Goal: Task Accomplishment & Management: Manage account settings

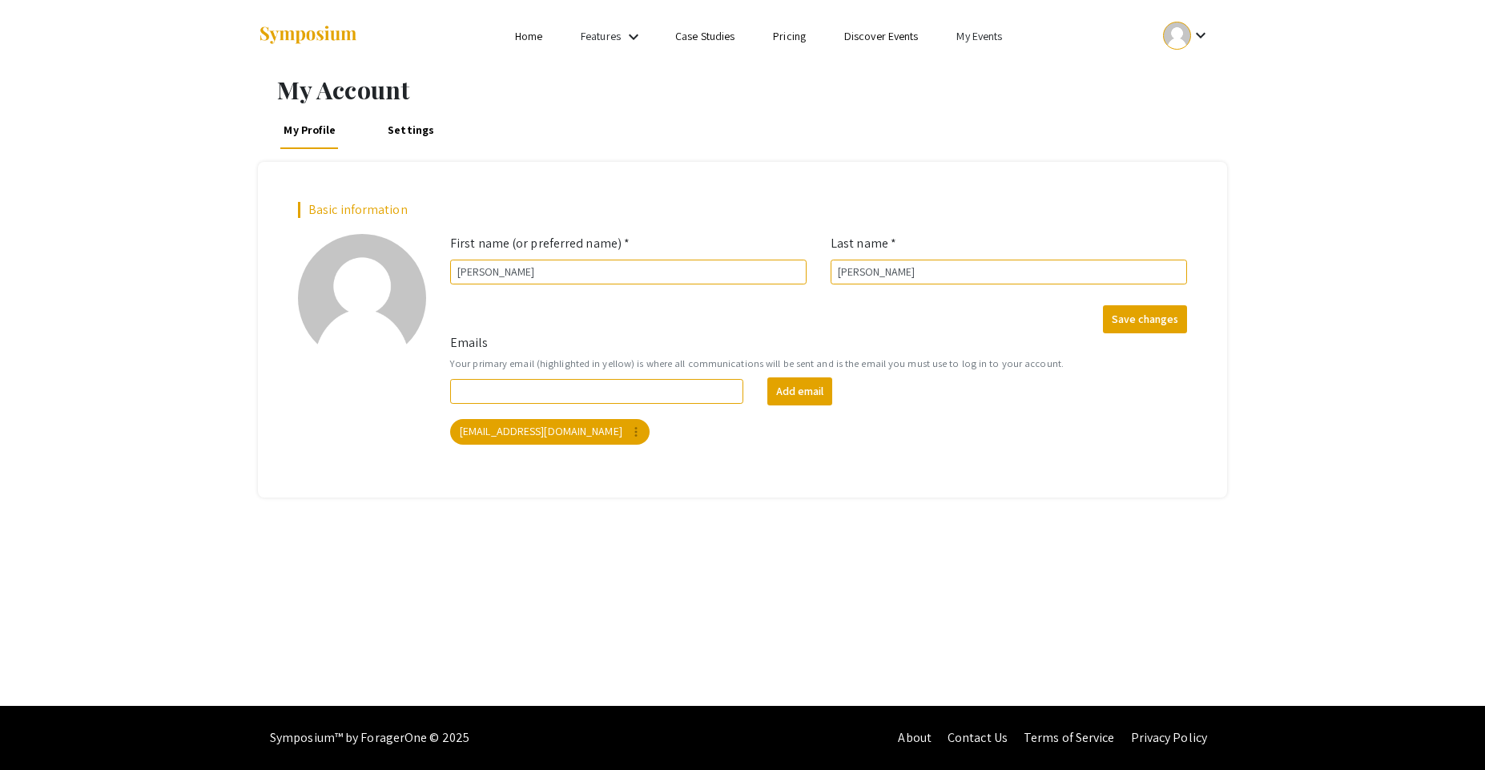
click at [980, 37] on link "My Events" at bounding box center [980, 36] width 46 height 14
click at [979, 79] on button "Events I've organized" at bounding box center [1005, 71] width 137 height 38
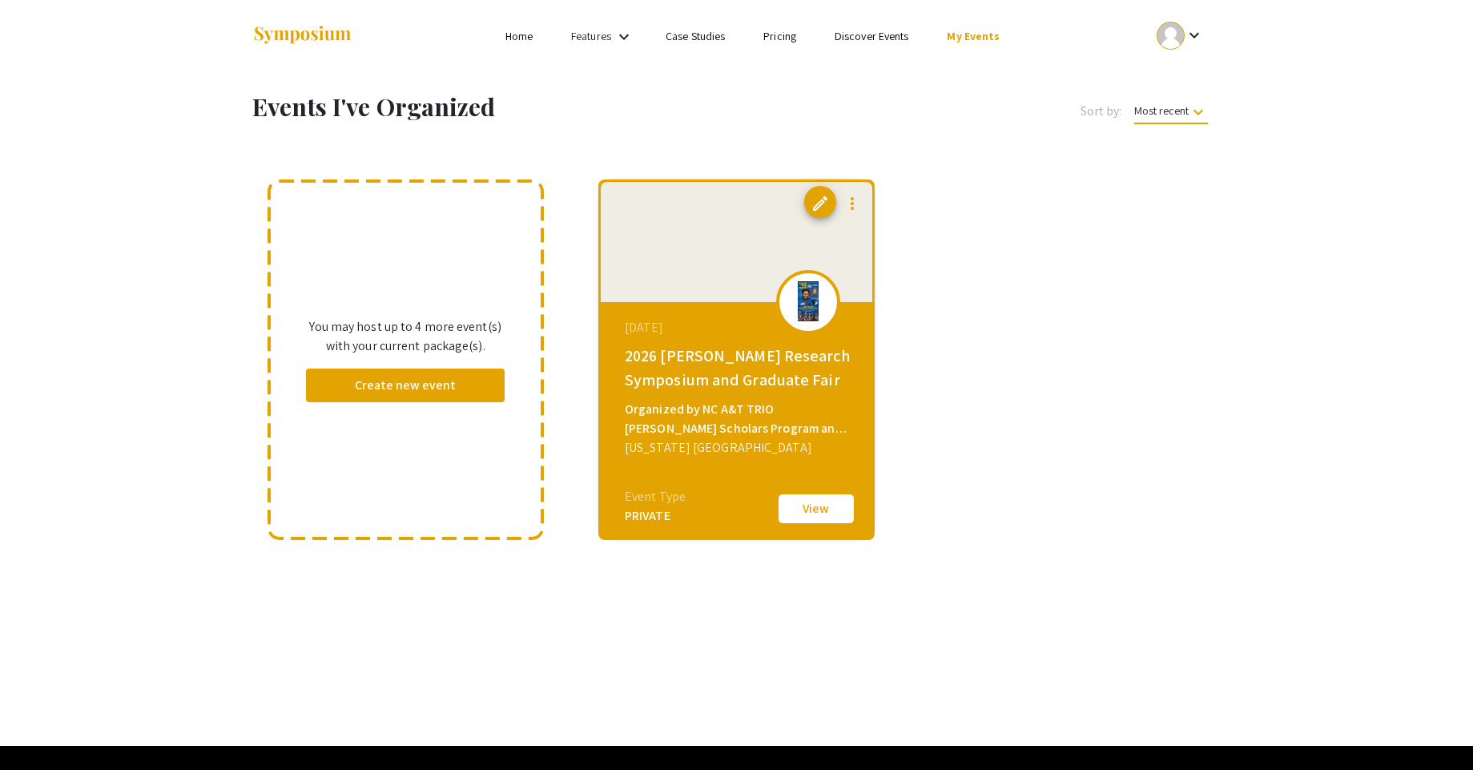
click at [791, 509] on button "View" at bounding box center [816, 509] width 80 height 34
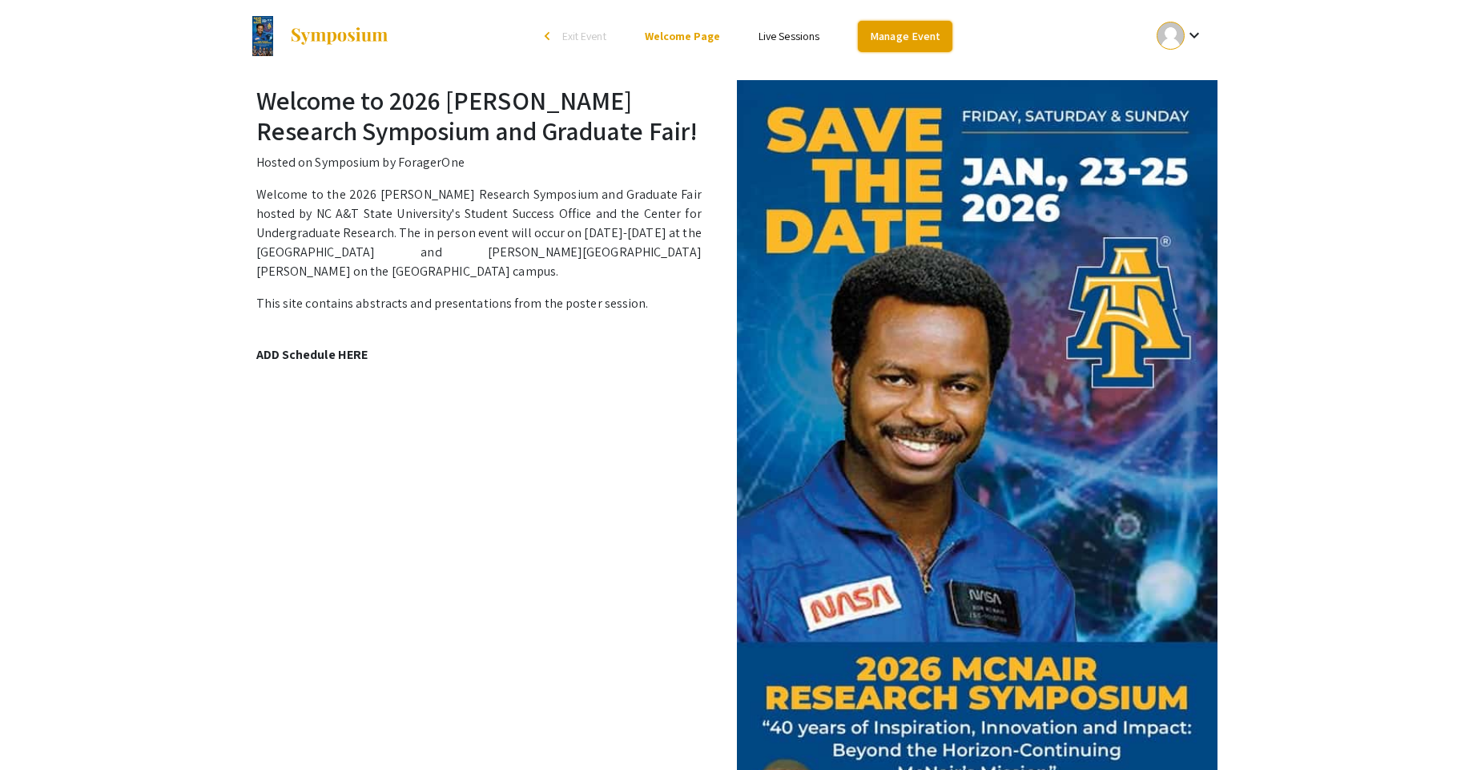
click at [906, 34] on link "Manage Event" at bounding box center [905, 36] width 95 height 31
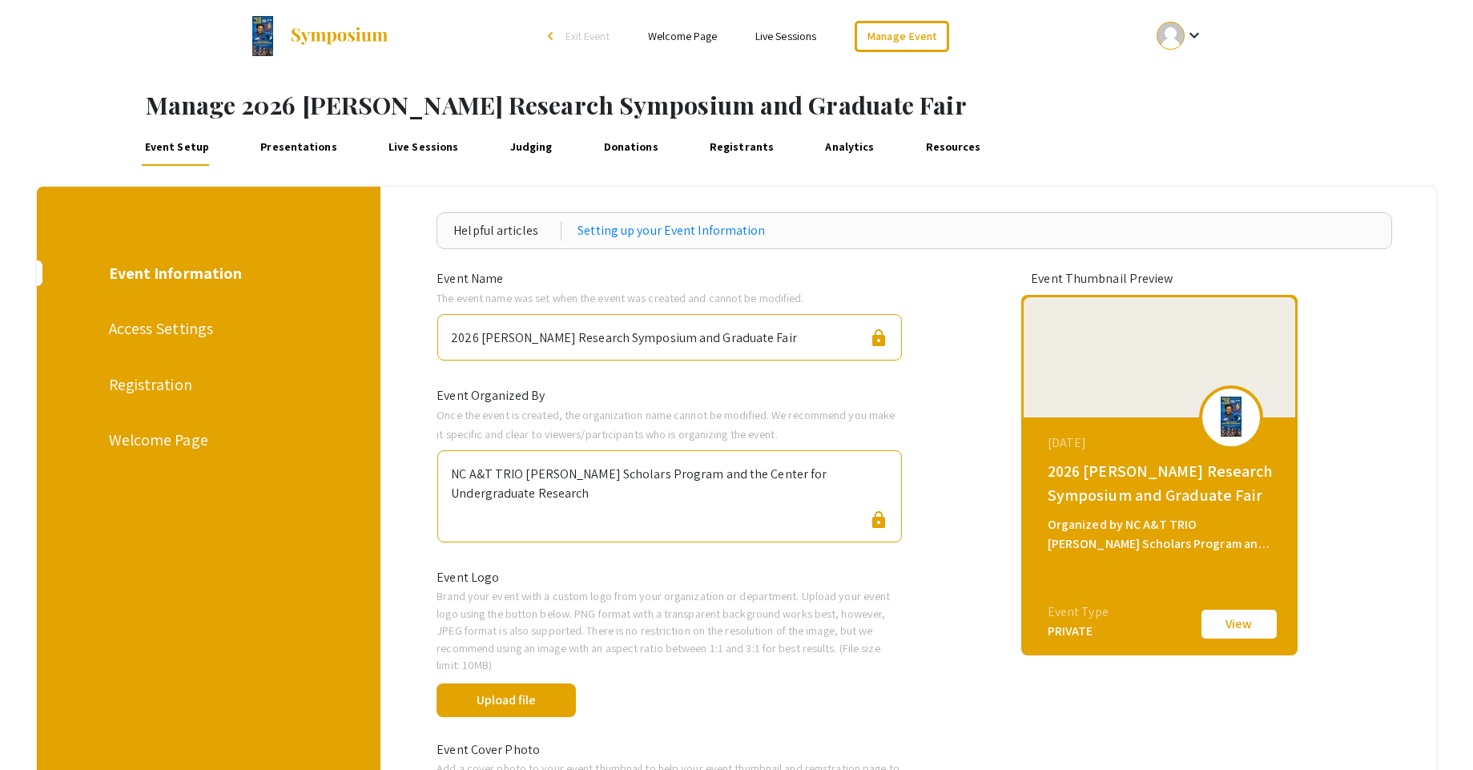
click at [159, 388] on div "Registration" at bounding box center [207, 385] width 197 height 24
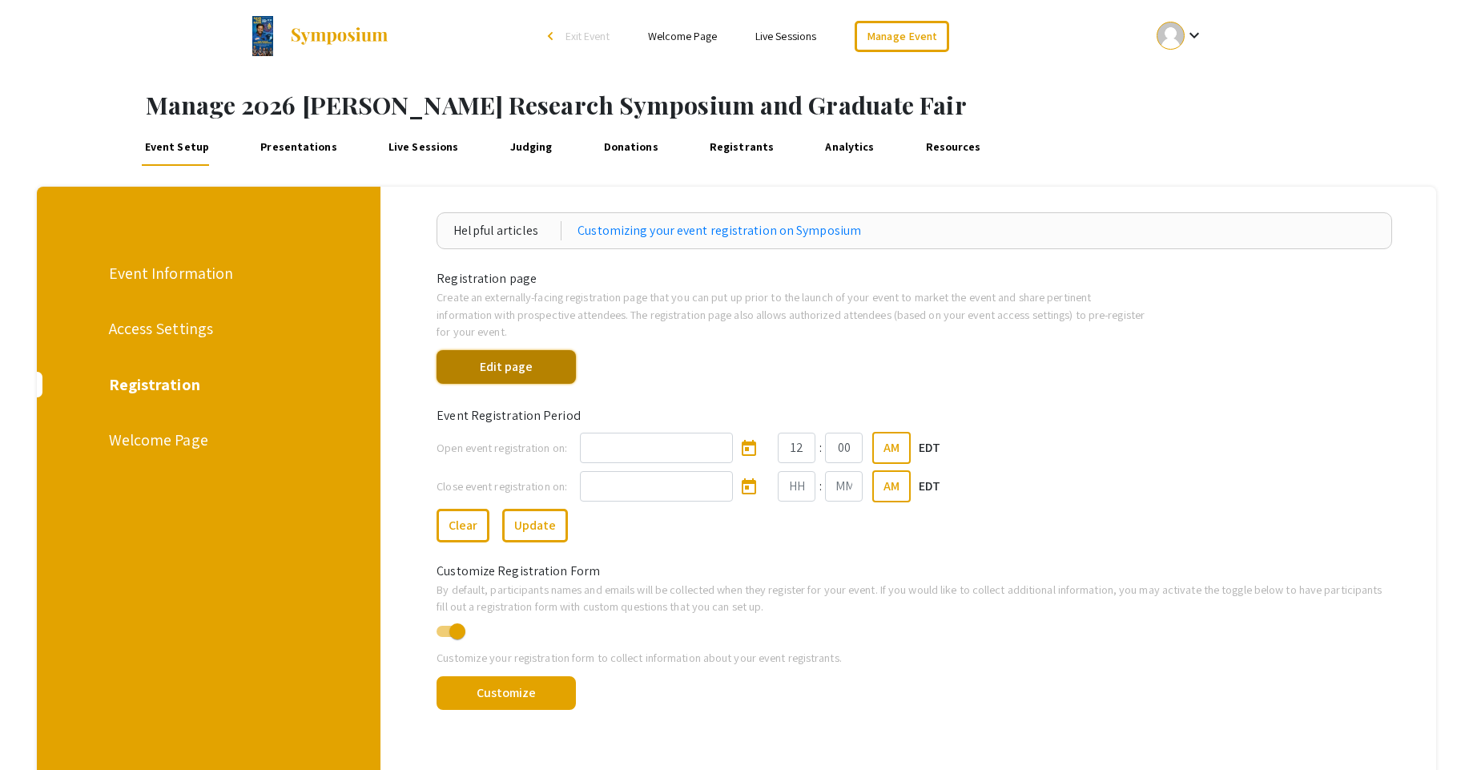
click at [501, 367] on button "Edit page" at bounding box center [506, 367] width 139 height 34
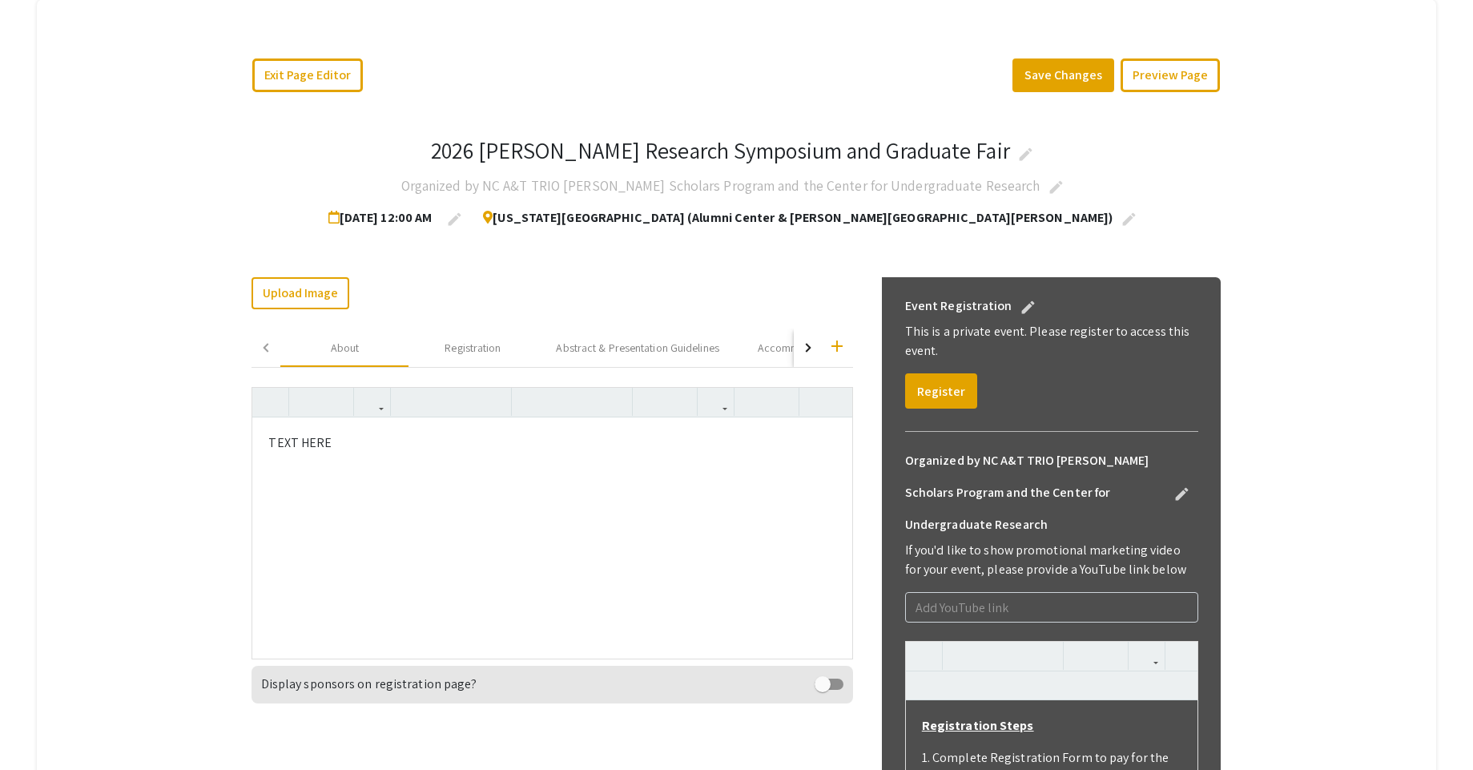
scroll to position [192, 0]
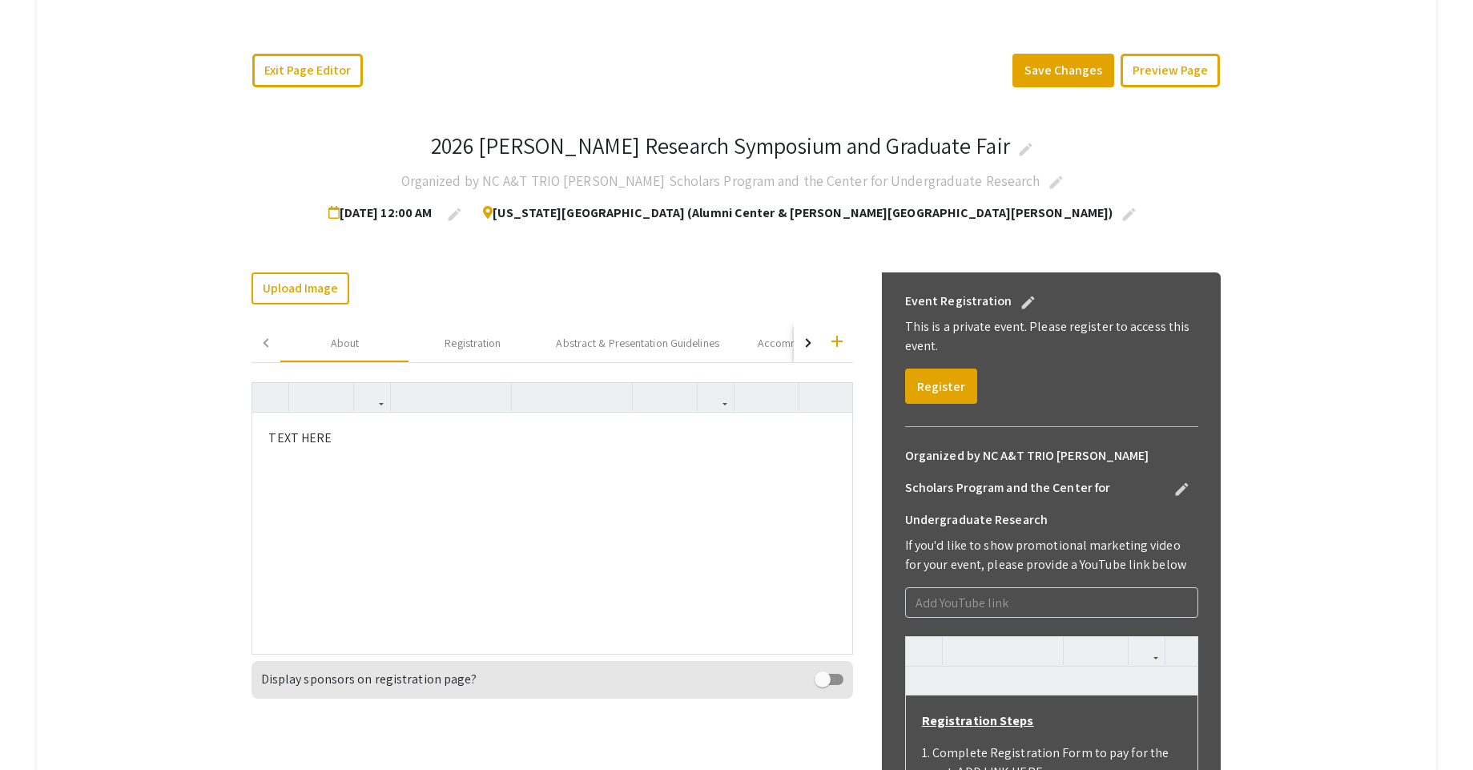
click at [368, 462] on div "TEXT HERE" at bounding box center [551, 533] width 599 height 240
click at [723, 402] on icon "button" at bounding box center [716, 397] width 14 height 26
click at [379, 401] on icon "button" at bounding box center [372, 397] width 14 height 26
click at [379, 402] on icon "button" at bounding box center [372, 397] width 14 height 26
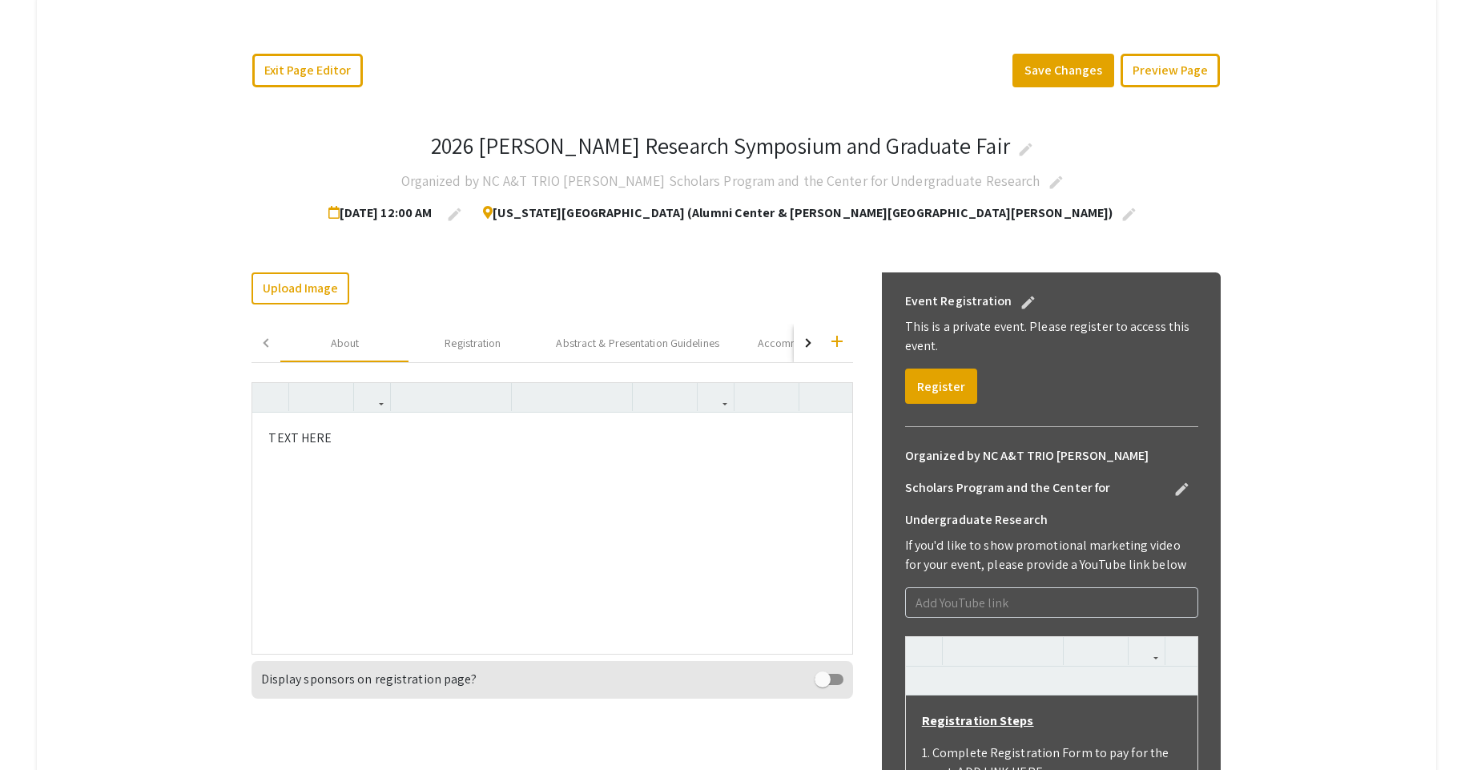
click at [291, 427] on div "TEXT HERE" at bounding box center [551, 533] width 599 height 240
drag, startPoint x: 354, startPoint y: 443, endPoint x: 232, endPoint y: 439, distance: 122.6
click at [232, 439] on app-registration-page-preview "2026 Ronald E. McNair Research Symposium and Graduate Fair edit Organized by NC…" at bounding box center [737, 739] width 1194 height 1279
drag, startPoint x: 327, startPoint y: 491, endPoint x: 256, endPoint y: 431, distance: 92.6
click at [256, 431] on div "2026 Ronald E. McNair Research Symposium and Graduate Fair edit Organized by NC…" at bounding box center [736, 739] width 993 height 1279
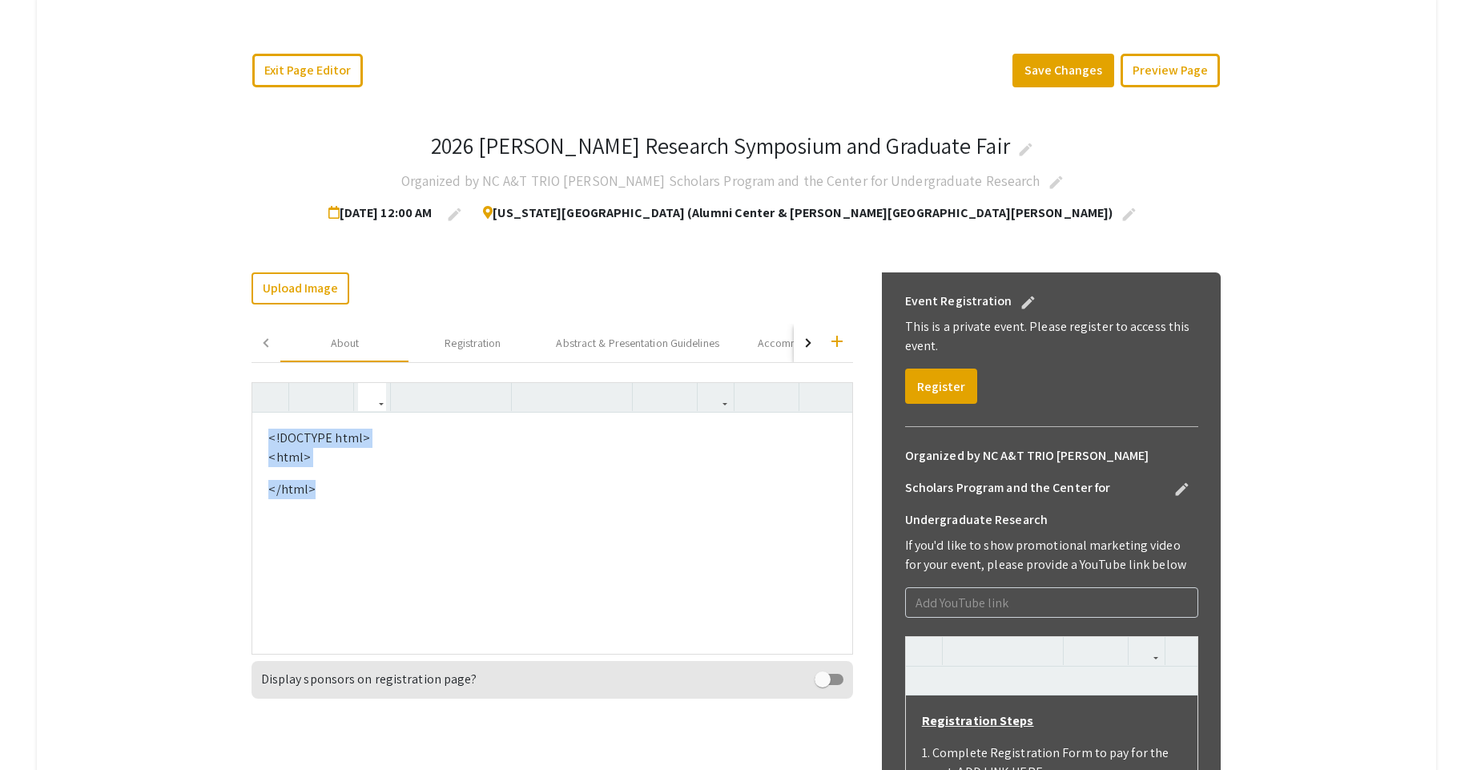
type textarea "<p>&lt;!DOCTYPE html&gt;</p><p>&lt;html&gt;</p><p>&lt;head&gt;</p><p>&lt;style&…"
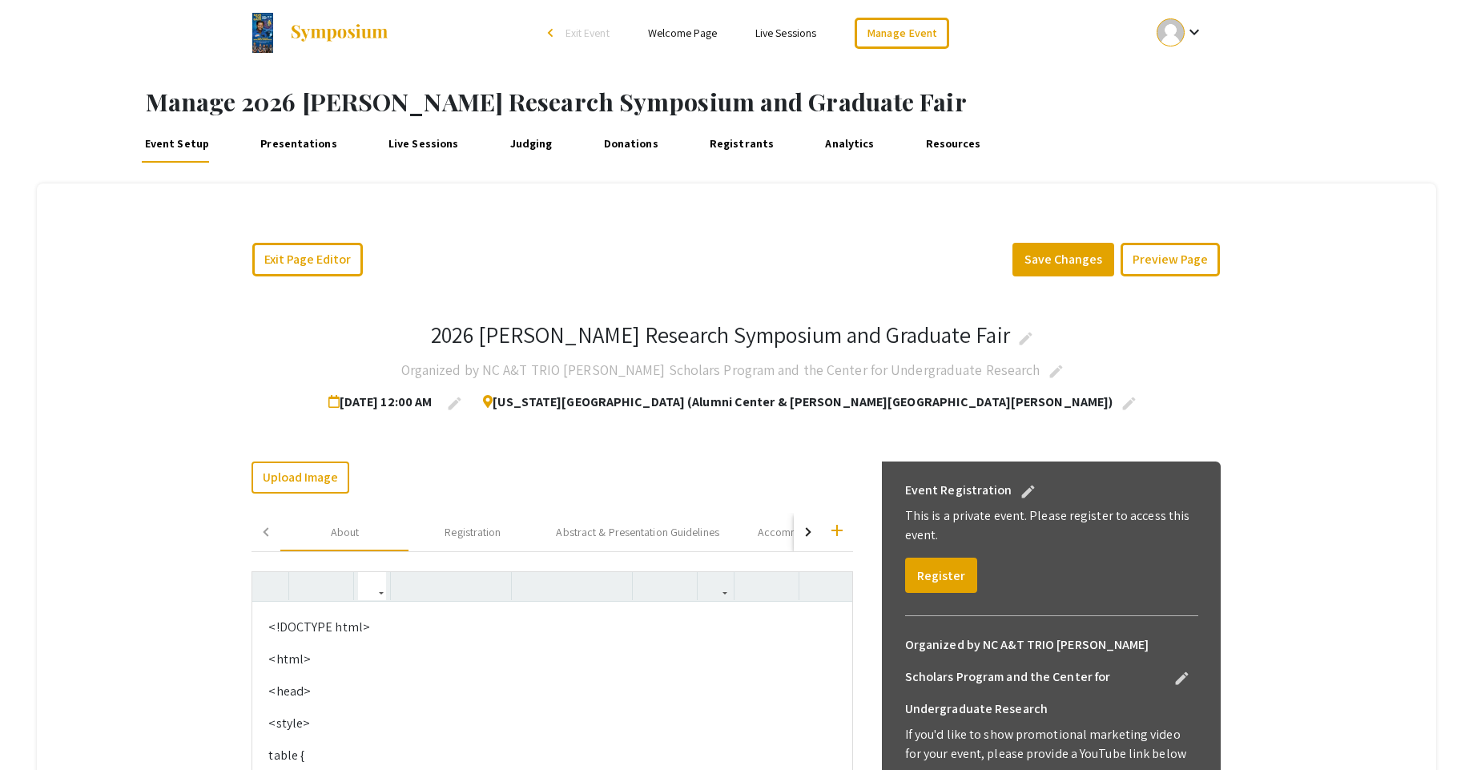
scroll to position [0, 0]
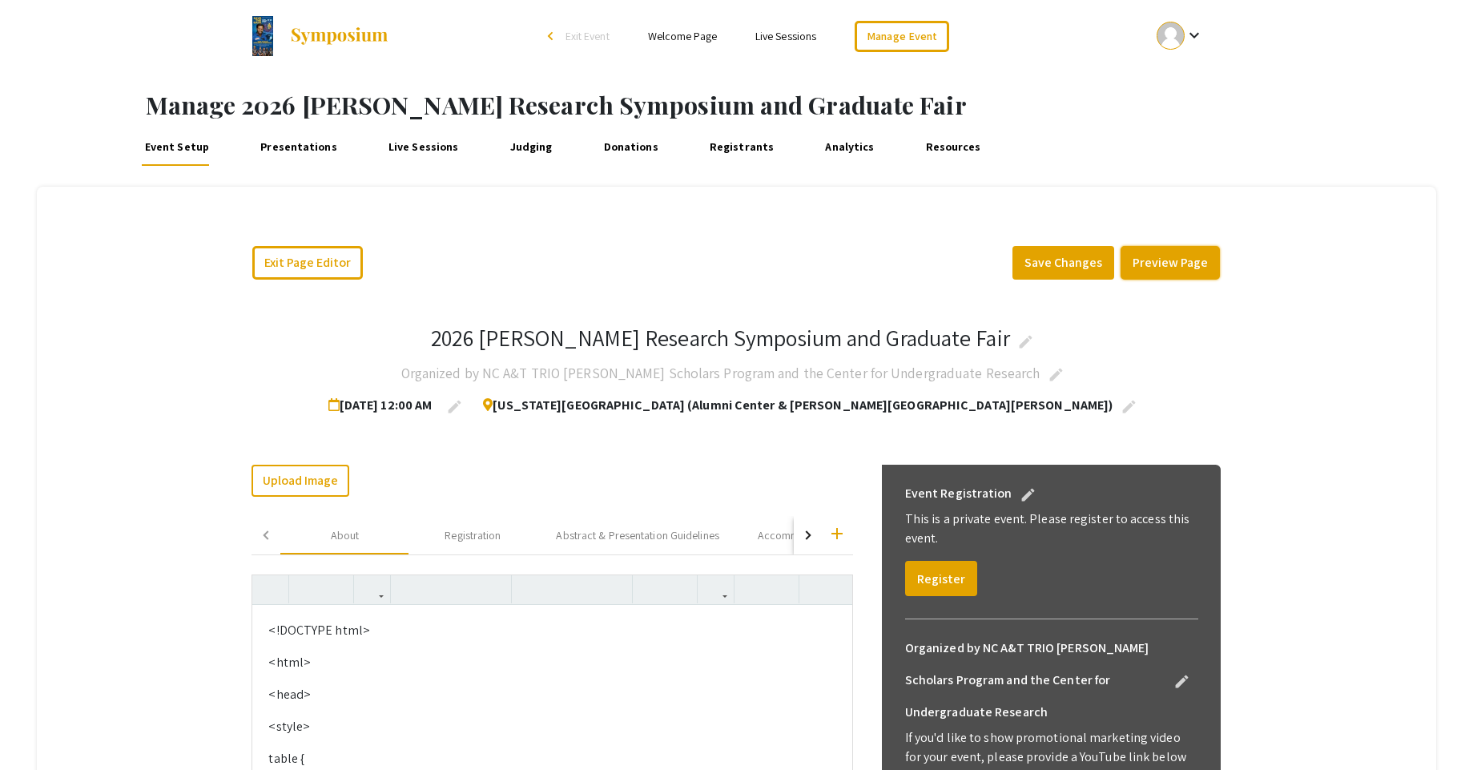
click at [1170, 265] on button "Preview Page" at bounding box center [1170, 263] width 99 height 34
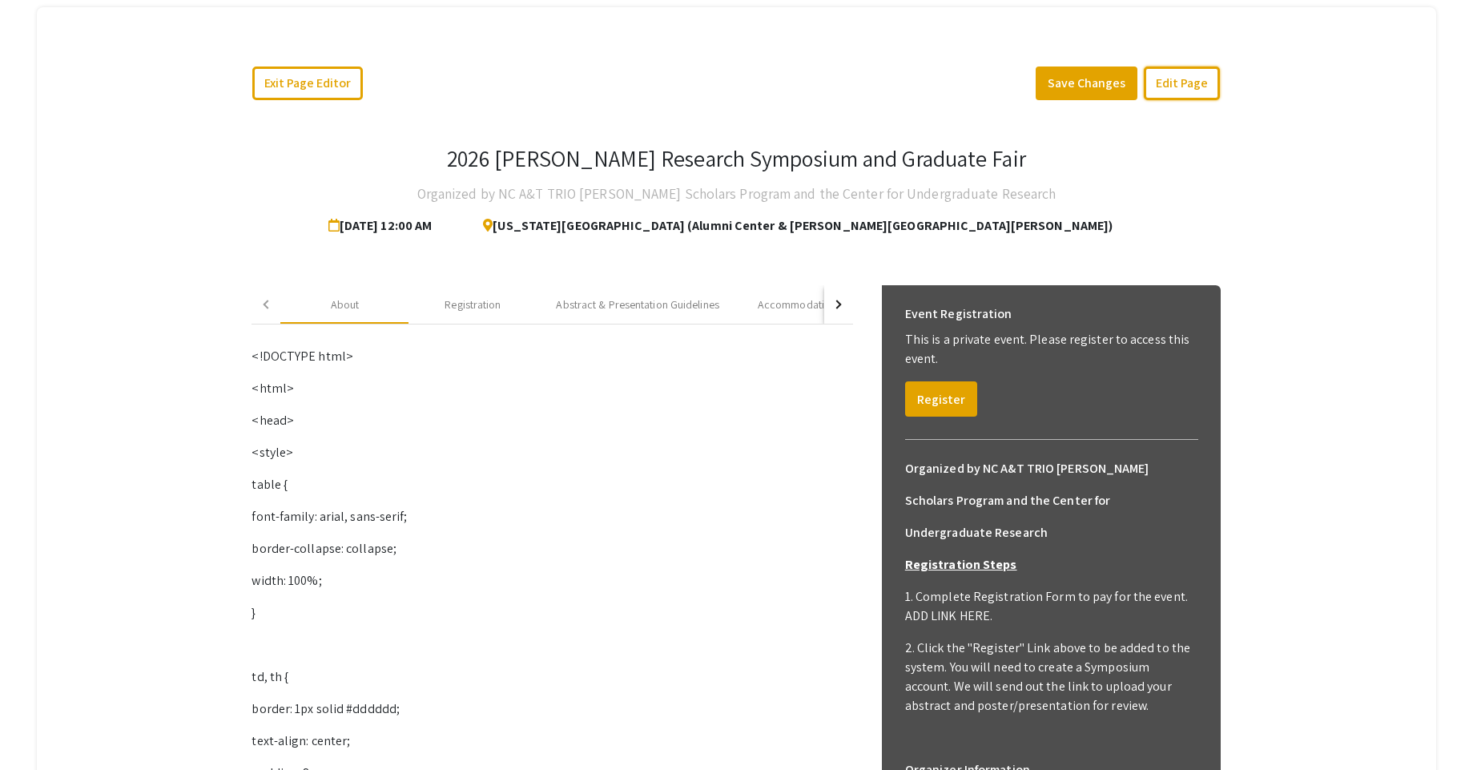
scroll to position [192, 0]
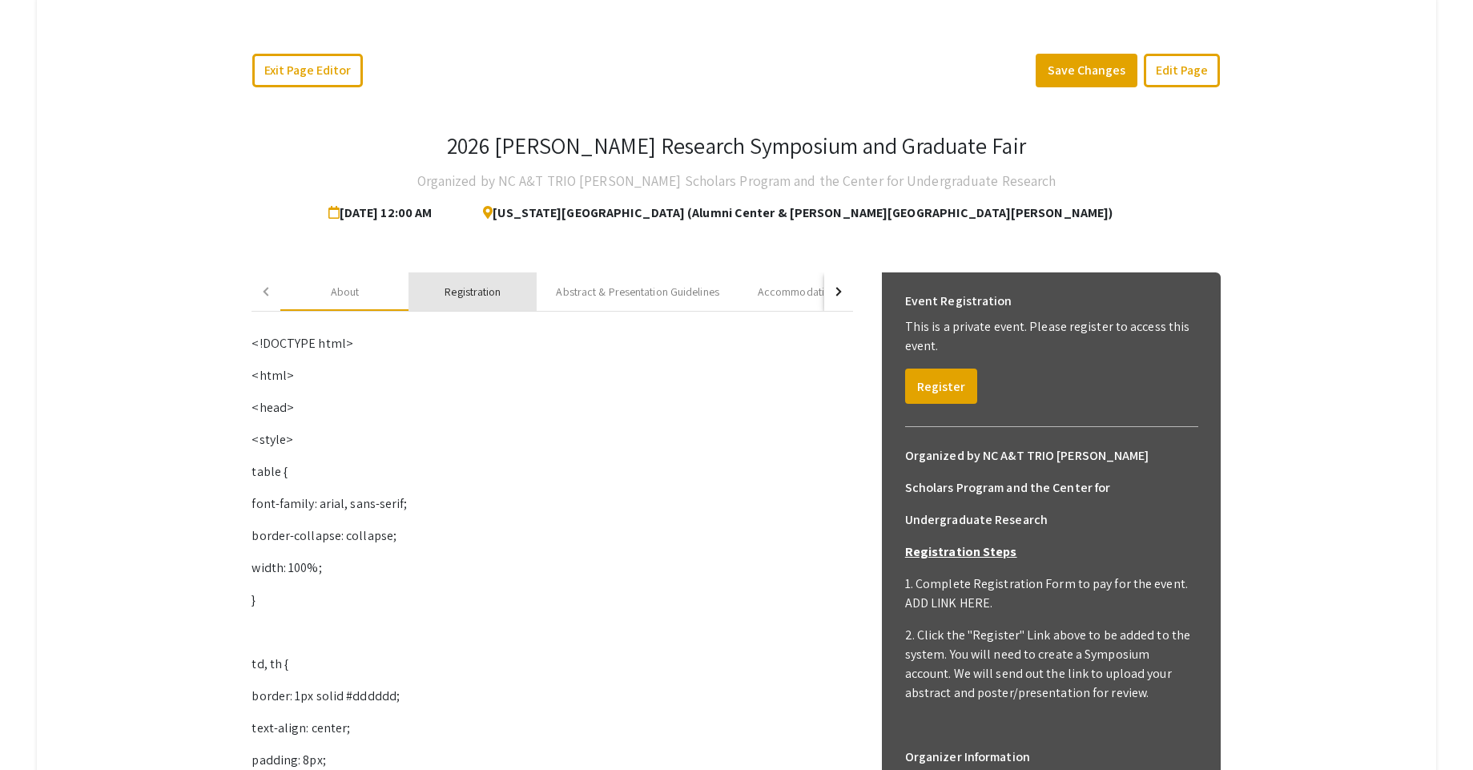
click at [456, 293] on div "Registration" at bounding box center [473, 292] width 56 height 17
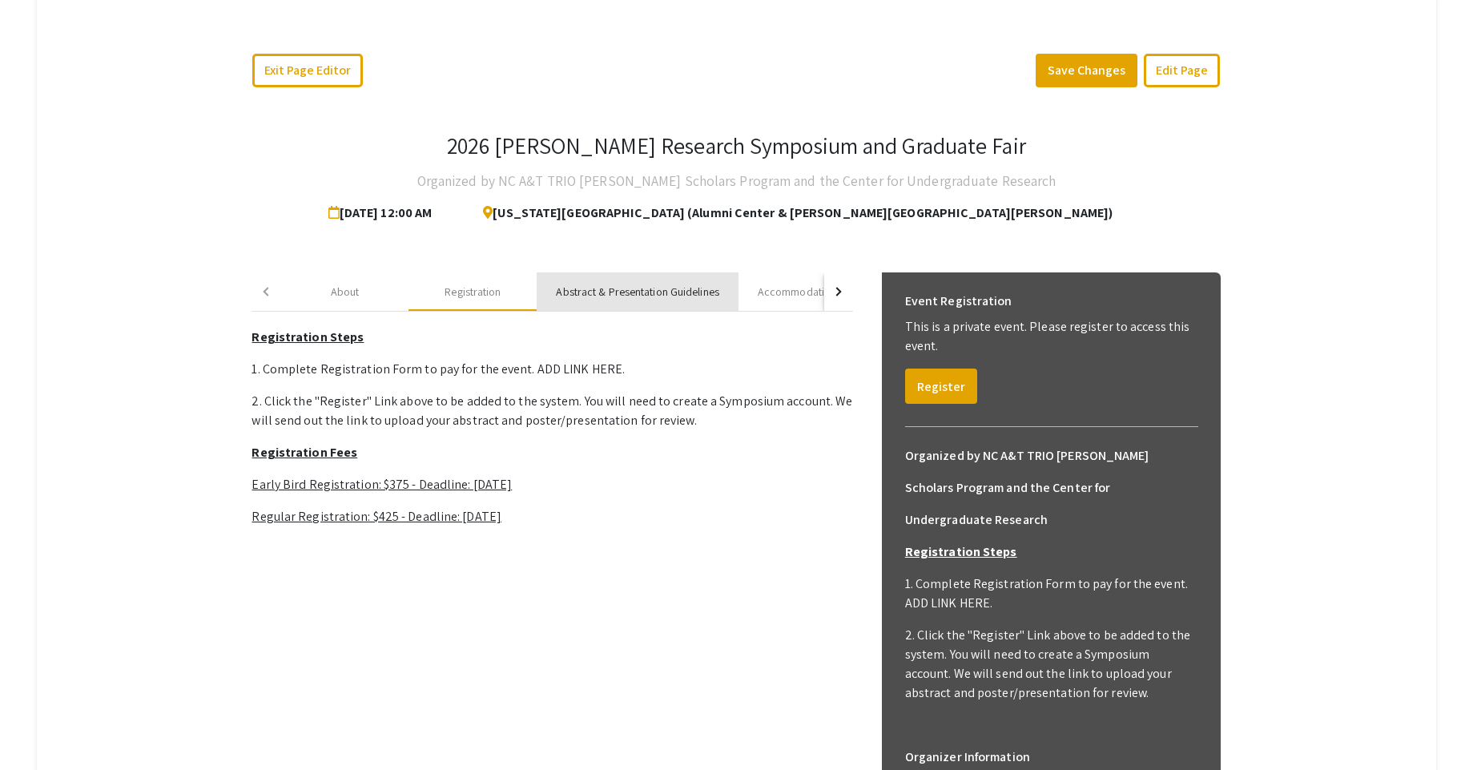
click at [594, 296] on div "Abstract & Presentation Guidelines" at bounding box center [637, 292] width 163 height 17
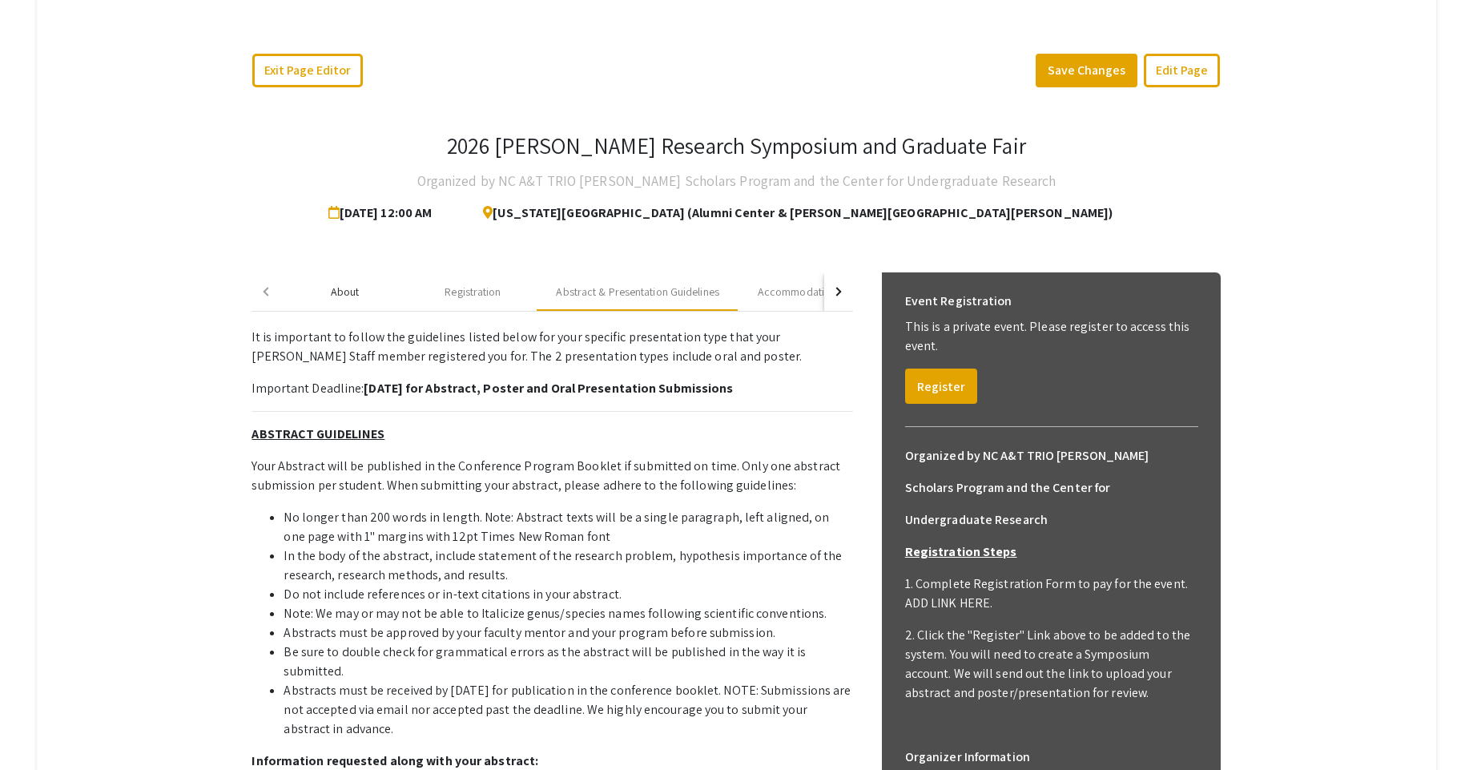
click at [369, 300] on div "About" at bounding box center [344, 291] width 128 height 38
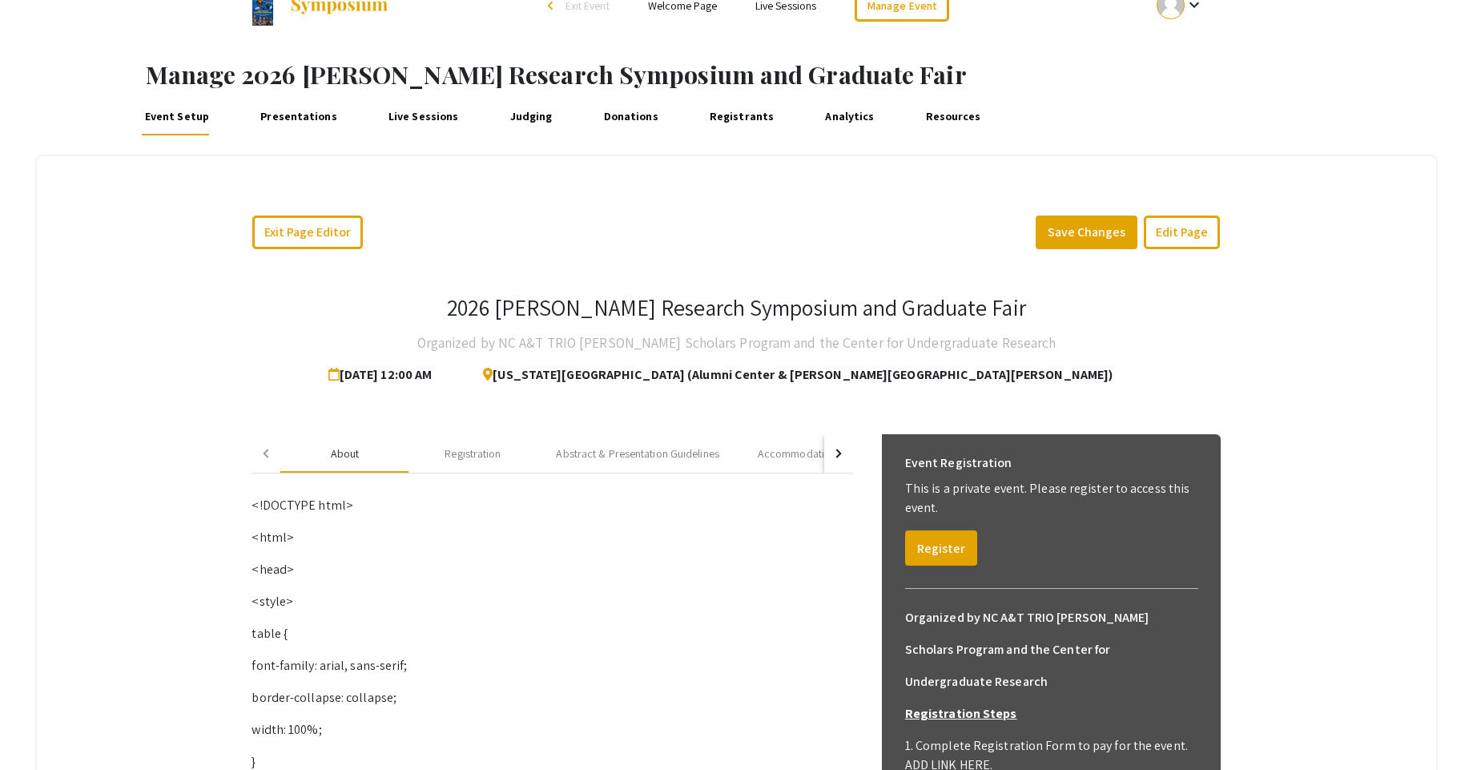
scroll to position [30, 0]
click at [1190, 236] on button "Edit Page" at bounding box center [1182, 233] width 76 height 34
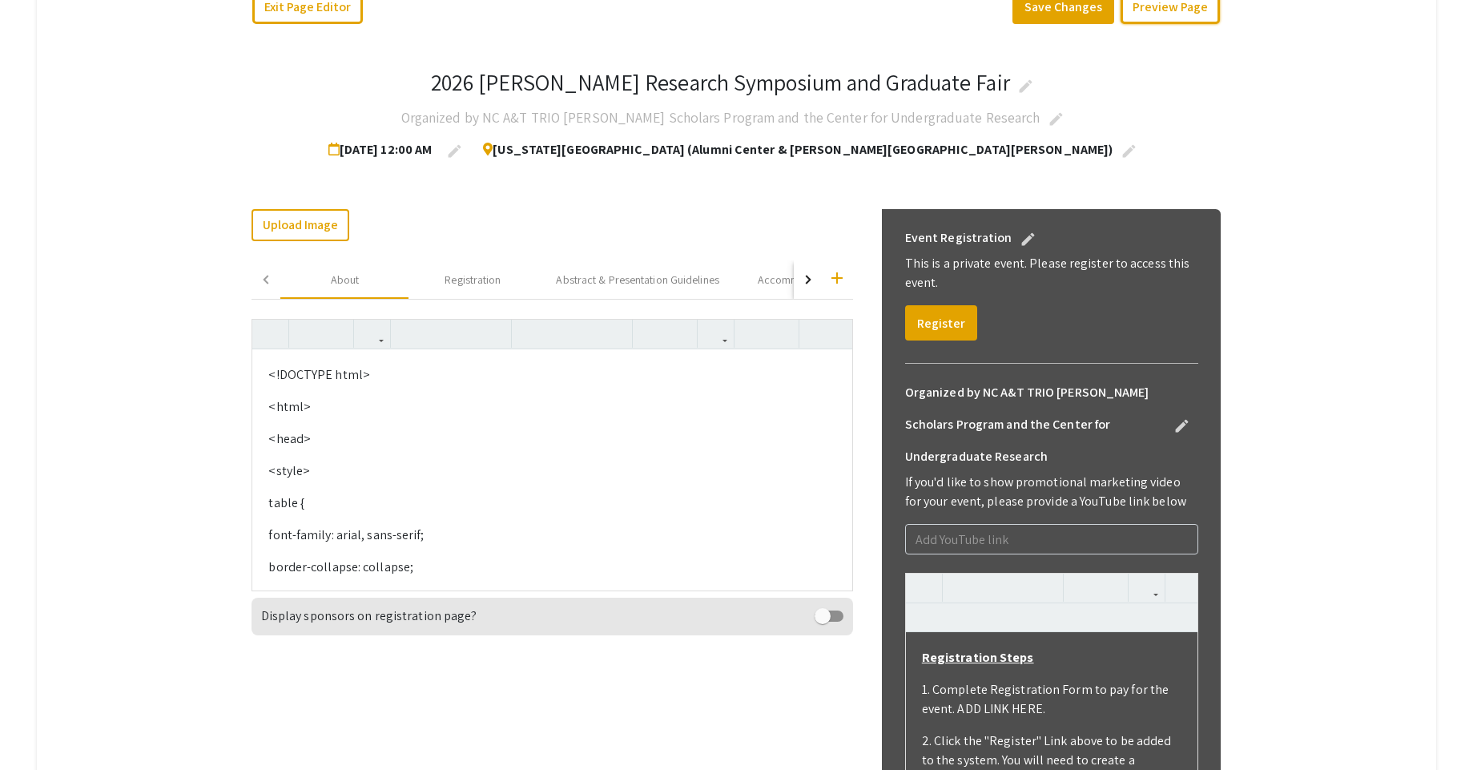
scroll to position [222, 0]
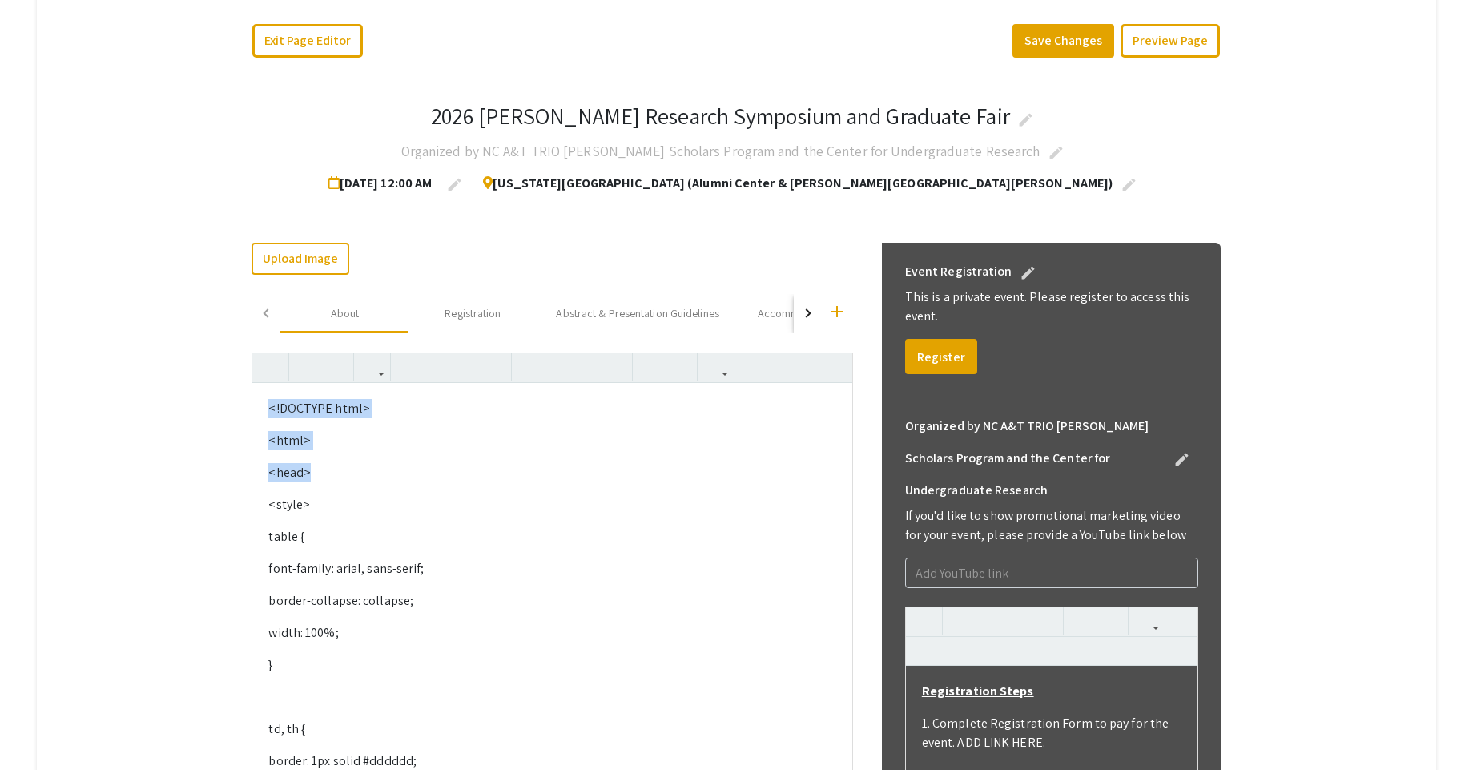
drag, startPoint x: 336, startPoint y: 472, endPoint x: 246, endPoint y: 405, distance: 112.2
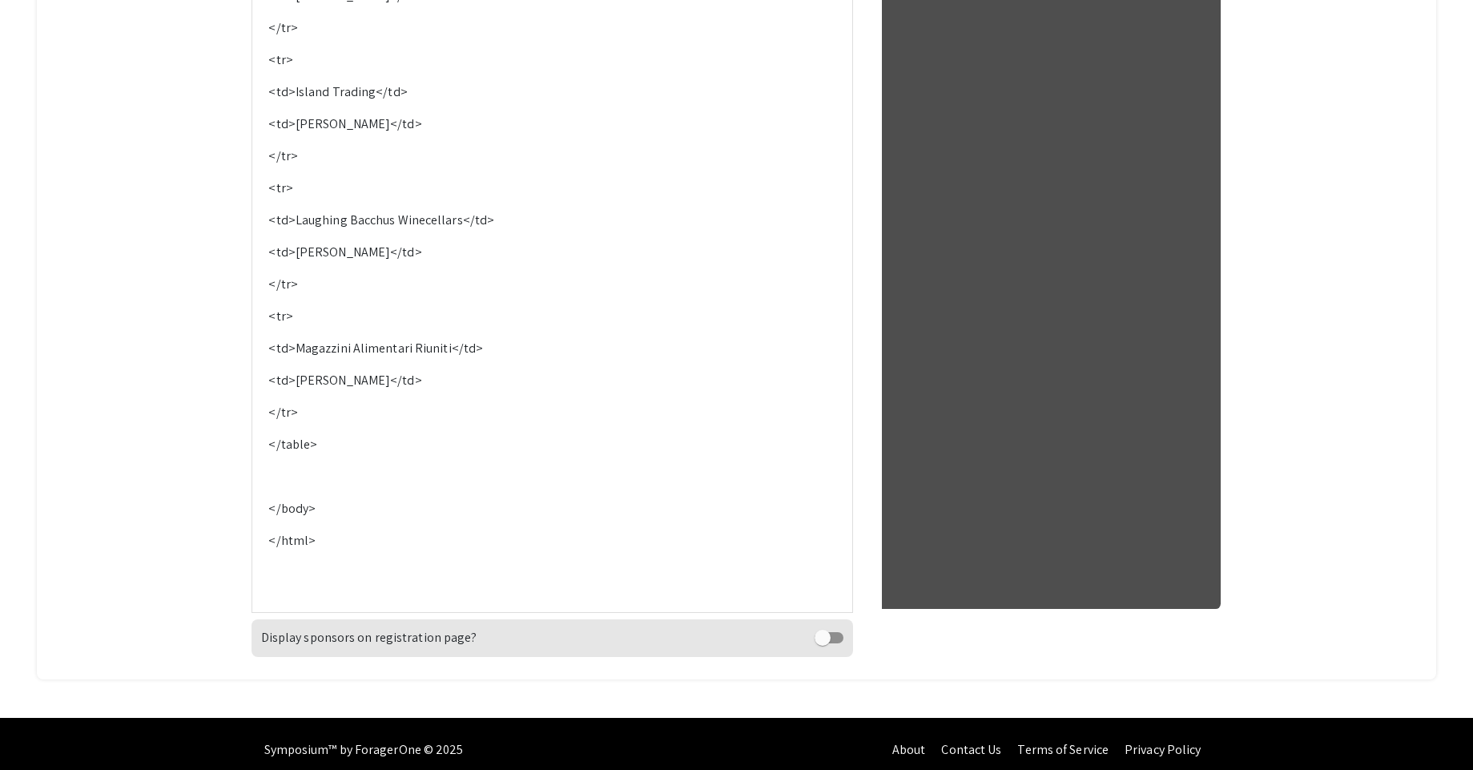
scroll to position [1915, 0]
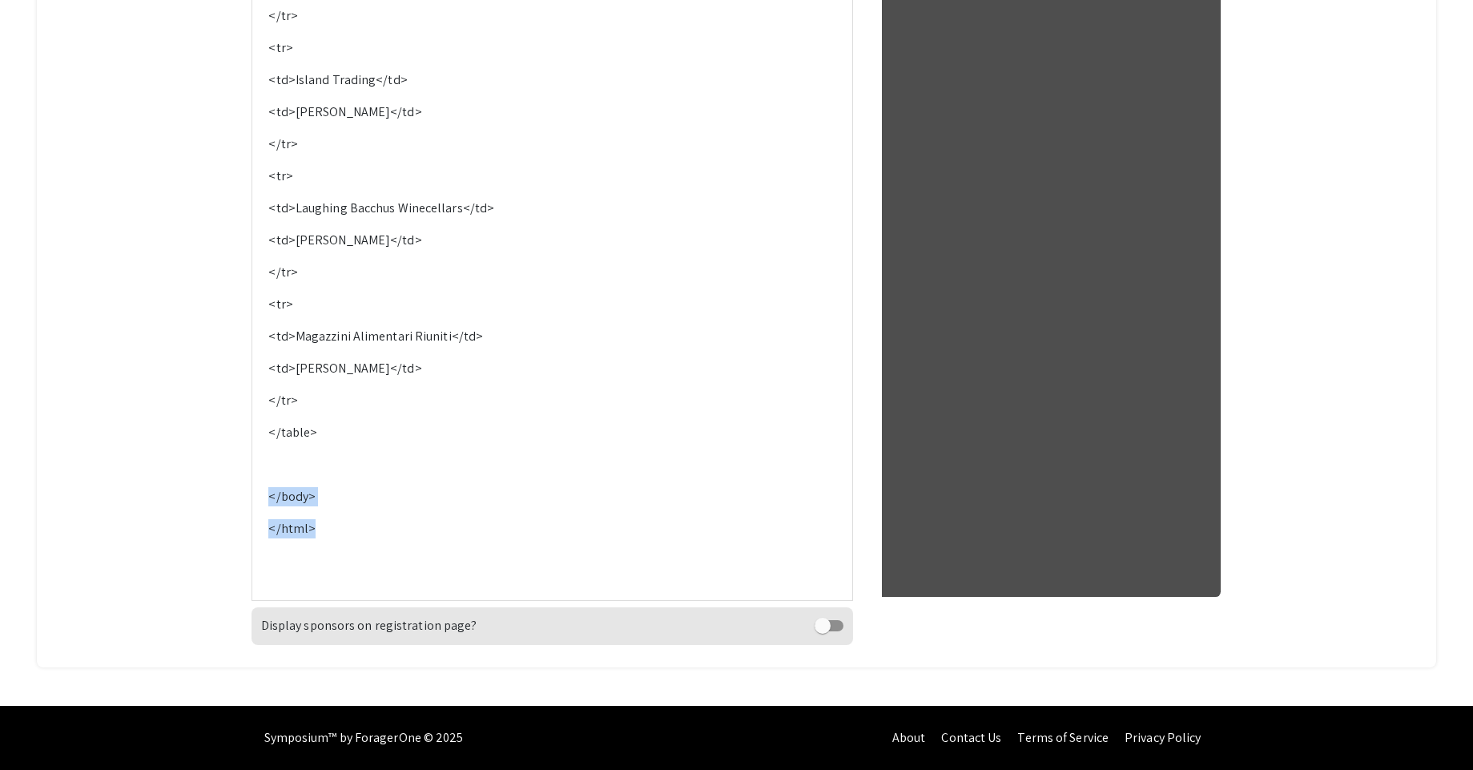
drag, startPoint x: 330, startPoint y: 520, endPoint x: 251, endPoint y: 493, distance: 83.6
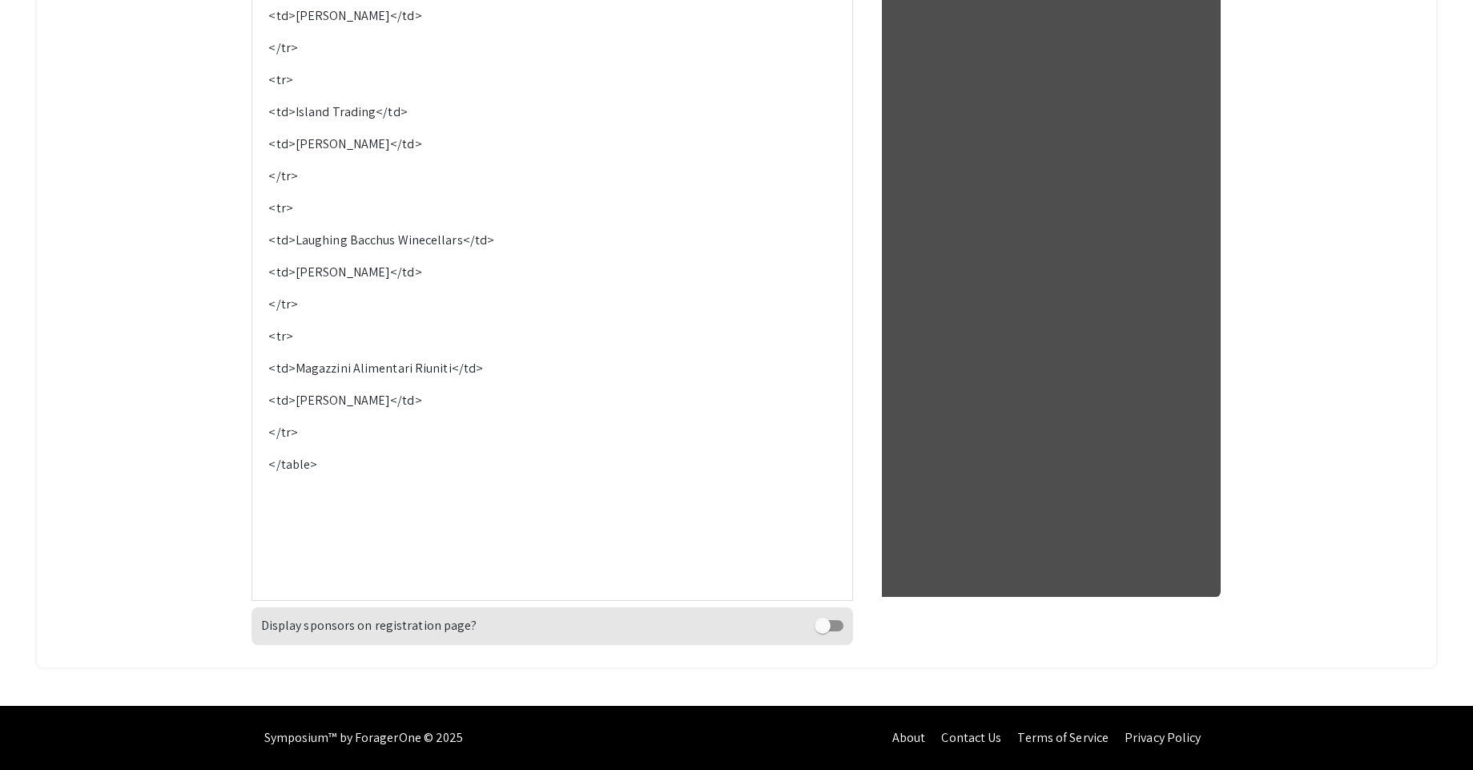
scroll to position [1851, 0]
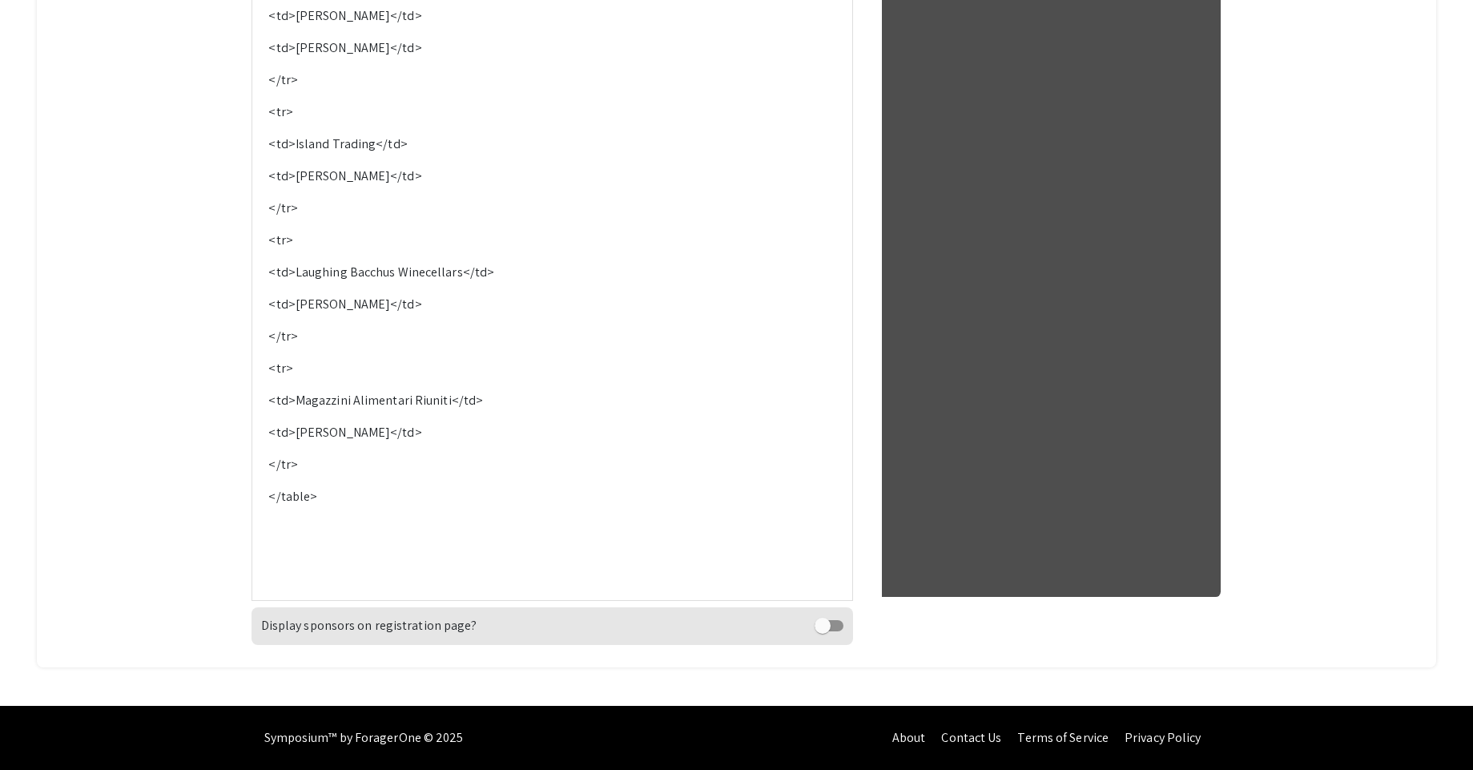
type textarea "<p>&lt;style&gt;</p><p>table {</p><p>&nbsp; font-family: arial, sans-serif;</p>…"
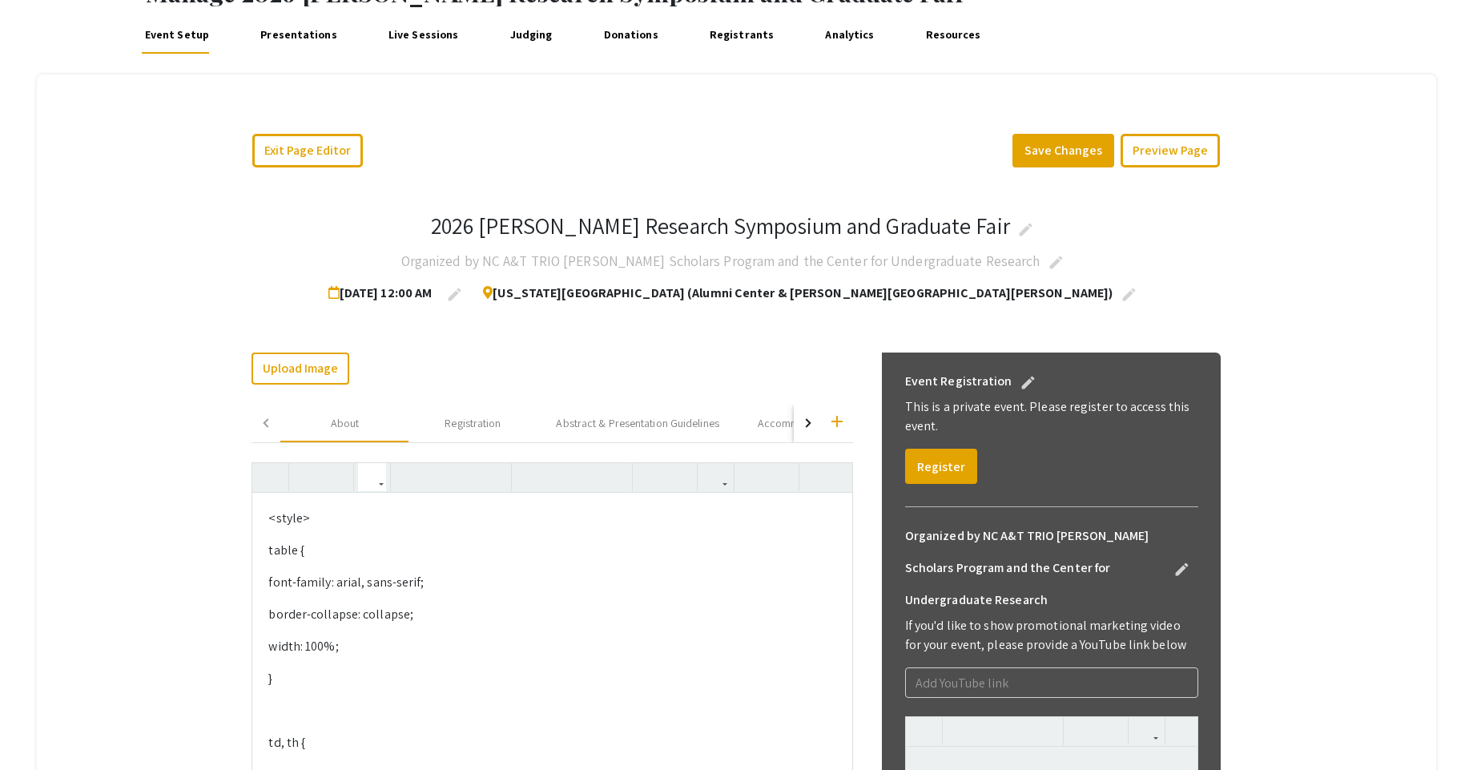
scroll to position [96, 0]
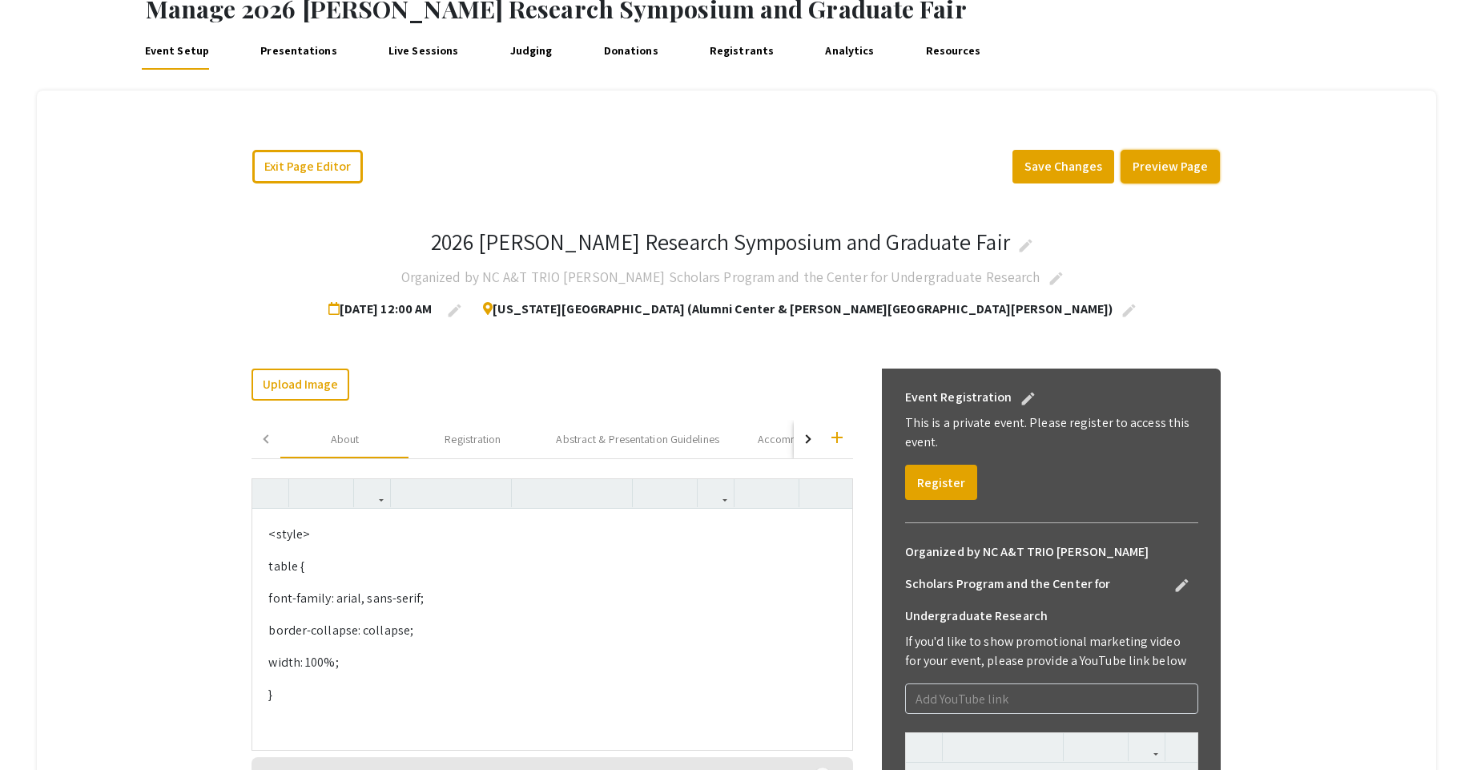
click at [1157, 168] on button "Preview Page" at bounding box center [1170, 167] width 99 height 34
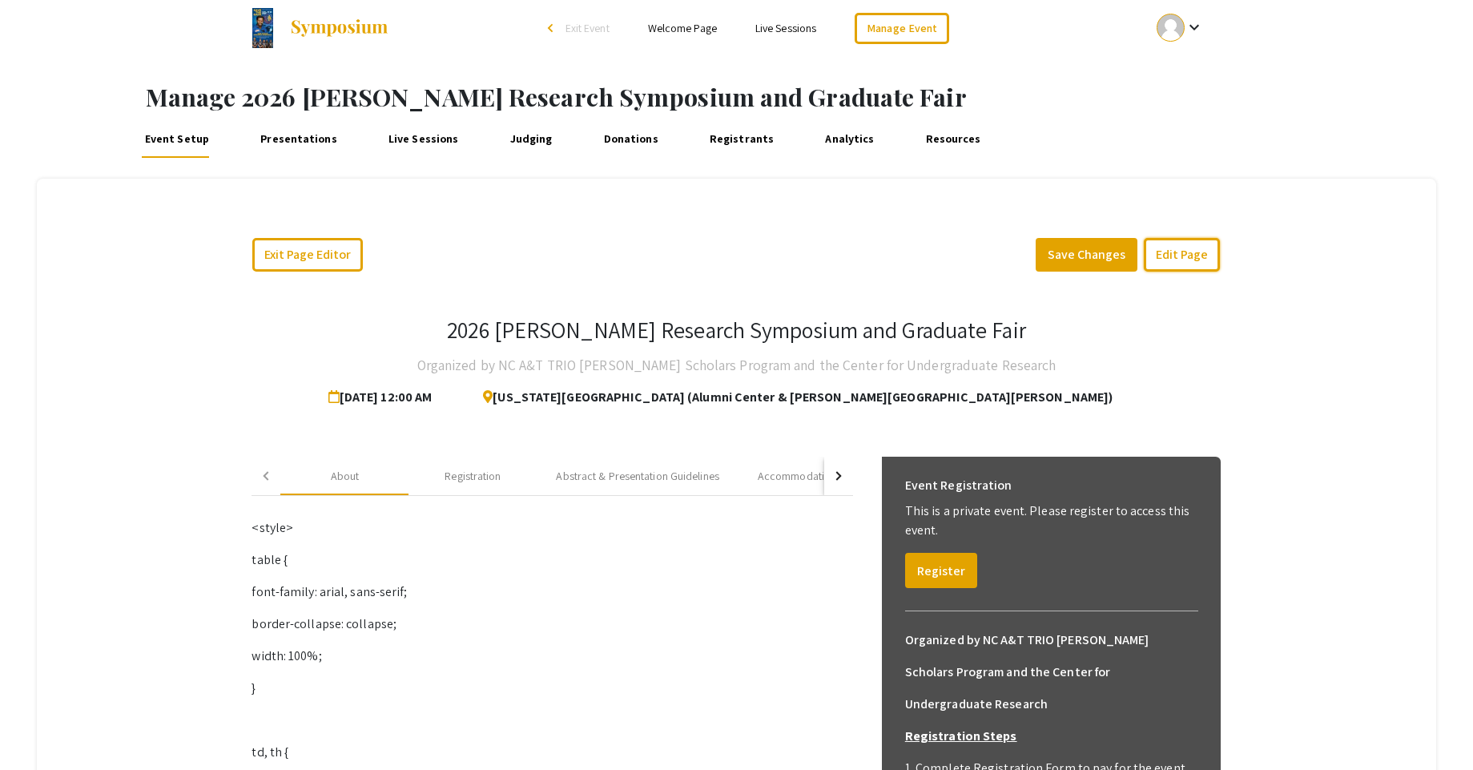
scroll to position [0, 0]
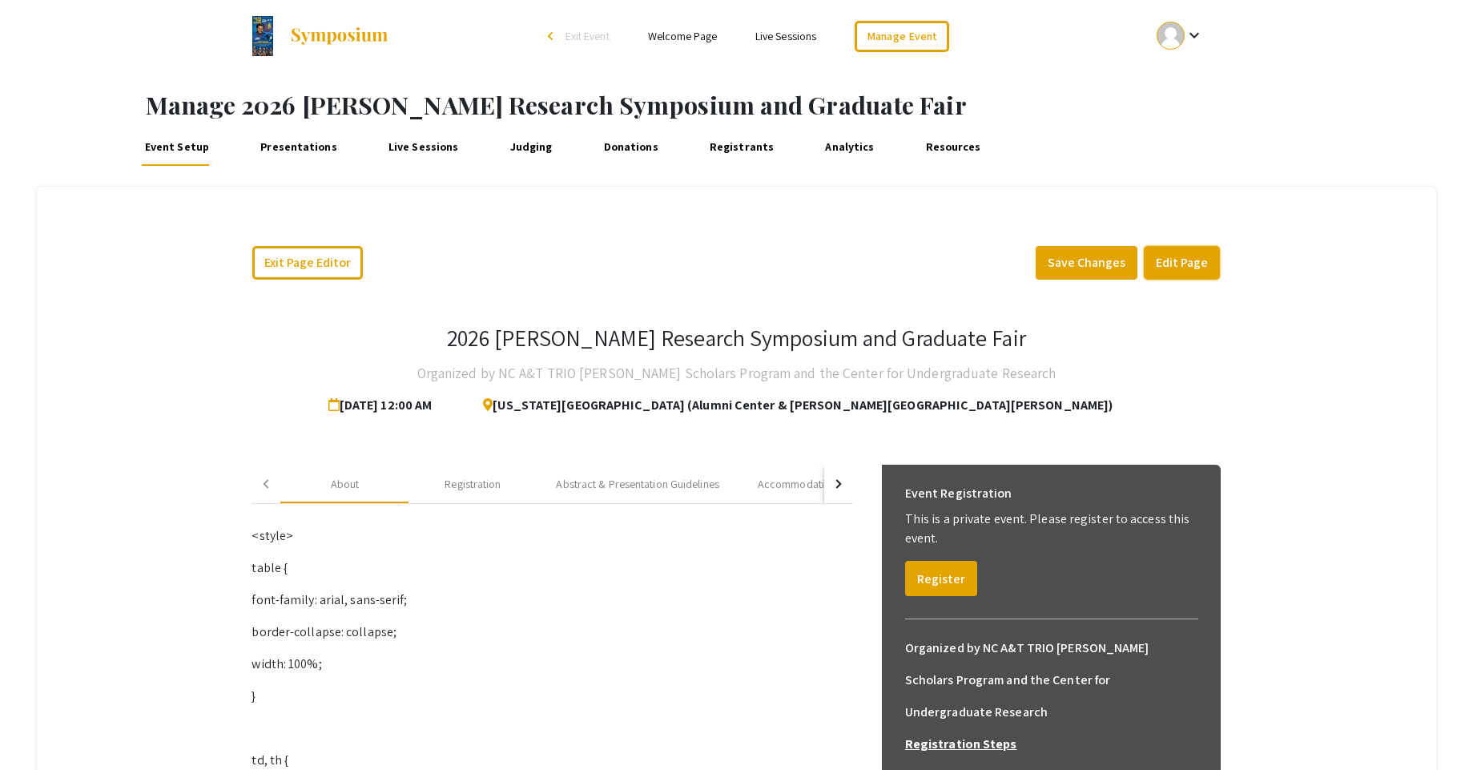
click at [1185, 268] on button "Edit Page" at bounding box center [1182, 263] width 76 height 34
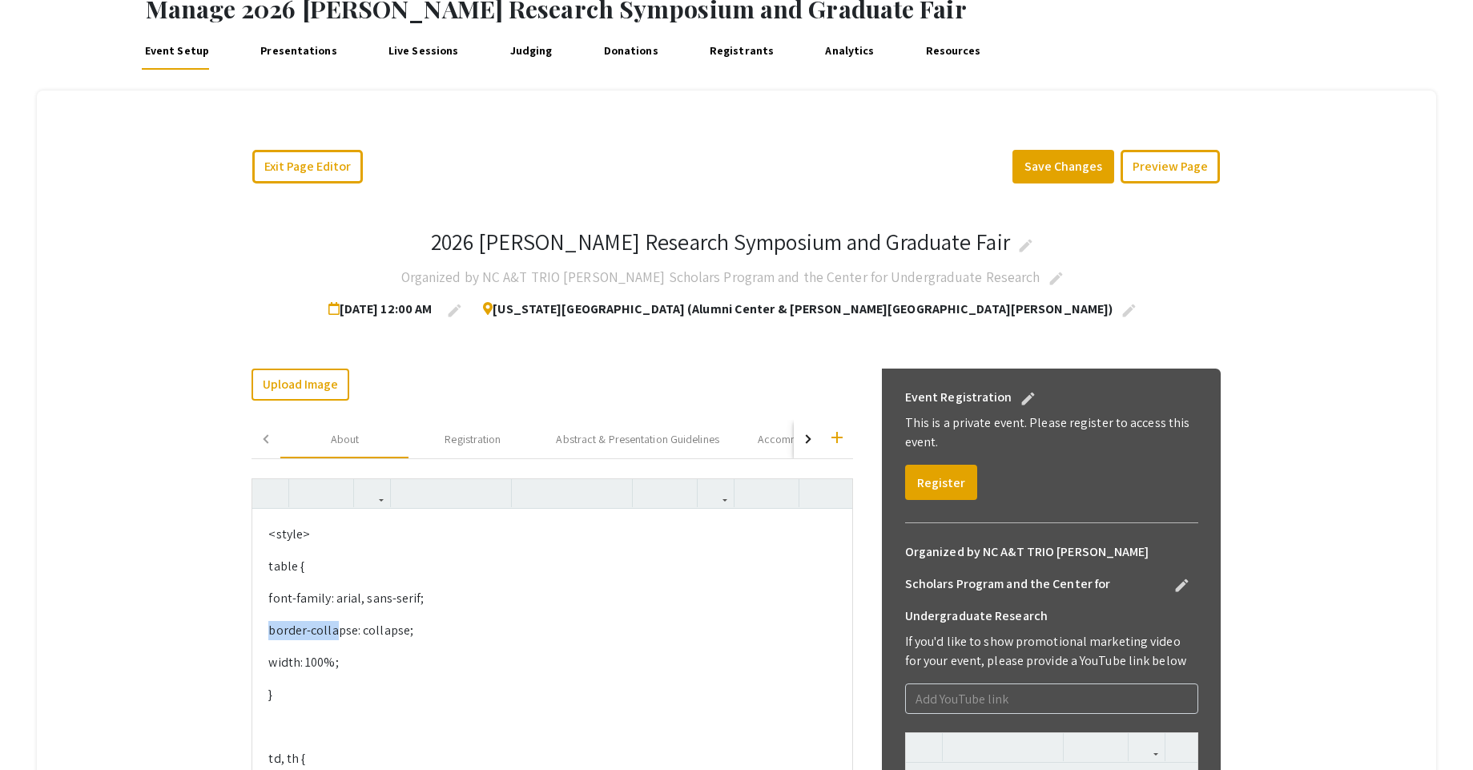
drag, startPoint x: 336, startPoint y: 628, endPoint x: 244, endPoint y: 637, distance: 92.5
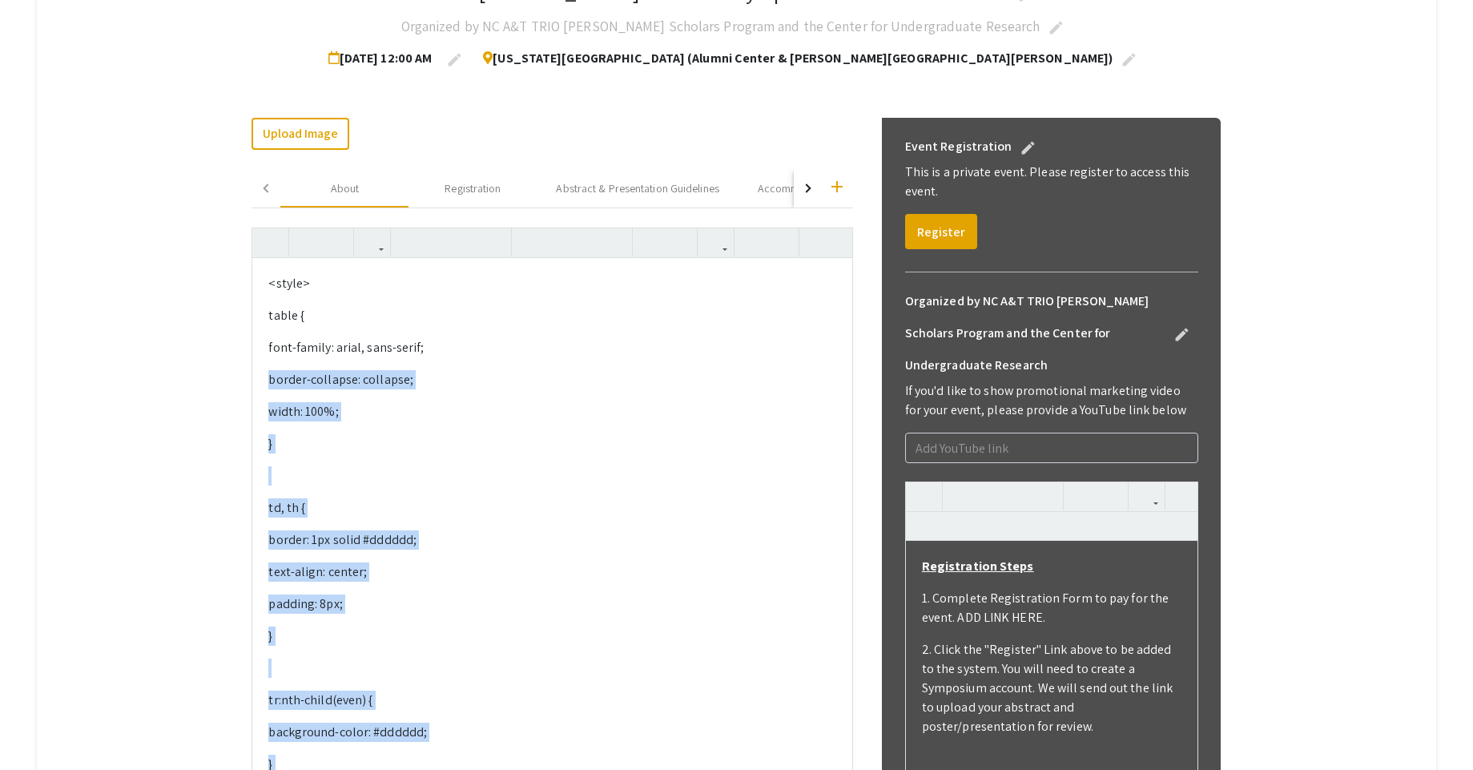
scroll to position [288, 0]
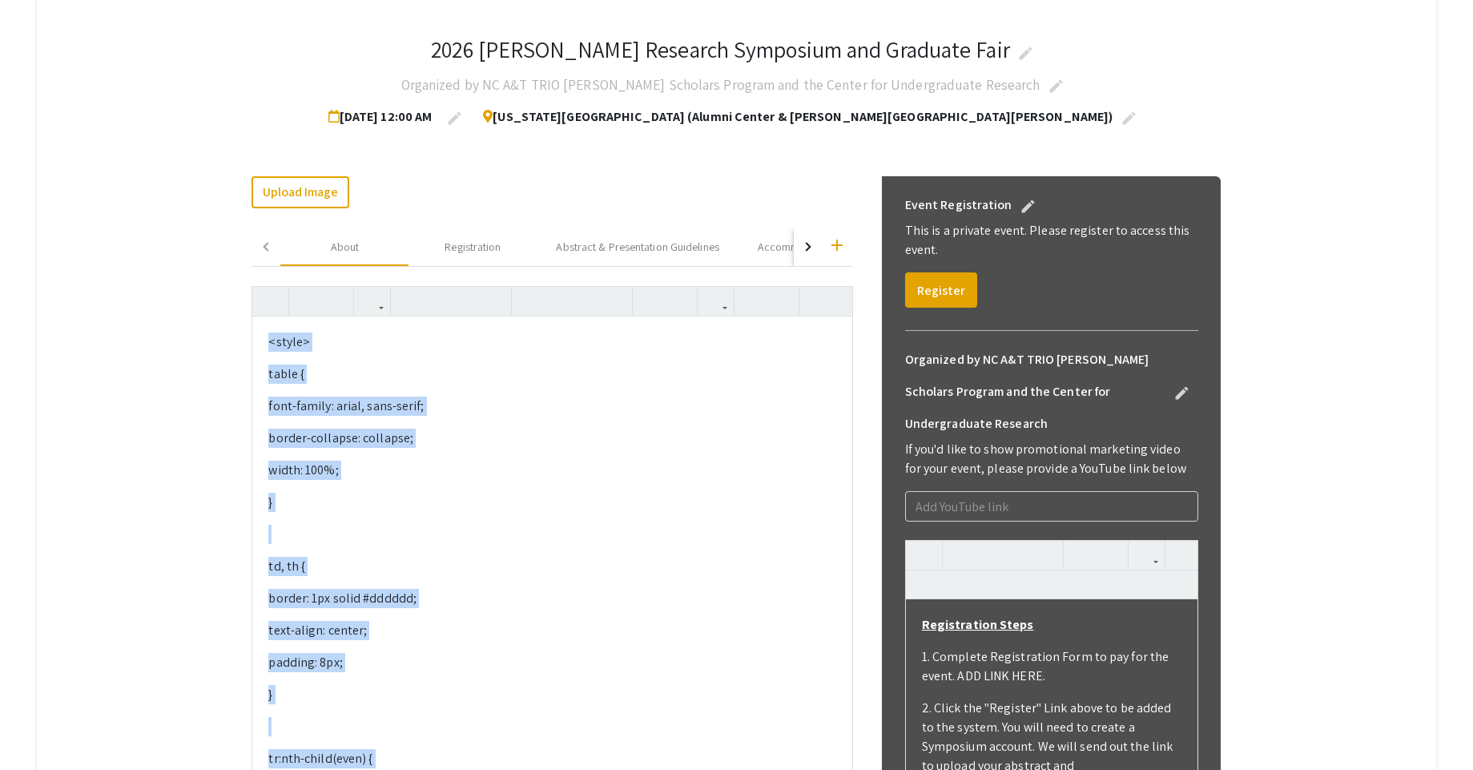
drag, startPoint x: 449, startPoint y: 415, endPoint x: 235, endPoint y: 328, distance: 230.7
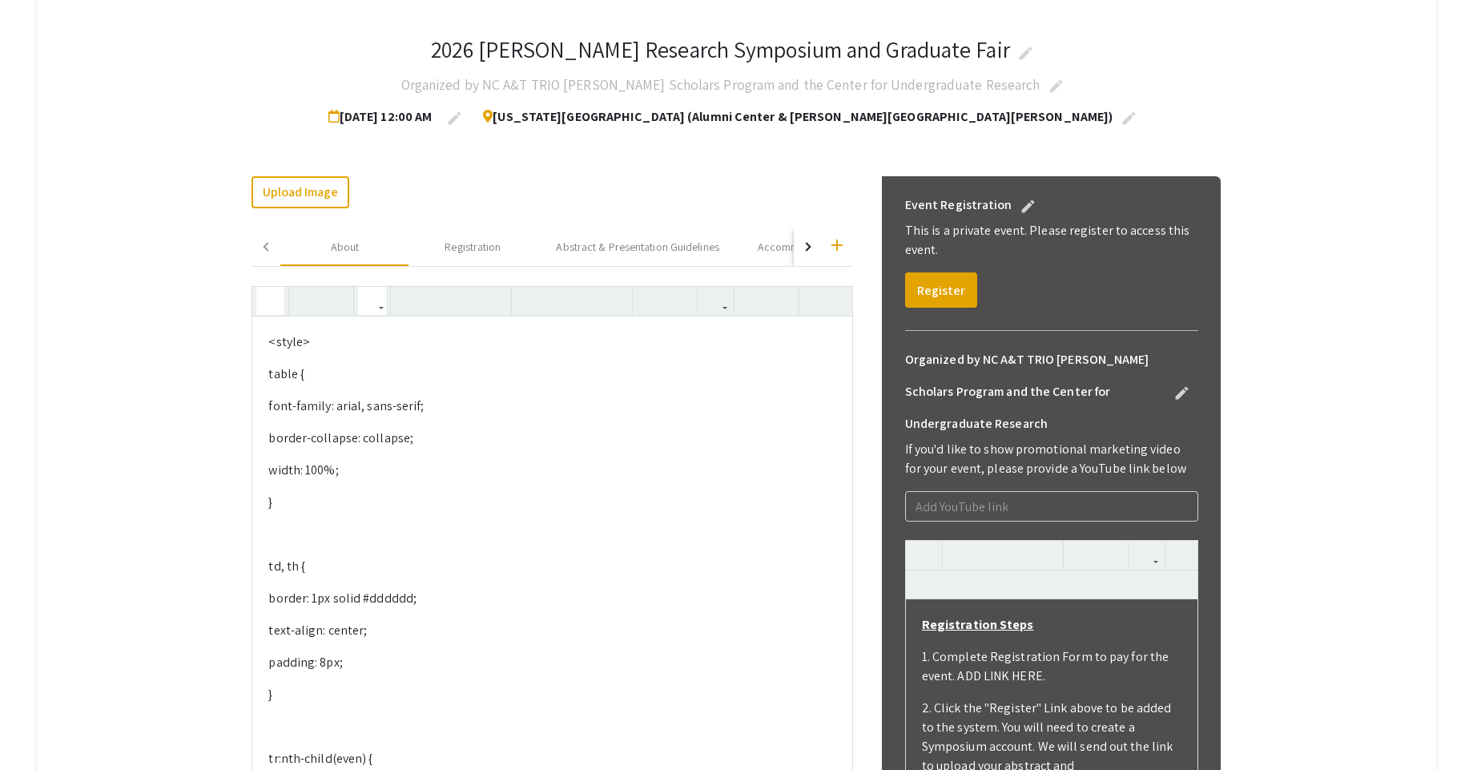
click at [277, 308] on icon "button" at bounding box center [271, 301] width 14 height 26
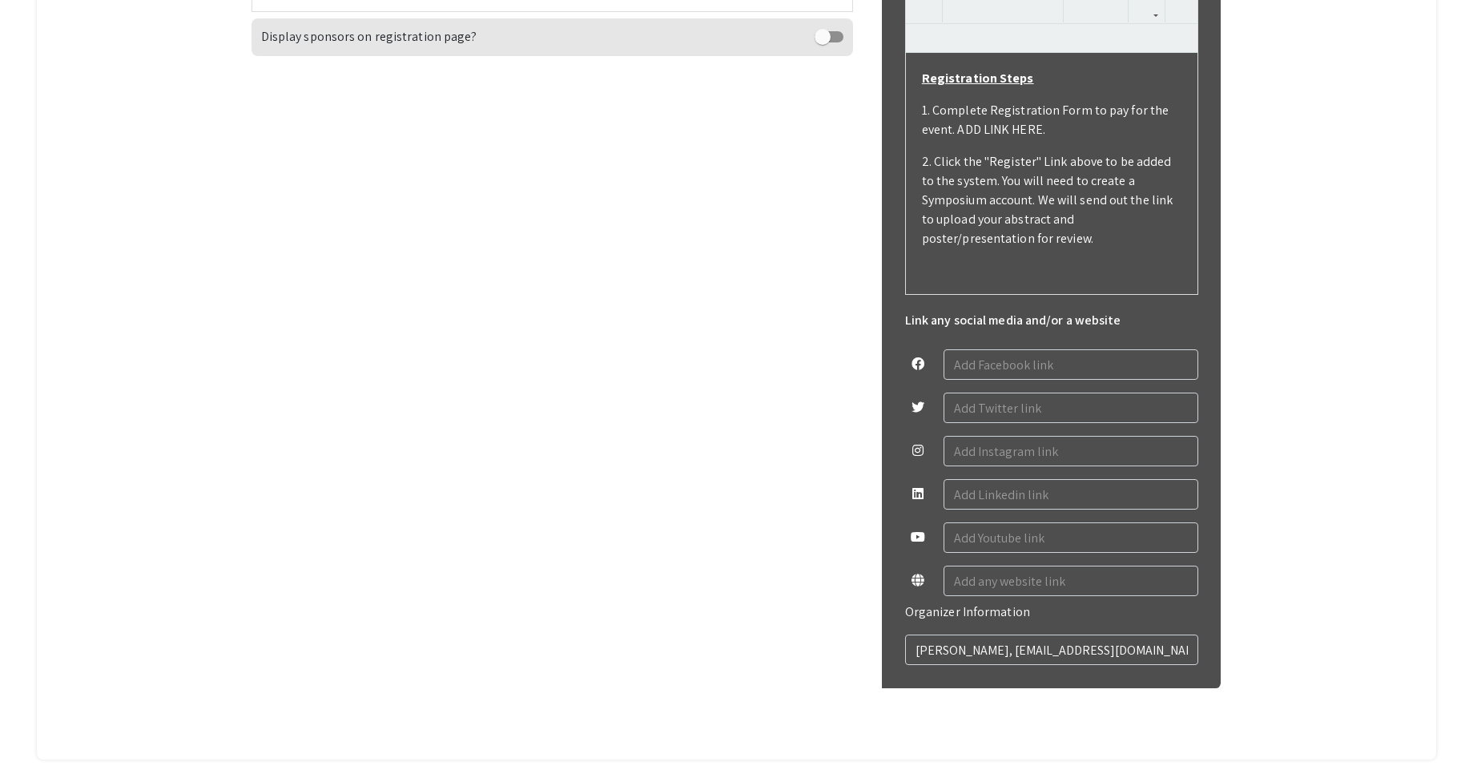
scroll to position [638, 0]
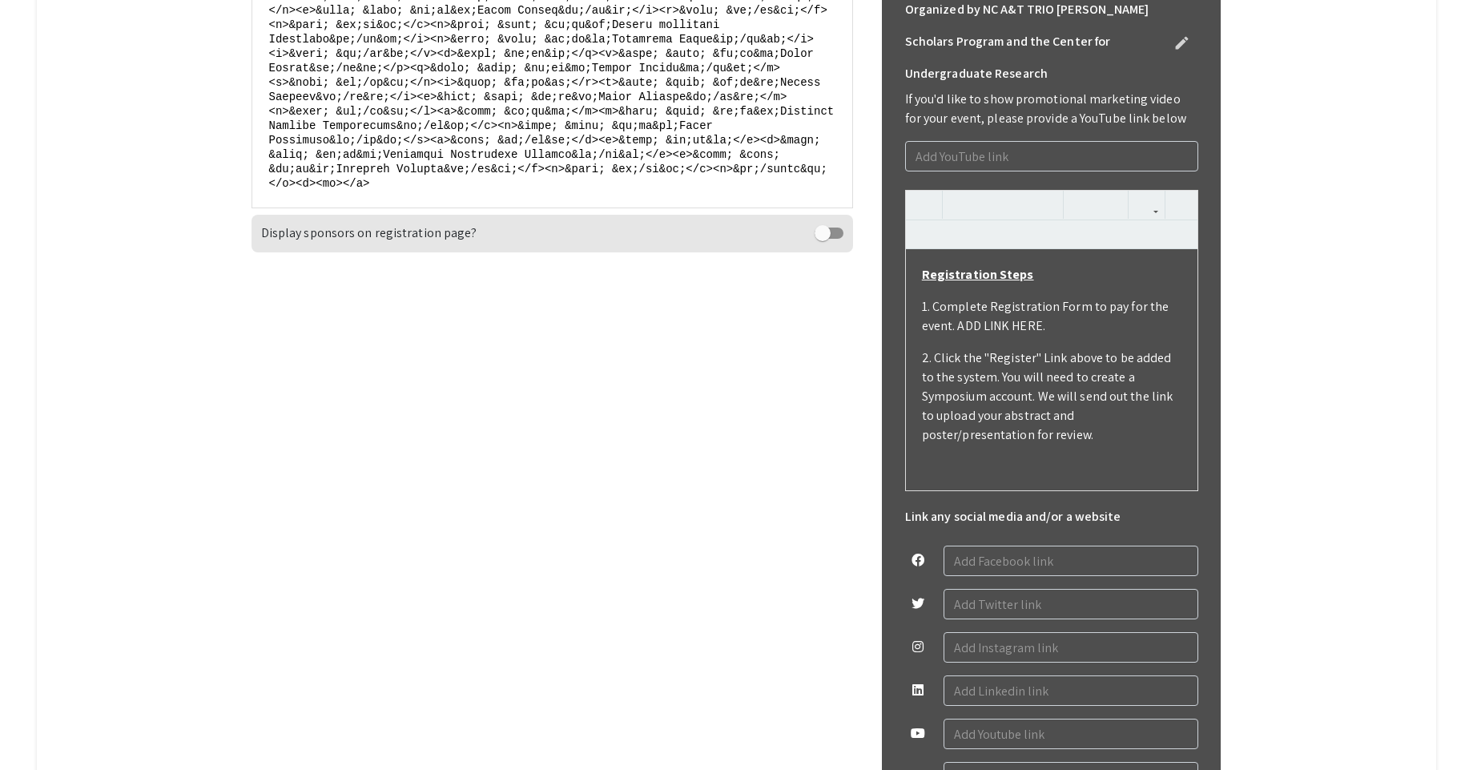
drag, startPoint x: 276, startPoint y: 337, endPoint x: 558, endPoint y: 350, distance: 282.3
click at [558, 350] on div "Upload Image Change Image add About Registration Abstract & Presentation Guidel…" at bounding box center [552, 379] width 601 height 1106
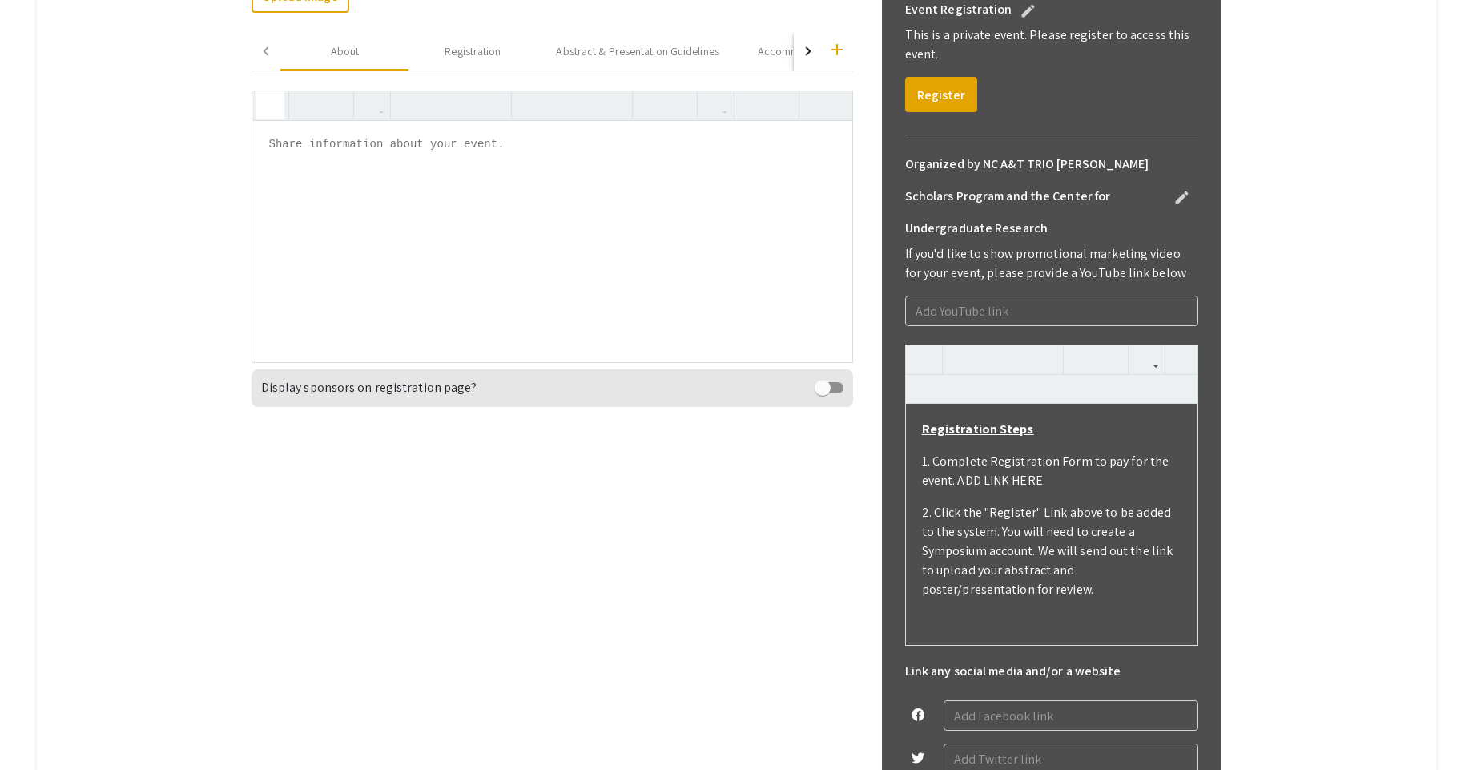
scroll to position [429, 0]
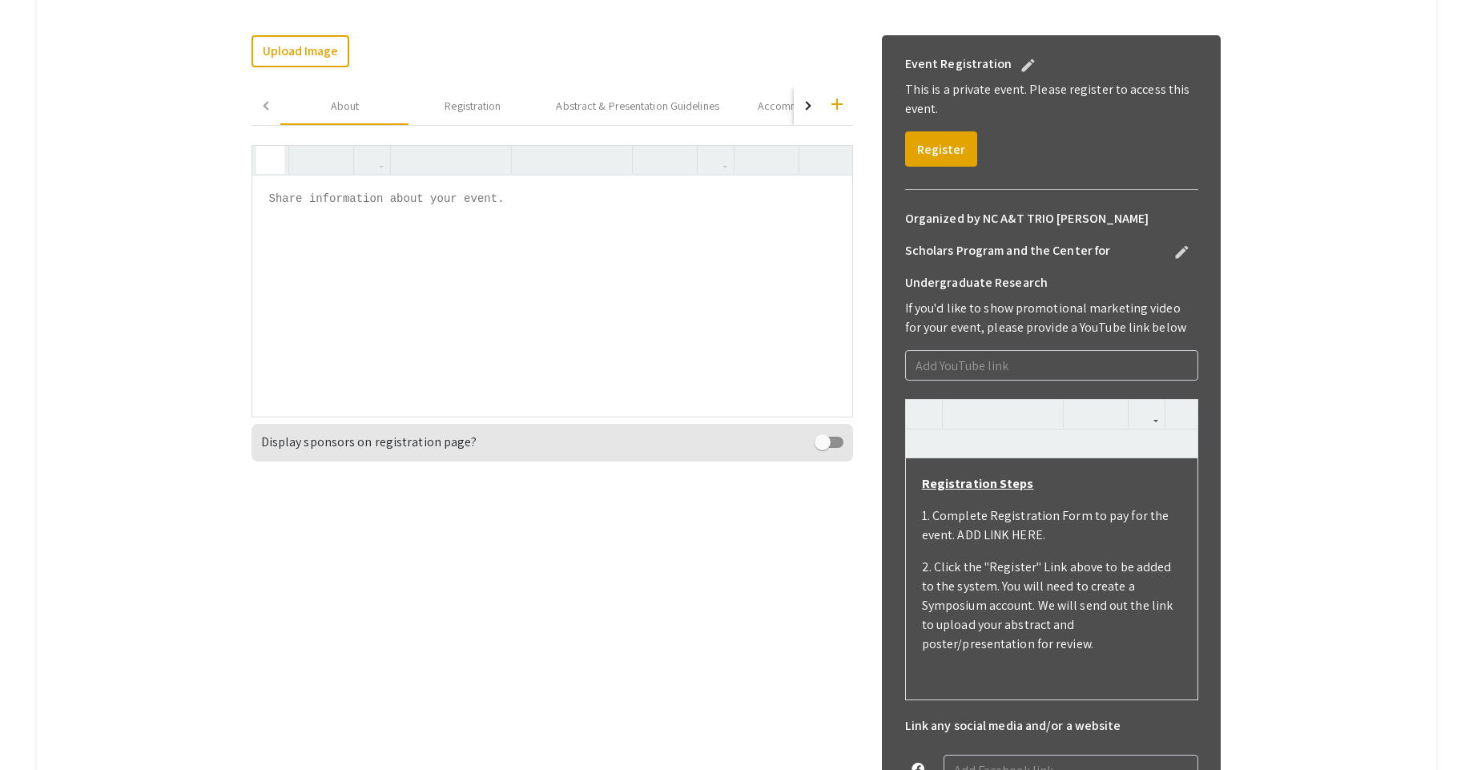
paste textarea "<!DOCTYPE html> <html> <head> <style> table { font-family: arial, sans-serif; b…"
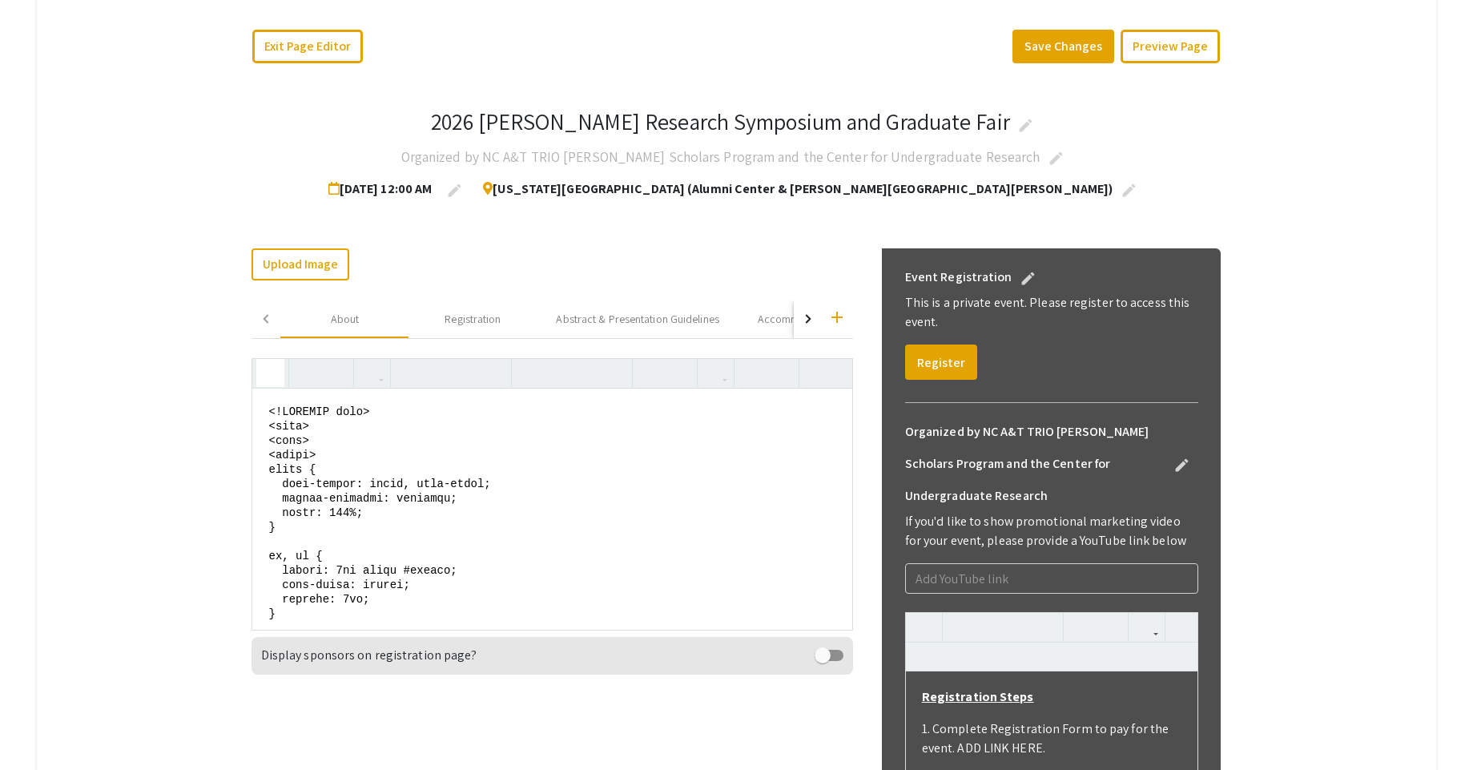
scroll to position [141, 0]
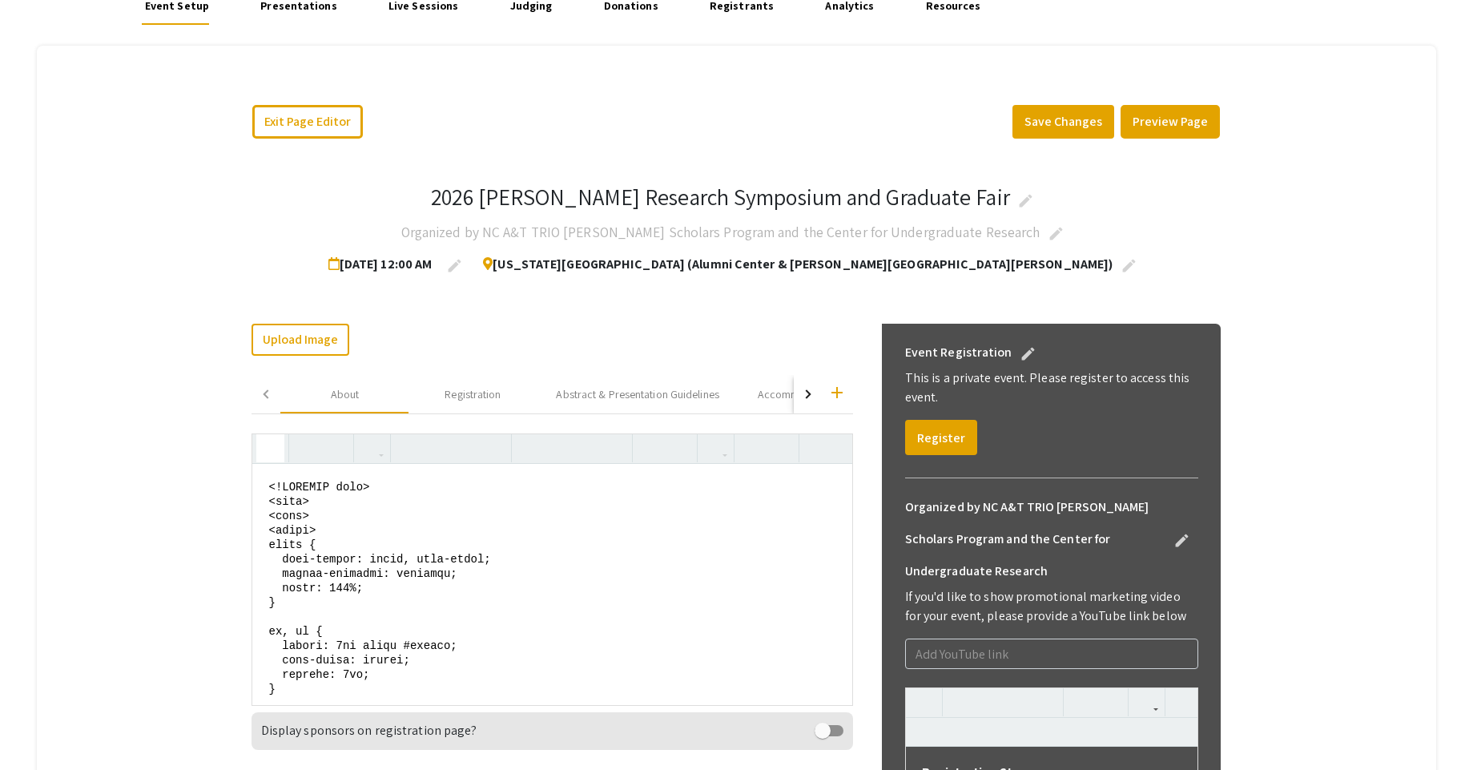
type textarea "<!DOCTYPE html> <html> <head> <style> table { font-family: arial, sans-serif; b…"
click at [1186, 119] on button "Preview Page" at bounding box center [1170, 122] width 99 height 34
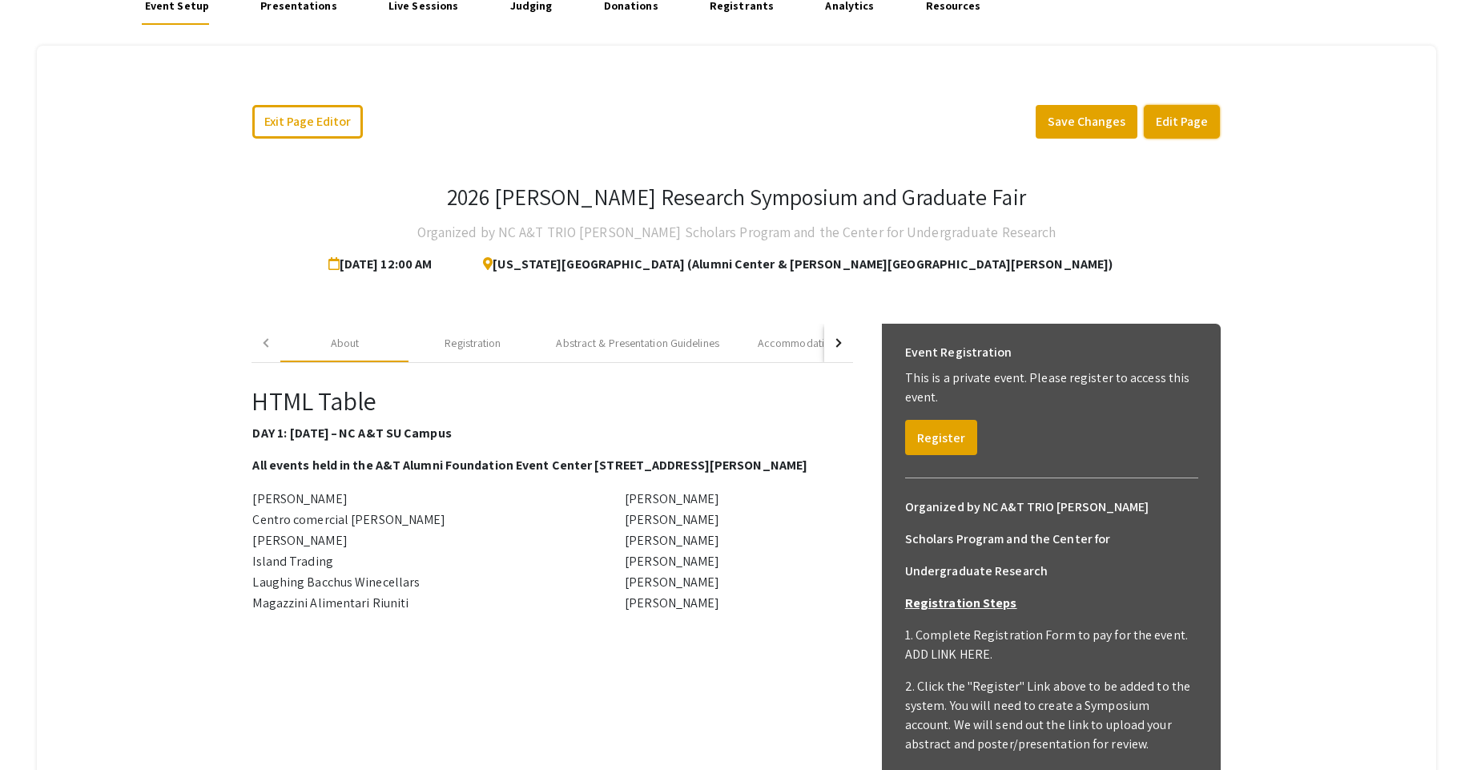
click at [1182, 122] on button "Edit Page" at bounding box center [1182, 122] width 76 height 34
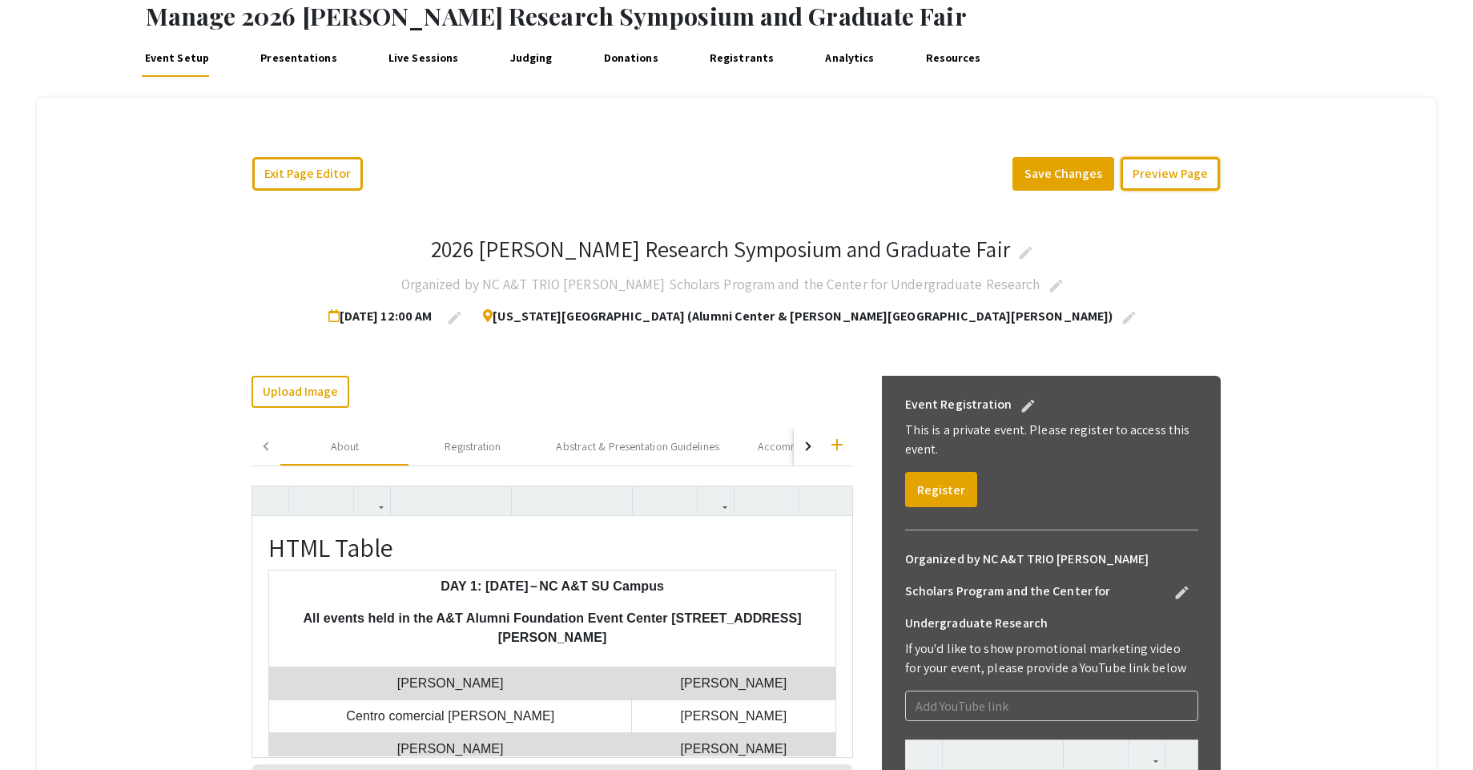
scroll to position [45, 0]
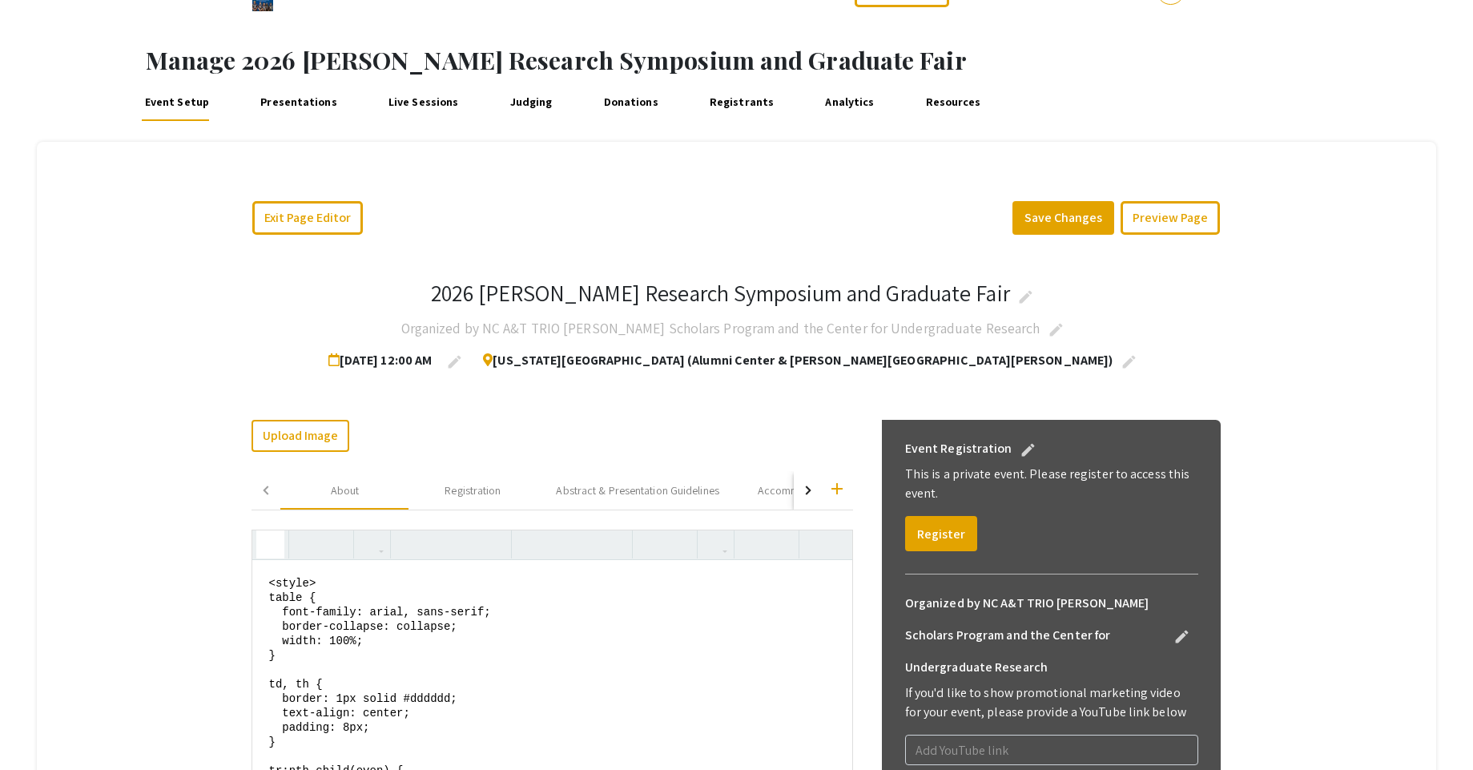
click at [277, 544] on icon "button" at bounding box center [271, 544] width 14 height 26
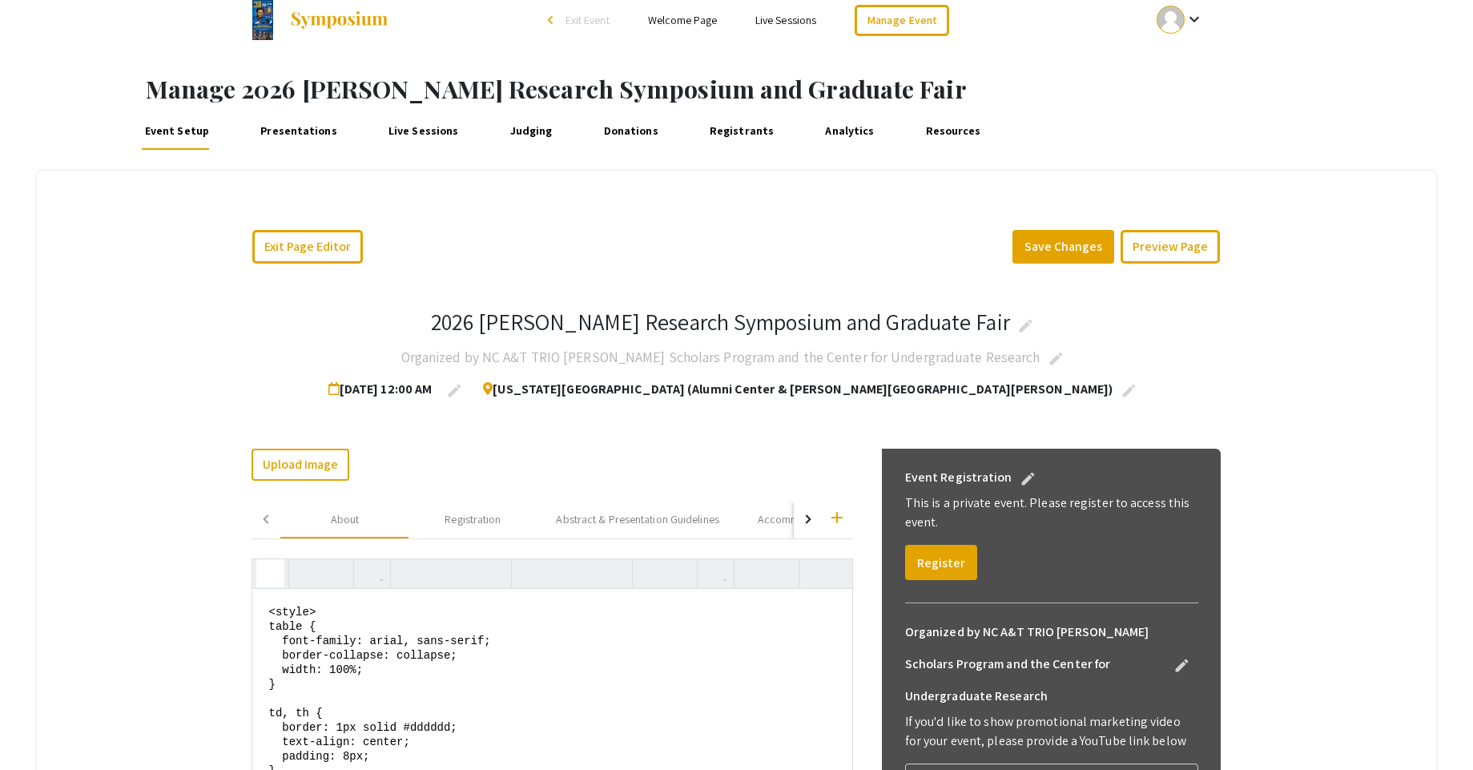
scroll to position [0, 0]
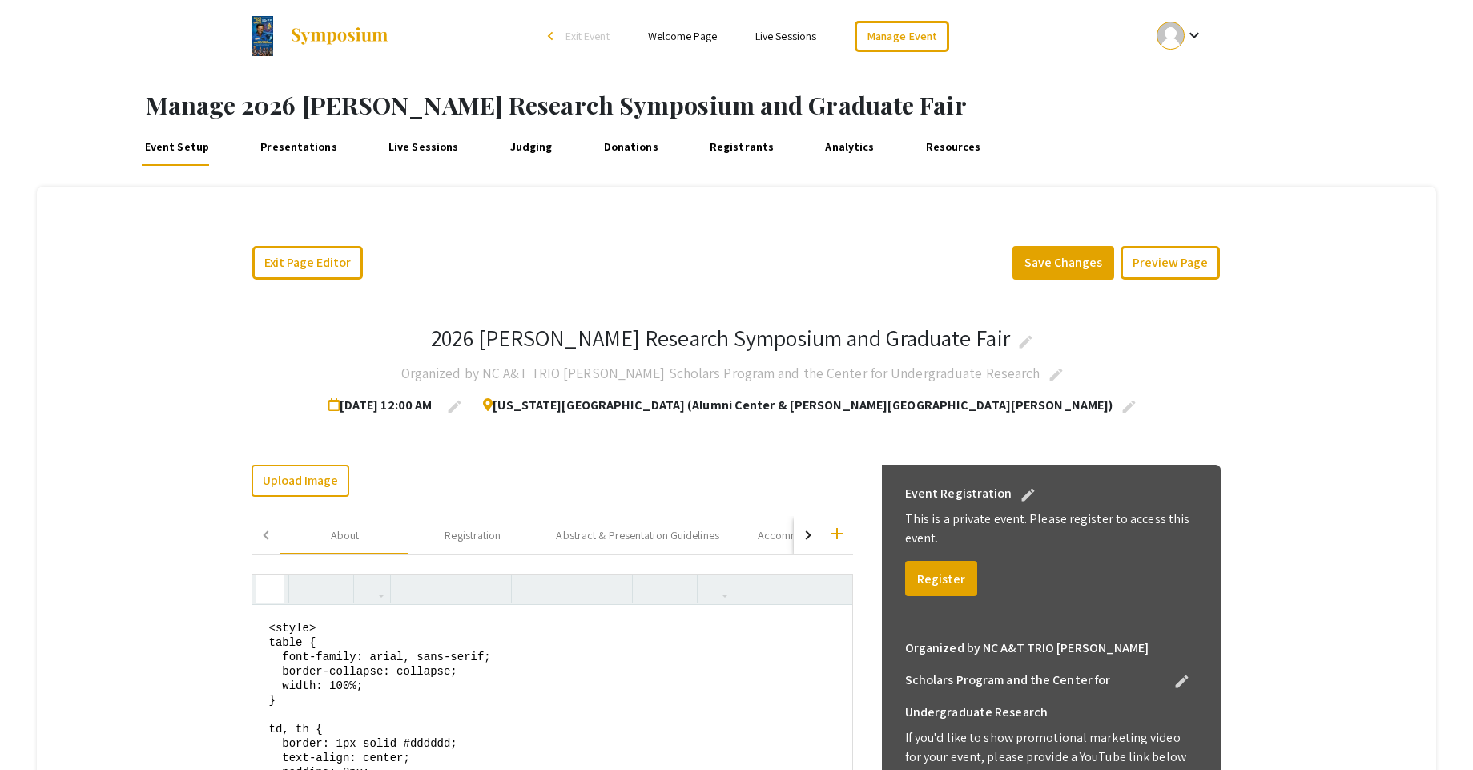
click at [296, 633] on textarea "<style> table { font-family: arial, sans-serif; border-collapse: collapse; widt…" at bounding box center [551, 725] width 599 height 240
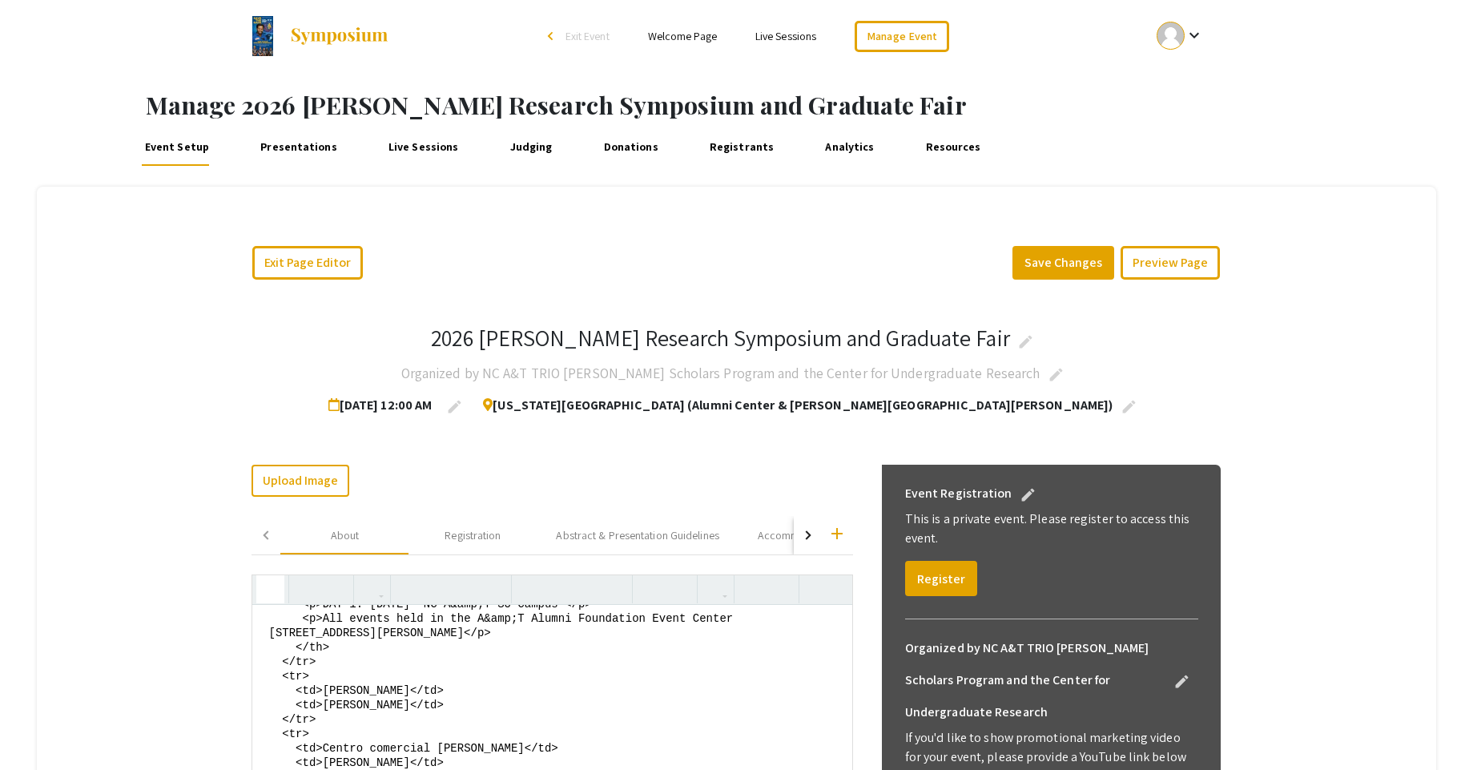
scroll to position [288, 0]
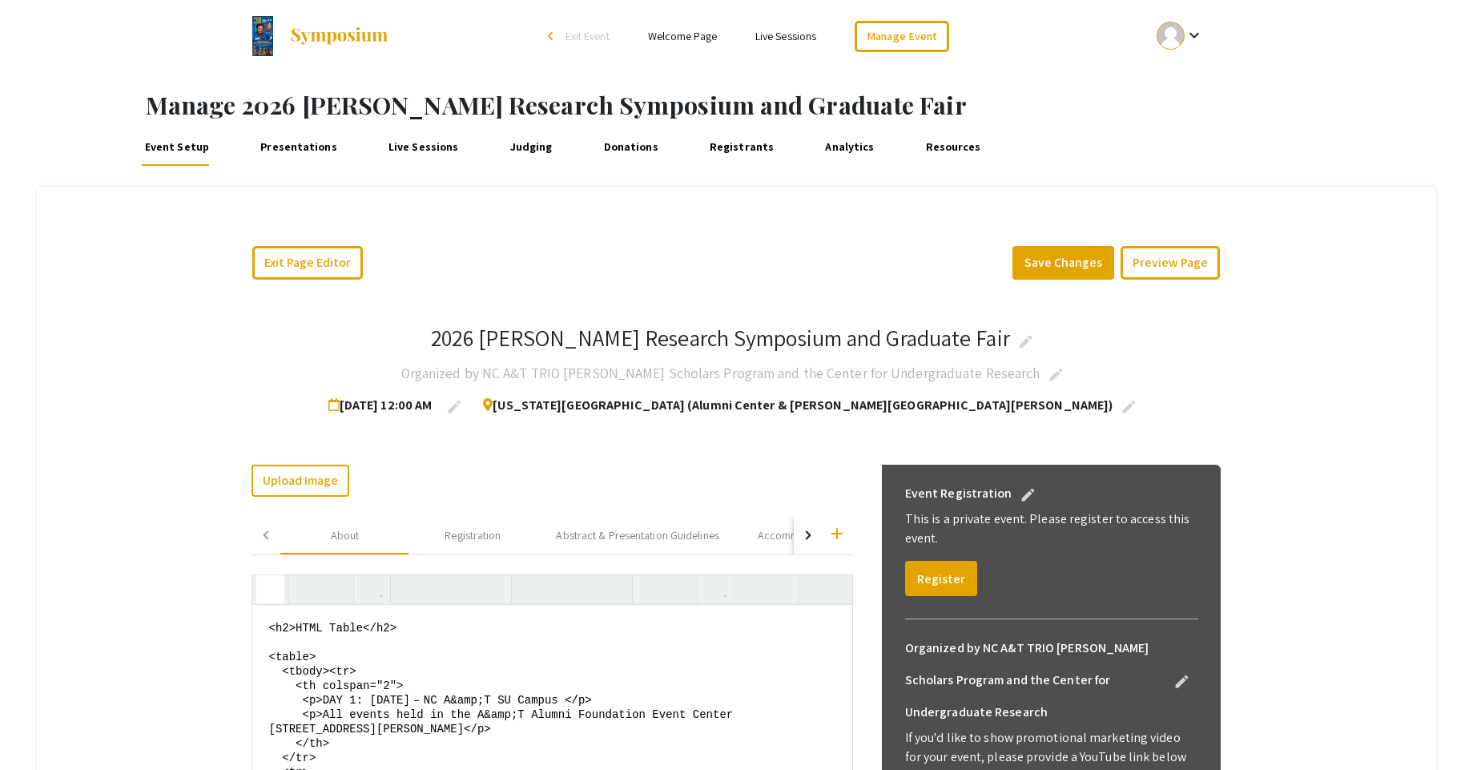
drag, startPoint x: 427, startPoint y: 667, endPoint x: 246, endPoint y: 662, distance: 181.1
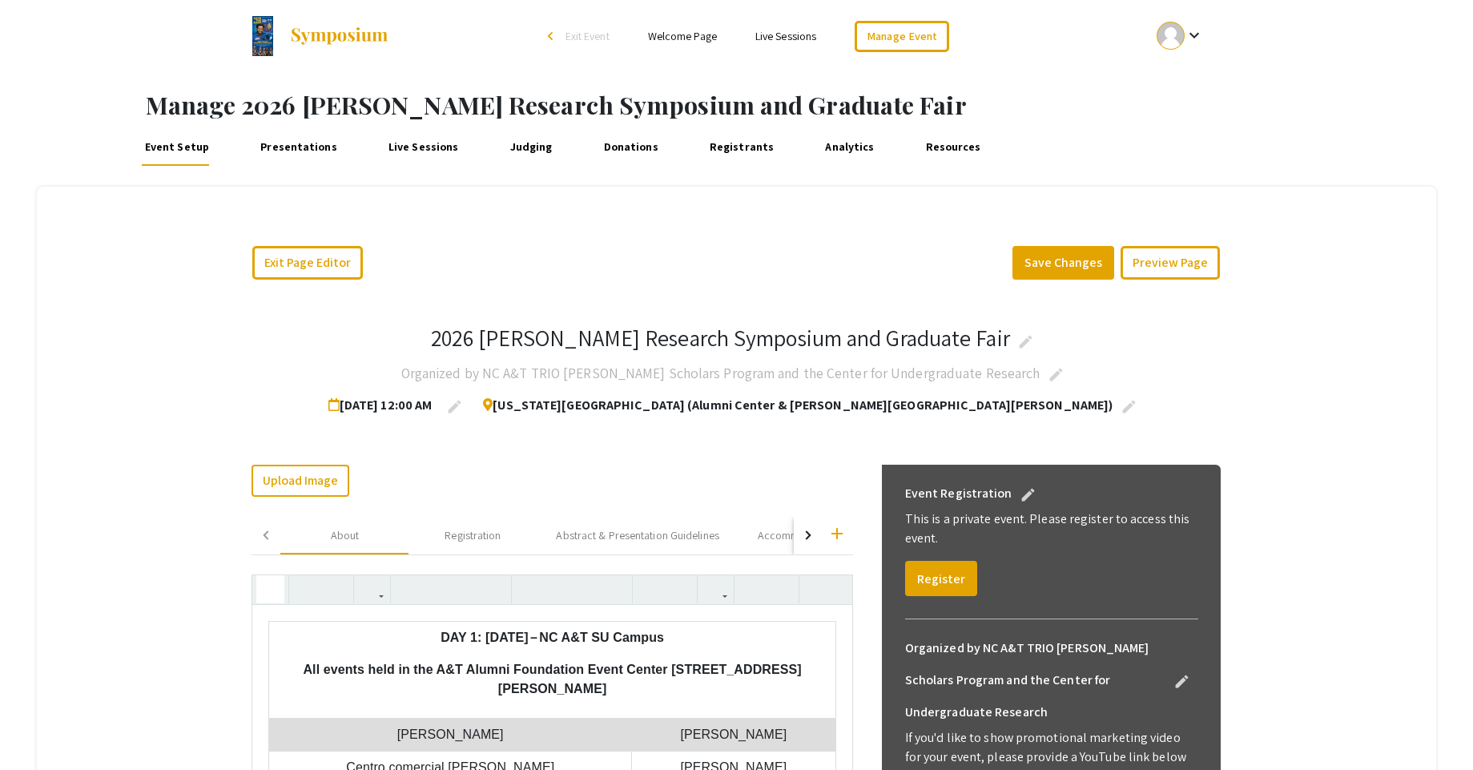
click at [277, 596] on icon "button" at bounding box center [271, 589] width 14 height 26
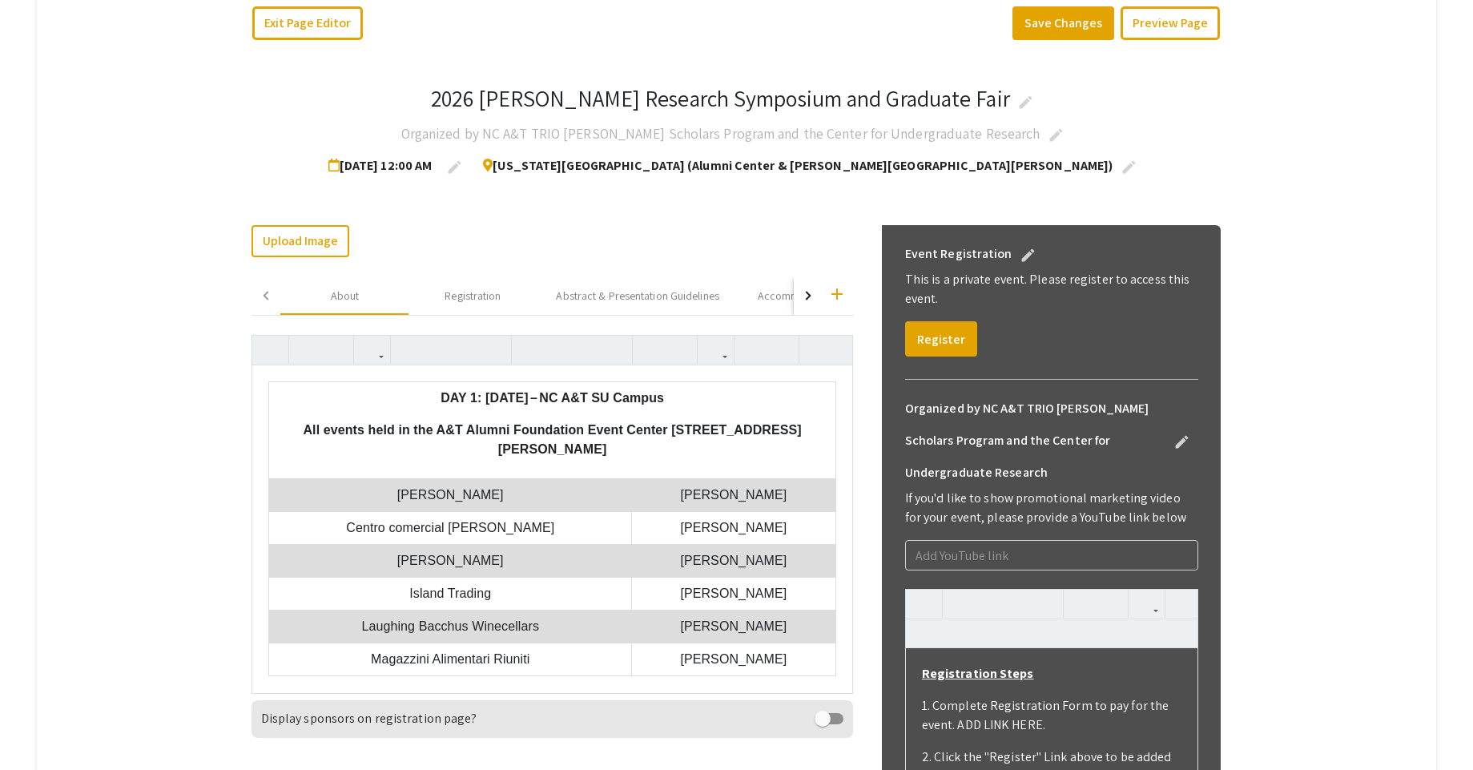
scroll to position [192, 0]
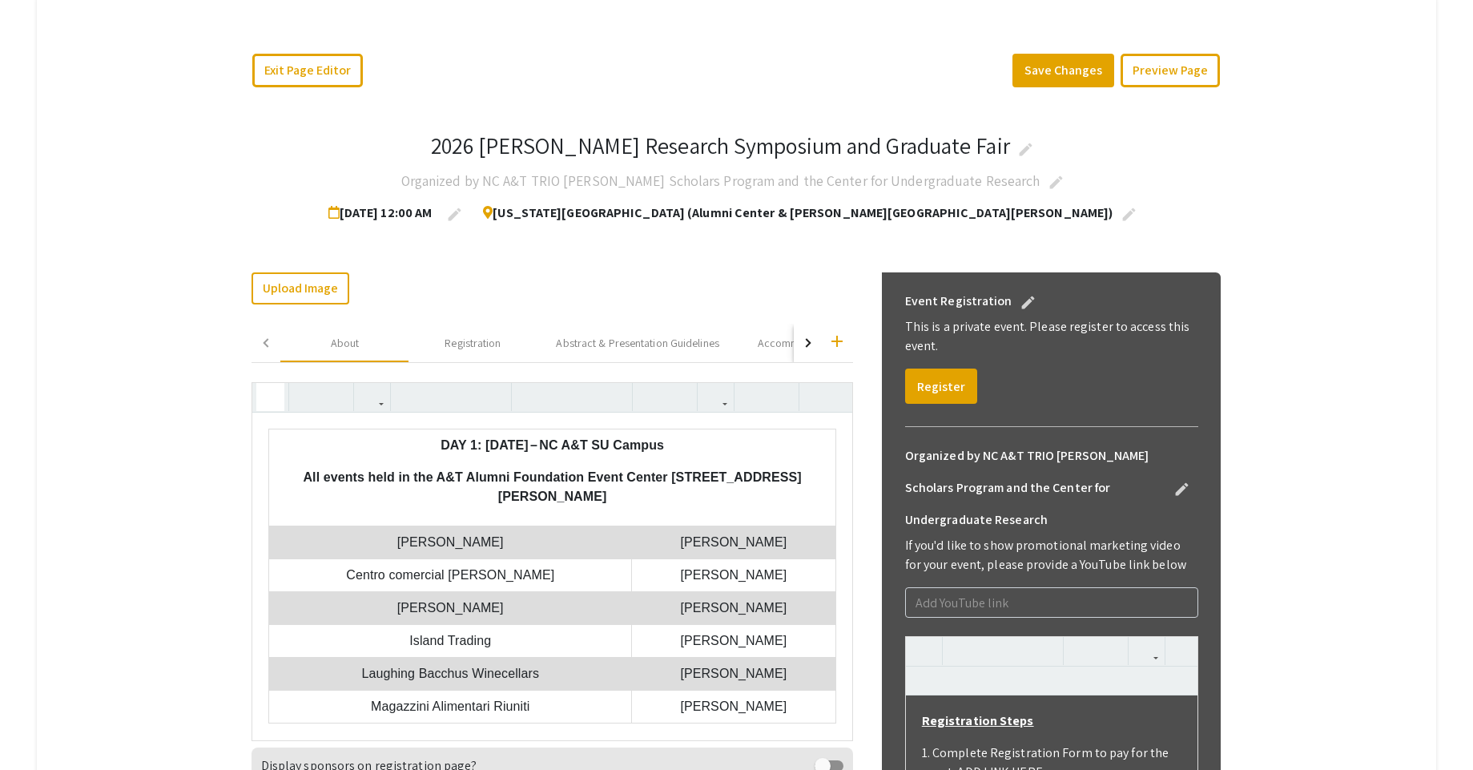
click at [268, 402] on button "button" at bounding box center [270, 397] width 28 height 28
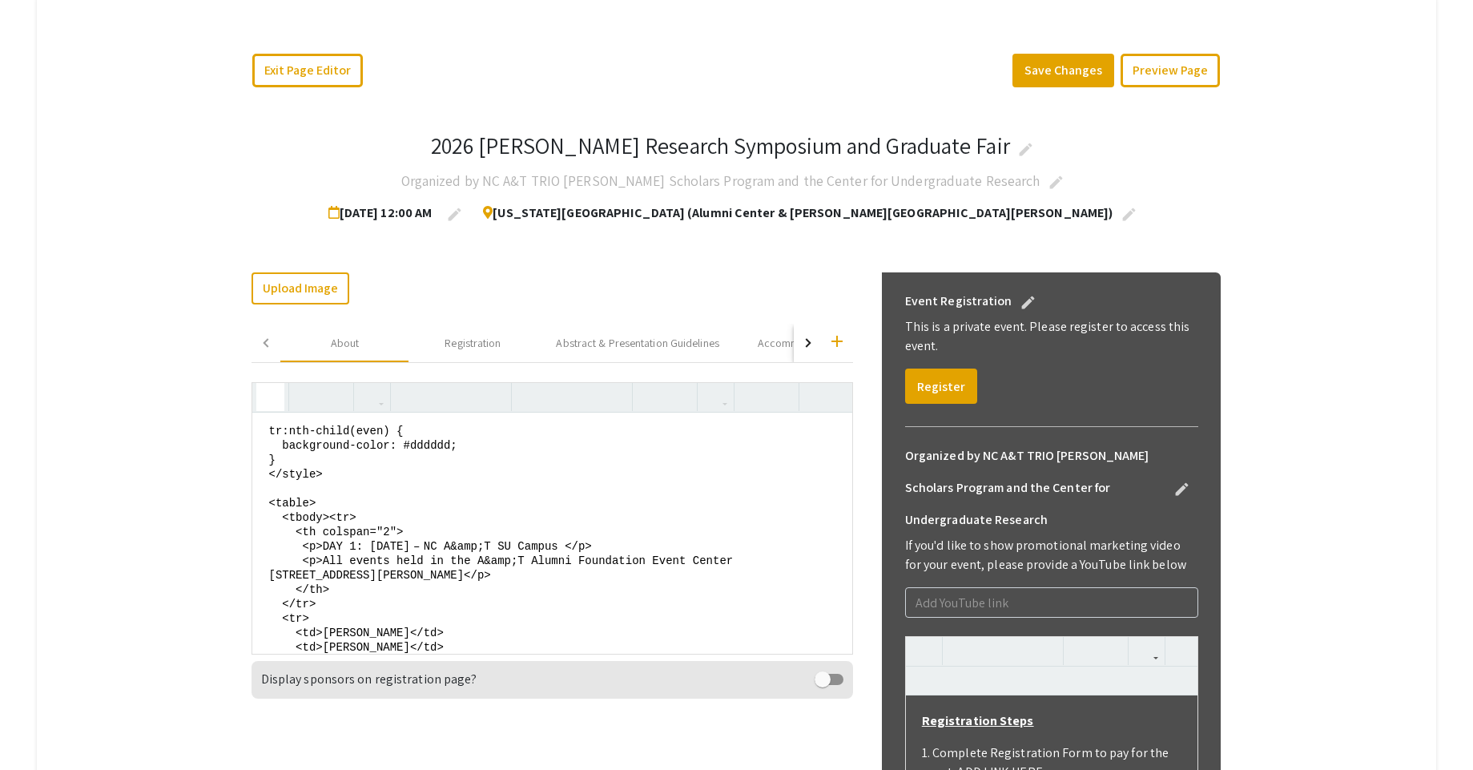
click at [351, 522] on textarea "<style> table { font-family: arial, sans-serif; border-collapse: collapse; widt…" at bounding box center [551, 533] width 599 height 240
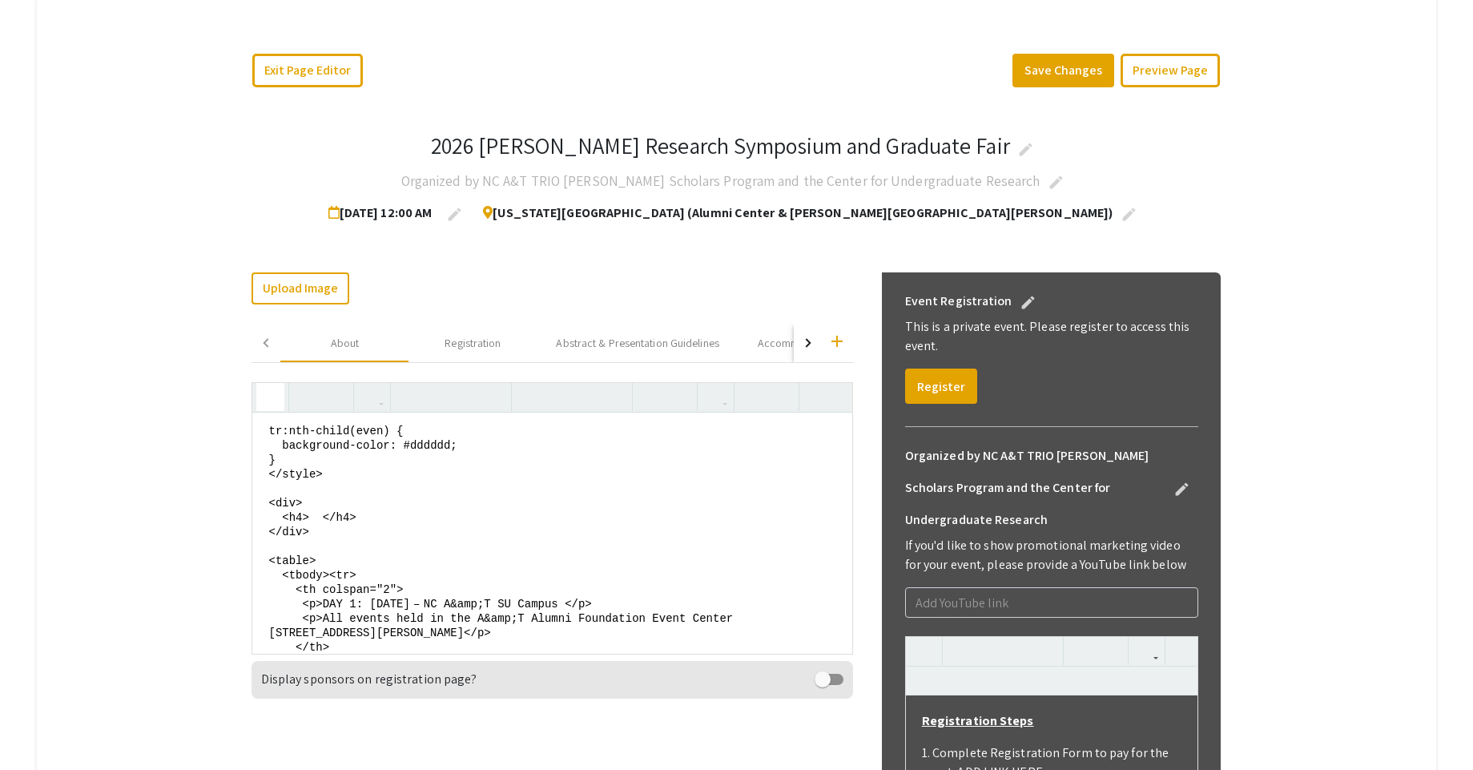
click at [321, 558] on textarea "<style> table { font-family: arial, sans-serif; border-collapse: collapse; widt…" at bounding box center [551, 533] width 599 height 240
paste textarea "2026 Dr. Ronald E. McNair Symposium & Grad Fair"
click at [717, 565] on textarea at bounding box center [551, 533] width 599 height 240
click at [310, 562] on textarea at bounding box center [551, 533] width 599 height 240
drag, startPoint x: 314, startPoint y: 558, endPoint x: 389, endPoint y: 558, distance: 74.5
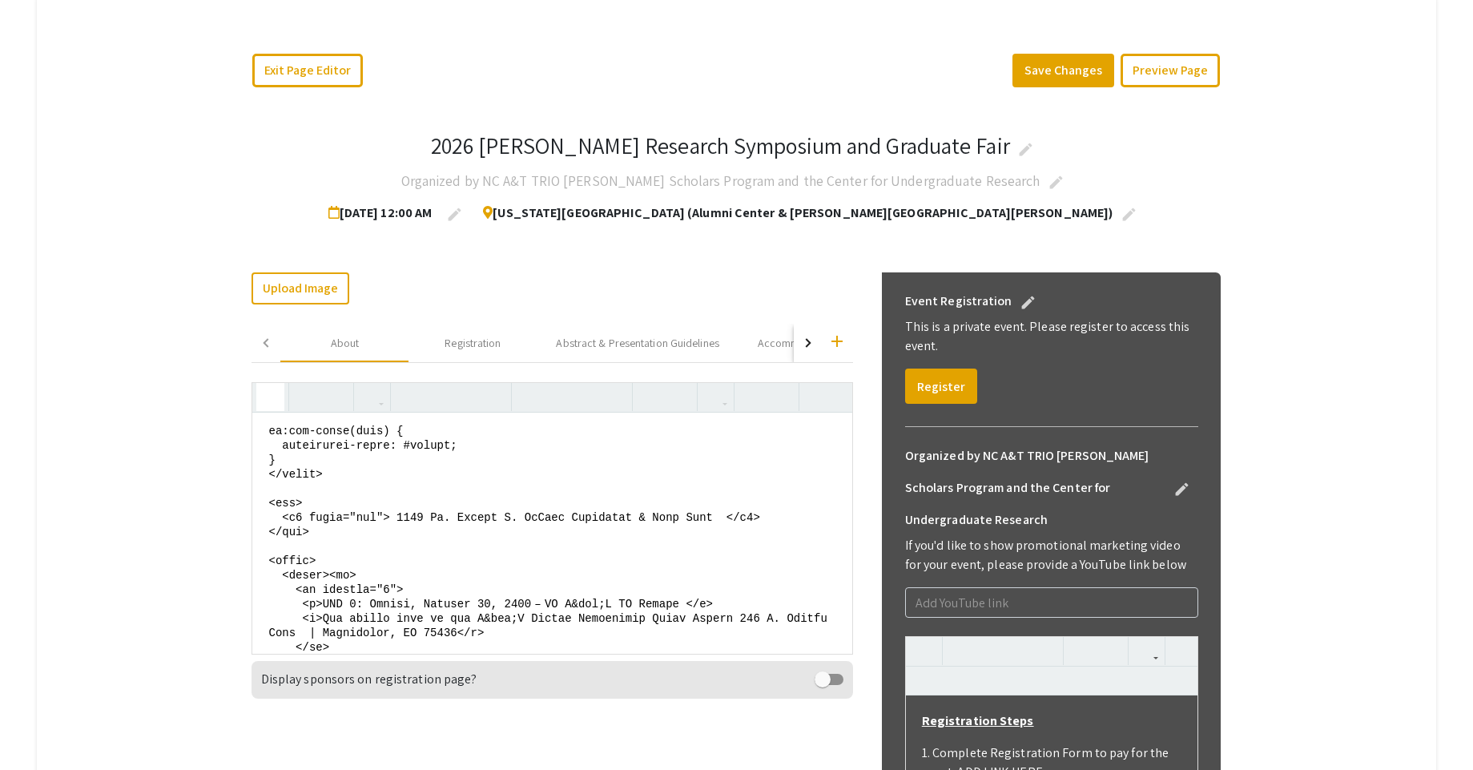
click at [389, 558] on textarea at bounding box center [551, 533] width 599 height 240
click at [301, 546] on textarea at bounding box center [551, 533] width 599 height 240
paste textarea "style="tex""
click at [693, 560] on textarea at bounding box center [551, 533] width 599 height 240
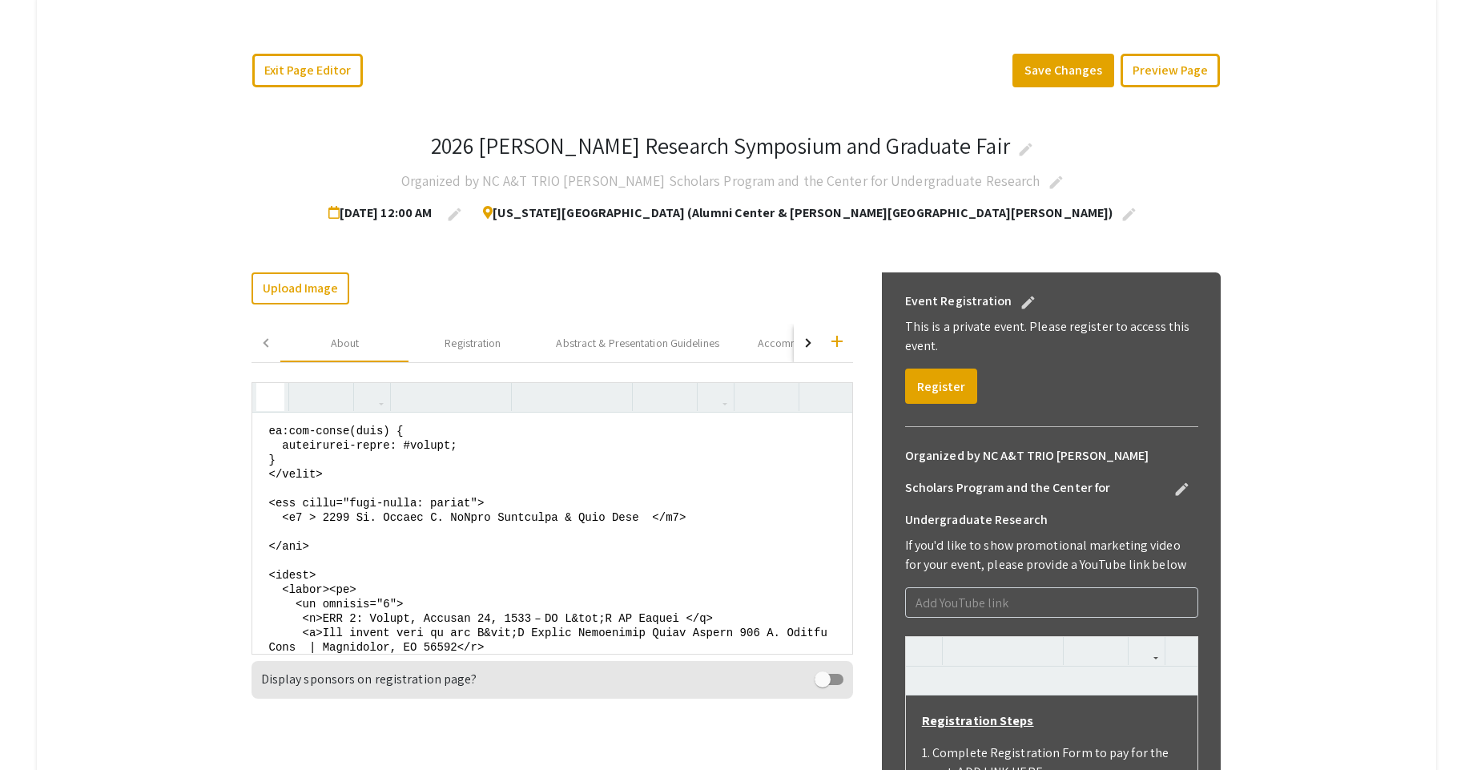
click at [308, 575] on textarea at bounding box center [551, 533] width 599 height 240
click at [310, 575] on textarea at bounding box center [551, 533] width 599 height 240
paste textarea "January 23-25, 2026"
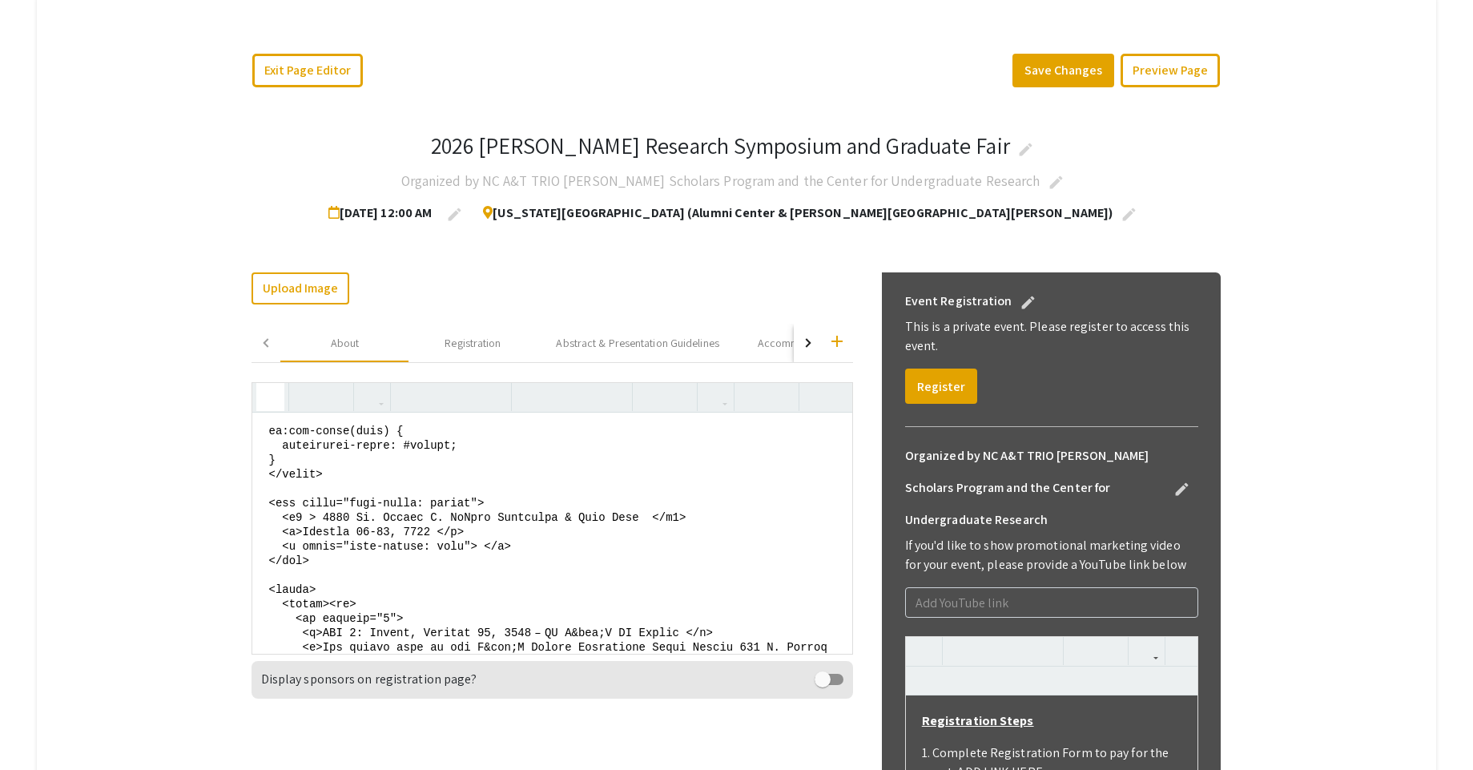
click at [484, 590] on textarea at bounding box center [551, 533] width 599 height 240
paste textarea "“40 years of Inspiration, Innovation and Impact: Beyond the Horizon-Continuing …"
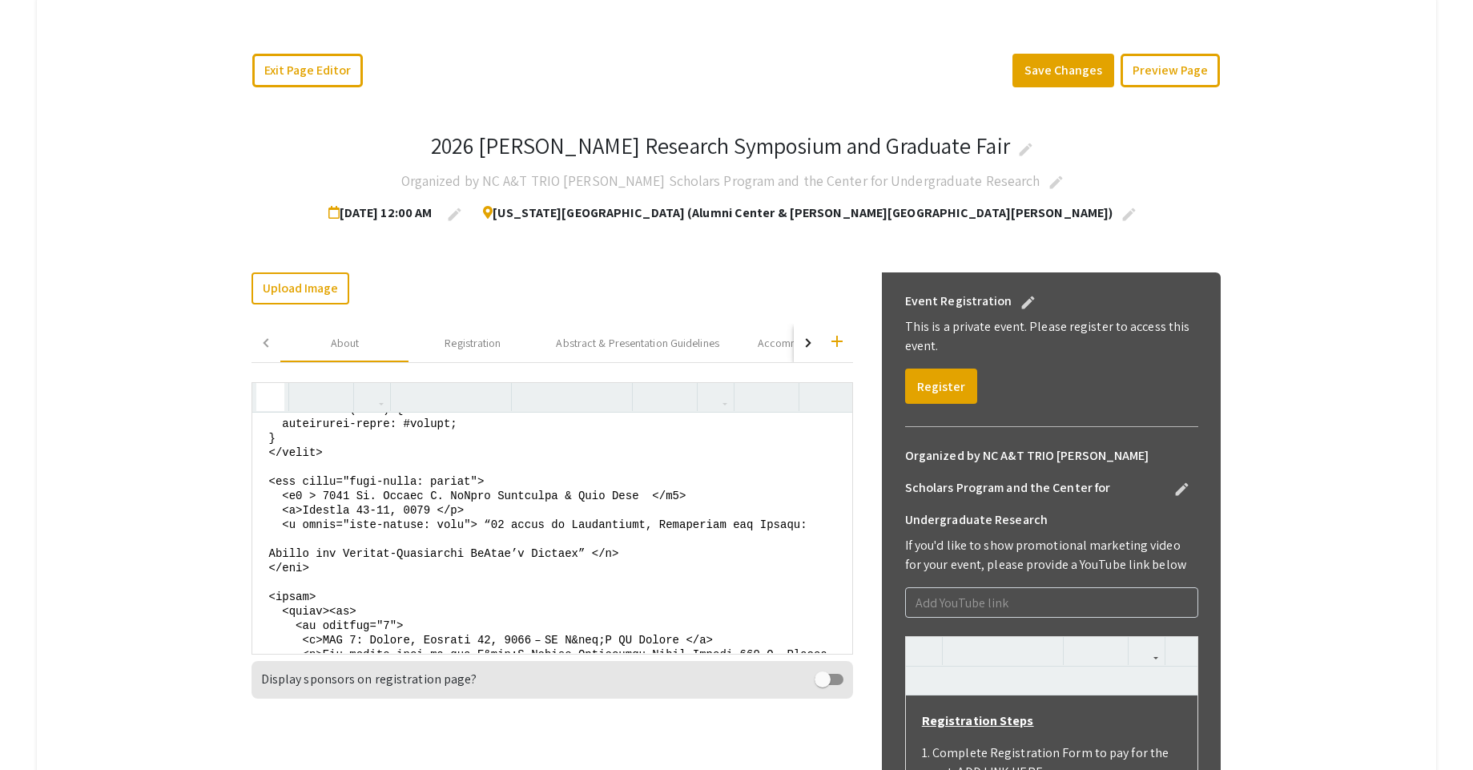
scroll to position [189, 0]
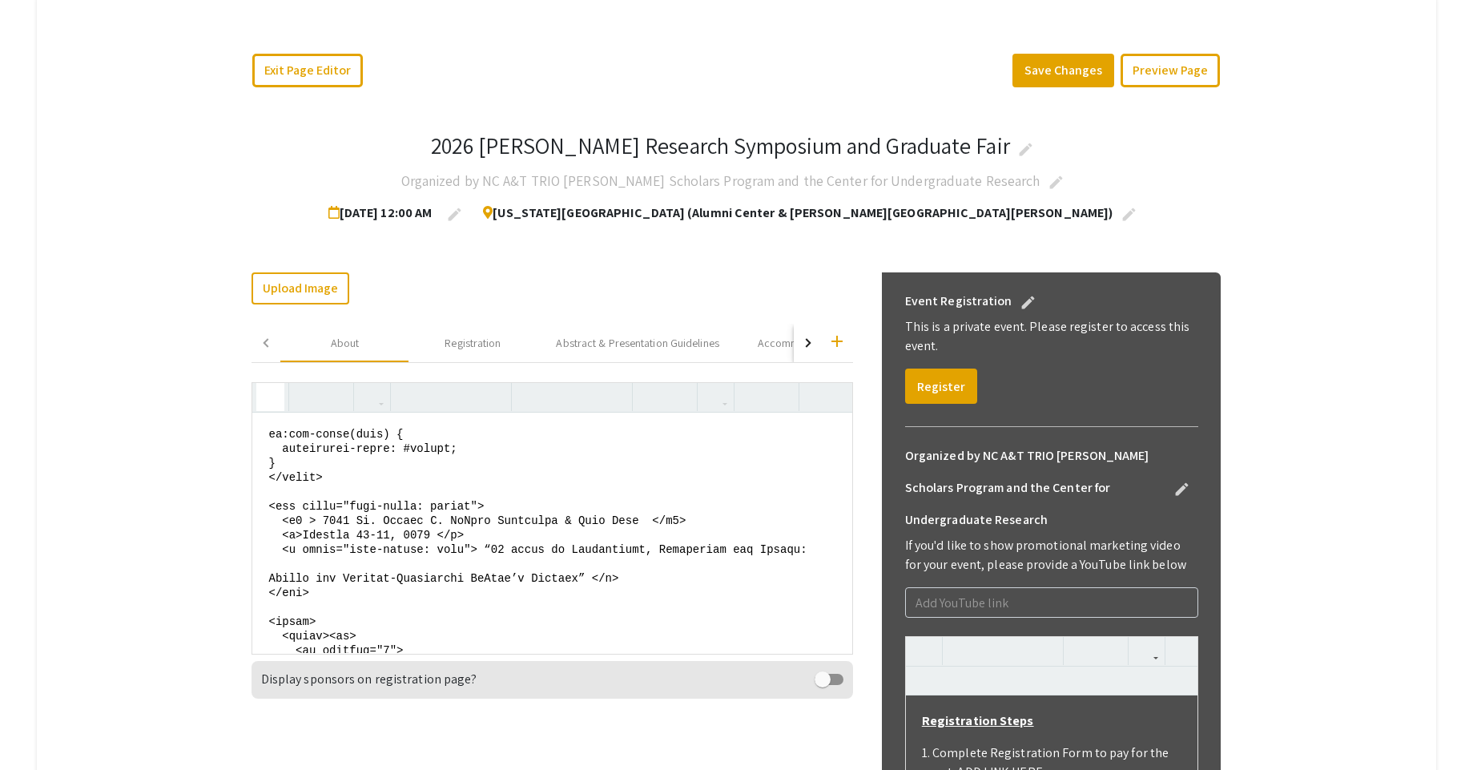
click at [274, 622] on textarea at bounding box center [551, 533] width 599 height 240
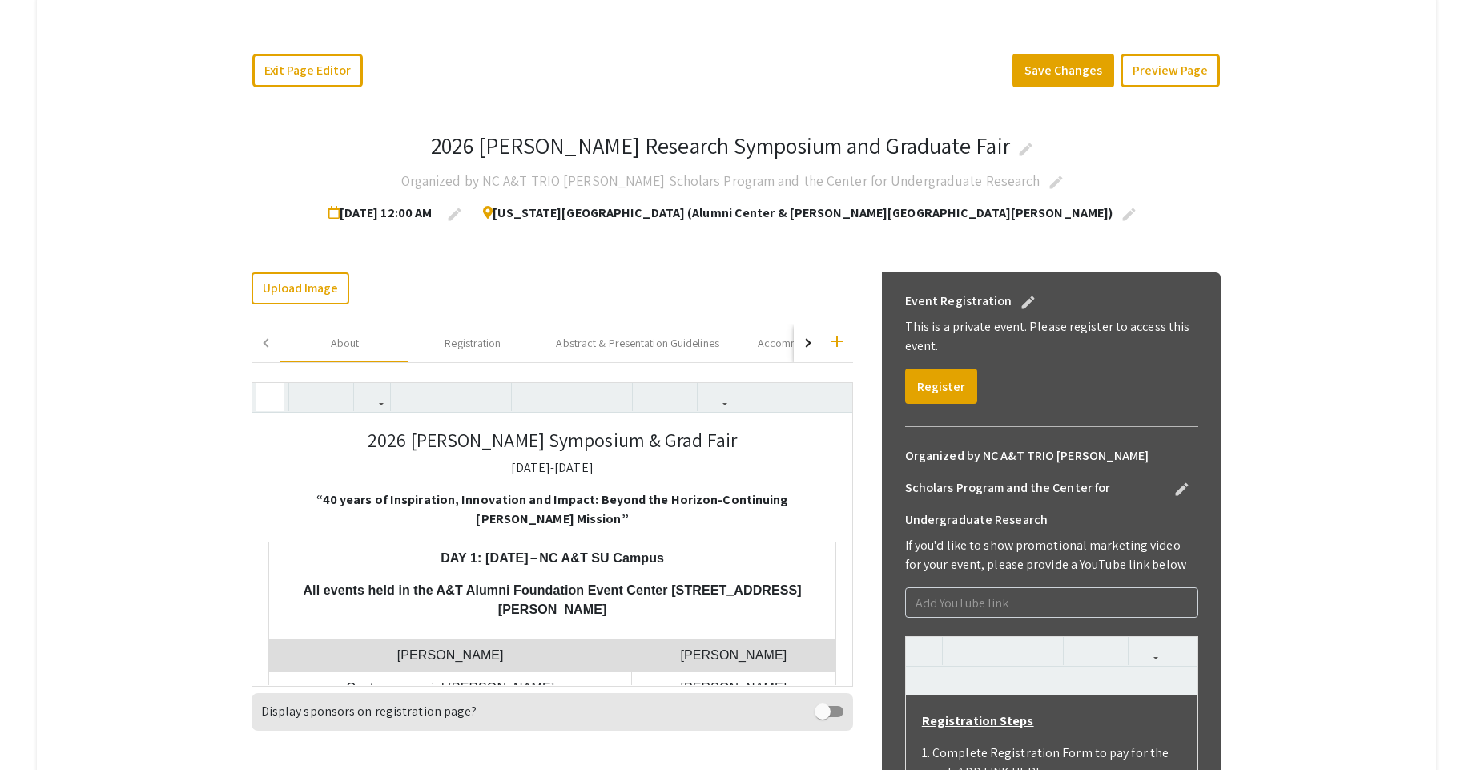
click at [277, 398] on icon "button" at bounding box center [271, 397] width 14 height 26
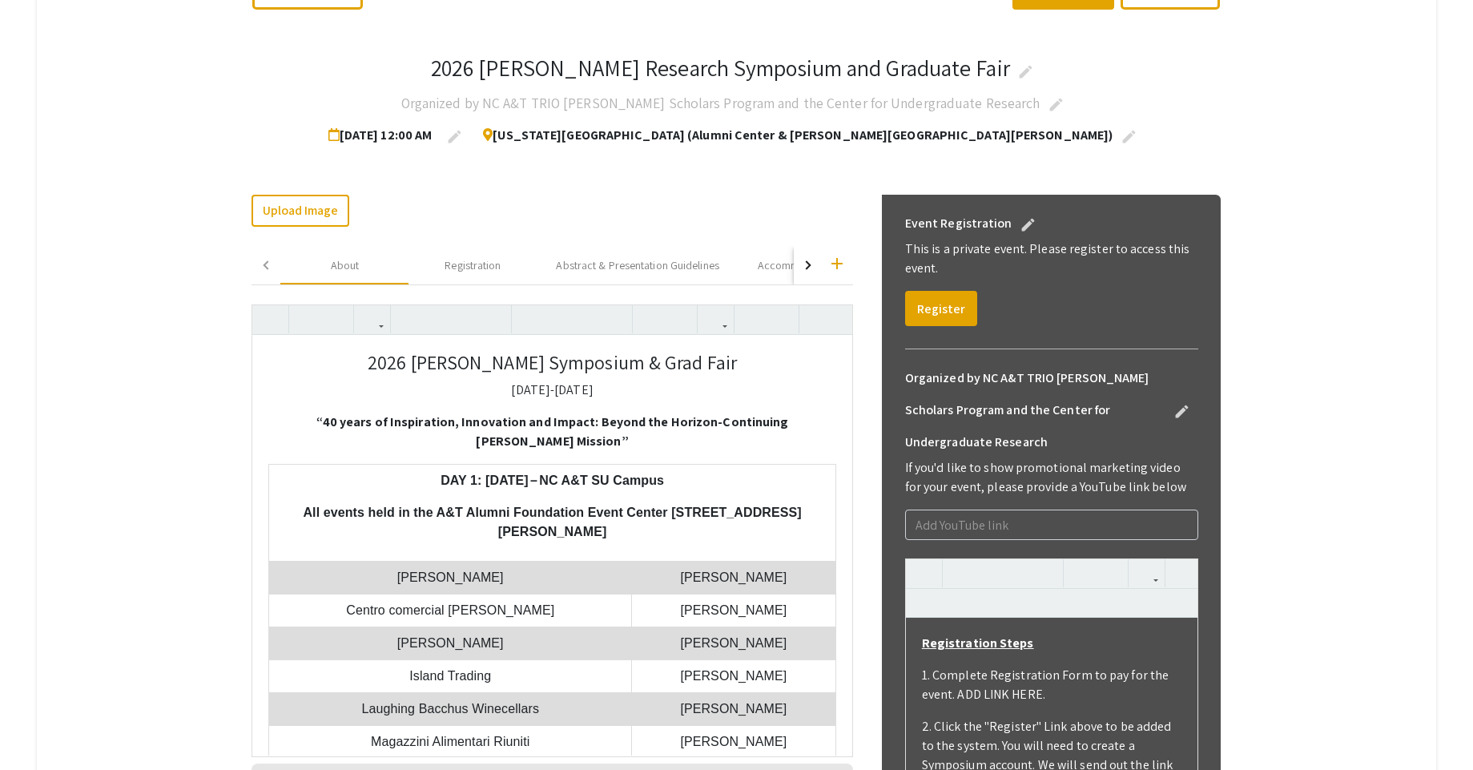
scroll to position [288, 0]
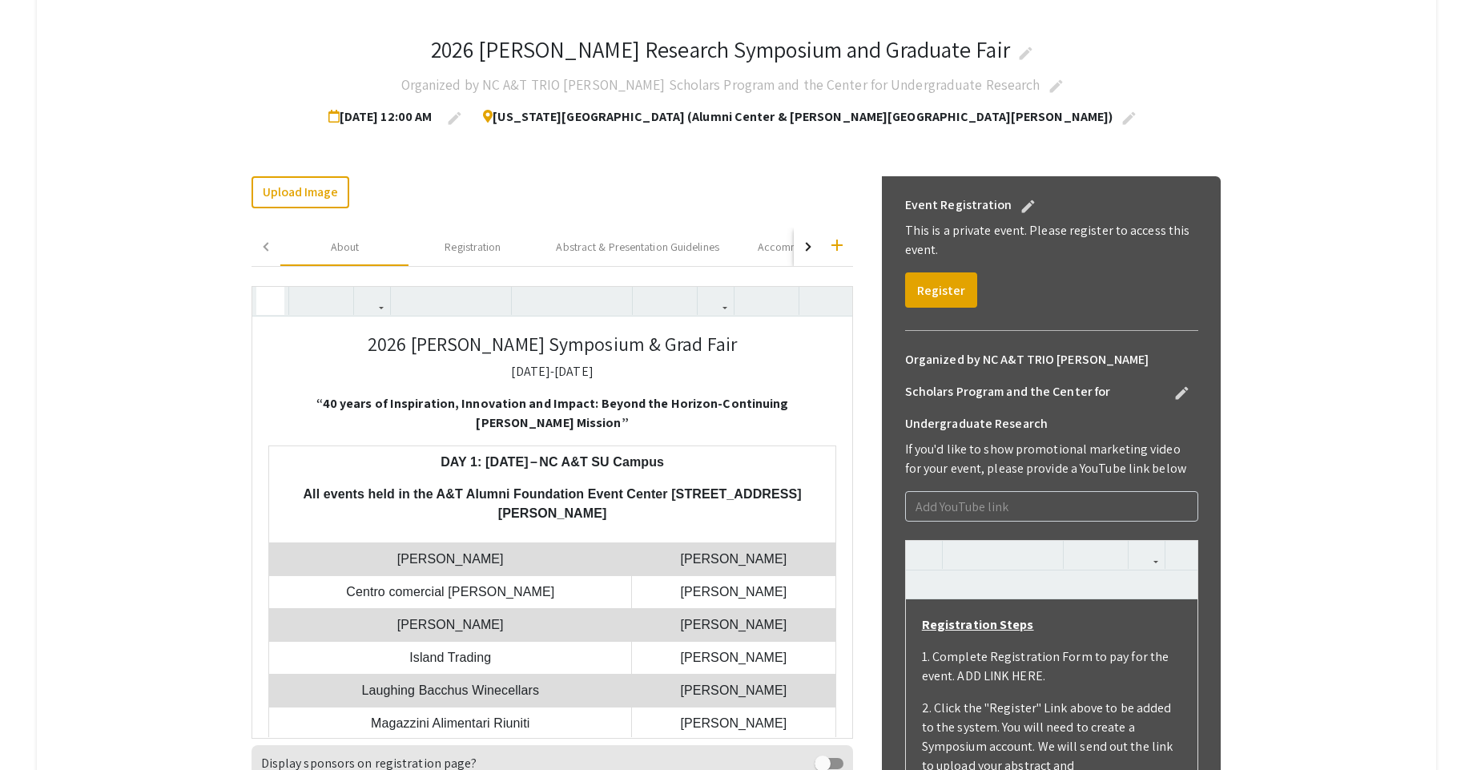
click at [277, 310] on icon "button" at bounding box center [271, 301] width 14 height 26
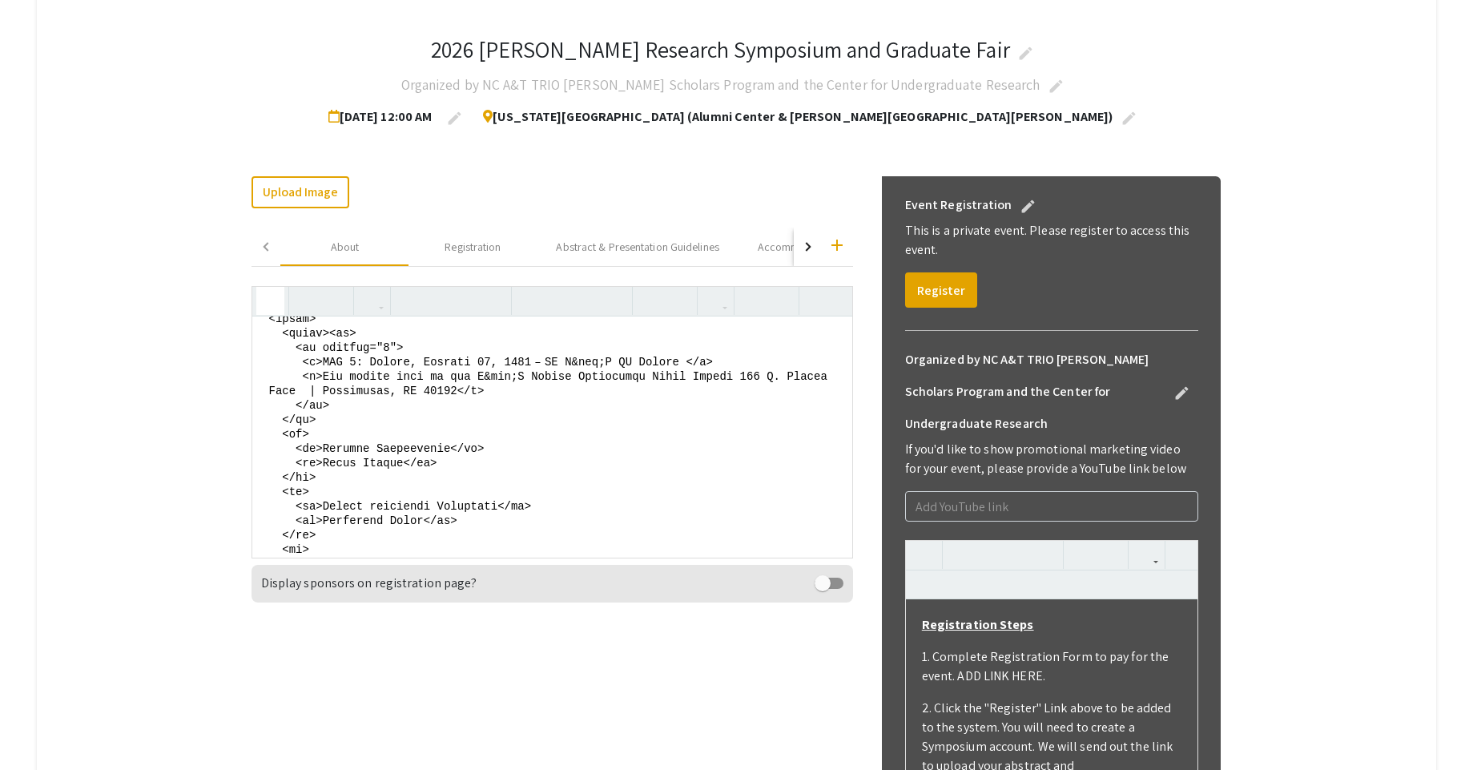
scroll to position [477, 0]
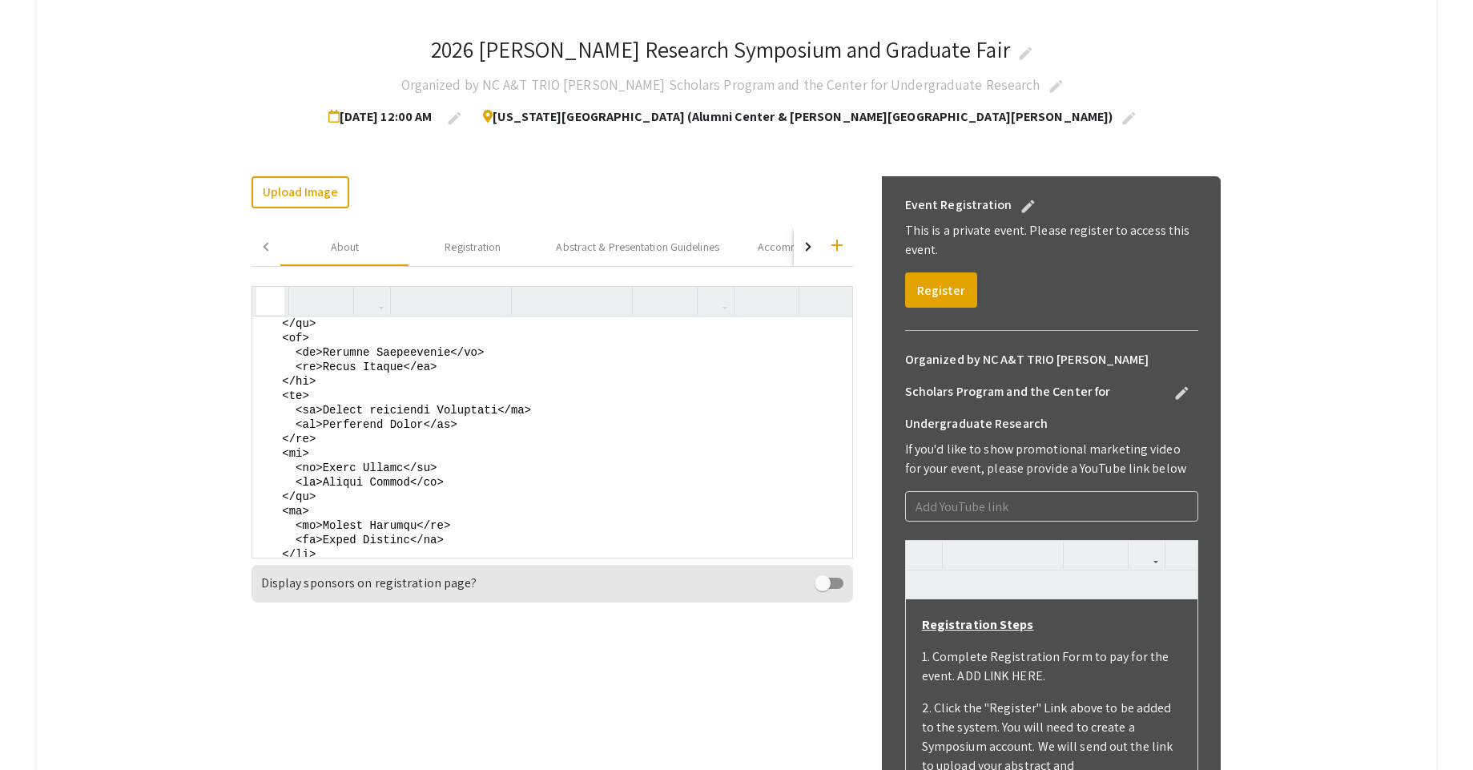
click at [457, 395] on textarea at bounding box center [551, 436] width 599 height 240
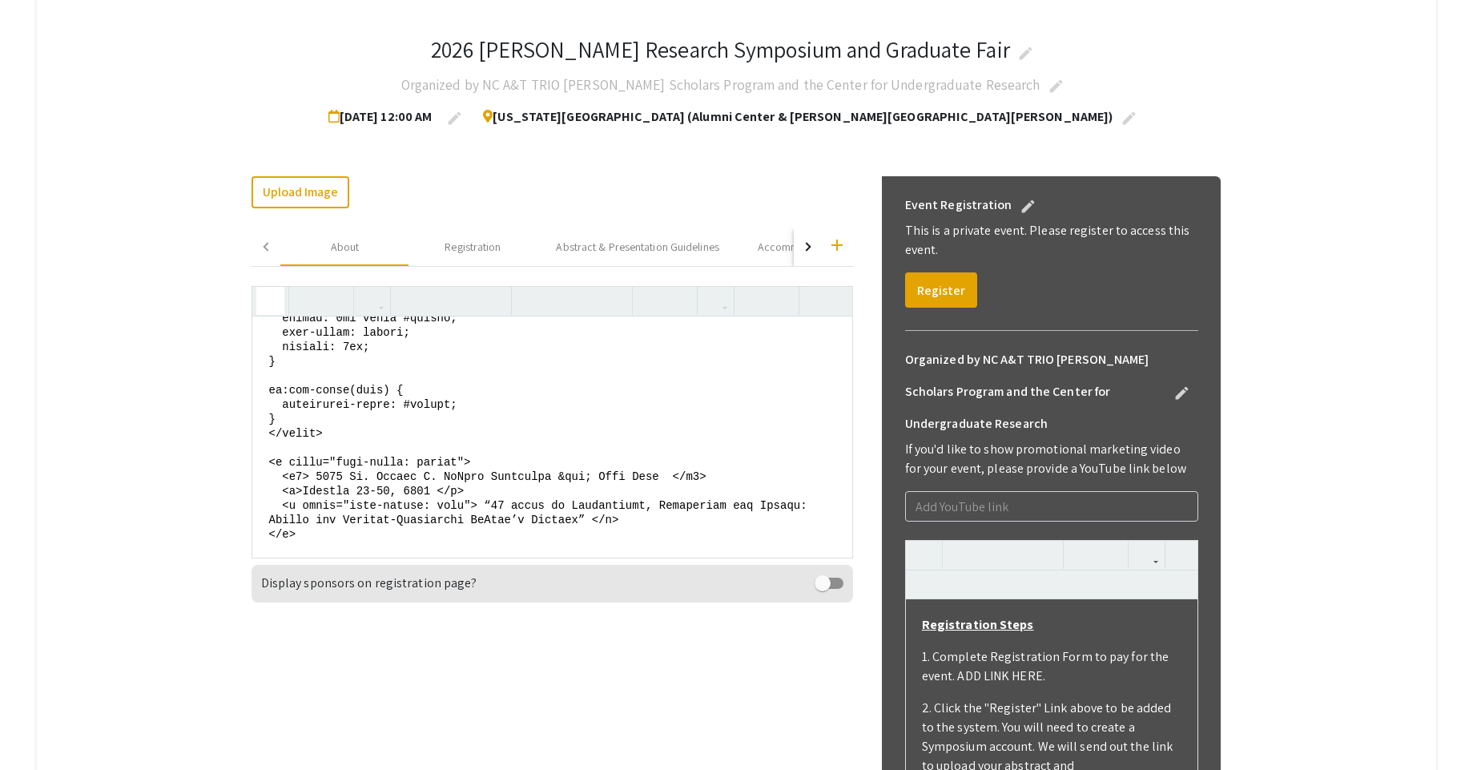
scroll to position [93, 0]
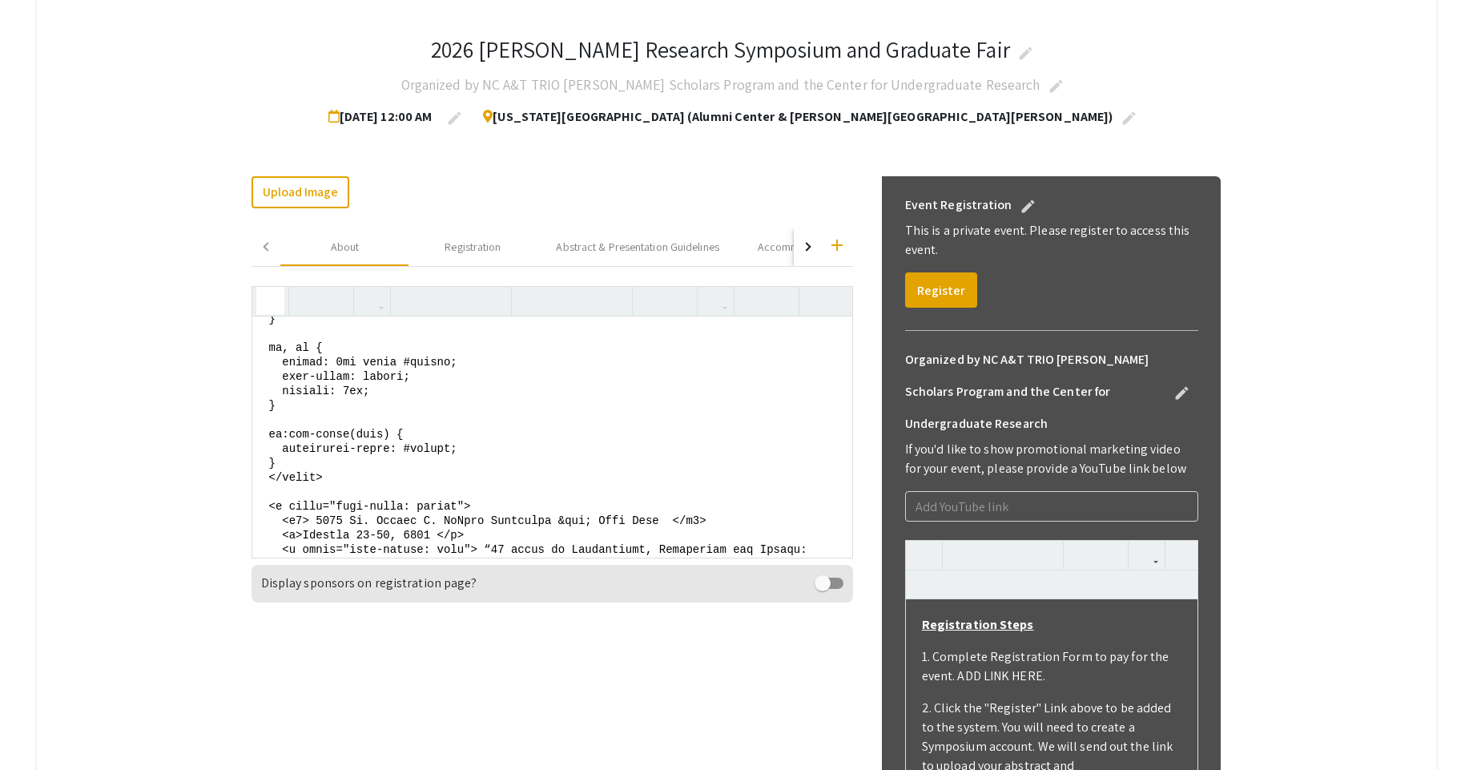
drag, startPoint x: 301, startPoint y: 504, endPoint x: 240, endPoint y: 477, distance: 66.4
click at [240, 477] on app-registration-page-preview "2026 Ronald E. McNair Research Symposium and Graduate Fair edit Organized by NC…" at bounding box center [737, 643] width 1194 height 1279
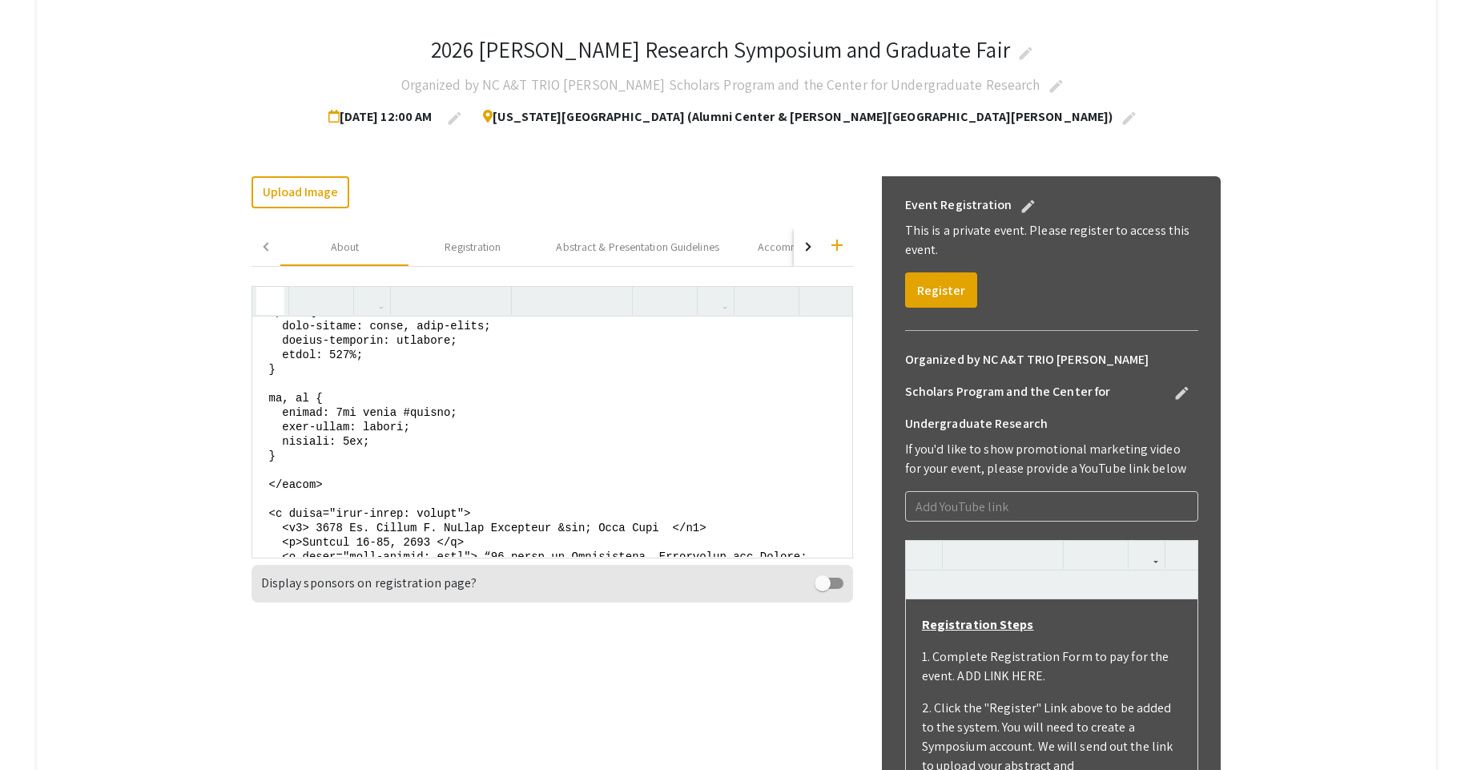
scroll to position [0, 0]
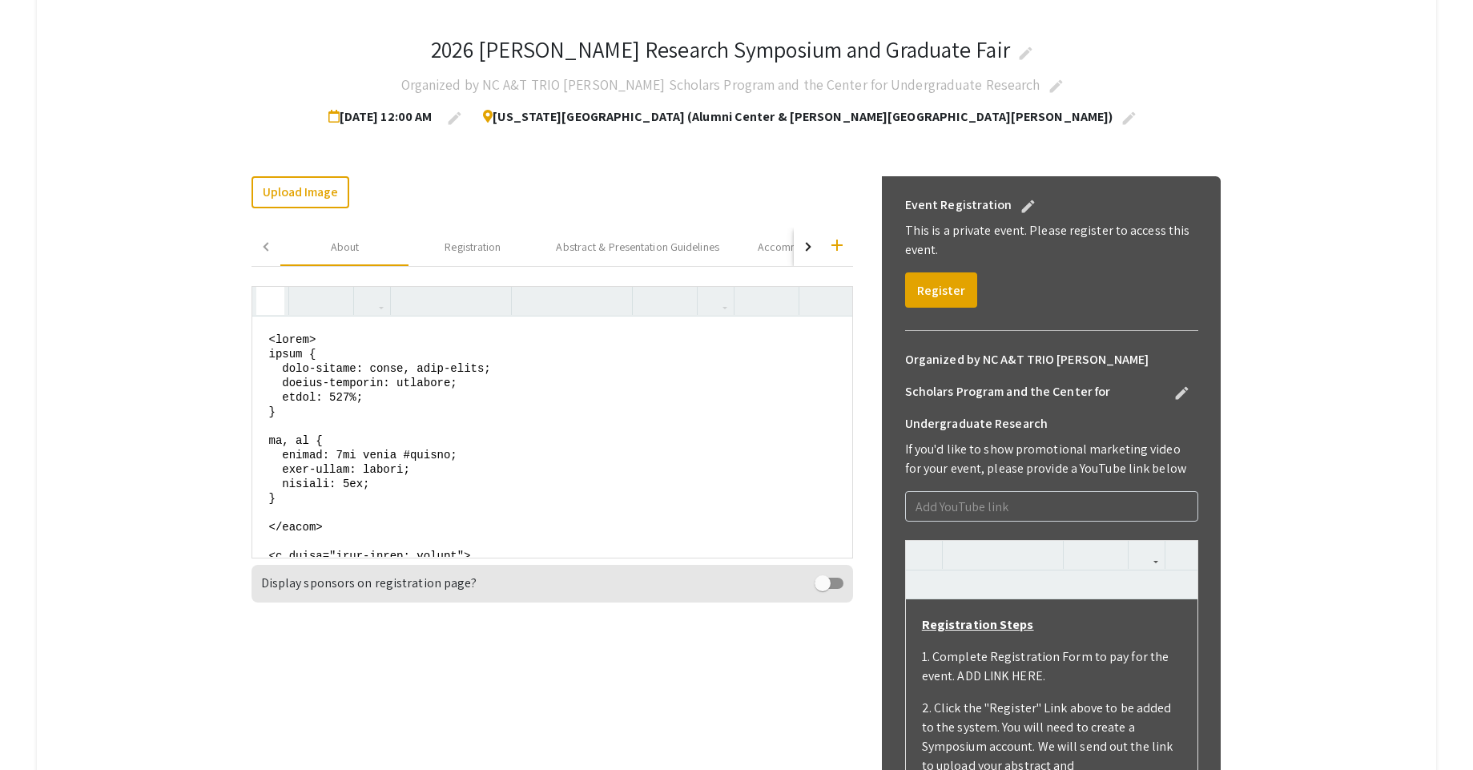
click at [296, 457] on textarea at bounding box center [551, 436] width 599 height 240
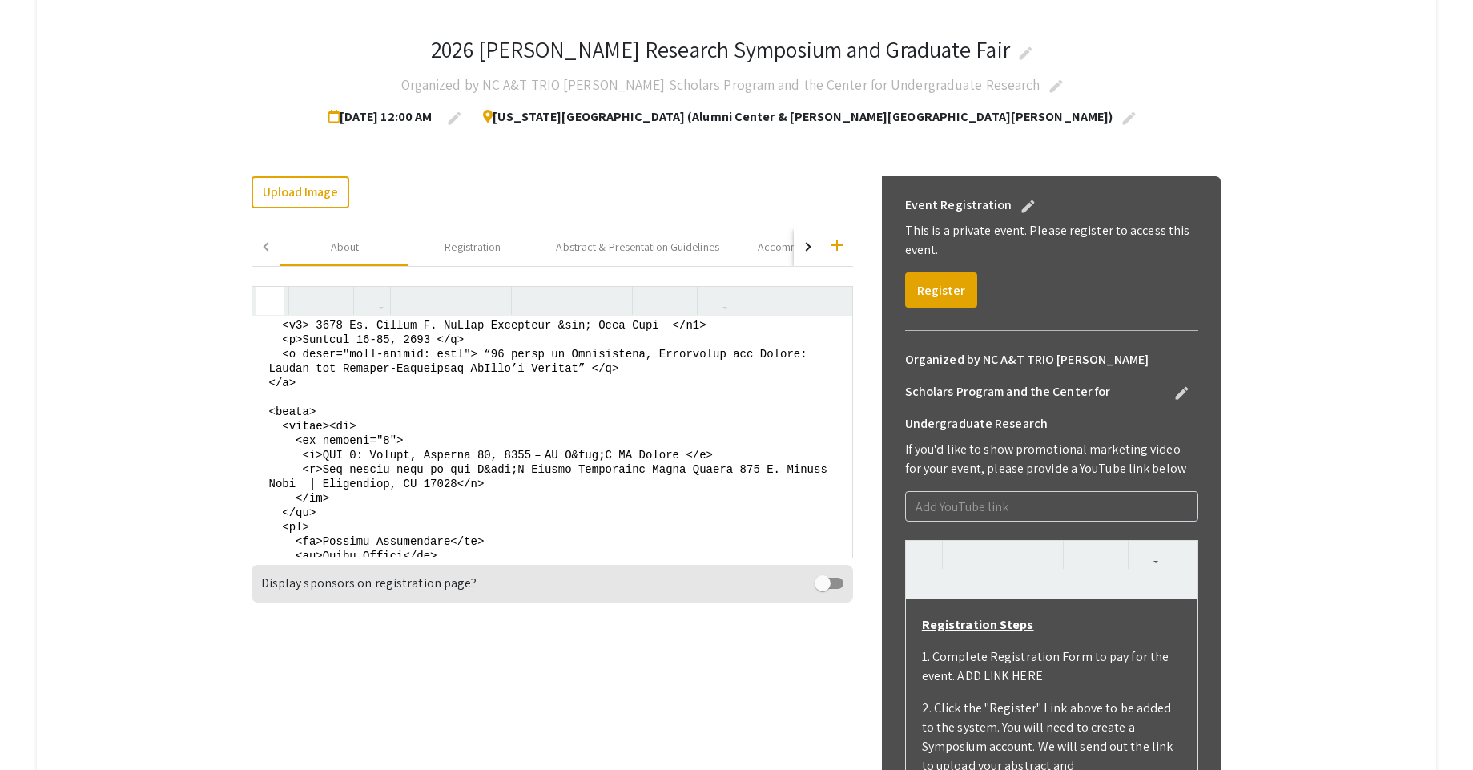
scroll to position [288, 0]
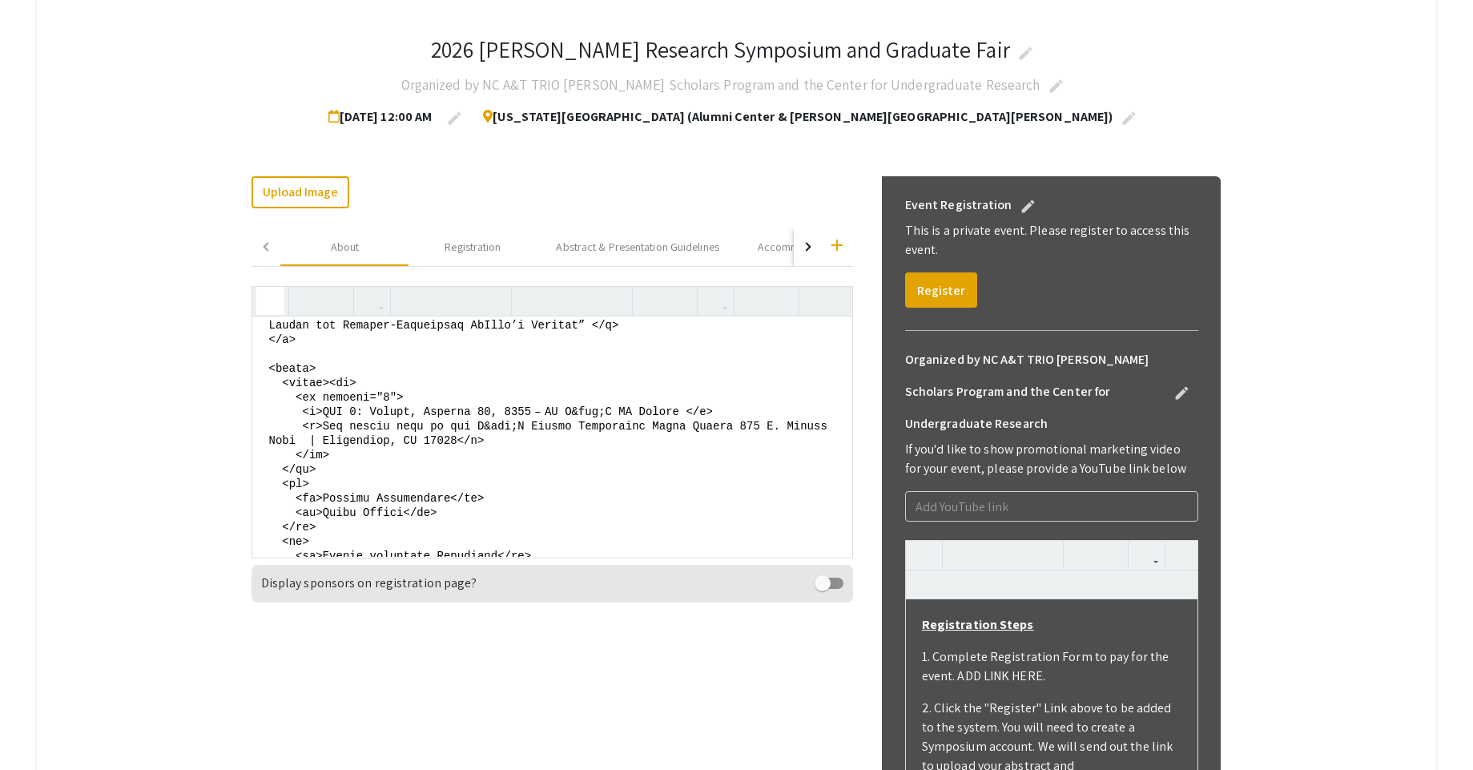
click at [402, 440] on textarea at bounding box center [551, 436] width 599 height 240
click at [578, 440] on textarea at bounding box center [551, 436] width 599 height 240
click at [277, 300] on icon "button" at bounding box center [271, 301] width 14 height 26
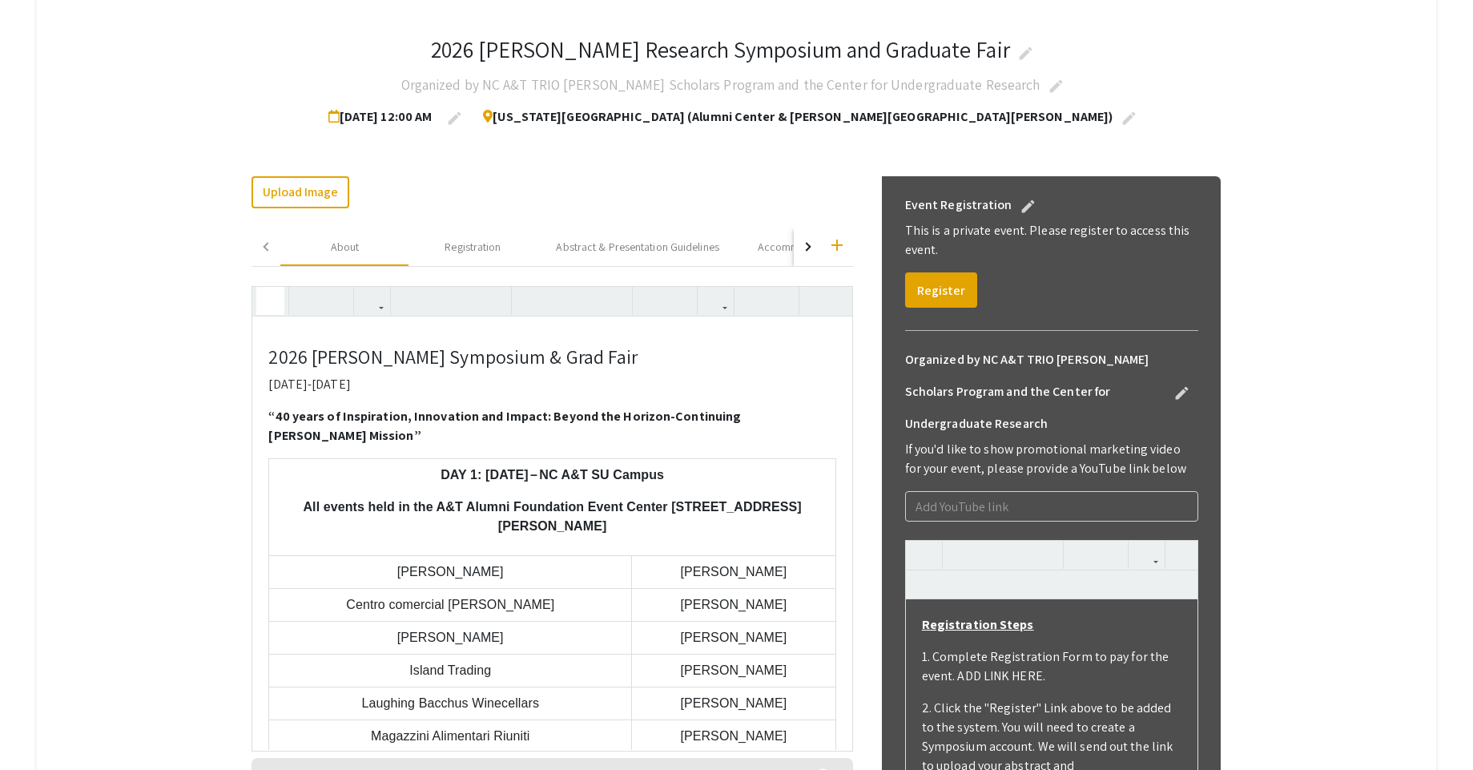
click at [277, 307] on icon "button" at bounding box center [271, 301] width 14 height 26
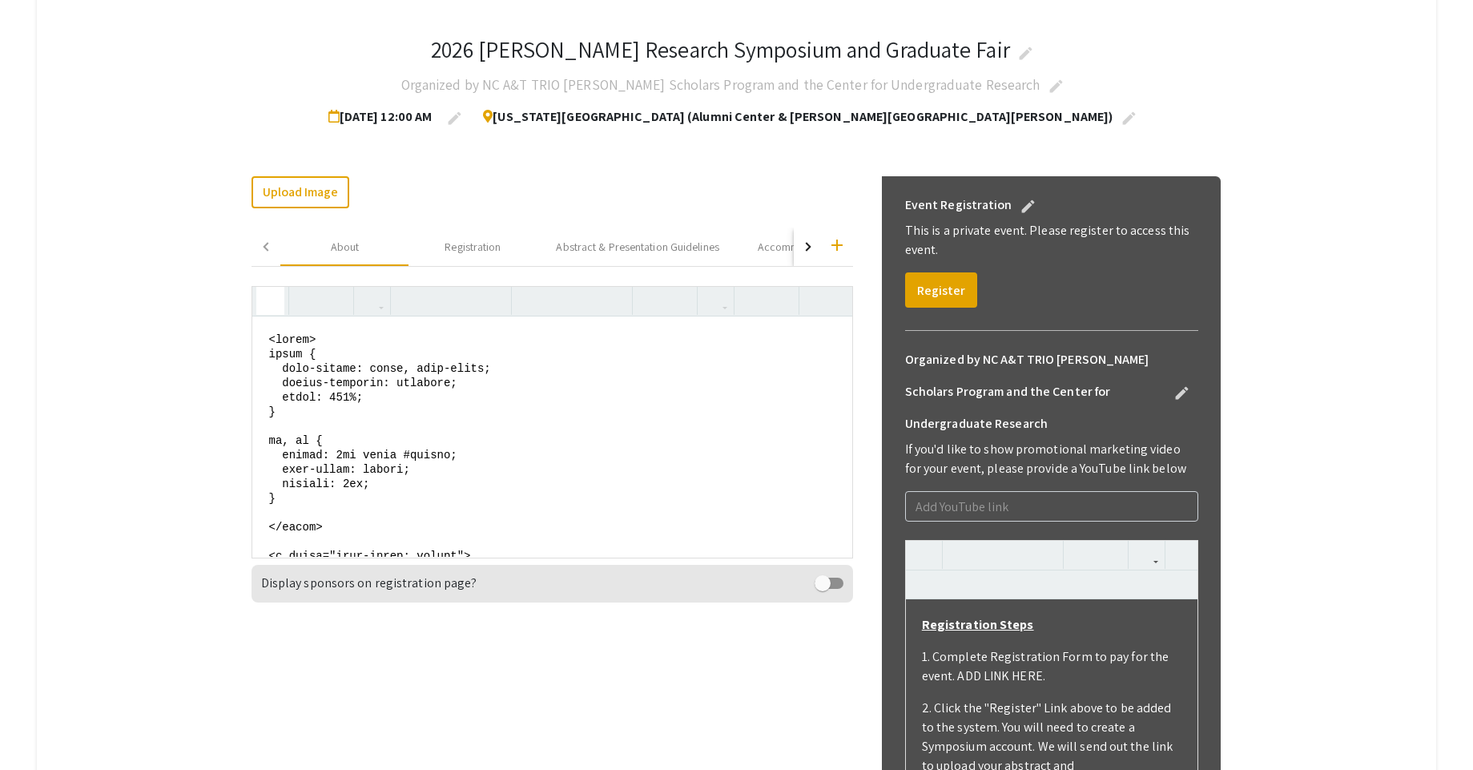
scroll to position [96, 0]
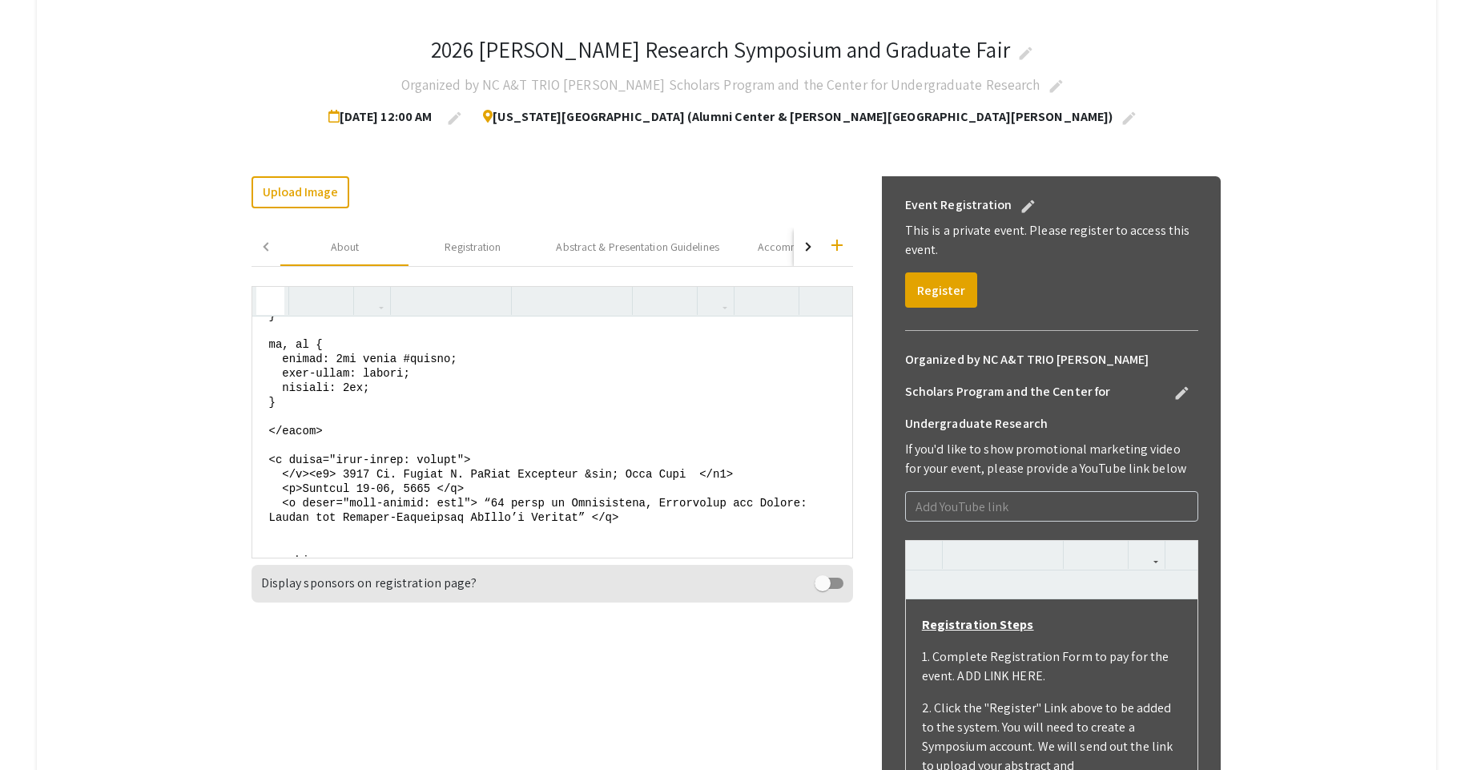
click at [293, 444] on textarea at bounding box center [551, 436] width 599 height 240
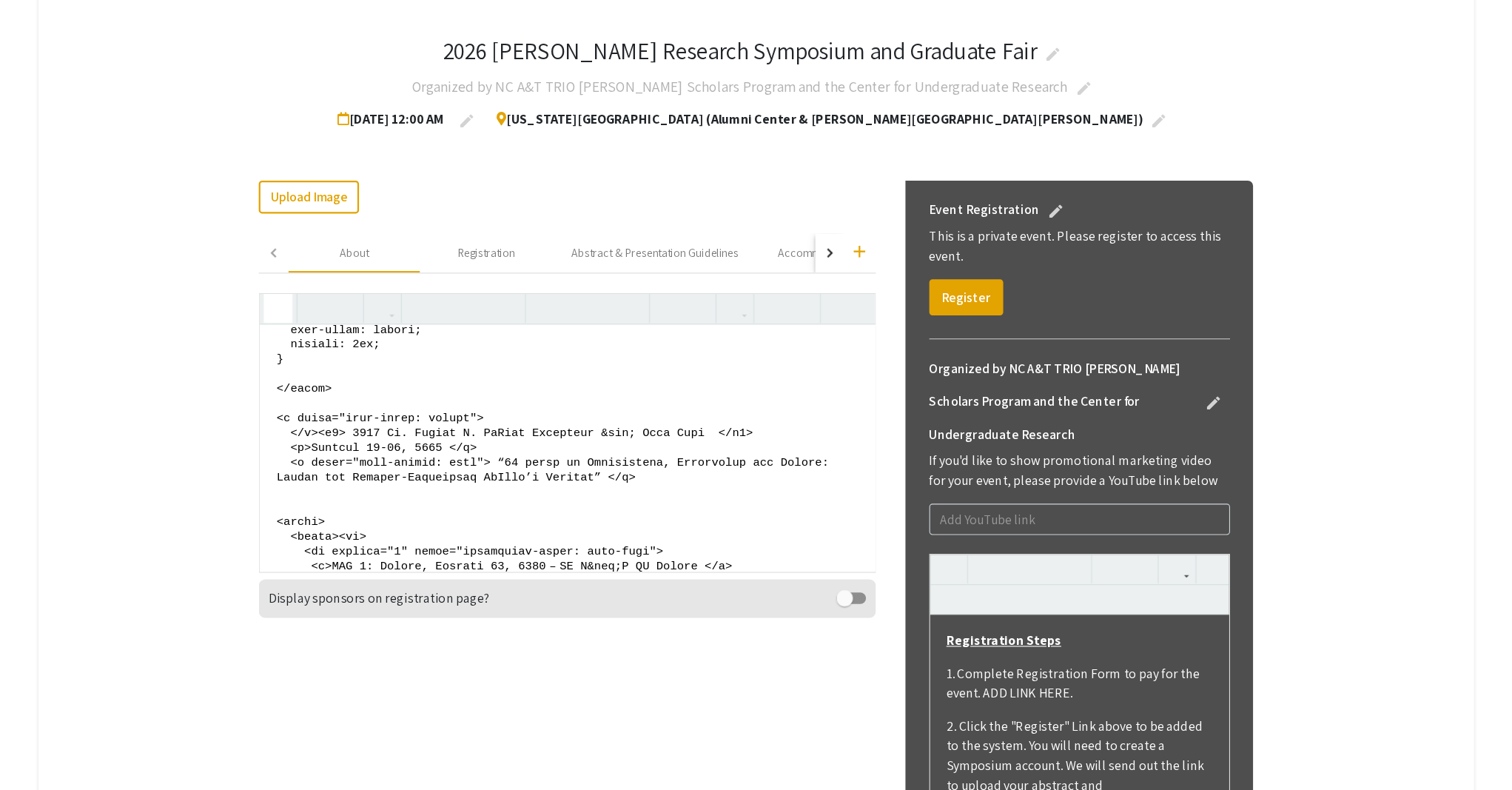
scroll to position [177, 0]
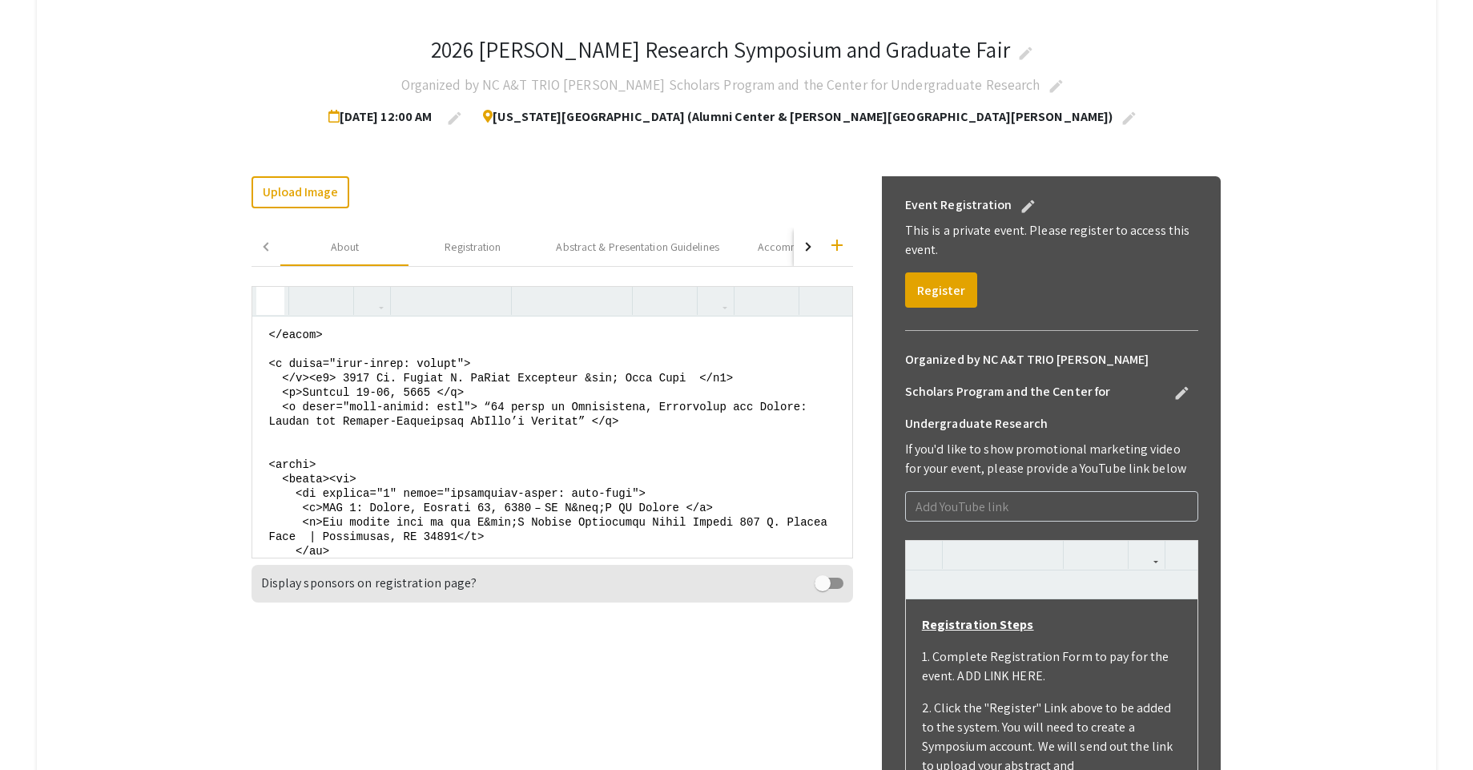
click at [276, 411] on textarea at bounding box center [551, 436] width 599 height 240
click at [316, 473] on textarea at bounding box center [551, 436] width 599 height 240
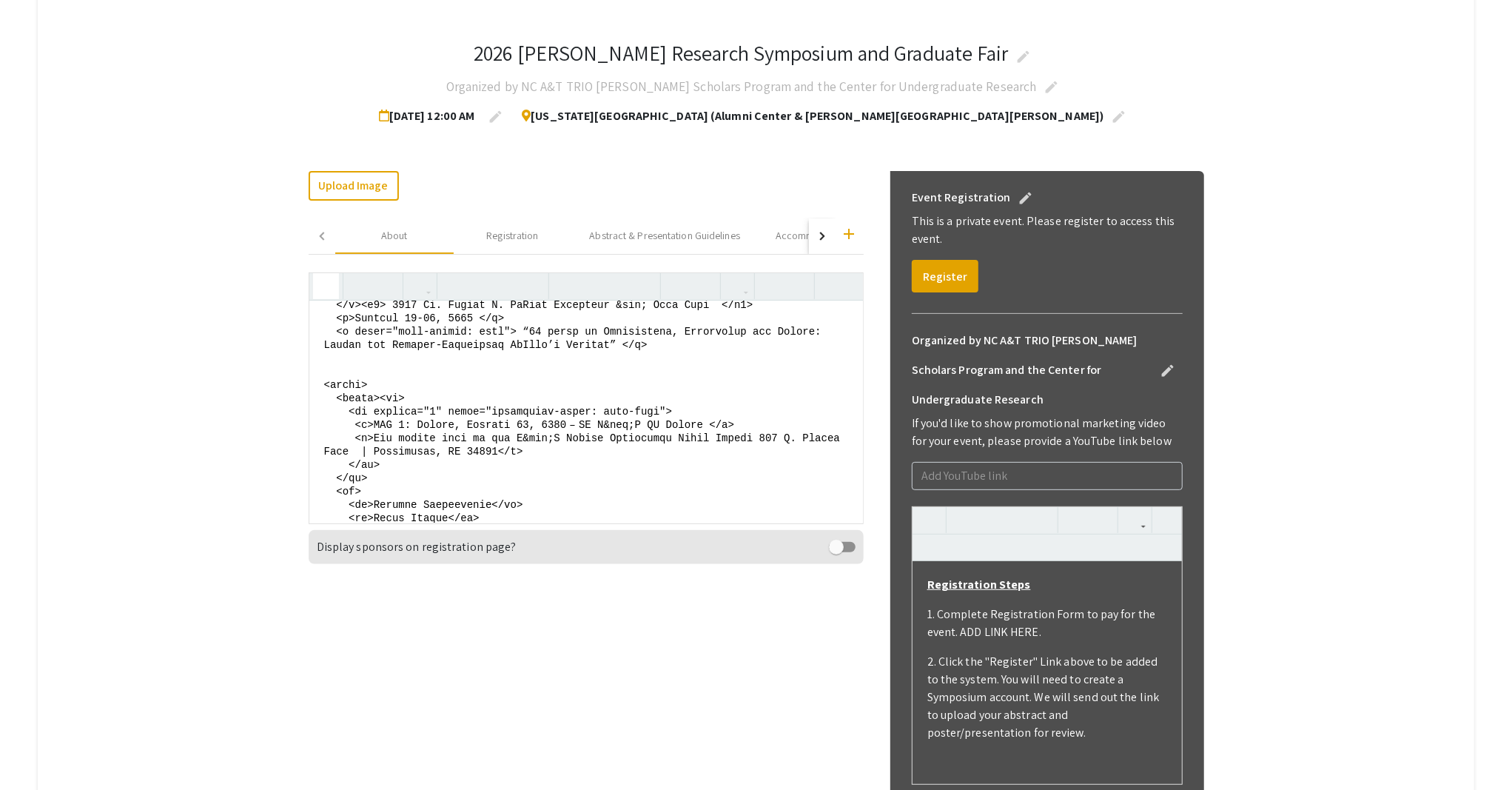
scroll to position [276, 0]
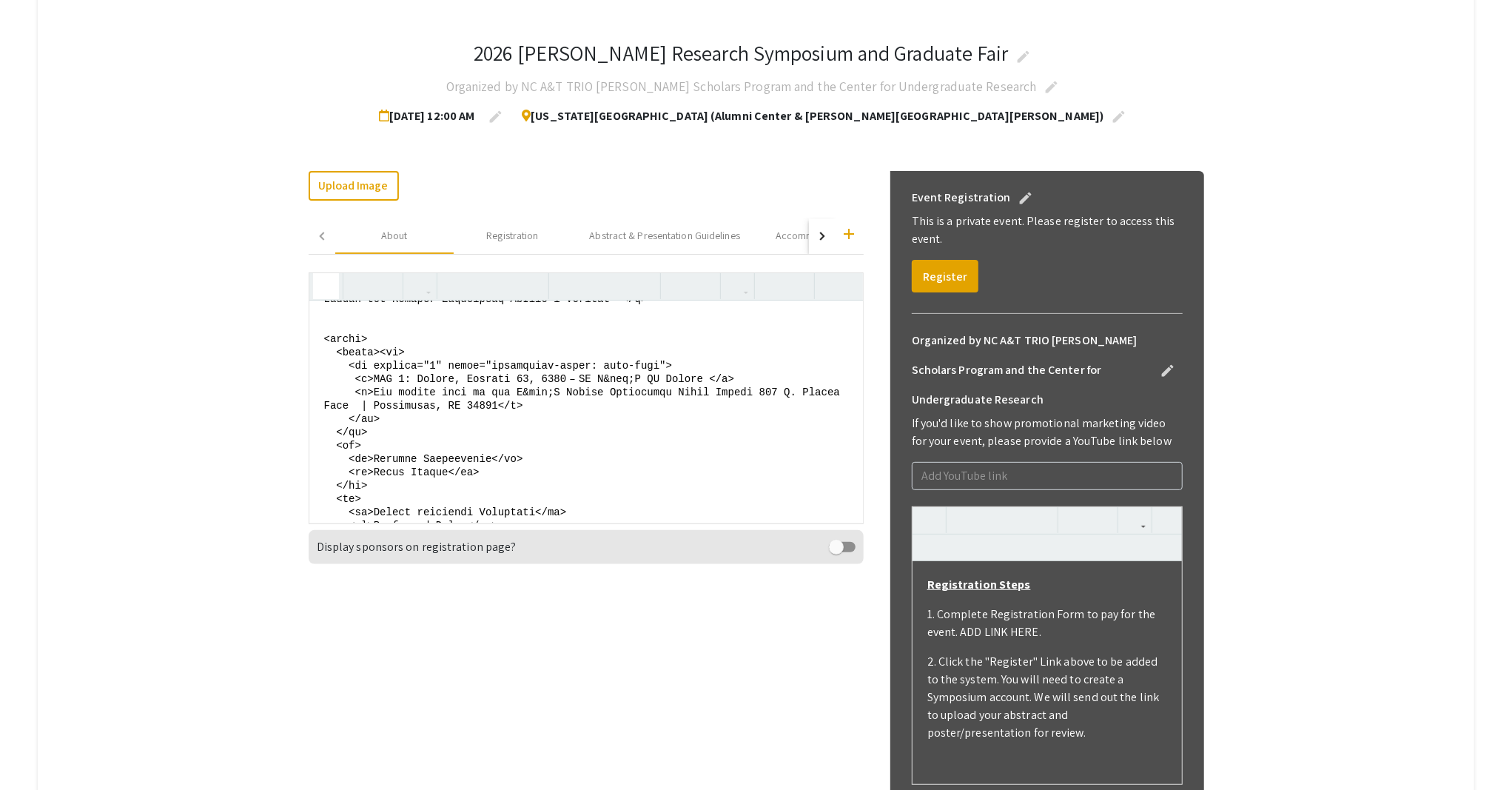
click at [406, 368] on textarea at bounding box center [586, 411] width 553 height 222
click at [333, 290] on icon "button" at bounding box center [326, 286] width 13 height 24
click at [333, 288] on icon "button" at bounding box center [326, 286] width 13 height 24
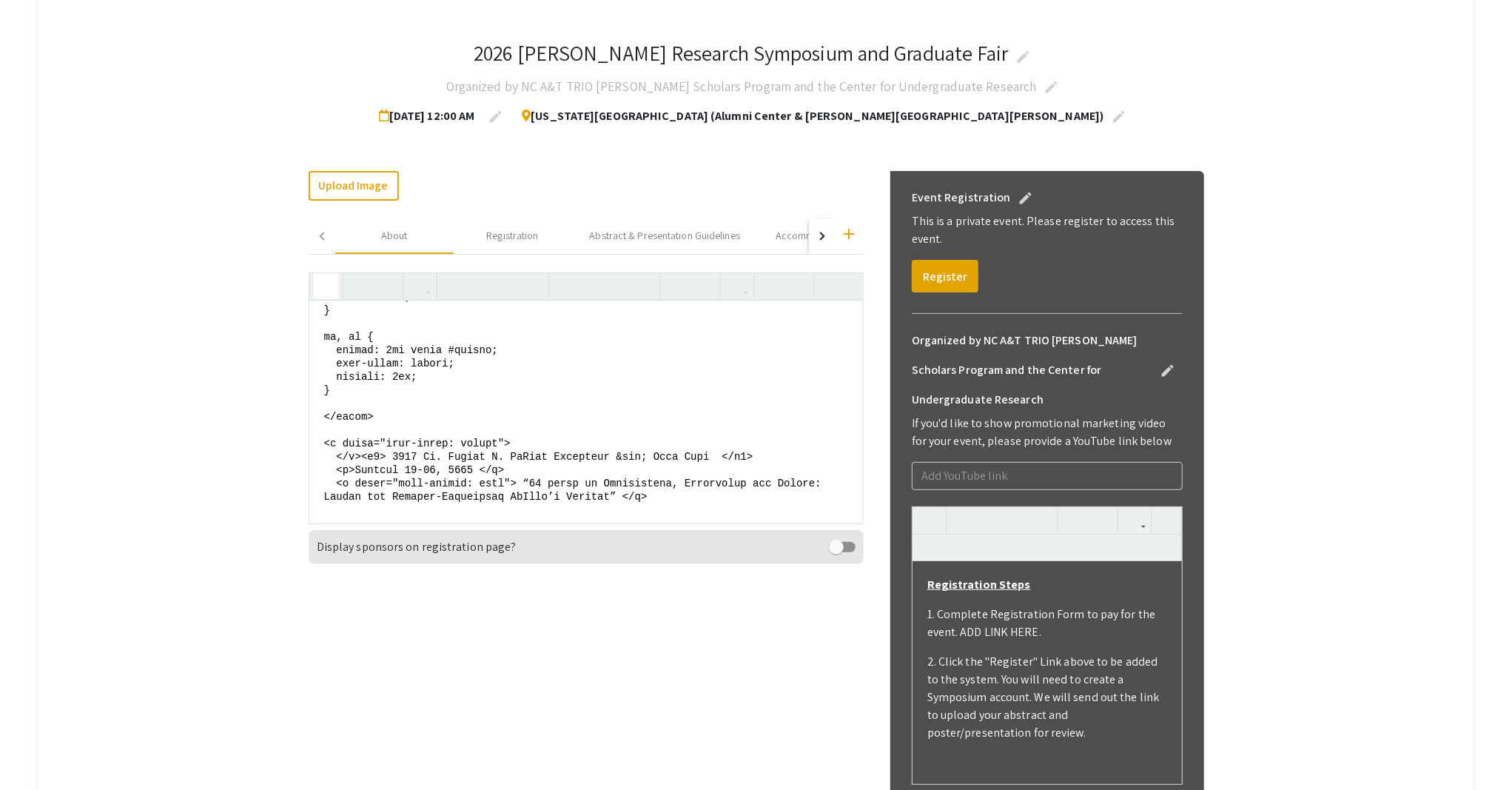
scroll to position [177, 0]
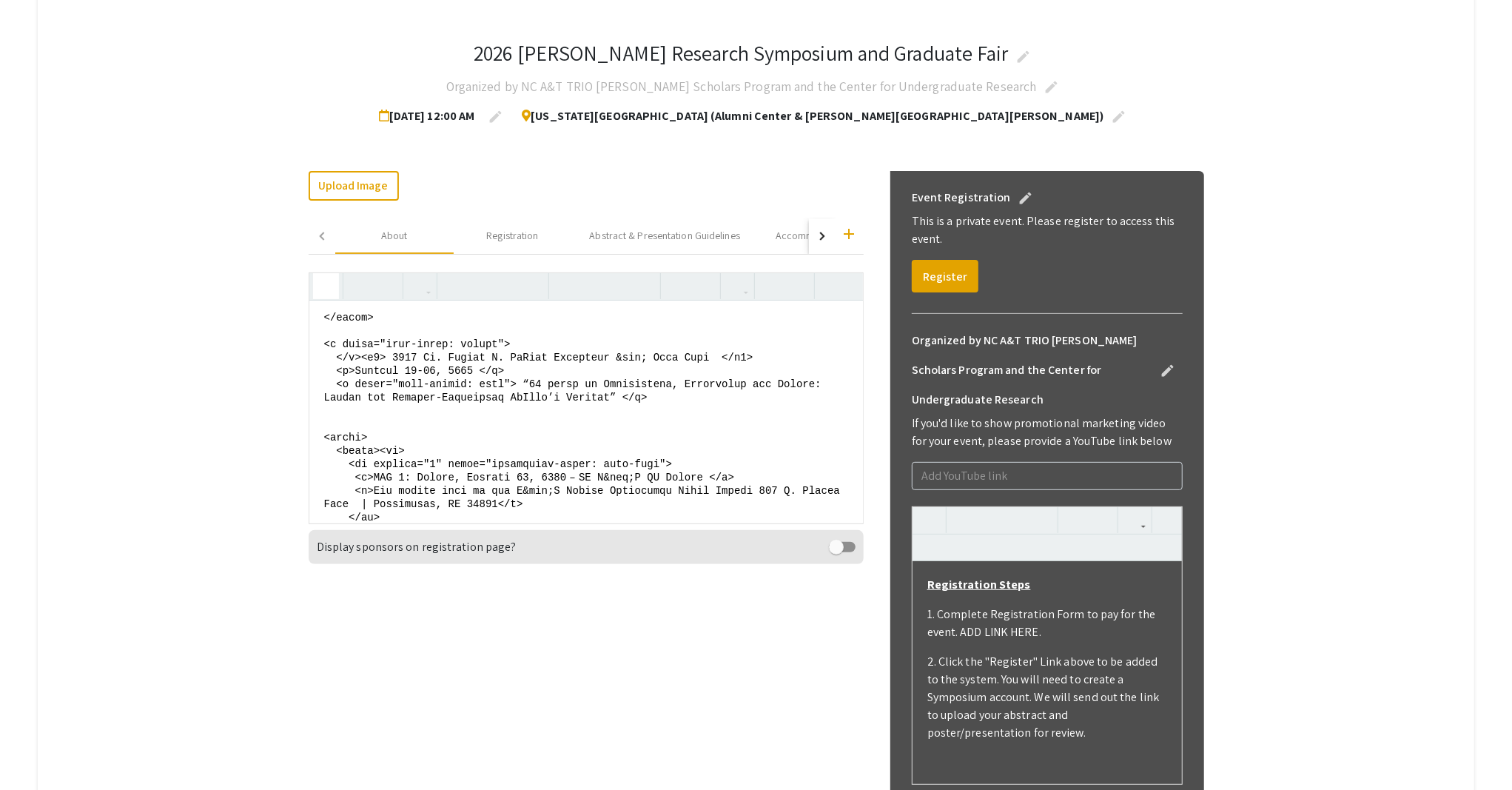
click at [345, 384] on textarea at bounding box center [586, 411] width 553 height 222
click at [647, 439] on textarea at bounding box center [586, 411] width 553 height 222
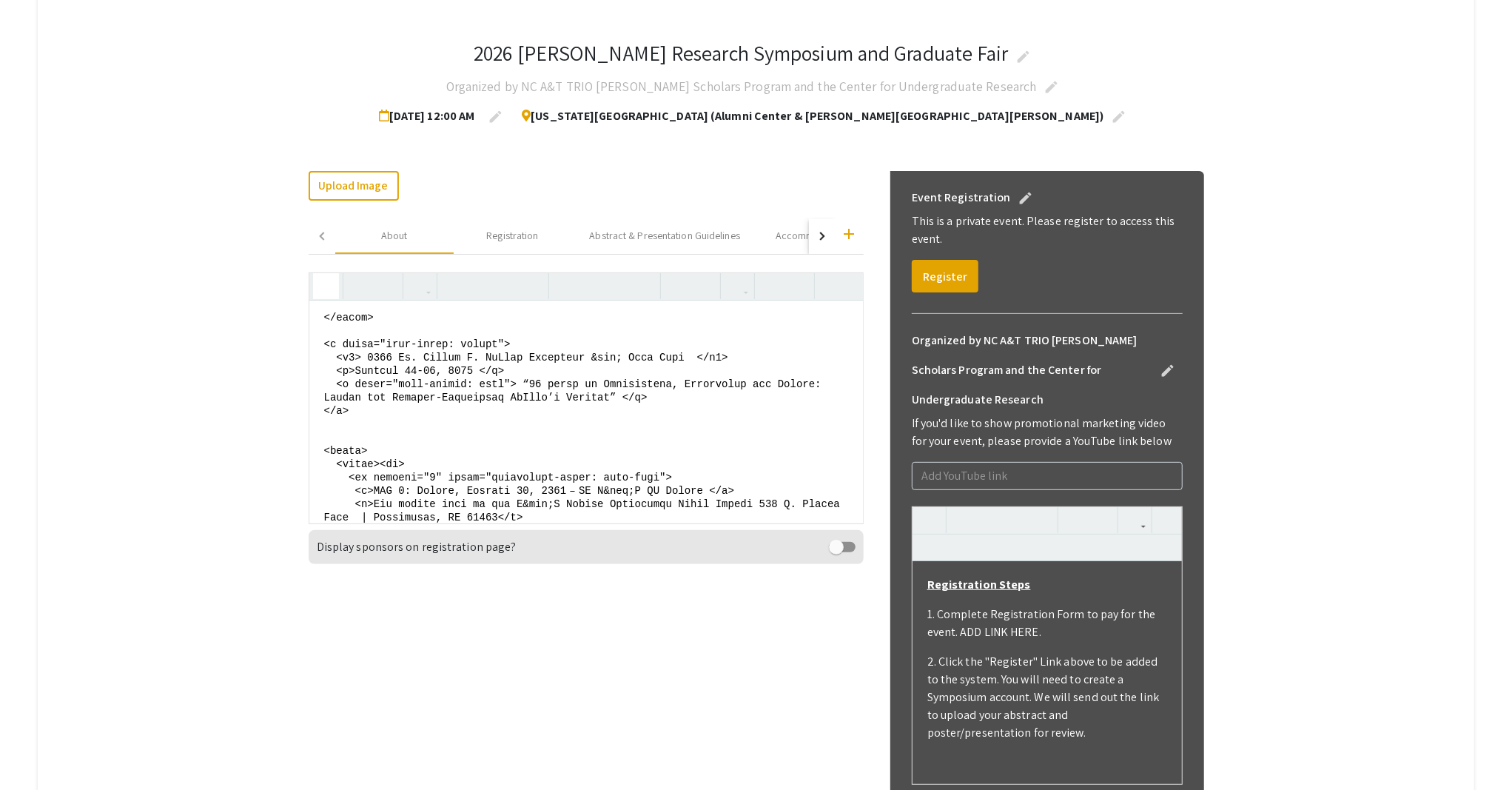
click at [333, 287] on icon "button" at bounding box center [326, 286] width 13 height 24
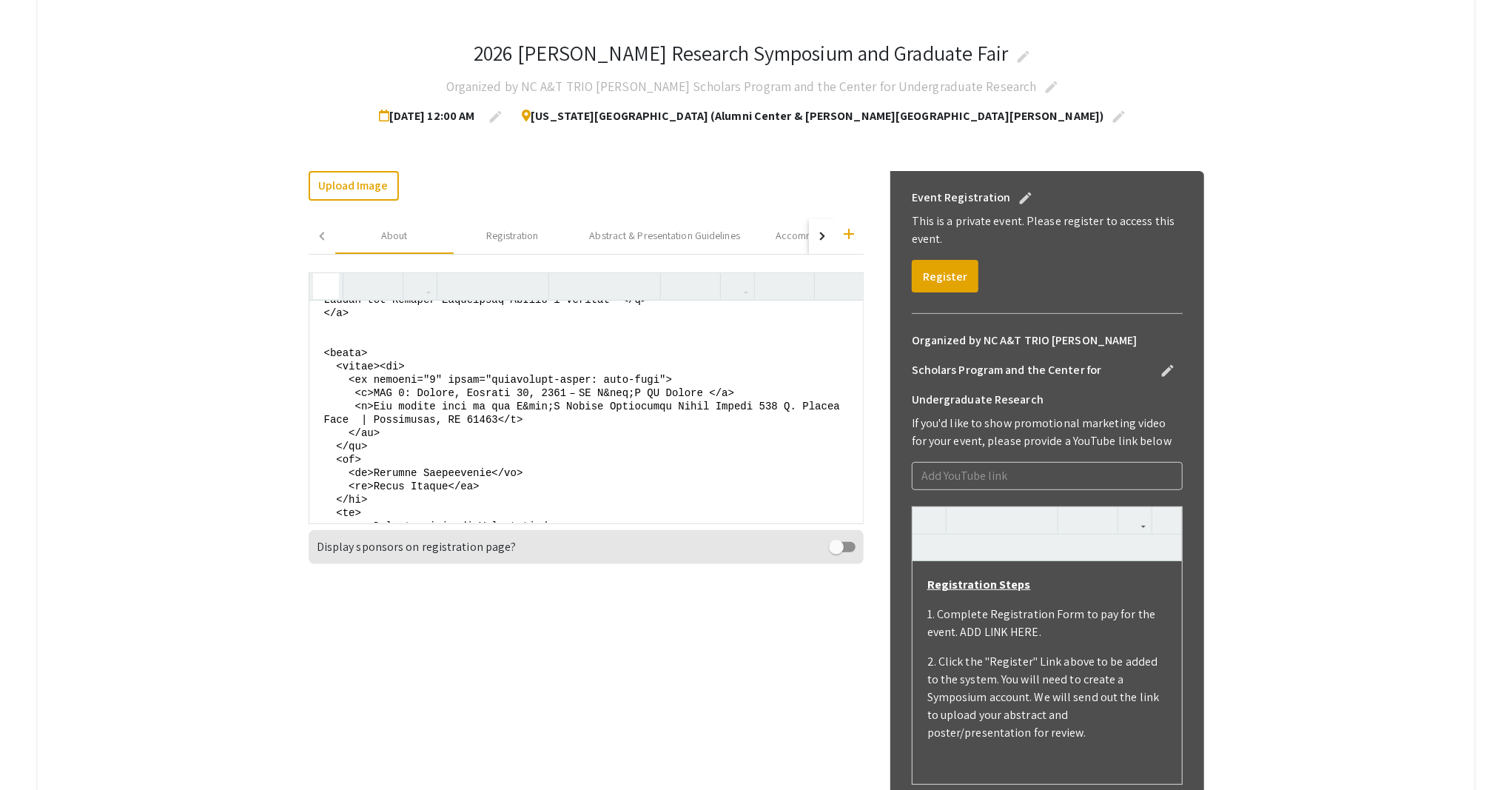
scroll to position [276, 0]
drag, startPoint x: 610, startPoint y: 419, endPoint x: 664, endPoint y: 418, distance: 54.0
click at [664, 418] on textarea at bounding box center [586, 411] width 553 height 222
paste textarea "000435"
click at [611, 419] on textarea at bounding box center [586, 411] width 553 height 222
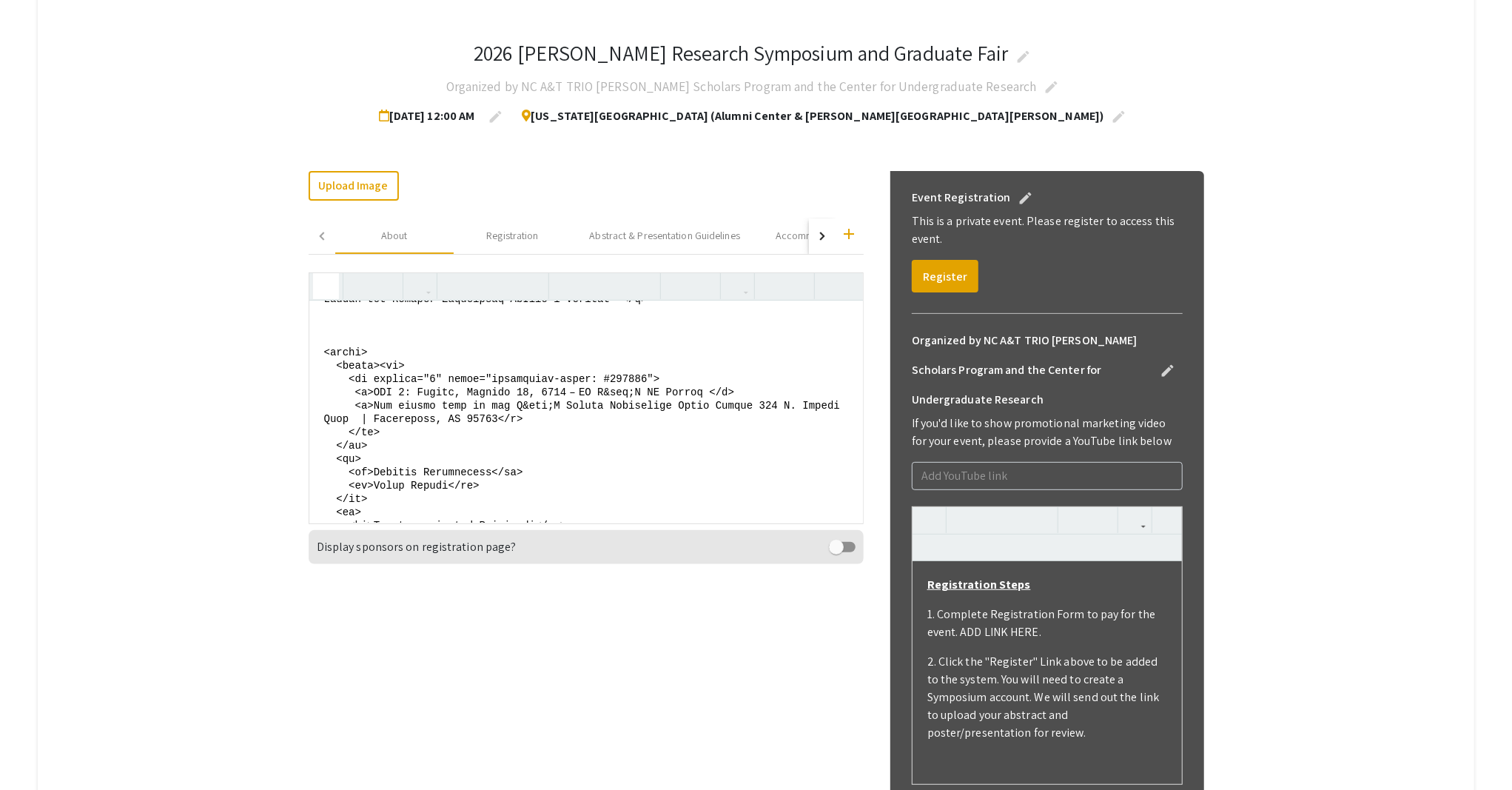
click at [332, 287] on icon "button" at bounding box center [326, 286] width 13 height 24
click at [332, 289] on icon "button" at bounding box center [326, 286] width 13 height 24
drag, startPoint x: 611, startPoint y: 417, endPoint x: 652, endPoint y: 415, distance: 41.0
click at [652, 415] on textarea at bounding box center [586, 411] width 553 height 222
paste textarea "#00008B"
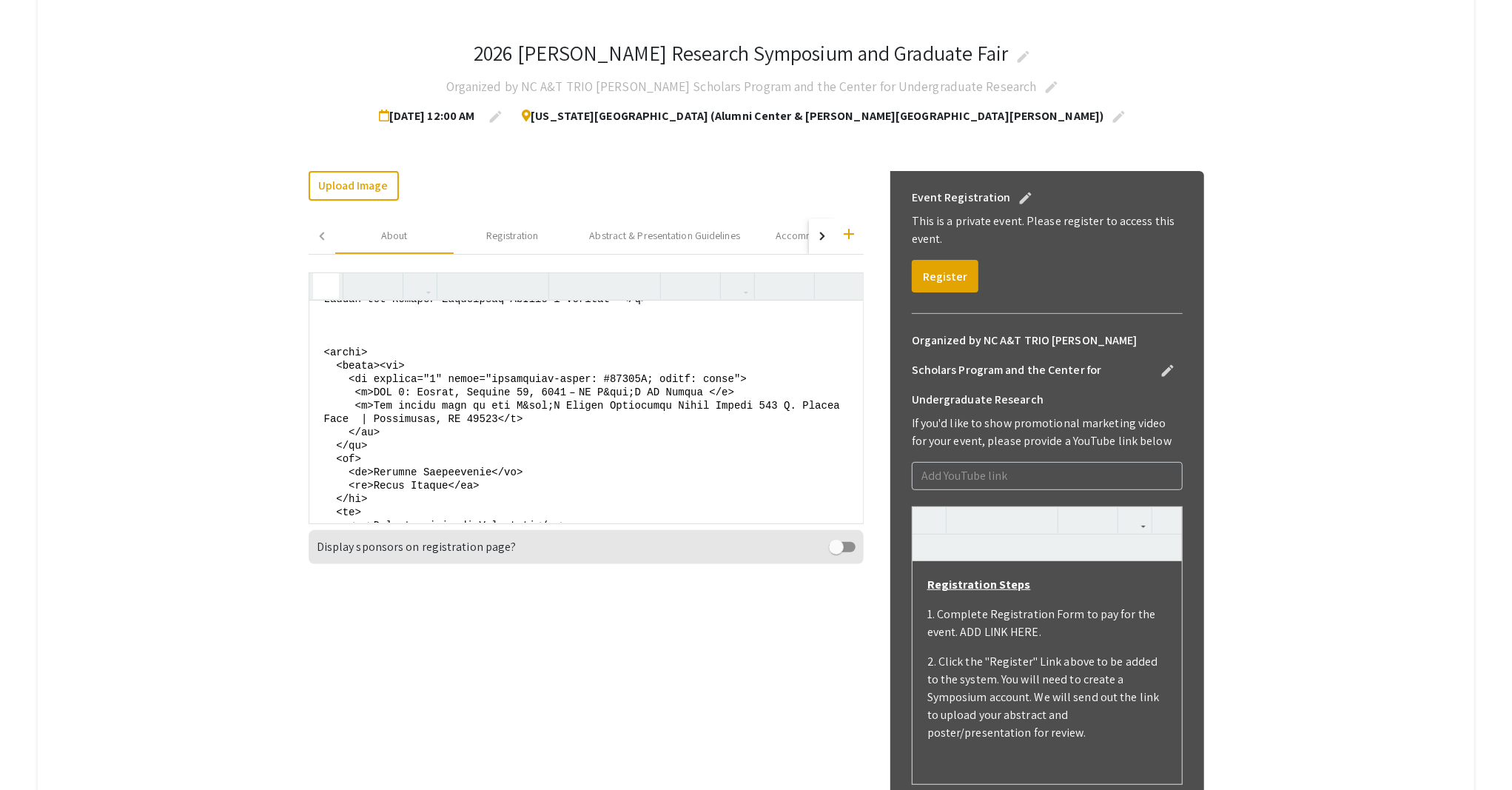
click at [333, 286] on icon "button" at bounding box center [326, 286] width 13 height 24
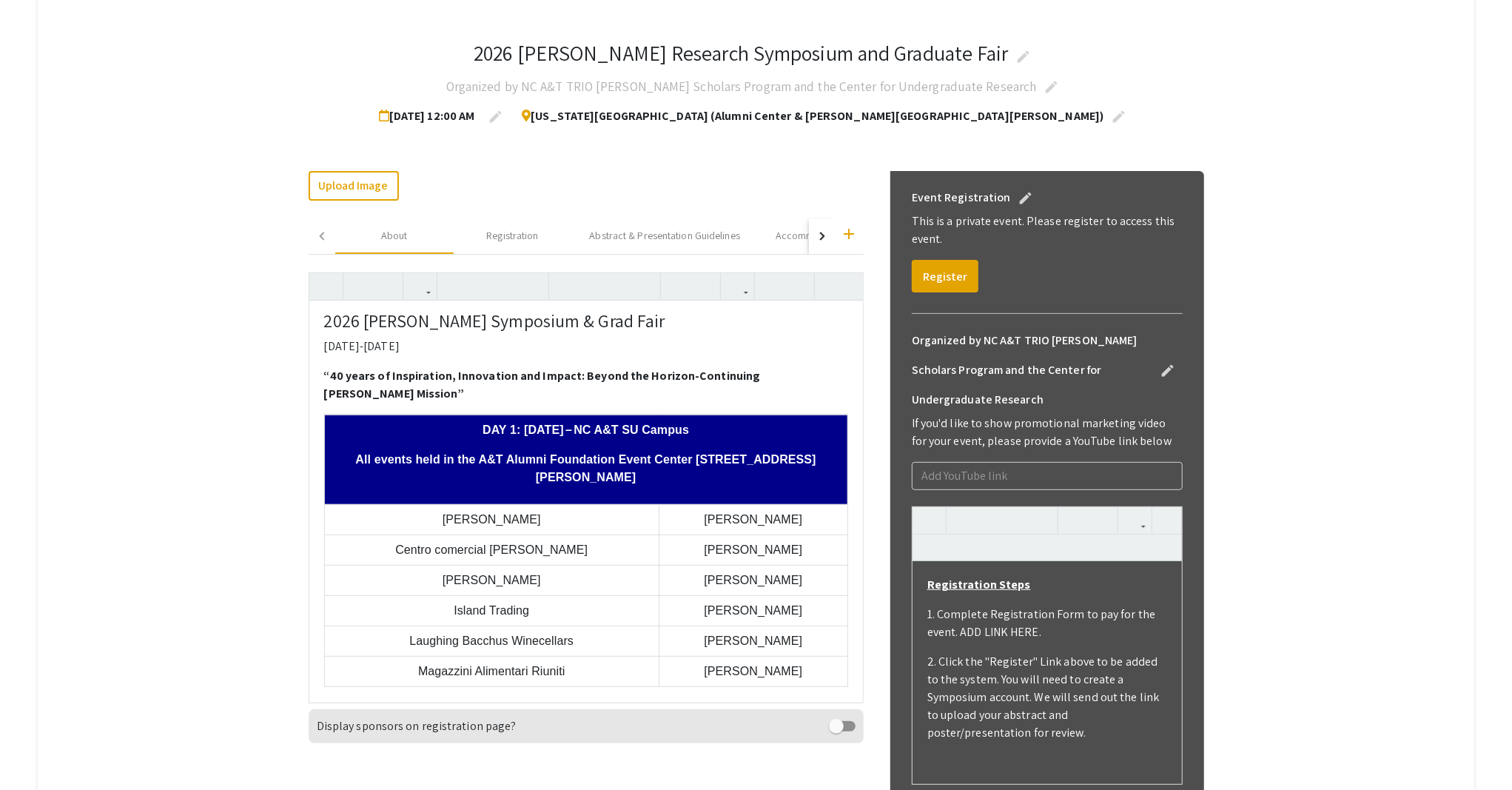
scroll to position [0, 0]
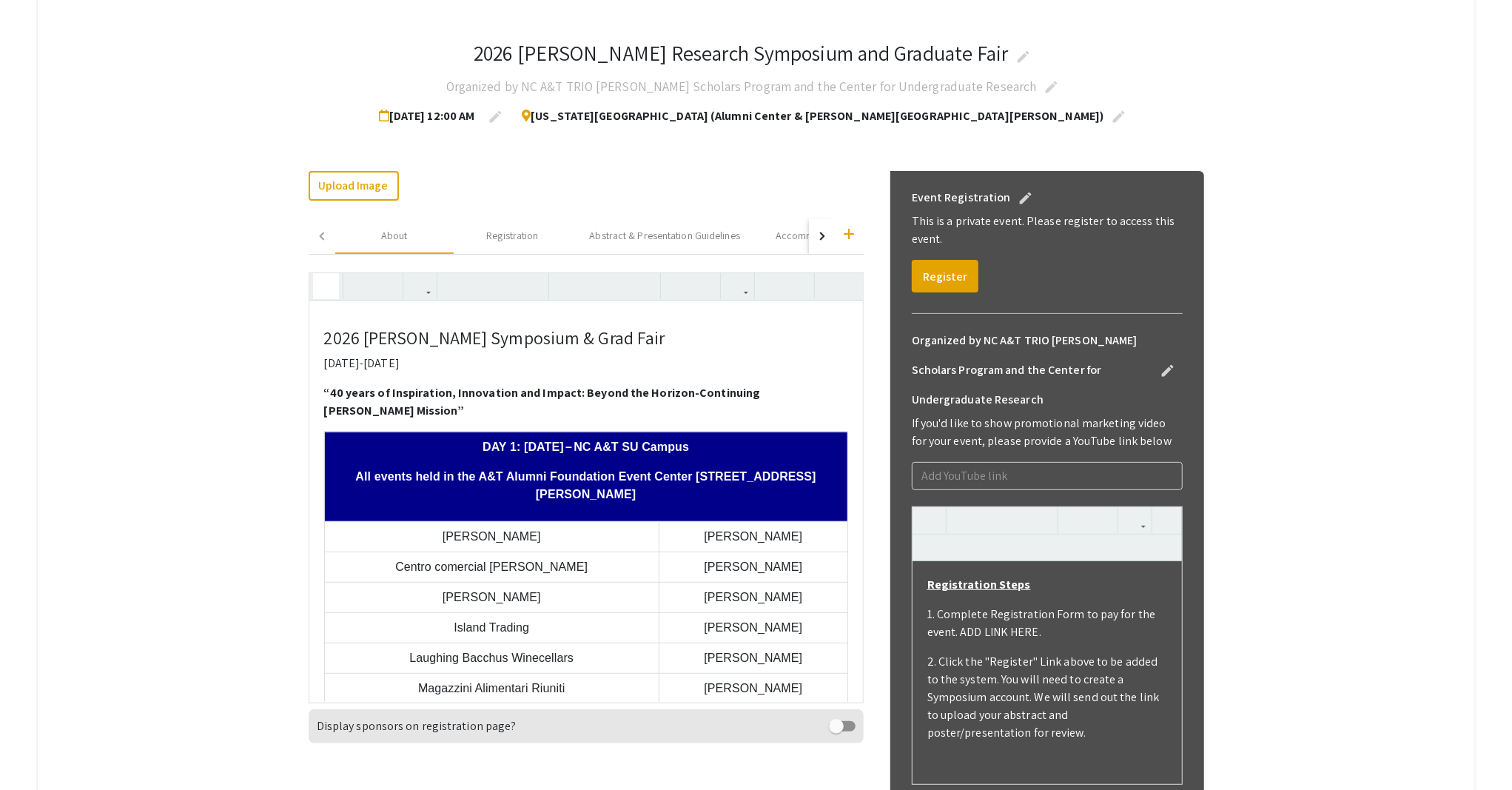
click at [332, 285] on icon "button" at bounding box center [326, 286] width 13 height 24
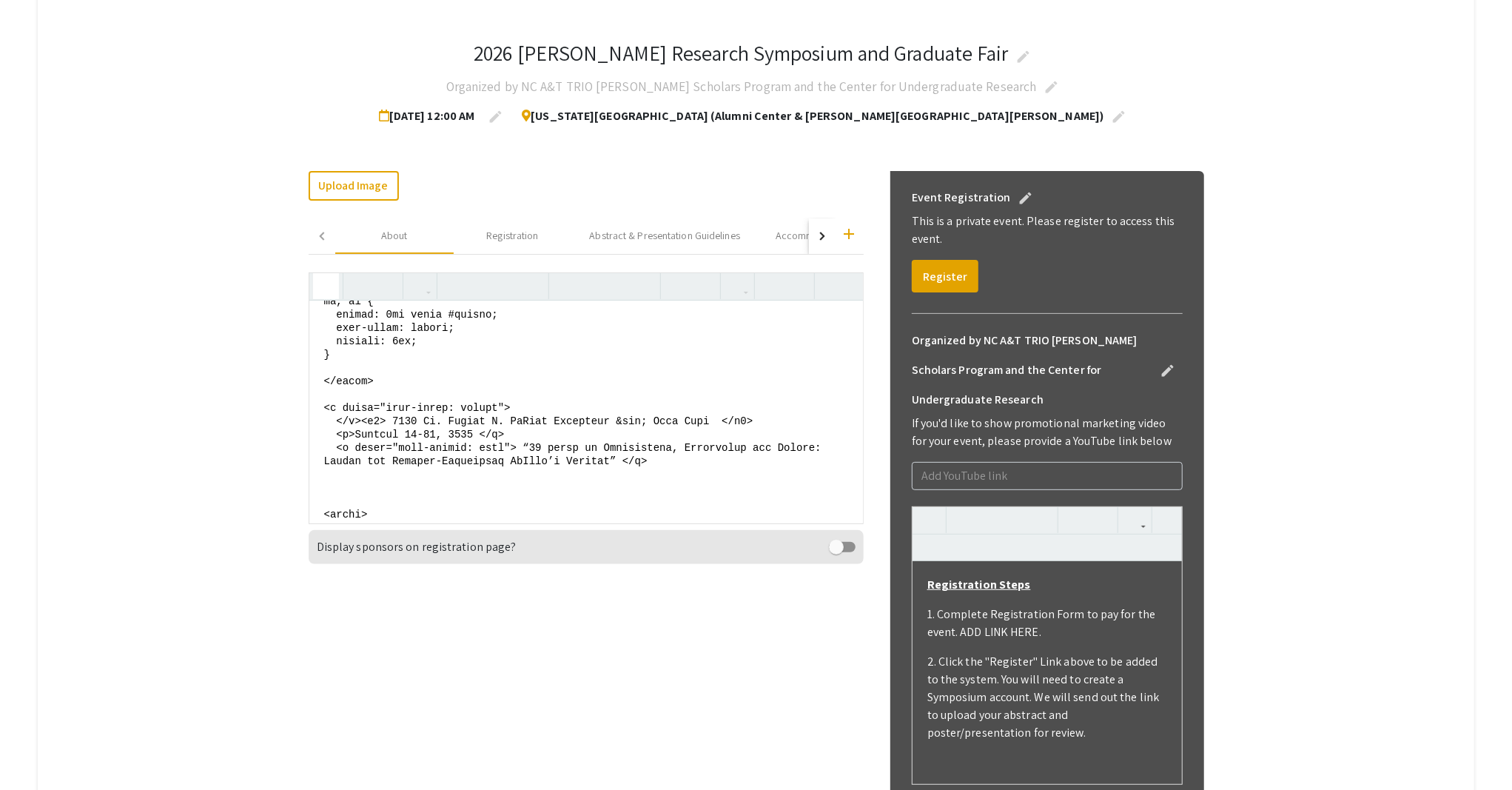
scroll to position [177, 0]
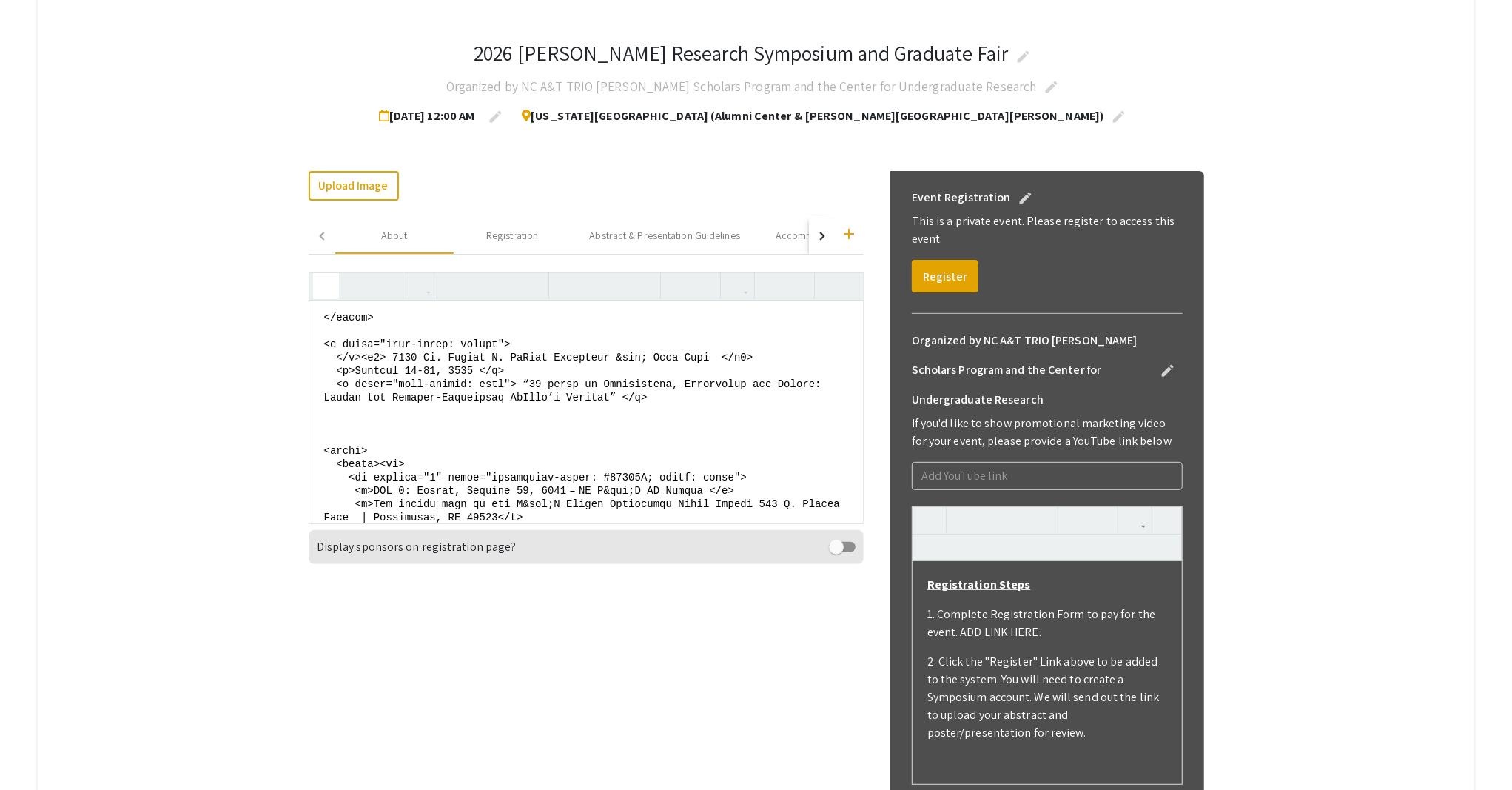
click at [345, 385] on textarea at bounding box center [586, 411] width 553 height 222
click at [330, 382] on textarea at bounding box center [586, 411] width 553 height 222
click at [367, 398] on textarea at bounding box center [586, 411] width 553 height 222
click at [344, 385] on textarea at bounding box center [586, 411] width 553 height 222
click at [671, 443] on textarea at bounding box center [586, 411] width 553 height 222
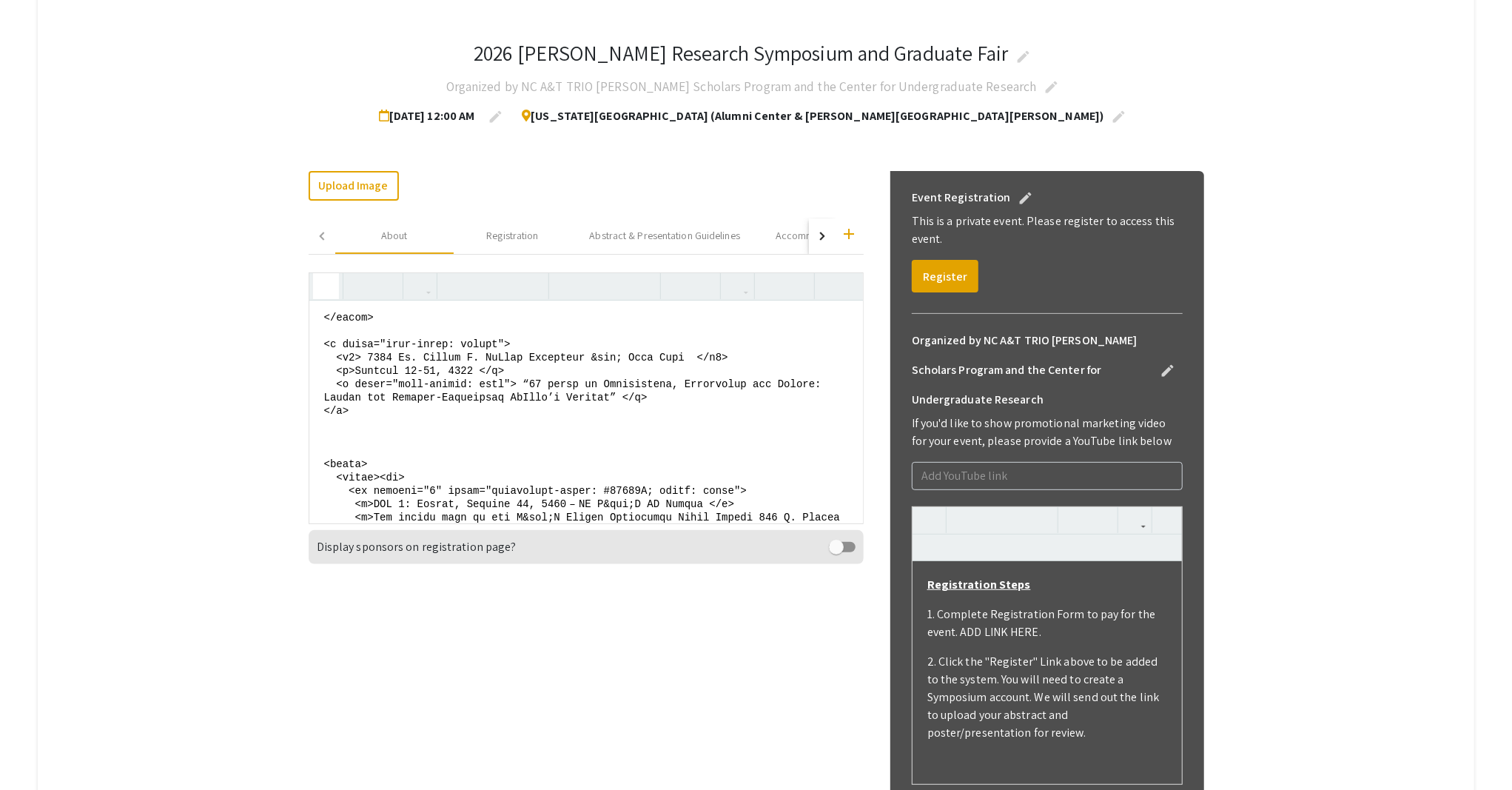
click at [320, 273] on use "button" at bounding box center [320, 273] width 0 height 0
click at [331, 281] on icon "button" at bounding box center [326, 286] width 13 height 24
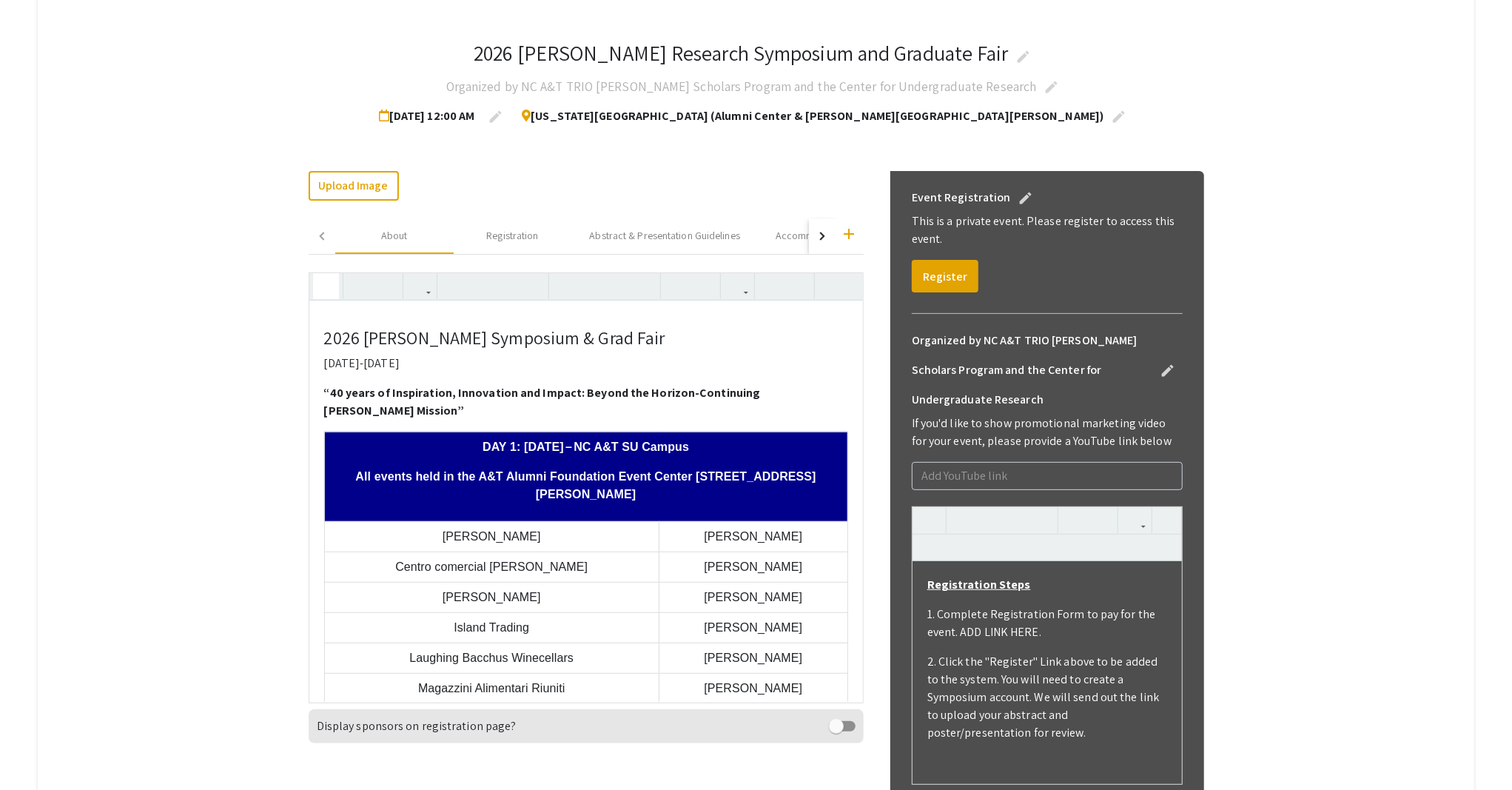
click at [333, 284] on icon "button" at bounding box center [326, 286] width 13 height 24
click at [331, 289] on icon "button" at bounding box center [326, 286] width 13 height 24
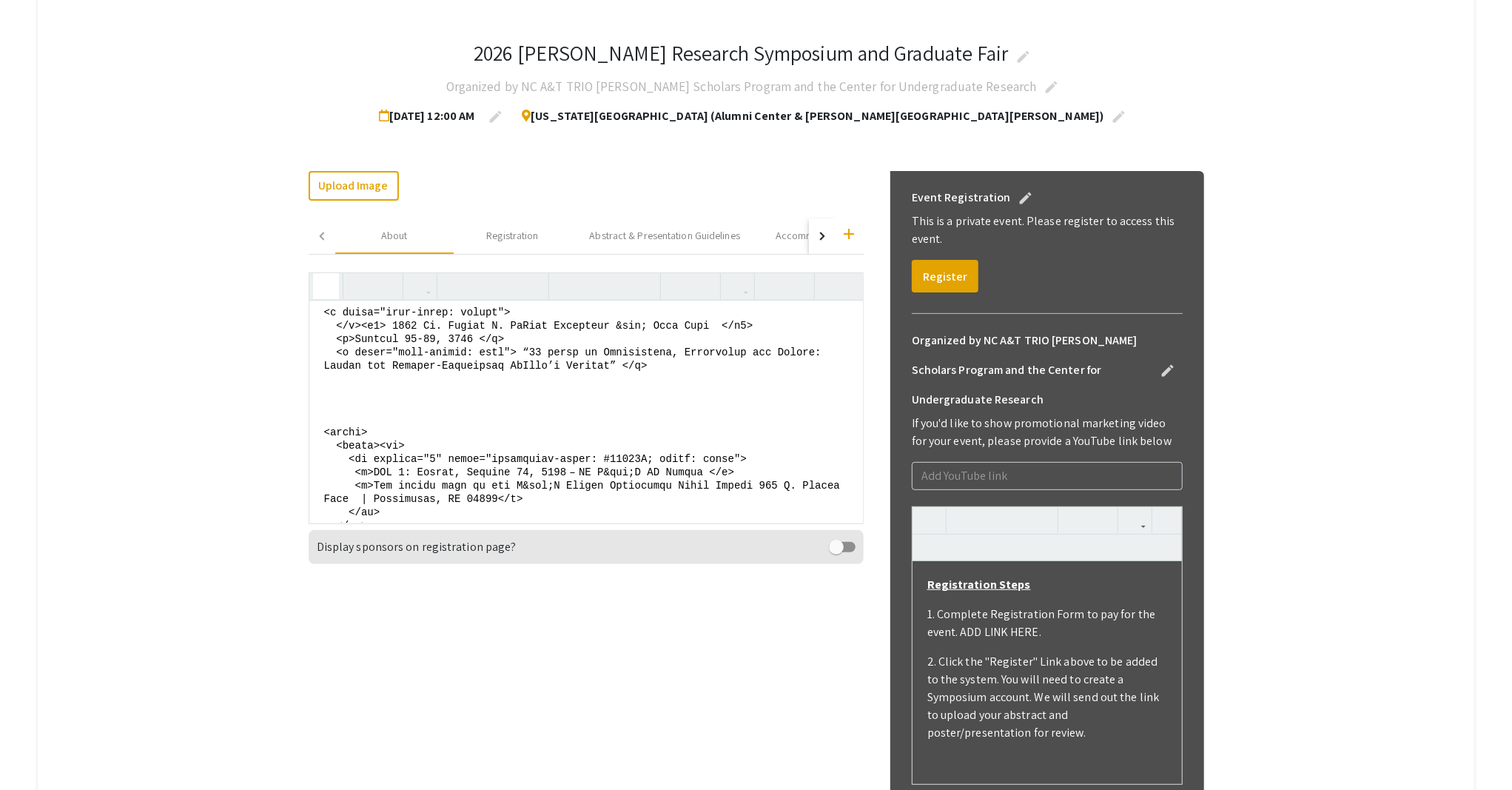
scroll to position [197, 0]
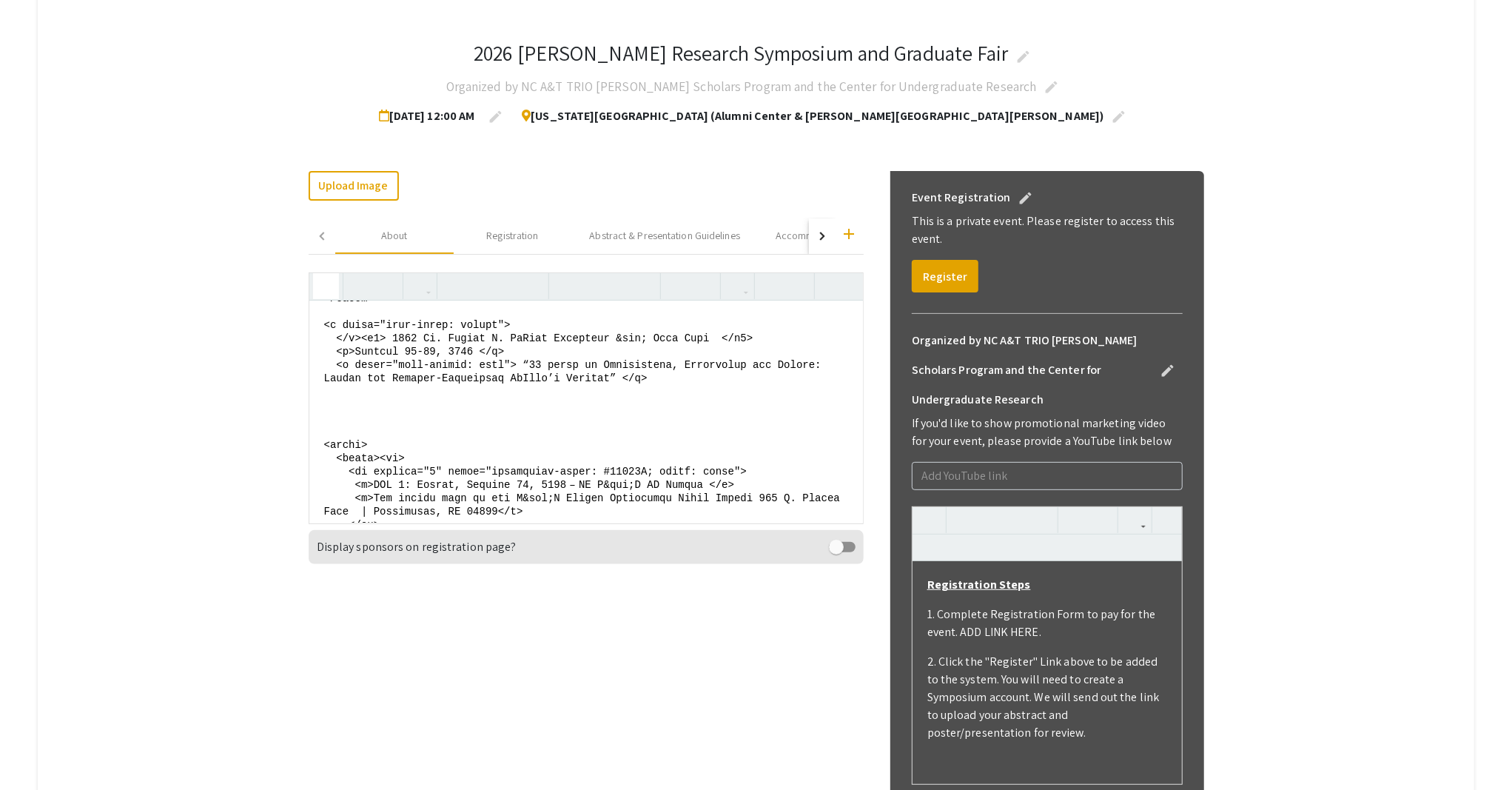
drag, startPoint x: 367, startPoint y: 371, endPoint x: 305, endPoint y: 377, distance: 62.3
click at [305, 377] on div "2026 Ronald E. McNair Research Symposium and Graduate Fair edit Organized by NC…" at bounding box center [756, 602] width 917 height 1182
click at [367, 378] on textarea at bounding box center [586, 411] width 553 height 222
click at [336, 430] on textarea at bounding box center [586, 411] width 553 height 222
click at [339, 285] on button "button" at bounding box center [326, 286] width 26 height 26
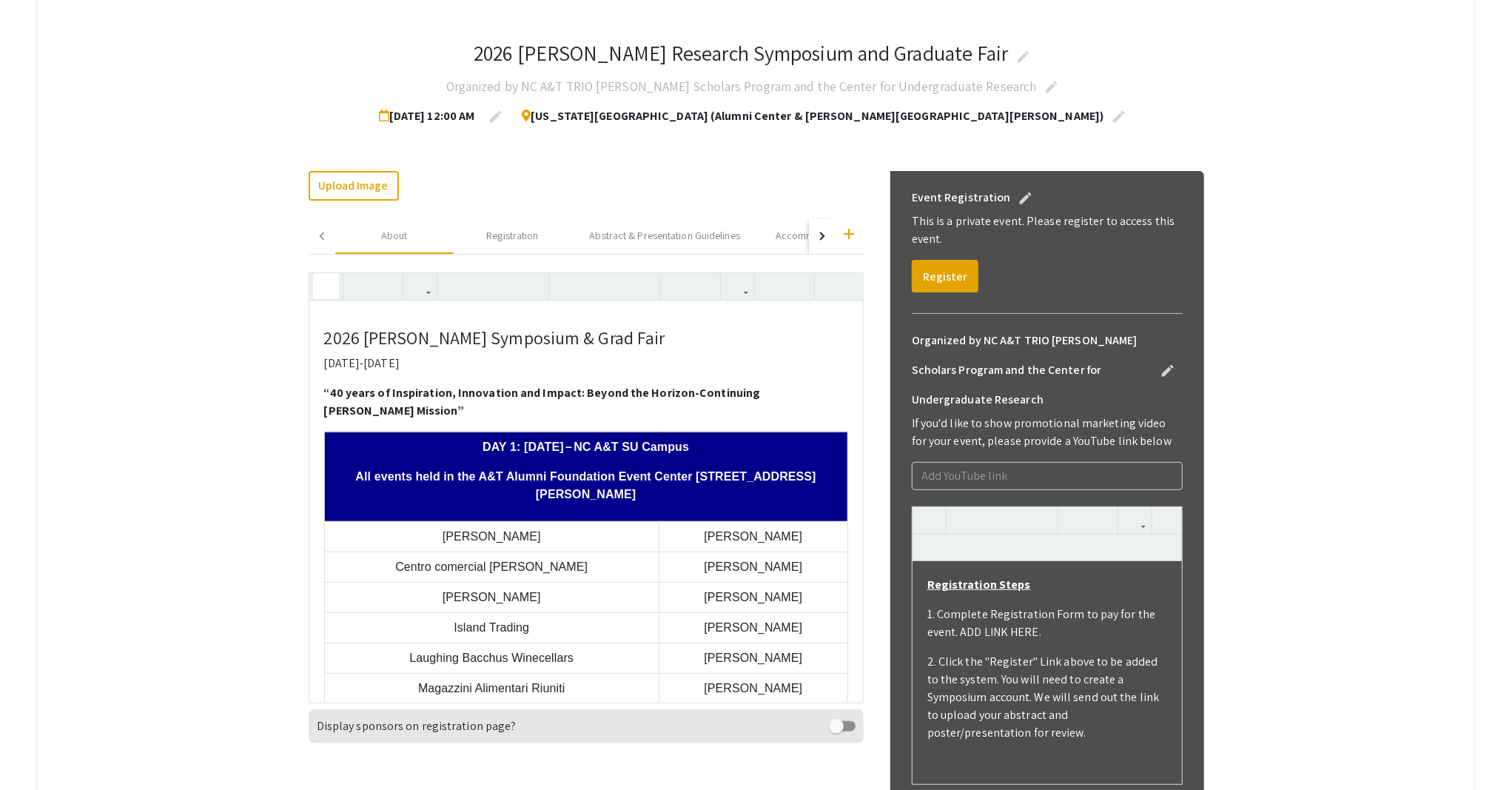
click at [331, 285] on icon "button" at bounding box center [326, 286] width 13 height 24
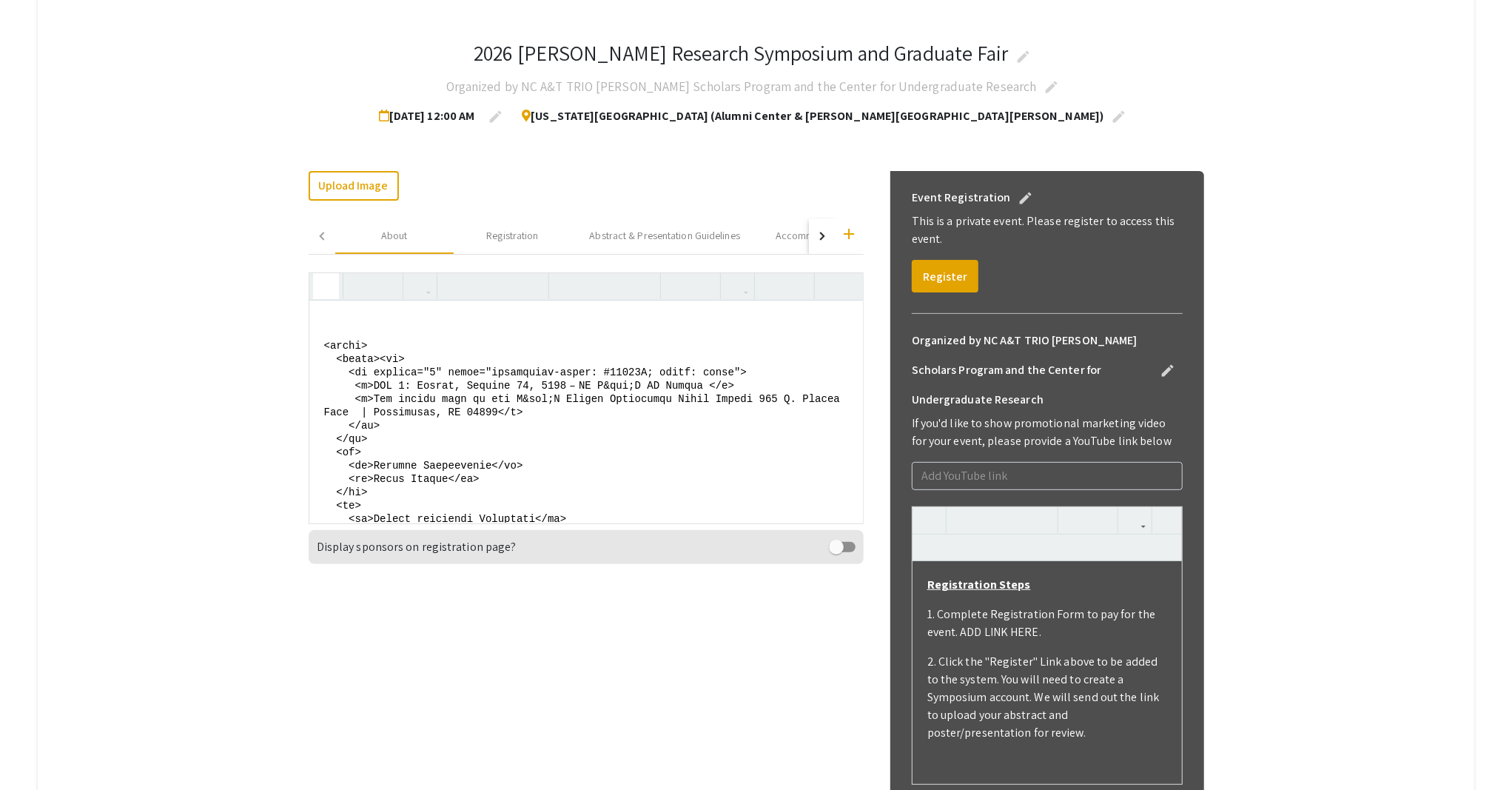
scroll to position [395, 0]
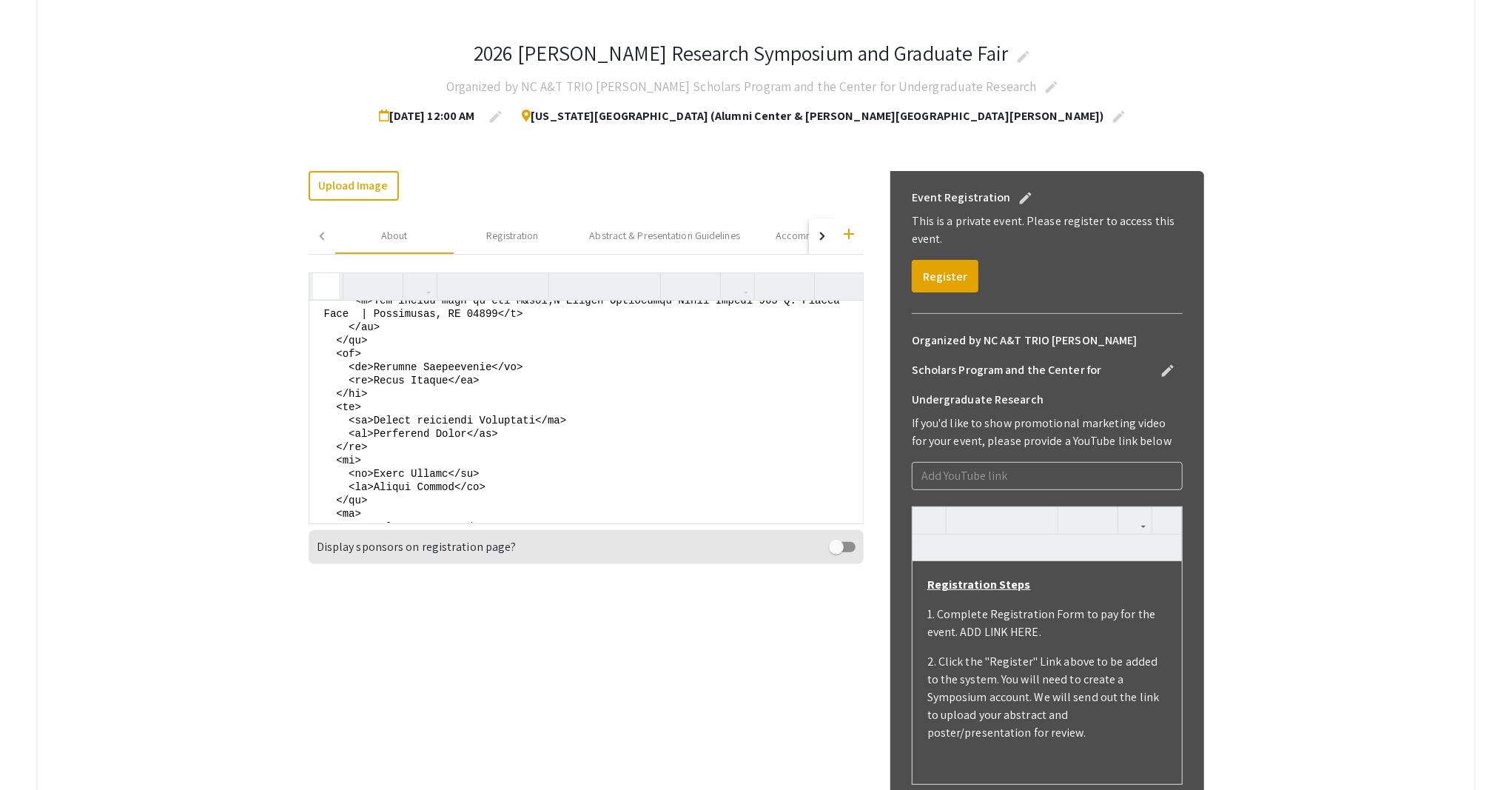
click at [333, 294] on icon "button" at bounding box center [326, 286] width 13 height 24
click at [331, 286] on icon "button" at bounding box center [326, 286] width 13 height 24
click at [378, 411] on textarea at bounding box center [586, 411] width 553 height 222
drag, startPoint x: 500, startPoint y: 404, endPoint x: 379, endPoint y: 404, distance: 121.0
click at [379, 404] on textarea at bounding box center [586, 411] width 553 height 222
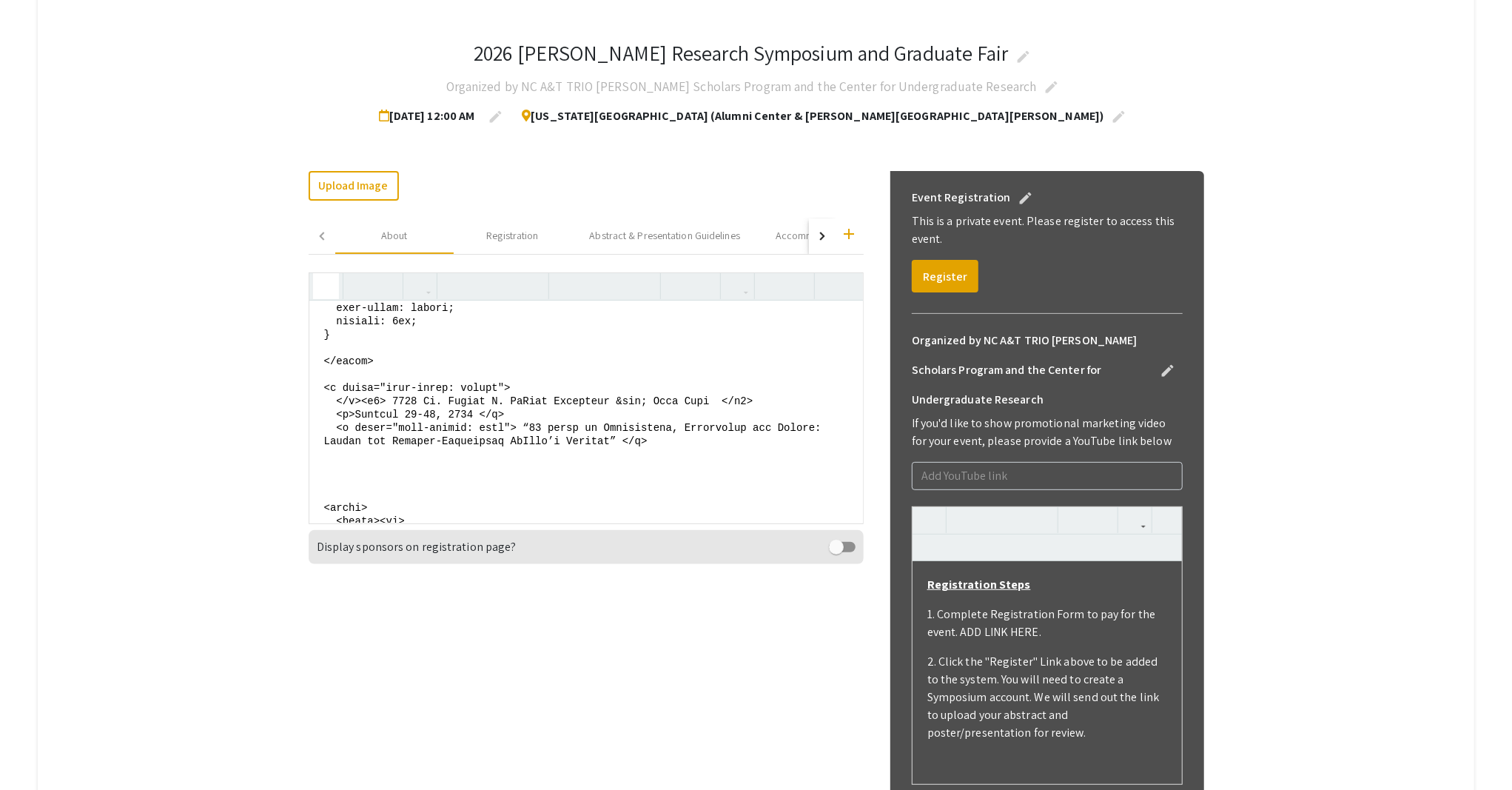
scroll to position [99, 0]
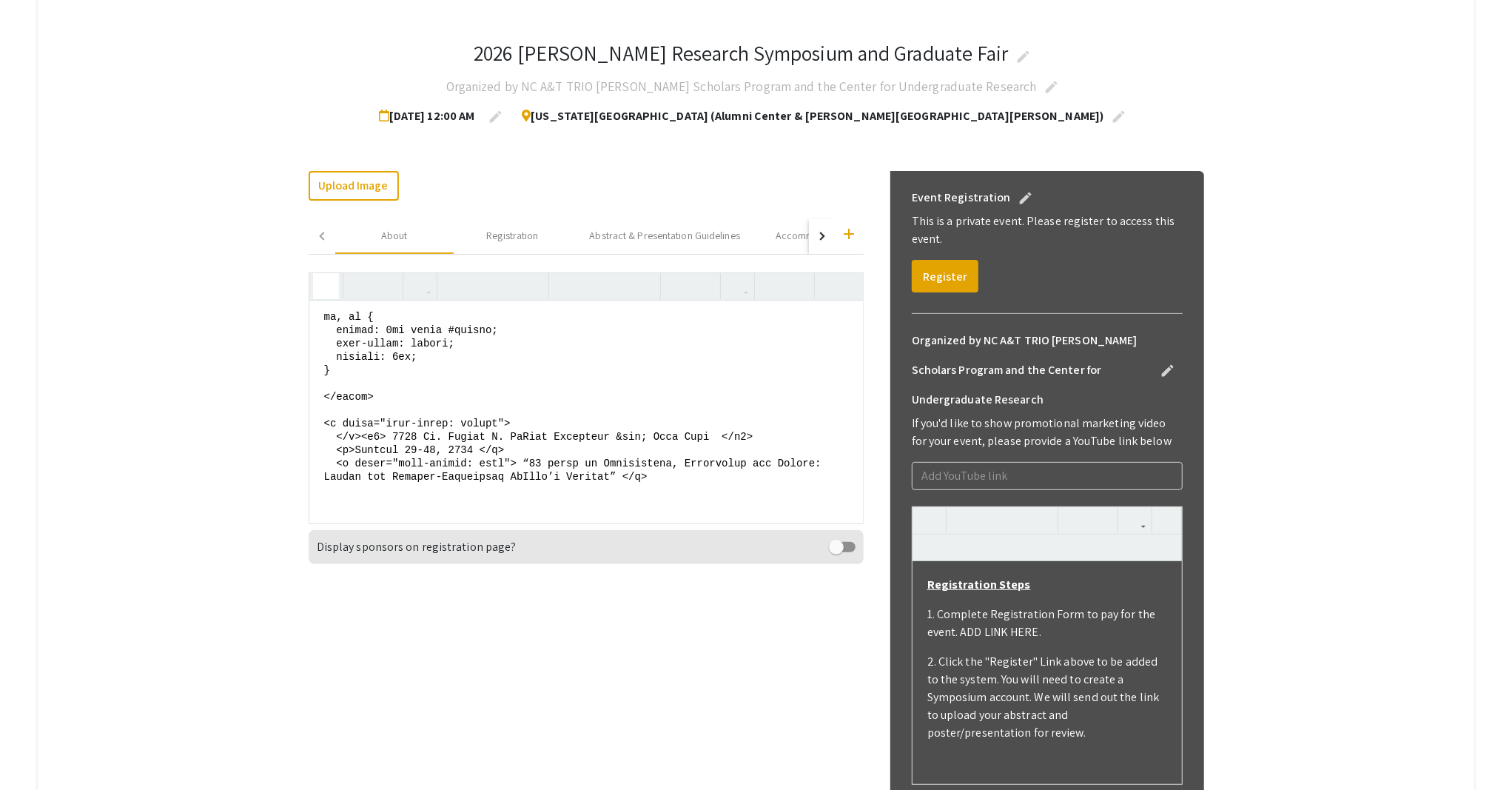
click at [434, 395] on textarea at bounding box center [586, 411] width 553 height 222
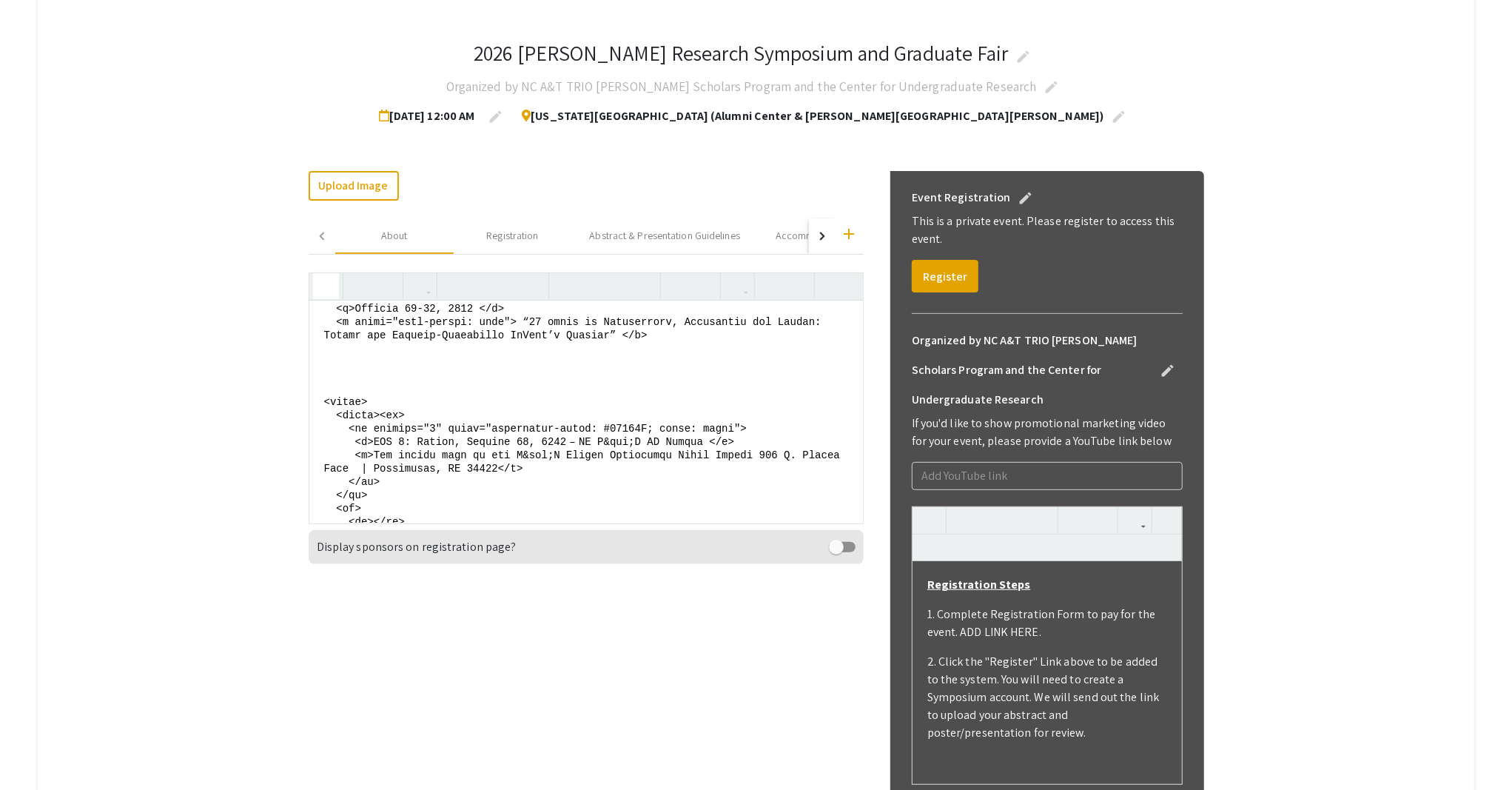
scroll to position [296, 0]
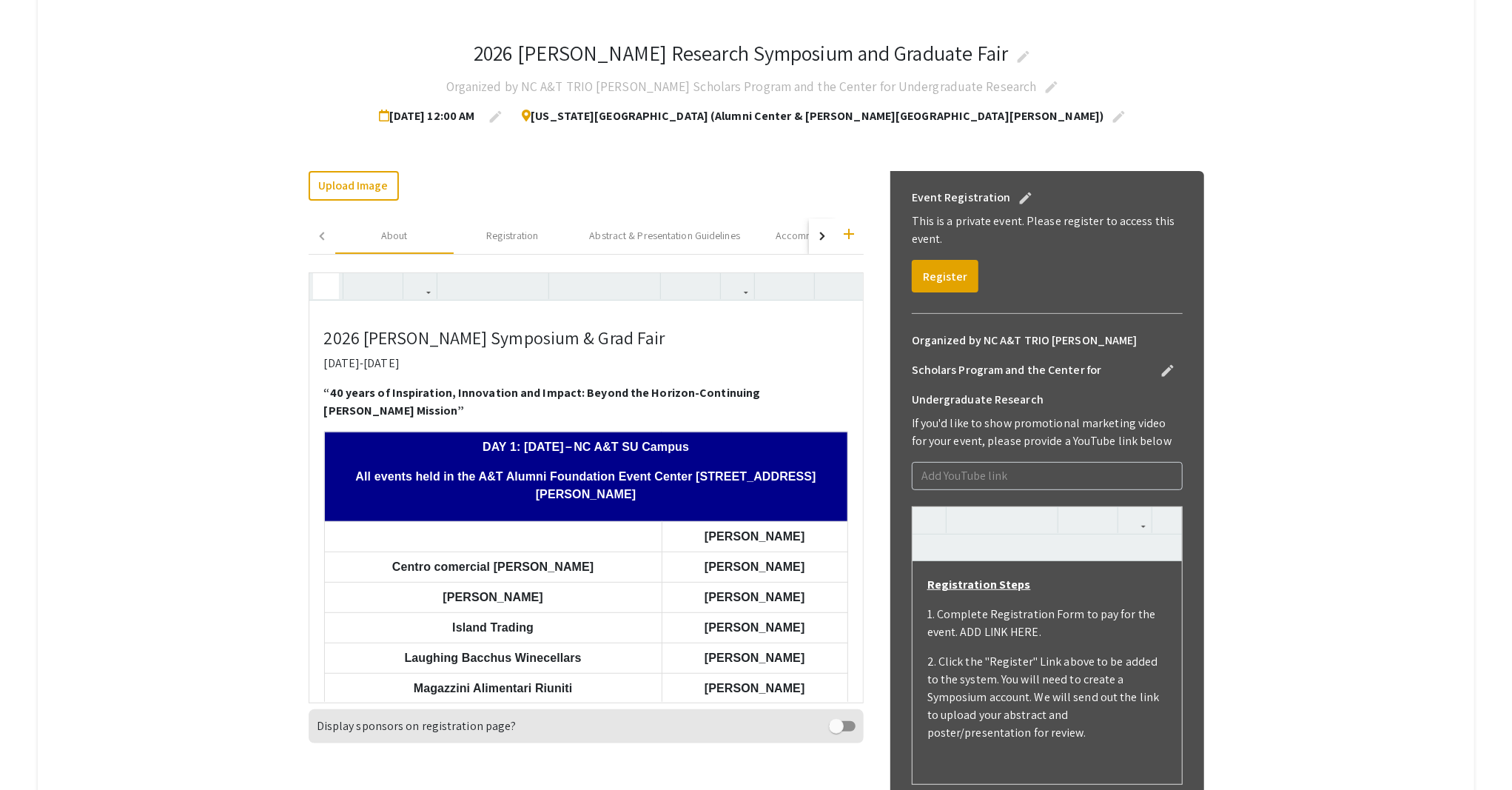
click at [331, 286] on icon "button" at bounding box center [326, 286] width 13 height 24
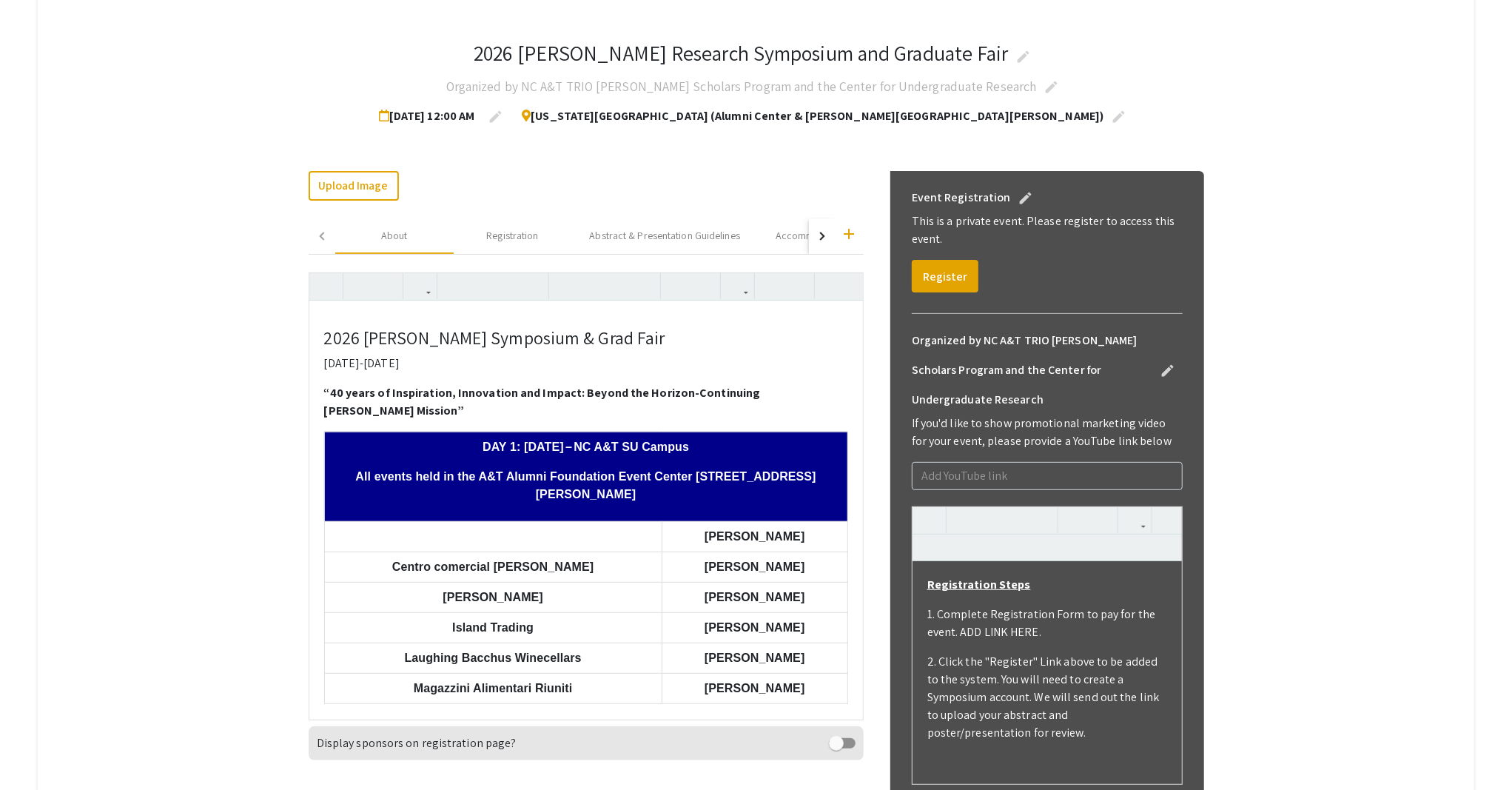
drag, startPoint x: 429, startPoint y: 532, endPoint x: 554, endPoint y: 523, distance: 125.3
click at [554, 523] on td at bounding box center [492, 536] width 337 height 30
drag, startPoint x: 554, startPoint y: 523, endPoint x: 459, endPoint y: 511, distance: 95.8
click at [459, 521] on td at bounding box center [492, 536] width 337 height 30
click at [333, 293] on icon "button" at bounding box center [326, 286] width 13 height 24
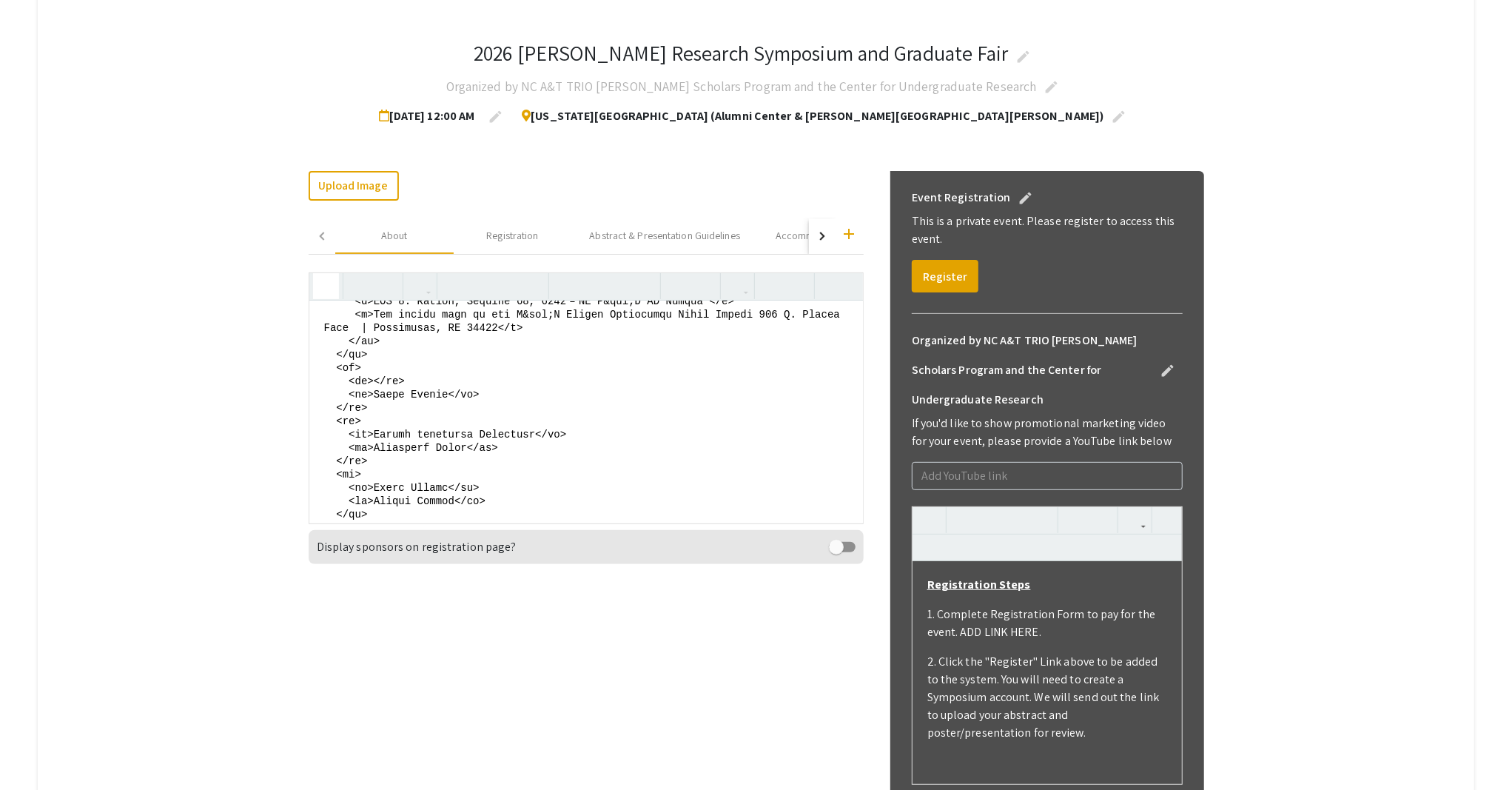
scroll to position [493, 0]
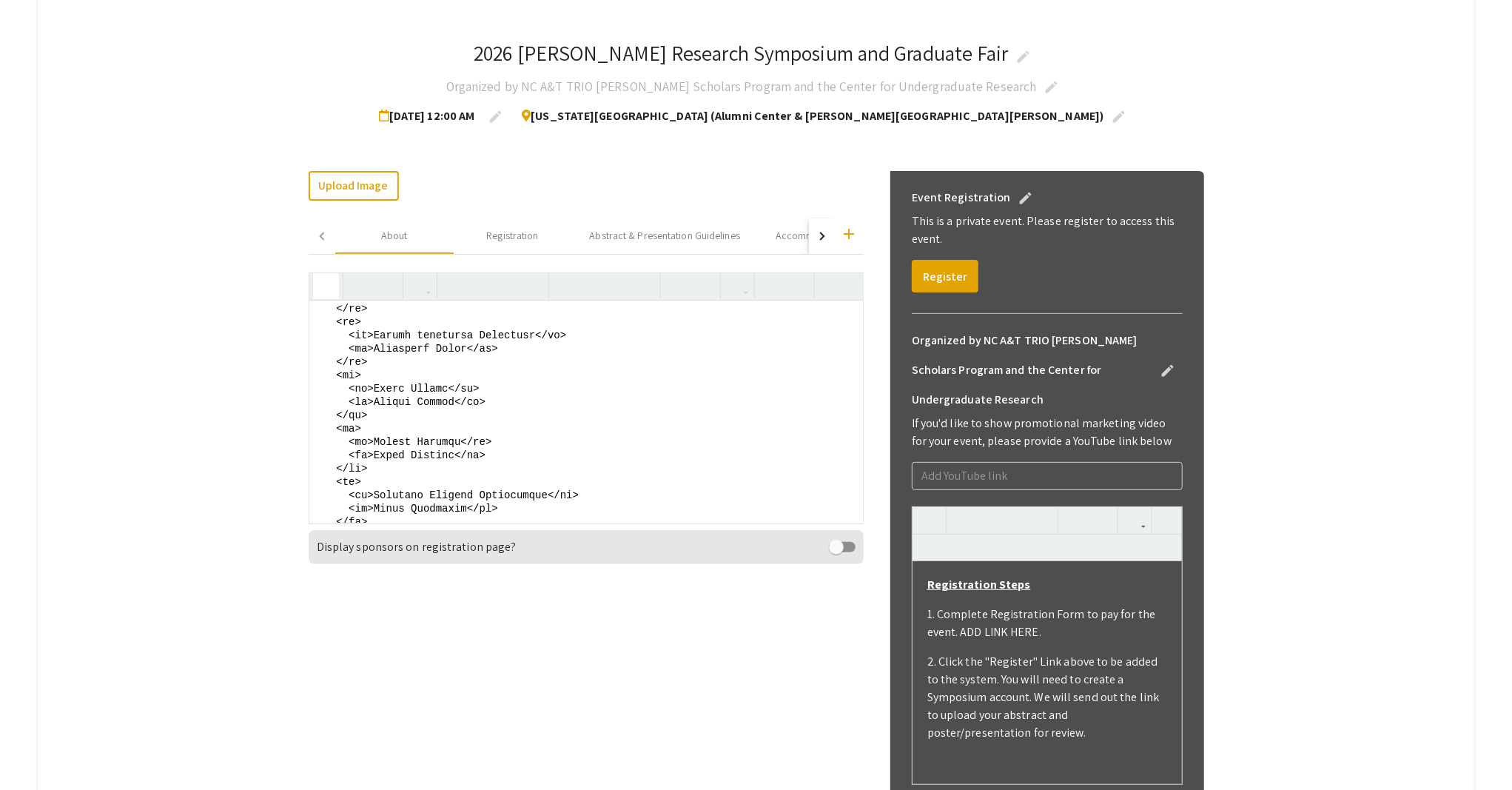
click at [381, 321] on textarea at bounding box center [586, 411] width 553 height 222
drag, startPoint x: 453, startPoint y: 330, endPoint x: 381, endPoint y: 333, distance: 72.1
click at [381, 333] on textarea at bounding box center [586, 411] width 553 height 222
click at [327, 282] on icon "button" at bounding box center [326, 286] width 13 height 24
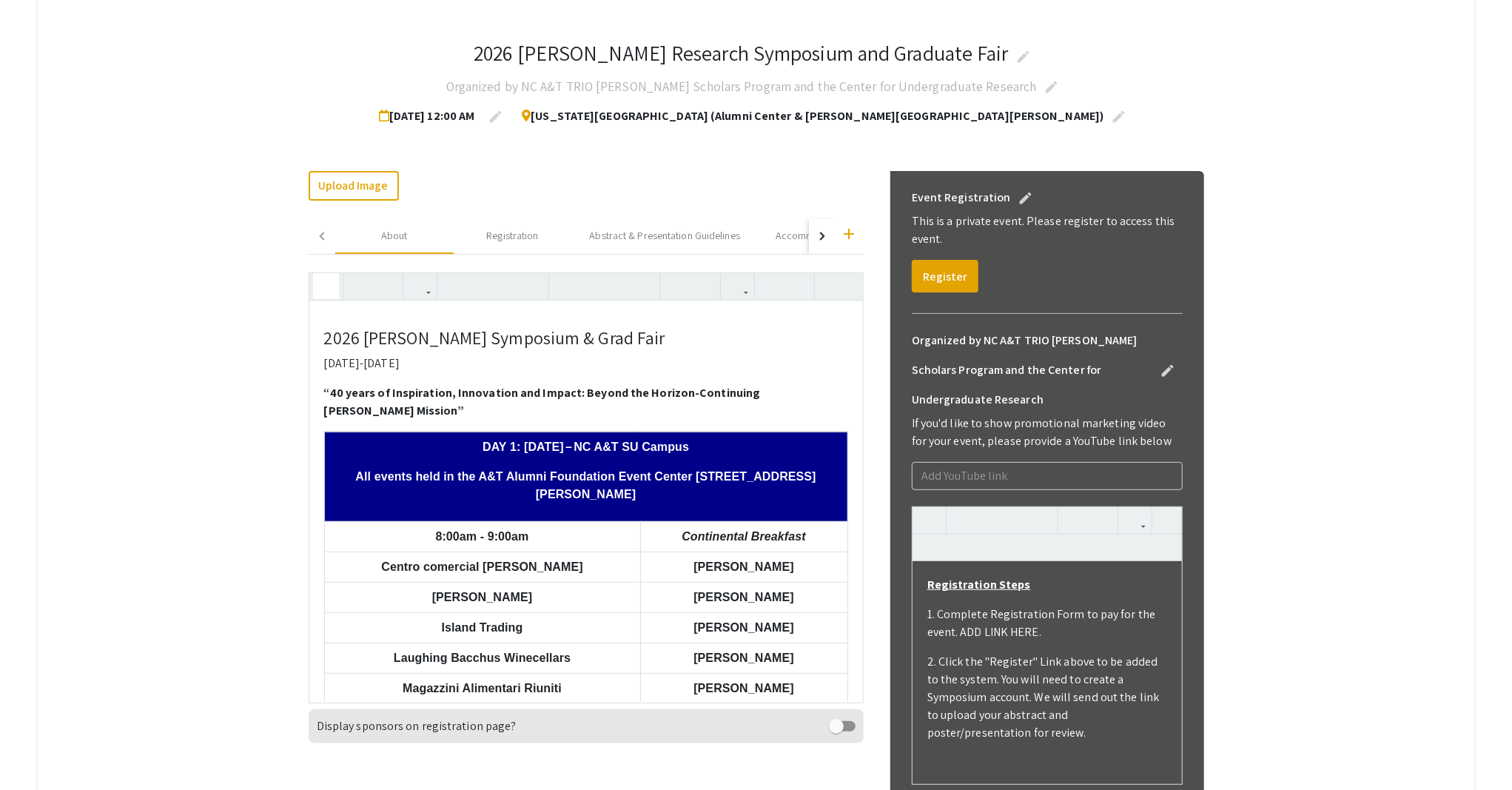
click at [326, 288] on icon "button" at bounding box center [326, 286] width 13 height 24
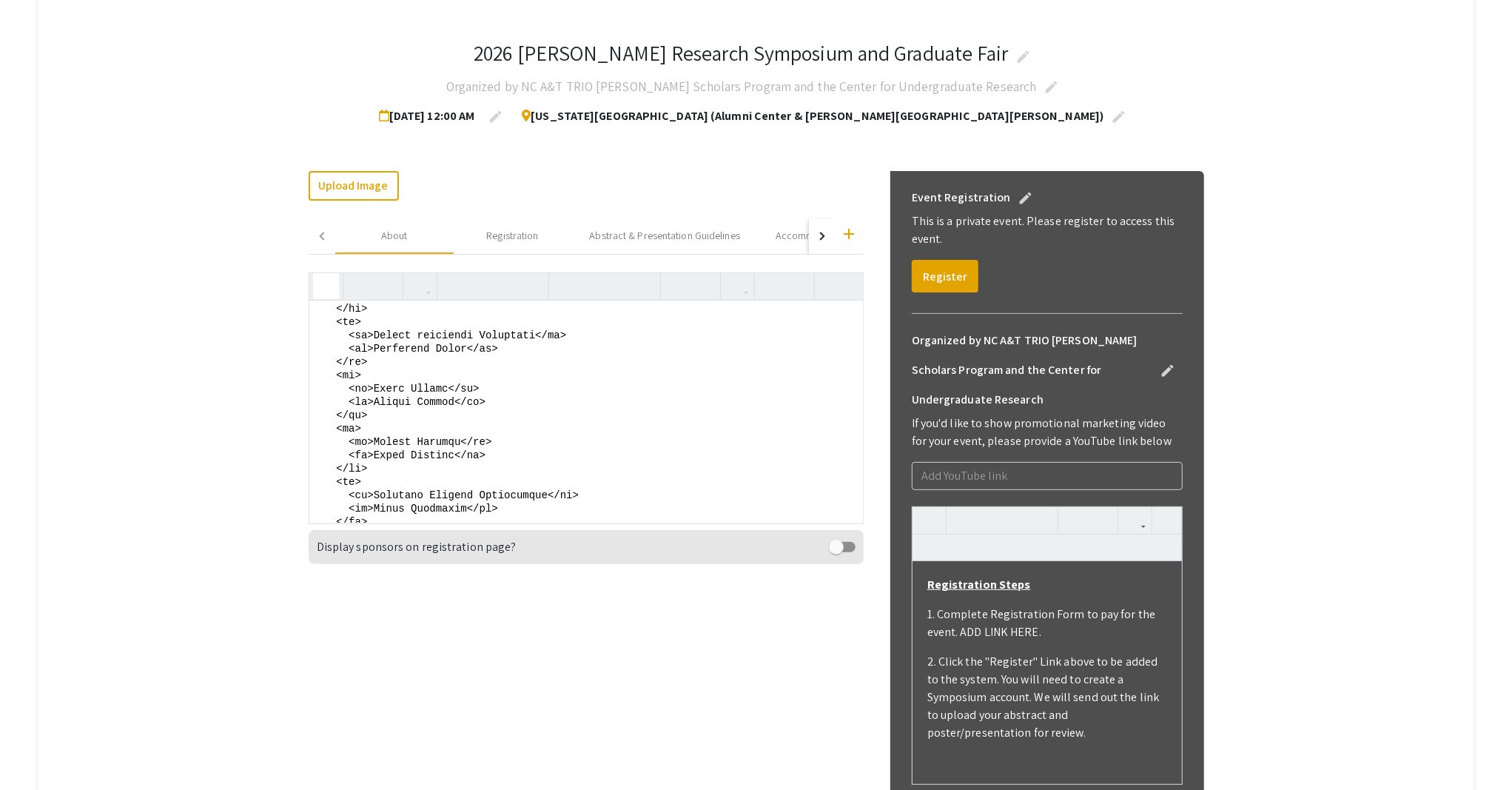
scroll to position [395, 0]
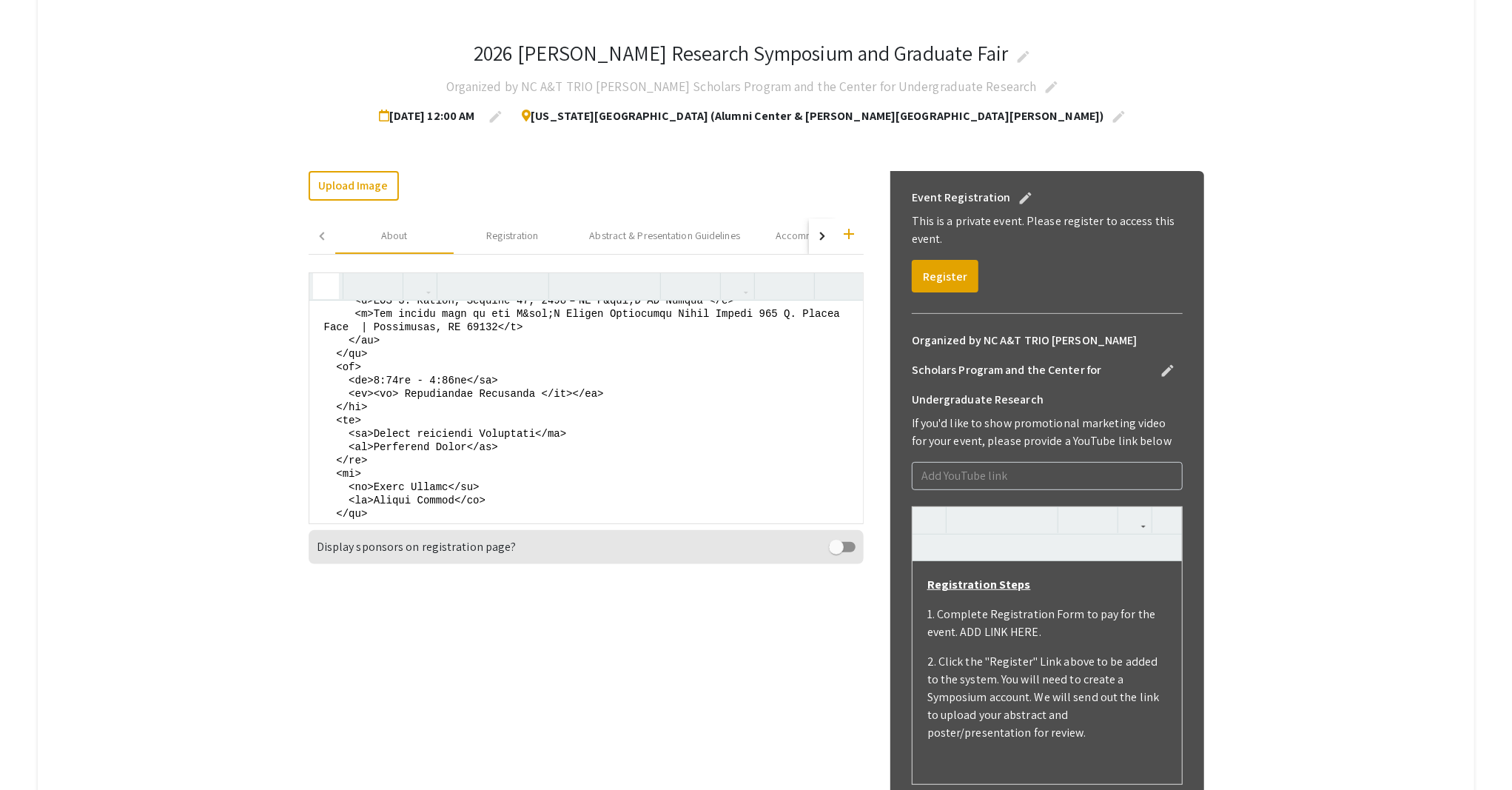
drag, startPoint x: 367, startPoint y: 420, endPoint x: 635, endPoint y: 438, distance: 268.6
click at [635, 438] on textarea at bounding box center [586, 411] width 553 height 222
drag, startPoint x: 356, startPoint y: 472, endPoint x: 518, endPoint y: 485, distance: 162.5
click at [518, 485] on textarea at bounding box center [586, 411] width 553 height 222
paste textarea "8:00am - 9:00am</td> <td><em> Continental Breakfast </em>"
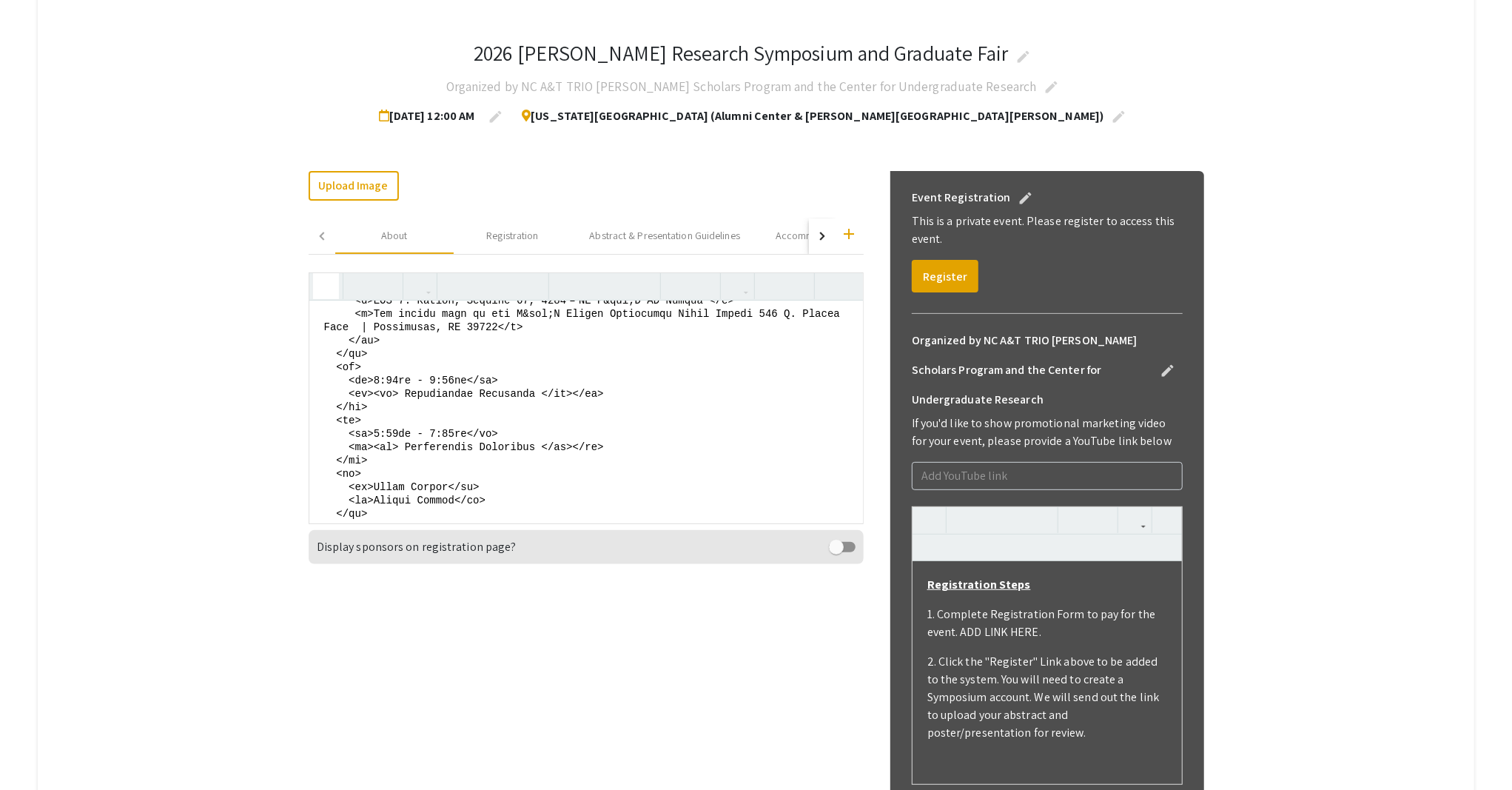
drag, startPoint x: 484, startPoint y: 482, endPoint x: 541, endPoint y: 481, distance: 57.0
click at [541, 481] on textarea at bounding box center [586, 411] width 553 height 222
click at [414, 482] on textarea at bounding box center [586, 411] width 553 height 222
paste textarea "Conference Registration Pre-function Area"
click at [332, 510] on textarea at bounding box center [586, 411] width 553 height 222
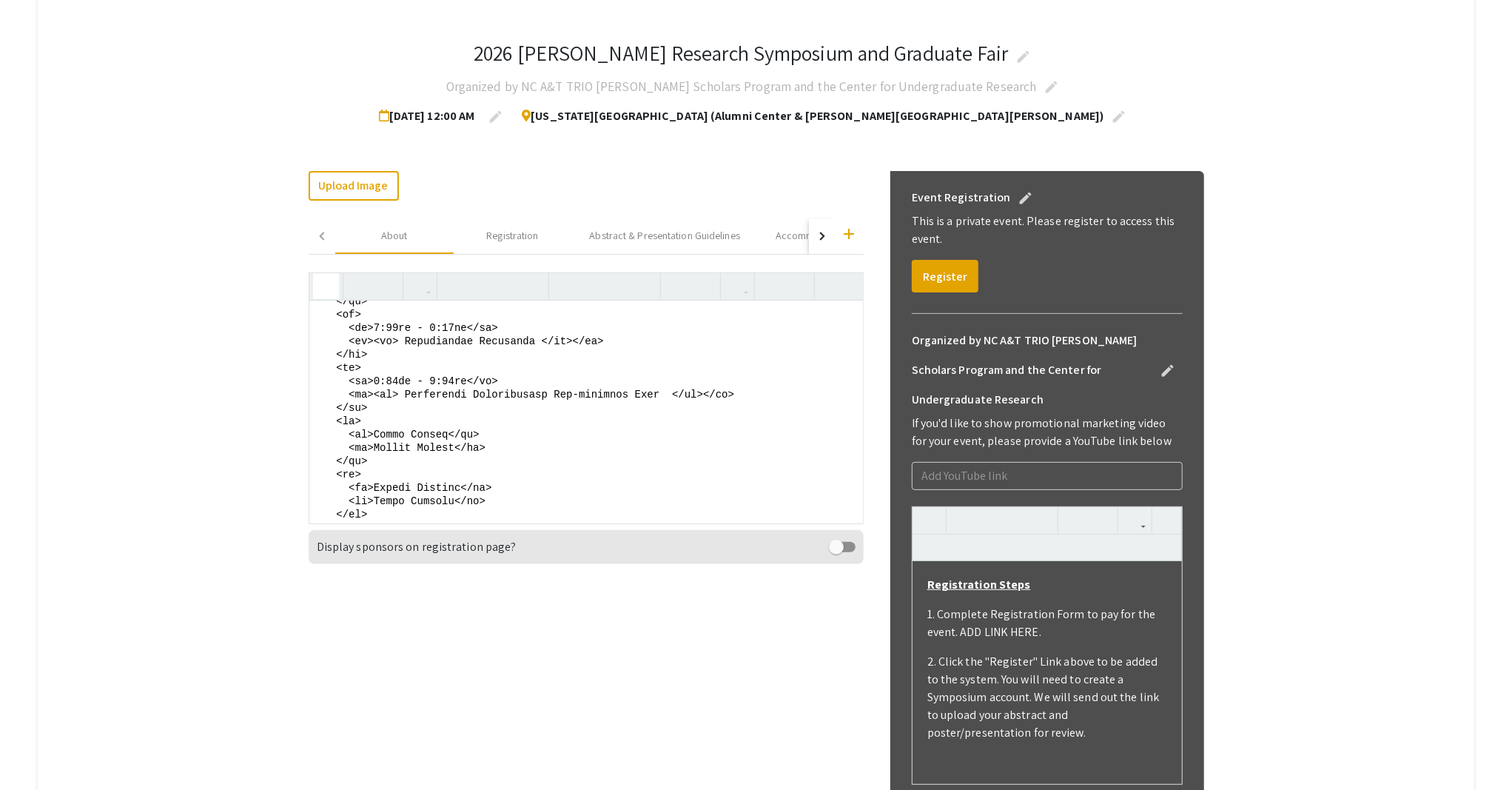
scroll to position [493, 0]
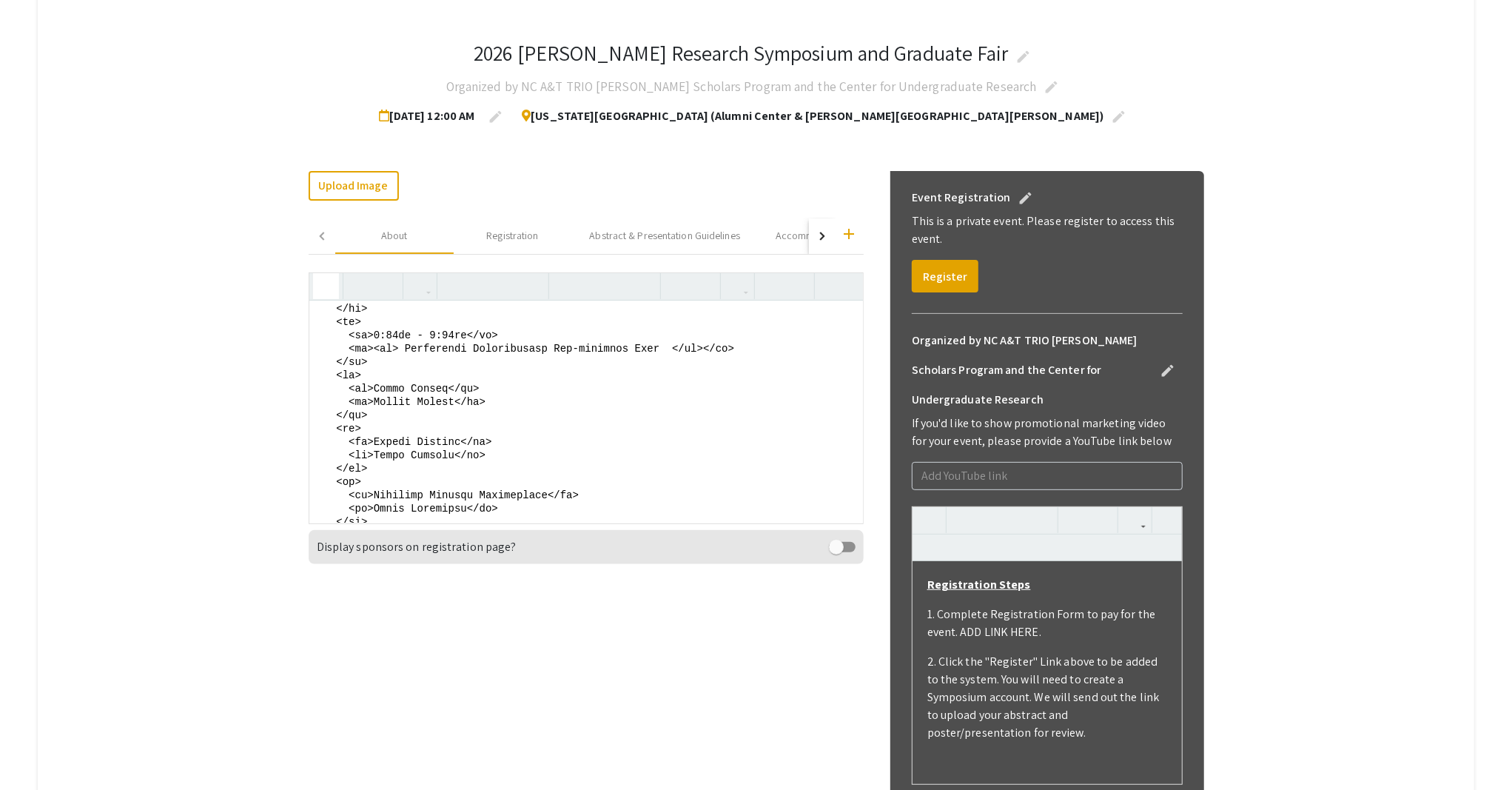
drag, startPoint x: 355, startPoint y: 426, endPoint x: 530, endPoint y: 437, distance: 175.3
click at [530, 437] on textarea at bounding box center [586, 411] width 553 height 222
drag, startPoint x: 354, startPoint y: 372, endPoint x: 770, endPoint y: 390, distance: 416.4
click at [770, 390] on textarea at bounding box center [586, 411] width 553 height 222
drag, startPoint x: 357, startPoint y: 425, endPoint x: 515, endPoint y: 442, distance: 158.9
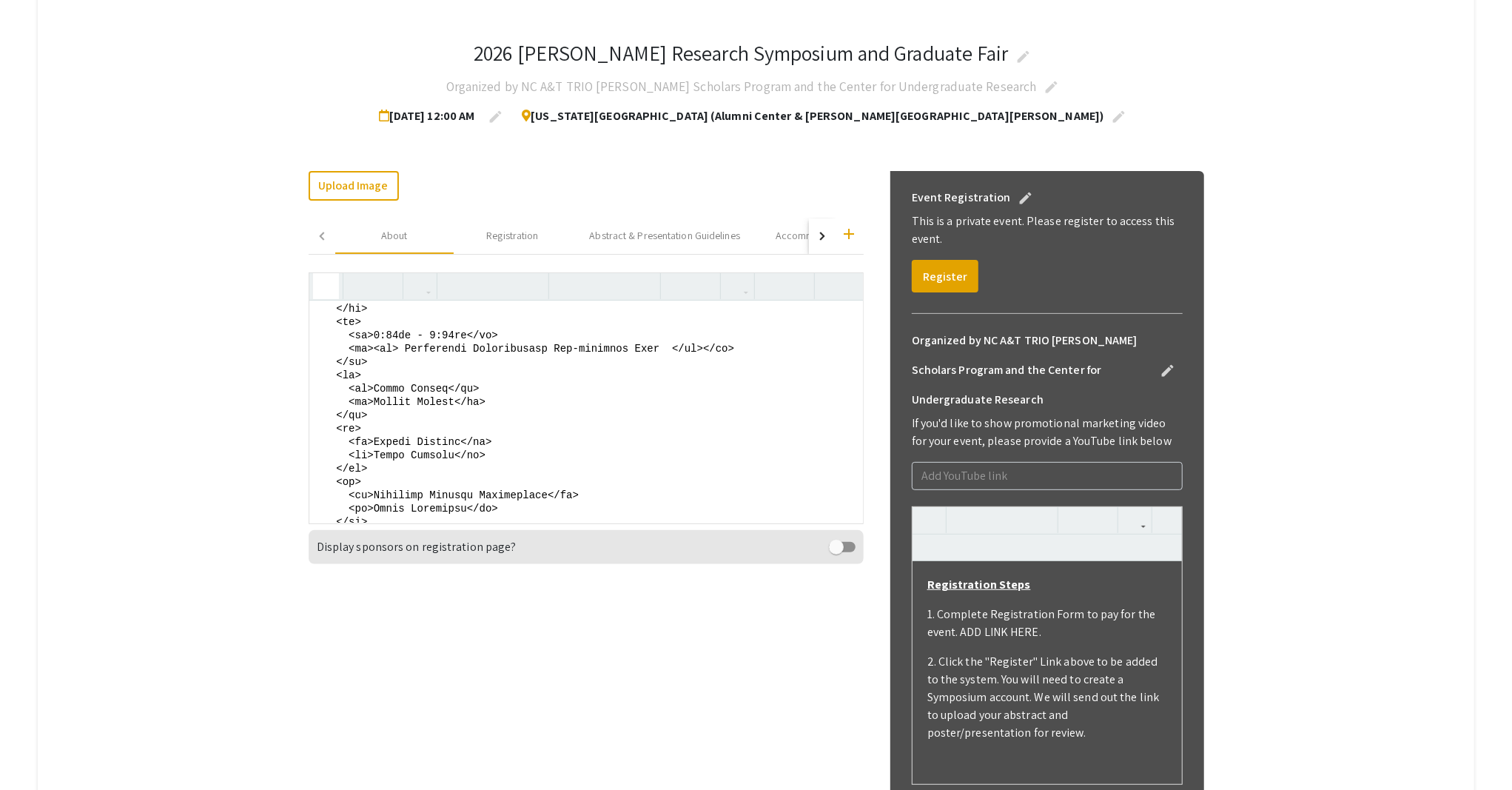
click at [515, 442] on textarea at bounding box center [586, 411] width 553 height 222
paste textarea "8:00am - 9:00am</td> <td><em> Conference Registration Pre-function Area </em>"
click at [454, 423] on textarea at bounding box center [586, 411] width 553 height 222
drag, startPoint x: 410, startPoint y: 439, endPoint x: 664, endPoint y: 441, distance: 254.0
click at [664, 441] on textarea at bounding box center [586, 411] width 553 height 222
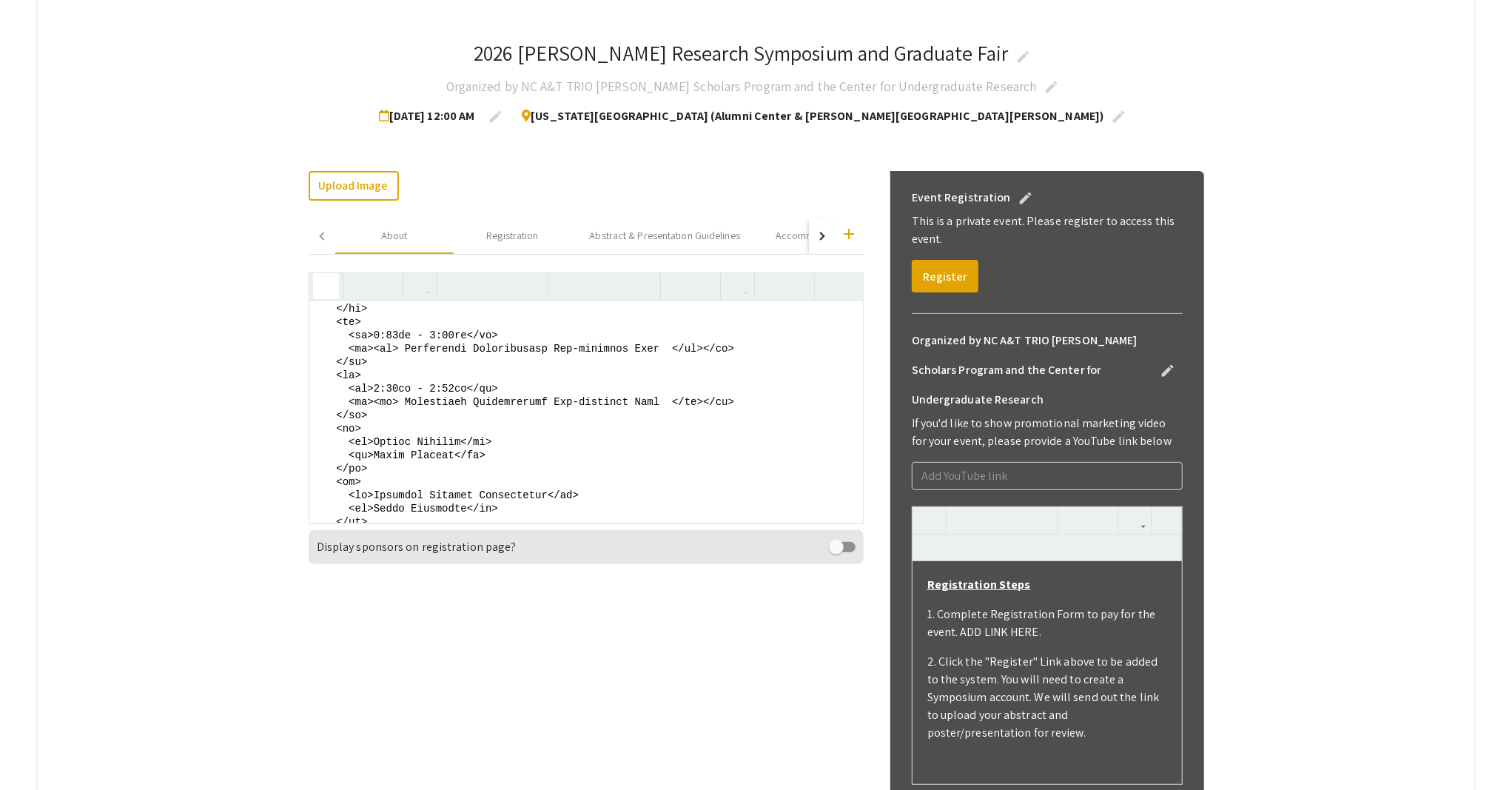
paste textarea "Opening Session/McNair Family"
drag, startPoint x: 355, startPoint y: 423, endPoint x: 682, endPoint y: 444, distance: 327.7
click at [682, 444] on textarea at bounding box center [586, 411] width 553 height 222
click at [720, 408] on textarea at bounding box center [586, 411] width 553 height 222
click at [727, 389] on textarea at bounding box center [586, 411] width 553 height 222
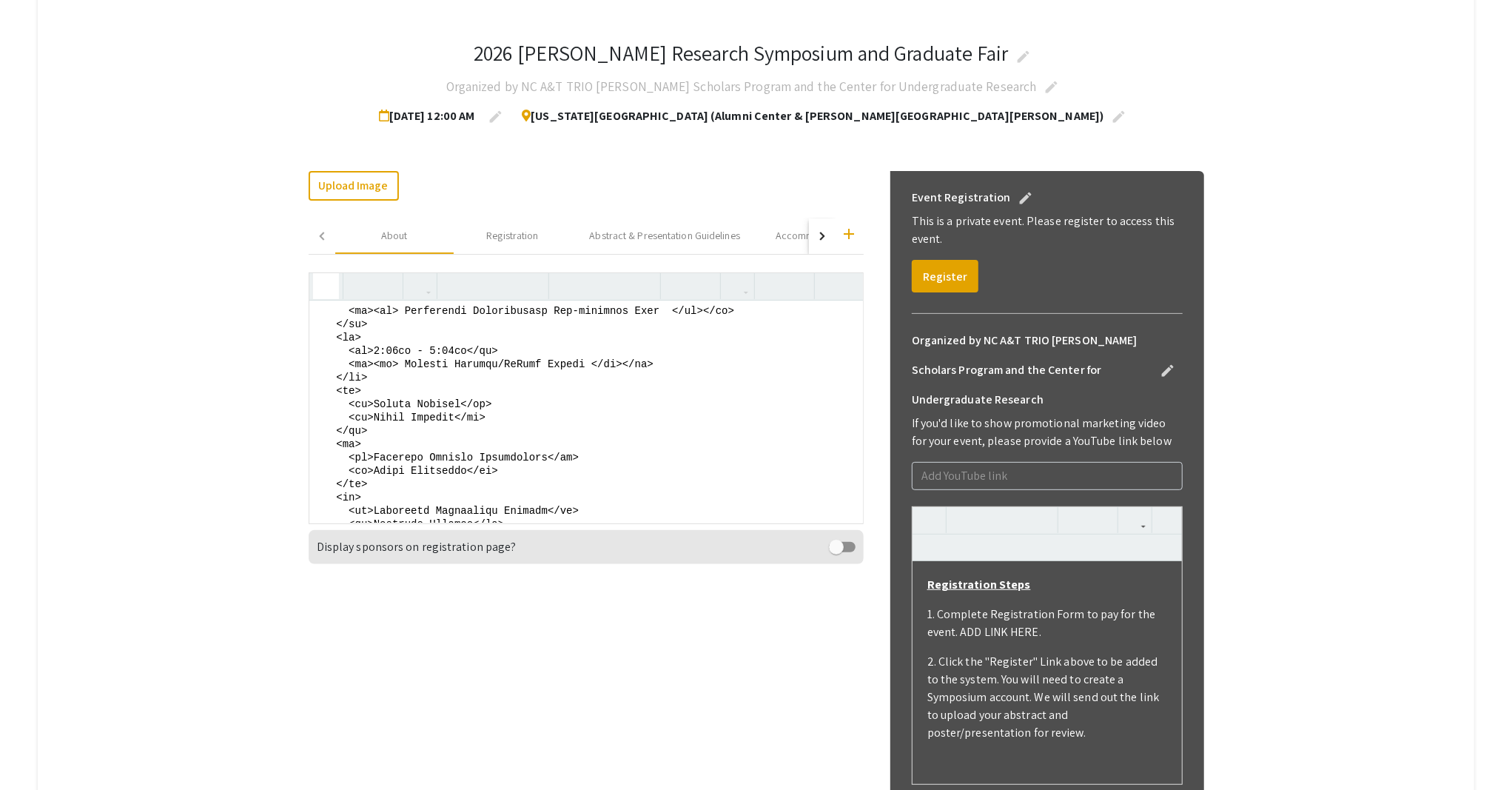
scroll to position [575, 0]
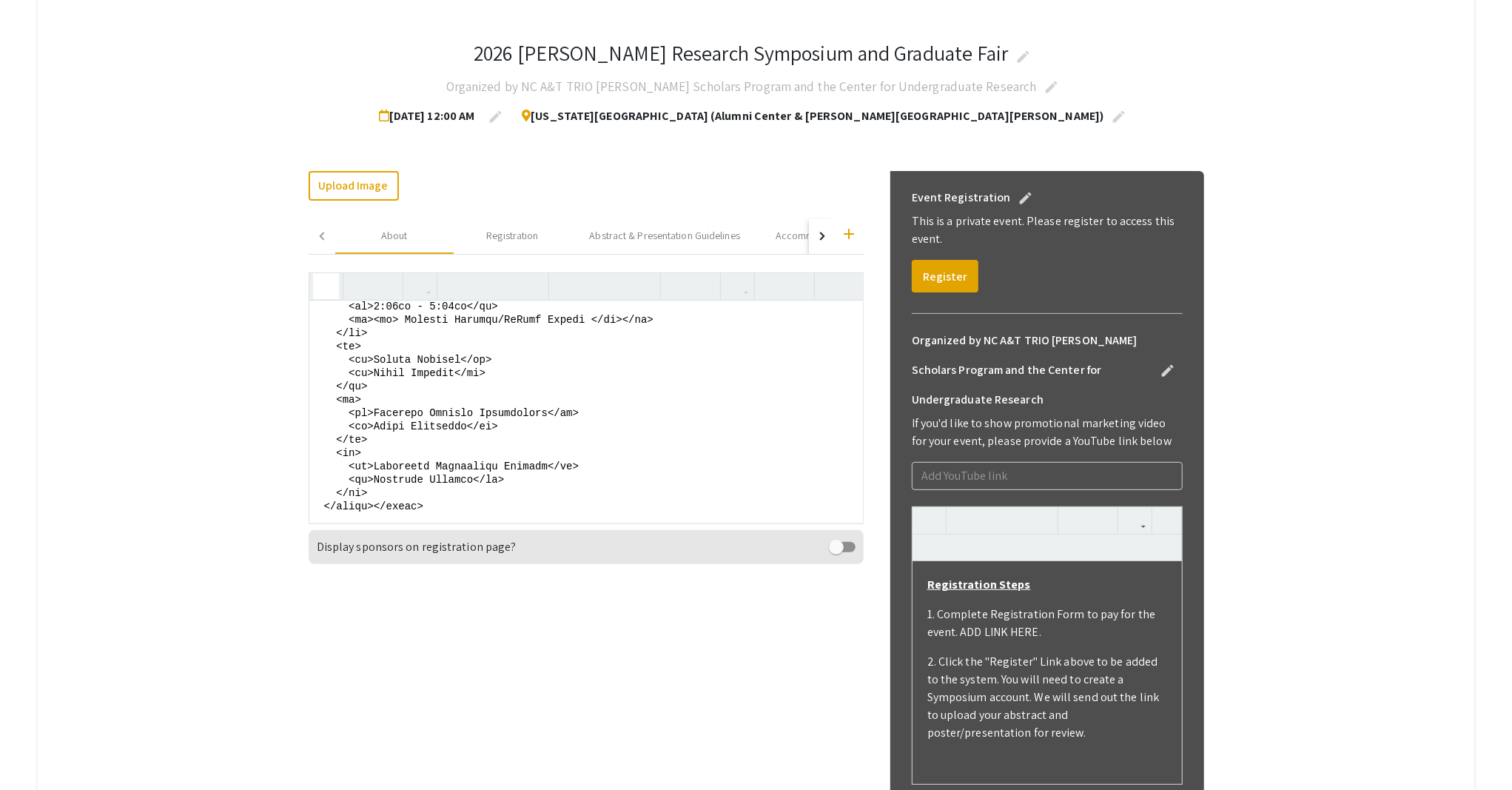
drag, startPoint x: 352, startPoint y: 395, endPoint x: 507, endPoint y: 414, distance: 156.2
click at [507, 414] on textarea at bounding box center [586, 411] width 553 height 222
paste textarea "8:00am - 9:30am</td> <td><em> Opening Session/McNair Family </em>"
click at [385, 396] on textarea at bounding box center [586, 411] width 553 height 222
click at [459, 397] on textarea at bounding box center [586, 411] width 553 height 222
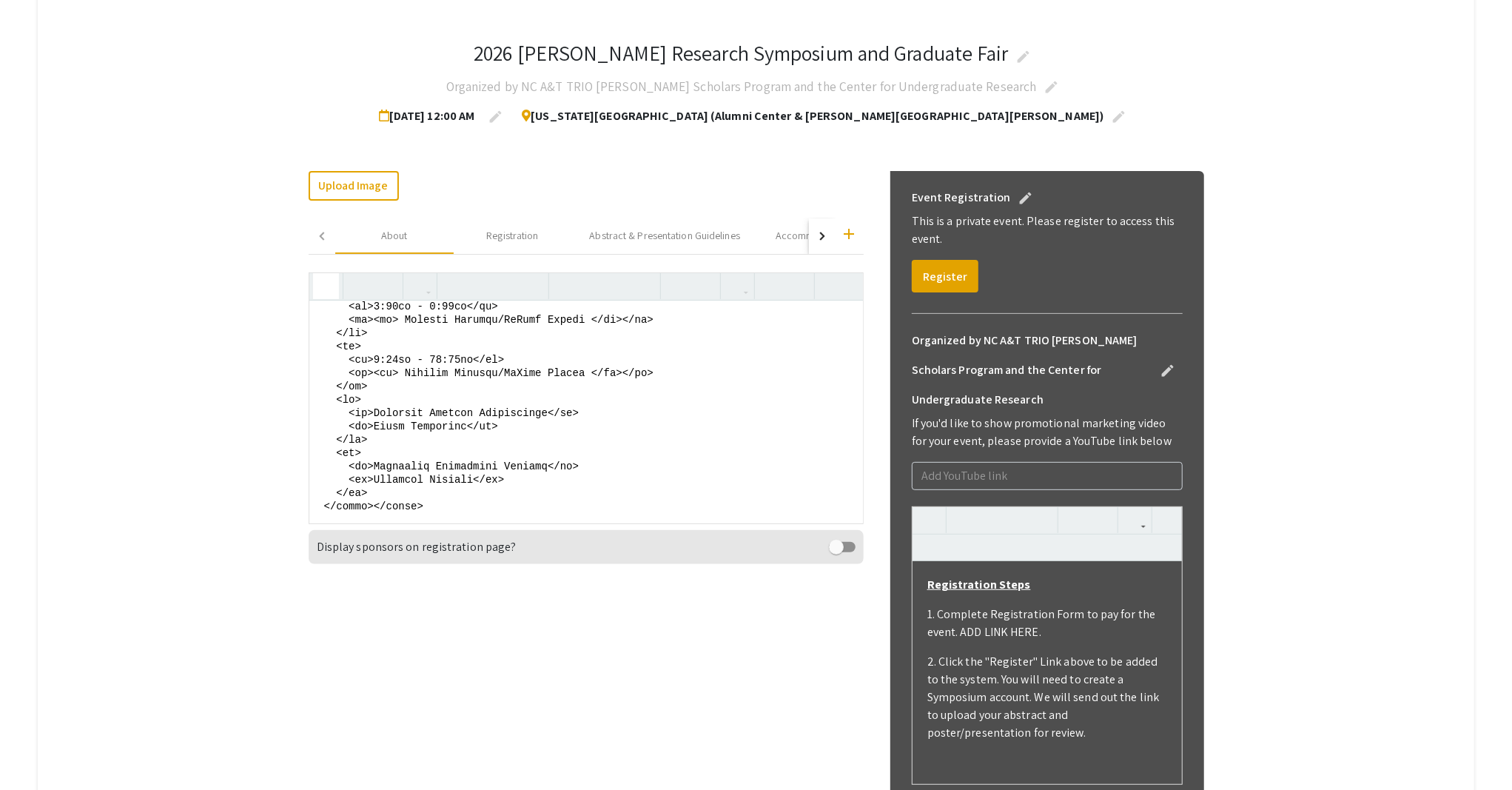
drag, startPoint x: 589, startPoint y: 410, endPoint x: 411, endPoint y: 414, distance: 178.0
click at [411, 414] on textarea at bounding box center [586, 411] width 553 height 222
paste textarea "Grad School Campus Tours & Campus Planetarium"
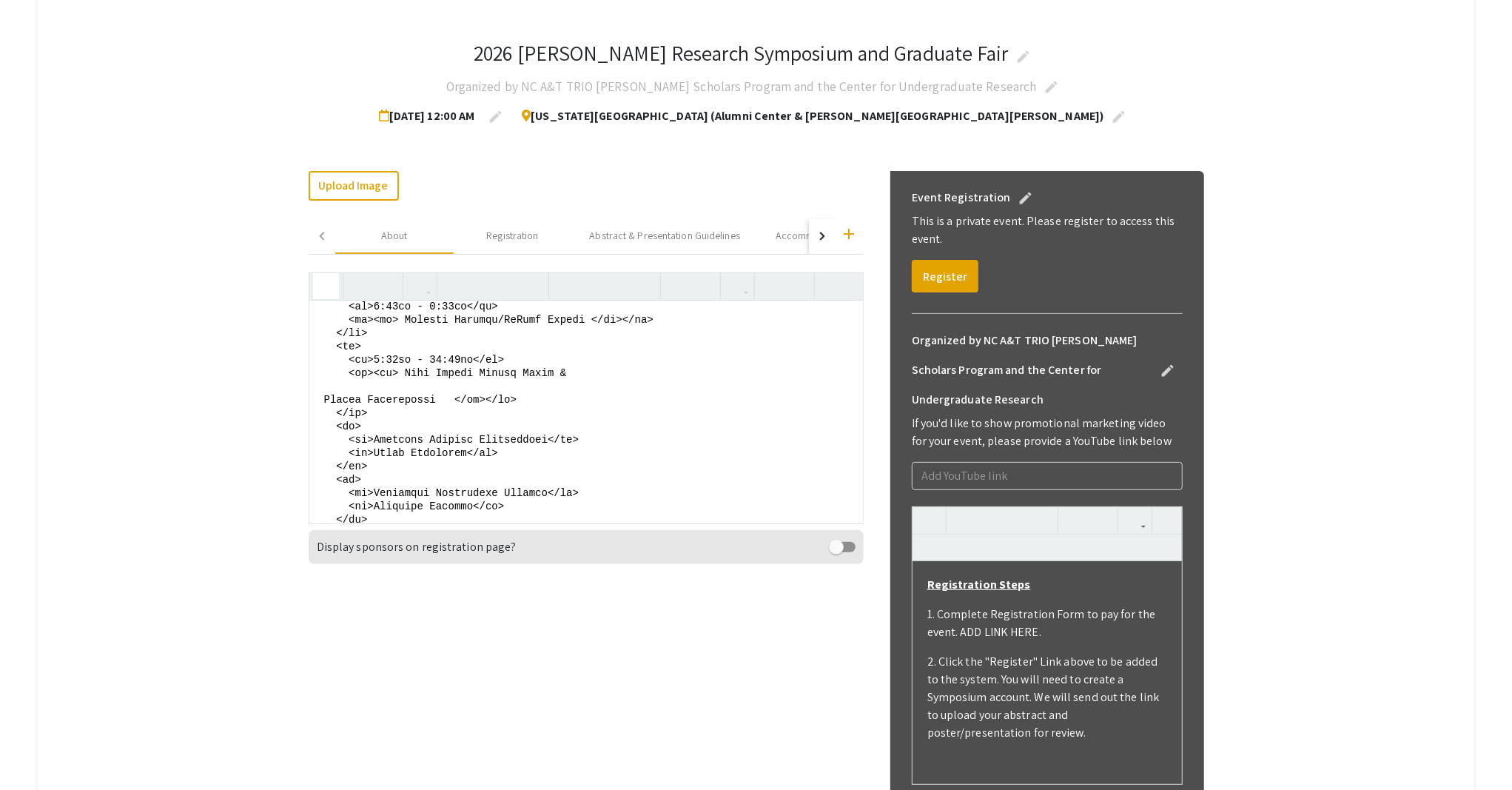
click at [333, 436] on textarea at bounding box center [586, 411] width 553 height 222
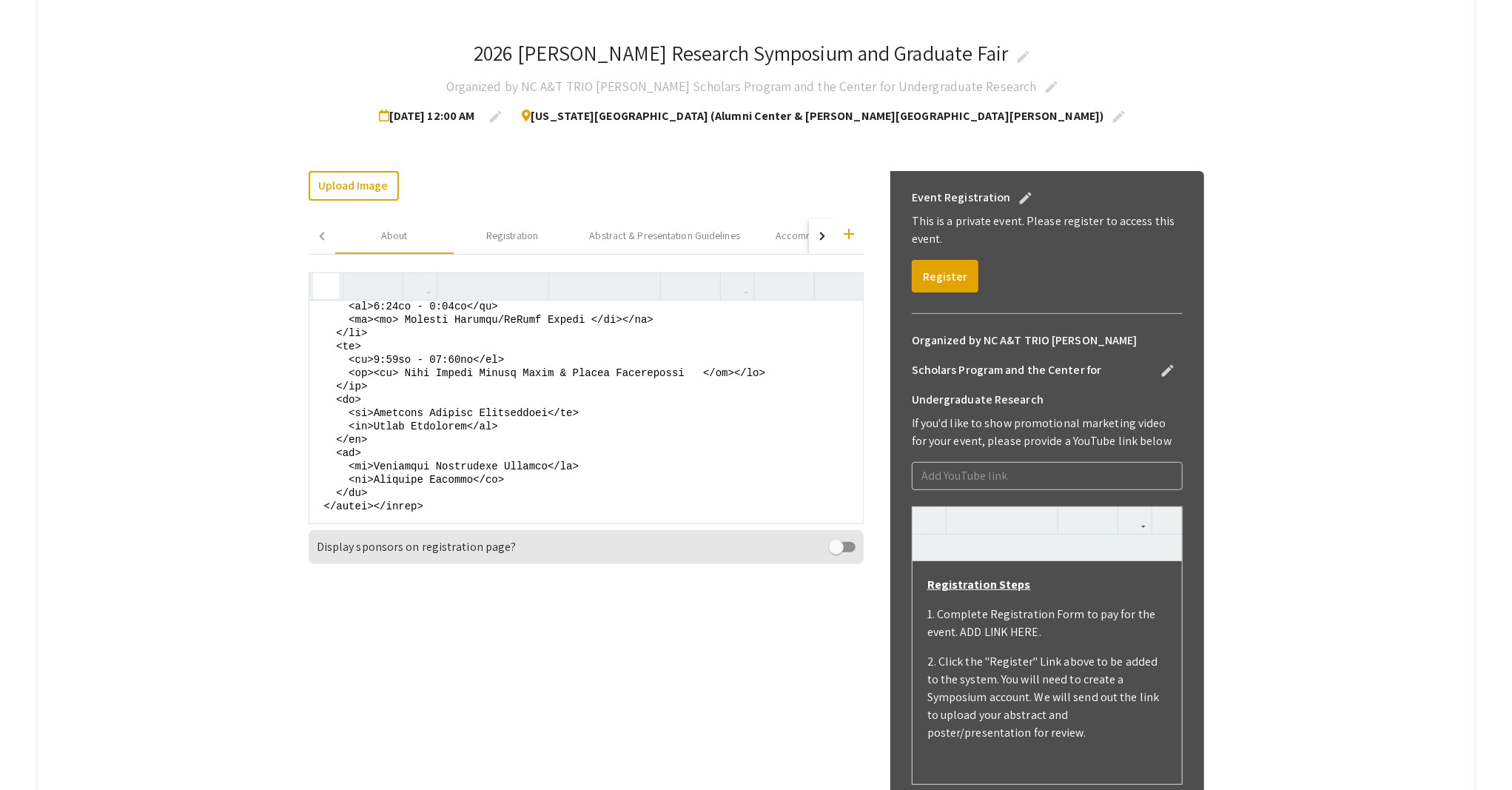
drag, startPoint x: 352, startPoint y: 399, endPoint x: 777, endPoint y: 412, distance: 425.2
click at [777, 412] on textarea at bounding box center [586, 411] width 553 height 222
drag, startPoint x: 356, startPoint y: 450, endPoint x: 518, endPoint y: 467, distance: 162.9
click at [518, 467] on textarea at bounding box center [586, 411] width 553 height 222
paste textarea "<td>9:30am - 11:00am</td> <td><em> Grad School Campus Tours & Campus Planetariu…"
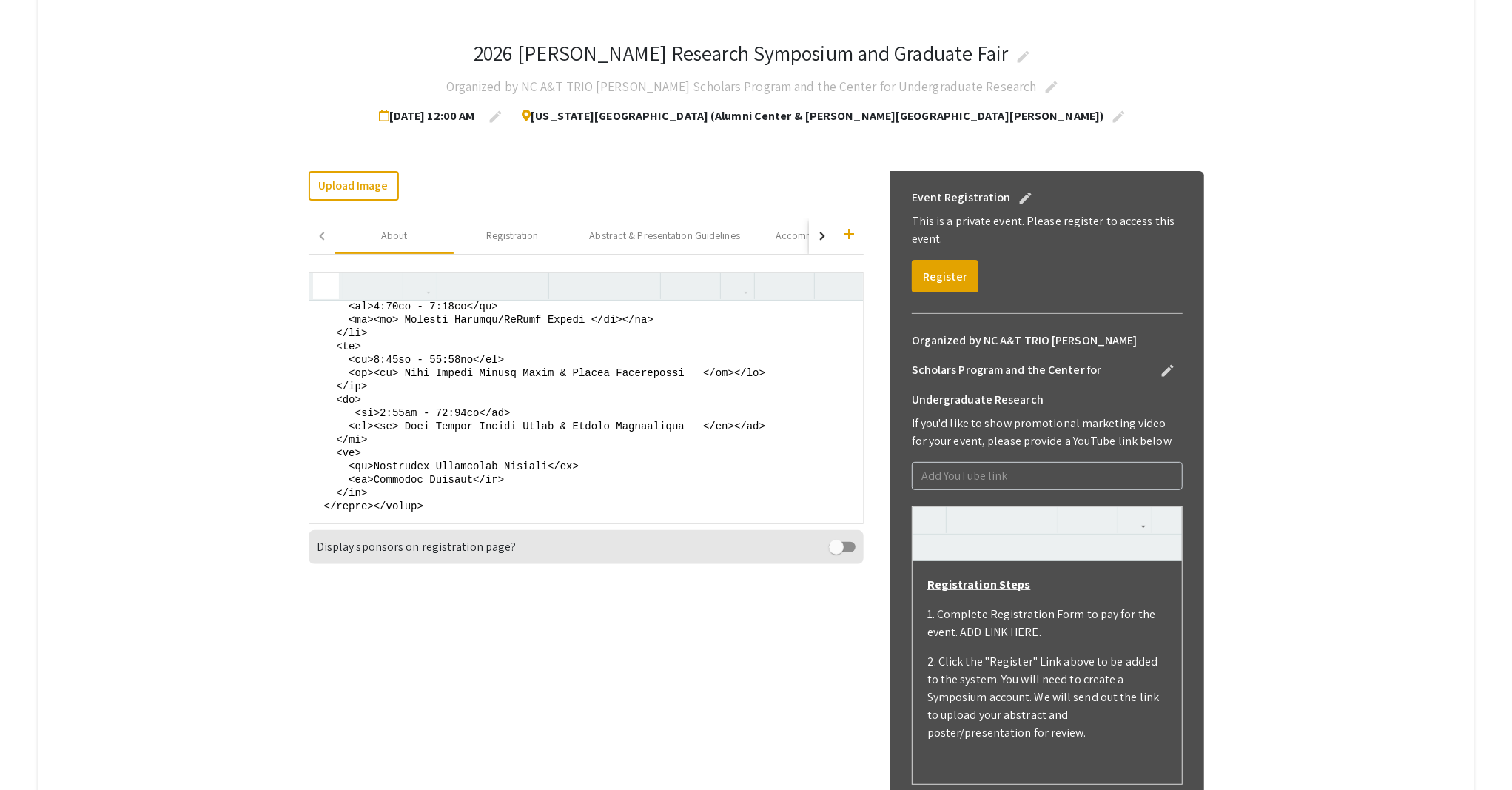
drag, startPoint x: 439, startPoint y: 450, endPoint x: 384, endPoint y: 454, distance: 55.1
click at [384, 454] on textarea at bounding box center [586, 411] width 553 height 222
click at [433, 450] on textarea at bounding box center [586, 411] width 553 height 222
drag, startPoint x: 413, startPoint y: 463, endPoint x: 692, endPoint y: 468, distance: 279.0
click at [692, 468] on textarea at bounding box center [586, 411] width 553 height 222
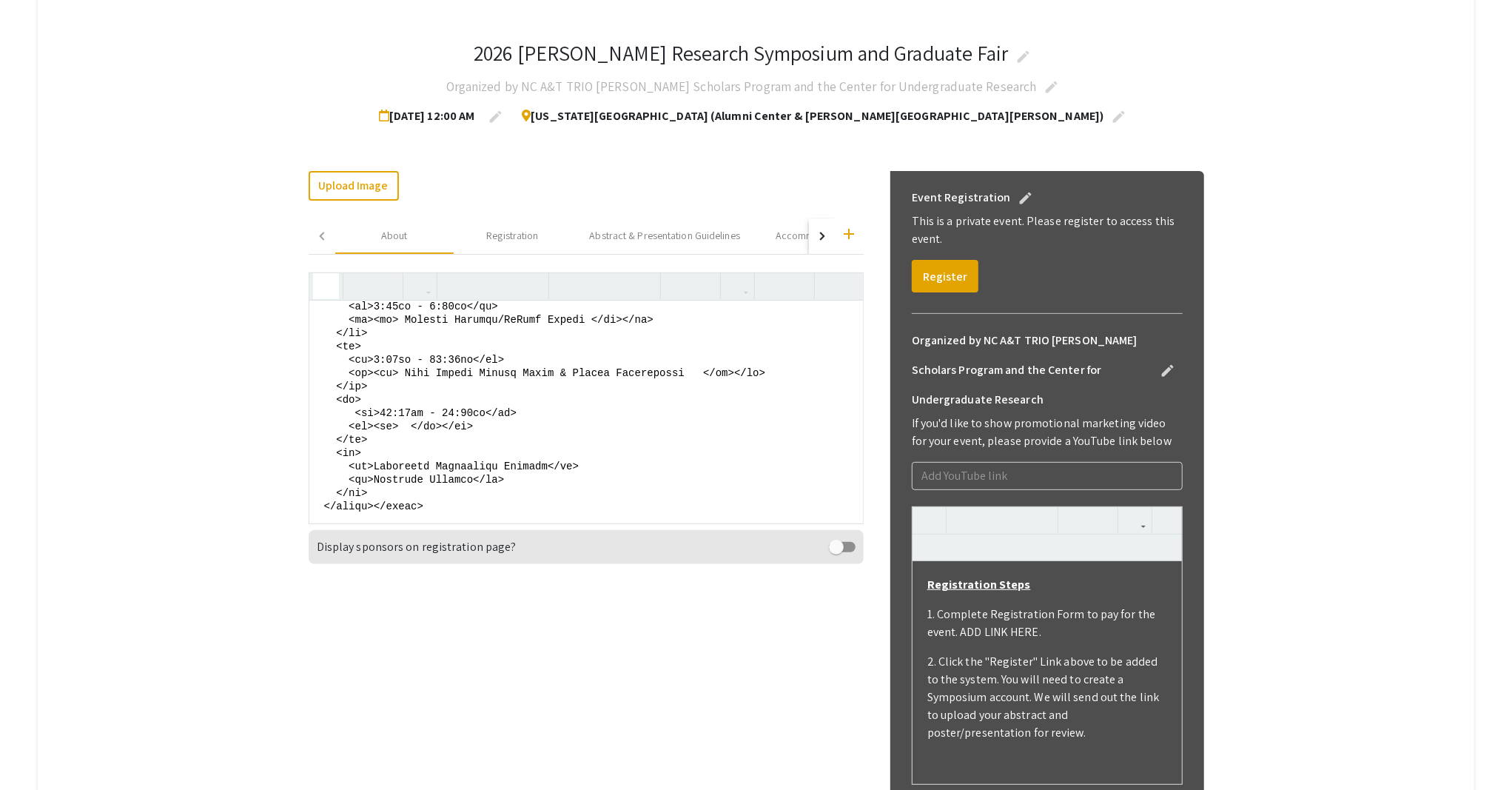
paste textarea "Grad School Rep Spotlight Panel?"
drag, startPoint x: 362, startPoint y: 456, endPoint x: 686, endPoint y: 467, distance: 324.2
click at [686, 467] on textarea at bounding box center [586, 411] width 553 height 222
drag, startPoint x: 356, startPoint y: 405, endPoint x: 529, endPoint y: 419, distance: 173.6
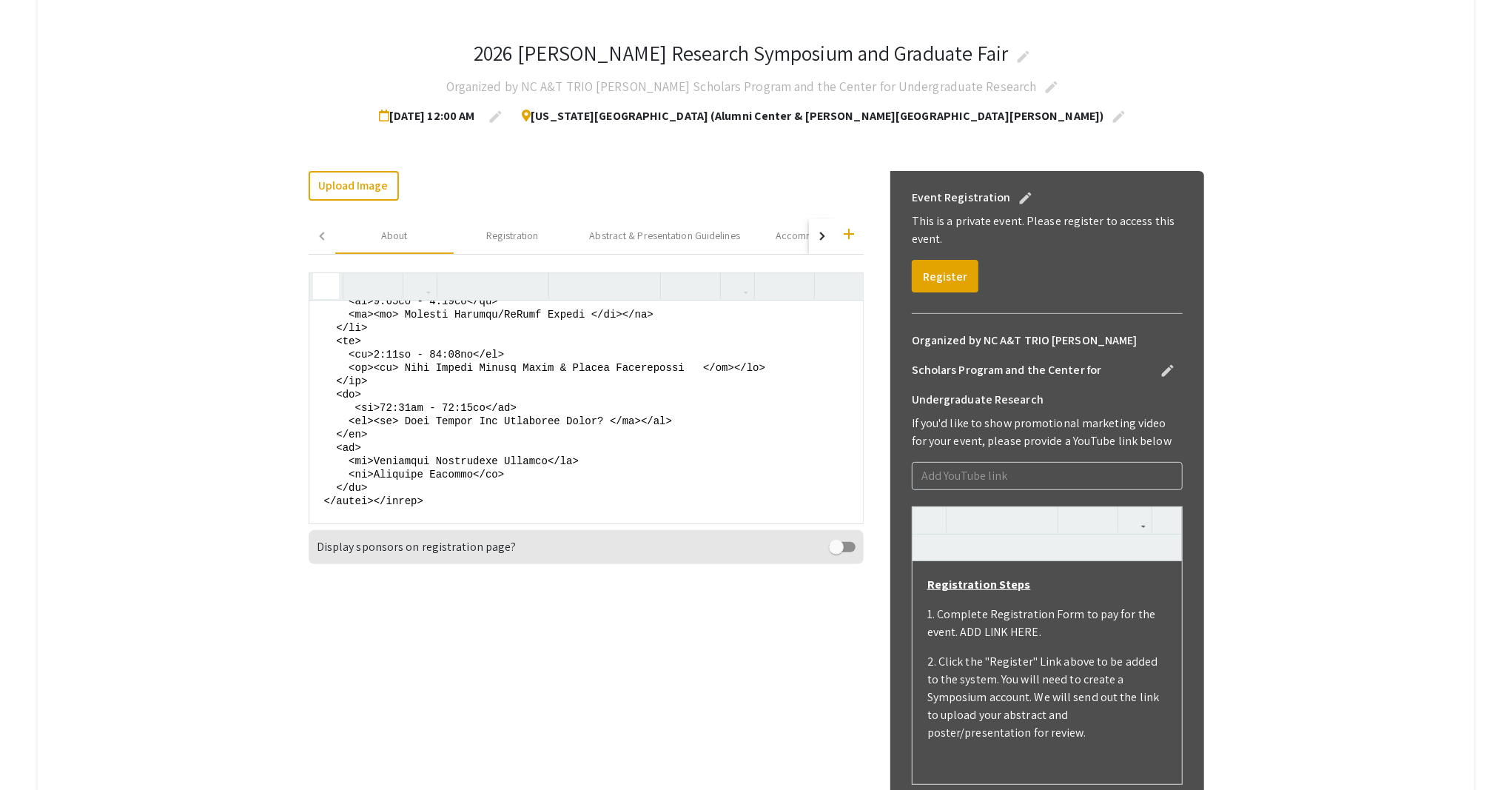
click at [529, 419] on textarea at bounding box center [586, 411] width 553 height 222
paste textarea "11:00am - 12:00pm</td> <td><em> Grad School Rep Spotlight Panel? </em>"
drag, startPoint x: 411, startPoint y: 420, endPoint x: 581, endPoint y: 422, distance: 170.0
click at [604, 422] on textarea at bounding box center [586, 411] width 553 height 222
click at [390, 405] on textarea at bounding box center [586, 411] width 553 height 222
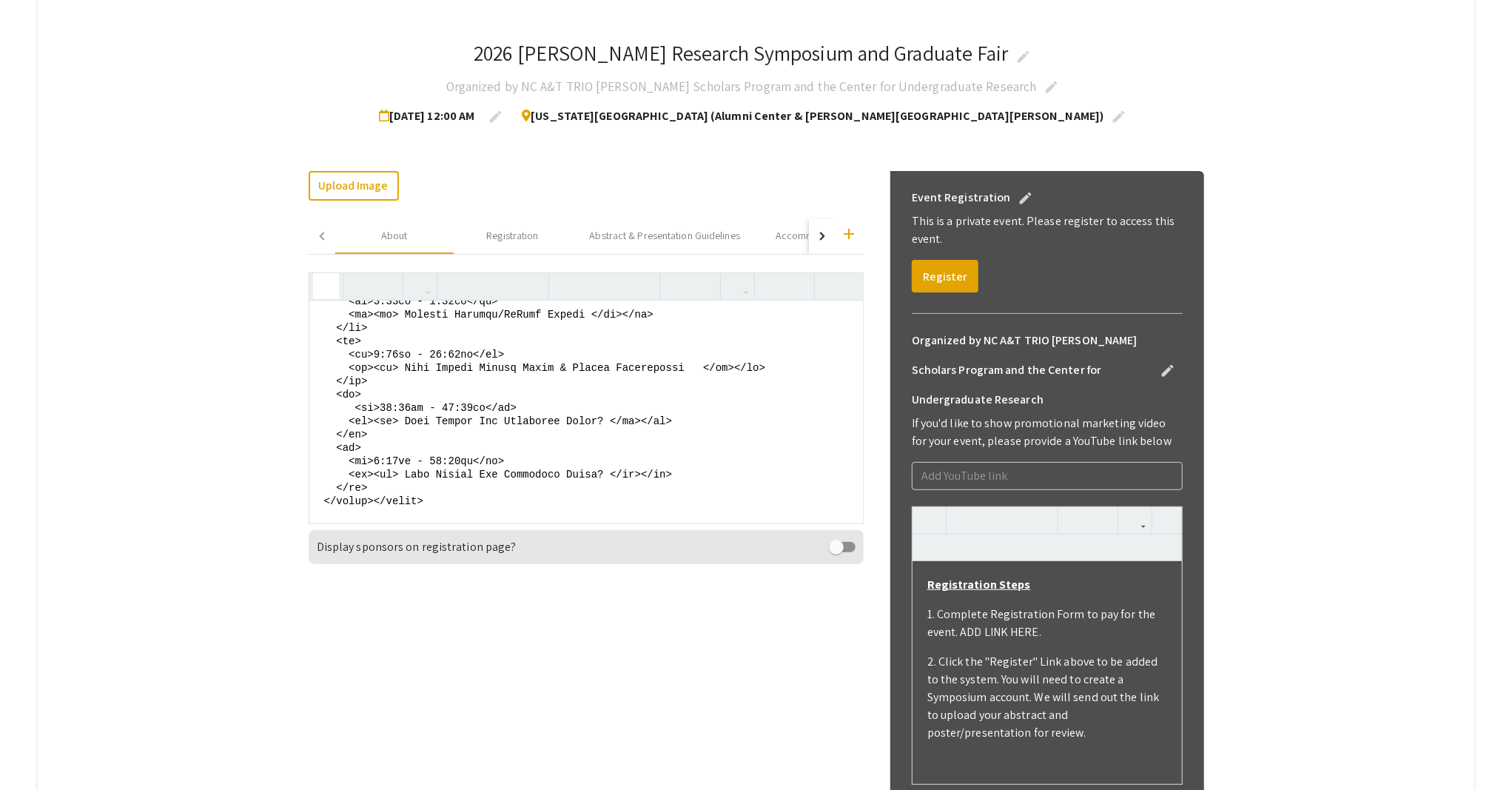
click at [448, 405] on textarea at bounding box center [586, 411] width 553 height 222
click at [444, 406] on textarea at bounding box center [586, 411] width 553 height 222
drag, startPoint x: 444, startPoint y: 406, endPoint x: 486, endPoint y: 406, distance: 42.0
click at [486, 406] on textarea at bounding box center [586, 411] width 553 height 222
drag, startPoint x: 411, startPoint y: 419, endPoint x: 609, endPoint y: 421, distance: 198.0
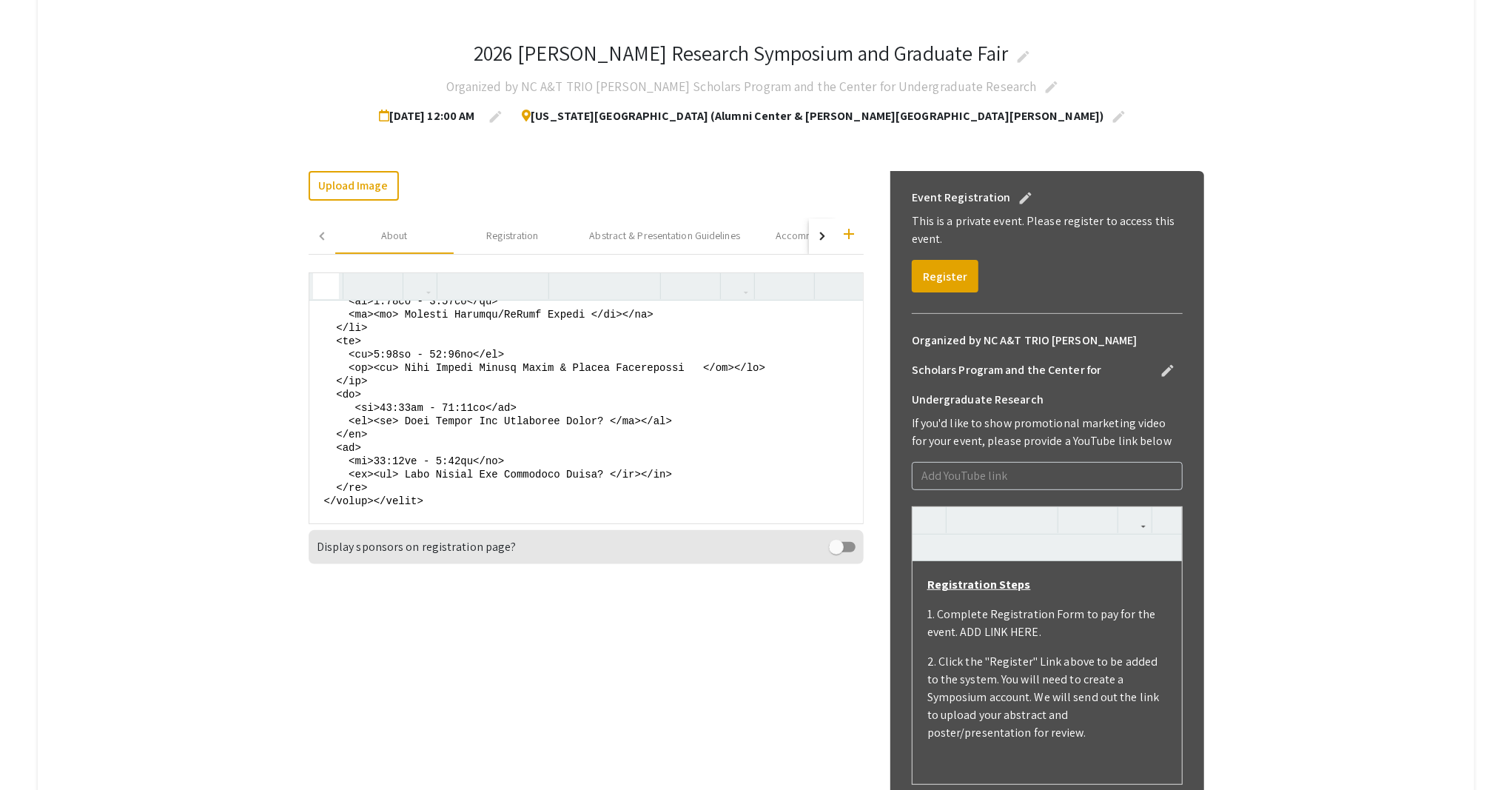
click at [609, 421] on textarea at bounding box center [586, 411] width 553 height 222
paste textarea "Luncheon with Grad School Reps"
drag, startPoint x: 341, startPoint y: 395, endPoint x: 375, endPoint y: 430, distance: 48.8
click at [375, 430] on textarea at bounding box center [586, 411] width 553 height 222
click at [380, 433] on textarea at bounding box center [586, 411] width 553 height 222
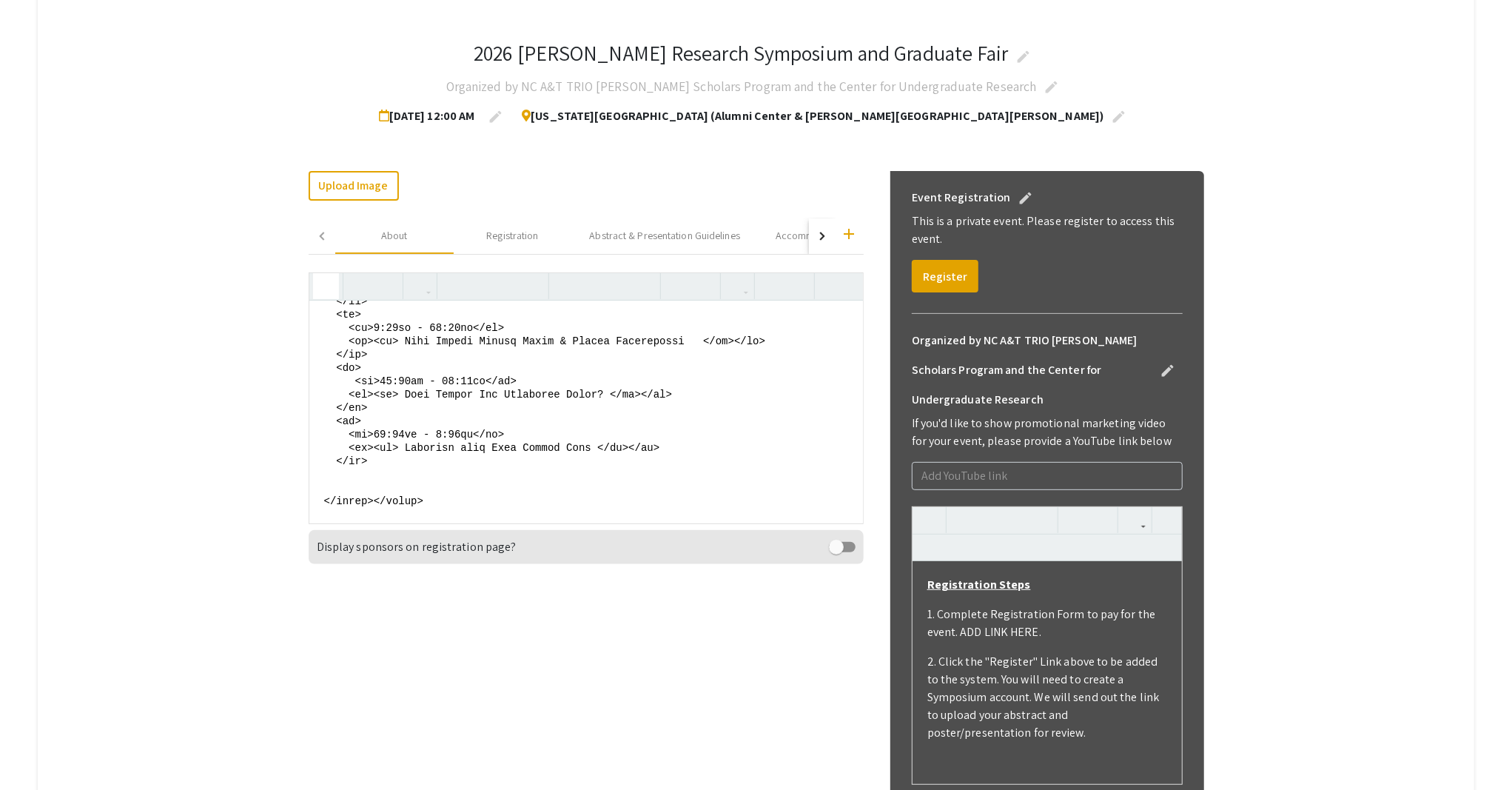
paste textarea "<tr> <td>12:00pm - 1:30pm</td> <td><em> Luncheon with Grad School Reps </em></t…"
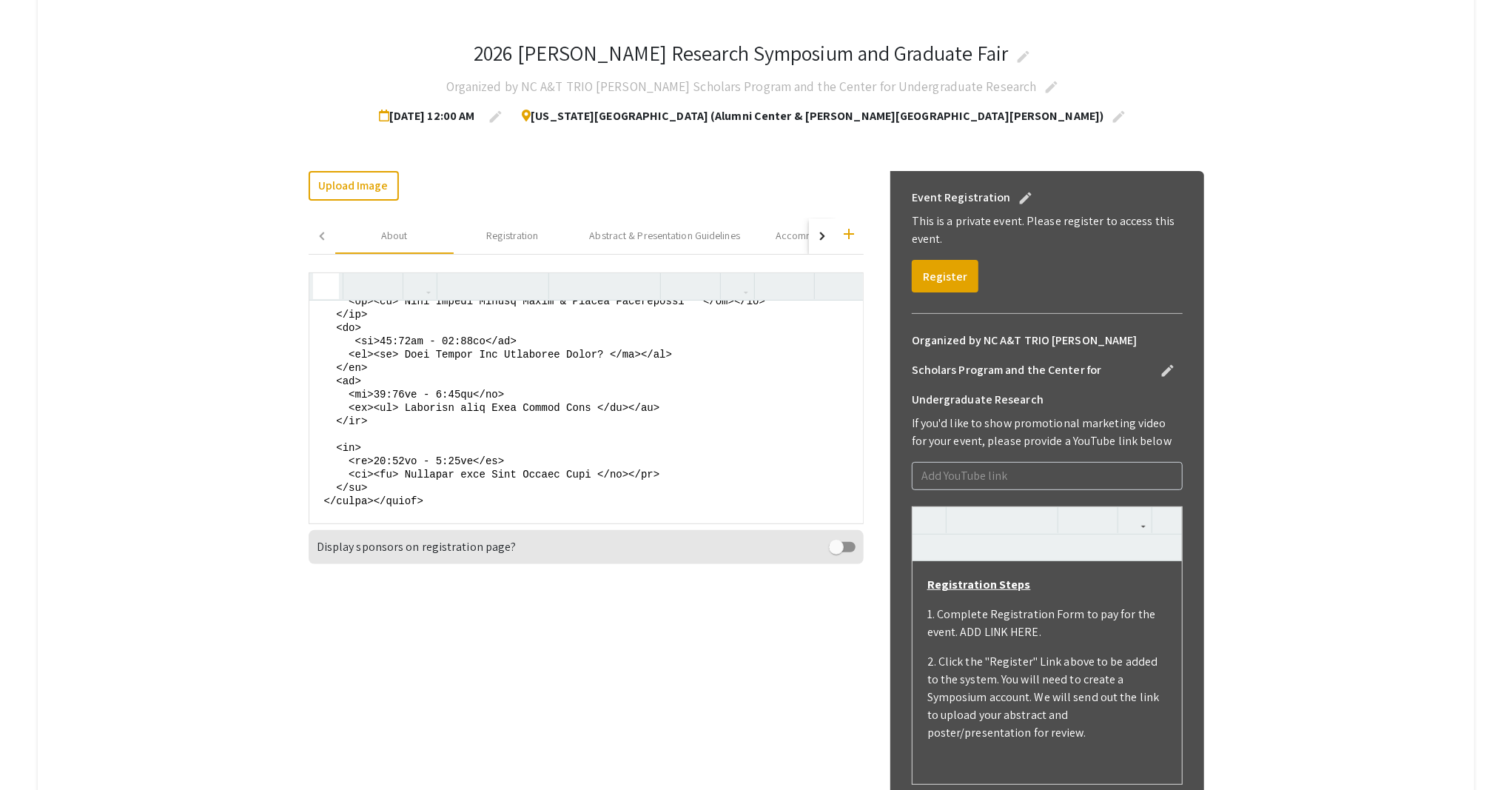
click at [406, 473] on textarea at bounding box center [586, 411] width 553 height 222
drag, startPoint x: 410, startPoint y: 488, endPoint x: 599, endPoint y: 493, distance: 189.1
click at [597, 490] on textarea at bounding box center [586, 411] width 553 height 222
paste textarea "Graduate School Fair & Snack Break *located in lobby"
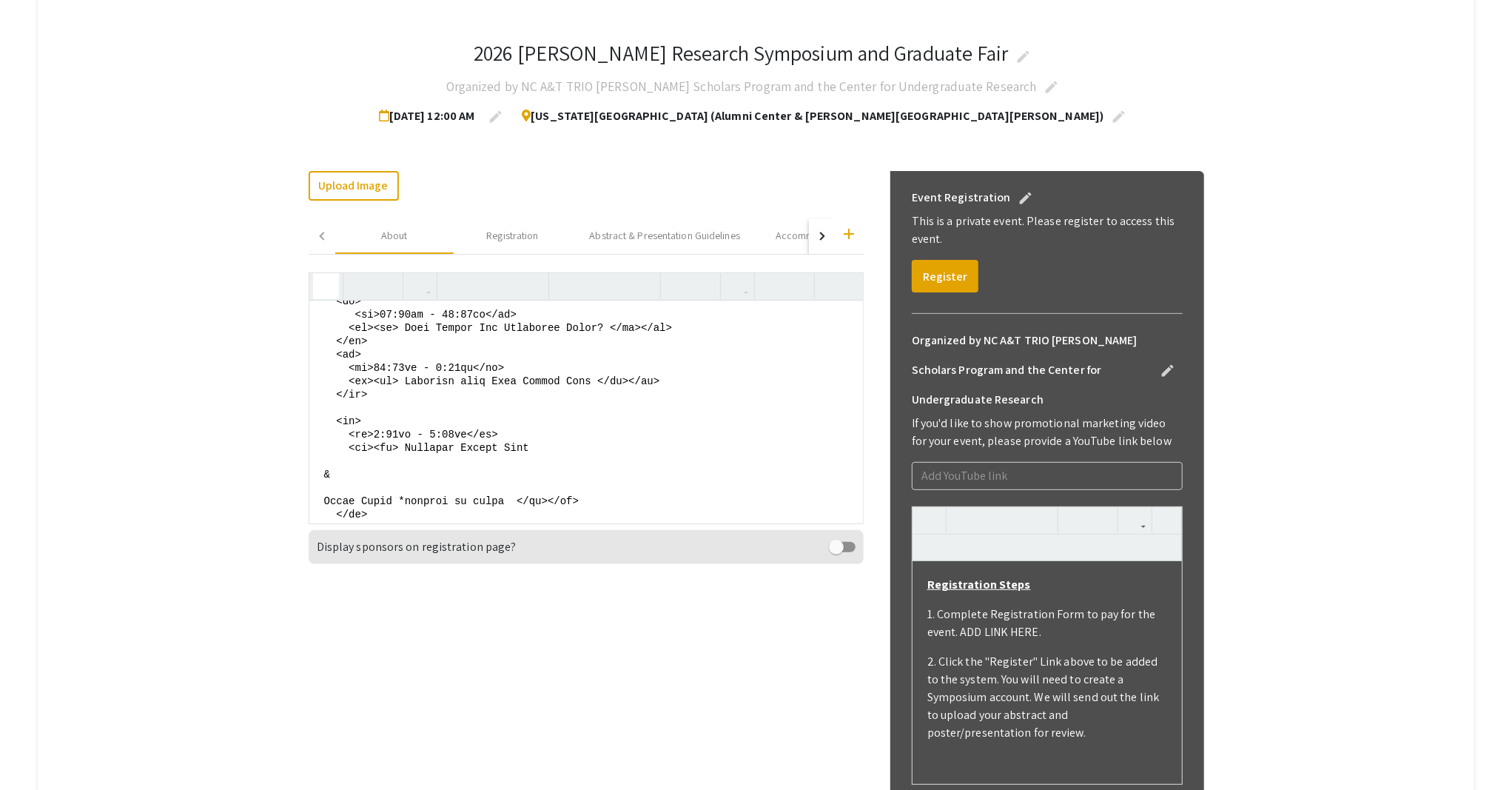
scroll to position [699, 0]
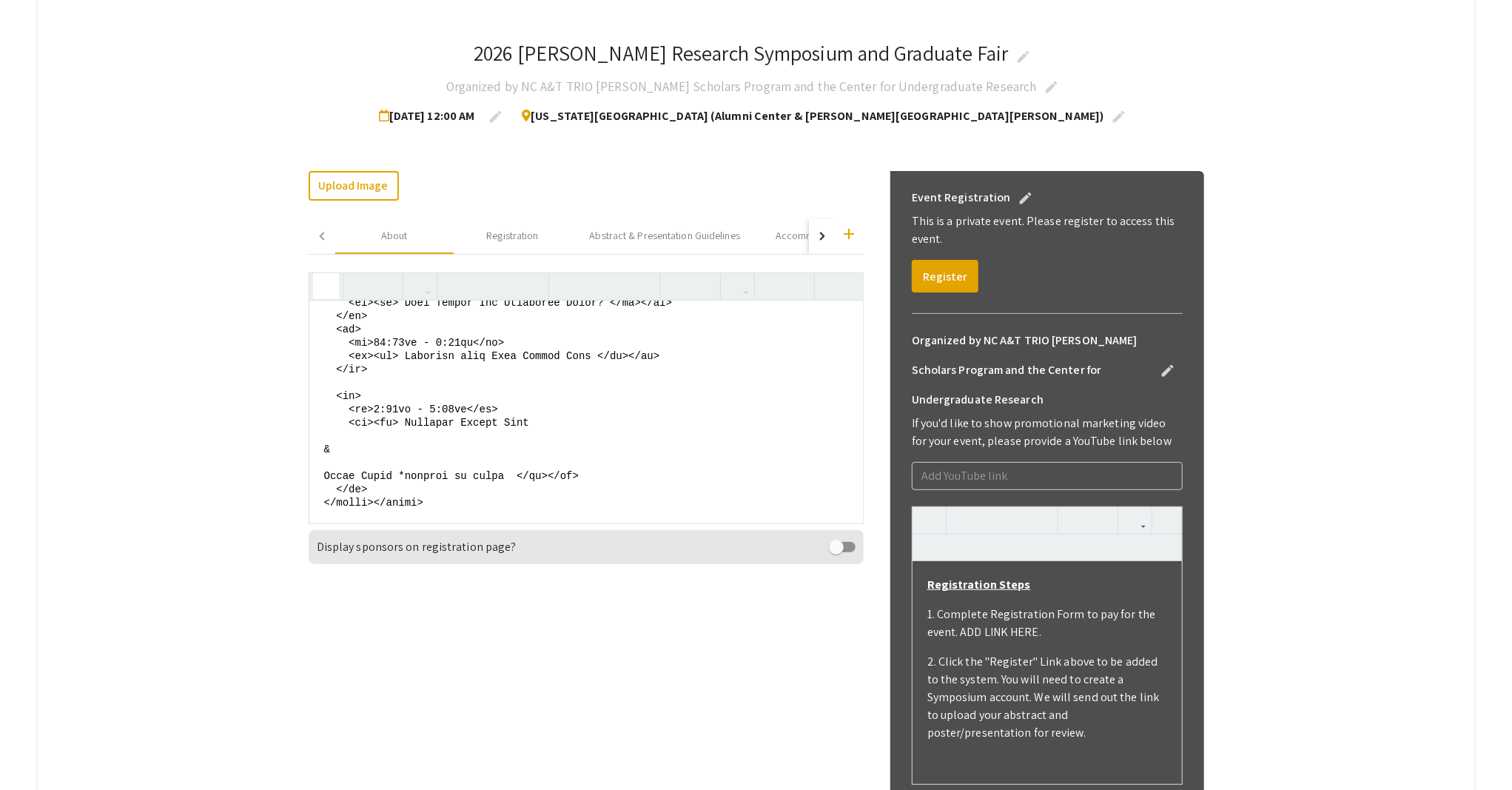
click at [329, 492] on textarea at bounding box center [586, 411] width 553 height 222
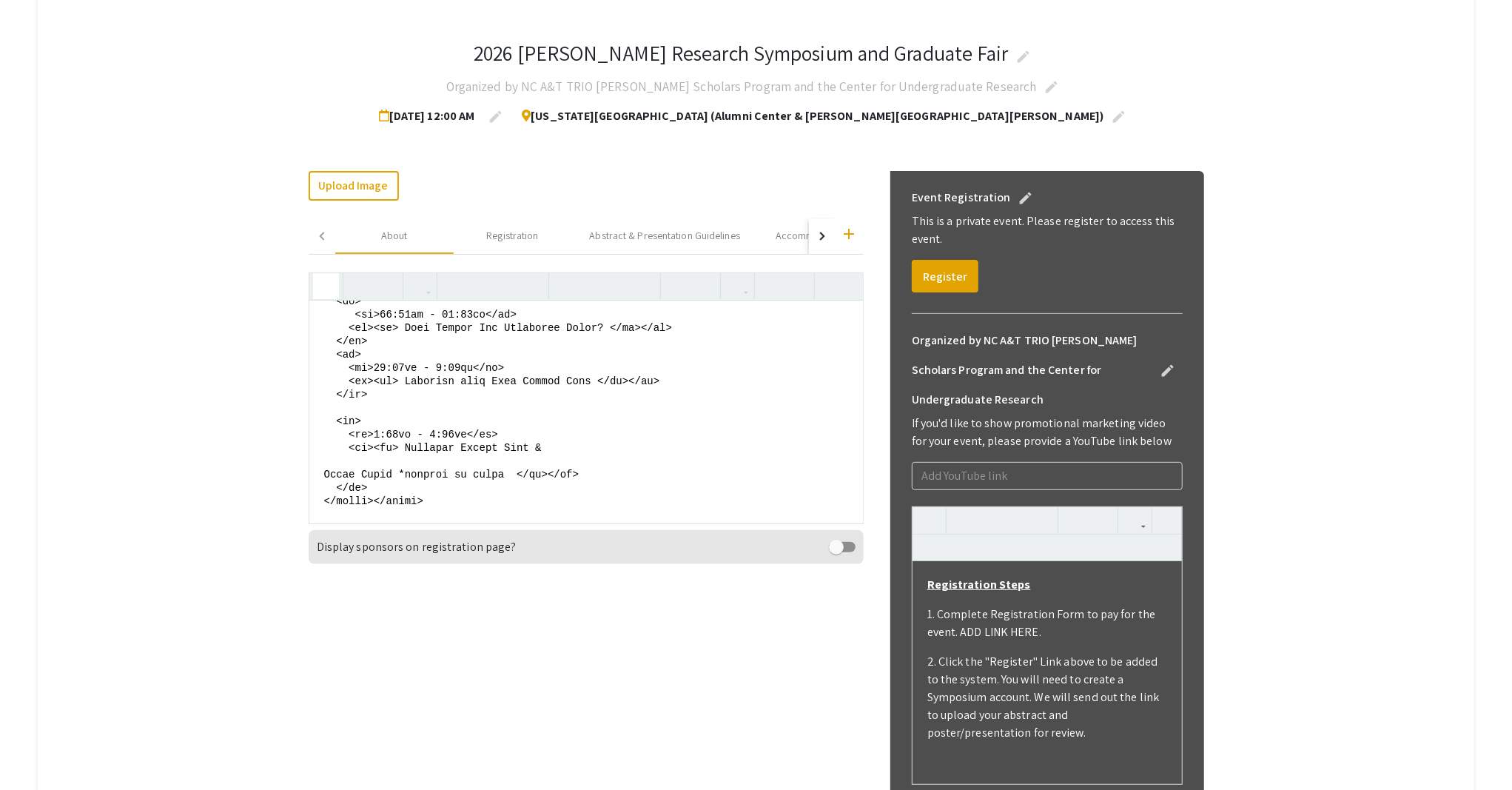
click at [329, 492] on textarea at bounding box center [586, 411] width 553 height 222
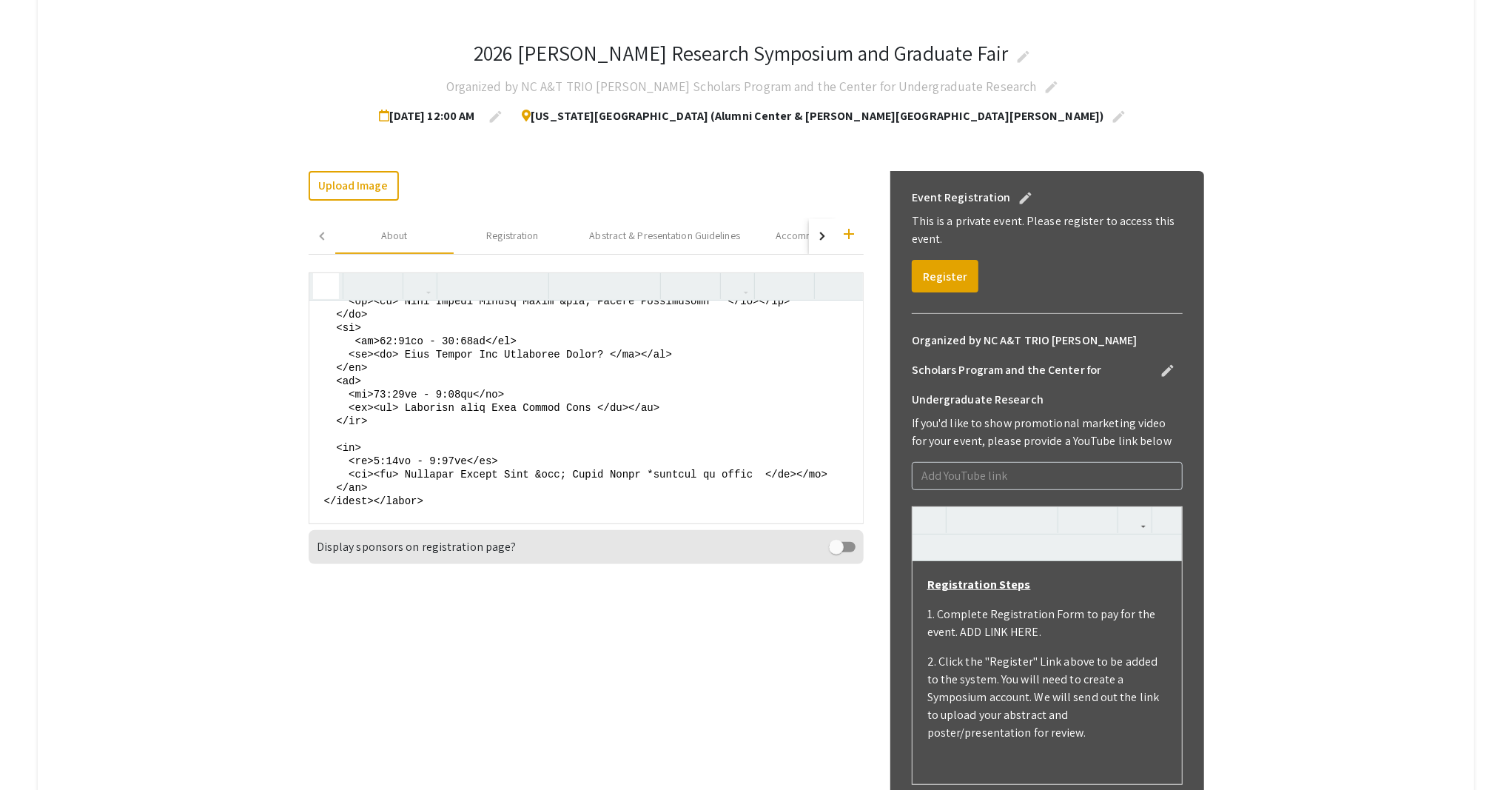
click at [328, 288] on icon "button" at bounding box center [326, 286] width 13 height 24
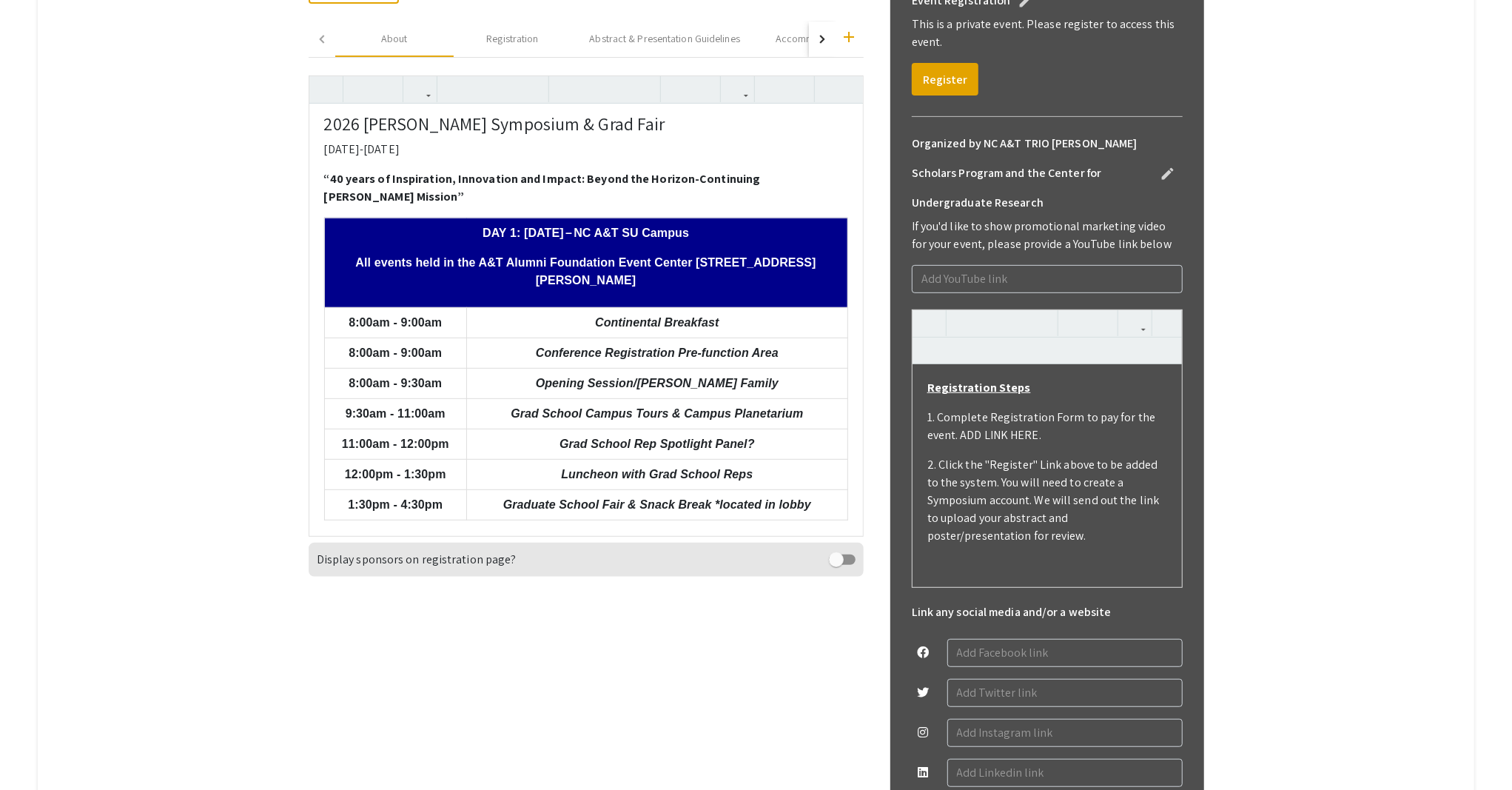
scroll to position [0, 0]
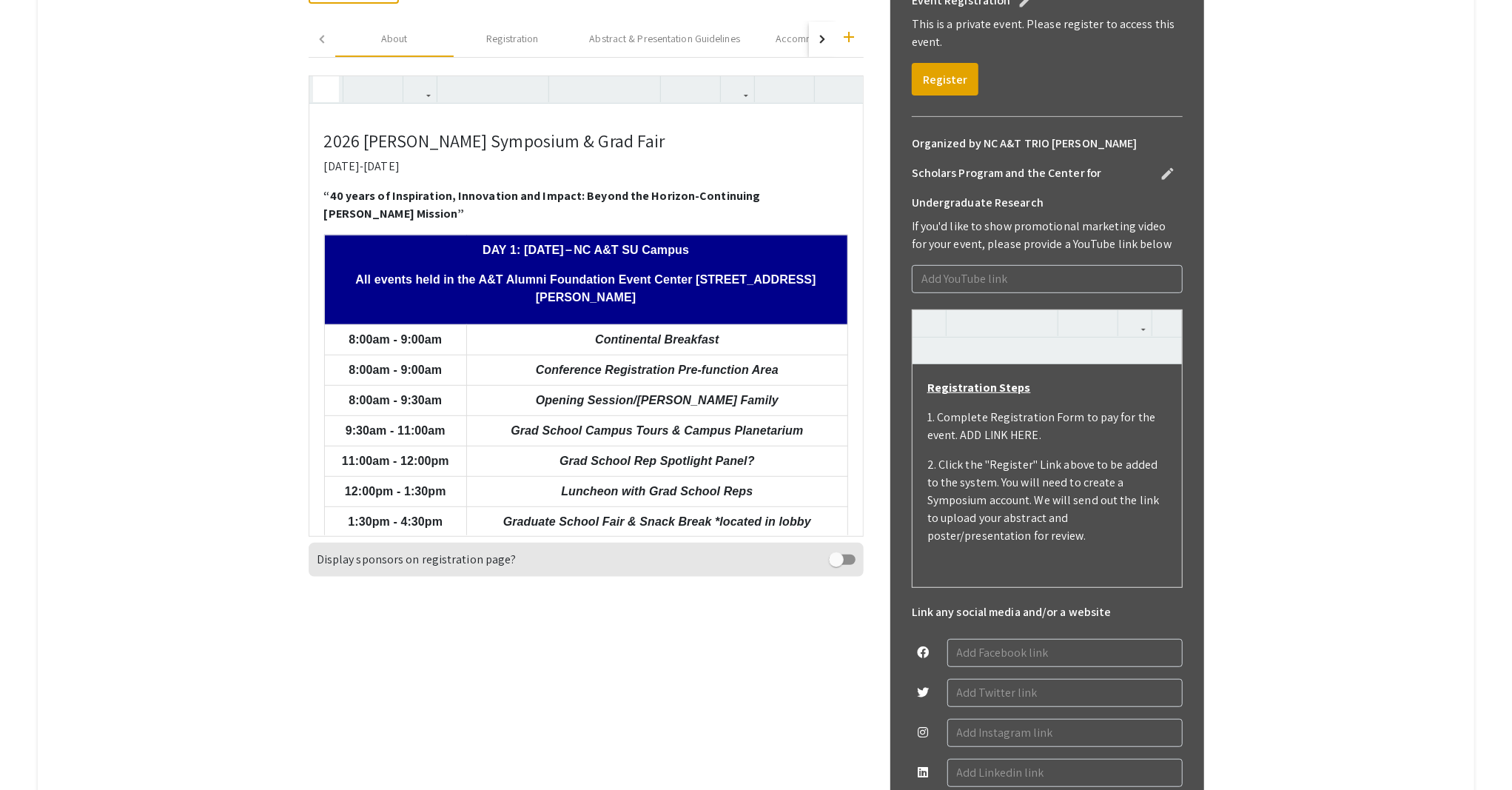
click at [333, 91] on icon "button" at bounding box center [326, 89] width 13 height 24
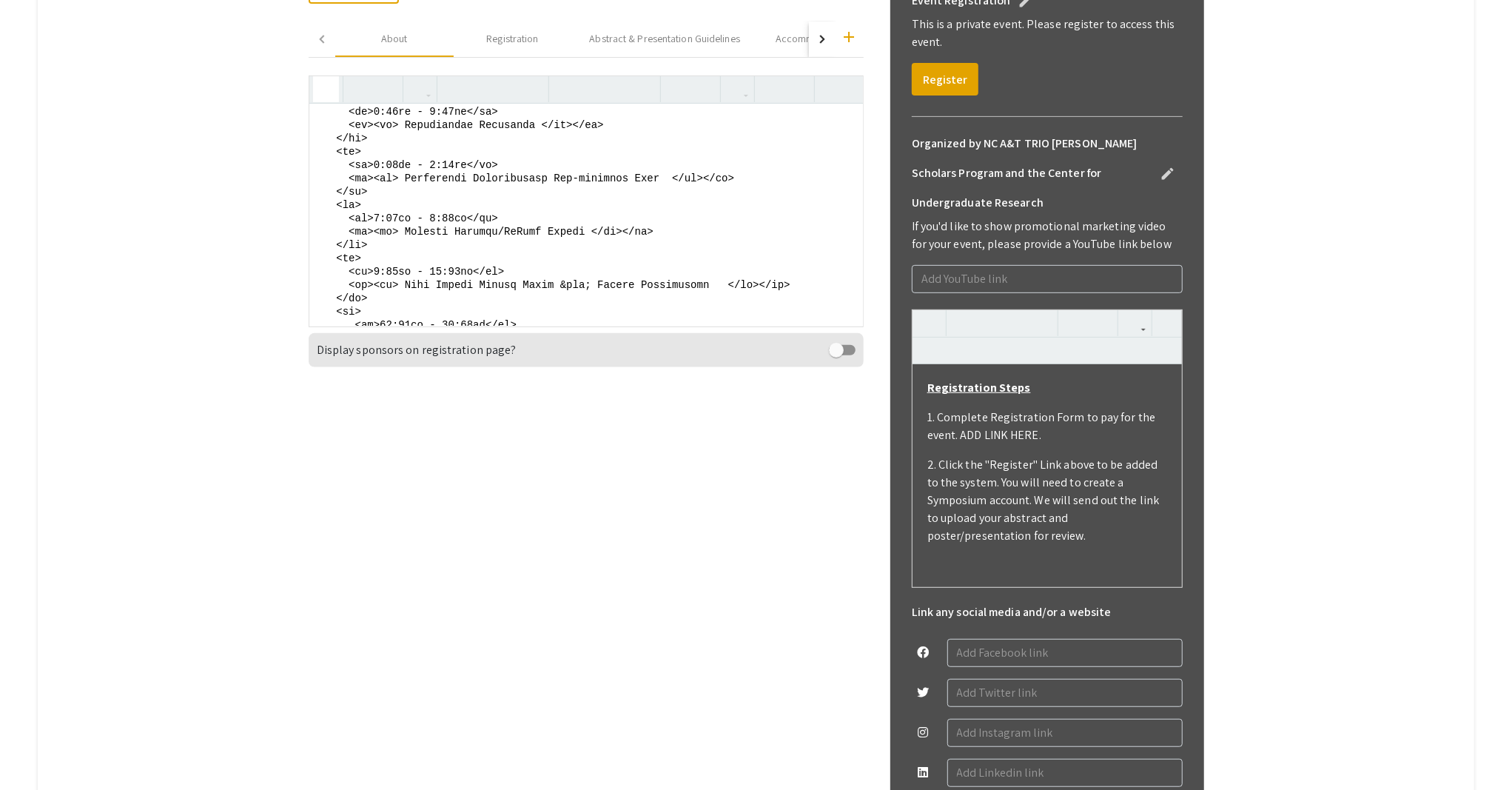
scroll to position [501, 0]
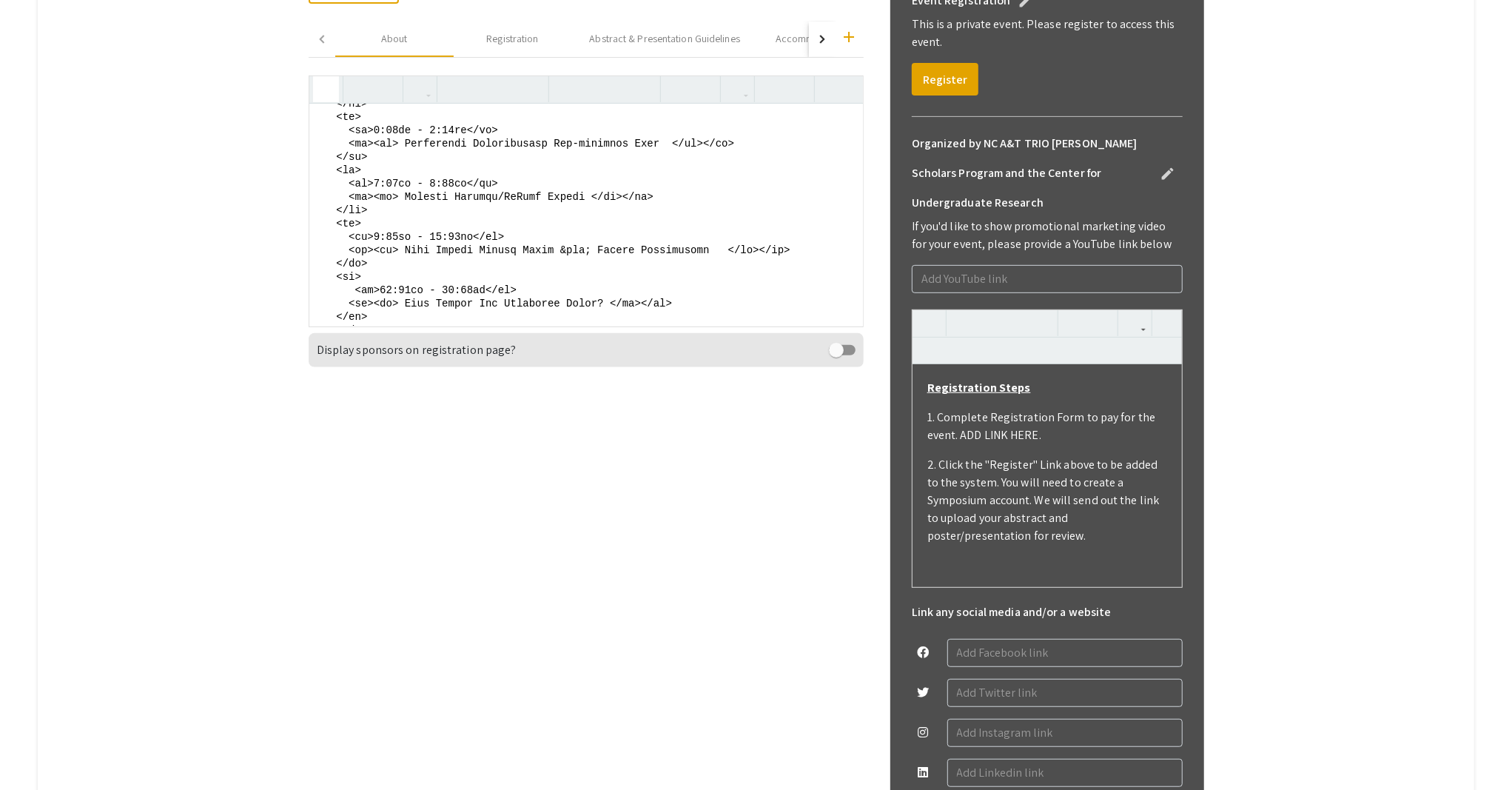
click at [385, 217] on textarea at bounding box center [586, 214] width 553 height 222
click at [326, 90] on icon "button" at bounding box center [326, 89] width 13 height 24
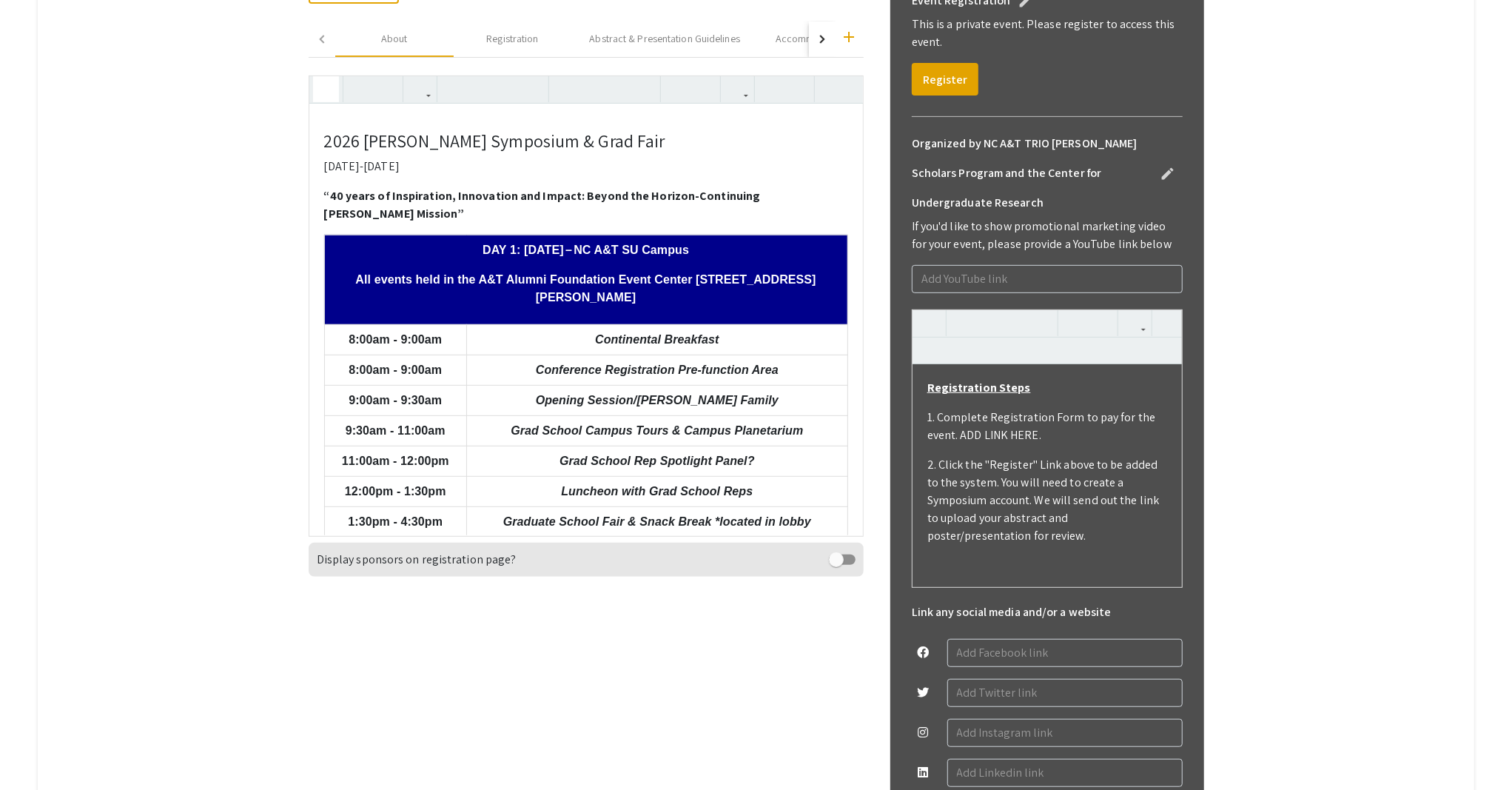
click at [333, 95] on icon "button" at bounding box center [326, 89] width 13 height 24
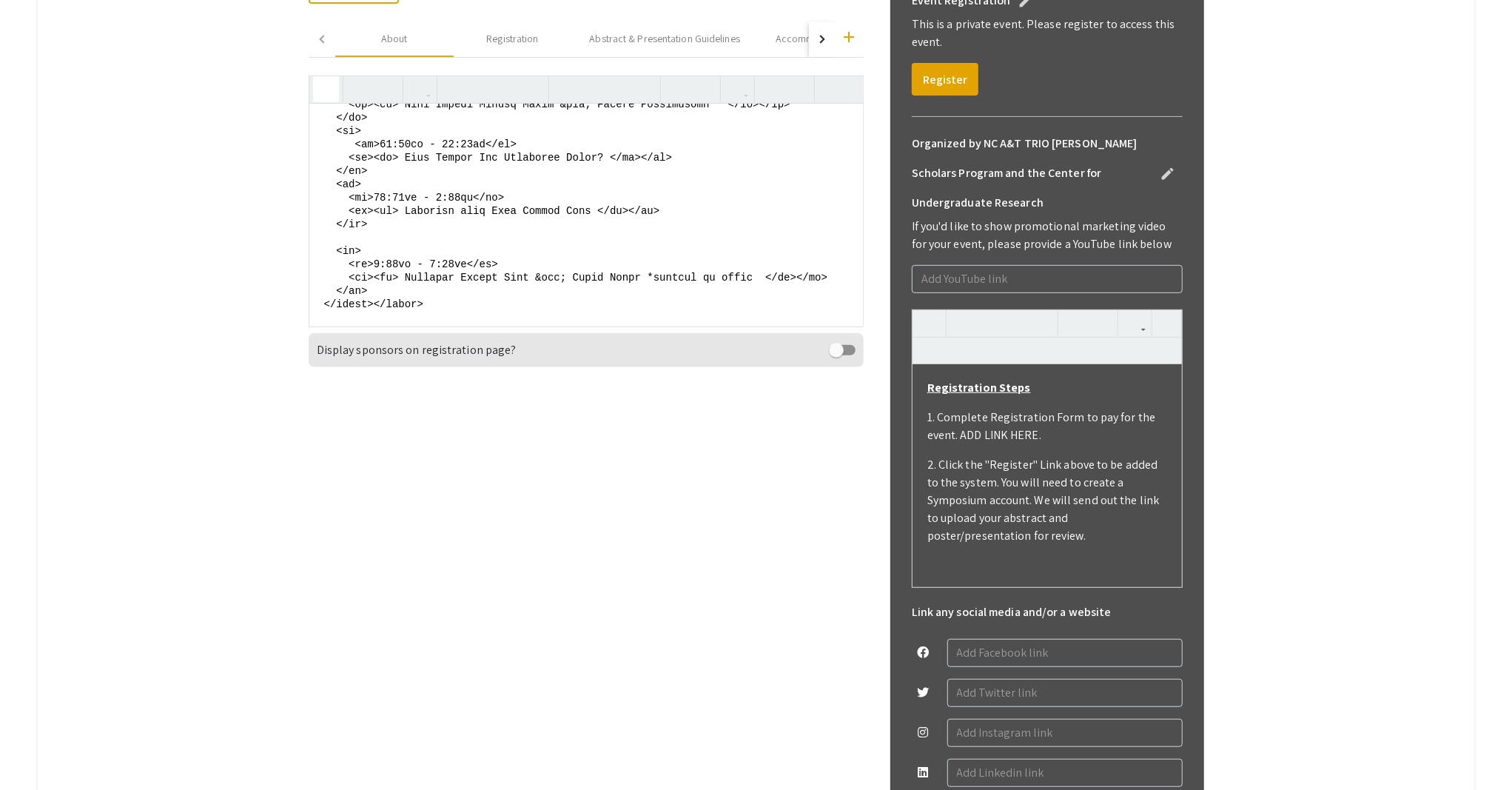
scroll to position [699, 0]
drag, startPoint x: 342, startPoint y: 235, endPoint x: 392, endPoint y: 272, distance: 62.2
click at [392, 272] on textarea at bounding box center [586, 214] width 553 height 222
click at [390, 277] on textarea at bounding box center [586, 214] width 553 height 222
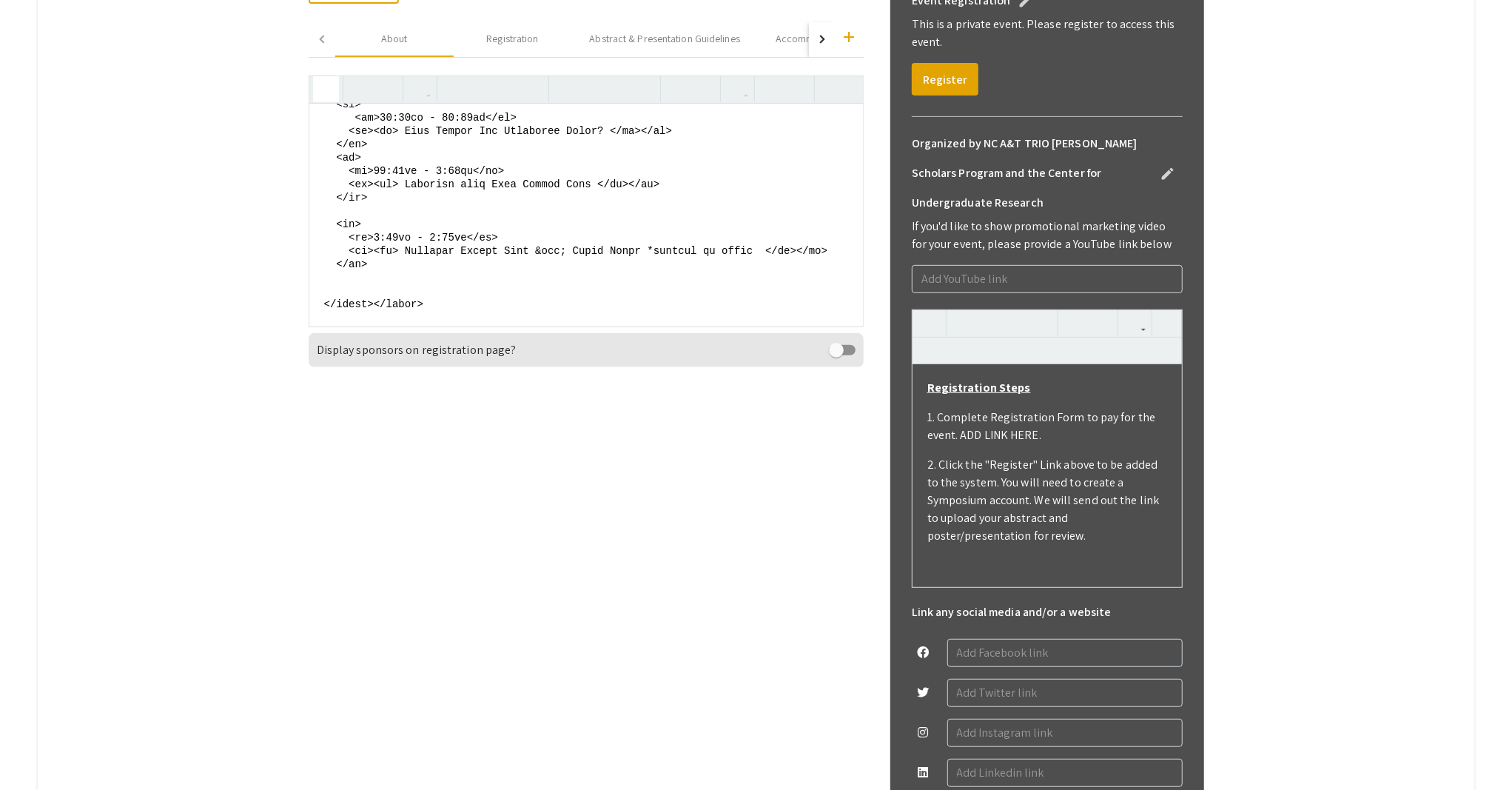
paste textarea "<tr> <td>1:30pm - 4:30pm</td> <td><em> Graduate School Fair &amp; Snack Break *…"
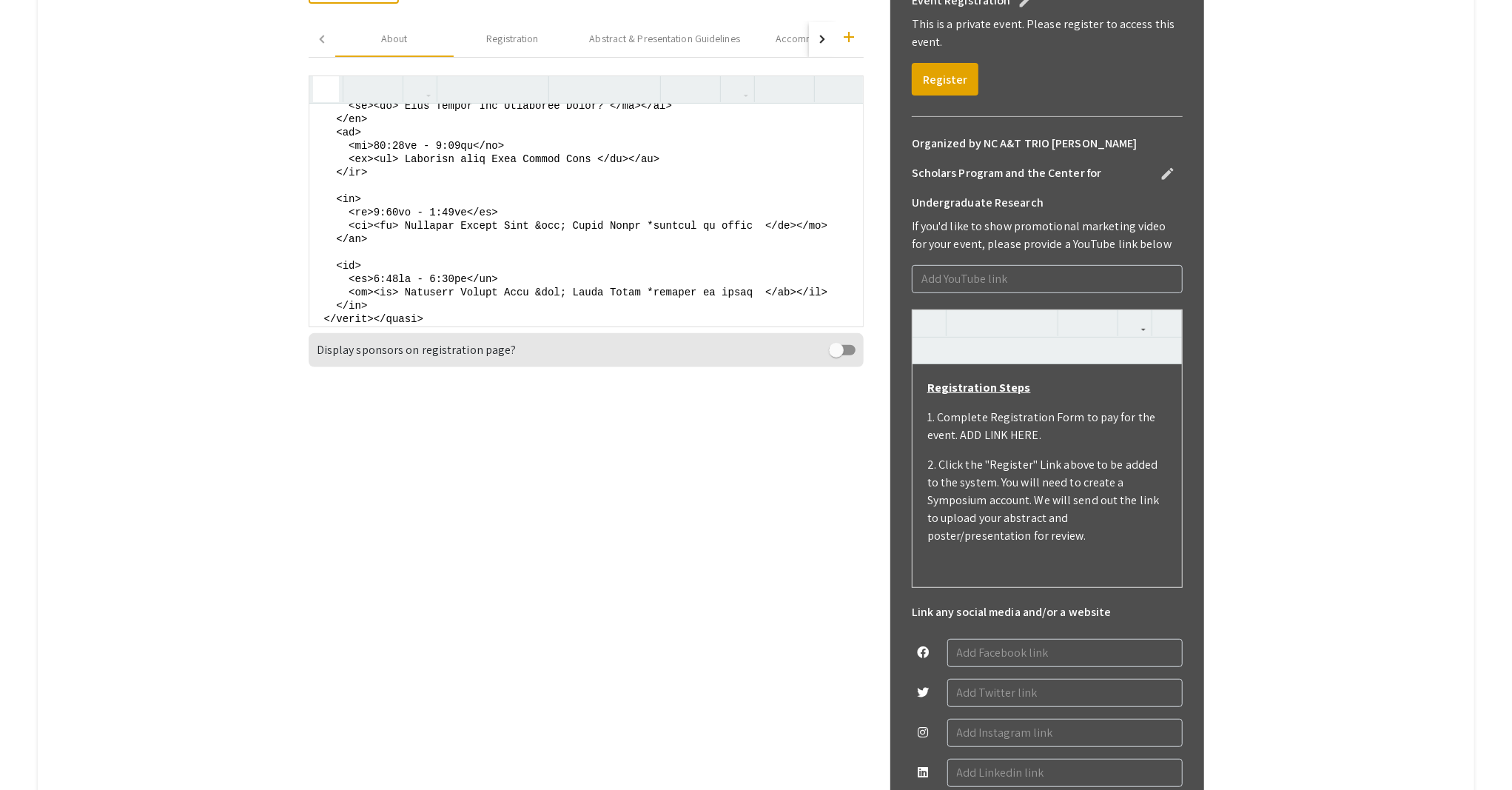
scroll to position [725, 0]
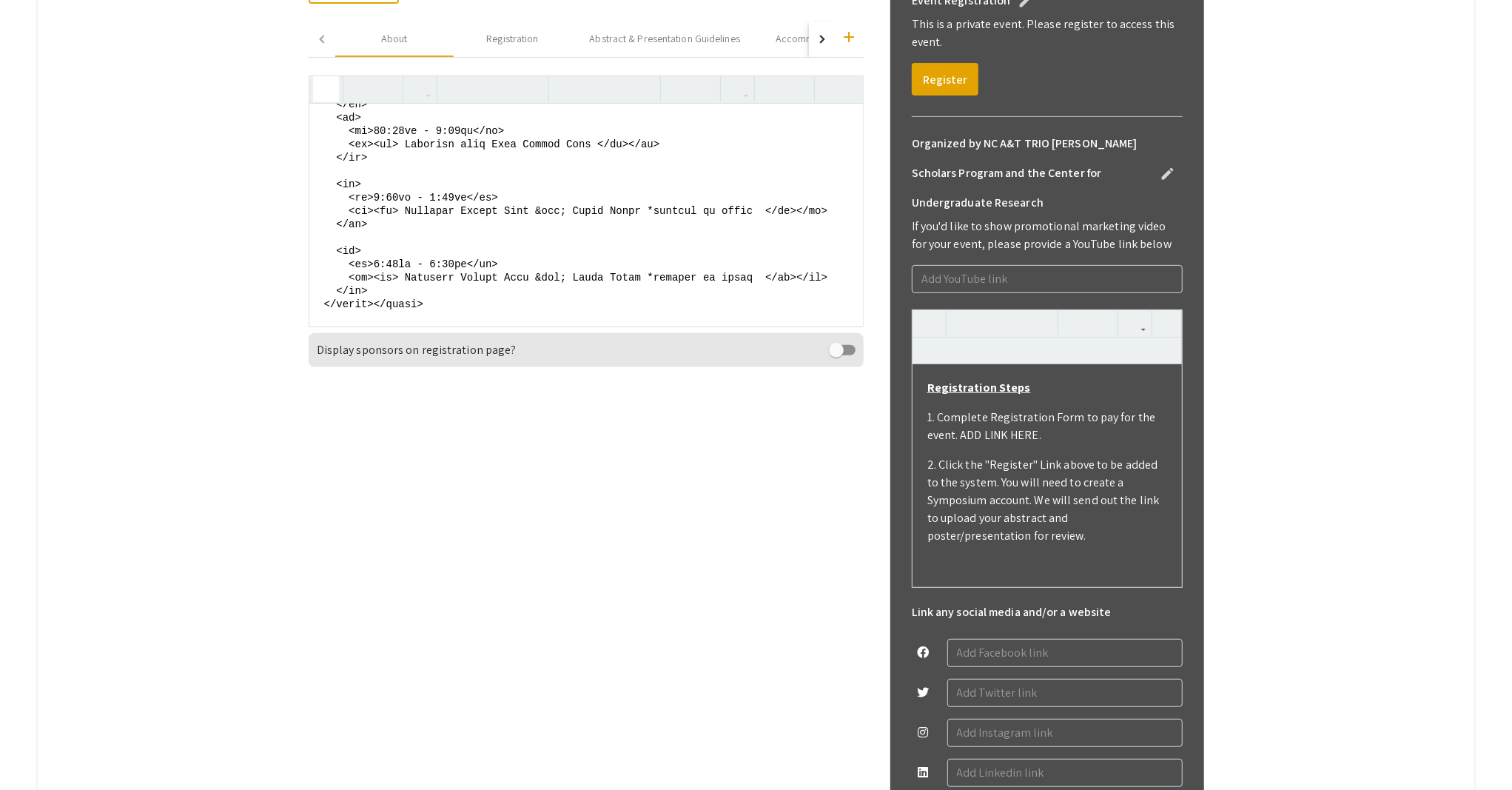
click at [401, 289] on textarea at bounding box center [586, 214] width 553 height 222
click at [444, 290] on textarea at bounding box center [586, 214] width 553 height 222
drag, startPoint x: 411, startPoint y: 301, endPoint x: 763, endPoint y: 224, distance: 360.3
click at [763, 224] on textarea at bounding box center [586, 214] width 553 height 222
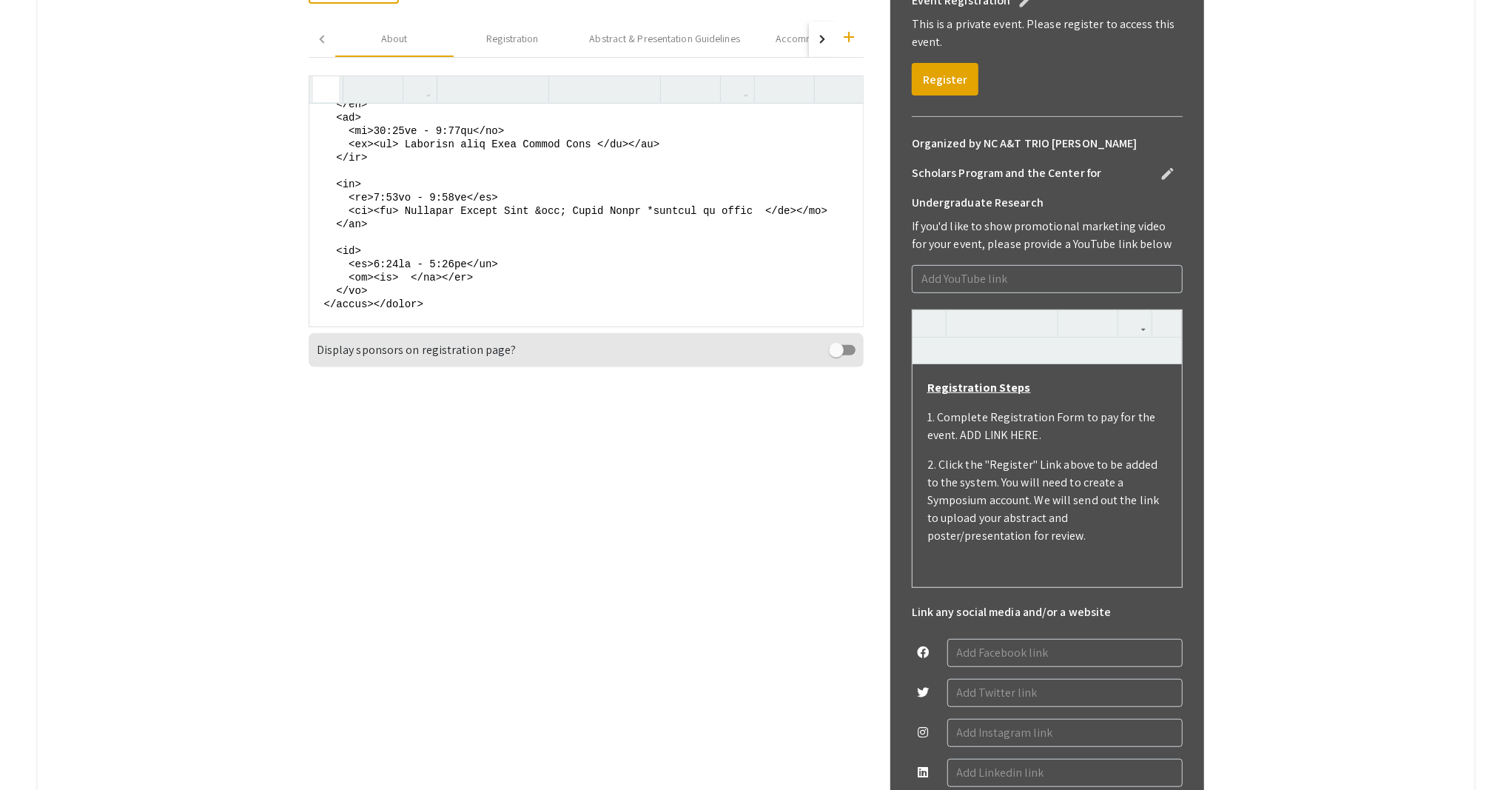
paste textarea "Dinner on your own"
drag, startPoint x: 342, startPoint y: 191, endPoint x: 378, endPoint y: 232, distance: 54.6
click at [378, 232] on textarea at bounding box center [586, 214] width 553 height 222
paste textarea "Dinner on your own"
click at [388, 232] on textarea at bounding box center [586, 214] width 553 height 222
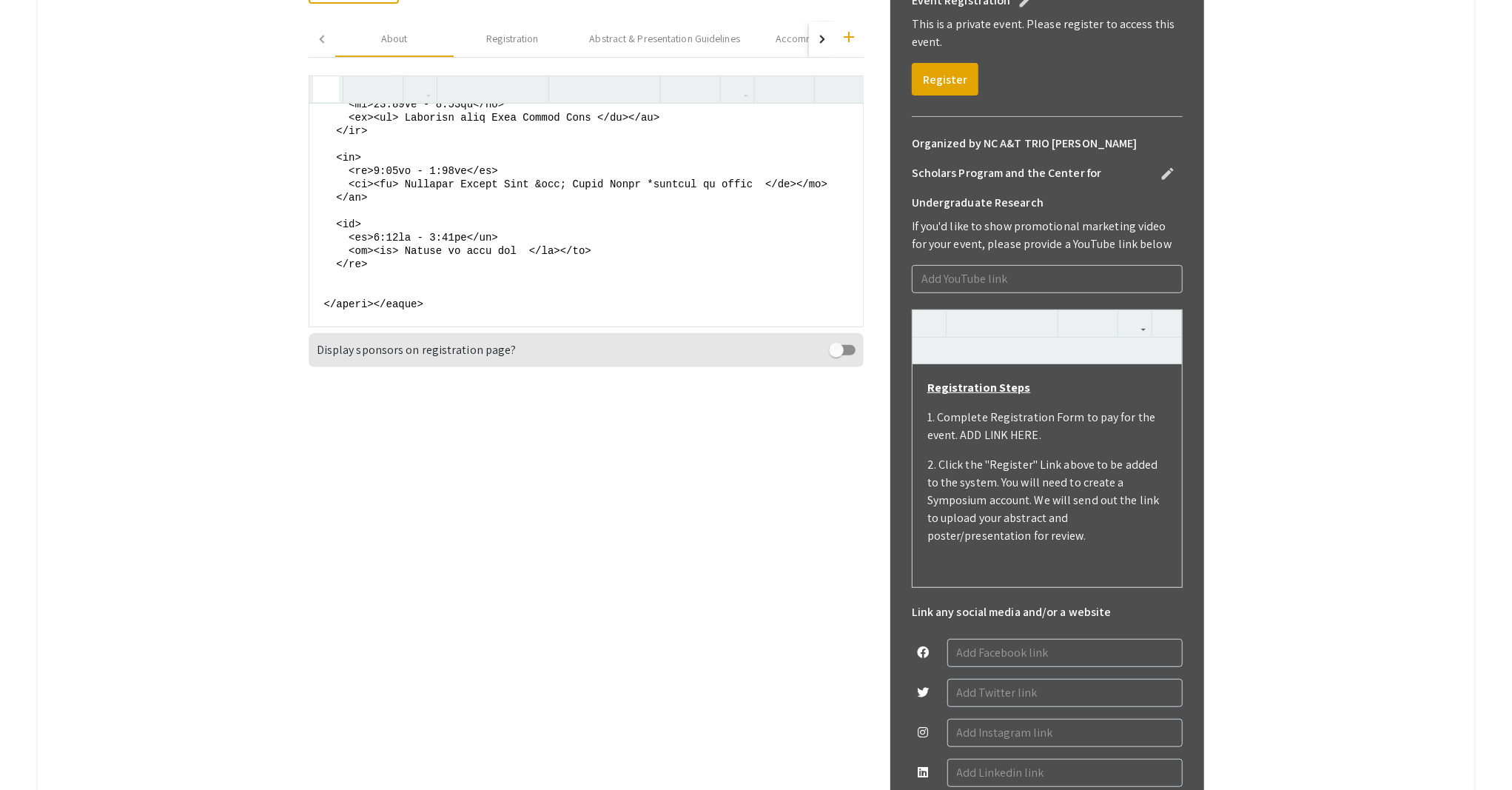
paste textarea "<tr> <td>5:00pm - 7:30pm</td> <td><em> Dinner on your own </em></td> </tr>"
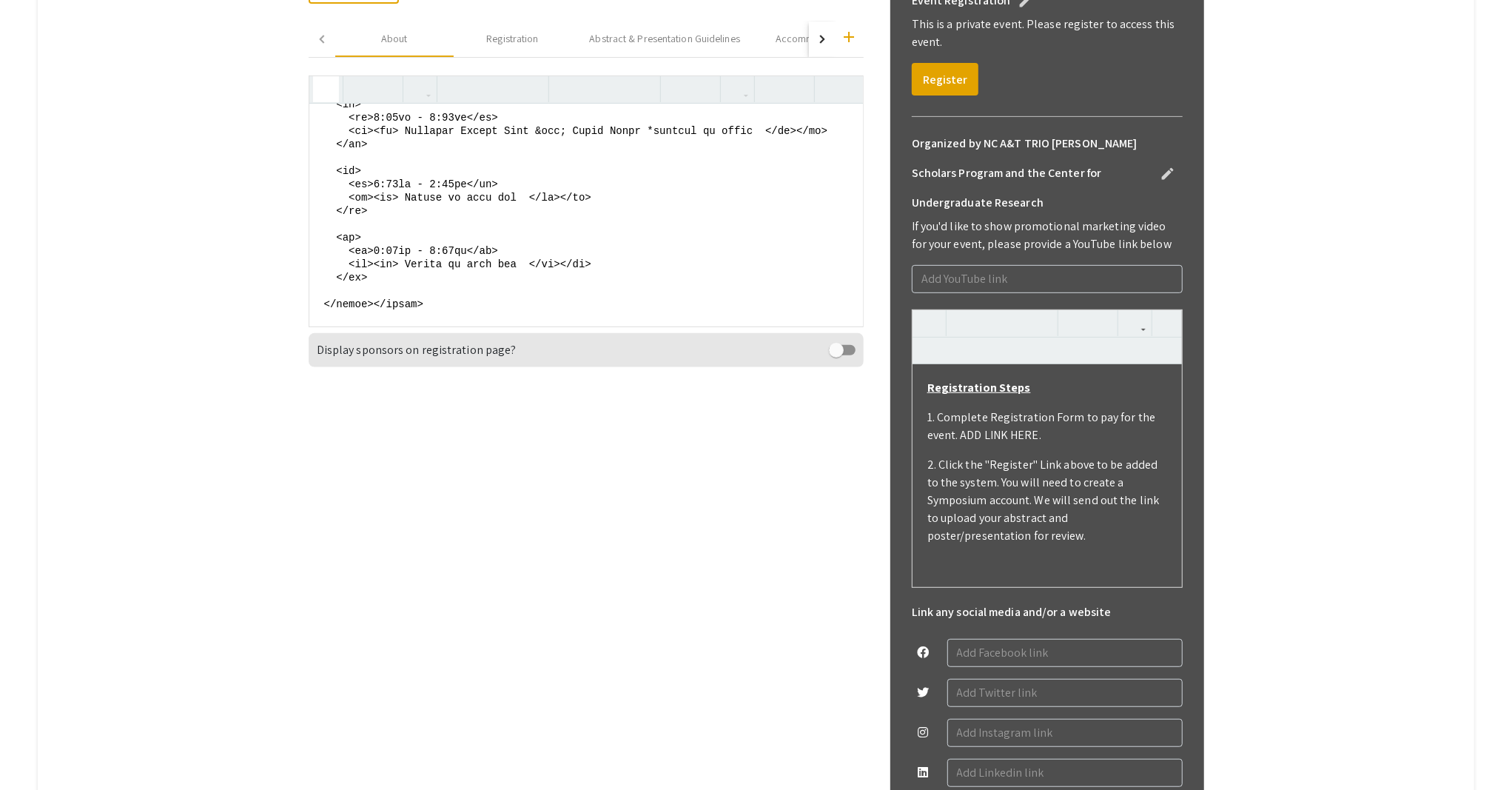
click at [385, 273] on textarea at bounding box center [586, 214] width 553 height 222
click at [399, 273] on textarea at bounding box center [586, 214] width 553 height 222
click at [454, 277] on textarea at bounding box center [586, 214] width 553 height 222
click at [442, 276] on textarea at bounding box center [586, 214] width 553 height 222
drag, startPoint x: 530, startPoint y: 286, endPoint x: 413, endPoint y: 288, distance: 117.0
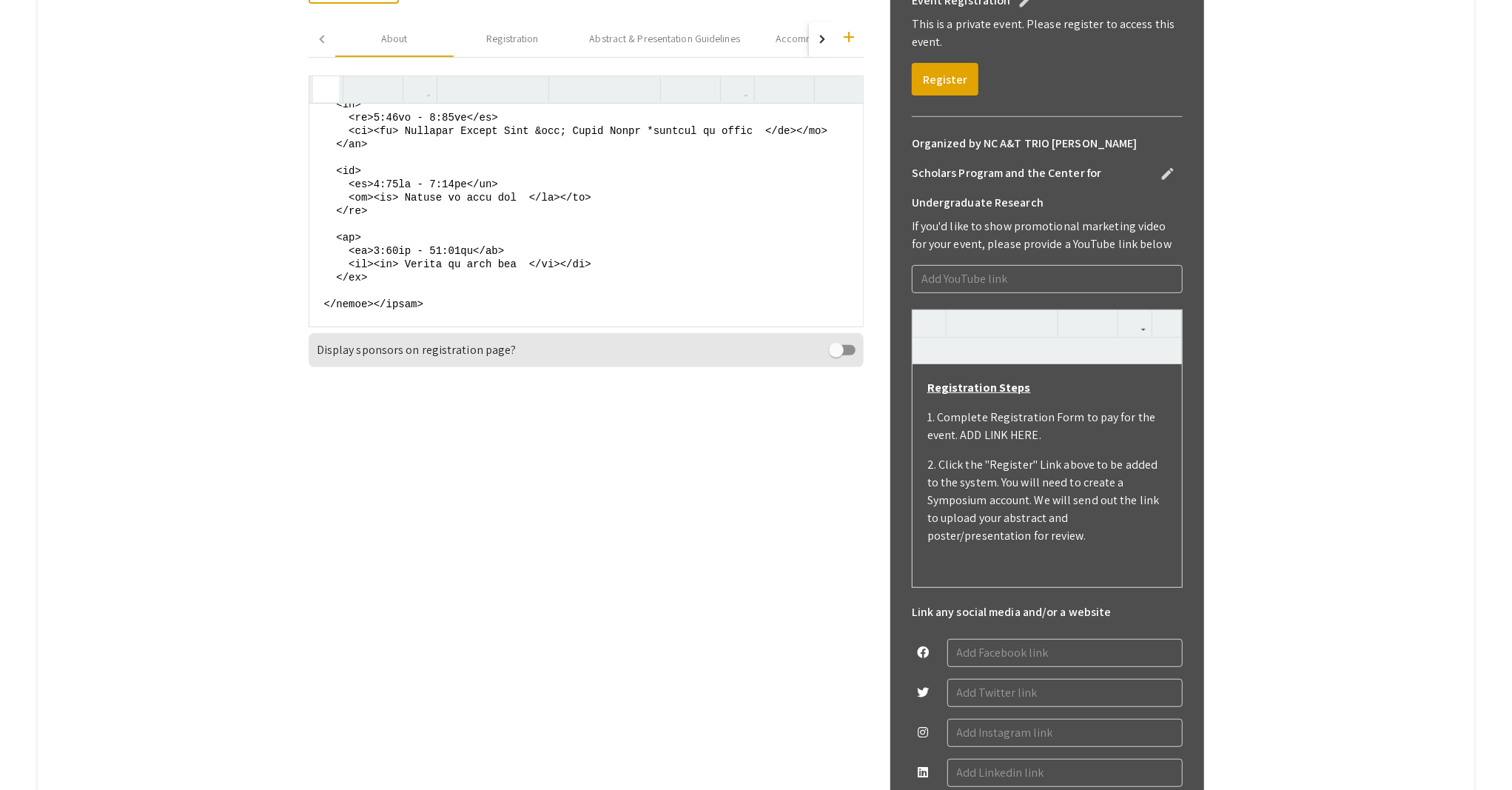
click at [413, 288] on textarea at bounding box center [586, 214] width 553 height 222
paste textarea "Trailride “Boots on the Ground” Networking Mixer-Western Theme"
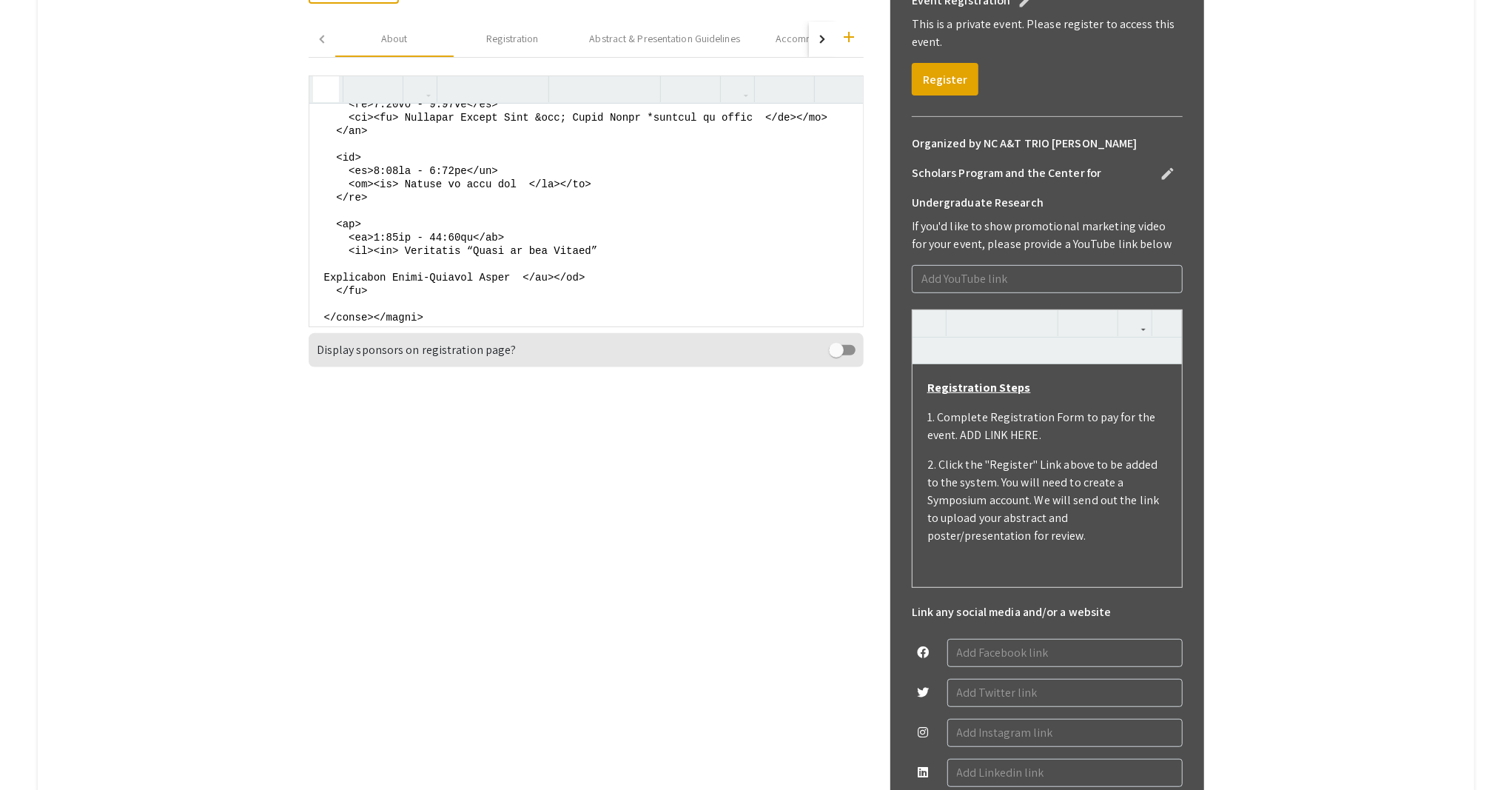
click at [329, 314] on textarea at bounding box center [586, 214] width 553 height 222
click at [332, 304] on textarea at bounding box center [586, 214] width 553 height 222
click at [329, 307] on textarea at bounding box center [586, 214] width 553 height 222
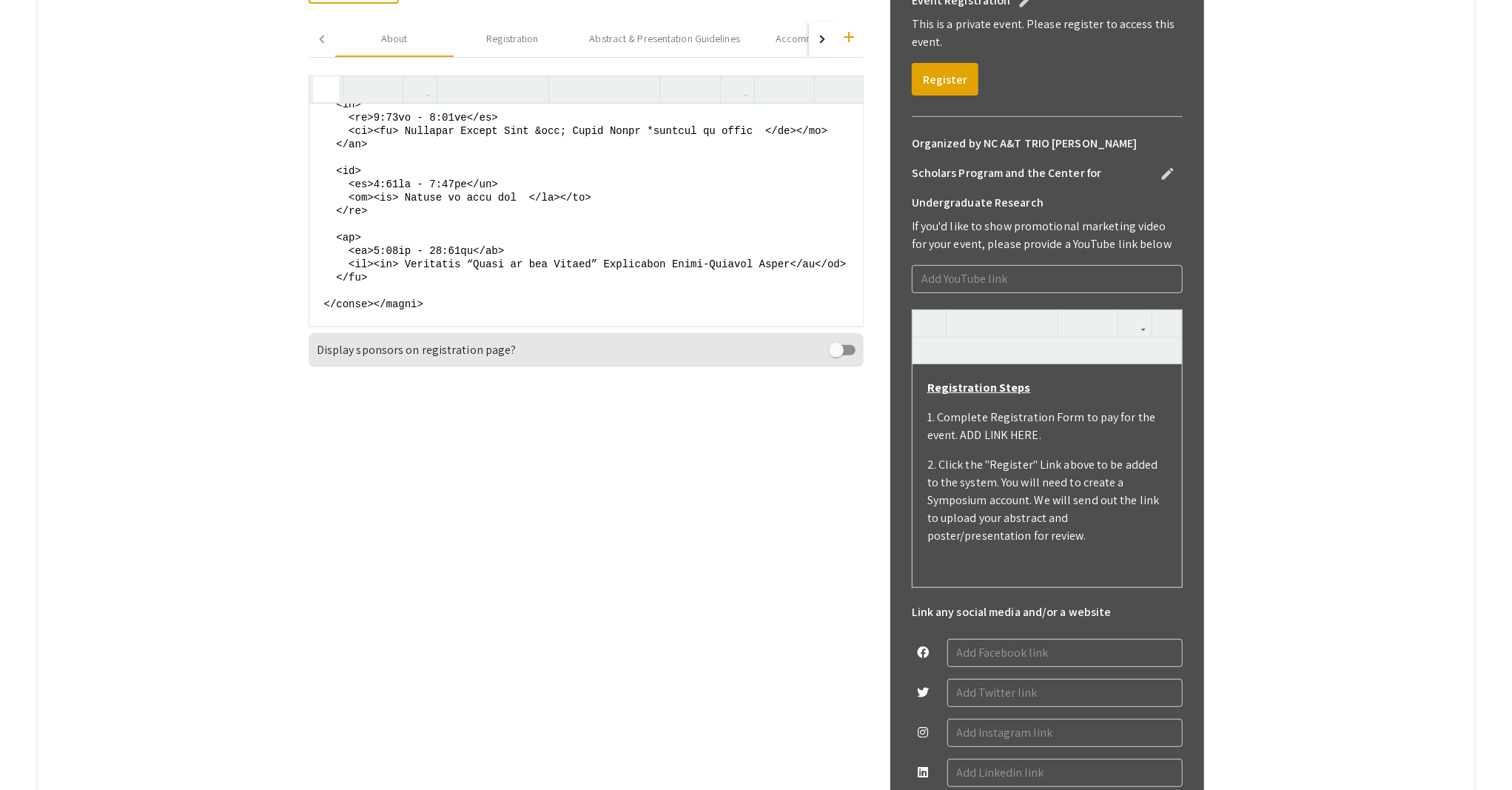
click at [410, 288] on textarea at bounding box center [586, 214] width 553 height 222
click at [333, 302] on textarea at bounding box center [586, 214] width 553 height 222
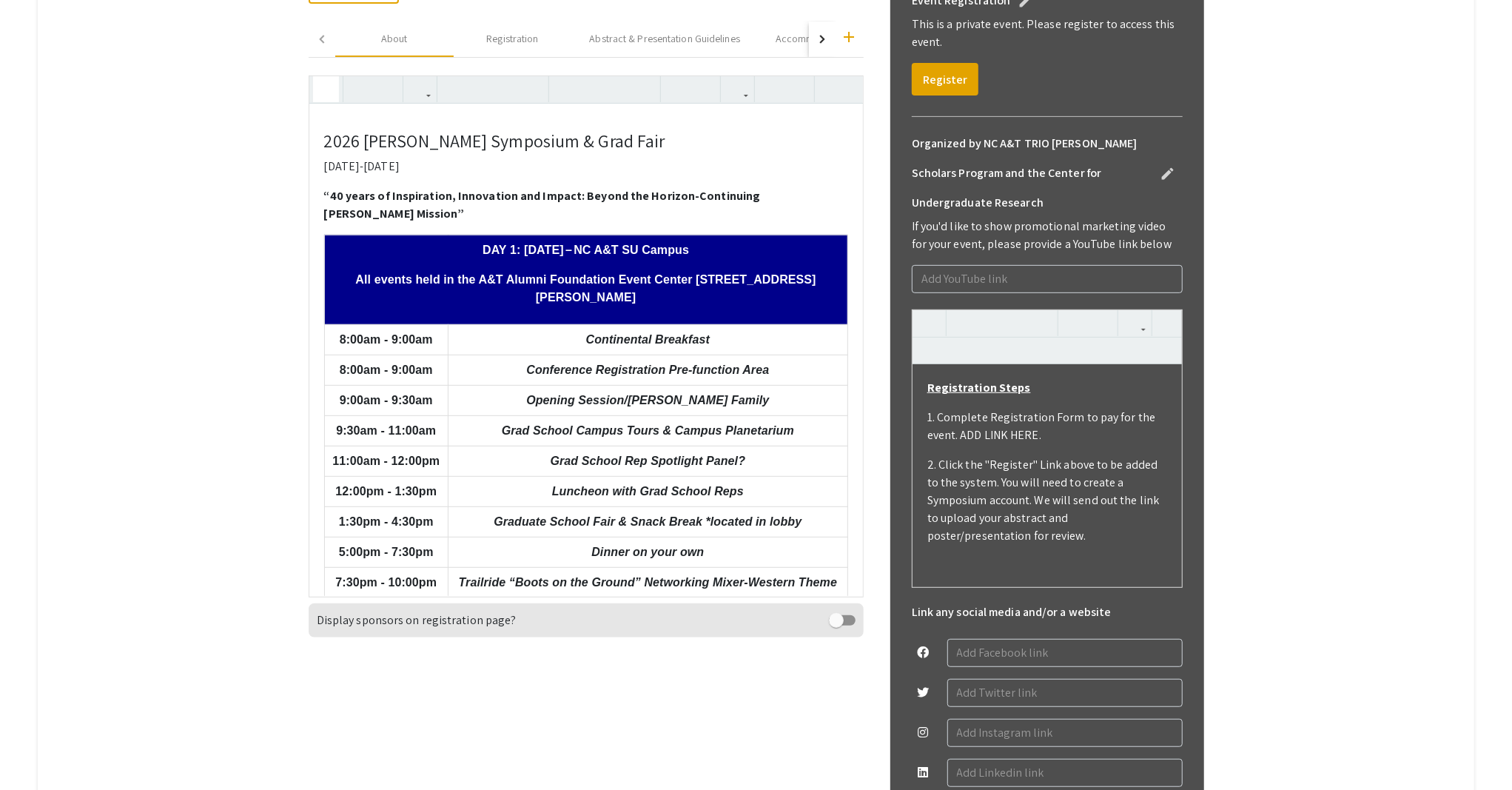
click at [331, 94] on icon "button" at bounding box center [326, 89] width 13 height 24
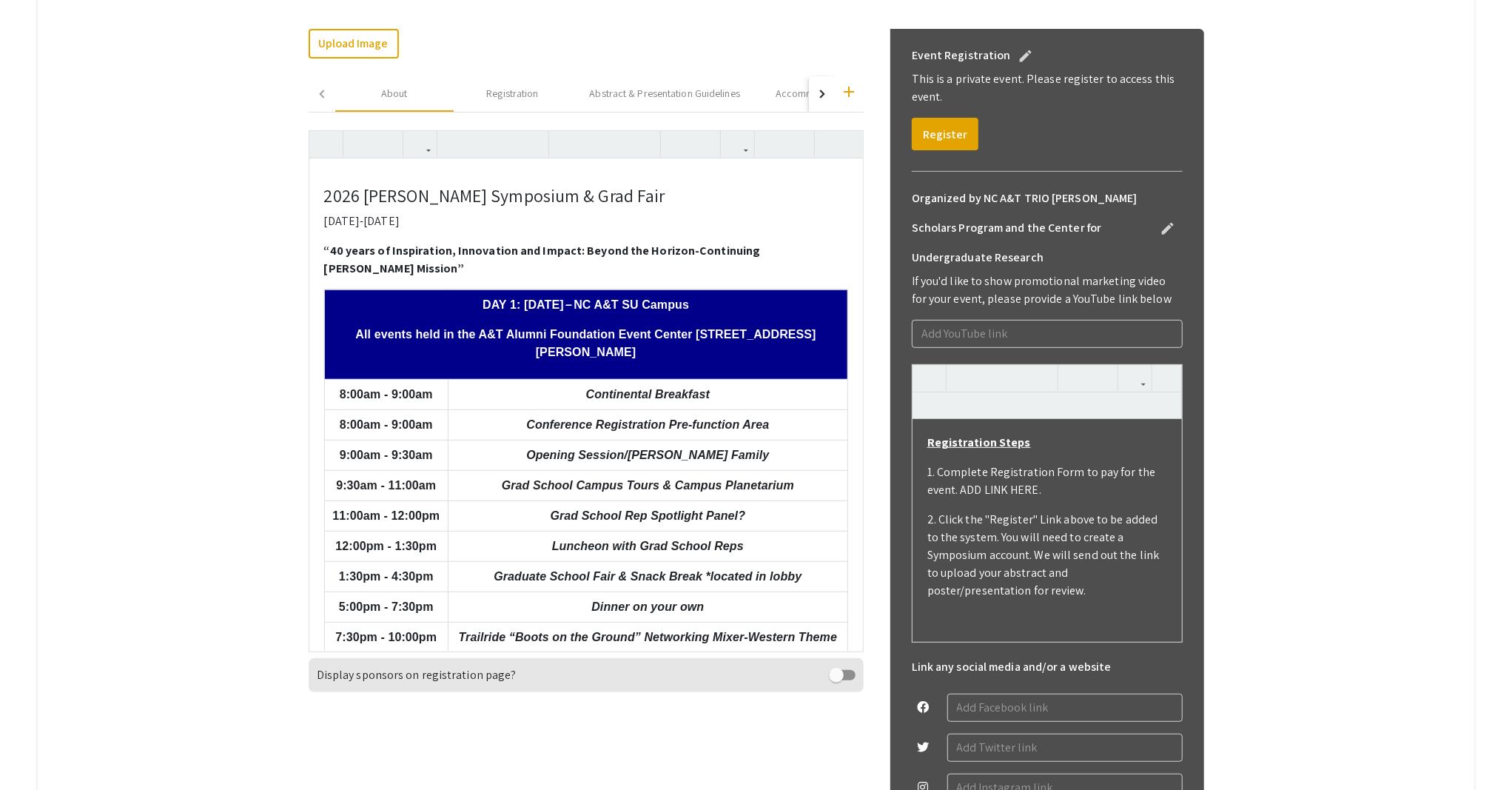
scroll to position [365, 0]
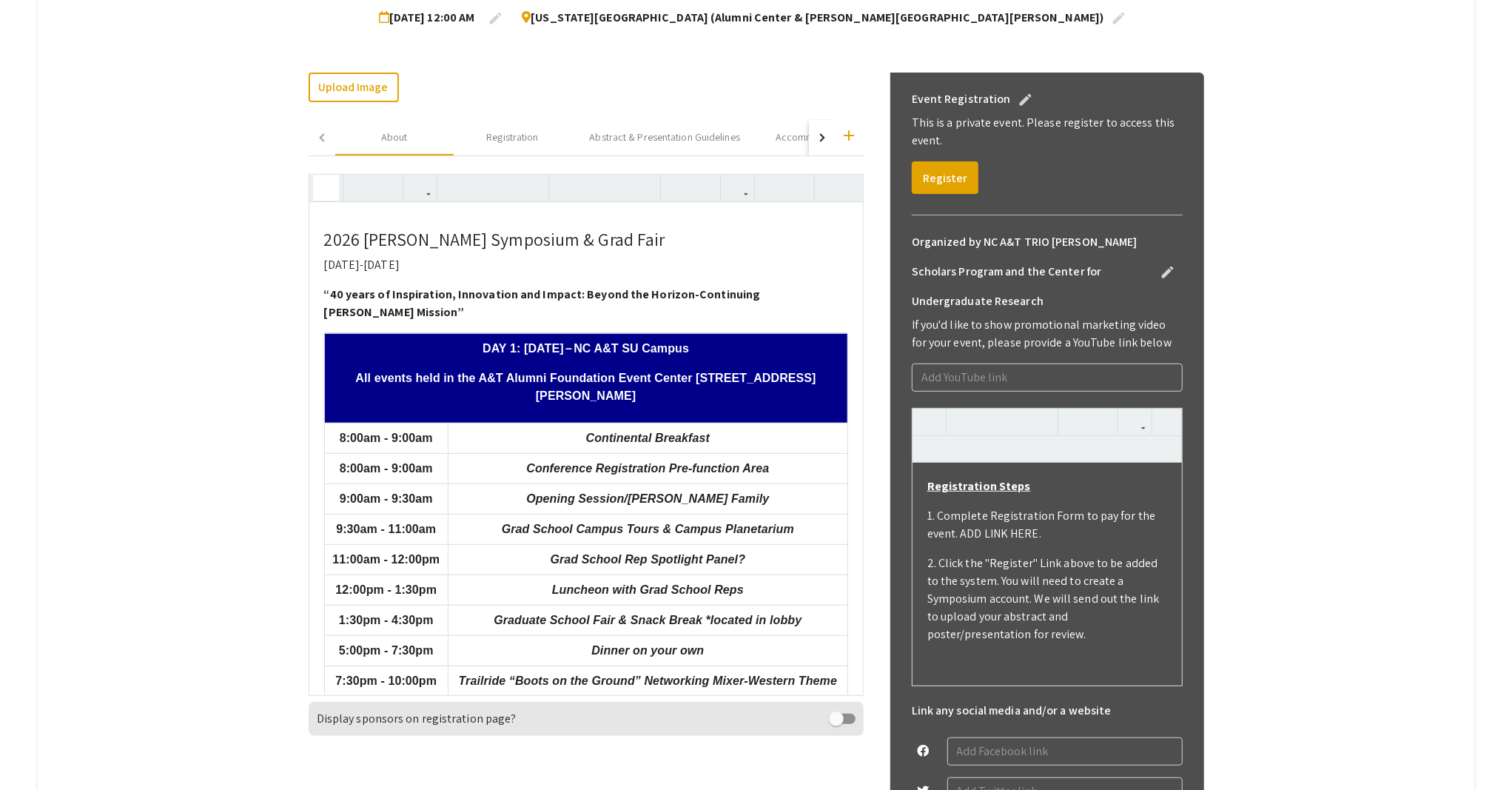
click at [333, 188] on icon "button" at bounding box center [326, 188] width 13 height 24
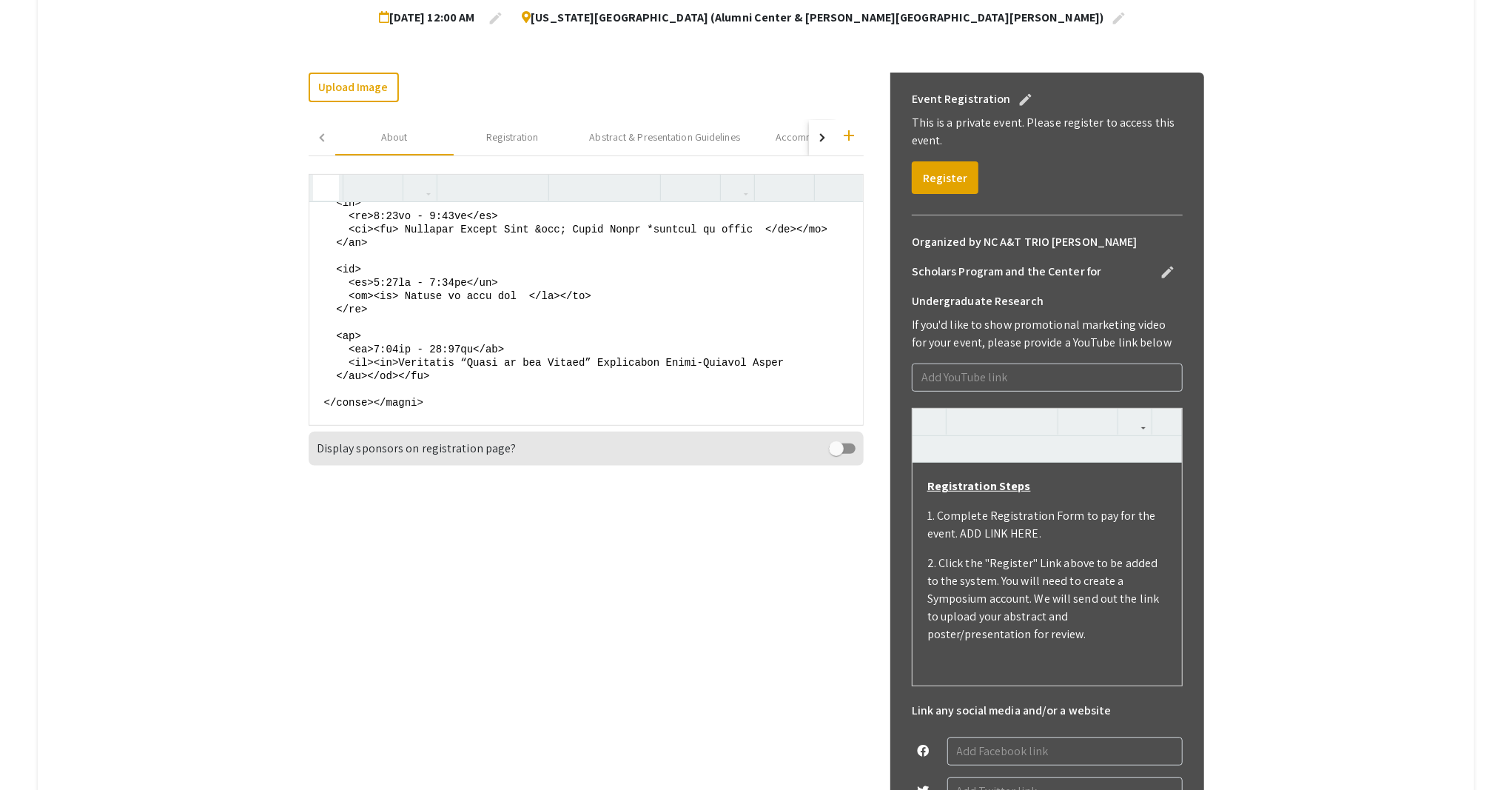
scroll to position [886, 0]
click at [444, 322] on textarea at bounding box center [586, 313] width 553 height 222
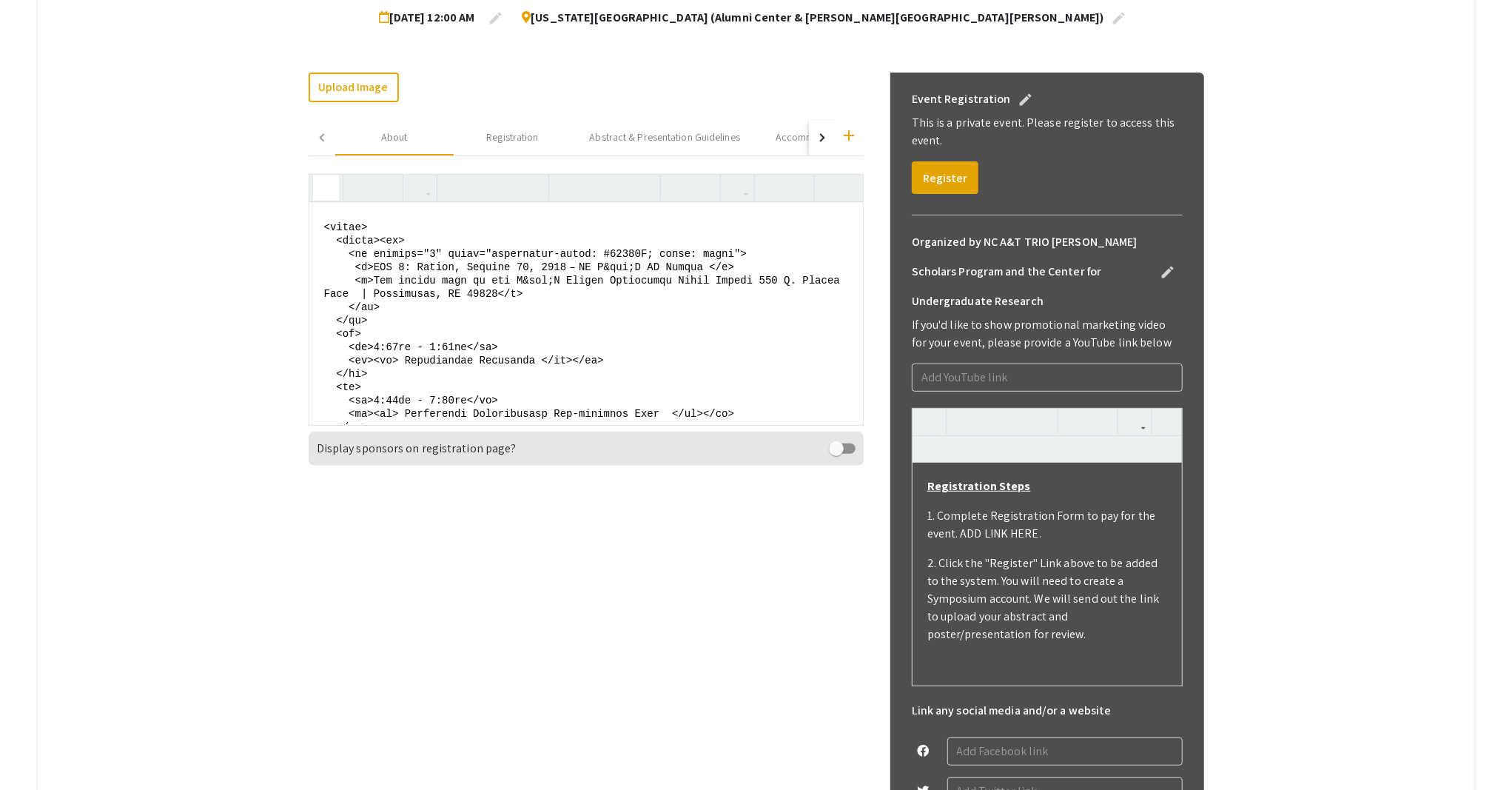
scroll to position [294, 0]
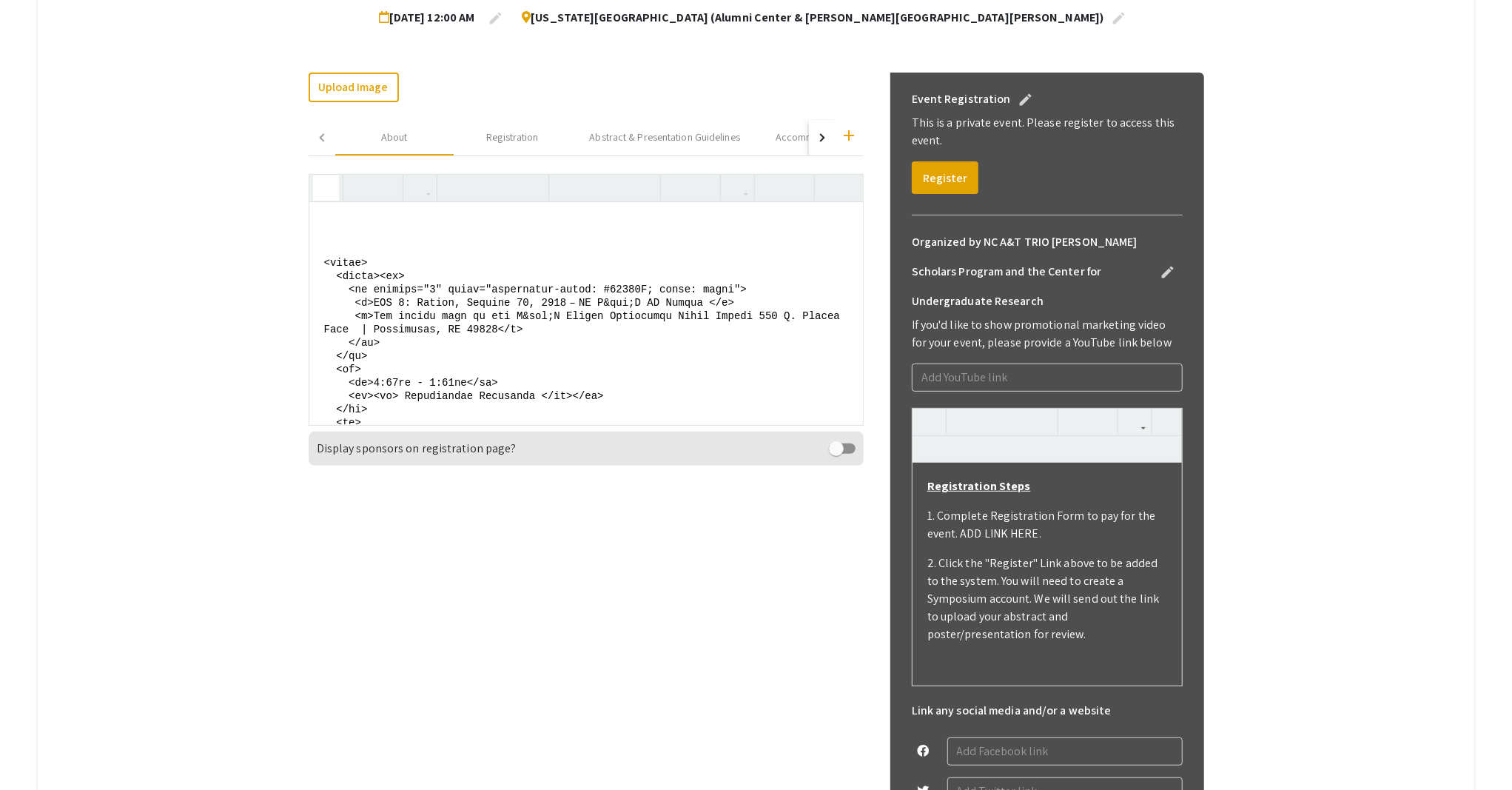
drag, startPoint x: 385, startPoint y: 310, endPoint x: 578, endPoint y: 393, distance: 210.1
click at [578, 393] on textarea at bounding box center [586, 313] width 553 height 222
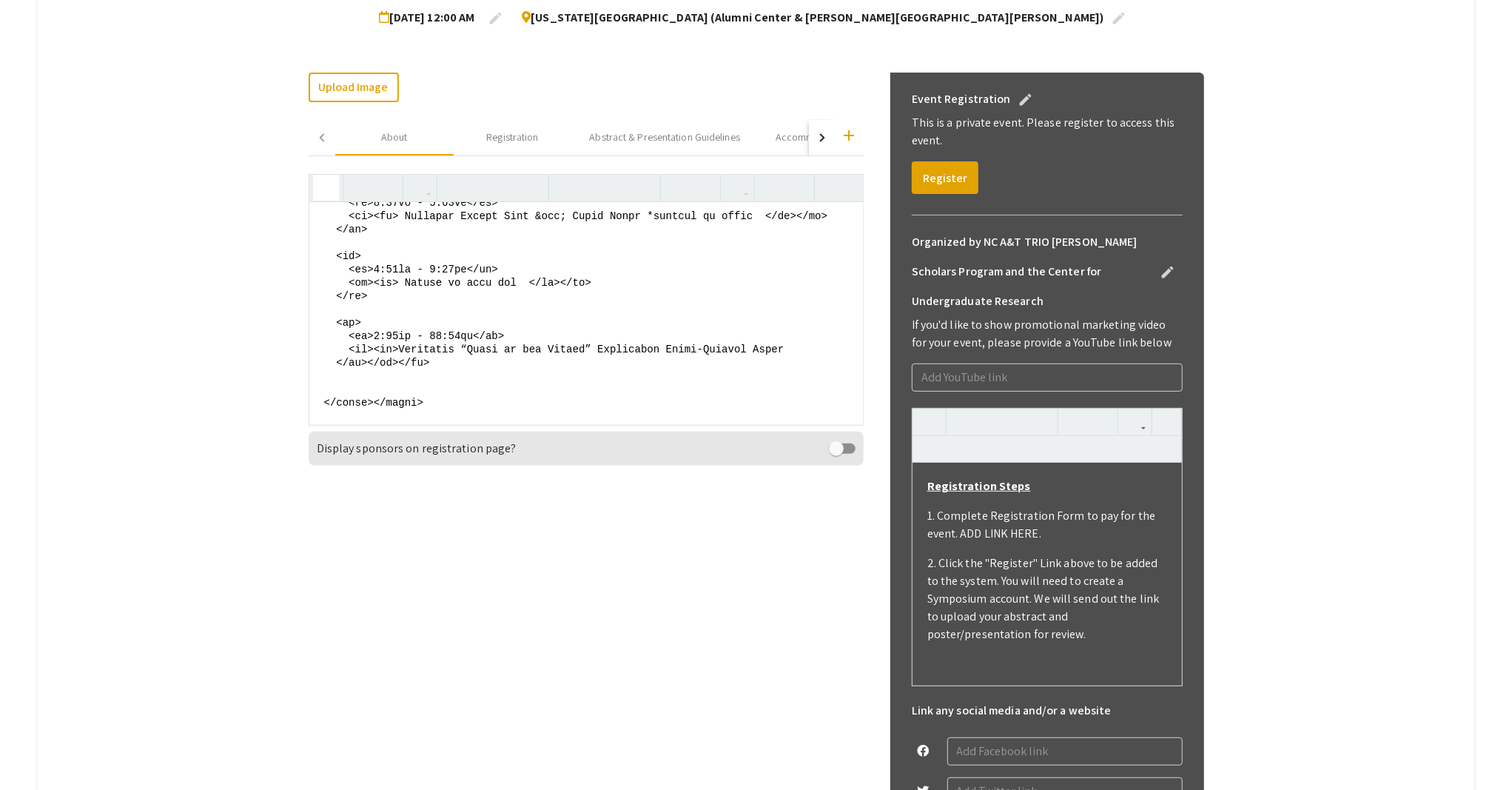
scroll to position [900, 0]
click at [455, 307] on textarea at bounding box center [586, 313] width 553 height 222
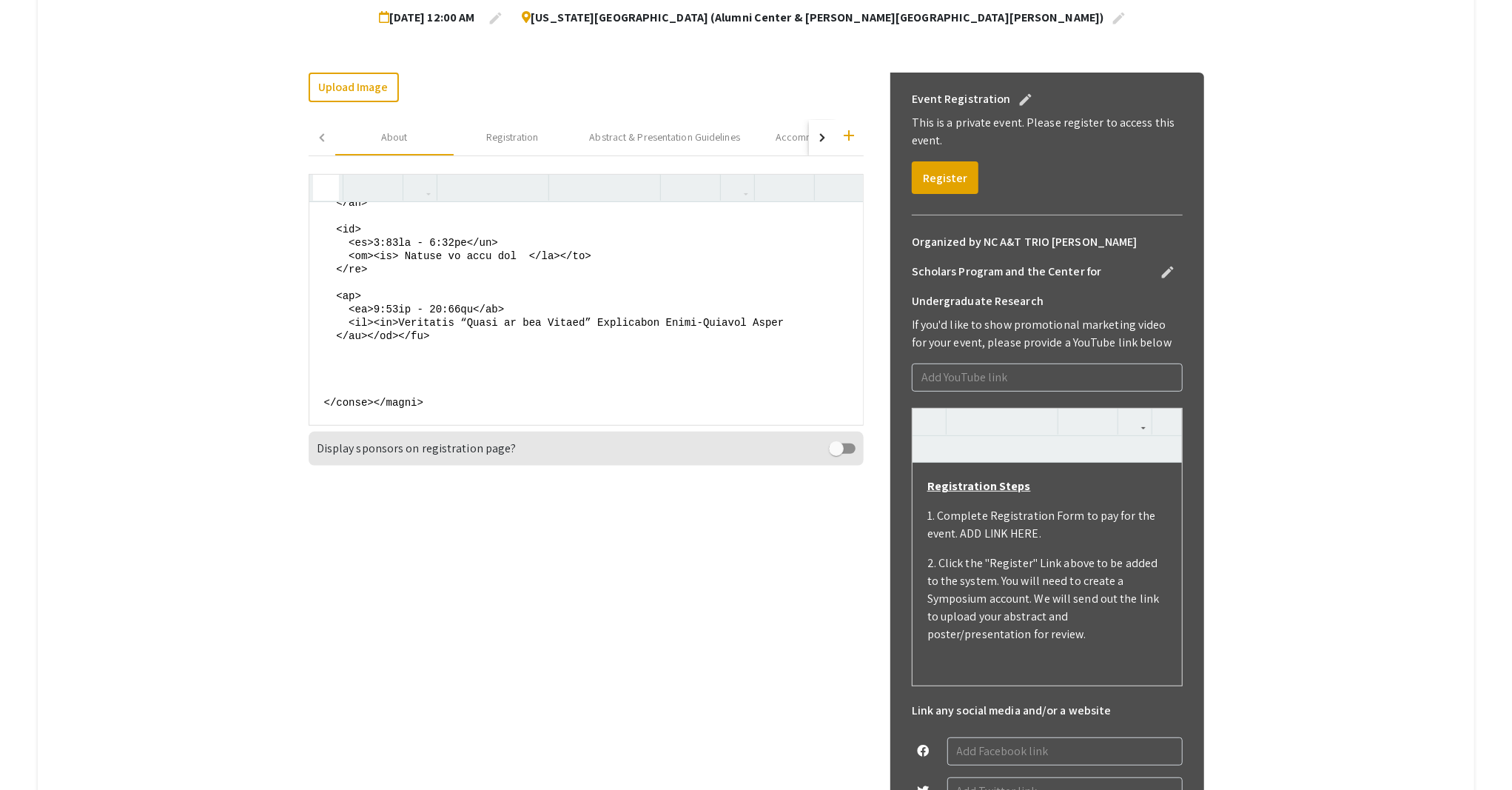
paste textarea "<tr> <th colspan="2" style="background-color: #00008B; color: white"> <p>DAY 1:…"
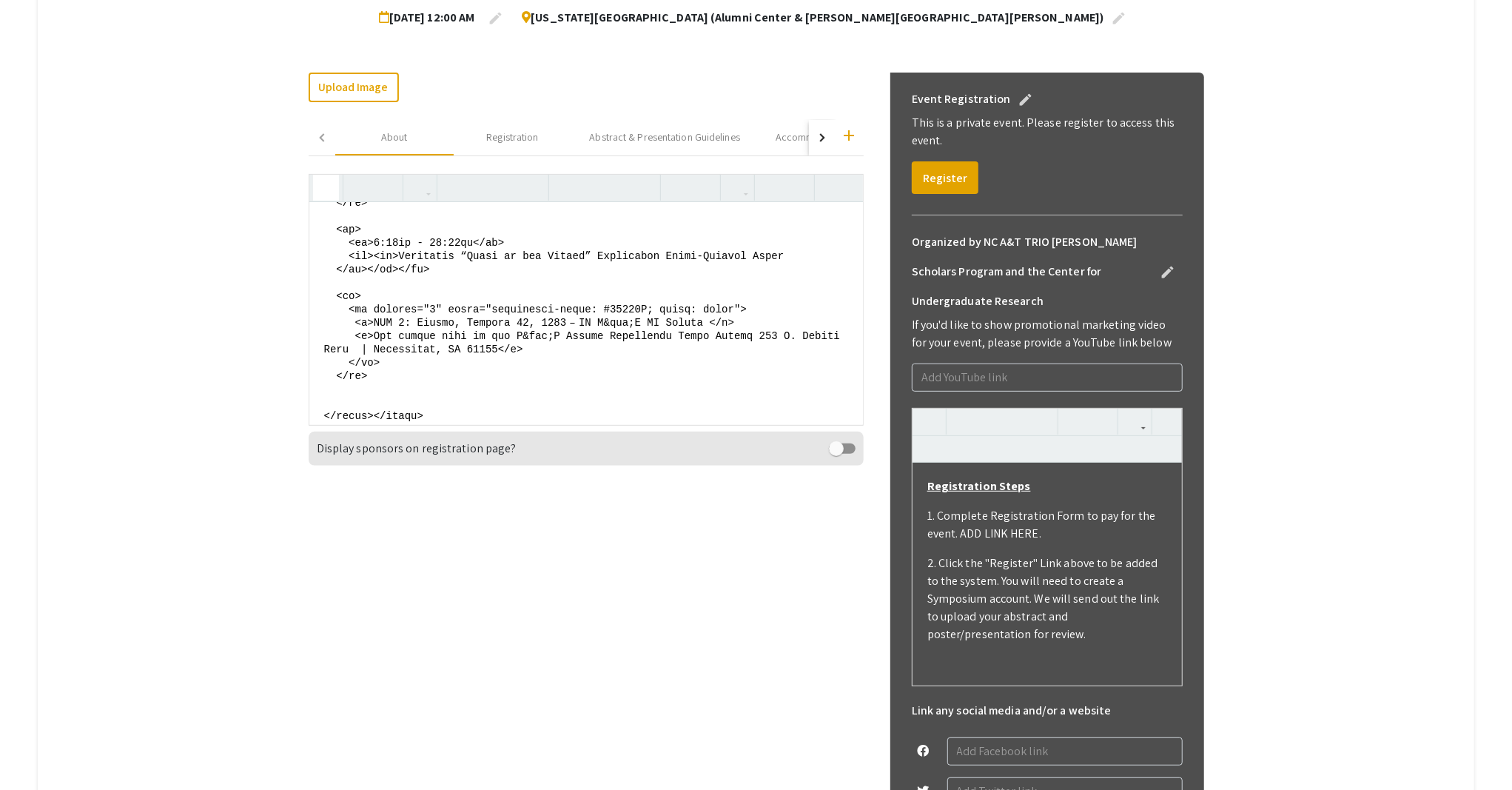
drag, startPoint x: 712, startPoint y: 363, endPoint x: 381, endPoint y: 359, distance: 331.0
click at [381, 359] on textarea at bounding box center [586, 313] width 553 height 222
paste textarea "2: Saturday, January 24, 2026 - NC A&T SU Campus"
drag, startPoint x: 380, startPoint y: 373, endPoint x: 547, endPoint y: 394, distance: 168.3
click at [547, 394] on textarea at bounding box center [586, 313] width 553 height 222
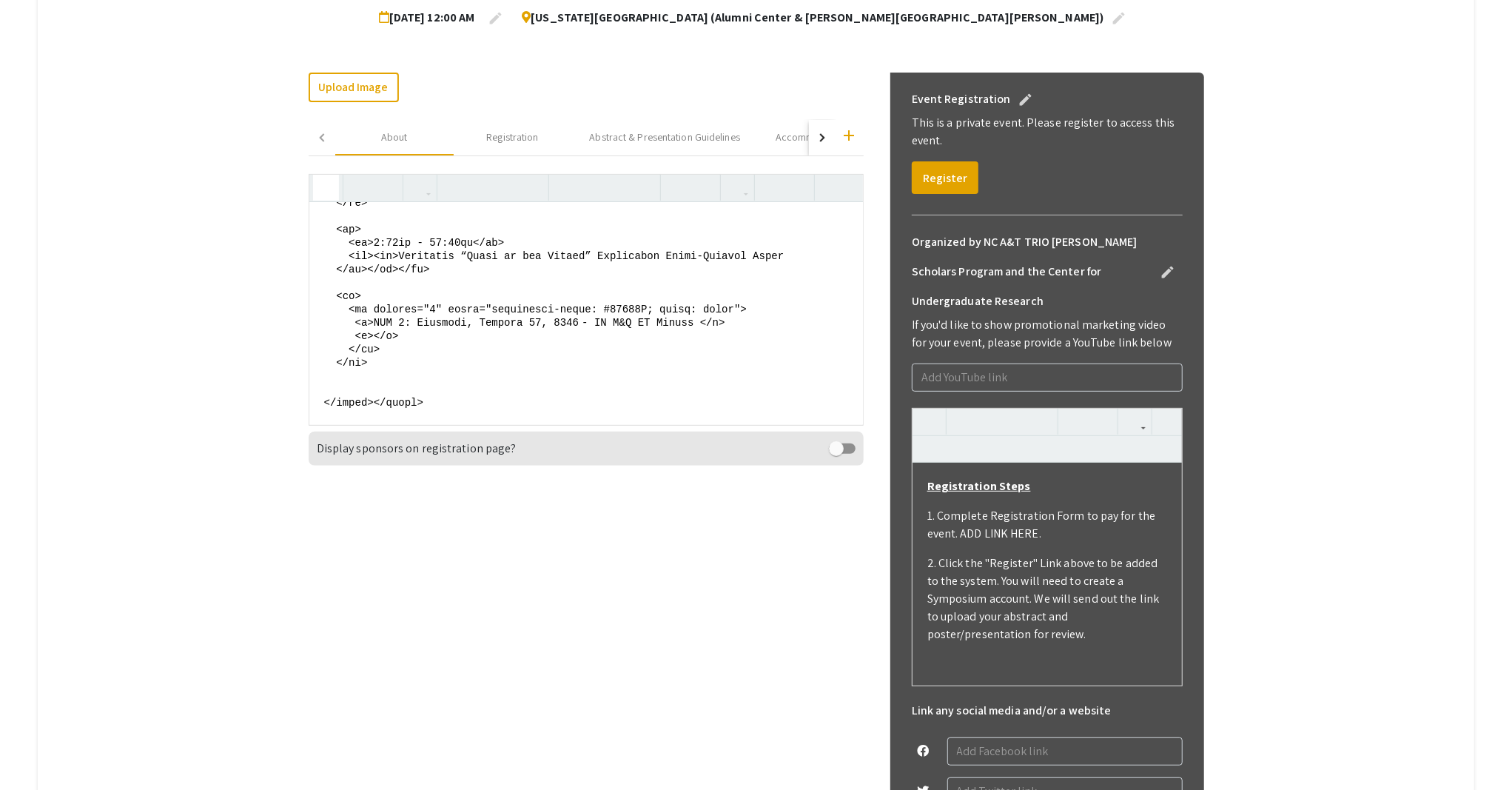
paste textarea "All events held in the Alumni Foundation Event Center 200 N. Benbow Road | Gree…"
click at [332, 400] on textarea at bounding box center [586, 313] width 553 height 222
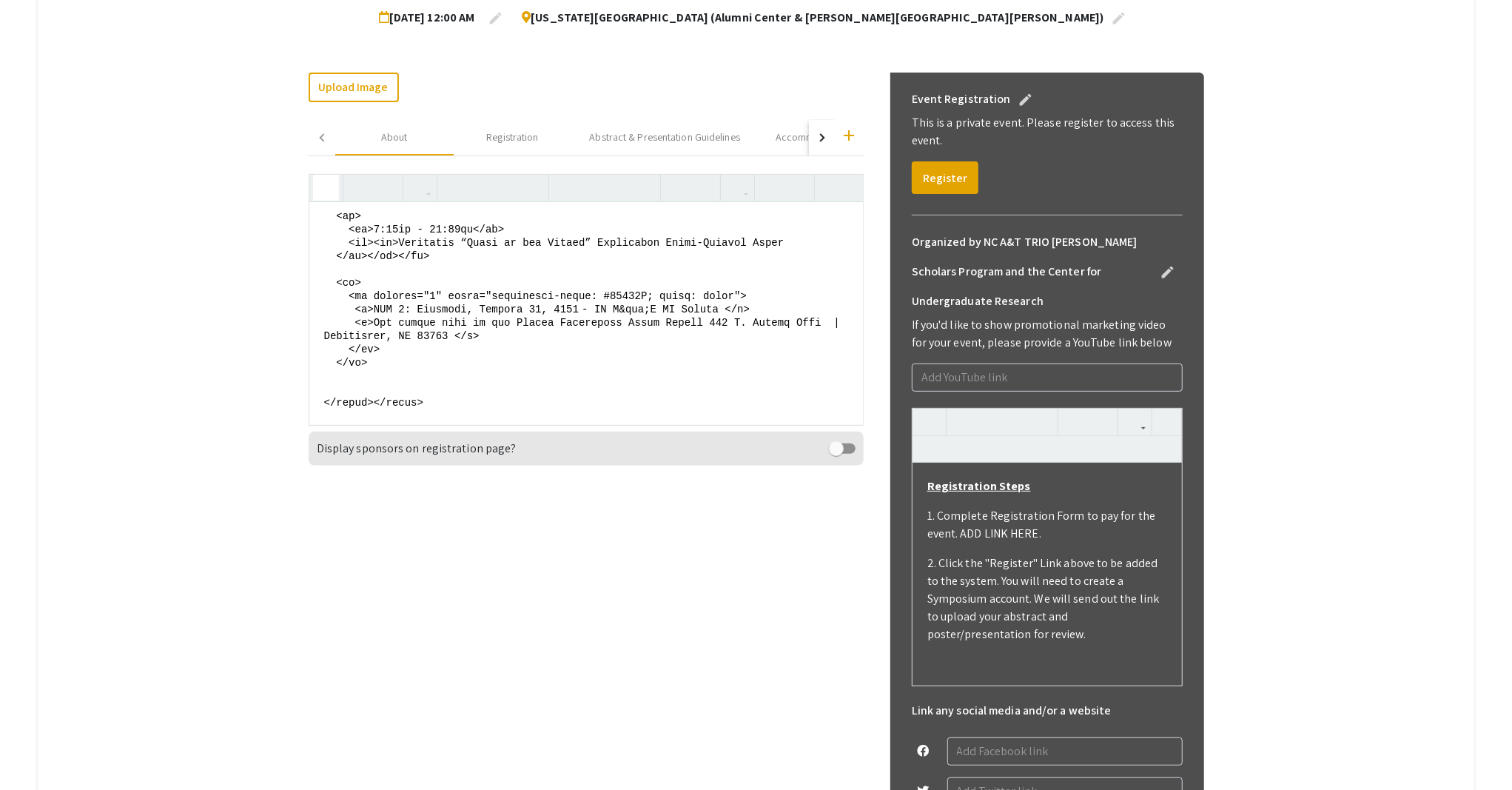
click at [332, 190] on icon "button" at bounding box center [326, 188] width 13 height 24
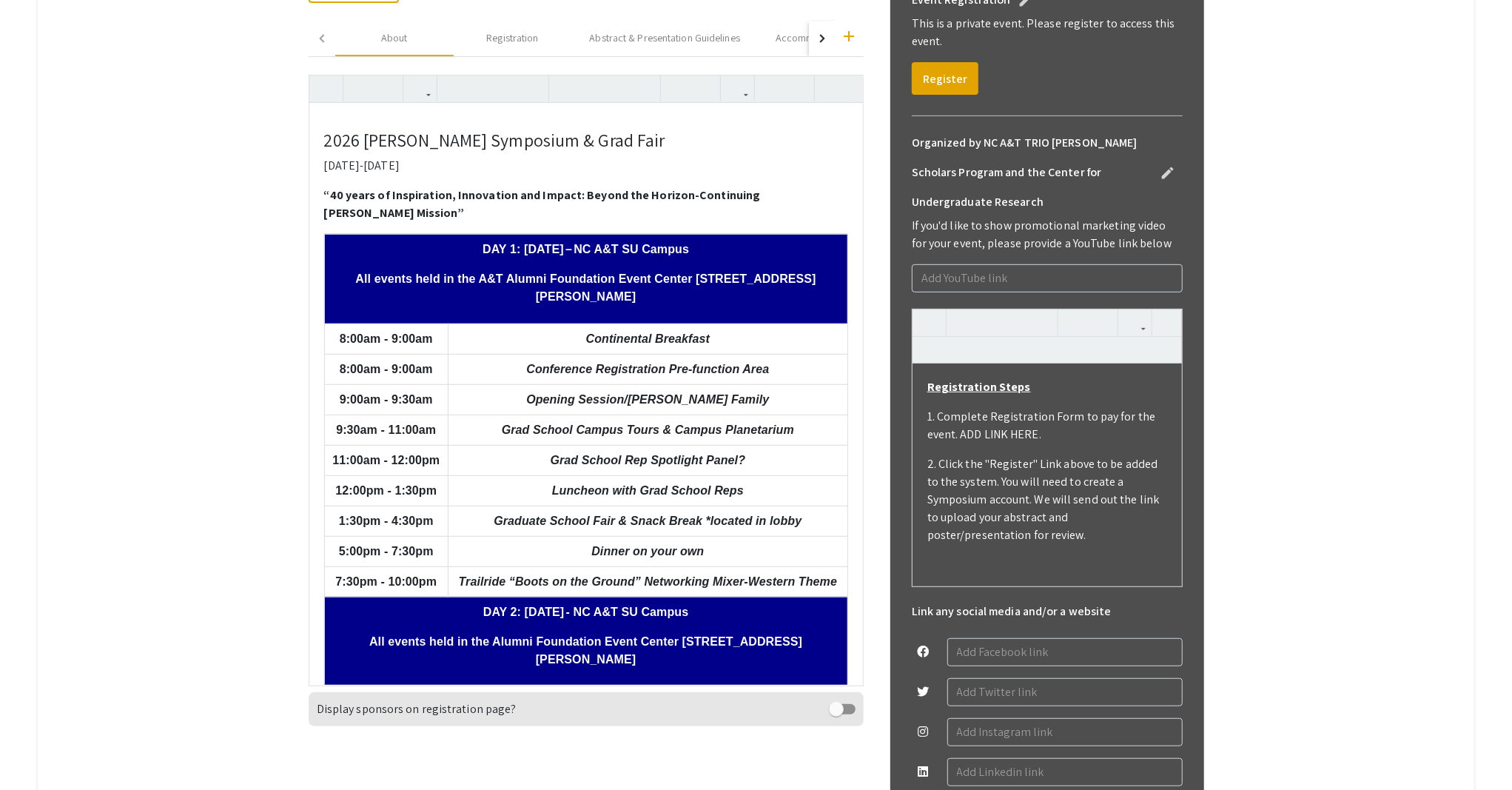
scroll to position [463, 0]
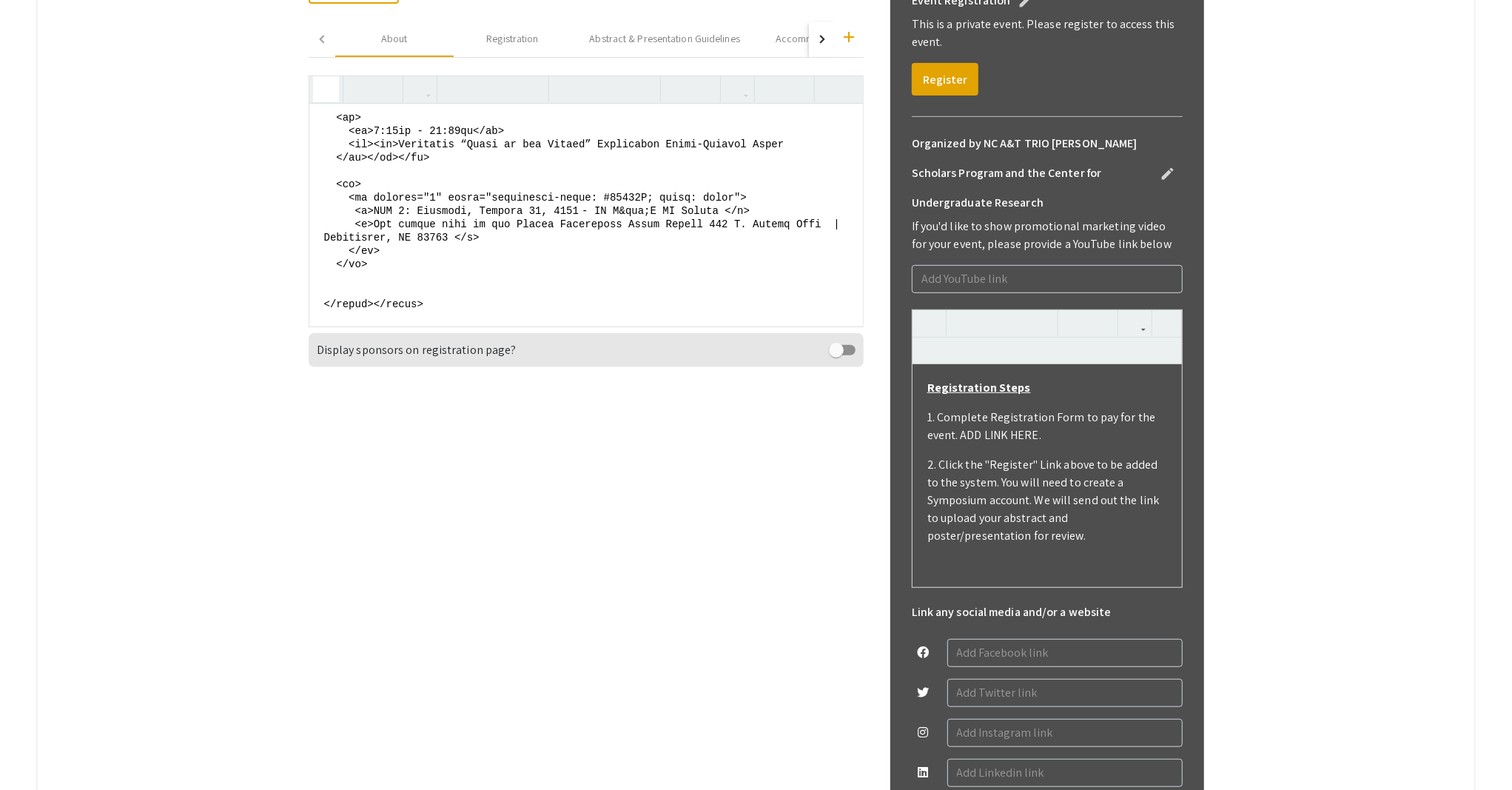
click at [328, 91] on icon "button" at bounding box center [326, 89] width 13 height 24
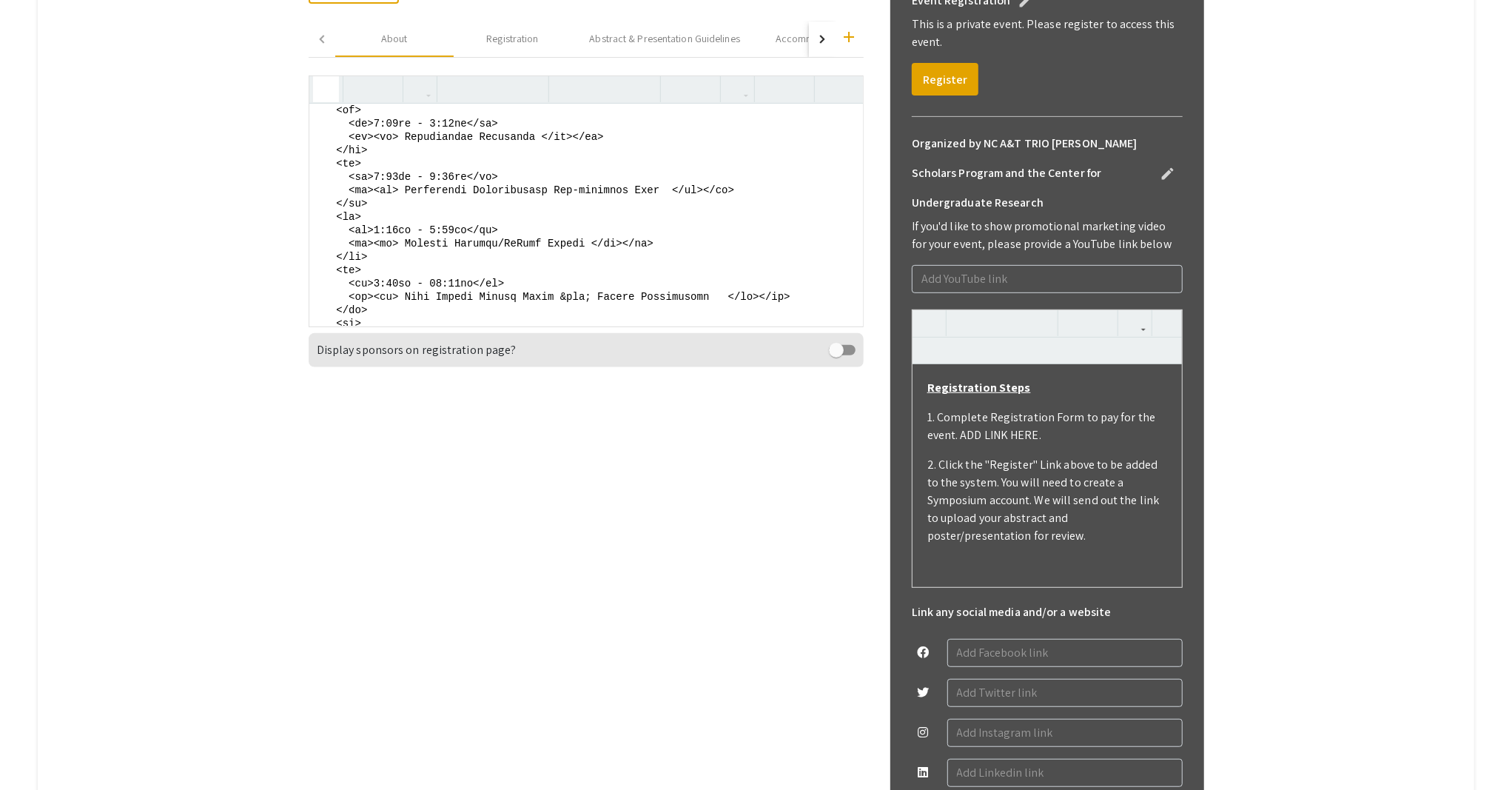
scroll to position [407, 0]
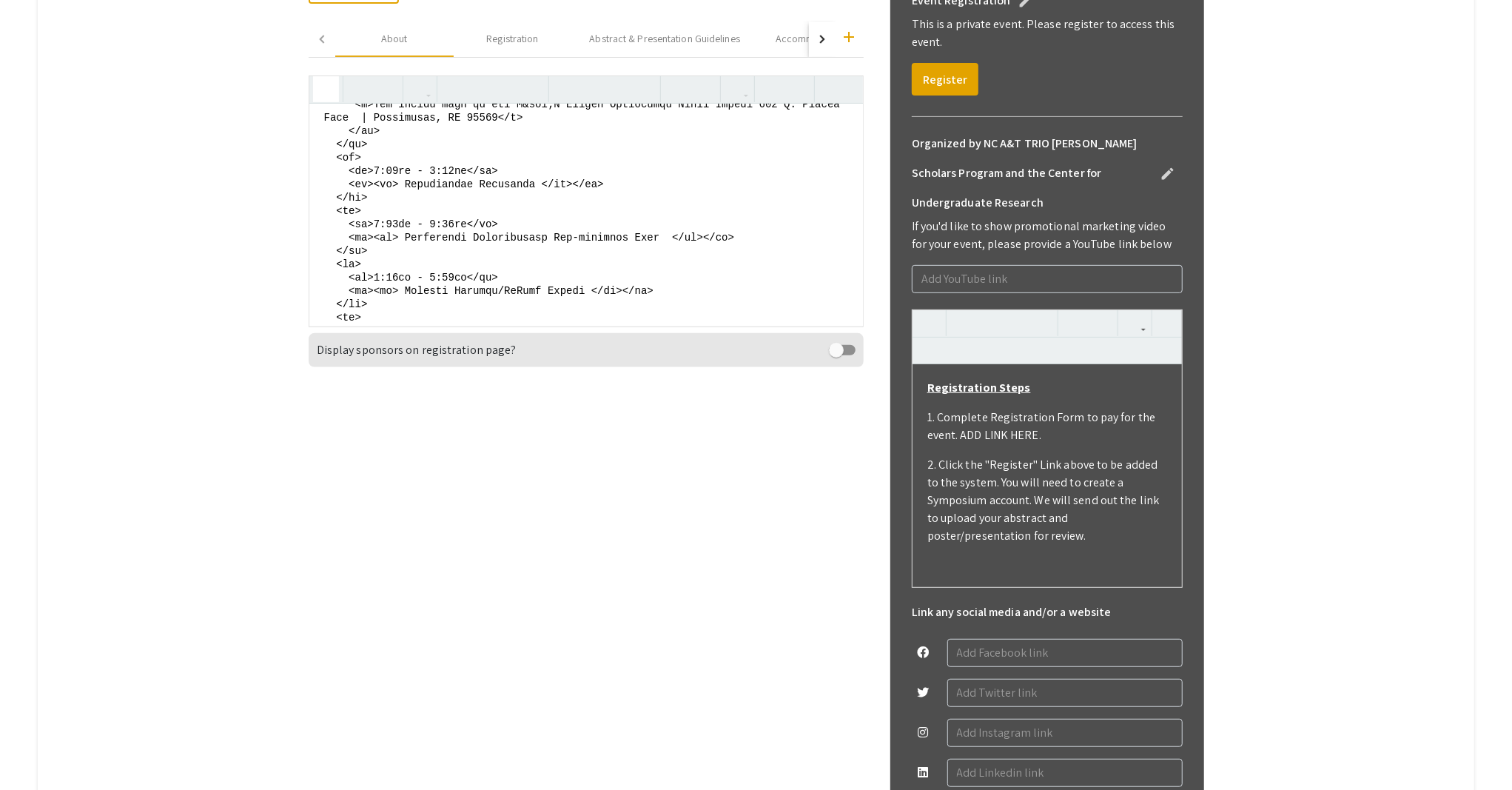
drag, startPoint x: 478, startPoint y: 208, endPoint x: 341, endPoint y: 251, distance: 143.6
click at [341, 251] on textarea at bounding box center [586, 214] width 553 height 222
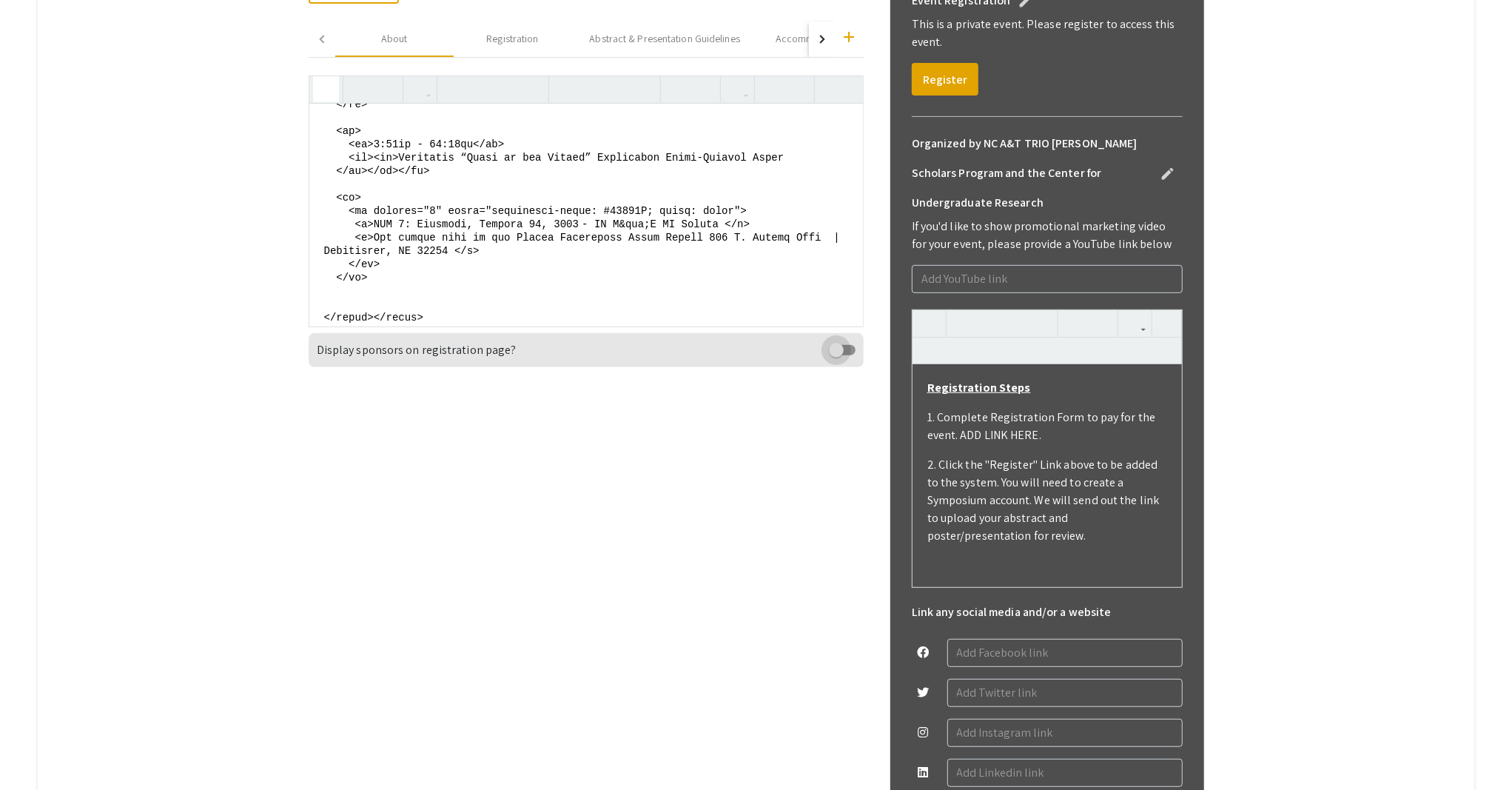
scroll to position [999, 0]
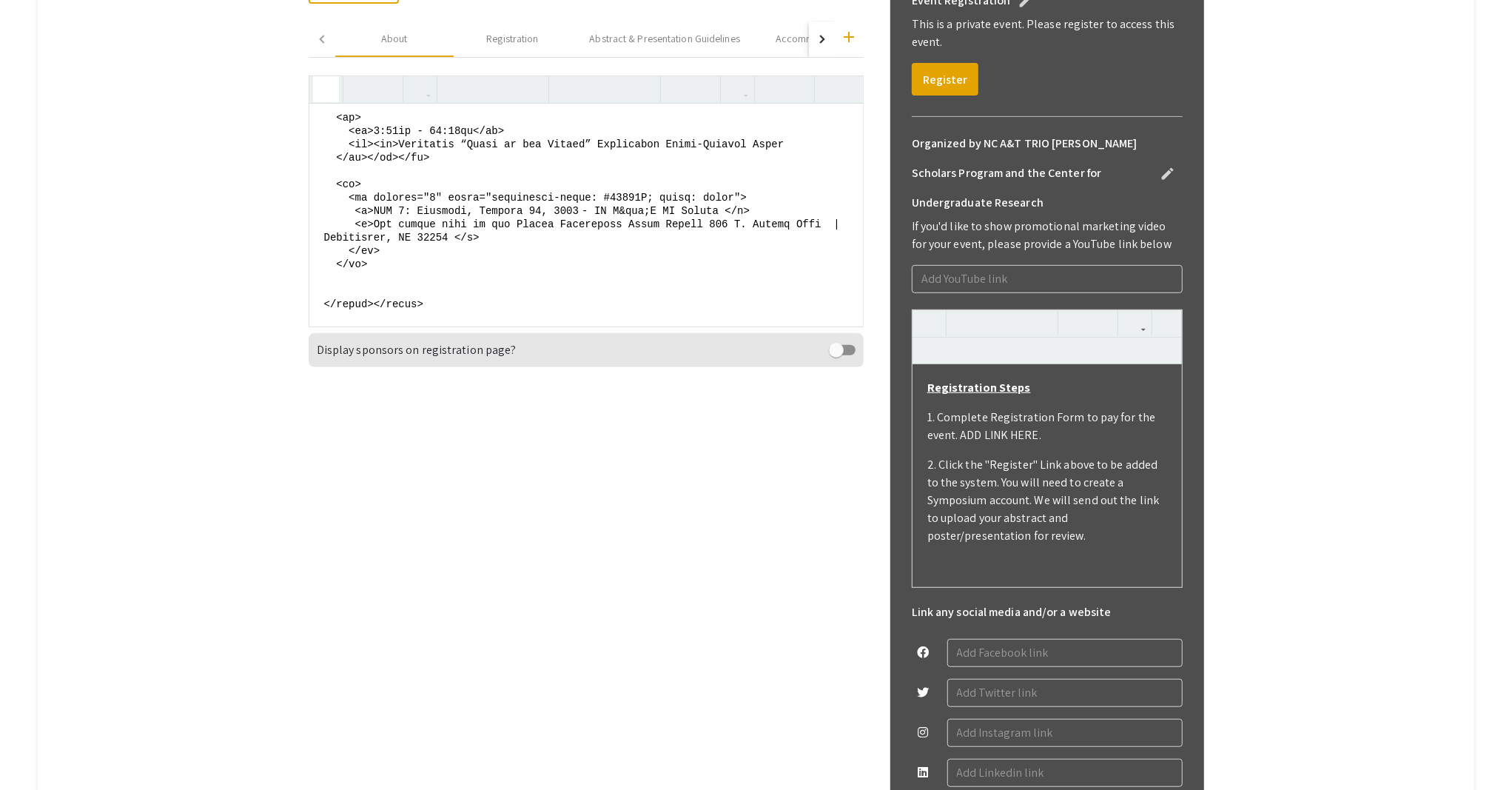
click at [404, 218] on textarea at bounding box center [586, 214] width 553 height 222
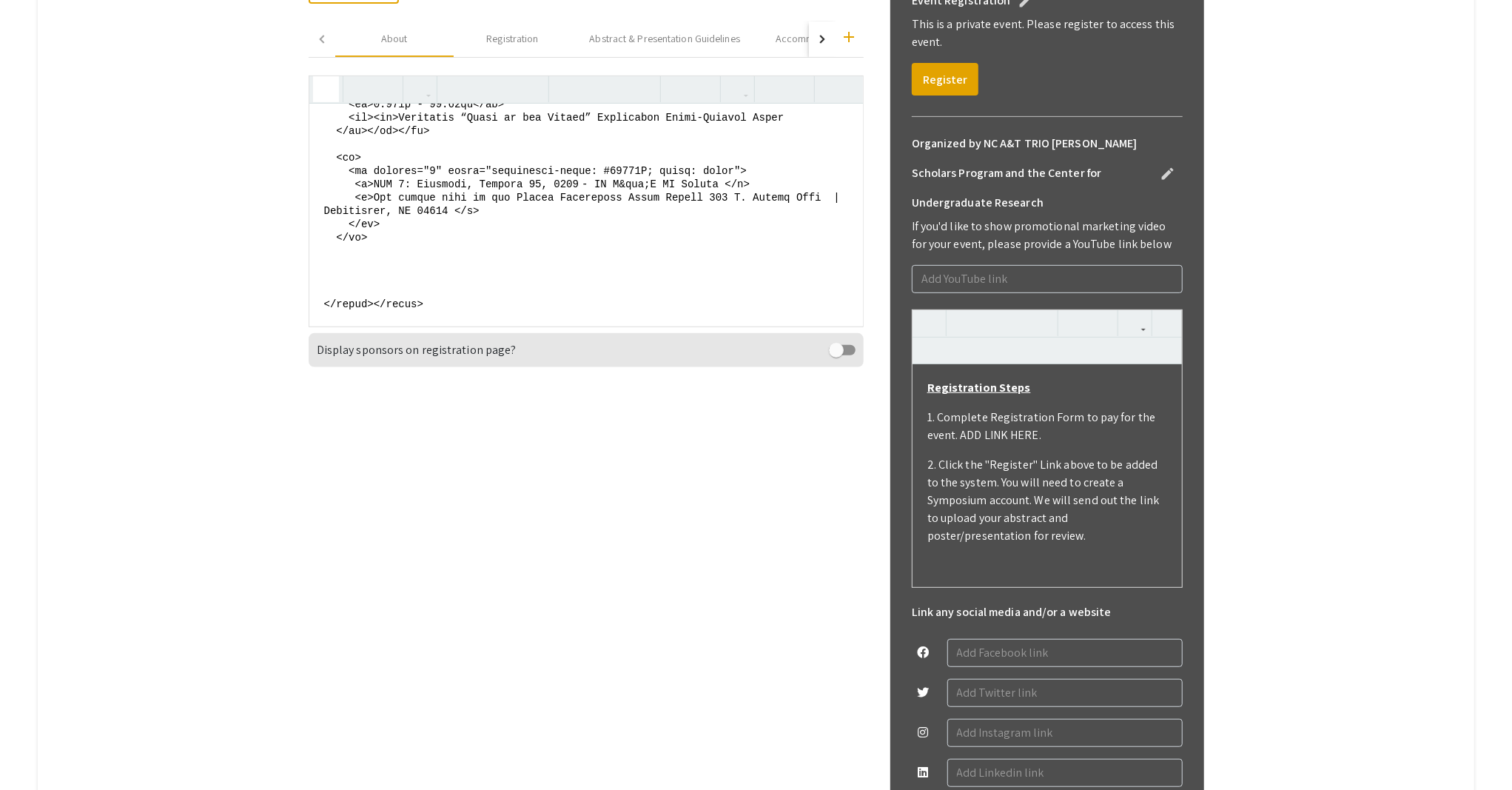
paste textarea "<tr> <td>8:00am - 9:00am</td> <td><em> Conference Registration Pre-function Are…"
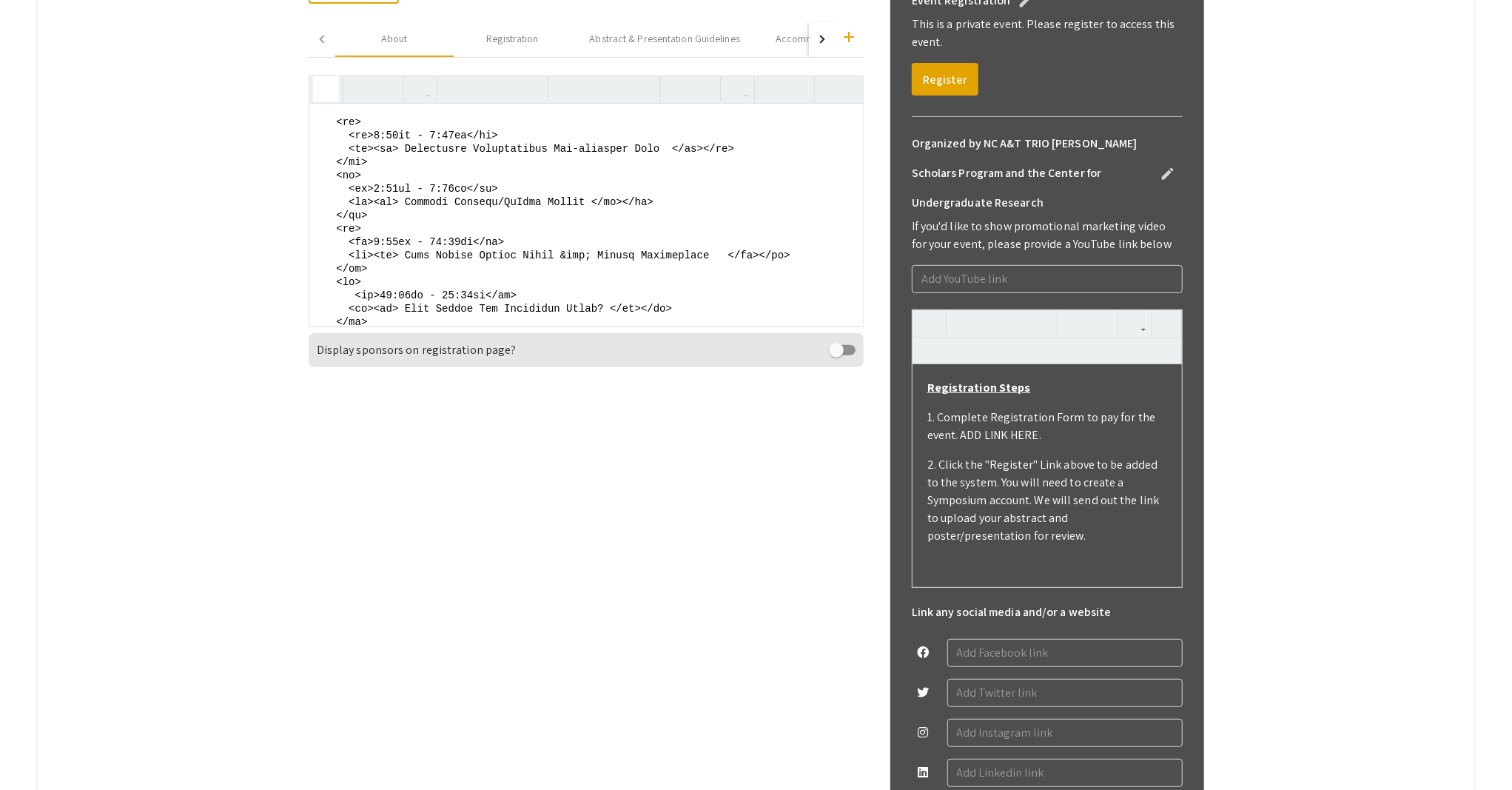
scroll to position [983, 0]
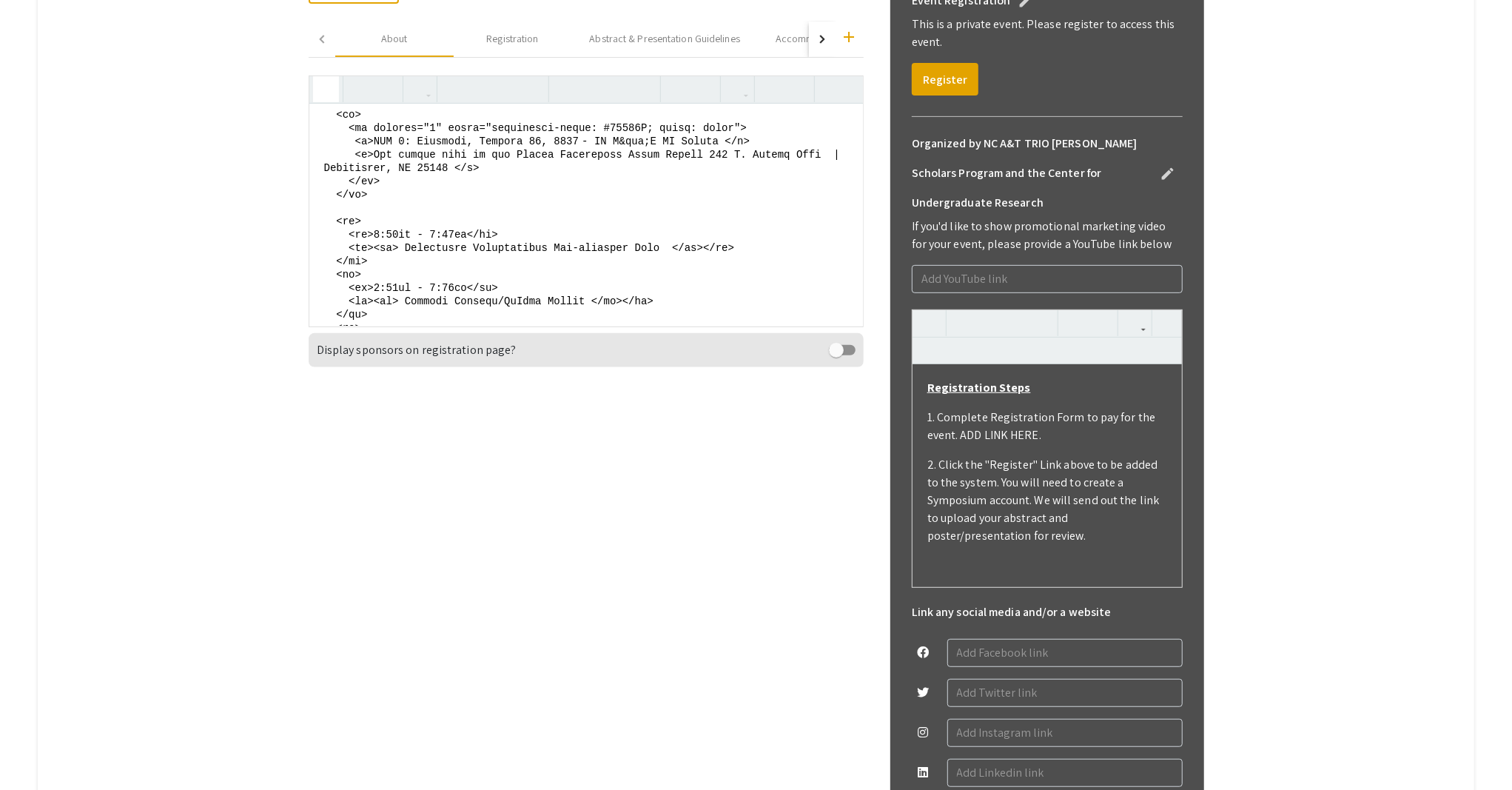
click at [400, 272] on textarea at bounding box center [586, 214] width 553 height 222
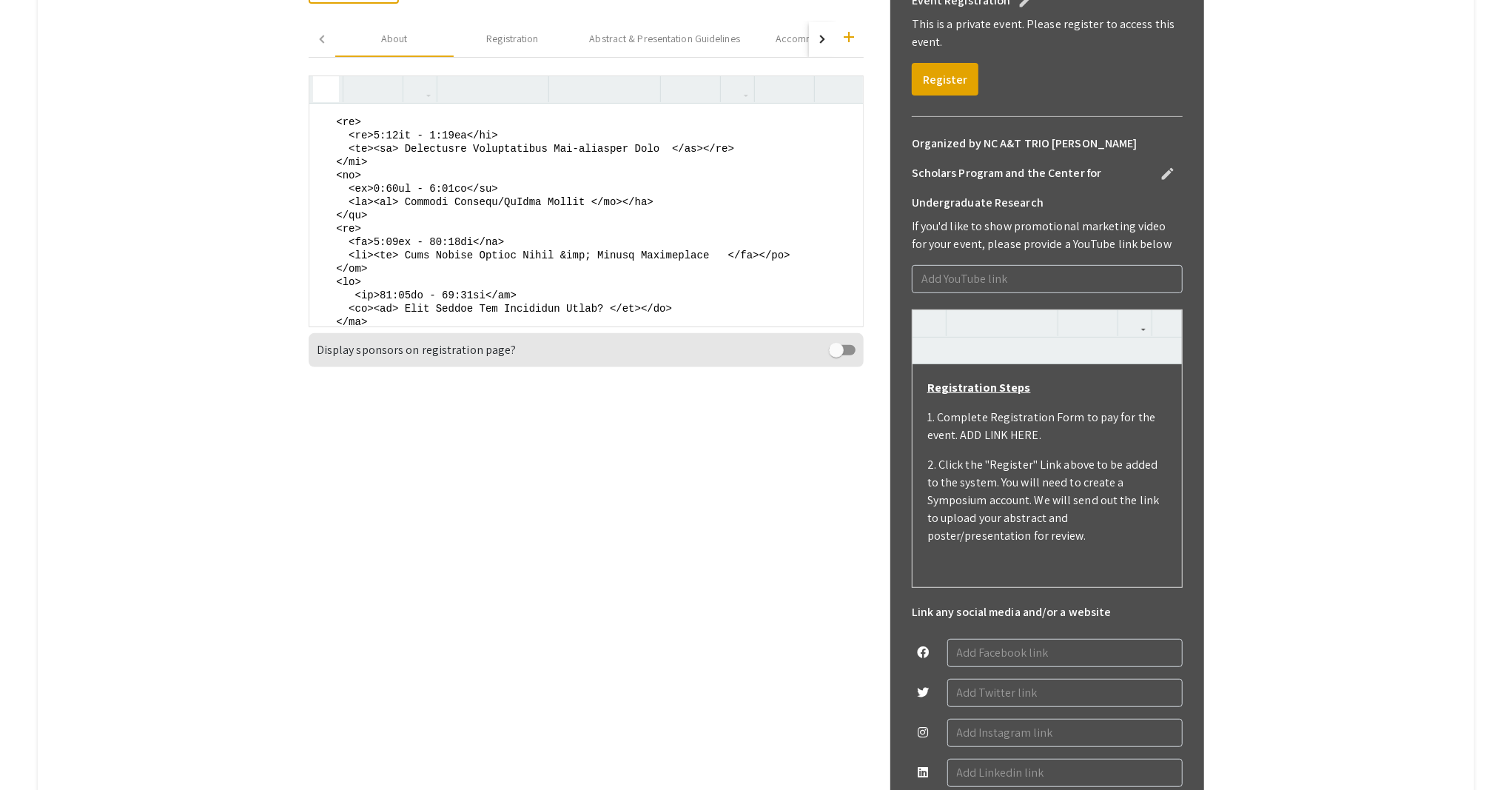
click at [455, 176] on textarea at bounding box center [586, 214] width 553 height 222
drag, startPoint x: 410, startPoint y: 187, endPoint x: 670, endPoint y: 191, distance: 260.0
click at [670, 191] on textarea at bounding box center [586, 214] width 553 height 222
paste textarea "tinental Breakfast / Registration"
click at [398, 228] on textarea at bounding box center [586, 214] width 553 height 222
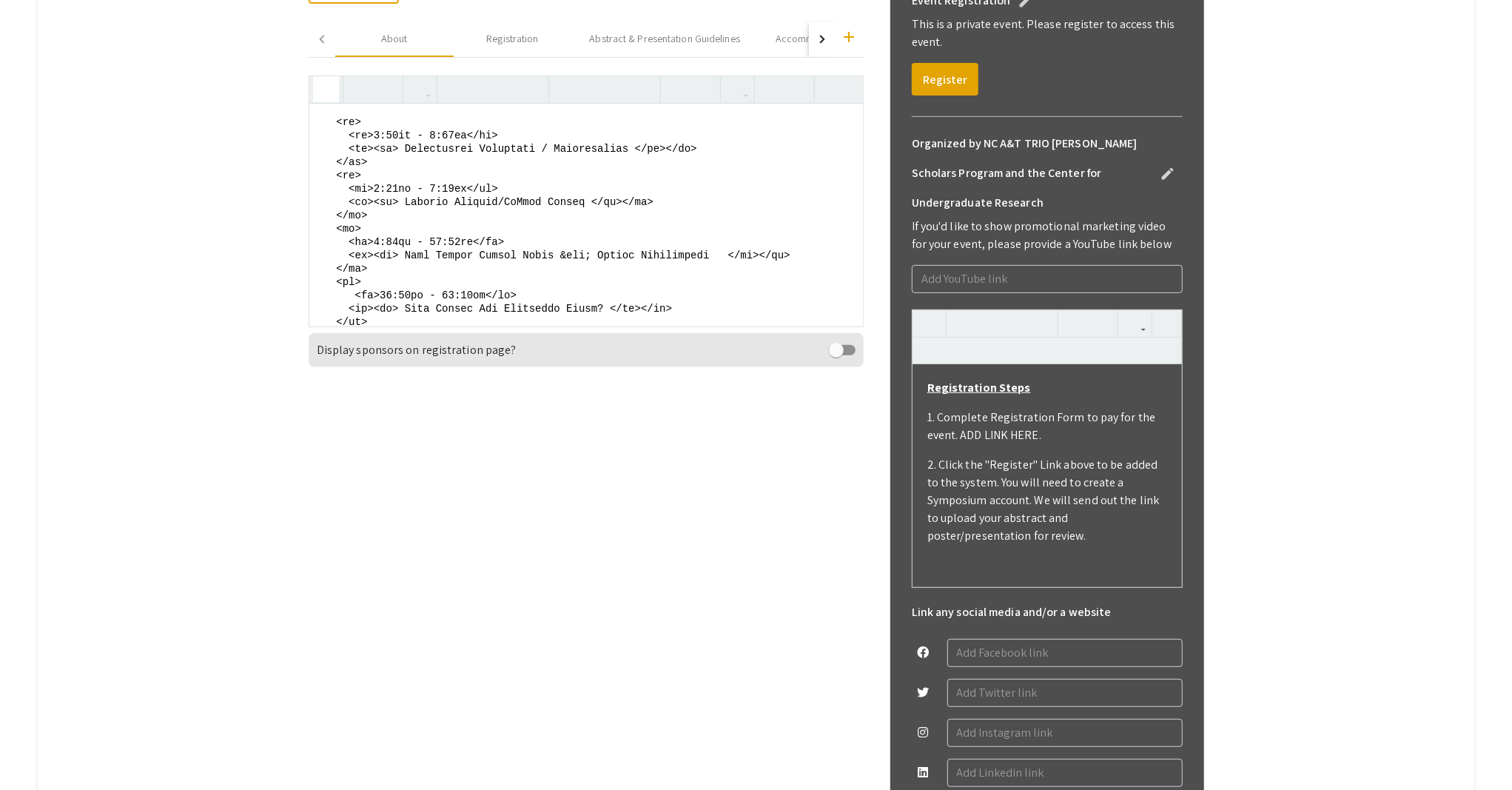
click at [389, 228] on textarea at bounding box center [586, 214] width 553 height 222
click at [448, 233] on textarea at bounding box center [586, 214] width 553 height 222
click at [408, 293] on textarea at bounding box center [586, 214] width 553 height 222
drag, startPoint x: 410, startPoint y: 244, endPoint x: 598, endPoint y: 244, distance: 188.0
click at [598, 244] on textarea at bounding box center [586, 214] width 553 height 222
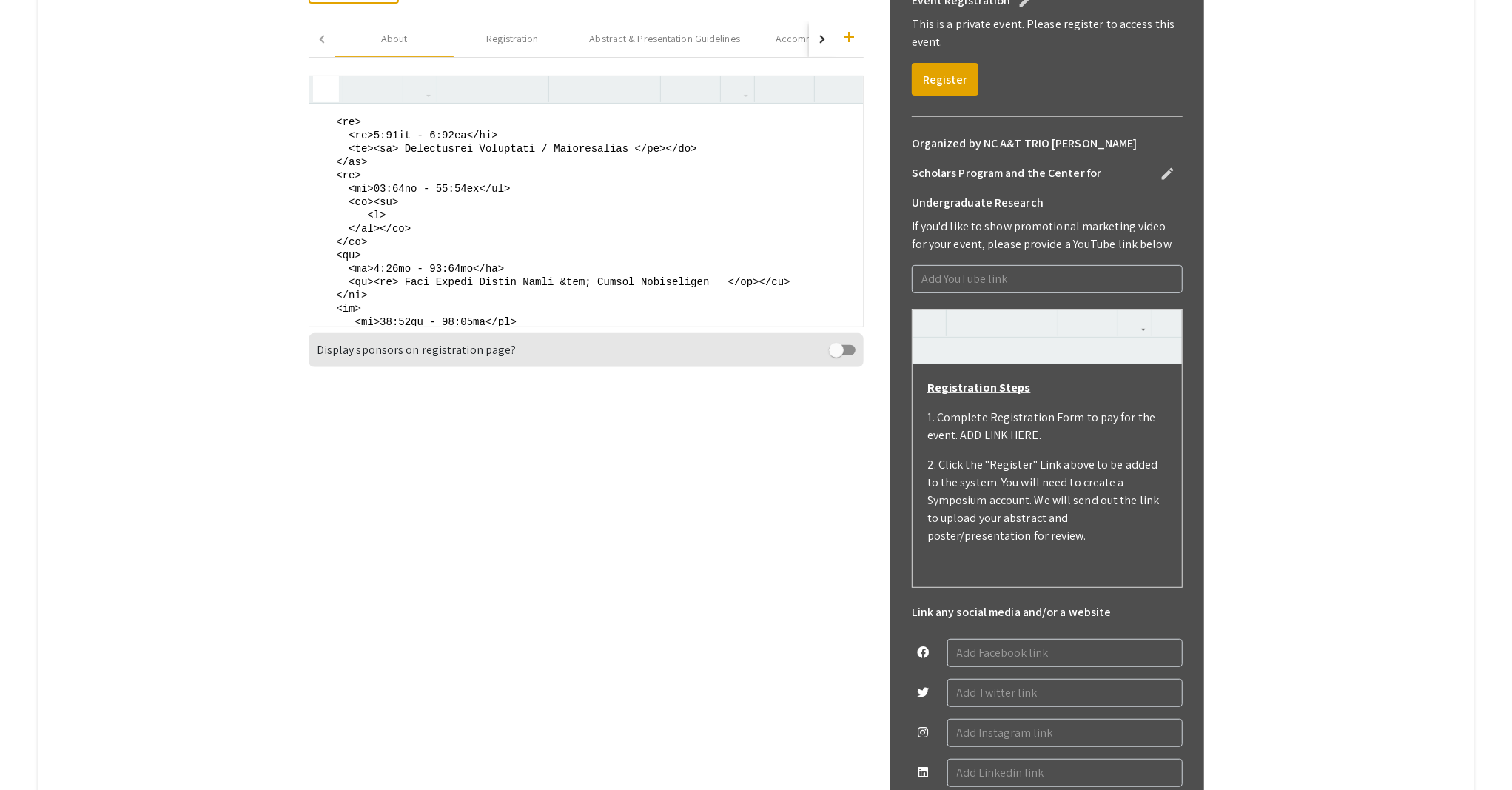
paste textarea "Oral Presentations Frye Hall location"
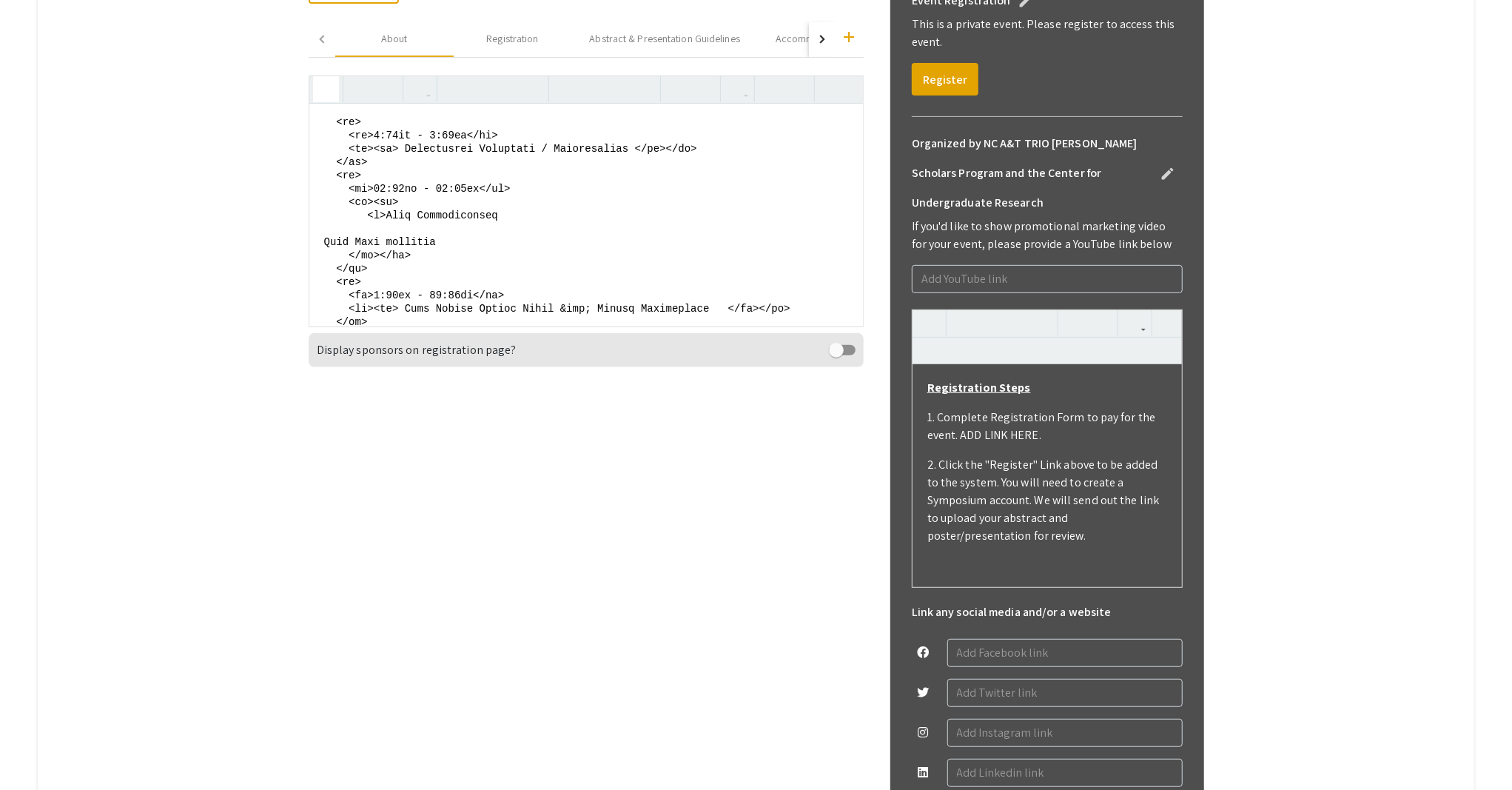
click at [520, 254] on textarea at bounding box center [586, 214] width 553 height 222
click at [330, 277] on textarea at bounding box center [586, 214] width 553 height 222
click at [466, 285] on textarea at bounding box center [586, 214] width 553 height 222
drag, startPoint x: 328, startPoint y: 281, endPoint x: 326, endPoint y: 267, distance: 14.1
click at [326, 267] on textarea at bounding box center [586, 214] width 553 height 222
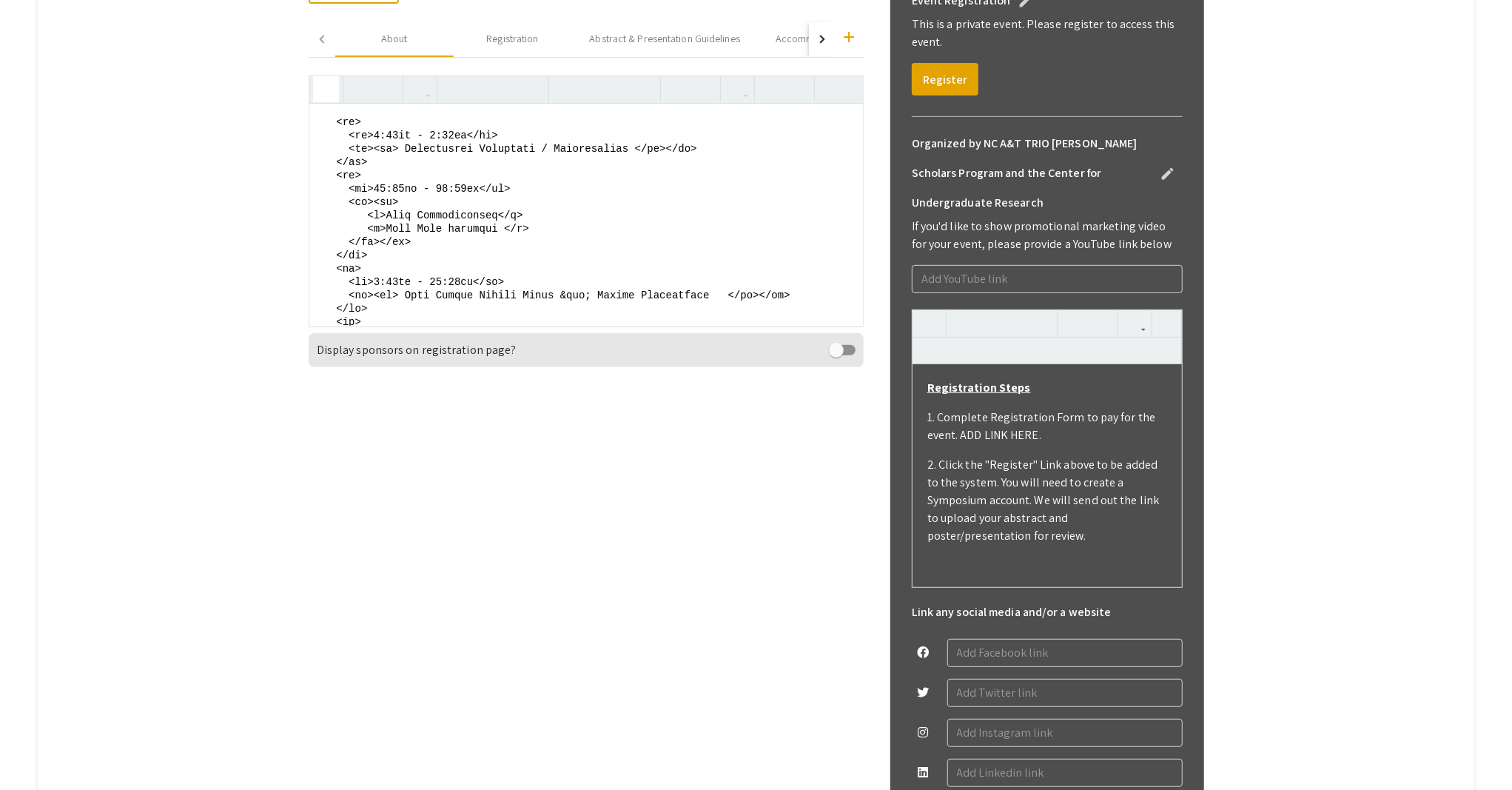
click at [328, 91] on icon "button" at bounding box center [326, 89] width 13 height 24
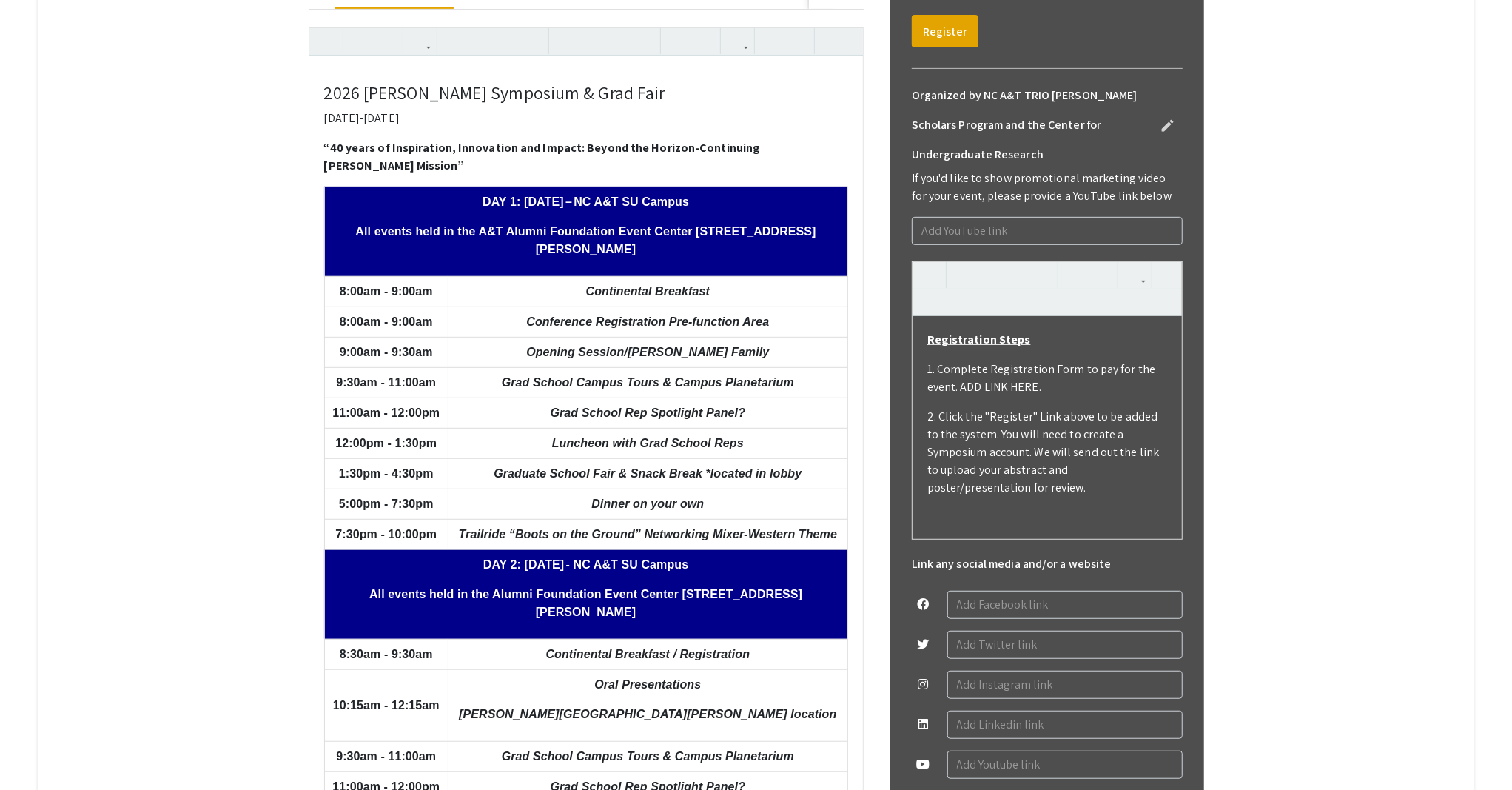
scroll to position [463, 0]
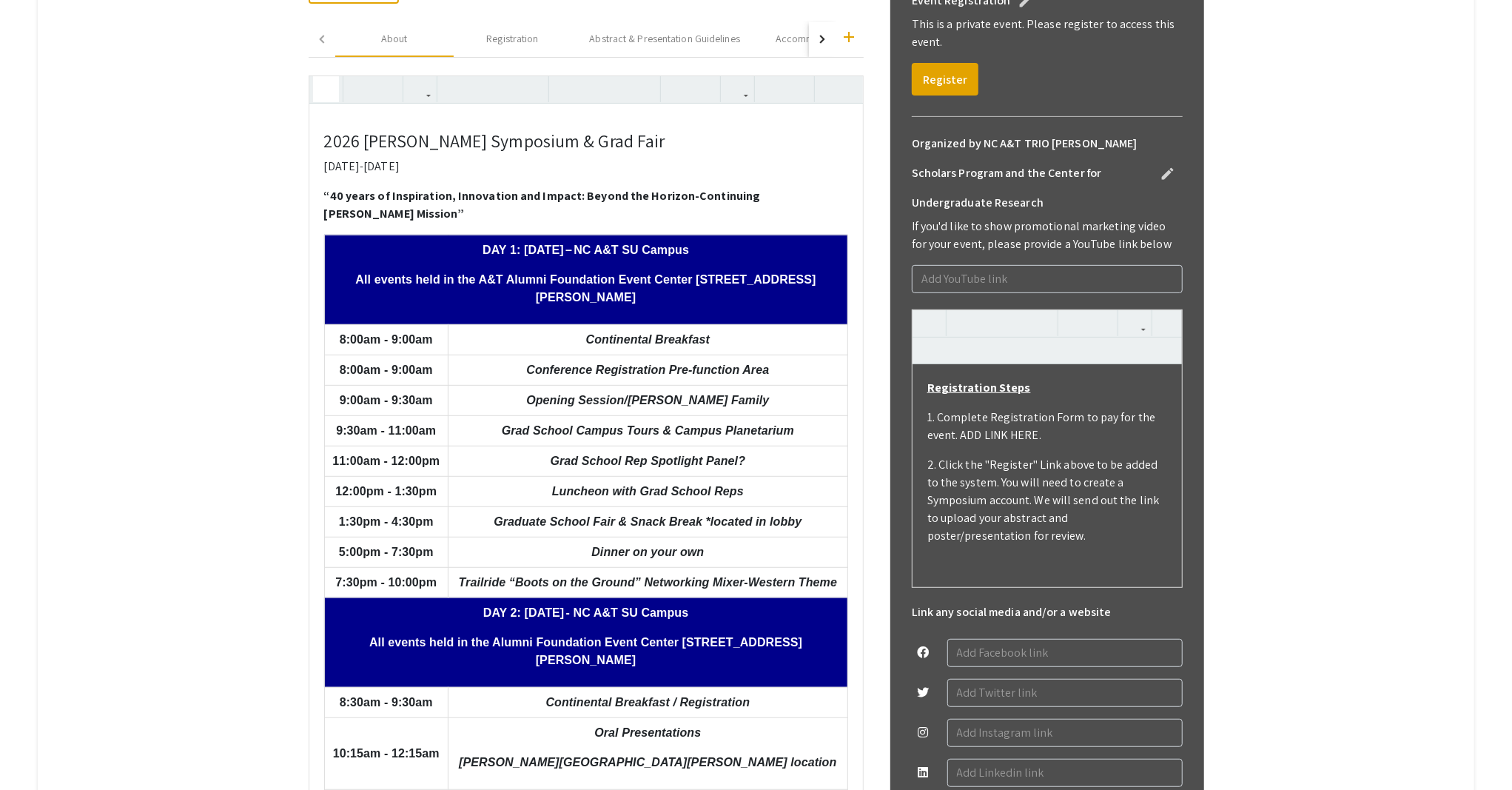
click at [320, 77] on use "button" at bounding box center [320, 77] width 0 height 0
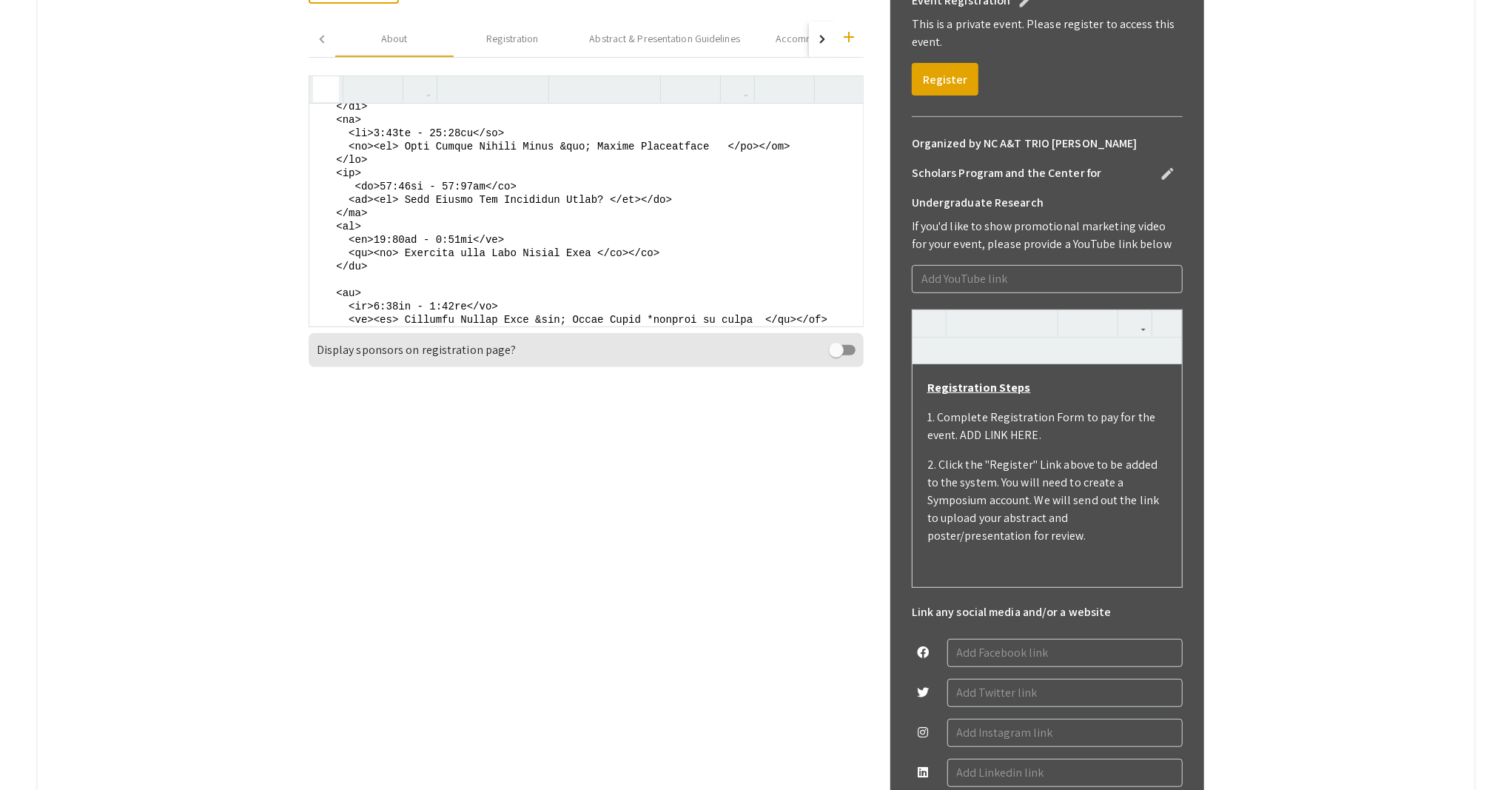
scroll to position [1133, 0]
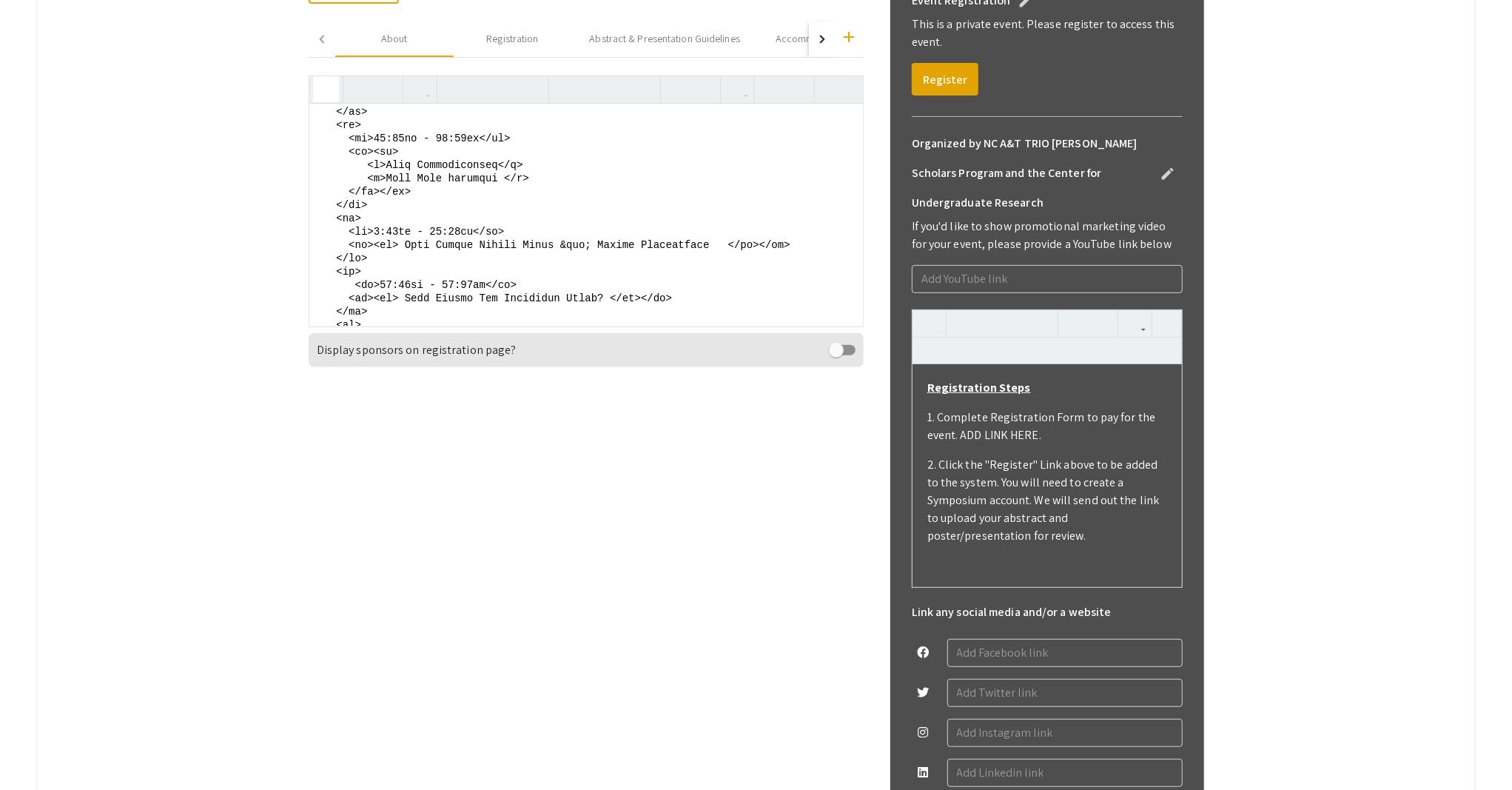
click at [344, 259] on textarea at bounding box center [586, 214] width 553 height 222
drag, startPoint x: 356, startPoint y: 188, endPoint x: 423, endPoint y: 229, distance: 78.5
click at [423, 229] on textarea at bounding box center [586, 214] width 553 height 222
drag, startPoint x: 357, startPoint y: 280, endPoint x: 796, endPoint y: 283, distance: 439.0
click at [796, 283] on textarea at bounding box center [586, 214] width 553 height 222
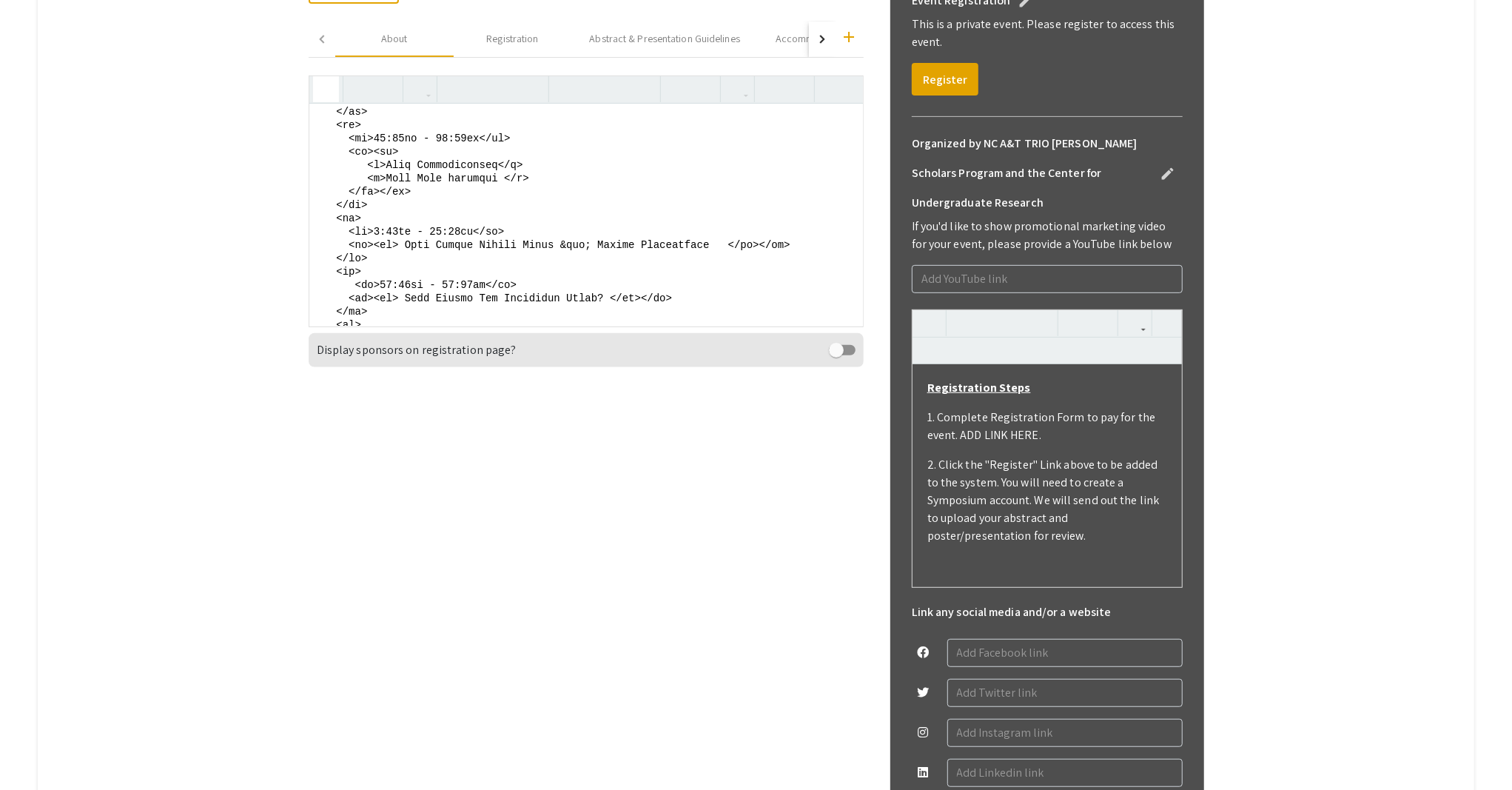
paste textarea "<p>Oral Presentations</p> <p>Frye Hall location </p>"
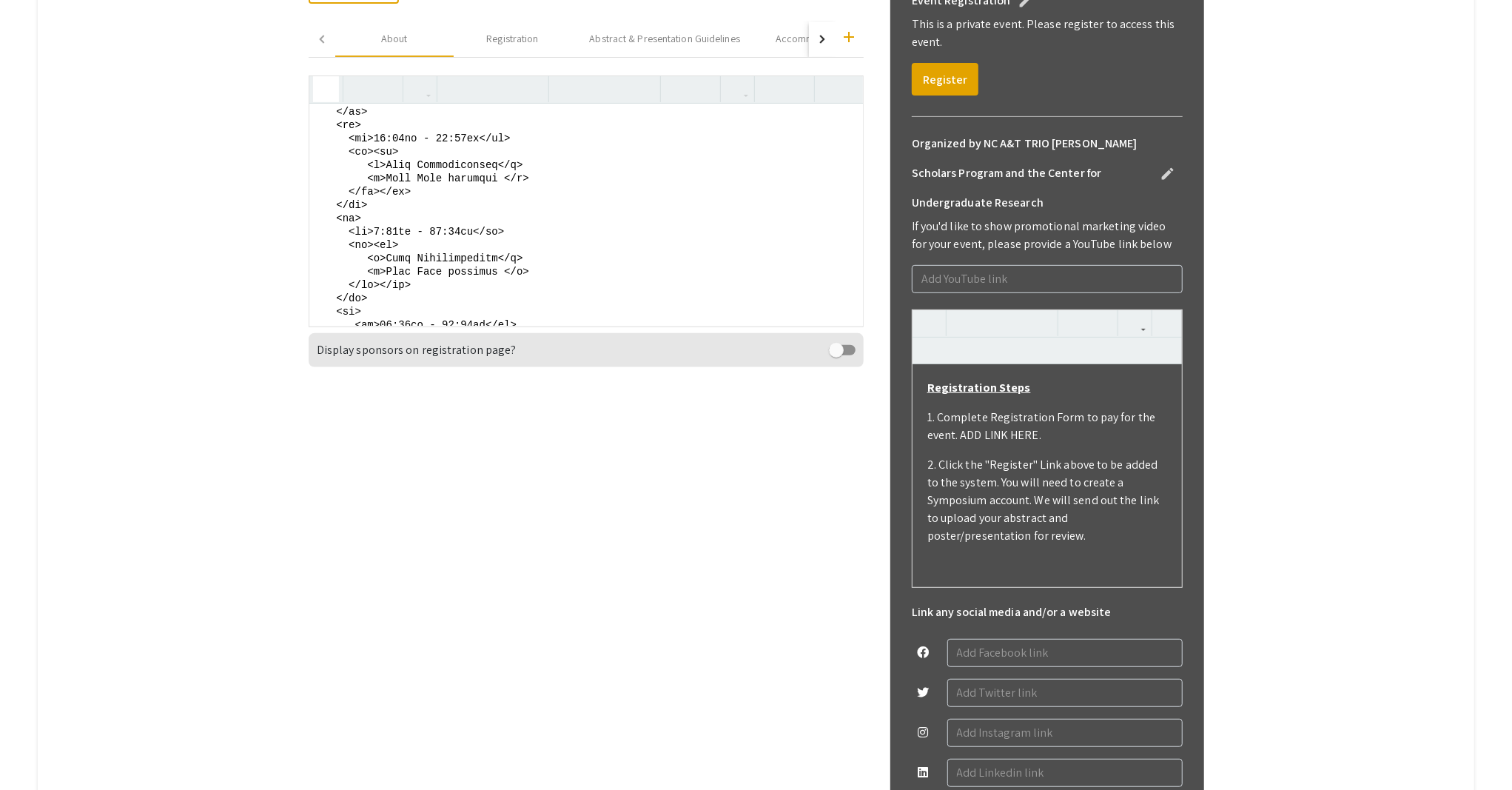
scroll to position [1137, 0]
click at [387, 262] on textarea at bounding box center [586, 214] width 553 height 222
click at [455, 263] on textarea at bounding box center [586, 214] width 553 height 222
click at [413, 264] on textarea at bounding box center [586, 214] width 553 height 222
click at [465, 263] on textarea at bounding box center [586, 214] width 553 height 222
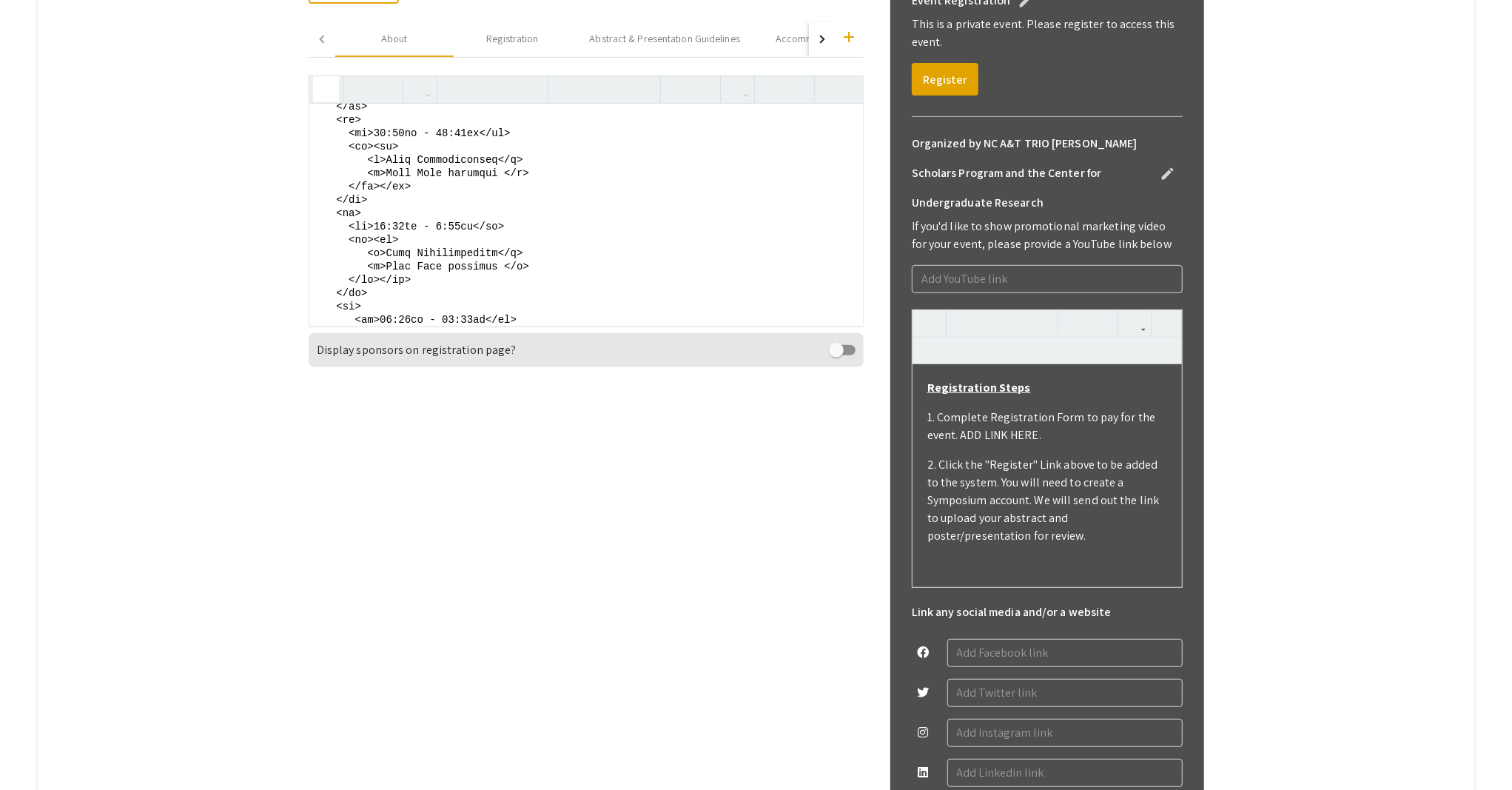
drag, startPoint x: 393, startPoint y: 288, endPoint x: 504, endPoint y: 296, distance: 111.3
click at [504, 296] on textarea at bounding box center [586, 214] width 553 height 222
paste textarea "LUNCHEON"
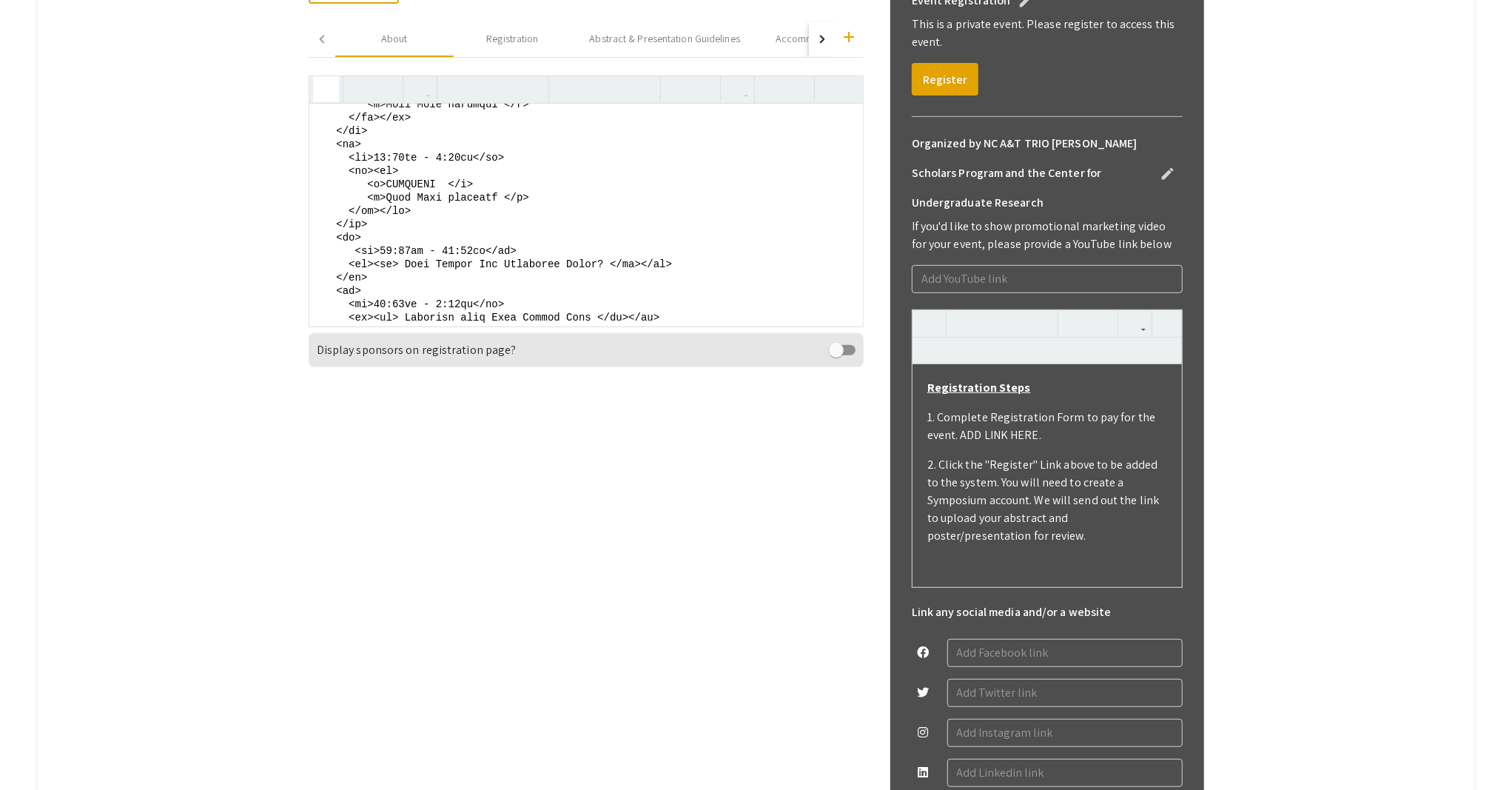
scroll to position [1230, 0]
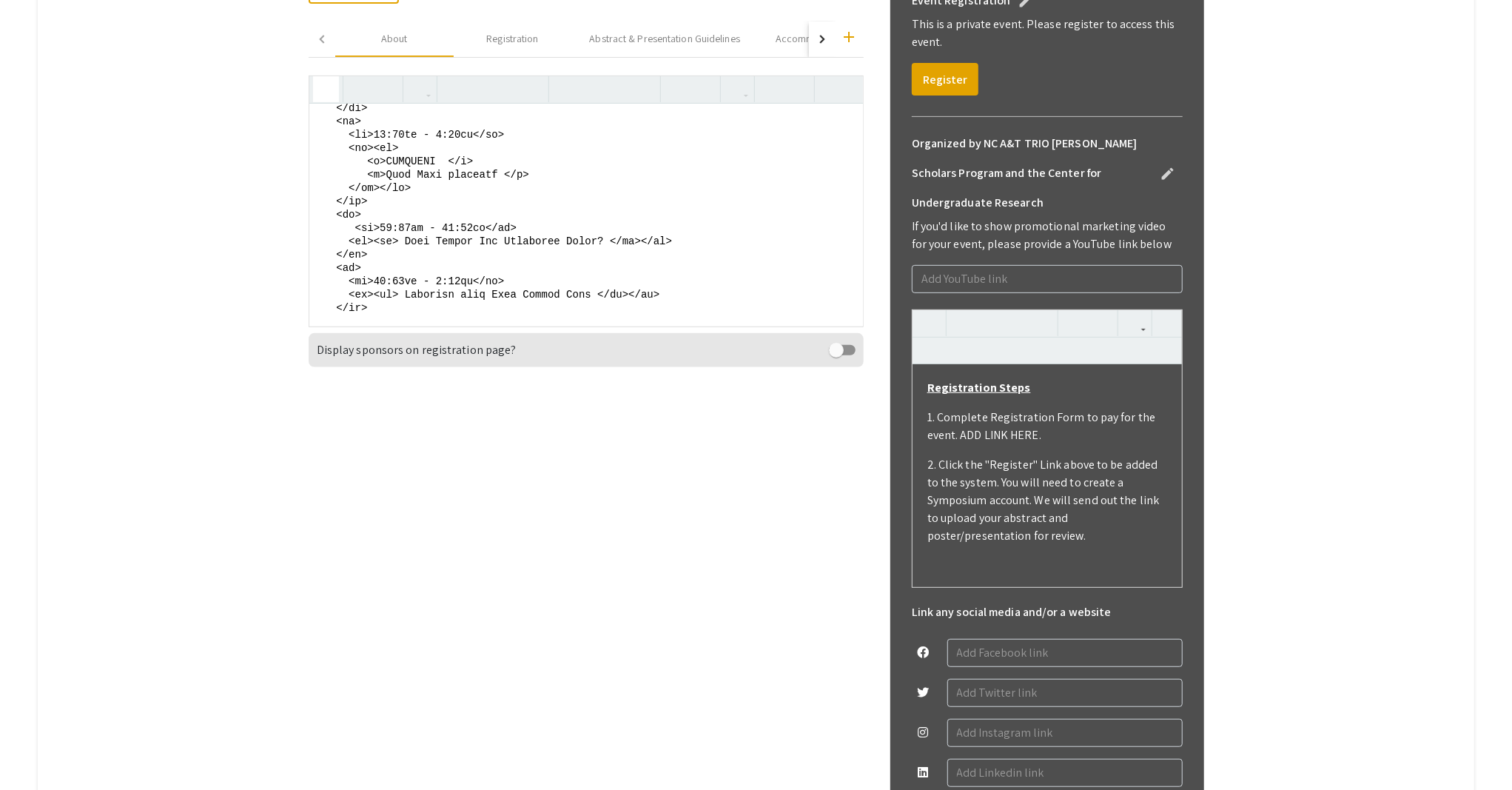
drag, startPoint x: 393, startPoint y: 303, endPoint x: 506, endPoint y: 212, distance: 145.1
click at [506, 212] on textarea at bounding box center [586, 214] width 553 height 222
paste textarea "GRAD SCHOOL Panel with visiting McNair Scholar Alums"
click at [396, 207] on textarea at bounding box center [586, 214] width 553 height 222
click at [400, 262] on textarea at bounding box center [586, 214] width 553 height 222
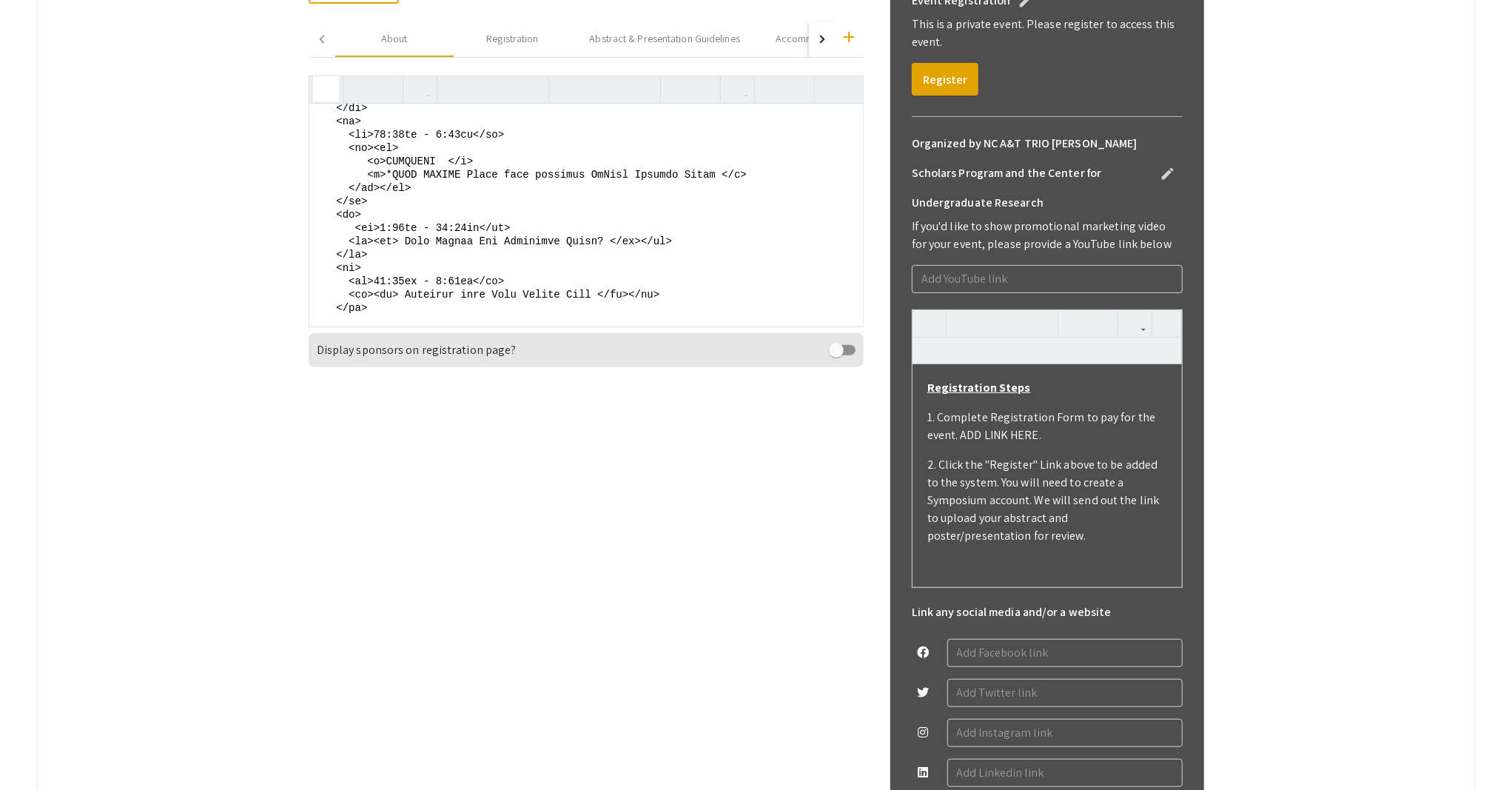
click at [448, 268] on textarea at bounding box center [586, 214] width 553 height 222
drag, startPoint x: 355, startPoint y: 185, endPoint x: 420, endPoint y: 231, distance: 79.6
click at [420, 231] on textarea at bounding box center [586, 214] width 553 height 222
drag, startPoint x: 355, startPoint y: 279, endPoint x: 693, endPoint y: 284, distance: 338.0
click at [693, 284] on textarea at bounding box center [586, 214] width 553 height 222
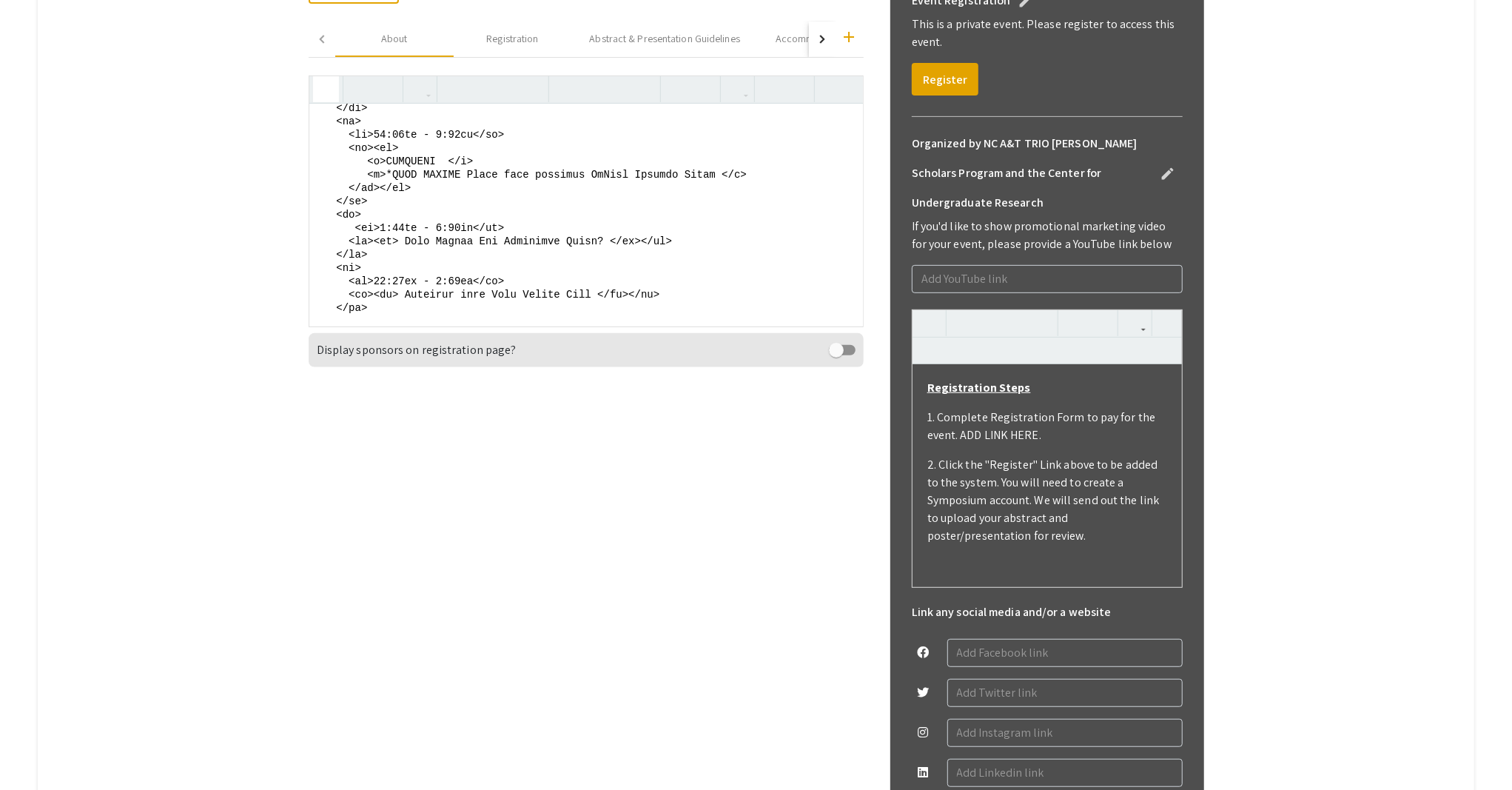
paste textarea "<p>LUNCHEON </p> <p>*GRAD SCHOOL Panel with visiting McNair Scholar Alums </p>"
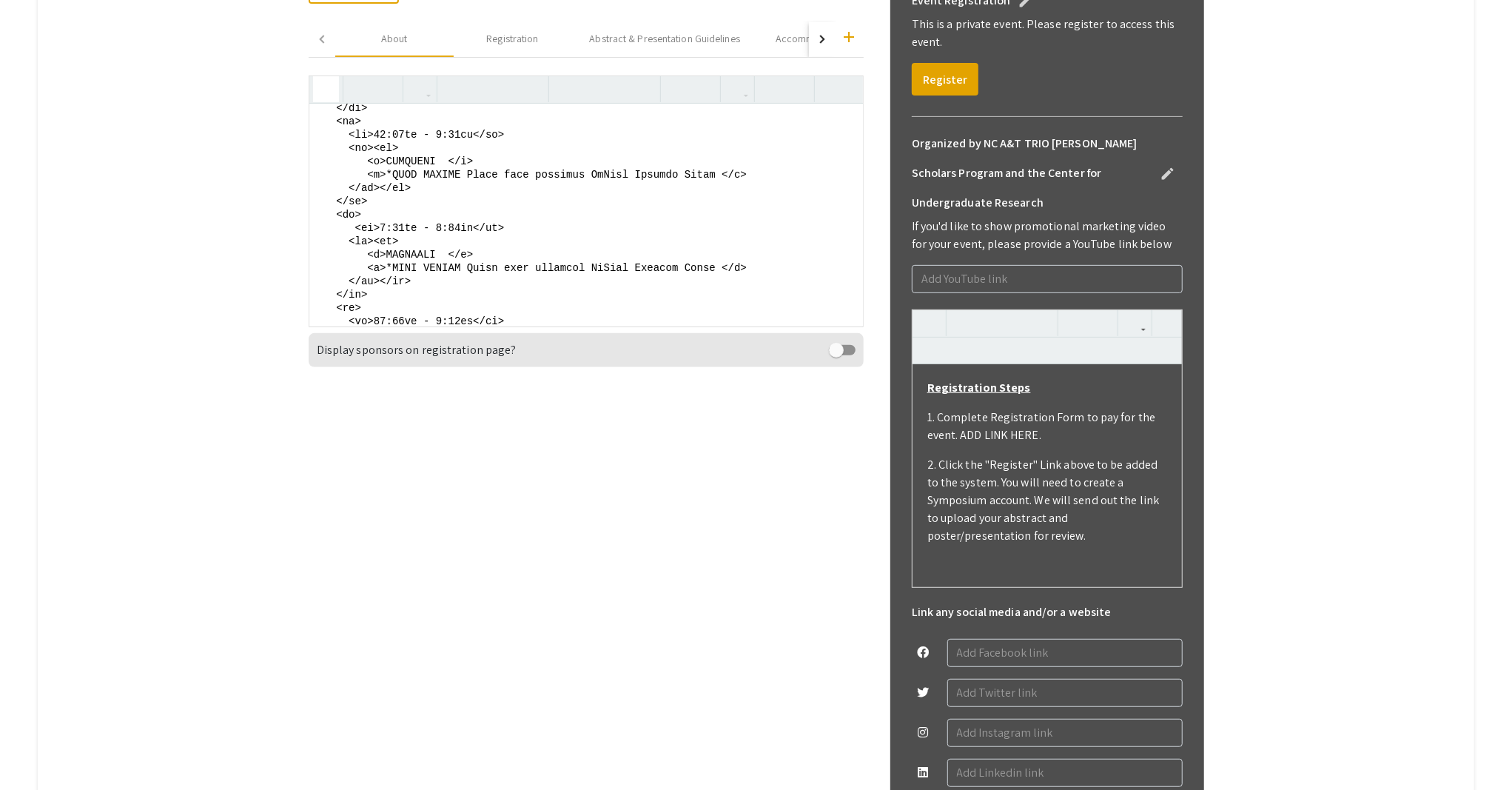
scroll to position [1232, 0]
drag, startPoint x: 452, startPoint y: 286, endPoint x: 395, endPoint y: 290, distance: 57.1
click at [395, 290] on textarea at bounding box center [586, 214] width 553 height 222
paste textarea "Historic Dr. Ronald E. McNair Exhibit Tour & Pre-recorded Dedication to Dr. Ron…"
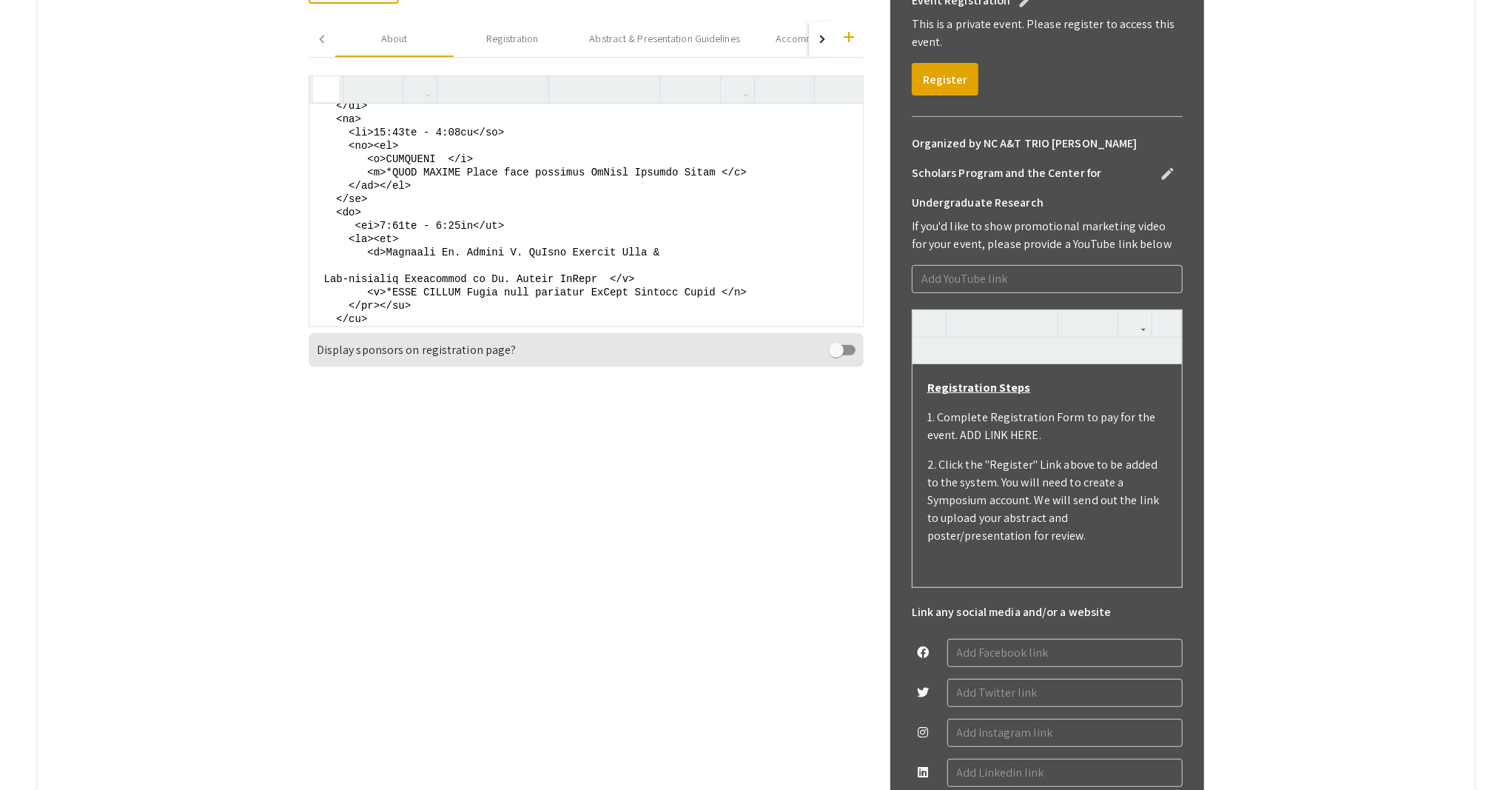
click at [329, 318] on textarea at bounding box center [586, 214] width 553 height 222
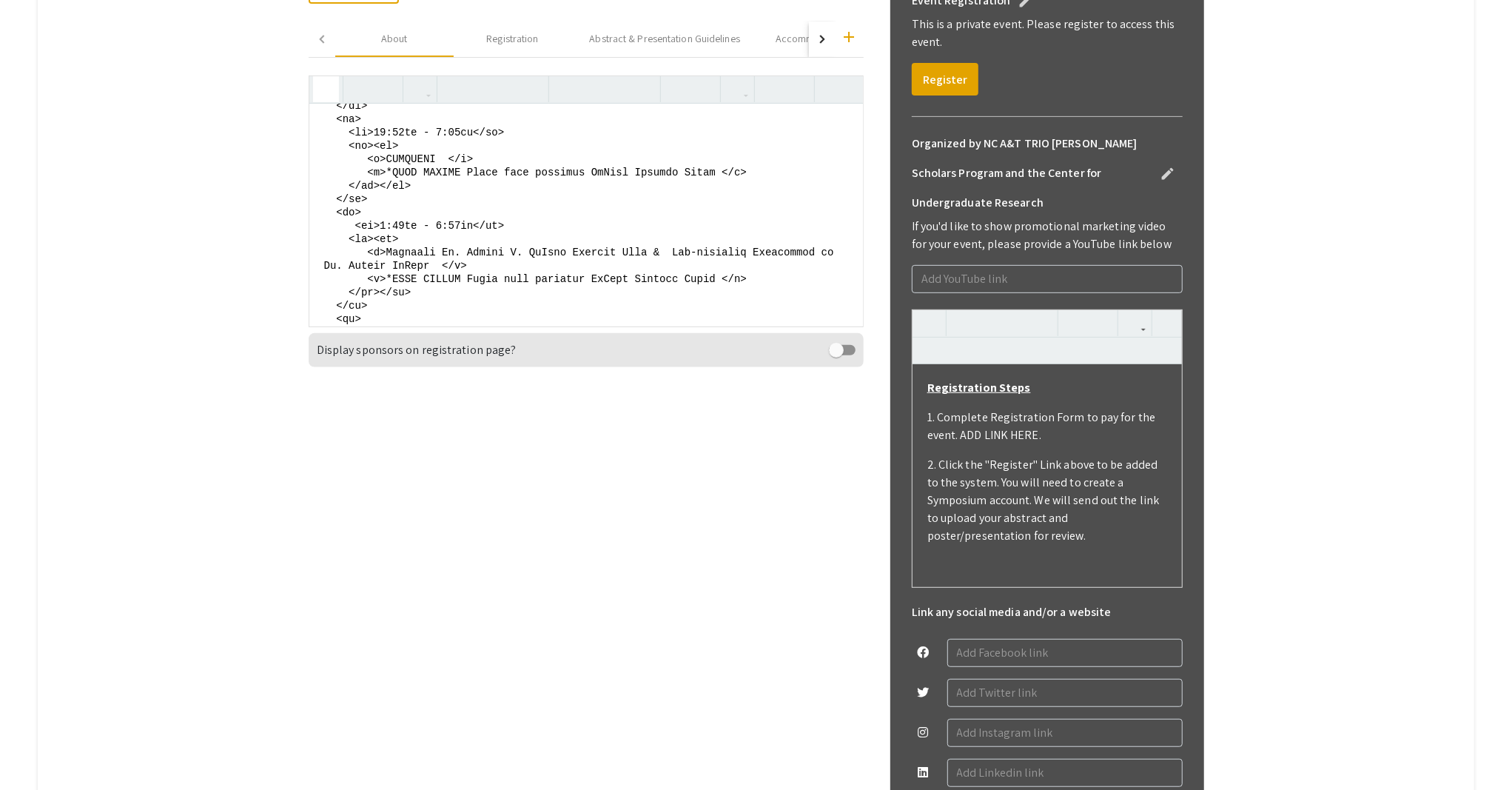
click at [331, 303] on textarea at bounding box center [586, 214] width 553 height 222
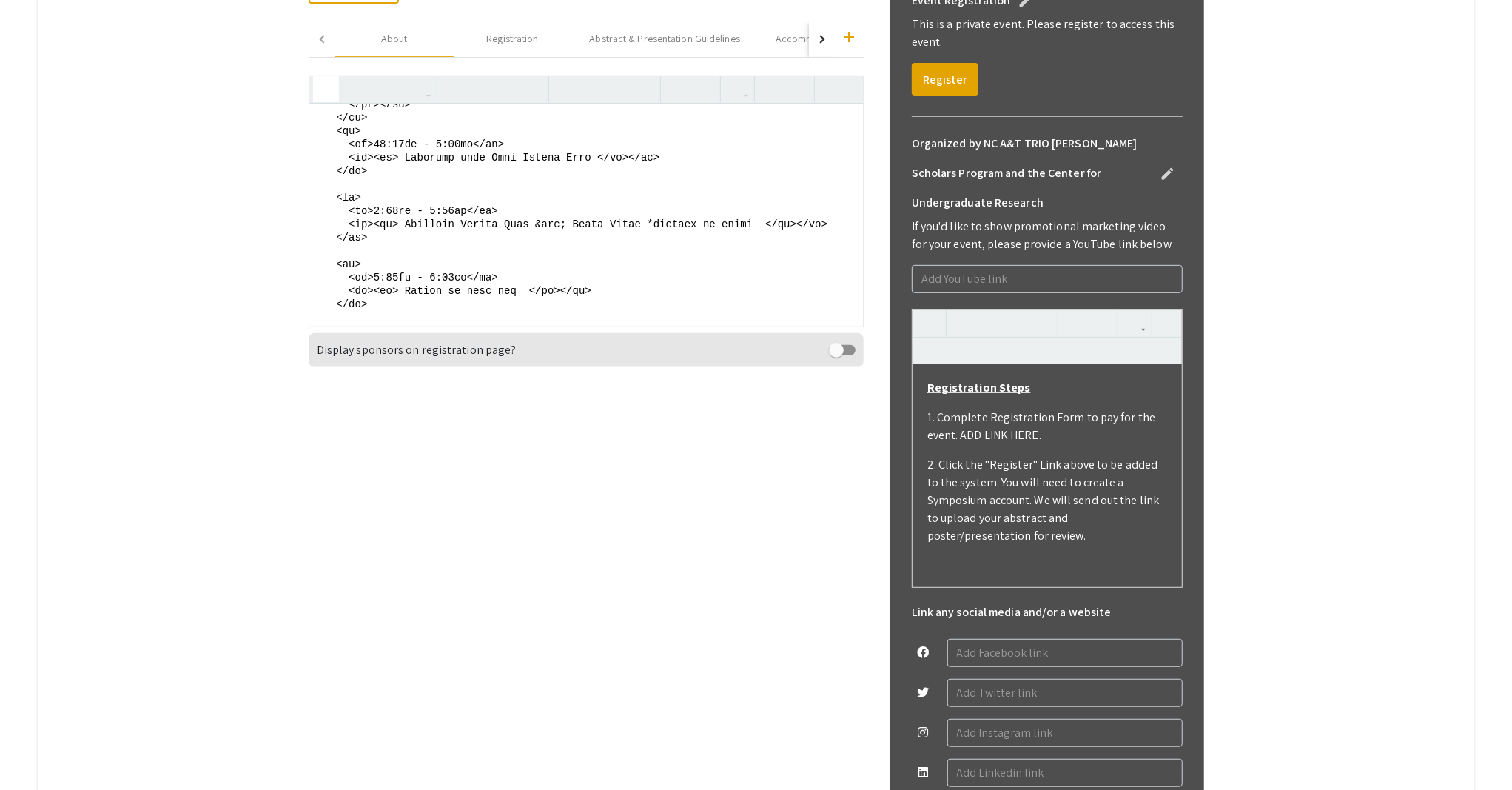
drag, startPoint x: 394, startPoint y: 314, endPoint x: 482, endPoint y: 269, distance: 98.8
click at [482, 269] on textarea at bounding box center [586, 214] width 553 height 222
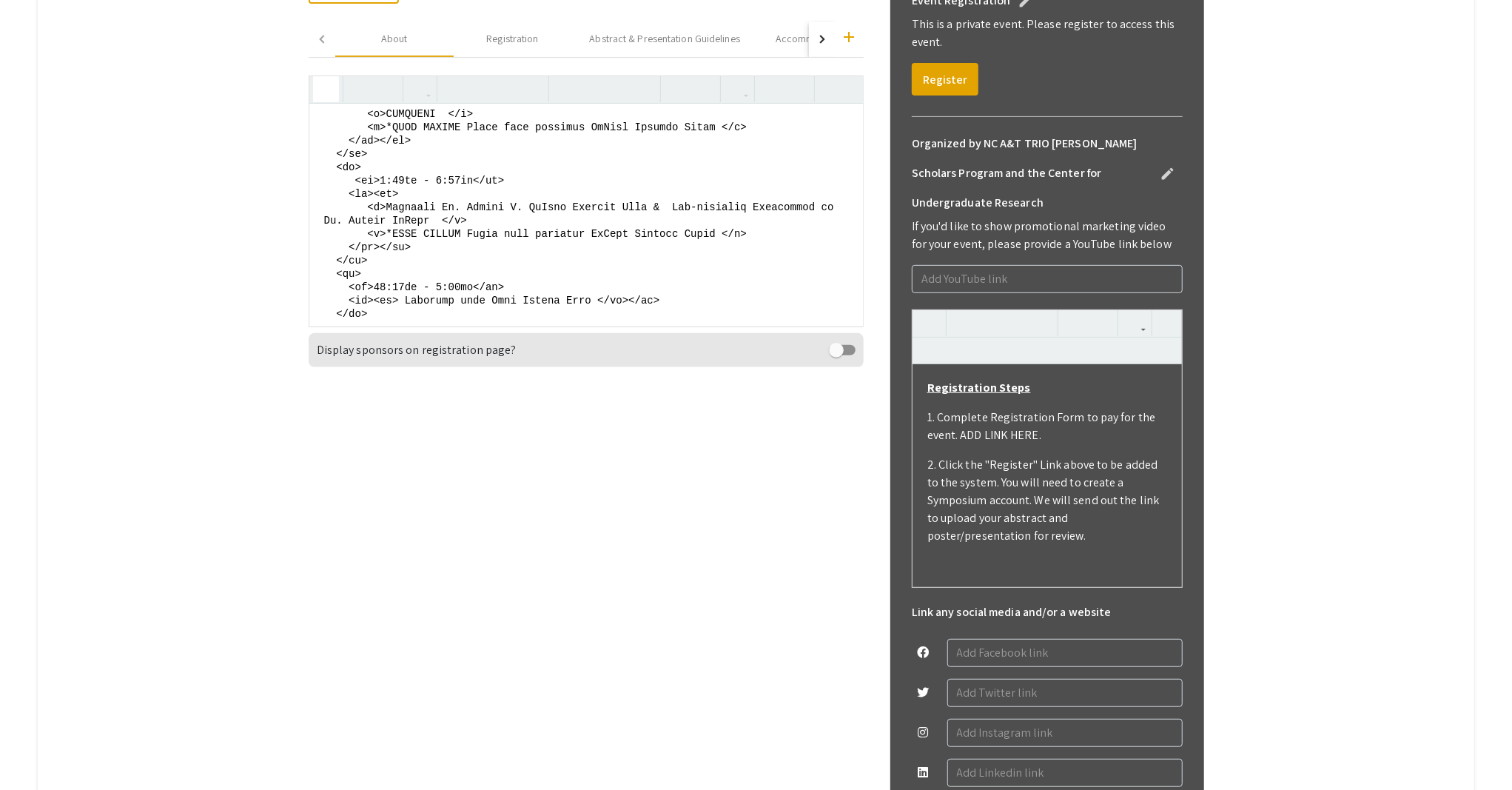
scroll to position [1321, 0]
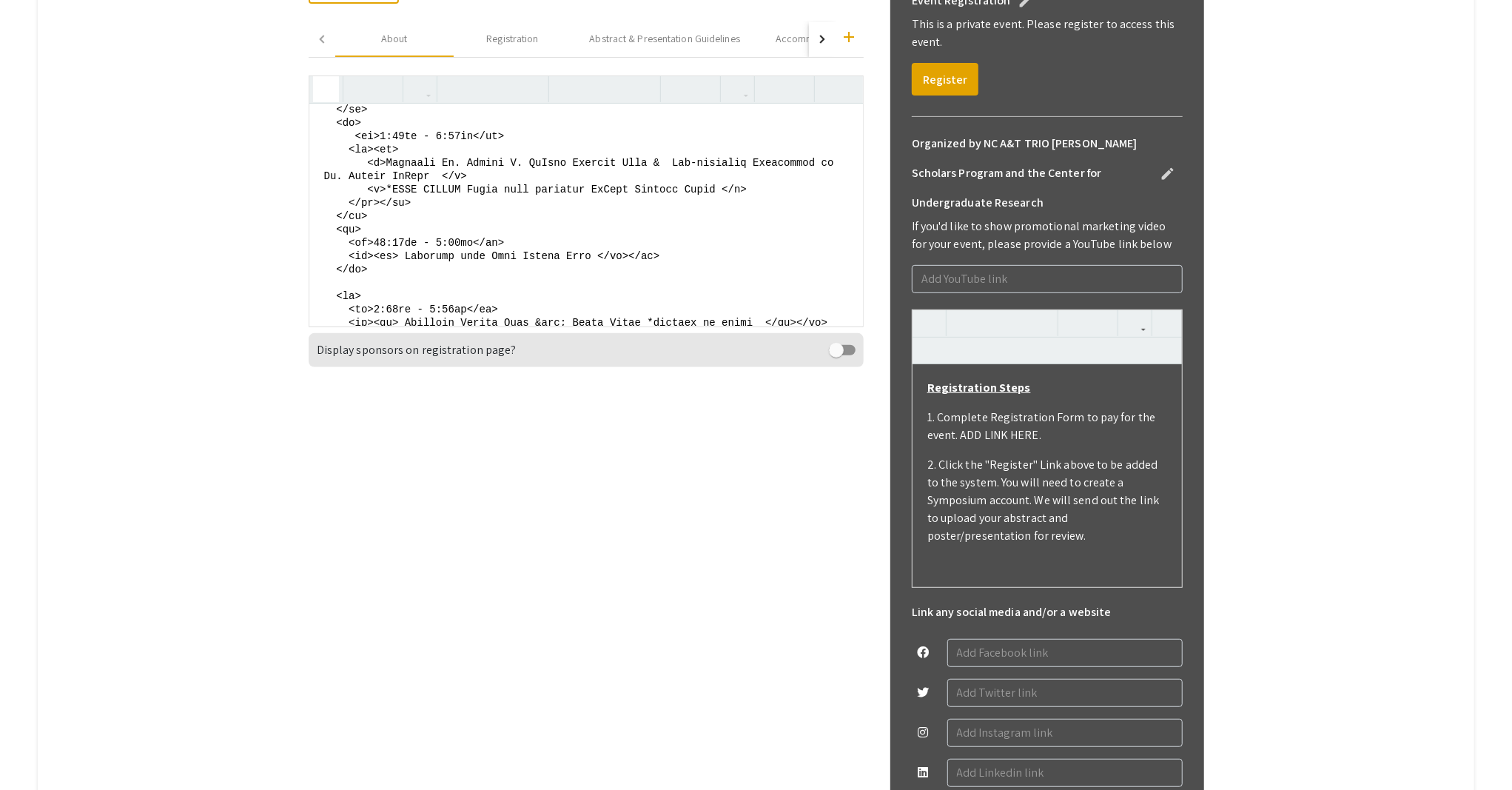
click at [729, 223] on textarea at bounding box center [586, 214] width 553 height 222
click at [719, 226] on textarea at bounding box center [586, 214] width 553 height 222
drag, startPoint x: 723, startPoint y: 229, endPoint x: 394, endPoint y: 225, distance: 329.0
click at [394, 225] on textarea at bounding box center [586, 214] width 553 height 222
paste textarea "A&T Artifacts & McNair Undergraduate Experience"
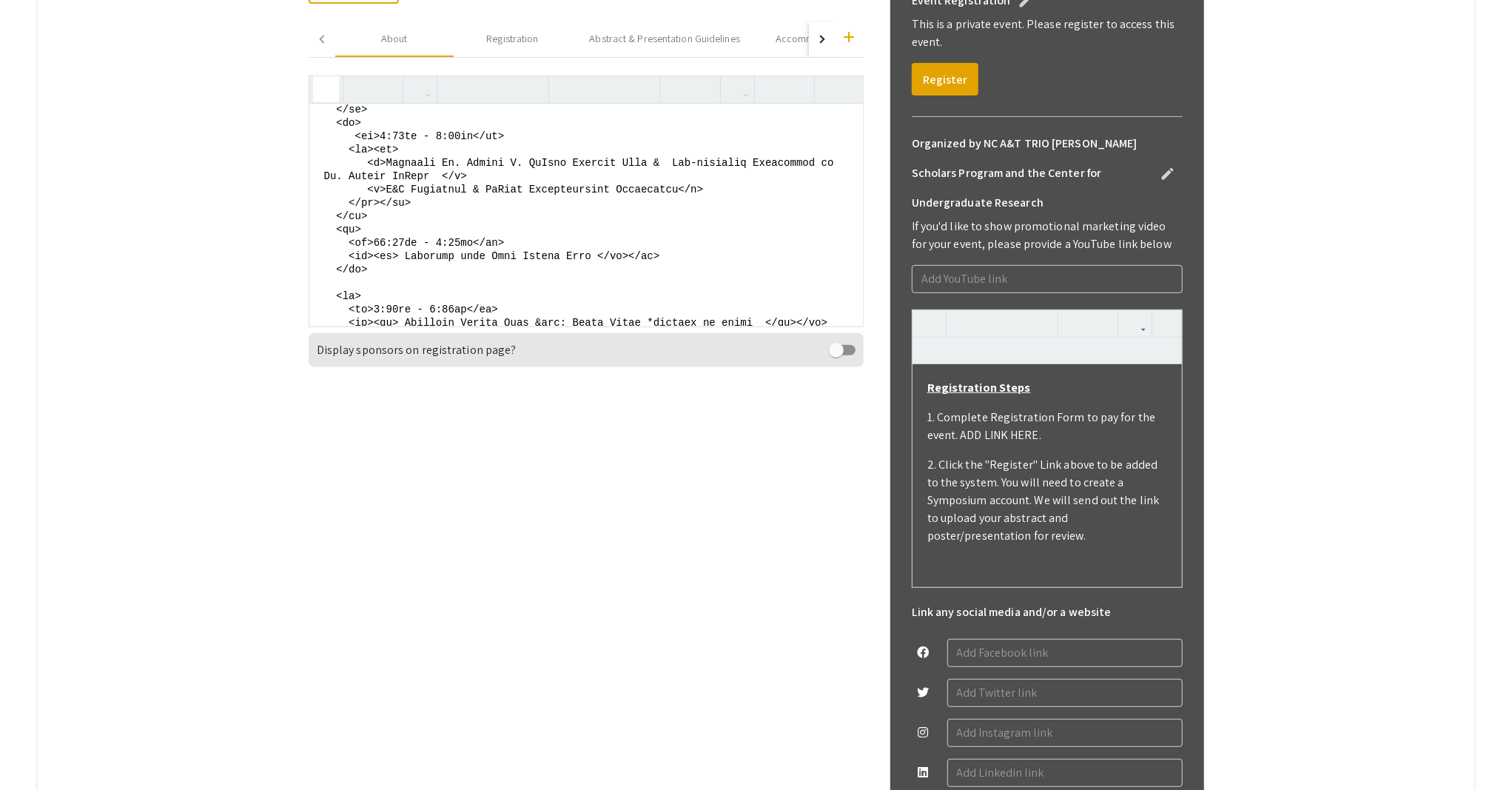
click at [388, 222] on textarea at bounding box center [586, 214] width 553 height 222
click at [513, 229] on textarea at bounding box center [586, 214] width 553 height 222
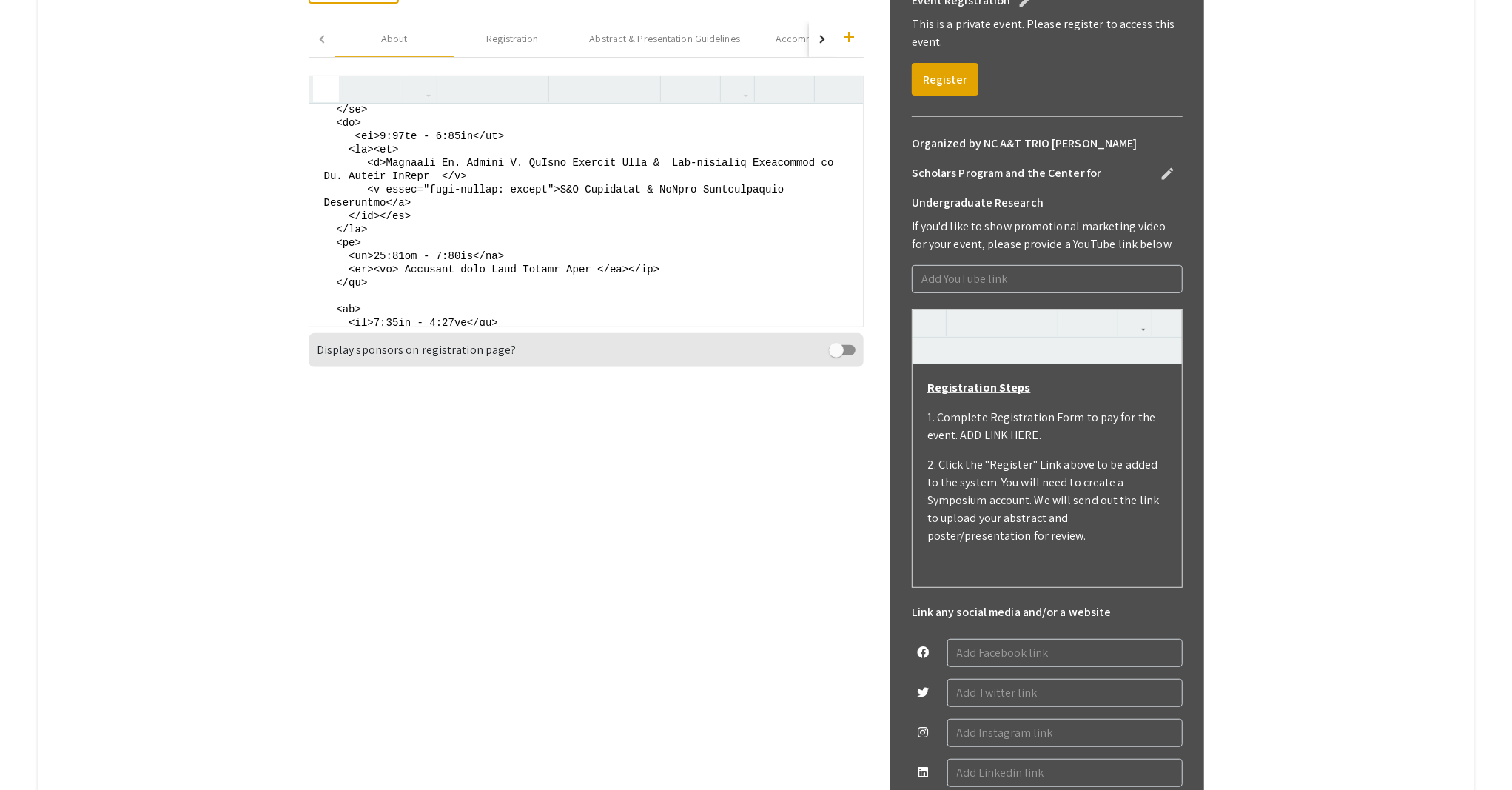
click at [389, 293] on textarea at bounding box center [586, 214] width 553 height 222
click at [441, 291] on textarea at bounding box center [586, 214] width 553 height 222
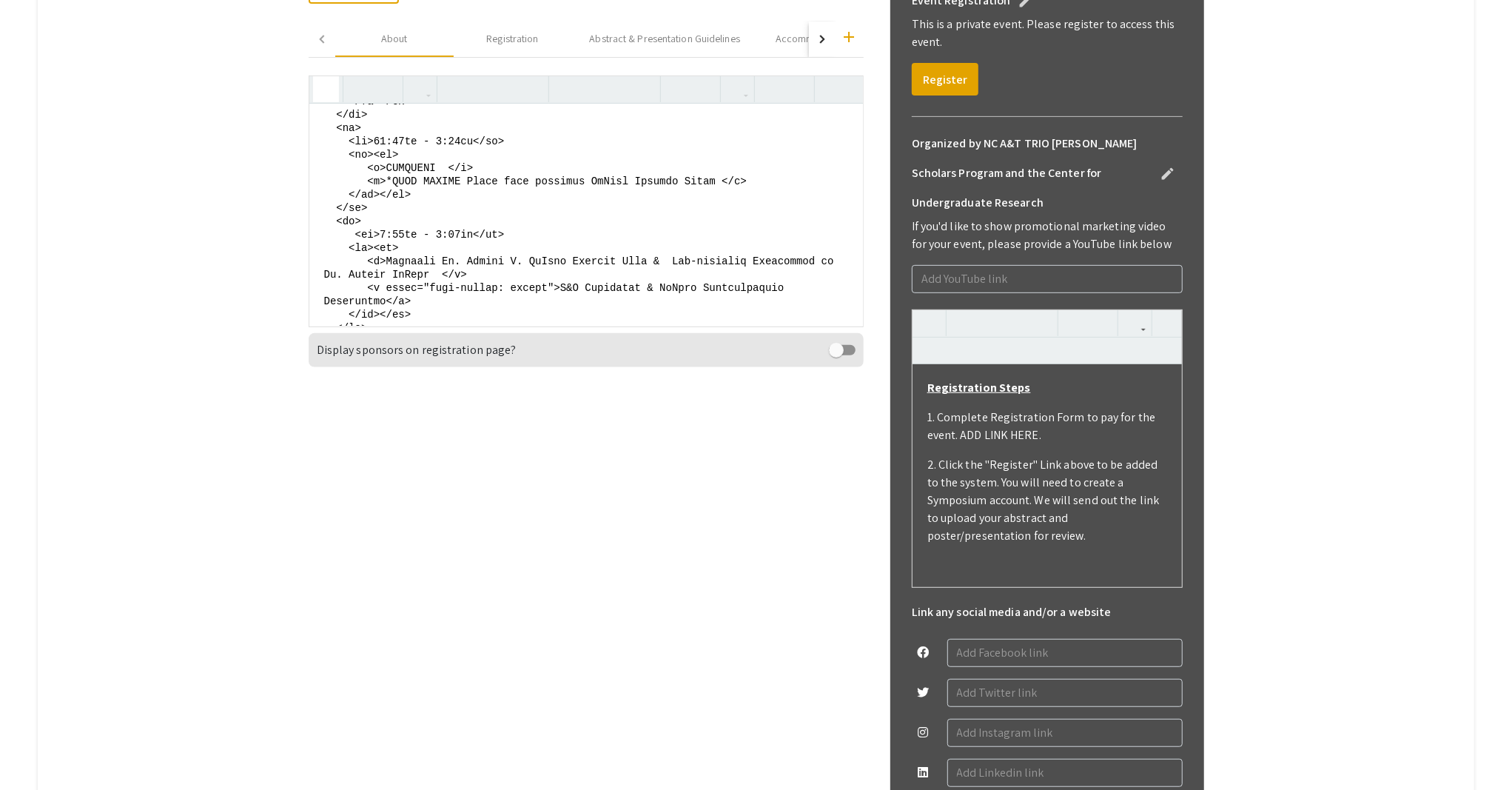
drag, startPoint x: 376, startPoint y: 207, endPoint x: 780, endPoint y: 222, distance: 404.3
click at [780, 222] on textarea at bounding box center [586, 214] width 553 height 222
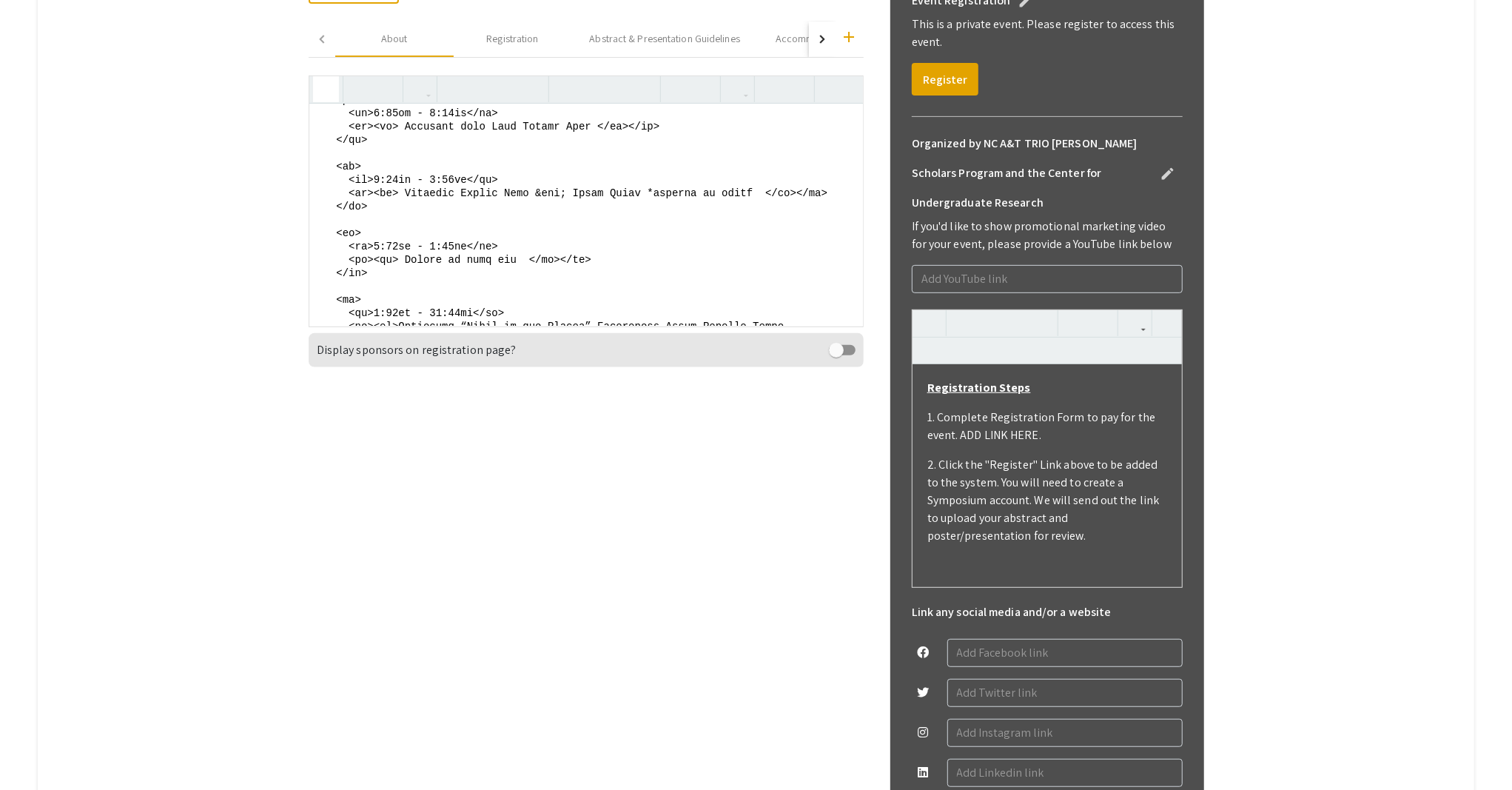
scroll to position [1420, 0]
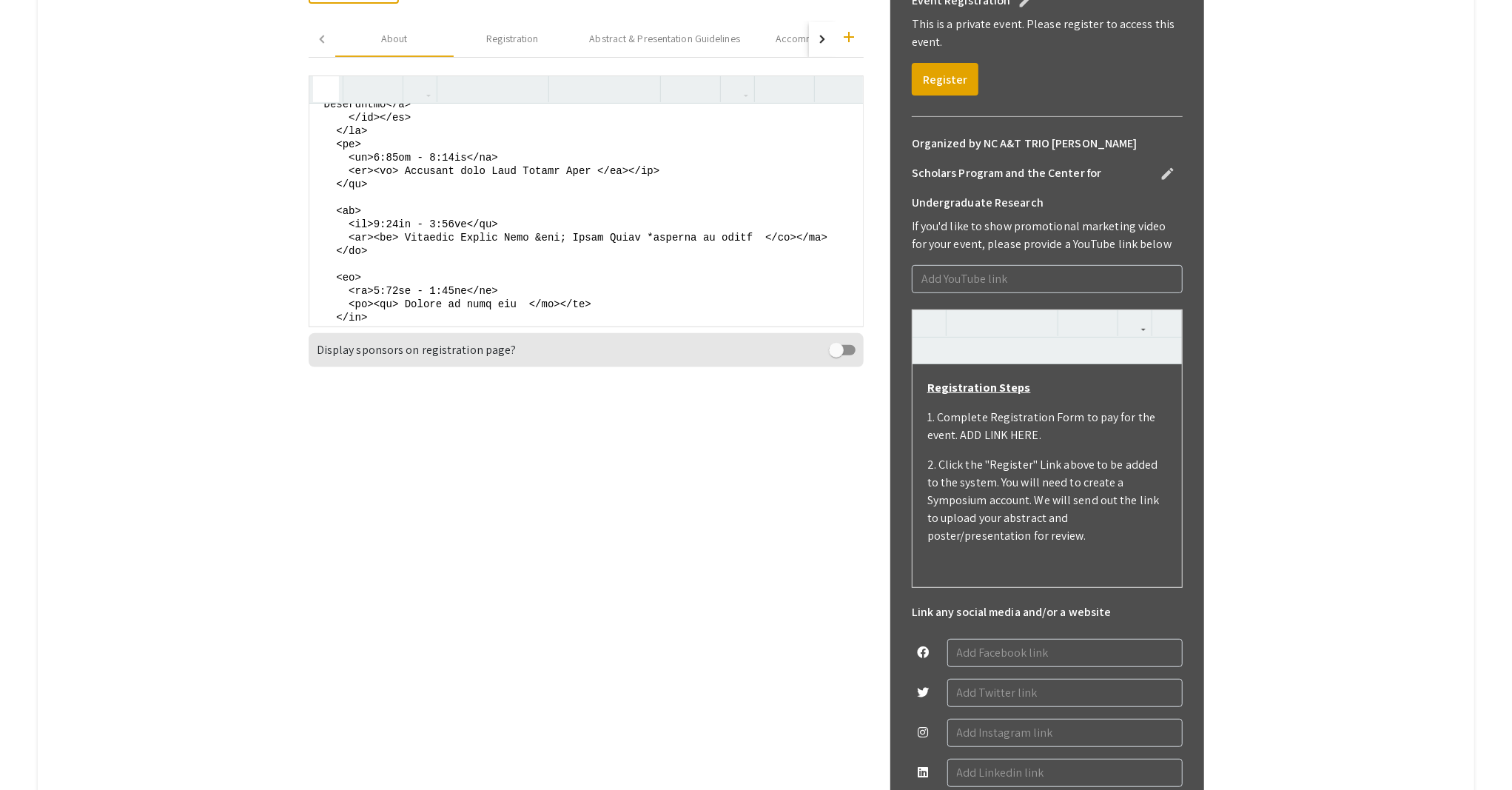
drag, startPoint x: 357, startPoint y: 205, endPoint x: 671, endPoint y: 212, distance: 314.1
click at [668, 209] on textarea at bounding box center [586, 214] width 553 height 222
paste textarea "<p>LUNCHEON </p> <p>*GRAD SCHOOL Panel with visiting McNair Scholar Alums </p>"
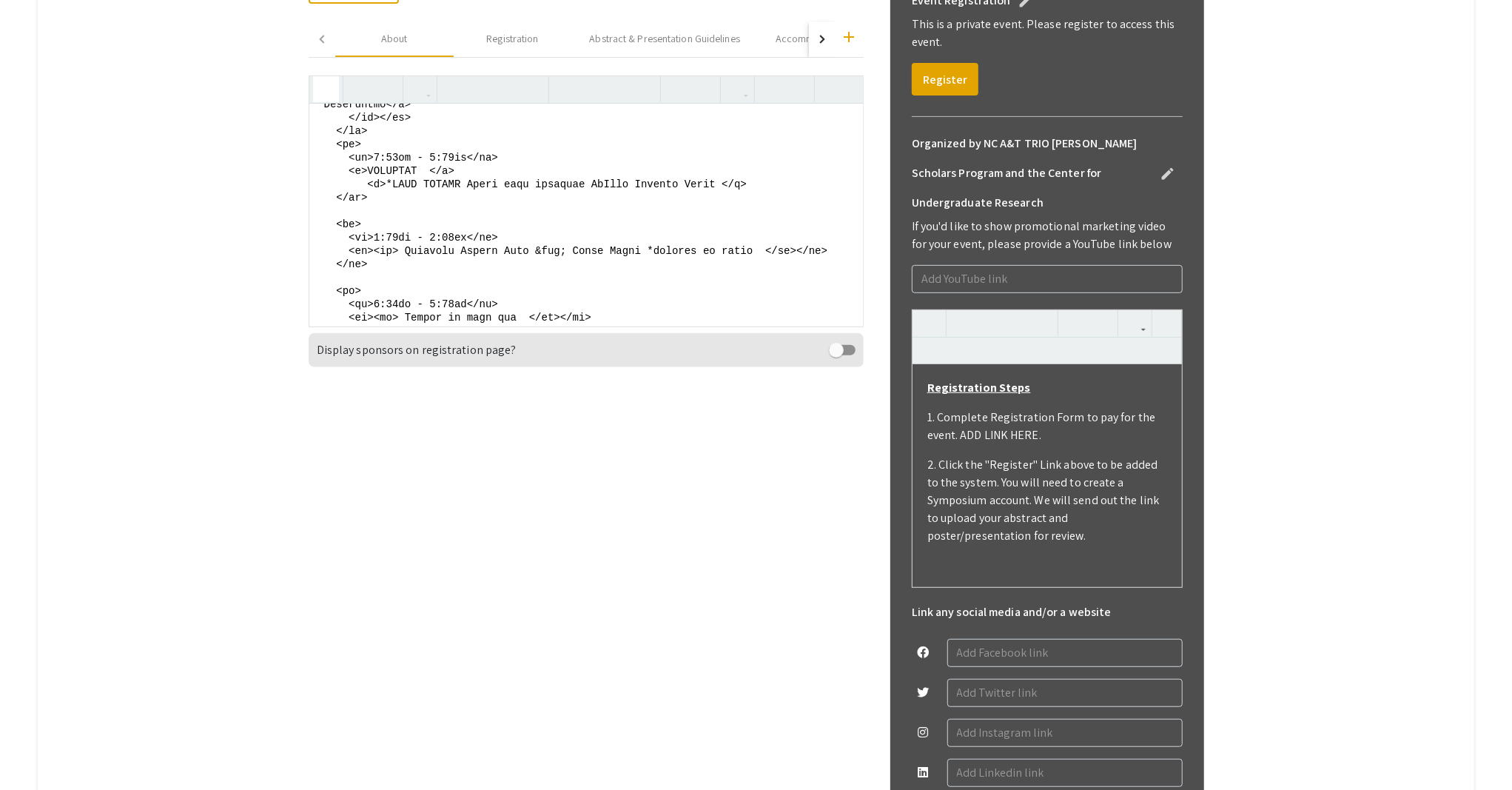
click at [374, 222] on textarea at bounding box center [586, 214] width 553 height 222
drag, startPoint x: 426, startPoint y: 211, endPoint x: 376, endPoint y: 211, distance: 50.0
click at [376, 211] on textarea at bounding box center [586, 214] width 553 height 222
paste textarea "Poster Presentations"
drag, startPoint x: 378, startPoint y: 222, endPoint x: 706, endPoint y: 225, distance: 328.0
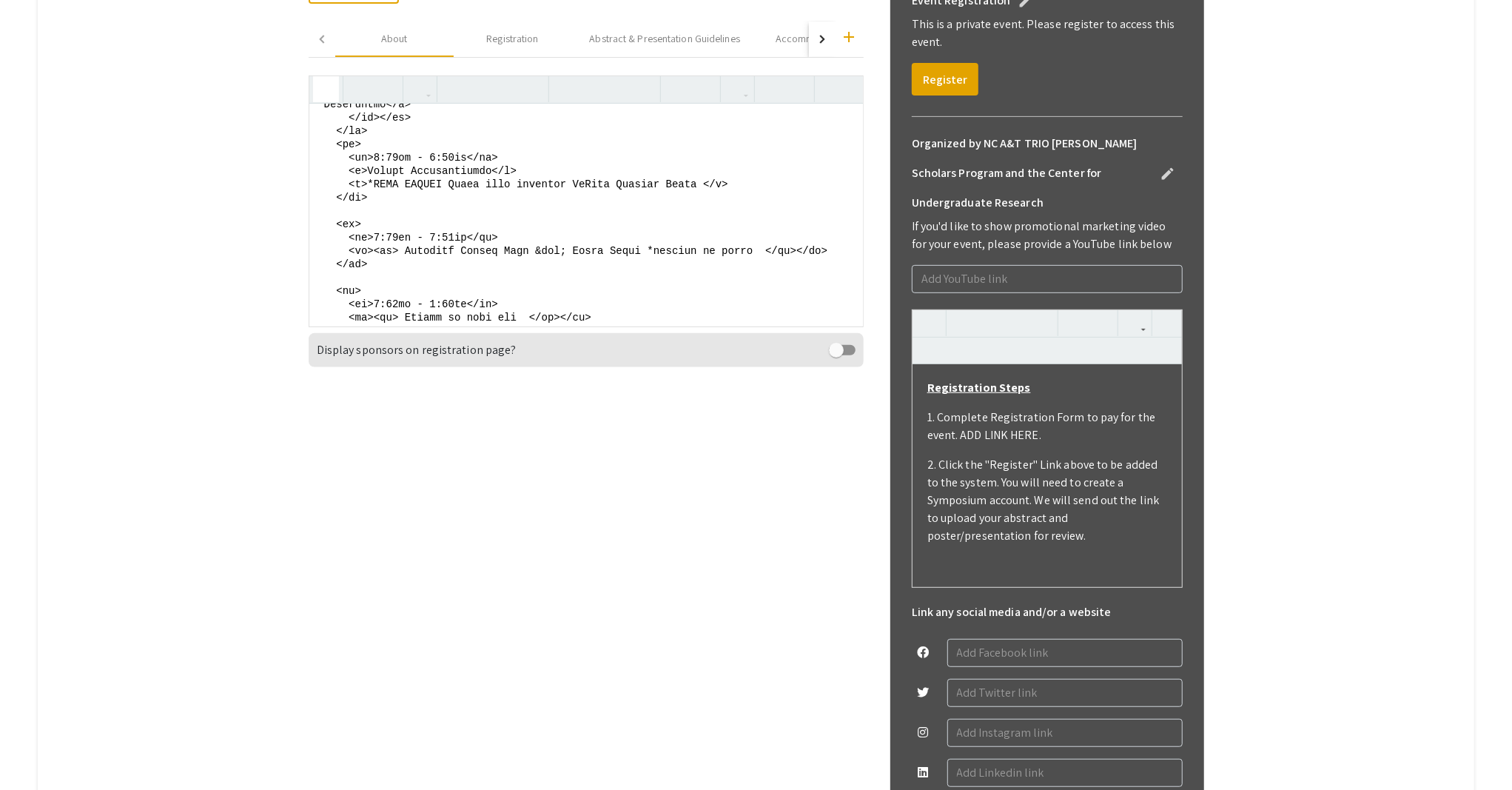
click at [706, 225] on textarea at bounding box center [586, 214] width 553 height 222
paste textarea "Alumni Foundation Event Center"
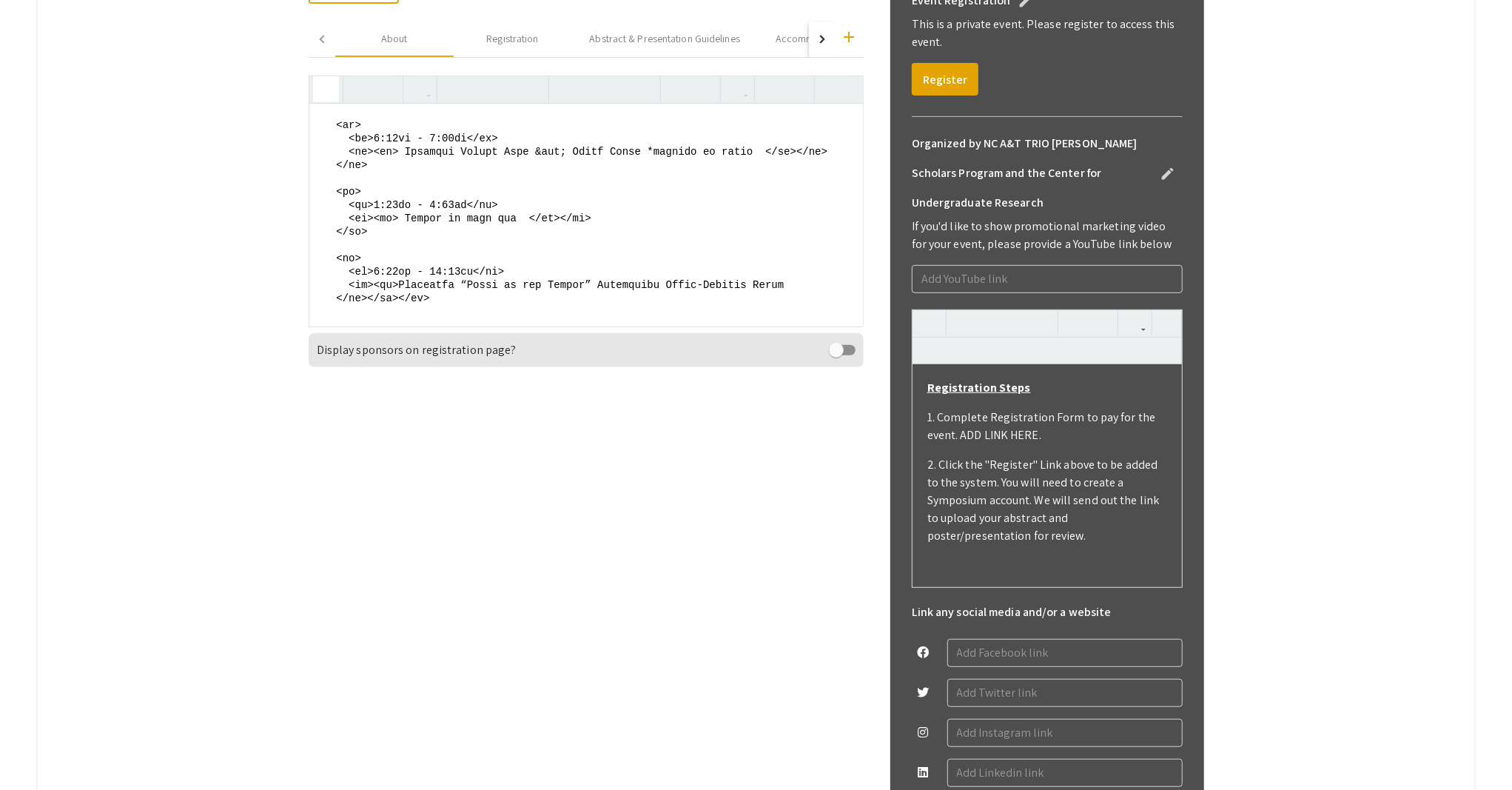
click at [386, 239] on textarea at bounding box center [586, 214] width 553 height 222
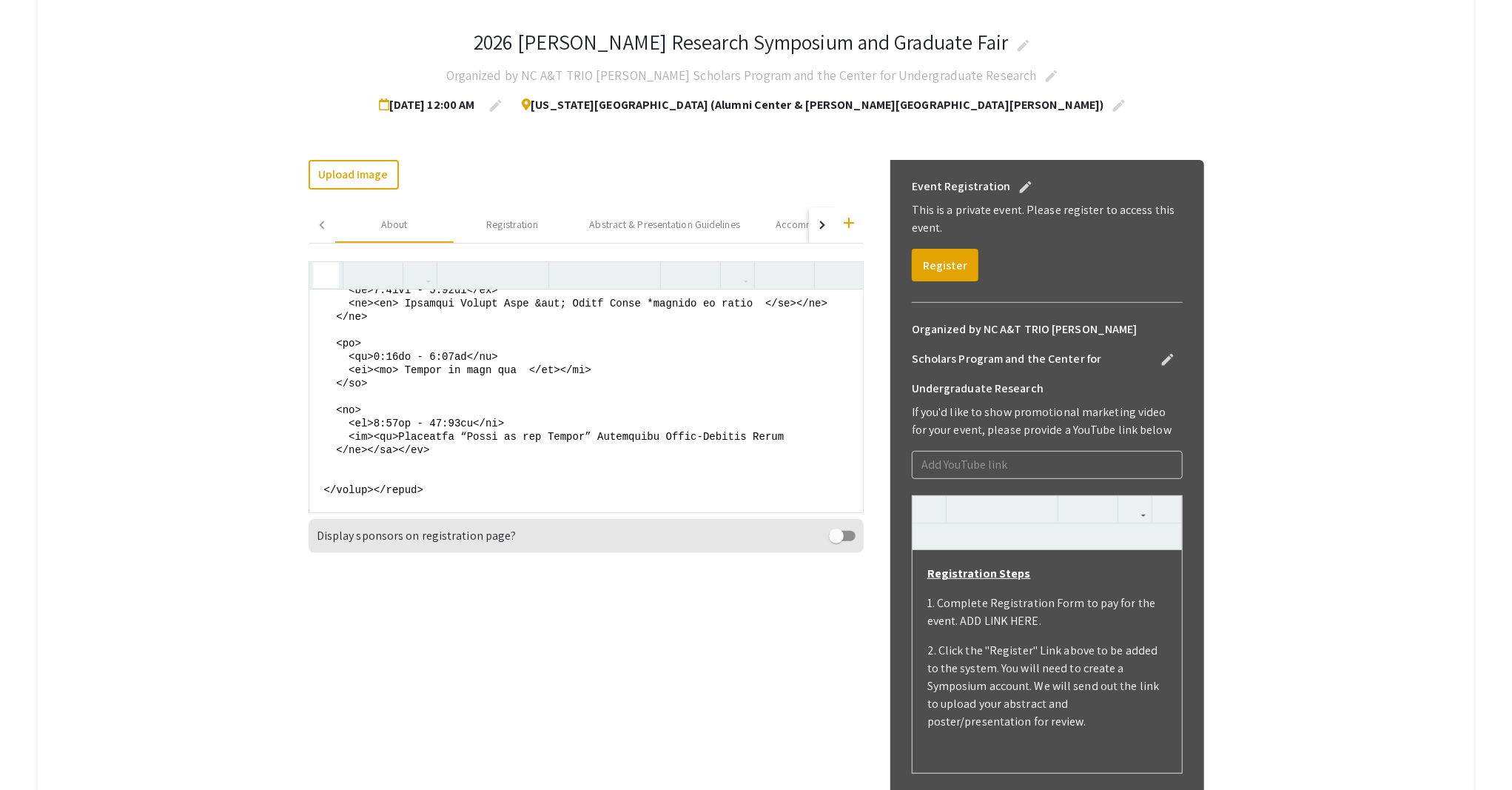
scroll to position [1548, 0]
click at [386, 399] on textarea at bounding box center [586, 400] width 553 height 222
click at [444, 396] on textarea at bounding box center [586, 400] width 553 height 222
drag, startPoint x: 517, startPoint y: 411, endPoint x: 400, endPoint y: 411, distance: 117.0
click at [400, 411] on textarea at bounding box center [586, 400] width 553 height 222
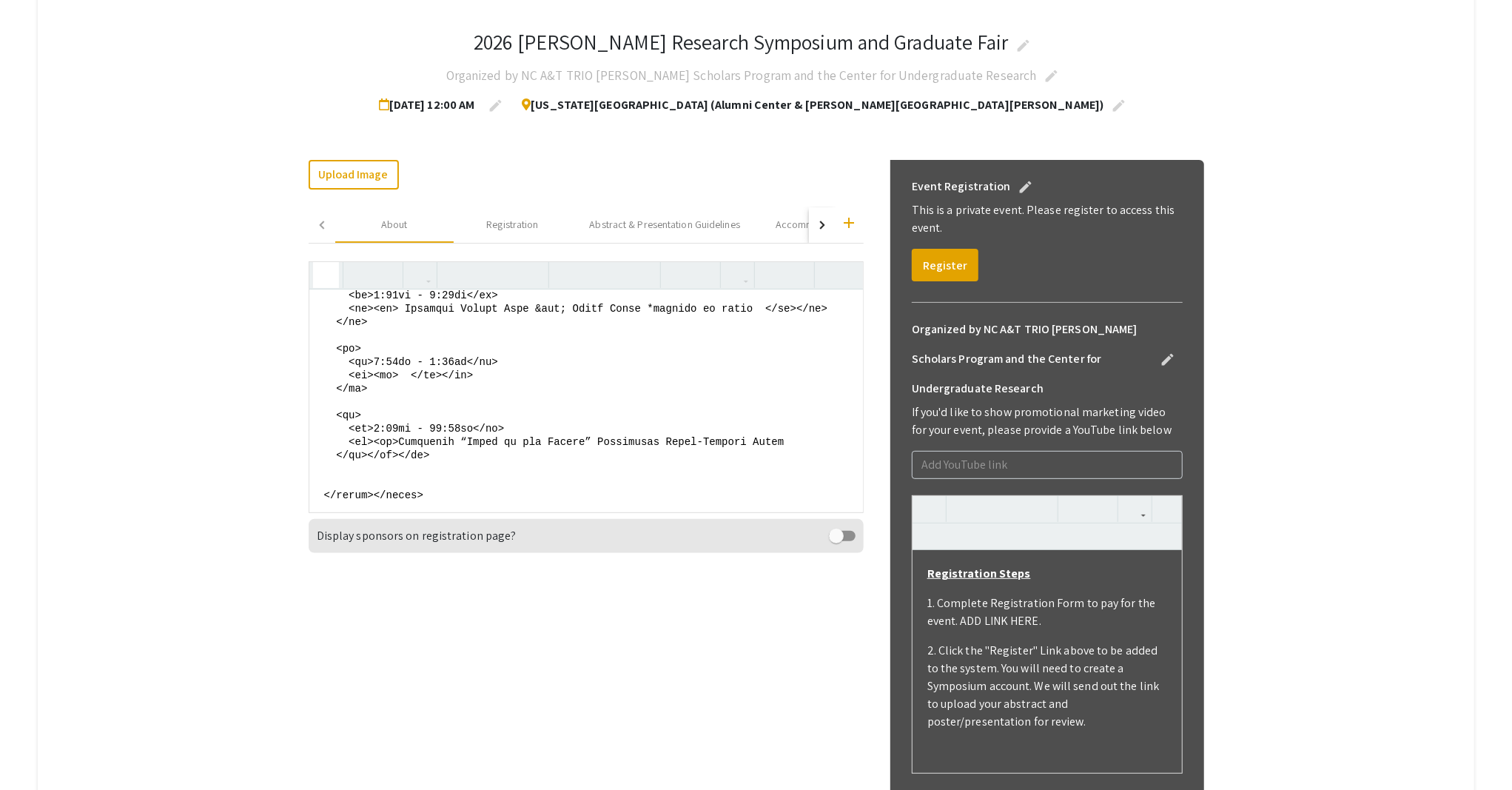
paste textarea "Snack Break"
click at [468, 367] on textarea at bounding box center [586, 400] width 553 height 222
drag, startPoint x: 394, startPoint y: 378, endPoint x: 781, endPoint y: 384, distance: 387.0
click at [781, 384] on textarea at bounding box center [586, 400] width 553 height 222
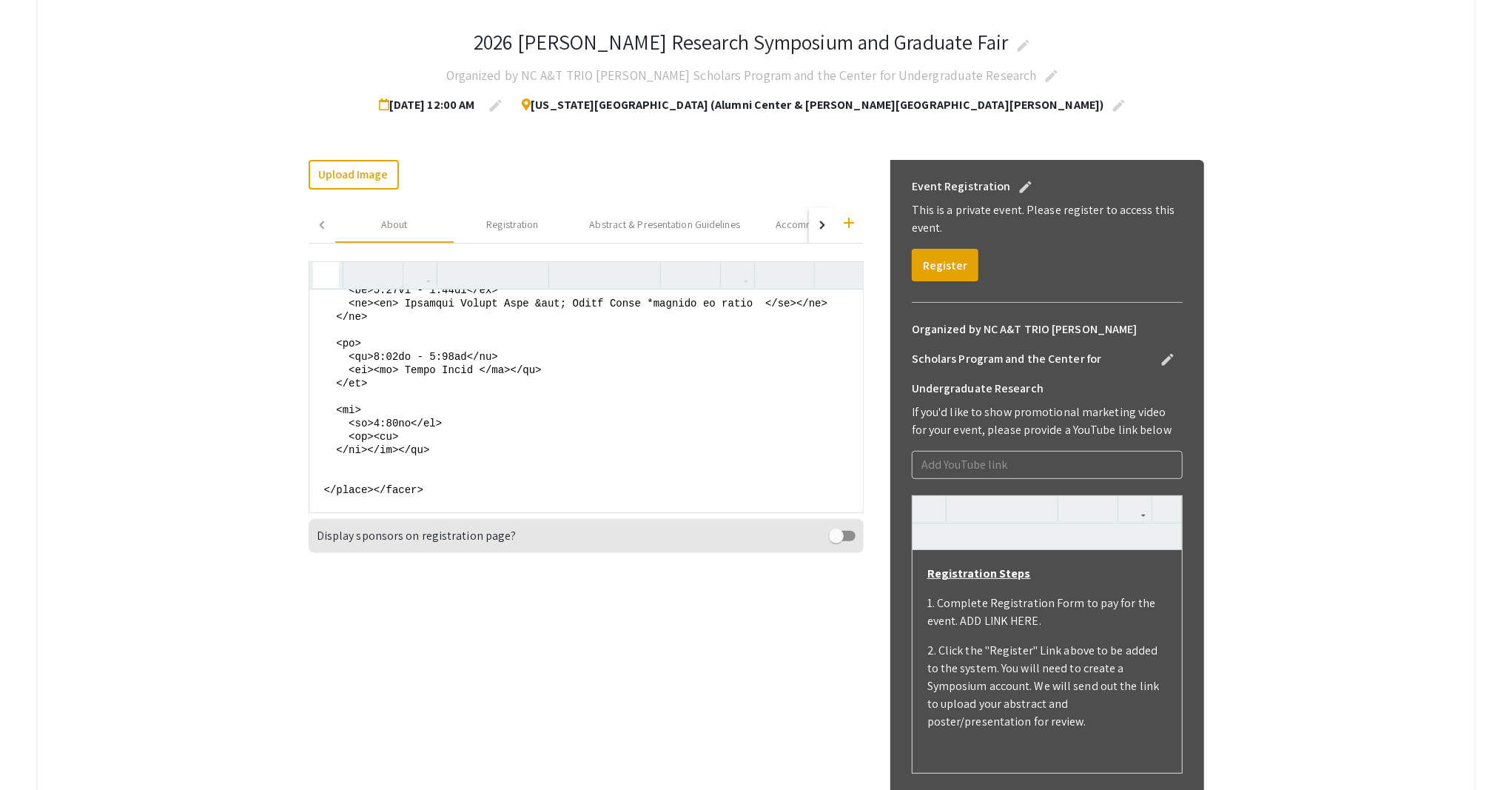
paste textarea "Dinner on your own"
click at [325, 278] on icon "button" at bounding box center [326, 274] width 13 height 24
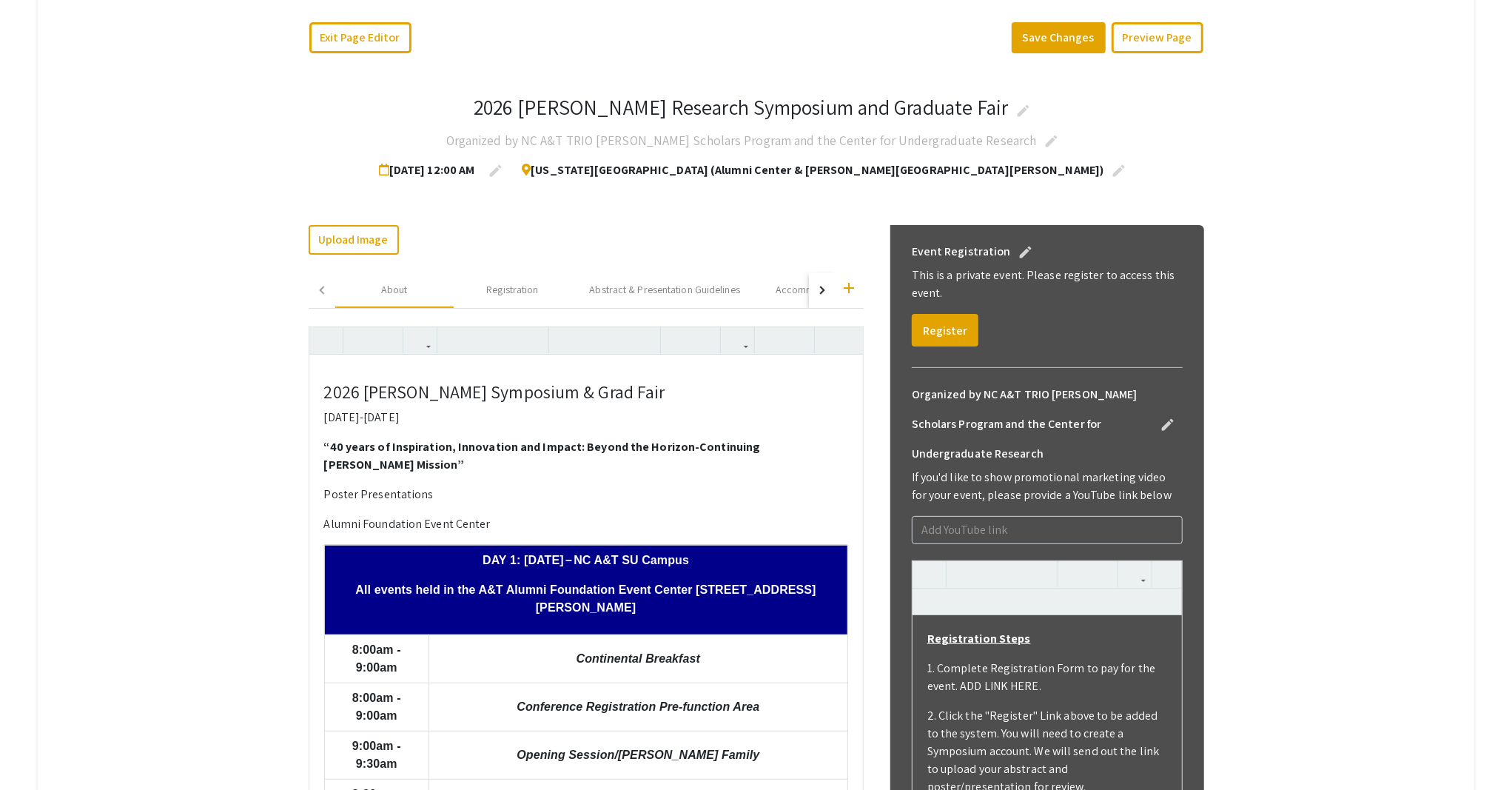
scroll to position [179, 0]
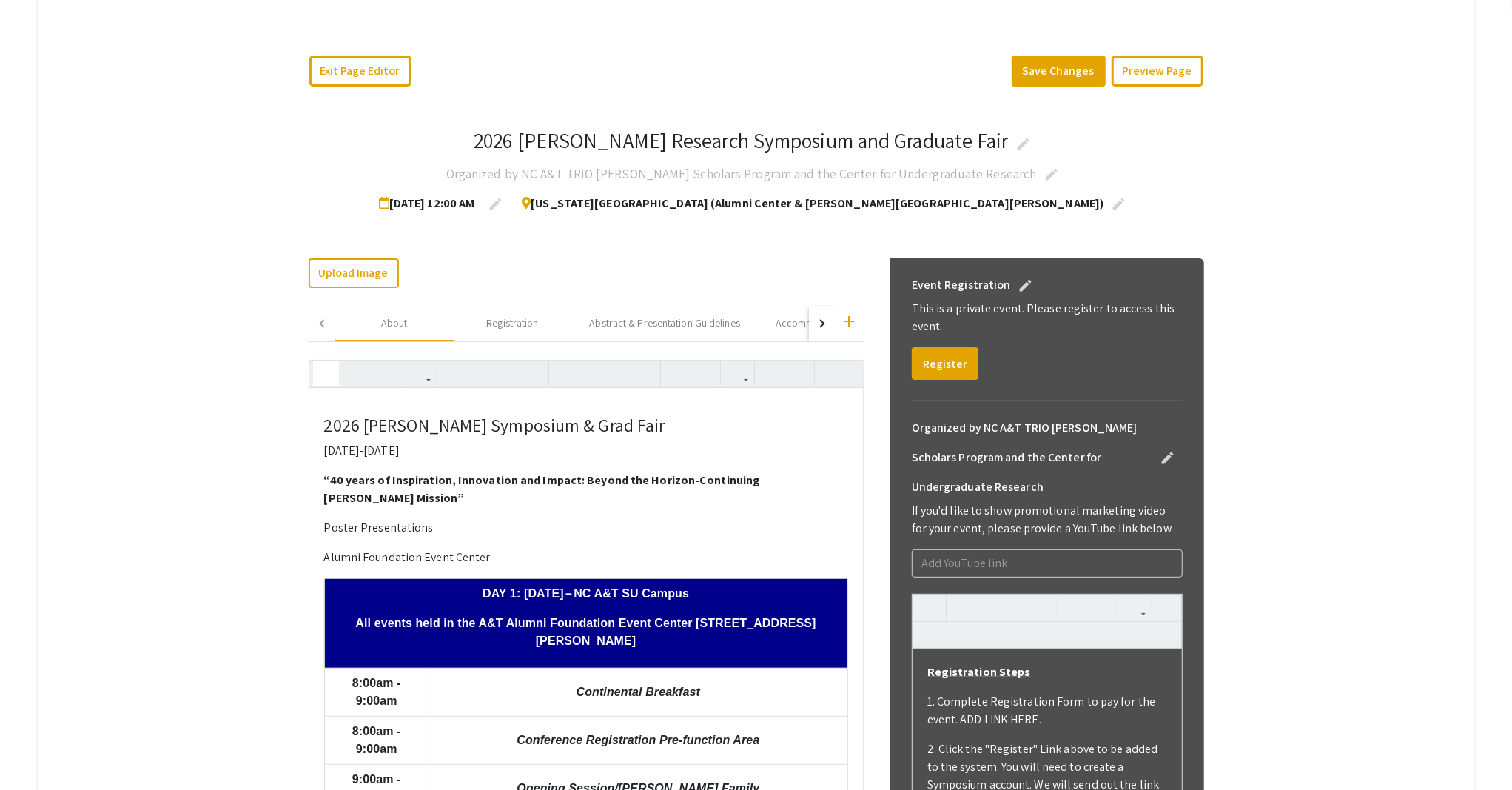
click at [320, 382] on icon "button" at bounding box center [326, 373] width 13 height 24
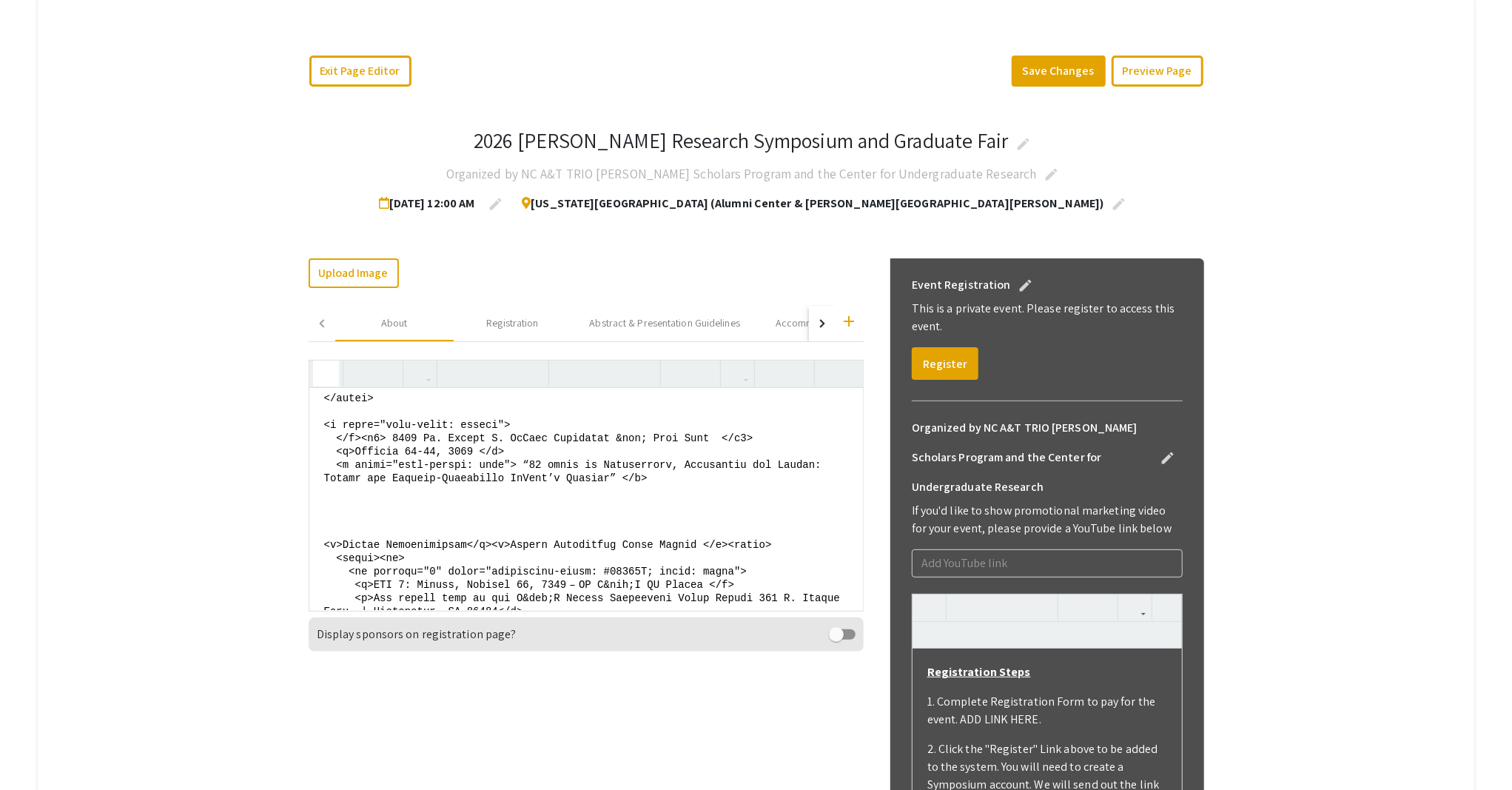
scroll to position [264, 0]
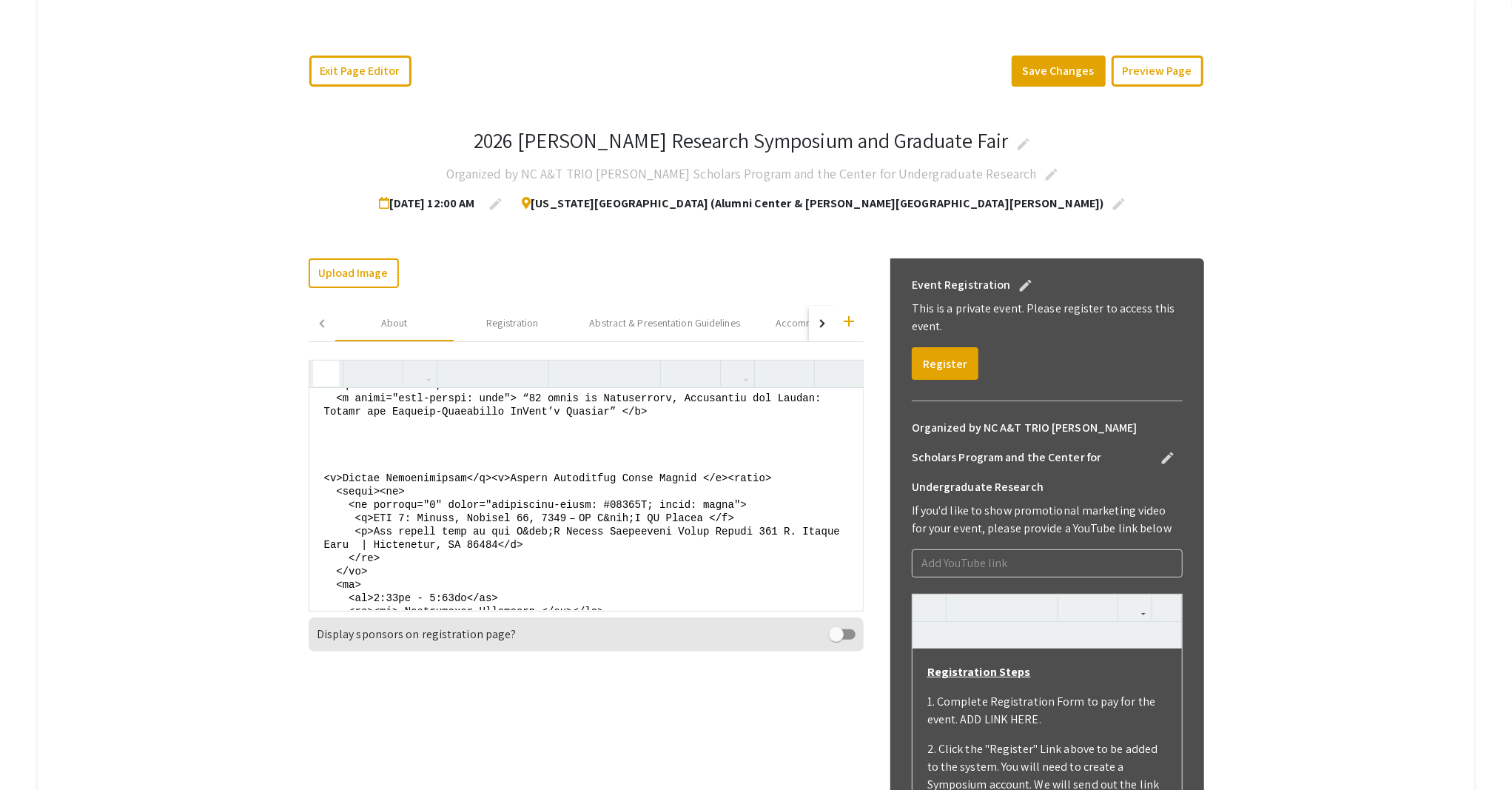
click at [781, 515] on textarea at bounding box center [586, 499] width 553 height 222
drag, startPoint x: 723, startPoint y: 517, endPoint x: 310, endPoint y: 513, distance: 413.0
click at [310, 513] on textarea at bounding box center [586, 499] width 553 height 222
click at [320, 374] on icon "button" at bounding box center [326, 373] width 13 height 24
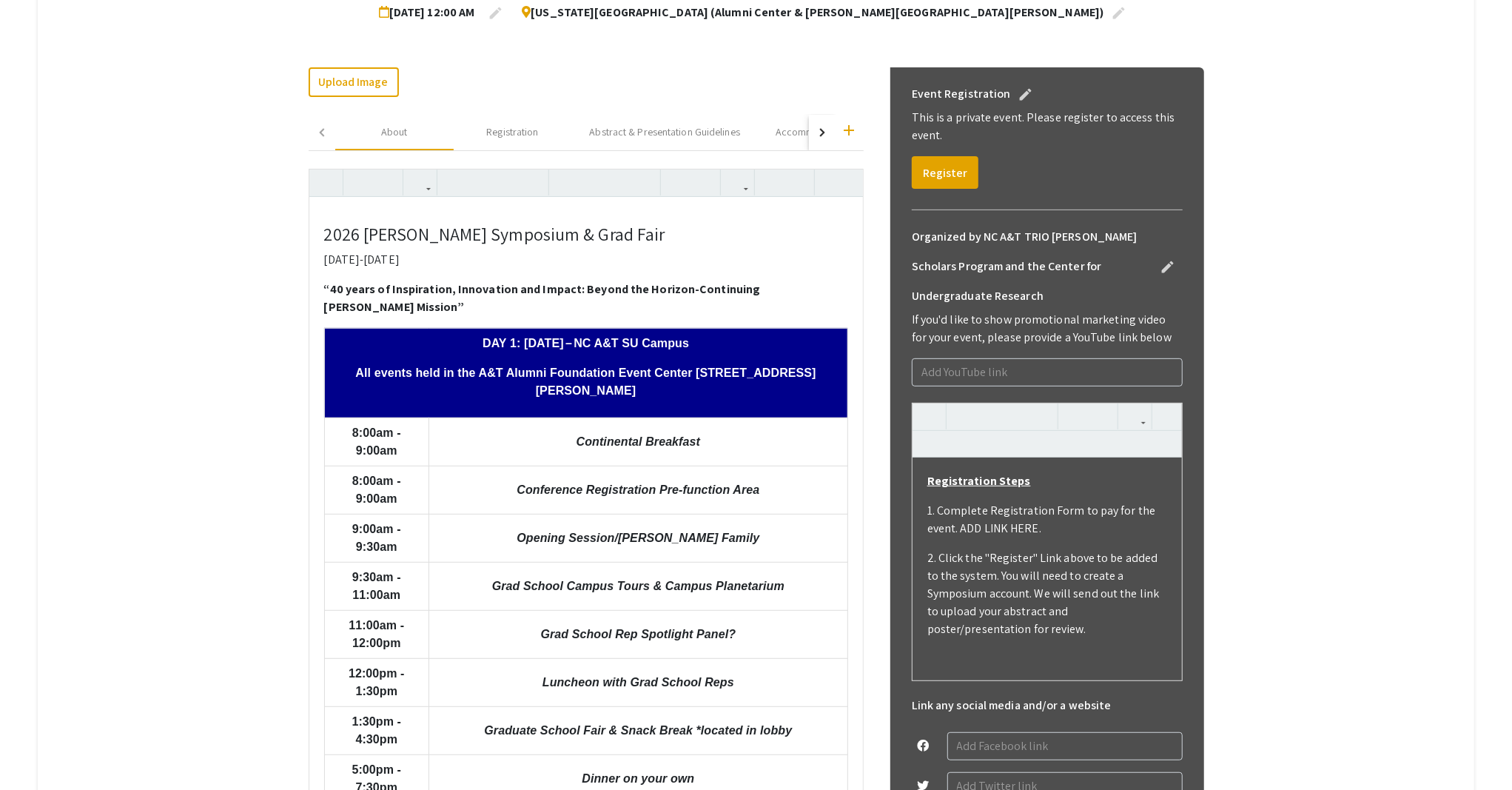
scroll to position [277, 0]
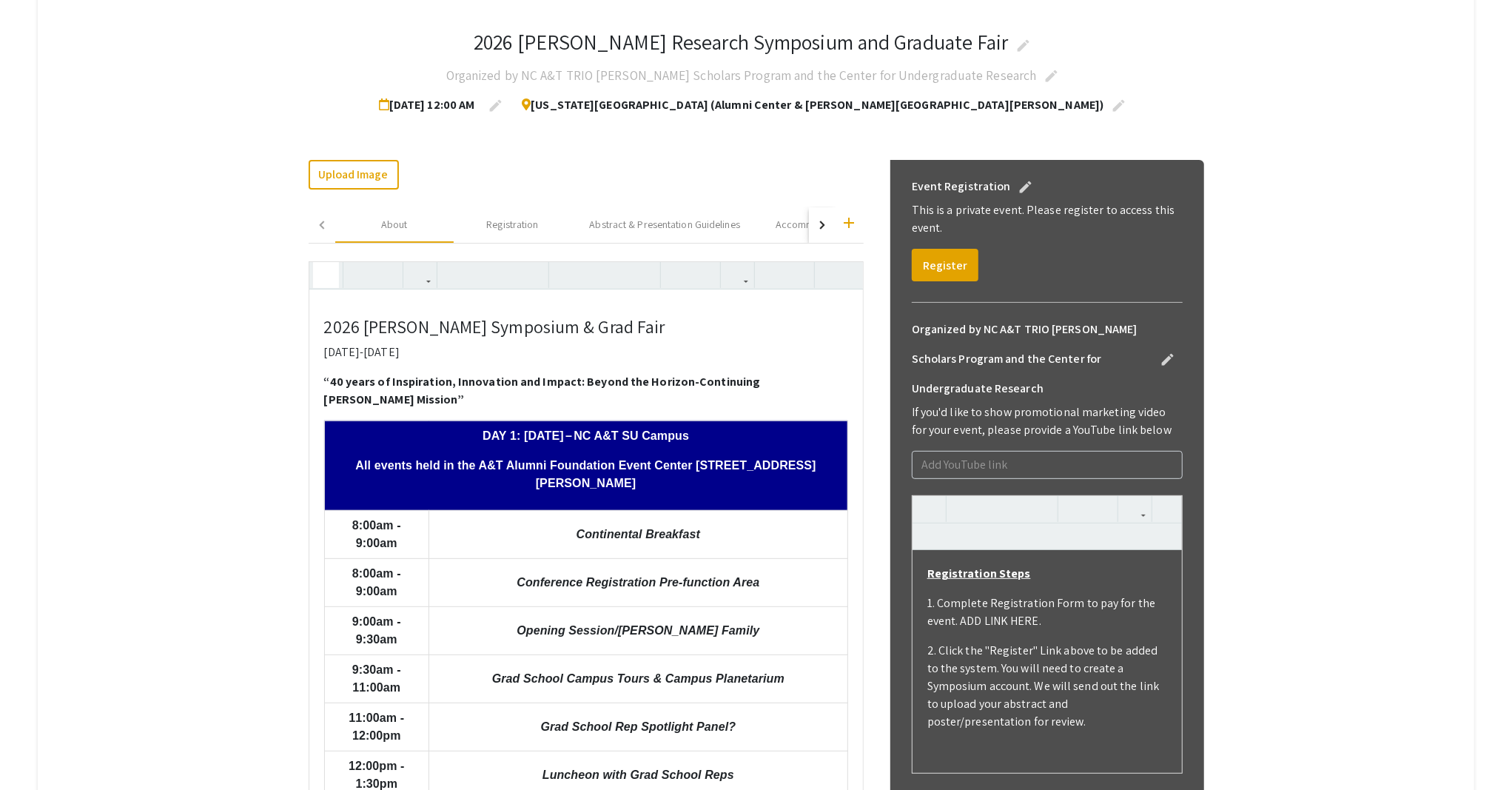
click at [320, 277] on icon "button" at bounding box center [326, 274] width 13 height 24
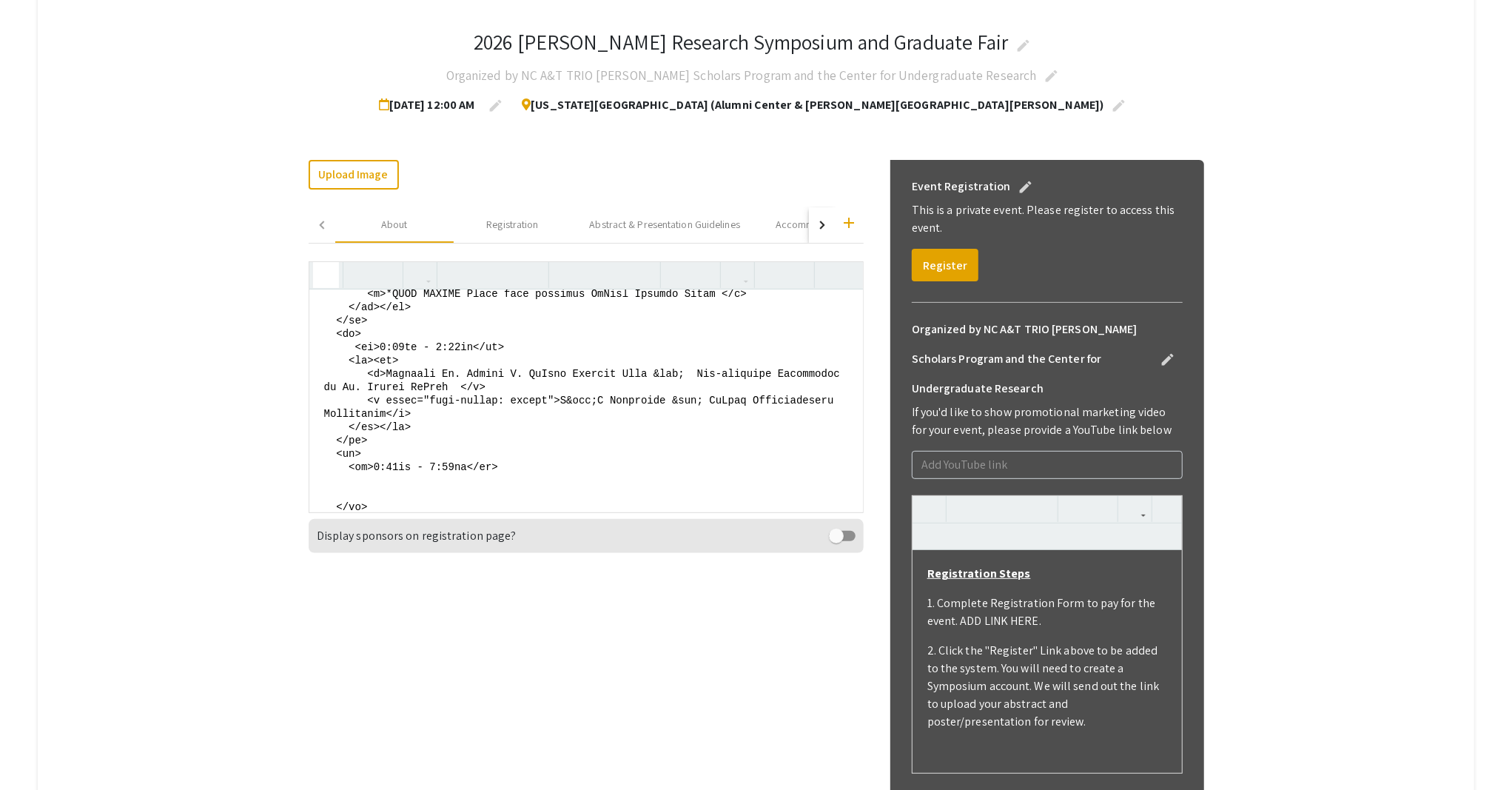
scroll to position [1350, 0]
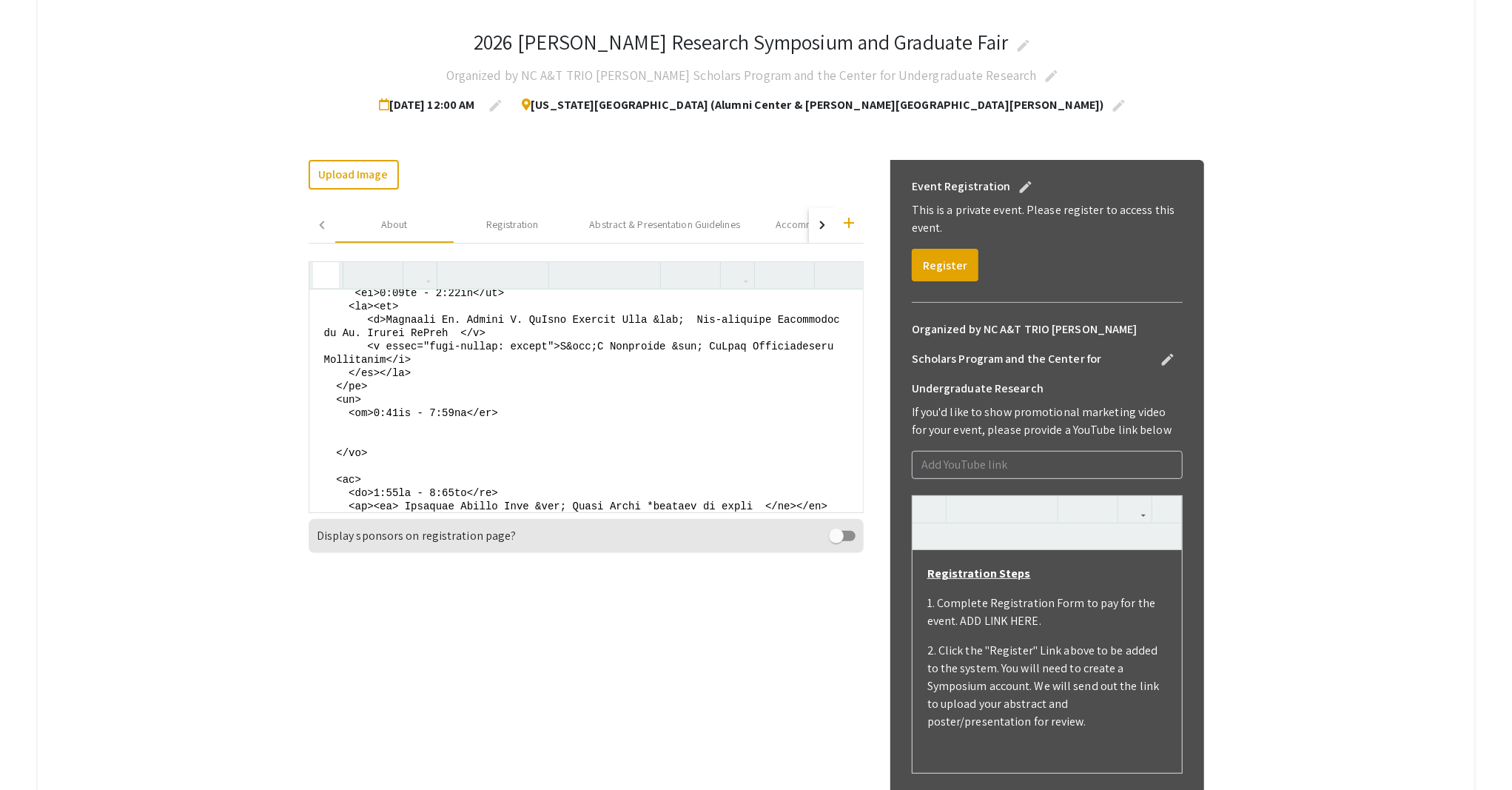
click at [772, 359] on textarea at bounding box center [586, 400] width 553 height 222
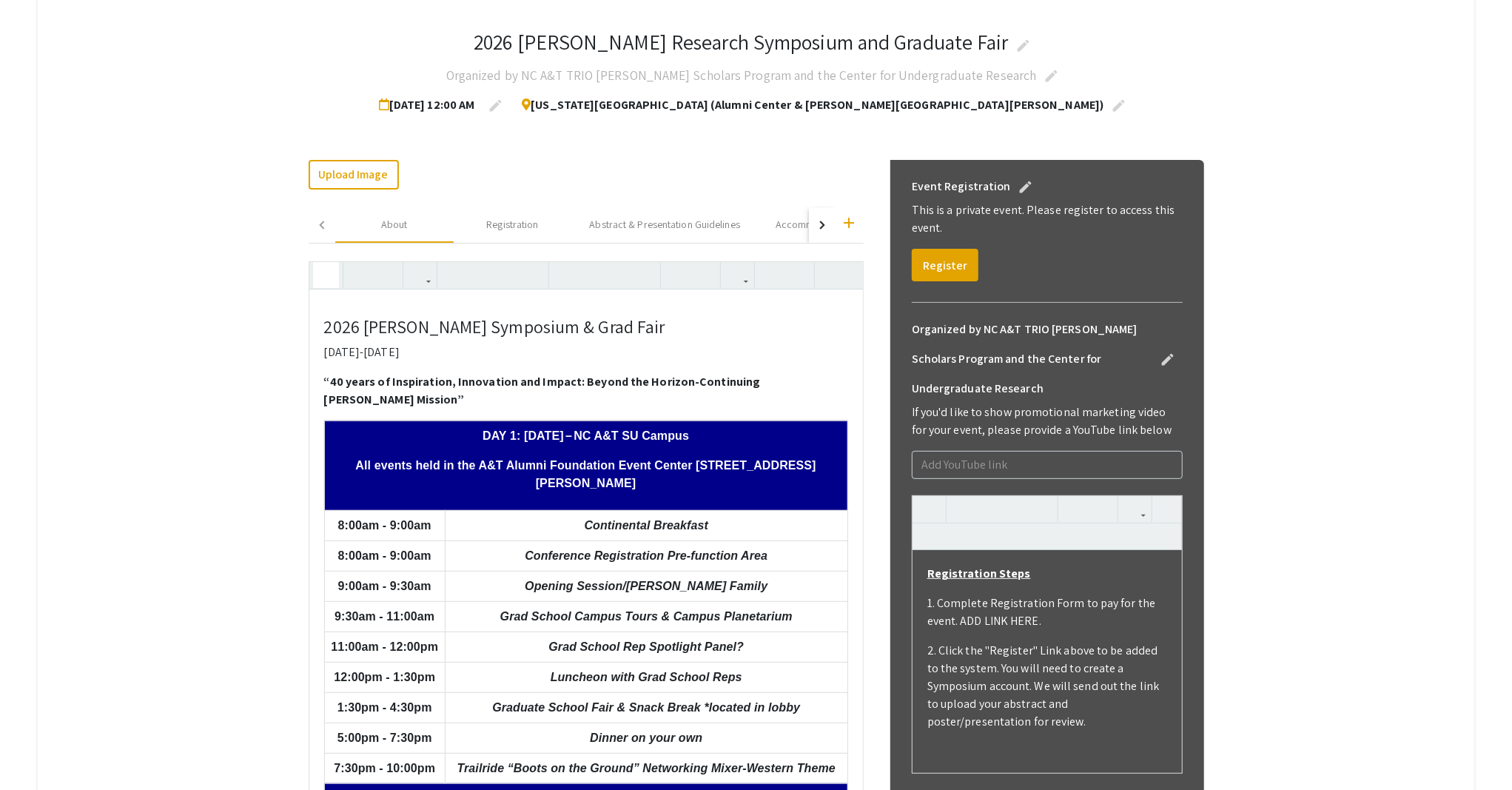
click at [320, 262] on use "button" at bounding box center [320, 262] width 0 height 0
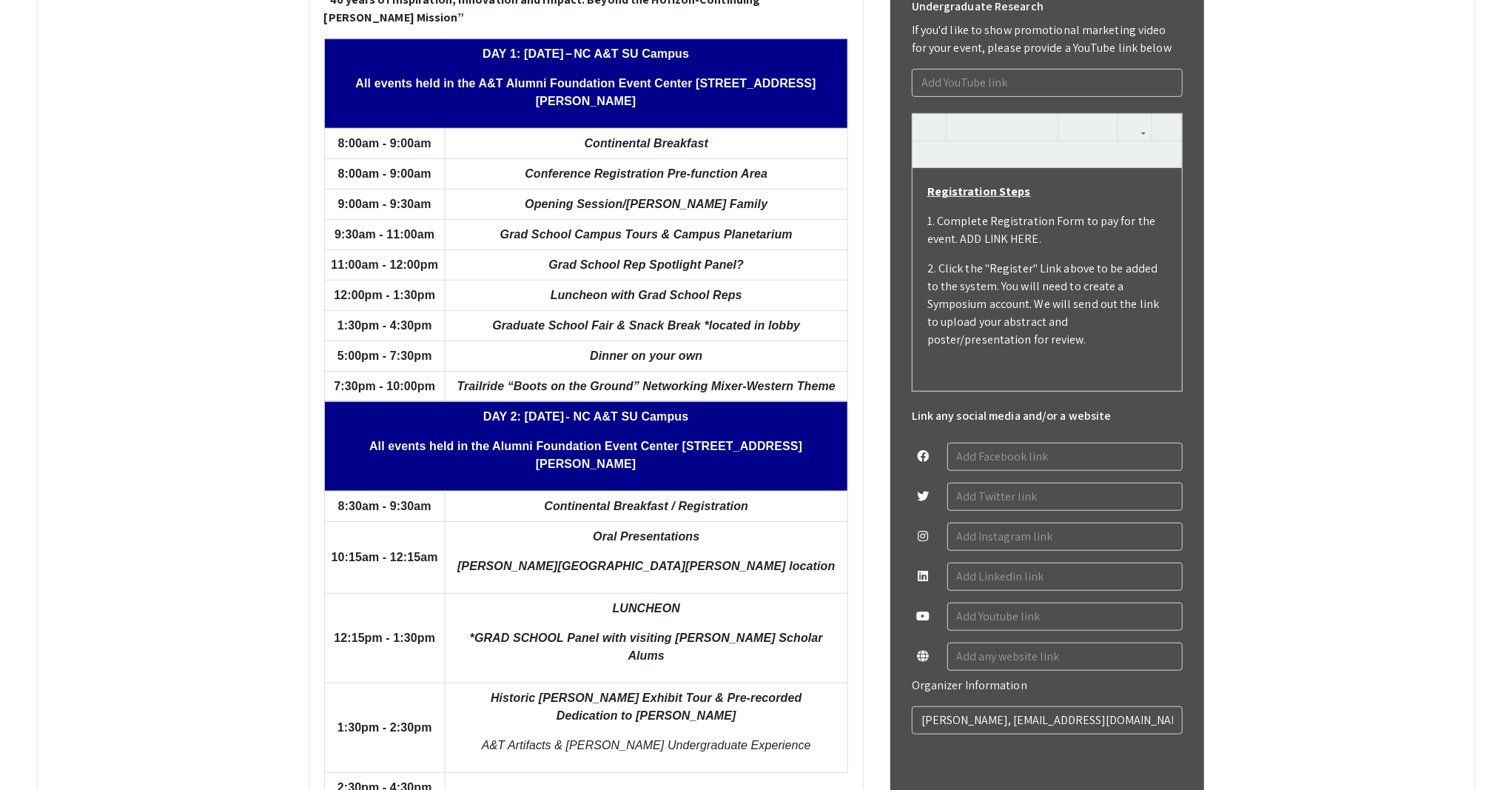
scroll to position [512, 0]
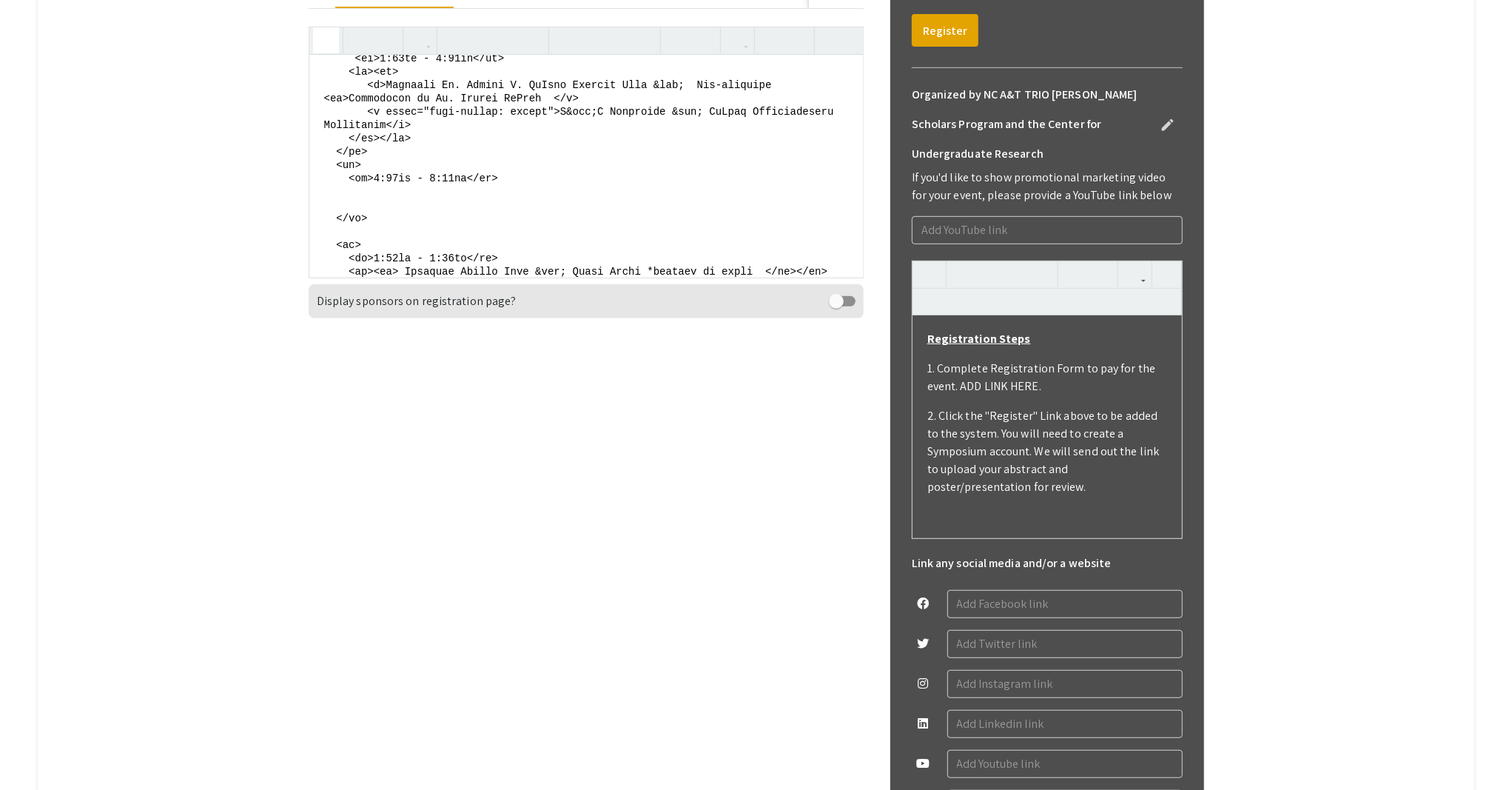
click at [313, 30] on button "button" at bounding box center [326, 41] width 26 height 26
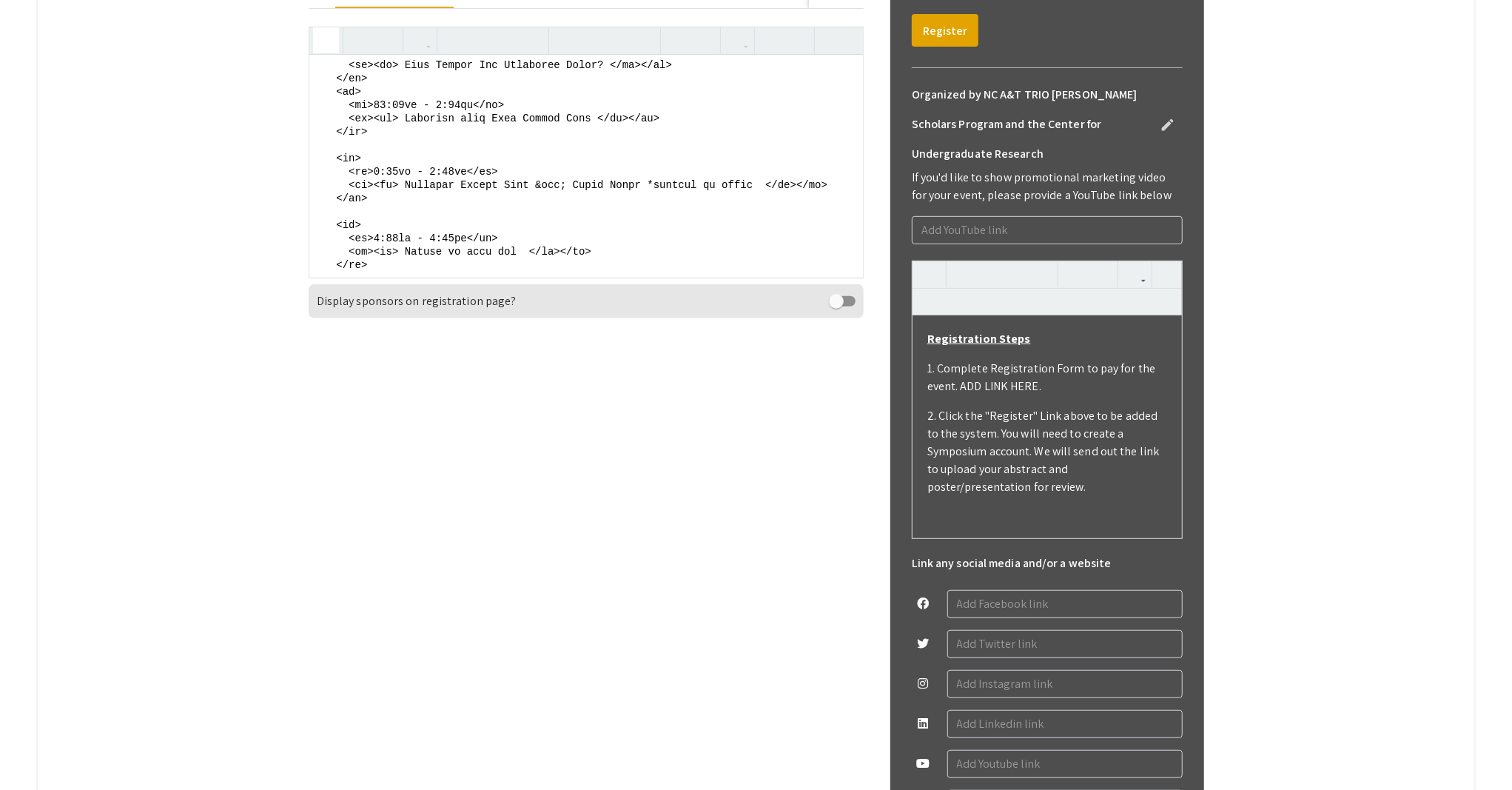
scroll to position [789, 0]
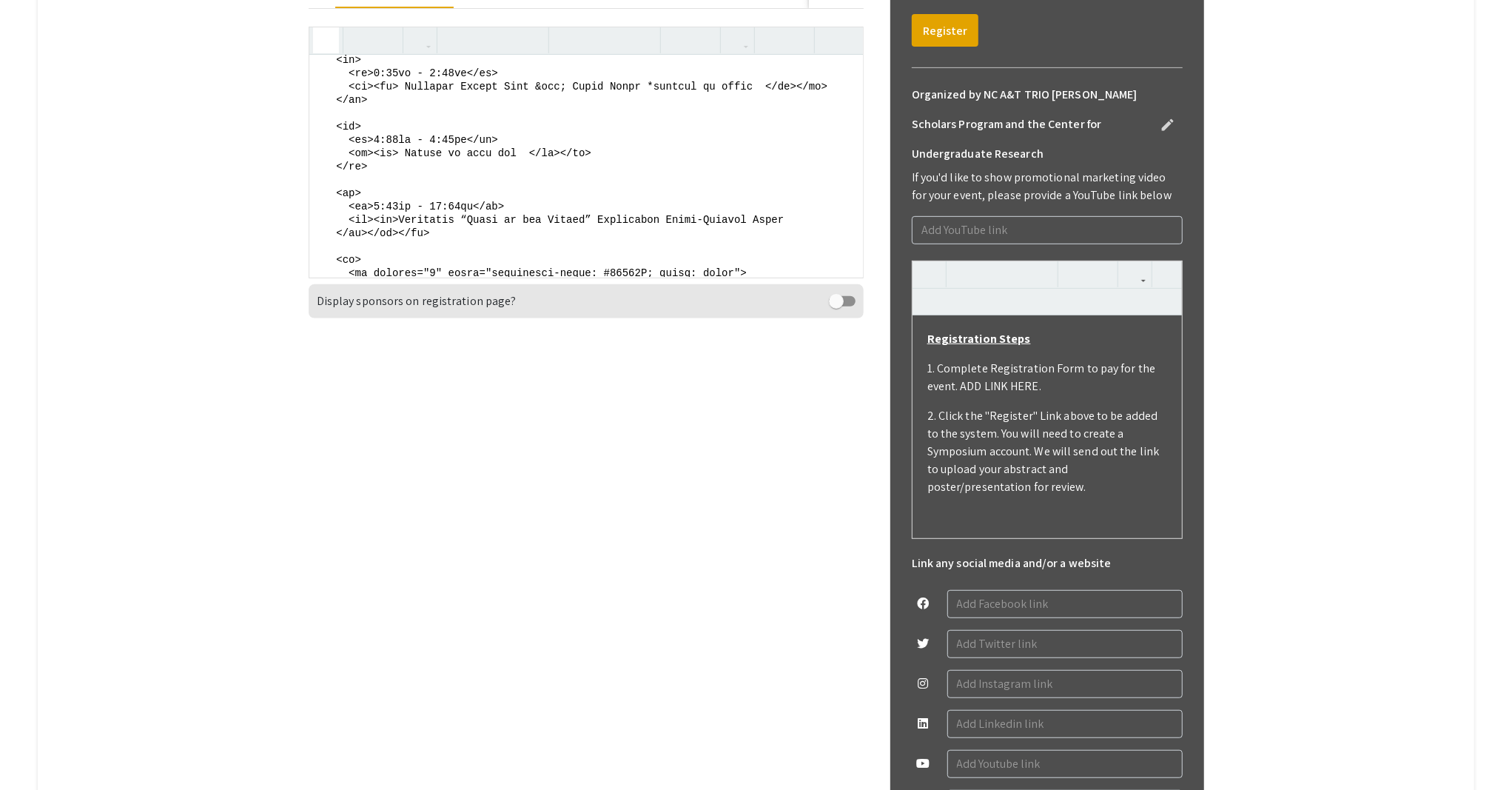
click at [587, 255] on textarea at bounding box center [586, 165] width 553 height 222
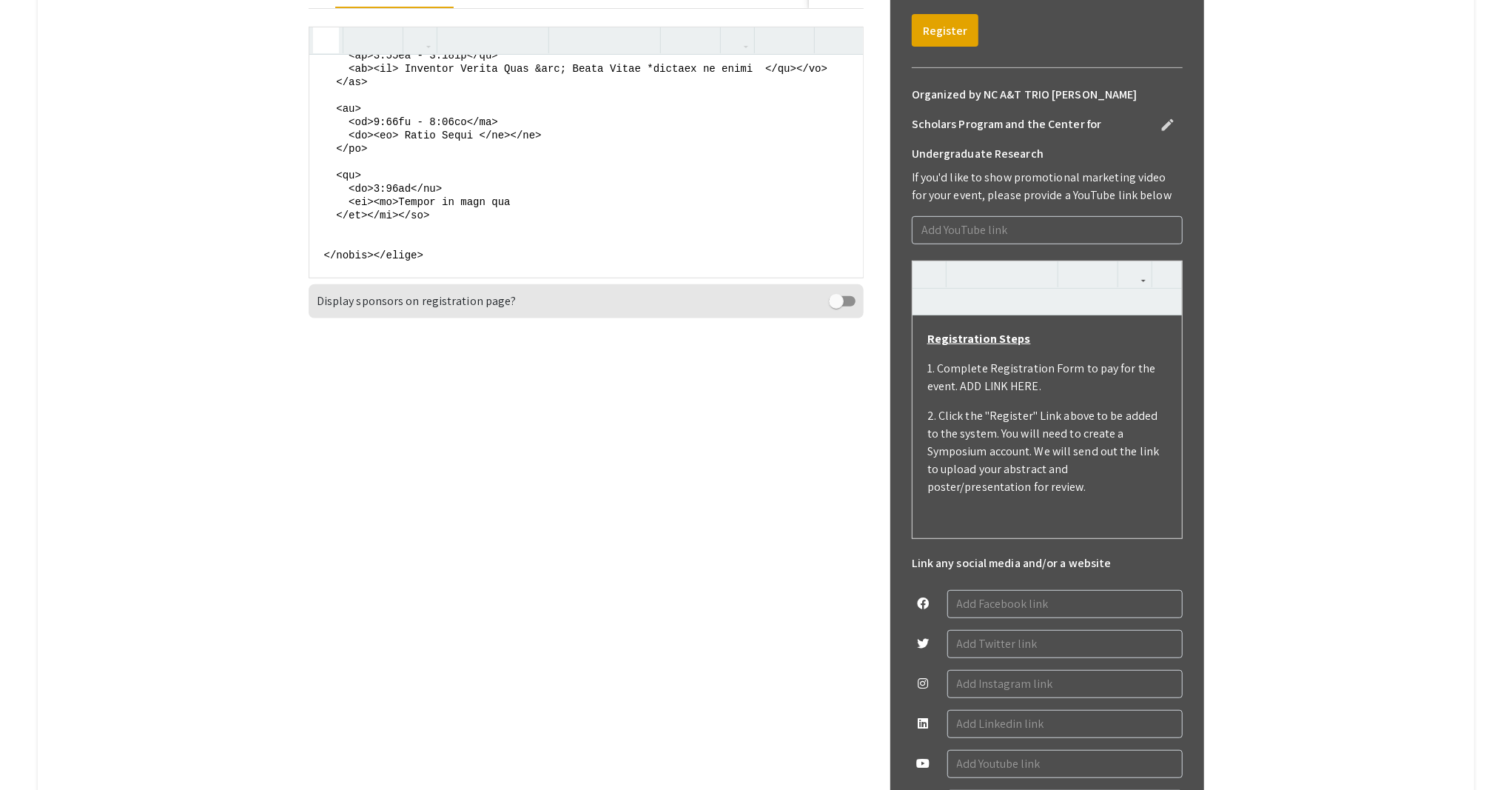
scroll to position [1647, 0]
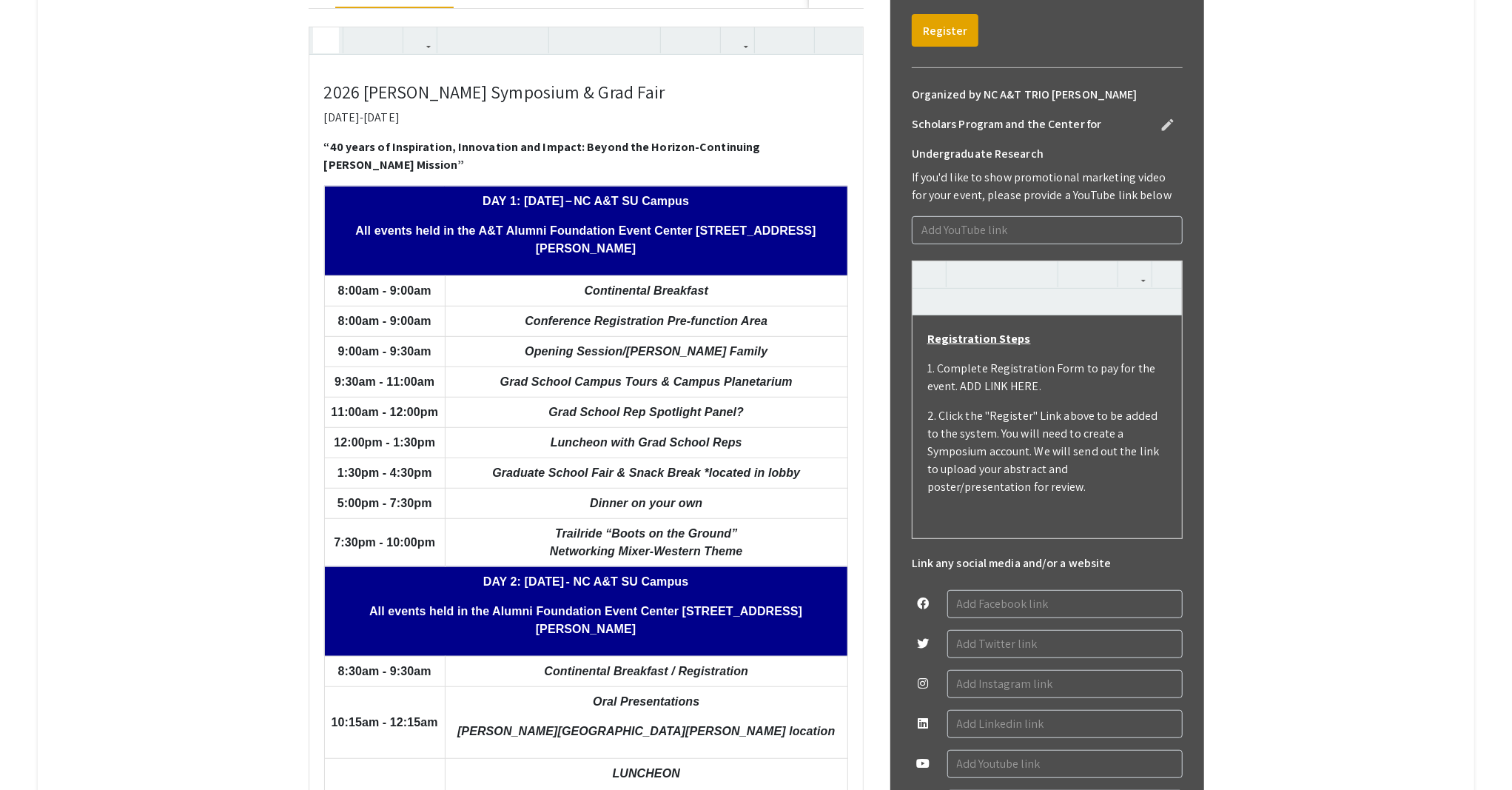
click at [321, 36] on icon "button" at bounding box center [326, 40] width 13 height 24
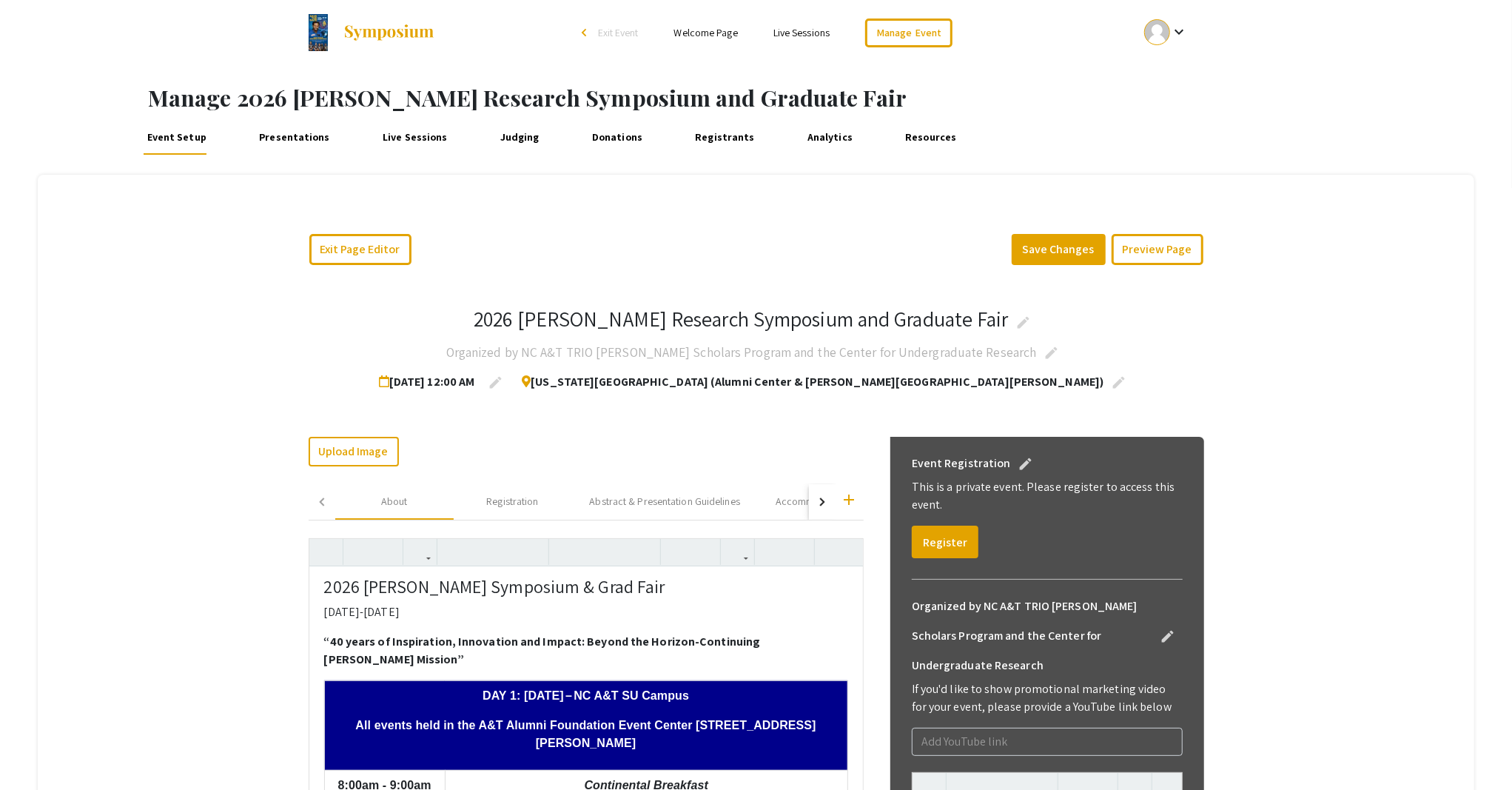
scroll to position [0, 0]
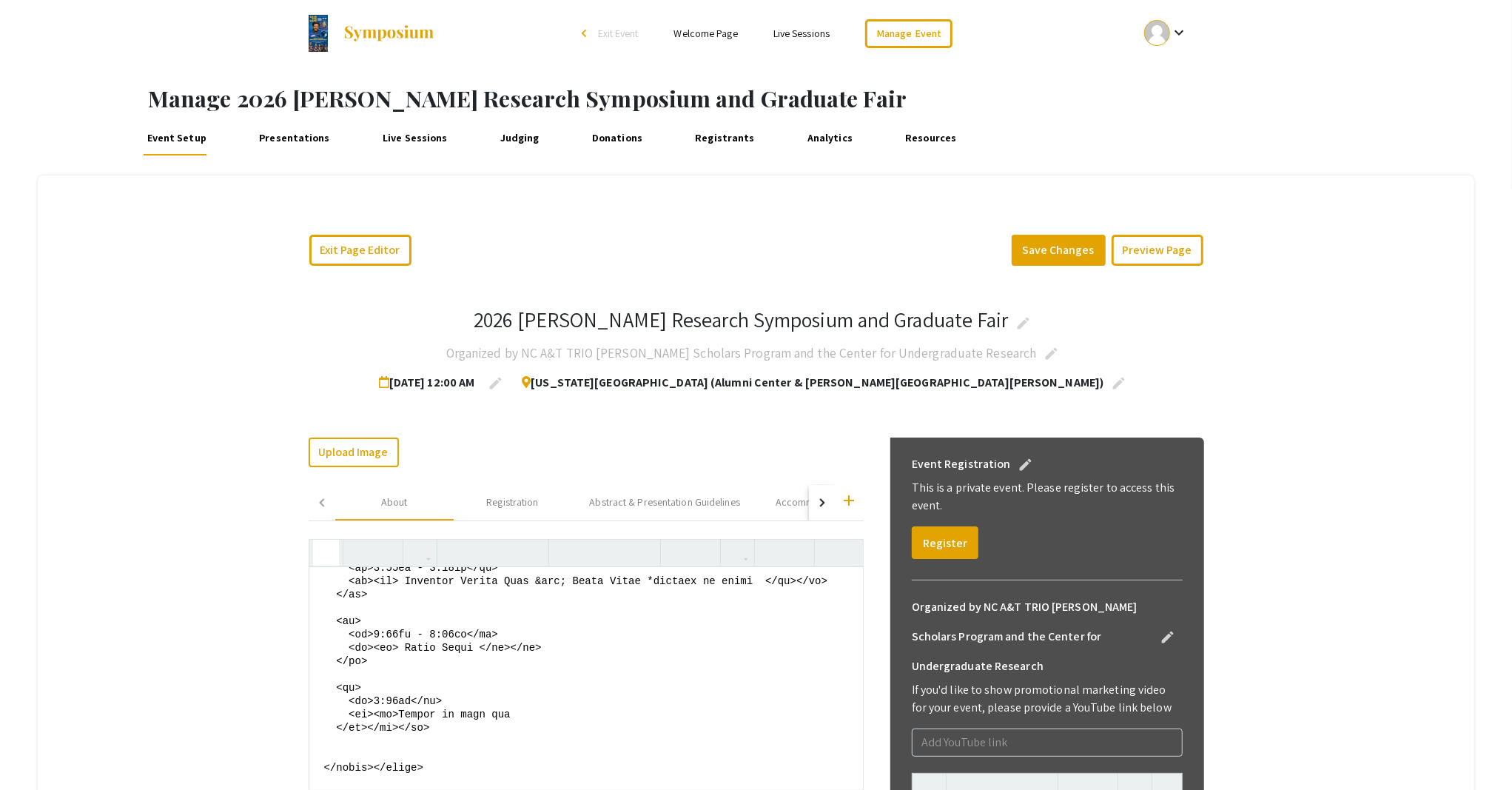
click at [320, 553] on icon "button" at bounding box center [326, 553] width 13 height 24
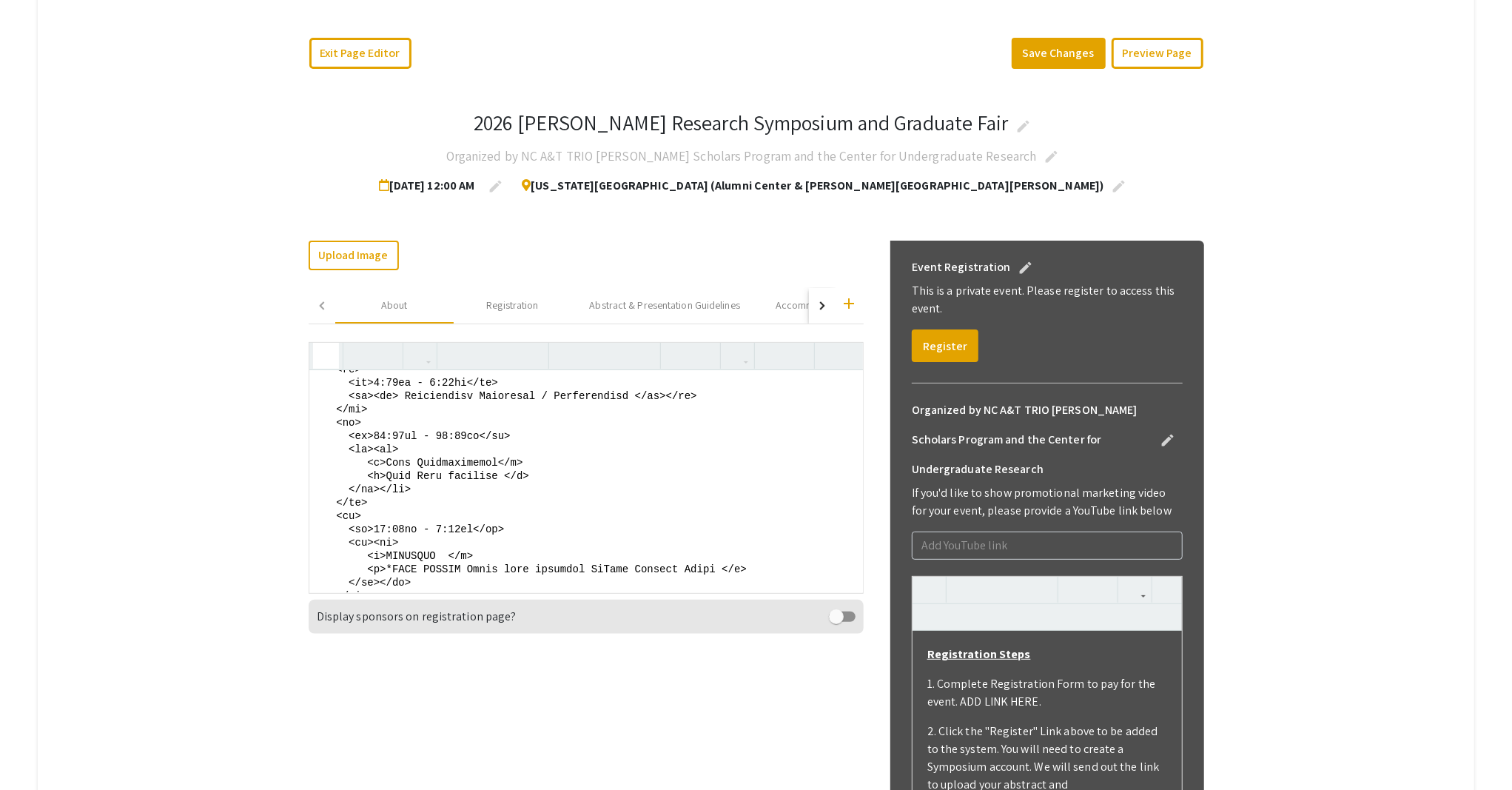
scroll to position [1054, 0]
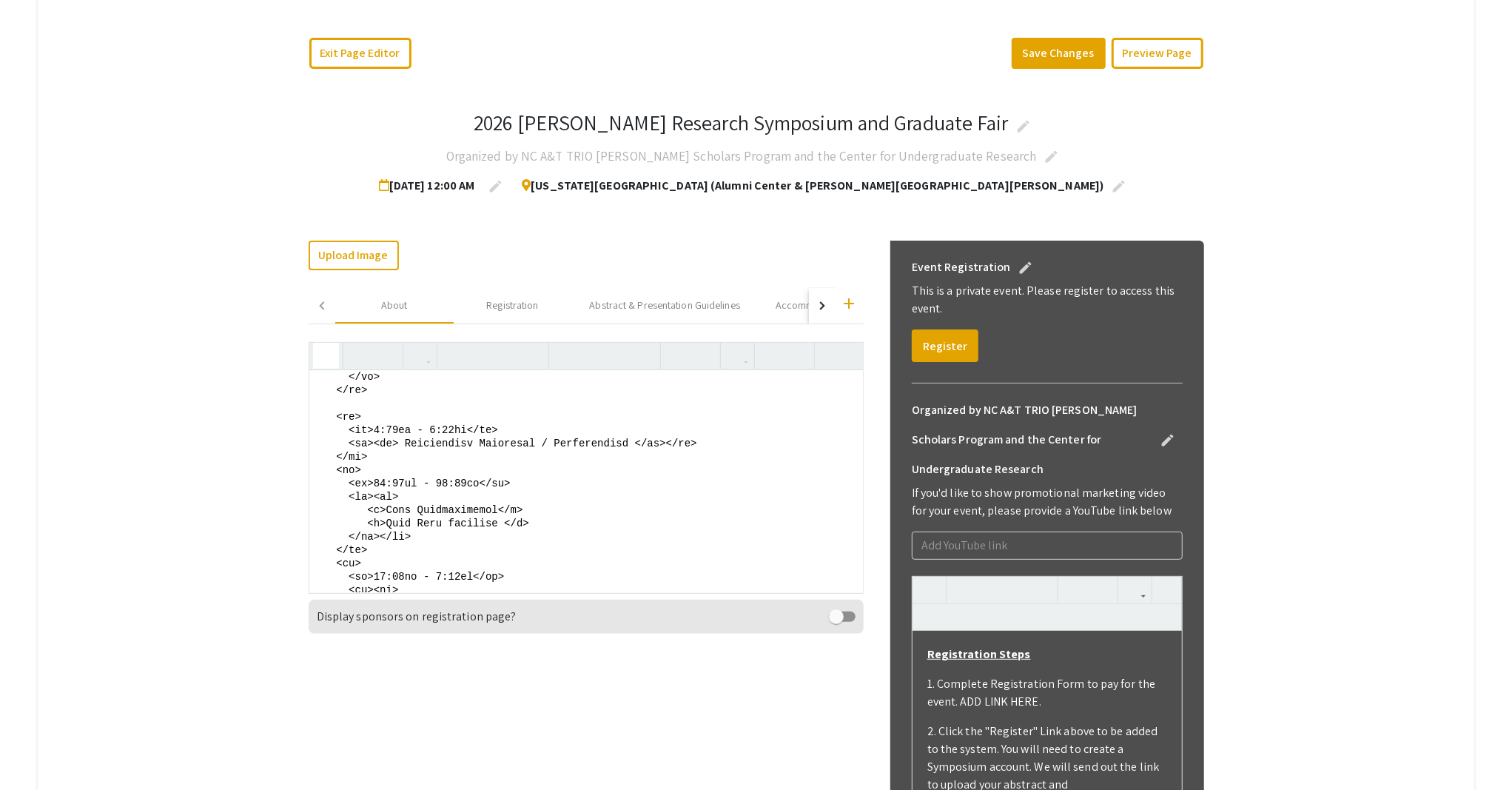
click at [463, 521] on textarea at bounding box center [586, 481] width 553 height 222
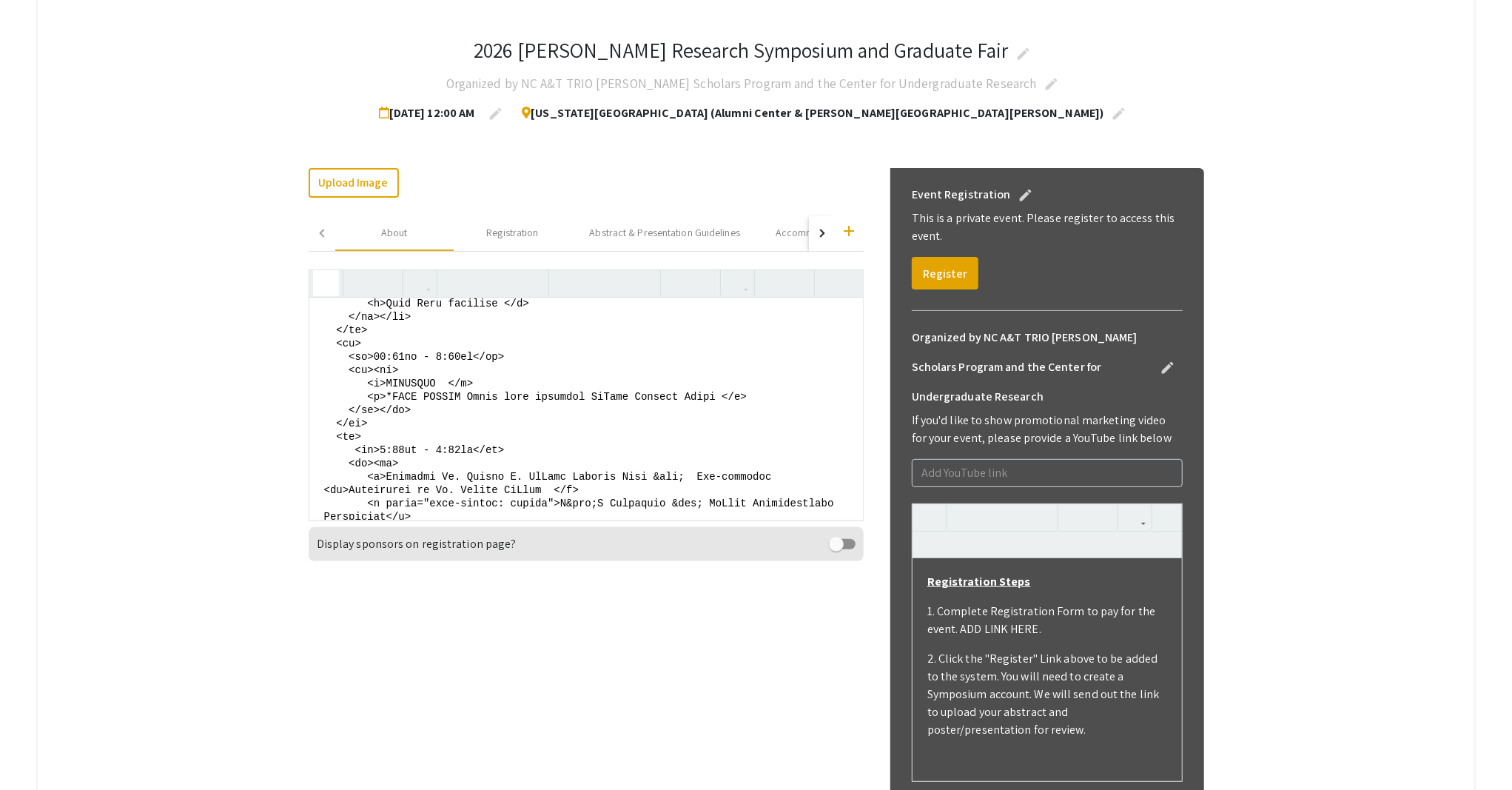
scroll to position [1103, 0]
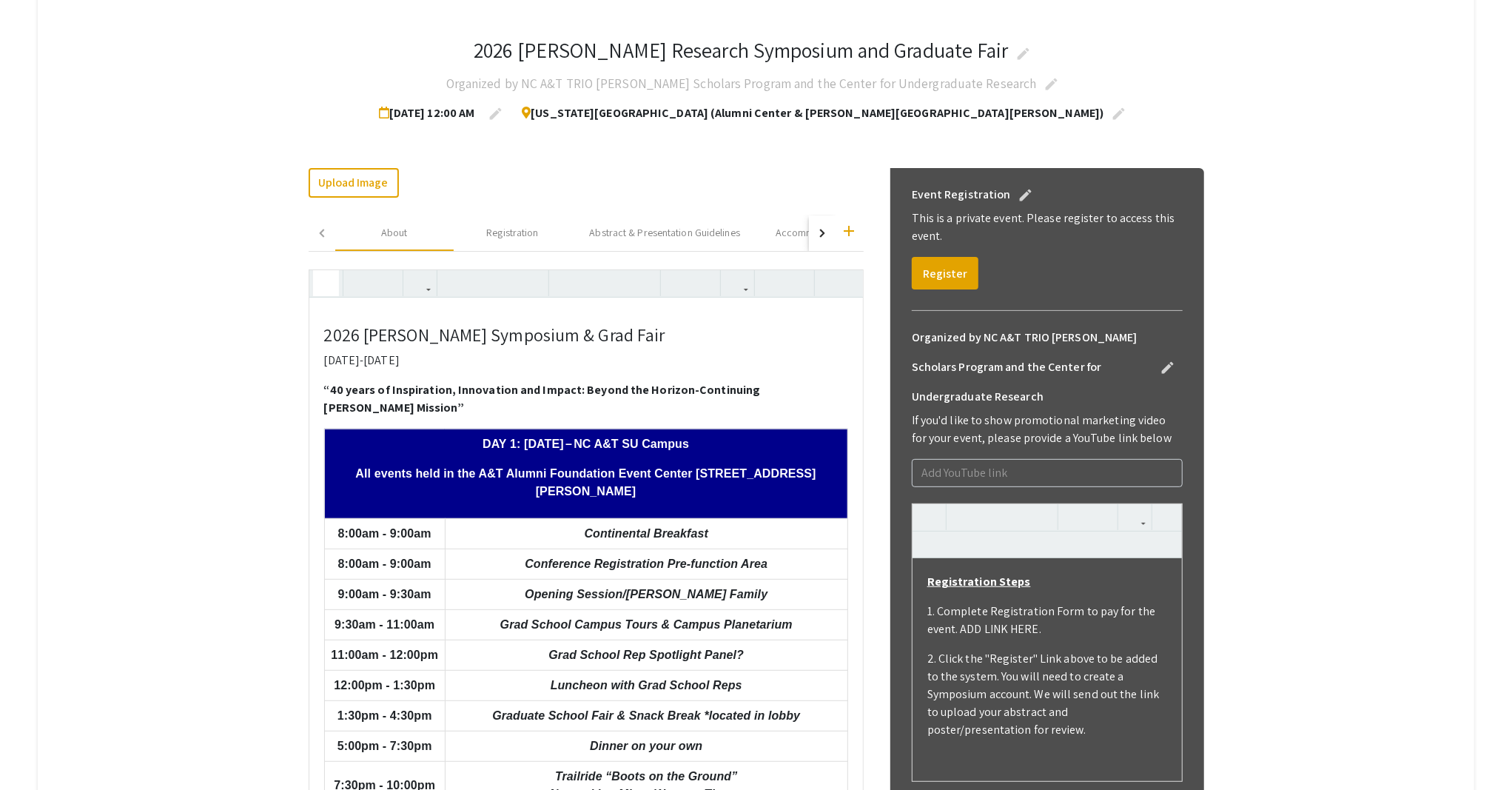
click at [321, 278] on icon "button" at bounding box center [326, 283] width 13 height 24
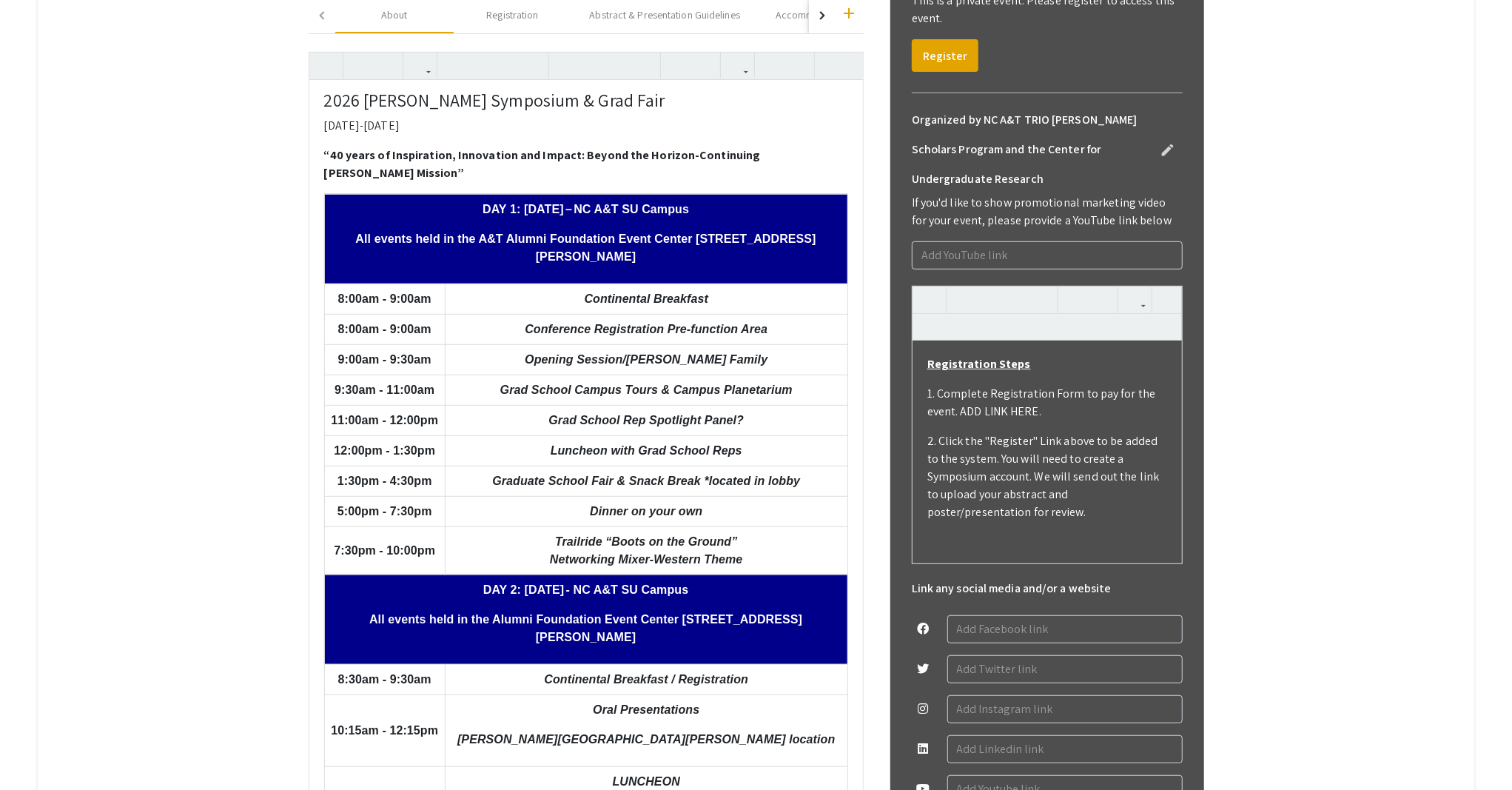
scroll to position [467, 0]
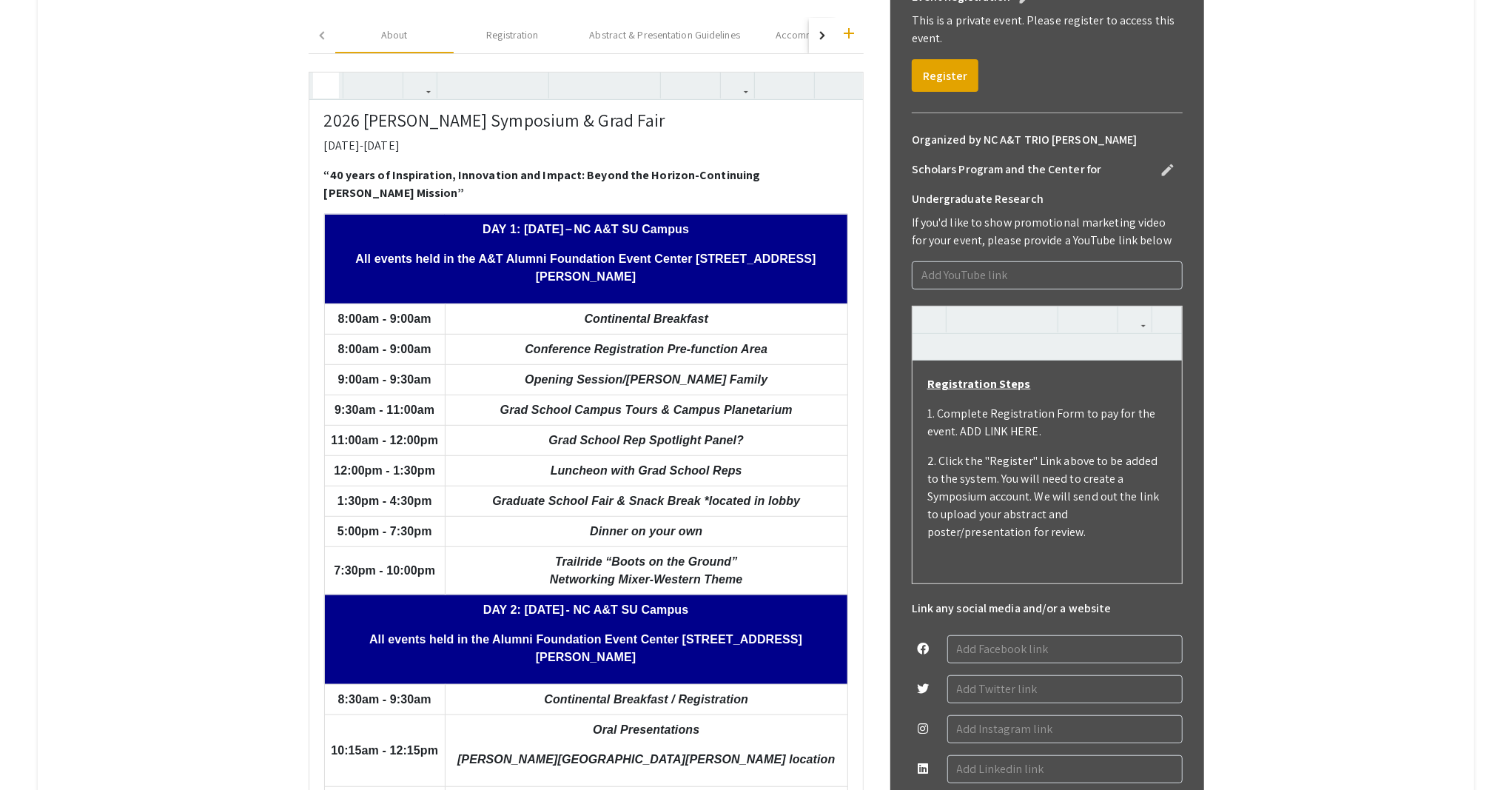
click at [313, 91] on button "button" at bounding box center [326, 86] width 26 height 26
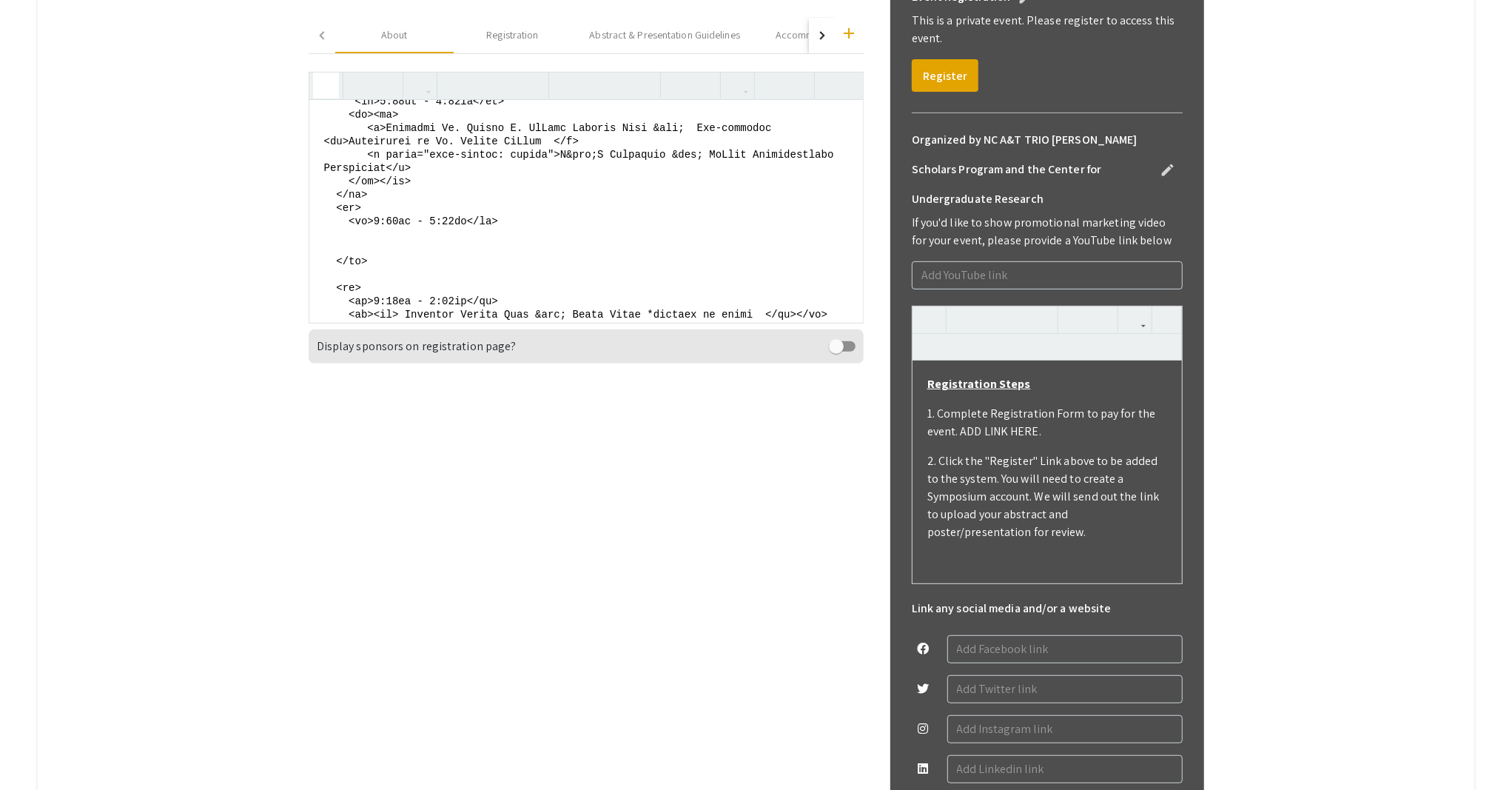
scroll to position [1399, 0]
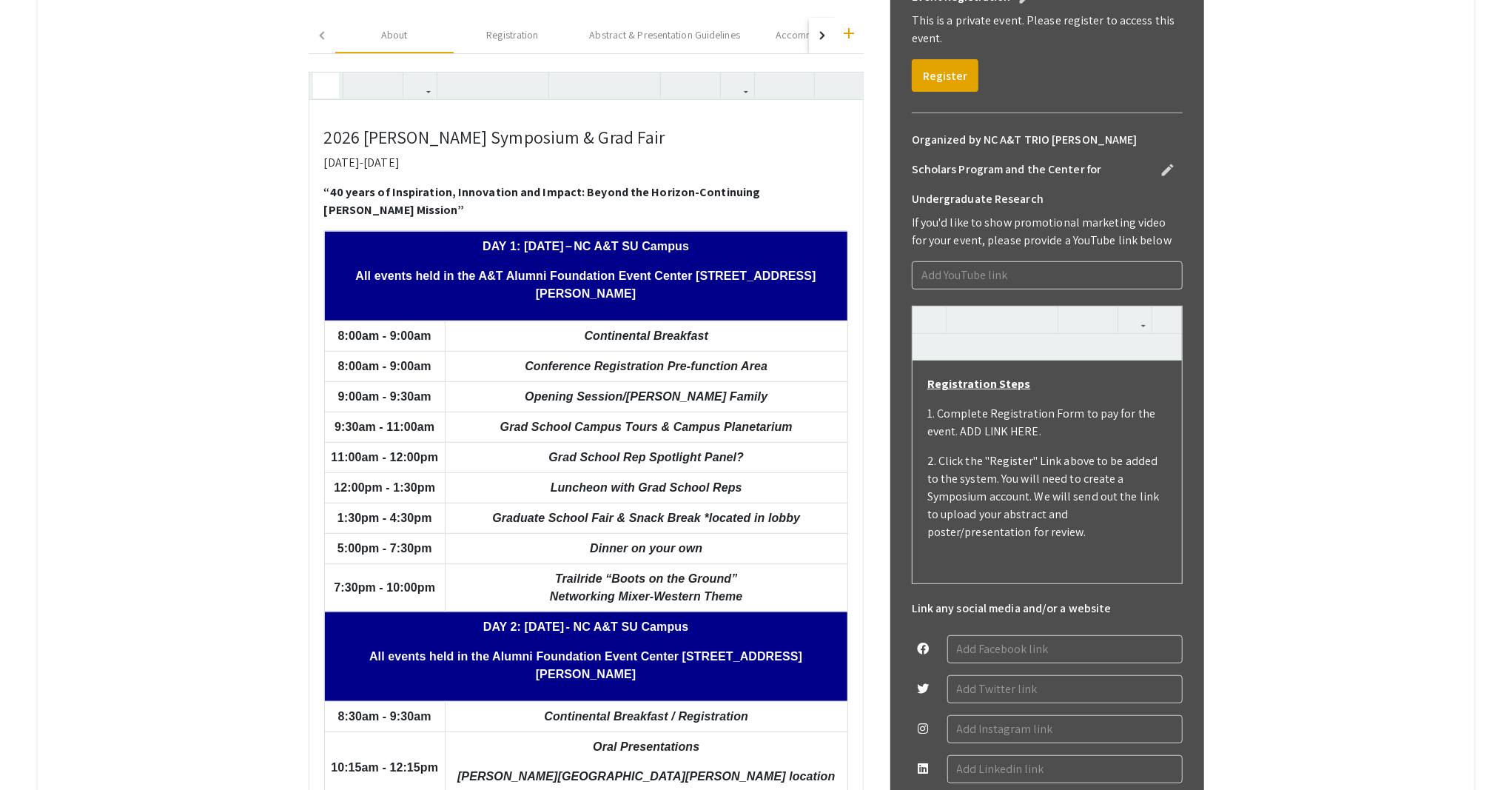
click at [323, 89] on icon "button" at bounding box center [326, 85] width 13 height 24
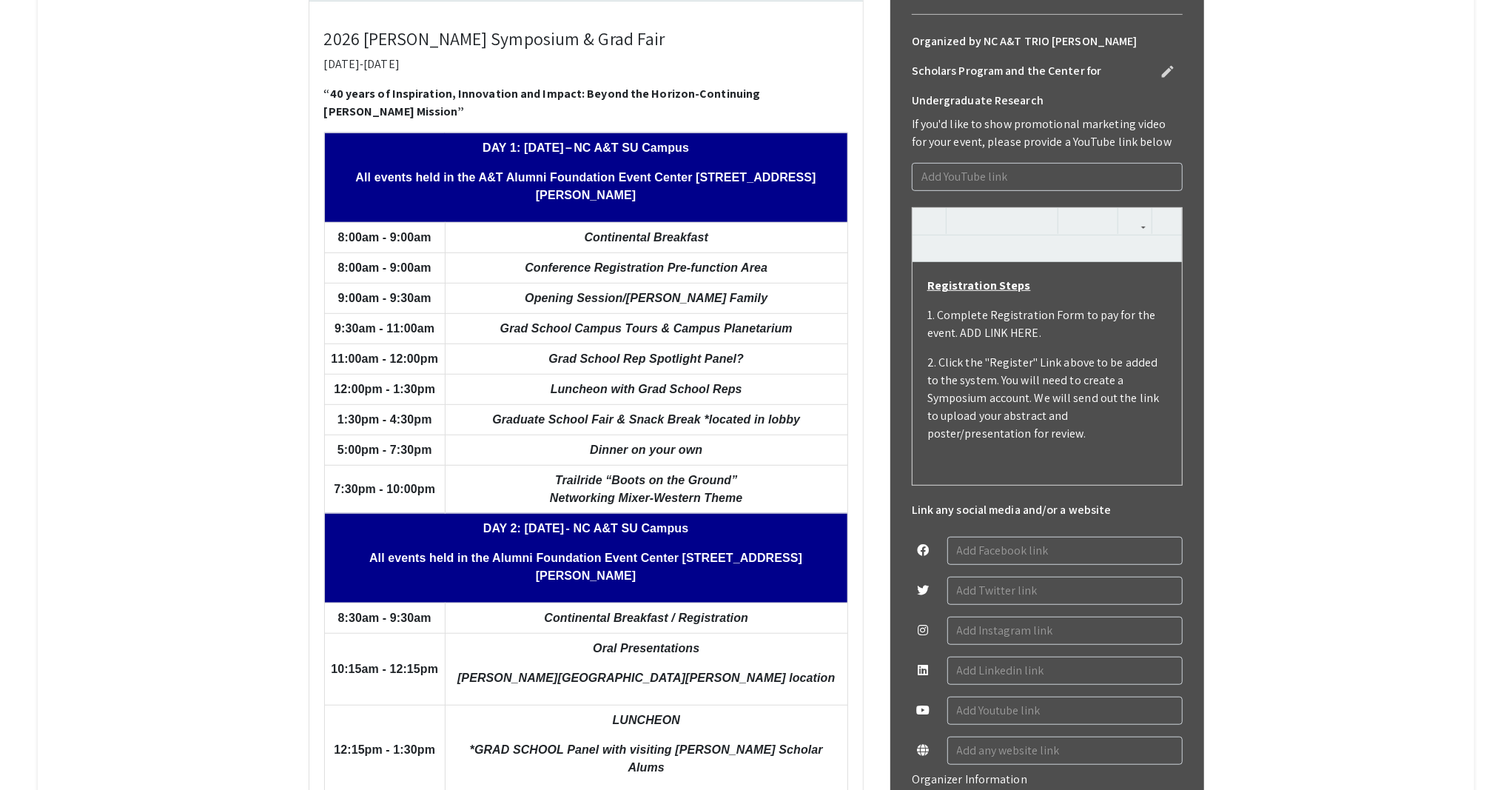
scroll to position [467, 0]
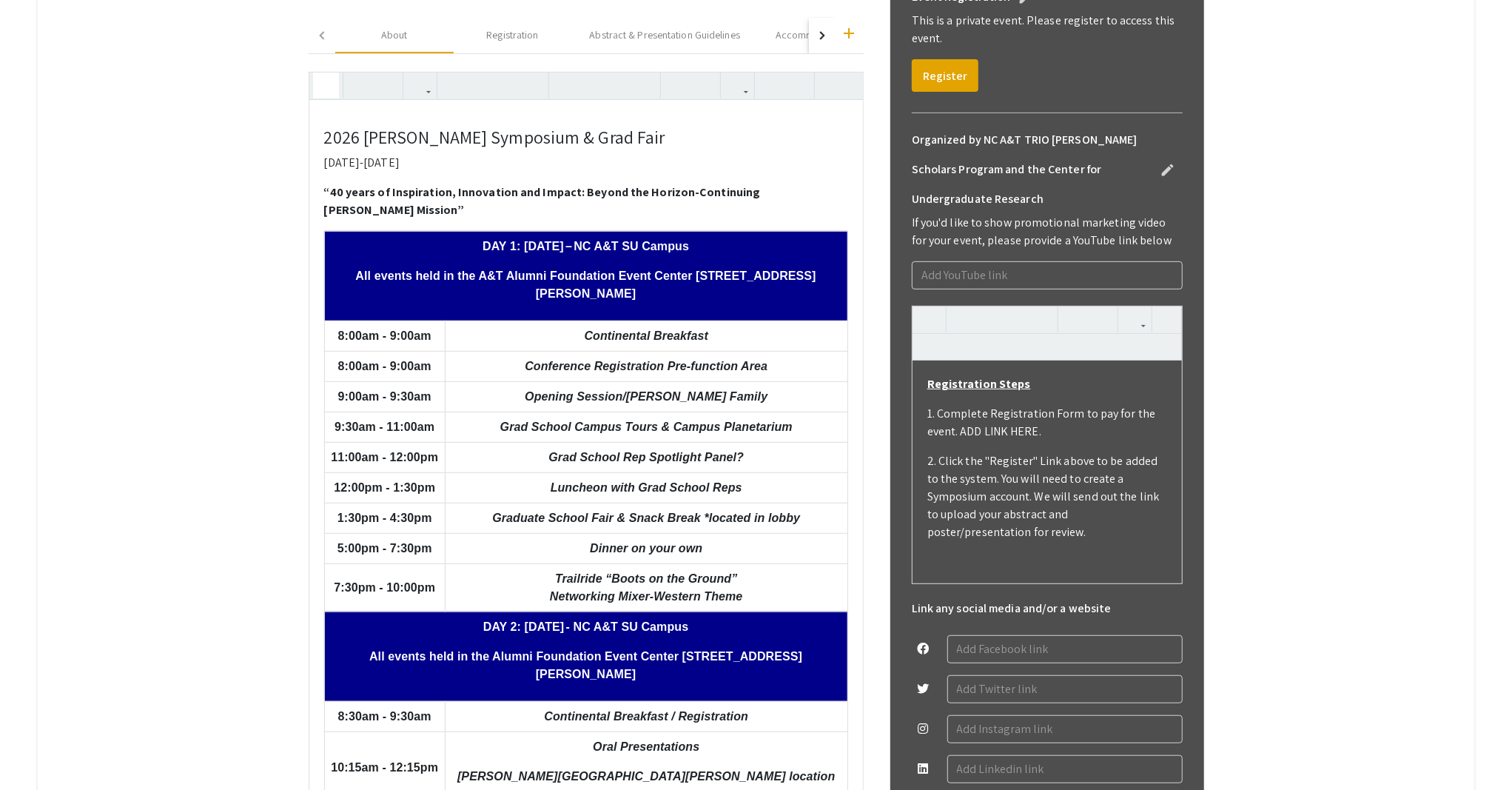
click at [320, 79] on icon "button" at bounding box center [326, 85] width 13 height 24
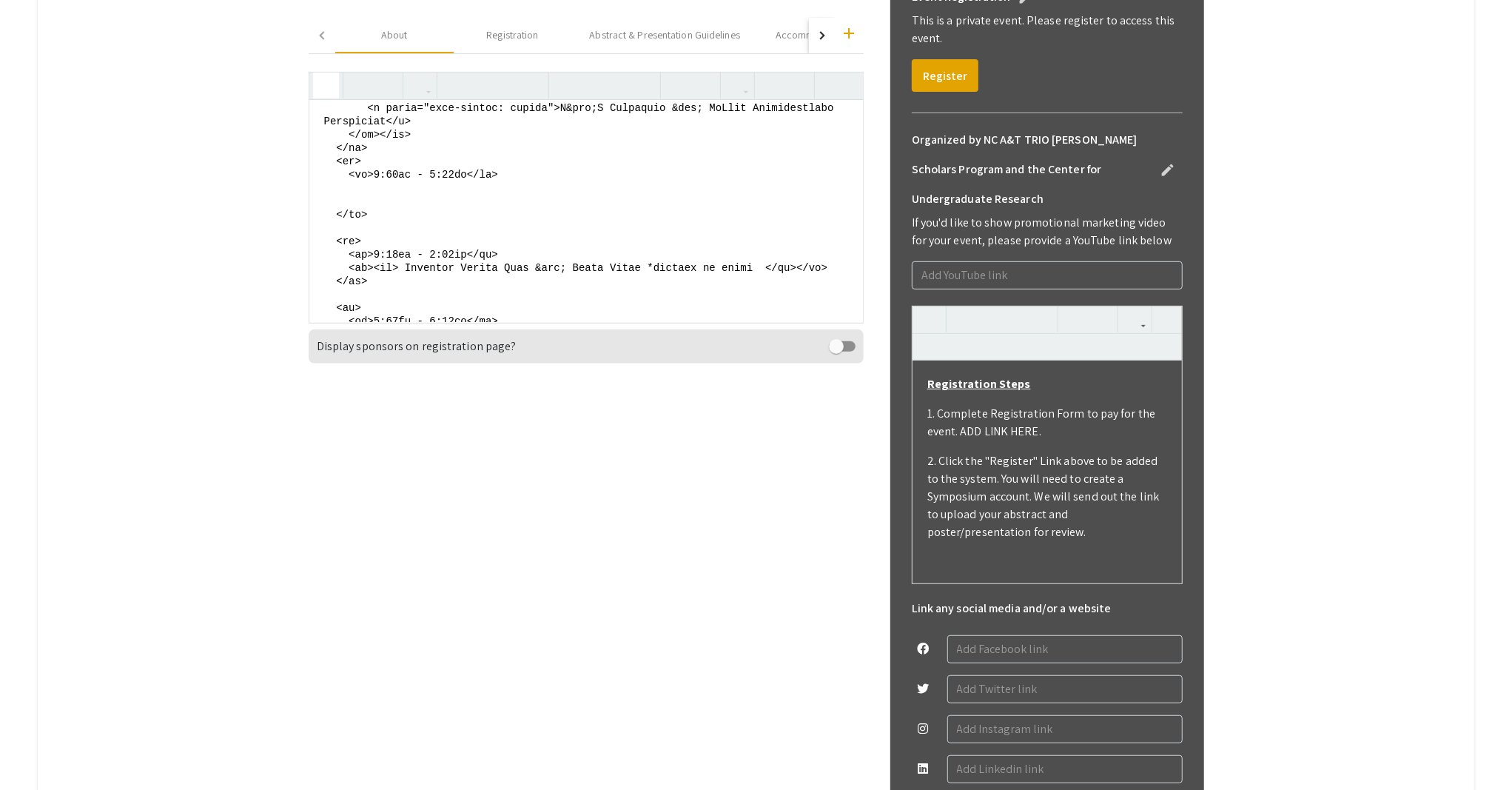
click at [372, 292] on textarea at bounding box center [586, 211] width 553 height 222
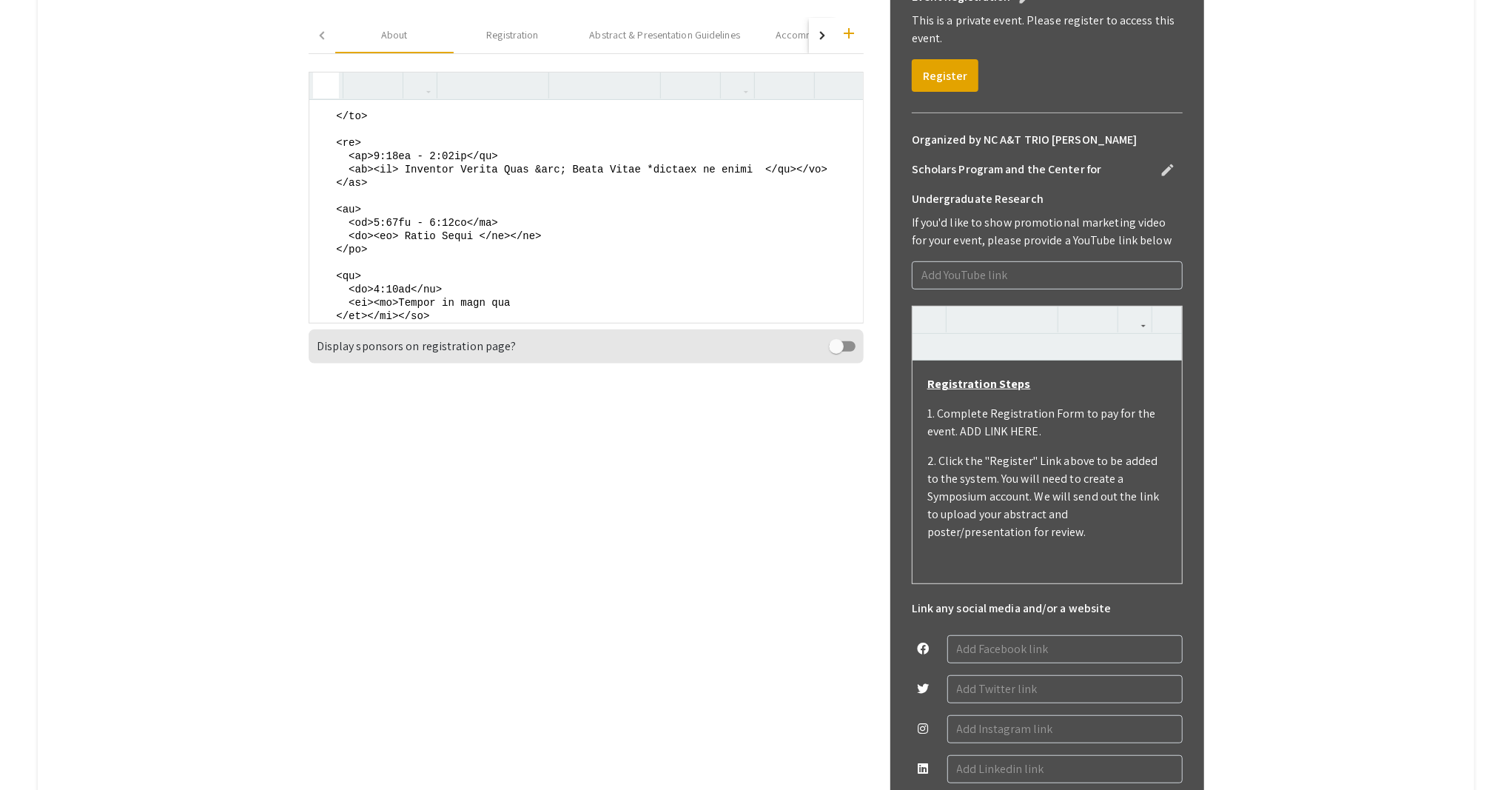
drag, startPoint x: 330, startPoint y: 180, endPoint x: 363, endPoint y: 226, distance: 56.6
click at [363, 225] on textarea at bounding box center [586, 211] width 553 height 222
click at [503, 195] on textarea at bounding box center [586, 211] width 553 height 222
drag, startPoint x: 501, startPoint y: 192, endPoint x: 296, endPoint y: 144, distance: 210.5
click at [297, 144] on div "2026 Ronald E. McNair Research Symposium and Graduate Fair edit Organized by NC…" at bounding box center [756, 401] width 917 height 1182
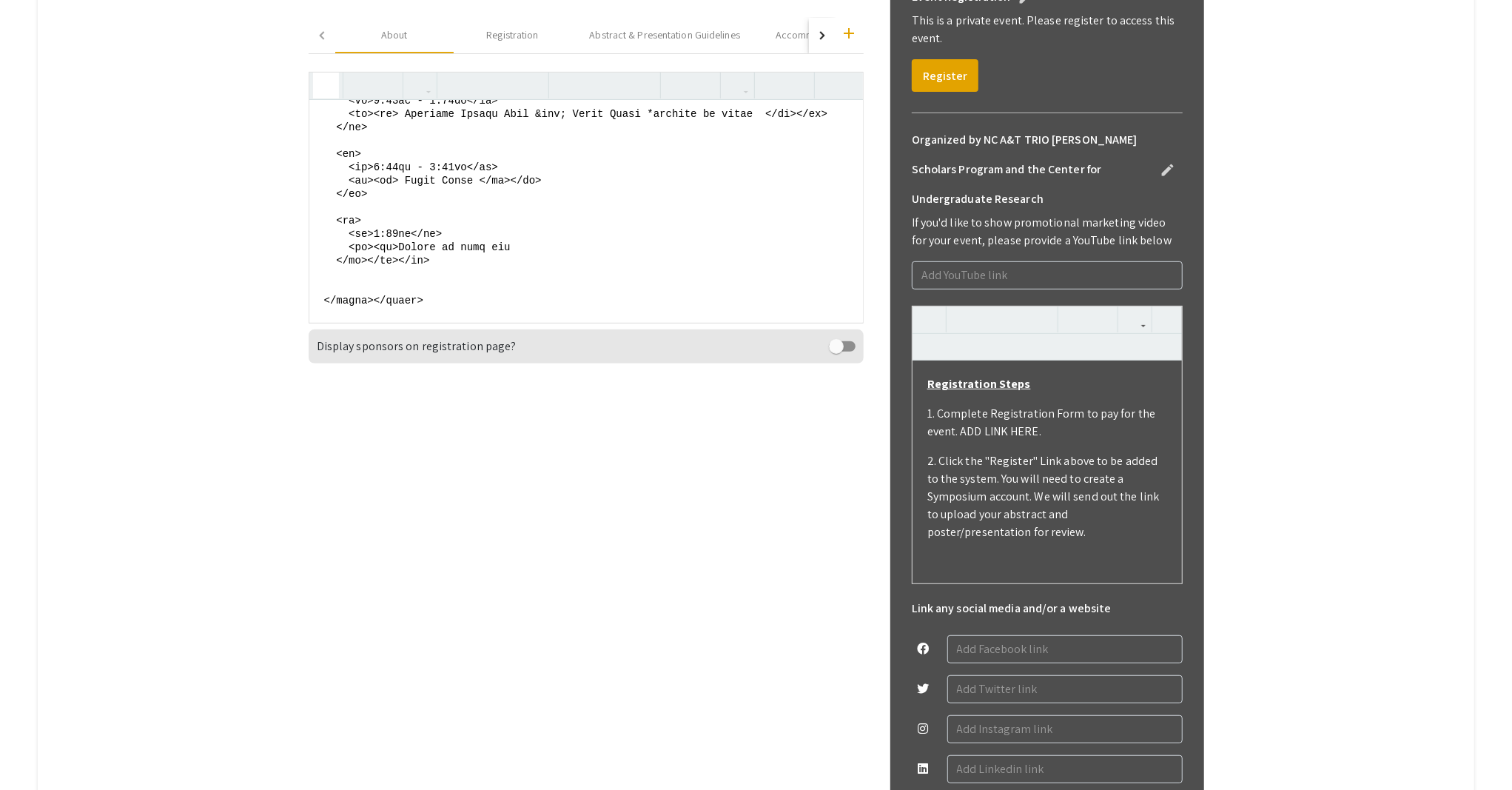
drag, startPoint x: 745, startPoint y: 128, endPoint x: 398, endPoint y: 135, distance: 347.1
click at [398, 135] on textarea at bounding box center [586, 211] width 553 height 222
paste textarea "Poster Presentations Alumni Foundation Event Center"
click at [318, 157] on textarea at bounding box center [586, 211] width 553 height 222
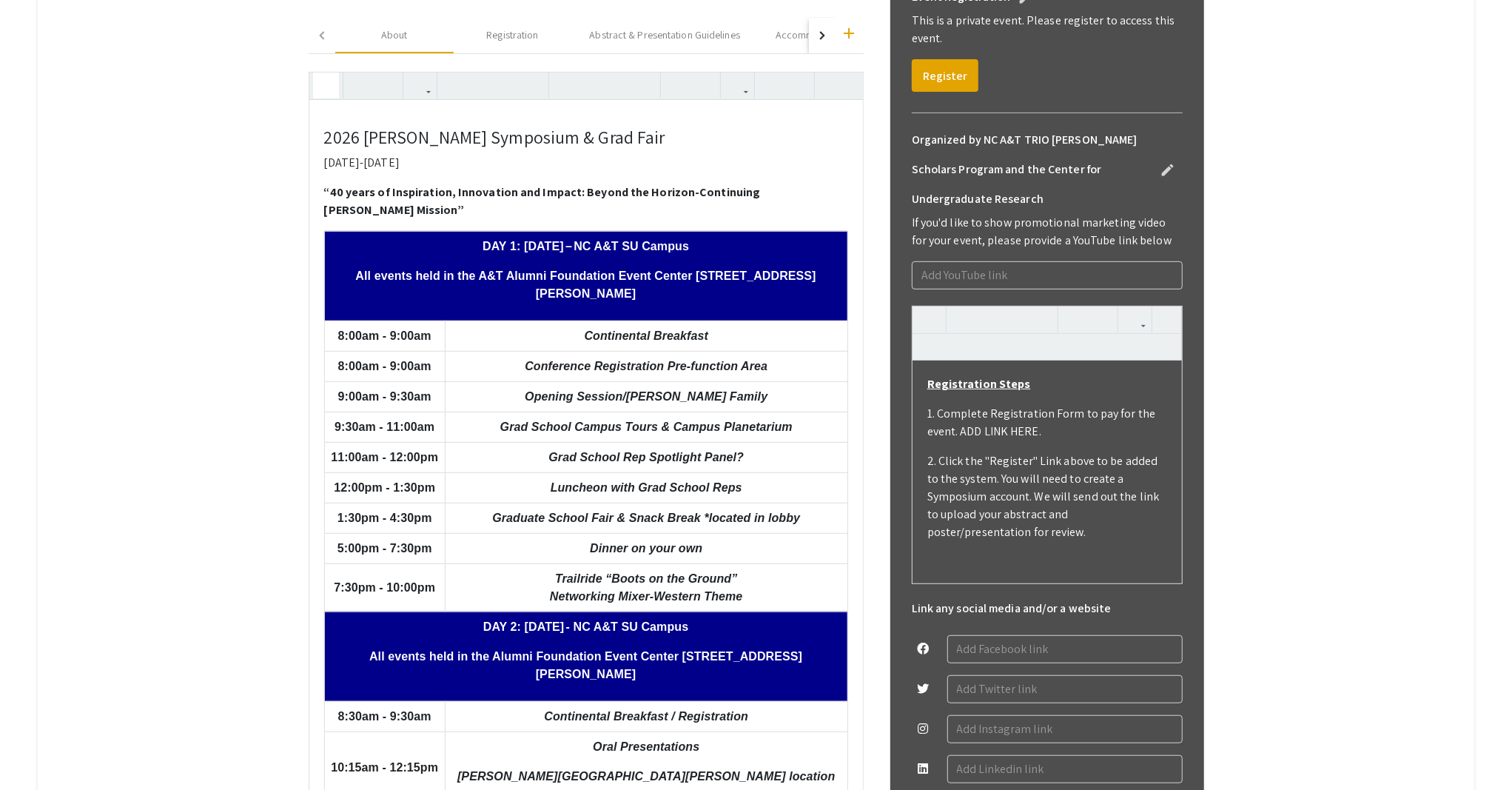
click at [321, 84] on icon "button" at bounding box center [326, 85] width 13 height 24
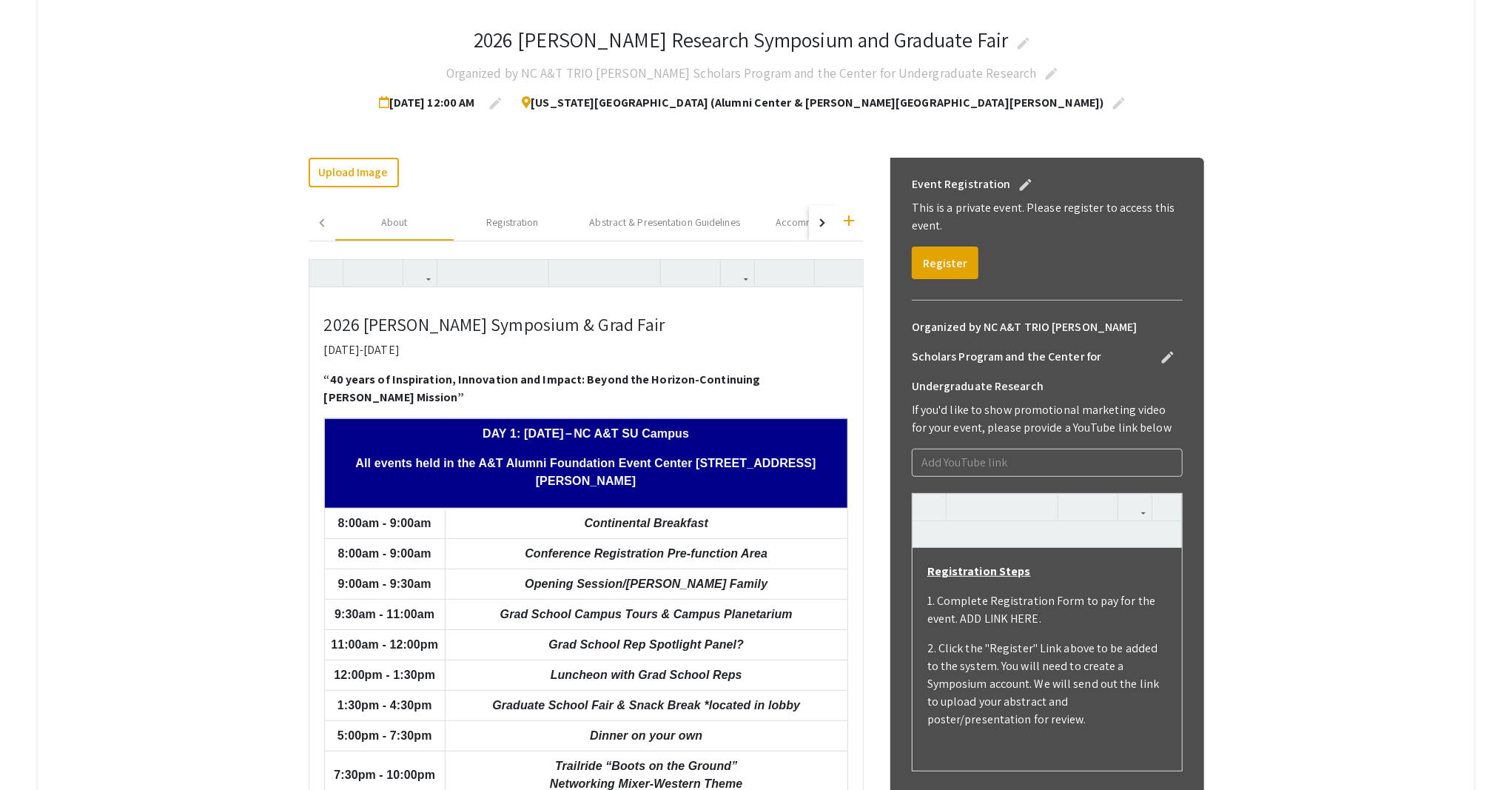
scroll to position [222, 0]
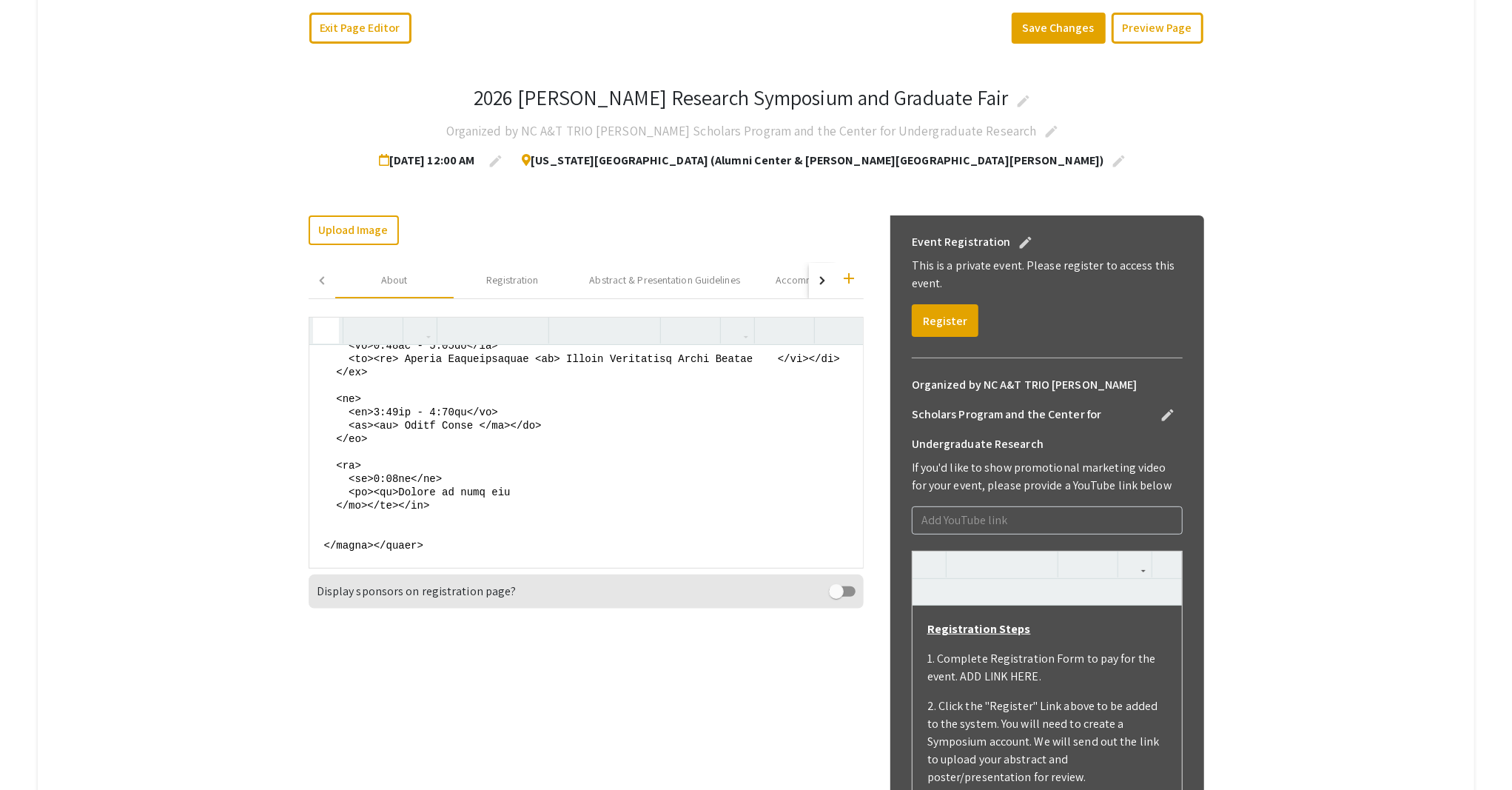
click at [320, 318] on use "button" at bounding box center [320, 318] width 0 height 0
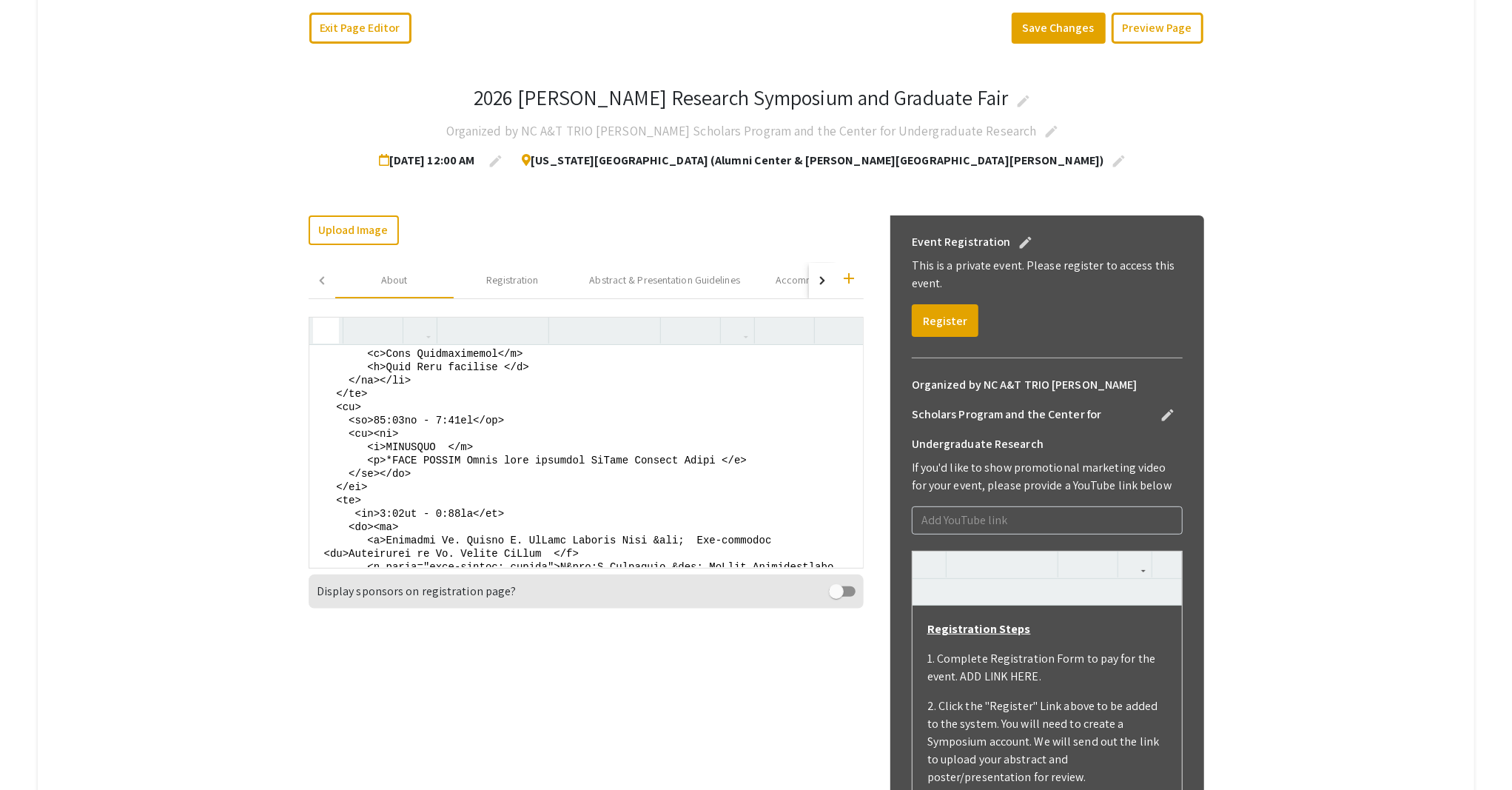
scroll to position [1283, 0]
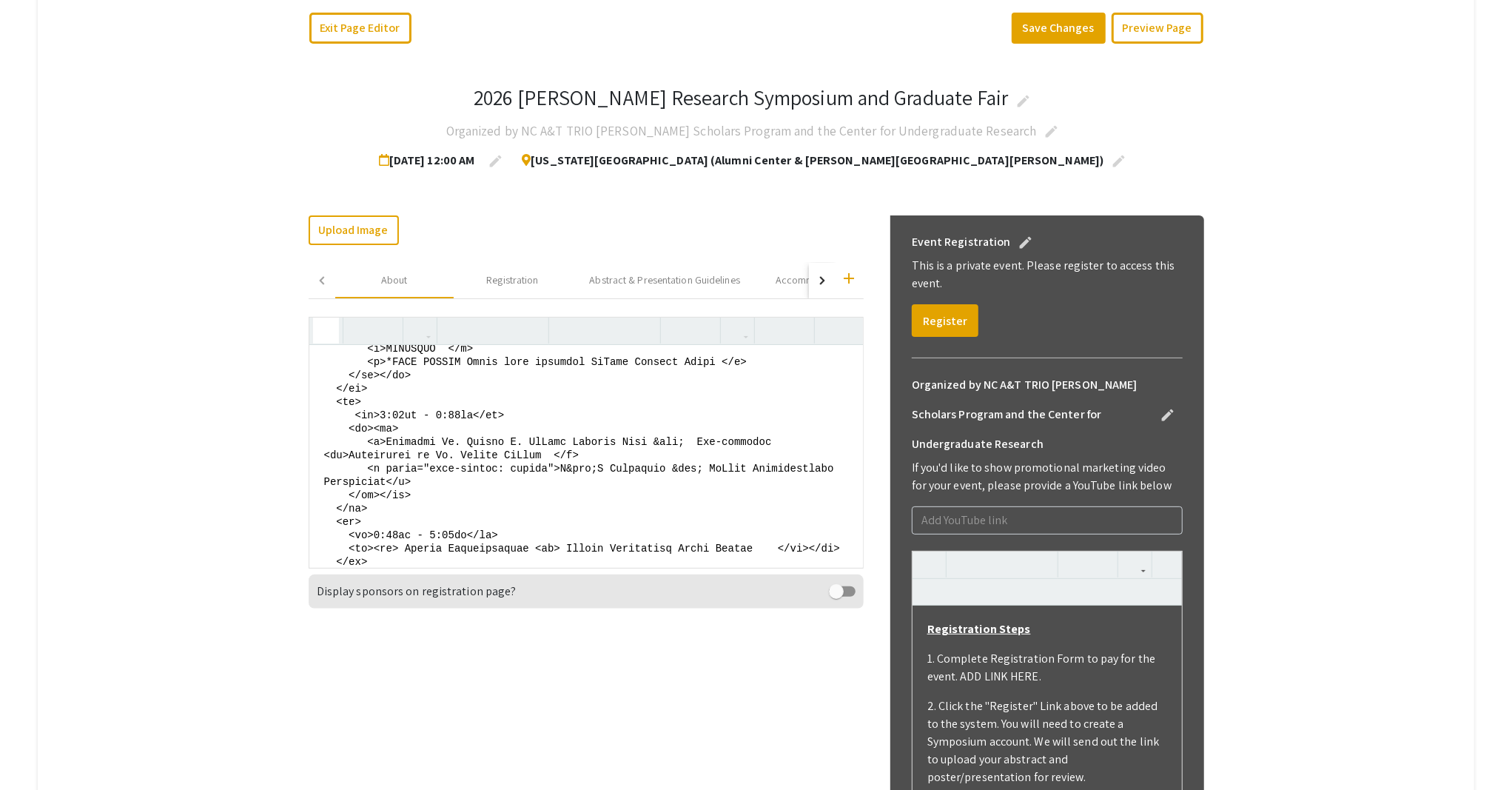
drag, startPoint x: 332, startPoint y: 487, endPoint x: 385, endPoint y: 431, distance: 77.1
click at [385, 431] on textarea at bounding box center [586, 456] width 553 height 222
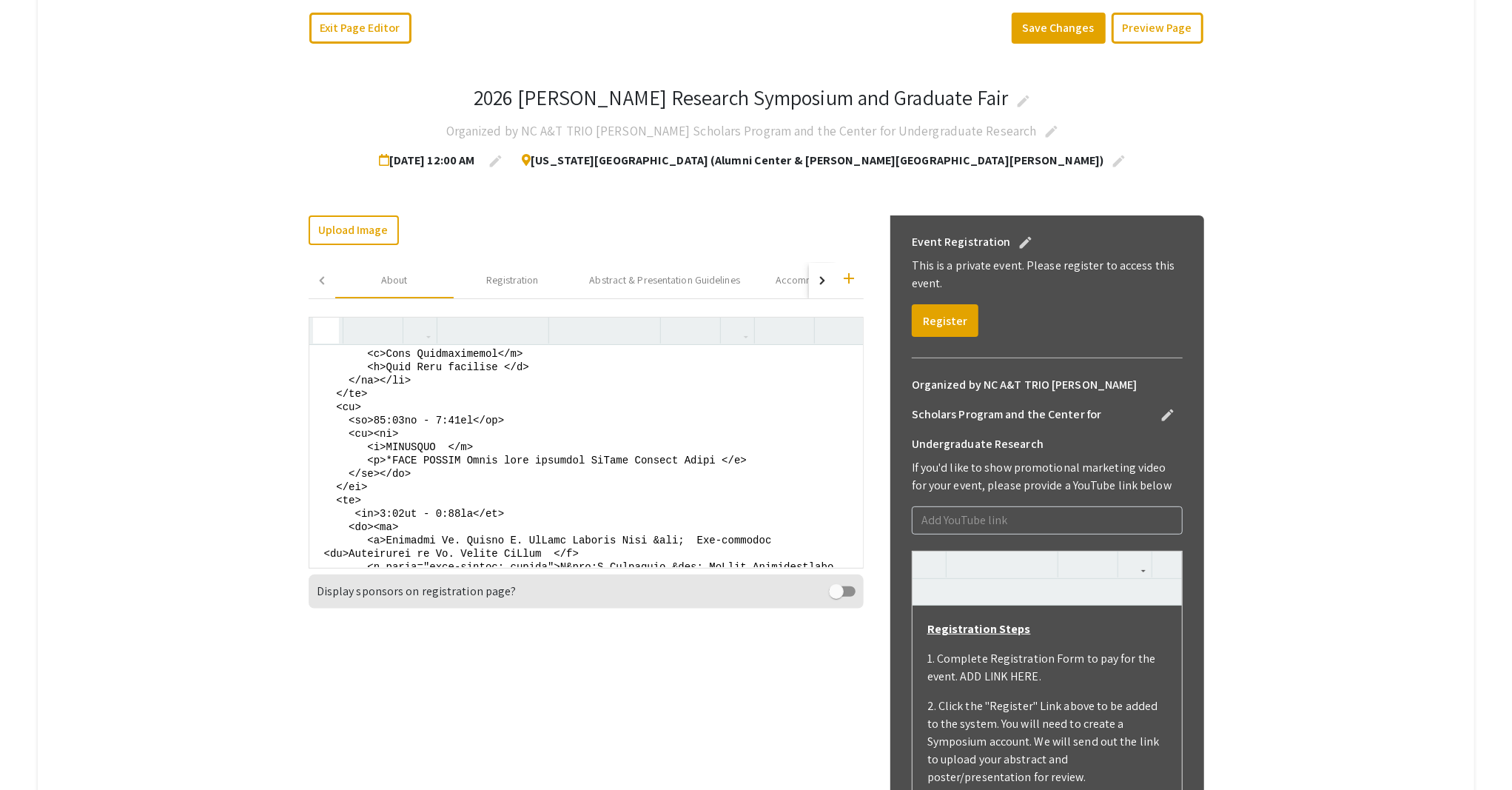
click at [381, 437] on textarea at bounding box center [586, 456] width 553 height 222
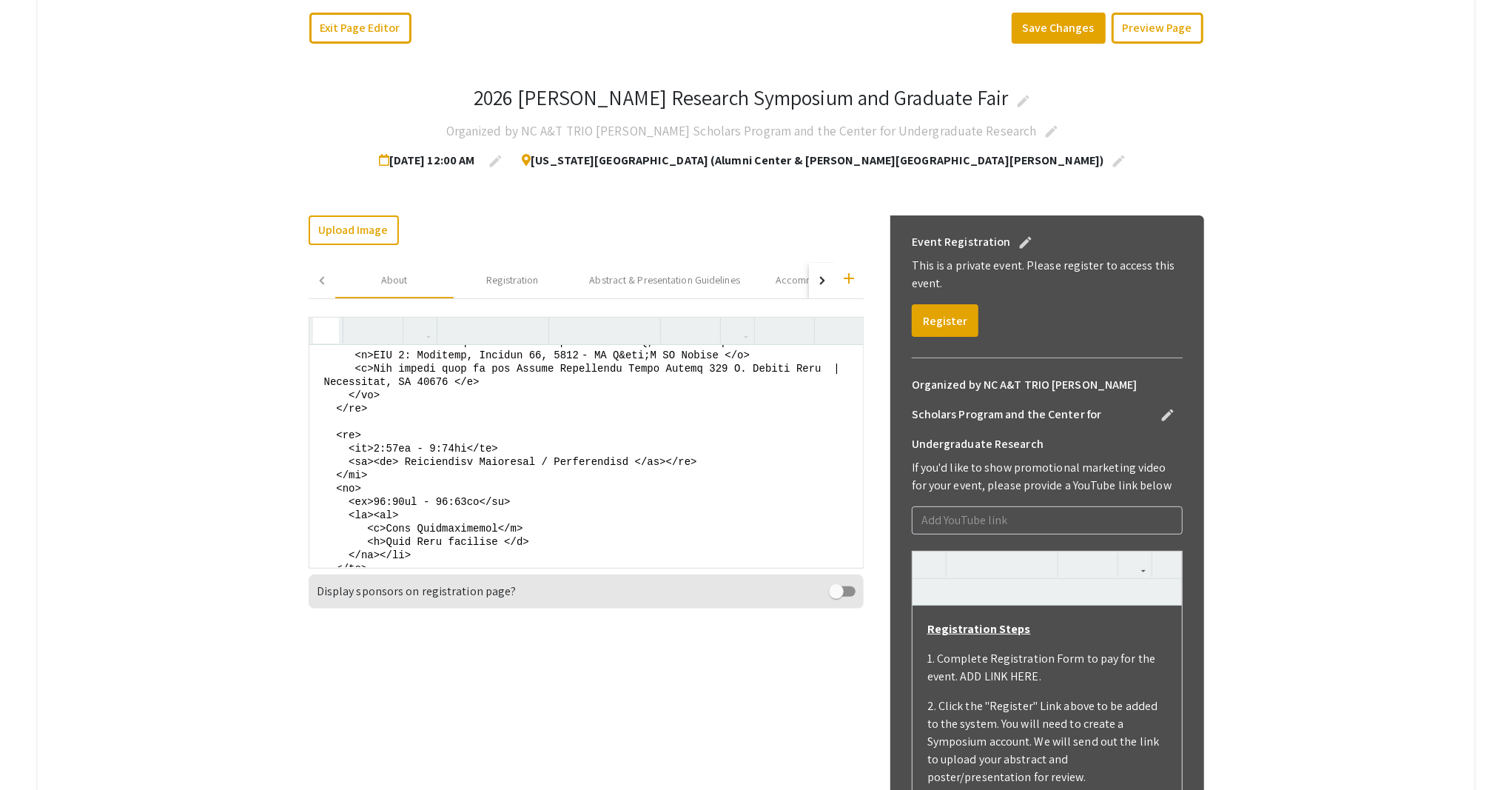
scroll to position [988, 0]
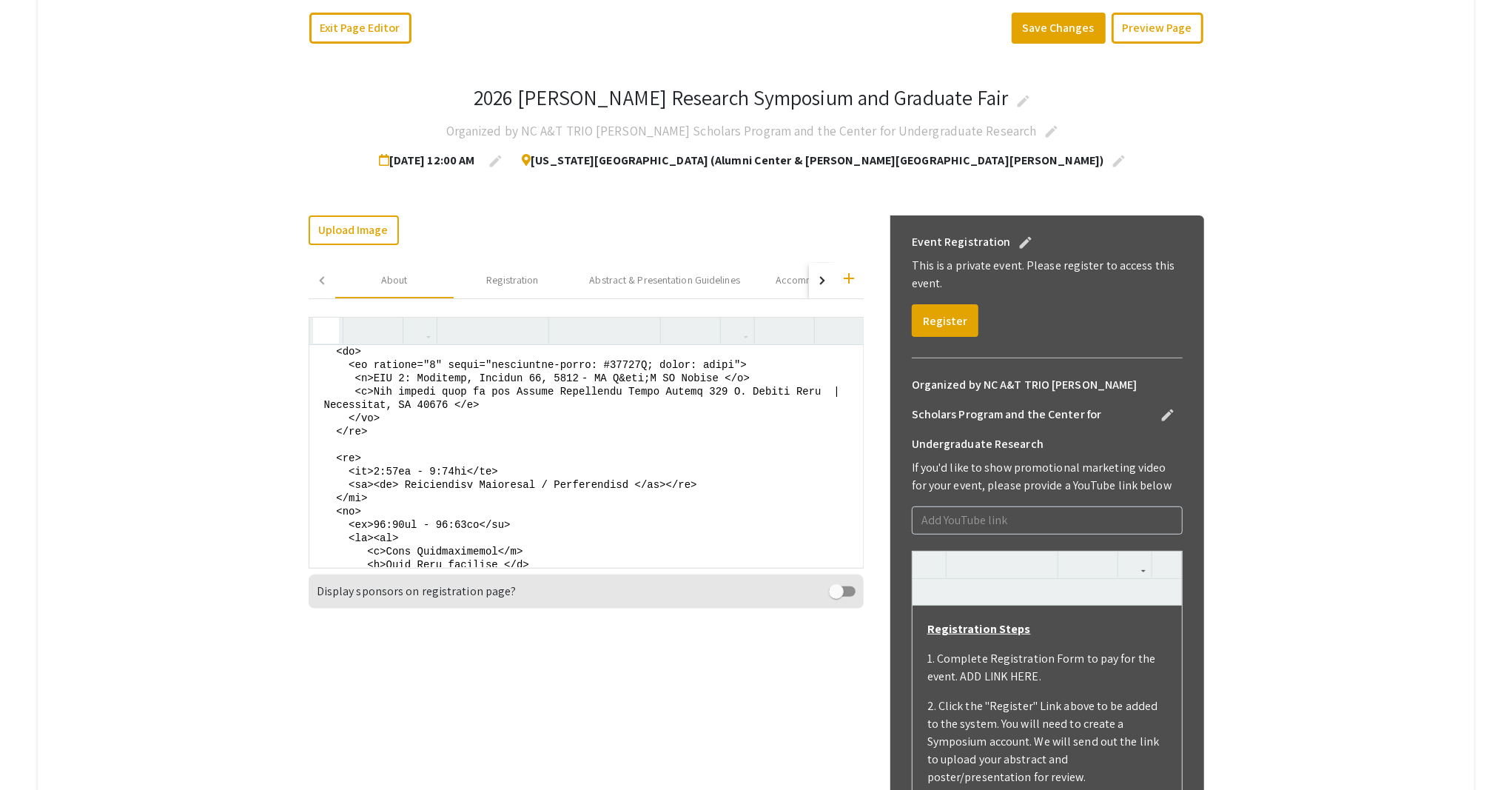
drag, startPoint x: 381, startPoint y: 434, endPoint x: 375, endPoint y: 444, distance: 11.7
click at [375, 444] on textarea at bounding box center [586, 456] width 553 height 222
click at [411, 458] on textarea at bounding box center [586, 456] width 553 height 222
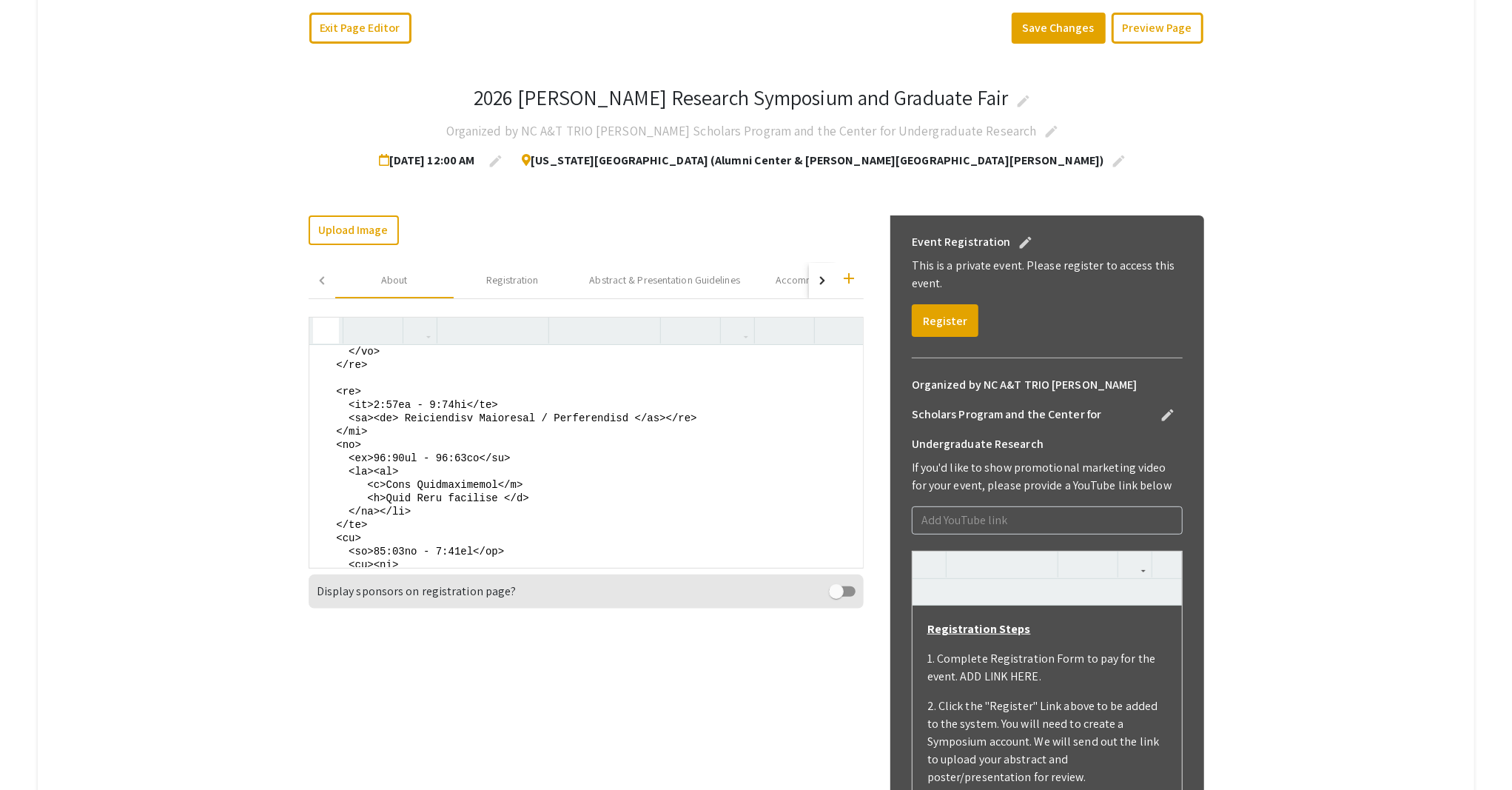
scroll to position [1086, 0]
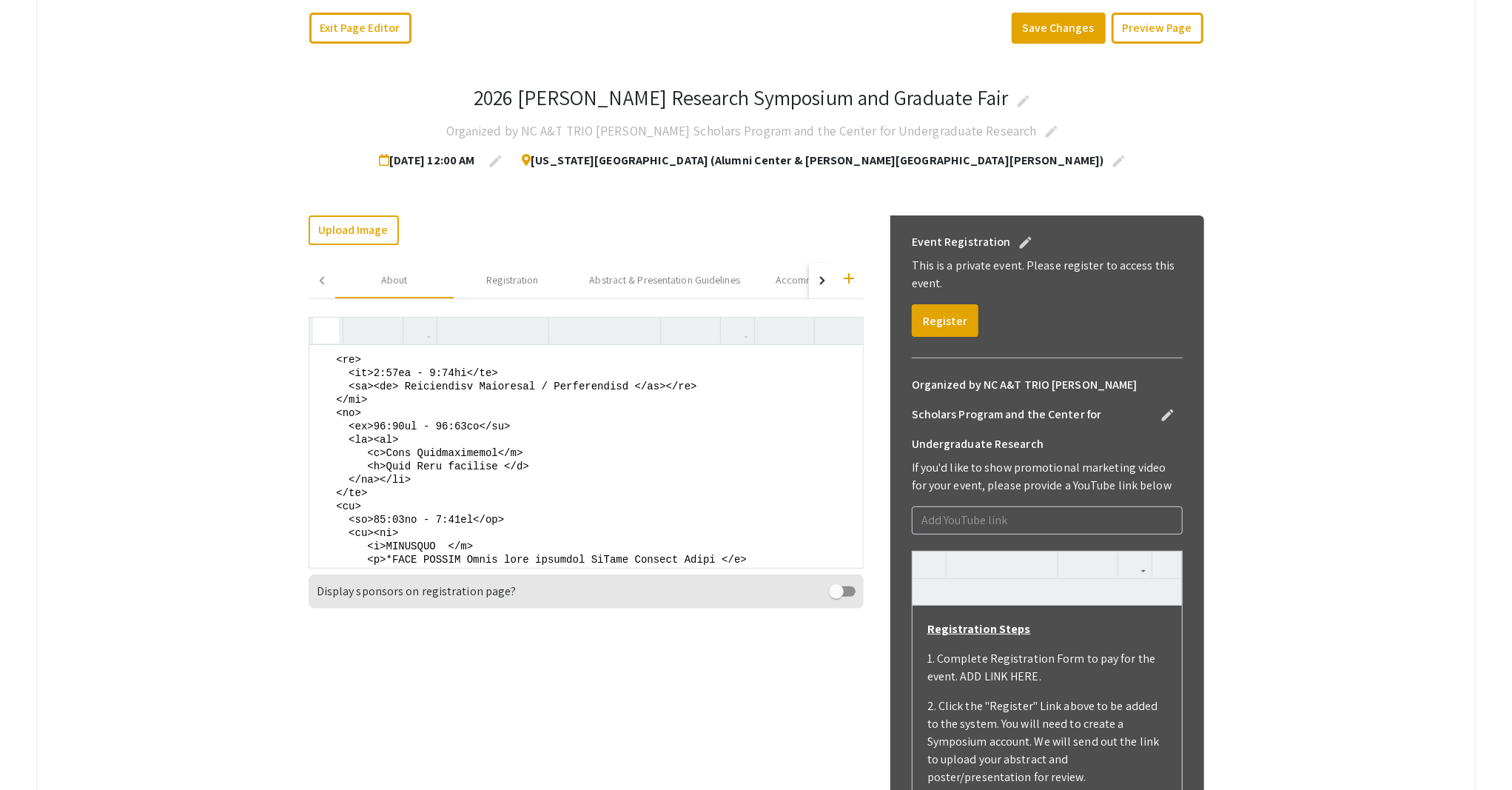
drag, startPoint x: 333, startPoint y: 489, endPoint x: 457, endPoint y: 528, distance: 130.0
click at [457, 528] on textarea at bounding box center [586, 456] width 553 height 222
click at [369, 537] on textarea at bounding box center [586, 456] width 553 height 222
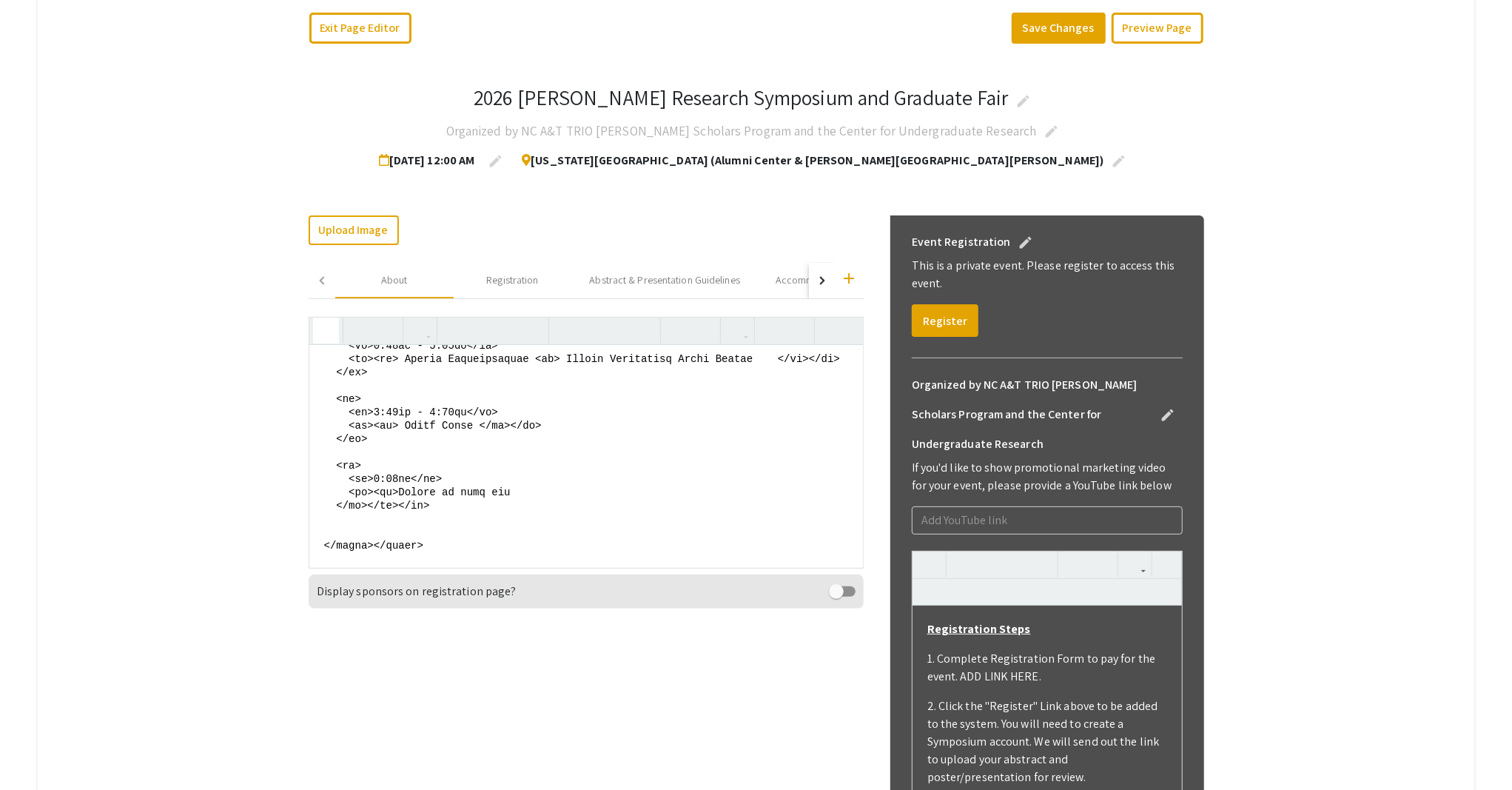
scroll to position [1580, 0]
click at [433, 451] on textarea at bounding box center [586, 456] width 553 height 222
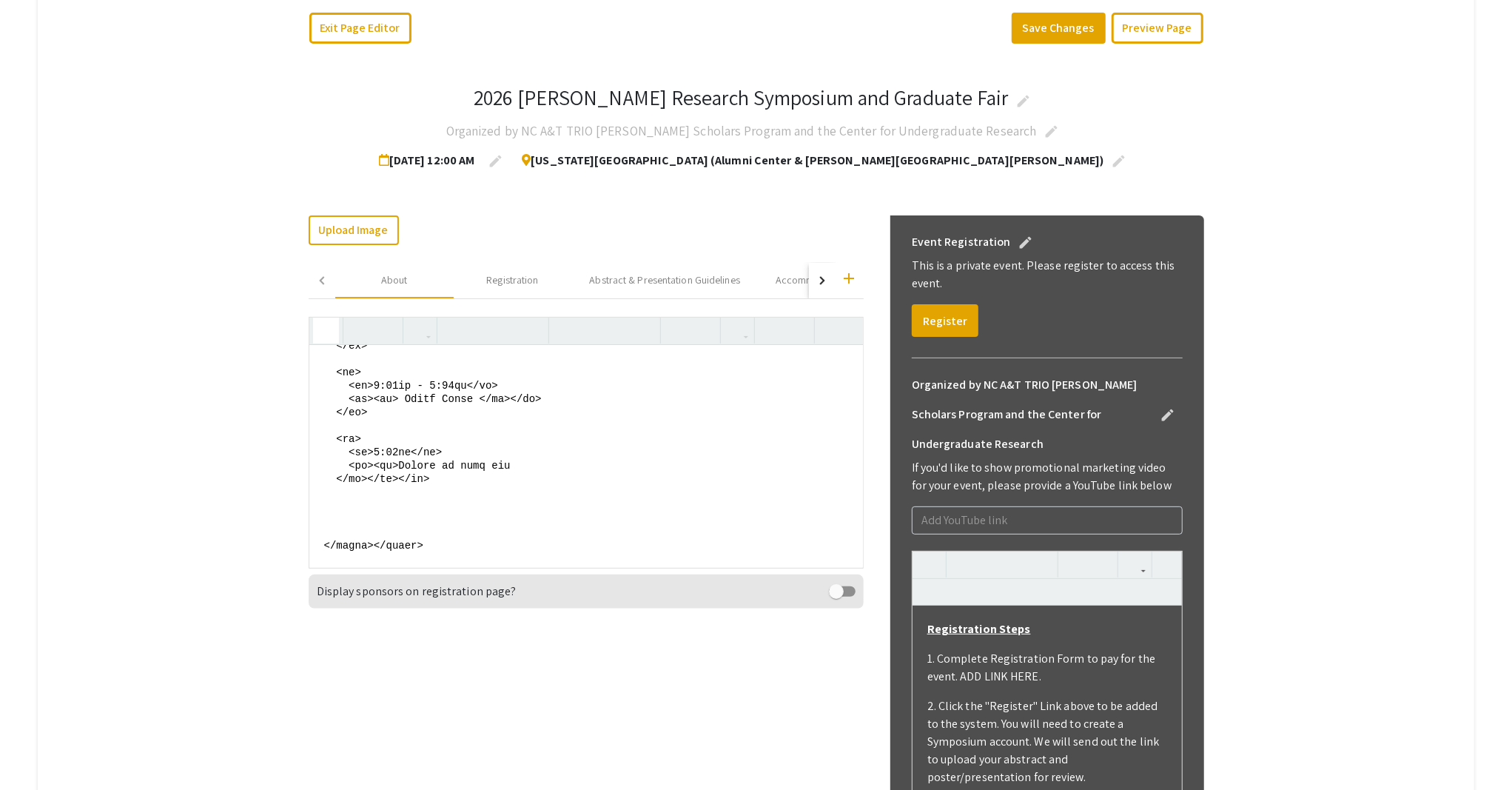
paste textarea "<tr> <th colspan="2" style="background-color: #00008B; color: white"> <p>DAY 2:…"
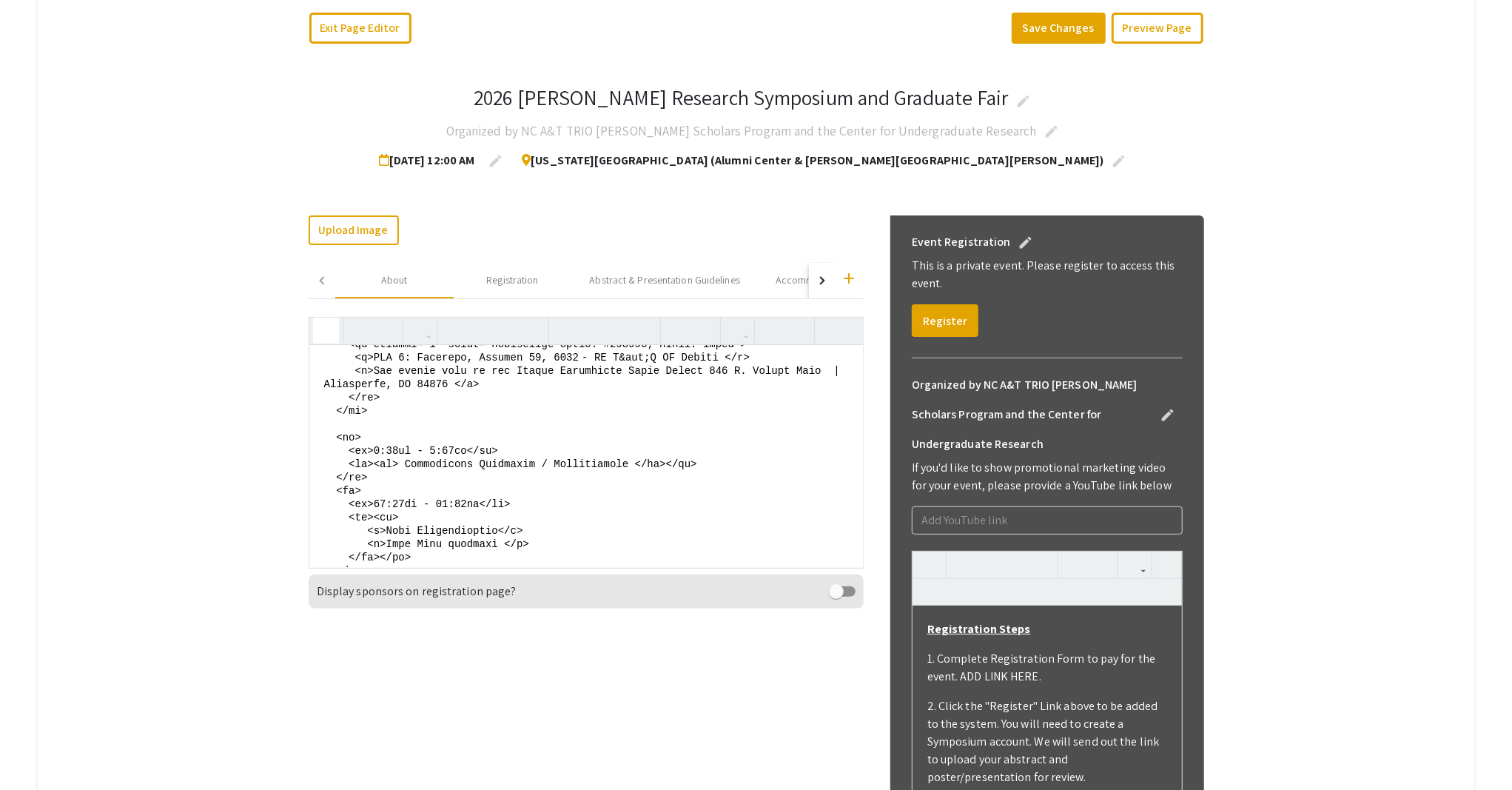
scroll to position [1649, 0]
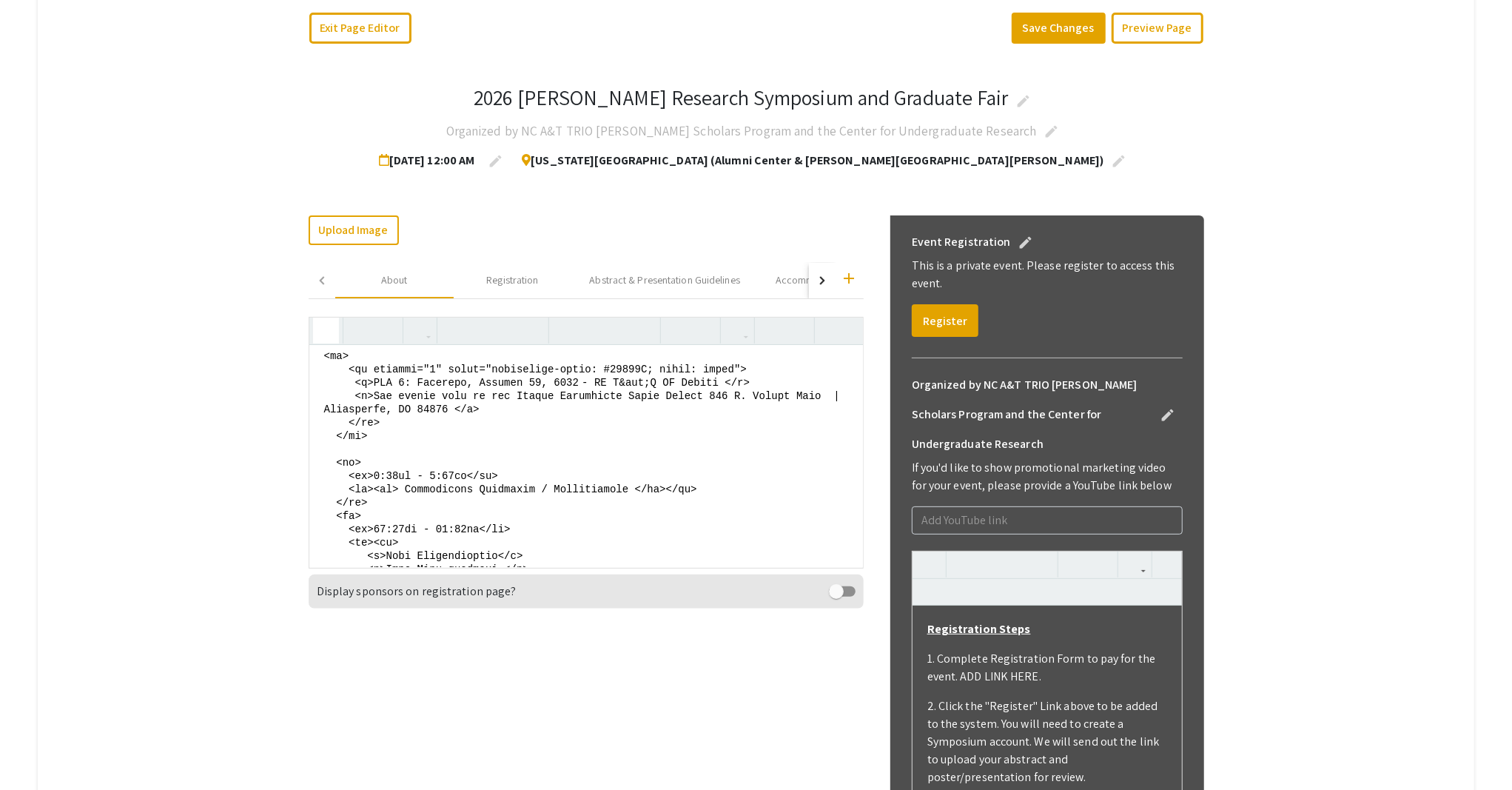
drag, startPoint x: 716, startPoint y: 437, endPoint x: 369, endPoint y: 432, distance: 347.0
click at [369, 432] on textarea at bounding box center [586, 456] width 553 height 222
paste textarea "Sunday, January 25, 2026 - NC A&T SU Campus"
drag, startPoint x: 370, startPoint y: 443, endPoint x: 459, endPoint y: 463, distance: 91.2
click at [459, 463] on textarea at bounding box center [586, 456] width 553 height 222
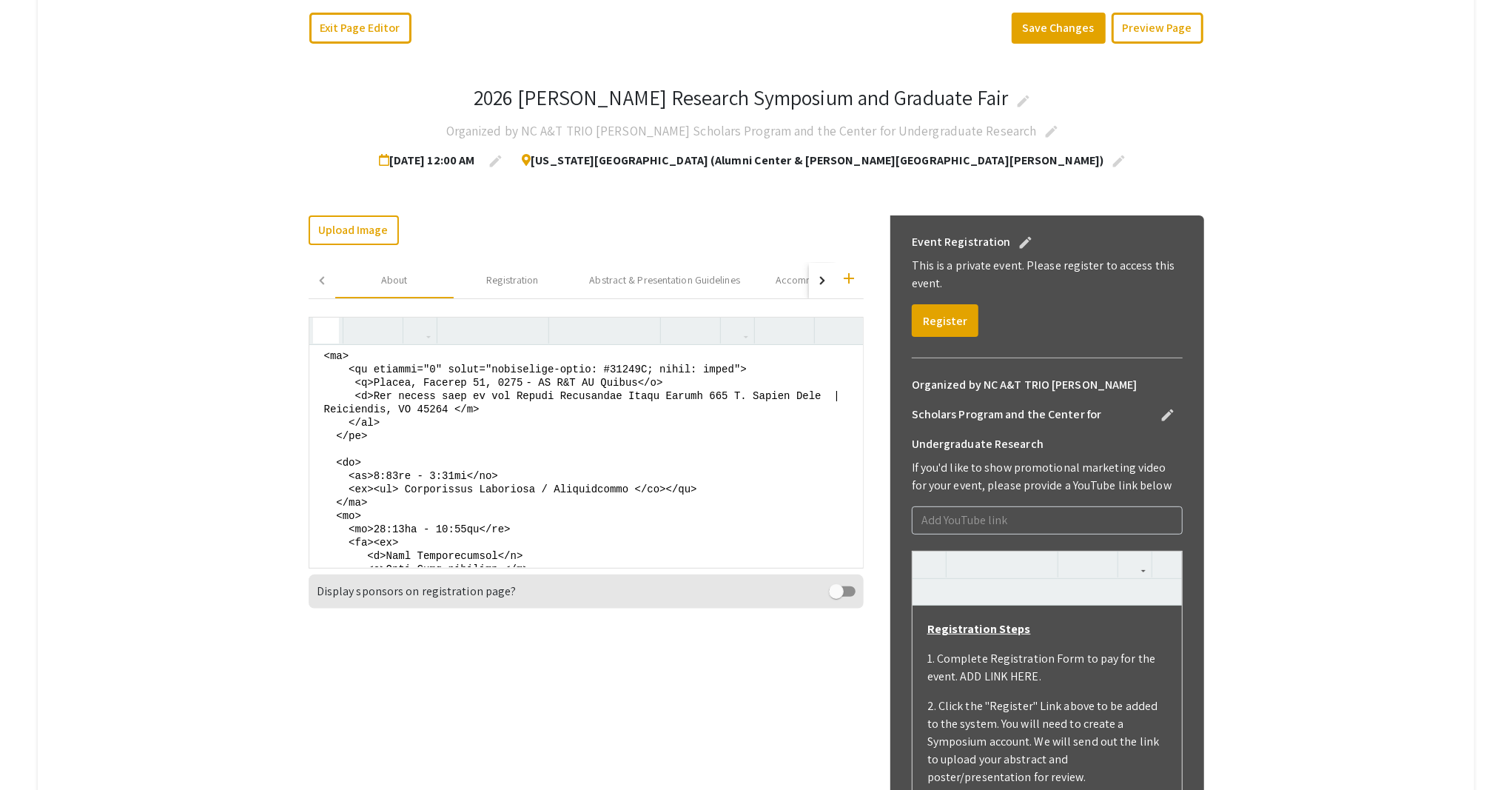
paste textarea "All events held in the Henry E. and Shirley T. Frye Hall 1602 Bluford Street"
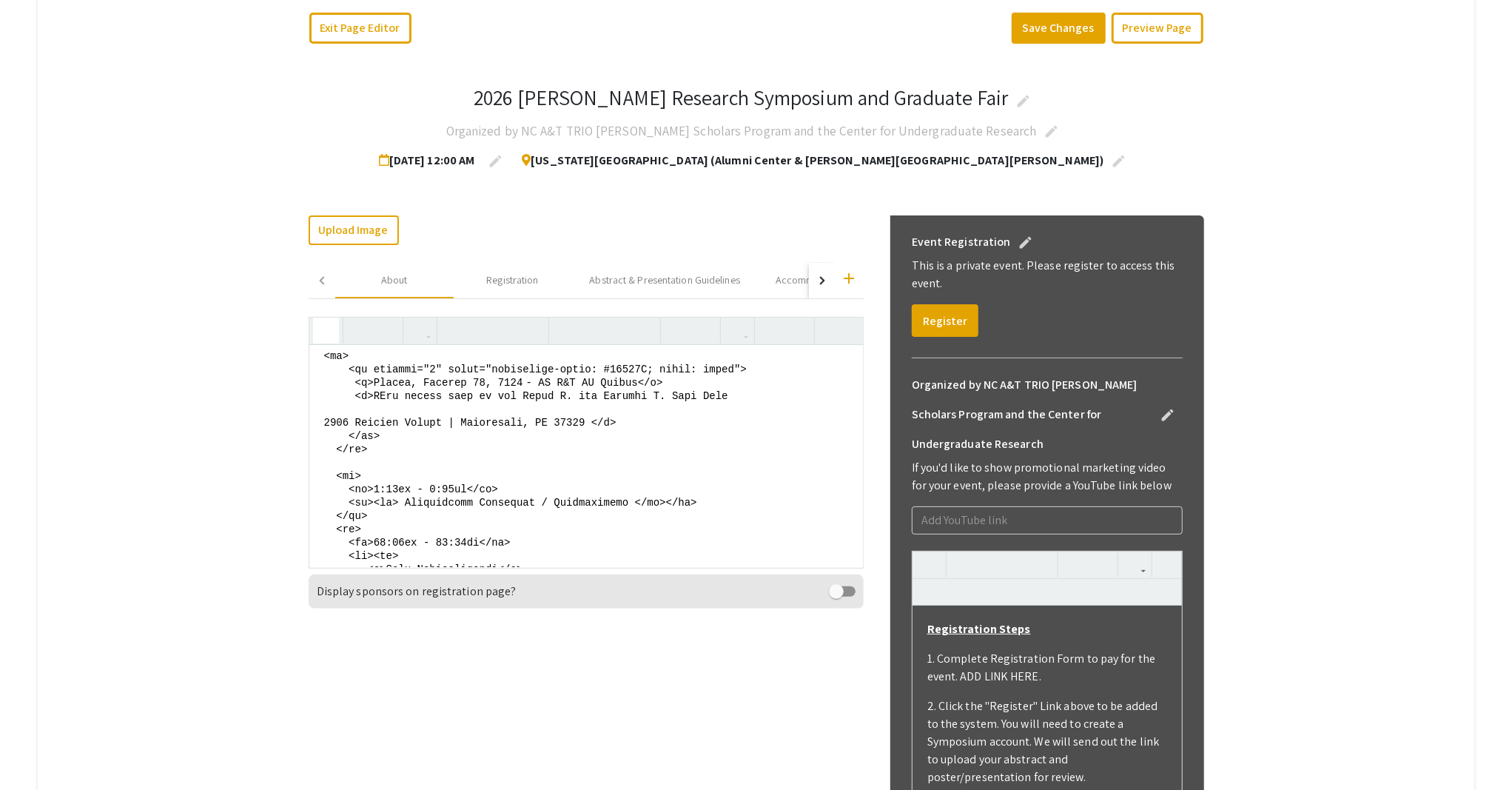
click at [320, 468] on textarea at bounding box center [586, 456] width 553 height 222
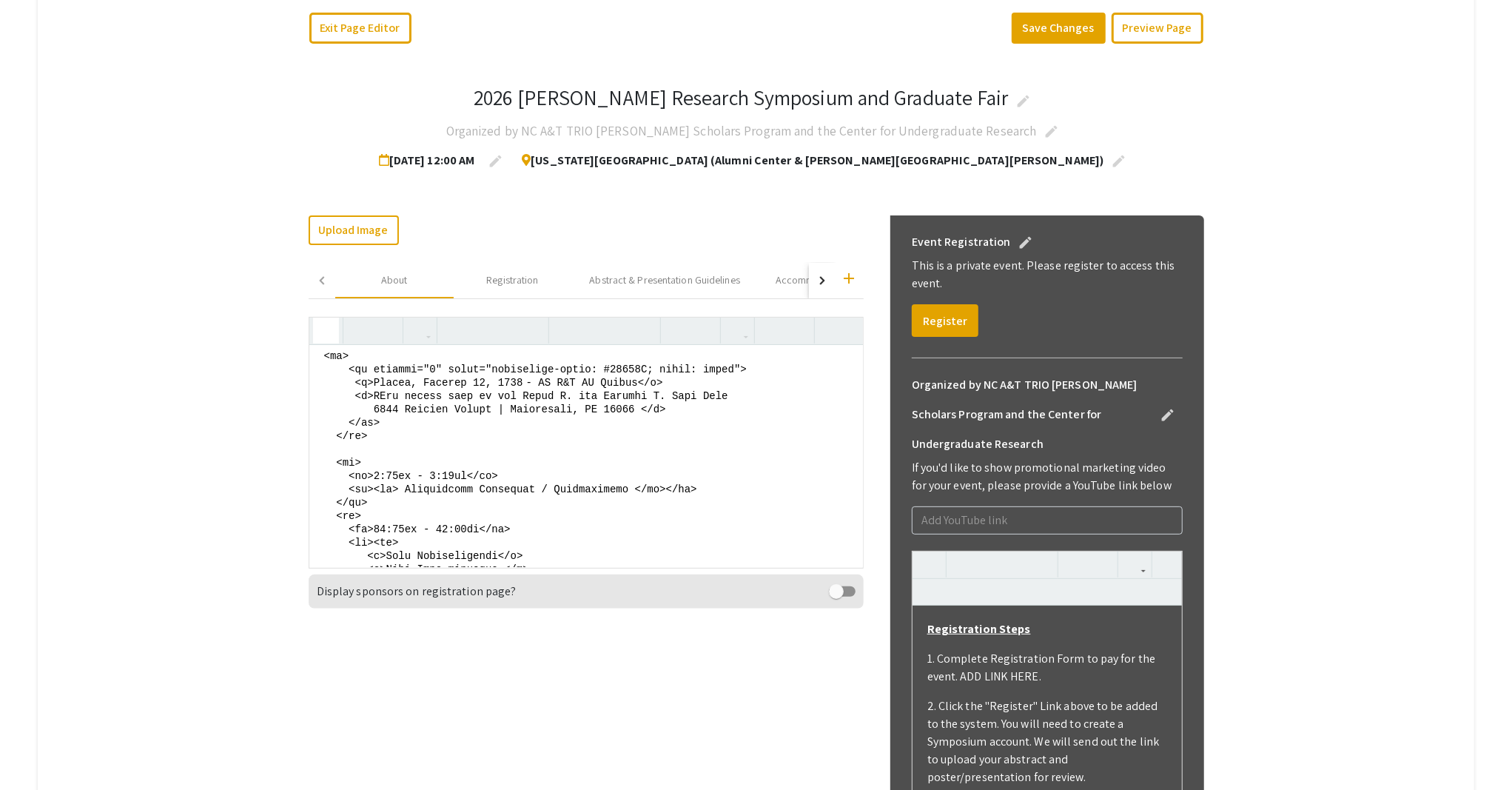
click at [732, 444] on textarea at bounding box center [586, 456] width 553 height 222
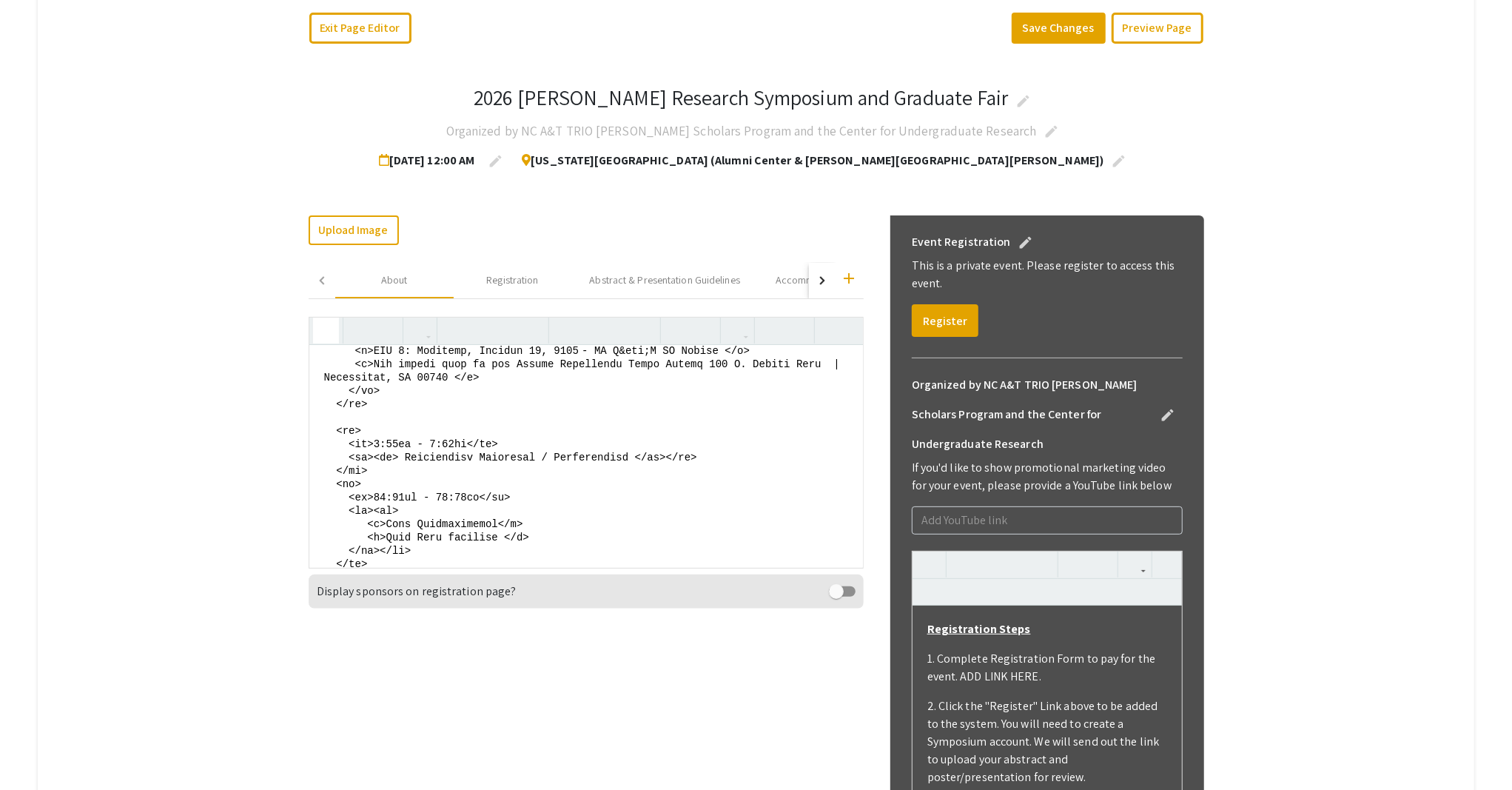
scroll to position [958, 0]
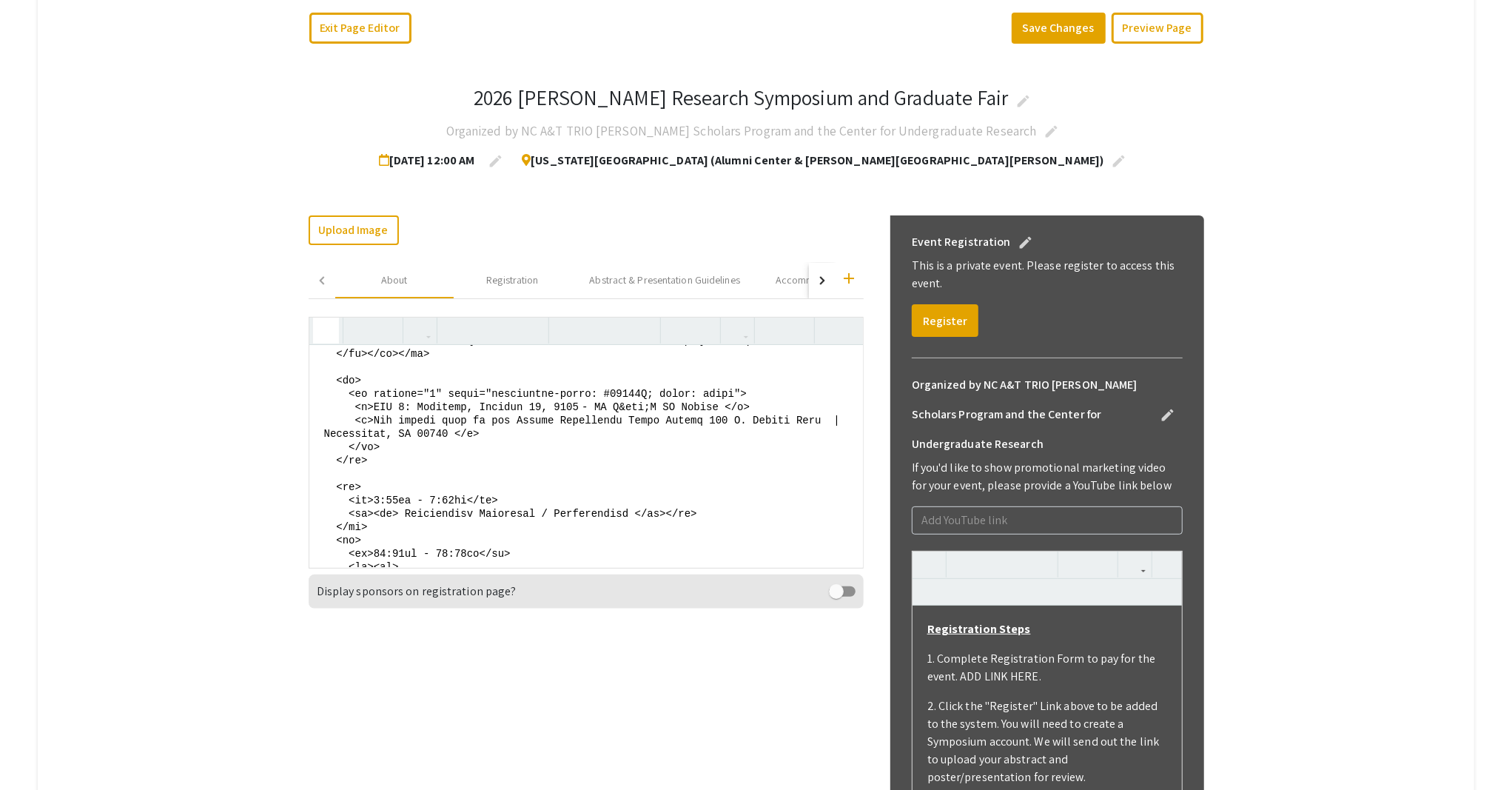
click at [701, 460] on textarea at bounding box center [586, 456] width 553 height 222
click at [727, 459] on textarea at bounding box center [586, 456] width 553 height 222
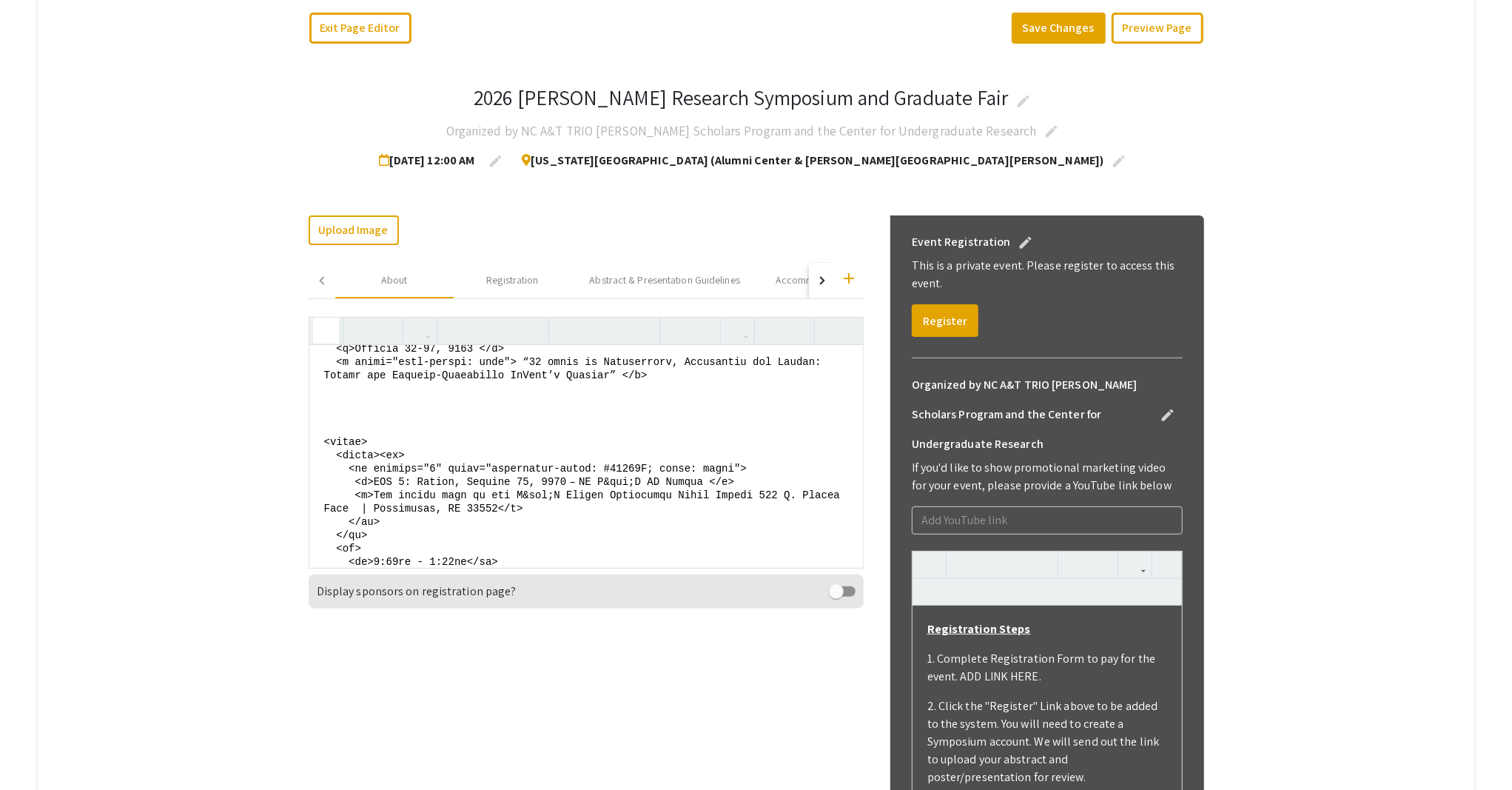
scroll to position [367, 0]
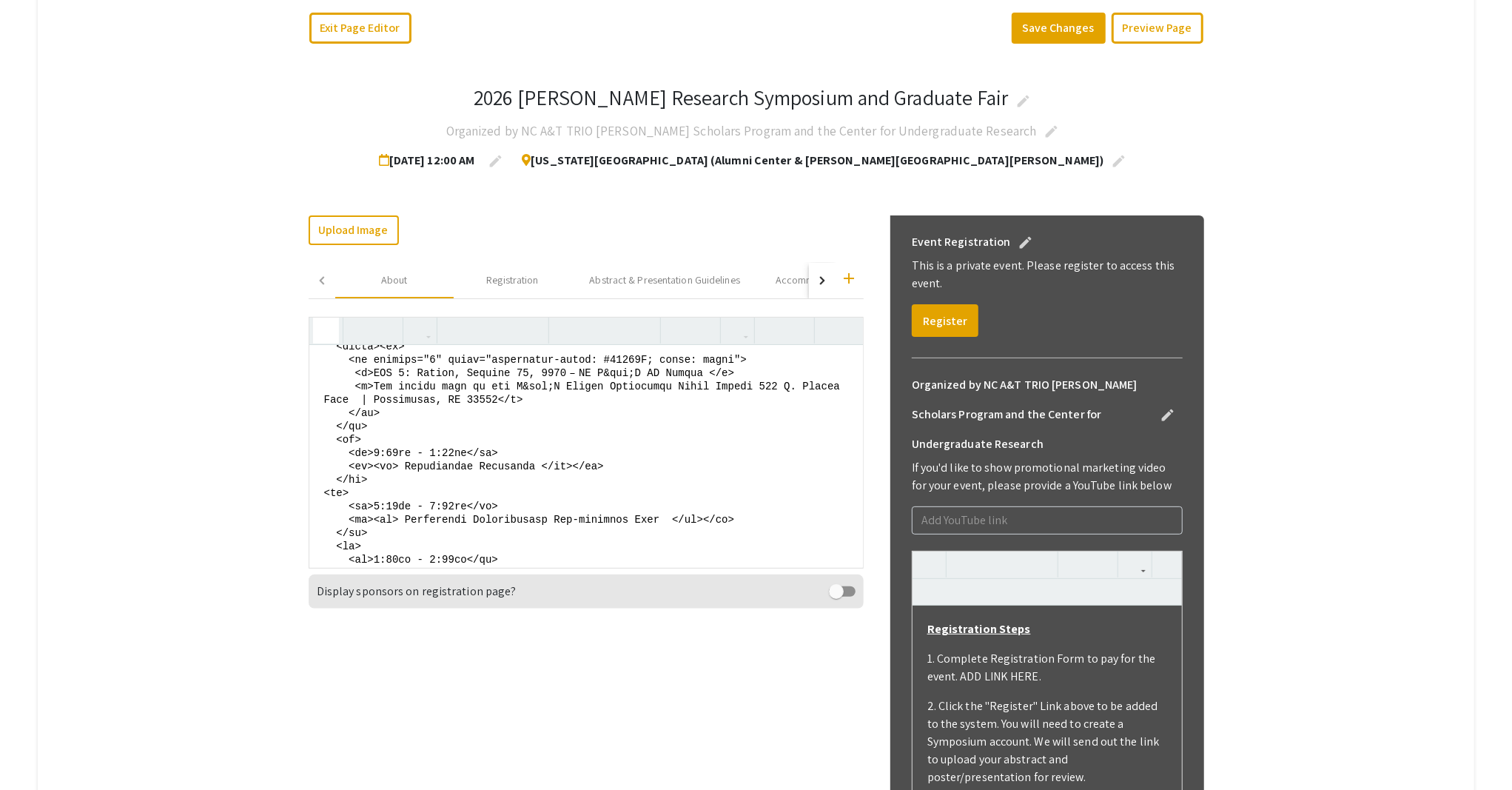
click at [749, 428] on textarea at bounding box center [586, 456] width 553 height 222
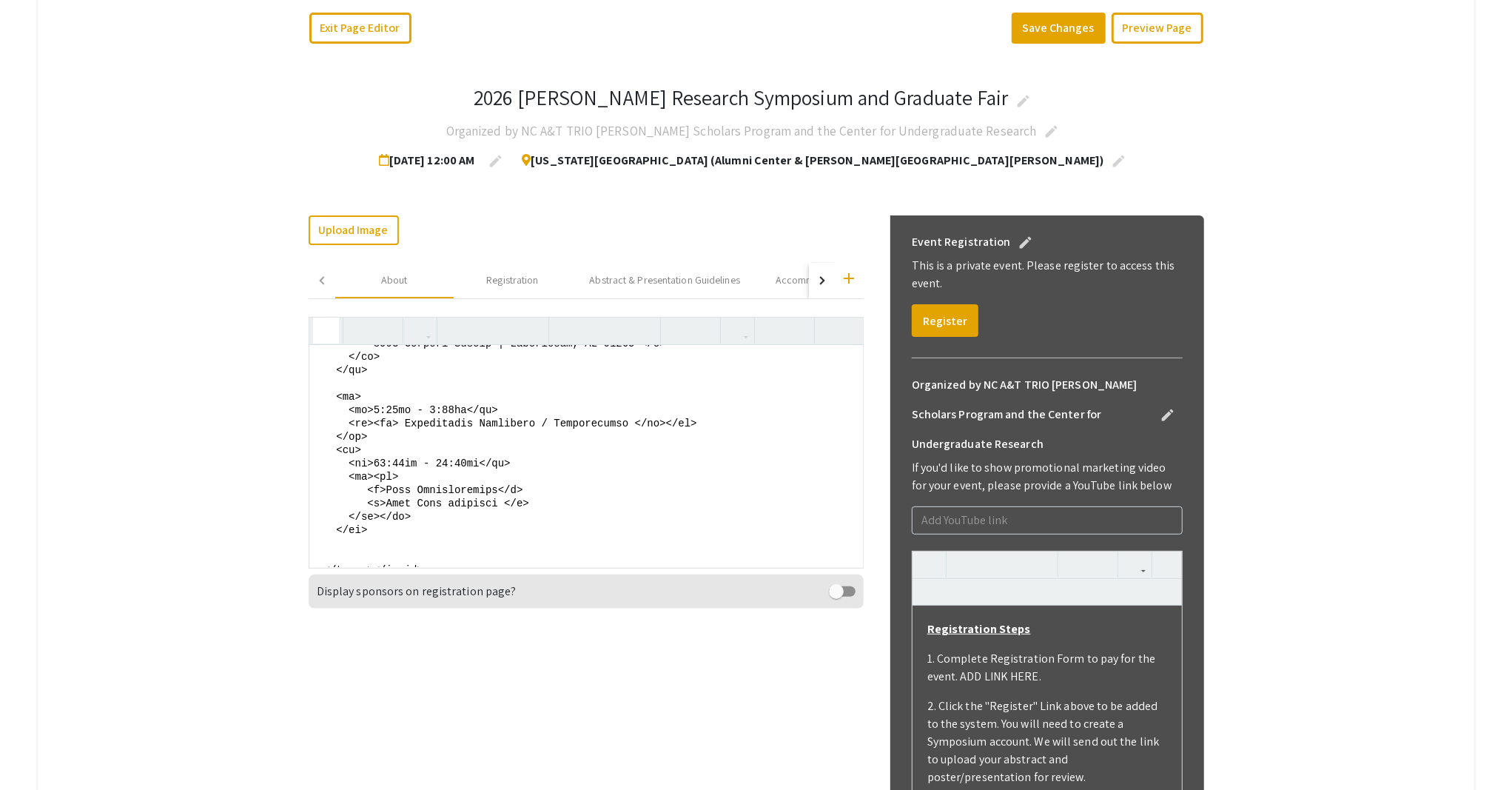
scroll to position [1748, 0]
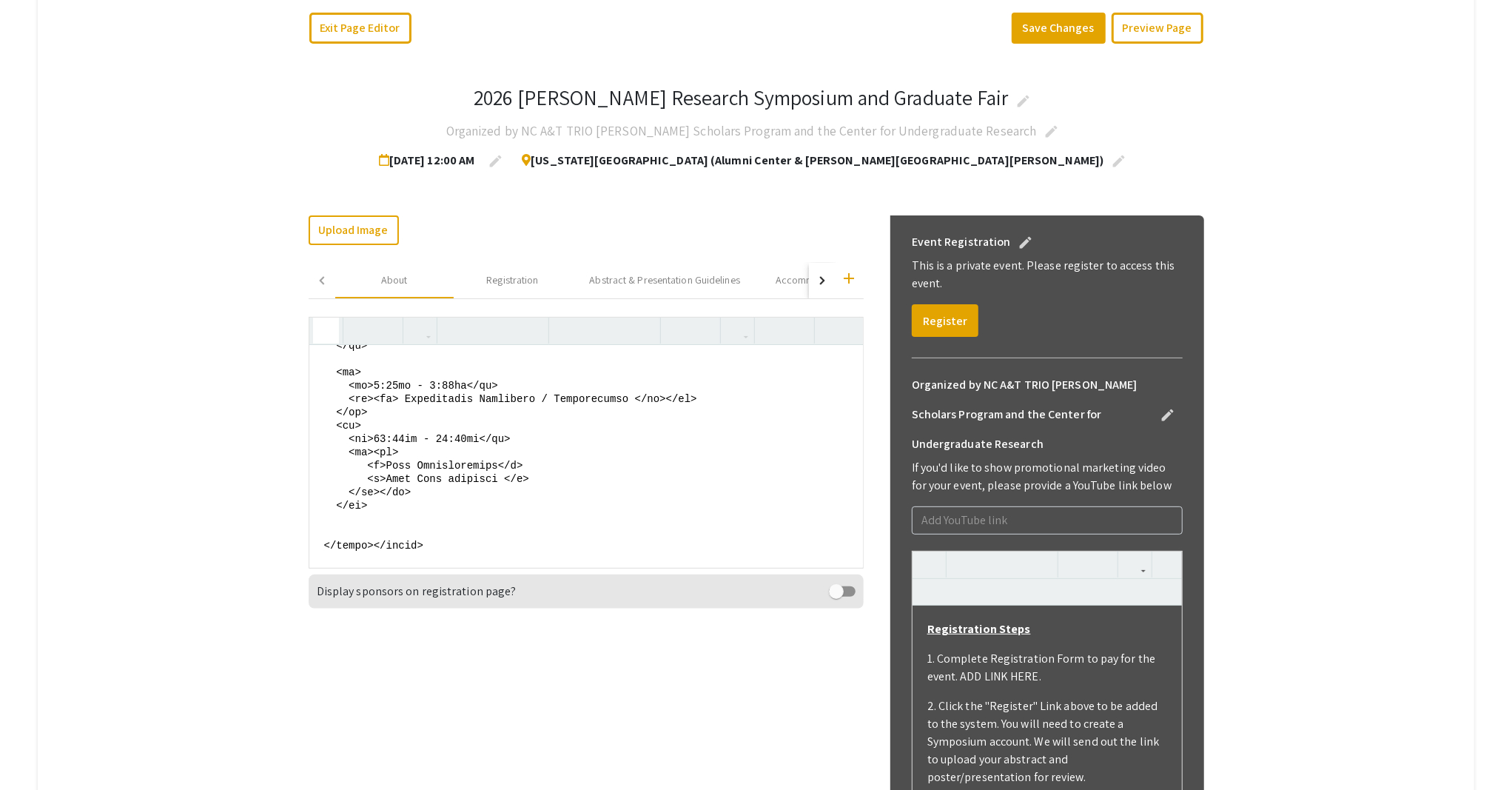
click at [388, 430] on textarea at bounding box center [586, 456] width 553 height 222
drag, startPoint x: 475, startPoint y: 444, endPoint x: 398, endPoint y: 441, distance: 77.1
click at [398, 441] on textarea at bounding box center [586, 456] width 553 height 222
drag, startPoint x: 456, startPoint y: 441, endPoint x: 550, endPoint y: 445, distance: 94.1
click at [550, 445] on textarea at bounding box center [586, 456] width 553 height 222
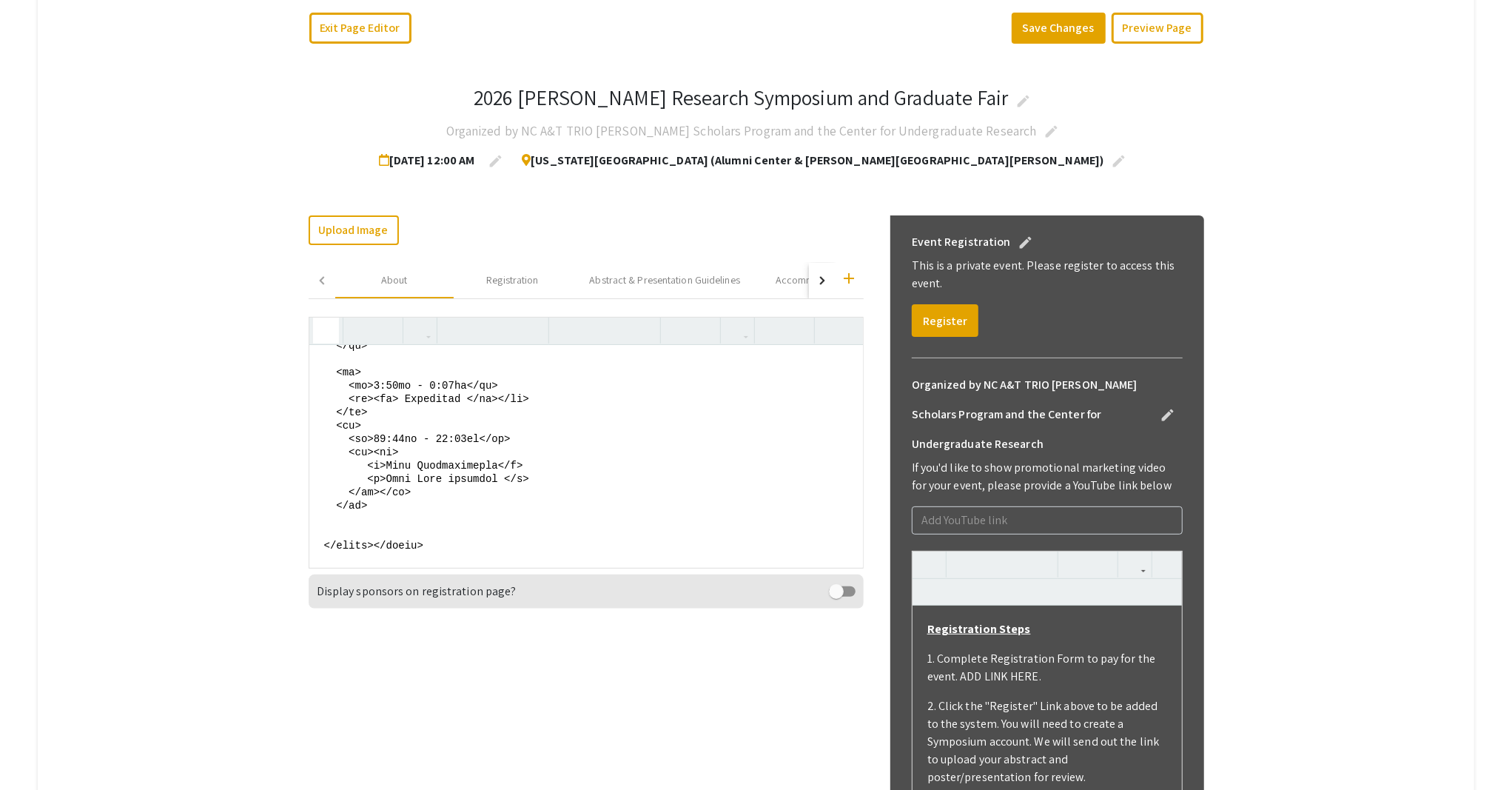
click at [398, 485] on textarea at bounding box center [586, 456] width 553 height 222
click at [381, 485] on textarea at bounding box center [586, 456] width 553 height 222
click at [437, 489] on textarea at bounding box center [586, 456] width 553 height 222
click at [458, 483] on textarea at bounding box center [586, 456] width 553 height 222
drag, startPoint x: 381, startPoint y: 506, endPoint x: 490, endPoint y: 509, distance: 109.0
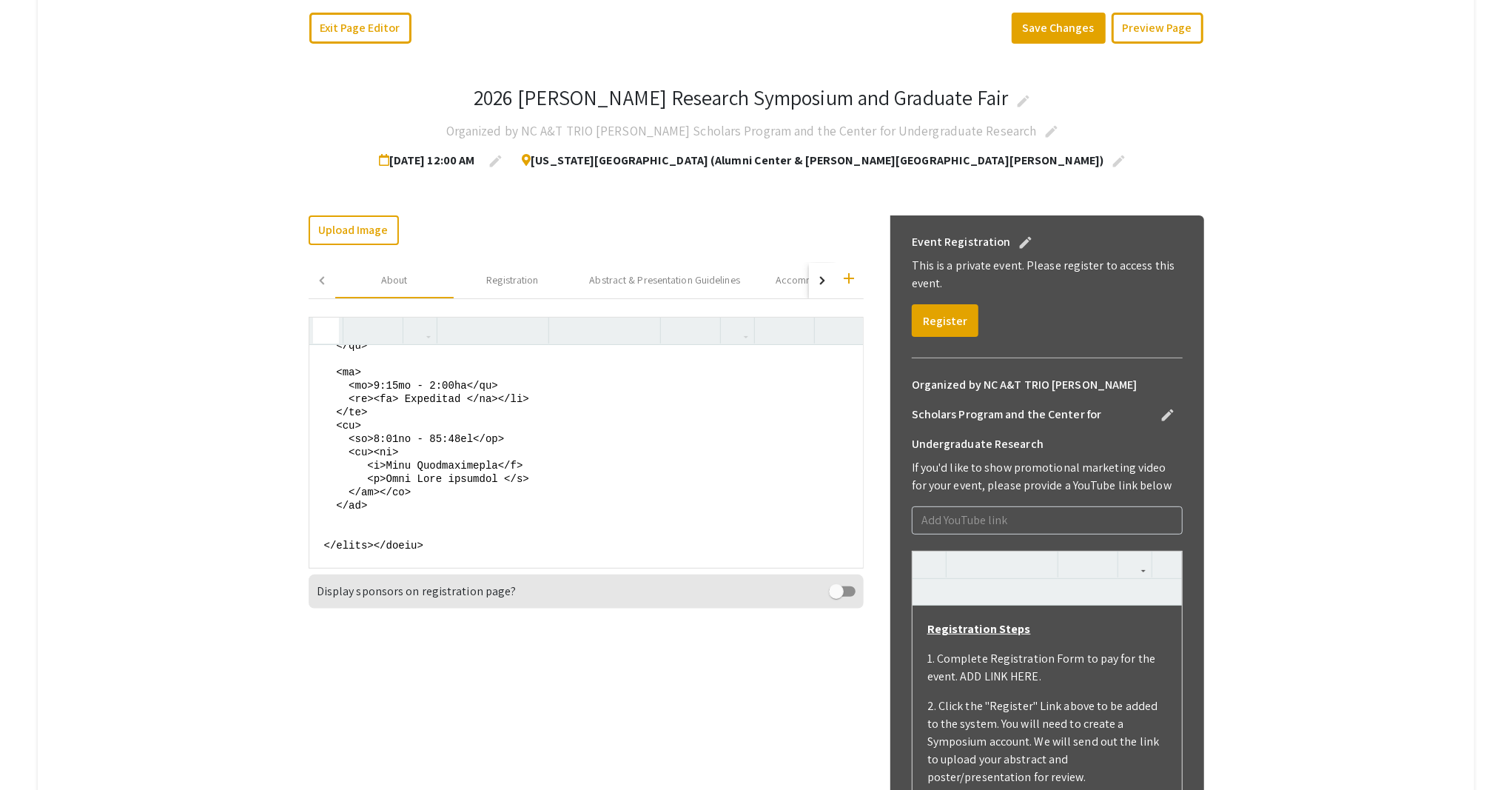
click at [490, 509] on textarea at bounding box center [586, 456] width 553 height 222
paste textarea "Graduate School Panel Discussion"
drag, startPoint x: 493, startPoint y: 521, endPoint x: 381, endPoint y: 519, distance: 112.0
click at [381, 519] on textarea at bounding box center [586, 456] width 553 height 222
paste textarea "Rosa M. Beasley Auditorium"
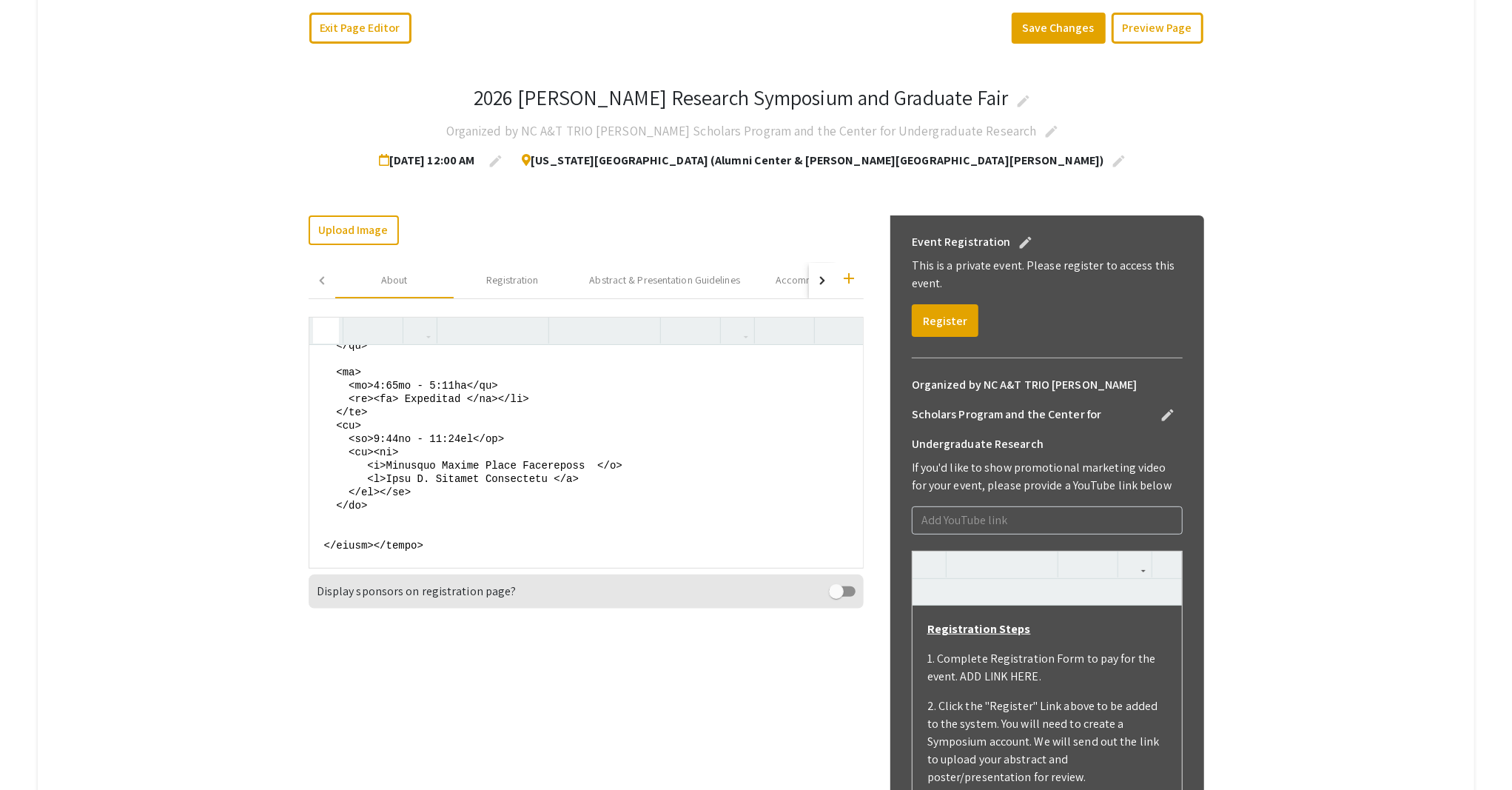
drag, startPoint x: 331, startPoint y: 470, endPoint x: 370, endPoint y: 543, distance: 82.8
click at [370, 543] on textarea at bounding box center [586, 456] width 553 height 222
click at [364, 452] on textarea at bounding box center [586, 456] width 553 height 222
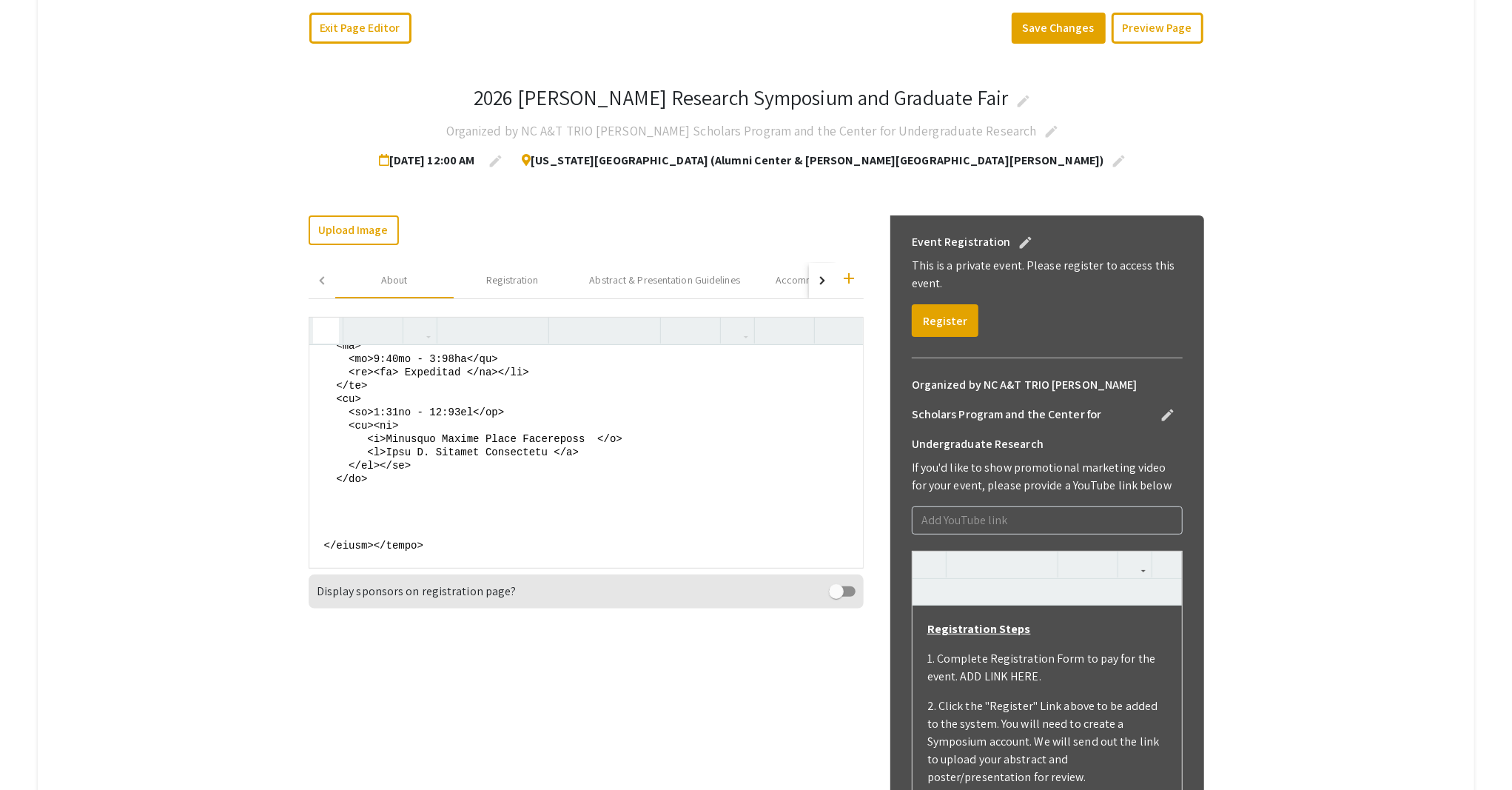
paste textarea "<tr> <td>9:30am - 11:15am</td> <td><em> <p>Graduate School Panel Discussion </p…"
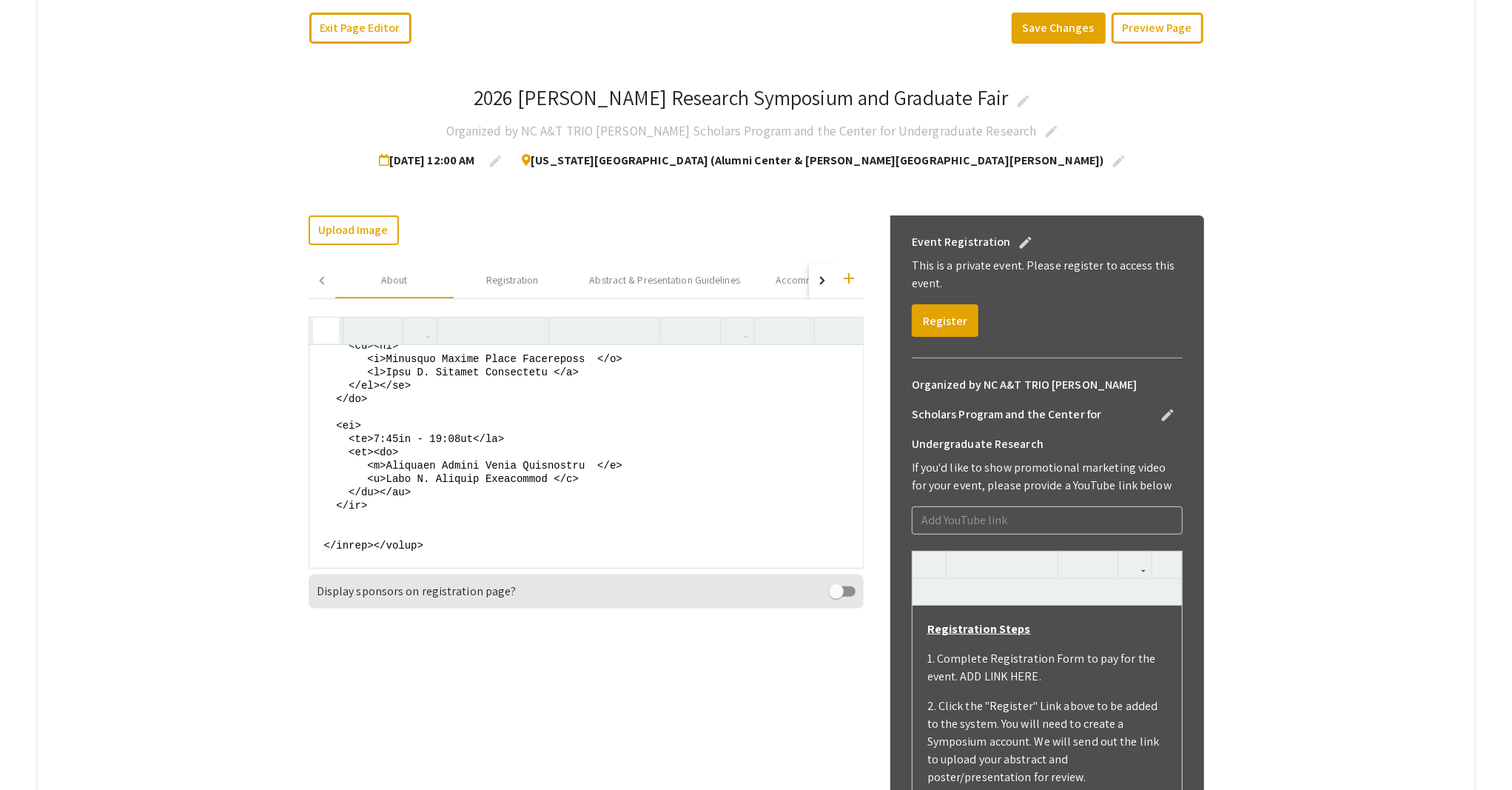
click at [393, 492] on textarea at bounding box center [586, 456] width 553 height 222
click at [457, 492] on textarea at bounding box center [586, 456] width 553 height 222
drag, startPoint x: 542, startPoint y: 530, endPoint x: 377, endPoint y: 527, distance: 165.0
click at [377, 527] on textarea at bounding box center [586, 456] width 553 height 222
drag, startPoint x: 585, startPoint y: 513, endPoint x: 379, endPoint y: 517, distance: 206.0
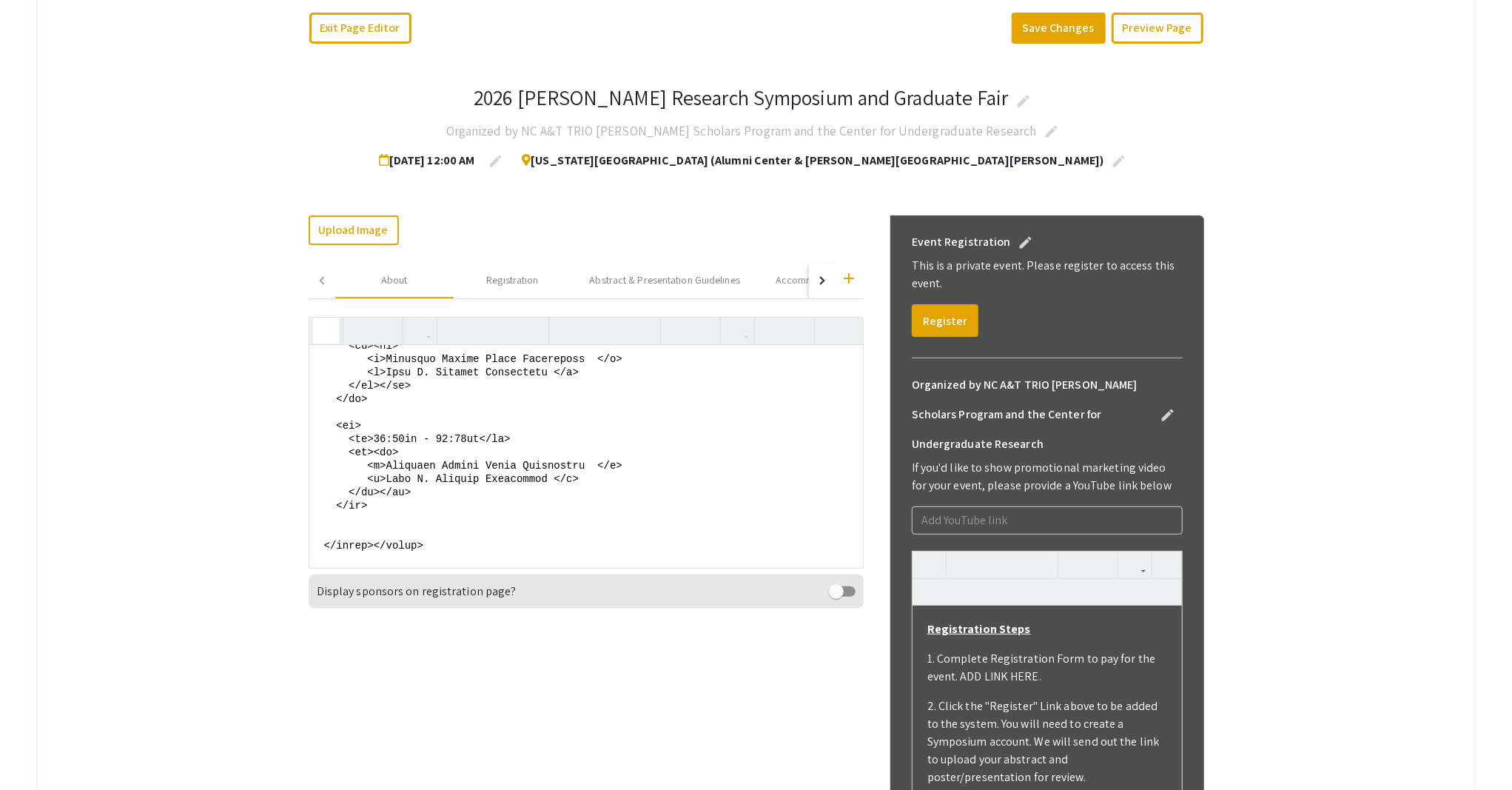
click at [379, 517] on textarea at bounding box center [586, 456] width 553 height 222
paste textarea "Award Presentation (Oral & Poster)"
drag, startPoint x: 581, startPoint y: 533, endPoint x: 299, endPoint y: 529, distance: 282.0
click at [299, 529] on div "2026 Ronald E. McNair Research Symposium and Graduate Fair edit Organized by NC…" at bounding box center [756, 646] width 917 height 1182
click at [647, 514] on textarea at bounding box center [586, 456] width 553 height 222
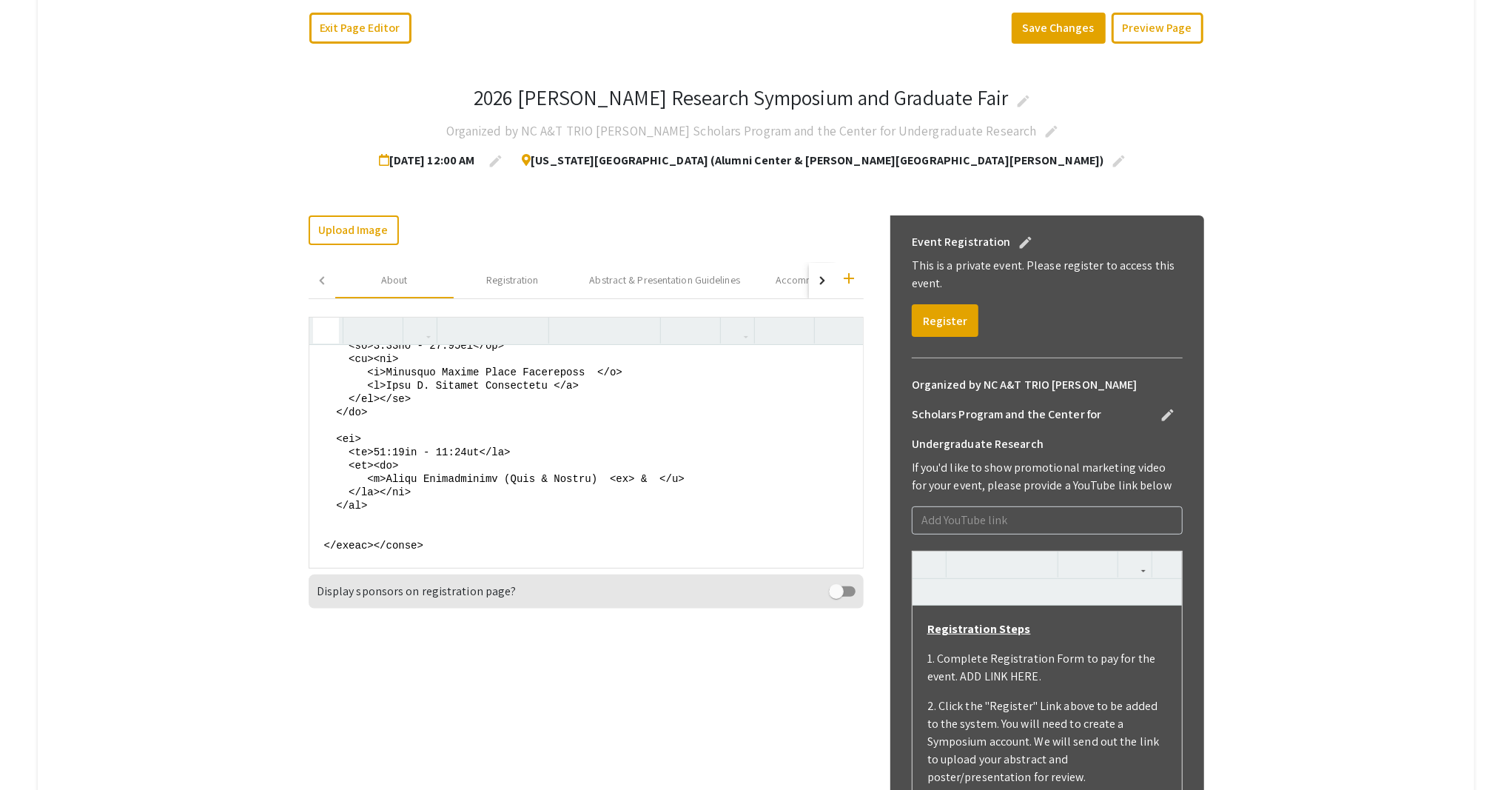
paste textarea "Closing Remarks"
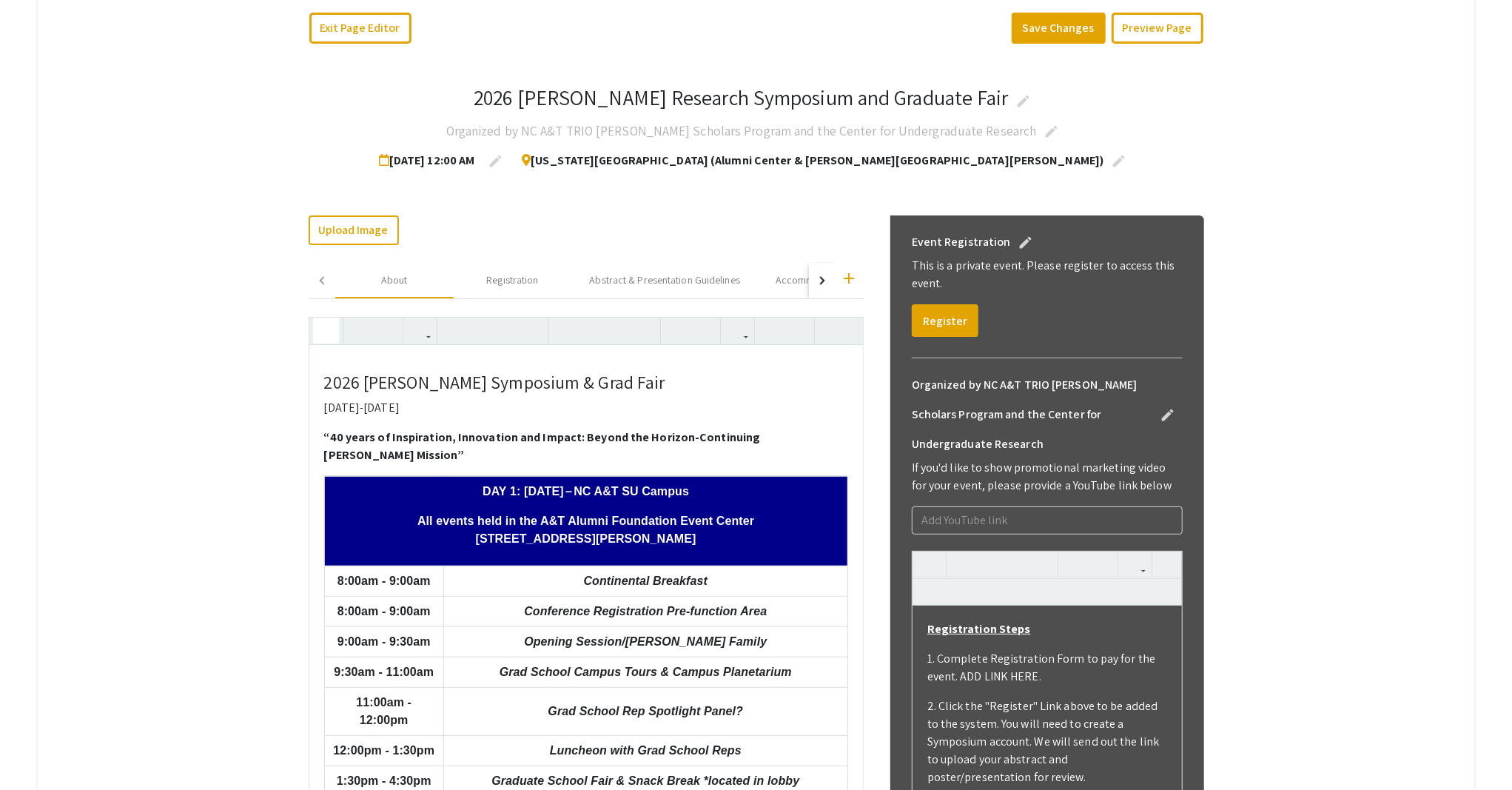
click at [320, 329] on icon "button" at bounding box center [326, 330] width 13 height 24
click at [320, 334] on icon "button" at bounding box center [326, 330] width 13 height 24
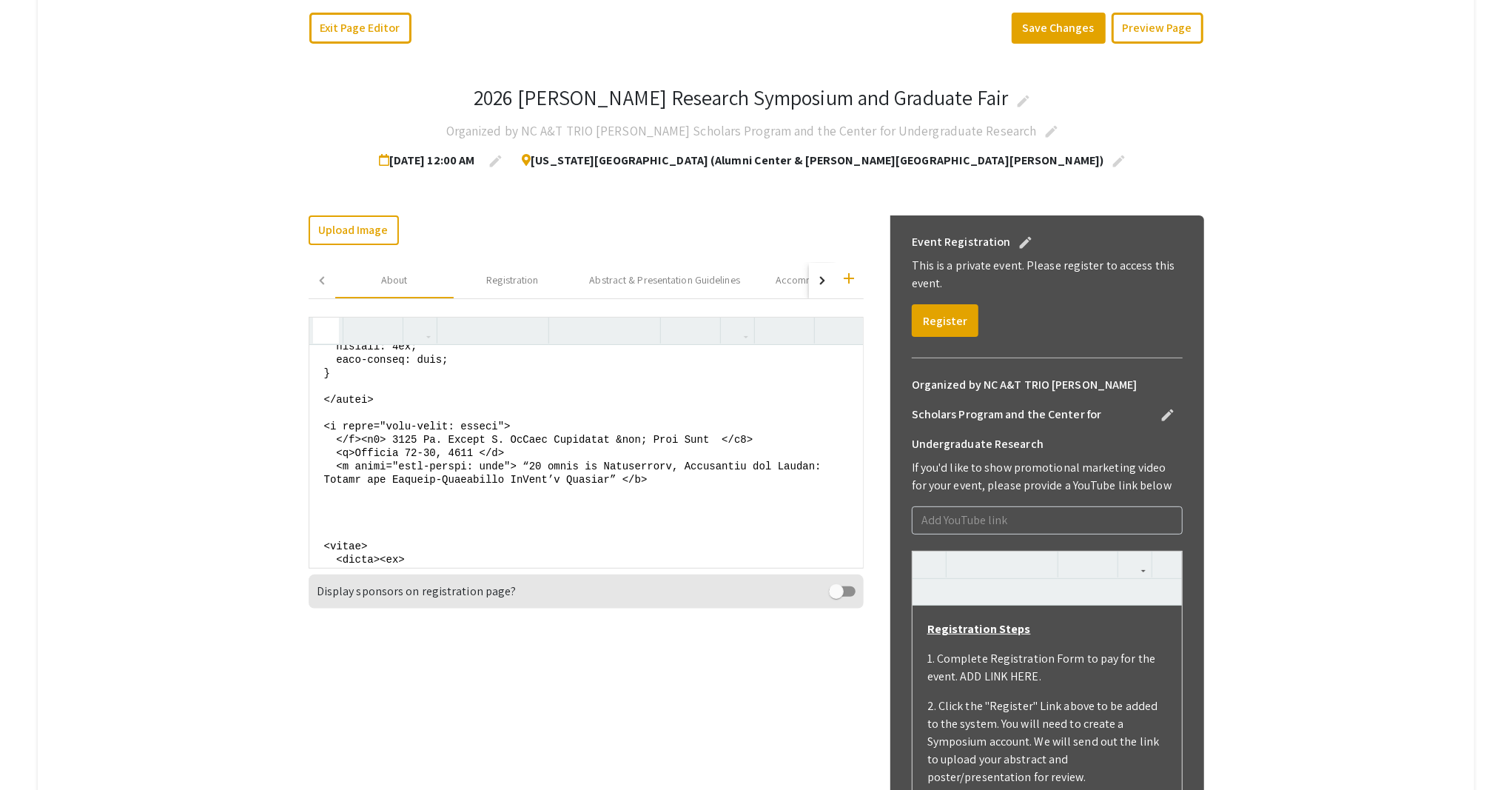
scroll to position [197, 0]
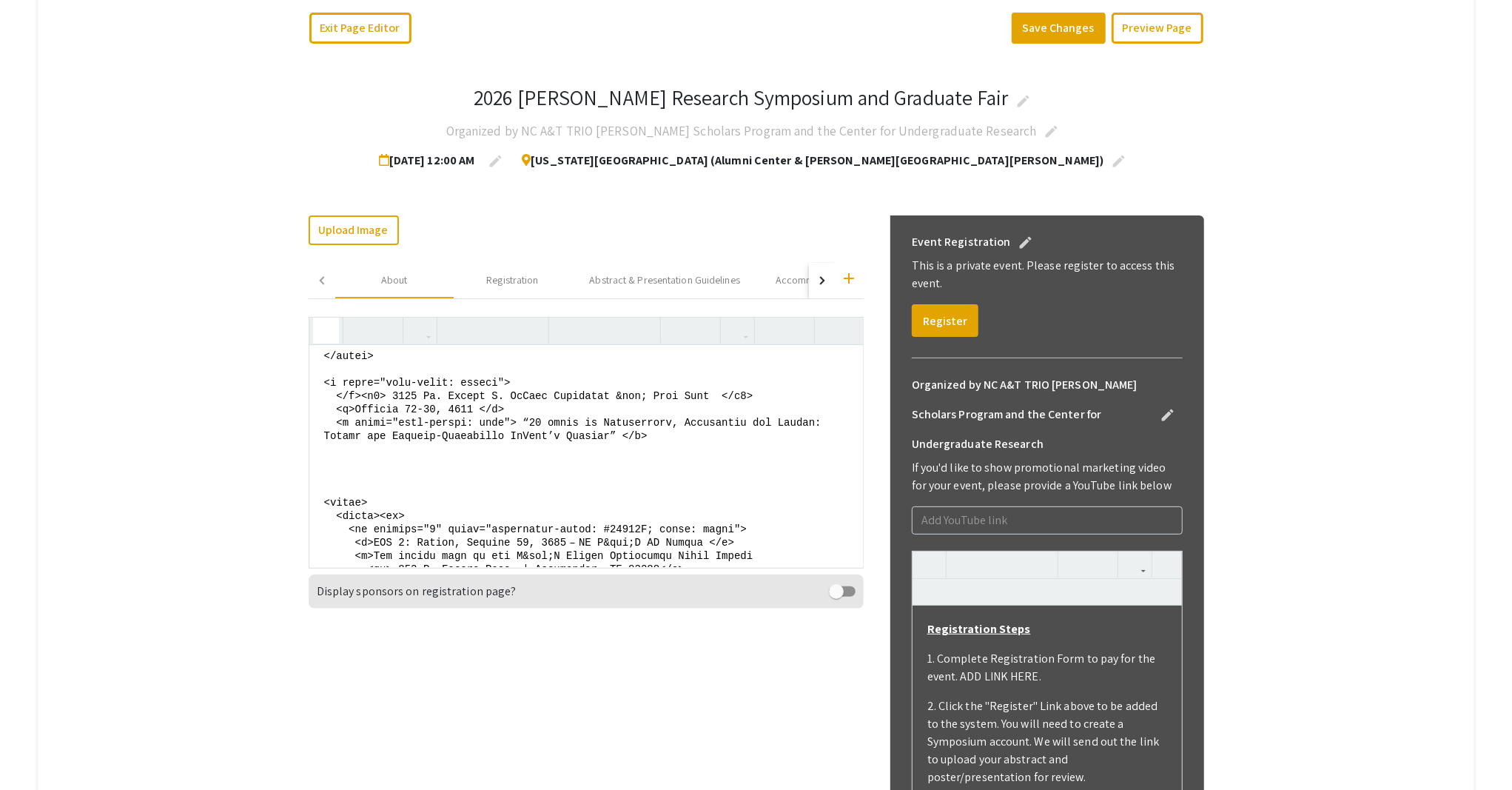
click at [333, 416] on textarea at bounding box center [586, 456] width 553 height 222
drag, startPoint x: 354, startPoint y: 433, endPoint x: 300, endPoint y: 431, distance: 54.0
click at [300, 431] on div "2026 Ronald E. McNair Research Symposium and Graduate Fair edit Organized by NC…" at bounding box center [756, 646] width 917 height 1182
click at [331, 421] on textarea at bounding box center [586, 456] width 553 height 222
click at [517, 460] on textarea at bounding box center [586, 456] width 553 height 222
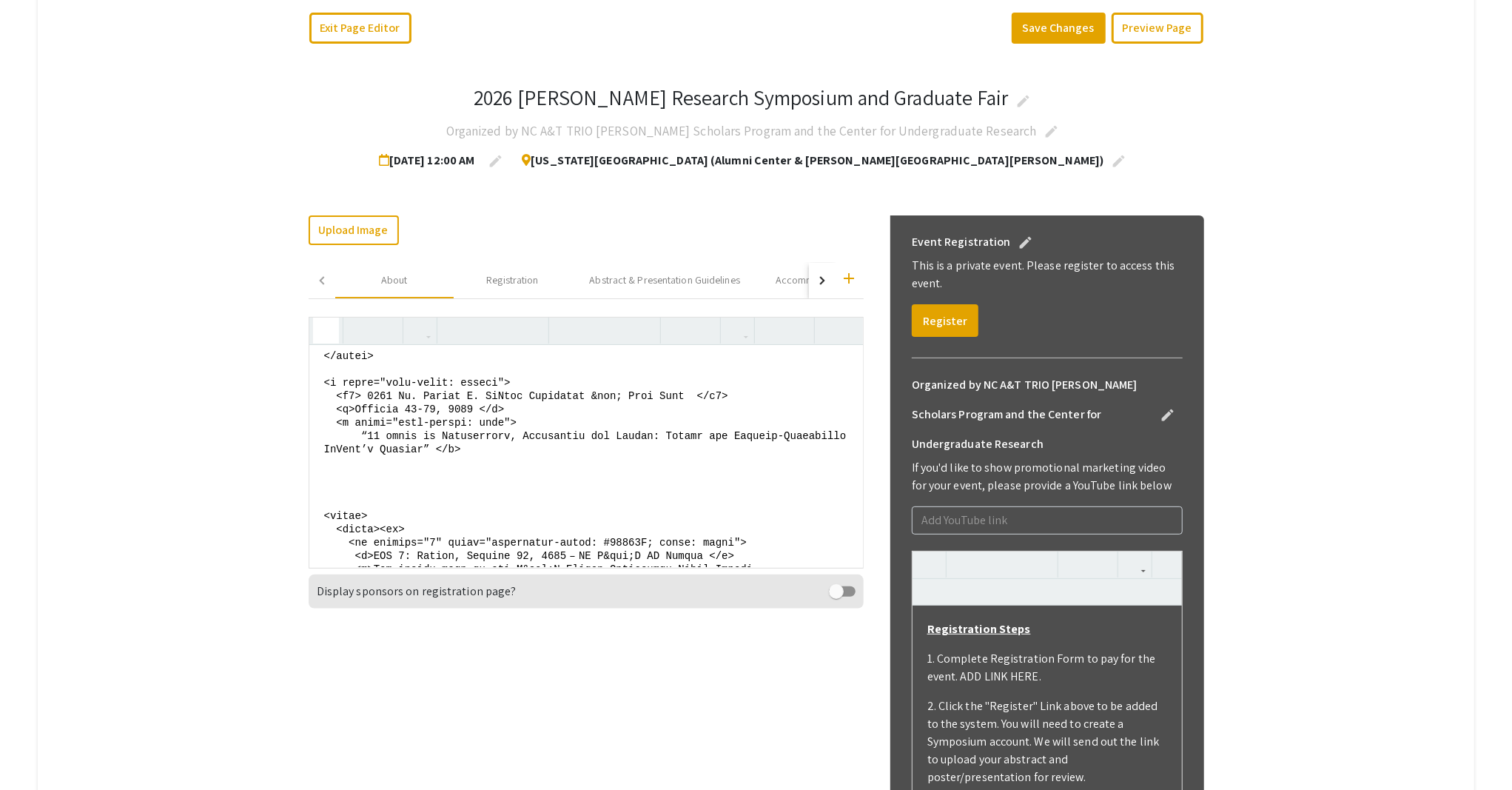
click at [497, 490] on textarea at bounding box center [586, 456] width 553 height 222
click at [318, 491] on textarea at bounding box center [586, 456] width 553 height 222
click at [320, 501] on textarea at bounding box center [586, 456] width 553 height 222
click at [318, 485] on textarea at bounding box center [586, 456] width 553 height 222
click at [823, 463] on textarea at bounding box center [586, 456] width 553 height 222
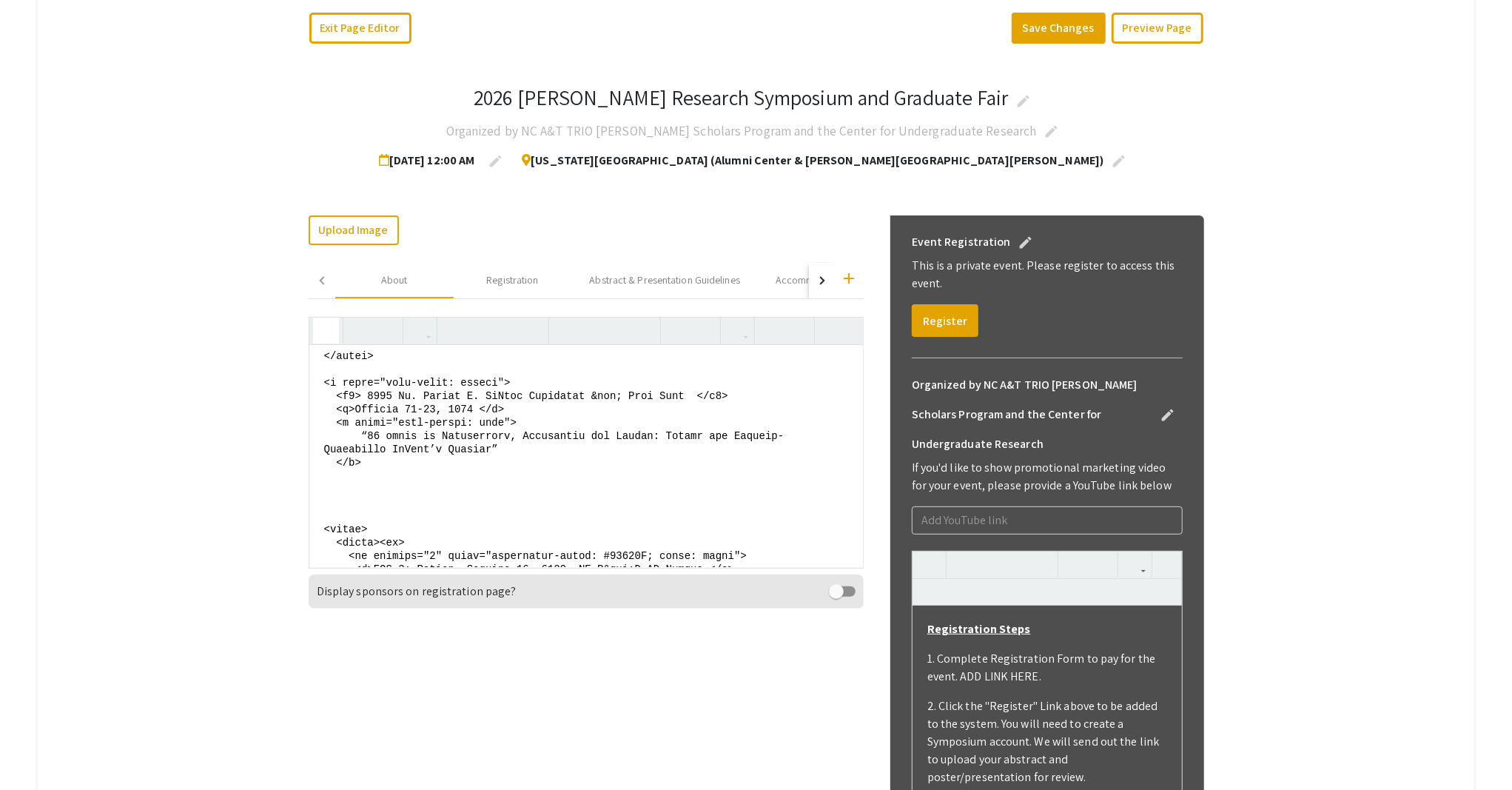
click at [826, 476] on textarea at bounding box center [586, 456] width 553 height 222
click at [331, 422] on textarea at bounding box center [586, 456] width 553 height 222
click at [367, 504] on textarea at bounding box center [586, 456] width 553 height 222
click at [320, 335] on icon "button" at bounding box center [326, 330] width 13 height 24
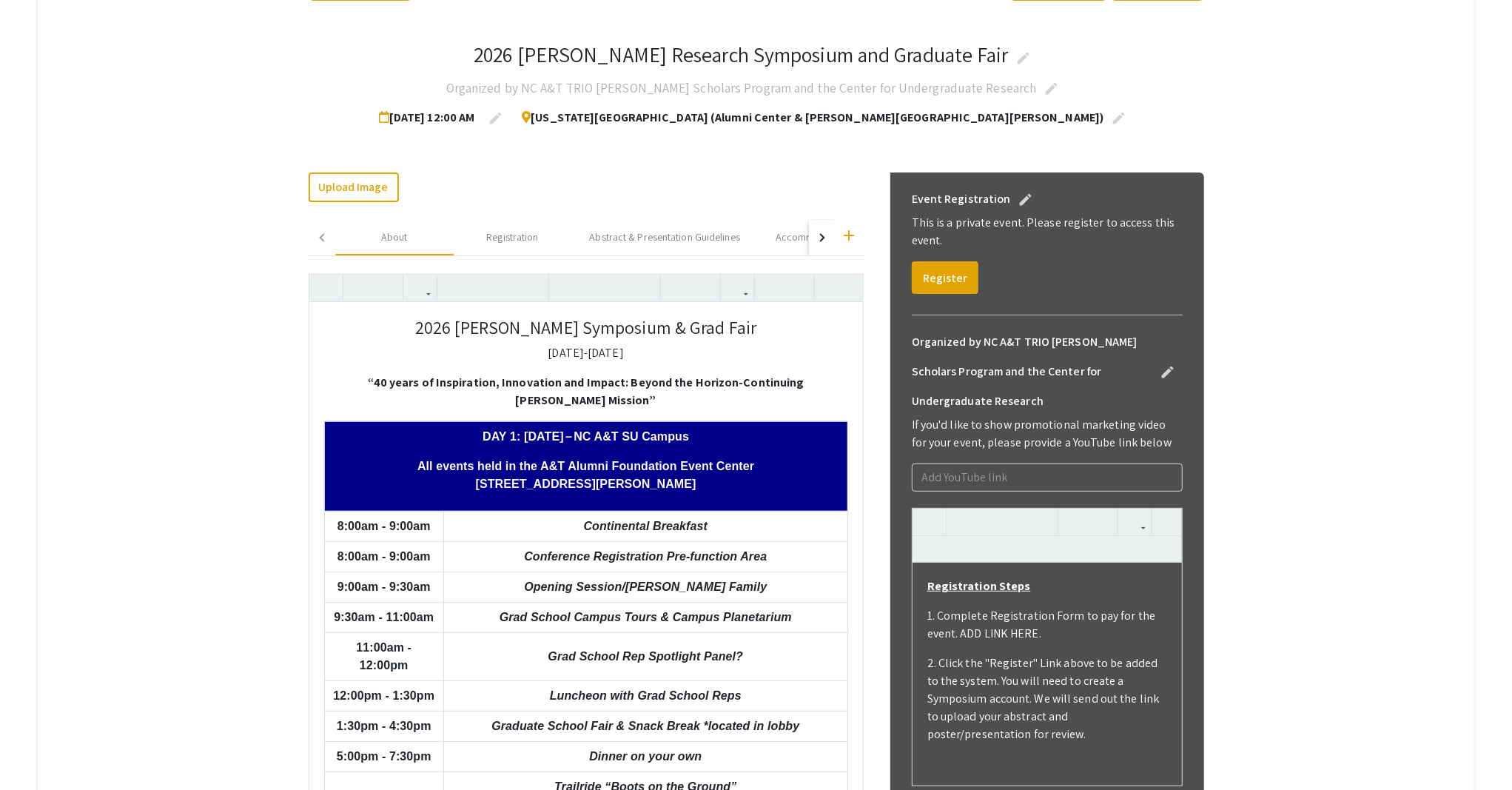
scroll to position [222, 0]
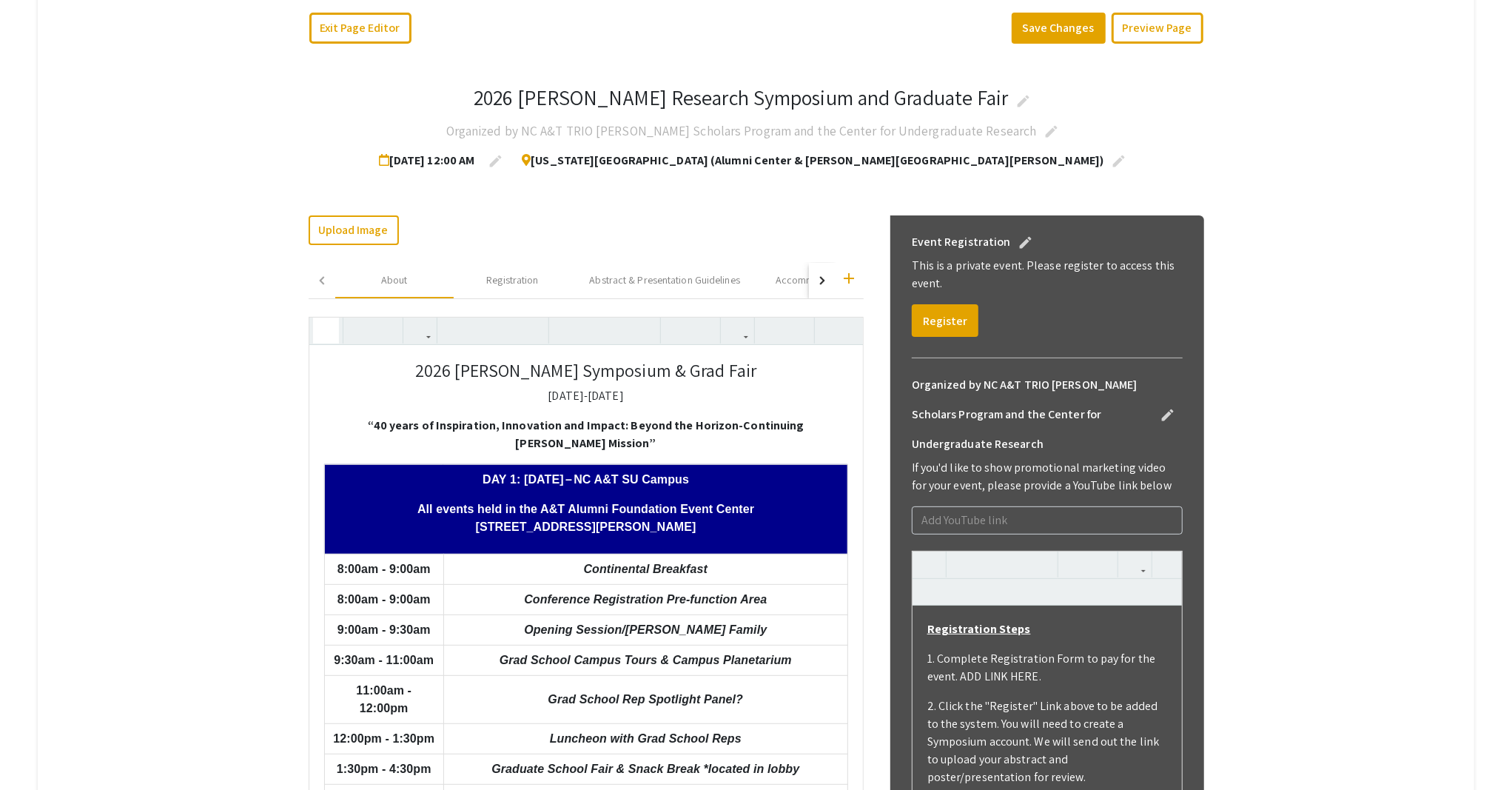
click at [321, 329] on icon "button" at bounding box center [326, 330] width 13 height 24
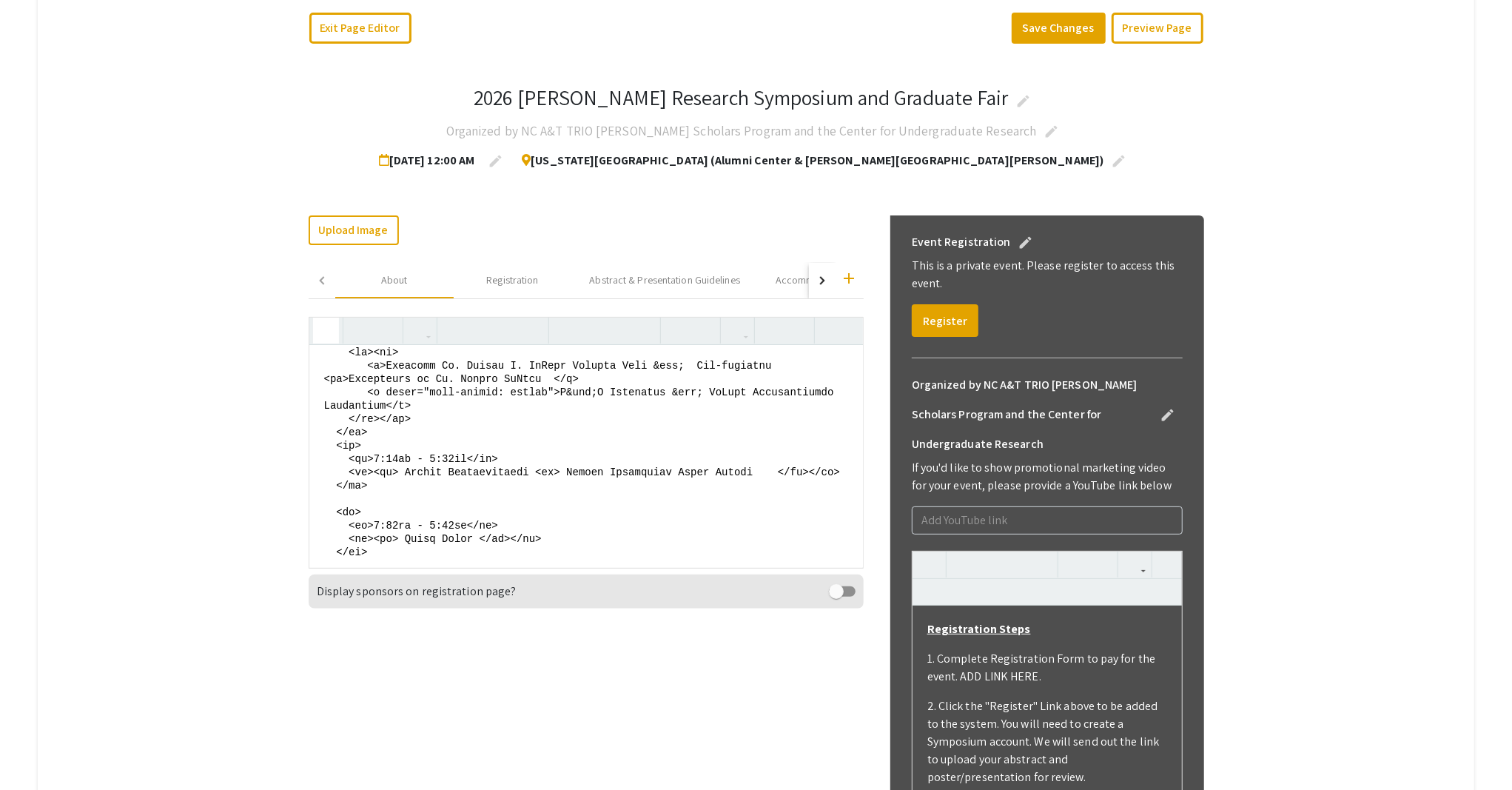
scroll to position [1979, 0]
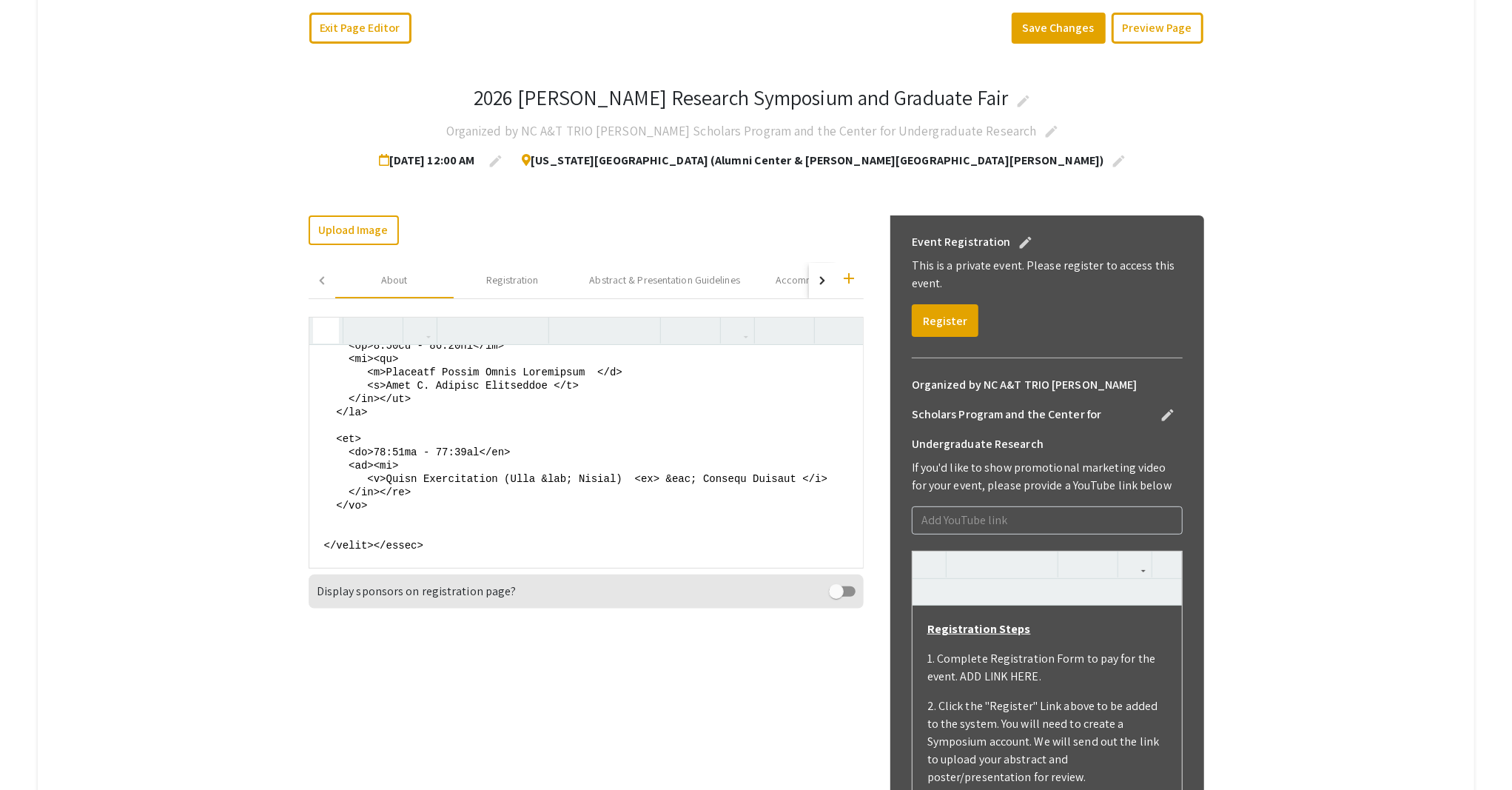
click at [694, 425] on textarea at bounding box center [586, 456] width 553 height 222
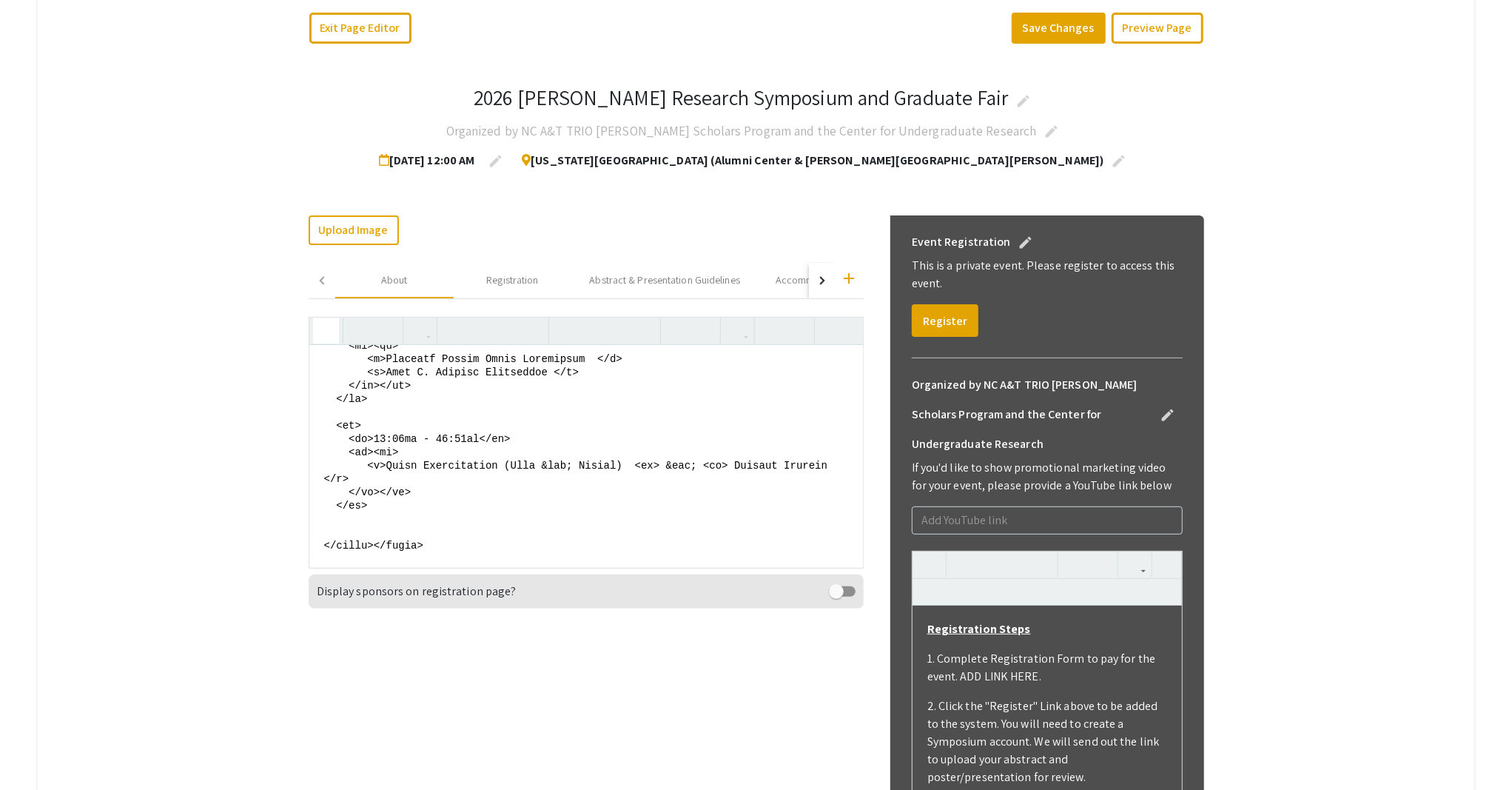
click at [320, 318] on use "button" at bounding box center [320, 318] width 0 height 0
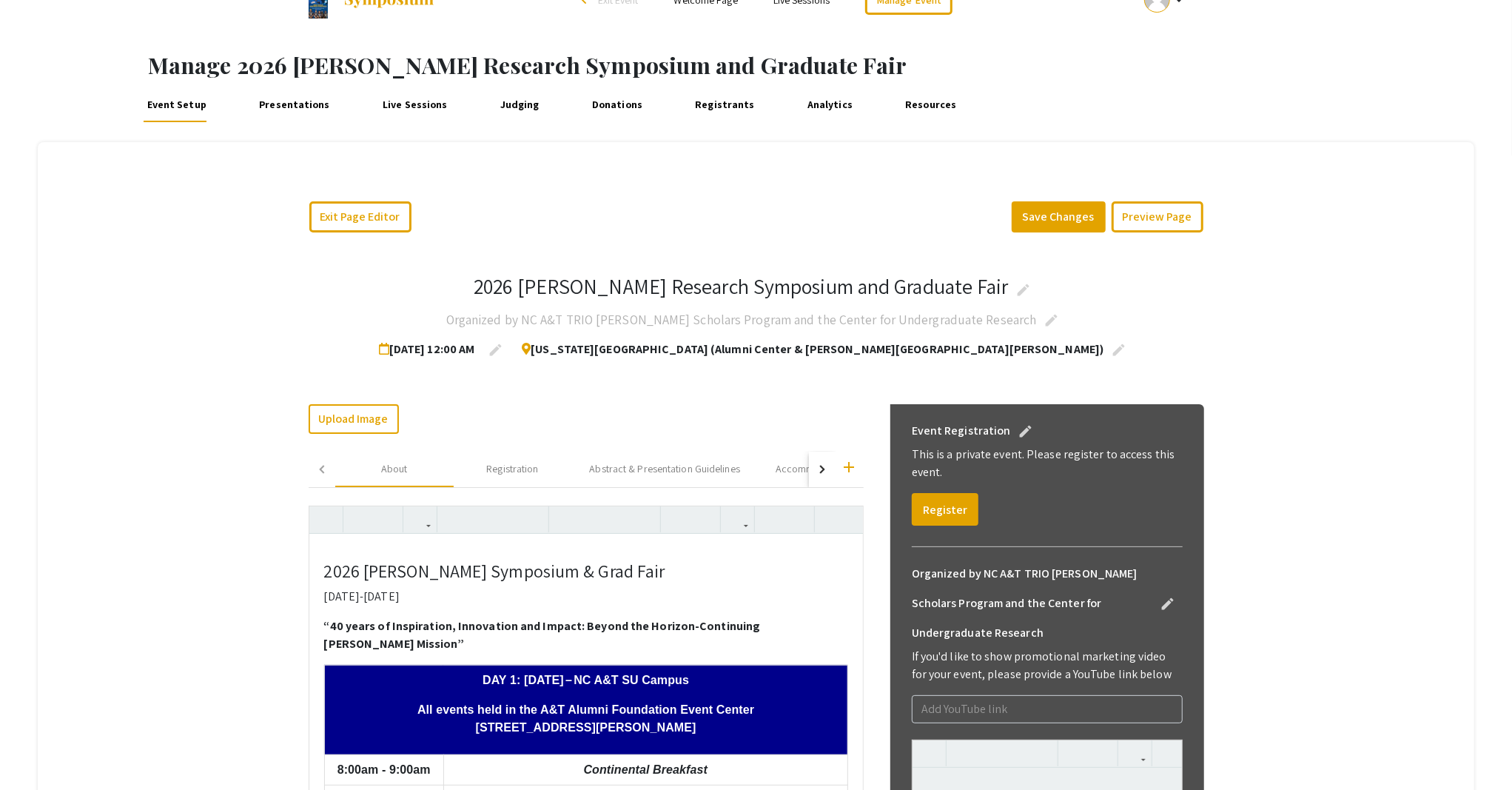
scroll to position [0, 0]
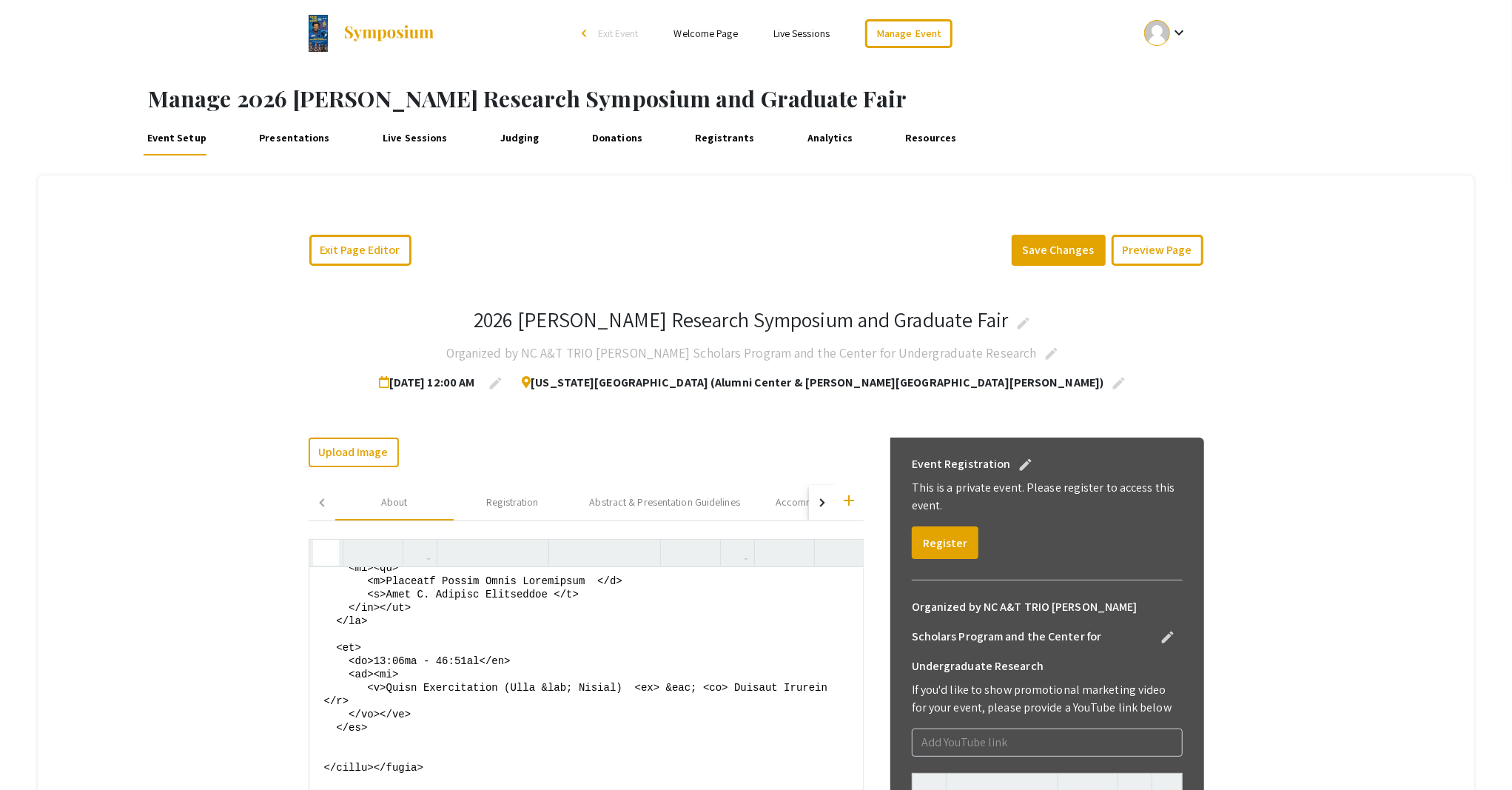
click at [320, 550] on icon "button" at bounding box center [326, 553] width 13 height 24
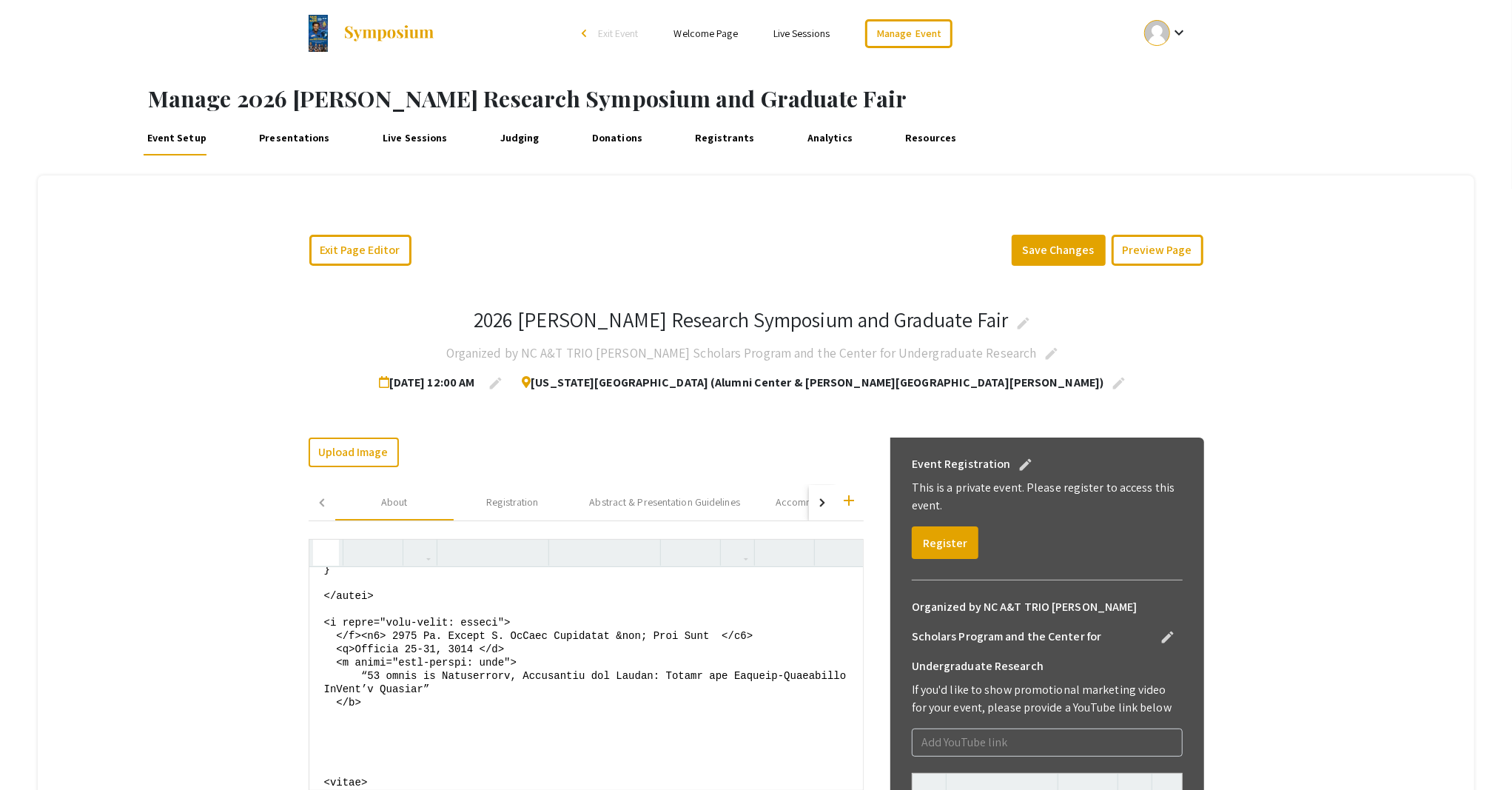
scroll to position [197, 0]
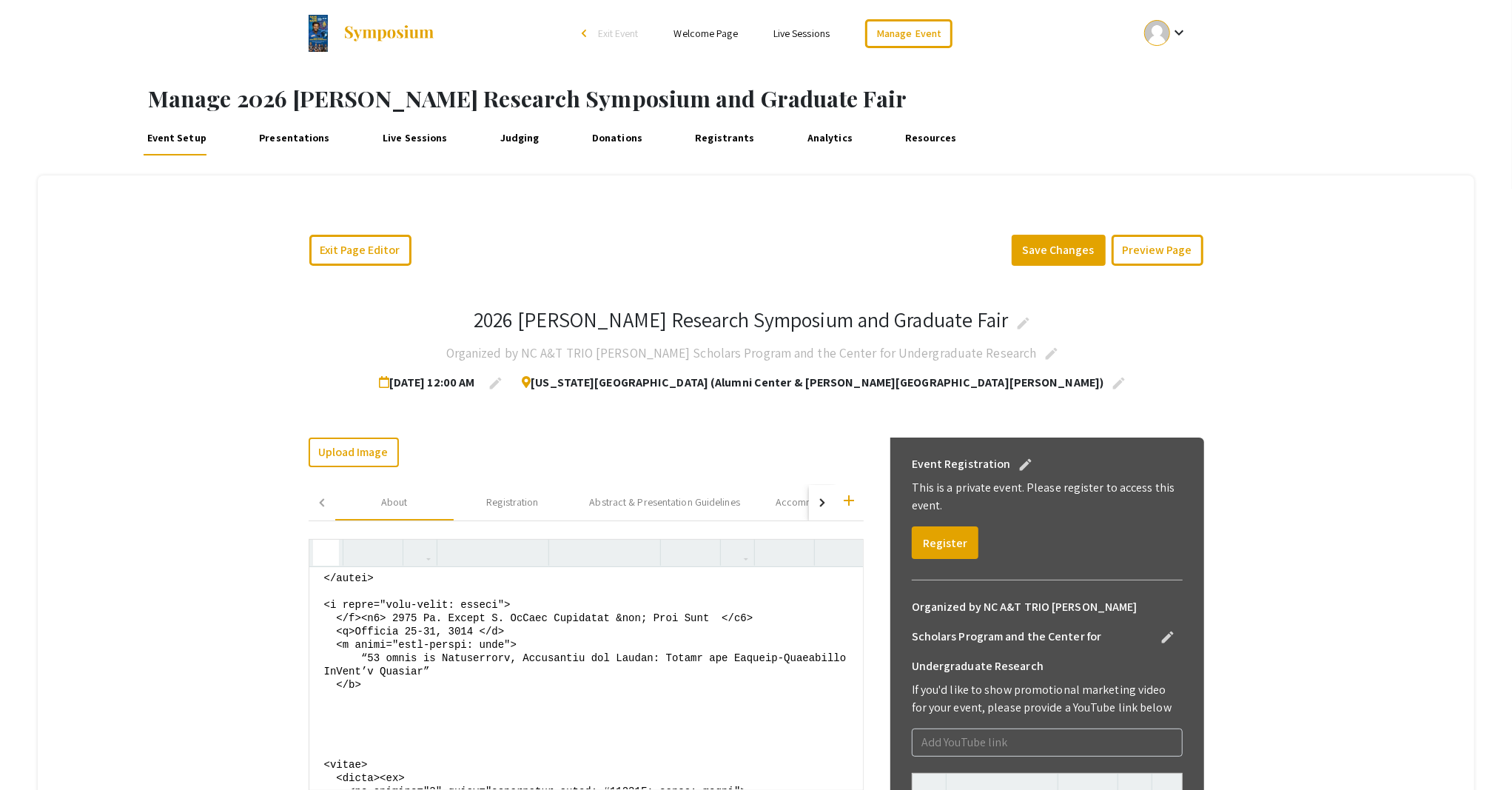
drag, startPoint x: 355, startPoint y: 659, endPoint x: 290, endPoint y: 661, distance: 65.0
drag, startPoint x: 535, startPoint y: 641, endPoint x: 277, endPoint y: 638, distance: 258.0
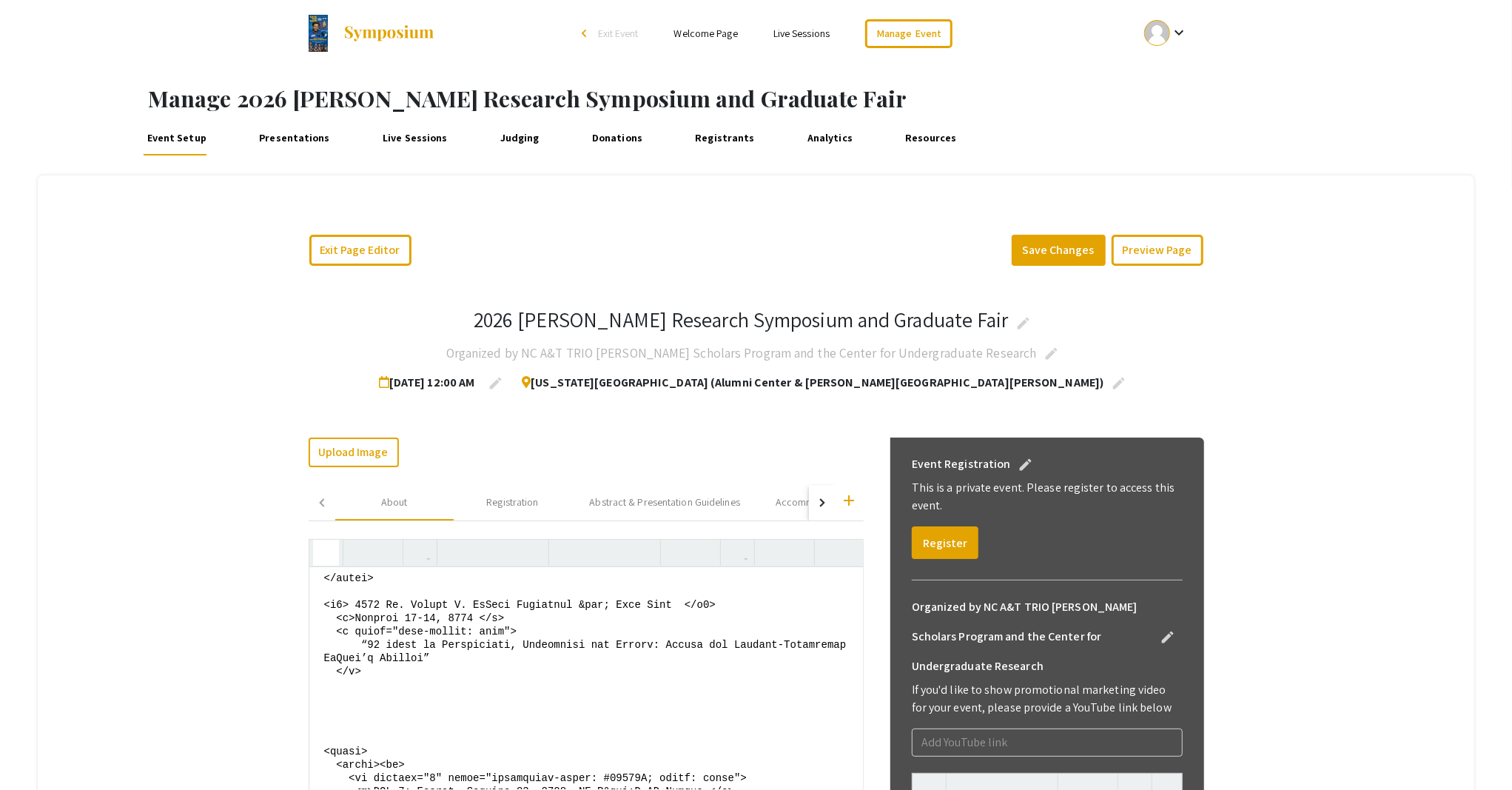
click at [678, 638] on textarea at bounding box center [586, 678] width 553 height 222
click at [331, 670] on textarea at bounding box center [586, 678] width 553 height 222
click at [356, 684] on textarea at bounding box center [586, 678] width 553 height 222
click at [621, 679] on textarea at bounding box center [586, 678] width 553 height 222
click at [623, 681] on textarea at bounding box center [586, 678] width 553 height 222
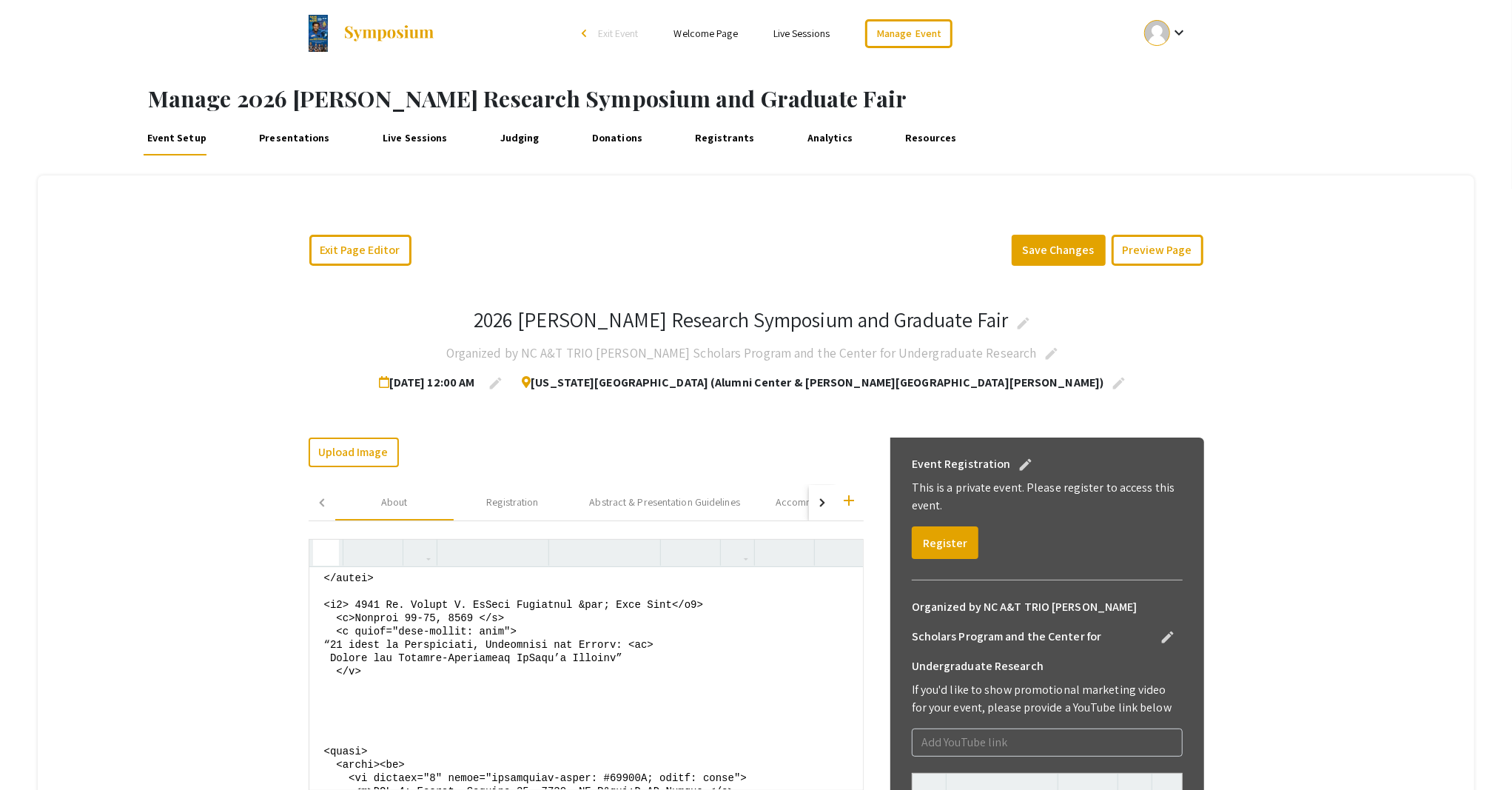
drag, startPoint x: 318, startPoint y: 685, endPoint x: 622, endPoint y: 696, distance: 304.2
click at [622, 696] on textarea at bounding box center [586, 678] width 553 height 222
click at [318, 683] on textarea at bounding box center [586, 678] width 553 height 222
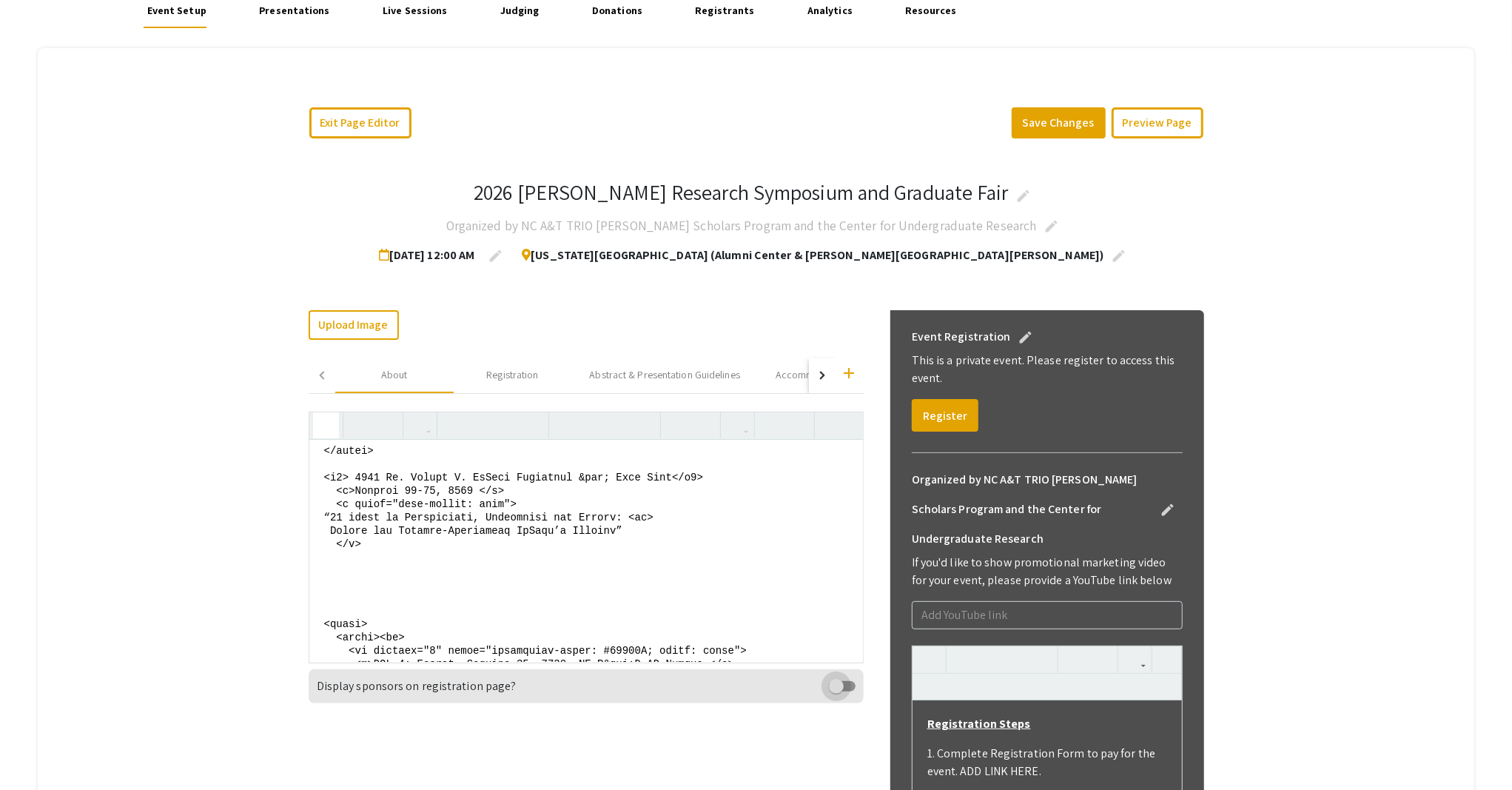
click at [315, 555] on textarea at bounding box center [586, 551] width 553 height 222
click at [322, 570] on textarea at bounding box center [586, 551] width 553 height 222
click at [330, 518] on textarea at bounding box center [586, 551] width 553 height 222
click at [338, 512] on textarea at bounding box center [586, 551] width 553 height 222
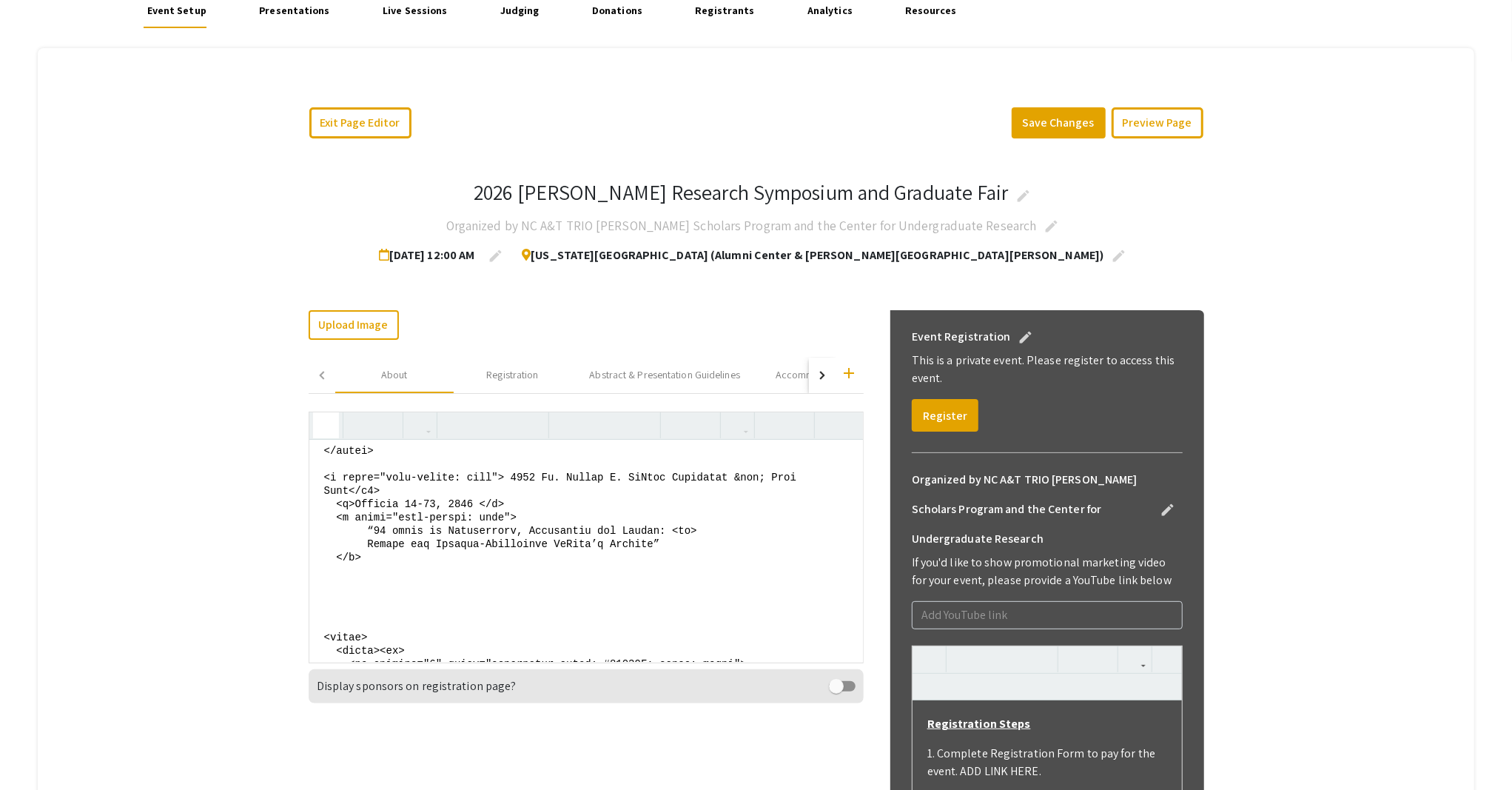
click at [369, 531] on textarea at bounding box center [586, 551] width 553 height 222
click at [327, 502] on textarea at bounding box center [586, 551] width 553 height 222
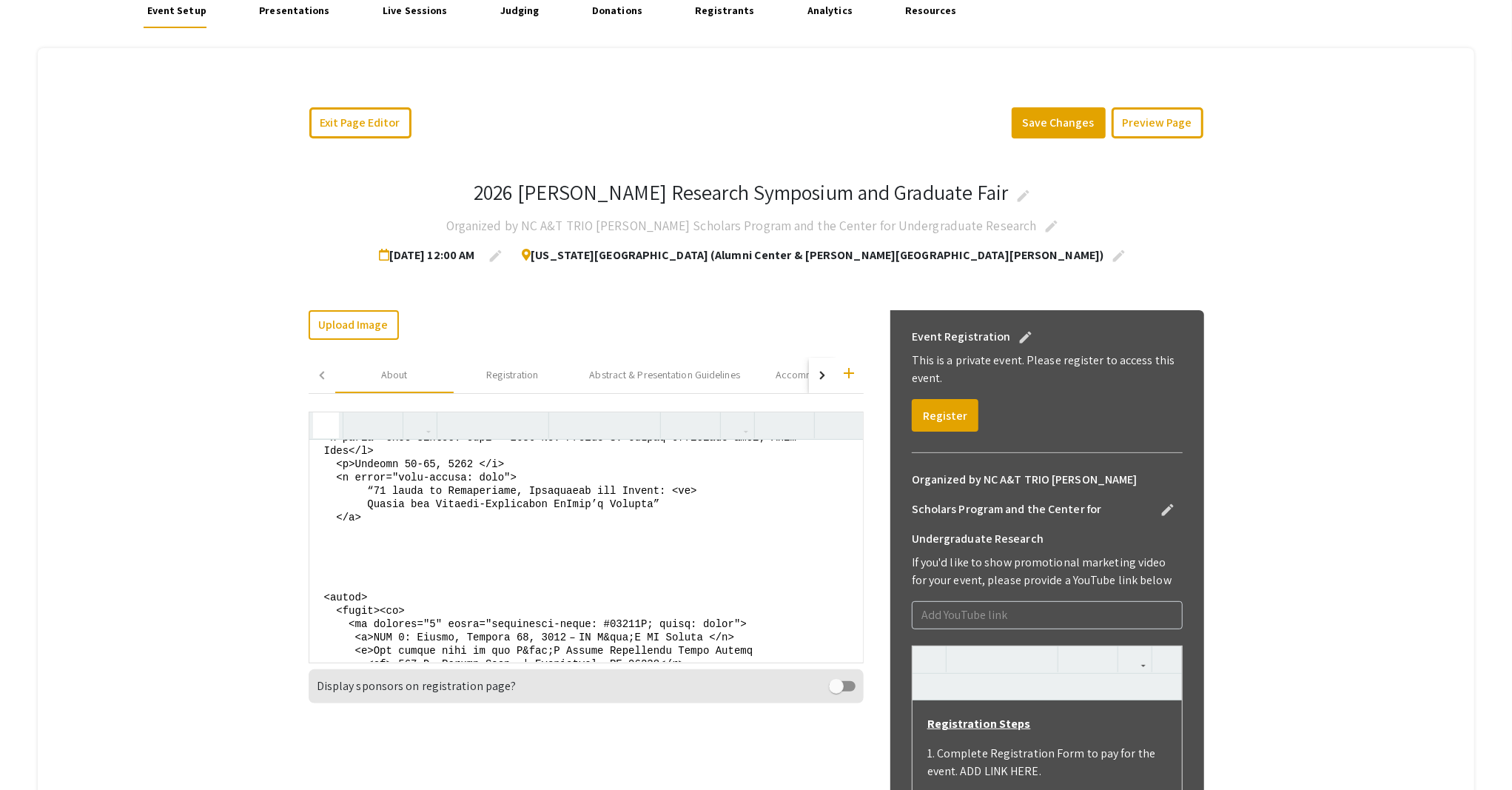
scroll to position [296, 0]
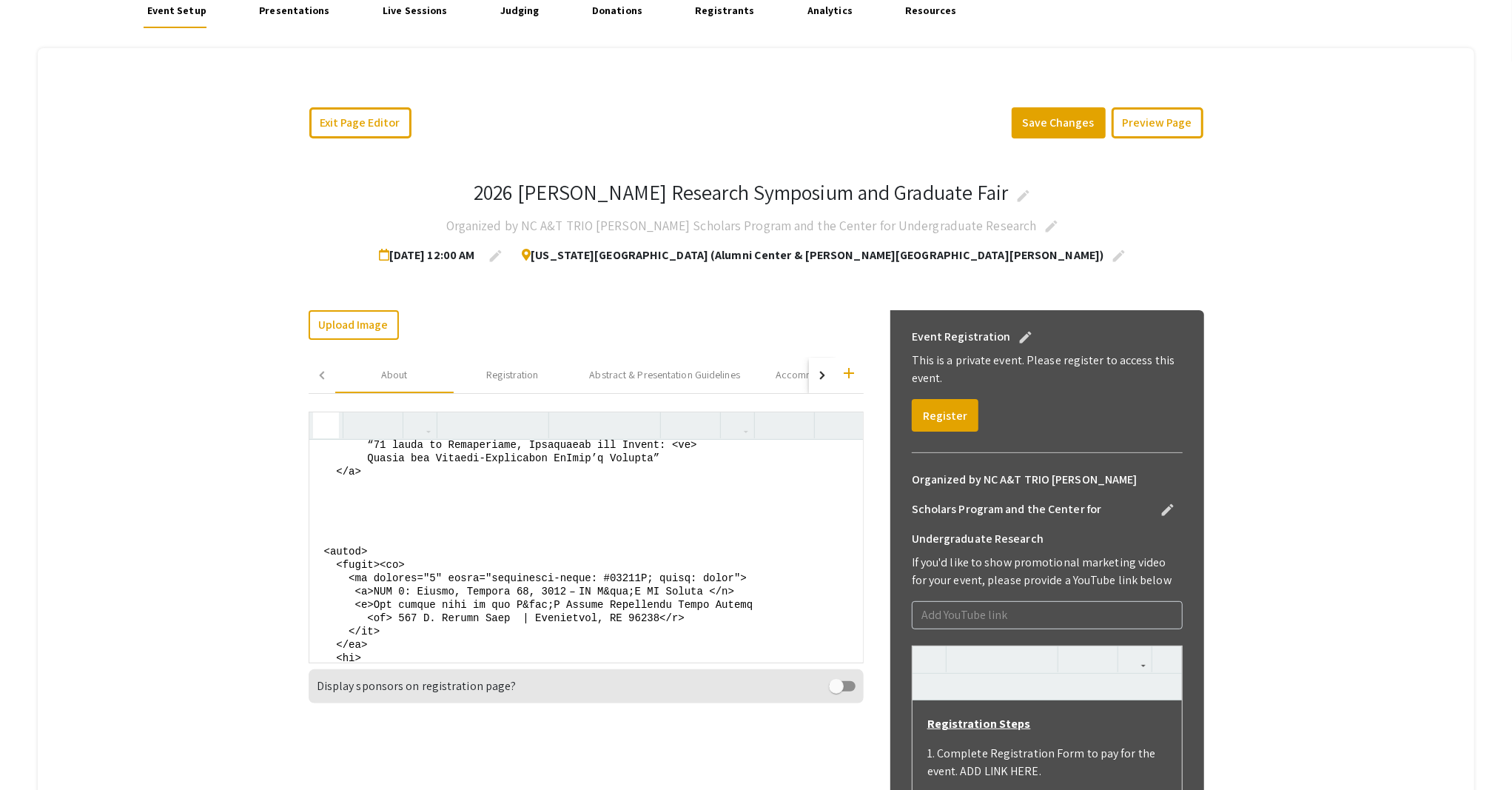
click at [372, 517] on textarea at bounding box center [586, 551] width 553 height 222
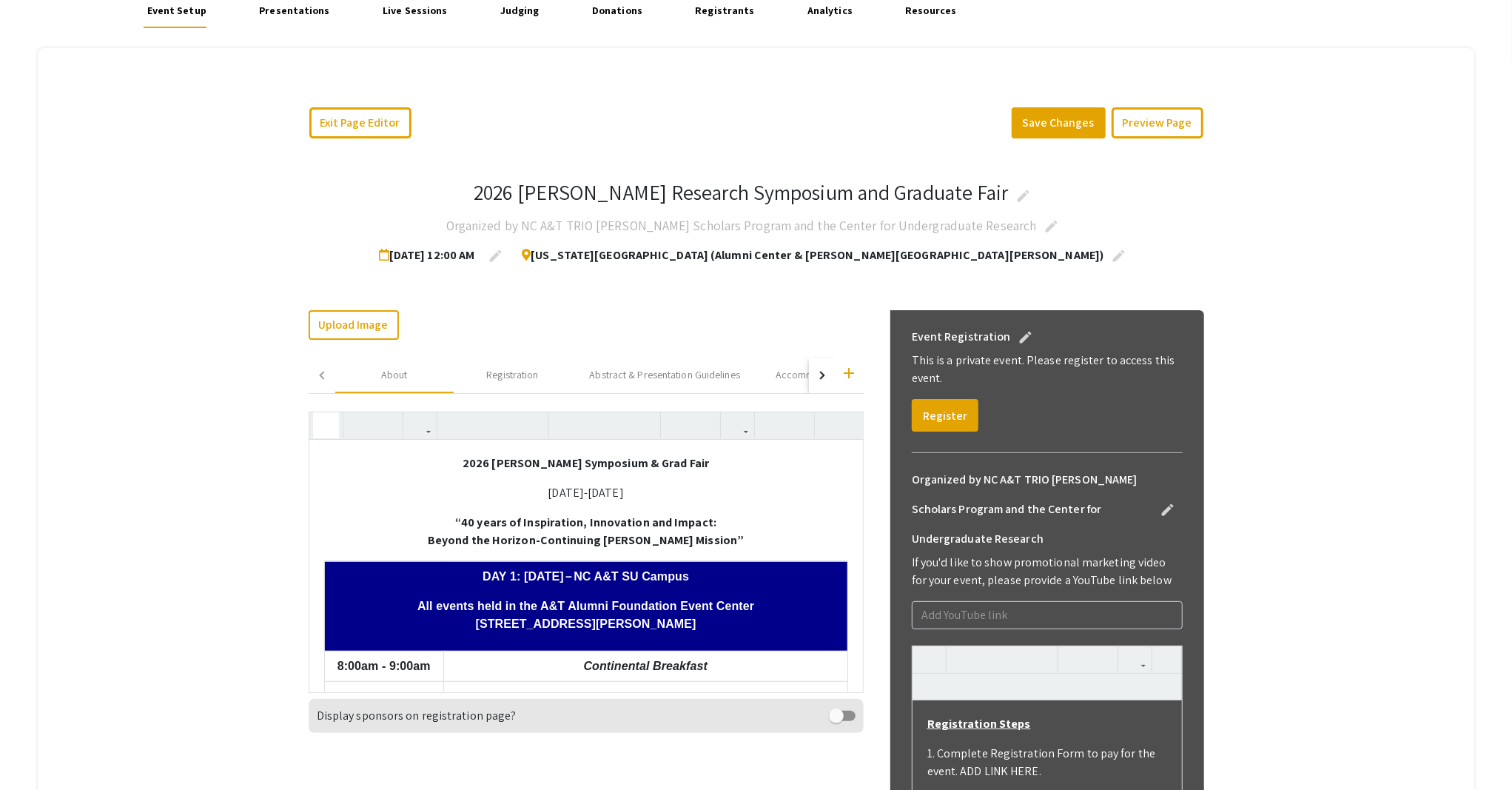
click at [320, 413] on use "button" at bounding box center [320, 413] width 0 height 0
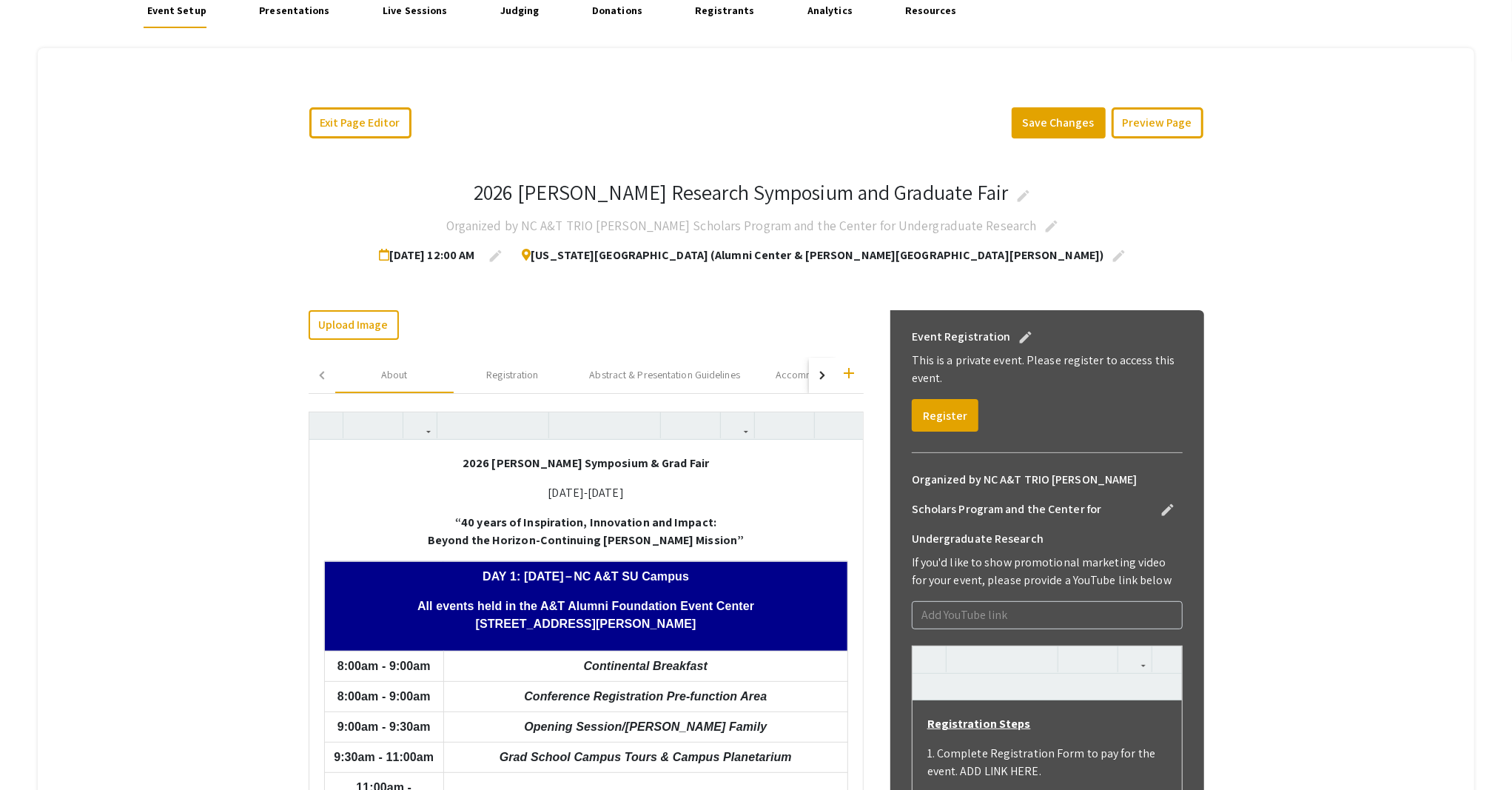
scroll to position [225, 0]
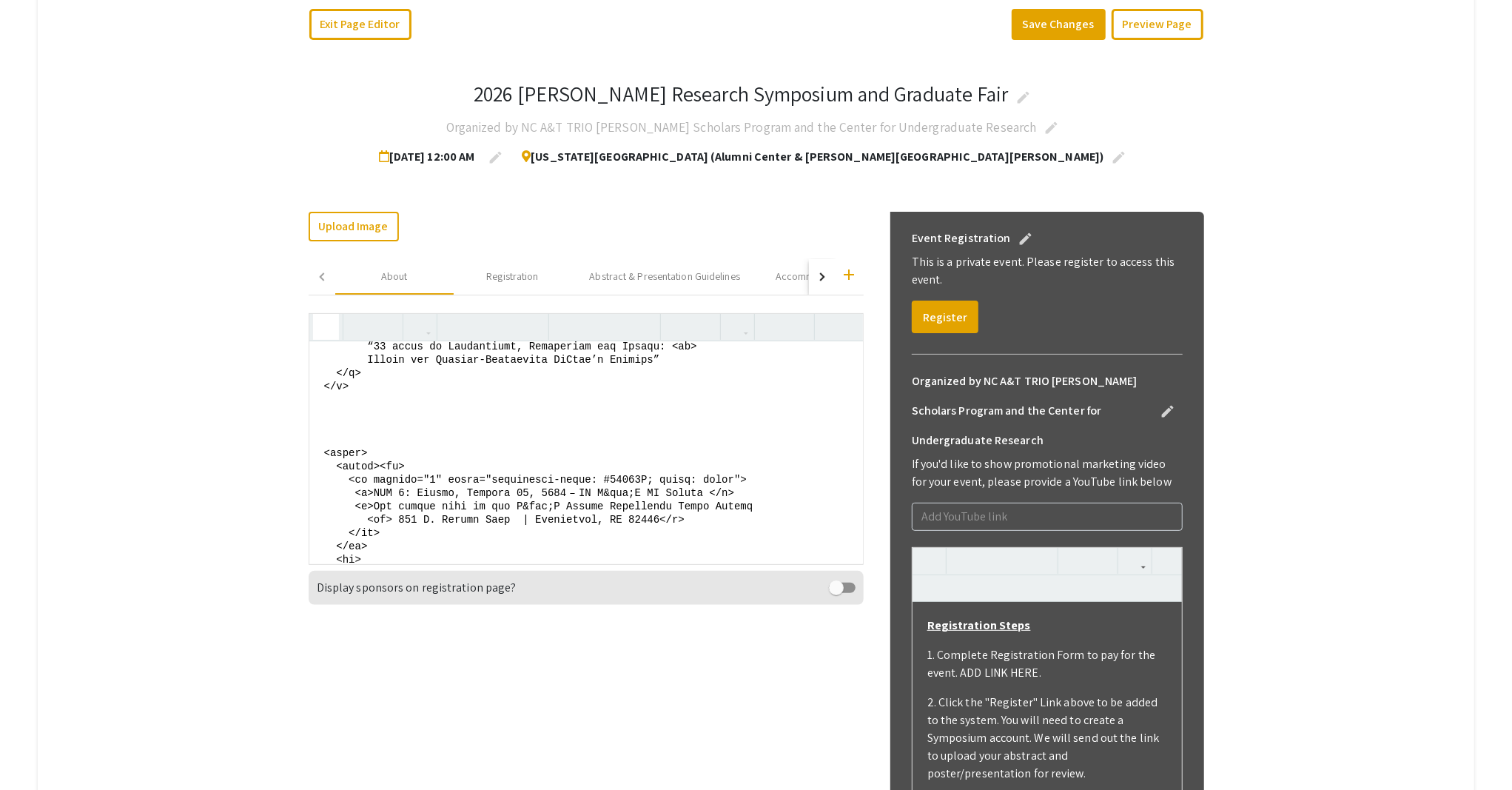
click at [320, 331] on icon "button" at bounding box center [326, 326] width 13 height 24
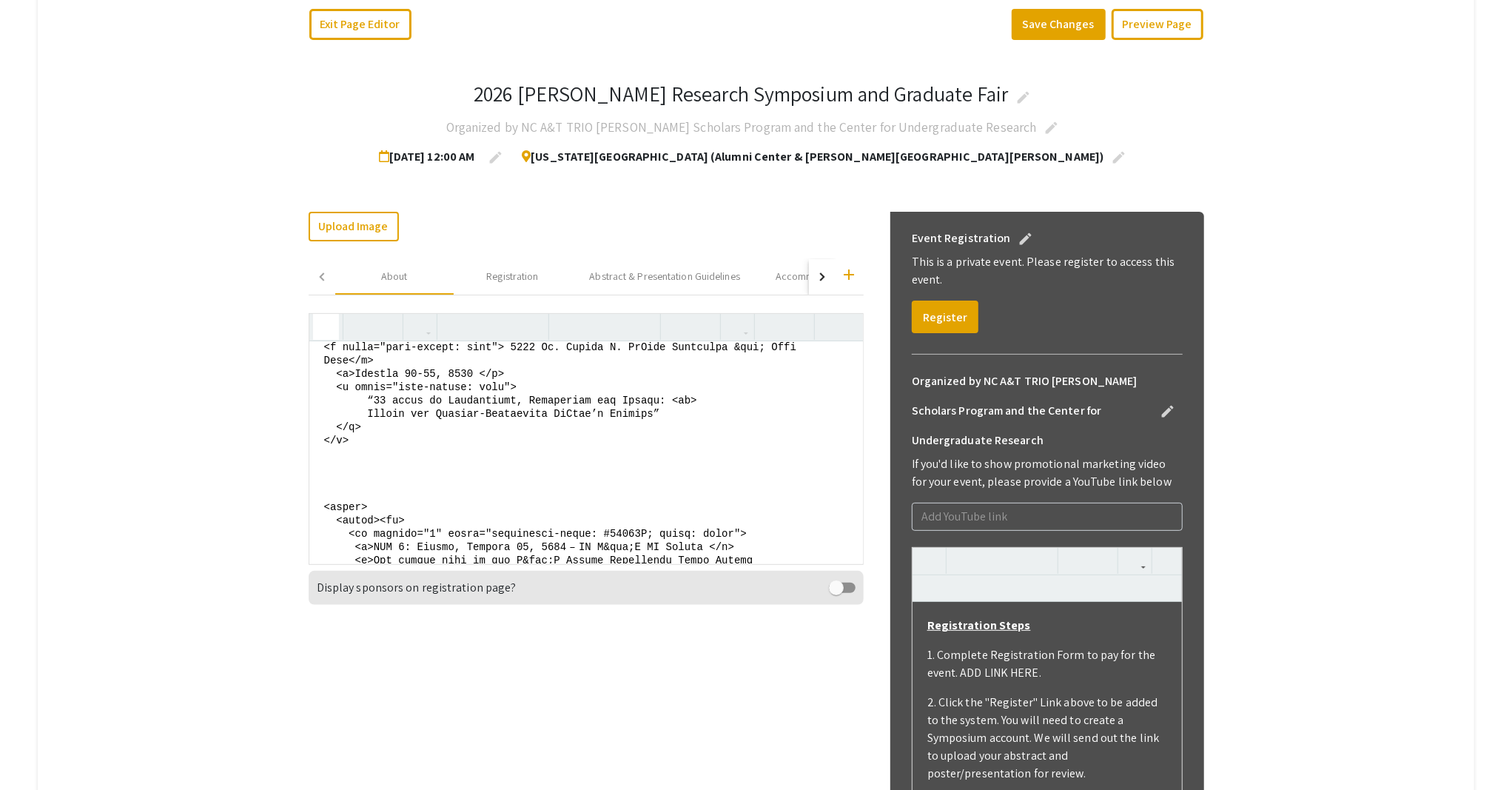
scroll to position [197, 0]
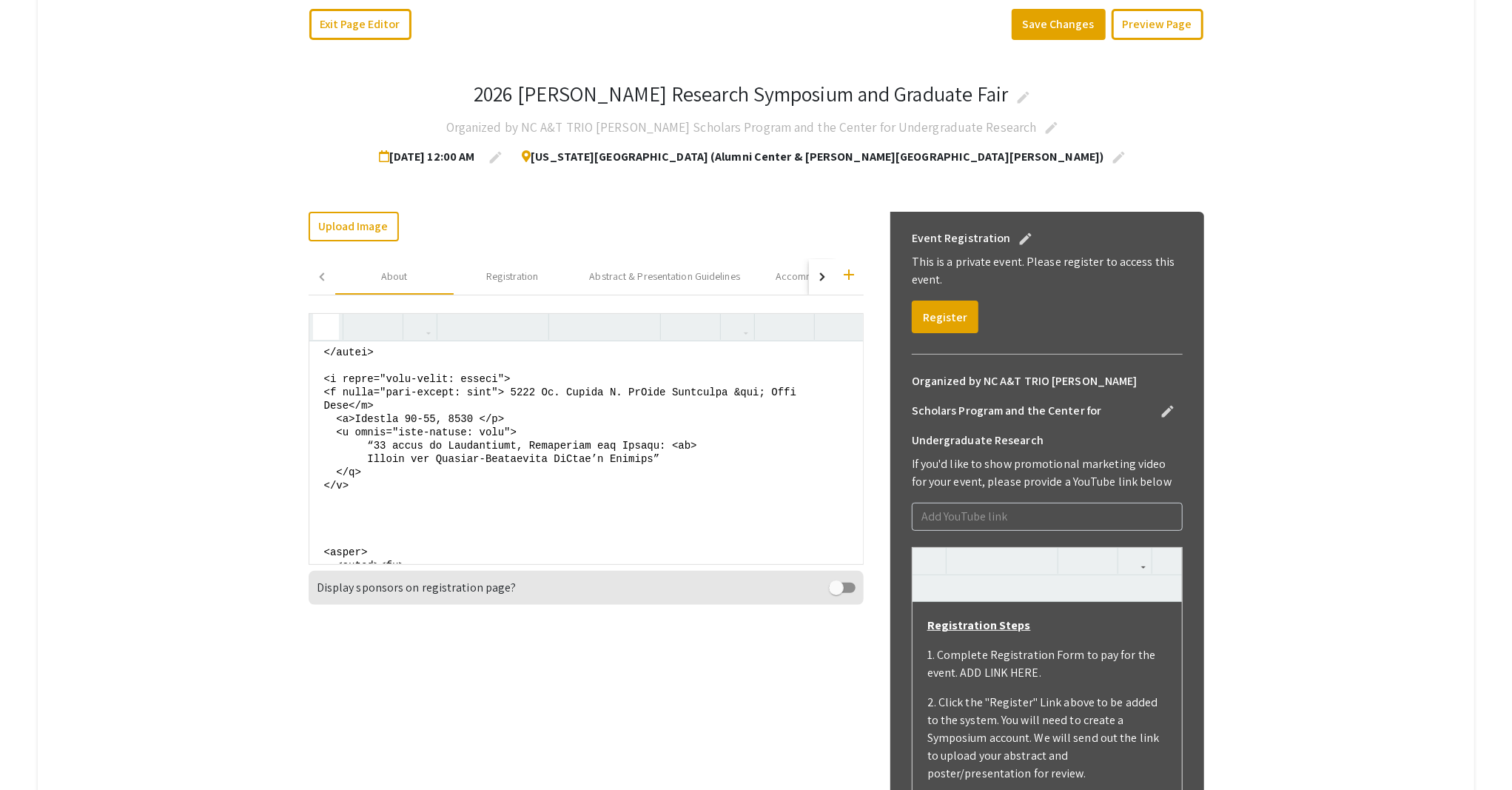
click at [329, 429] on textarea at bounding box center [586, 452] width 553 height 222
click at [490, 455] on textarea at bounding box center [586, 452] width 553 height 222
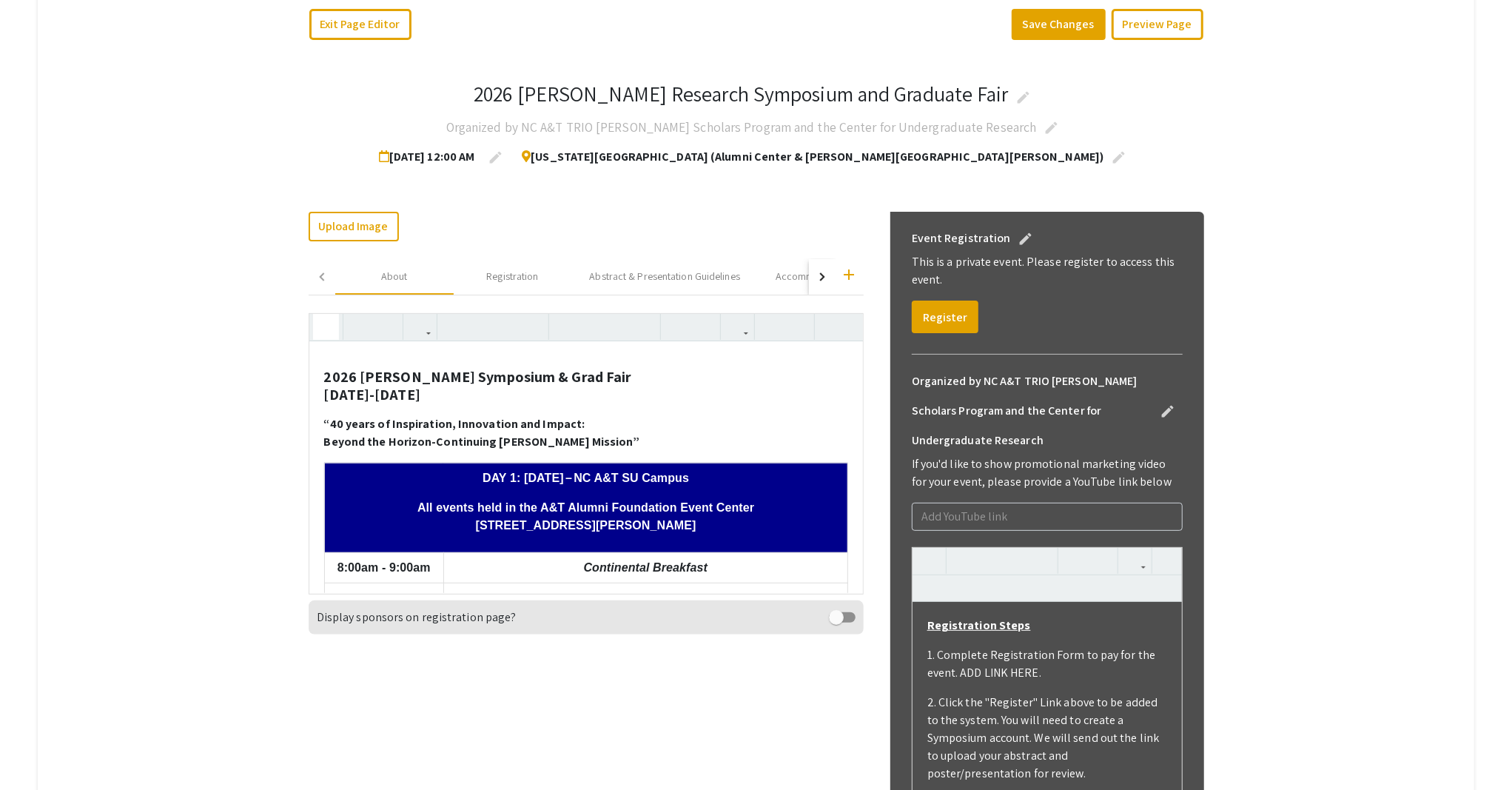
click at [320, 314] on use "button" at bounding box center [320, 314] width 0 height 0
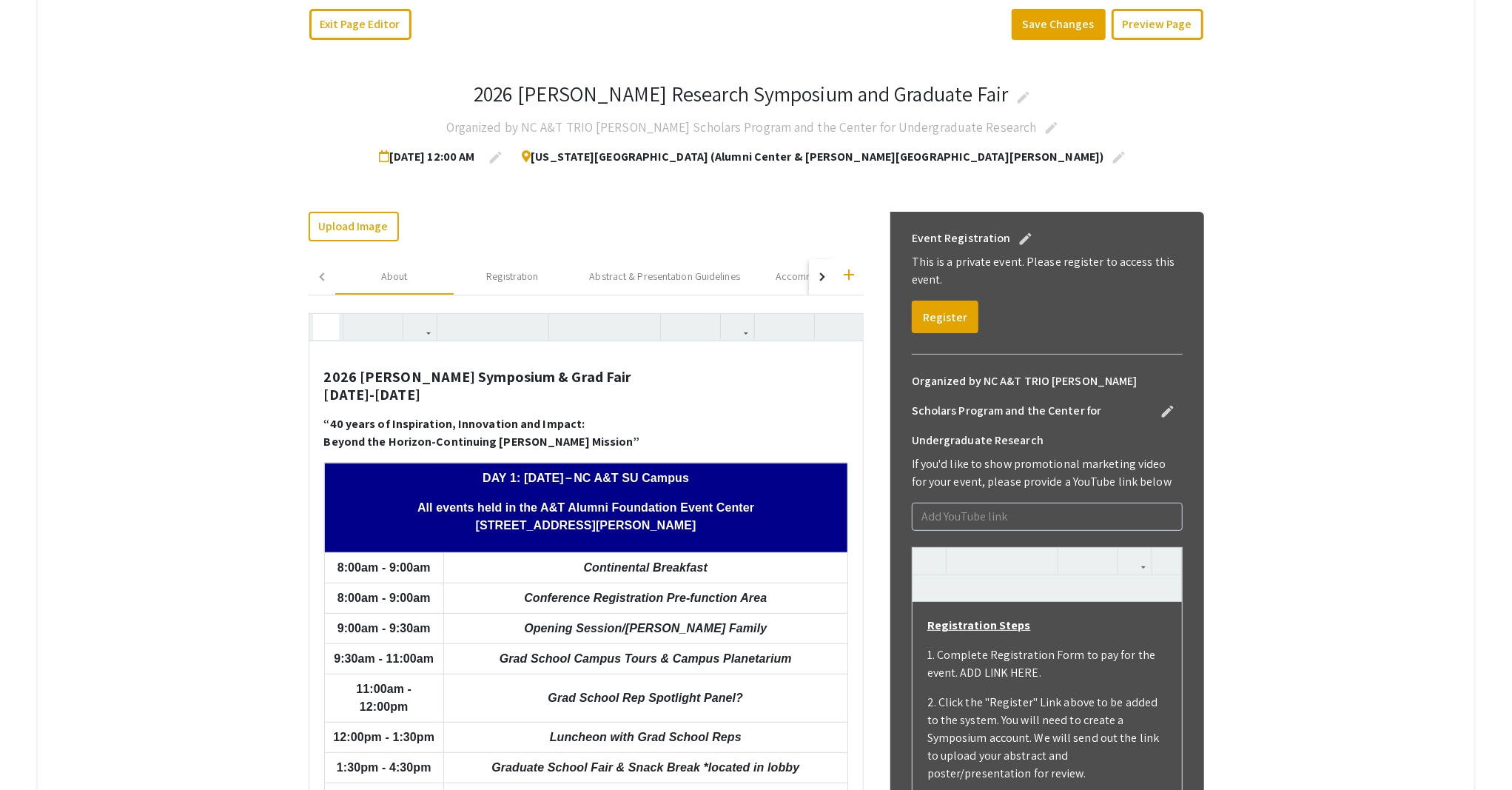
click at [322, 335] on icon "button" at bounding box center [326, 326] width 13 height 24
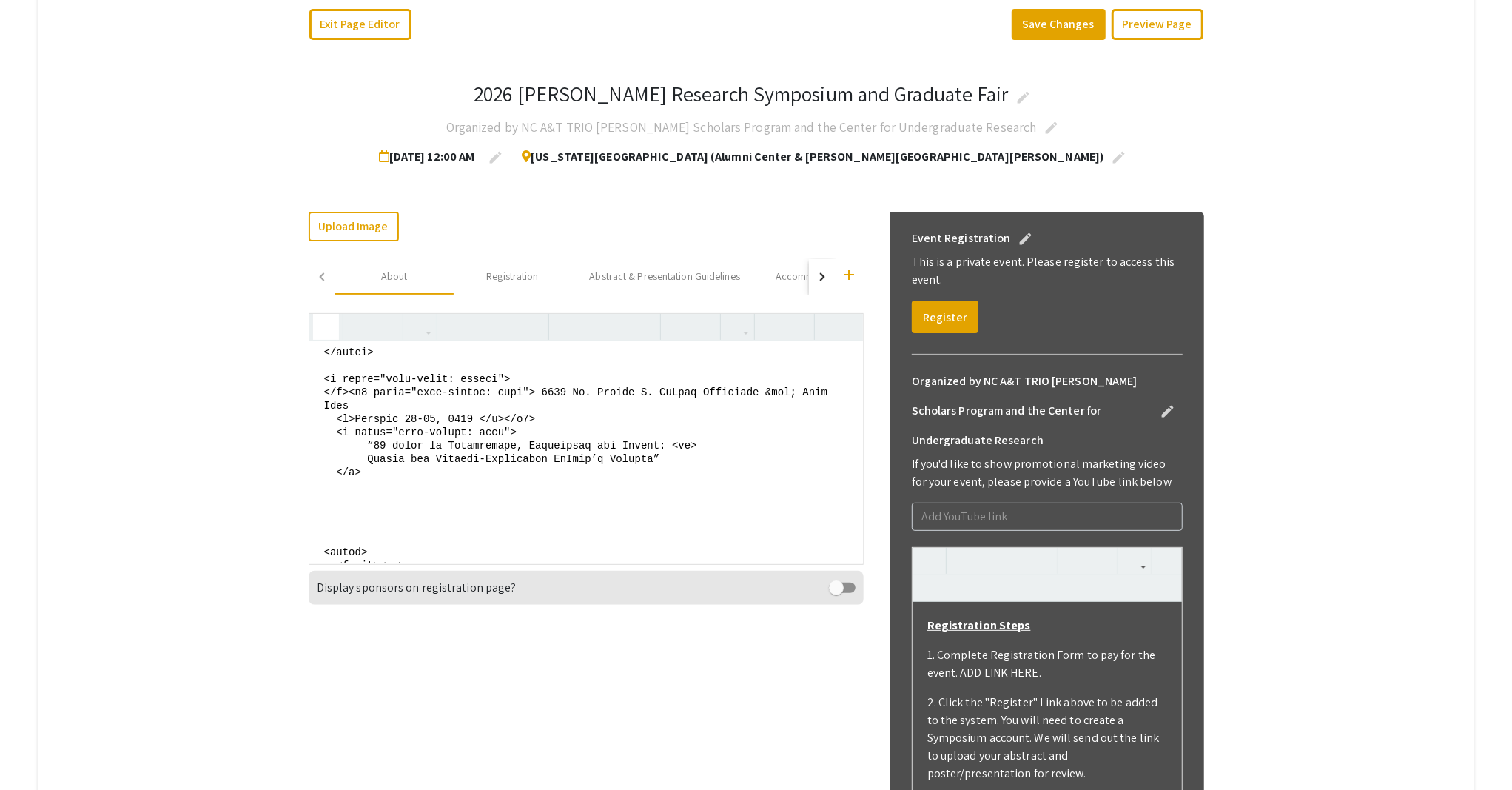
drag, startPoint x: 342, startPoint y: 432, endPoint x: 514, endPoint y: 414, distance: 172.9
click at [514, 414] on textarea at bounding box center [586, 452] width 553 height 222
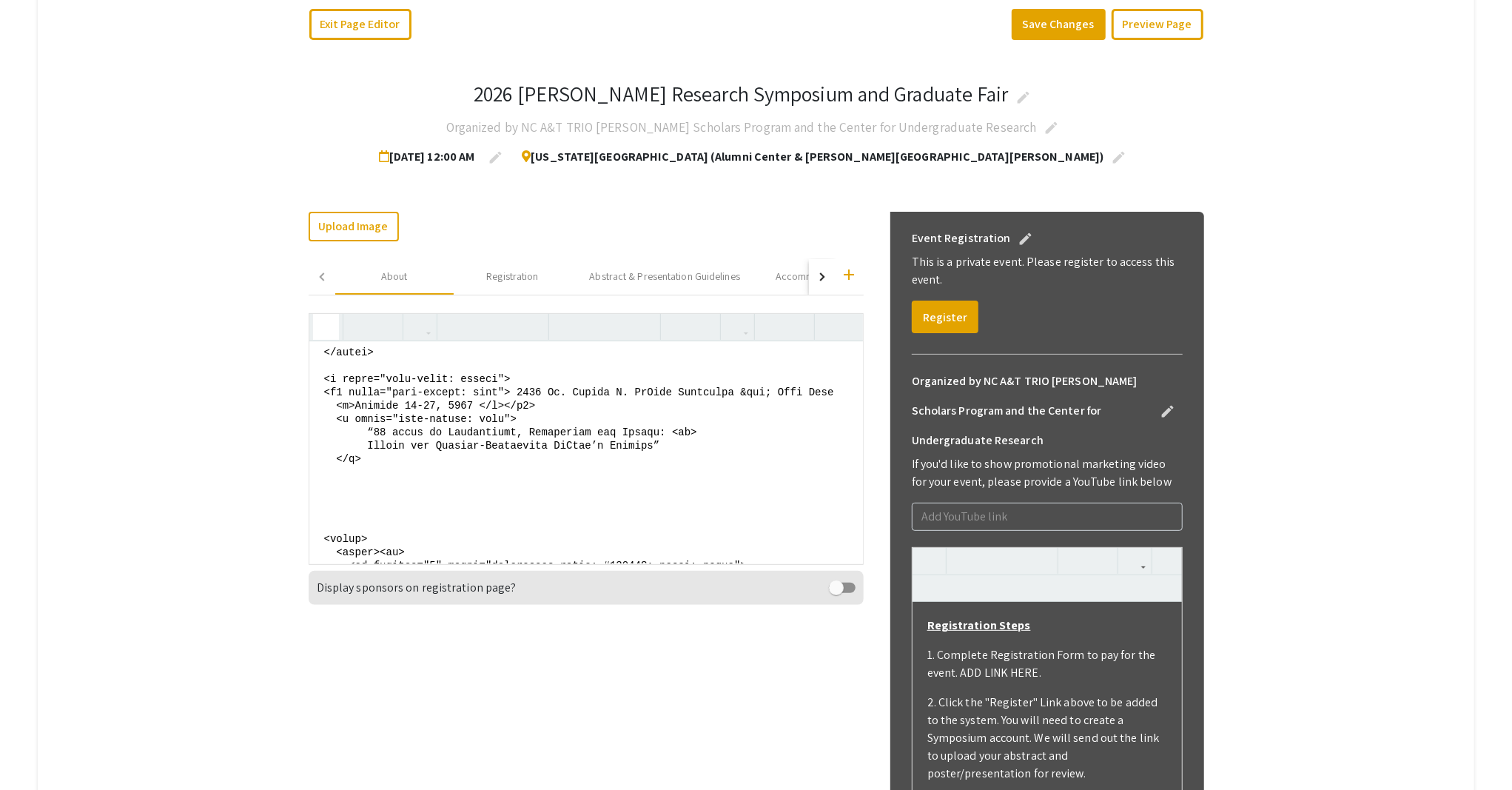
click at [333, 460] on textarea at bounding box center [586, 452] width 553 height 222
click at [366, 494] on textarea at bounding box center [586, 452] width 553 height 222
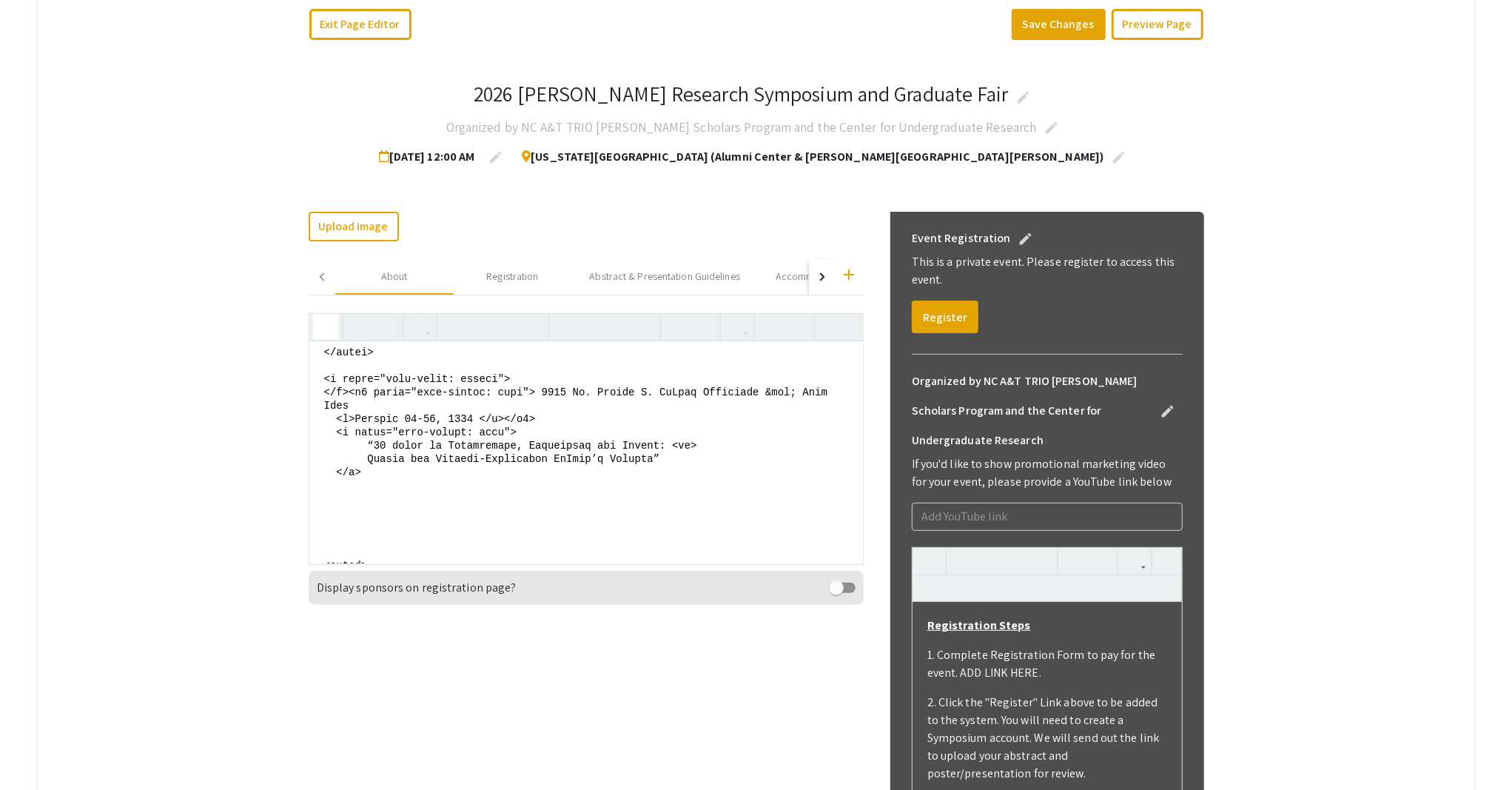
click at [320, 332] on icon "button" at bounding box center [326, 326] width 13 height 24
click at [321, 325] on icon "button" at bounding box center [326, 326] width 13 height 24
click at [402, 512] on textarea at bounding box center [586, 452] width 553 height 222
drag, startPoint x: 368, startPoint y: 549, endPoint x: 307, endPoint y: 422, distance: 140.9
click at [309, 422] on textarea at bounding box center [586, 452] width 553 height 222
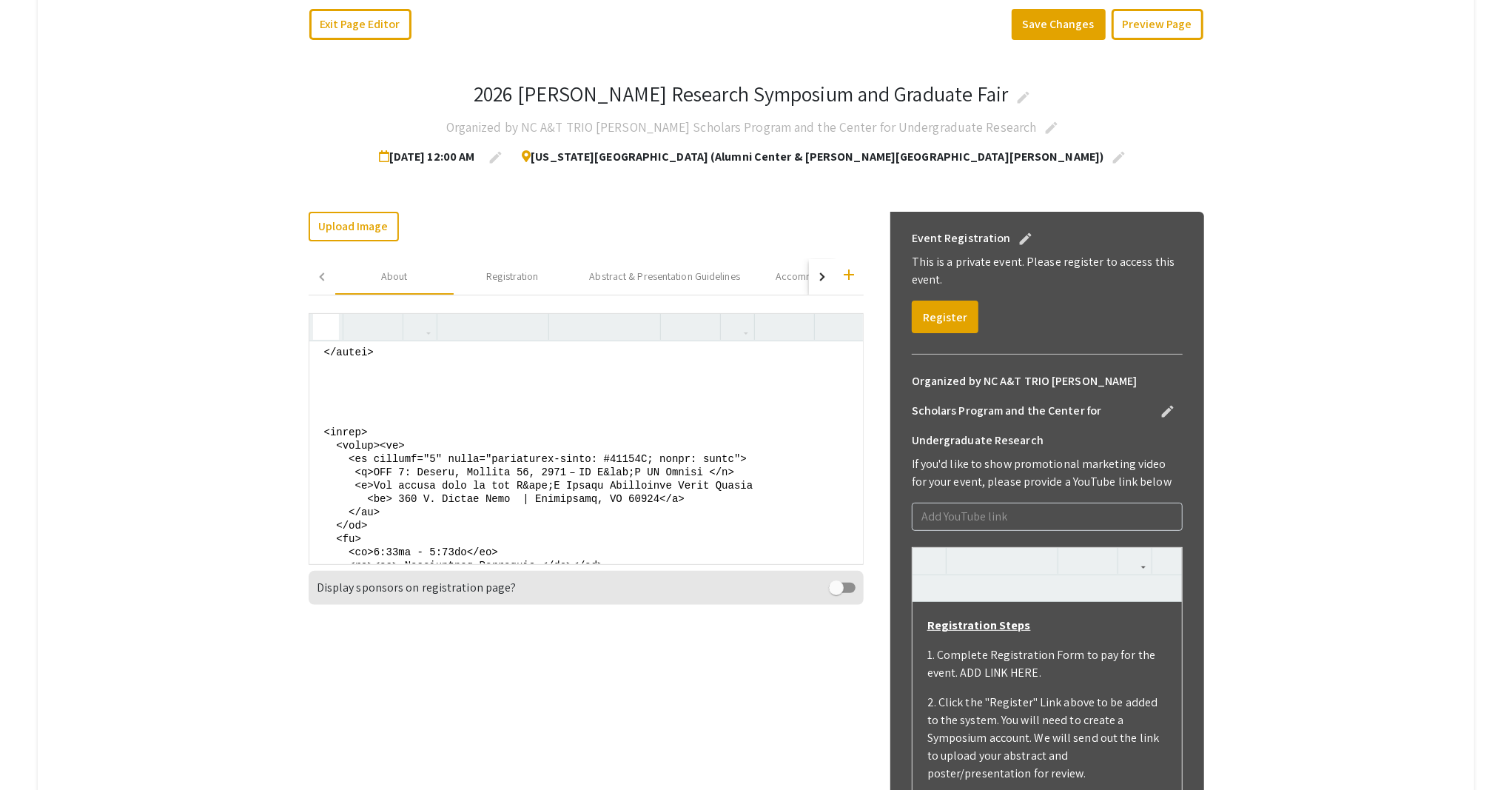
click at [333, 452] on textarea at bounding box center [586, 452] width 553 height 222
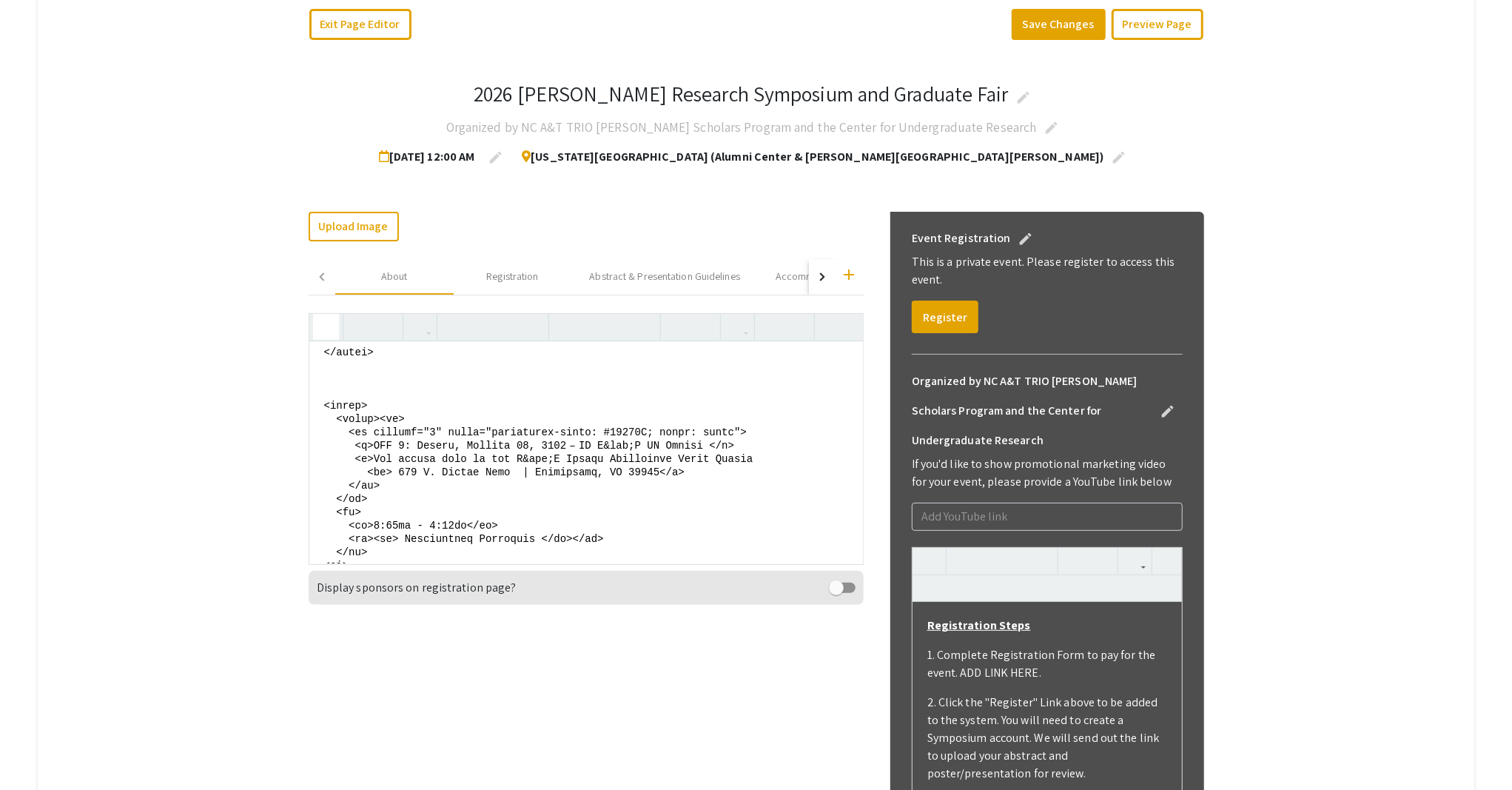
click at [334, 415] on textarea at bounding box center [586, 452] width 553 height 222
paste textarea "- <section style="text-align: center"> <h4 style="font-weight: bold"> 2026 Dr. …"
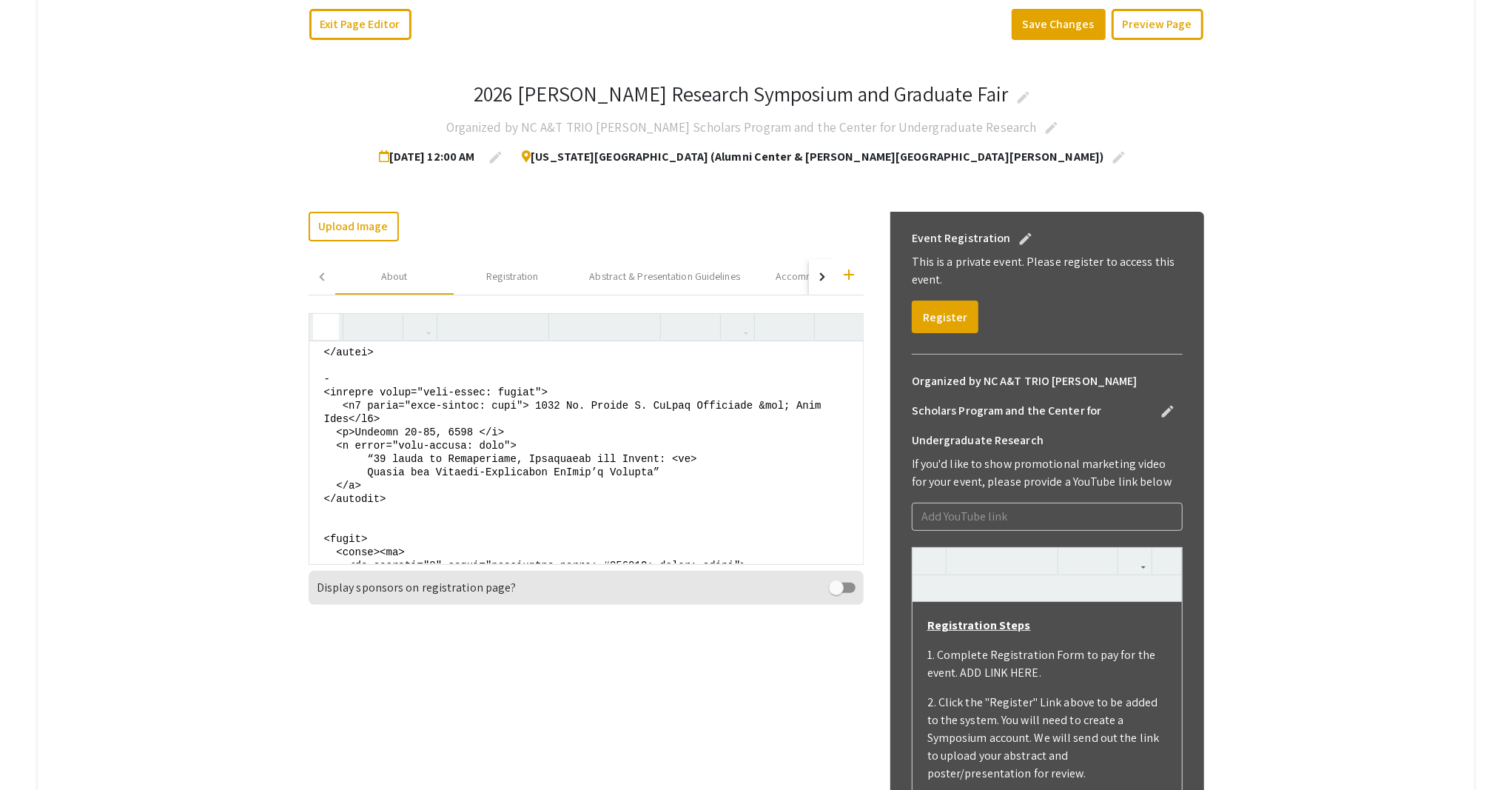
type textarea "<style> table { font-family: arial, sans-serif; border-collapse: collapse; widt…"
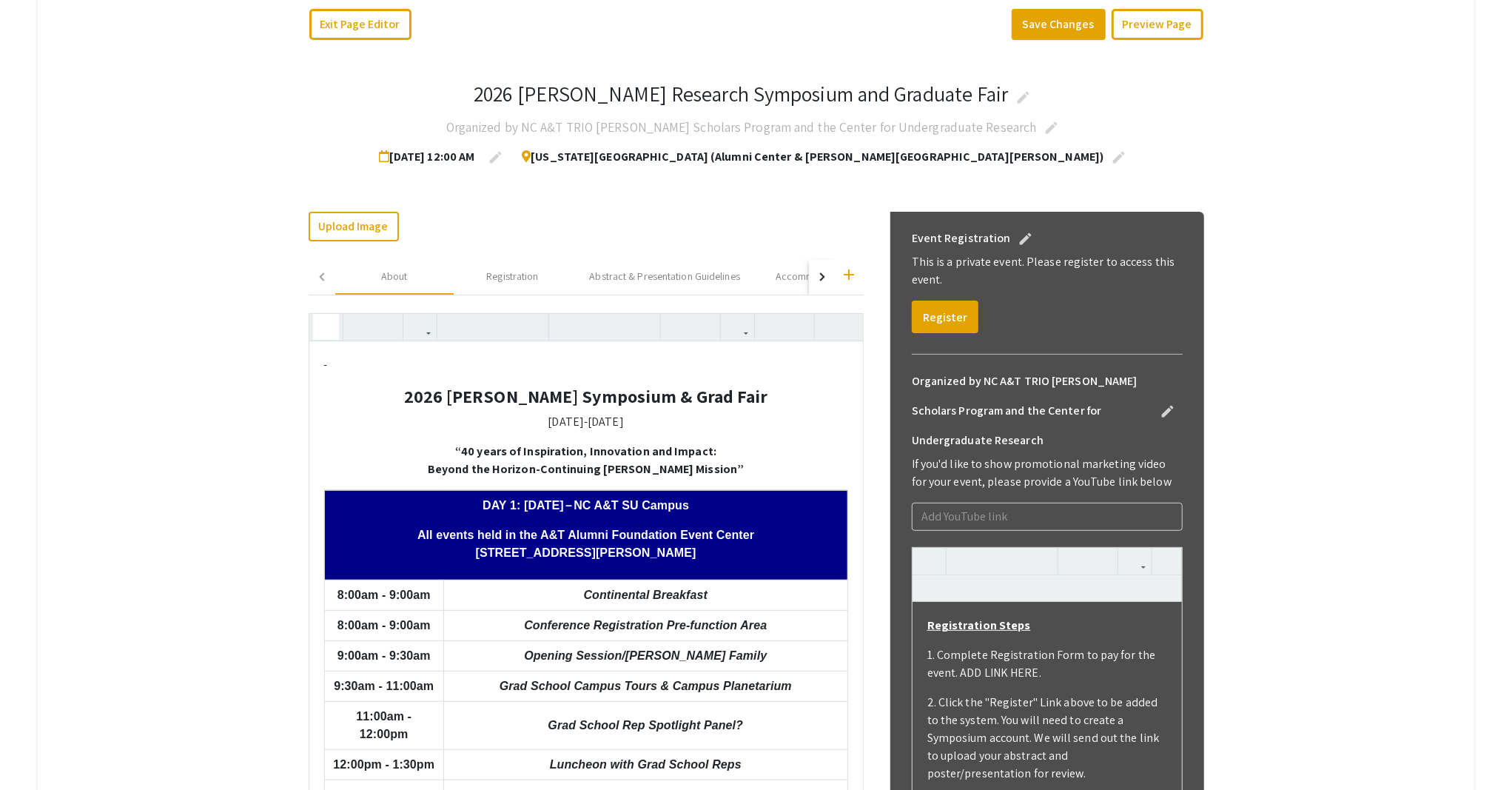
click at [320, 332] on icon "button" at bounding box center [326, 326] width 13 height 24
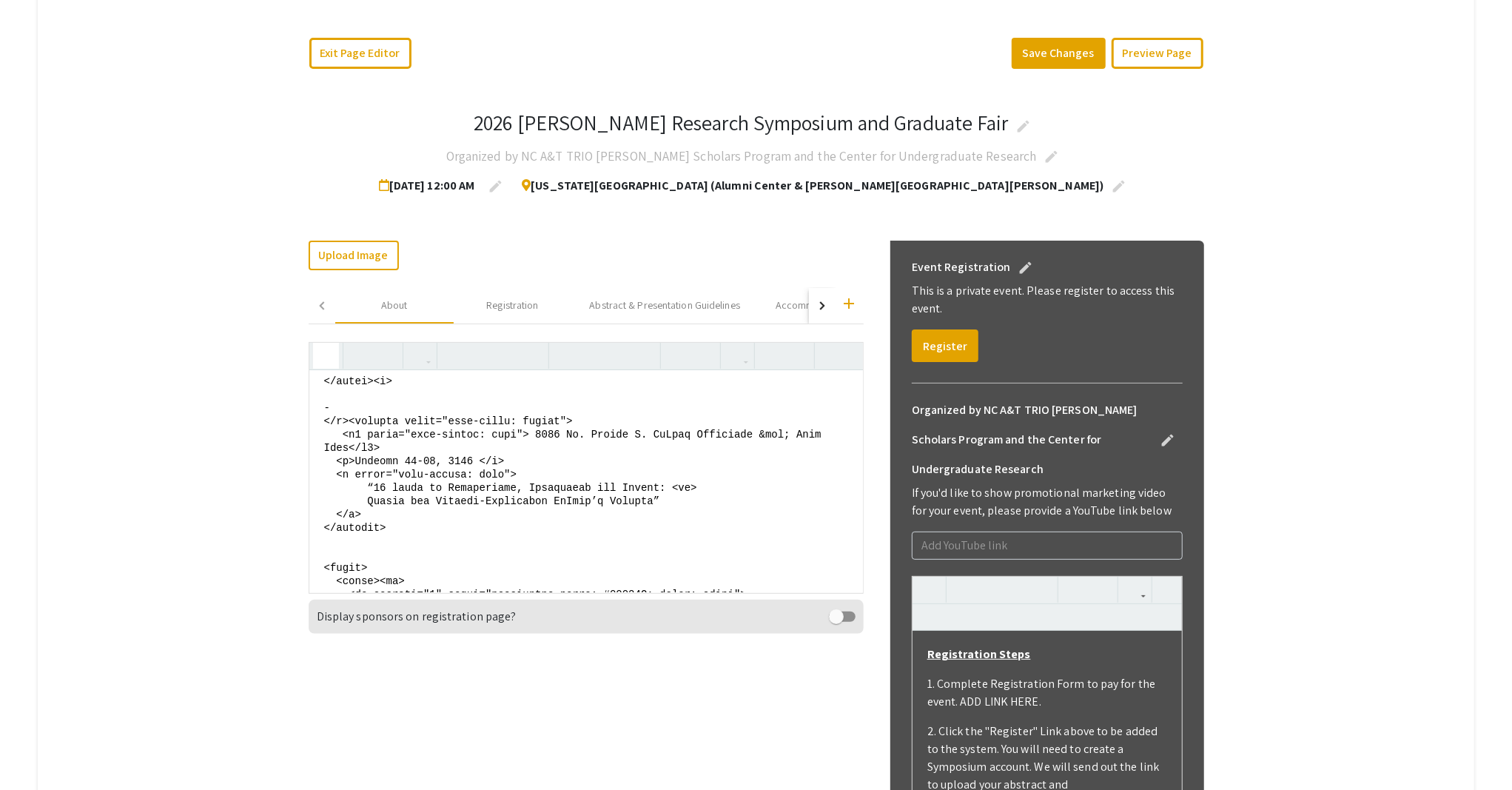
click at [322, 359] on icon "button" at bounding box center [326, 356] width 13 height 24
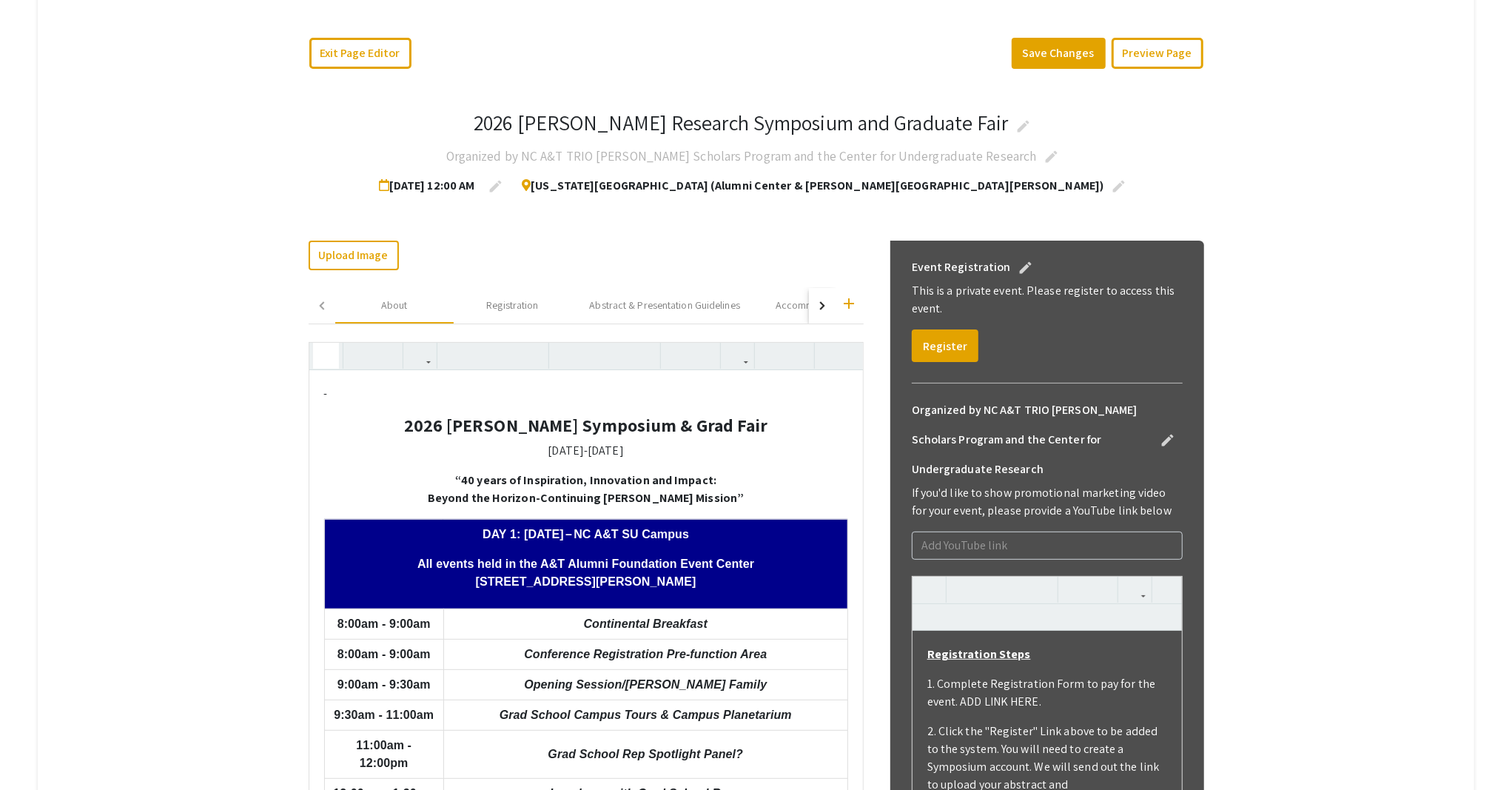
click at [320, 356] on icon "button" at bounding box center [326, 356] width 13 height 24
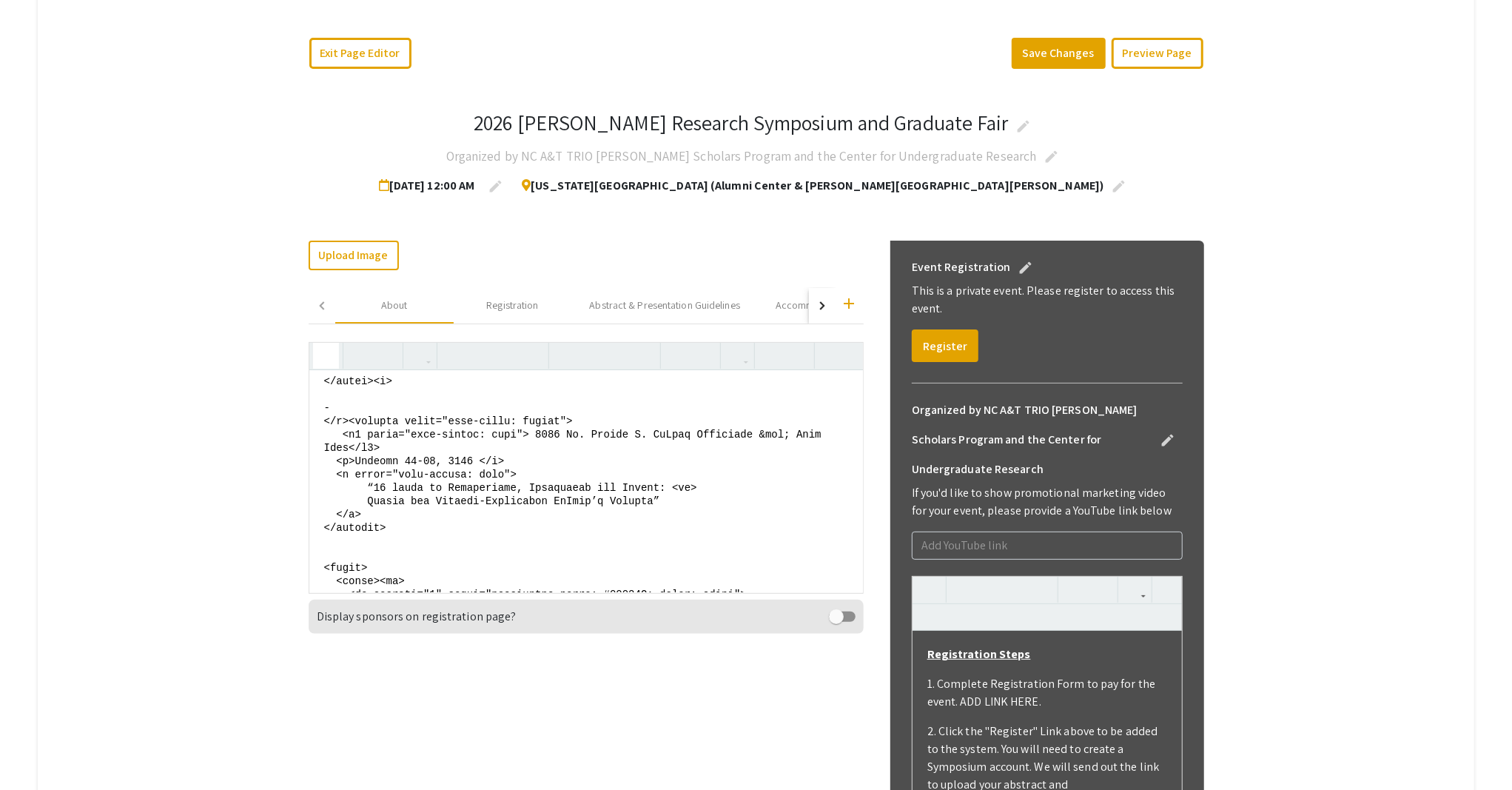
click at [320, 359] on icon "button" at bounding box center [326, 356] width 13 height 24
click at [333, 443] on textarea at bounding box center [586, 481] width 553 height 222
click at [320, 359] on icon "button" at bounding box center [326, 356] width 13 height 24
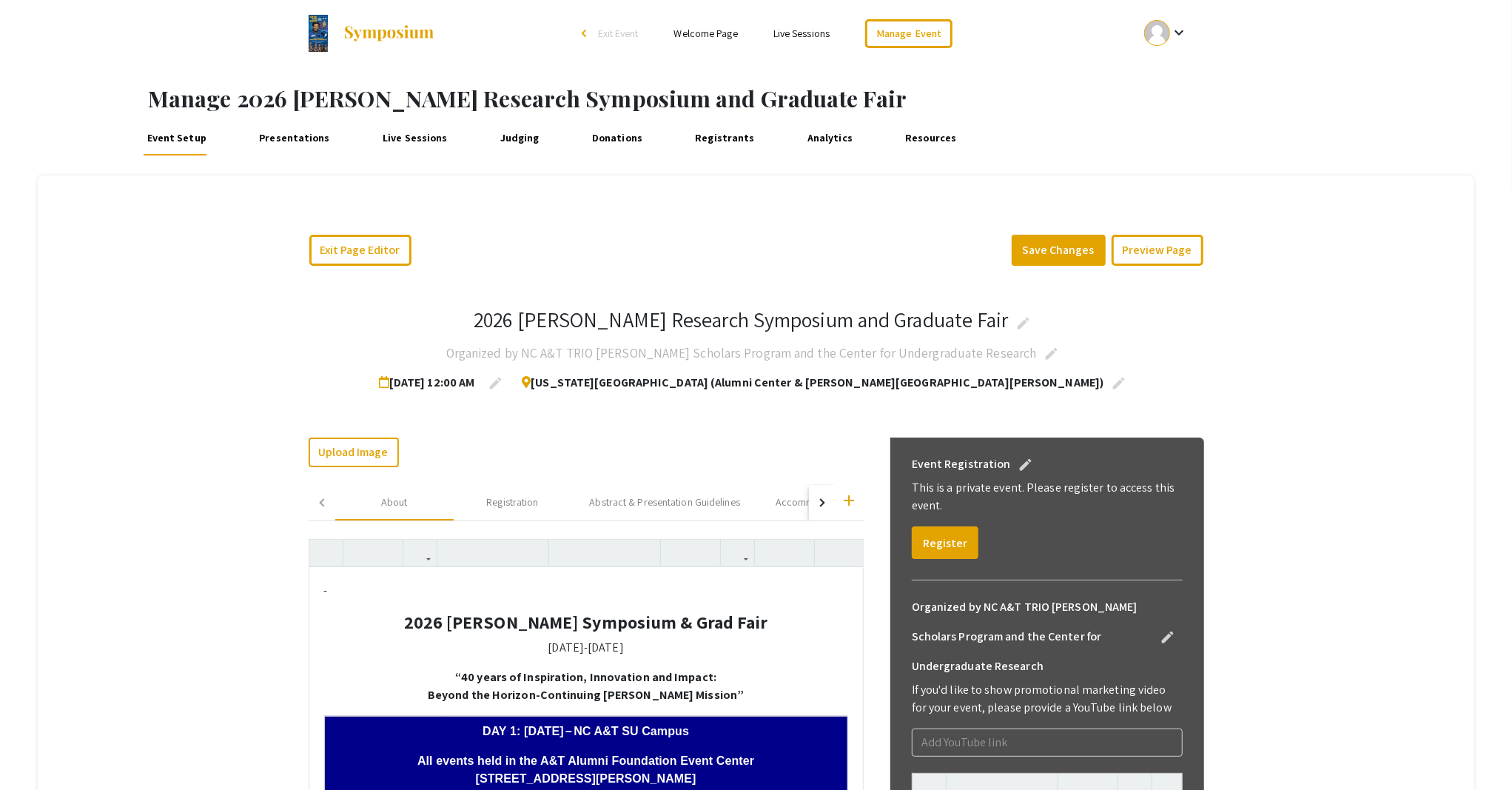
scroll to position [99, 0]
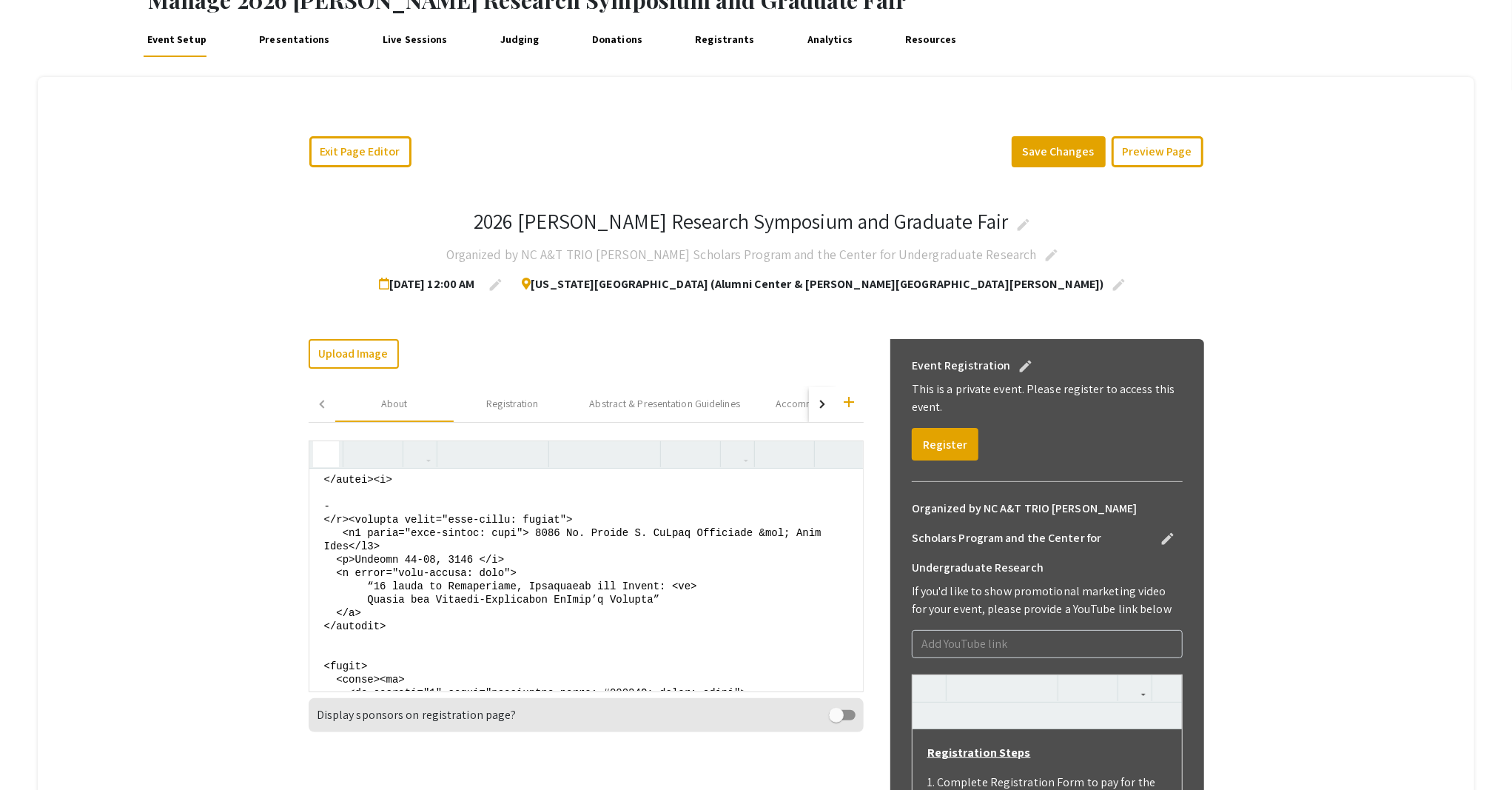
click at [321, 452] on icon "button" at bounding box center [326, 454] width 13 height 24
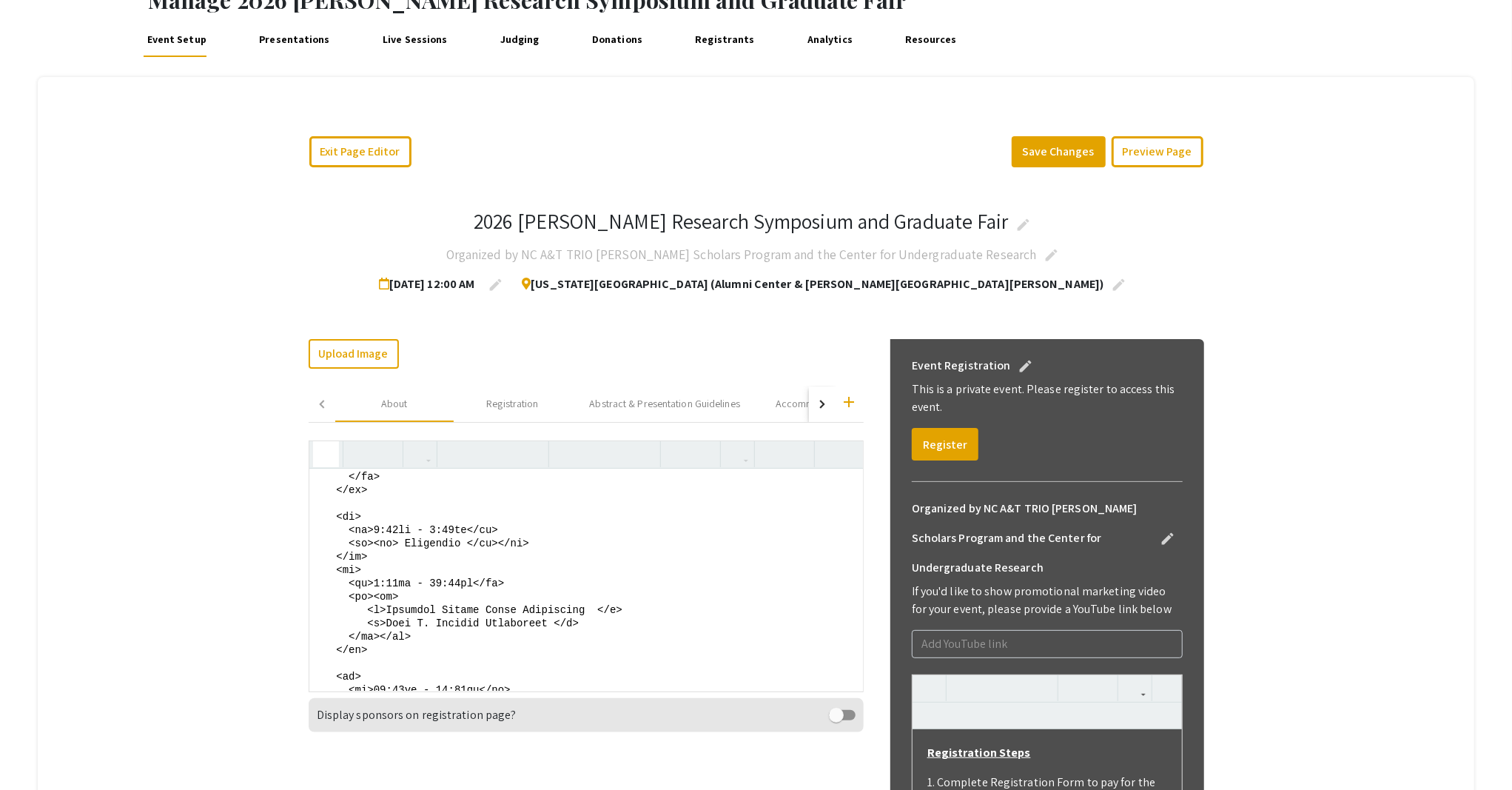
scroll to position [1993, 0]
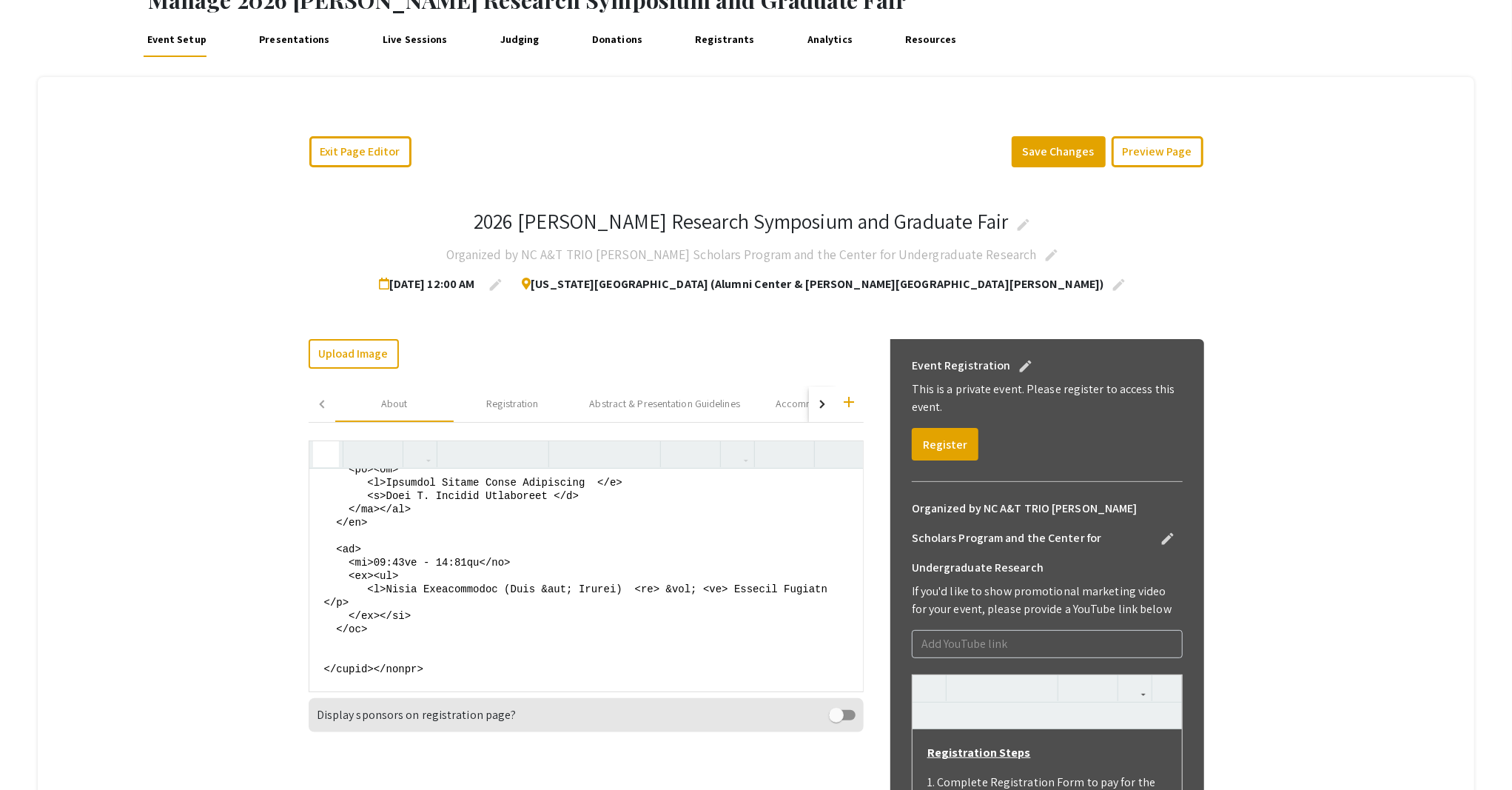
drag, startPoint x: 320, startPoint y: 503, endPoint x: 336, endPoint y: 687, distance: 184.7
click at [336, 687] on textarea at bounding box center [586, 579] width 553 height 222
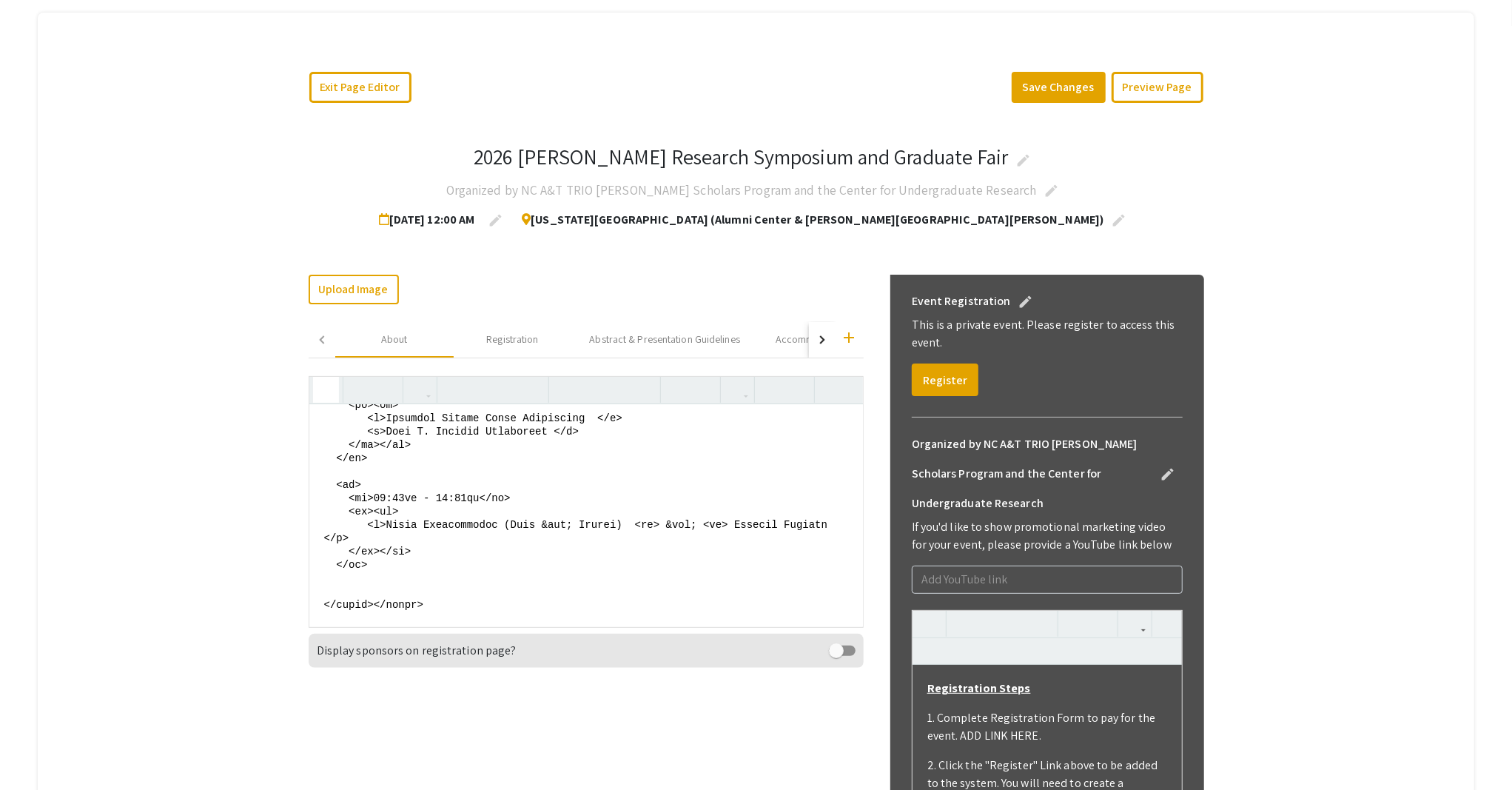
scroll to position [99, 0]
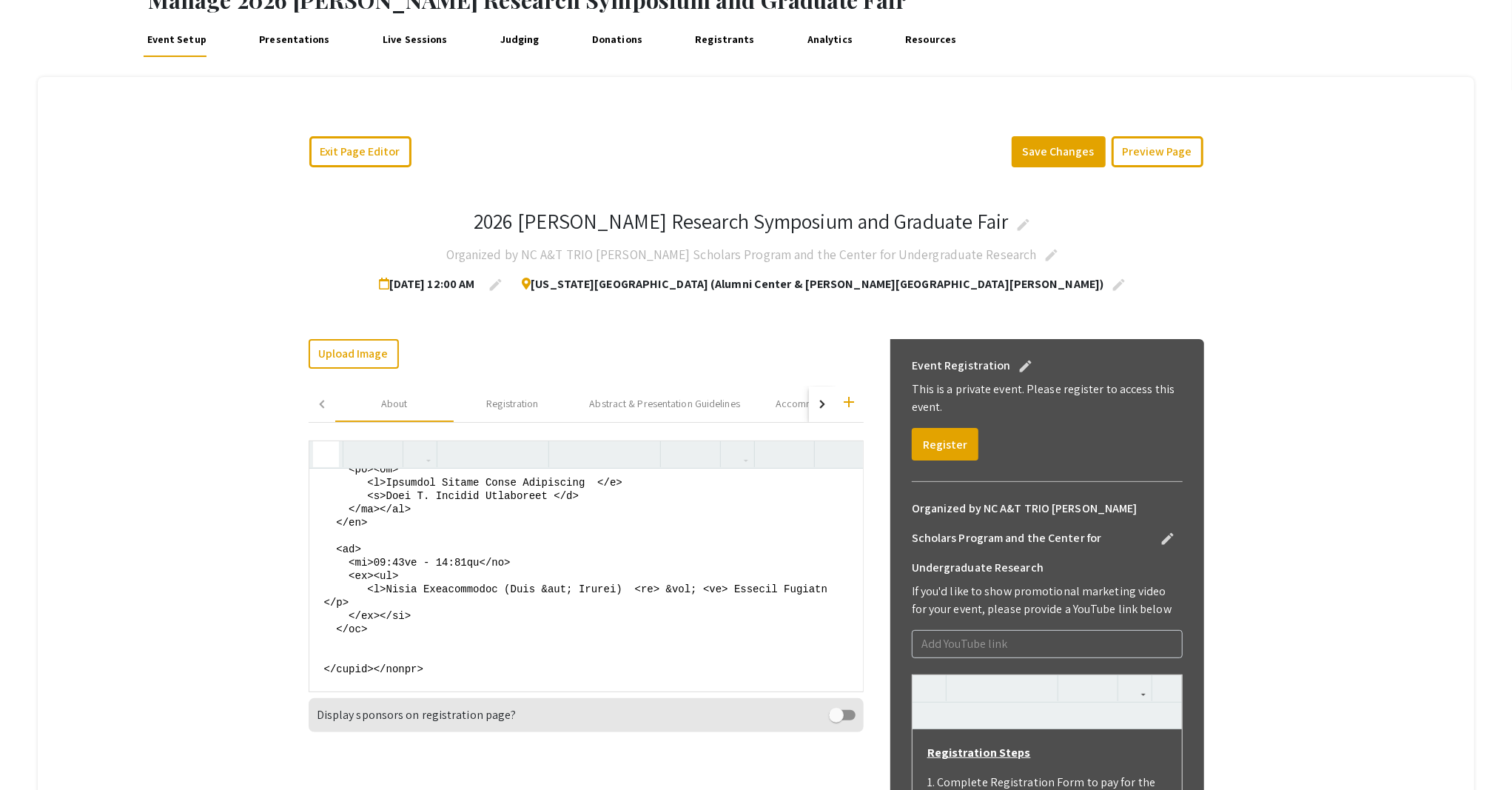
click at [449, 592] on textarea at bounding box center [586, 579] width 553 height 222
click at [1136, 153] on button "Preview Page" at bounding box center [1156, 152] width 91 height 31
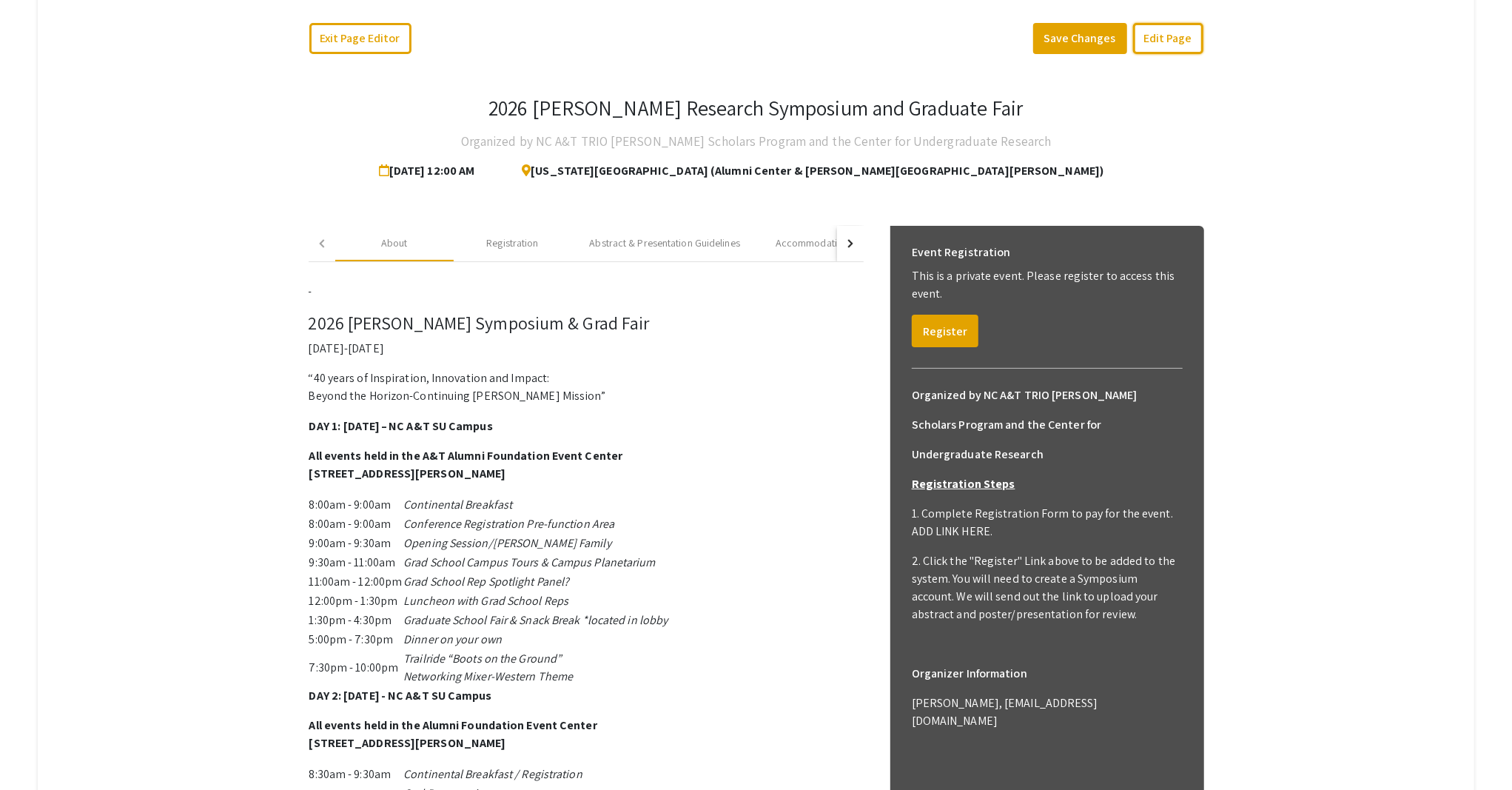
scroll to position [197, 0]
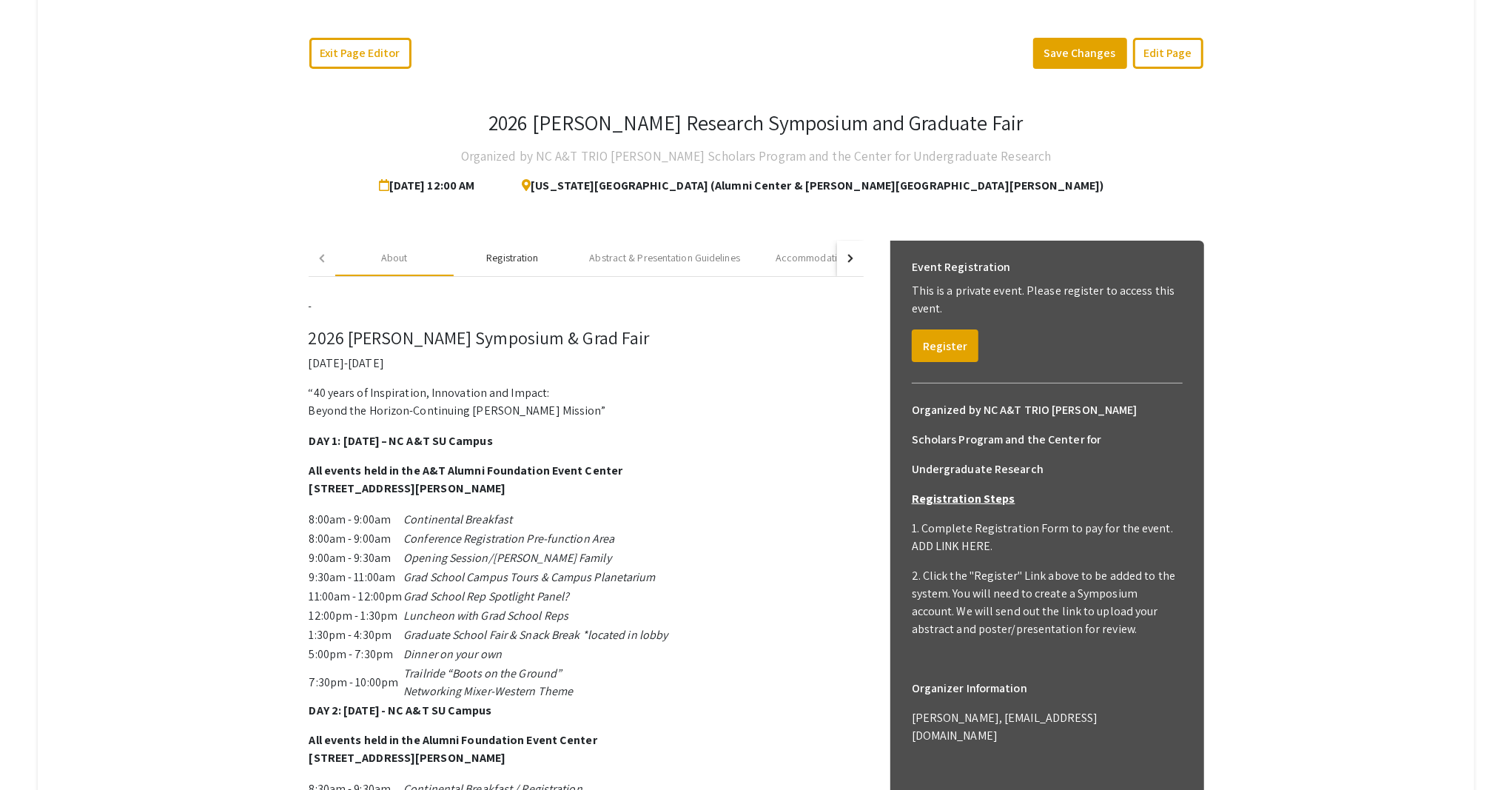
click at [508, 263] on div "Registration" at bounding box center [512, 258] width 52 height 16
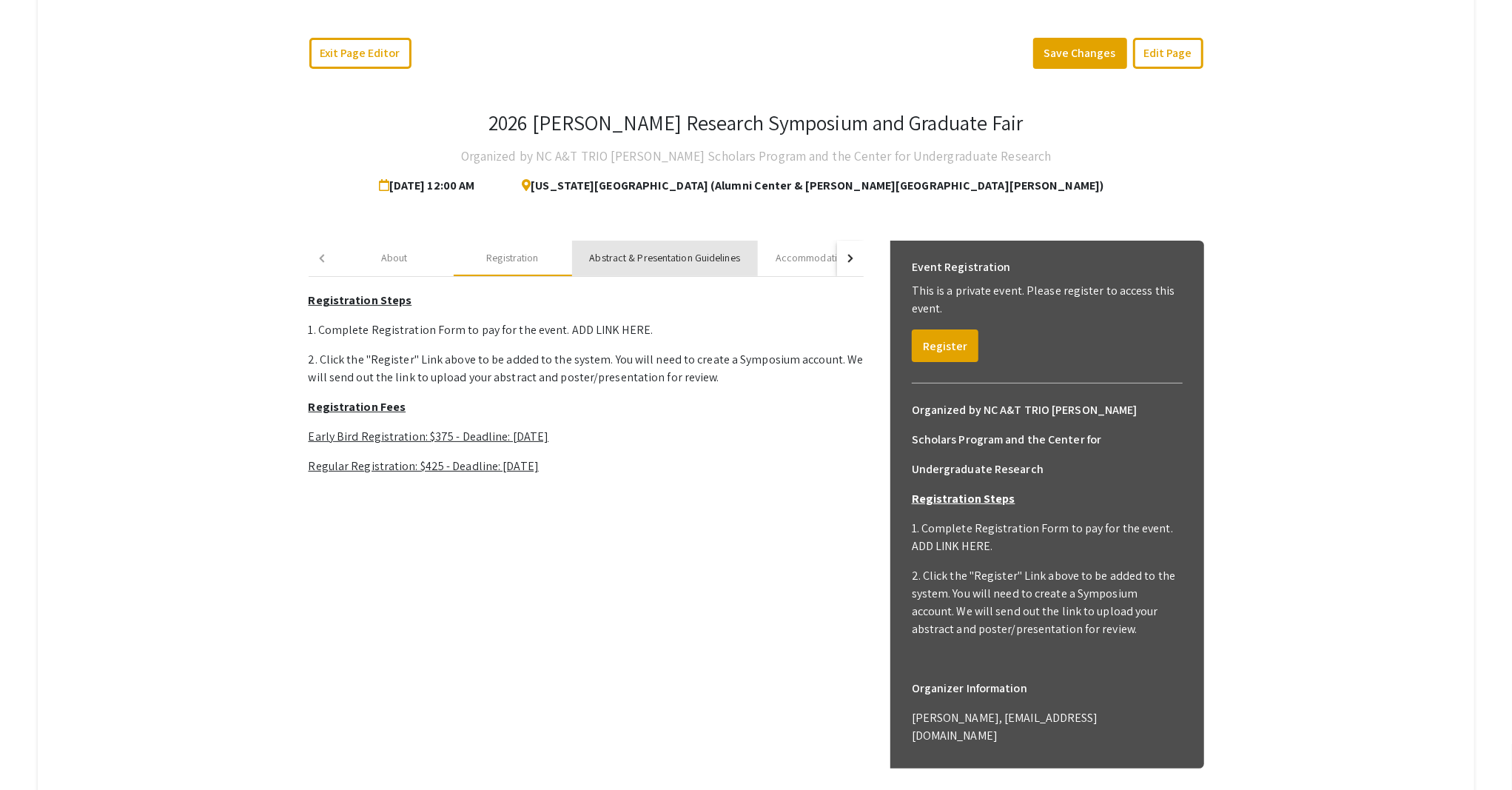
click at [635, 262] on div "Abstract & Presentation Guidelines" at bounding box center [664, 258] width 151 height 16
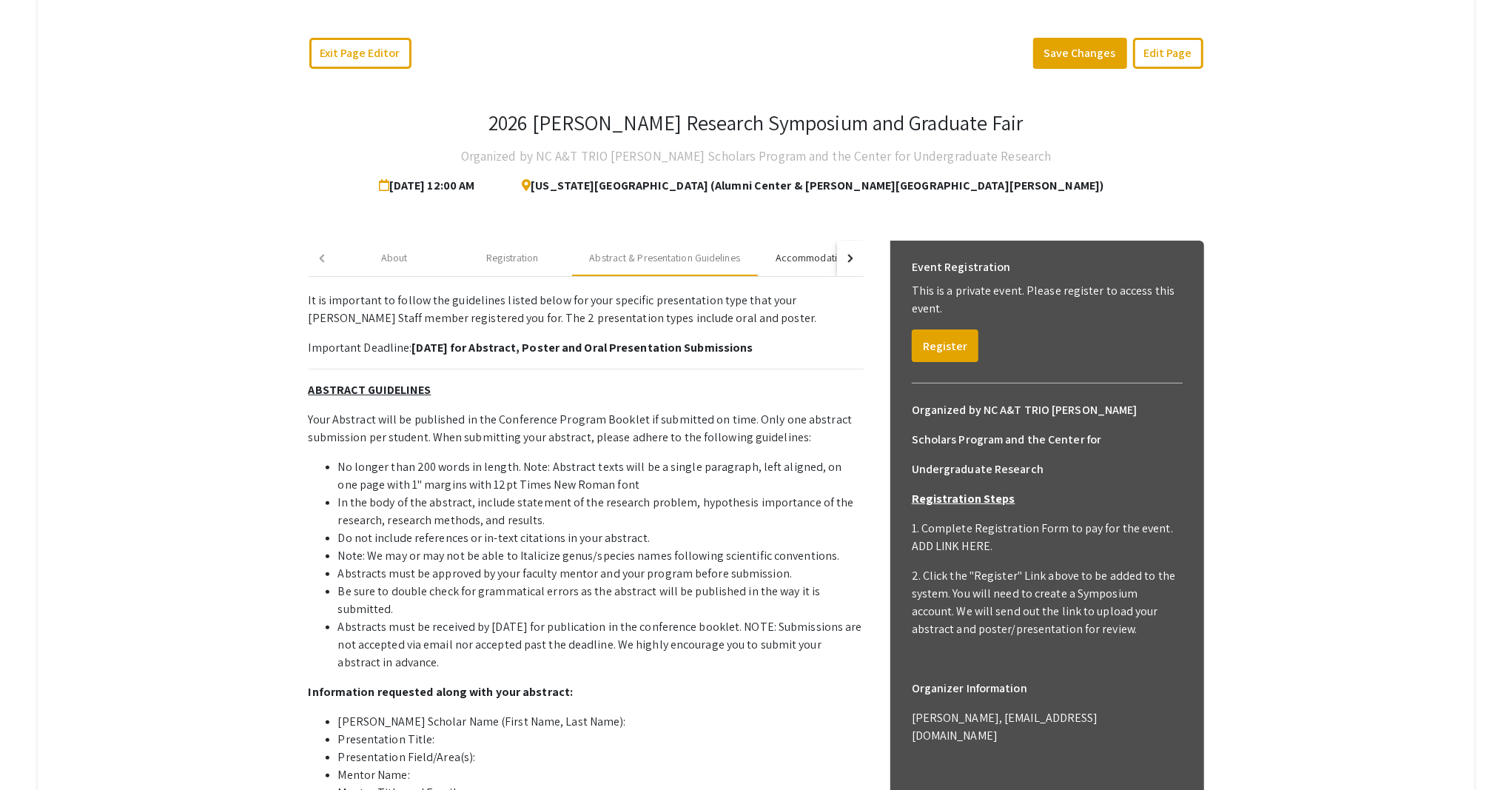
click at [776, 260] on div "Accommodation Recommendations" at bounding box center [854, 258] width 157 height 16
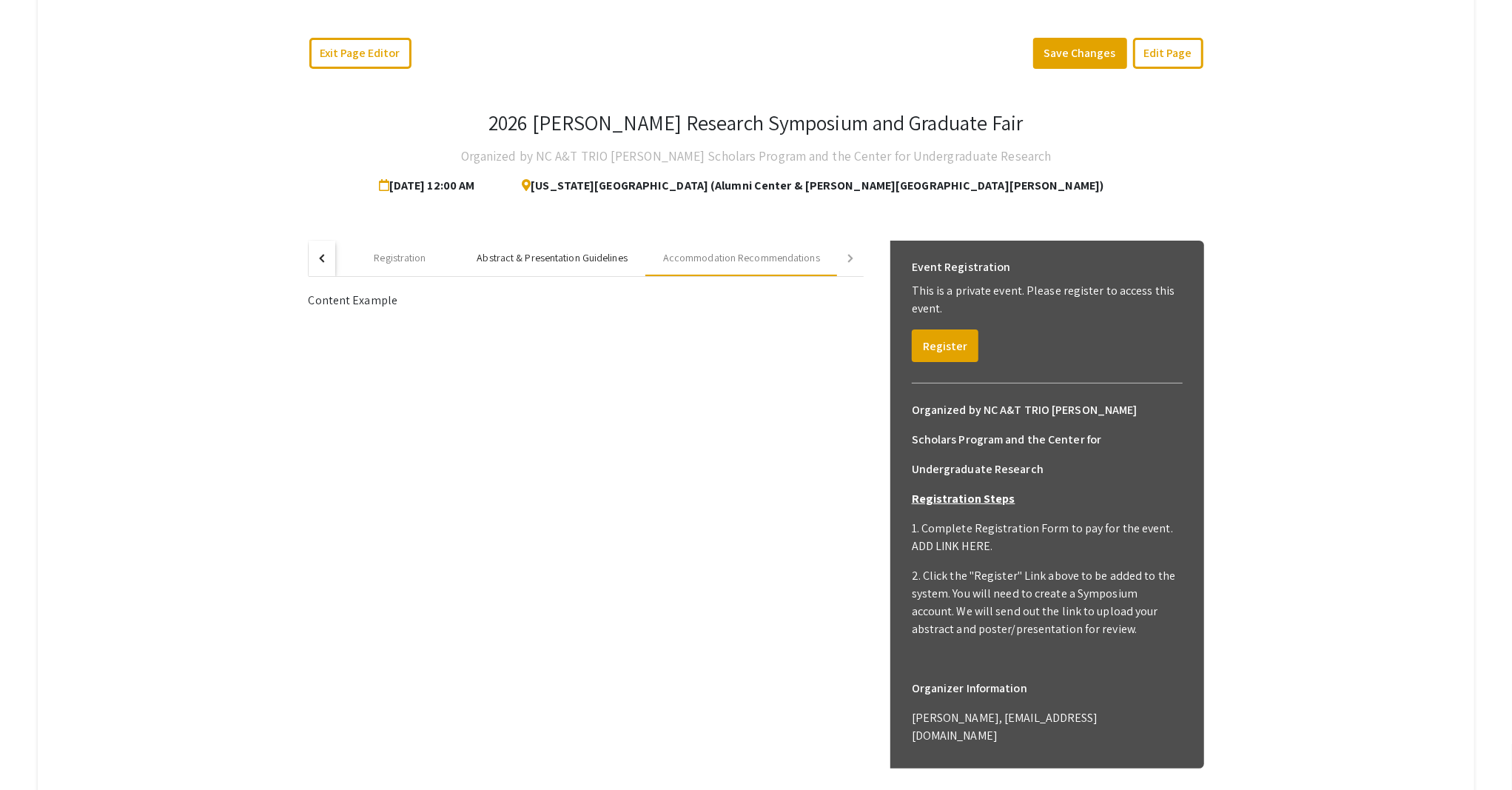
click at [571, 261] on div "Abstract & Presentation Guidelines" at bounding box center [552, 258] width 151 height 16
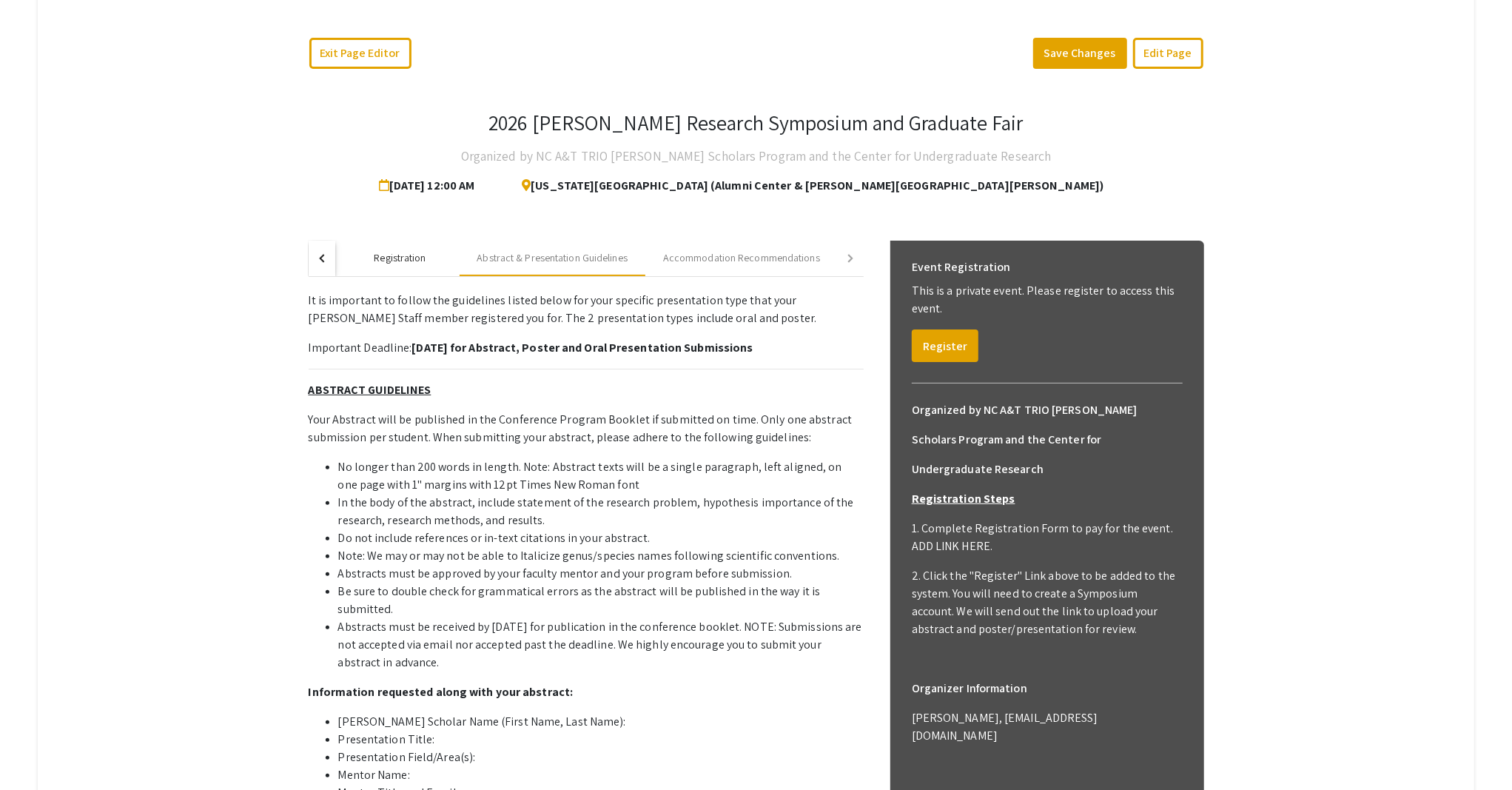
click at [385, 258] on div "Registration" at bounding box center [400, 258] width 52 height 16
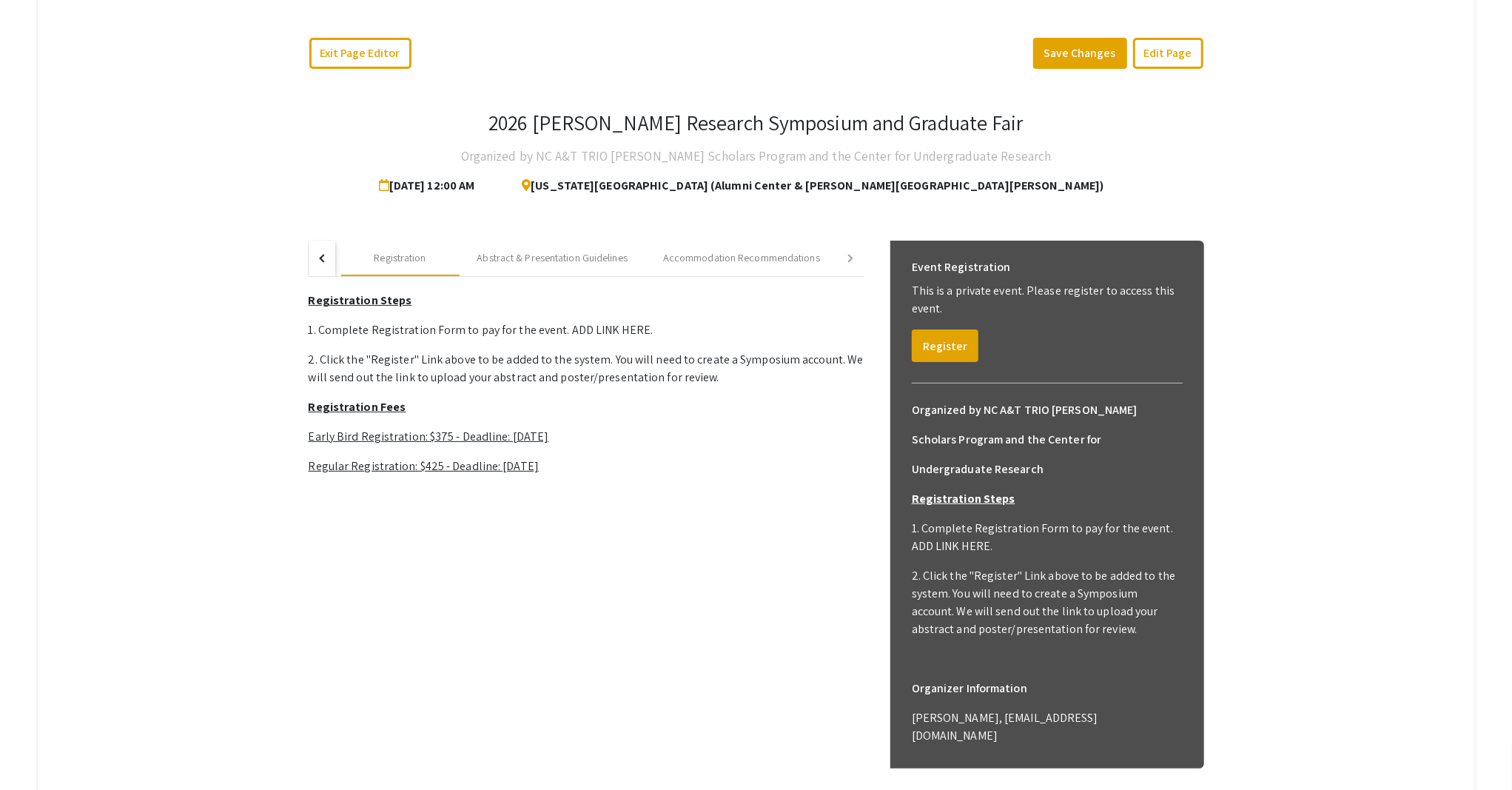
click at [314, 261] on button "button" at bounding box center [321, 258] width 27 height 35
click at [381, 262] on div "About" at bounding box center [394, 258] width 27 height 16
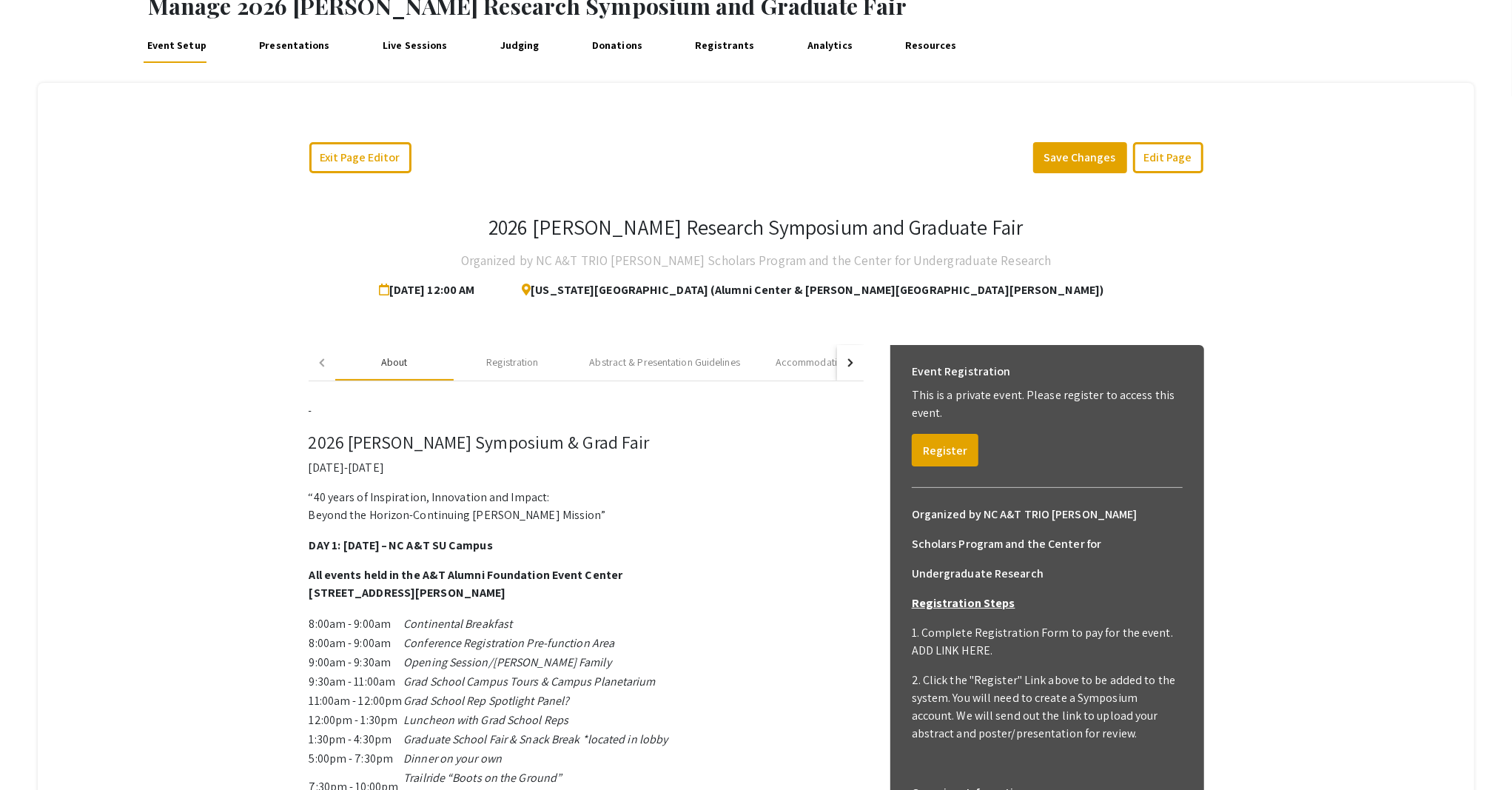
scroll to position [48, 0]
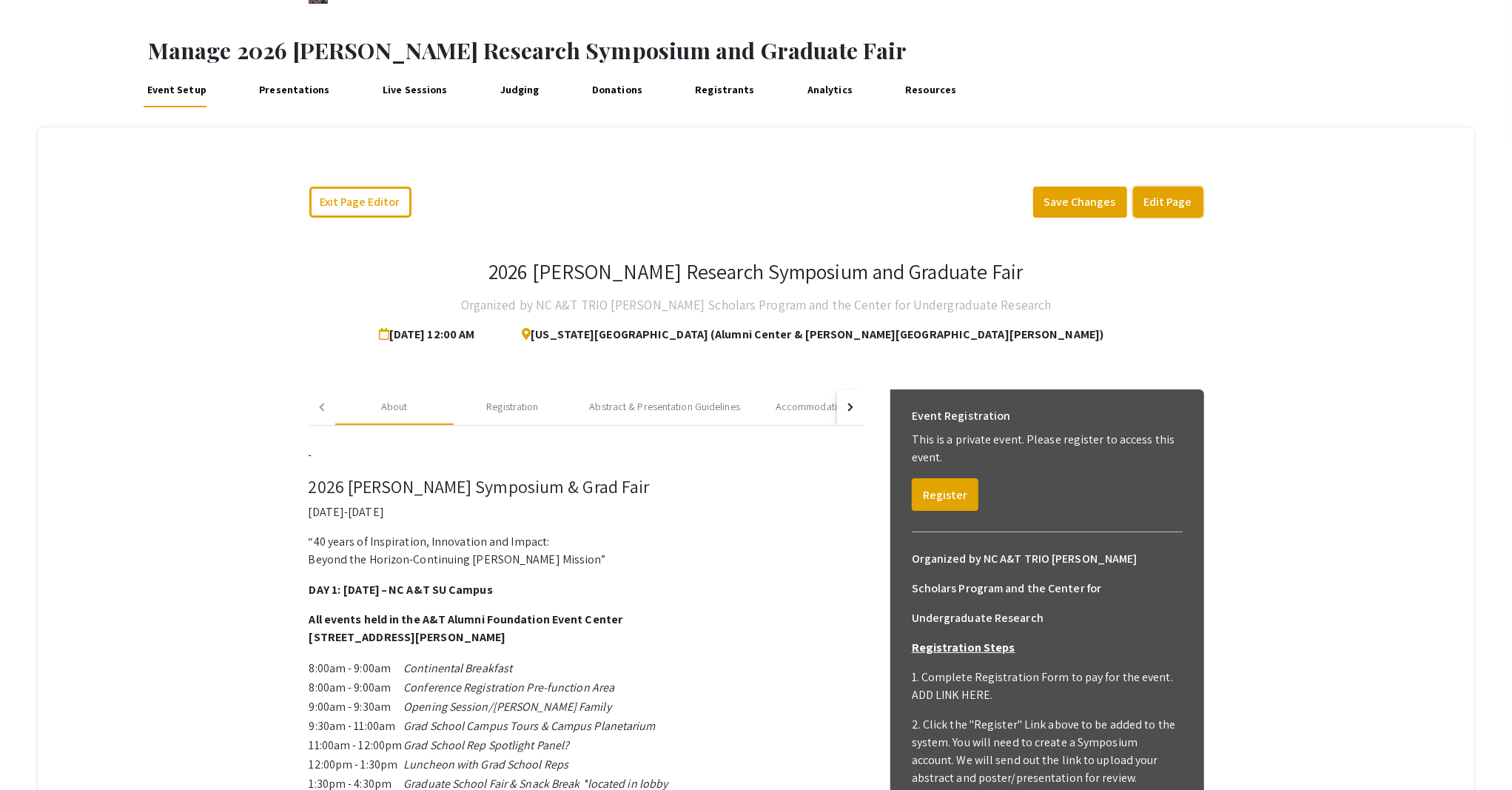
click at [1173, 203] on button "Edit Page" at bounding box center [1167, 202] width 70 height 31
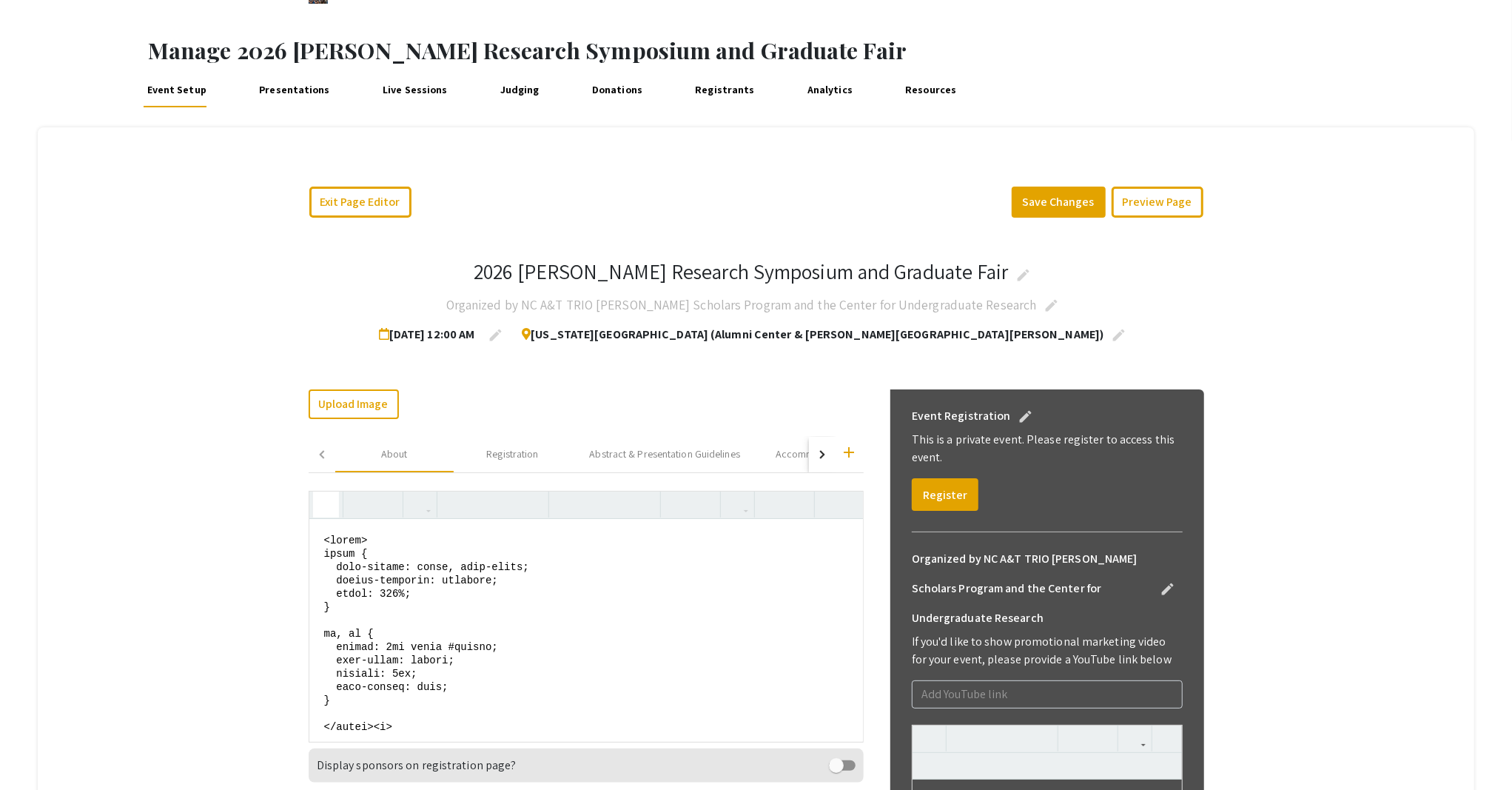
click at [320, 508] on icon "button" at bounding box center [326, 504] width 13 height 24
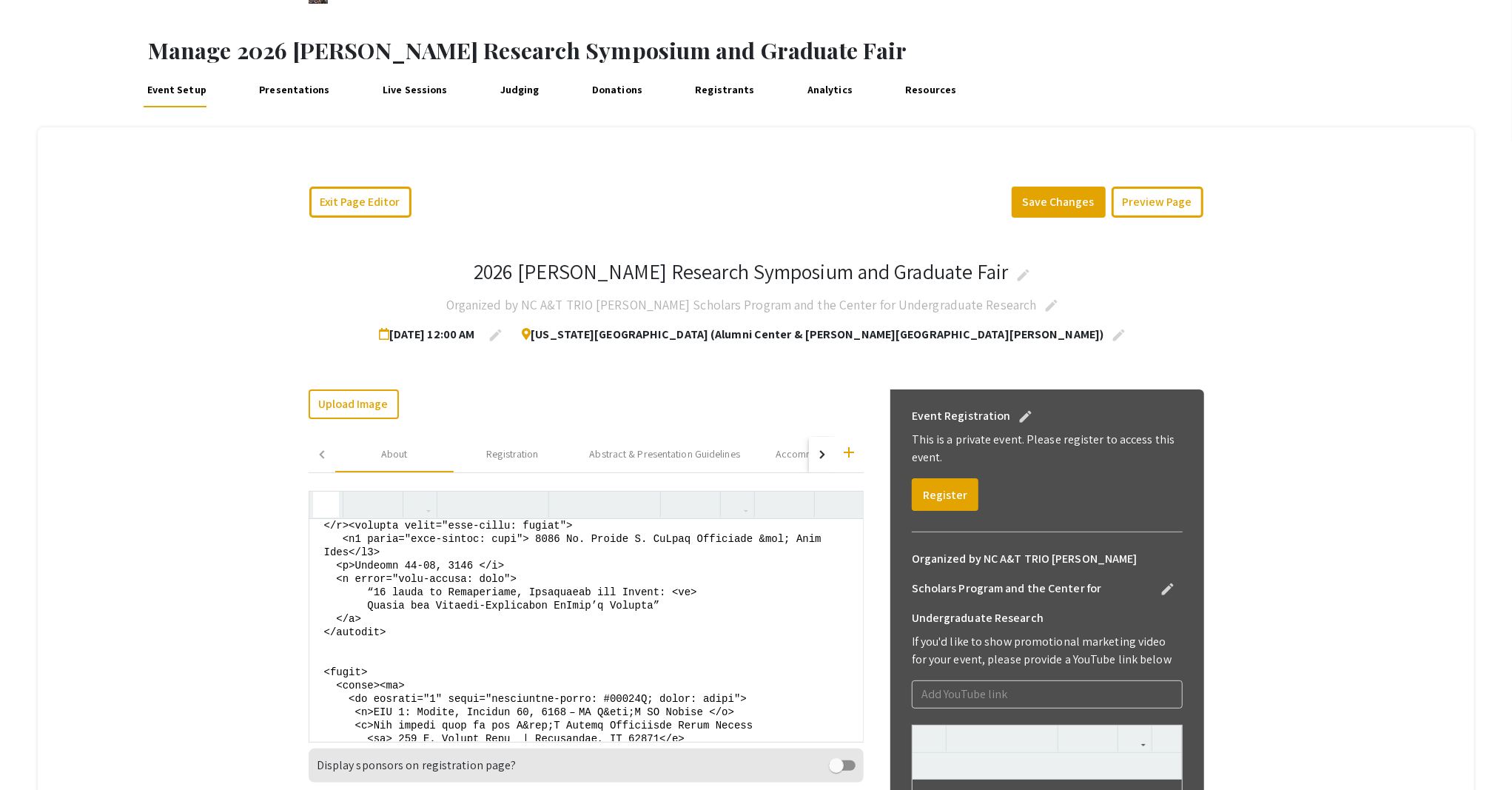
scroll to position [197, 0]
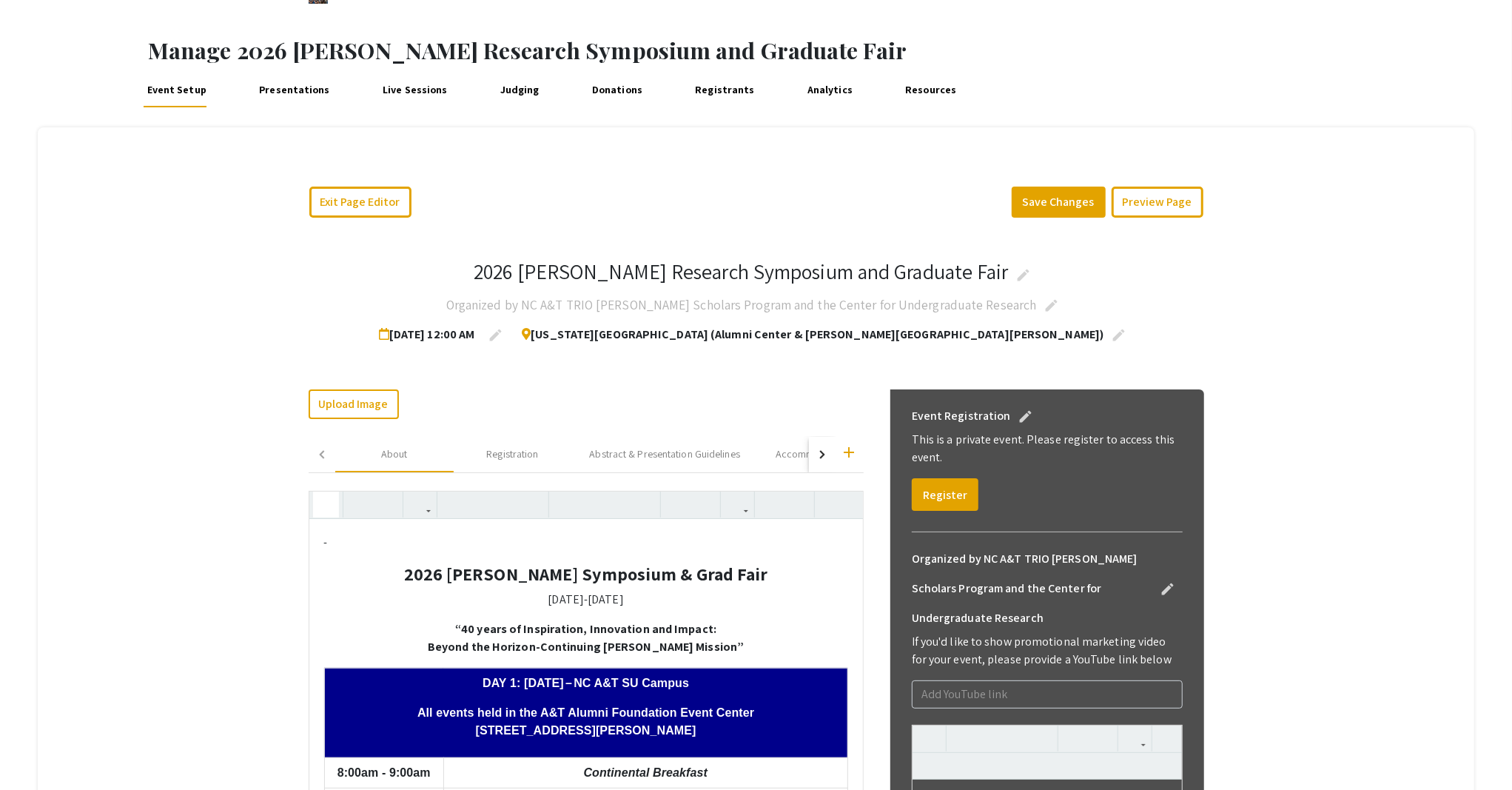
click at [320, 508] on icon "button" at bounding box center [326, 504] width 13 height 24
click at [332, 548] on p "-" at bounding box center [586, 542] width 524 height 18
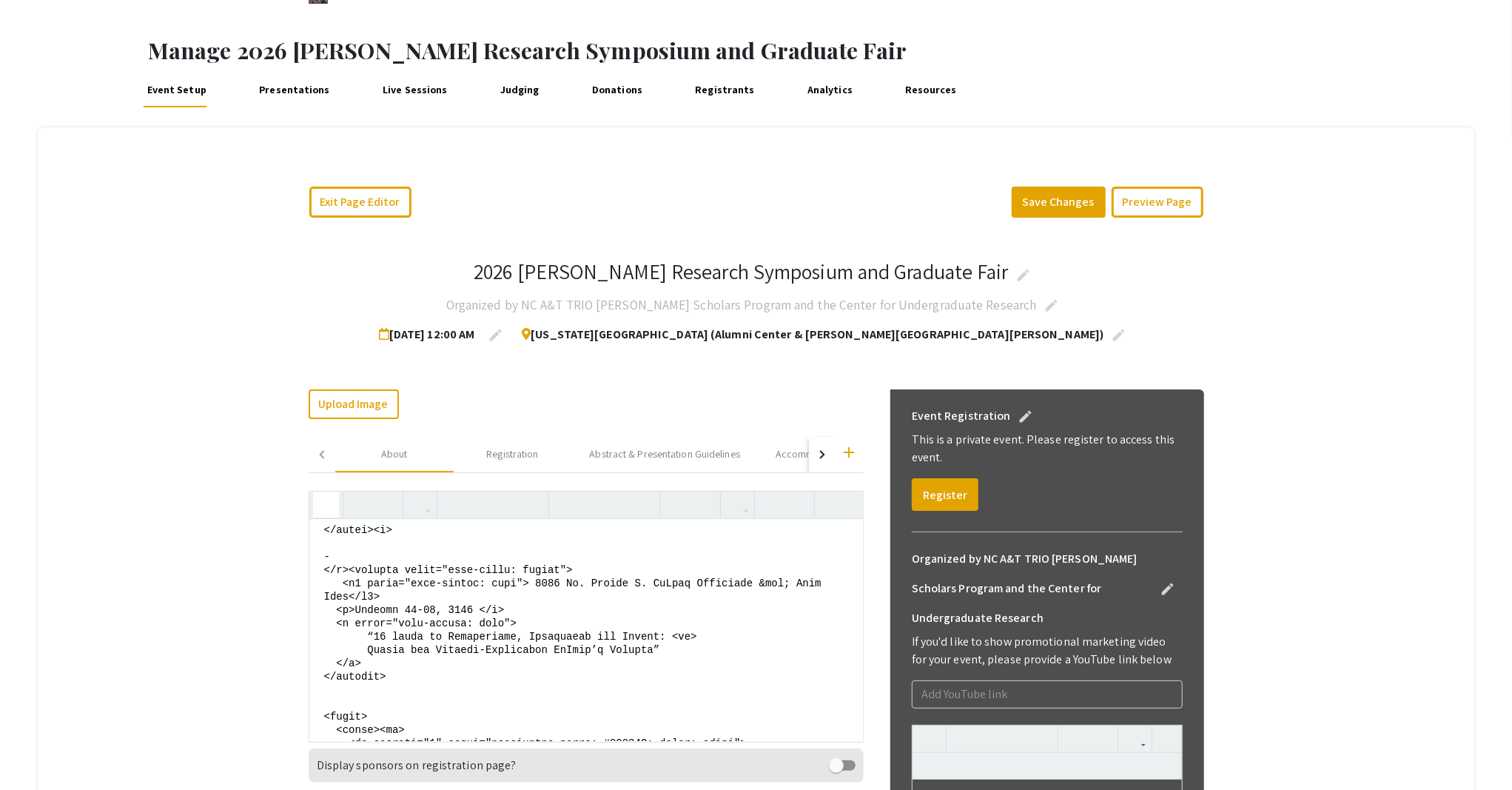
click at [320, 504] on icon "button" at bounding box center [326, 504] width 13 height 24
drag, startPoint x: 332, startPoint y: 593, endPoint x: 366, endPoint y: 568, distance: 42.2
click at [366, 568] on textarea at bounding box center [586, 630] width 553 height 222
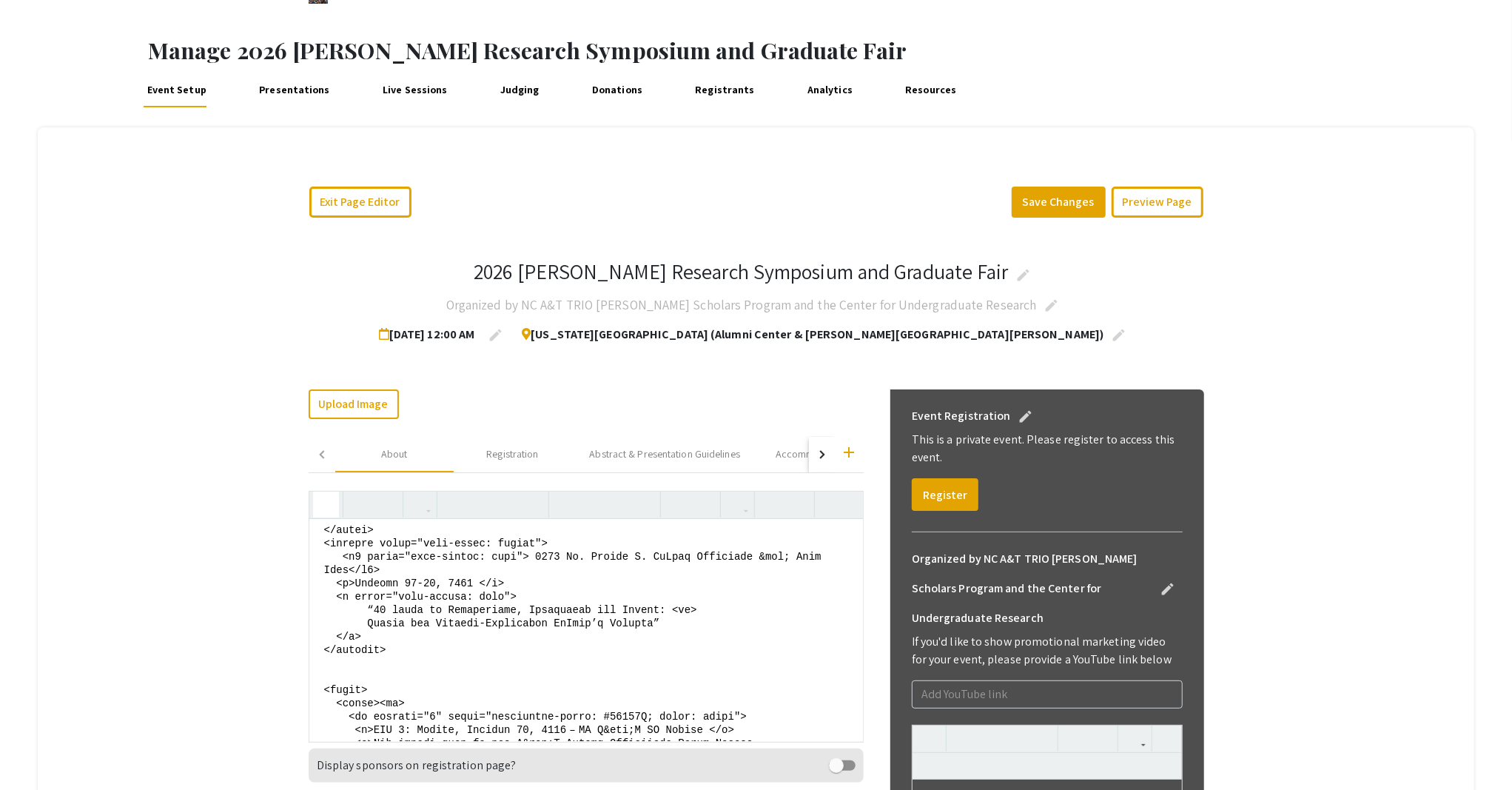
type textarea "<style> table { font-family: arial, sans-serif; border-collapse: collapse; widt…"
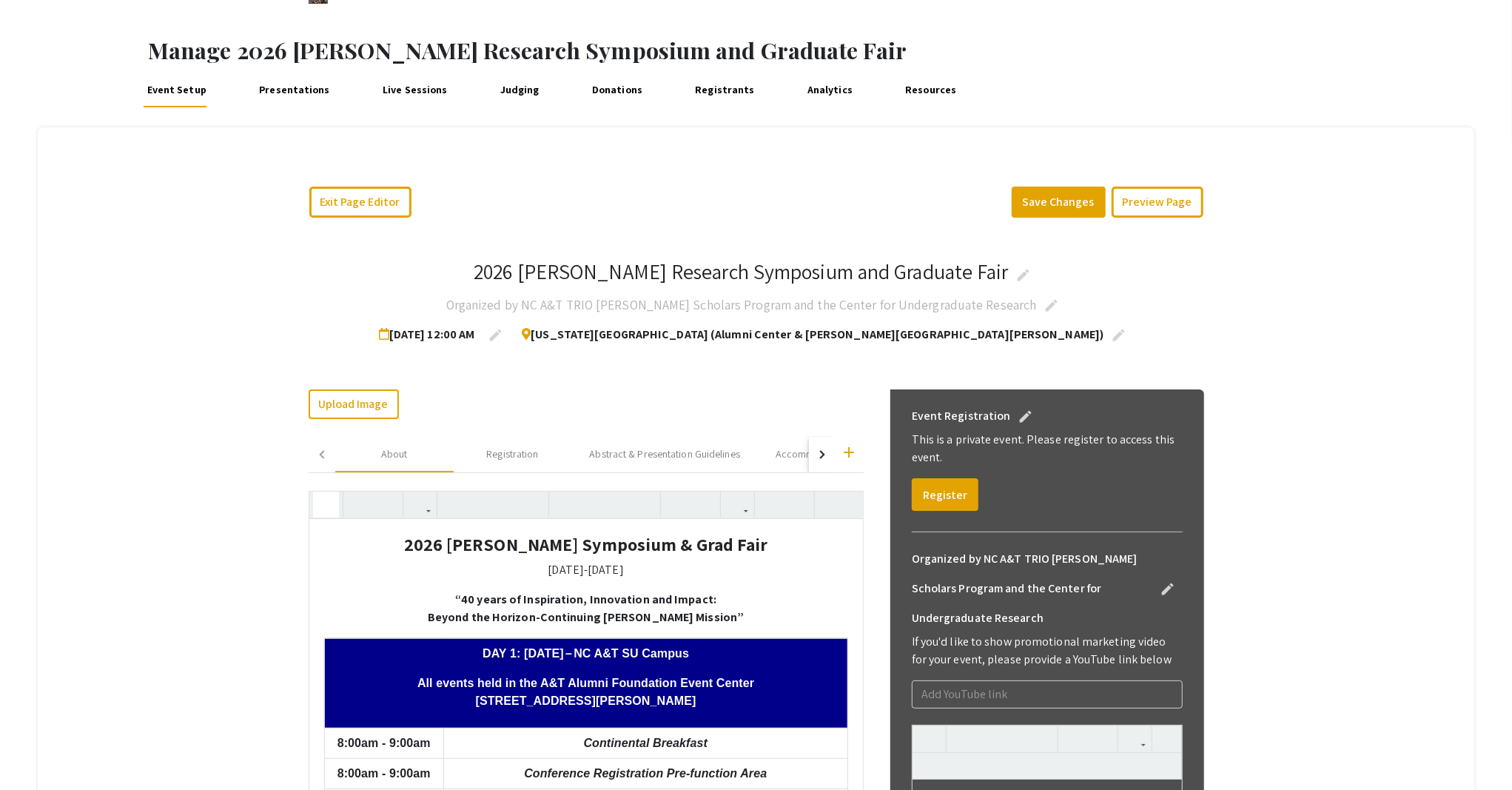
click at [320, 507] on icon "button" at bounding box center [326, 504] width 13 height 24
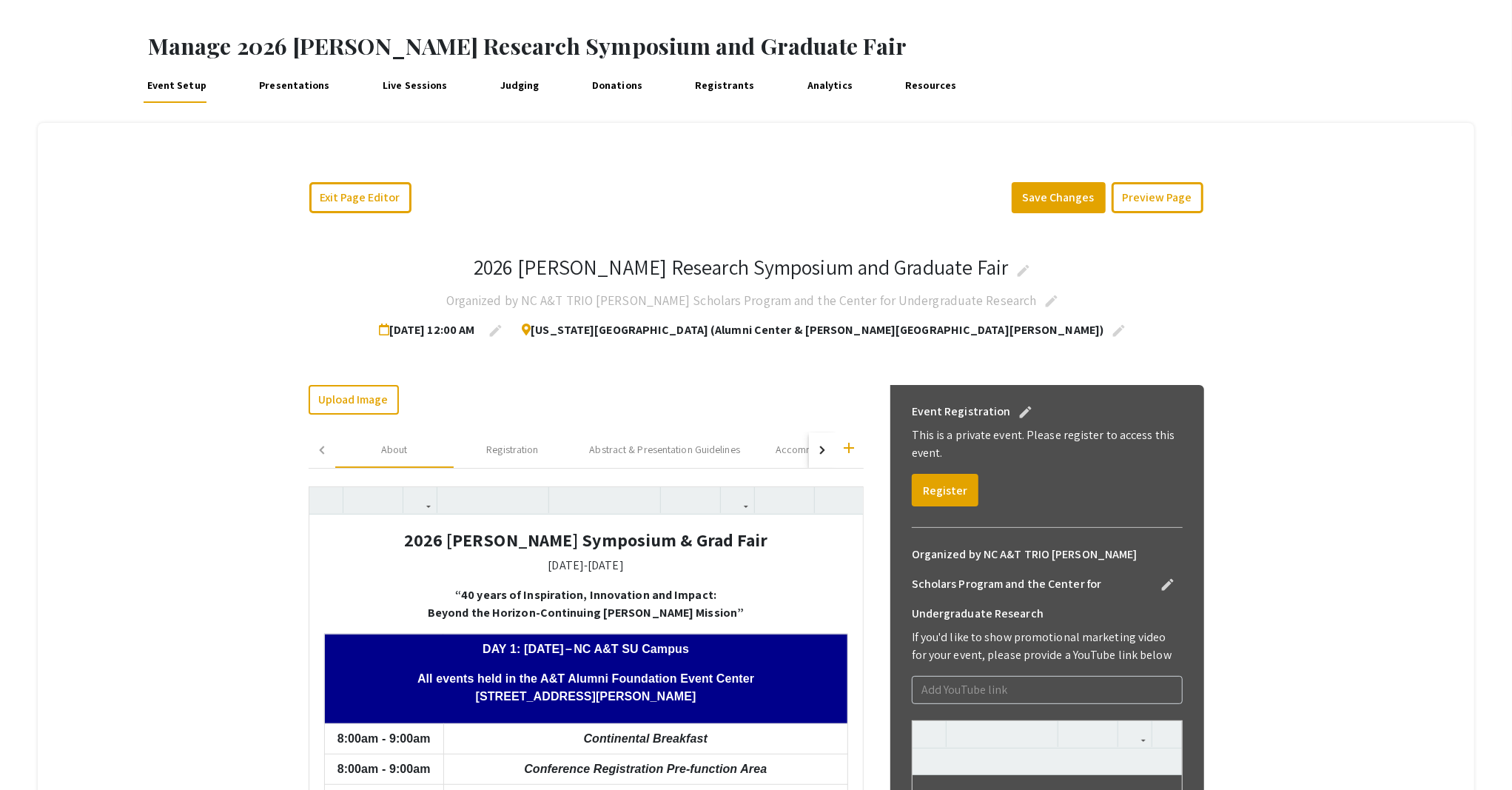
scroll to position [99, 0]
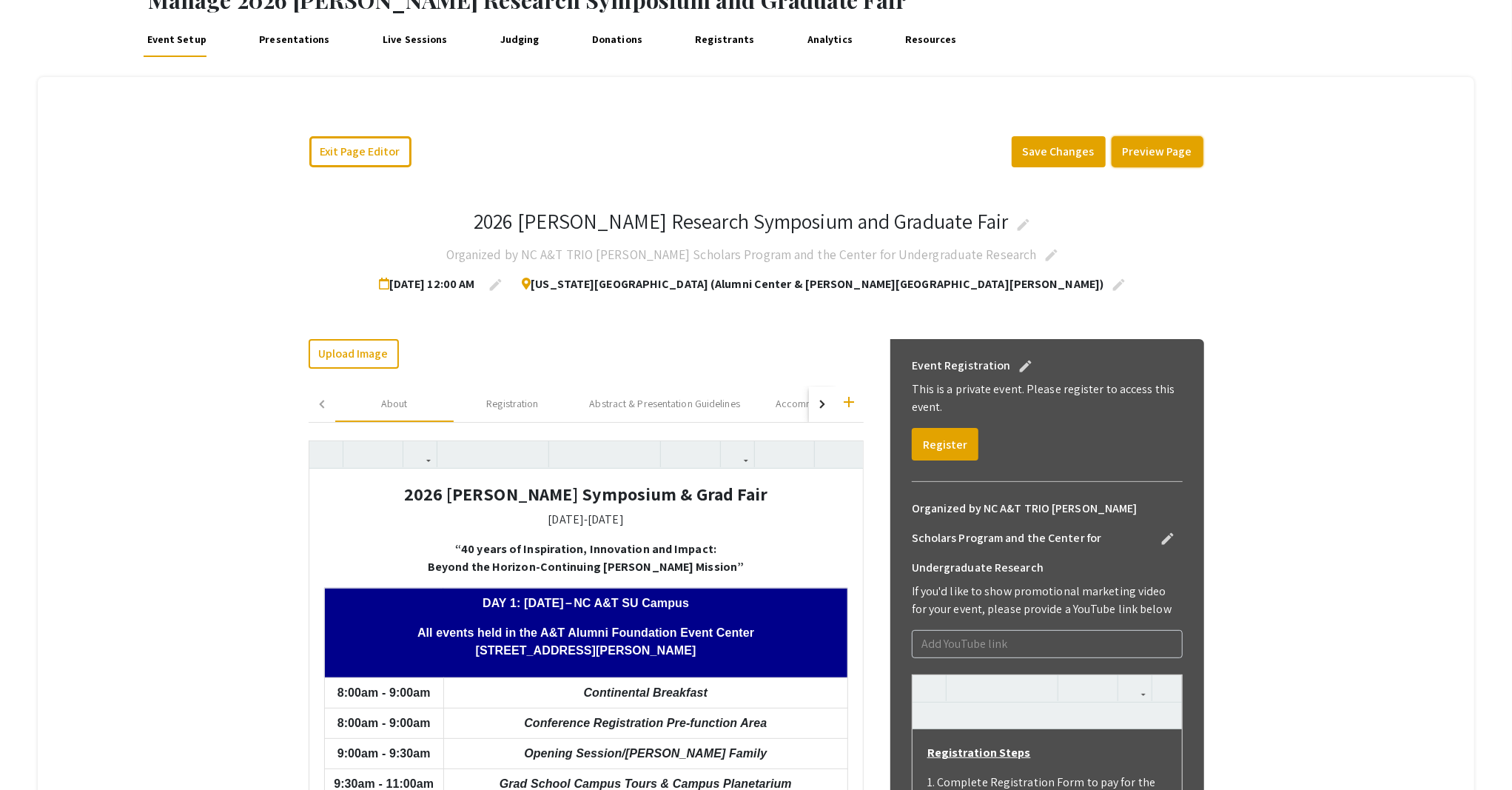
click at [1120, 155] on button "Preview Page" at bounding box center [1156, 152] width 91 height 31
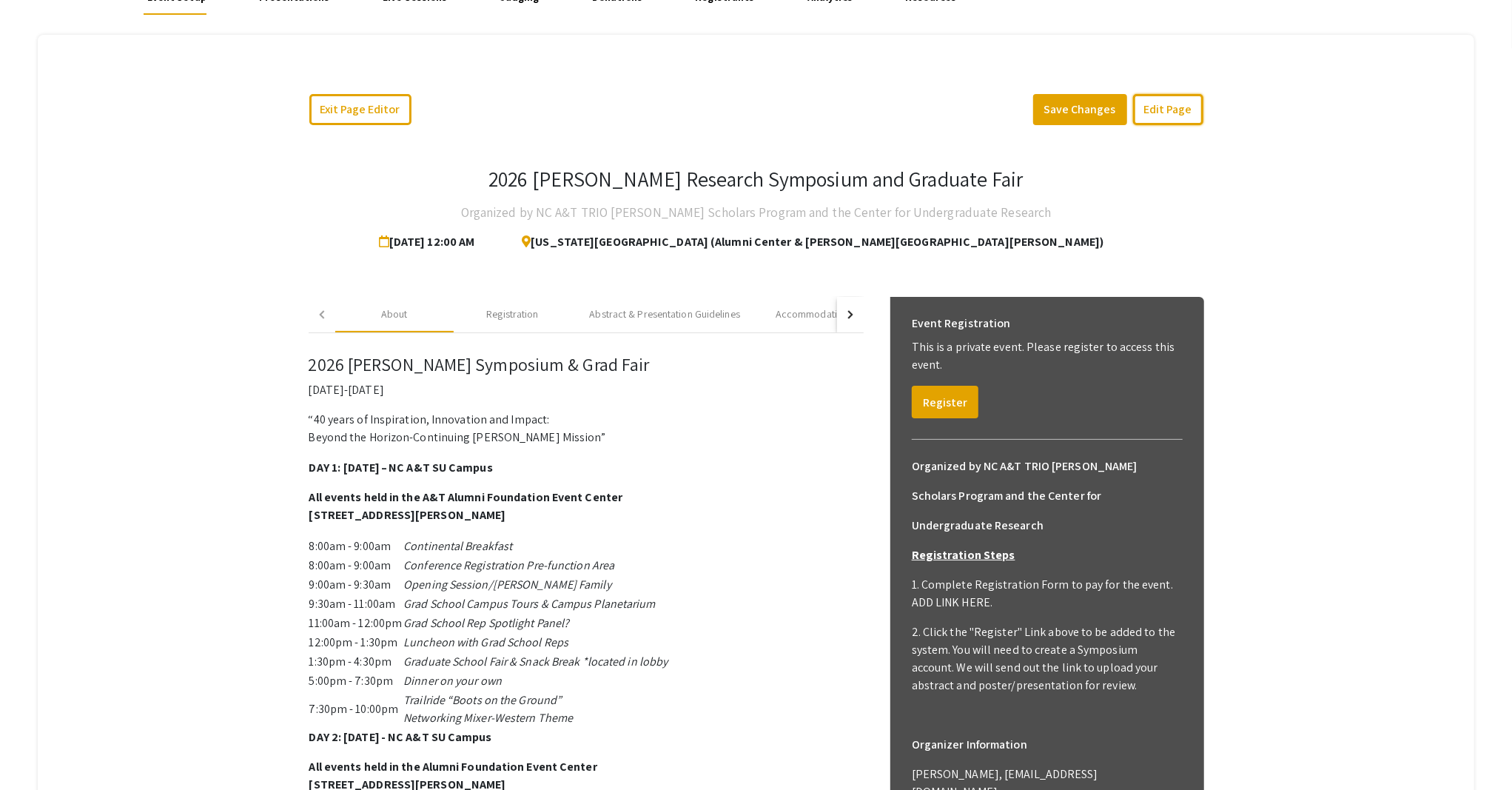
scroll to position [117, 0]
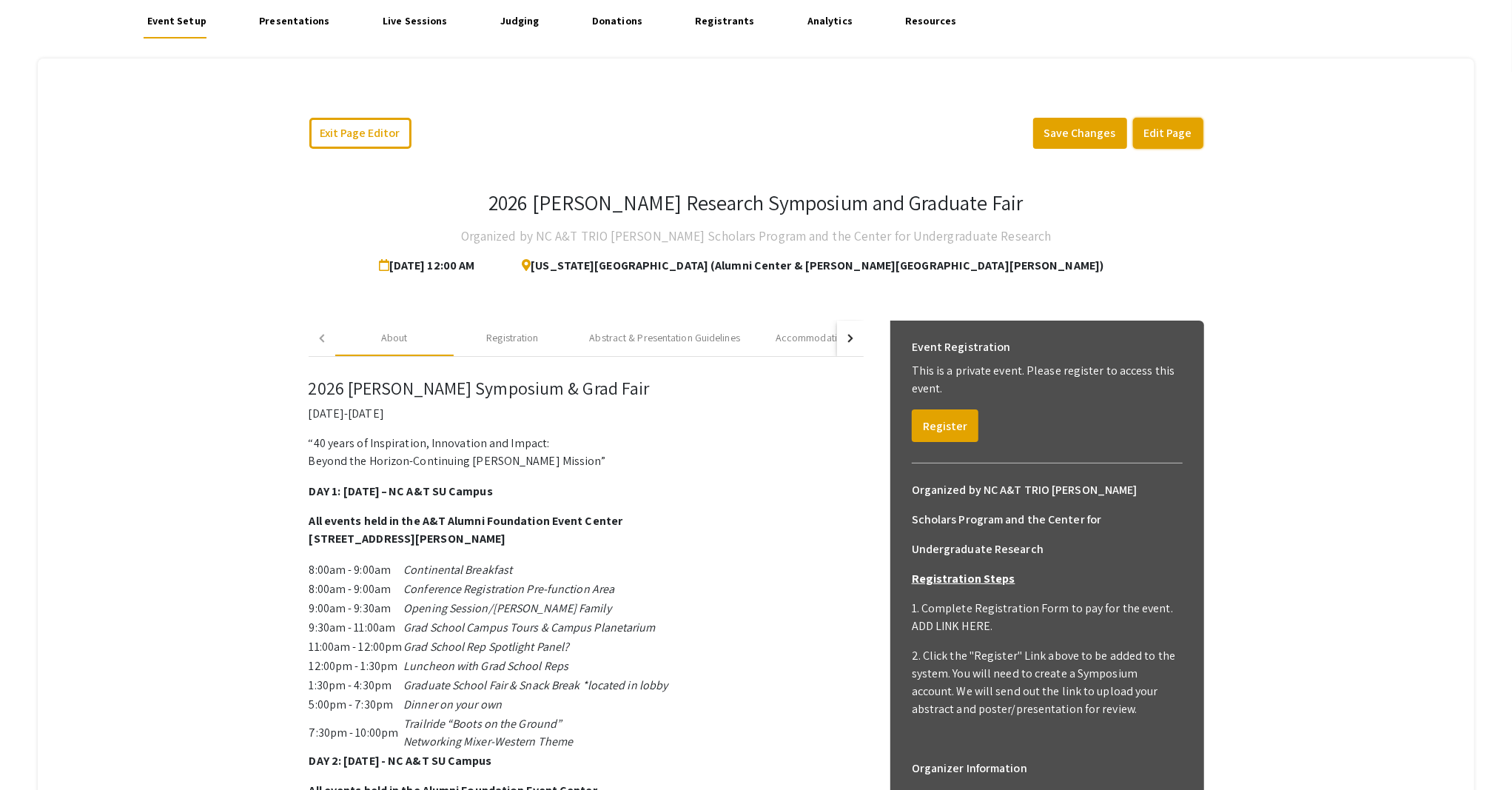
click at [1176, 133] on button "Edit Page" at bounding box center [1167, 133] width 70 height 31
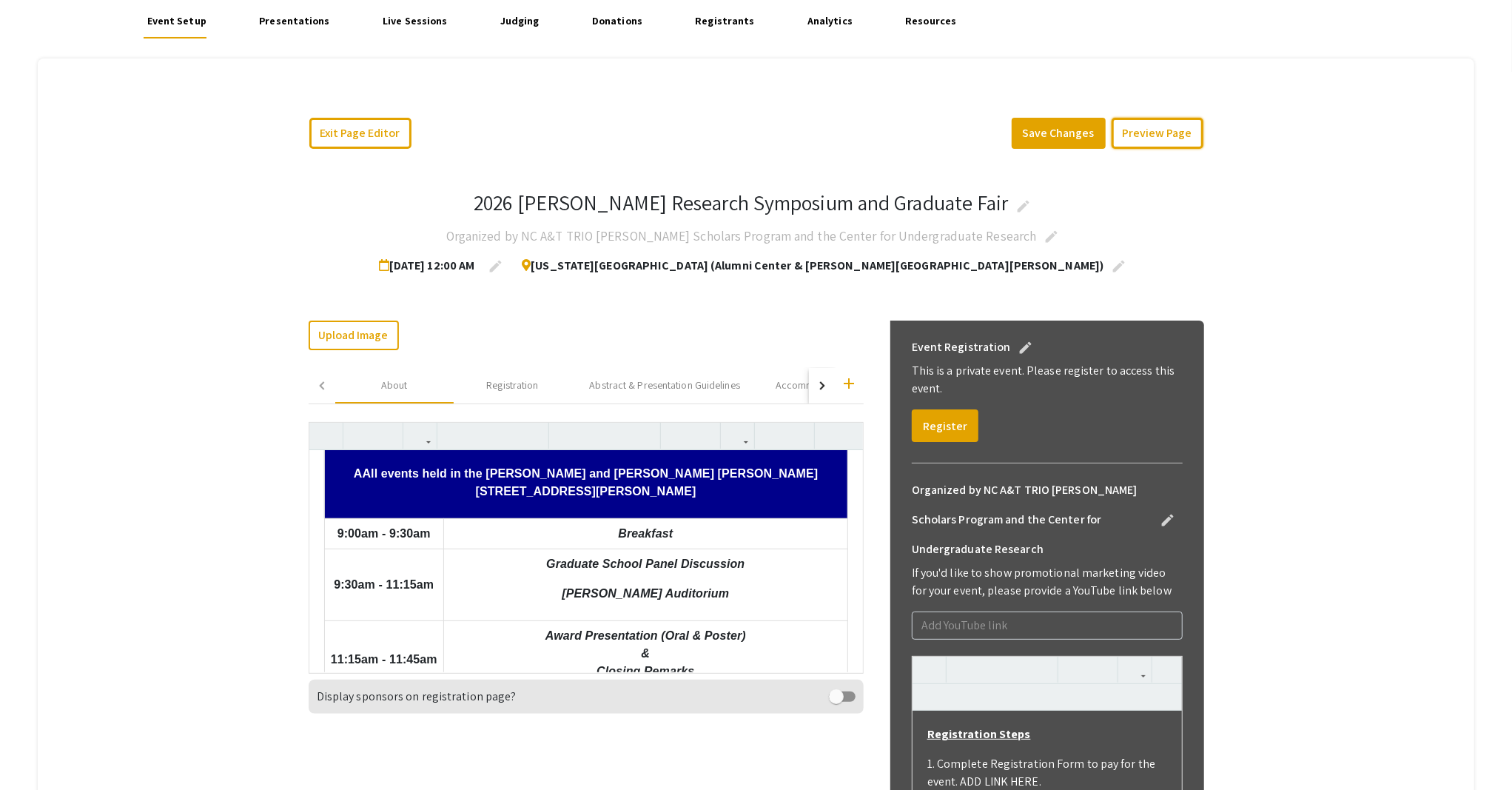
scroll to position [1026, 0]
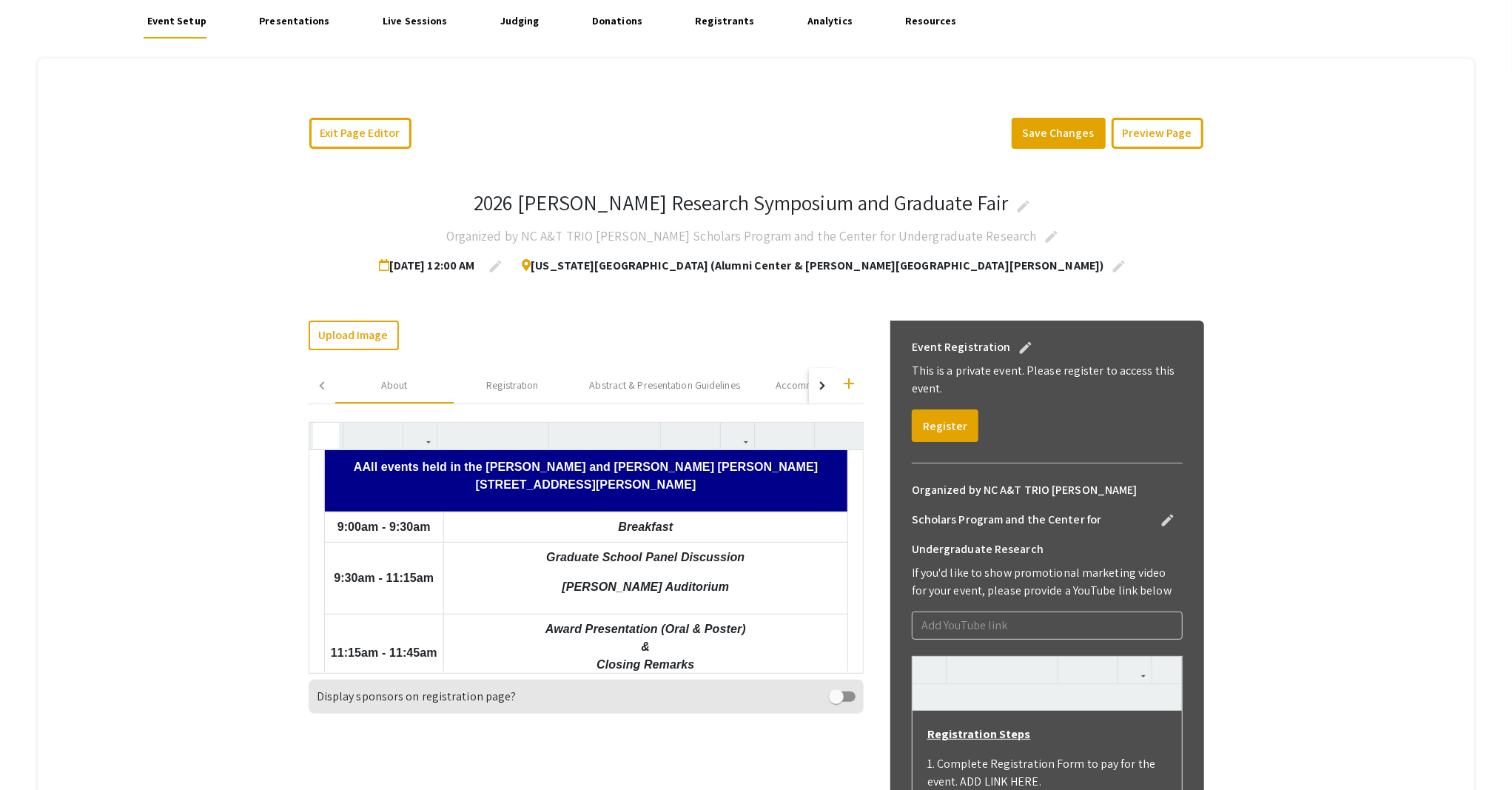
click at [324, 440] on icon "button" at bounding box center [326, 435] width 13 height 24
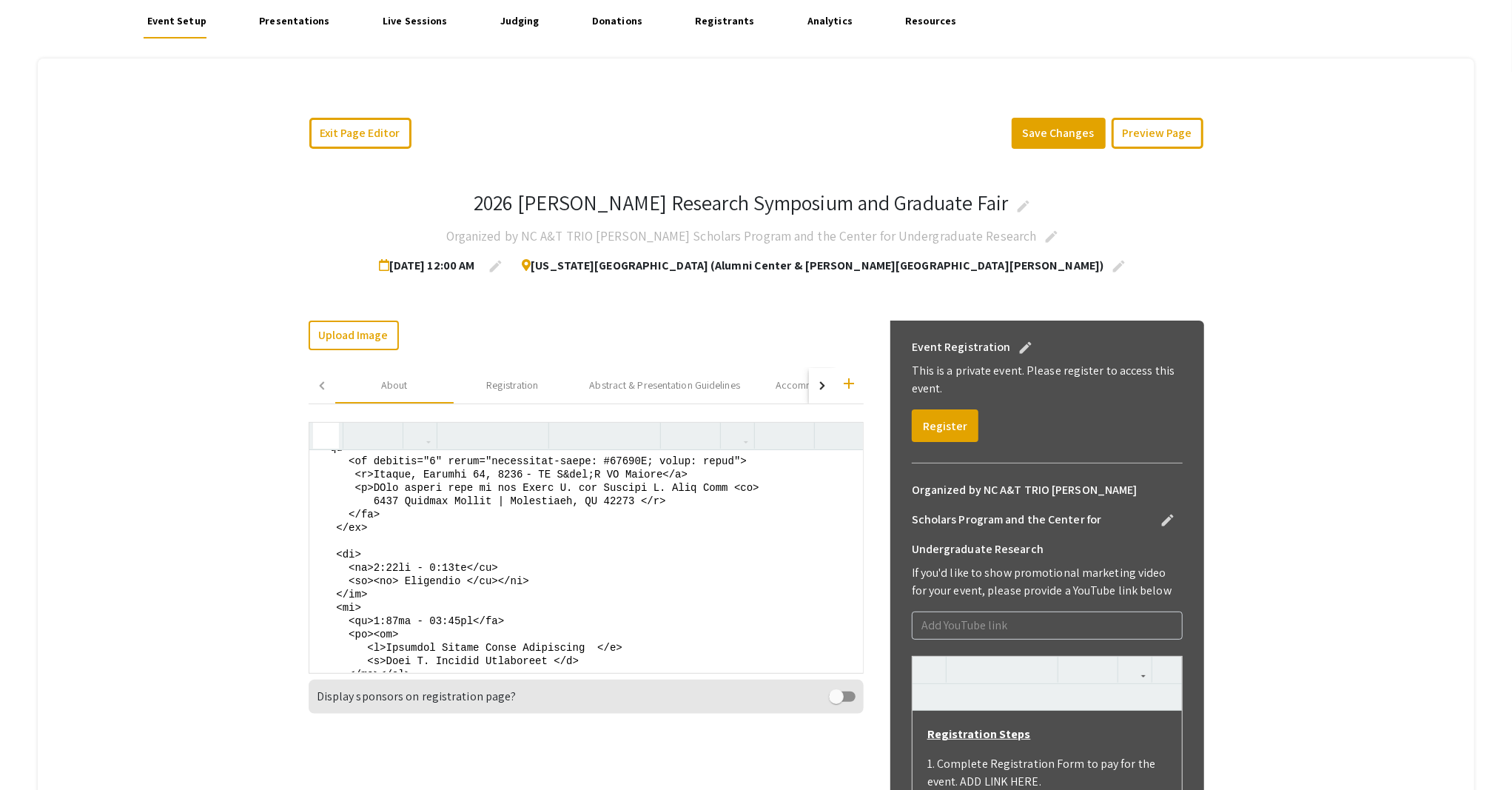
scroll to position [1677, 0]
click at [374, 533] on textarea at bounding box center [586, 561] width 553 height 222
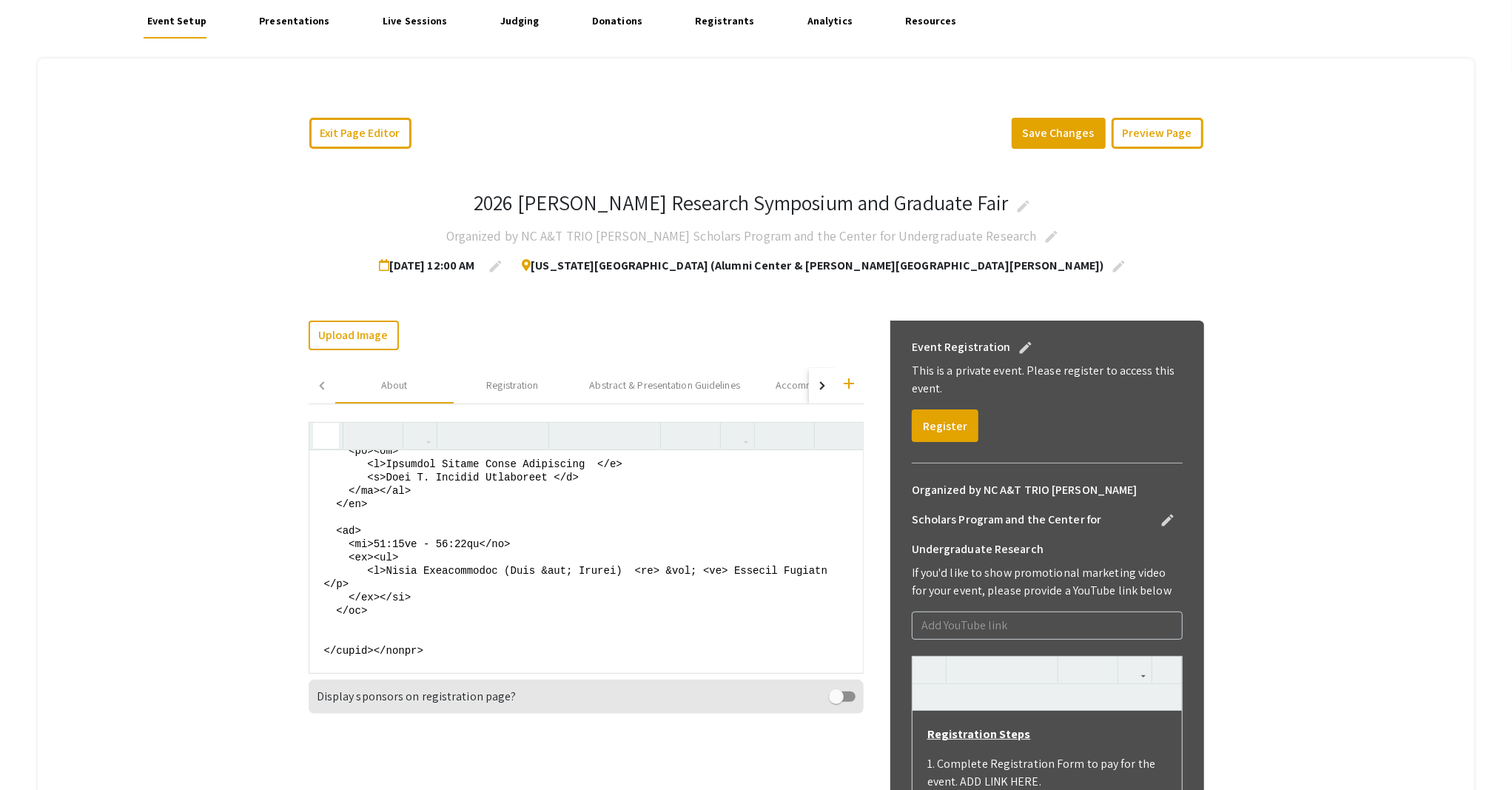
scroll to position [1966, 0]
type textarea "<style> table { font-family: arial, sans-serif; border-collapse: collapse; widt…"
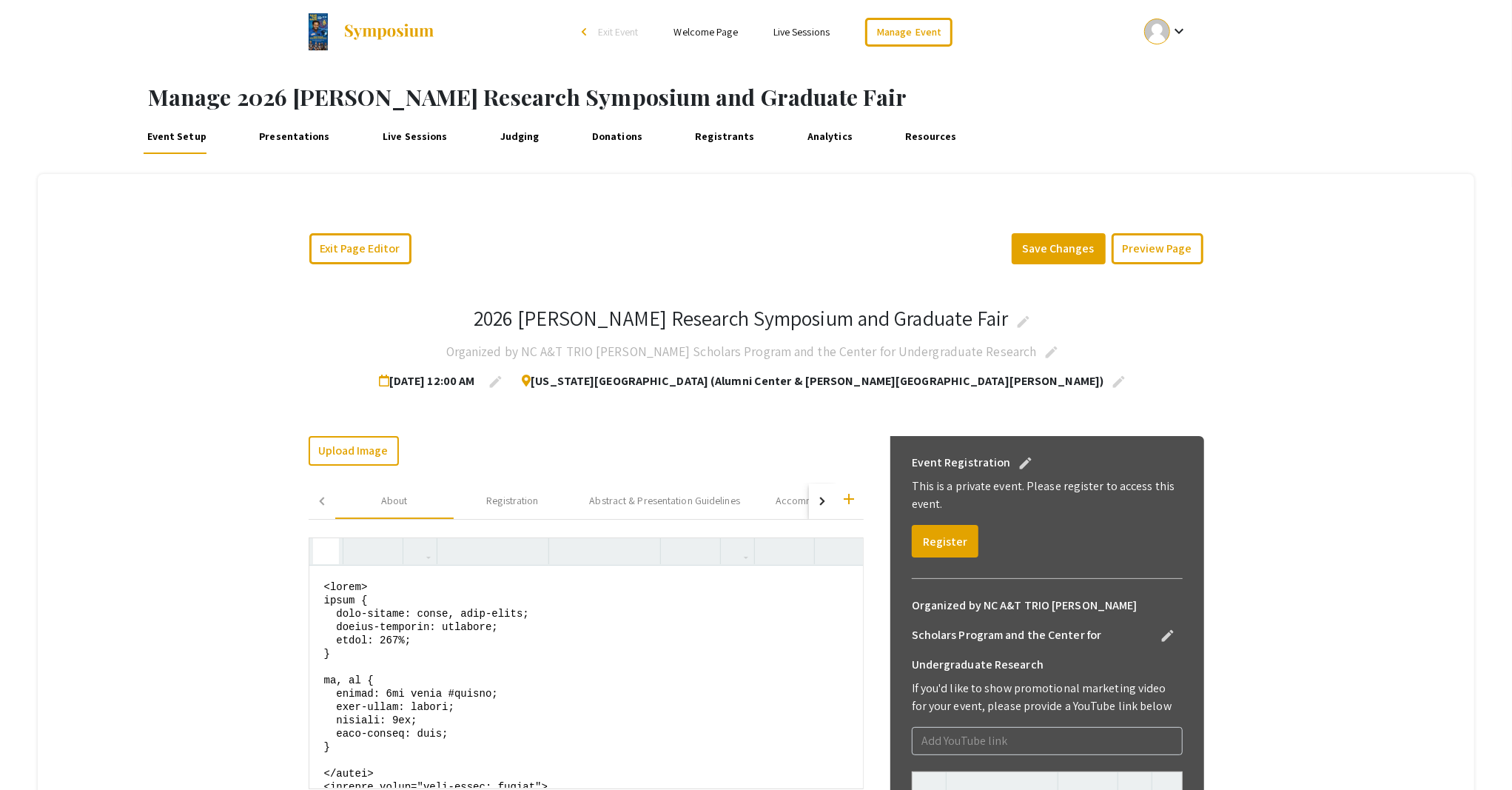
scroll to position [0, 0]
drag, startPoint x: 446, startPoint y: 603, endPoint x: 340, endPoint y: 500, distance: 147.8
click at [340, 500] on mat-tab-group "About Registration Abstract & Presentation Guidelines Accommodation Recommendat…" at bounding box center [586, 658] width 555 height 346
click at [352, 600] on textarea at bounding box center [586, 678] width 553 height 222
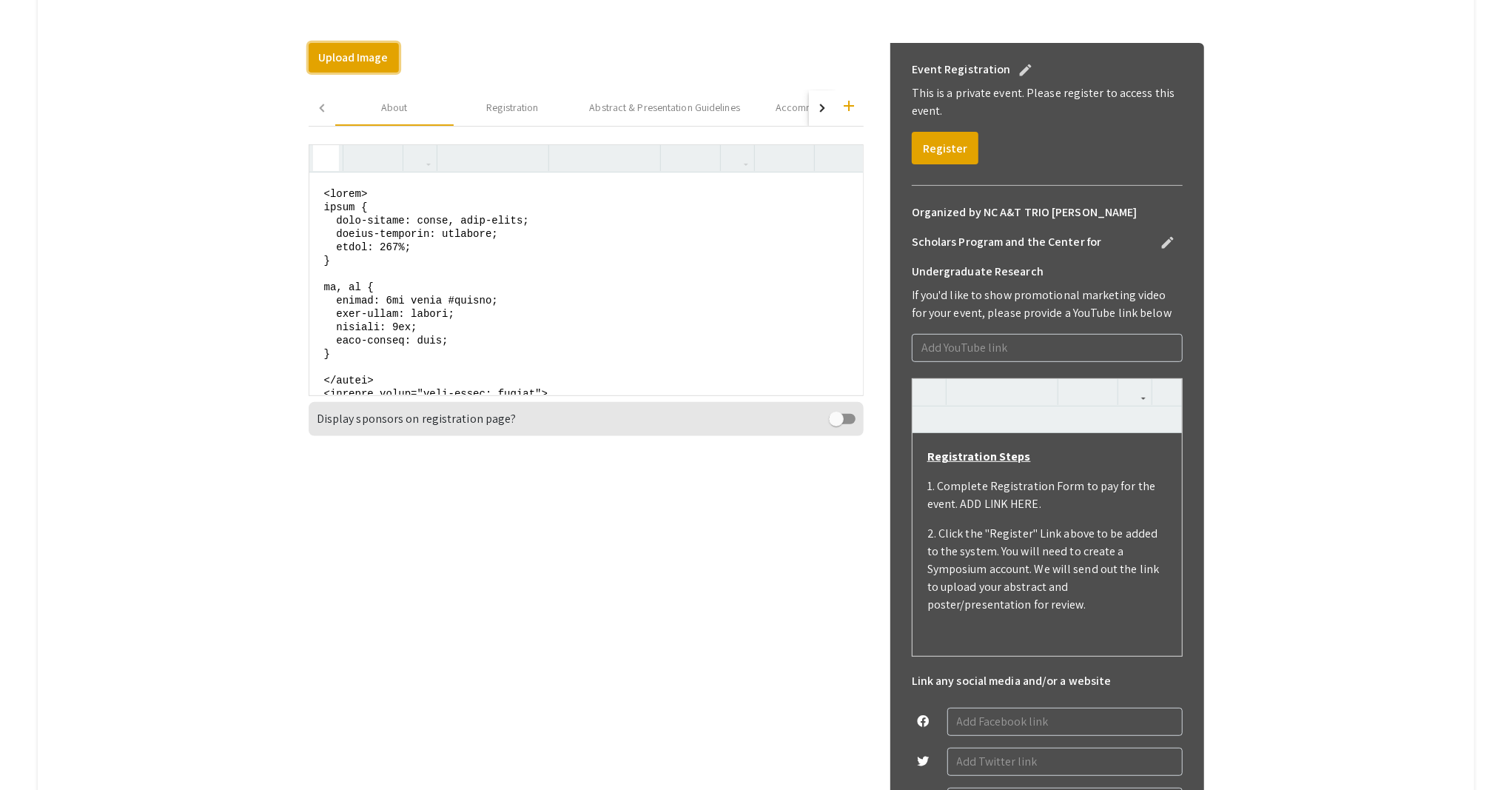
drag, startPoint x: 426, startPoint y: 322, endPoint x: 309, endPoint y: 64, distance: 283.3
click at [309, 64] on div "Upload Image Change Image add About Registration Abstract & Presentation Guidel…" at bounding box center [586, 553] width 555 height 1022
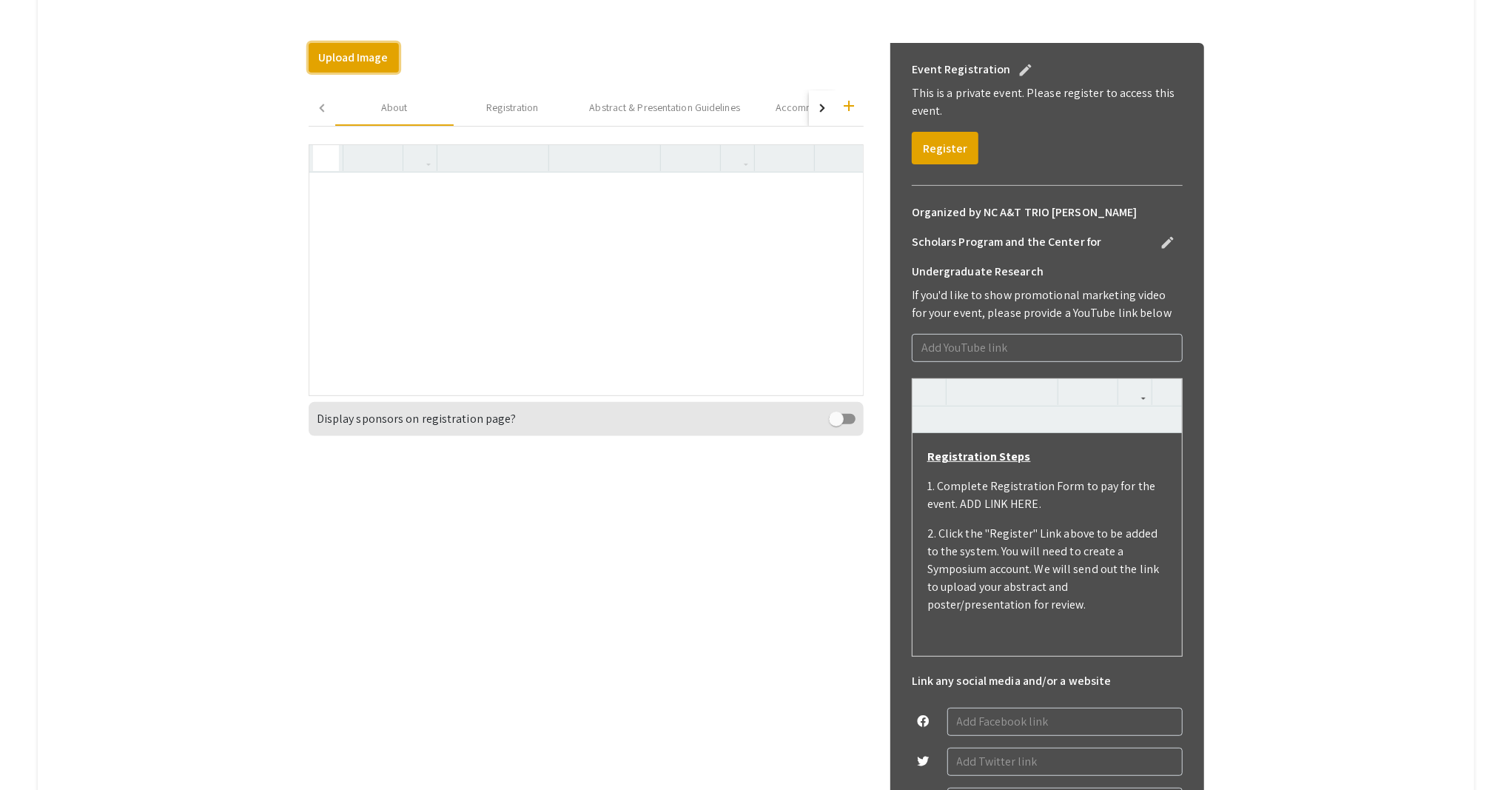
paste textarea "<section style="text-align: center;"> <h4 style="font-weight: bold;">2026 Dr. R…"
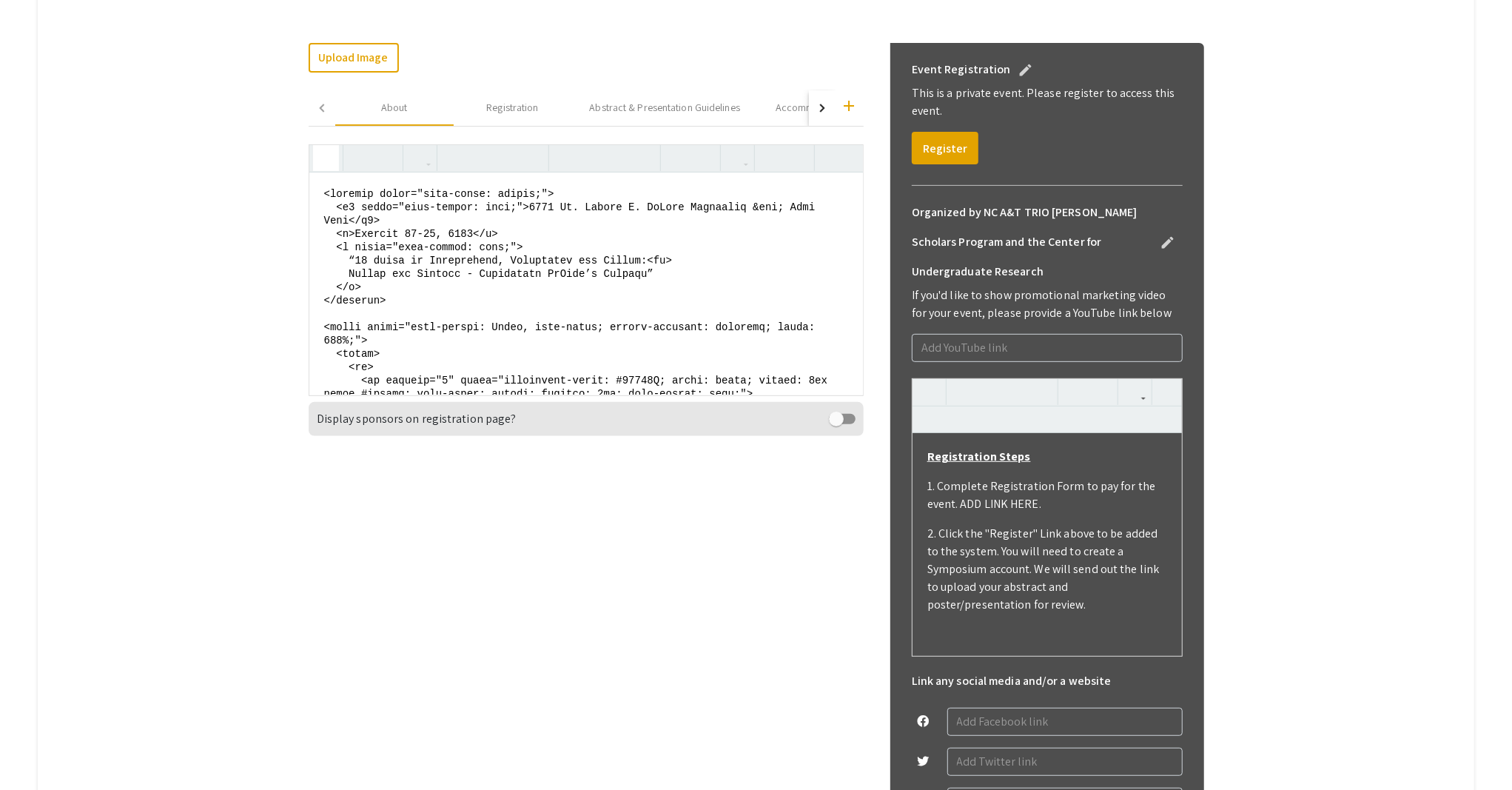
click at [321, 158] on icon "button" at bounding box center [326, 158] width 13 height 24
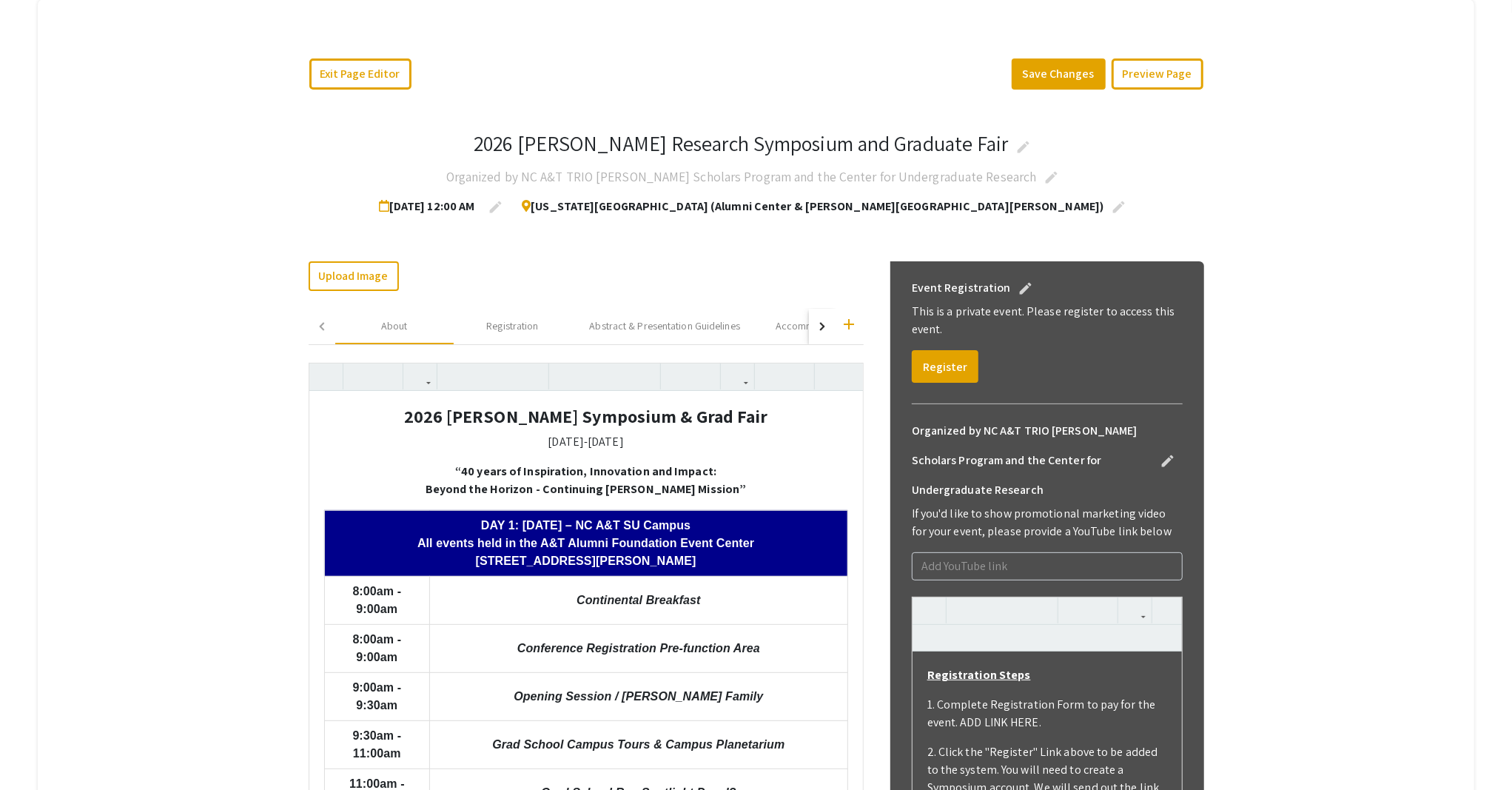
scroll to position [197, 0]
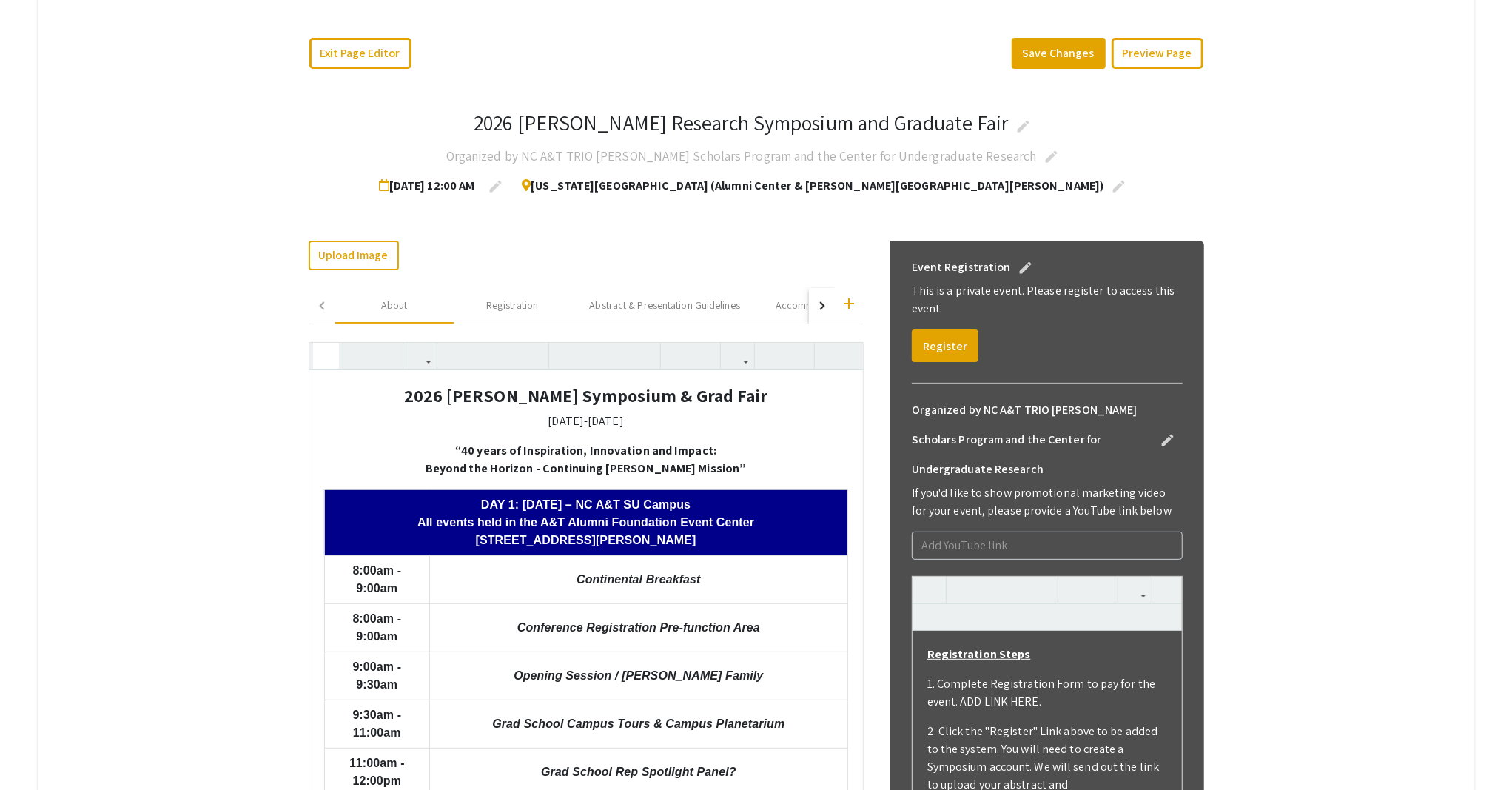
click at [322, 354] on icon "button" at bounding box center [326, 356] width 13 height 24
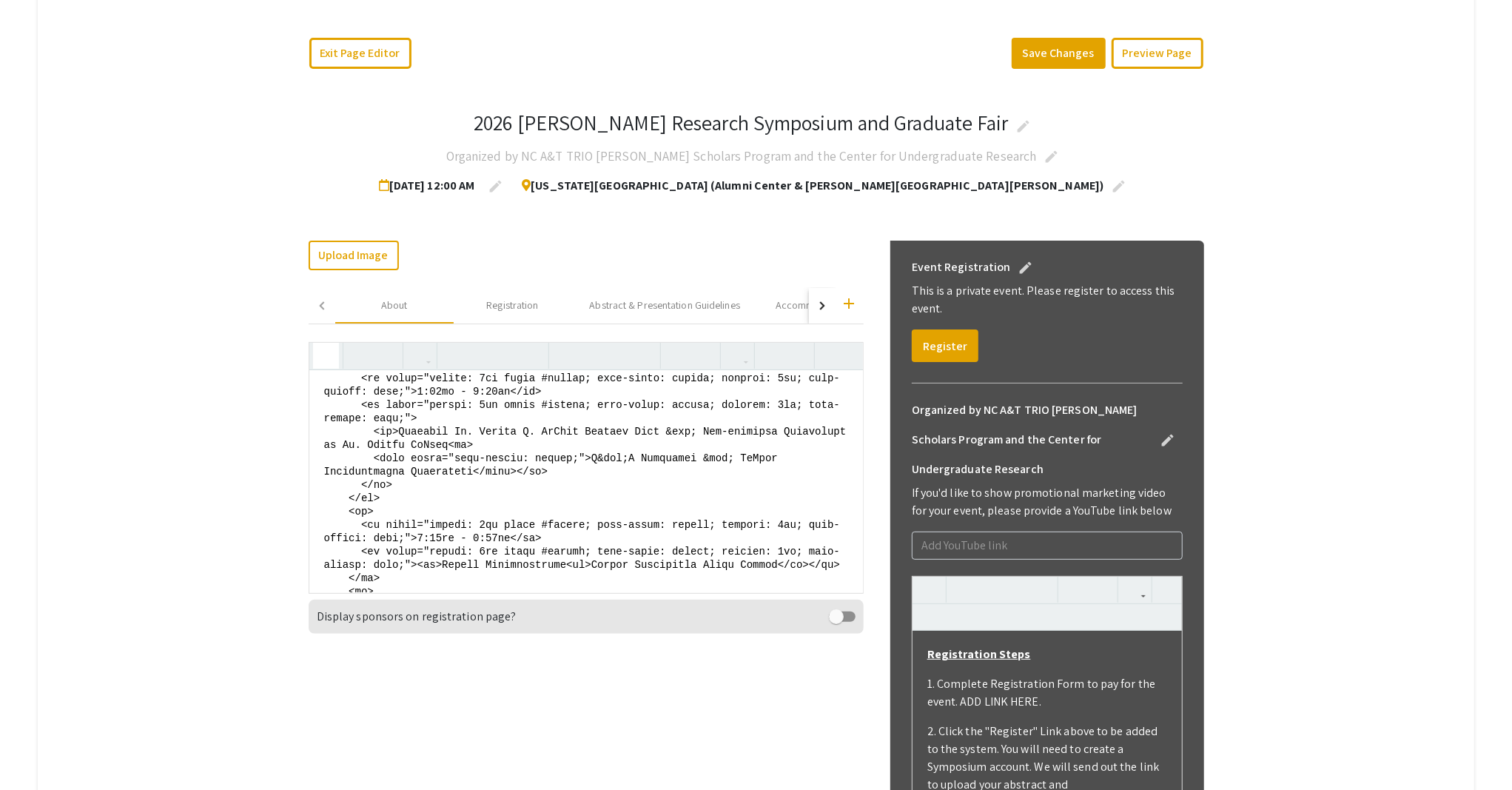
scroll to position [1381, 0]
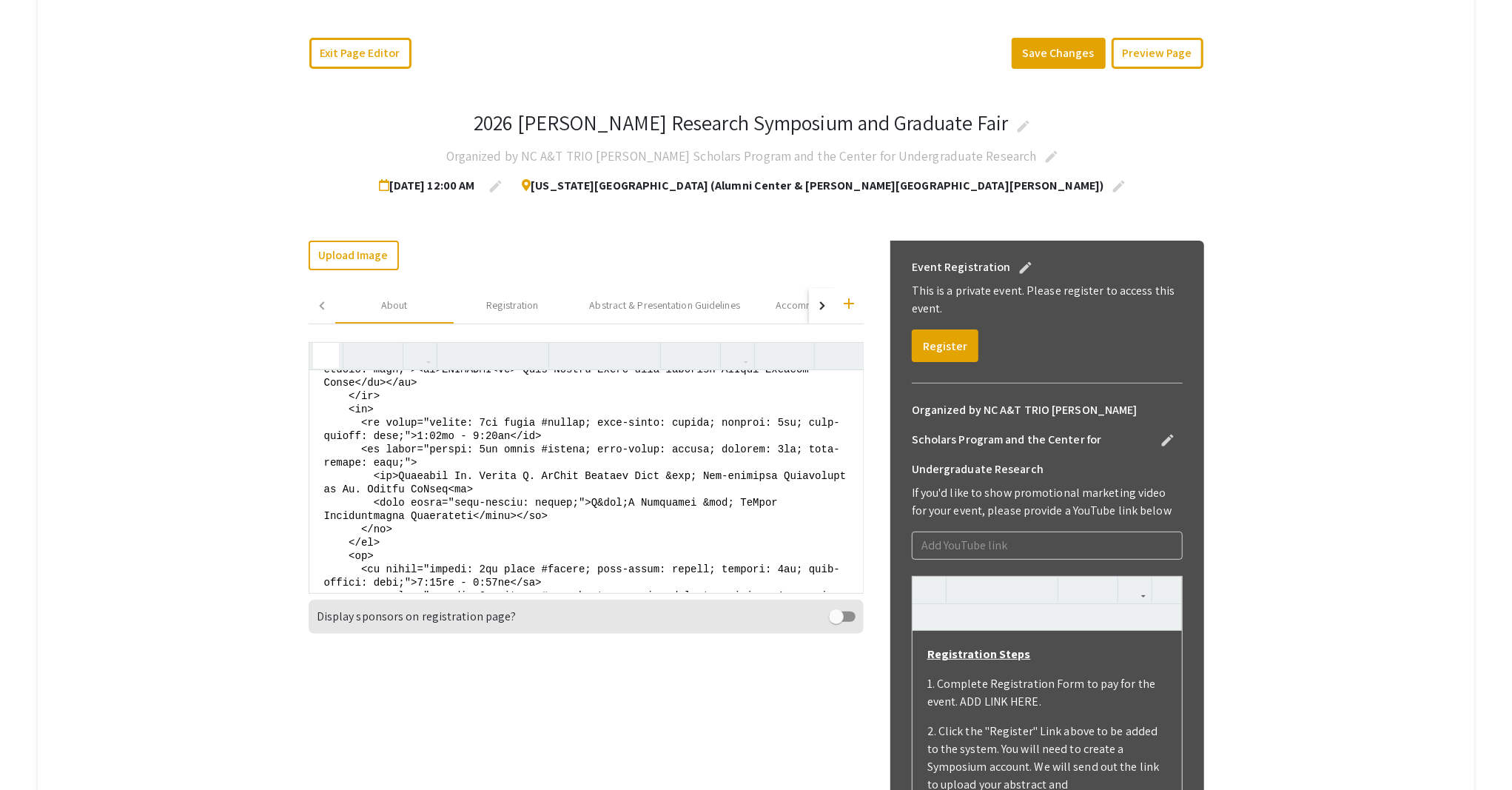
click at [691, 489] on textarea at bounding box center [586, 481] width 553 height 222
type textarea "<section style="text-align: center;"> <h4 style="font-weight: bold;">2026 Dr. R…"
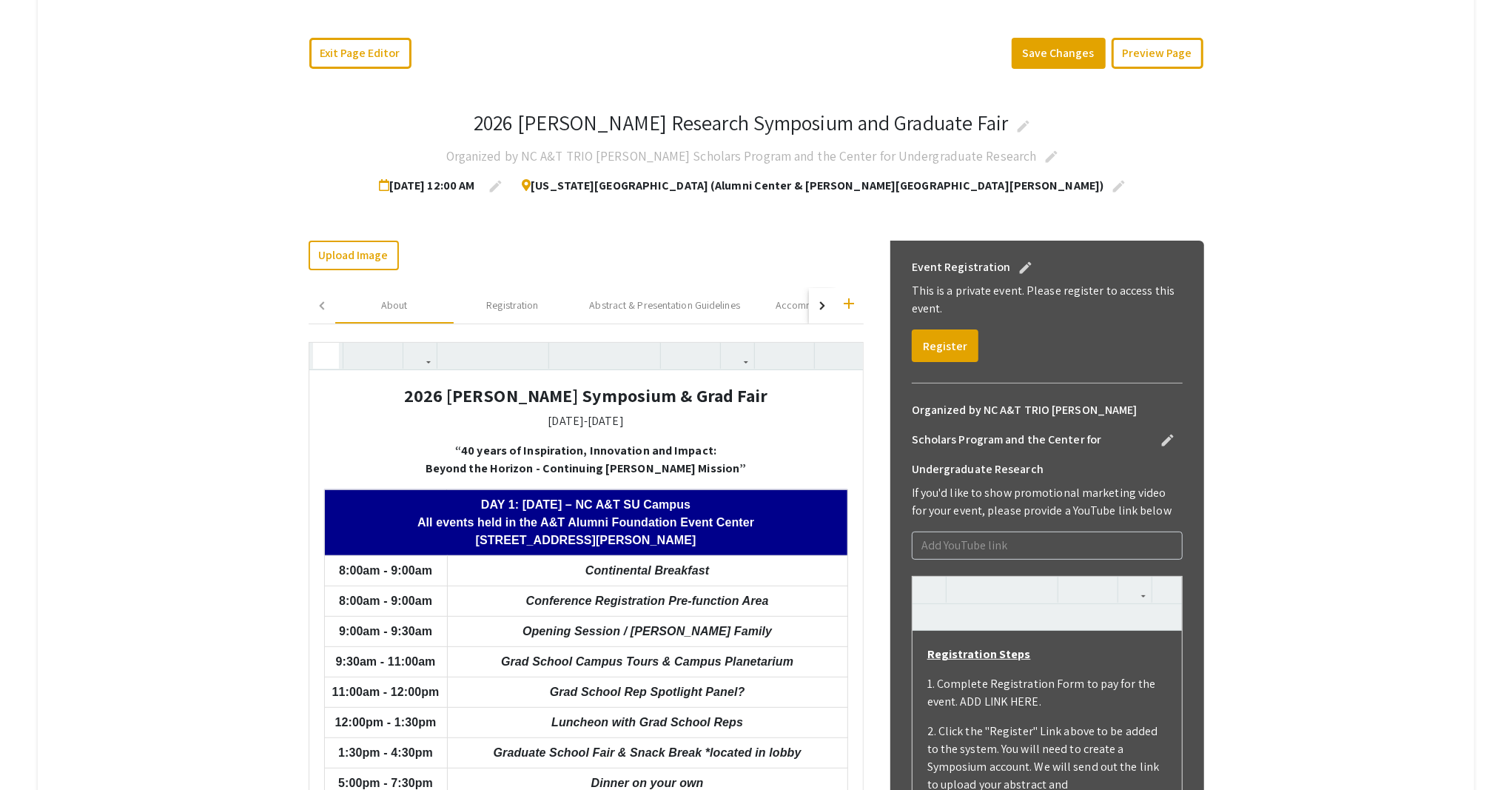
click at [313, 350] on button "button" at bounding box center [326, 356] width 26 height 26
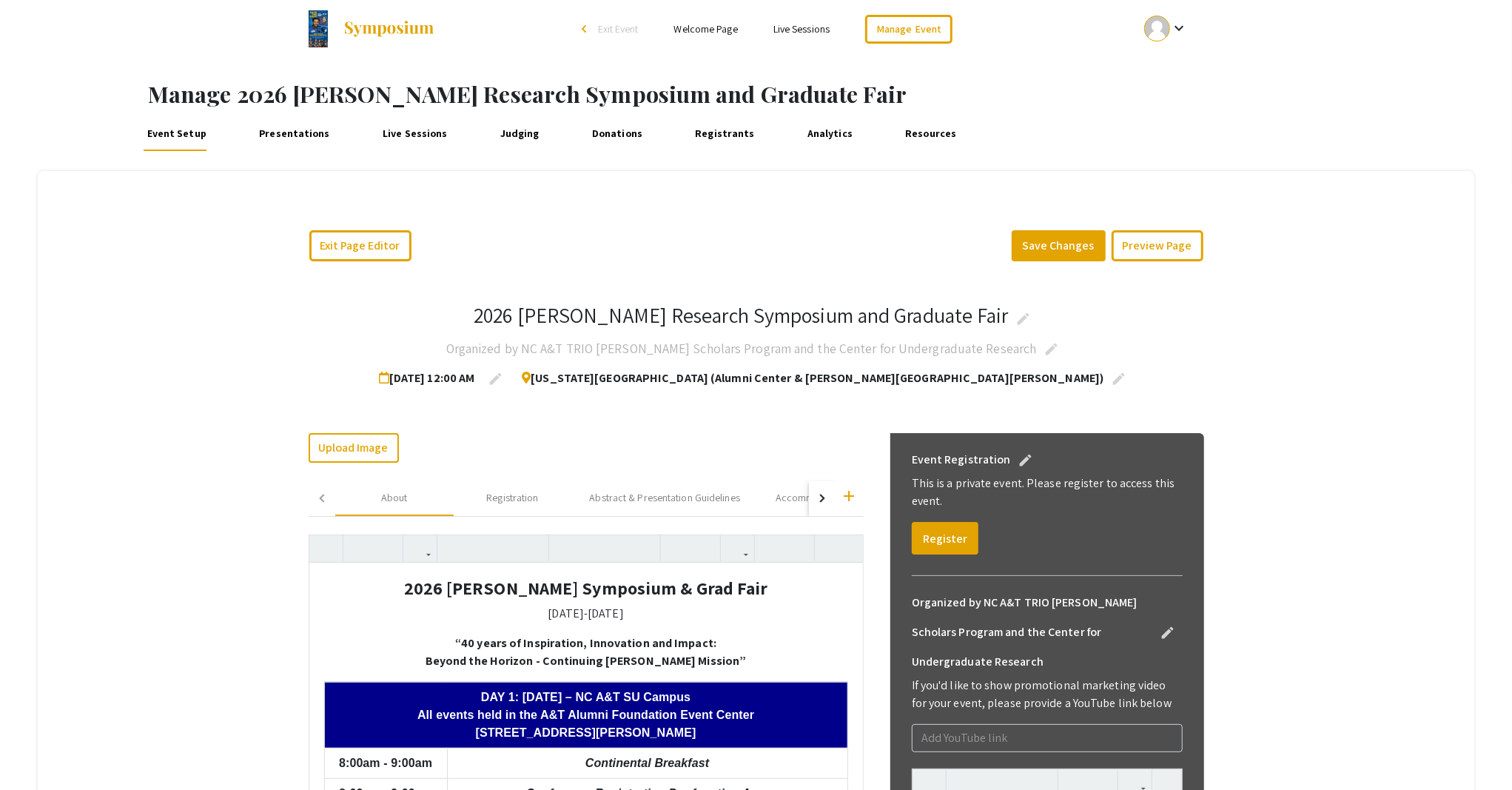
scroll to position [0, 0]
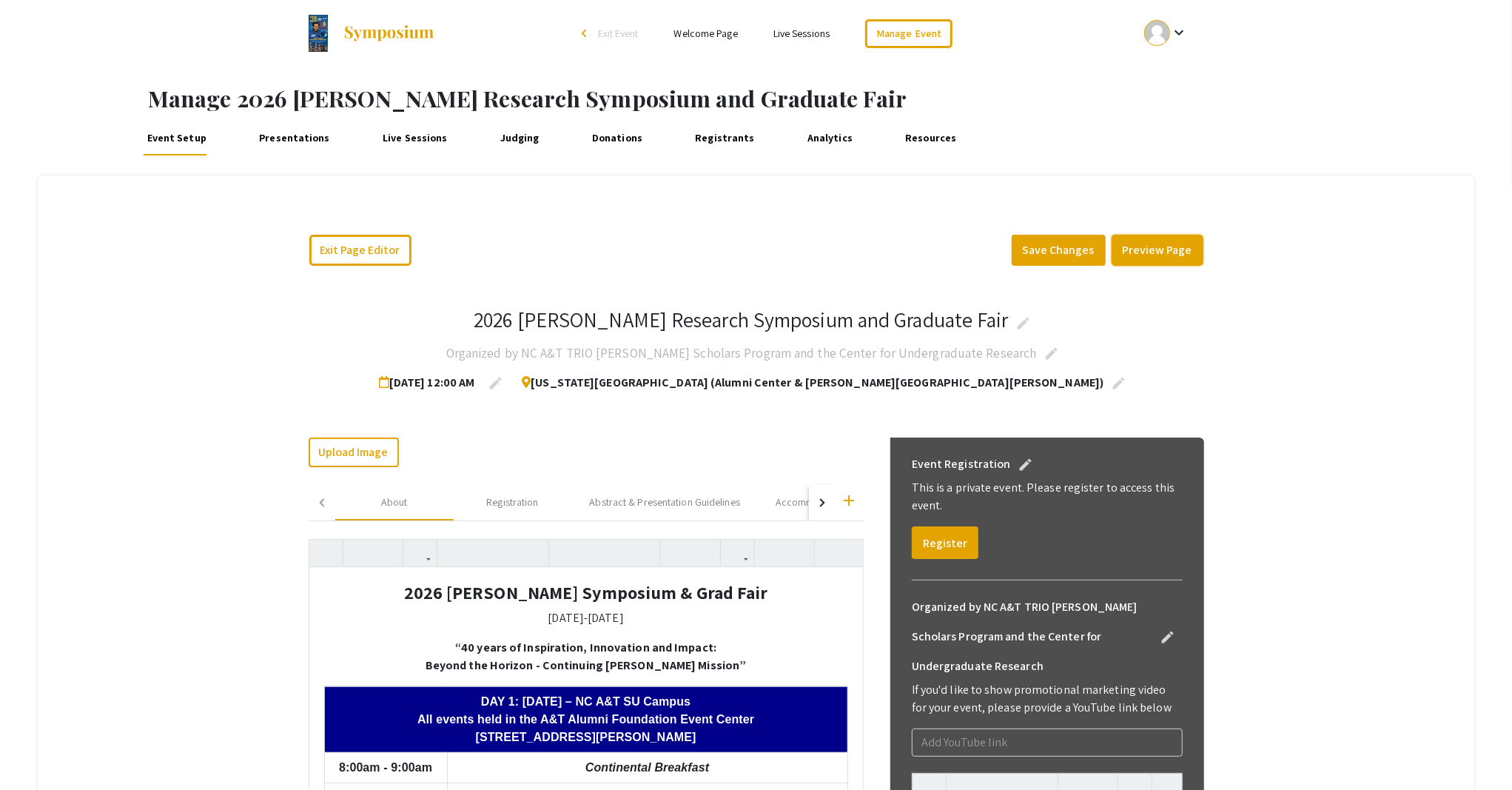
click at [1131, 252] on button "Preview Page" at bounding box center [1156, 250] width 91 height 31
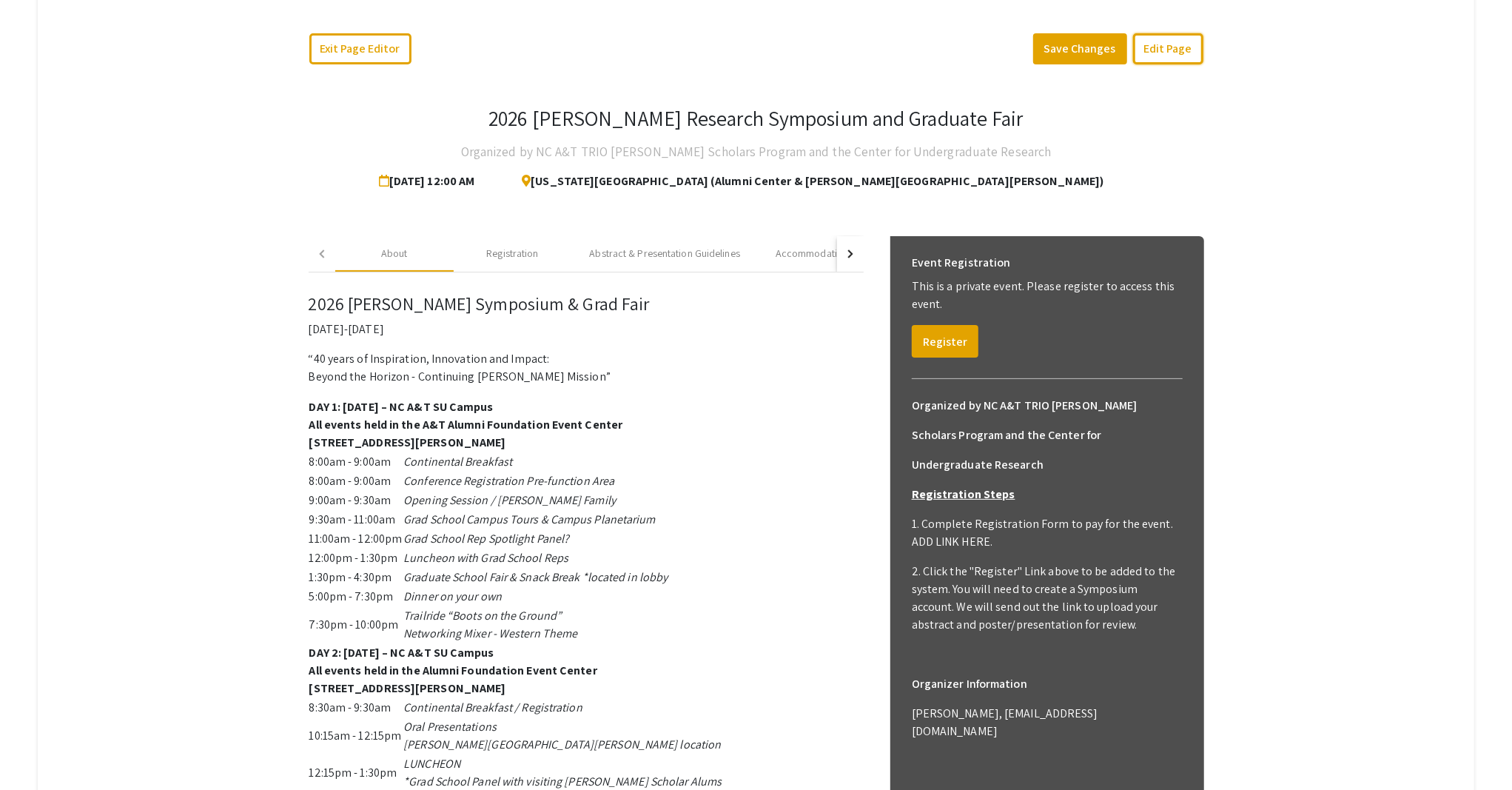
scroll to position [236, 0]
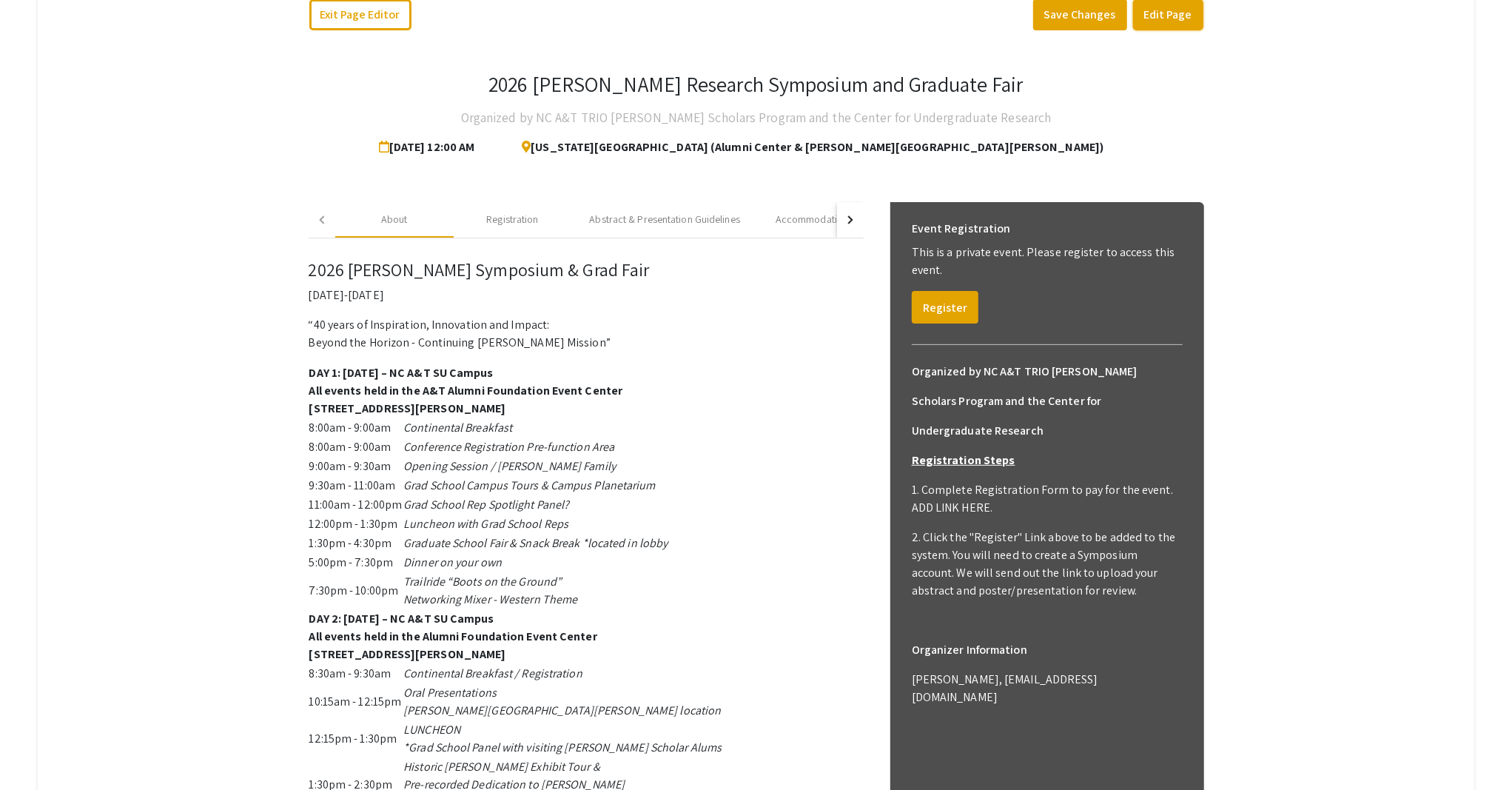
click at [1170, 19] on button "Edit Page" at bounding box center [1167, 15] width 70 height 31
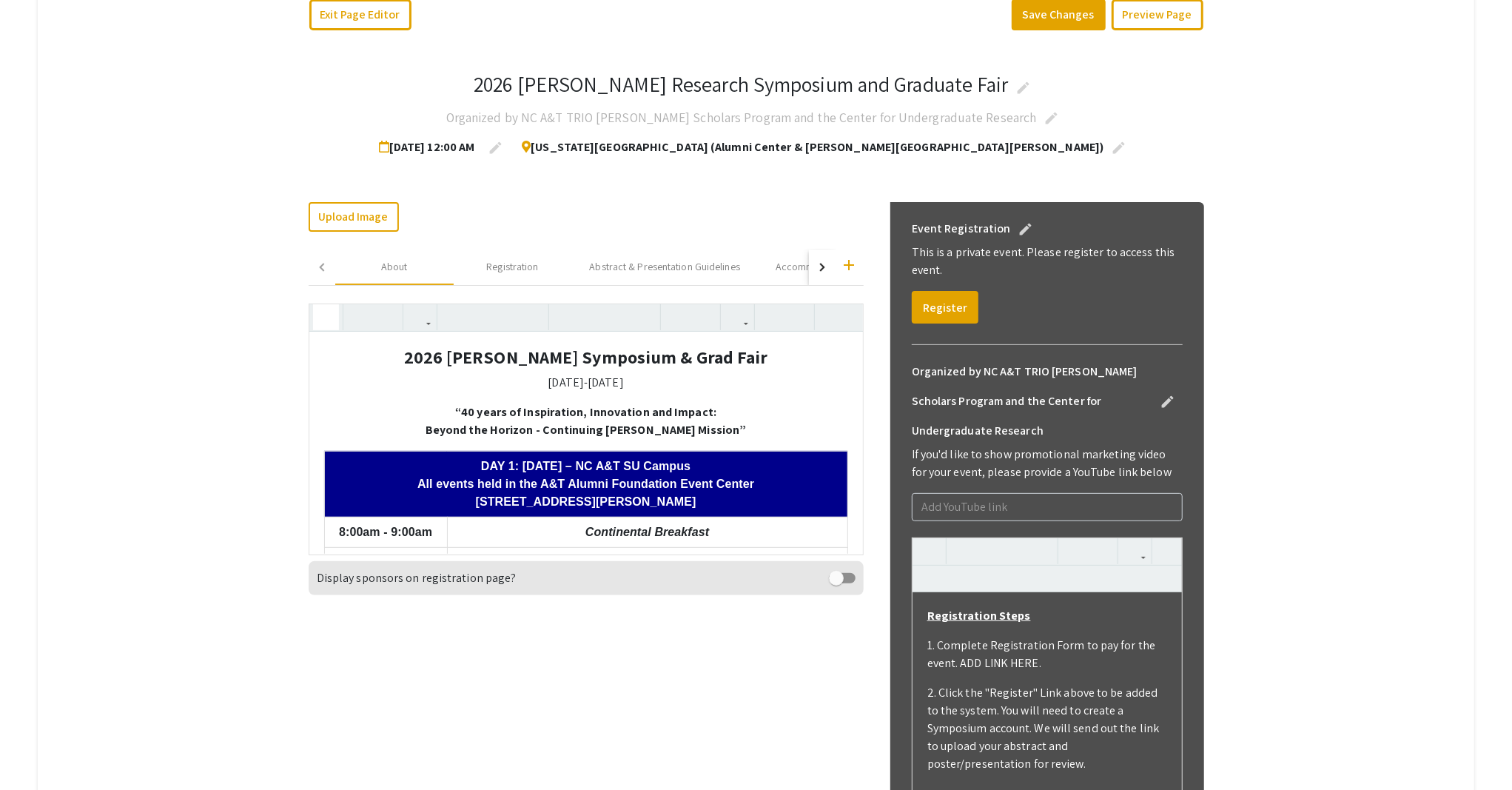
click at [320, 320] on icon "button" at bounding box center [326, 317] width 13 height 24
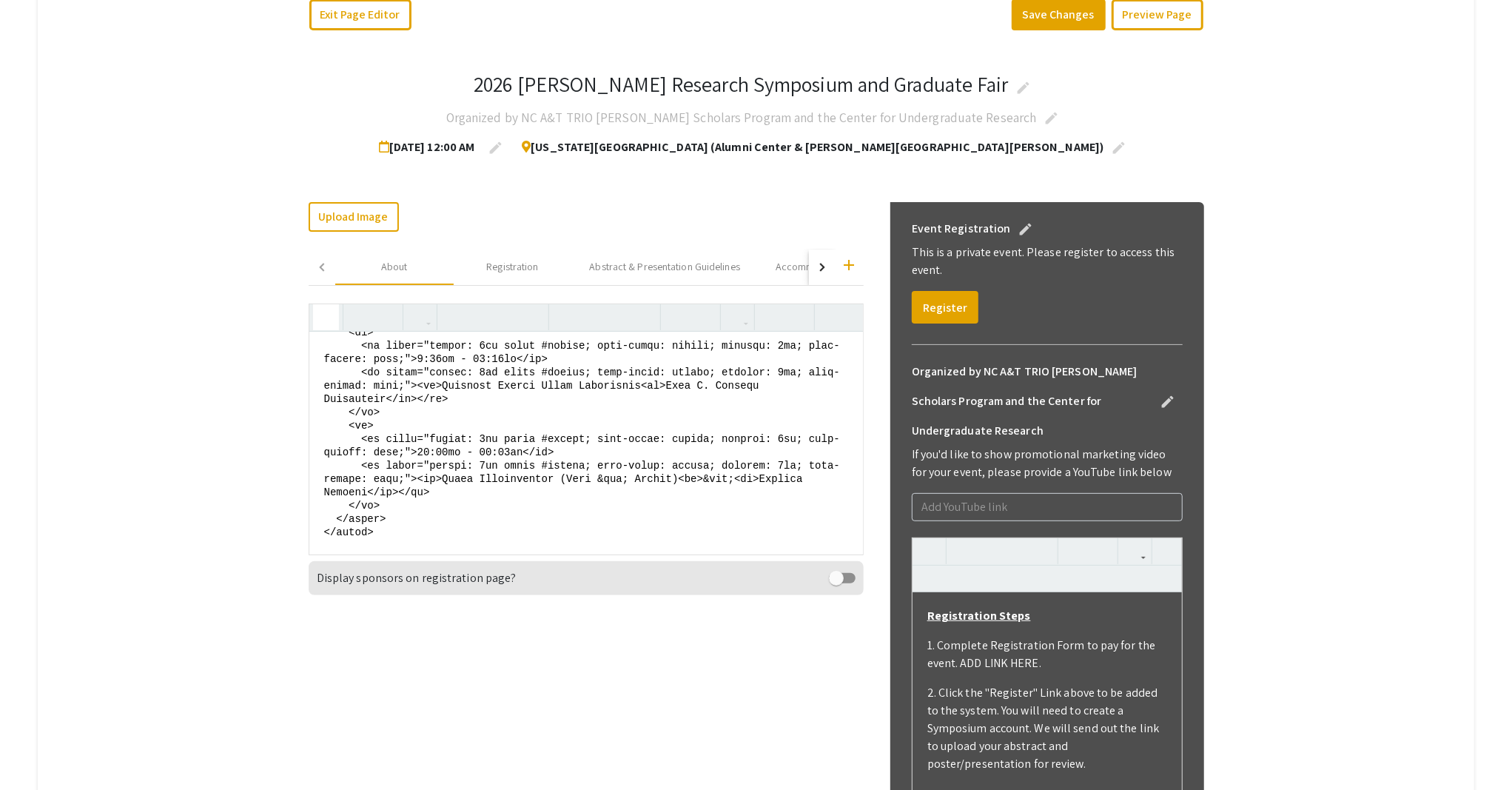
scroll to position [2000, 0]
click at [322, 325] on icon "button" at bounding box center [326, 317] width 13 height 24
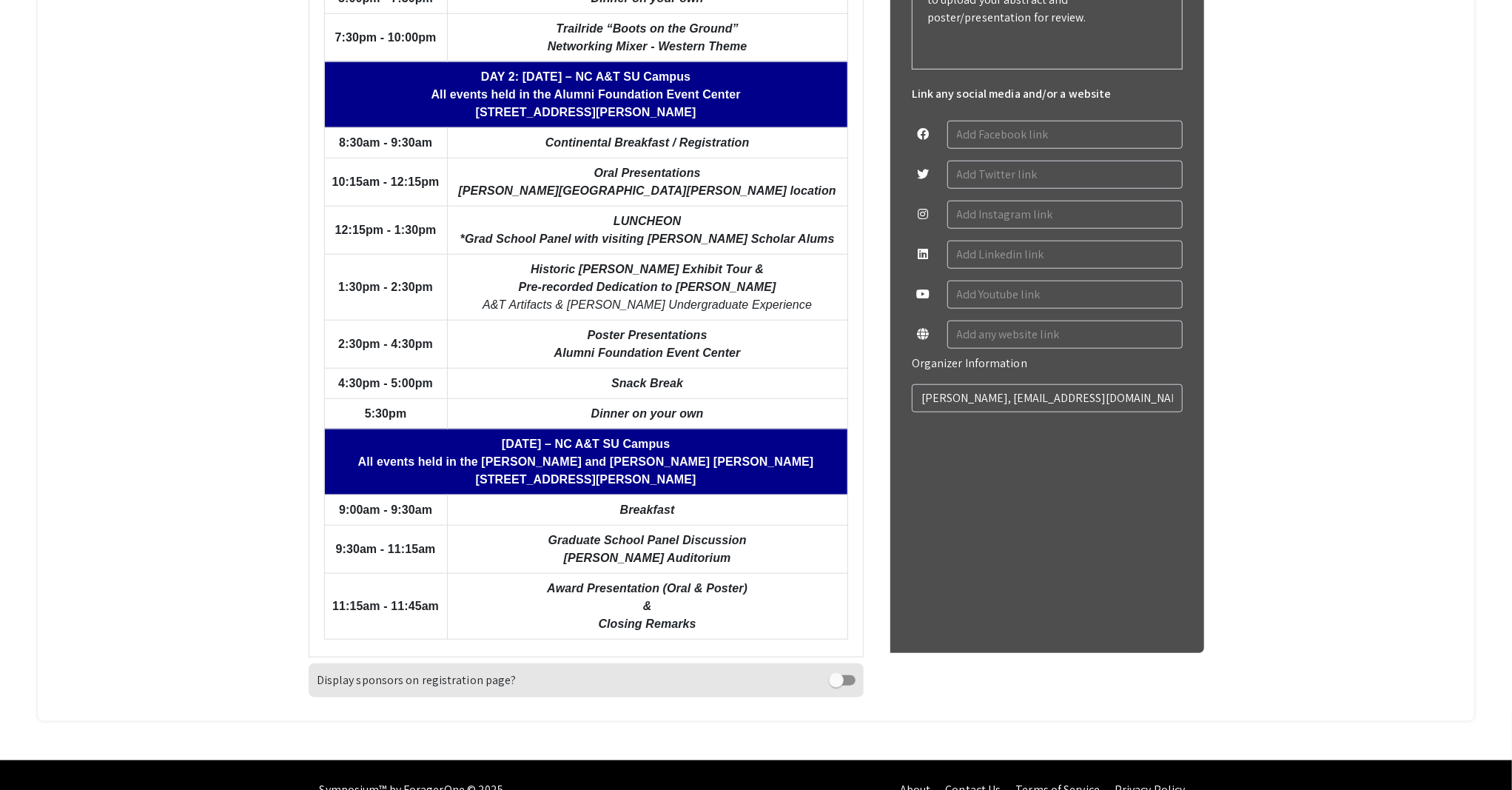
scroll to position [1011, 0]
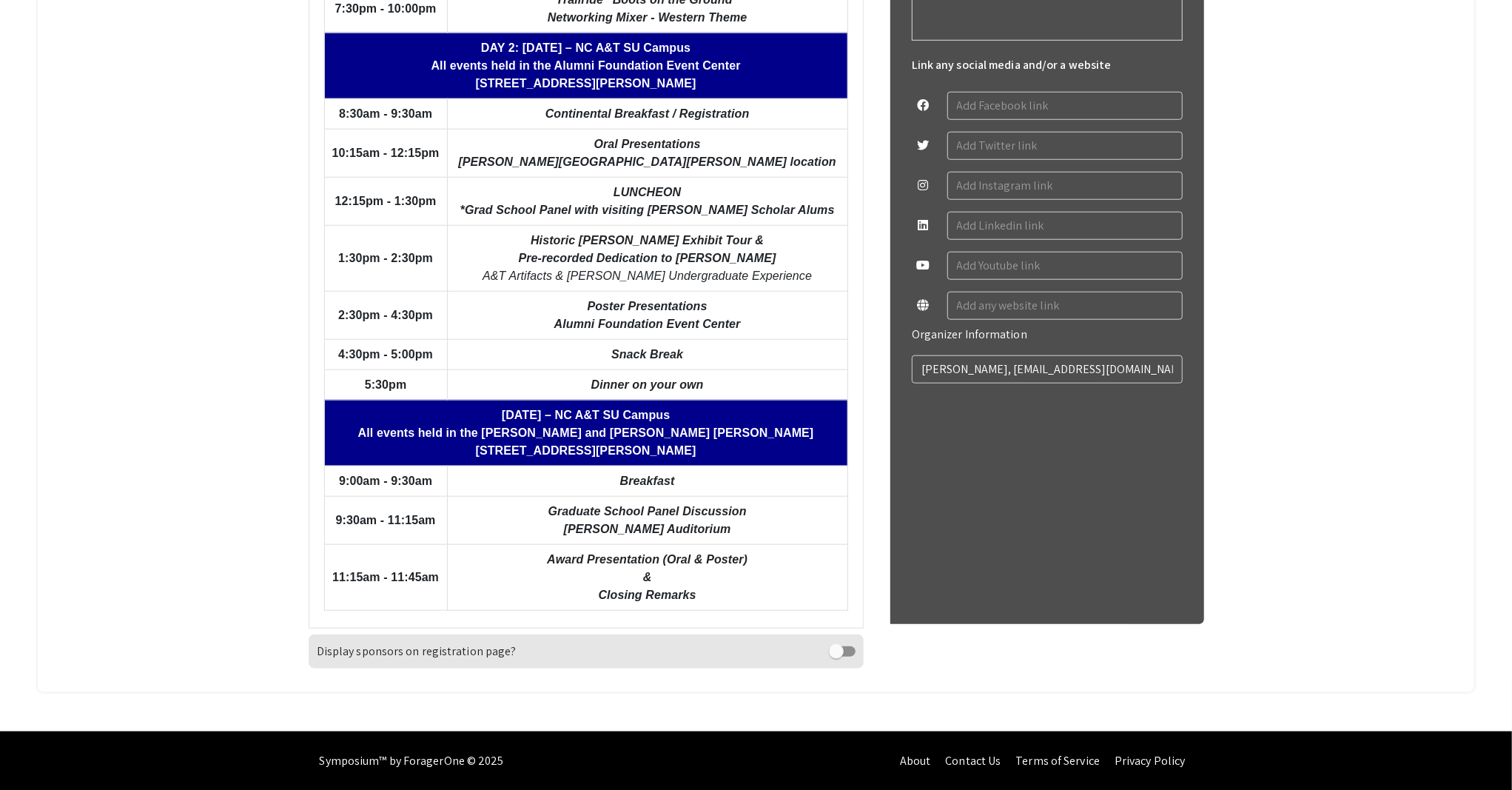
drag, startPoint x: 504, startPoint y: 760, endPoint x: 501, endPoint y: 767, distance: 7.6
click at [501, 711] on div "Symposium™ by ForagerOne © 2025 About Contact Us Terms of Service Privacy Policy" at bounding box center [756, 760] width 1512 height 59
click at [496, 711] on div "Symposium™ by ForagerOne © 2025 About Contact Us Terms of Service Privacy Policy" at bounding box center [756, 760] width 1512 height 59
copy div "Symposium™ by ForagerOne © 2025"
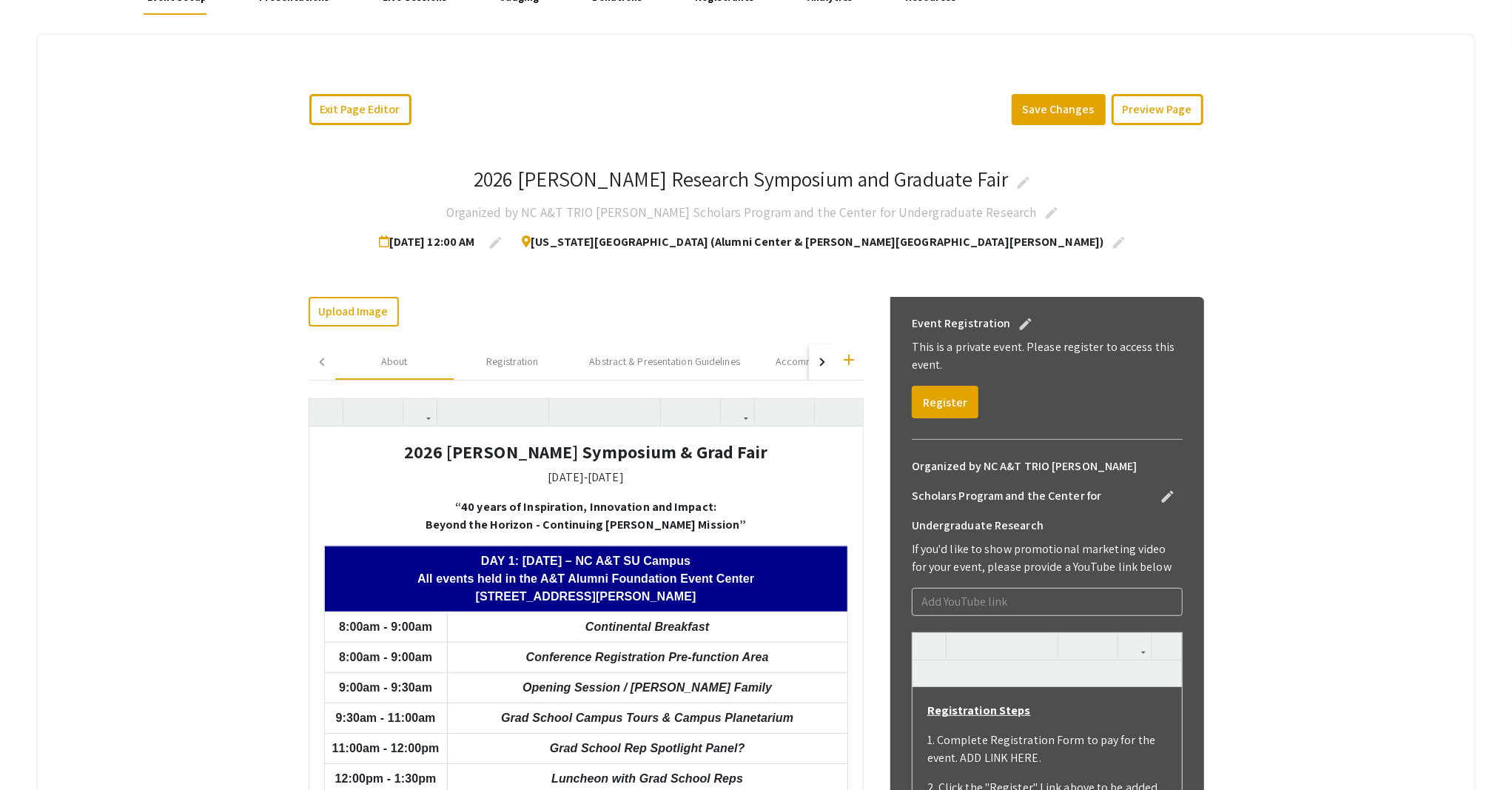
scroll to position [122, 0]
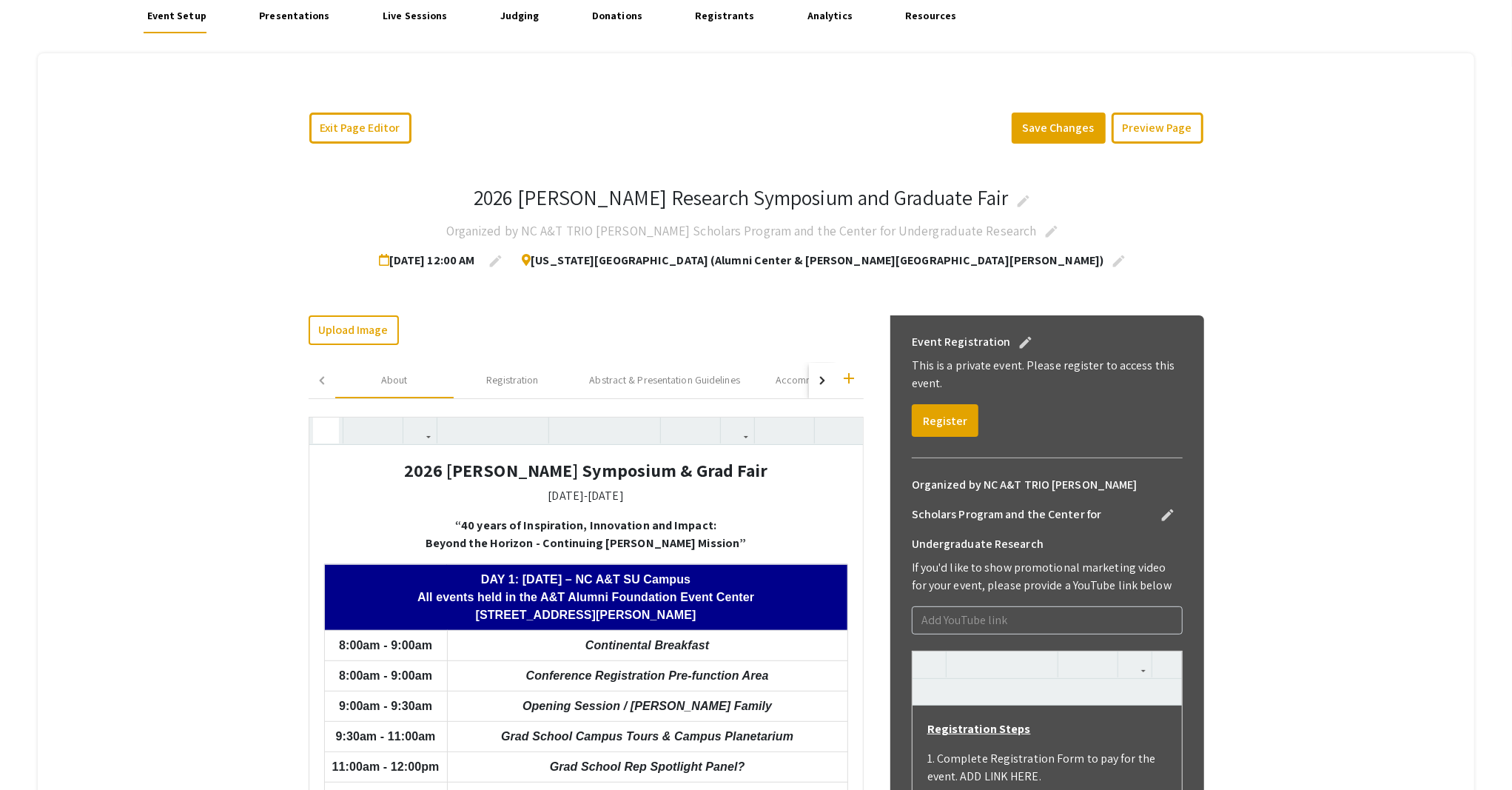
click at [313, 431] on button "button" at bounding box center [326, 431] width 26 height 26
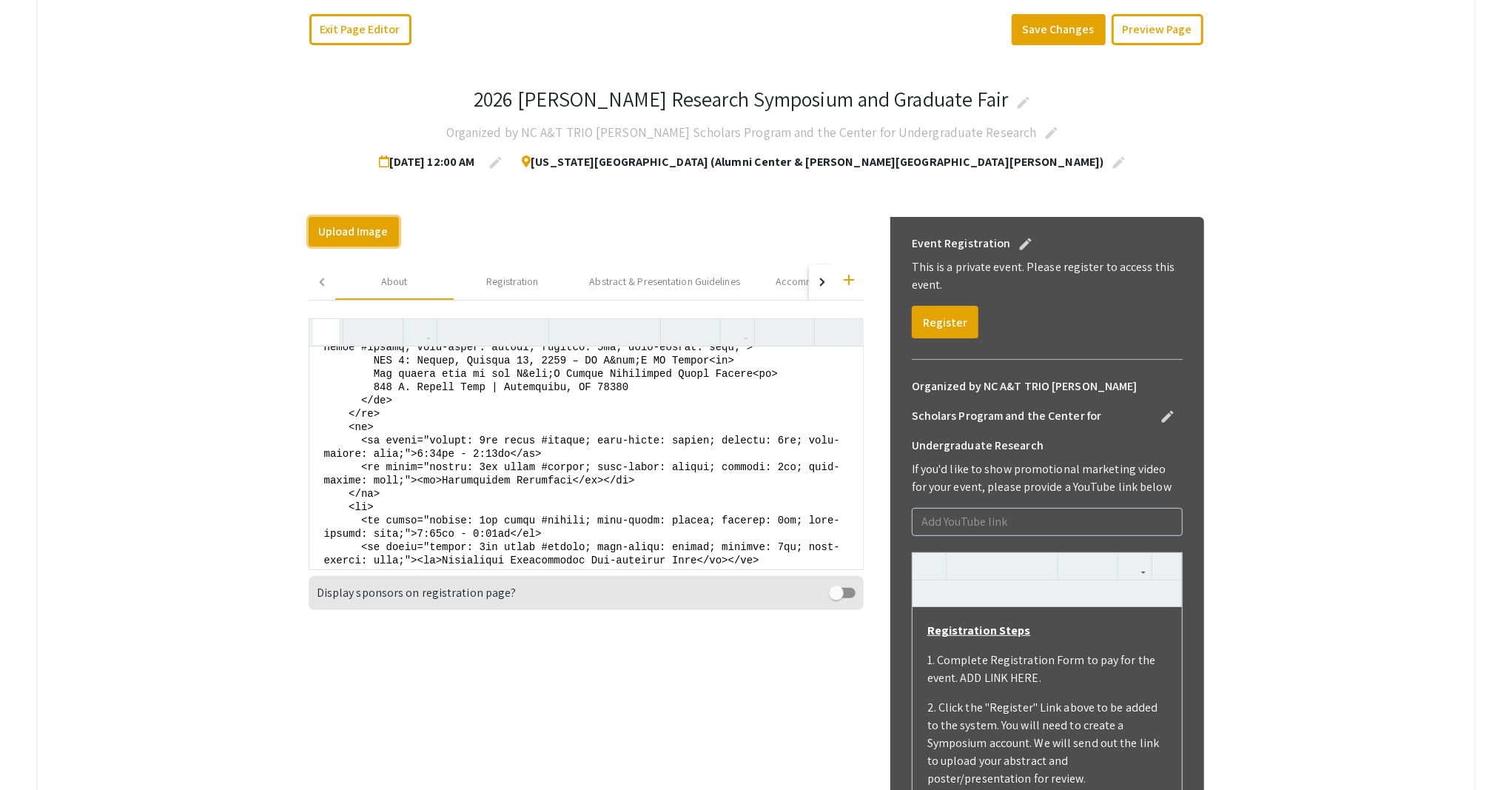
scroll to position [0, 0]
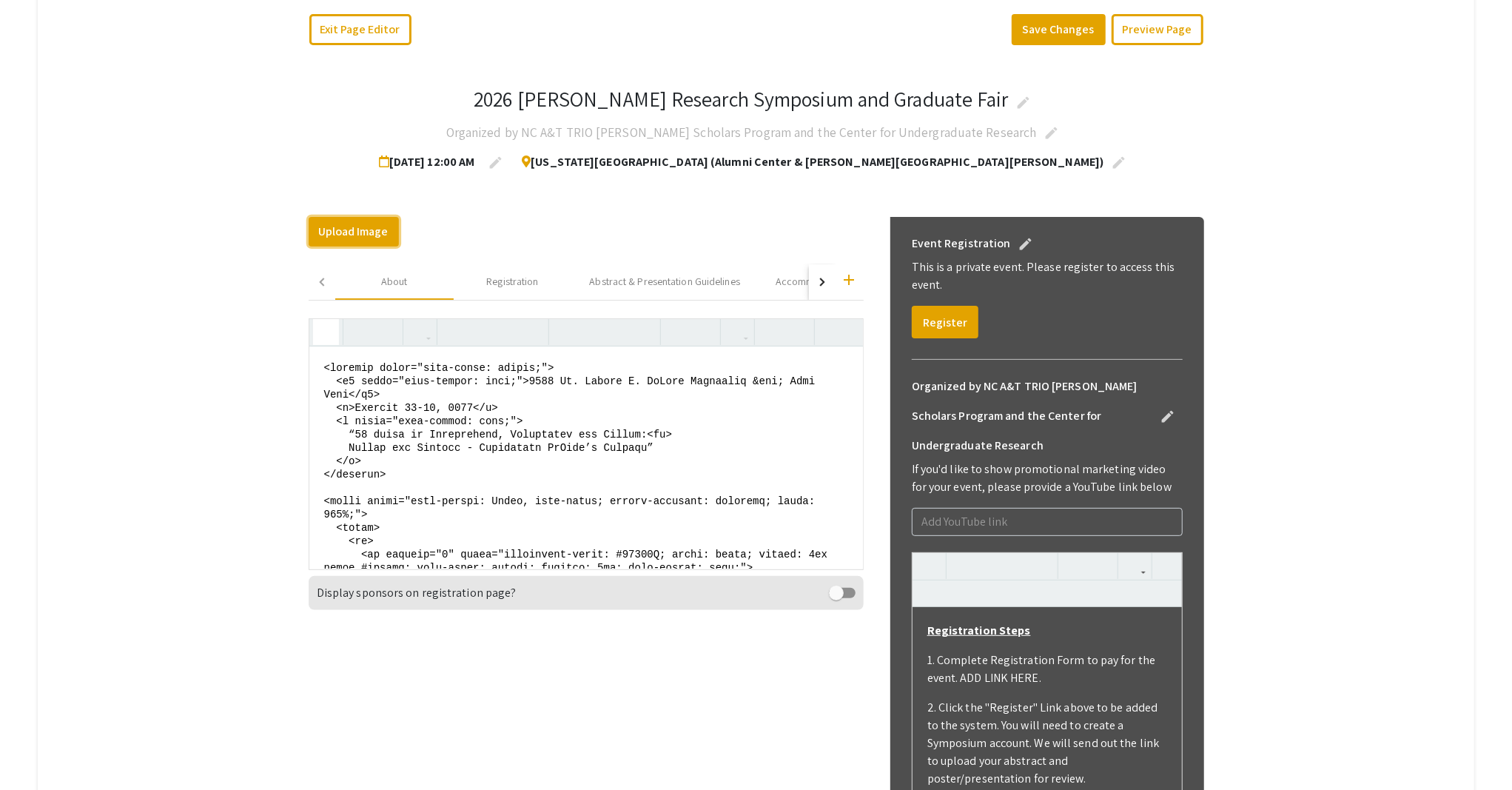
drag, startPoint x: 409, startPoint y: 502, endPoint x: 329, endPoint y: 218, distance: 295.1
click at [329, 218] on div "Upload Image Change Image add About Registration Abstract & Presentation Guidel…" at bounding box center [586, 728] width 555 height 1022
paste textarea "center> <h4><b>2026 Dr. Ronald E. McNair Symposium &amp; Grad Fair</b></h4> <p>…"
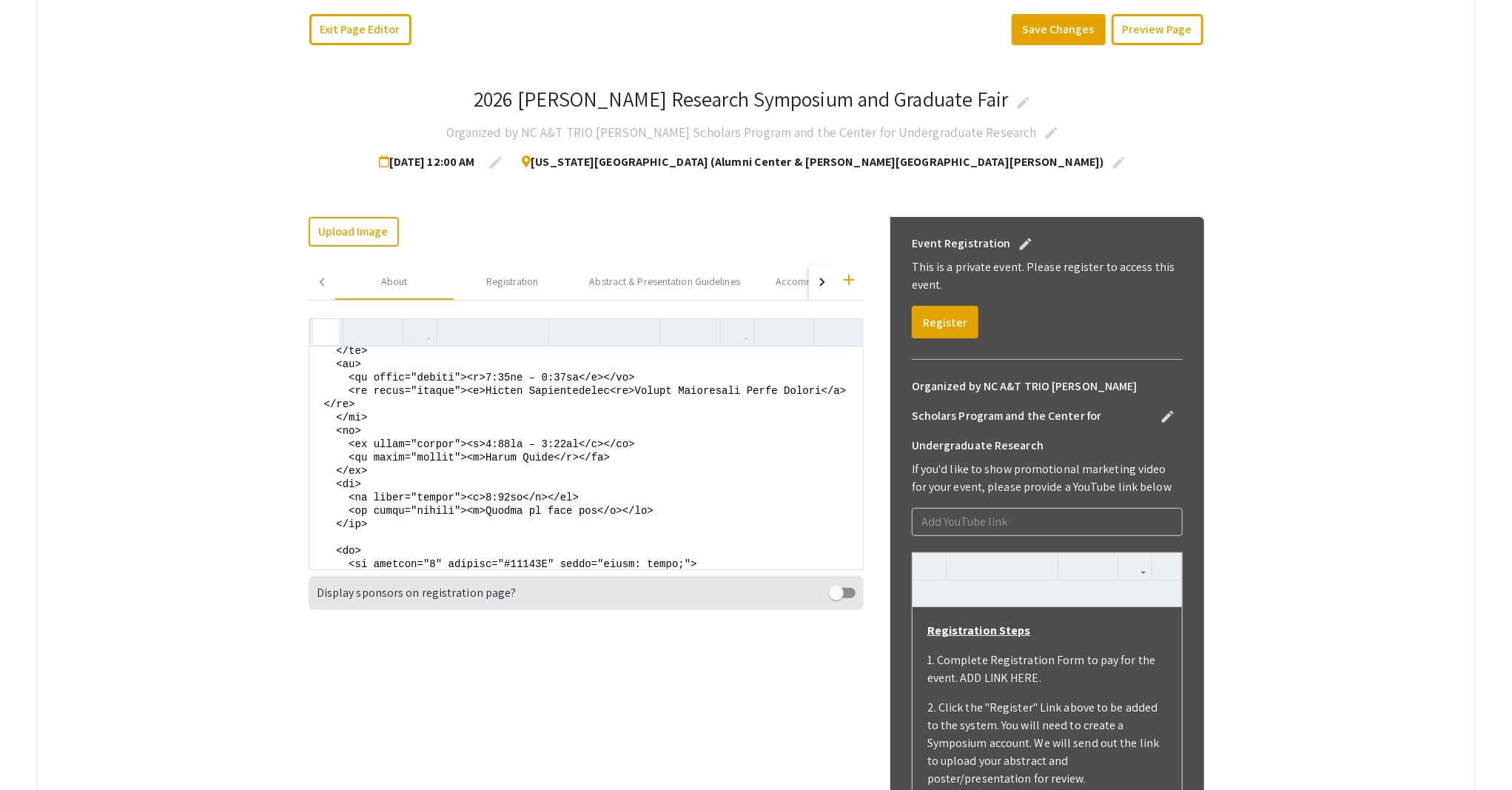
scroll to position [1096, 0]
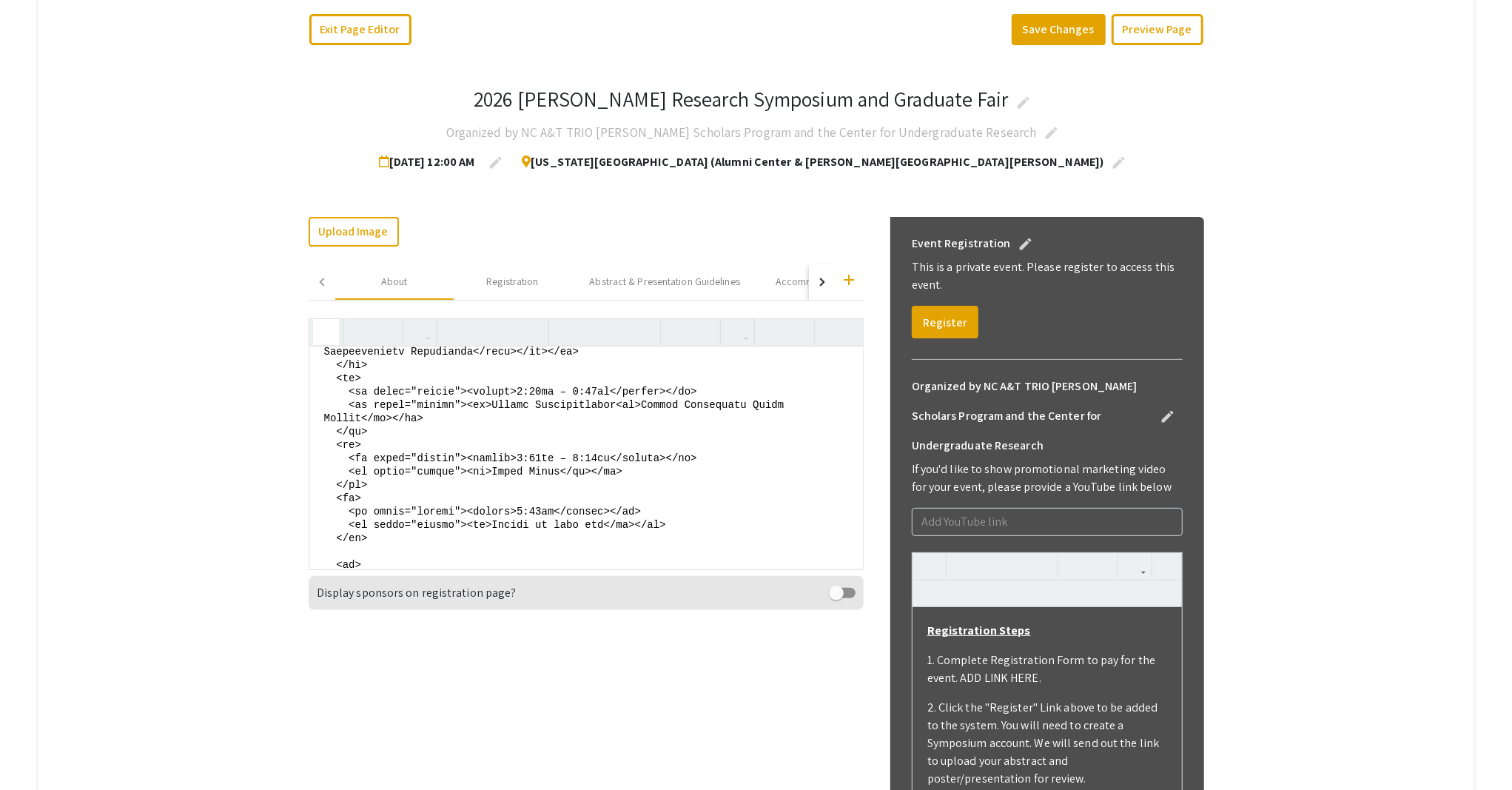
type textarea "<center> <h4><strong>2026 Dr. Ronald E. McNair Symposium &amp; Grad Fair</stron…"
click at [325, 336] on icon "button" at bounding box center [326, 332] width 13 height 24
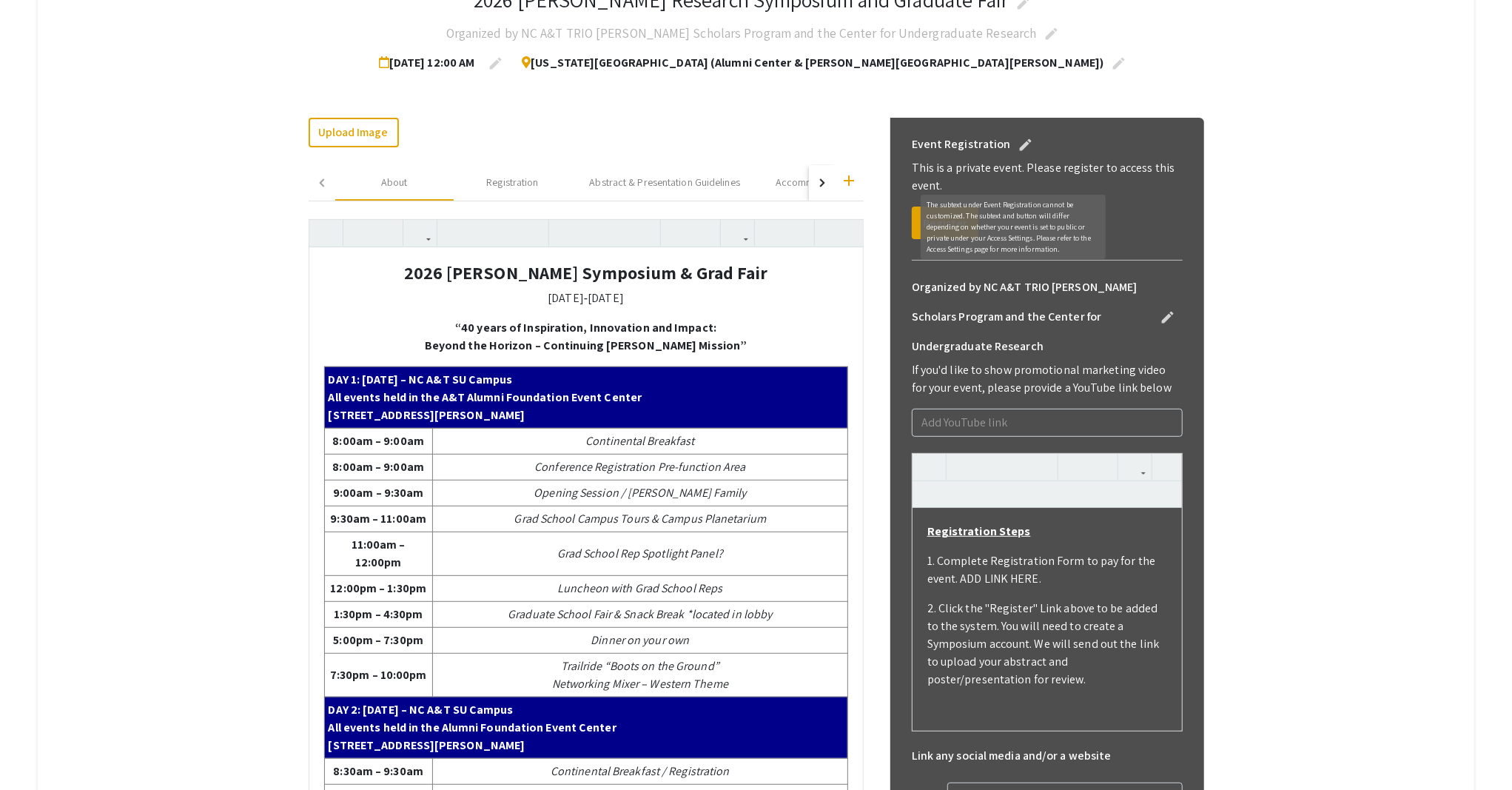
scroll to position [122, 0]
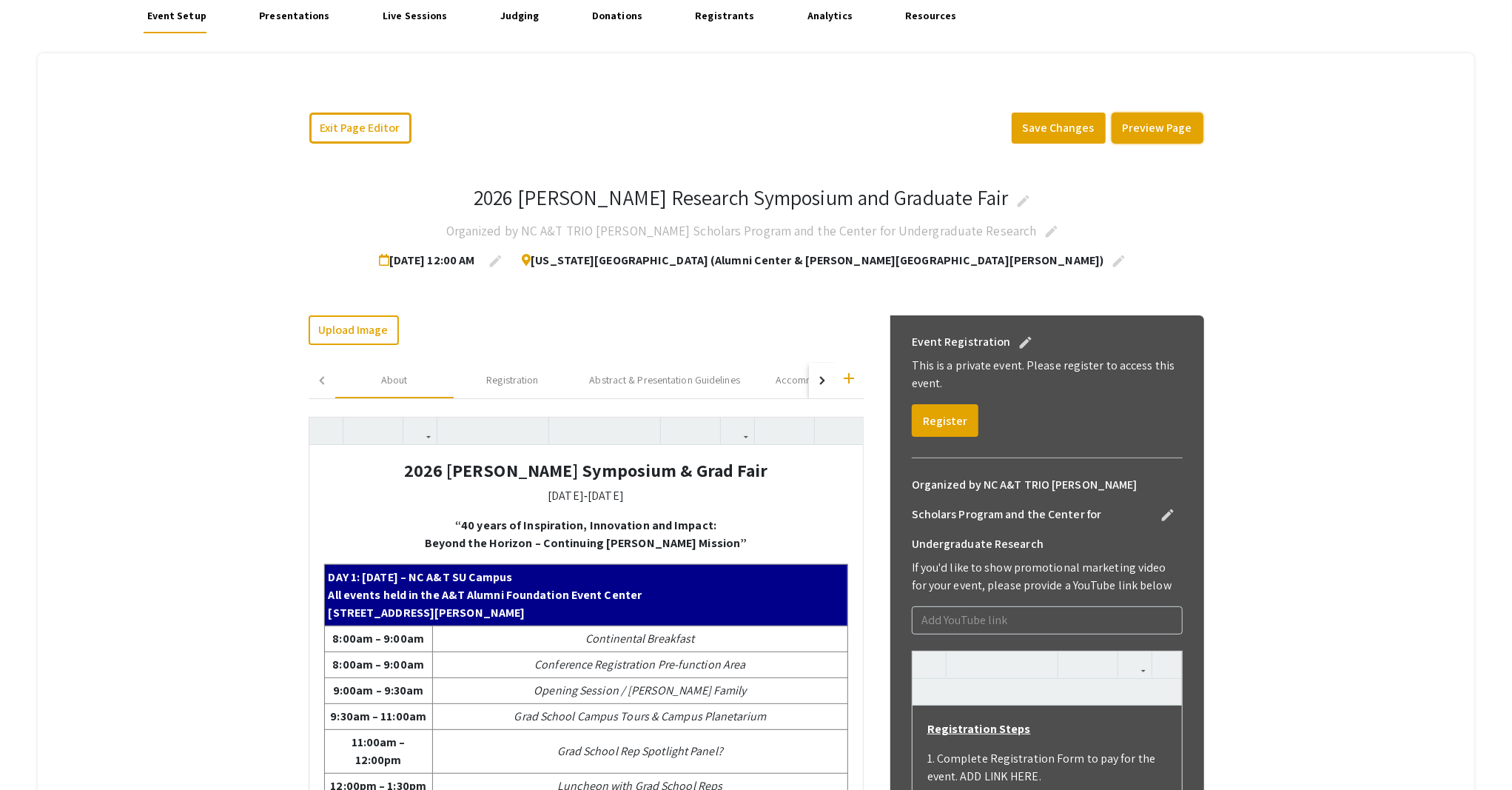
click at [1159, 135] on button "Preview Page" at bounding box center [1156, 128] width 91 height 31
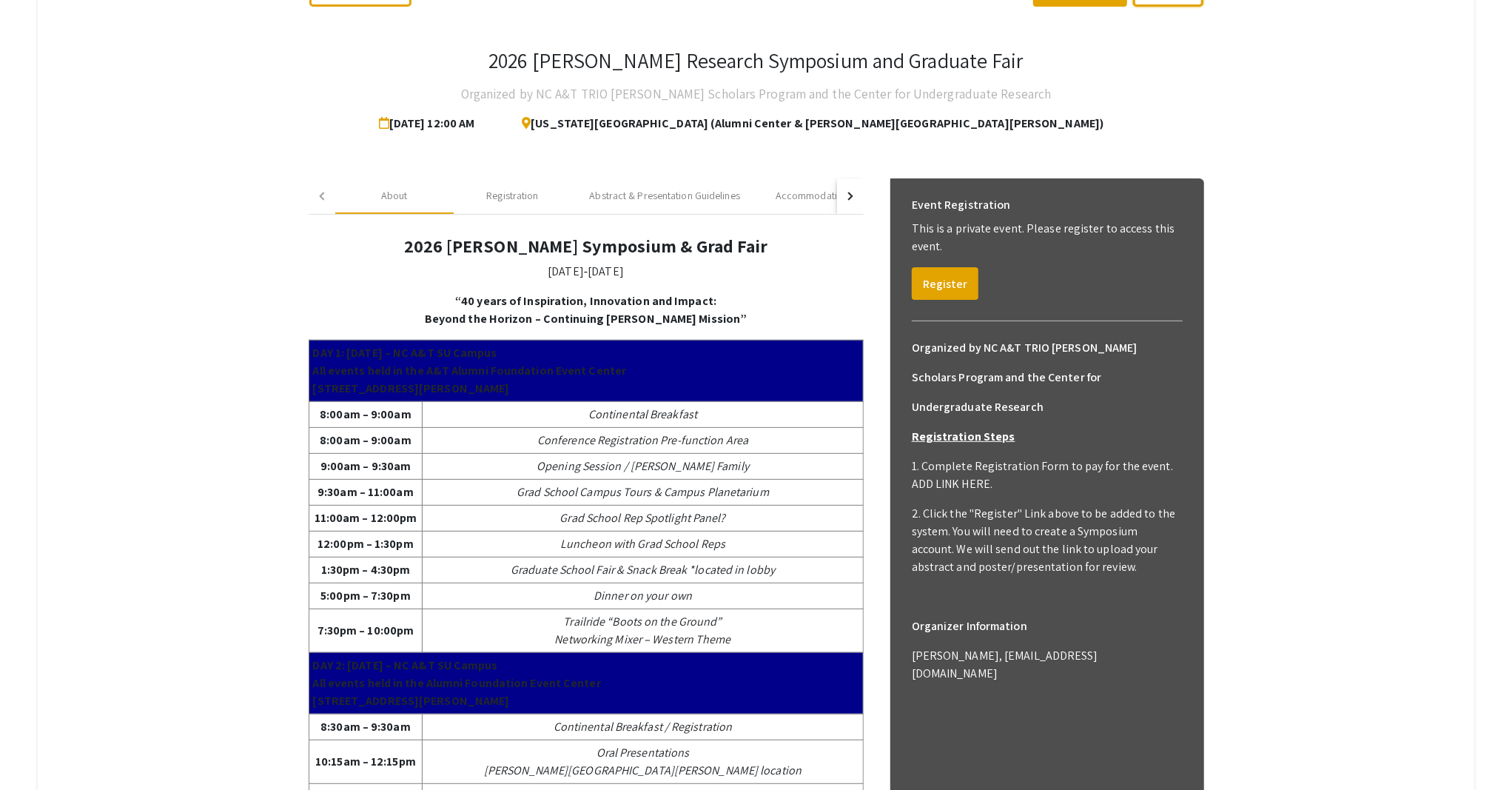
scroll to position [206, 0]
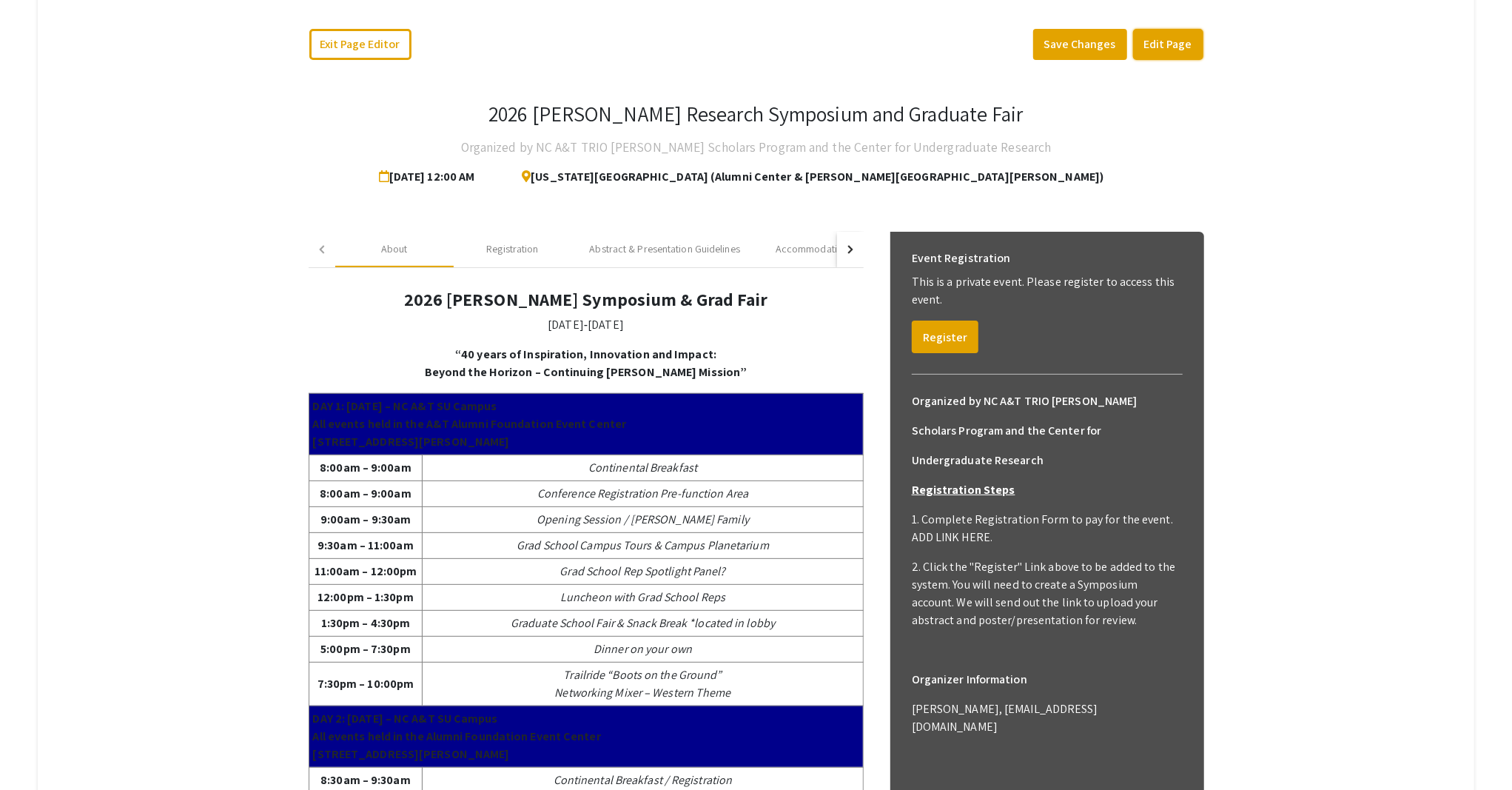
click at [1152, 46] on button "Edit Page" at bounding box center [1167, 44] width 70 height 31
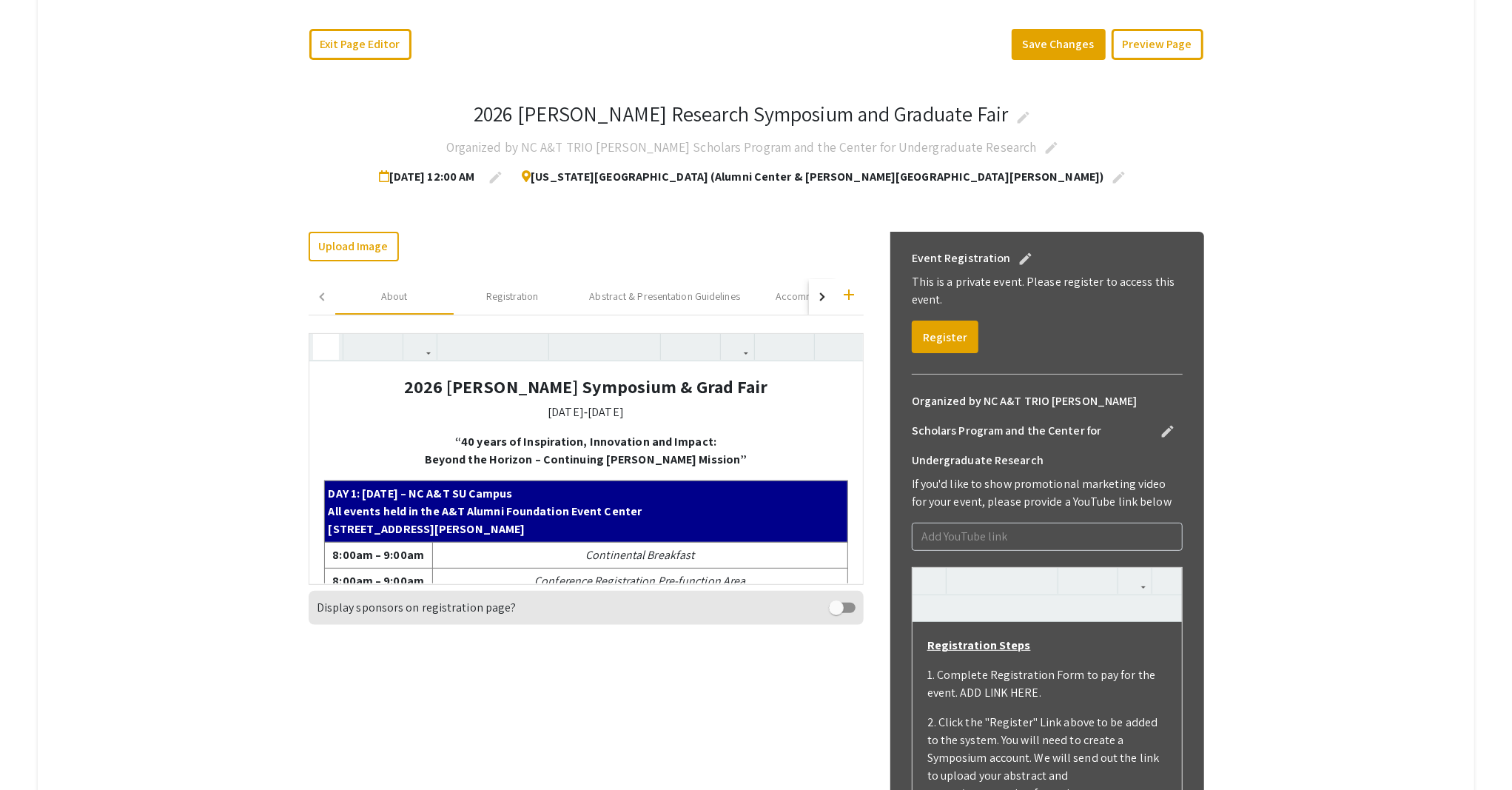
click at [320, 350] on icon "button" at bounding box center [326, 346] width 13 height 24
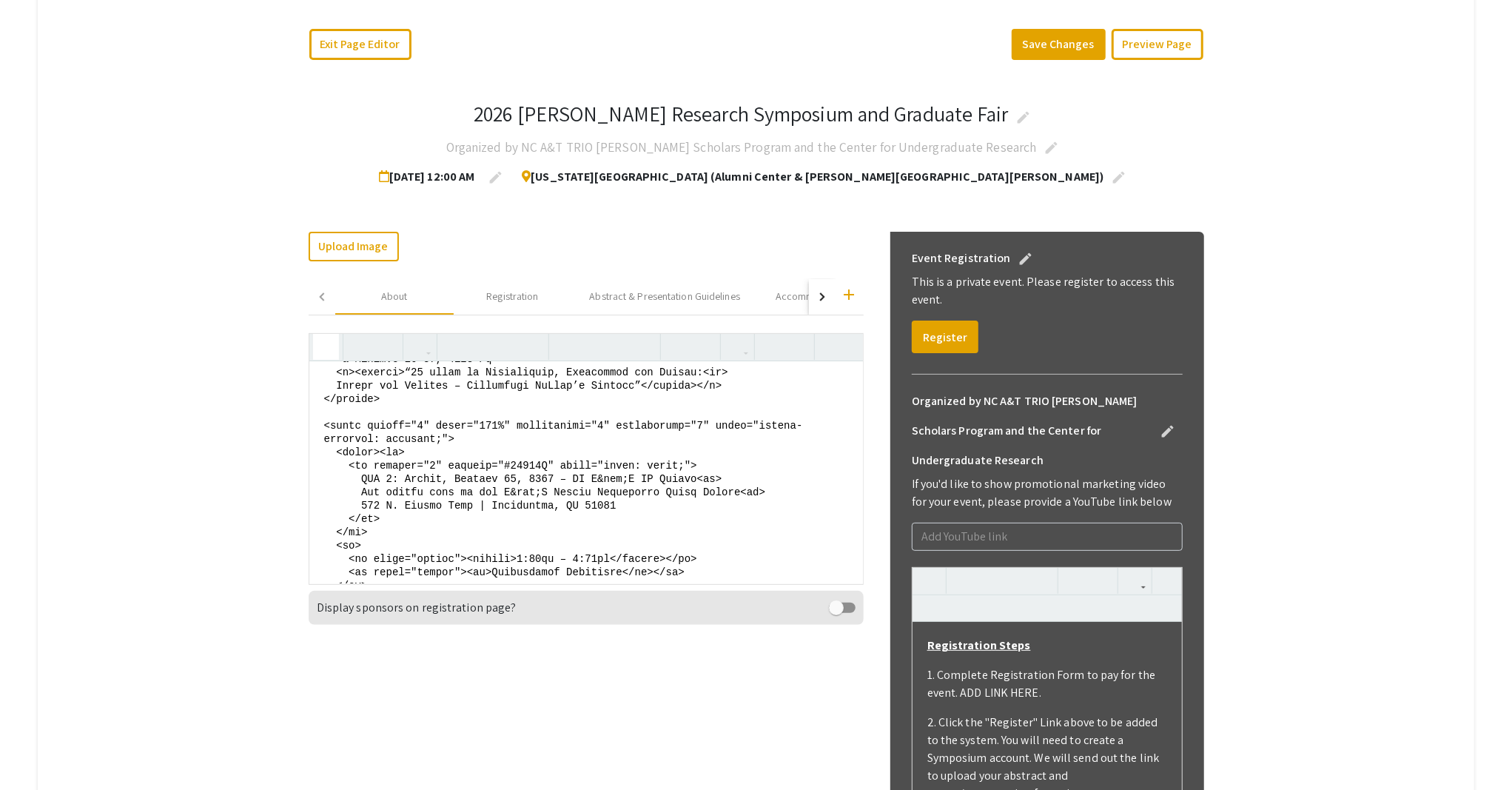
scroll to position [99, 0]
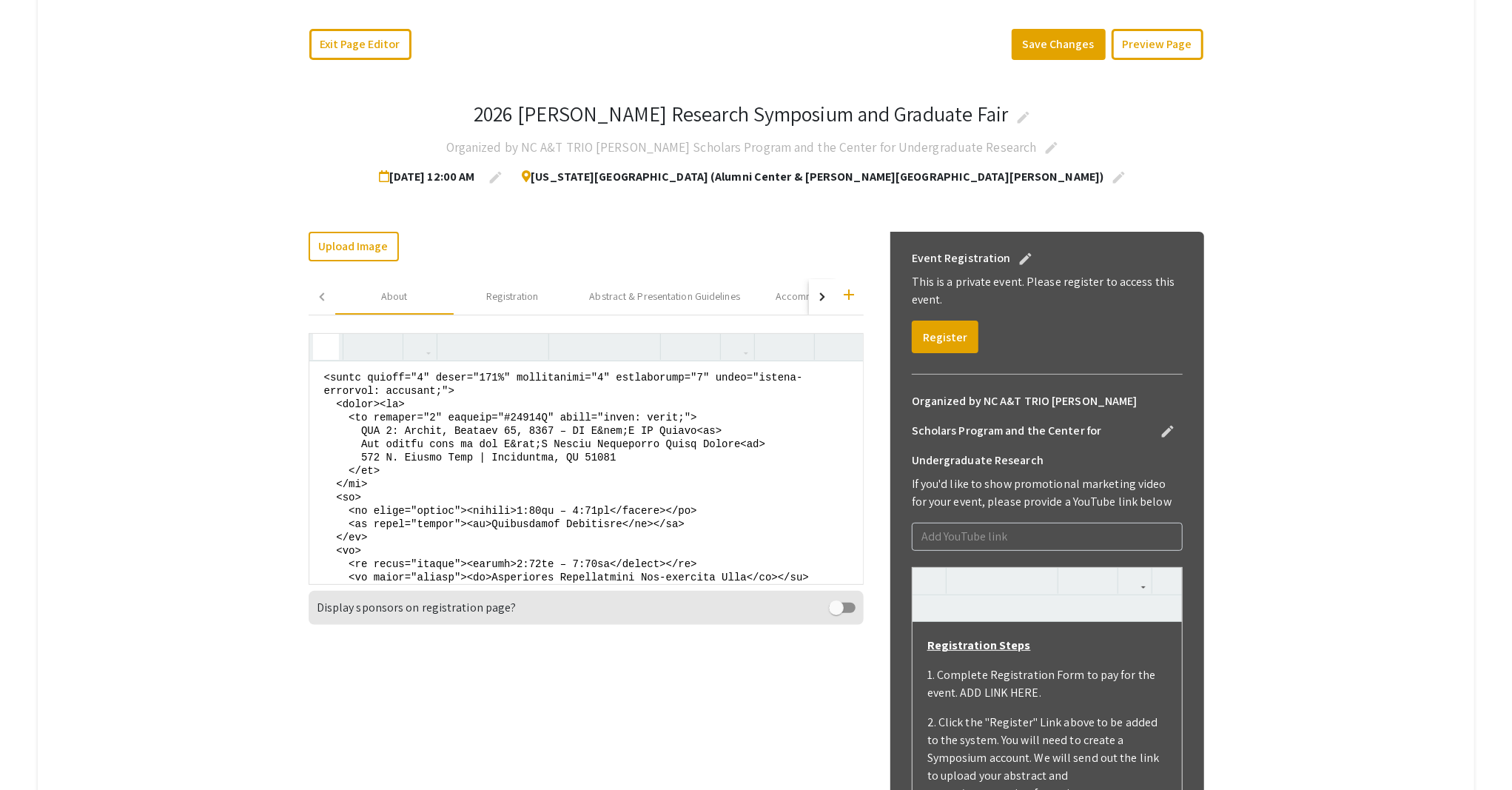
drag, startPoint x: 367, startPoint y: 507, endPoint x: 452, endPoint y: 508, distance: 85.0
click at [452, 508] on textarea at bounding box center [586, 472] width 553 height 222
click at [552, 414] on textarea at bounding box center [586, 472] width 553 height 222
paste textarea "align="center""
type textarea "<center> <h4><strong>2026 Dr. Ronald E. McNair Symposium &amp; Grad Fair</stron…"
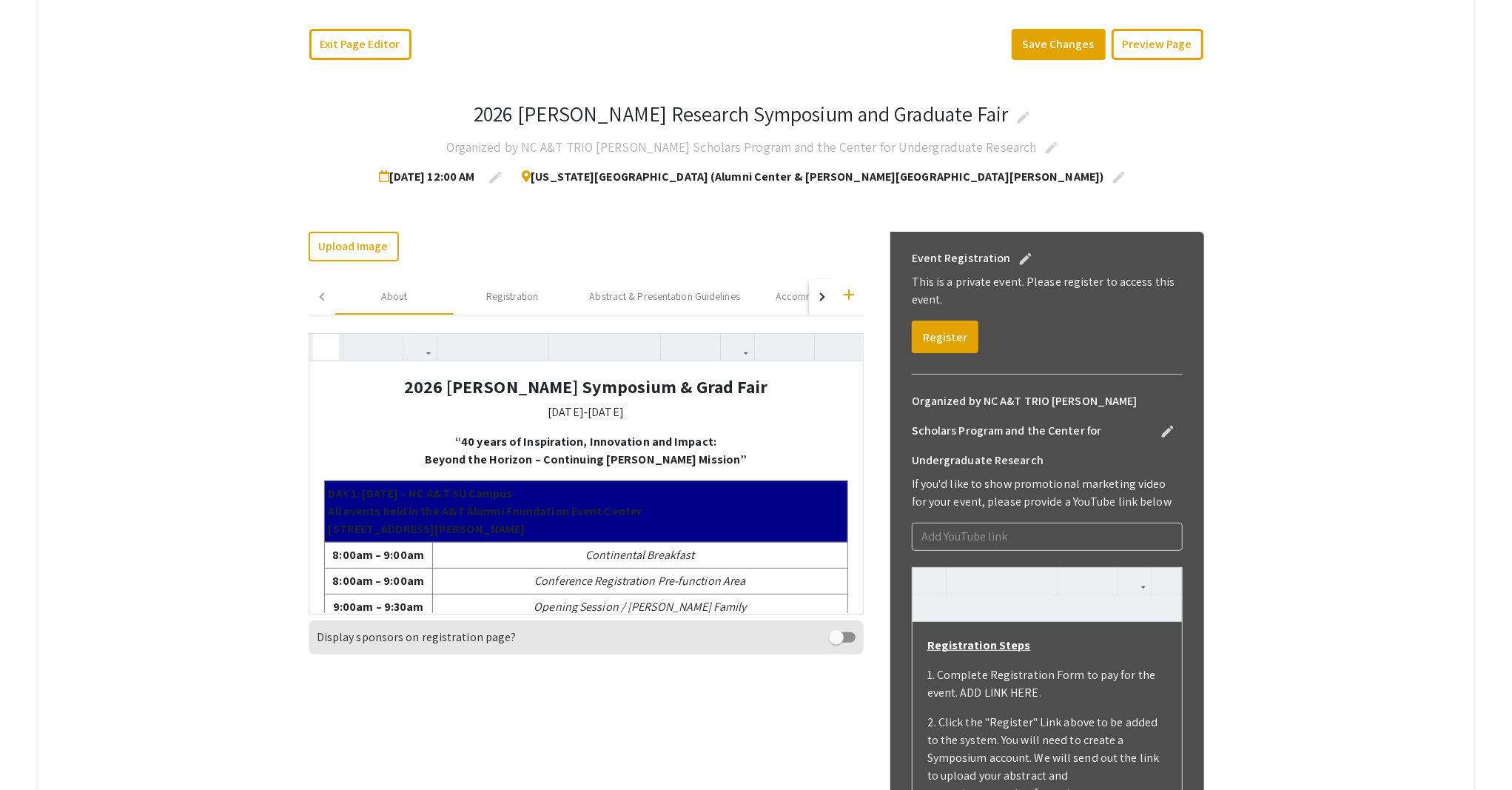
click at [320, 345] on icon "button" at bounding box center [326, 346] width 13 height 24
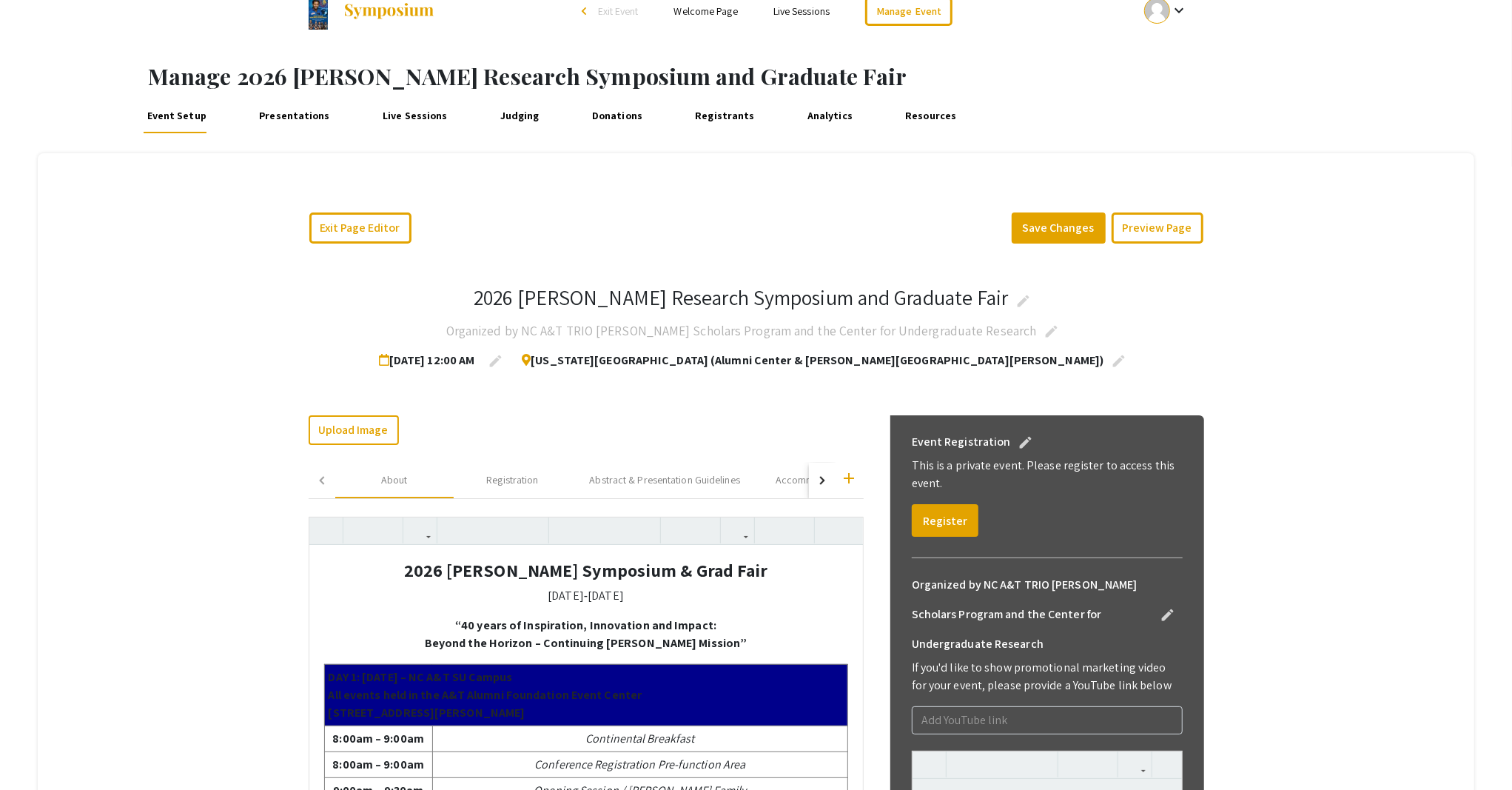
scroll to position [9, 0]
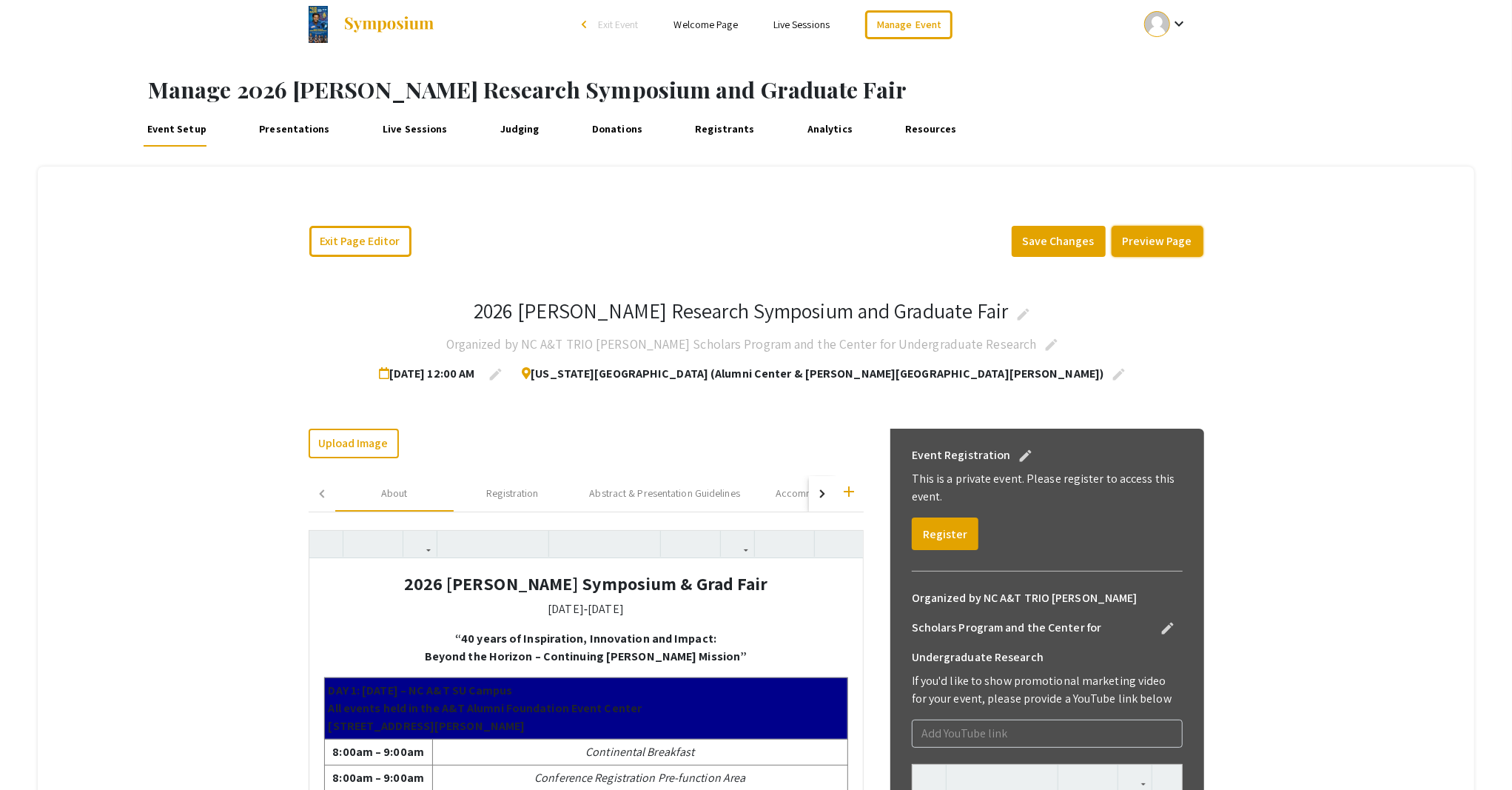
click at [1159, 231] on button "Preview Page" at bounding box center [1156, 241] width 91 height 31
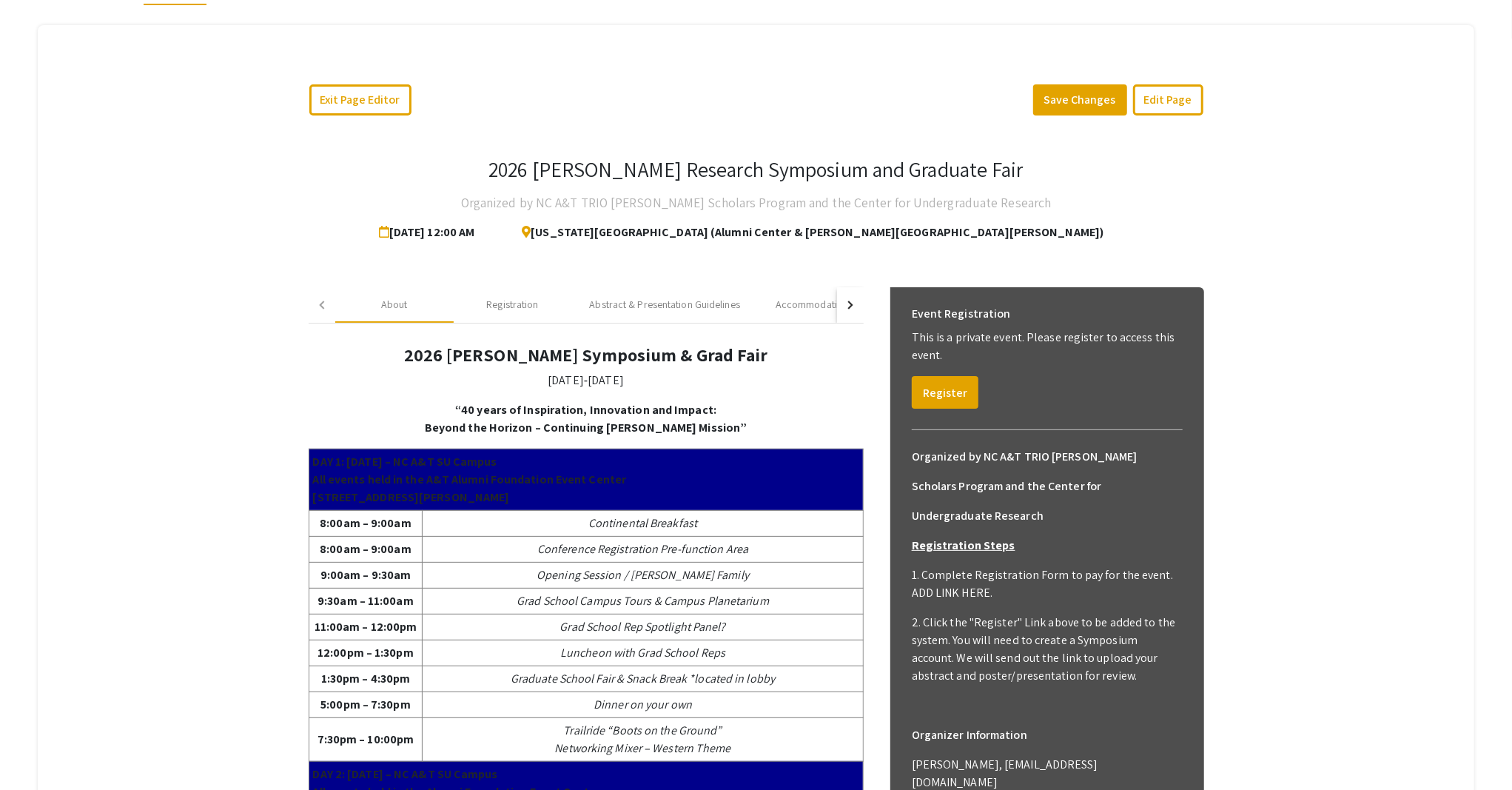
scroll to position [107, 0]
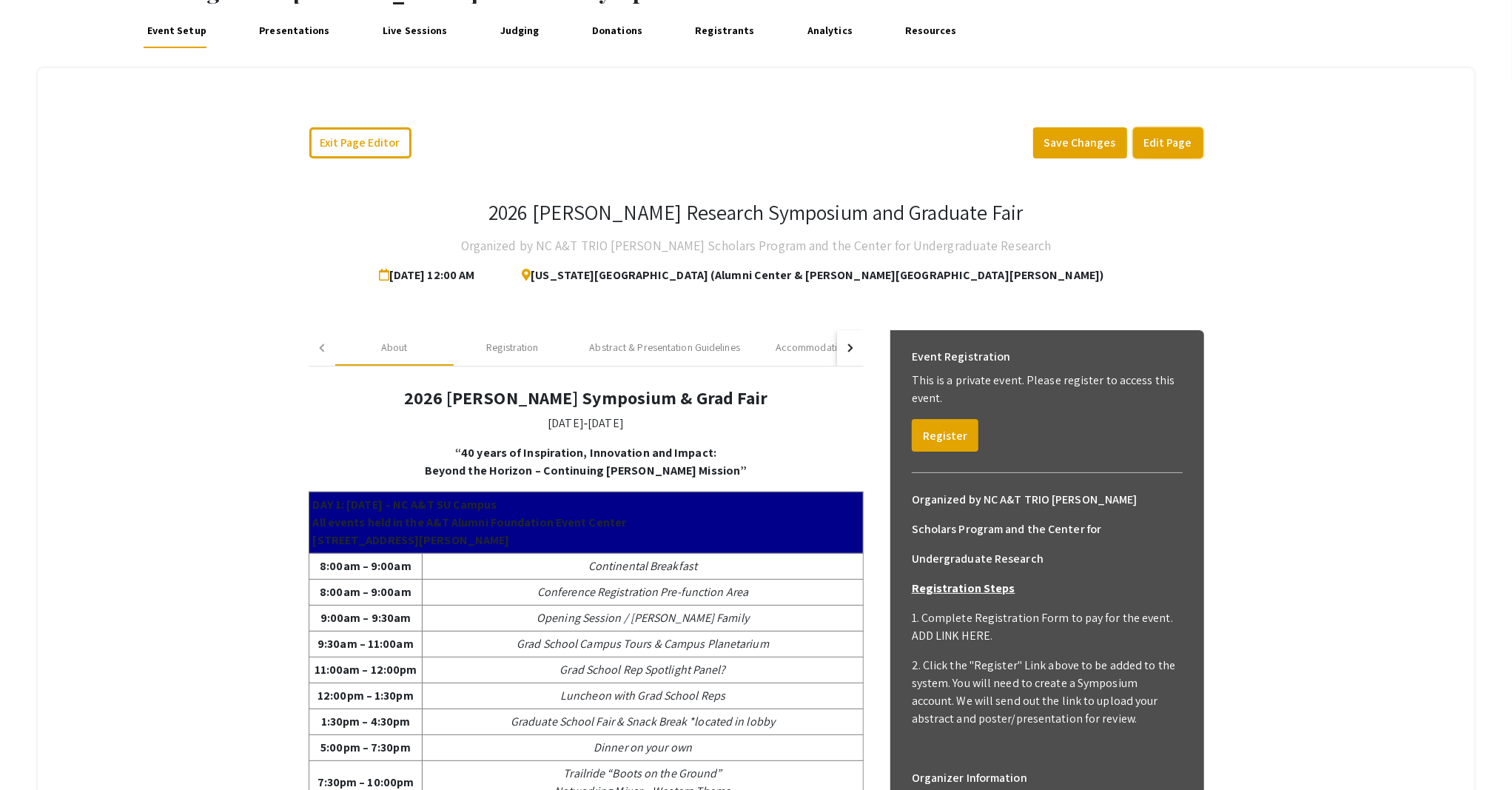
click at [1159, 147] on button "Edit Page" at bounding box center [1167, 143] width 70 height 31
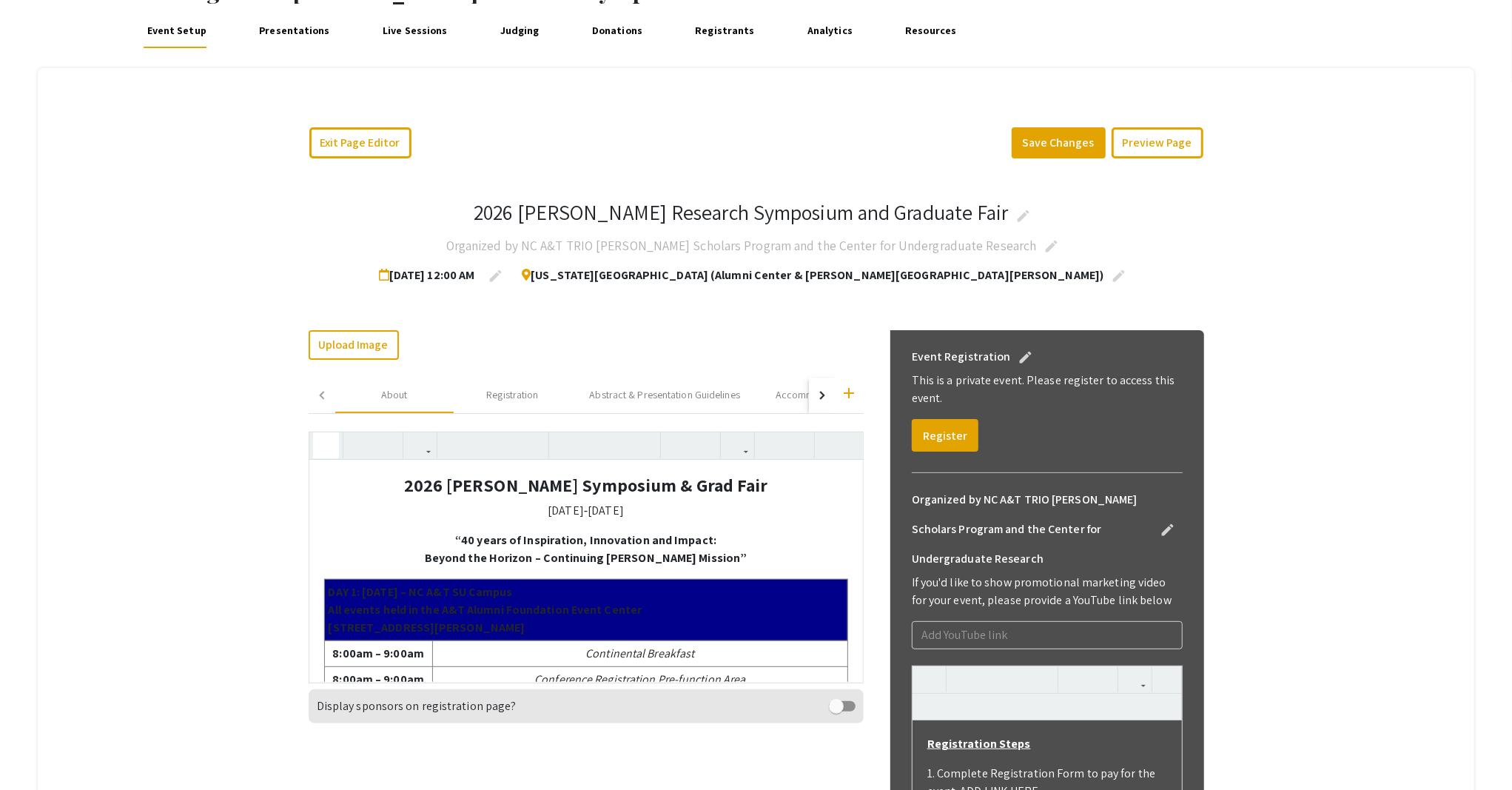
click at [325, 448] on icon "button" at bounding box center [326, 445] width 13 height 24
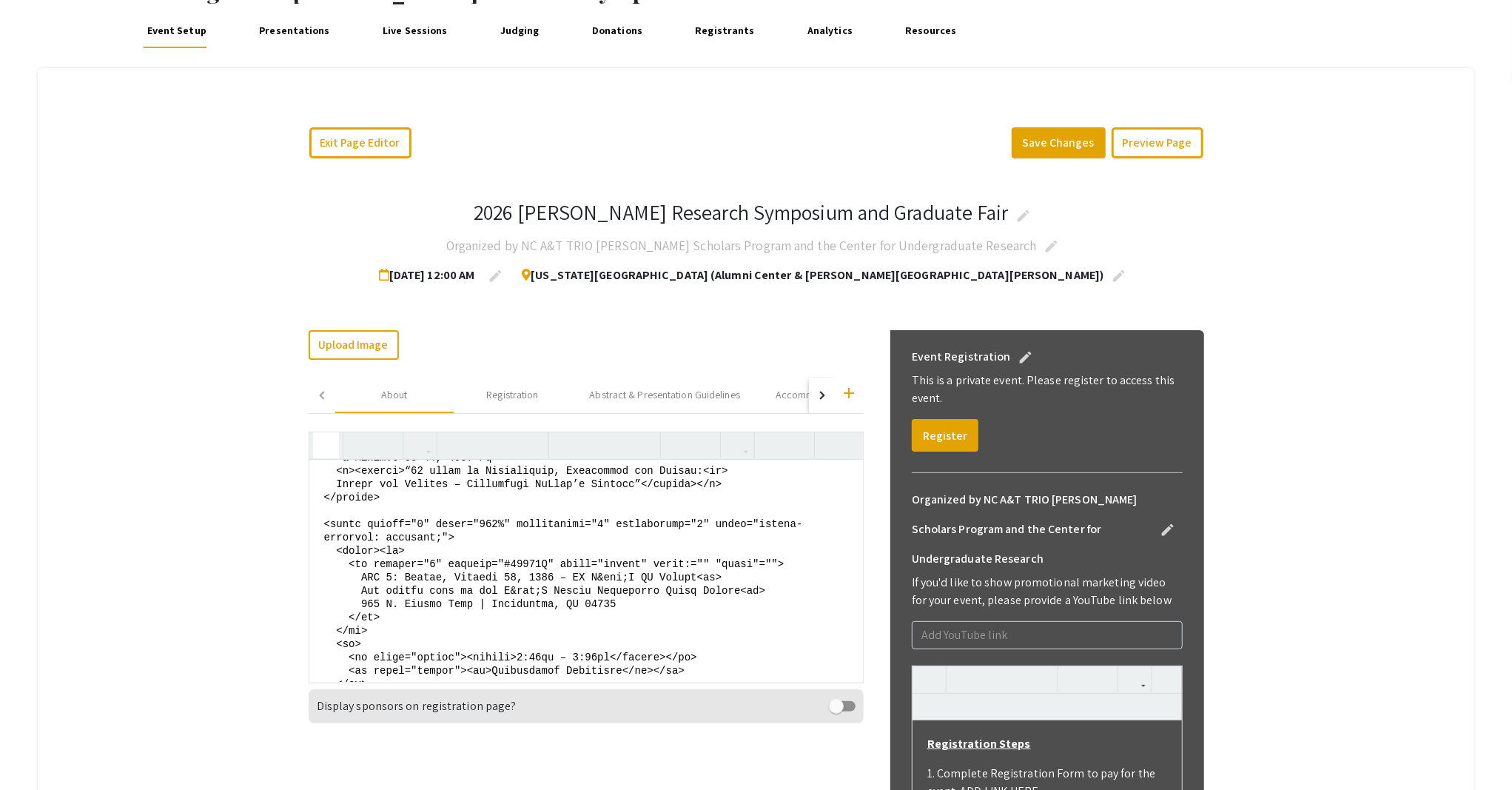
scroll to position [99, 0]
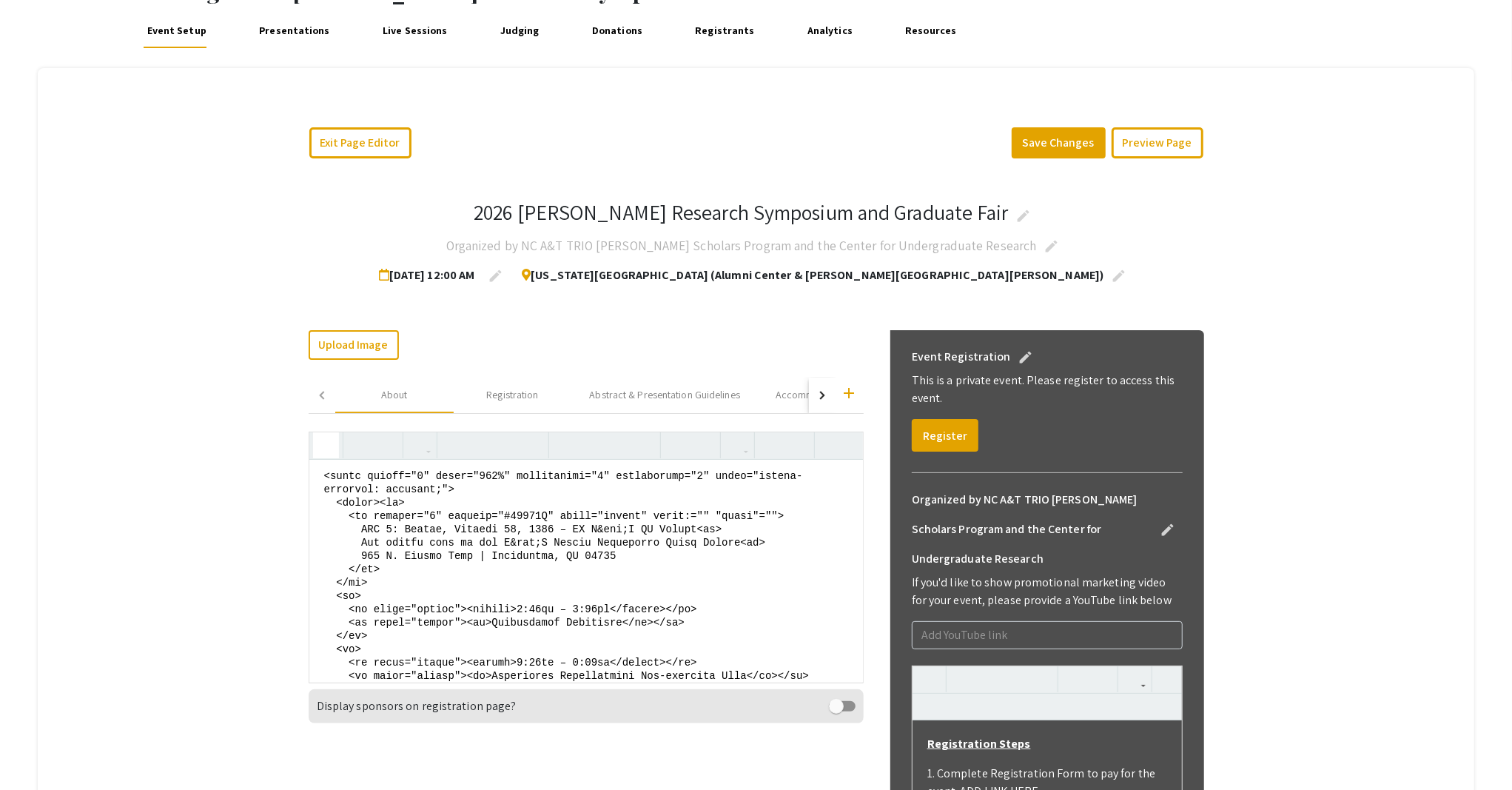
click at [345, 510] on textarea at bounding box center [586, 570] width 553 height 222
drag, startPoint x: 341, startPoint y: 514, endPoint x: 404, endPoint y: 565, distance: 81.1
click at [404, 565] on textarea at bounding box center [586, 570] width 553 height 222
paste textarea "> <font color="white"> DAY 2: Saturday, January 24, 2026 – NC A&amp;T SU Campus…"
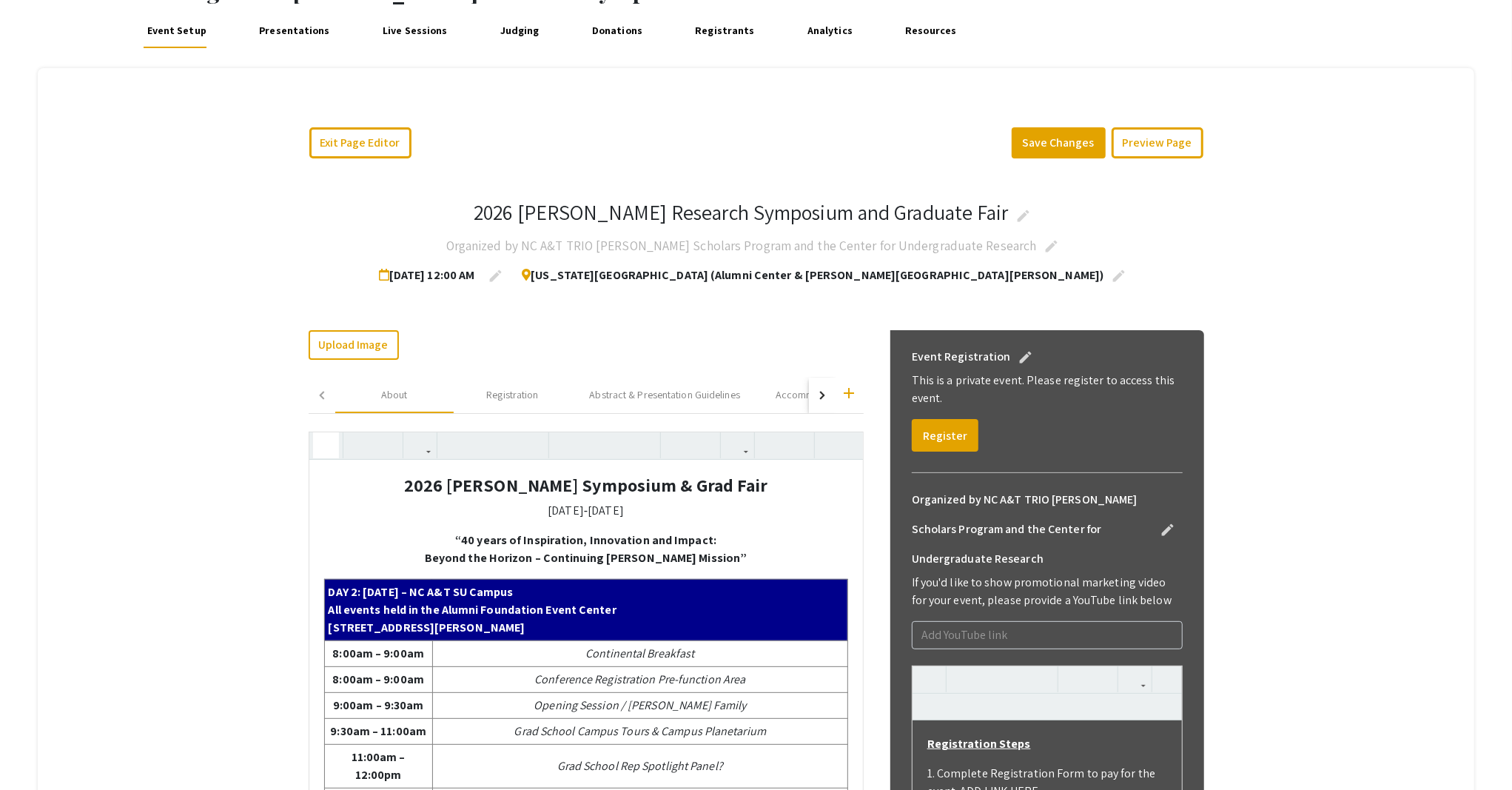
click at [320, 433] on use "button" at bounding box center [320, 433] width 0 height 0
click at [320, 441] on icon "button" at bounding box center [326, 445] width 13 height 24
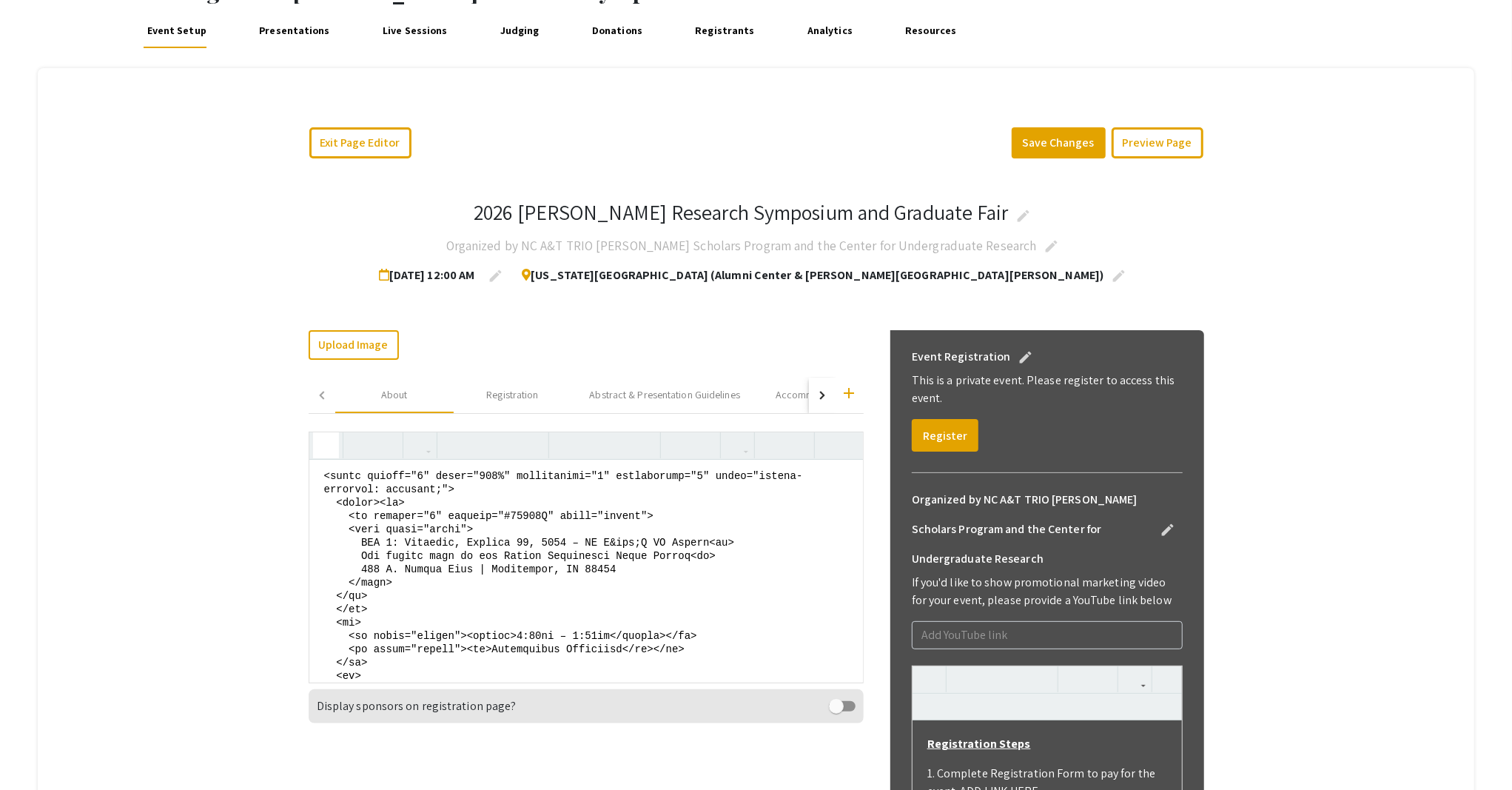
click at [362, 512] on textarea at bounding box center [586, 570] width 553 height 222
click at [355, 596] on textarea at bounding box center [586, 570] width 553 height 222
type textarea "<center> <h4><strong>2026 Dr. Ronald E. McNair Symposium &amp; Grad Fair</stron…"
click at [320, 448] on icon "button" at bounding box center [326, 445] width 13 height 24
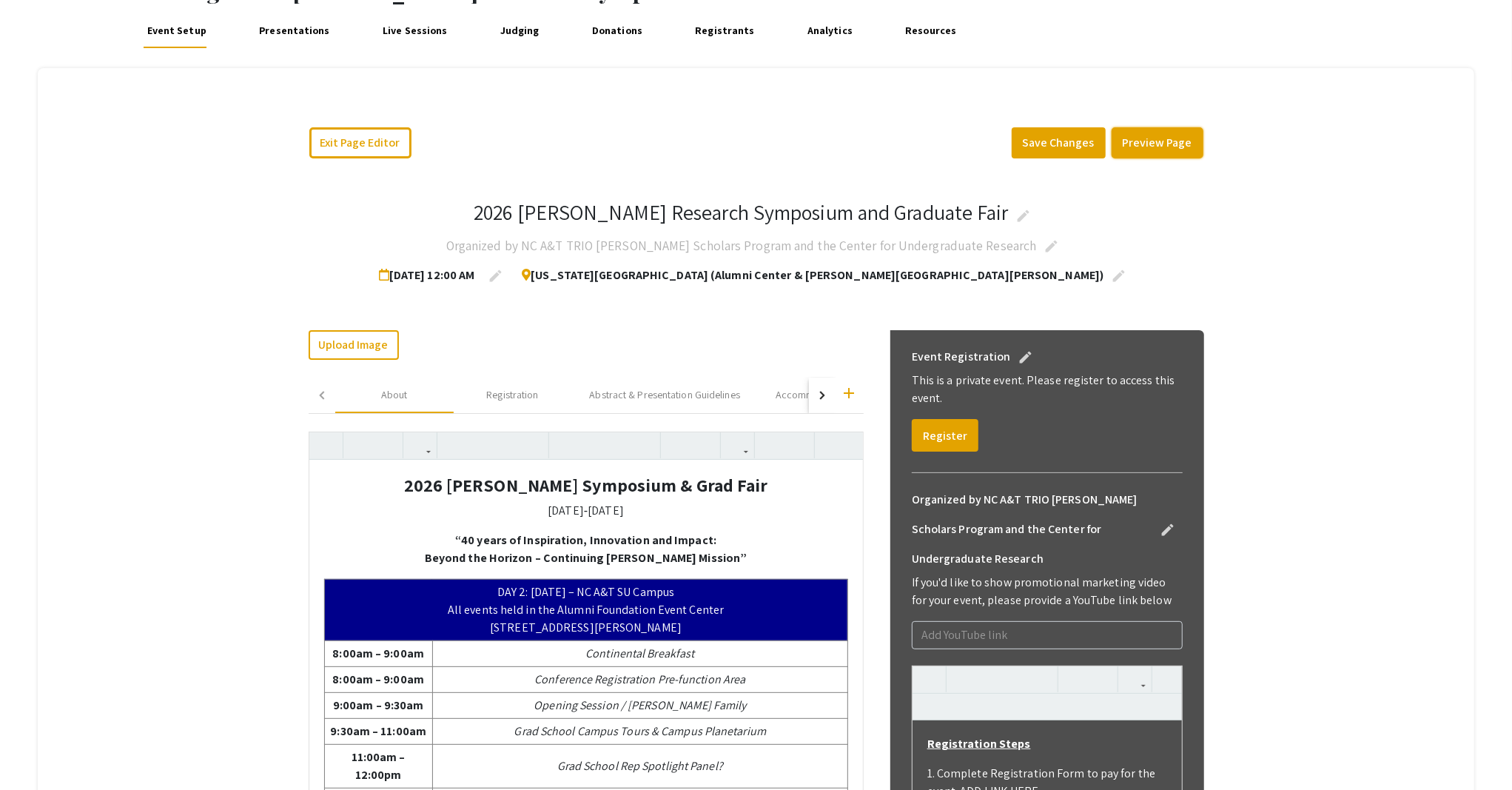
click at [1126, 148] on button "Preview Page" at bounding box center [1156, 143] width 91 height 31
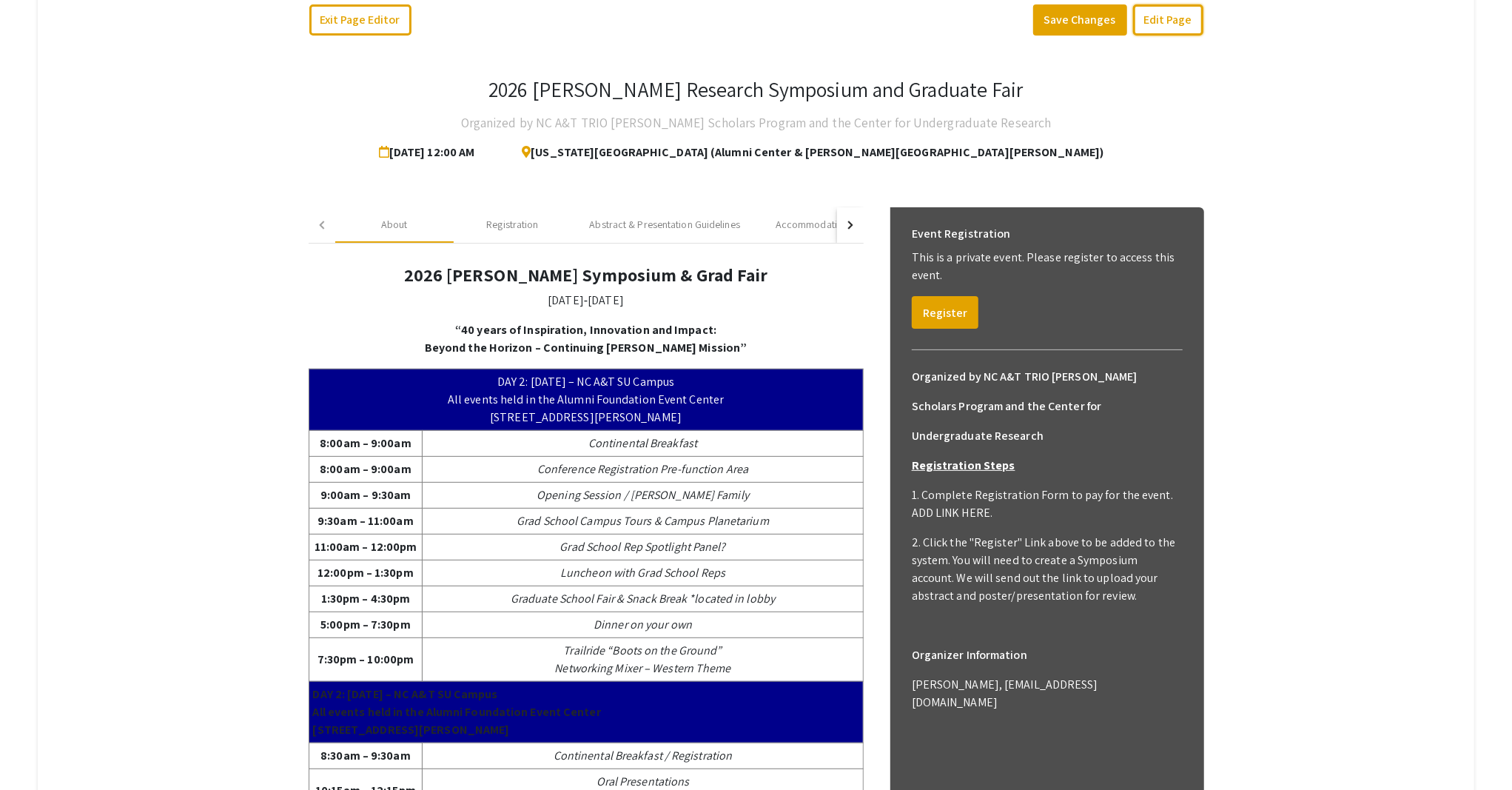
scroll to position [107, 0]
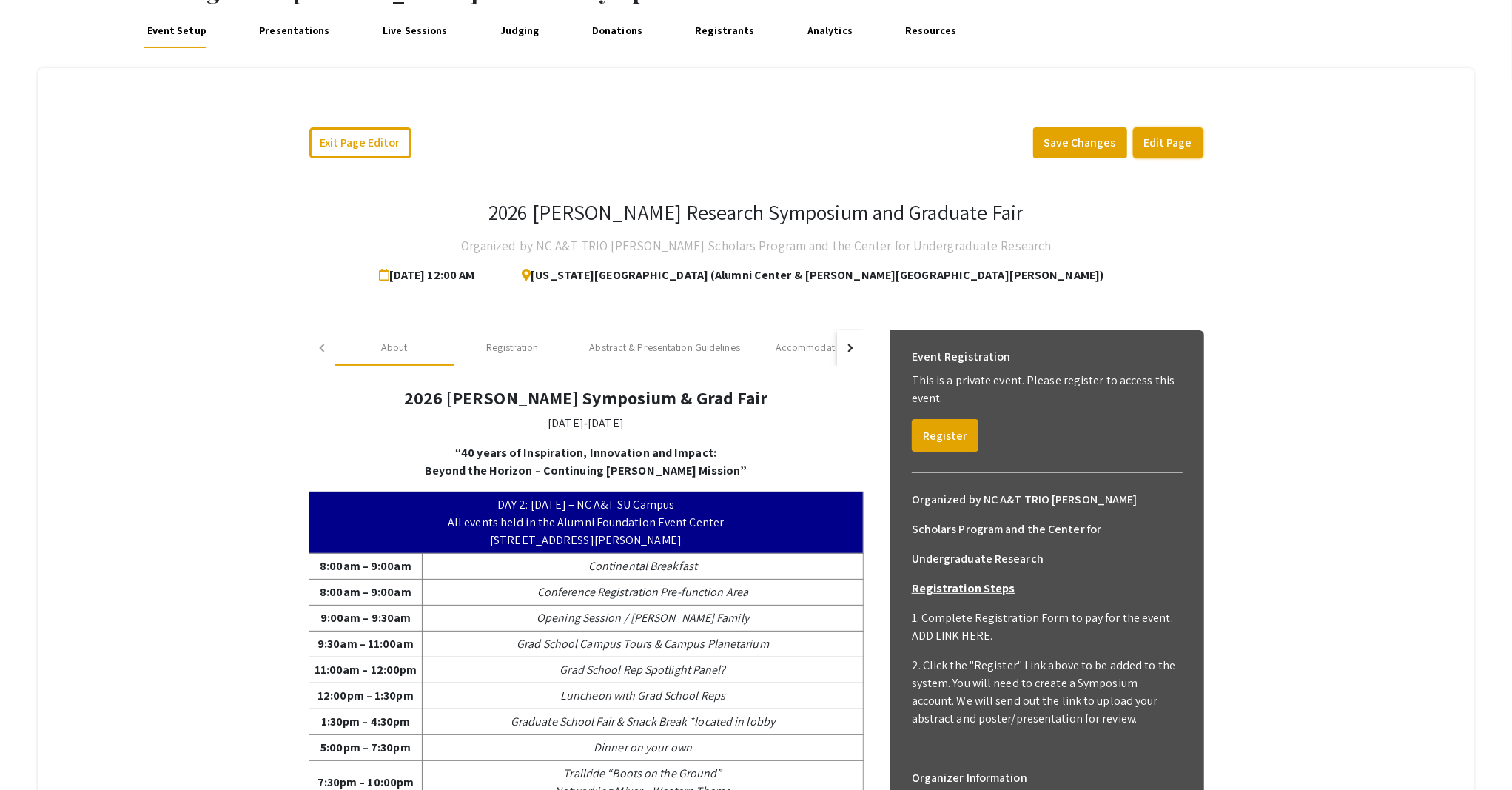
click at [1162, 135] on button "Edit Page" at bounding box center [1167, 143] width 70 height 31
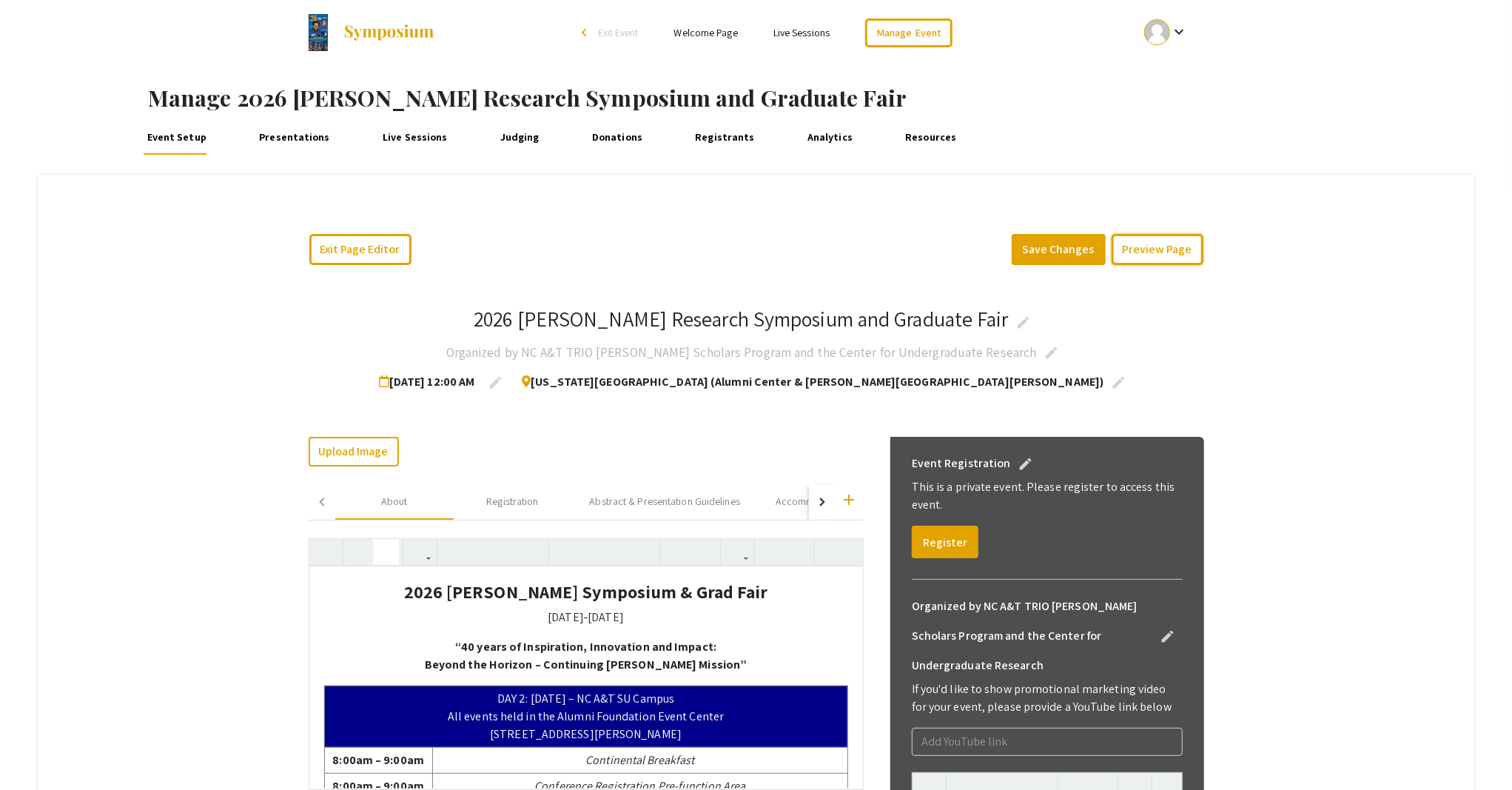
scroll to position [0, 0]
click at [321, 558] on icon "button" at bounding box center [326, 553] width 13 height 24
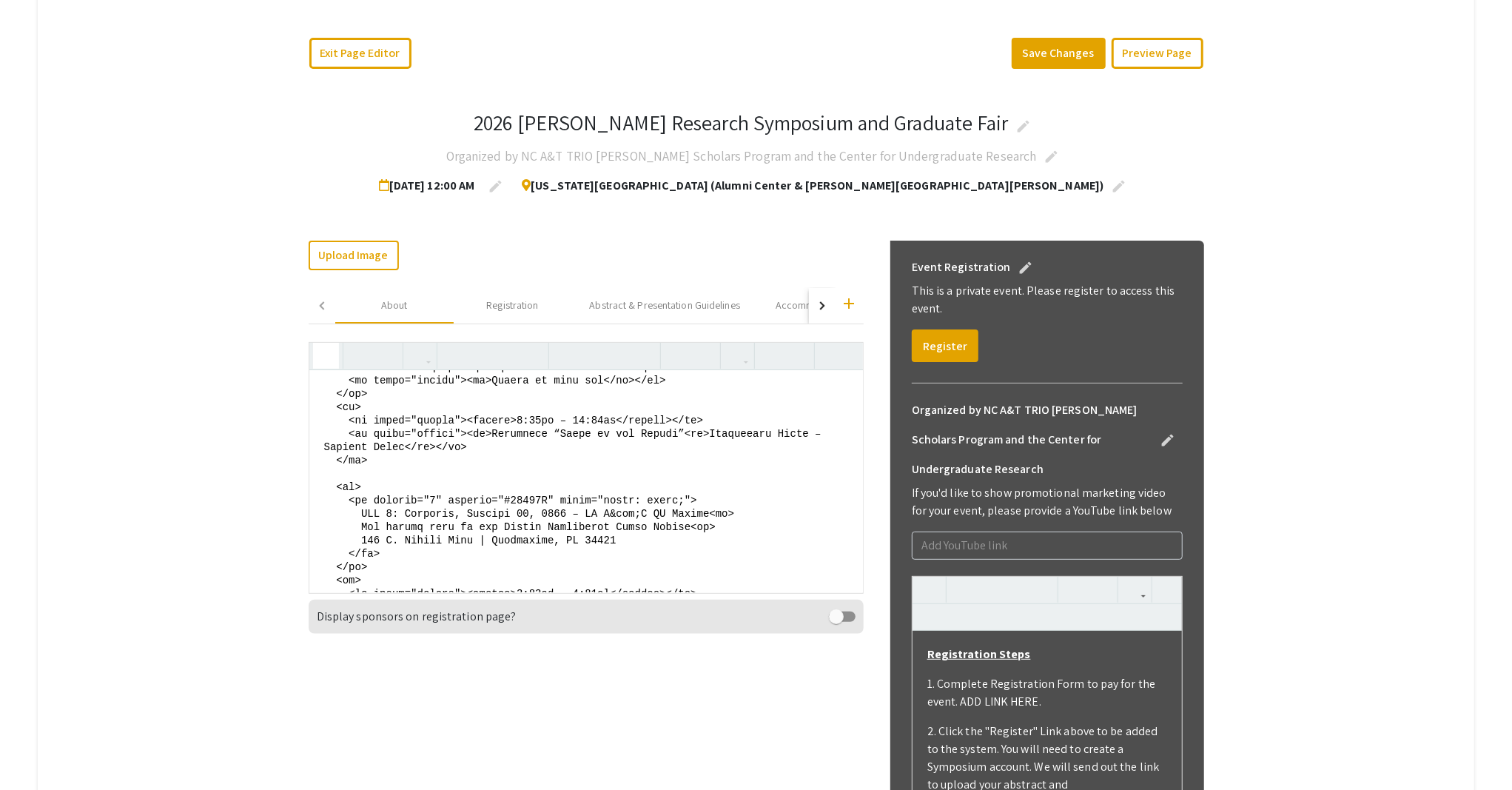
scroll to position [690, 0]
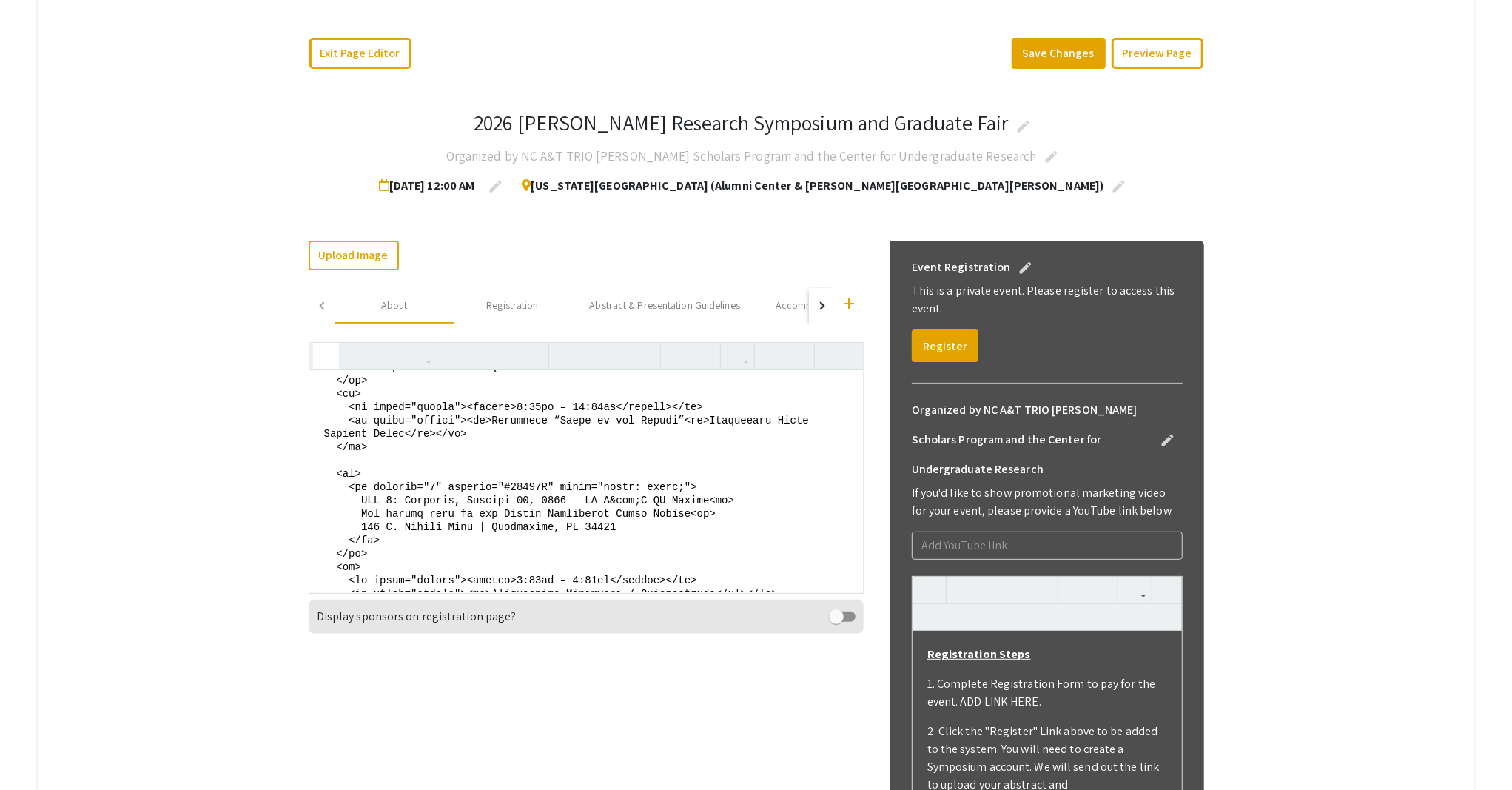
click at [363, 484] on textarea at bounding box center [586, 481] width 553 height 222
click at [369, 536] on textarea at bounding box center [586, 481] width 553 height 222
click at [550, 483] on textarea at bounding box center [586, 481] width 553 height 222
drag, startPoint x: 649, startPoint y: 486, endPoint x: 757, endPoint y: 502, distance: 109.2
click at [777, 487] on textarea at bounding box center [586, 481] width 553 height 222
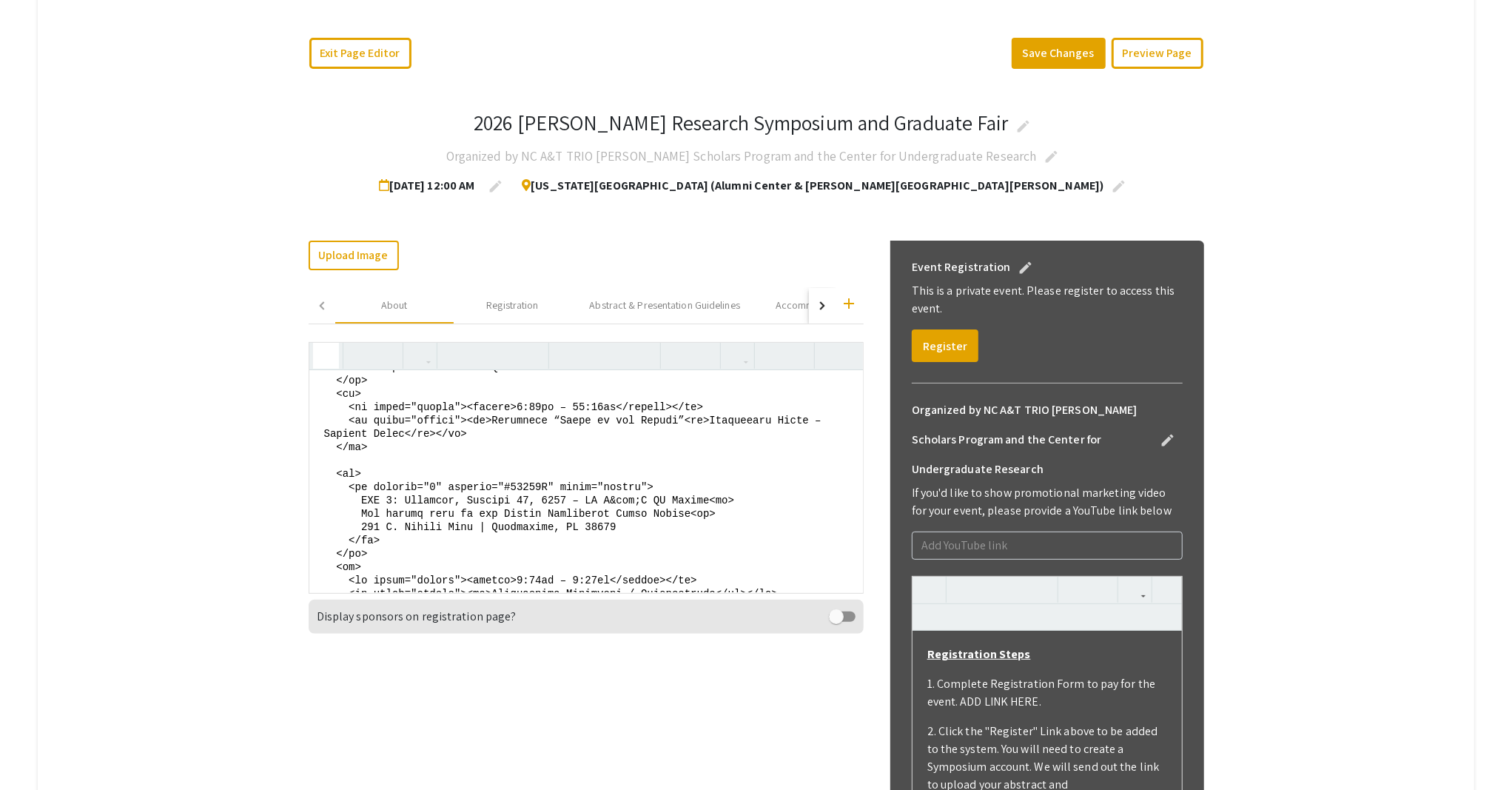
click at [369, 475] on textarea at bounding box center [586, 481] width 553 height 222
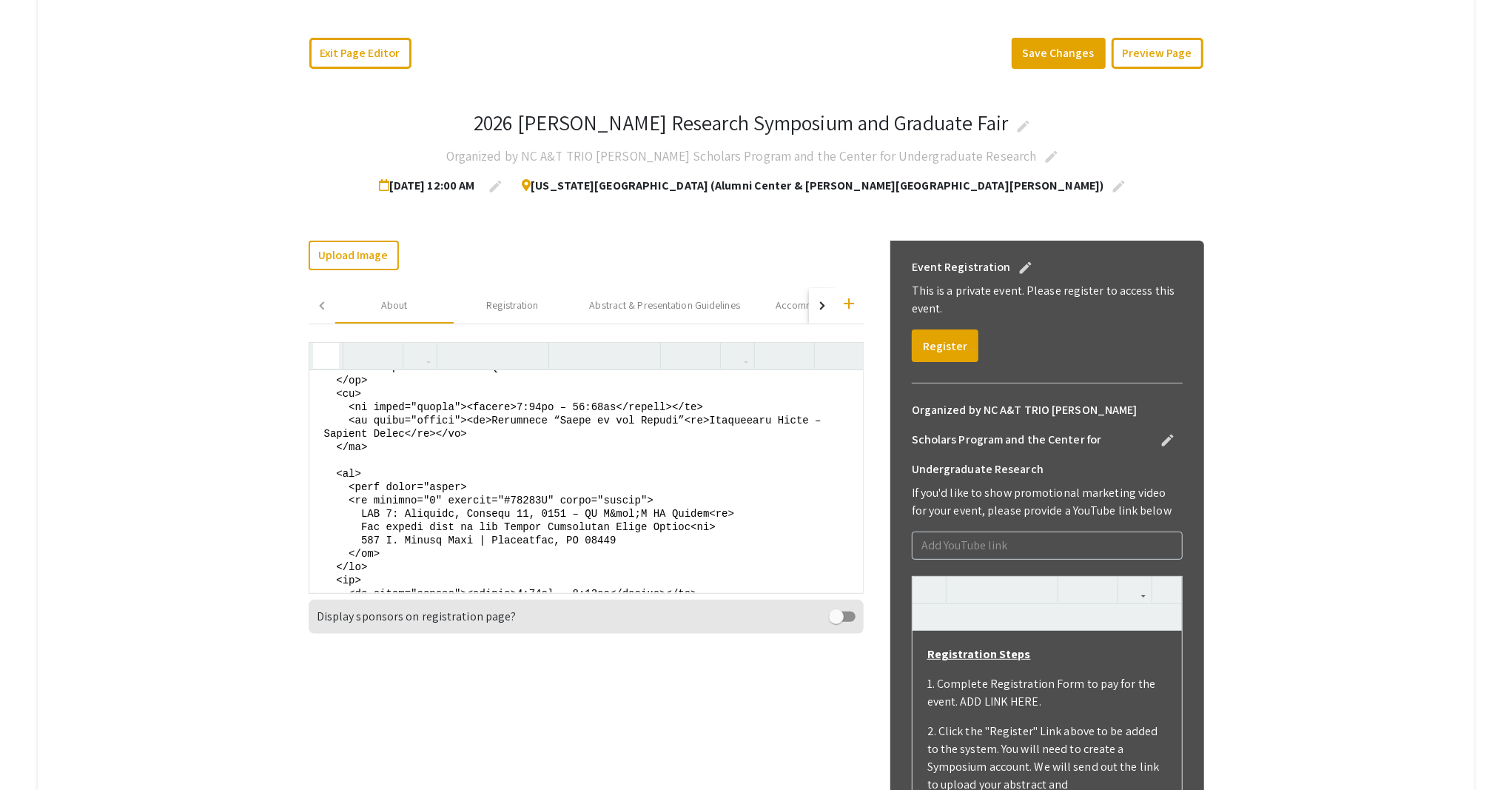
click at [385, 551] on textarea at bounding box center [586, 481] width 553 height 222
click at [667, 499] on textarea at bounding box center [586, 481] width 553 height 222
click at [349, 563] on textarea at bounding box center [586, 481] width 553 height 222
click at [654, 503] on textarea at bounding box center [586, 481] width 553 height 222
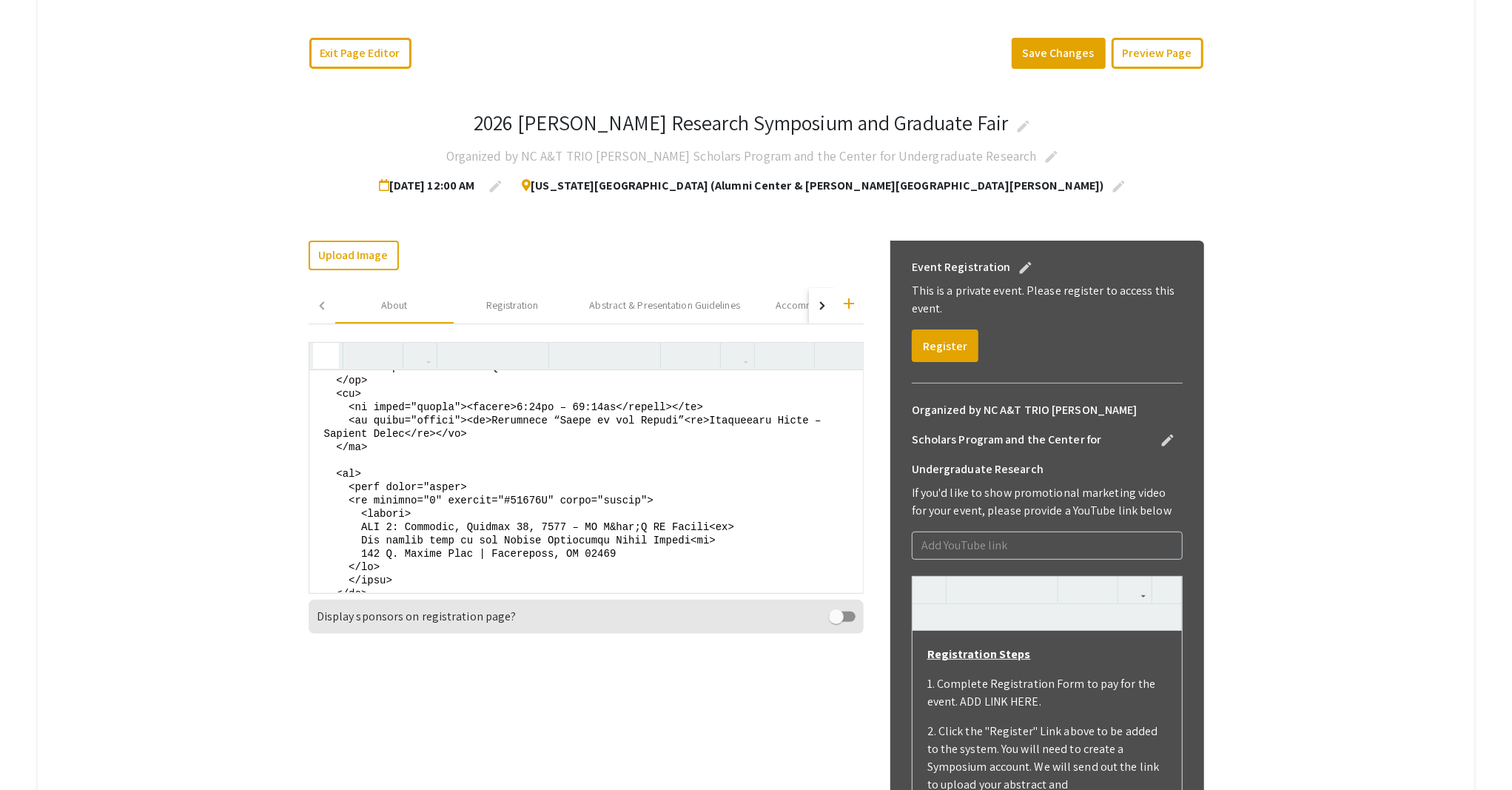
click at [622, 553] on textarea at bounding box center [586, 481] width 553 height 222
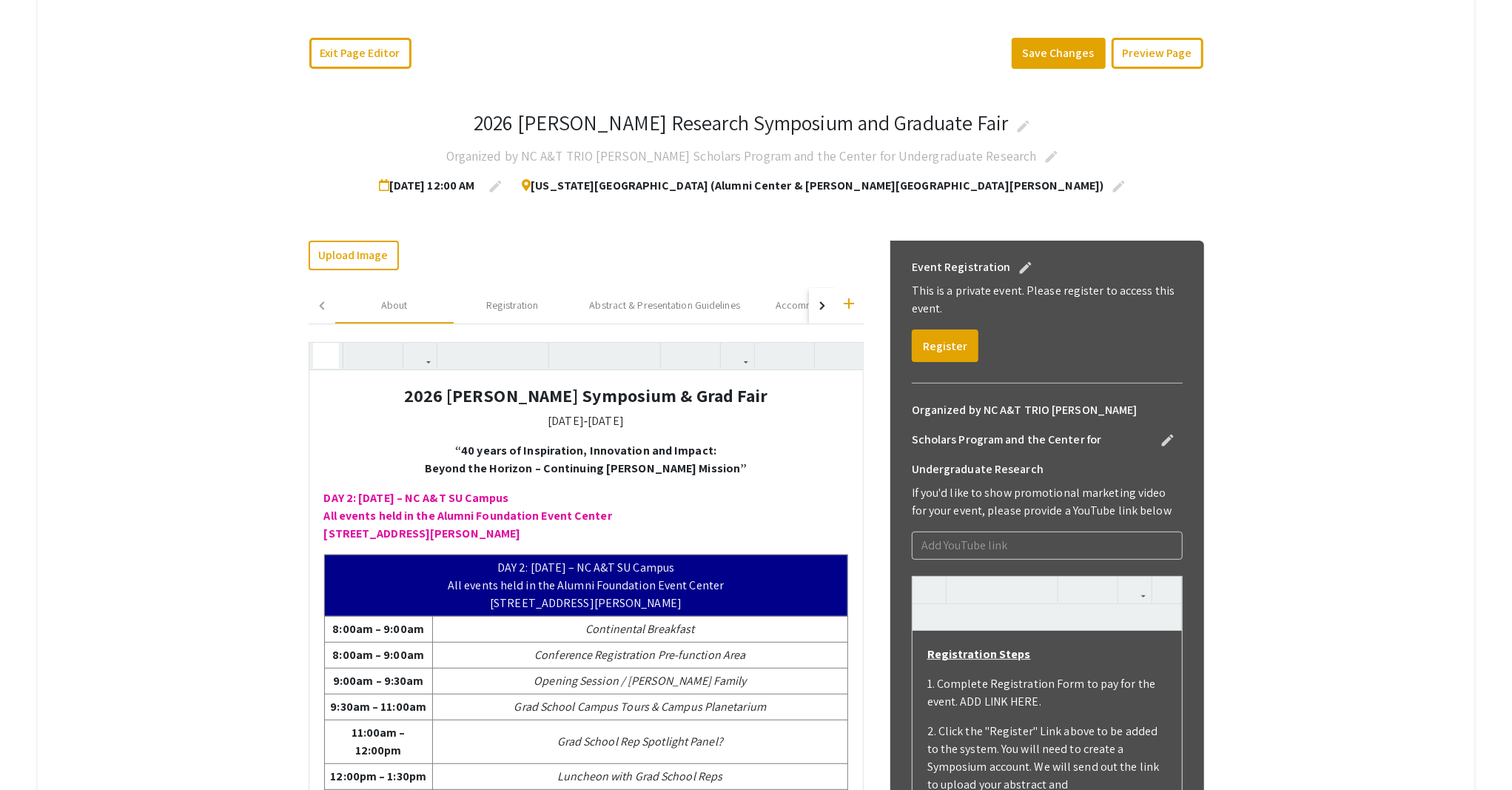
click at [320, 359] on icon "button" at bounding box center [326, 356] width 13 height 24
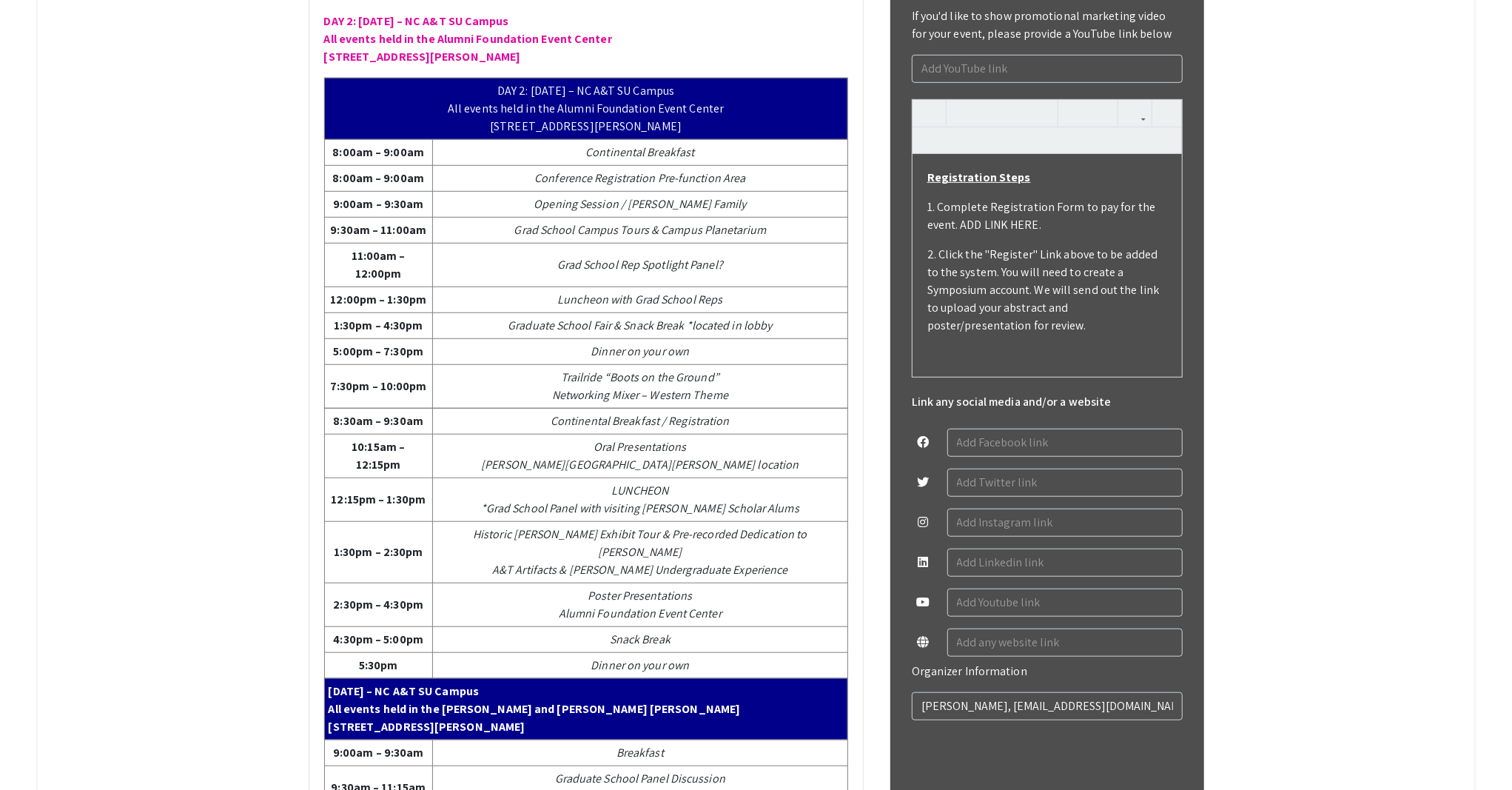
scroll to position [541, 0]
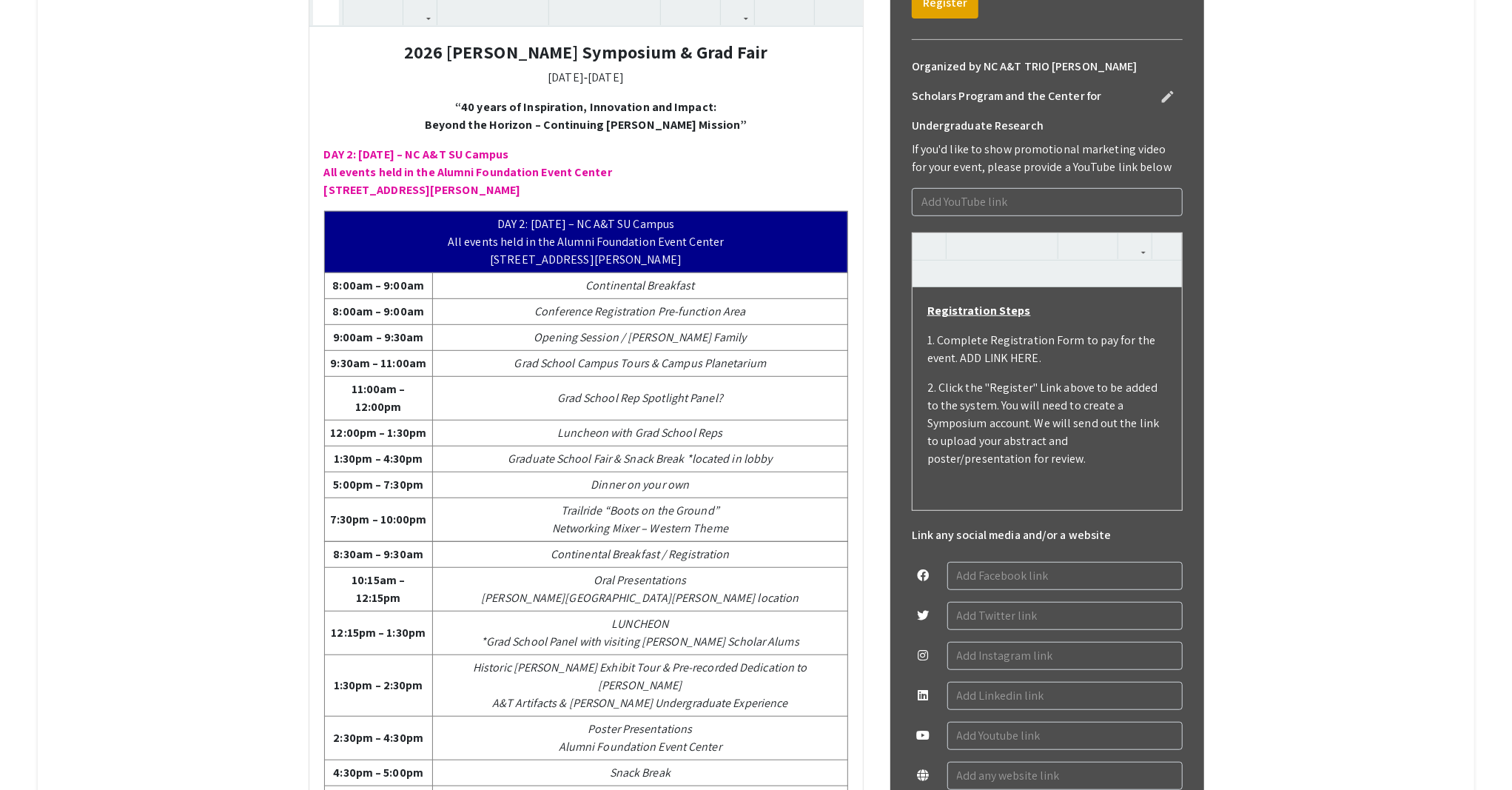
click at [320, 15] on icon "button" at bounding box center [326, 12] width 13 height 24
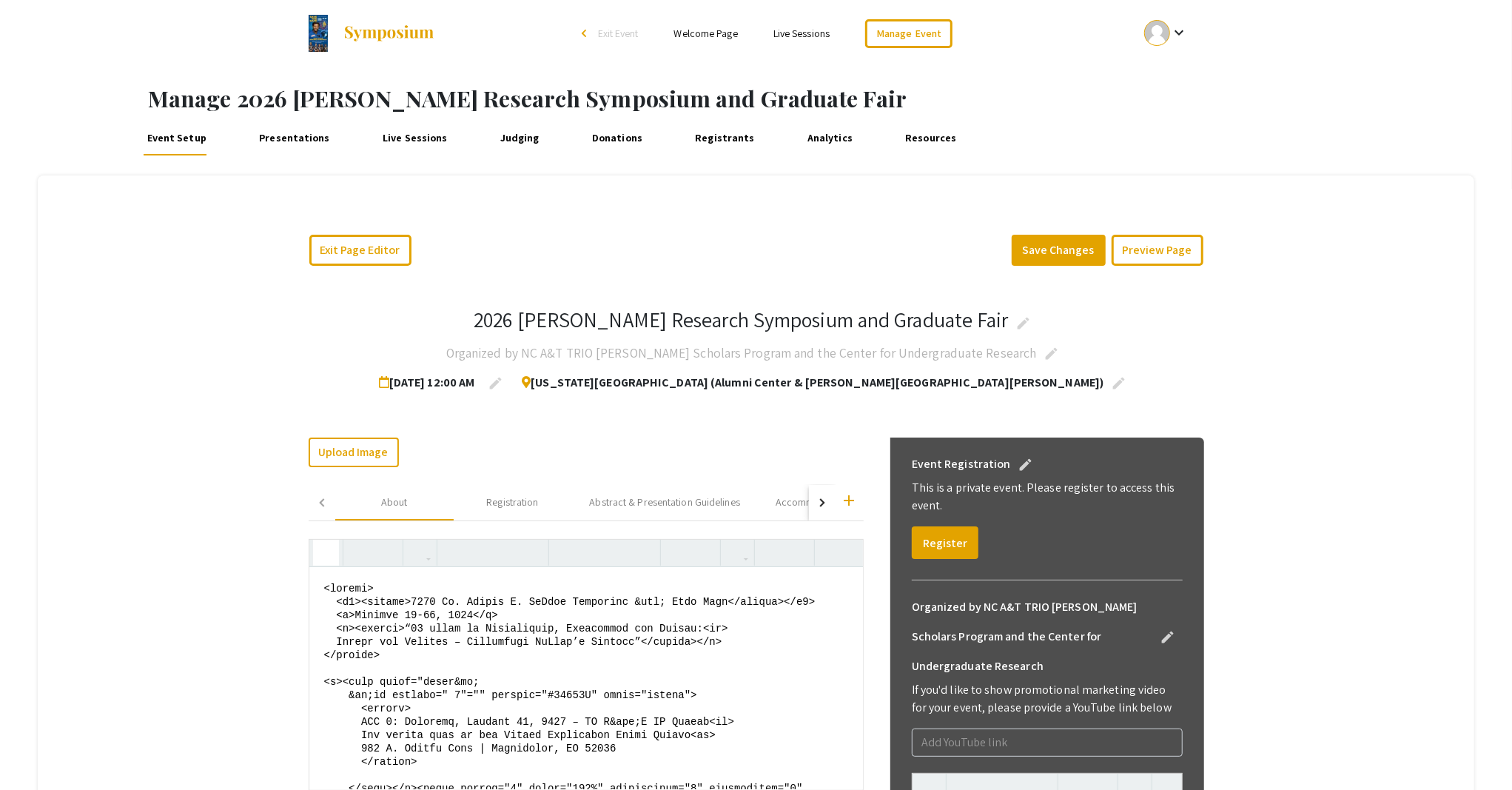
scroll to position [99, 0]
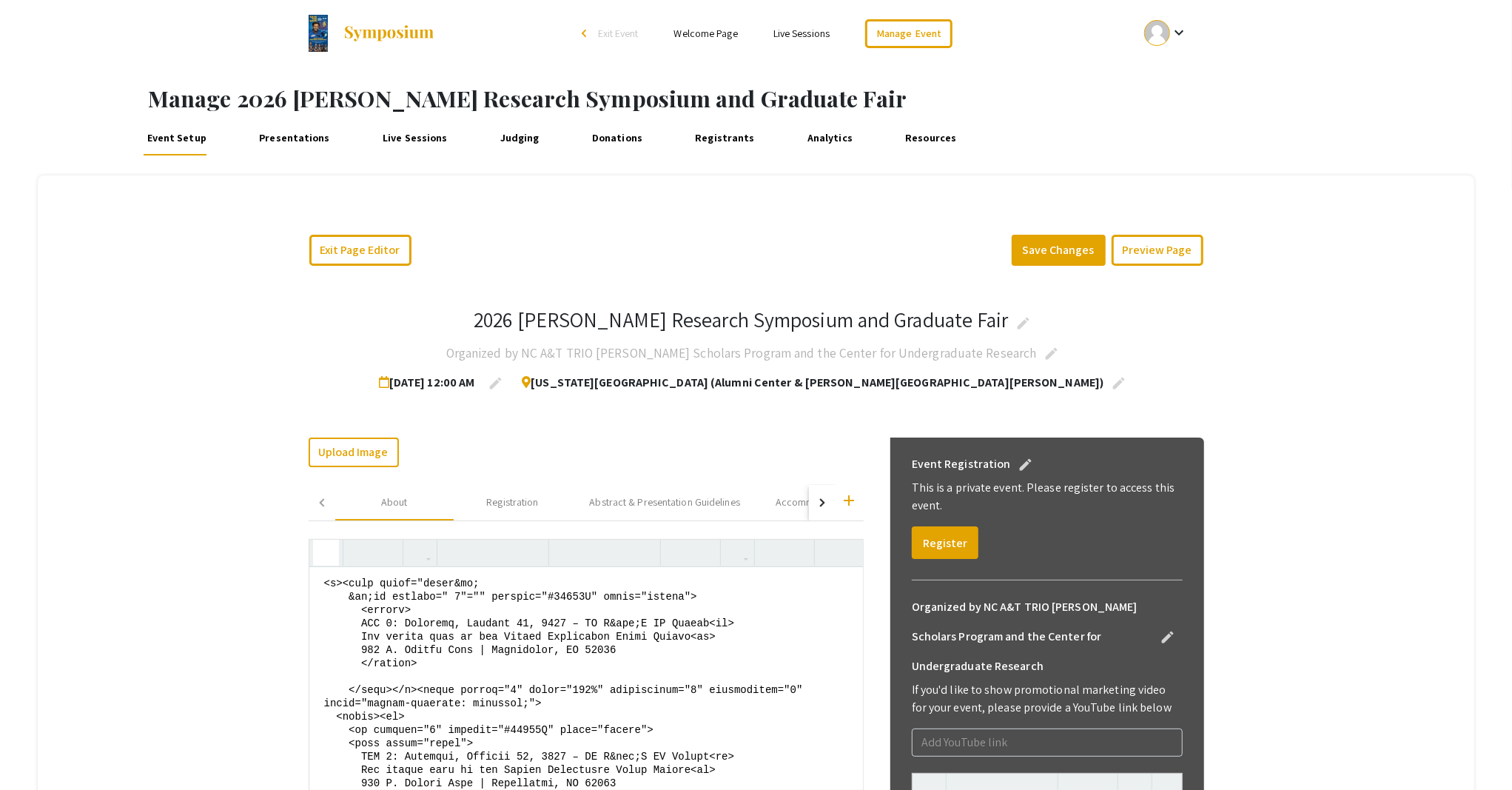
drag, startPoint x: 337, startPoint y: 676, endPoint x: 389, endPoint y: 686, distance: 53.0
click at [389, 686] on textarea at bounding box center [586, 678] width 553 height 222
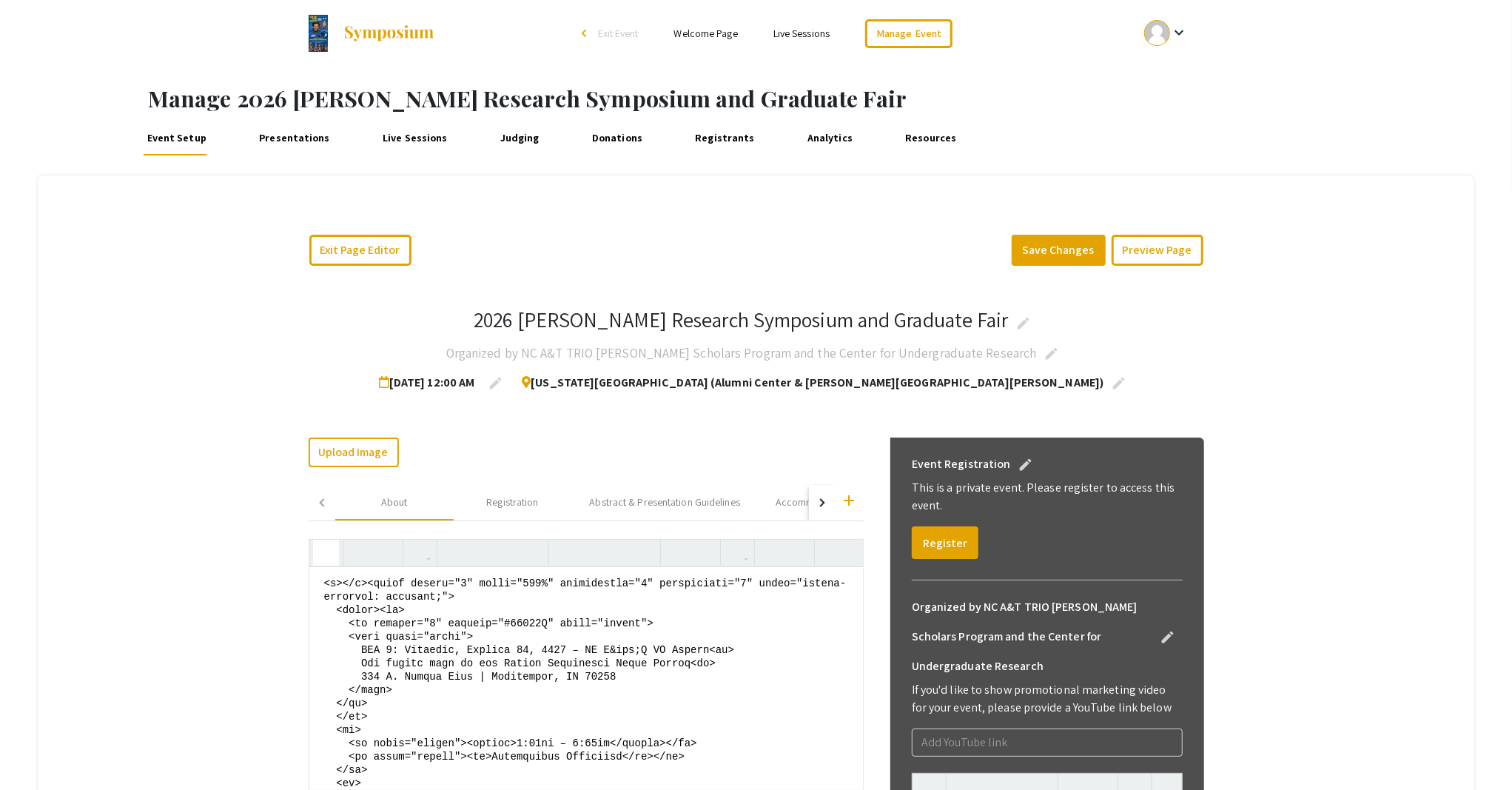
scroll to position [0, 0]
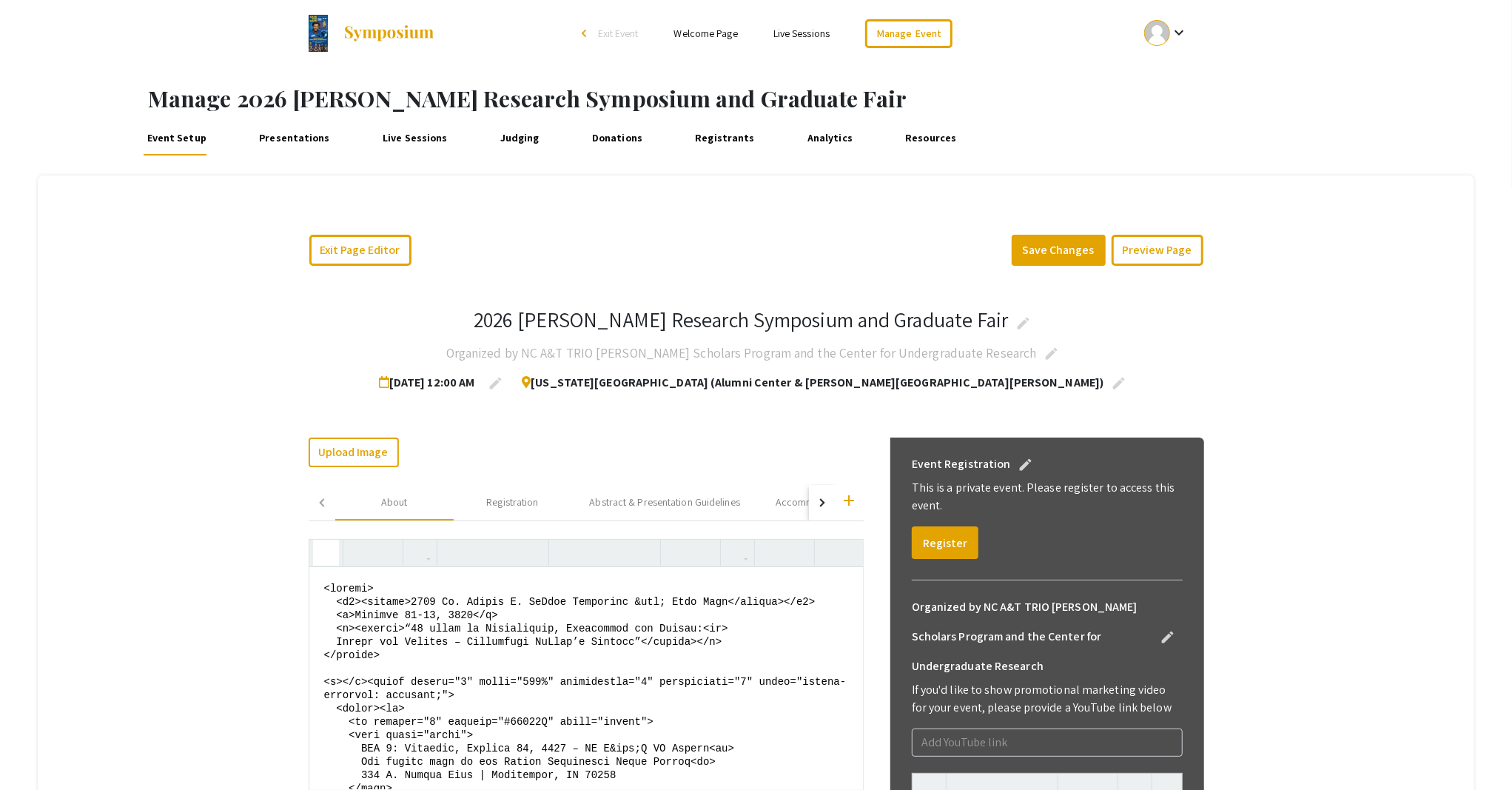
drag, startPoint x: 360, startPoint y: 680, endPoint x: 297, endPoint y: 681, distance: 63.0
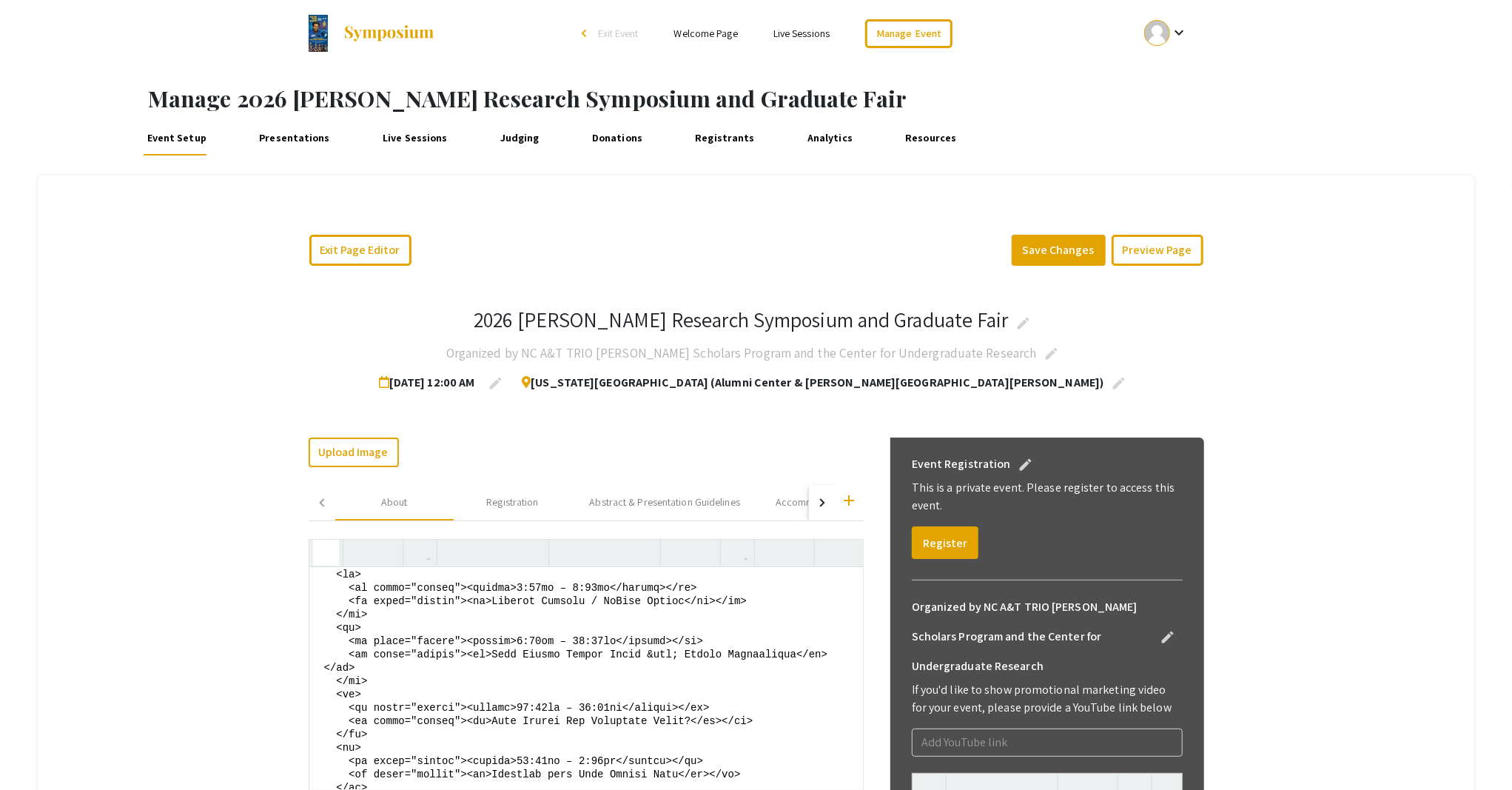
scroll to position [395, 0]
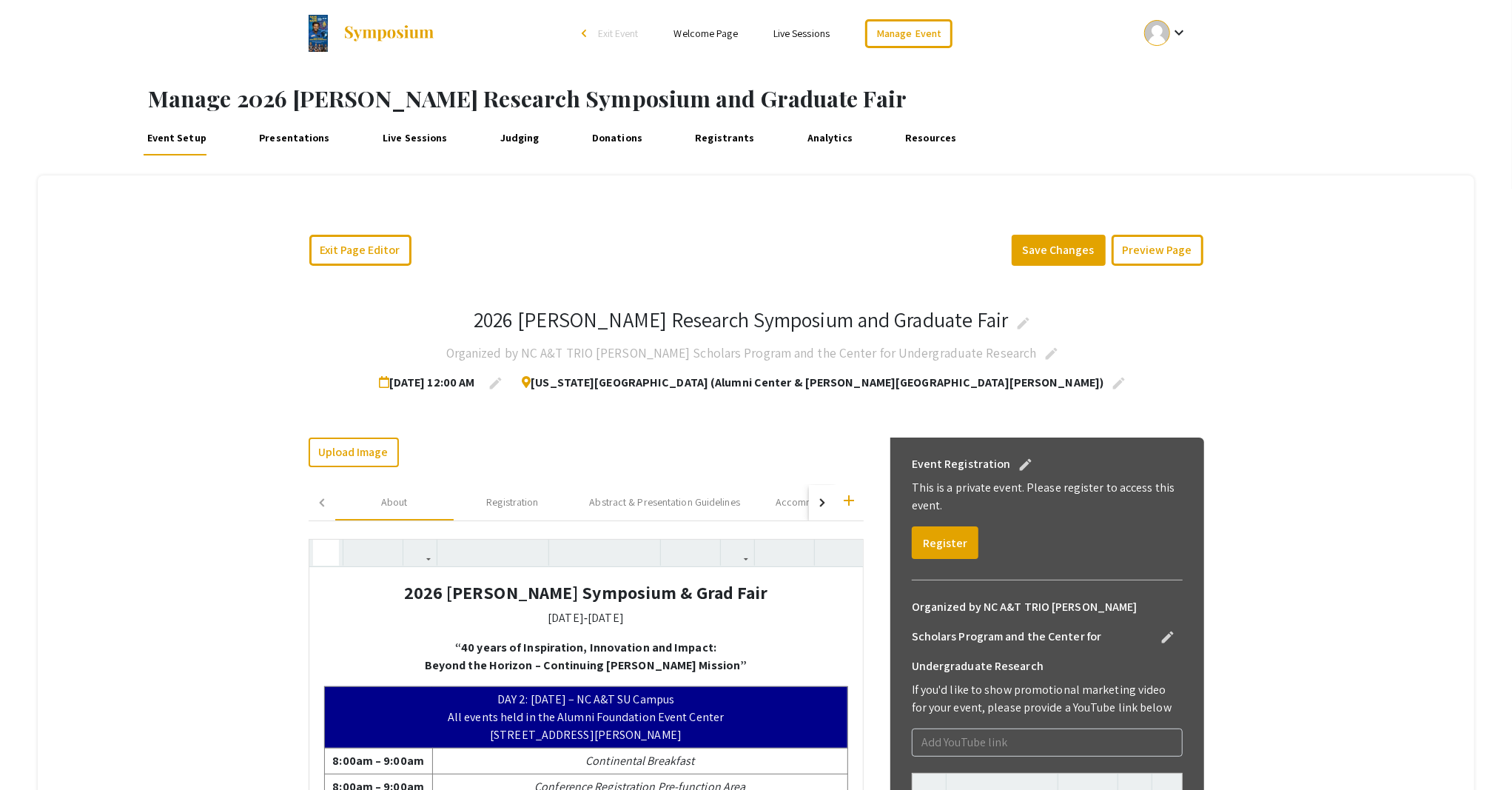
click at [320, 553] on icon "button" at bounding box center [326, 553] width 13 height 24
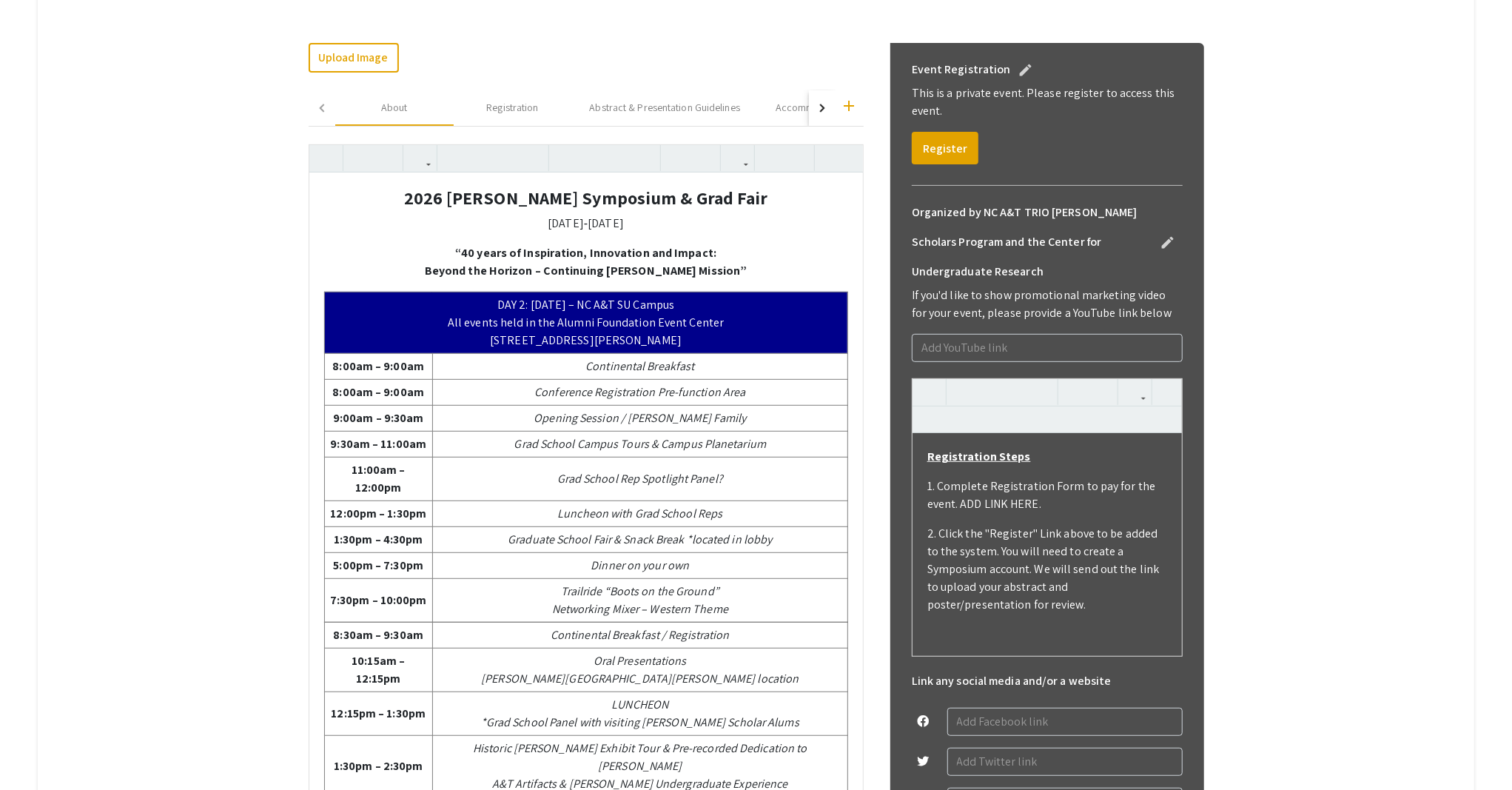
scroll to position [0, 0]
click at [320, 163] on icon "button" at bounding box center [326, 158] width 13 height 24
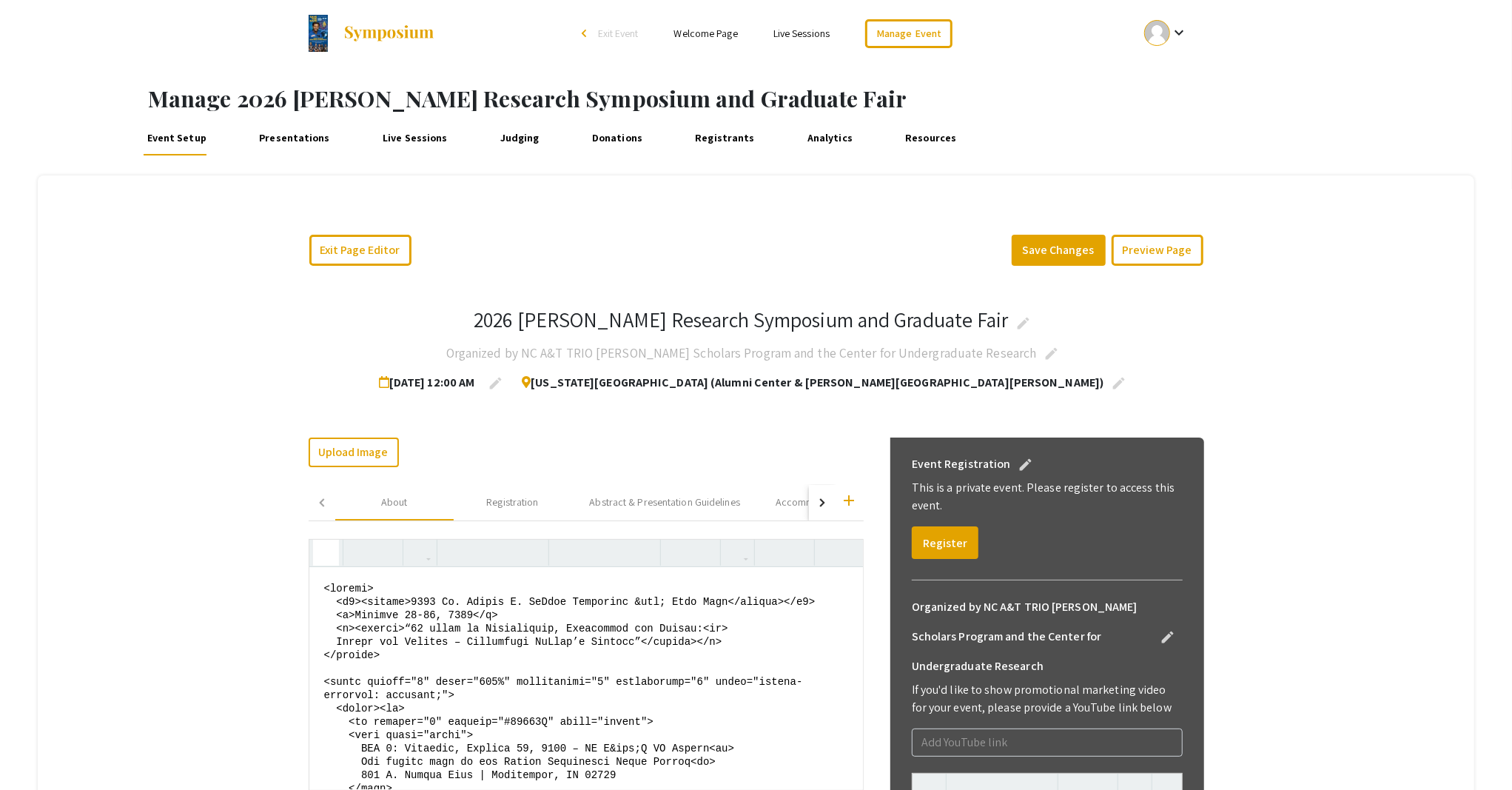
click at [393, 665] on textarea at bounding box center [586, 678] width 553 height 222
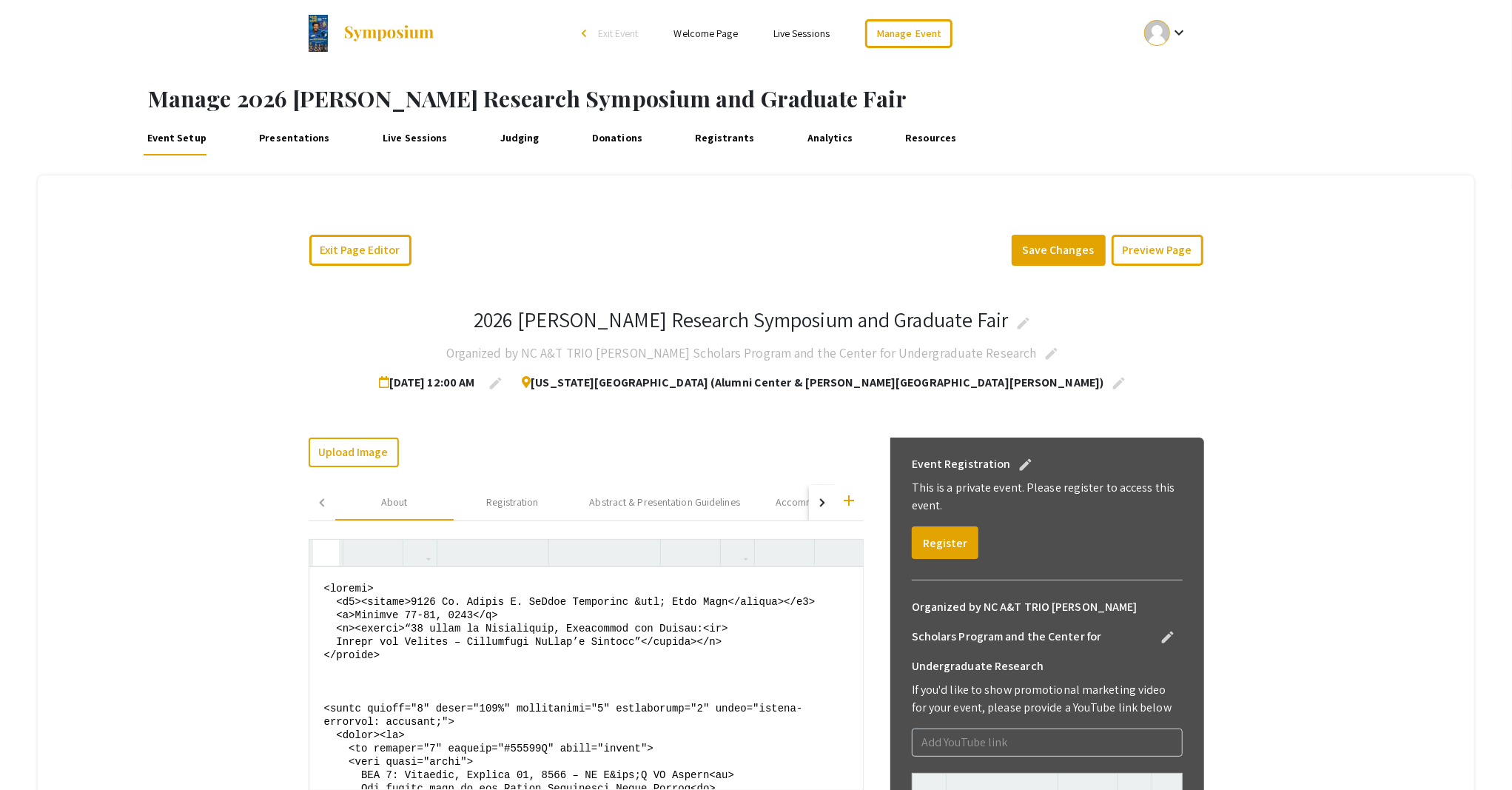
paste textarea "<font color="white&gt; &lt;td colspan=" 2"="" bgcolor="#00008B" align="center">…"
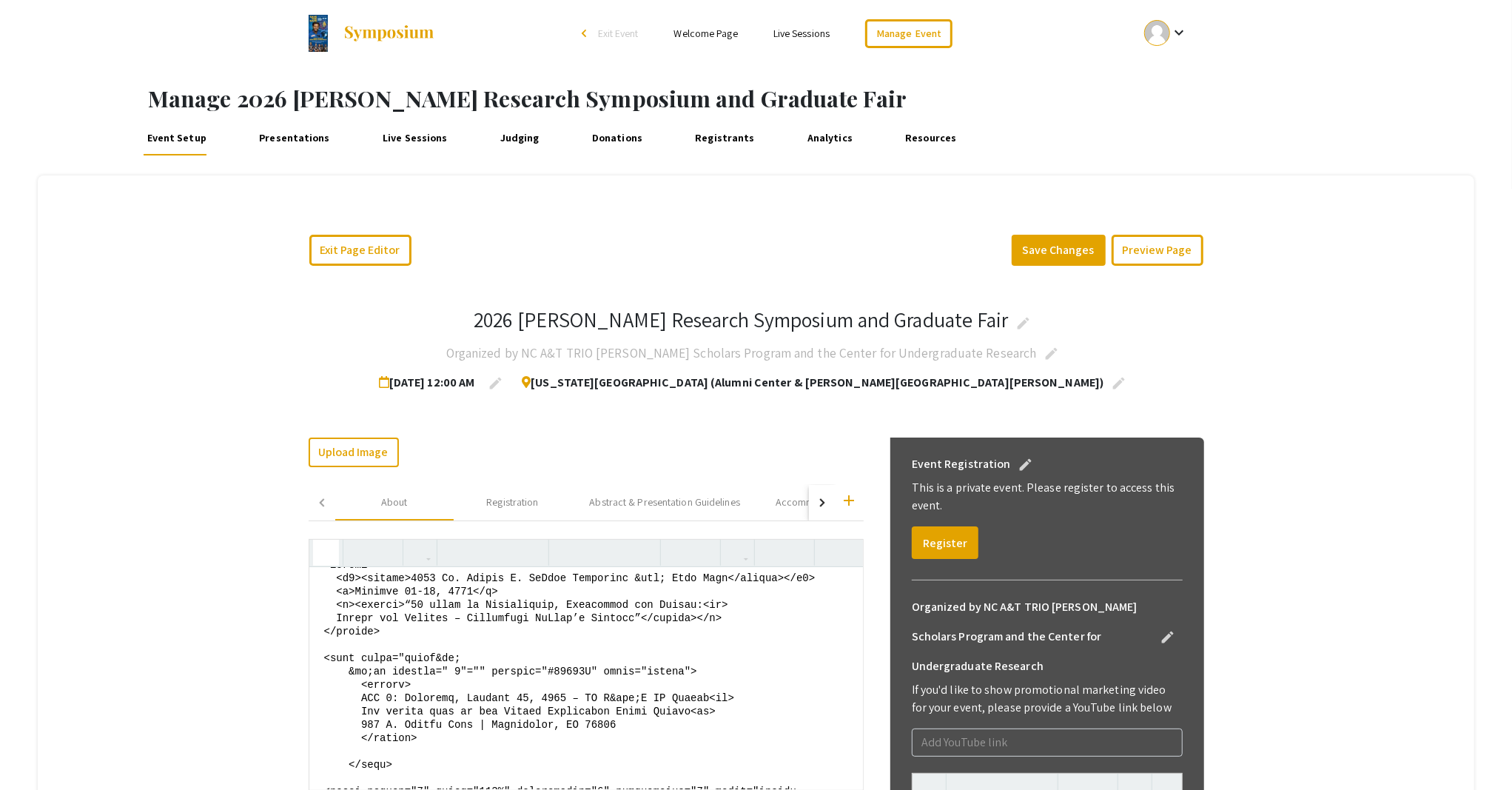
scroll to position [4, 0]
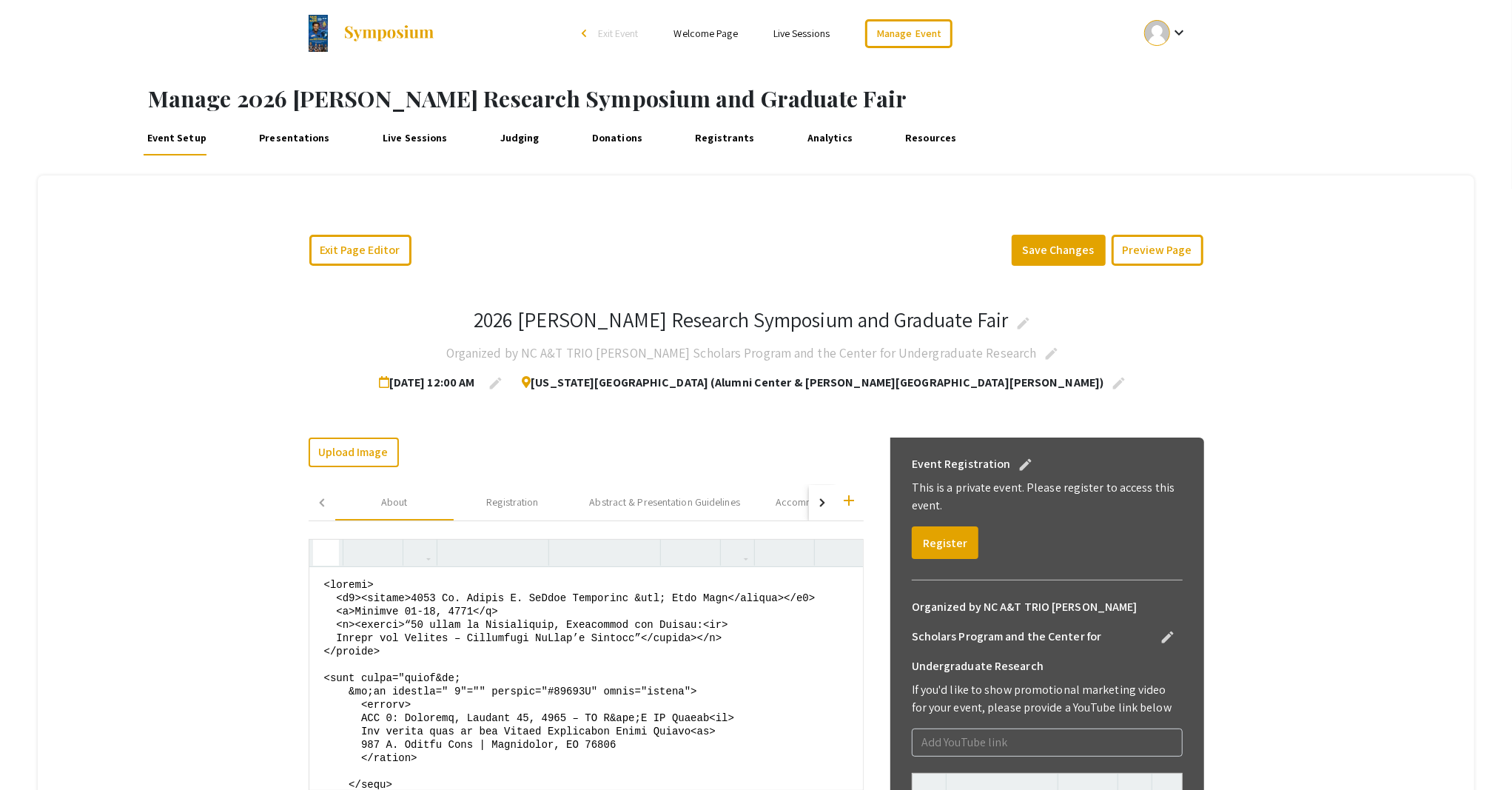
drag, startPoint x: 414, startPoint y: 688, endPoint x: 303, endPoint y: 681, distance: 111.2
click at [309, 681] on textarea at bounding box center [586, 678] width 553 height 222
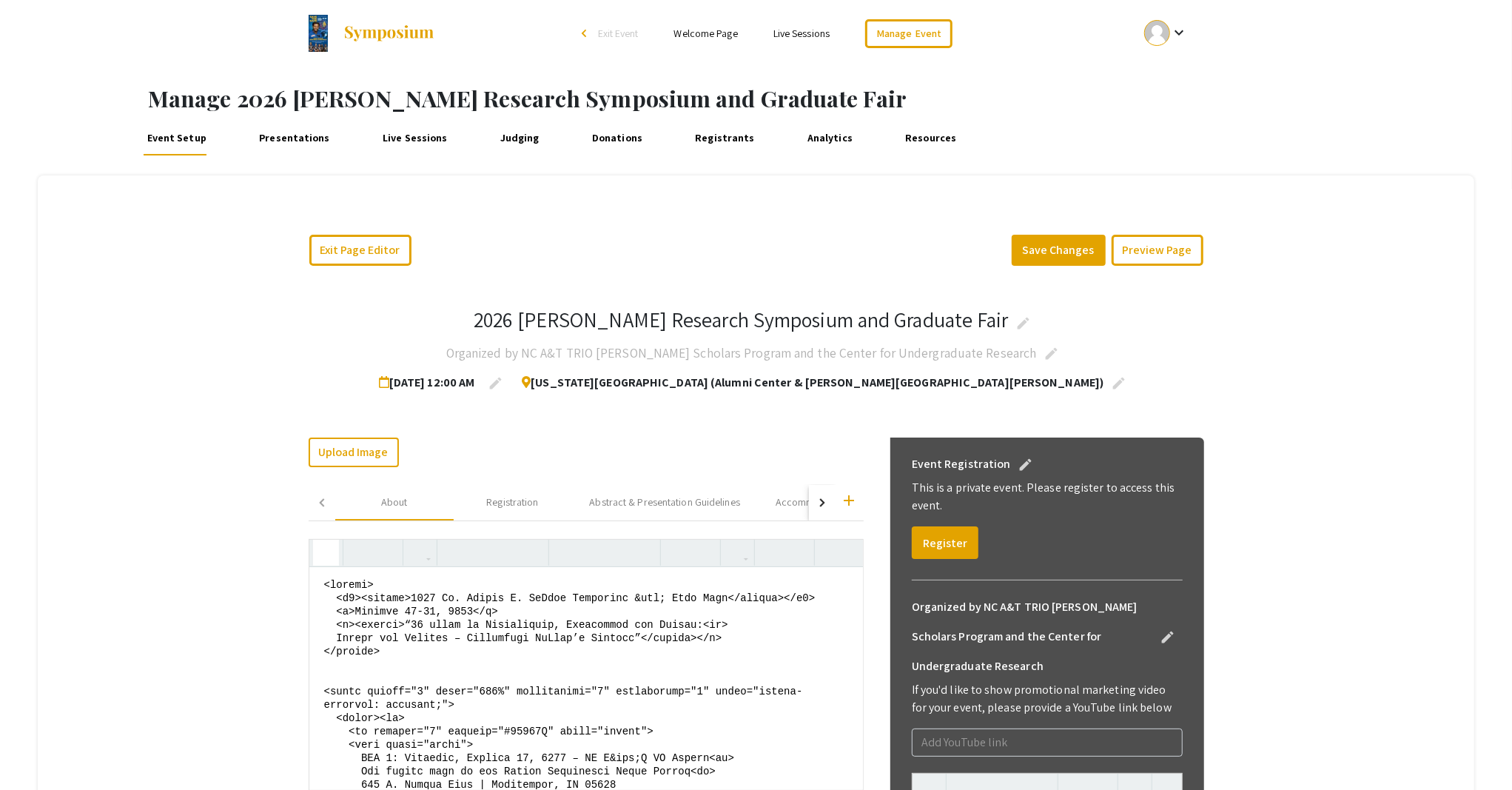
scroll to position [103, 0]
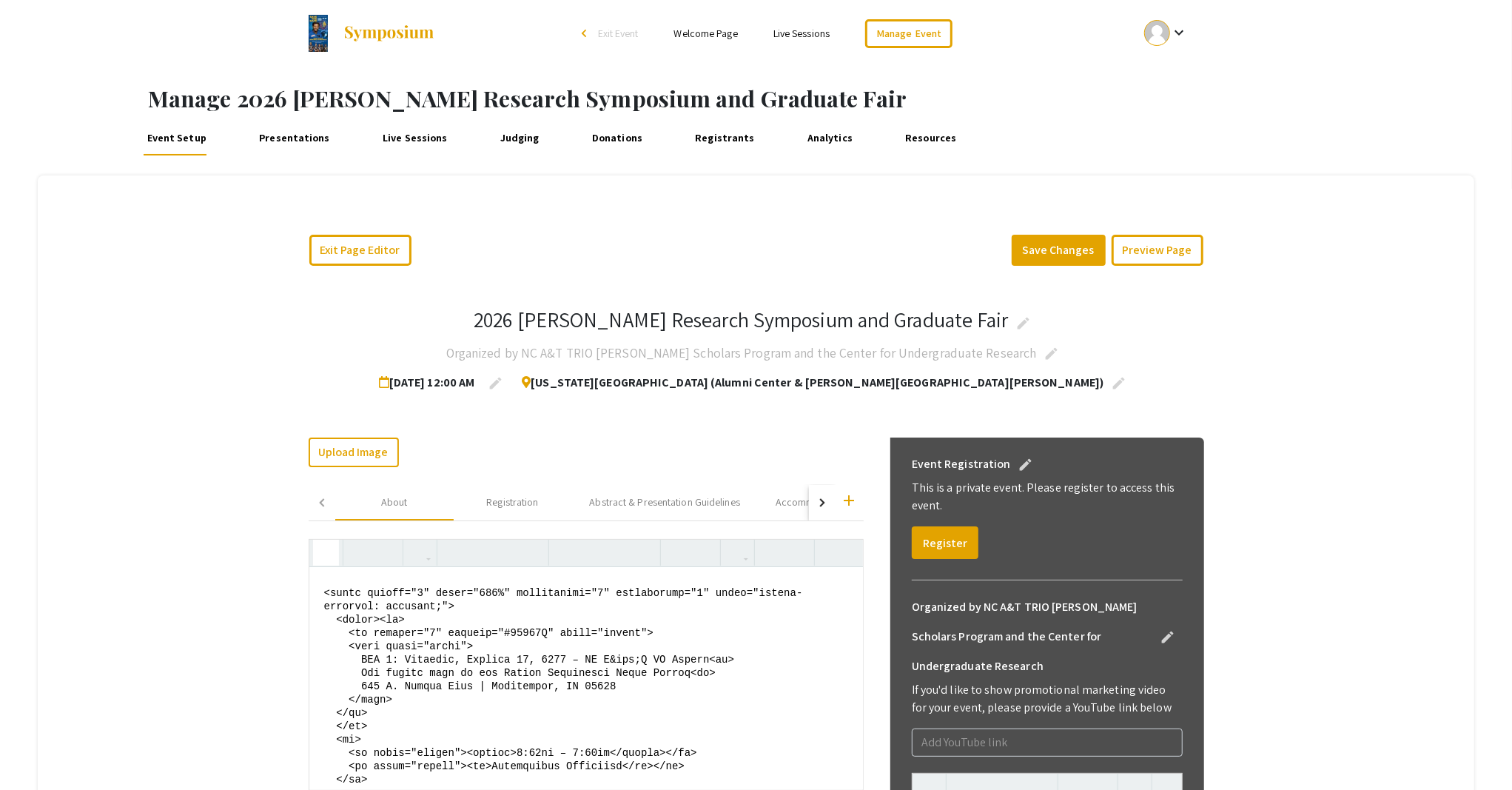
drag, startPoint x: 353, startPoint y: 660, endPoint x: 704, endPoint y: 653, distance: 351.1
click at [704, 653] on textarea at bounding box center [586, 678] width 553 height 222
paste textarea "1:  Friday, January 23, 2026 – NC A&T SU Campus"
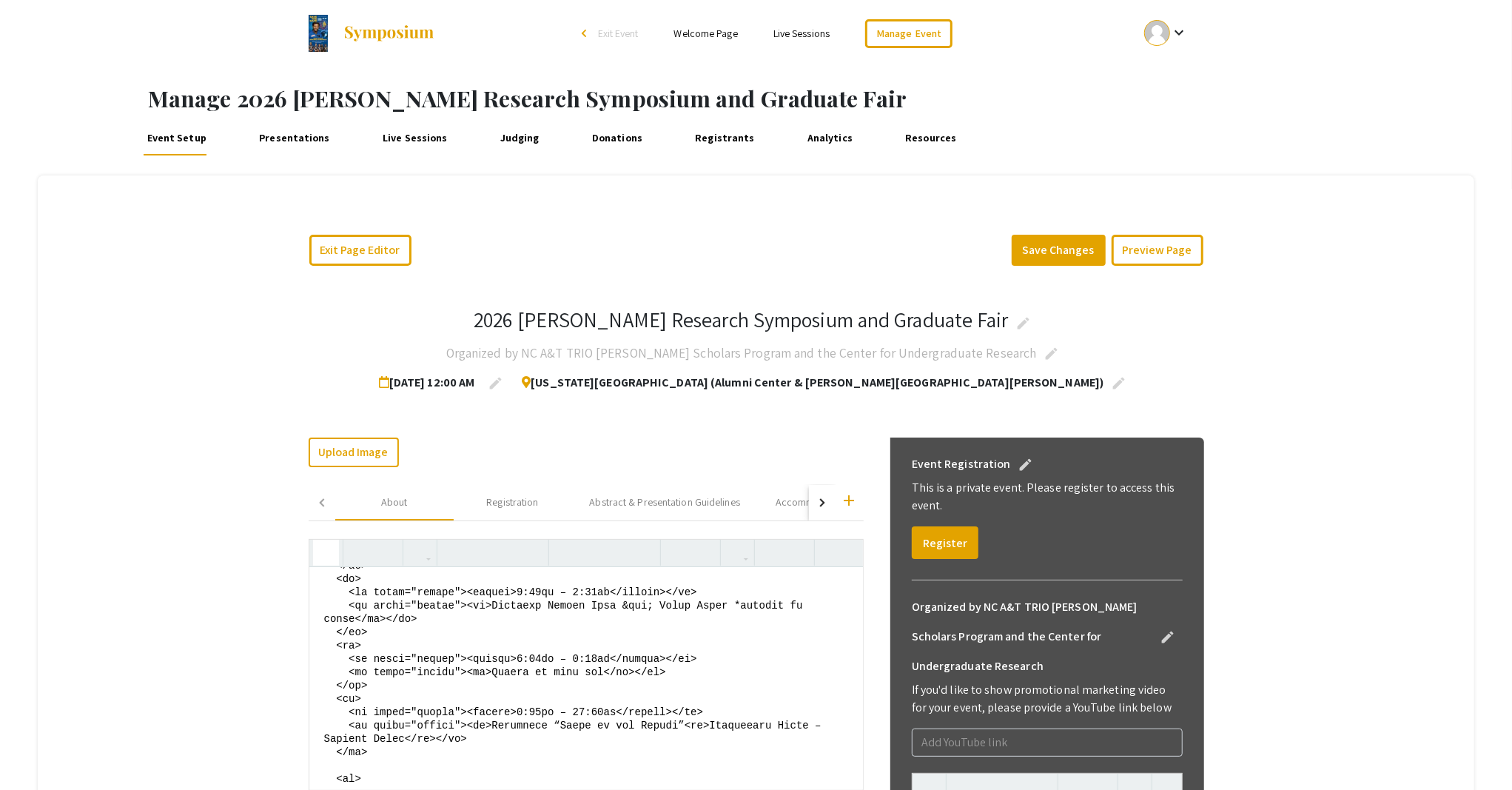
scroll to position [694, 0]
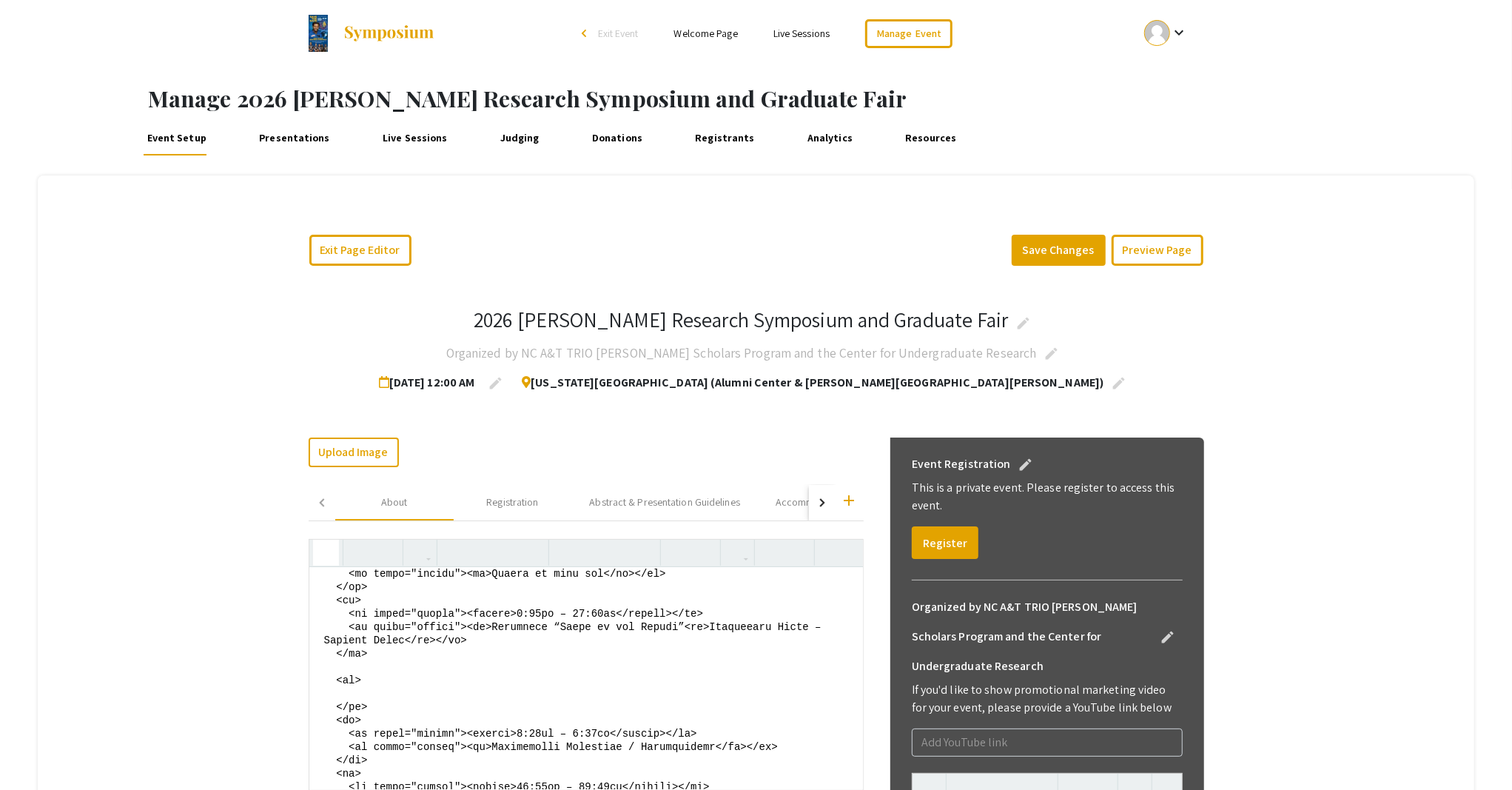
click at [373, 655] on textarea at bounding box center [586, 678] width 553 height 222
drag, startPoint x: 366, startPoint y: 707, endPoint x: 331, endPoint y: 676, distance: 46.8
click at [331, 676] on textarea at bounding box center [586, 678] width 553 height 222
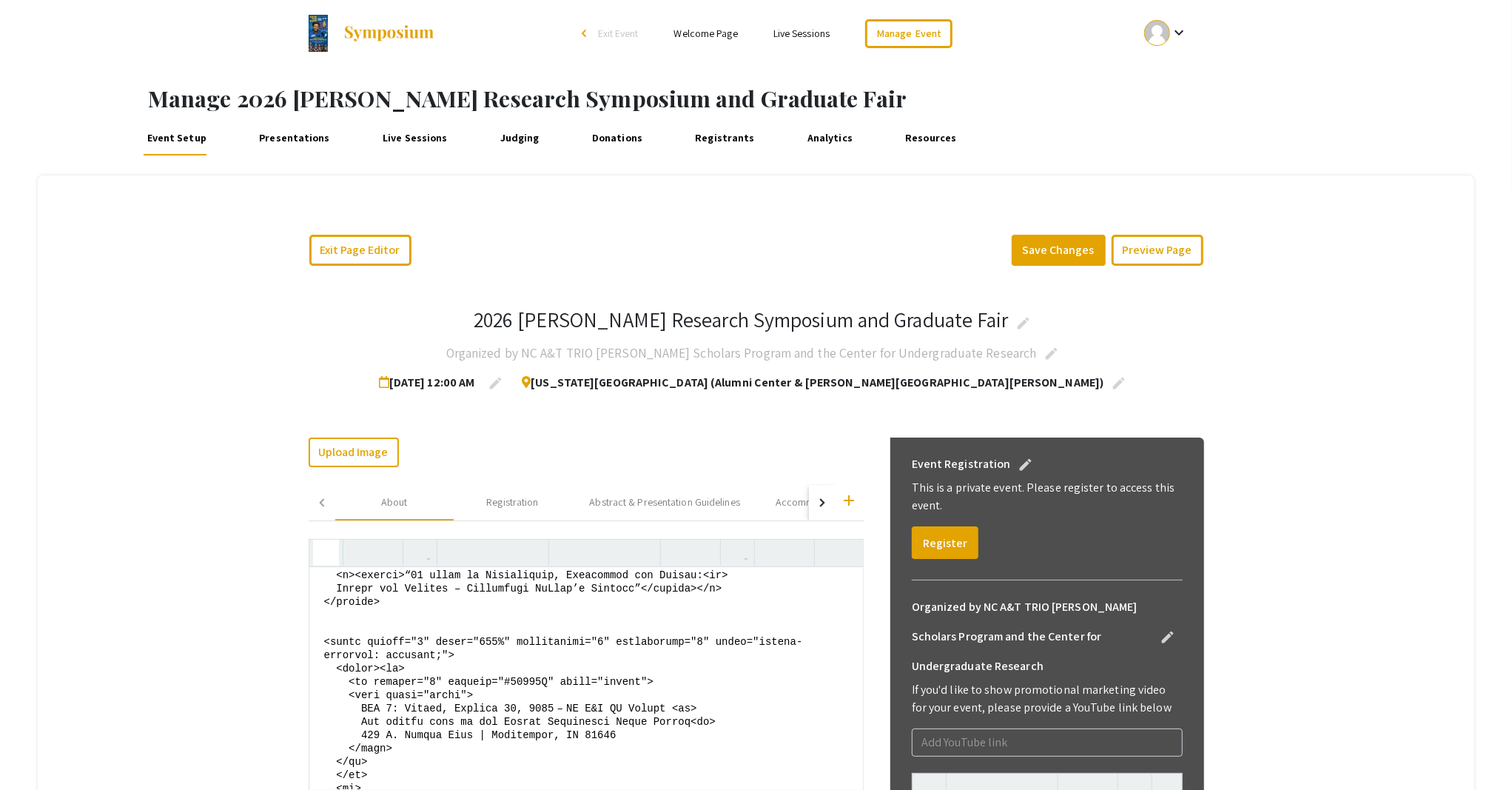
scroll to position [99, 0]
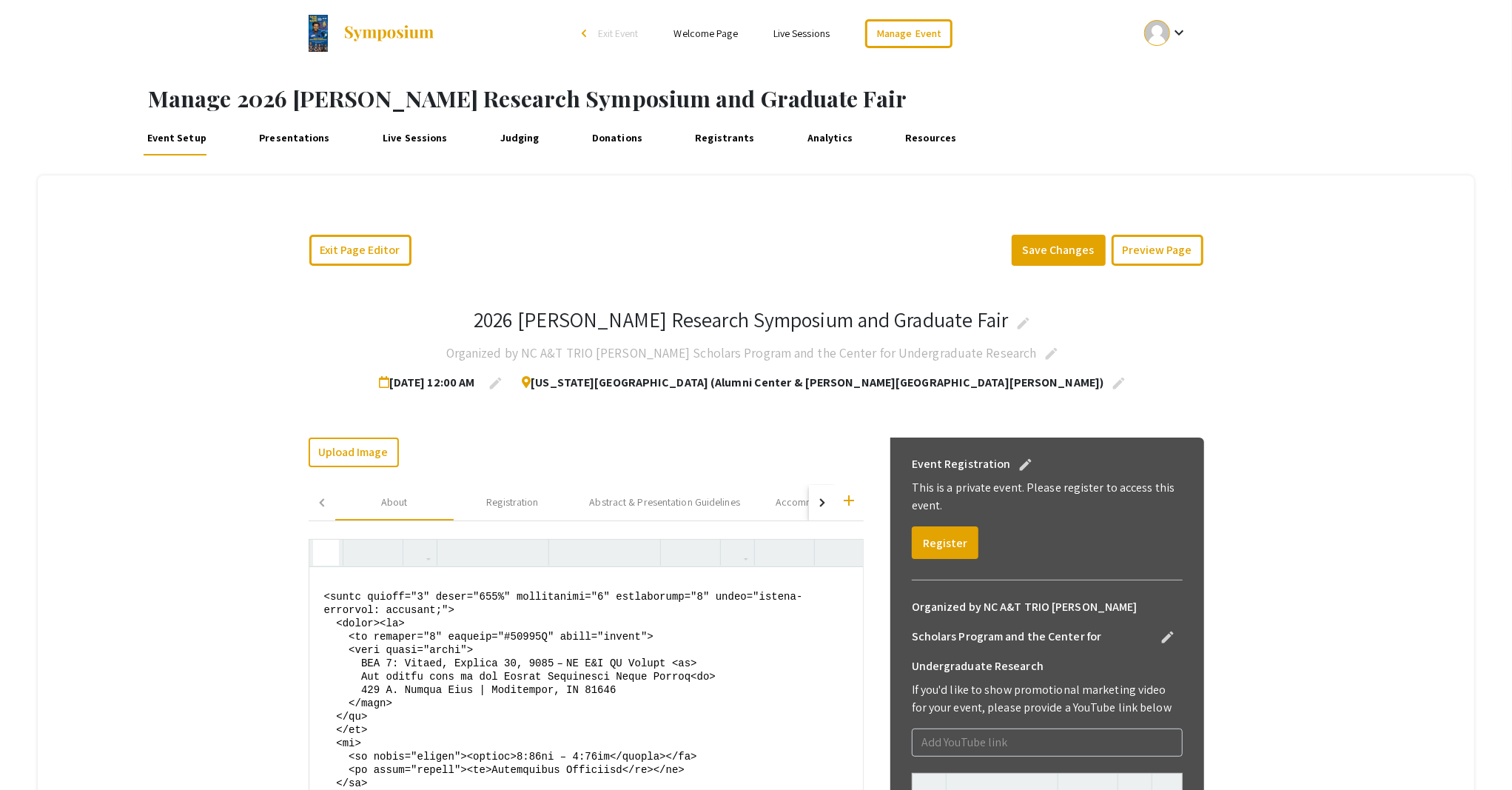
drag, startPoint x: 375, startPoint y: 623, endPoint x: 360, endPoint y: 723, distance: 101.1
click at [360, 711] on textarea at bounding box center [586, 678] width 553 height 222
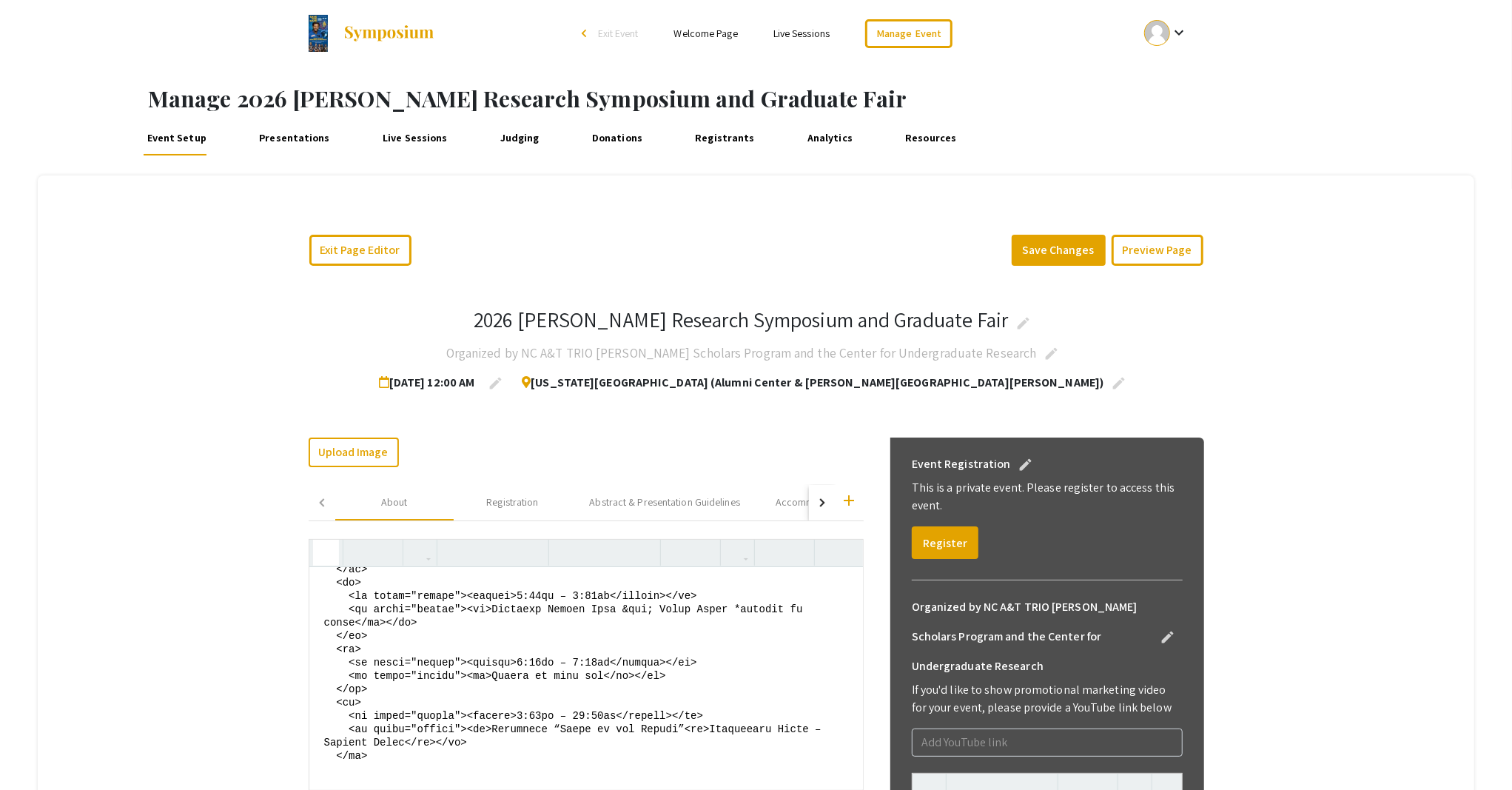
scroll to position [690, 0]
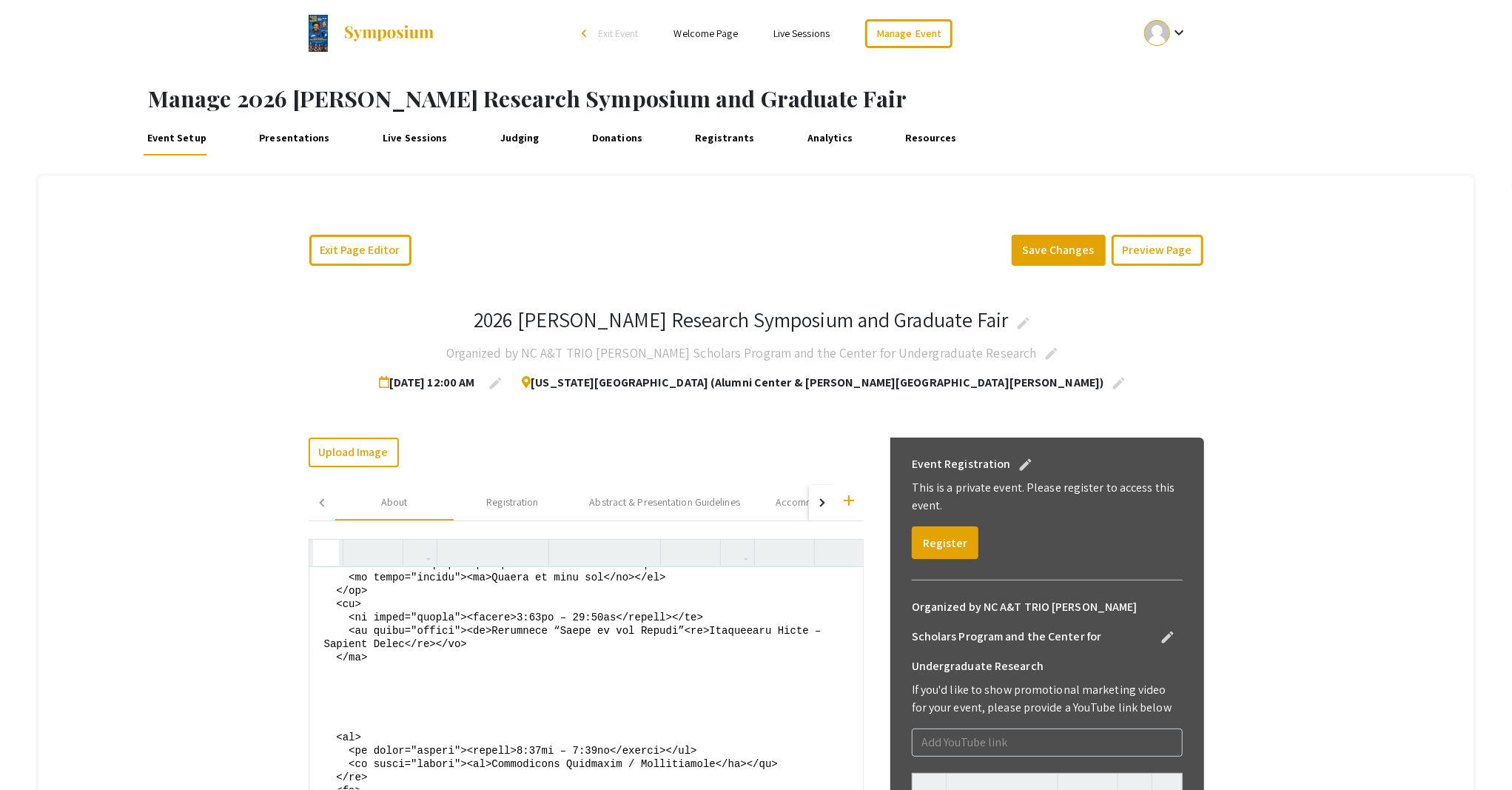
click at [334, 696] on textarea at bounding box center [586, 678] width 553 height 222
paste textarea "<tr> <td colspan="2" bgcolor="#00008B" align="center"> <font color="white"> DAY…"
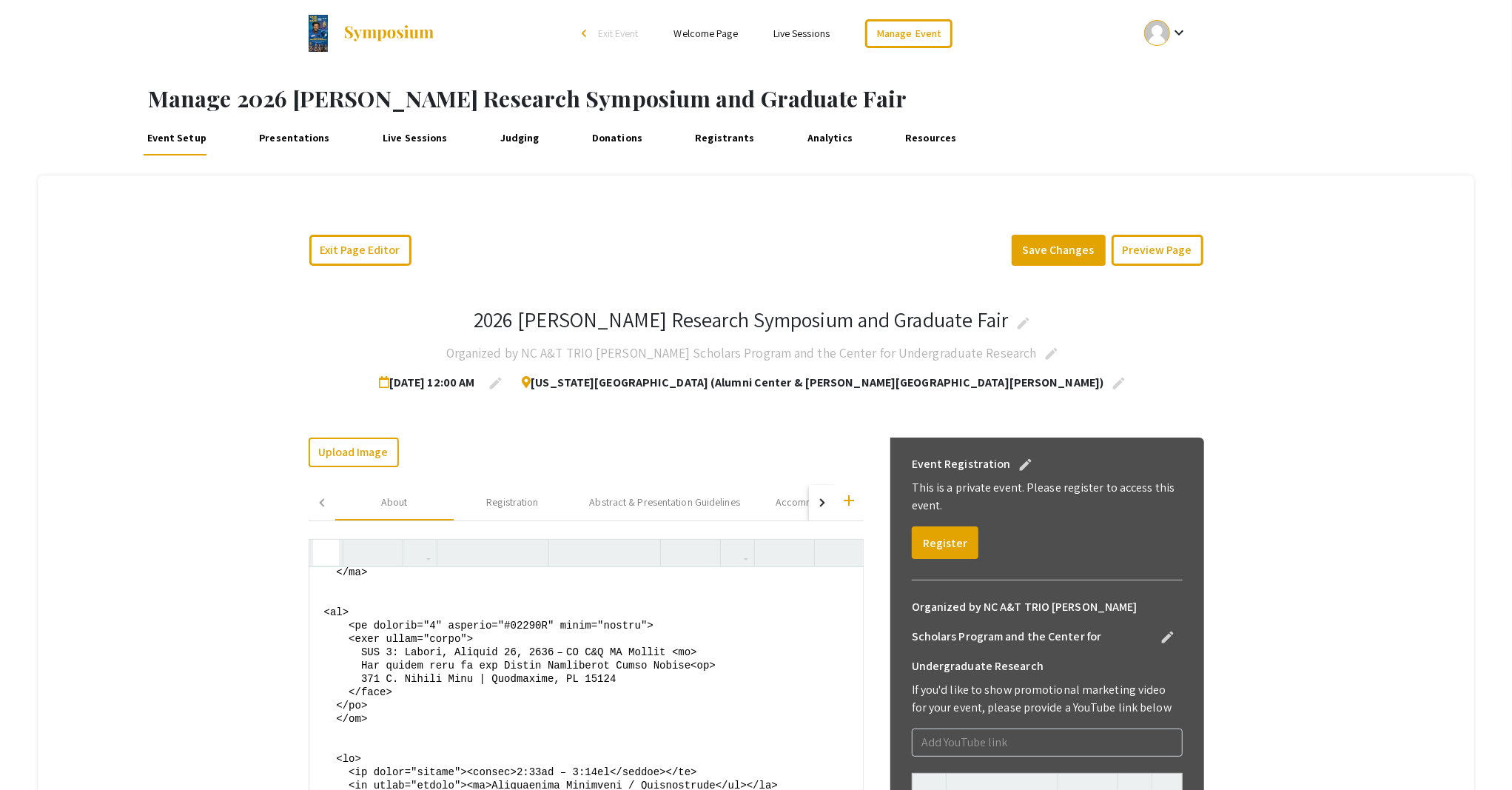
scroll to position [810, 0]
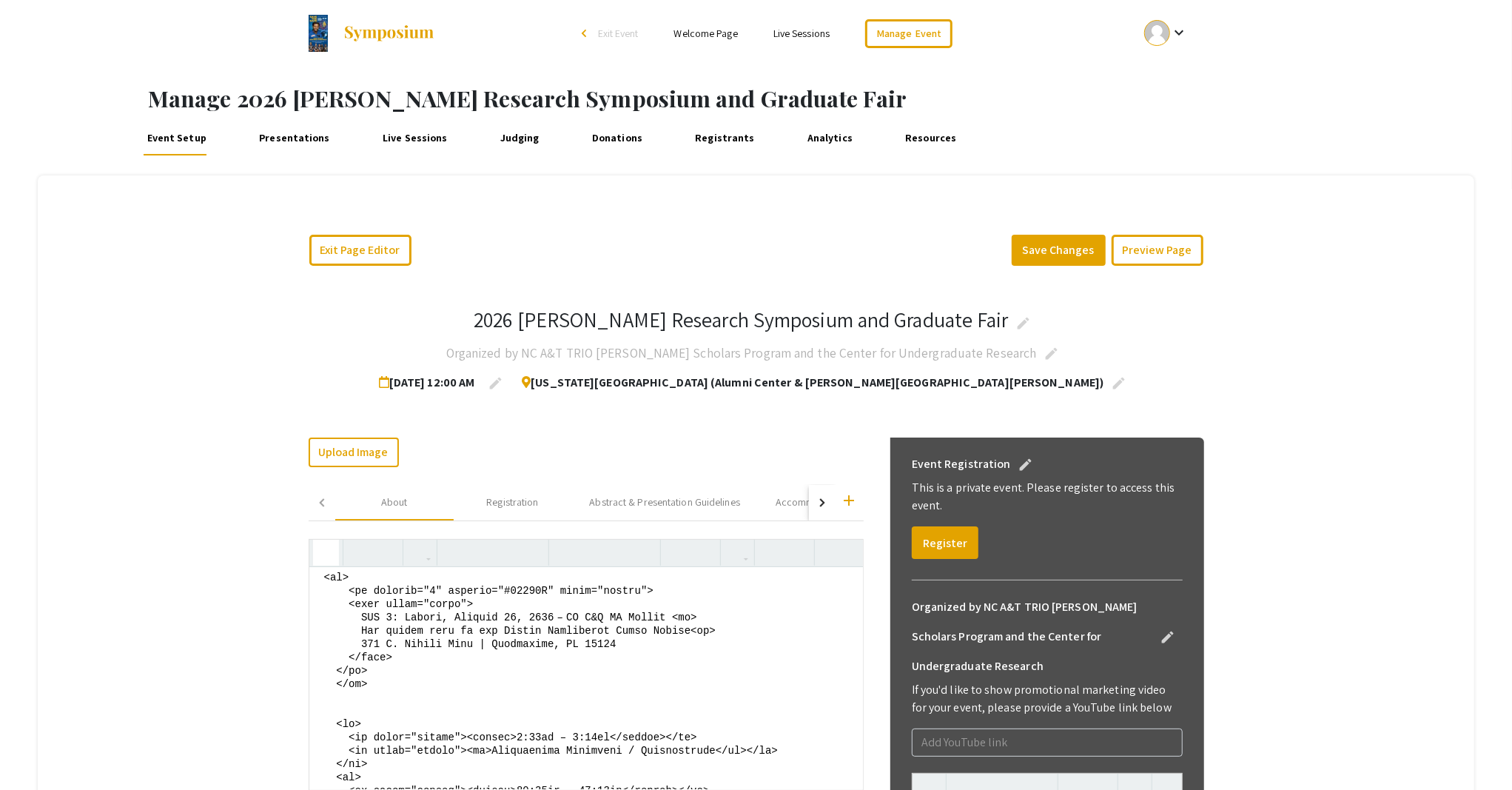
click at [386, 617] on textarea at bounding box center [586, 678] width 553 height 222
drag, startPoint x: 354, startPoint y: 616, endPoint x: 661, endPoint y: 613, distance: 307.0
click at [661, 613] on textarea at bounding box center [586, 678] width 553 height 222
paste textarea "Saturday, January 24, 2026 - NC A&T SU Campus"
click at [407, 668] on textarea at bounding box center [586, 678] width 553 height 222
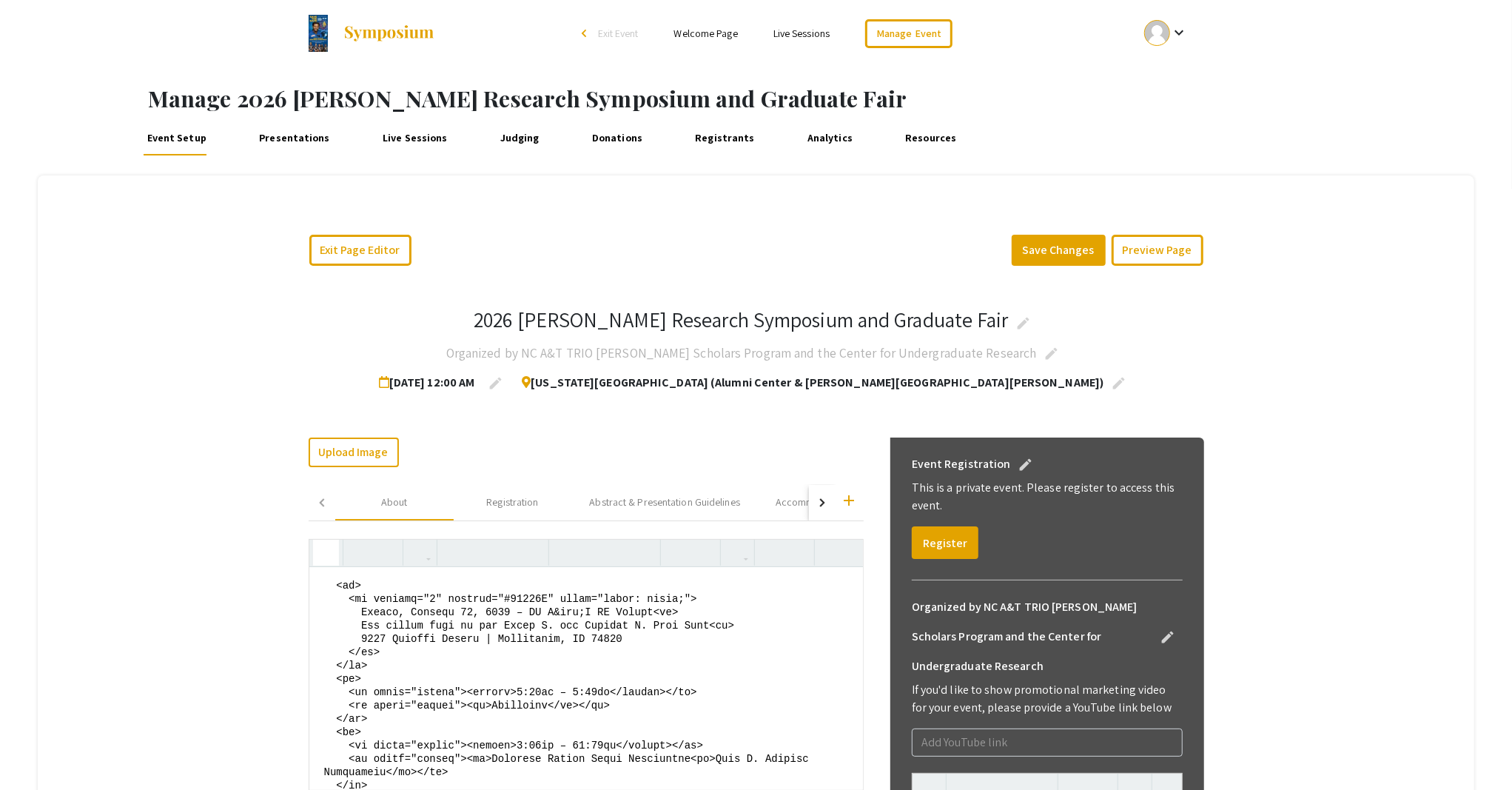
scroll to position [1403, 0]
click at [353, 610] on textarea at bounding box center [586, 678] width 553 height 222
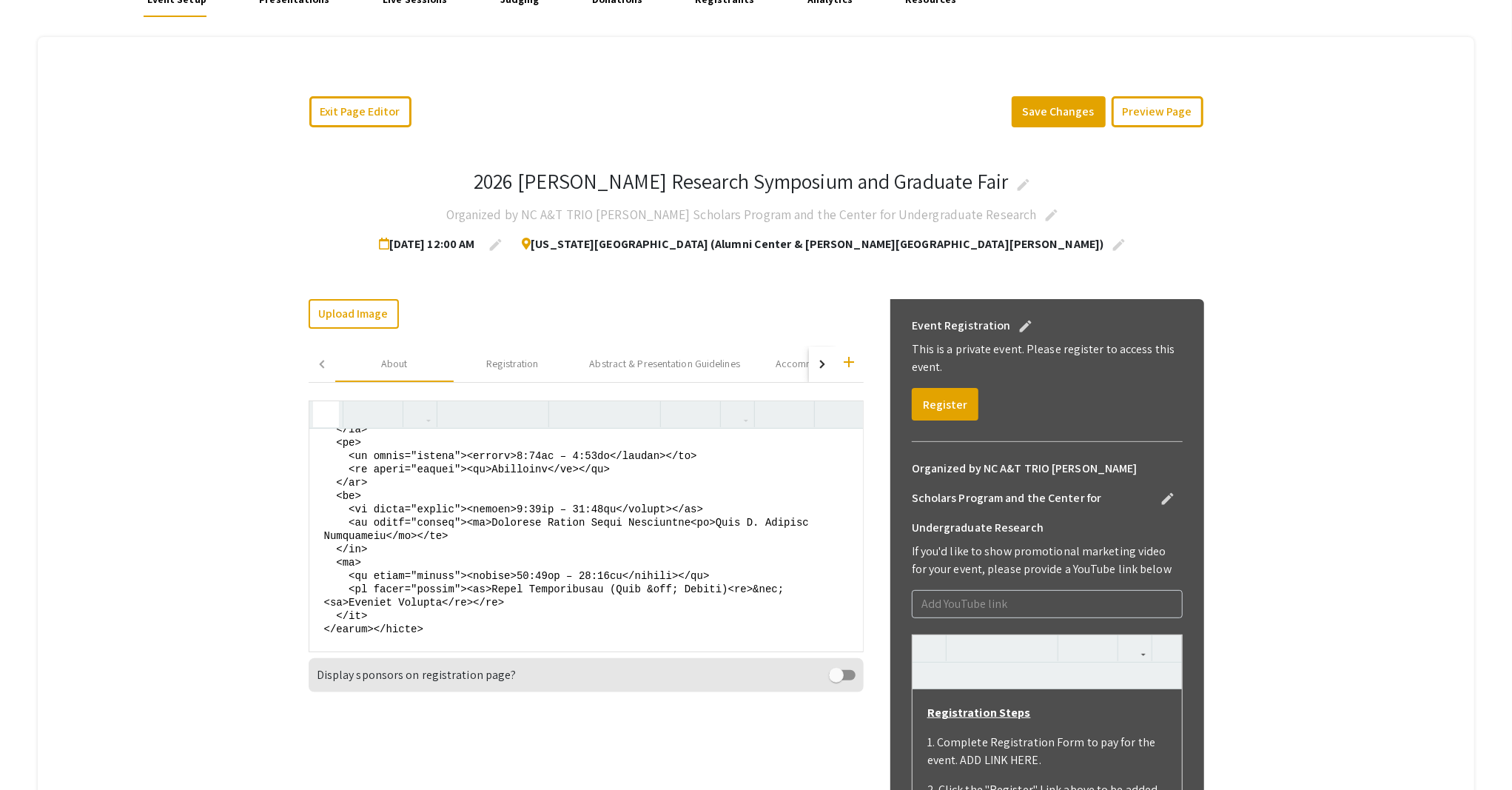
scroll to position [197, 0]
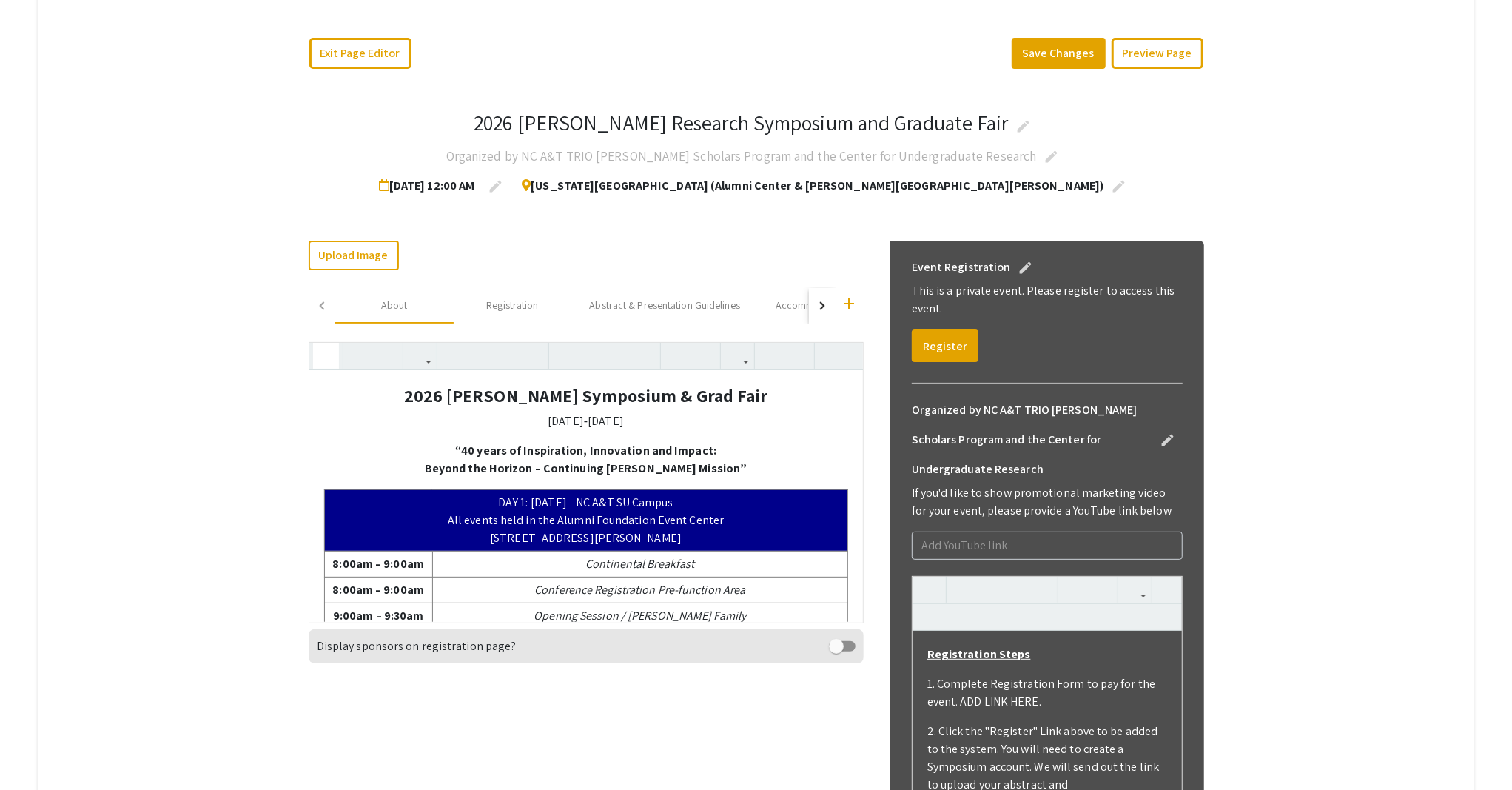
click at [313, 363] on button "button" at bounding box center [326, 356] width 26 height 26
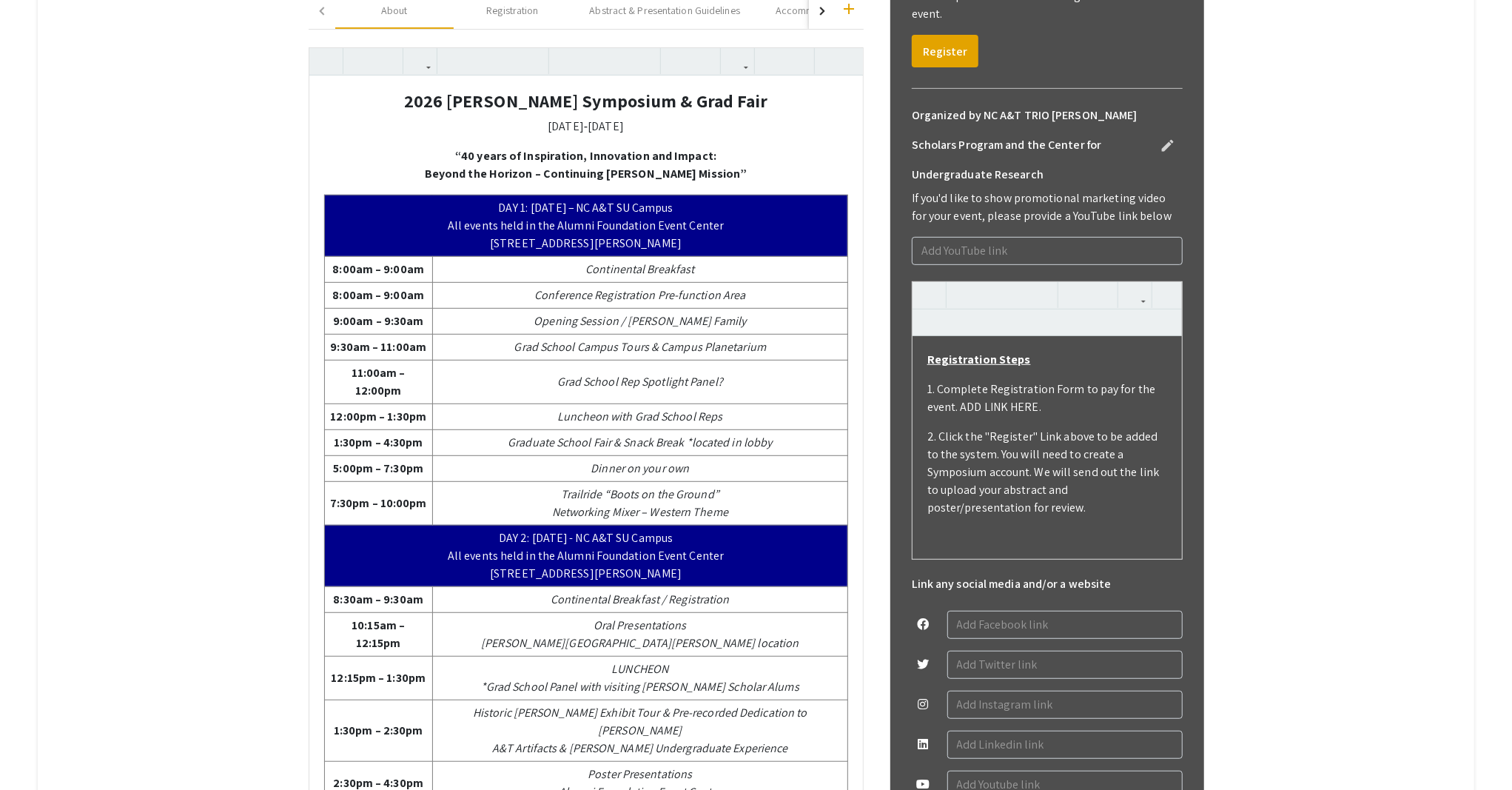
scroll to position [395, 0]
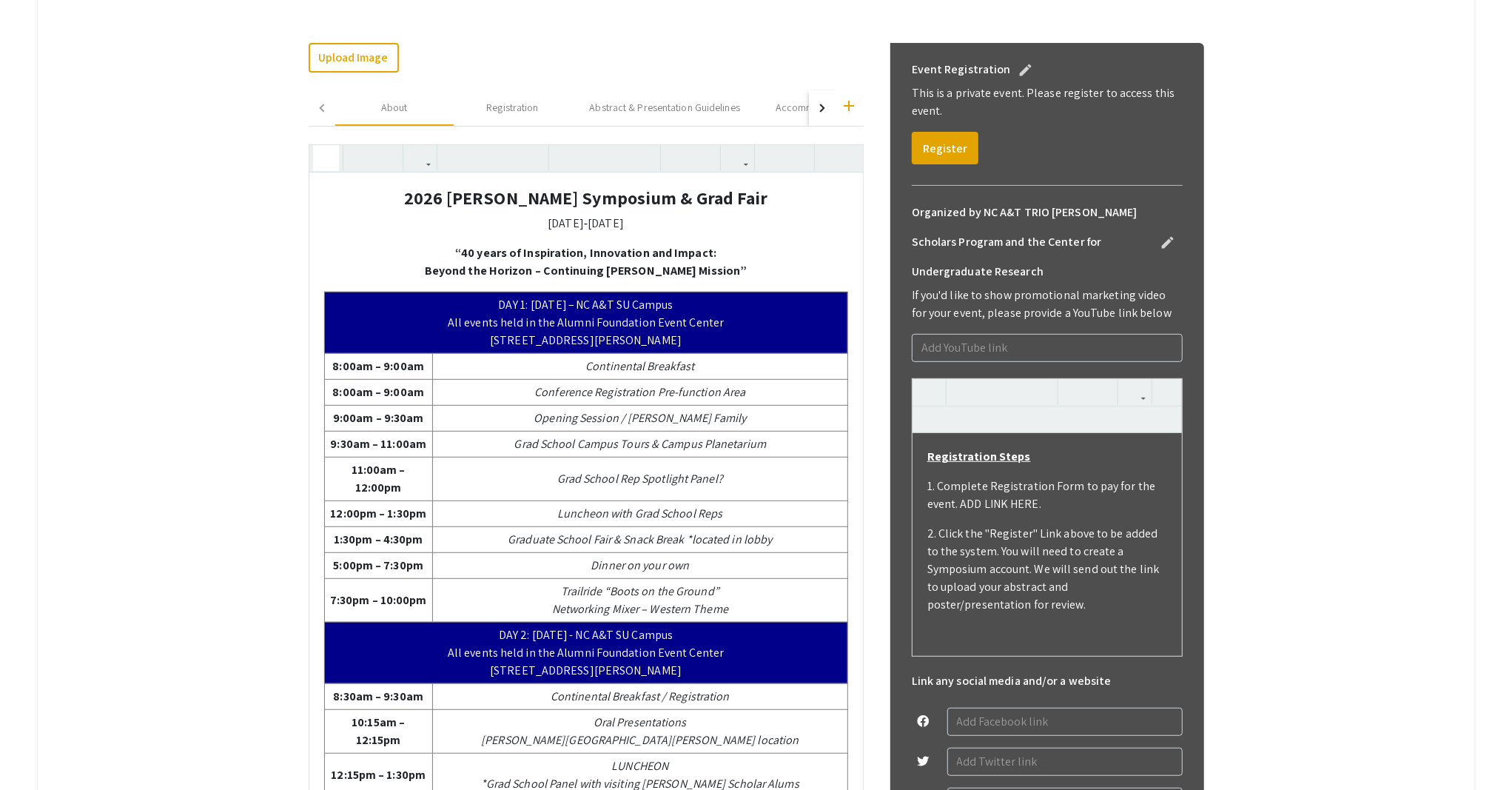
click at [320, 164] on icon "button" at bounding box center [326, 158] width 13 height 24
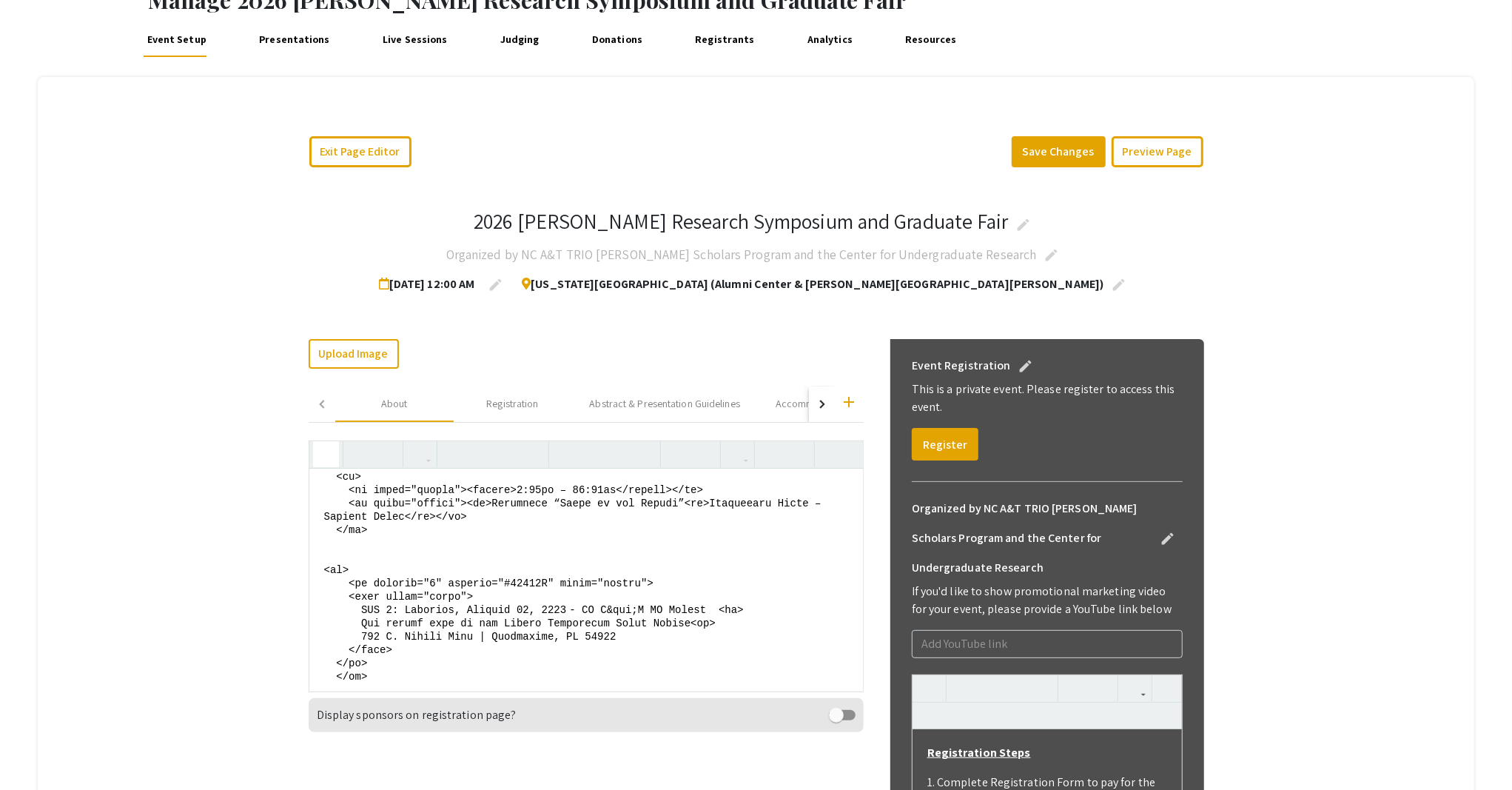
scroll to position [764, 0]
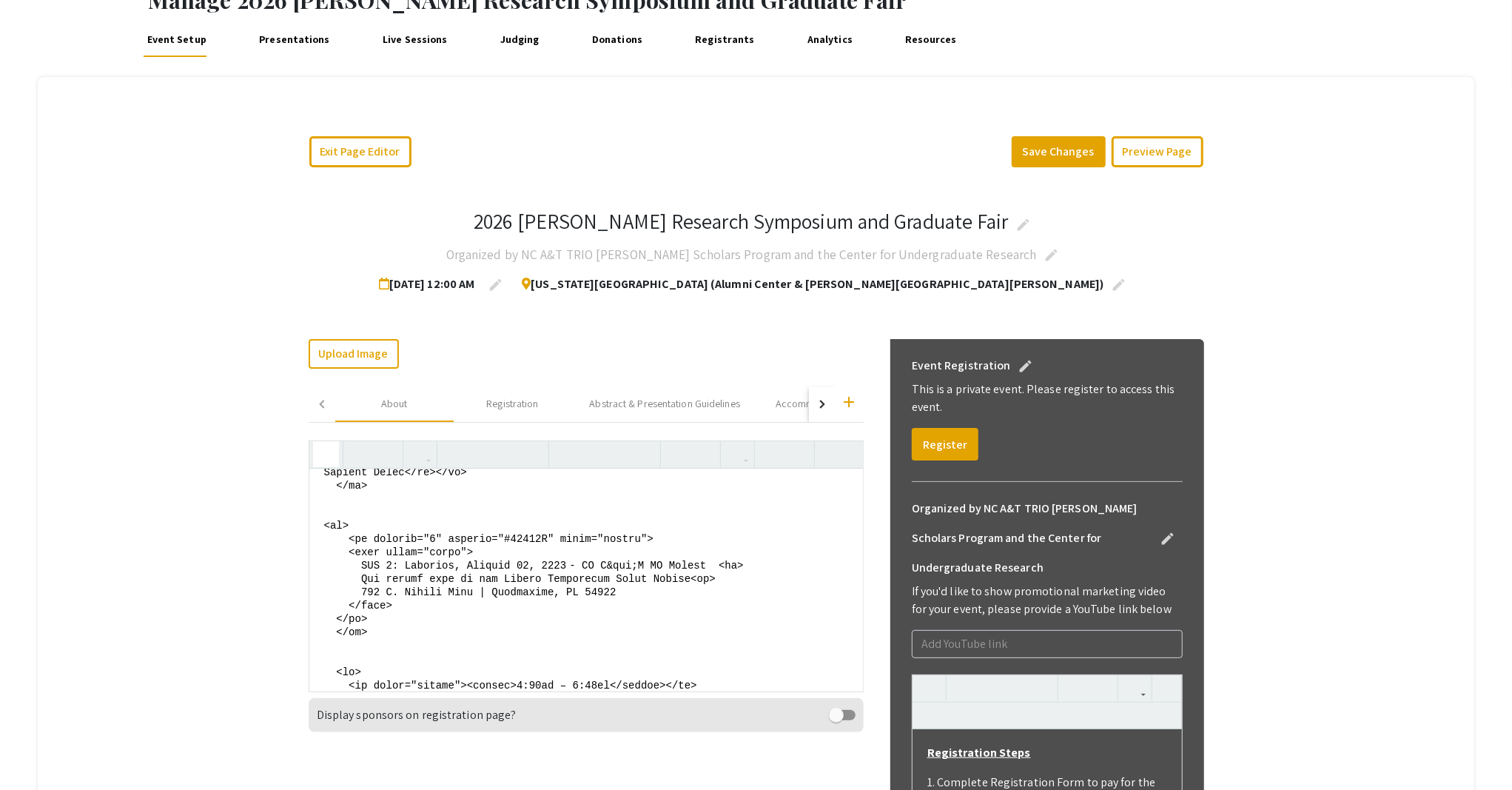
click at [471, 550] on textarea at bounding box center [586, 579] width 553 height 222
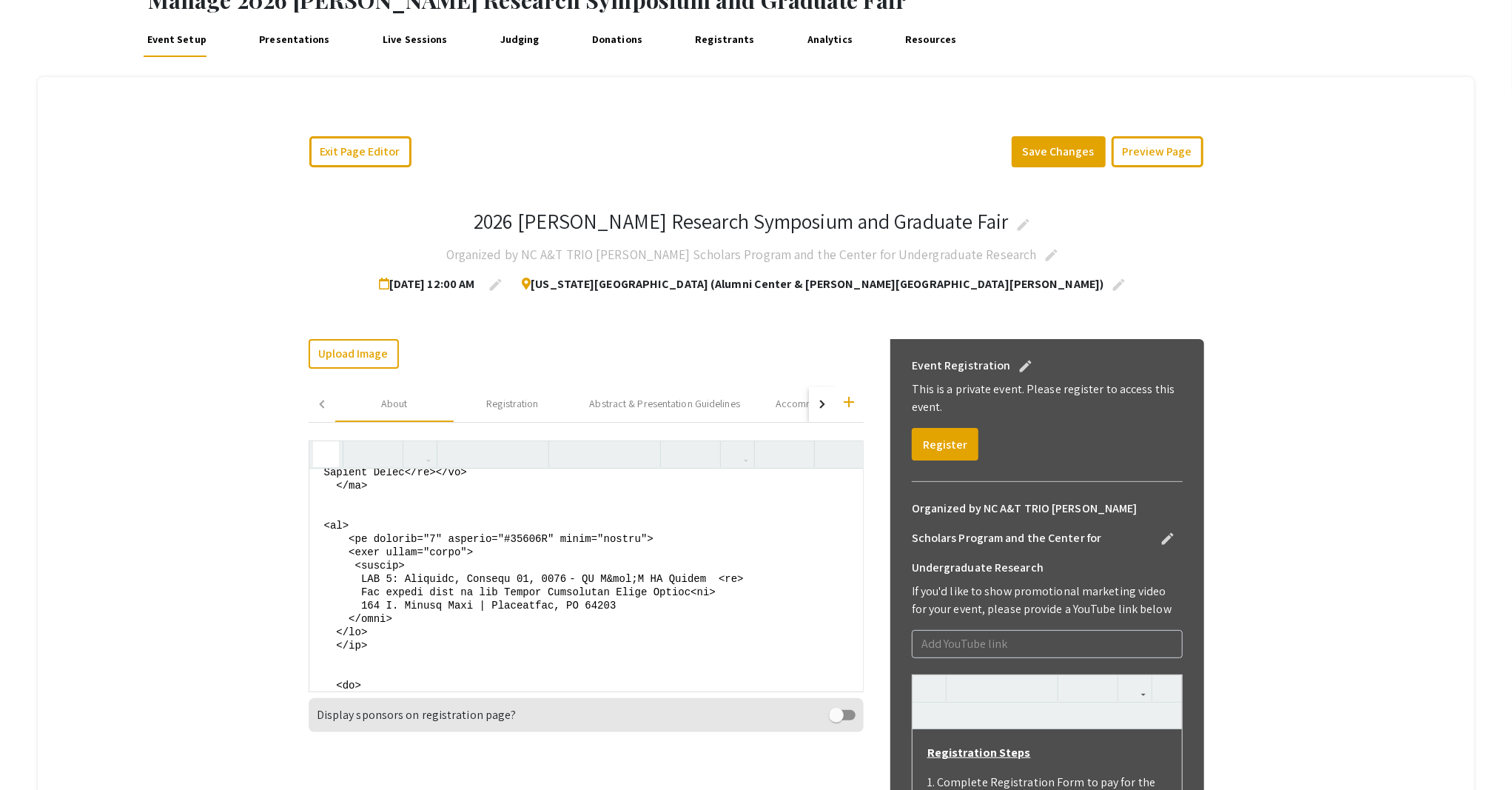
click at [649, 601] on textarea at bounding box center [586, 579] width 553 height 222
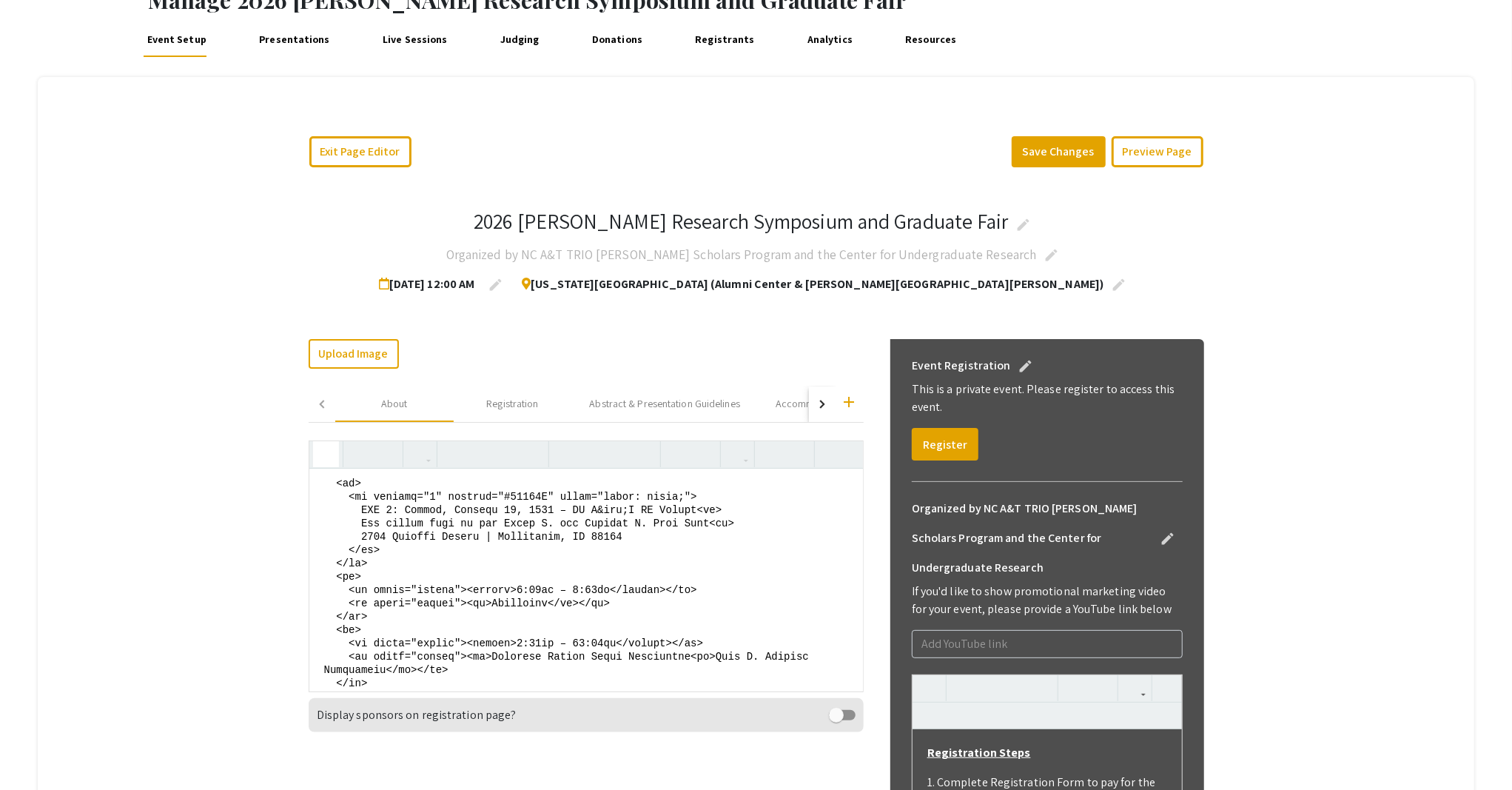
scroll to position [1382, 0]
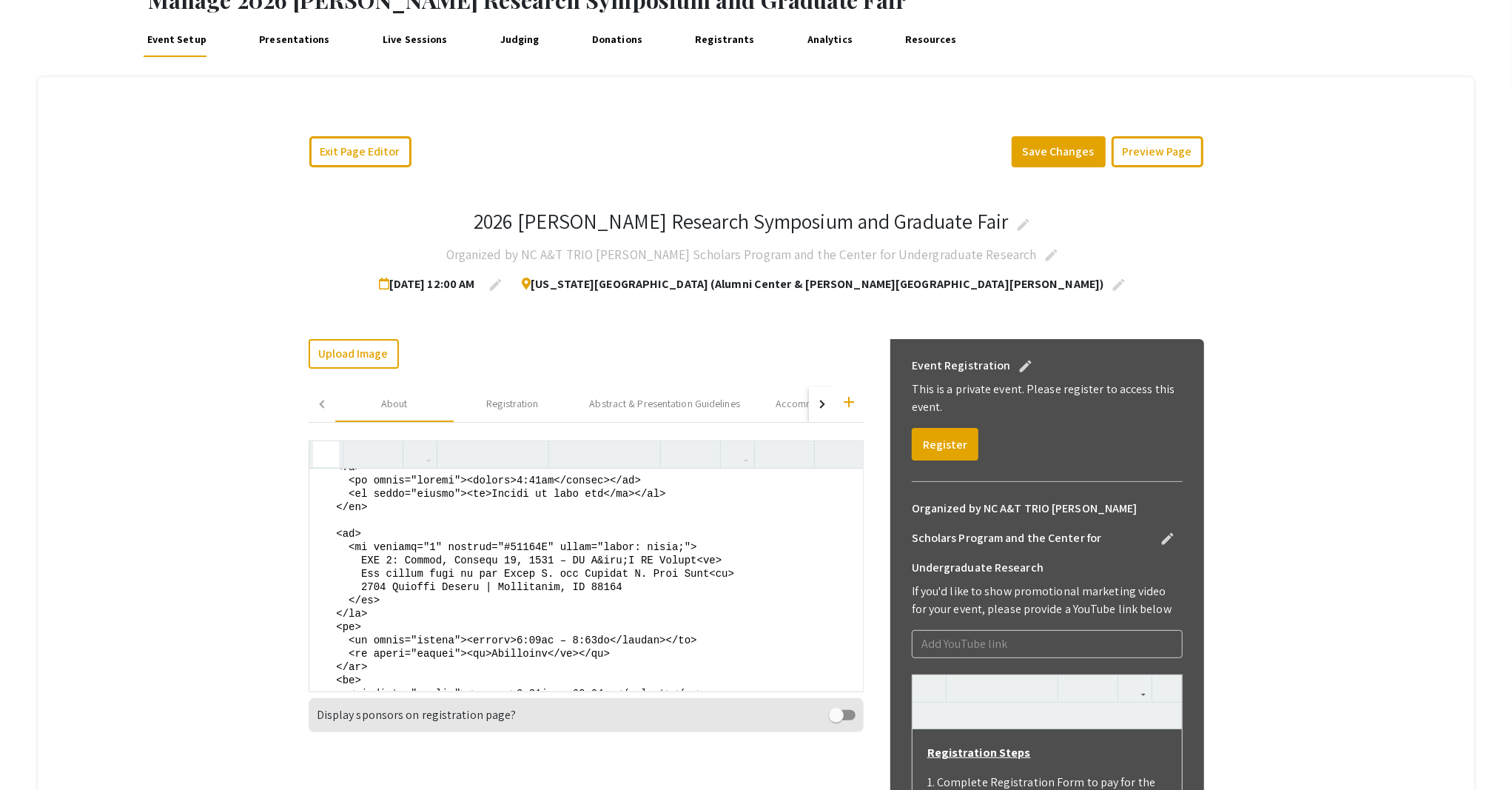
click at [362, 547] on textarea at bounding box center [586, 579] width 553 height 222
click at [369, 597] on textarea at bounding box center [586, 579] width 553 height 222
click at [552, 544] on textarea at bounding box center [586, 579] width 553 height 222
click at [367, 529] on textarea at bounding box center [586, 579] width 553 height 222
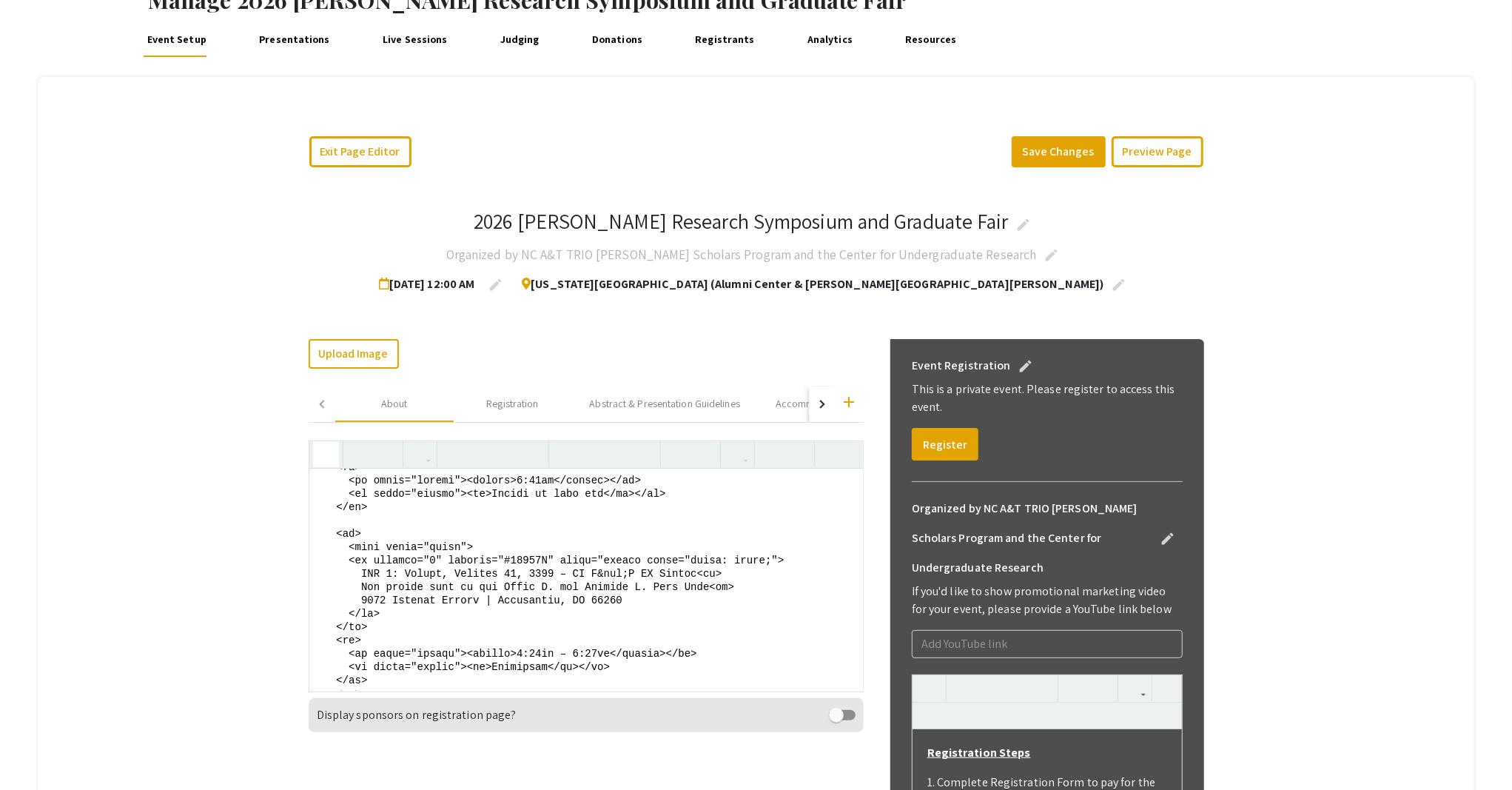
click at [375, 614] on textarea at bounding box center [586, 579] width 553 height 222
drag, startPoint x: 642, startPoint y: 556, endPoint x: 768, endPoint y: 554, distance: 126.0
click at [768, 554] on textarea at bounding box center [586, 579] width 553 height 222
click at [653, 561] on textarea at bounding box center [586, 579] width 553 height 222
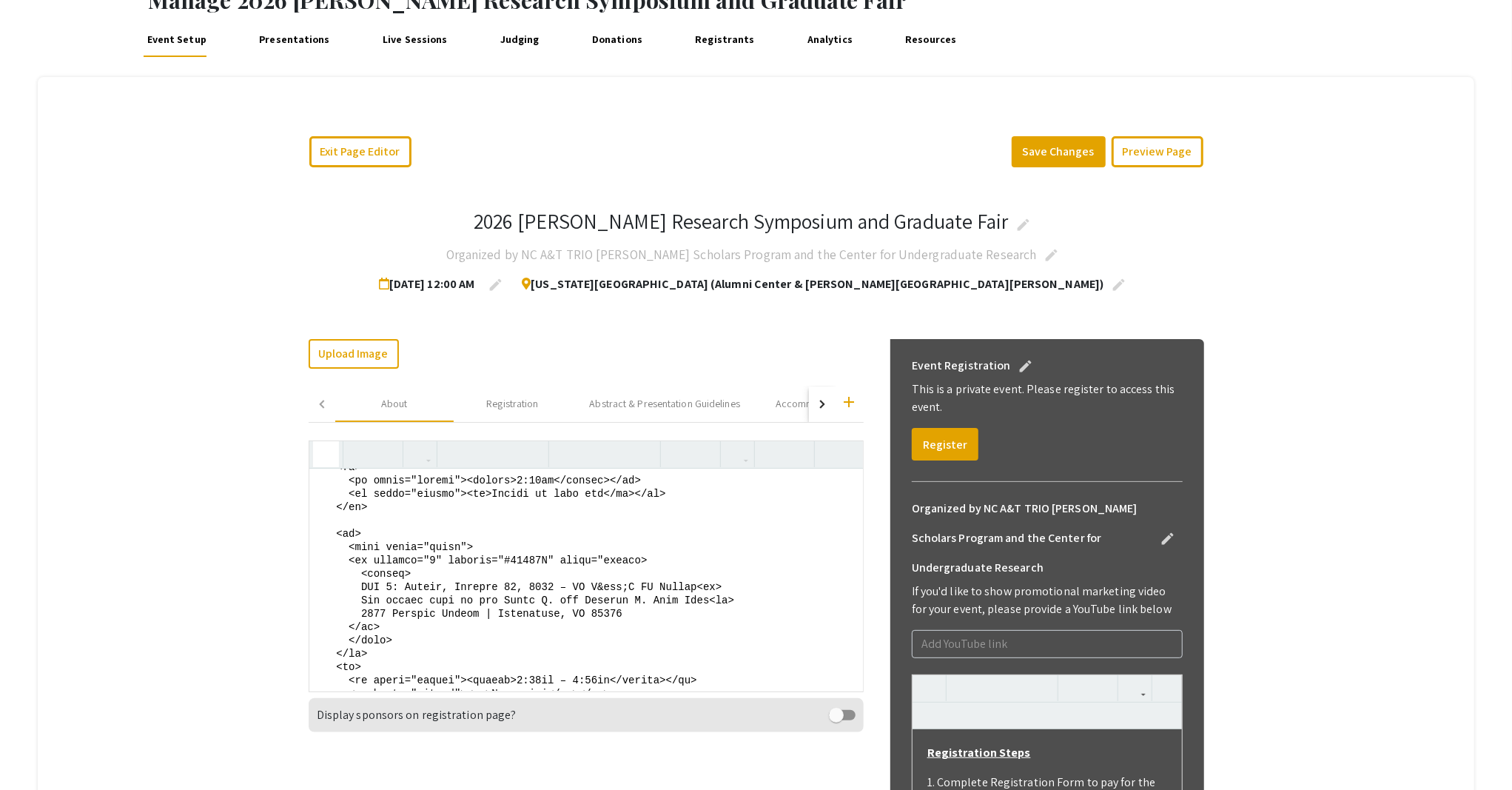
click at [599, 613] on textarea at bounding box center [586, 579] width 553 height 222
click at [627, 614] on textarea at bounding box center [586, 579] width 553 height 222
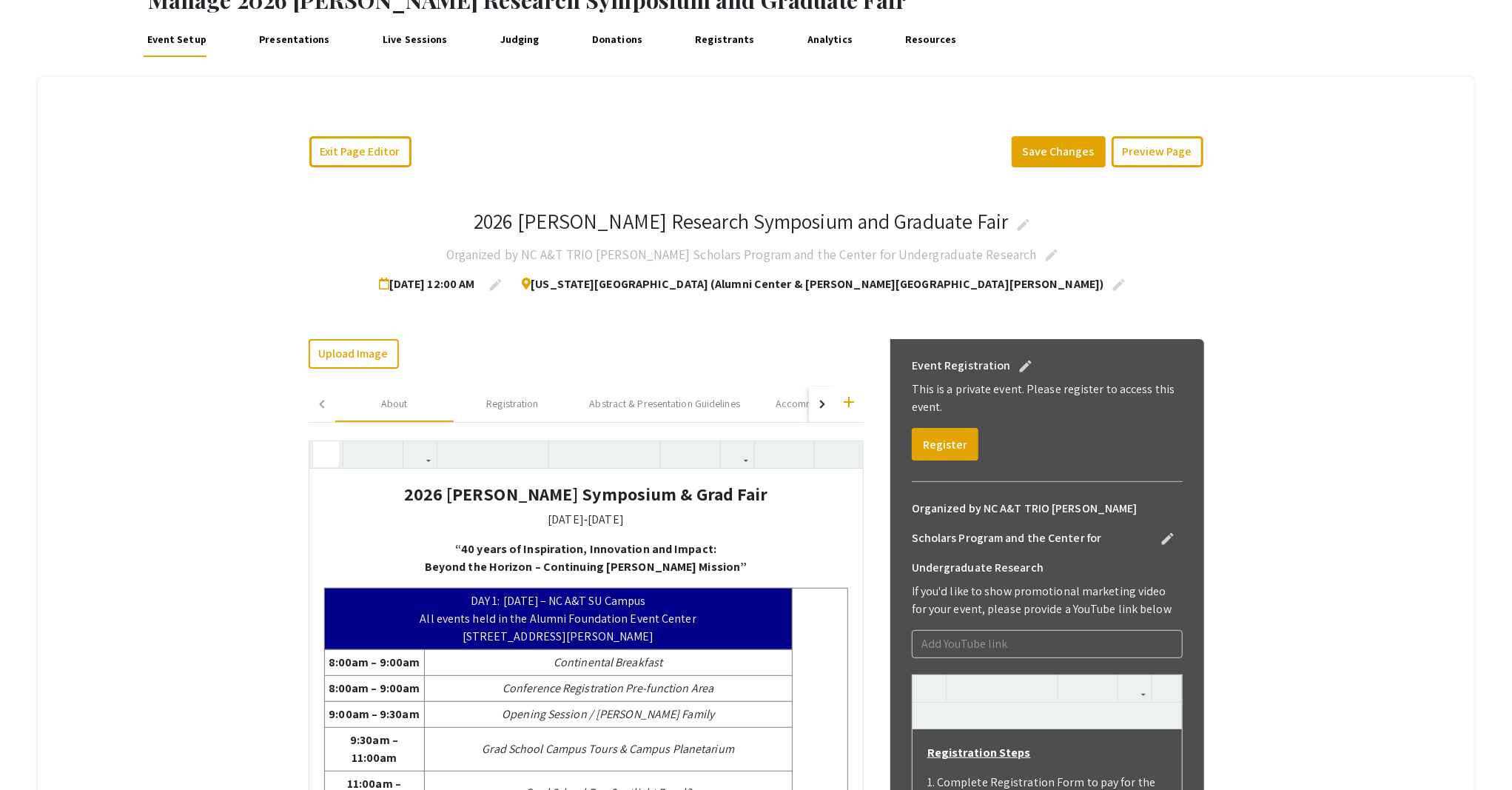
click at [320, 453] on icon "button" at bounding box center [326, 454] width 13 height 24
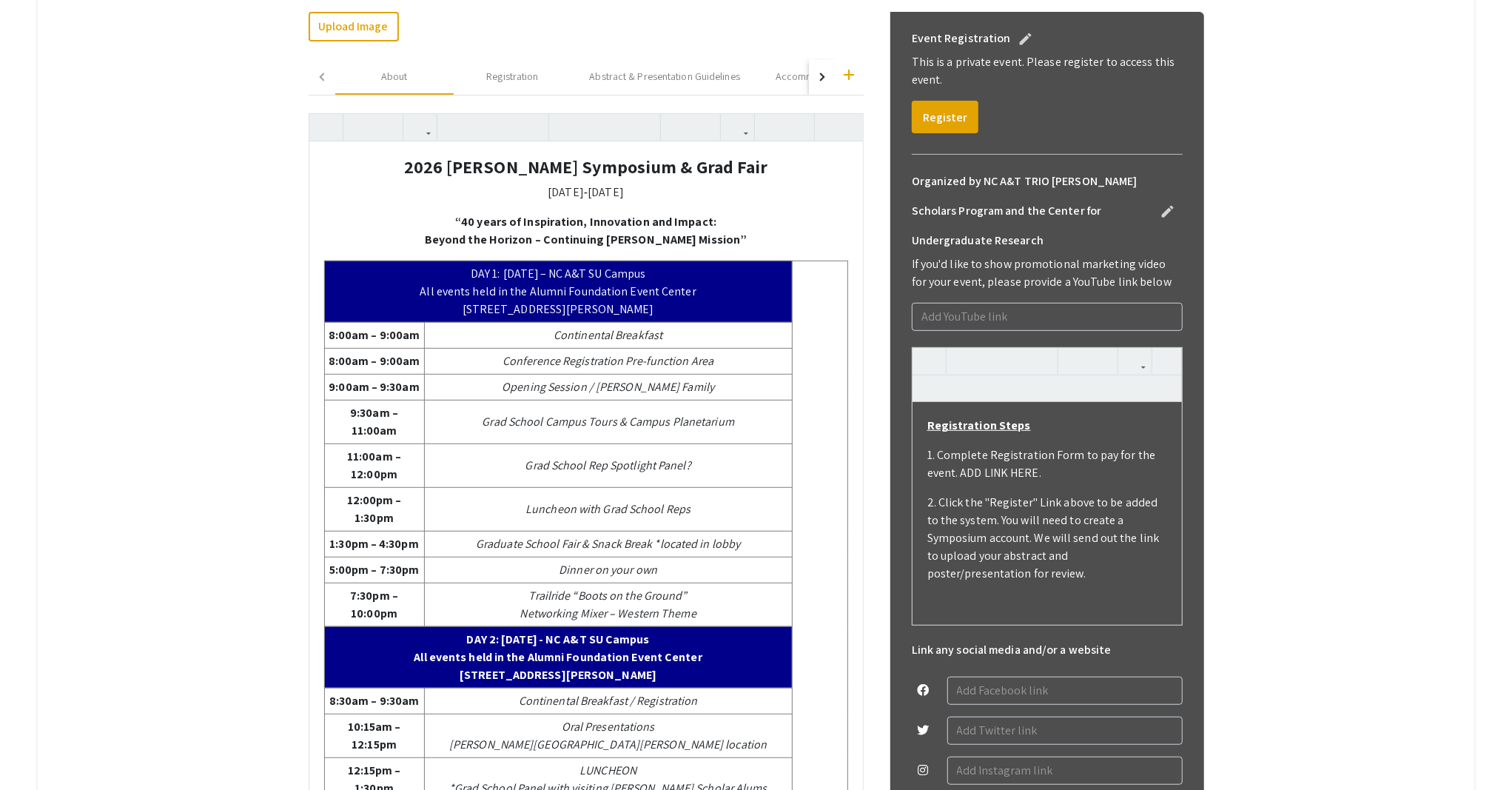
scroll to position [378, 0]
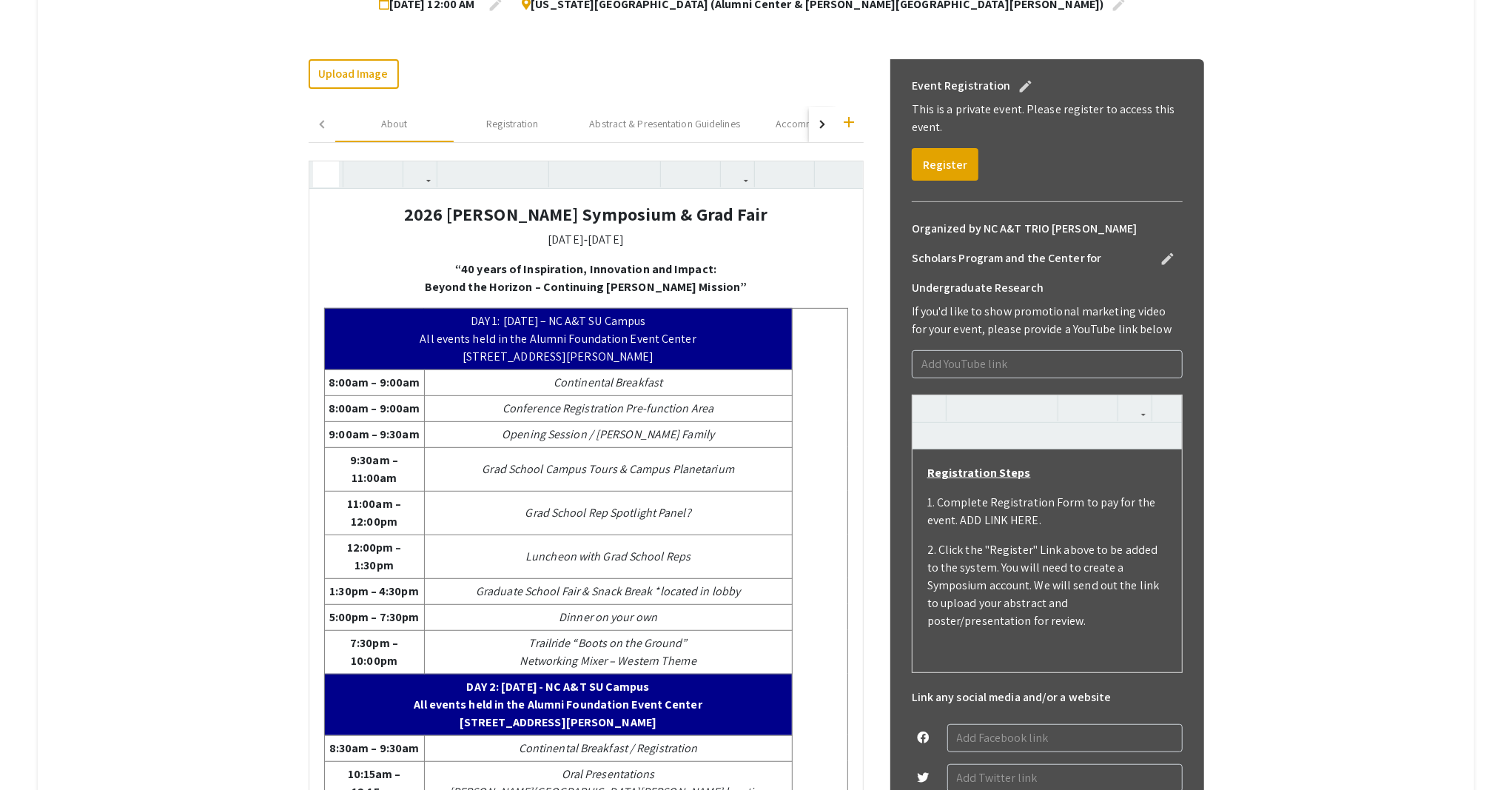
click at [320, 167] on icon "button" at bounding box center [326, 174] width 13 height 24
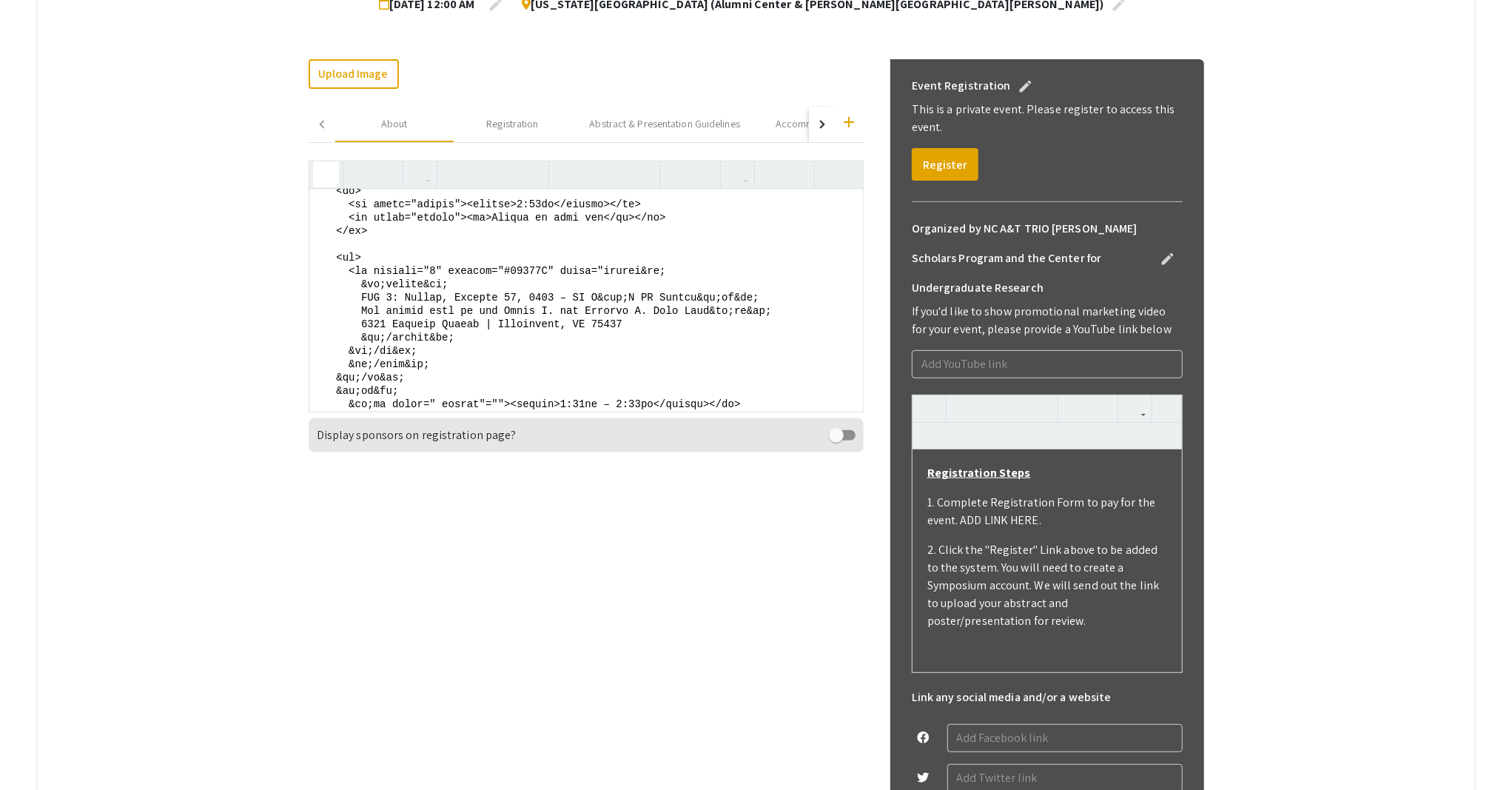
scroll to position [1436, 0]
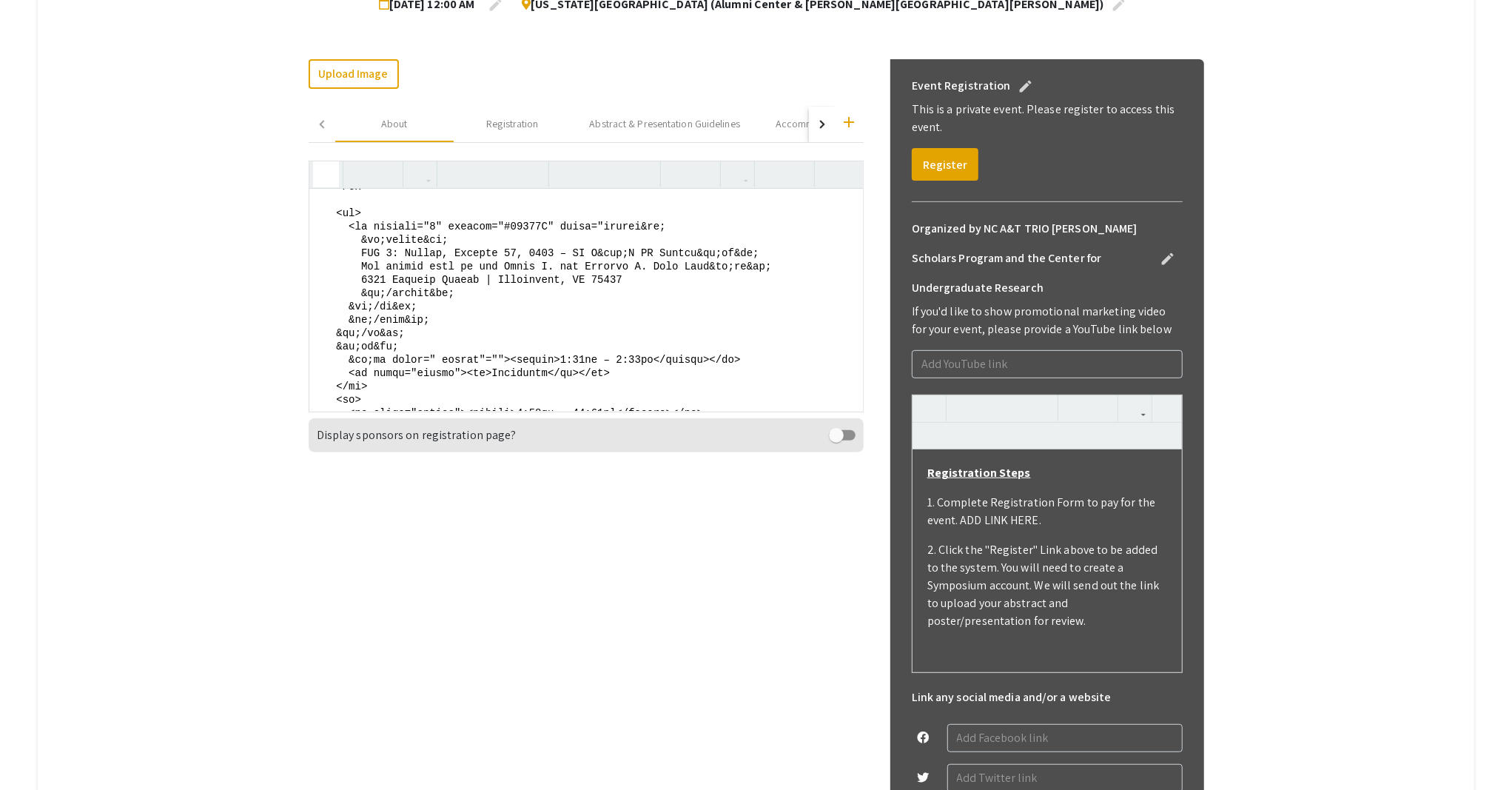
drag, startPoint x: 341, startPoint y: 323, endPoint x: 584, endPoint y: 329, distance: 243.1
click at [584, 329] on textarea at bounding box center [586, 299] width 553 height 222
click at [527, 339] on textarea at bounding box center [586, 299] width 553 height 222
click at [482, 329] on textarea at bounding box center [586, 299] width 553 height 222
drag, startPoint x: 339, startPoint y: 322, endPoint x: 404, endPoint y: 336, distance: 66.5
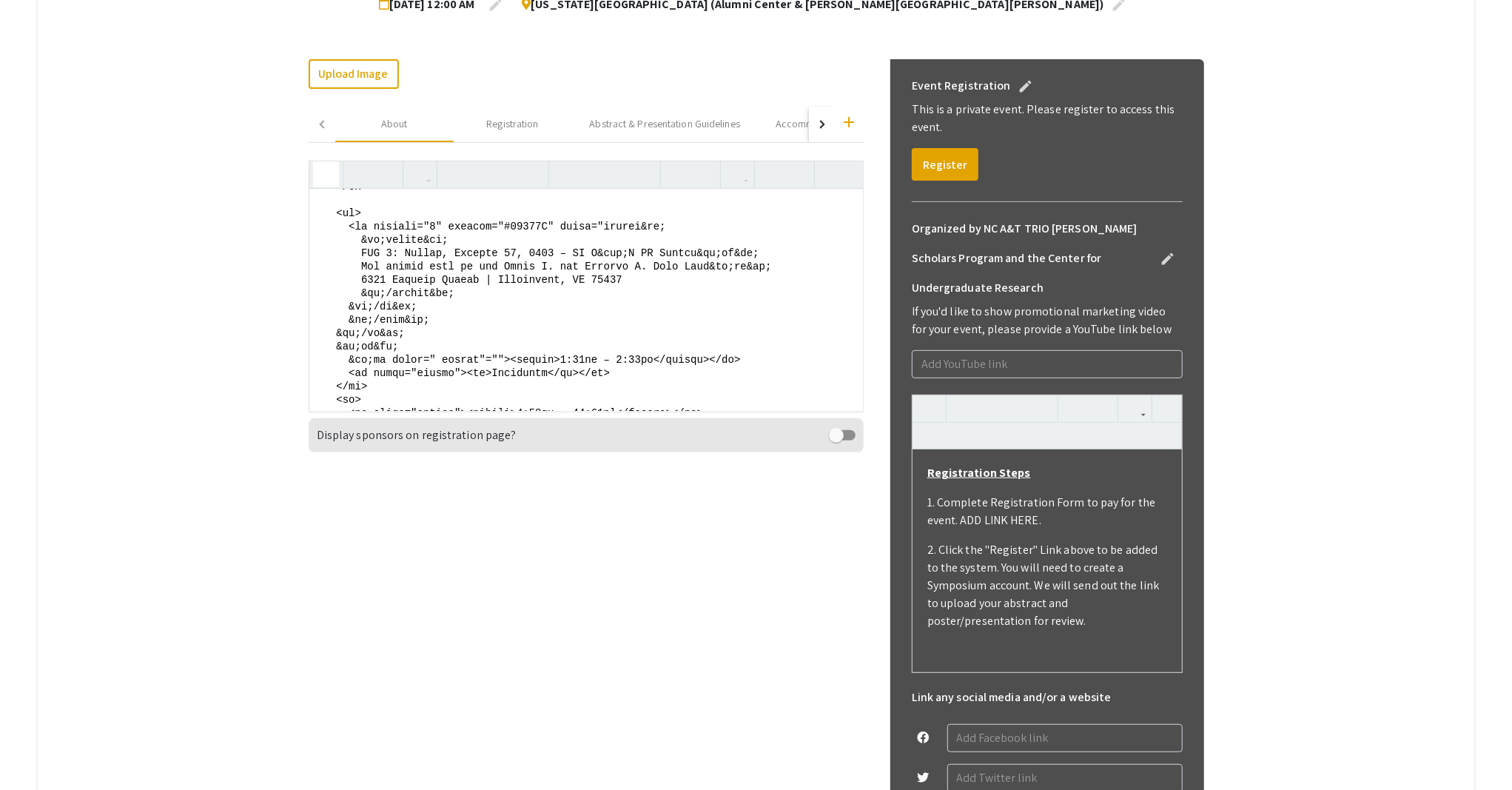
click at [404, 336] on textarea at bounding box center [586, 299] width 553 height 222
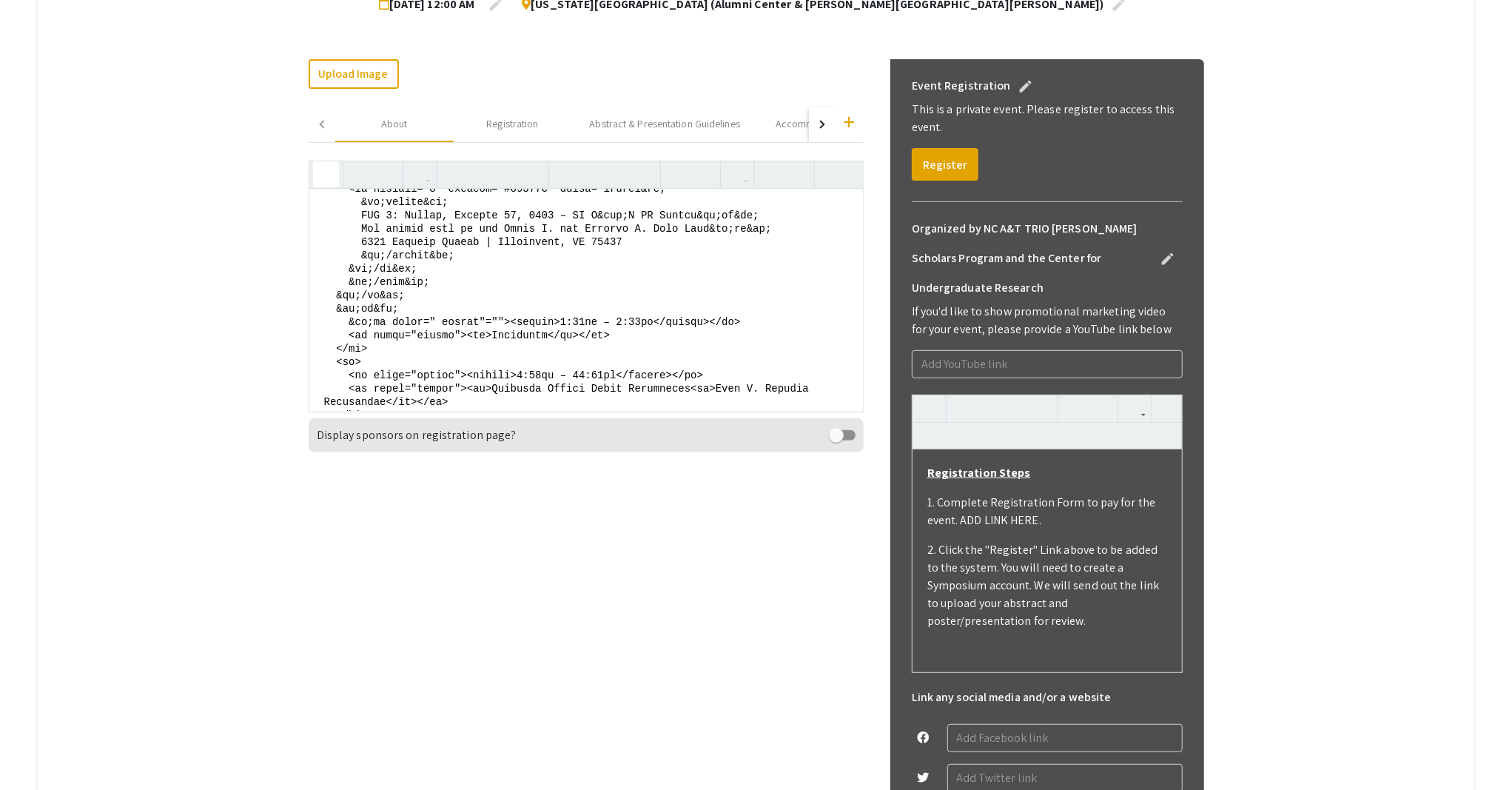
scroll to position [1633, 0]
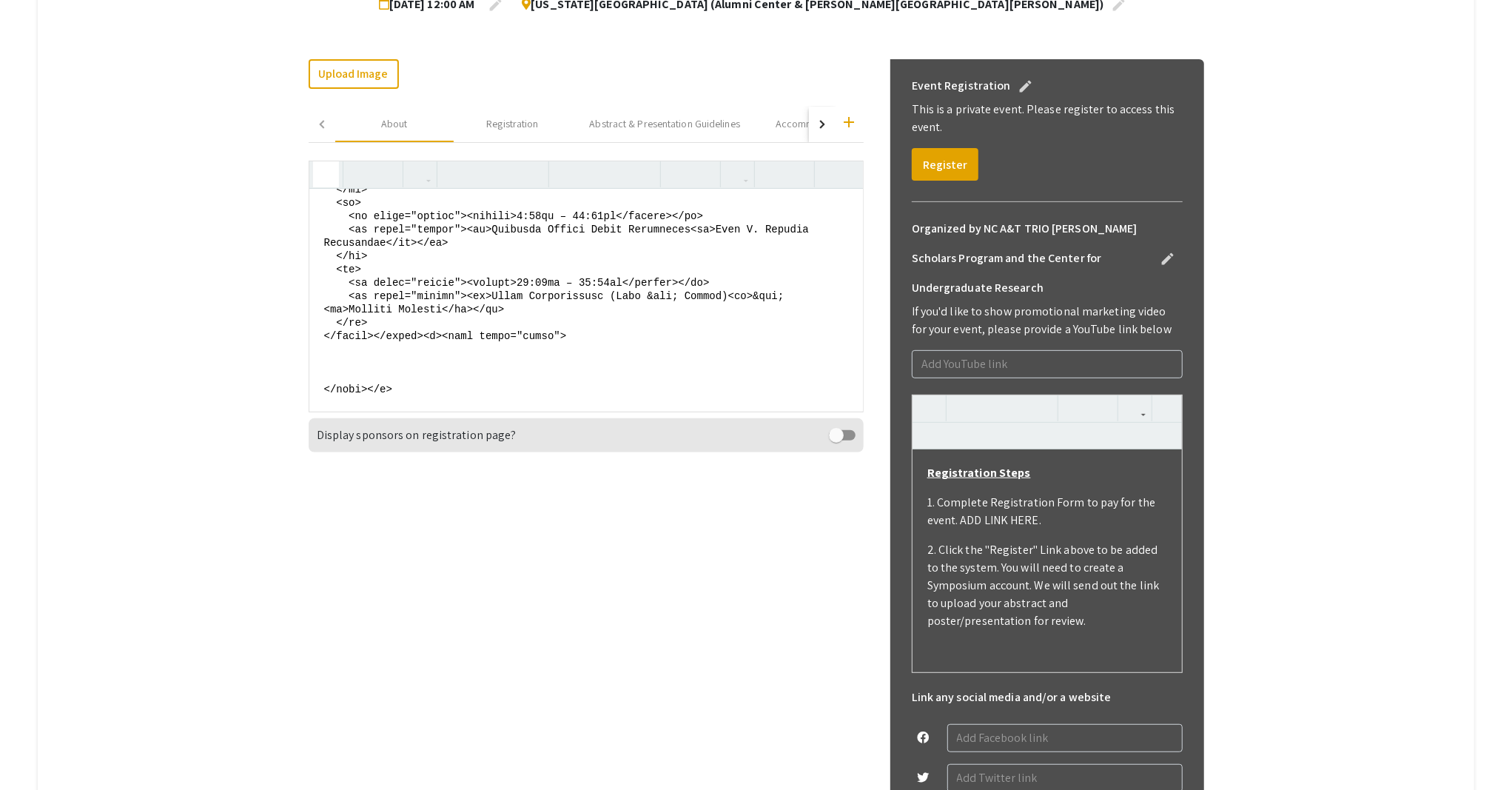
drag, startPoint x: 326, startPoint y: 310, endPoint x: 441, endPoint y: 442, distance: 175.1
click at [441, 442] on app-registration-page-about "2026 Dr. Ronald E. McNair Symposium & Grad Fair January 23‑25, 2026 “40 years o…" at bounding box center [586, 298] width 555 height 310
paste textarea "<tr> <th colspan="2" bgcolor="#00008B" style="color: white;"> Sunday, January 2…"
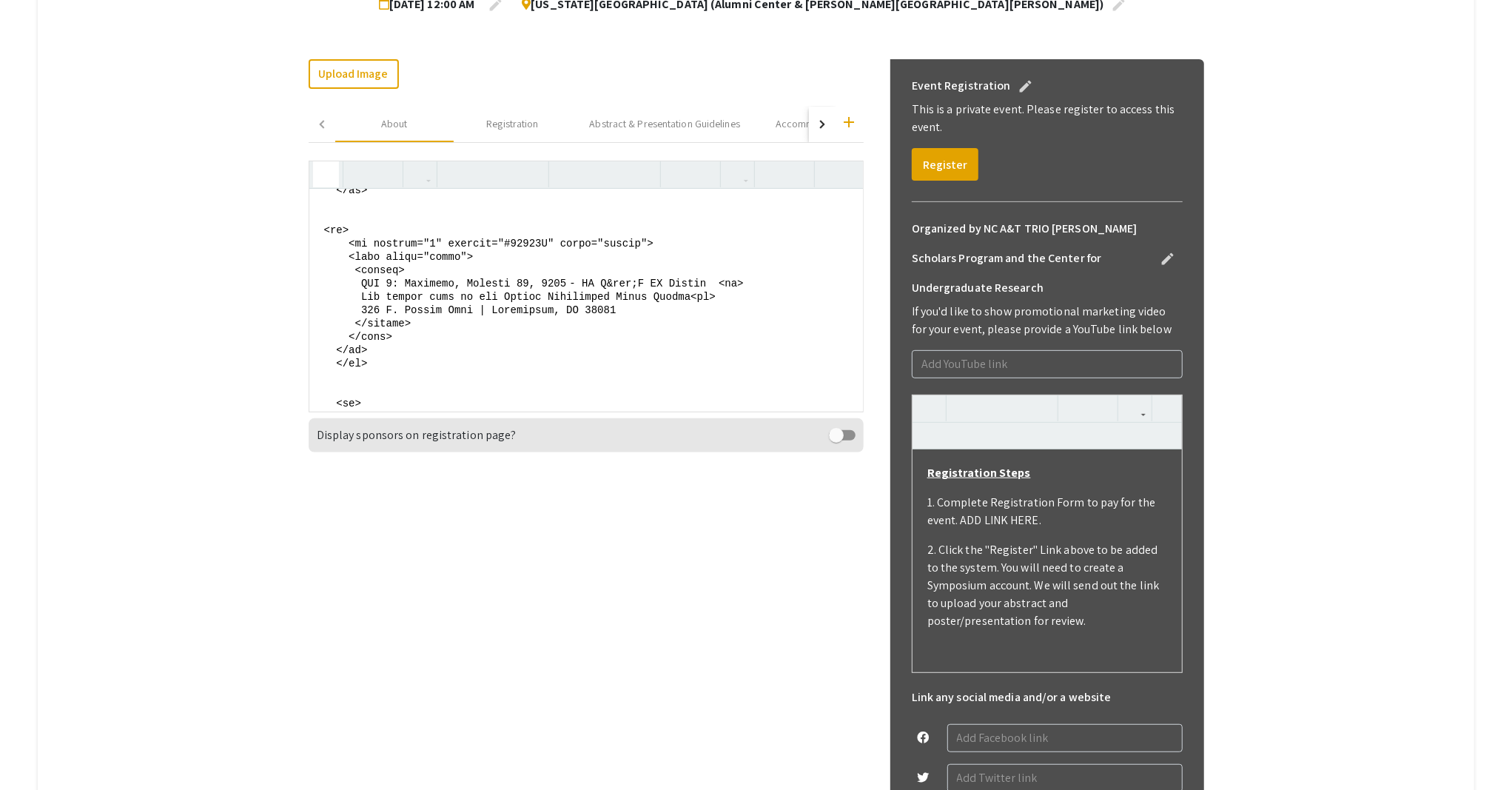
scroll to position [833, 0]
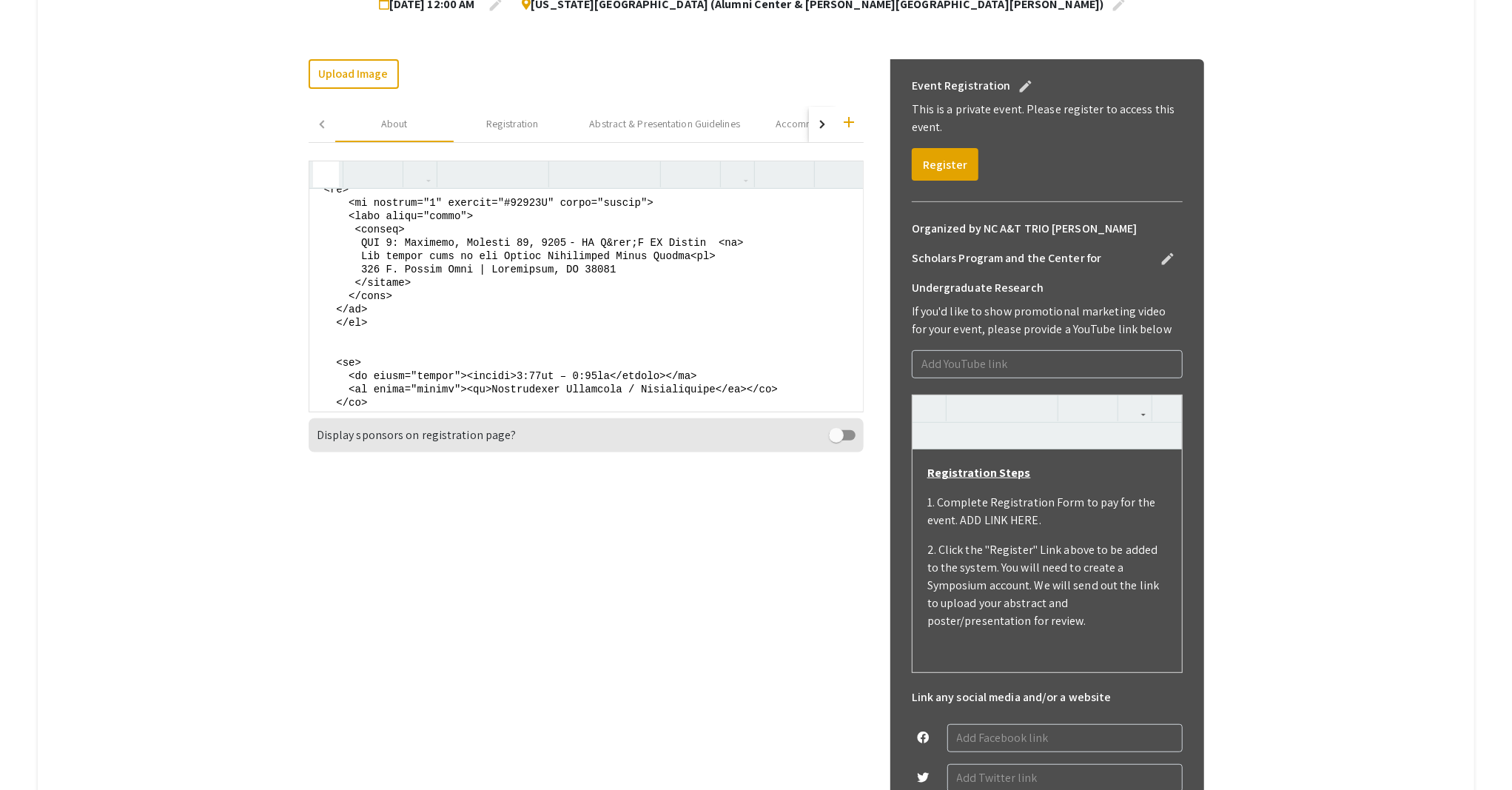
drag, startPoint x: 318, startPoint y: 291, endPoint x: 363, endPoint y: 356, distance: 79.1
click at [363, 356] on textarea at bounding box center [586, 299] width 553 height 222
click at [345, 347] on textarea at bounding box center [586, 299] width 553 height 222
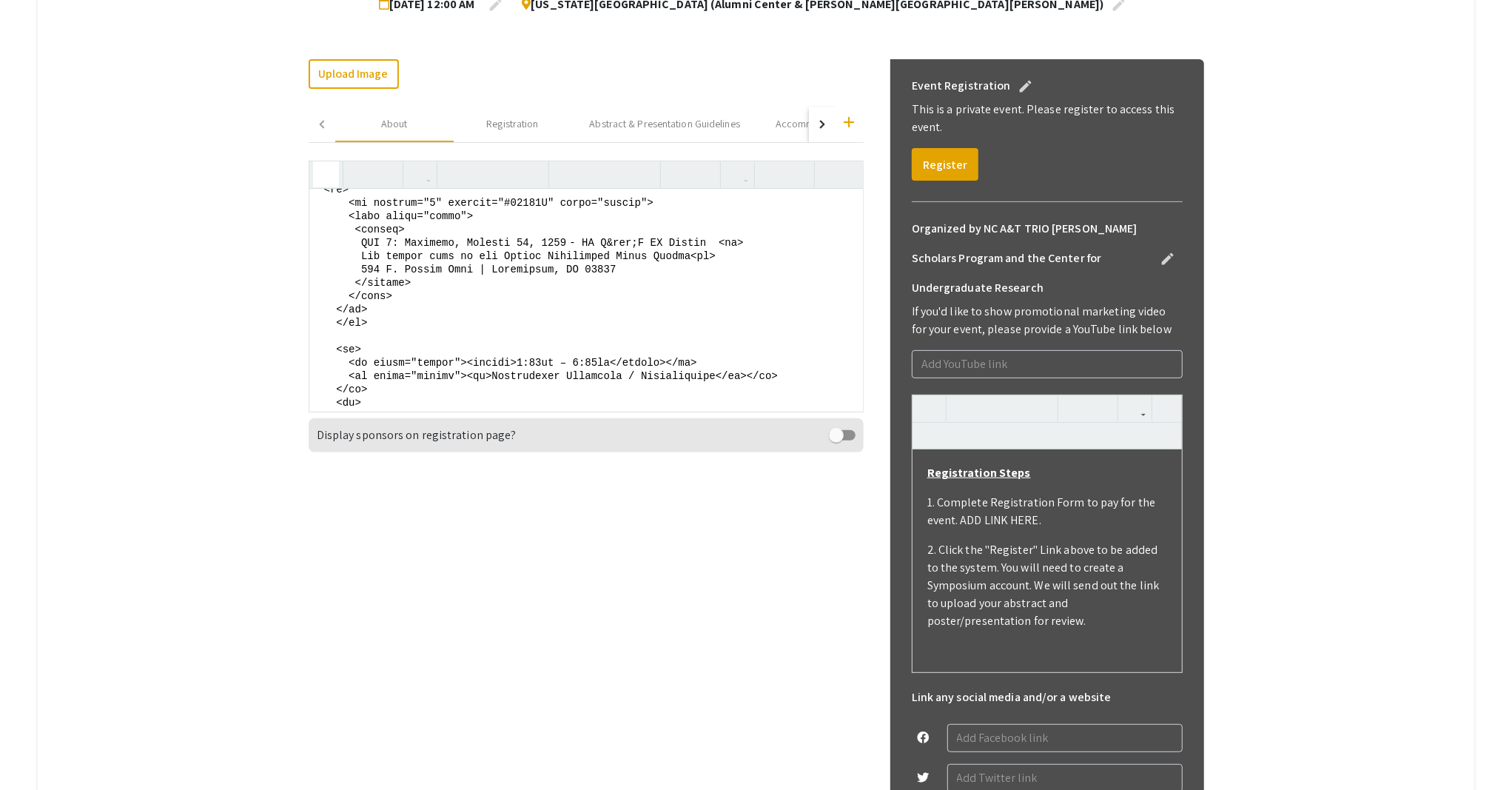
click at [333, 320] on textarea at bounding box center [586, 299] width 553 height 222
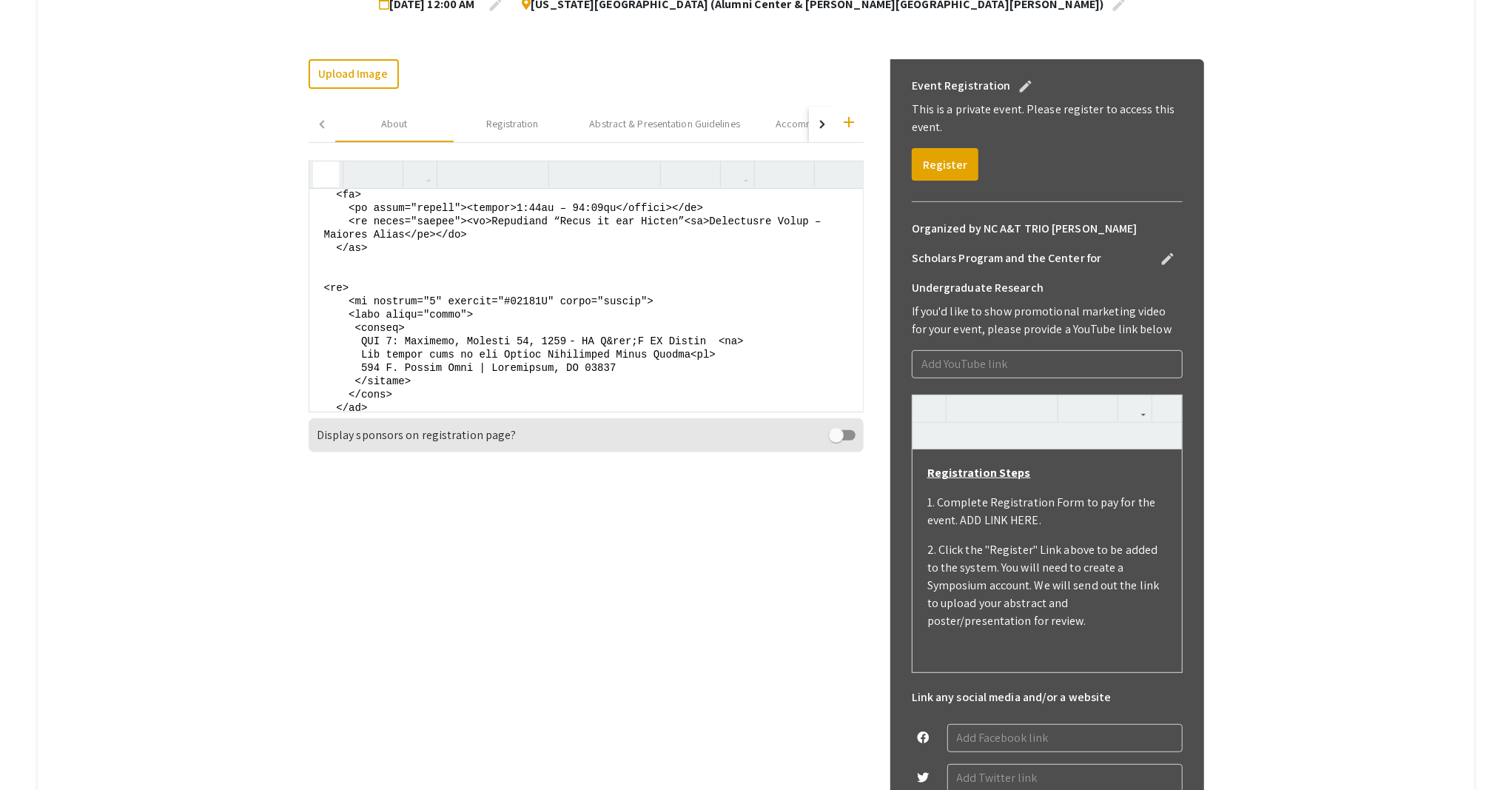
click at [319, 282] on textarea at bounding box center [586, 299] width 553 height 222
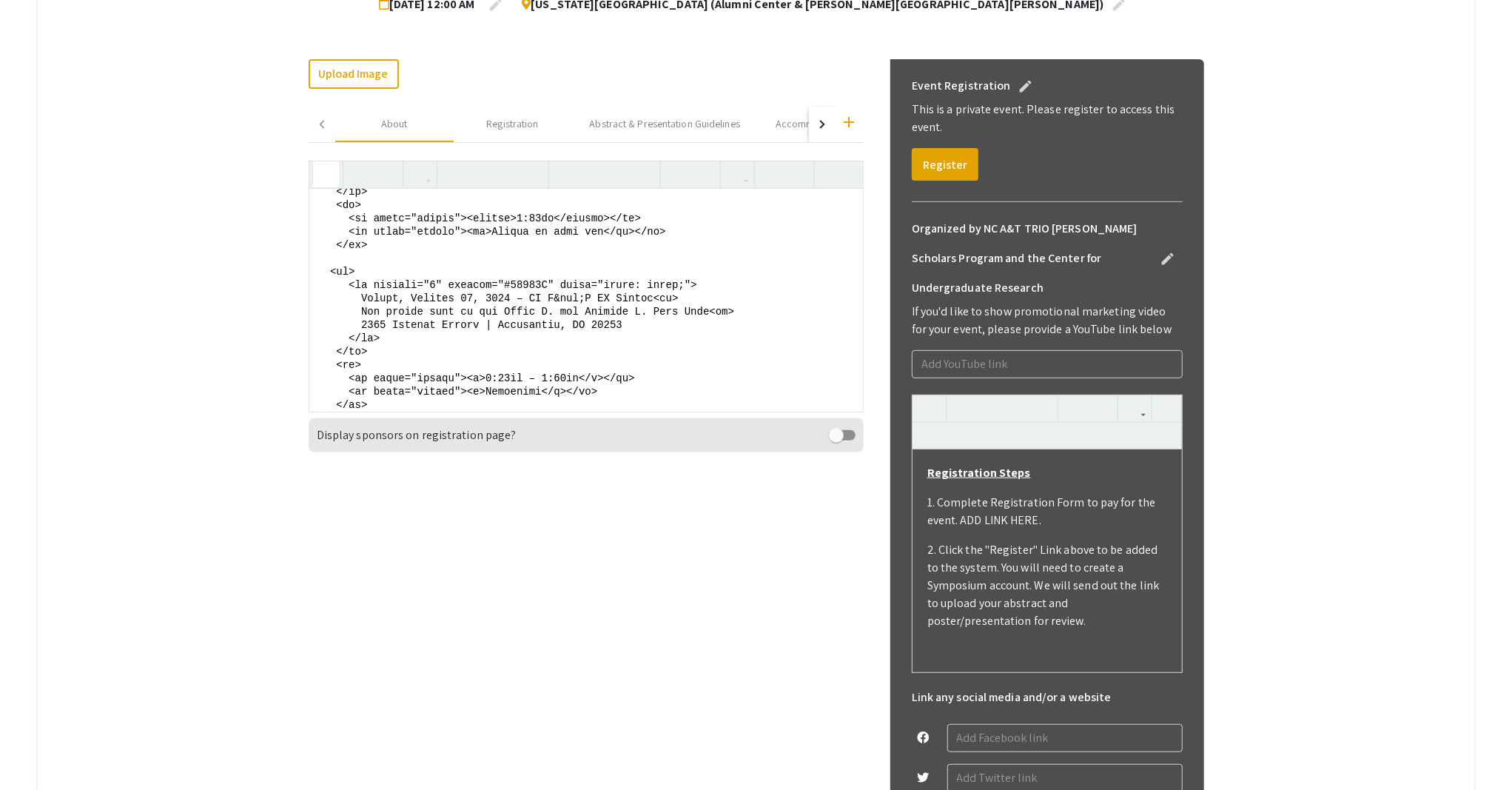
scroll to position [1330, 0]
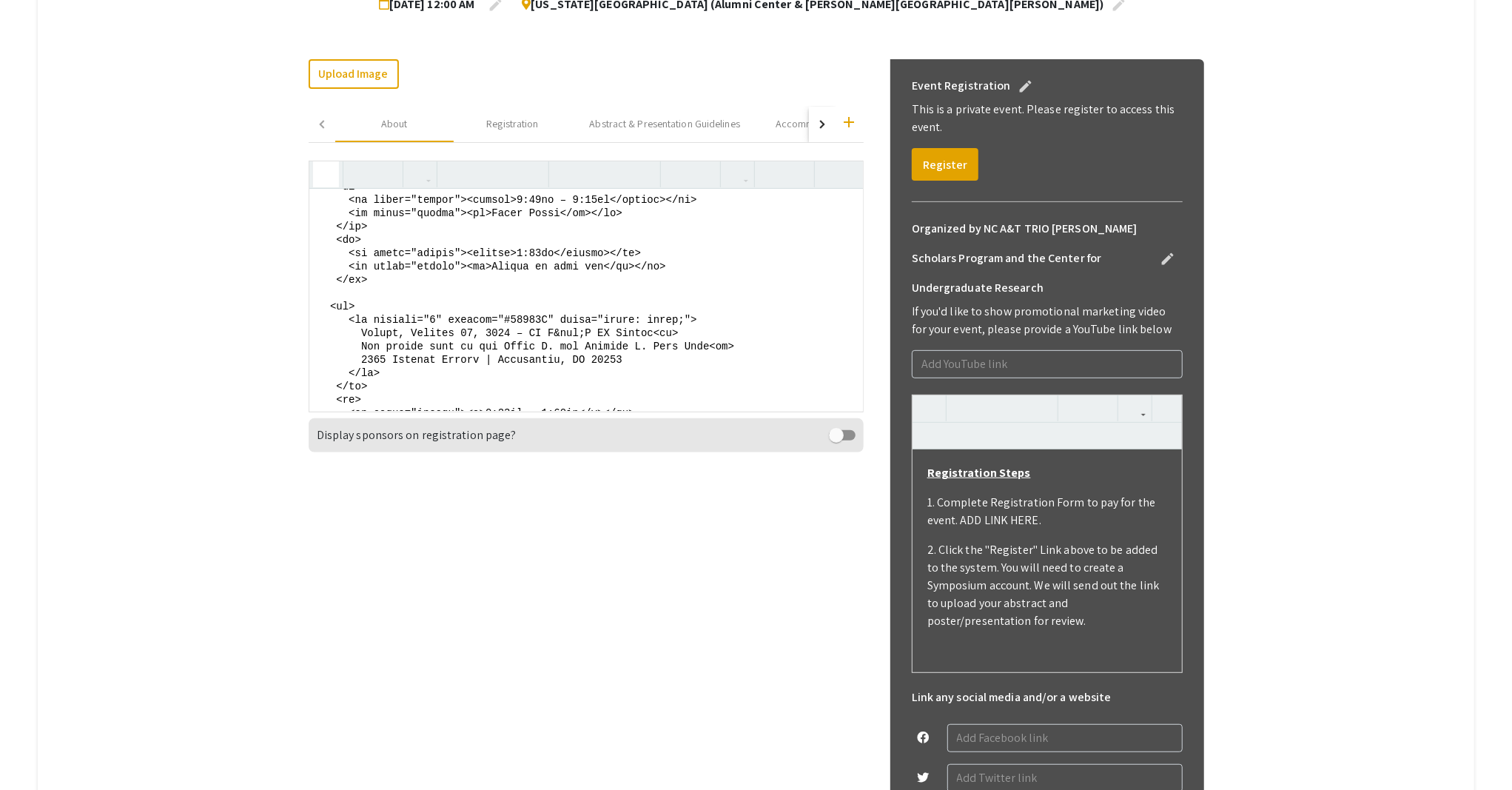
drag, startPoint x: 324, startPoint y: 302, endPoint x: 384, endPoint y: 382, distance: 100.0
click at [384, 382] on textarea at bounding box center [586, 299] width 553 height 222
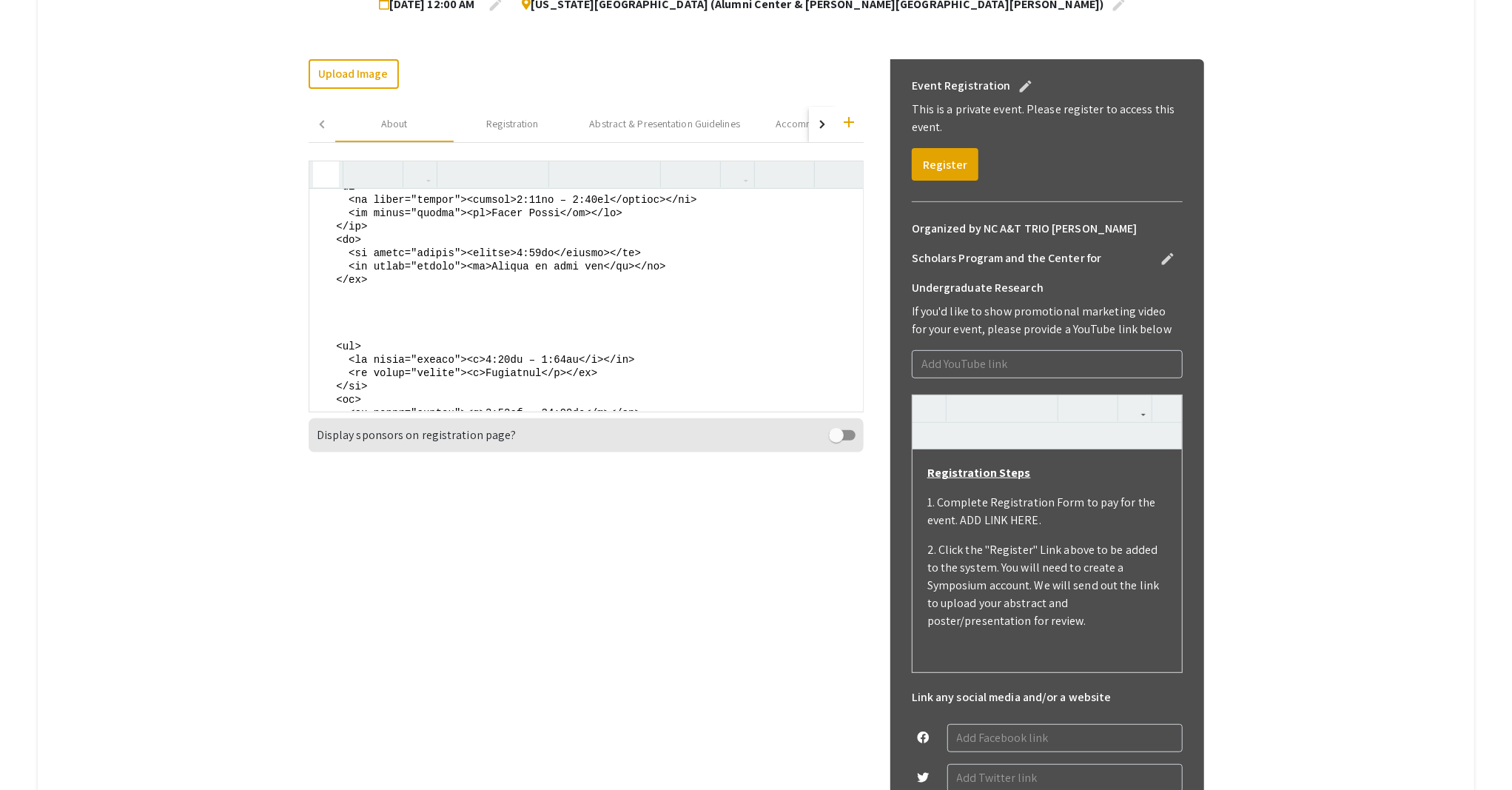
paste textarea "<tr> <td colspan="2" bgcolor="#00008B" align="center"> <font color="white"> <st…"
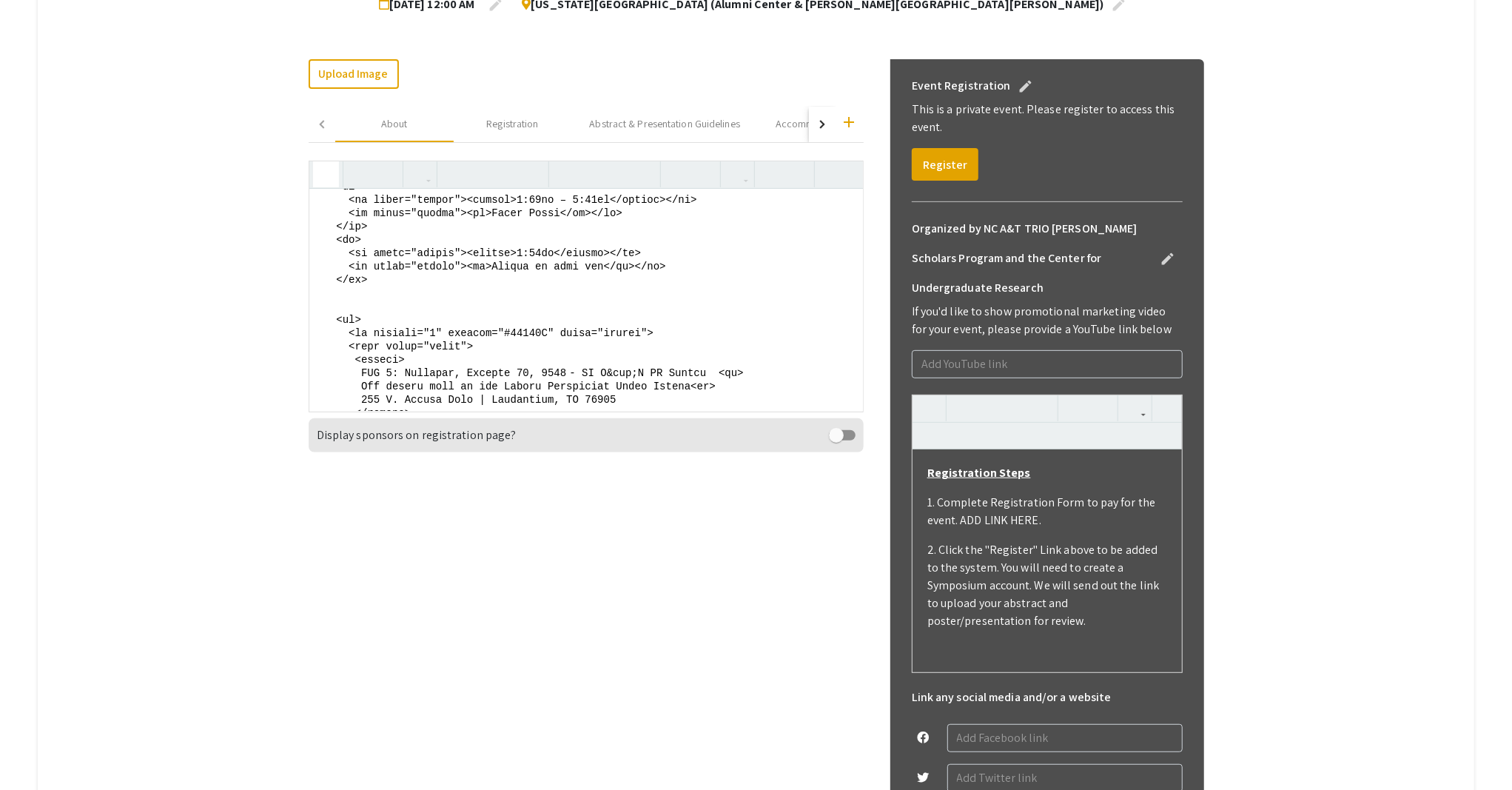
scroll to position [1418, 0]
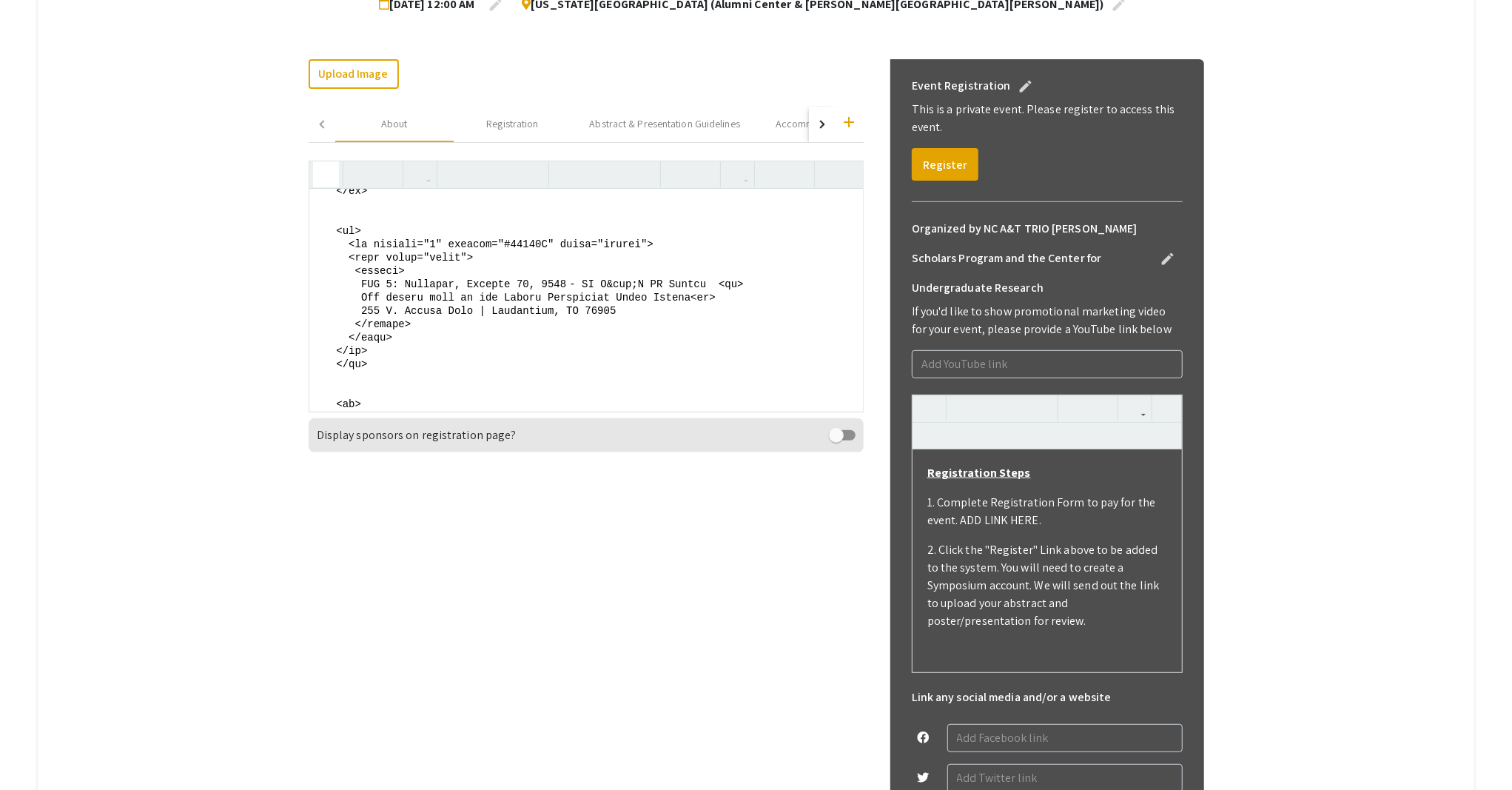
click at [384, 281] on textarea at bounding box center [586, 299] width 553 height 222
drag, startPoint x: 399, startPoint y: 281, endPoint x: 701, endPoint y: 287, distance: 302.1
click at [701, 287] on textarea at bounding box center [586, 299] width 553 height 222
paste textarea "unday, January 25, 2026 - NC A&"
drag, startPoint x: 355, startPoint y: 294, endPoint x: 682, endPoint y: 296, distance: 327.0
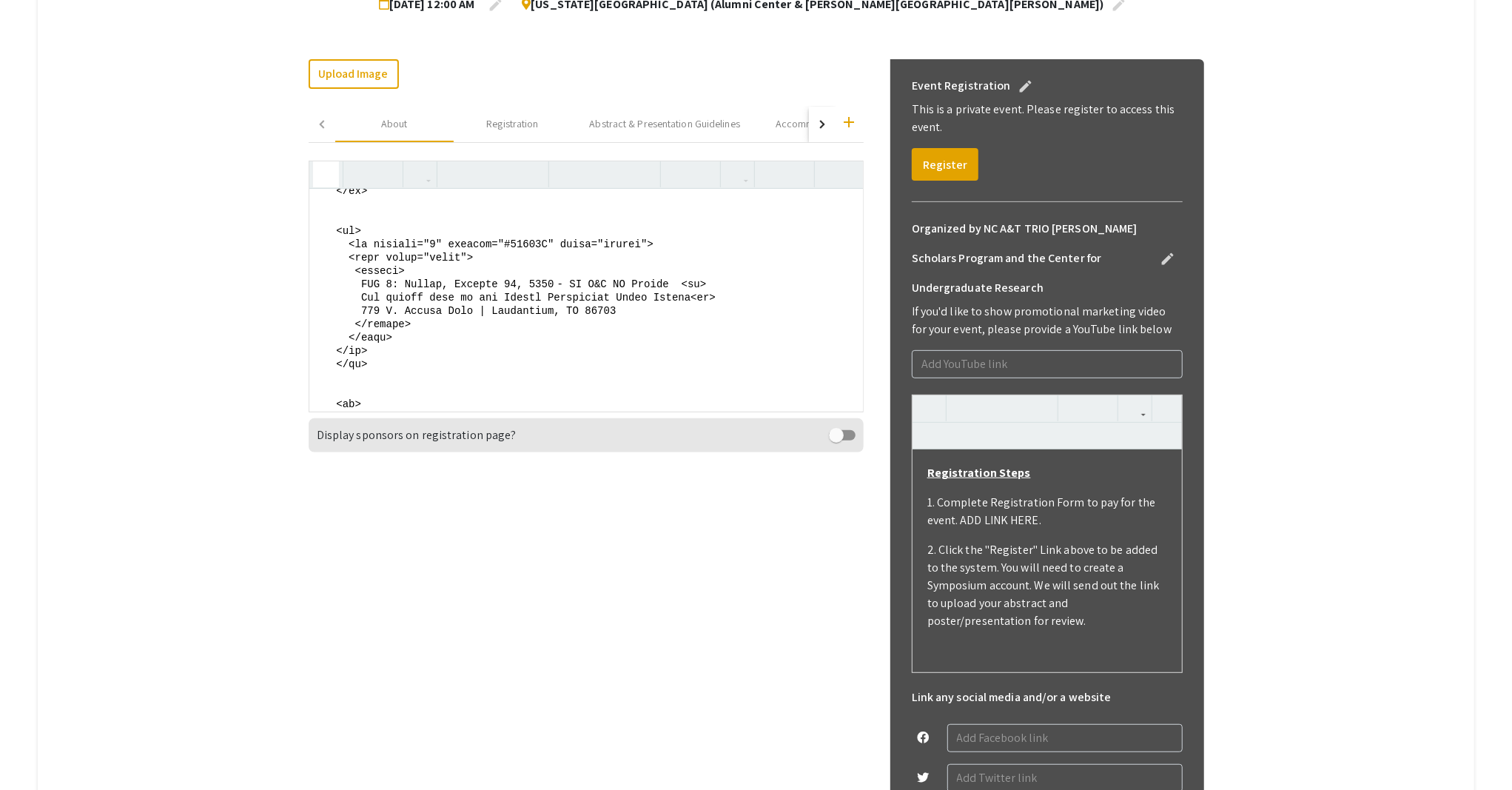
click at [682, 296] on textarea at bounding box center [586, 299] width 553 height 222
paste textarea "Henry E. and Shirley T. Frye Hall"
drag, startPoint x: 356, startPoint y: 310, endPoint x: 612, endPoint y: 310, distance: 256.0
click at [612, 310] on textarea at bounding box center [586, 299] width 553 height 222
paste textarea "1602 Bluford Street"
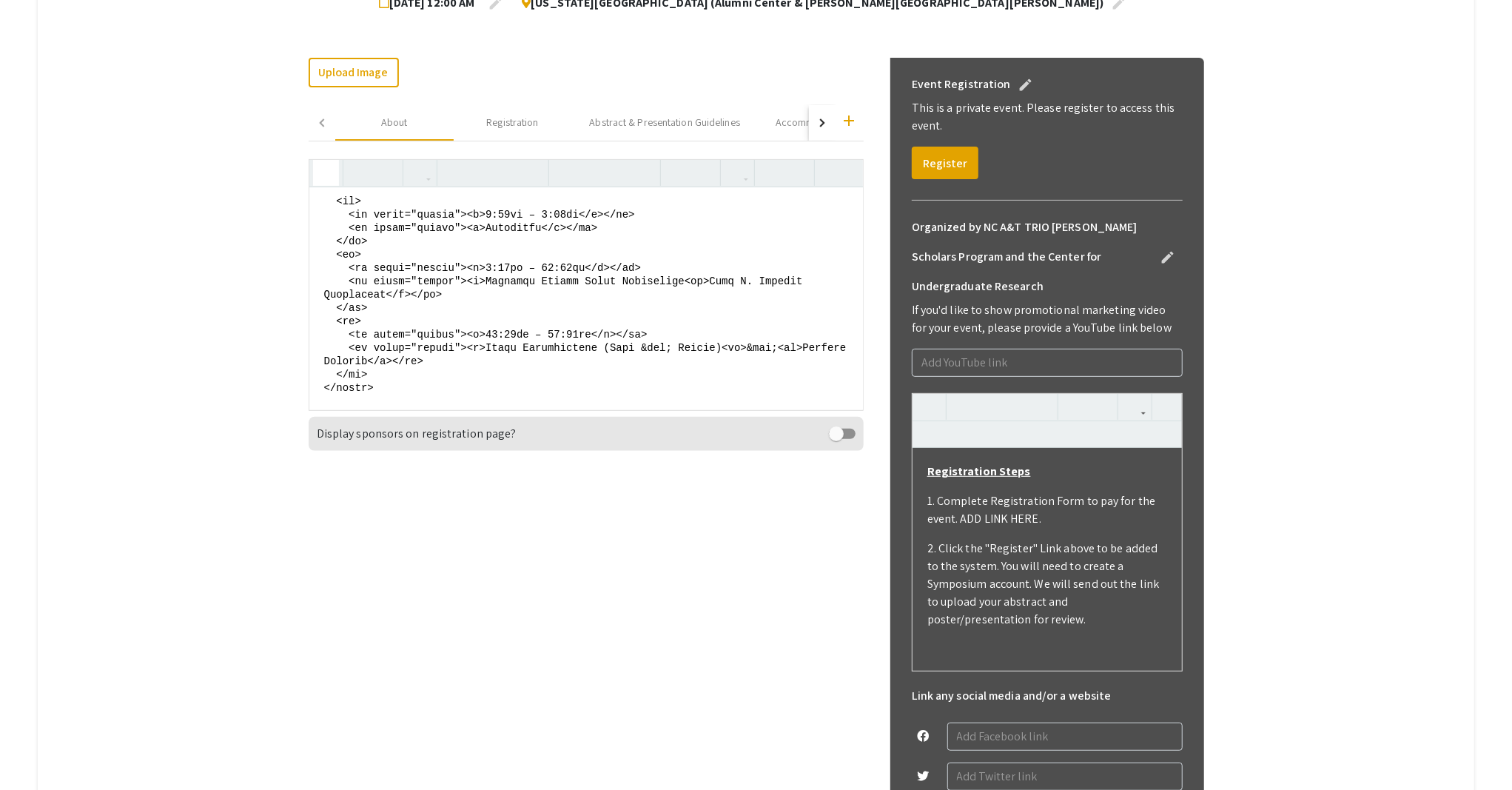
scroll to position [378, 0]
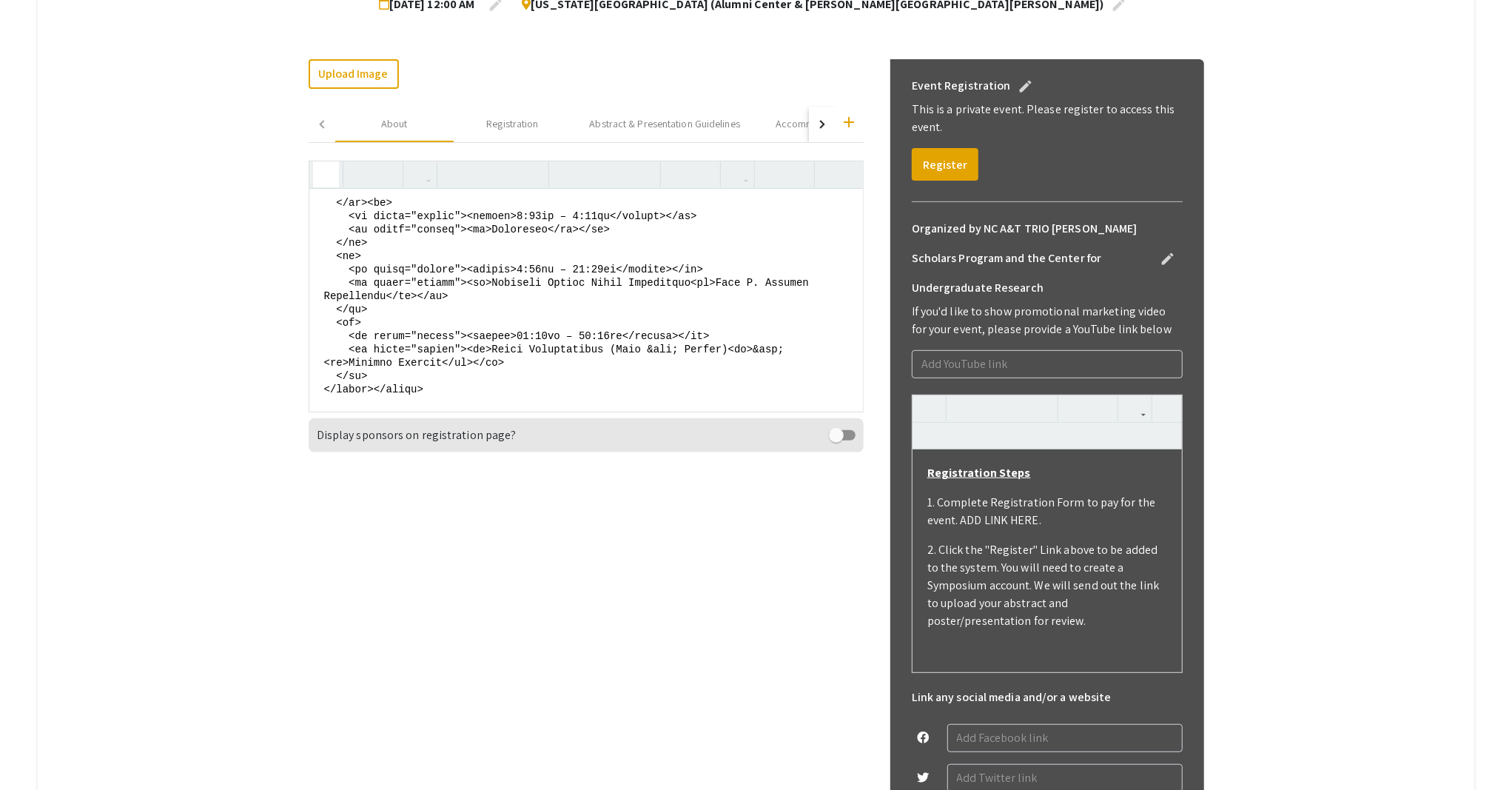
type textarea "<center> <h4><strong>2026 Dr. Ronald E. McNair Symposium &amp; Grad Fair</stron…"
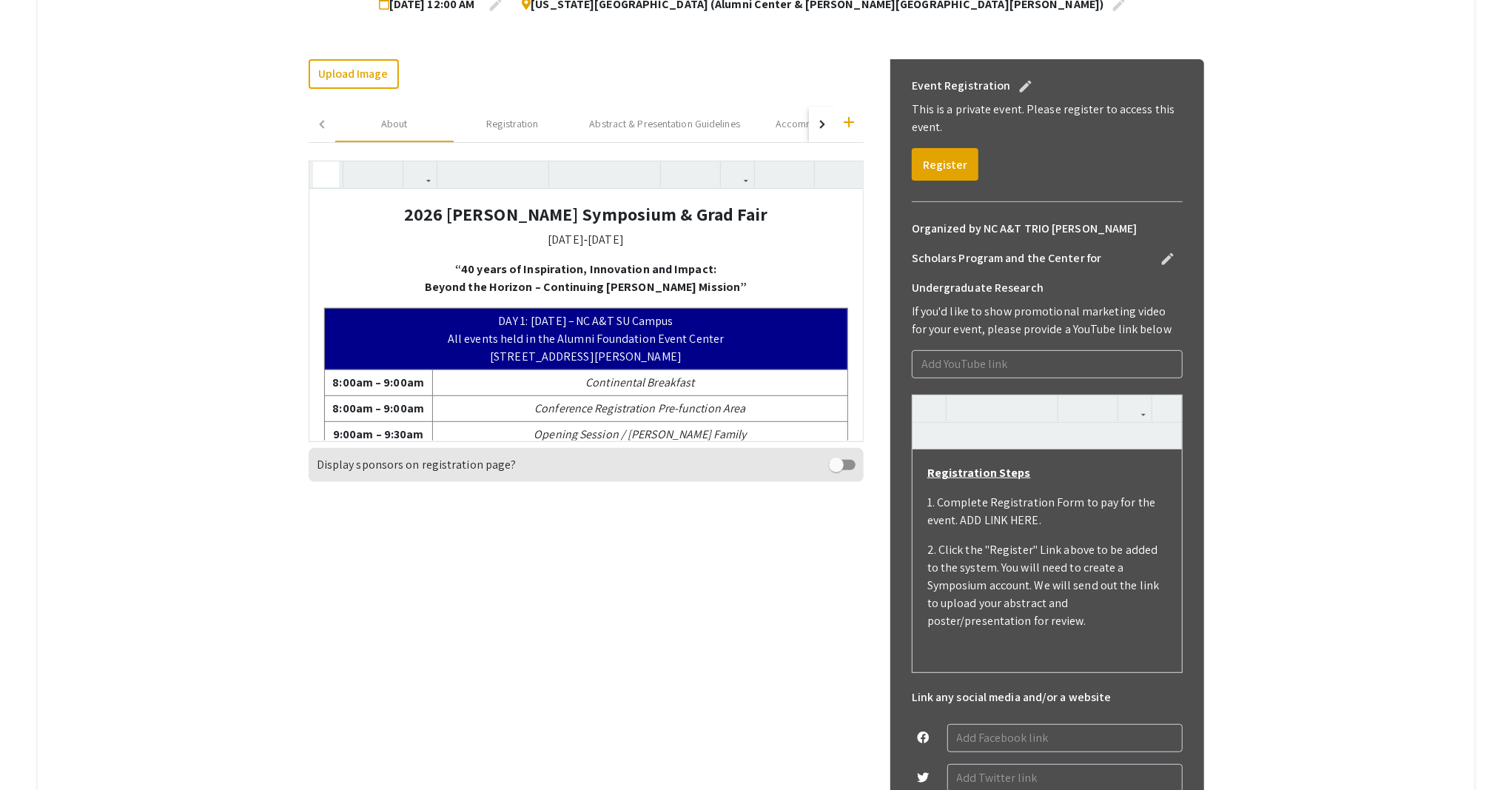
click at [322, 173] on icon "button" at bounding box center [326, 174] width 13 height 24
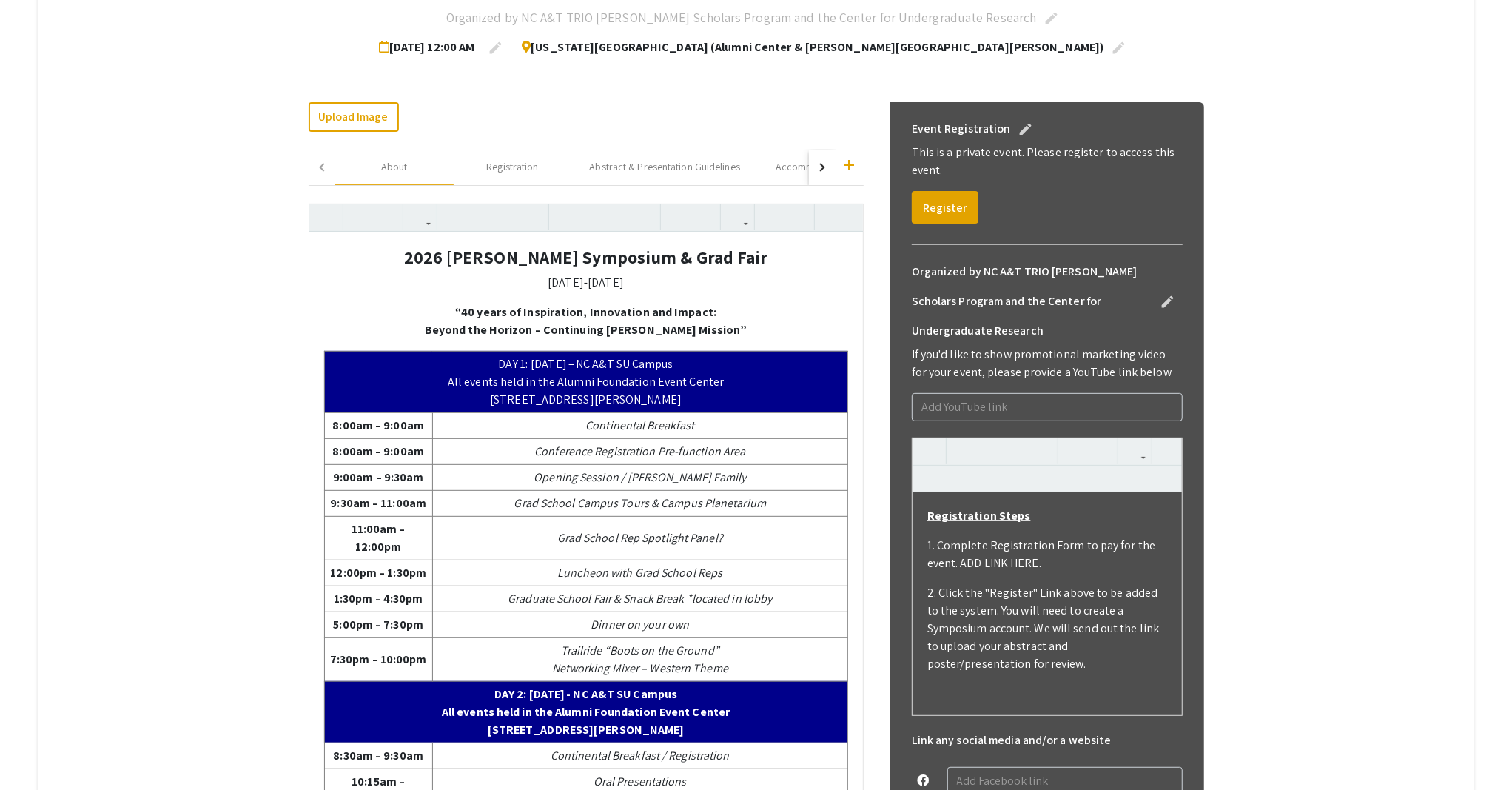
scroll to position [240, 0]
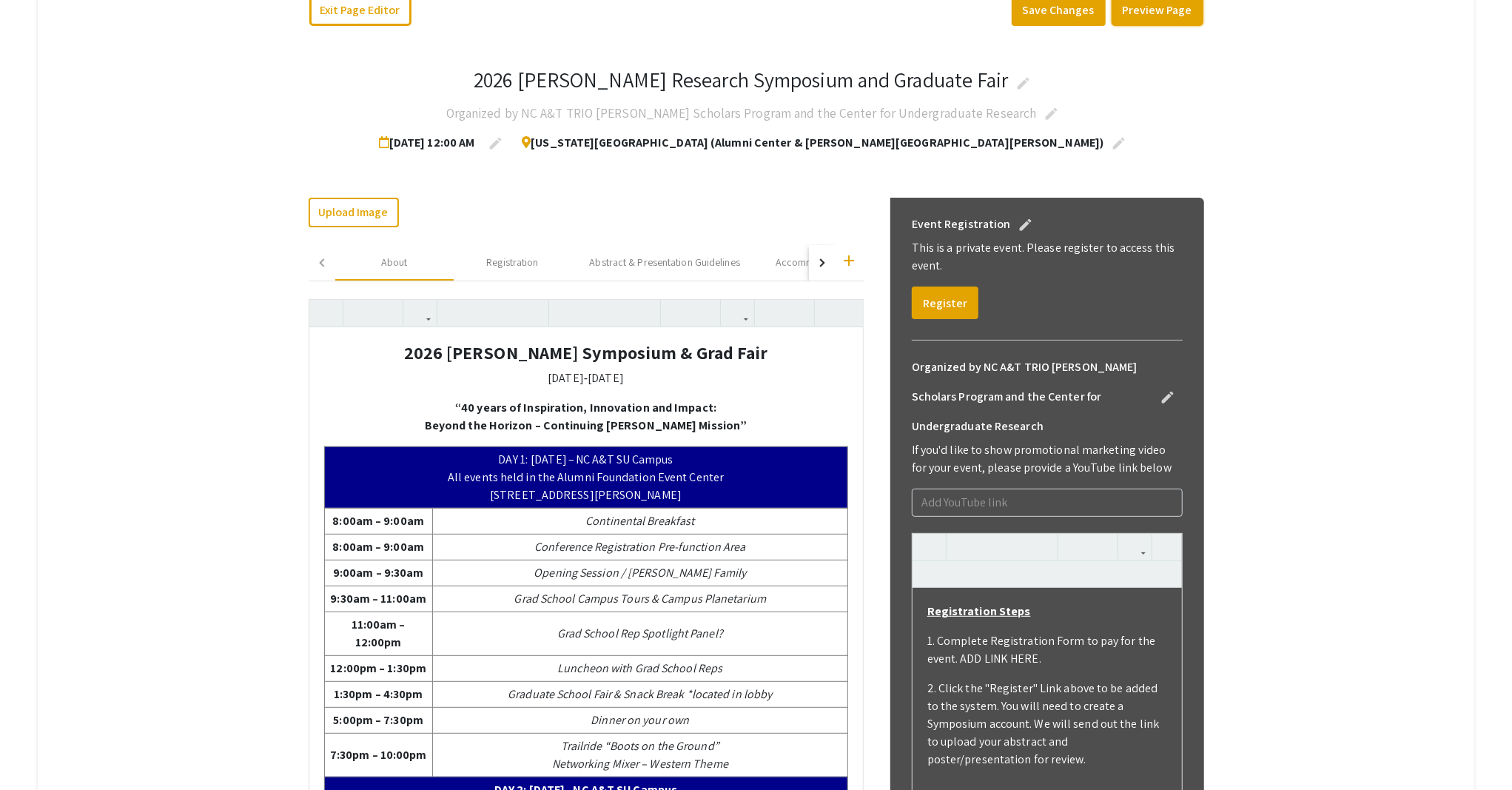
click at [1153, 7] on button "Preview Page" at bounding box center [1156, 10] width 91 height 31
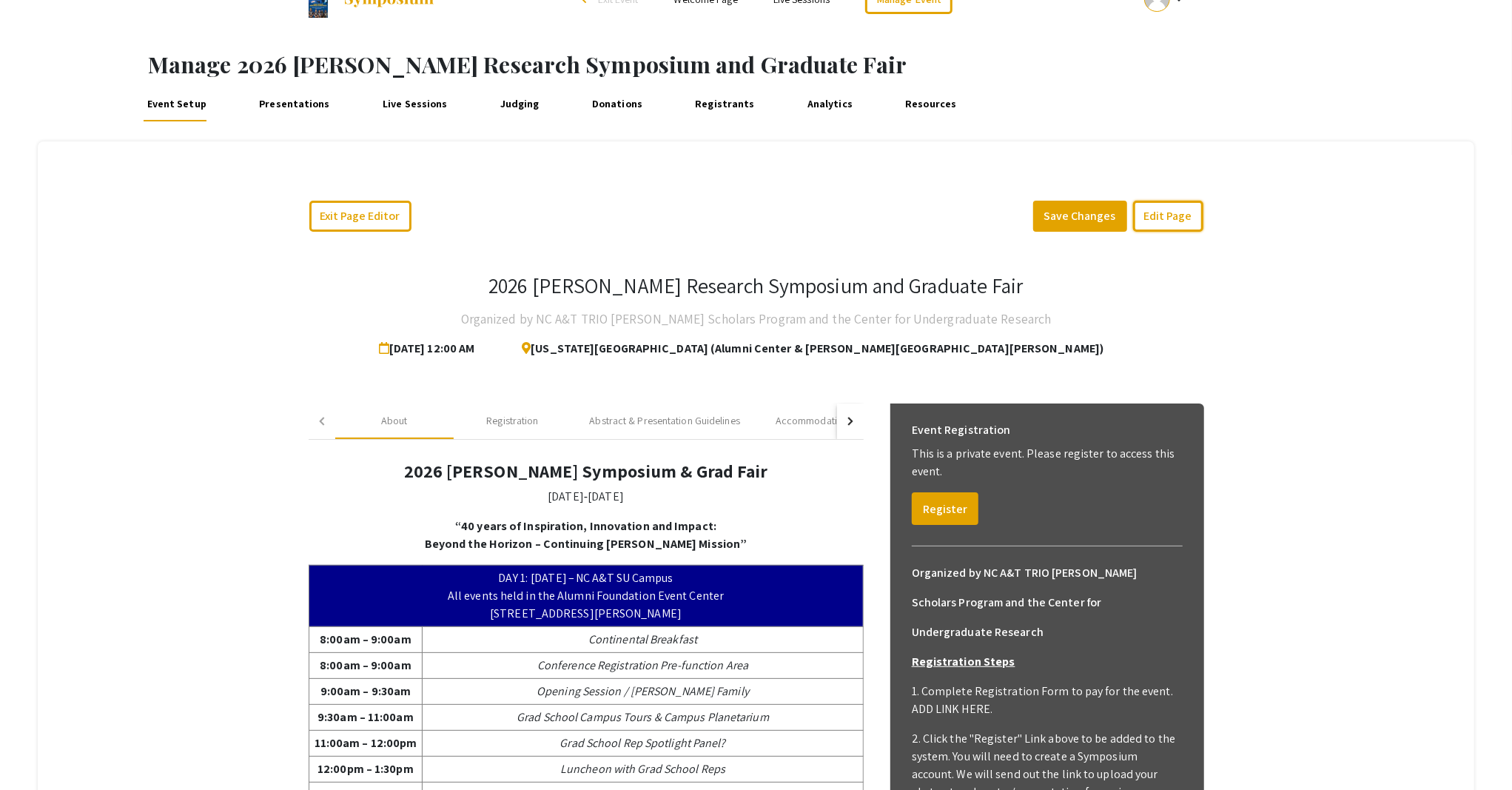
scroll to position [9, 0]
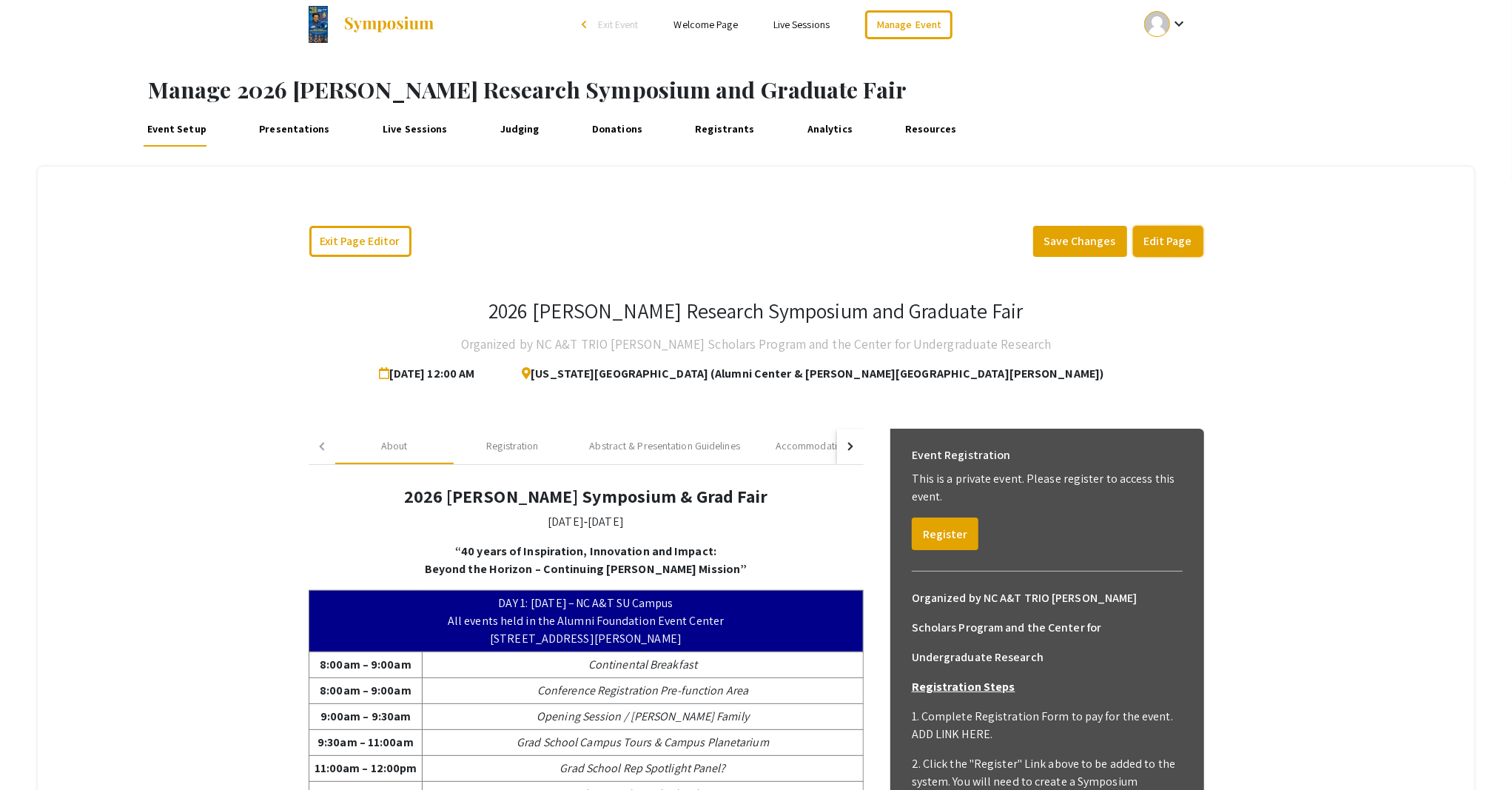
click at [1155, 245] on button "Edit Page" at bounding box center [1167, 241] width 70 height 31
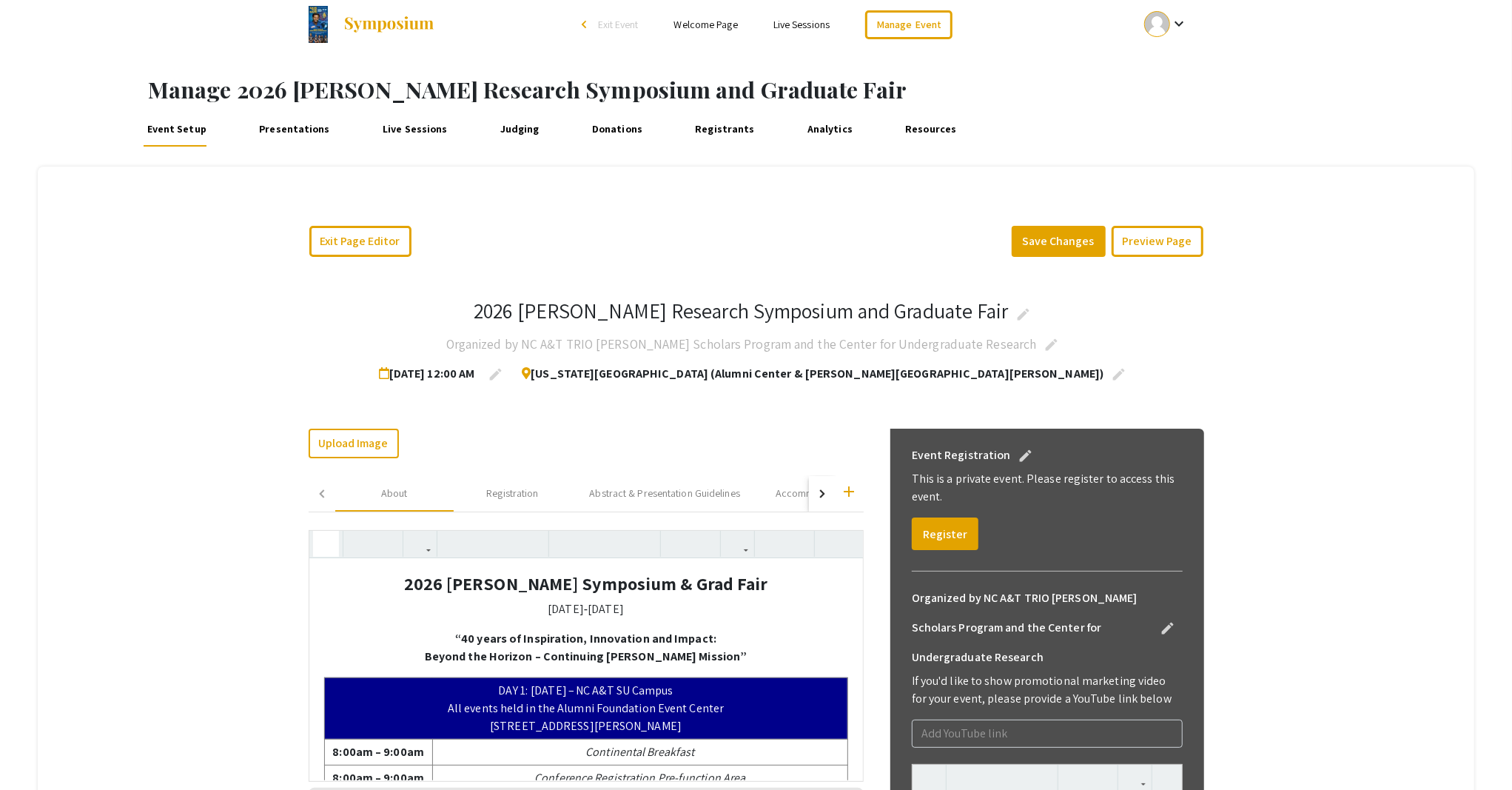
click at [320, 531] on use "button" at bounding box center [320, 531] width 0 height 0
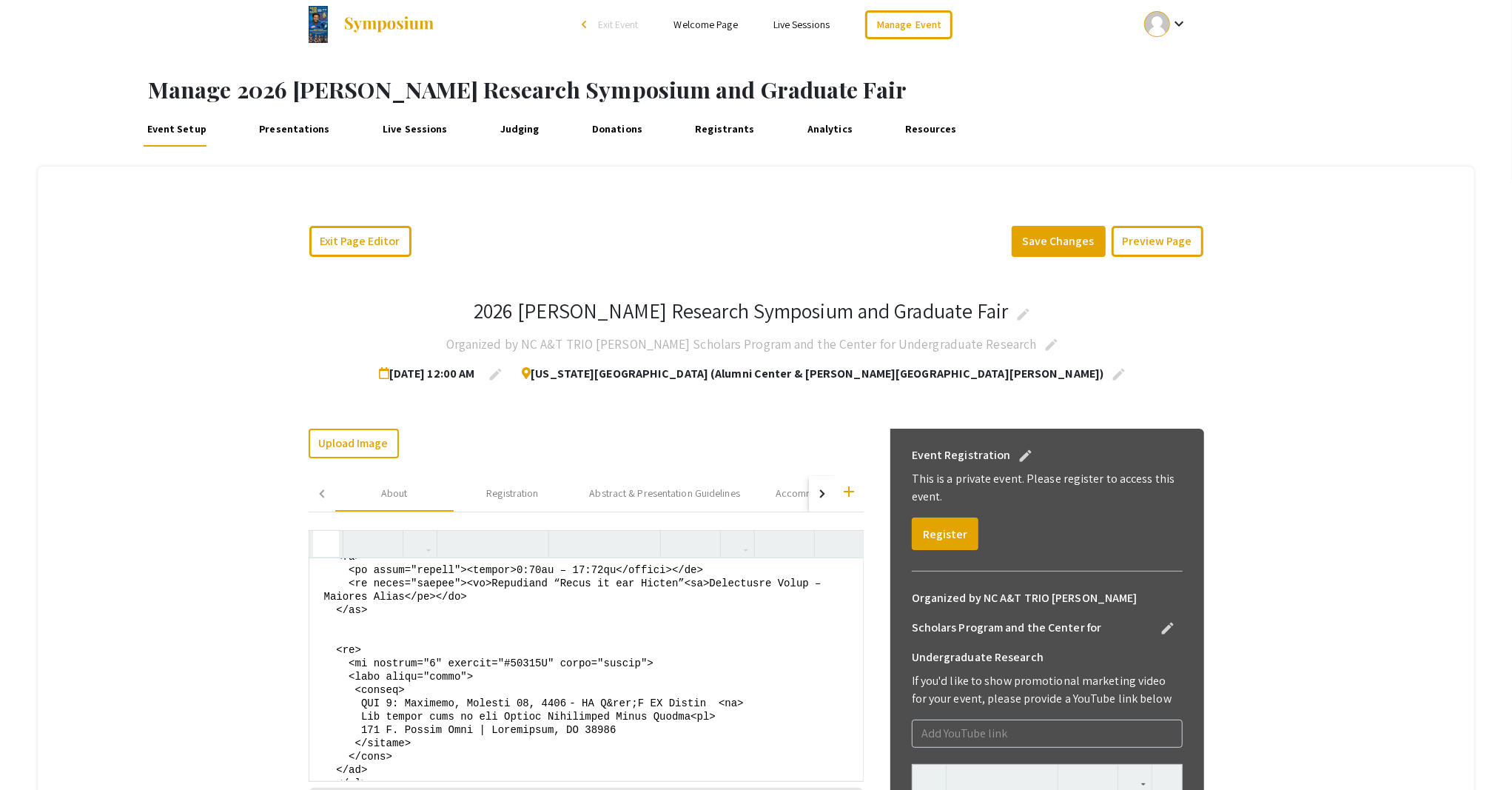
scroll to position [789, 0]
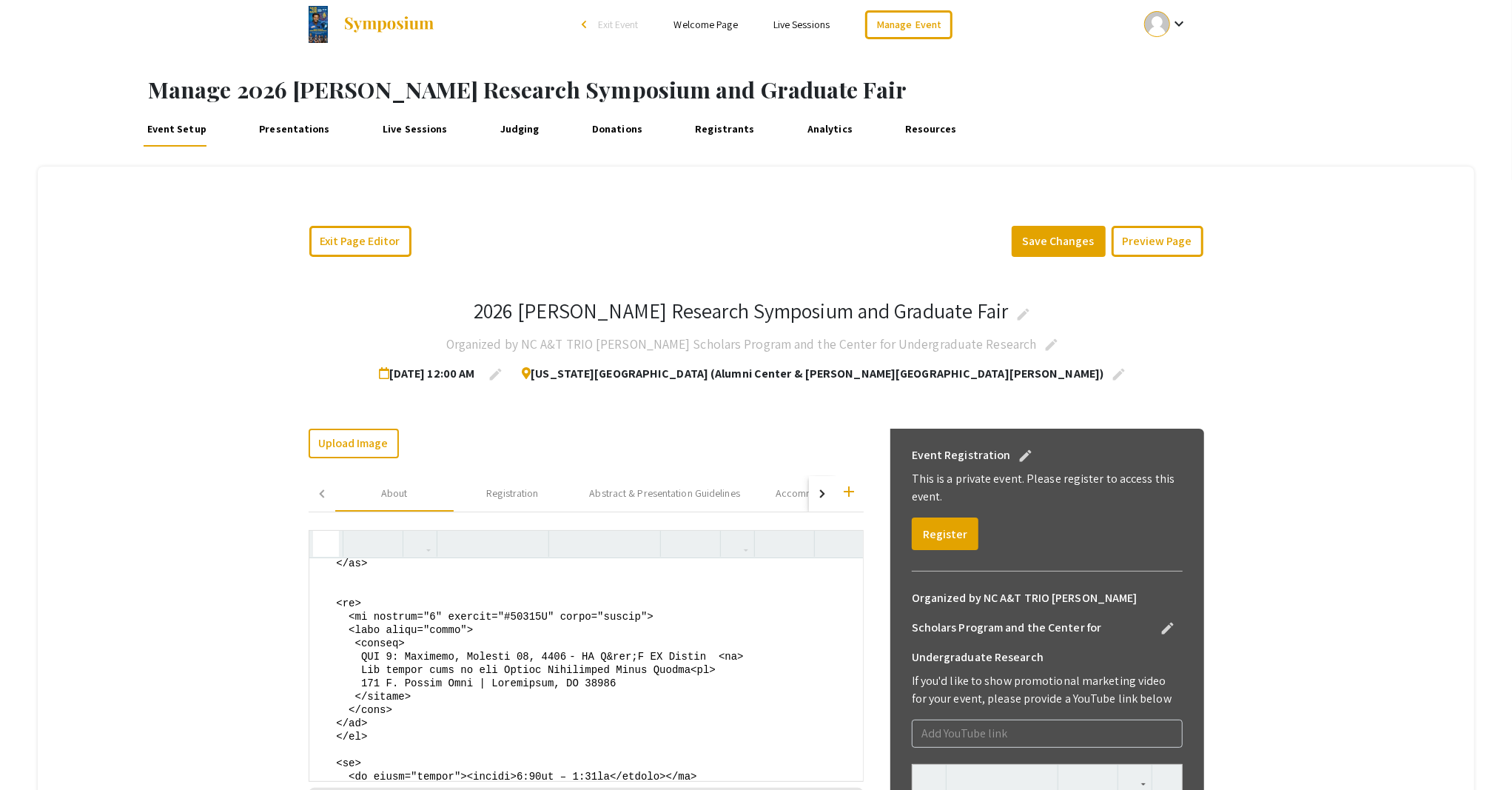
click at [401, 638] on textarea at bounding box center [586, 669] width 553 height 222
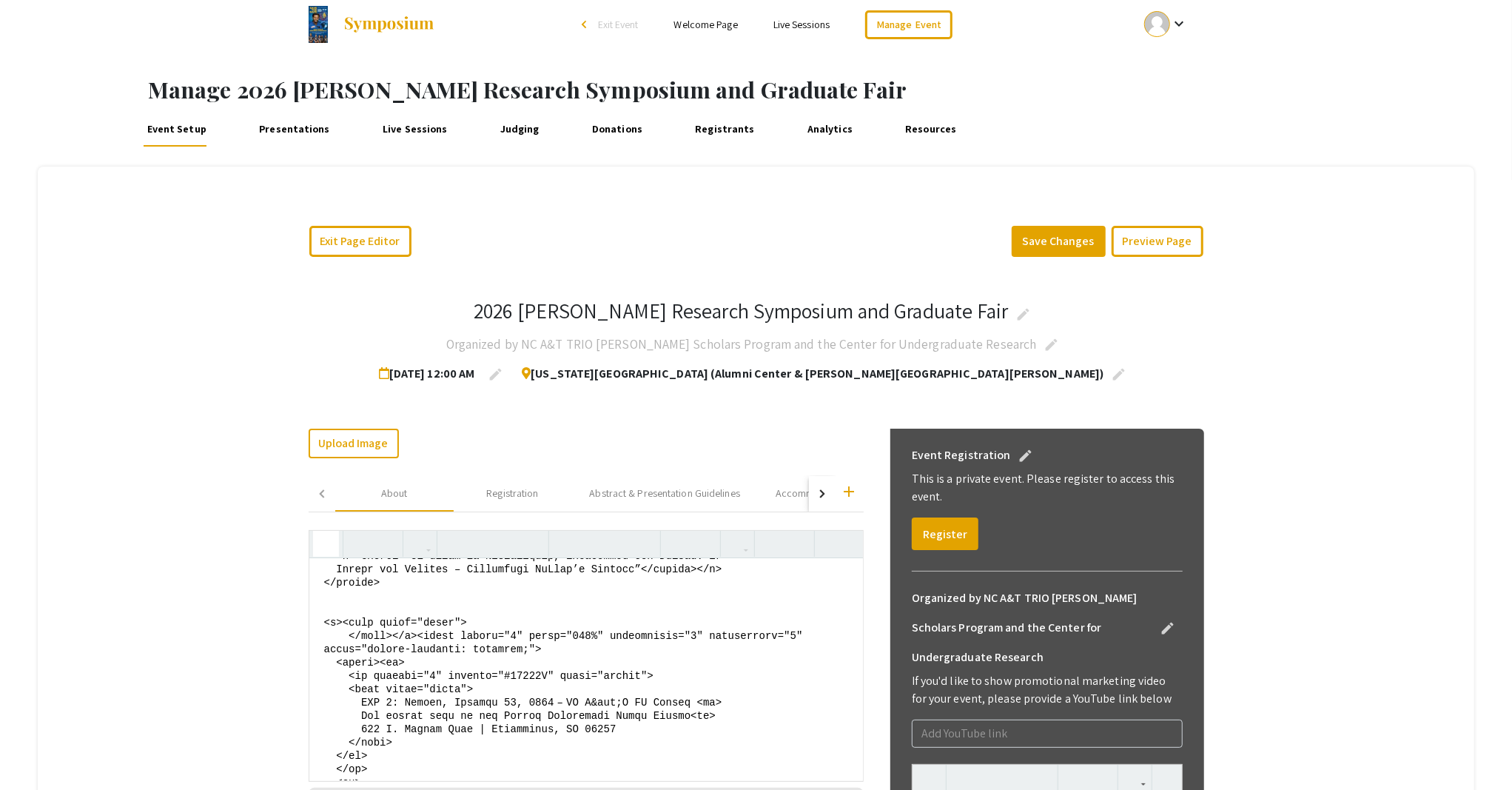
scroll to position [99, 0]
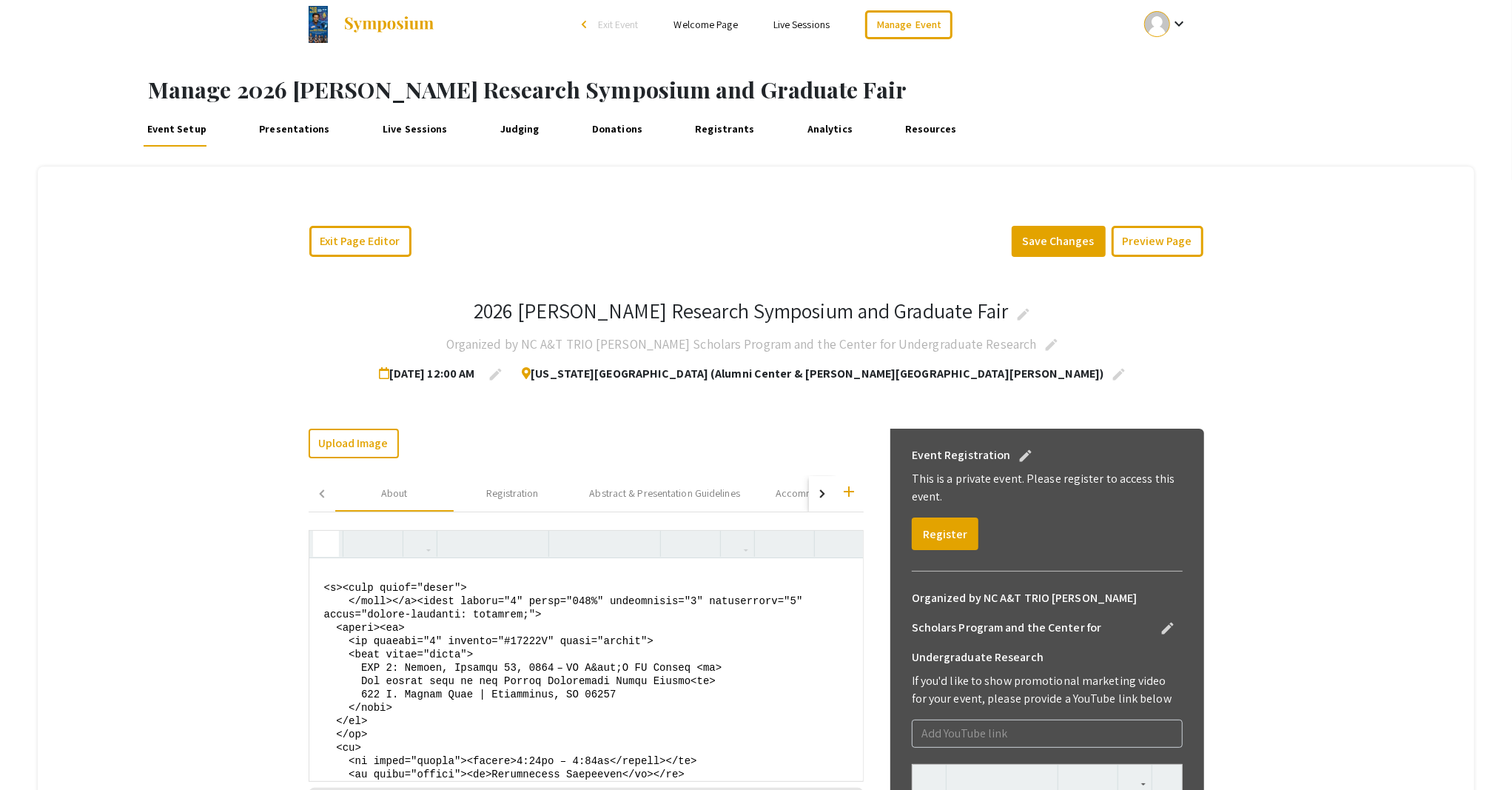
click at [491, 654] on textarea at bounding box center [586, 669] width 553 height 222
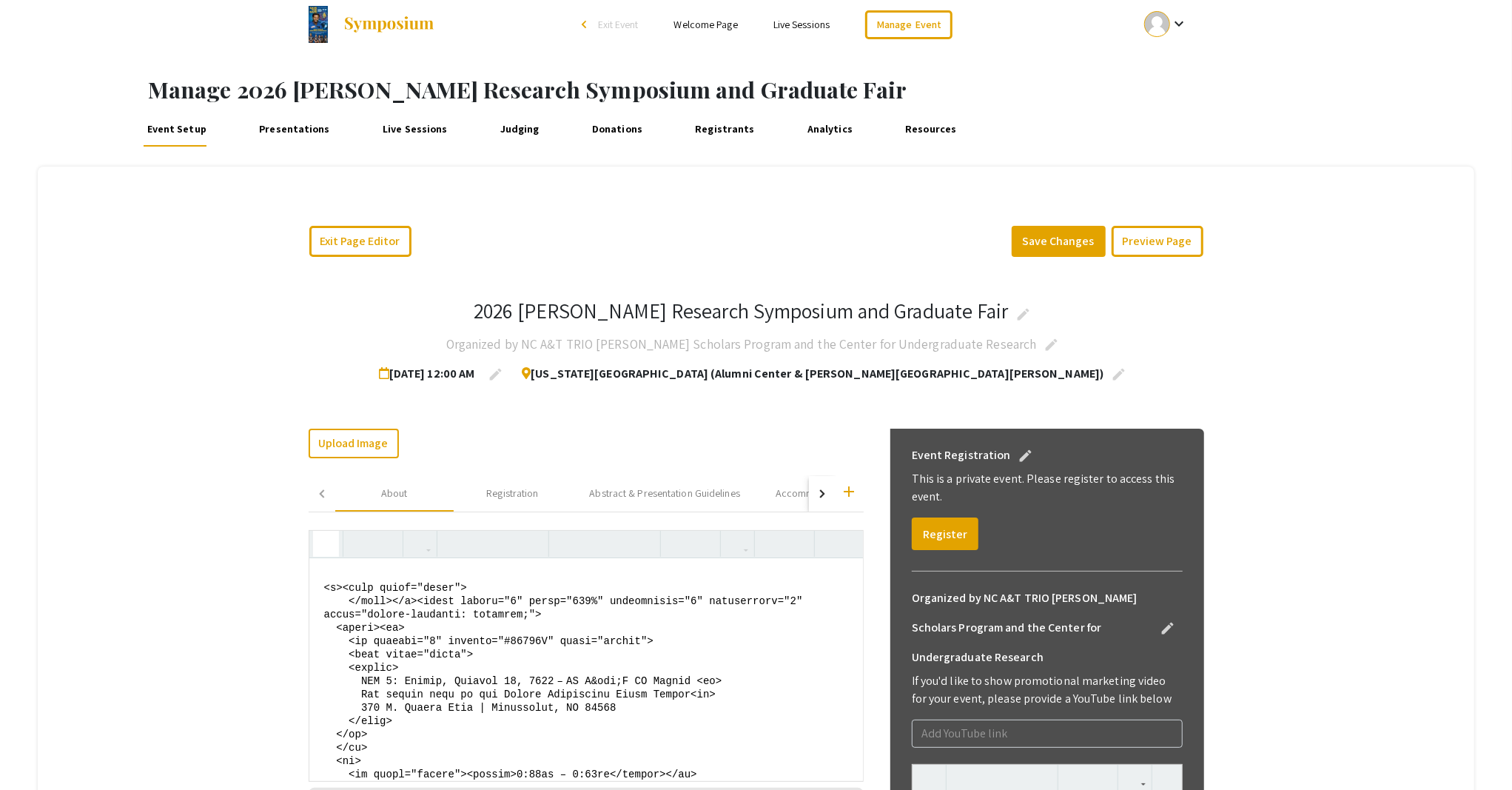
click at [624, 705] on textarea at bounding box center [586, 669] width 553 height 222
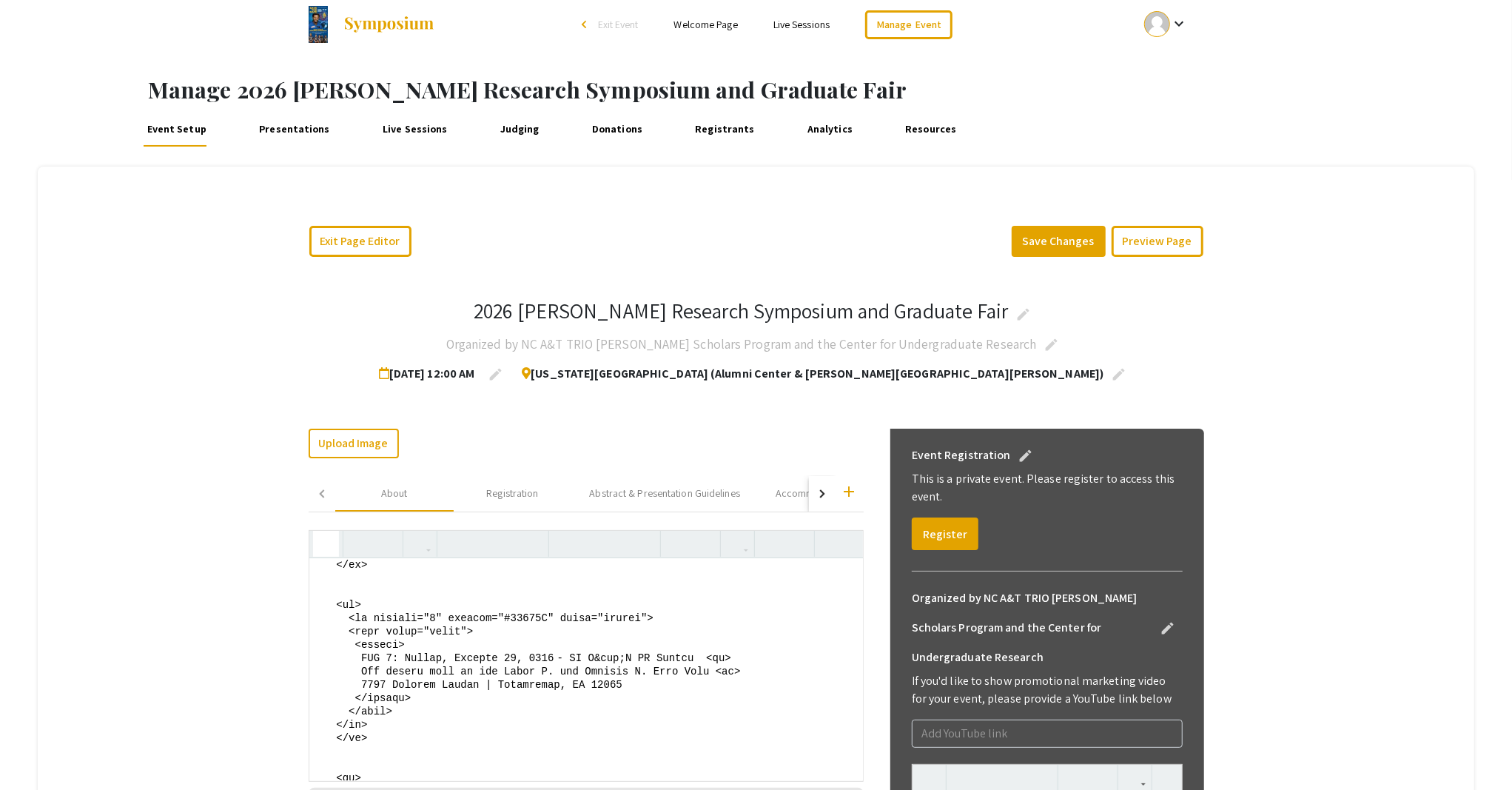
scroll to position [1672, 0]
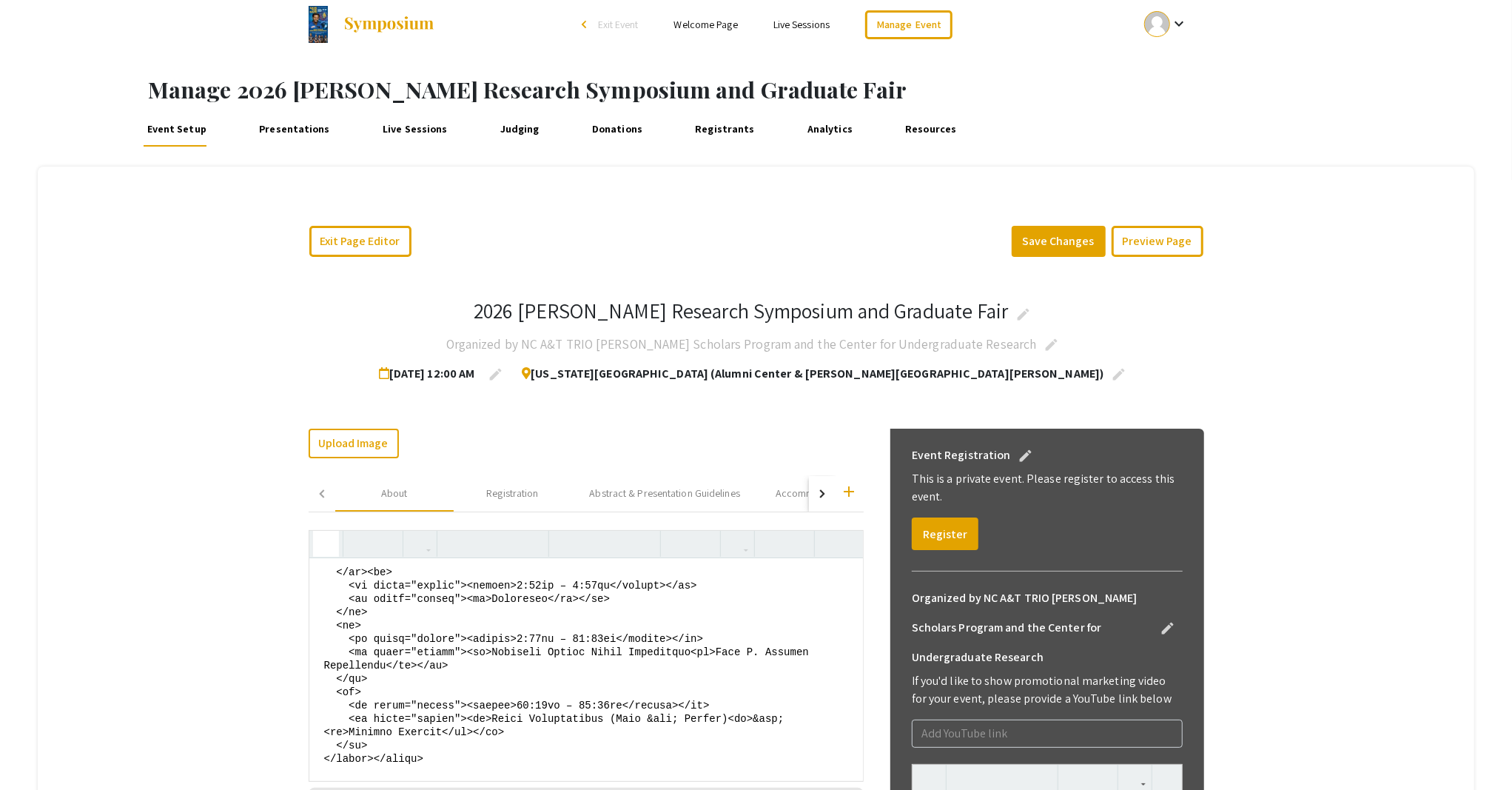
drag, startPoint x: 316, startPoint y: 575, endPoint x: 403, endPoint y: 772, distance: 215.4
click at [403, 711] on textarea at bounding box center [586, 669] width 553 height 222
click at [429, 626] on textarea at bounding box center [586, 669] width 553 height 222
type textarea "<center> <h4><strong>2026 Dr. Ronald E. McNair Symposium &amp; Grad Fair</stron…"
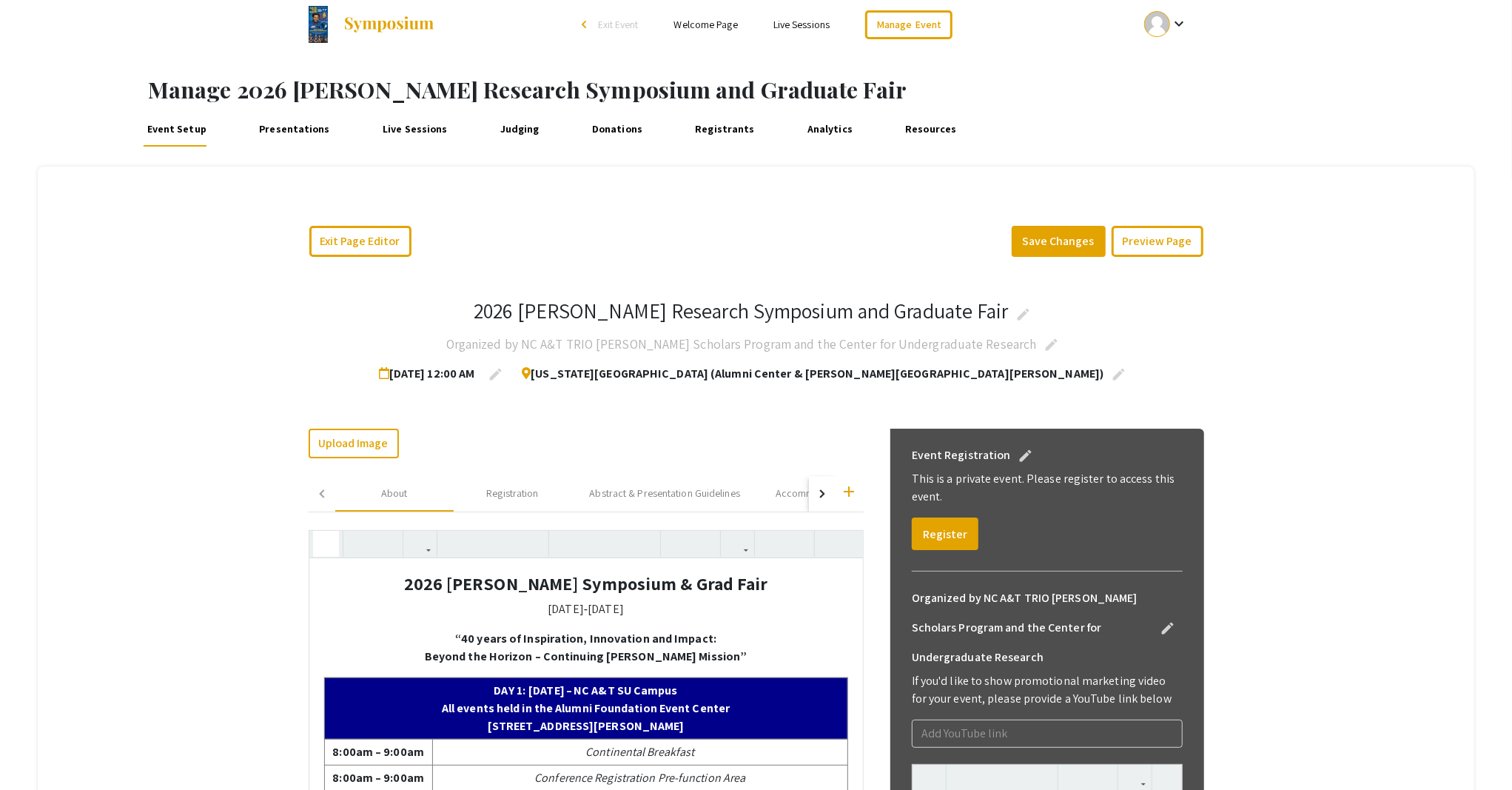
click at [326, 541] on button "button" at bounding box center [326, 543] width 26 height 26
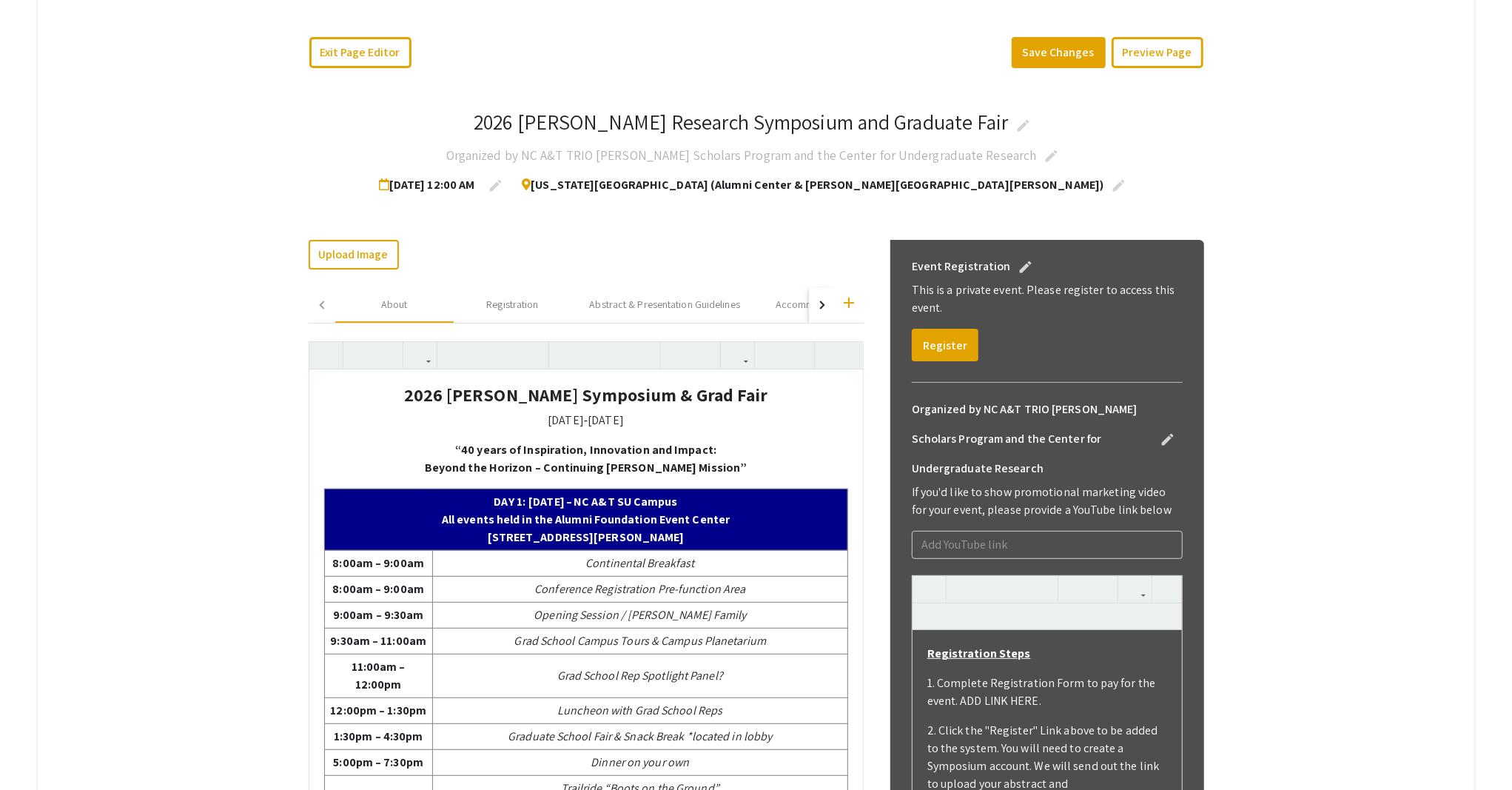
scroll to position [141, 0]
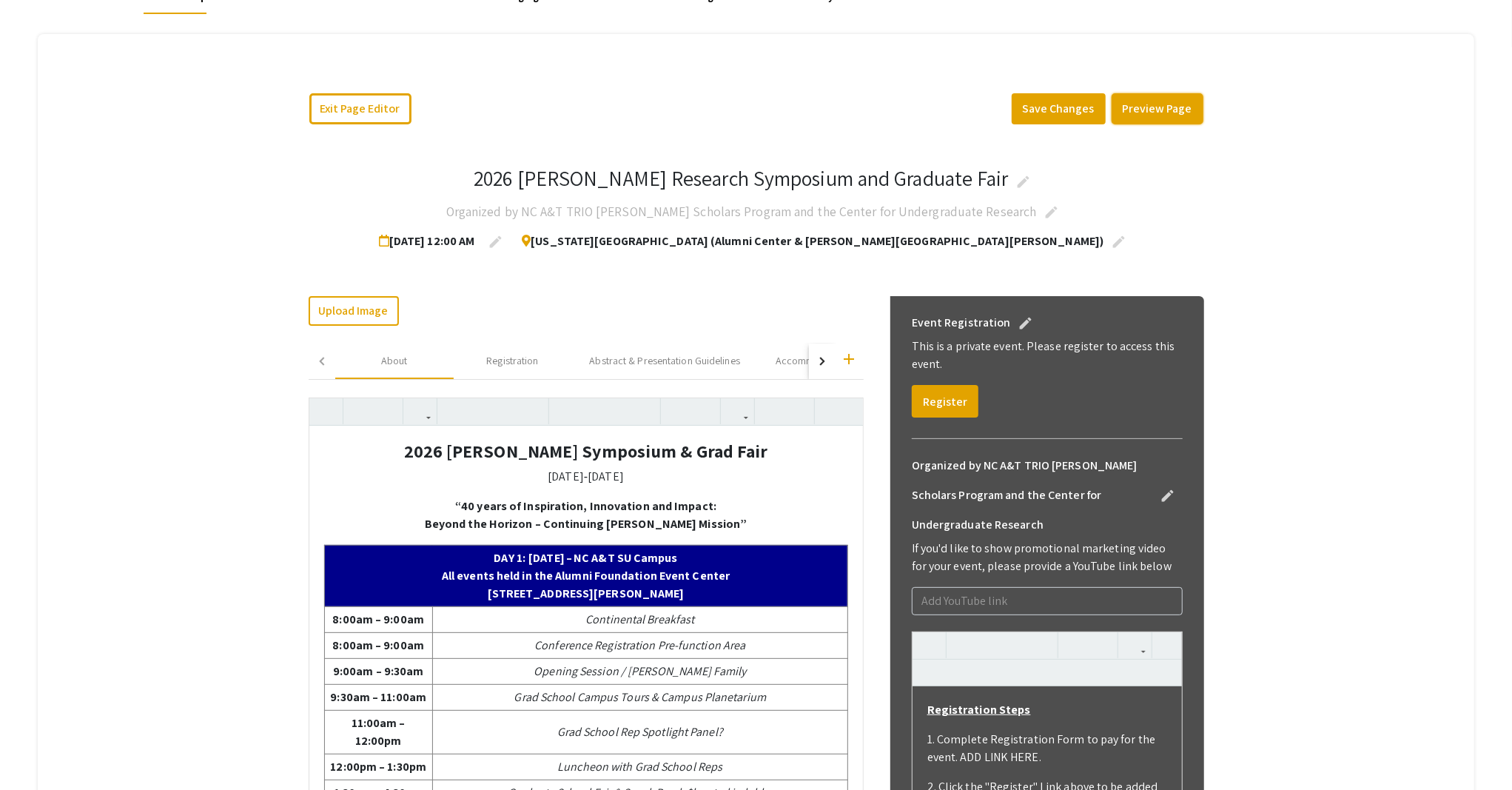
click at [1155, 112] on button "Preview Page" at bounding box center [1156, 109] width 91 height 31
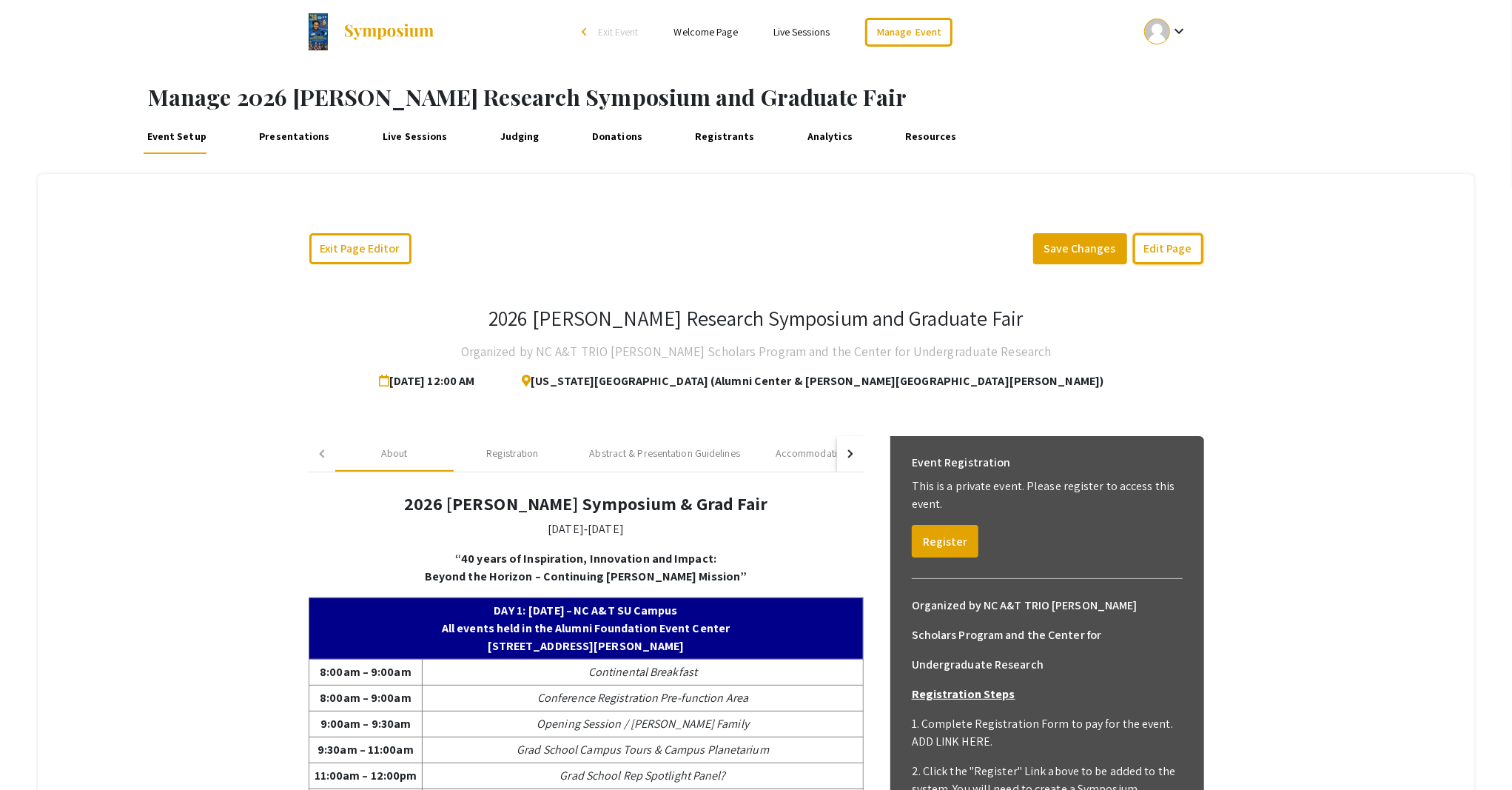
scroll to position [0, 0]
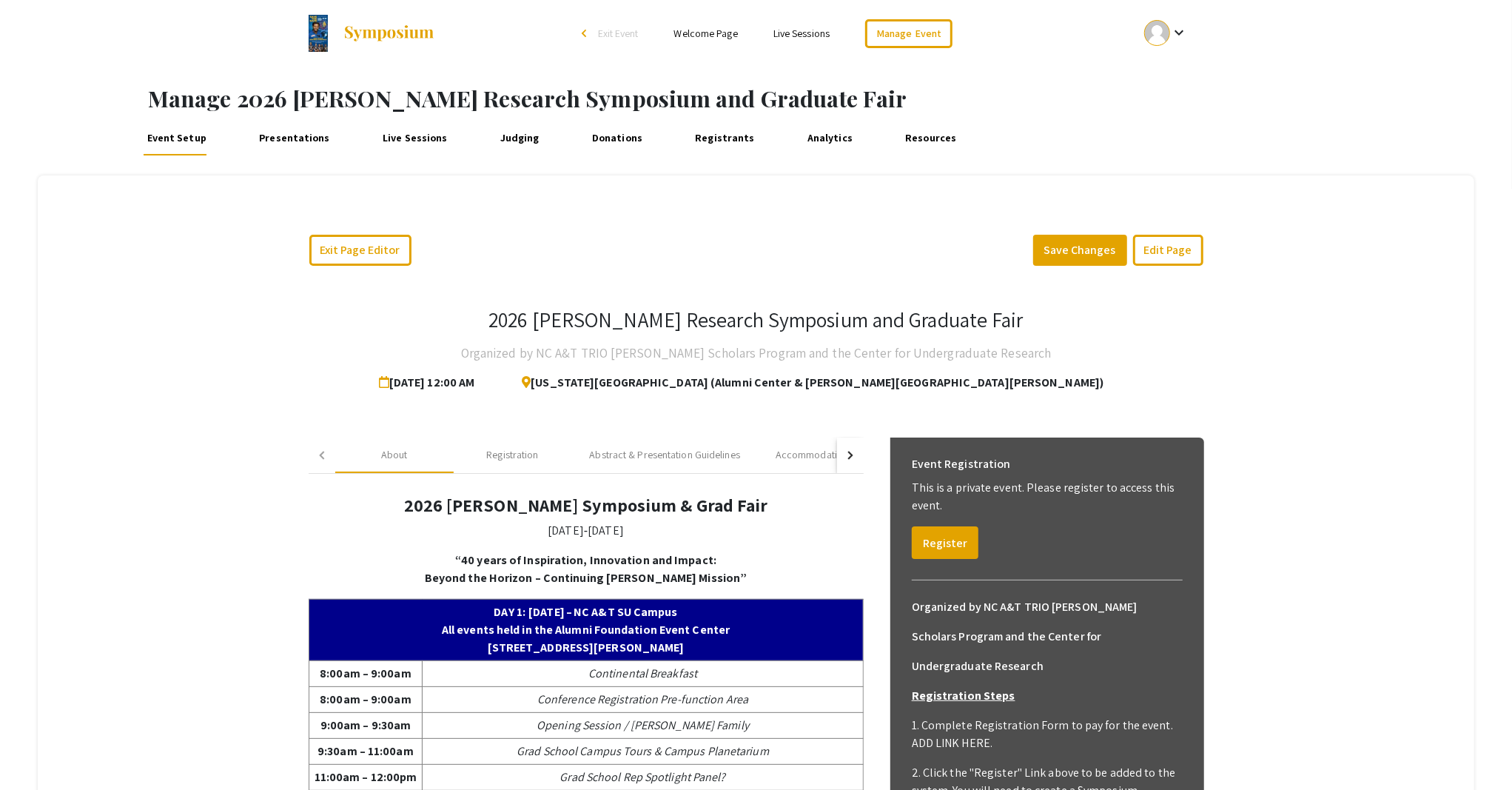
click at [1120, 516] on div "Event Registration This is a private event. Please register to access this even…" at bounding box center [1046, 504] width 295 height 133
click at [1080, 254] on button "Save Changes" at bounding box center [1080, 250] width 94 height 31
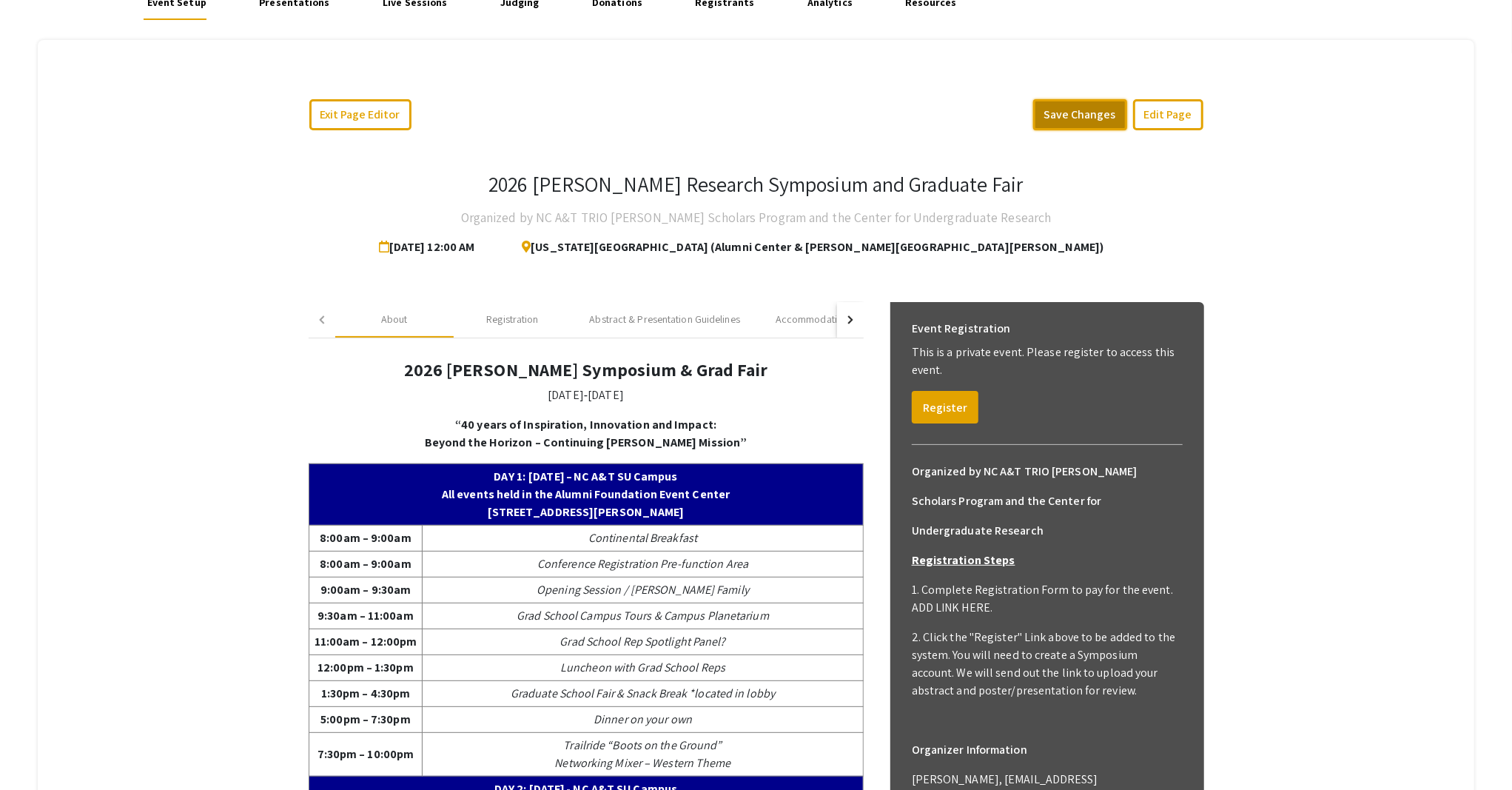
scroll to position [107, 0]
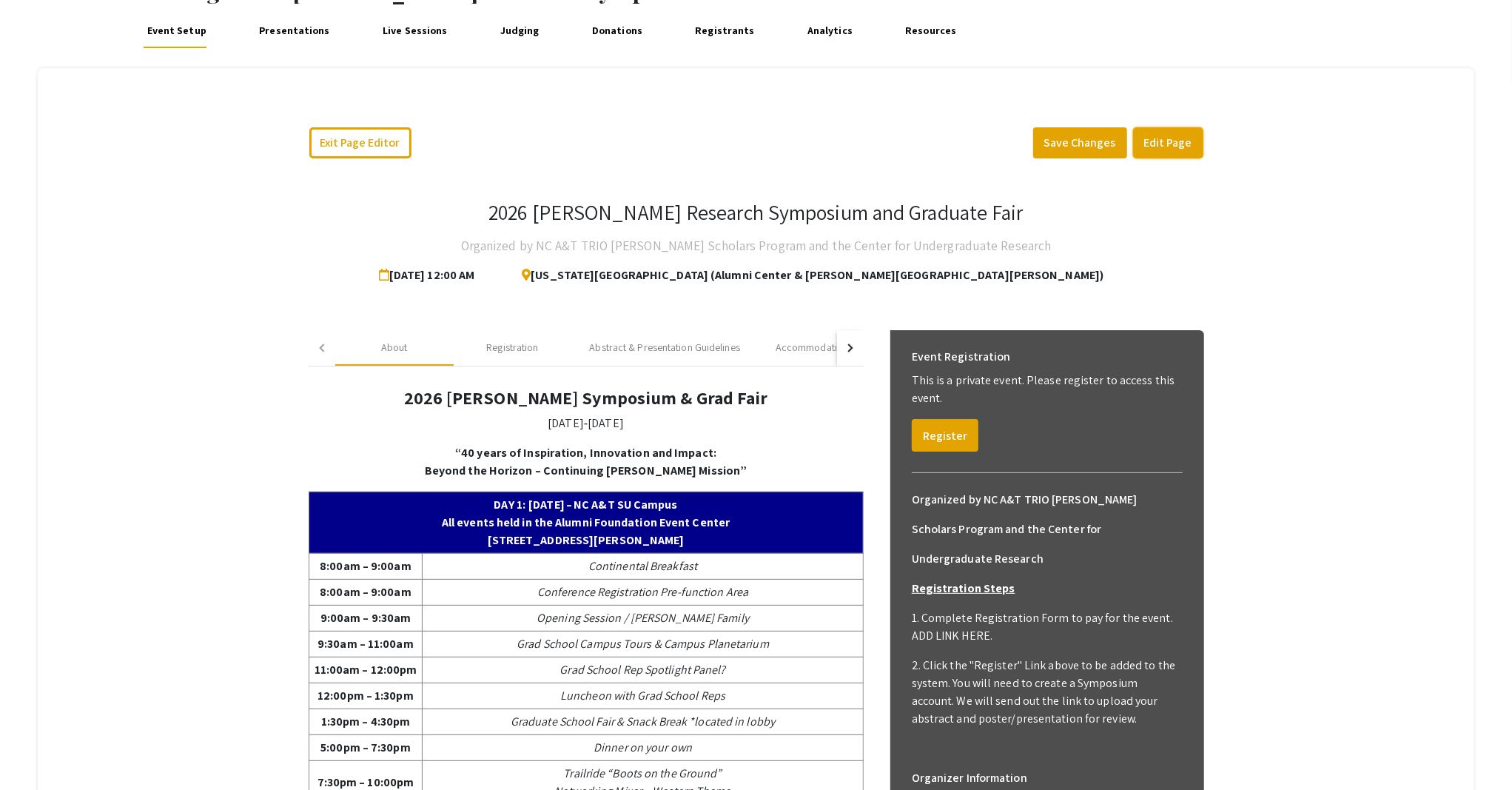
click at [1166, 149] on button "Edit Page" at bounding box center [1167, 143] width 70 height 31
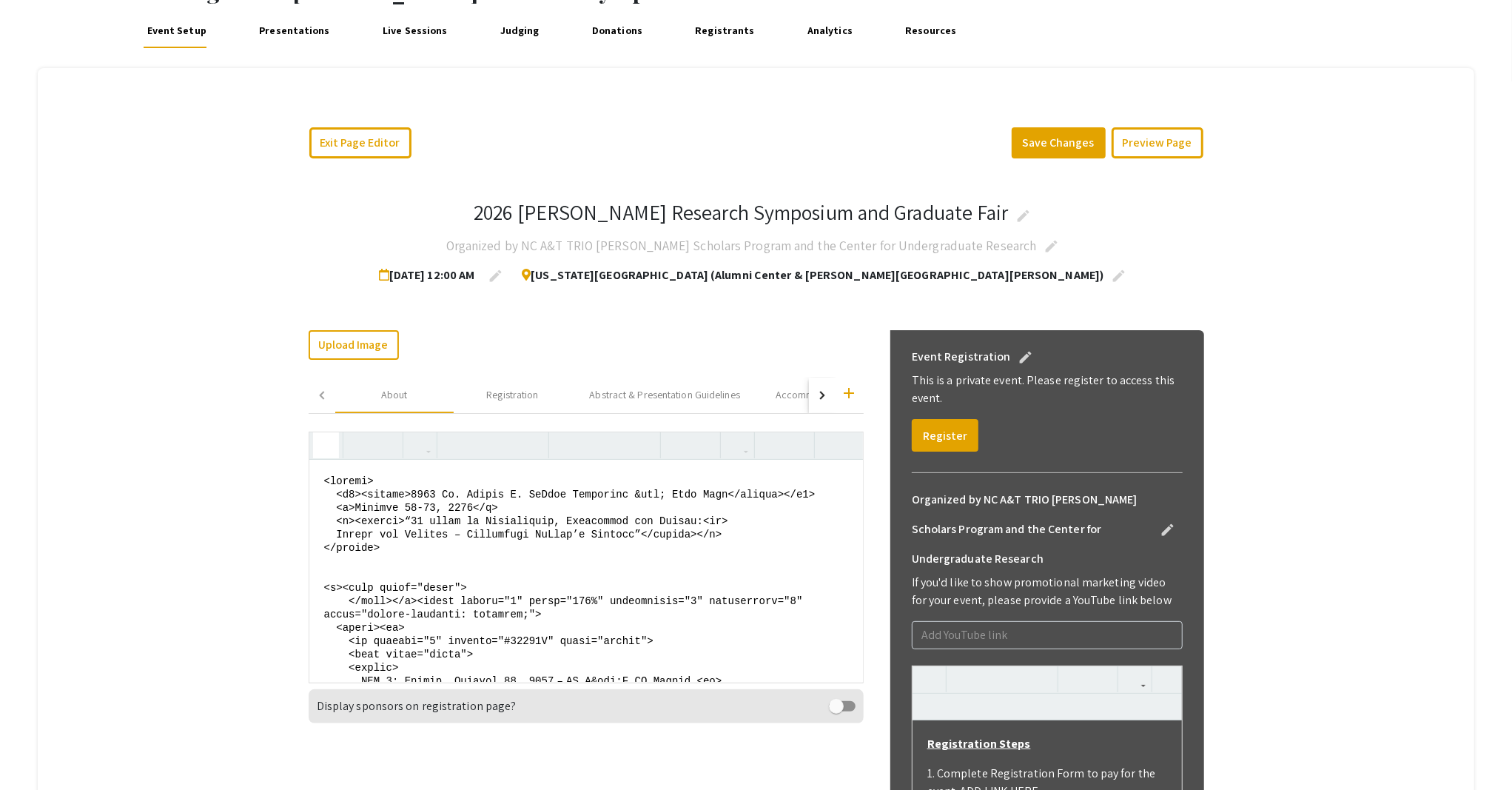
click at [323, 445] on icon "button" at bounding box center [326, 445] width 13 height 24
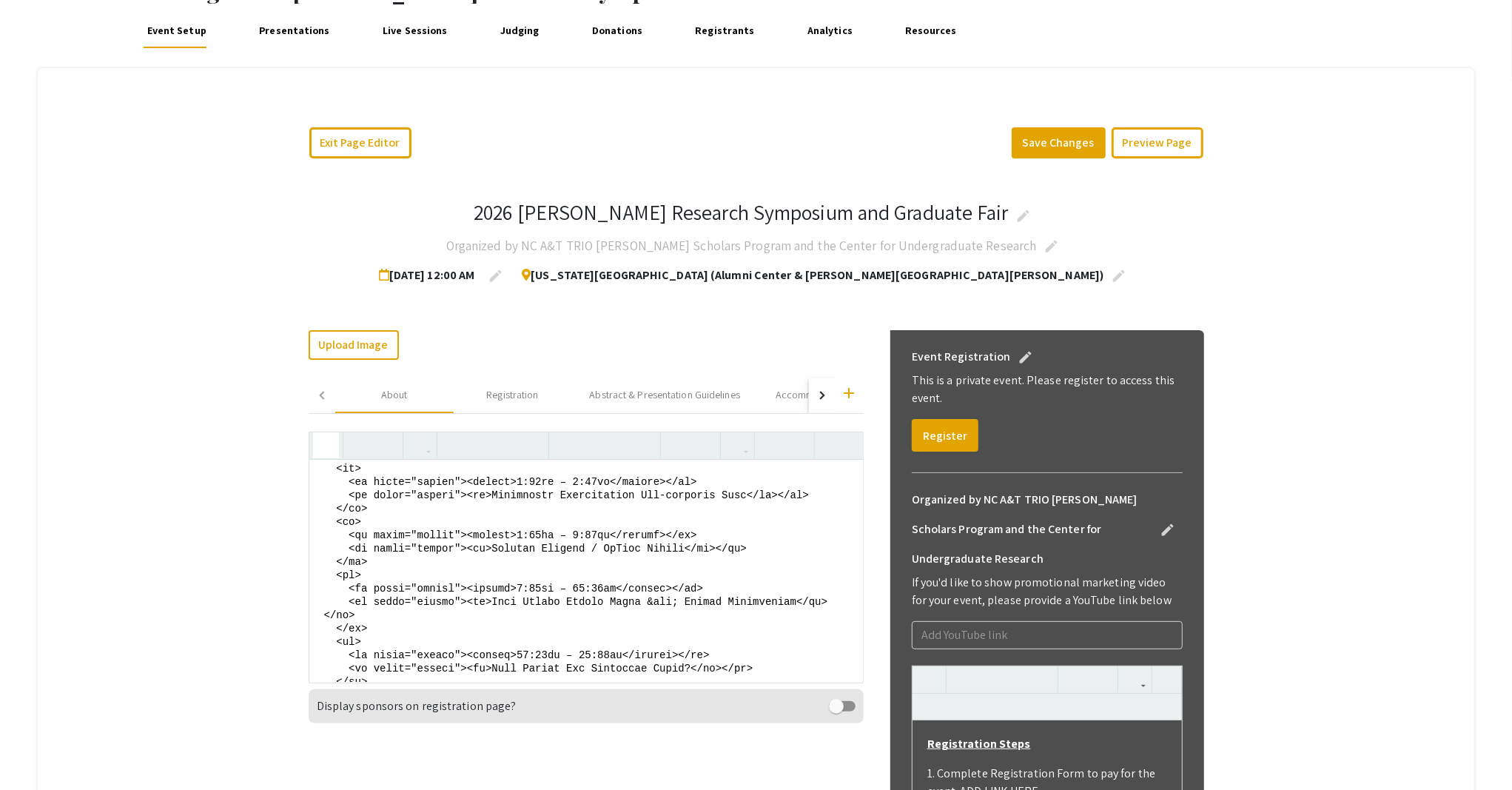
scroll to position [395, 0]
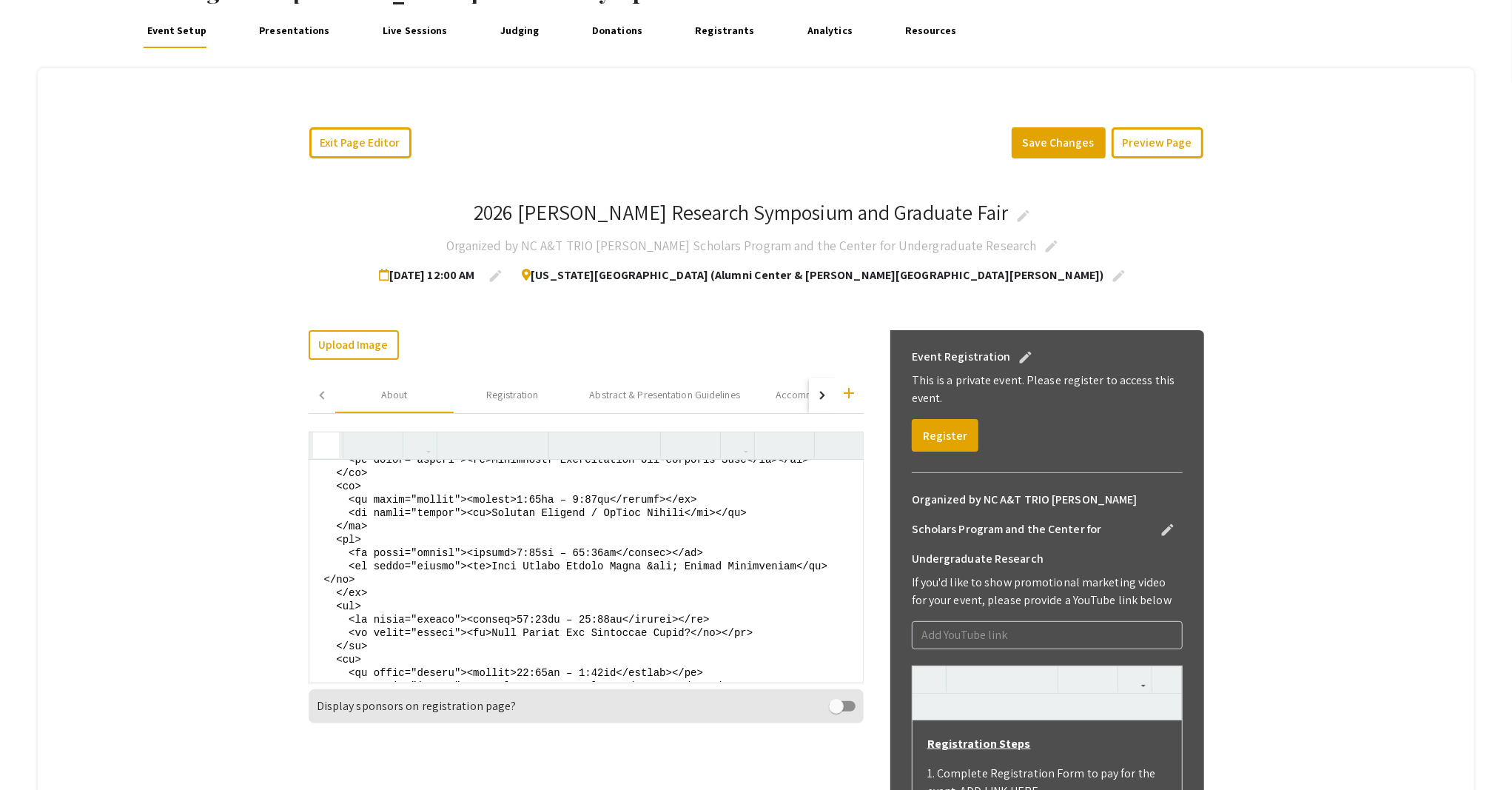
drag, startPoint x: 509, startPoint y: 552, endPoint x: 467, endPoint y: 554, distance: 42.0
click at [467, 554] on textarea at bounding box center [586, 570] width 553 height 222
click at [566, 580] on textarea at bounding box center [586, 570] width 553 height 222
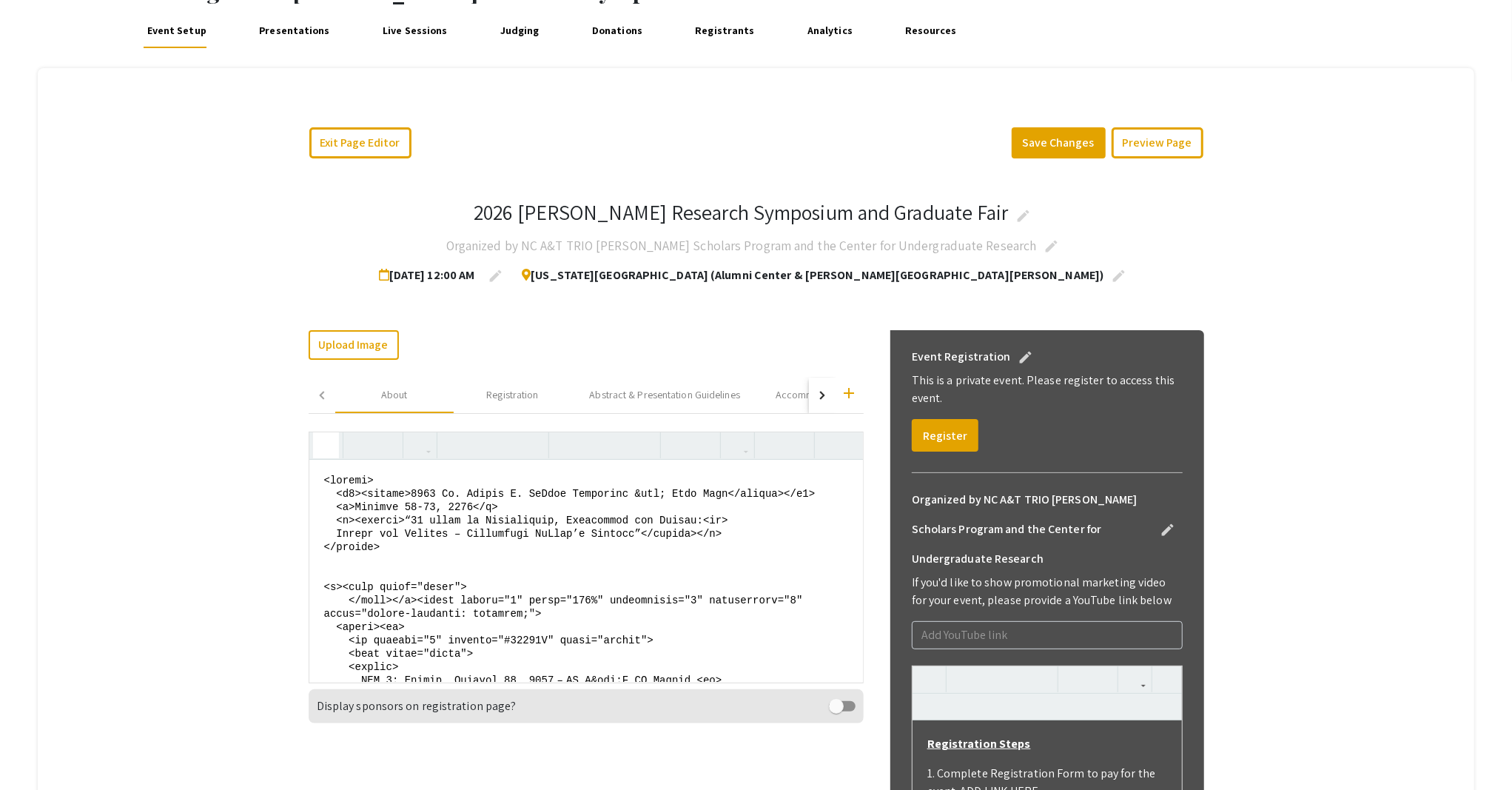
scroll to position [0, 0]
click at [325, 449] on button "button" at bounding box center [326, 445] width 26 height 26
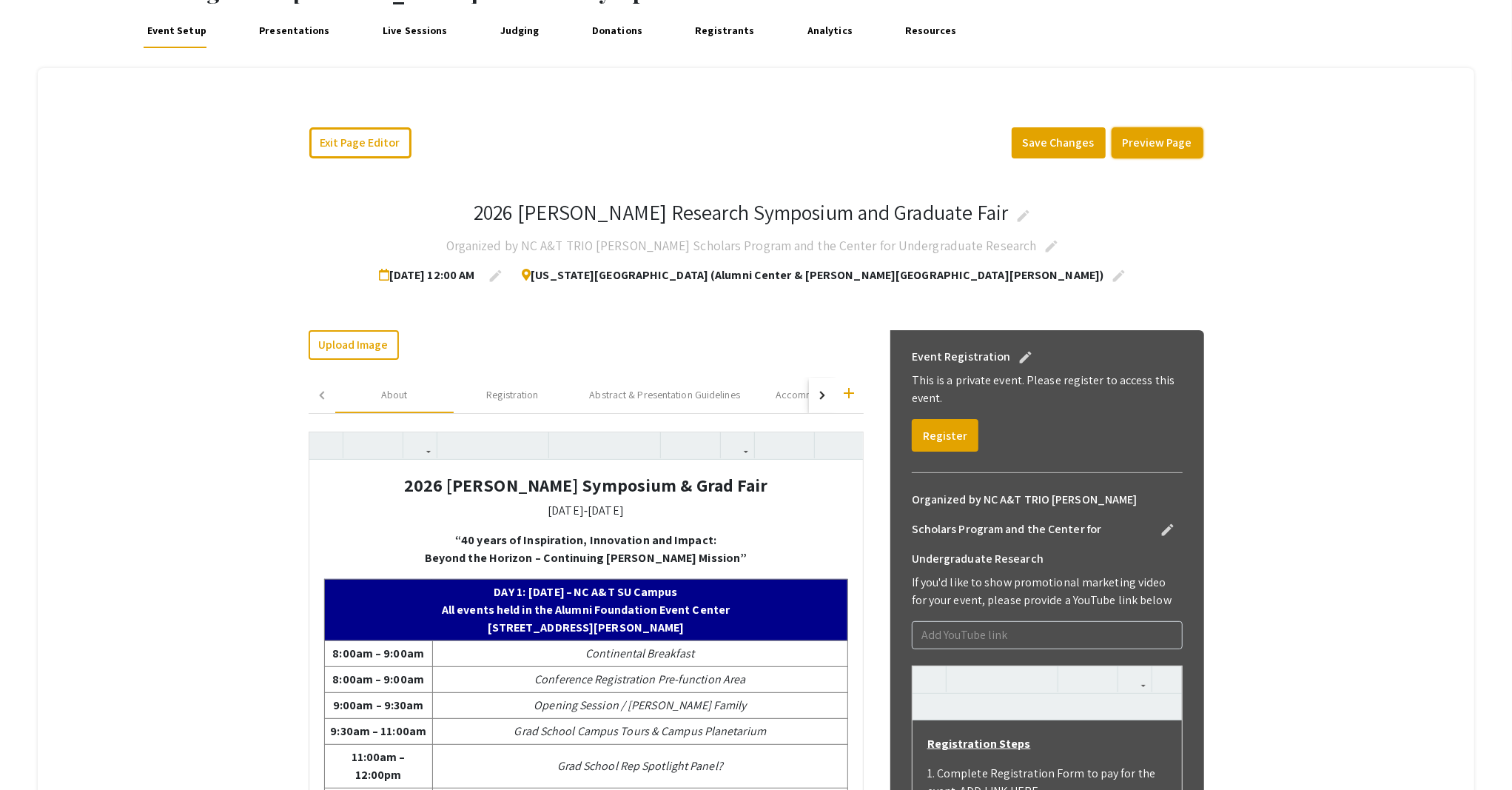
click at [1142, 146] on button "Preview Page" at bounding box center [1156, 143] width 91 height 31
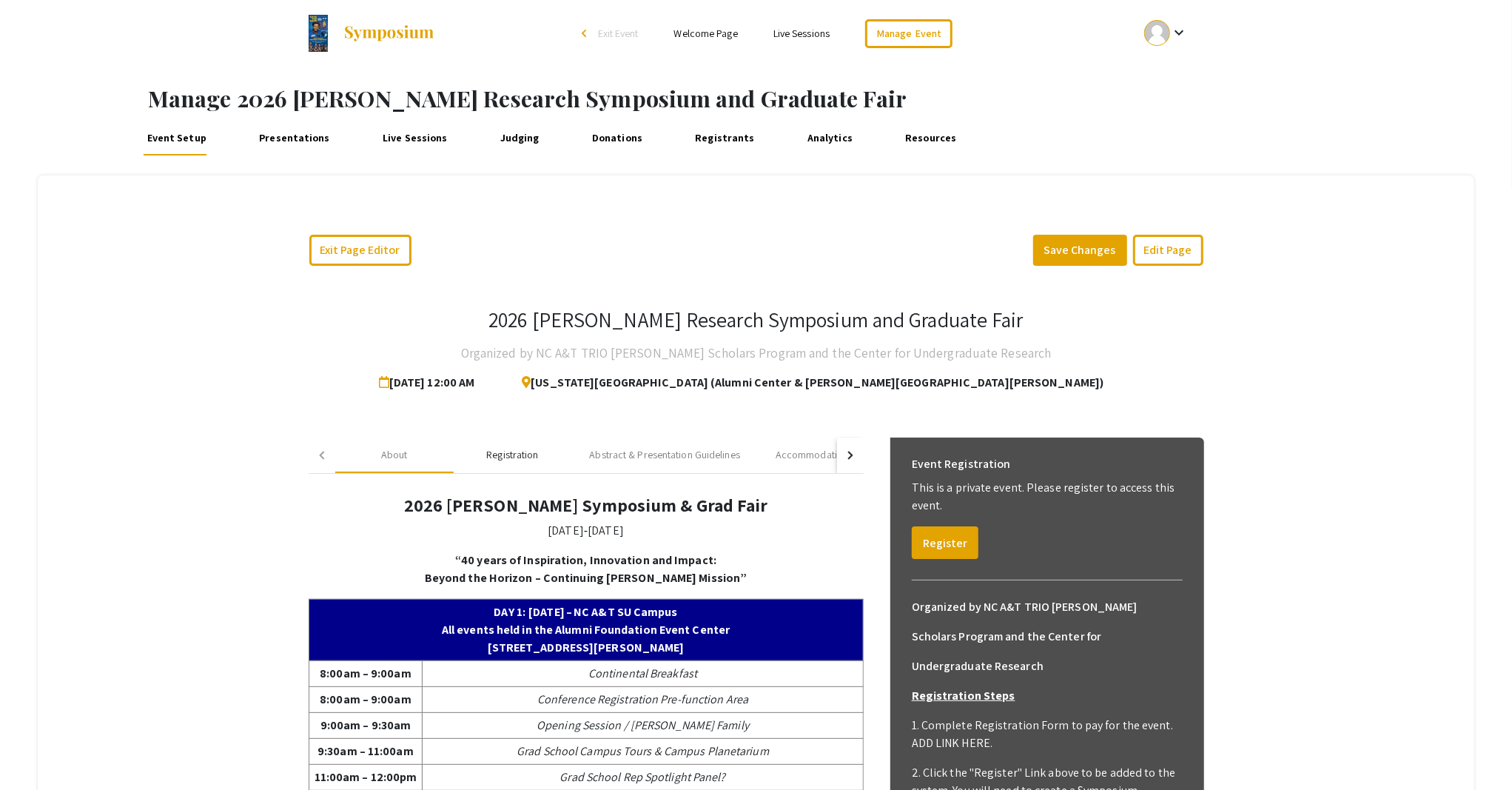
click at [504, 449] on div "Registration" at bounding box center [512, 455] width 52 height 16
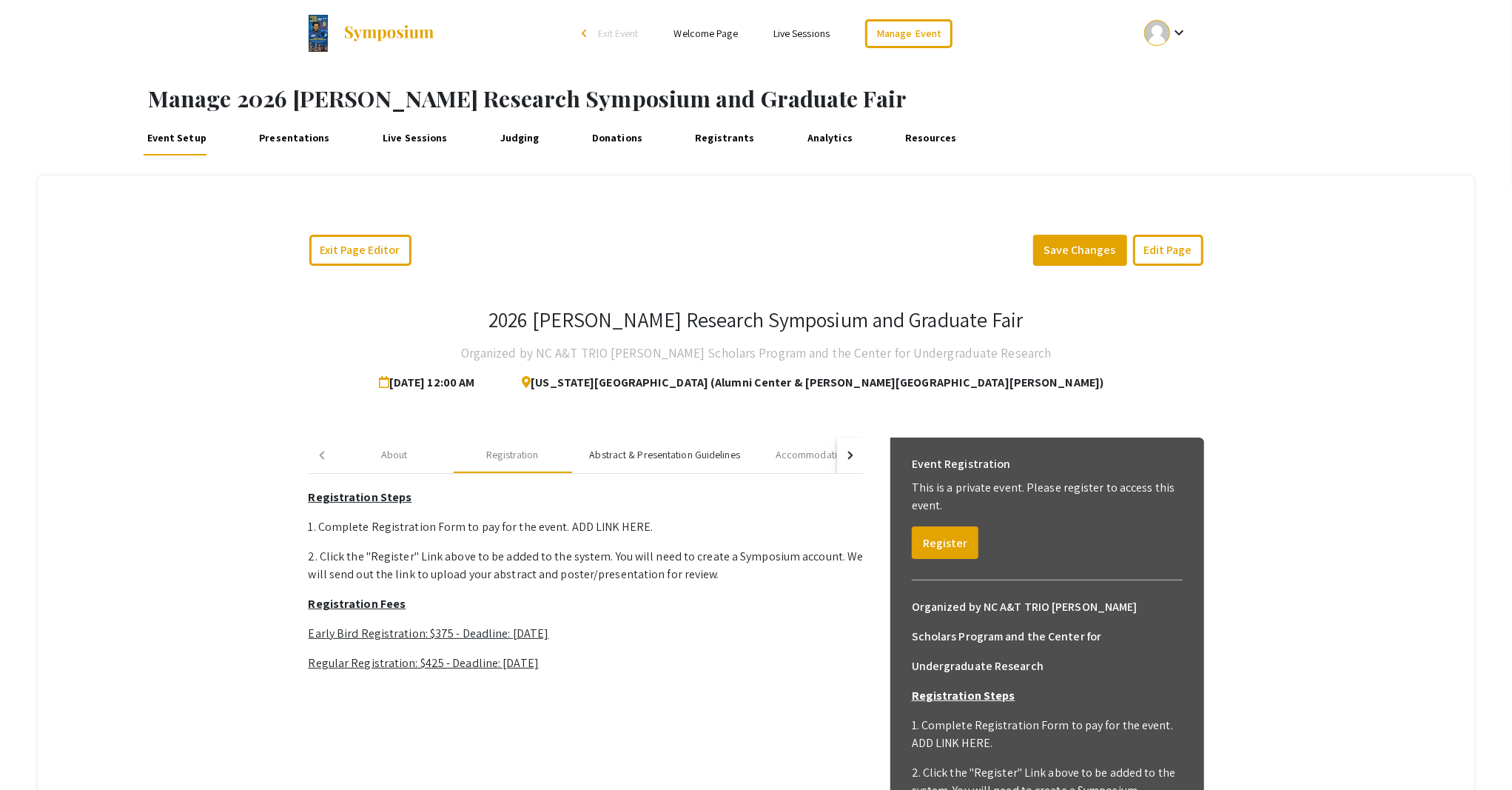
click at [592, 452] on div "Abstract & Presentation Guidelines" at bounding box center [664, 455] width 151 height 16
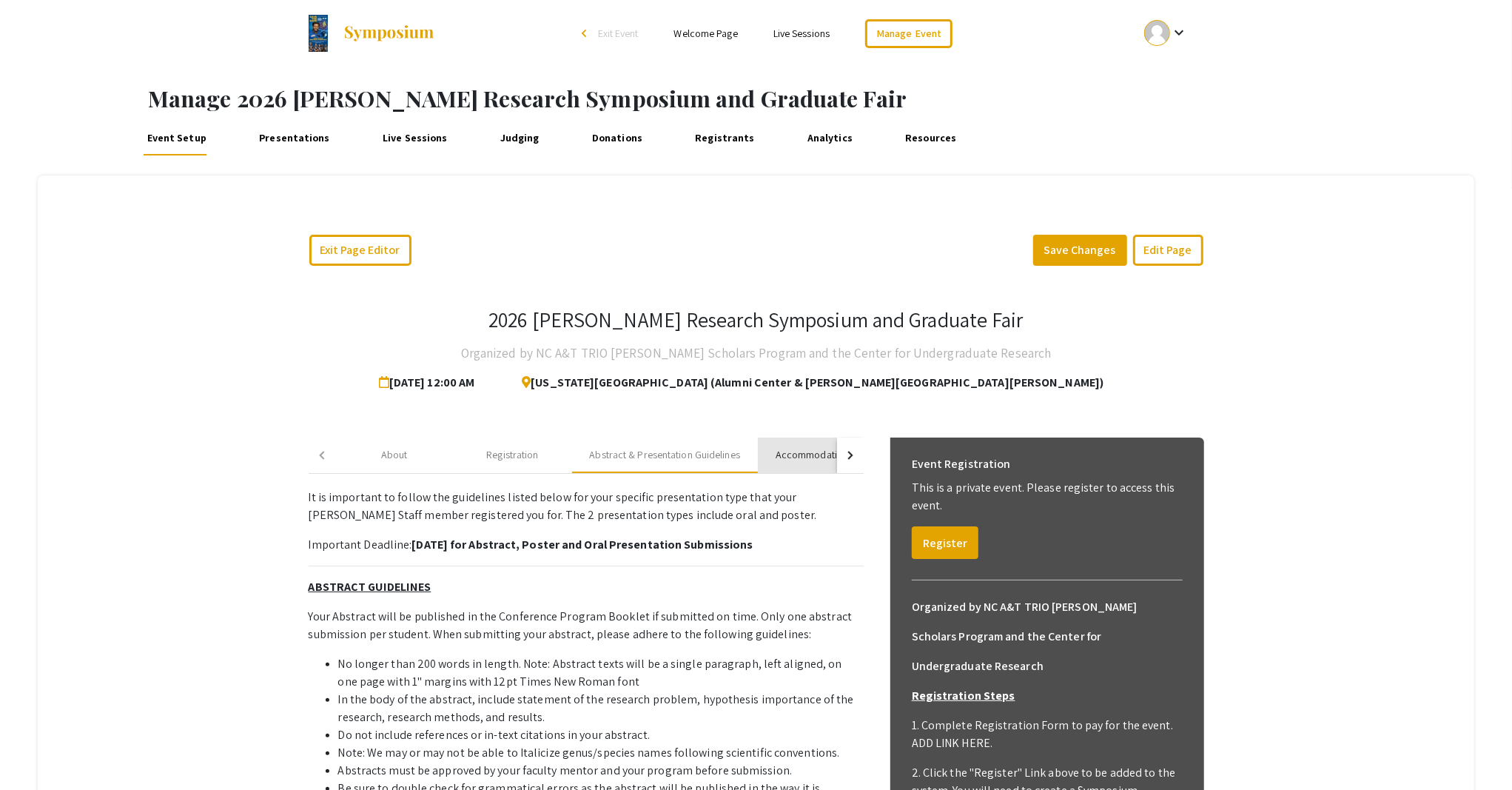
click at [783, 450] on div "Accommodation Recommendations" at bounding box center [854, 455] width 157 height 16
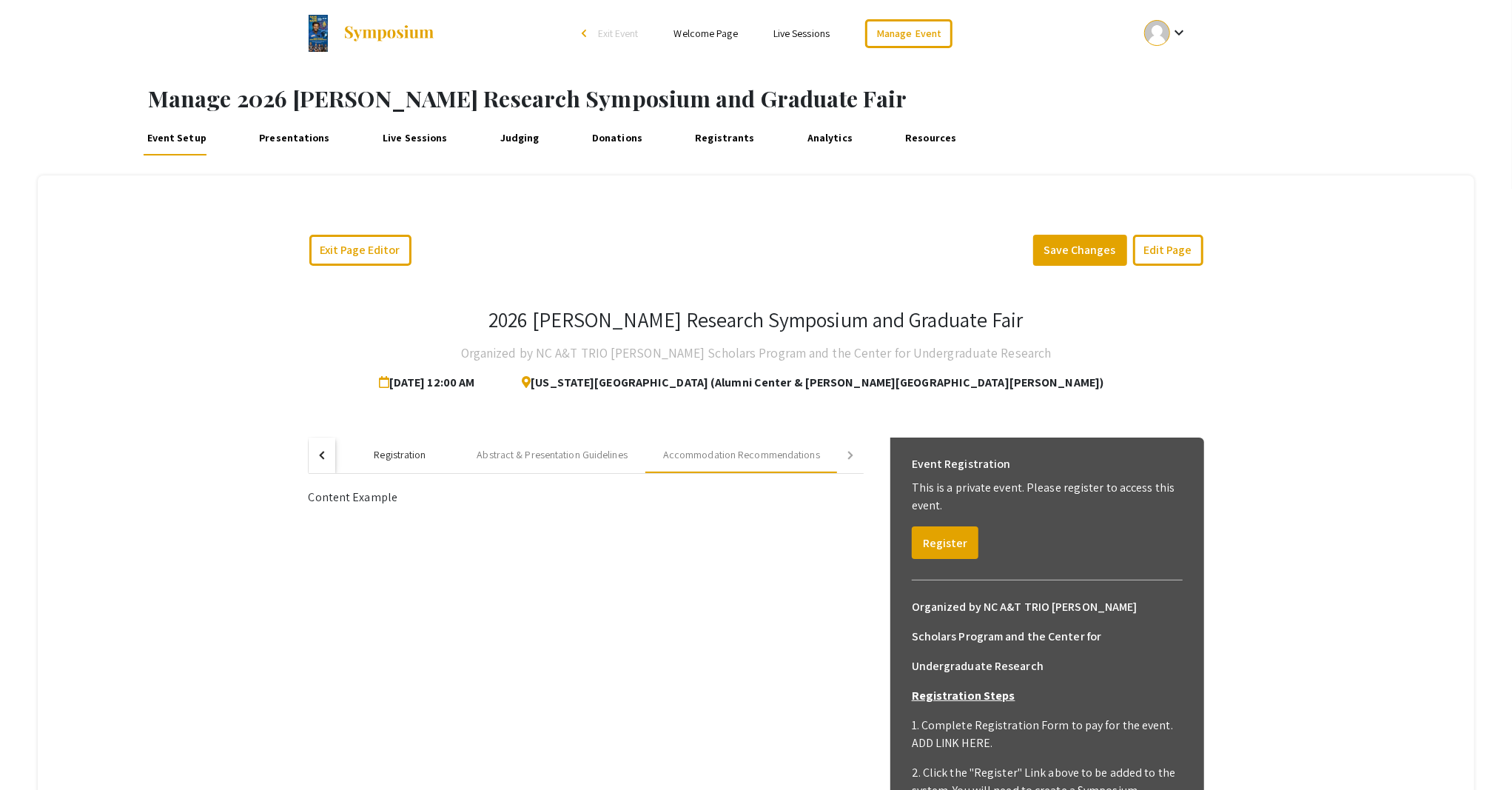
click at [398, 462] on div "Registration" at bounding box center [400, 455] width 118 height 35
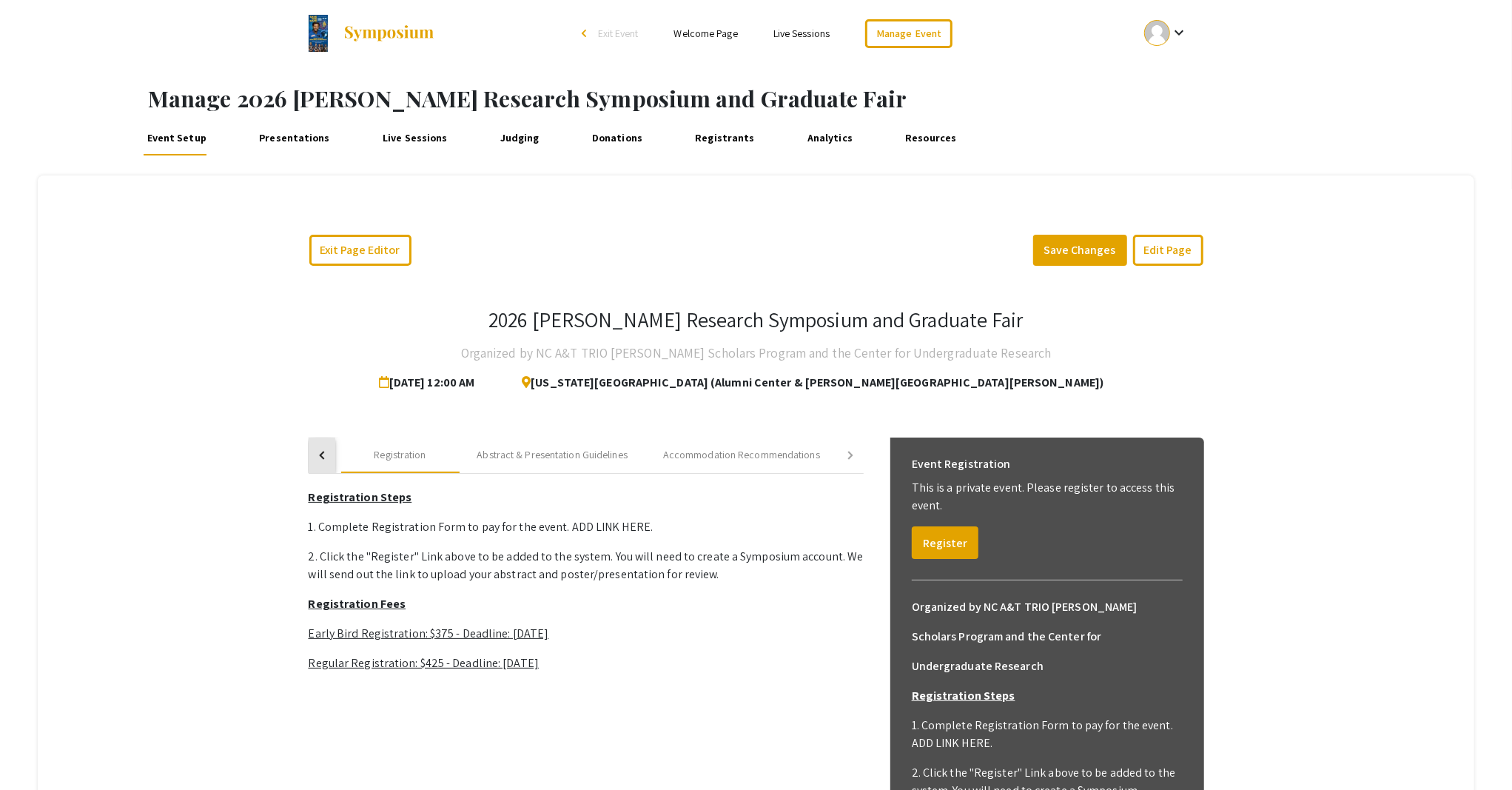
click at [325, 464] on button "button" at bounding box center [321, 455] width 27 height 35
click at [381, 459] on div "About" at bounding box center [394, 455] width 27 height 16
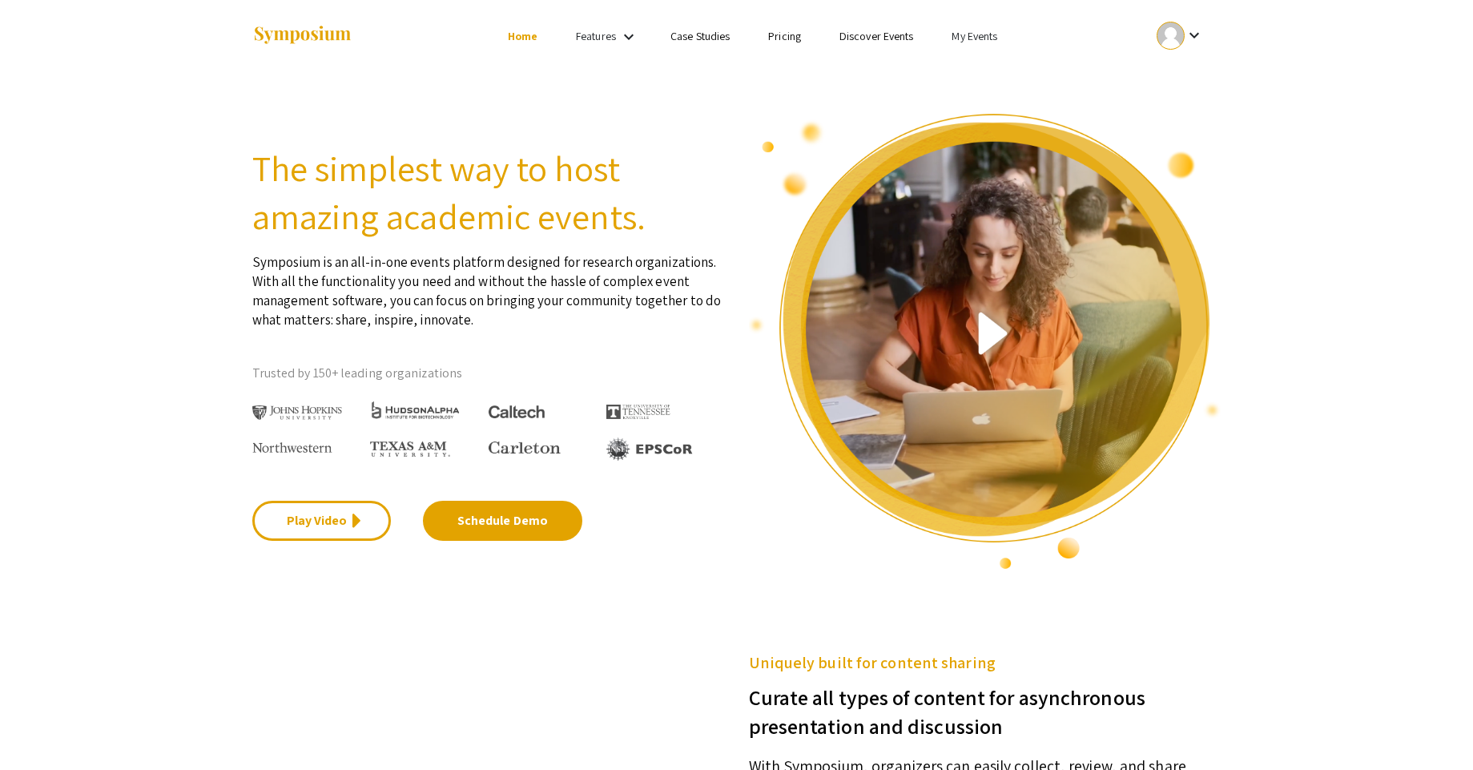
click at [617, 31] on div "Features keyboard_arrow_down" at bounding box center [608, 36] width 64 height 21
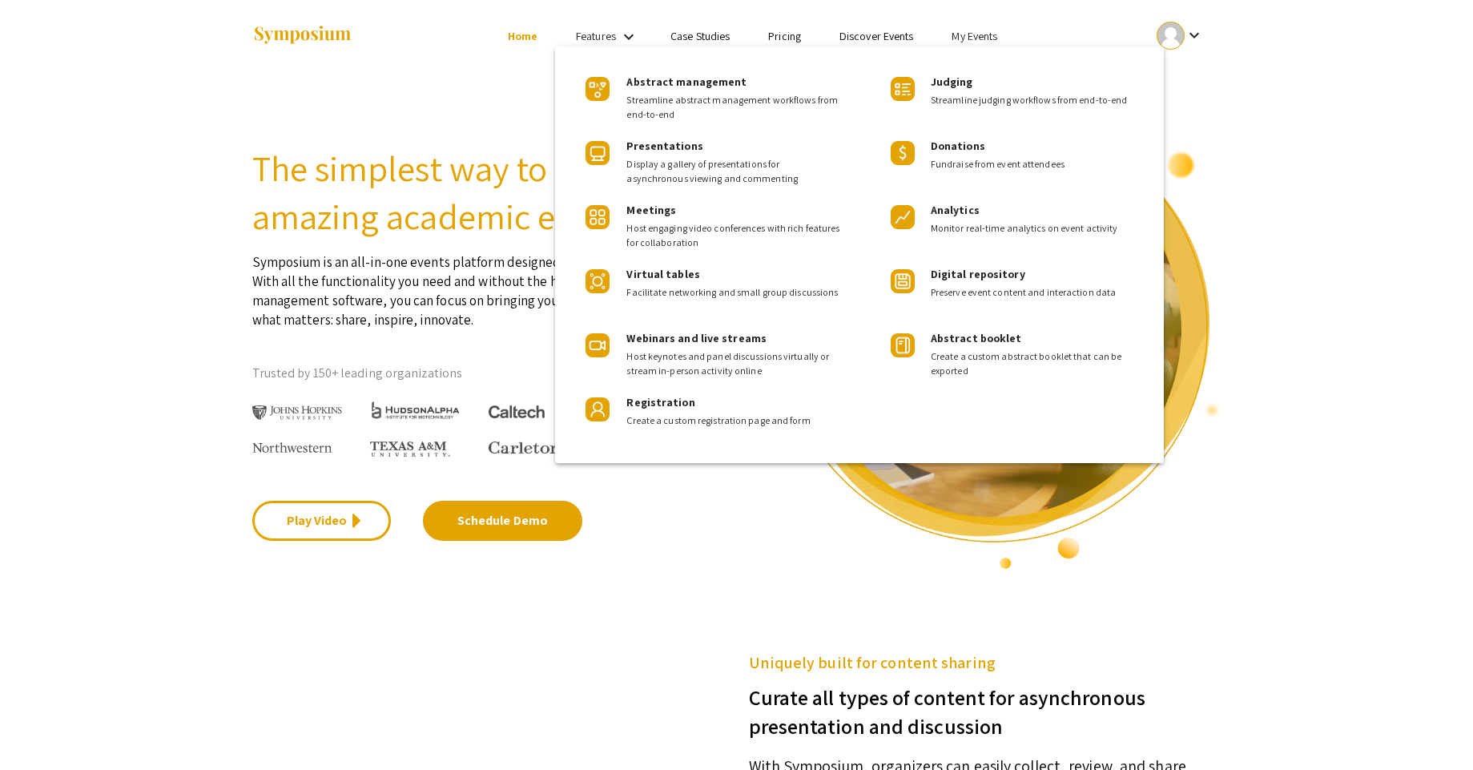
click at [473, 219] on div at bounding box center [736, 385] width 1473 height 770
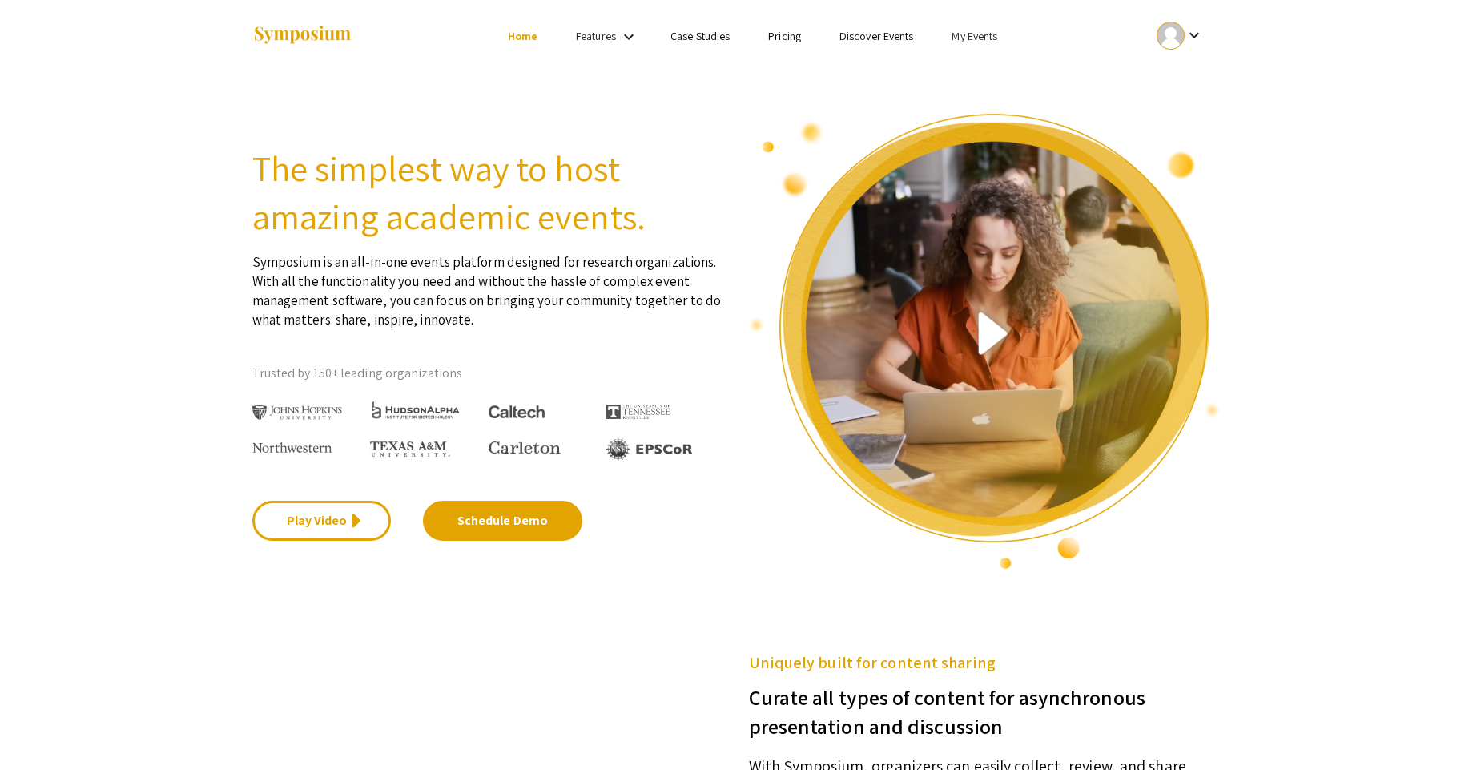
click at [1197, 37] on mat-icon "keyboard_arrow_down" at bounding box center [1194, 35] width 19 height 19
click at [1106, 87] on div at bounding box center [736, 385] width 1473 height 770
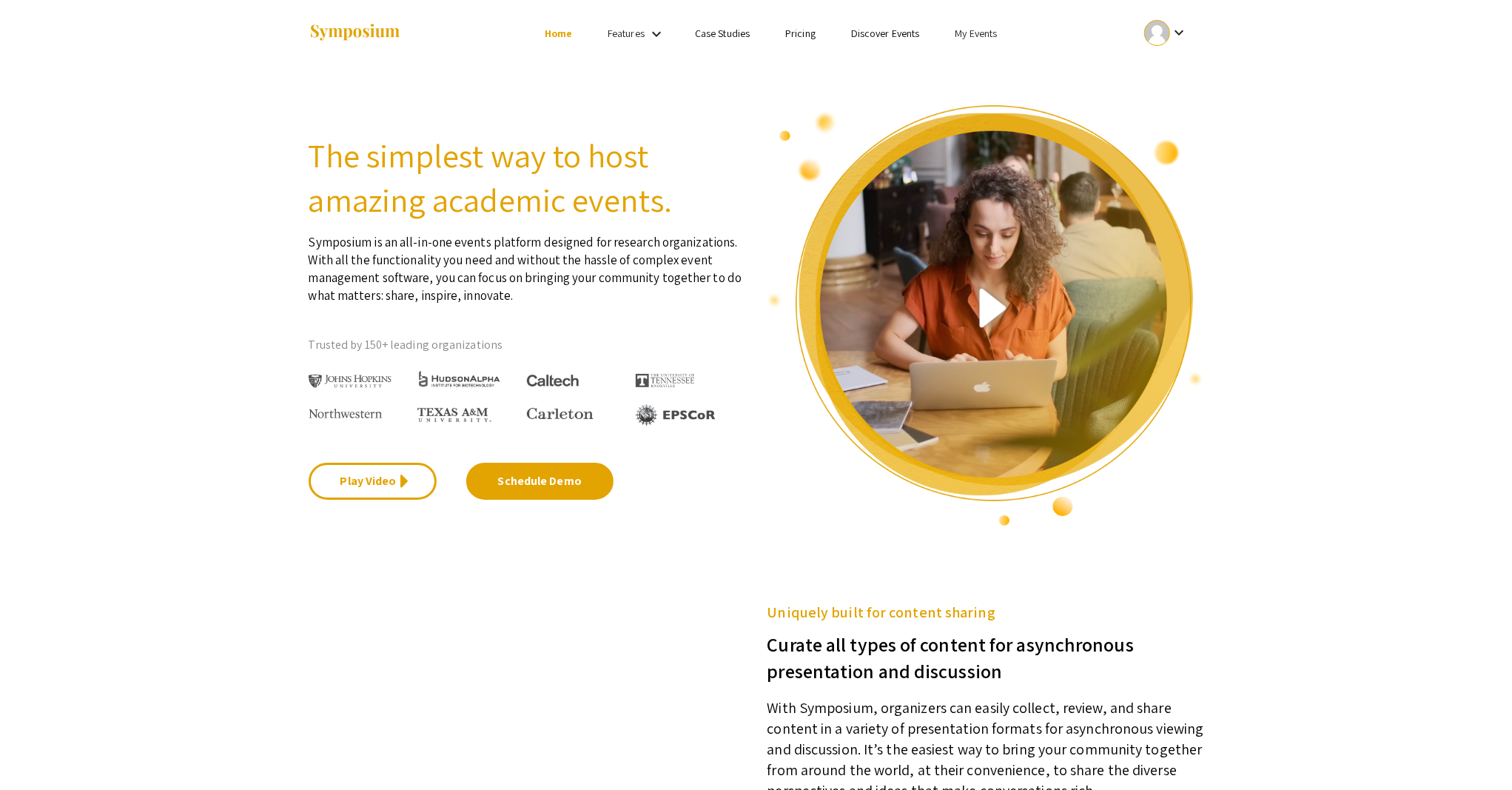
click at [994, 32] on link "My Events" at bounding box center [975, 33] width 42 height 13
click at [964, 69] on button "Events I've organized" at bounding box center [999, 66] width 127 height 35
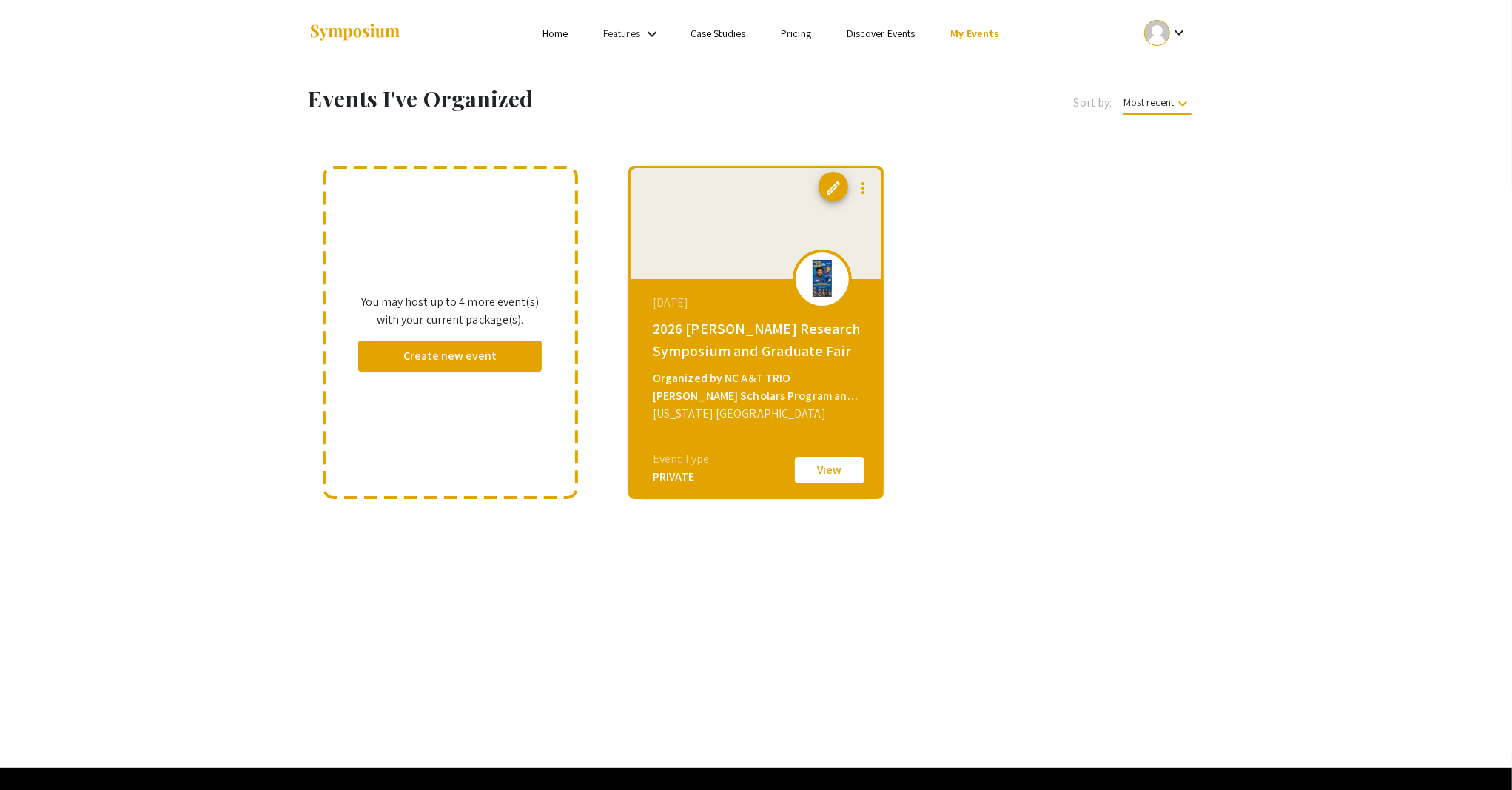
click at [820, 471] on button "View" at bounding box center [829, 470] width 74 height 31
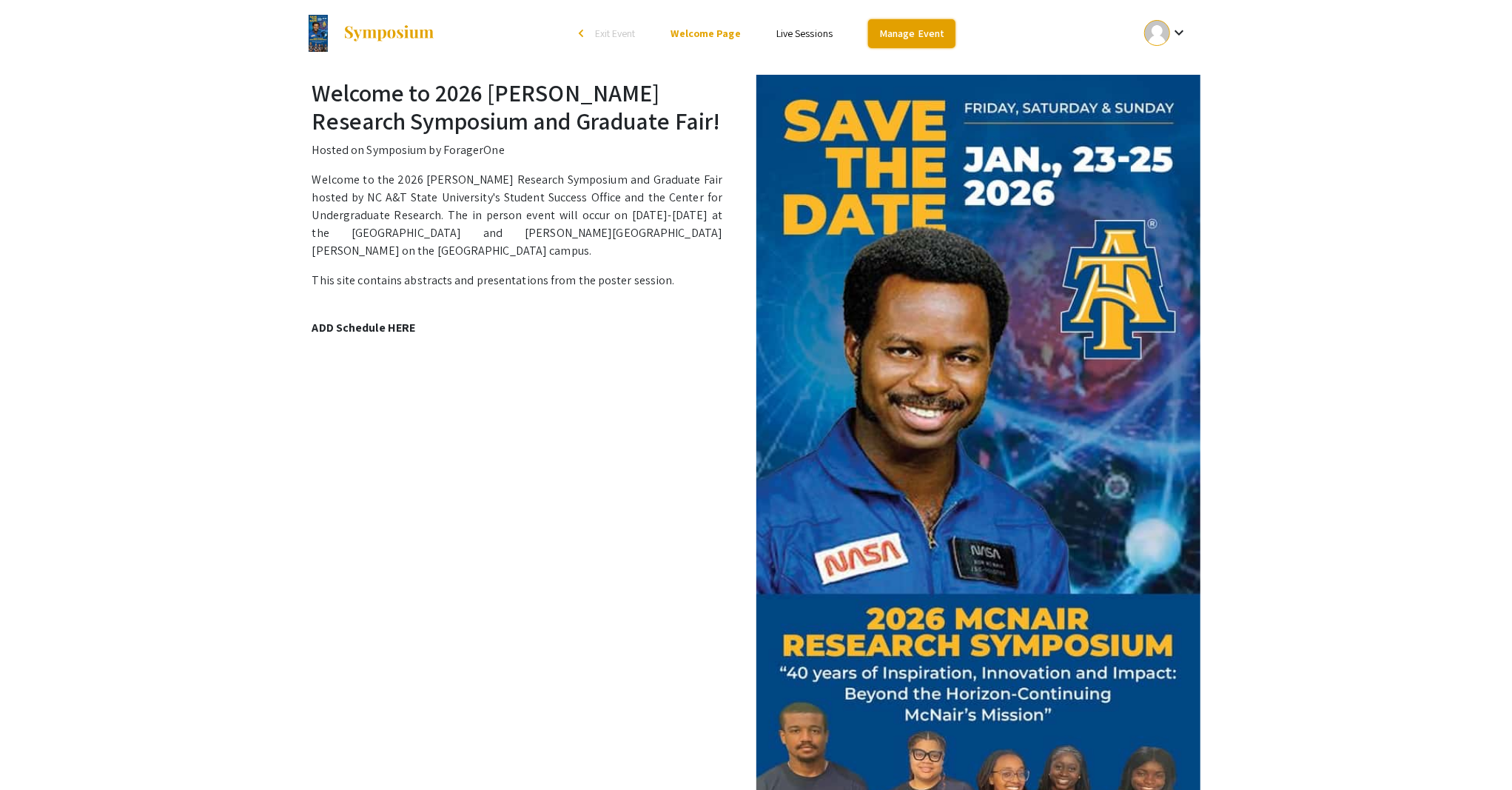
click at [888, 31] on link "Manage Event" at bounding box center [912, 33] width 88 height 29
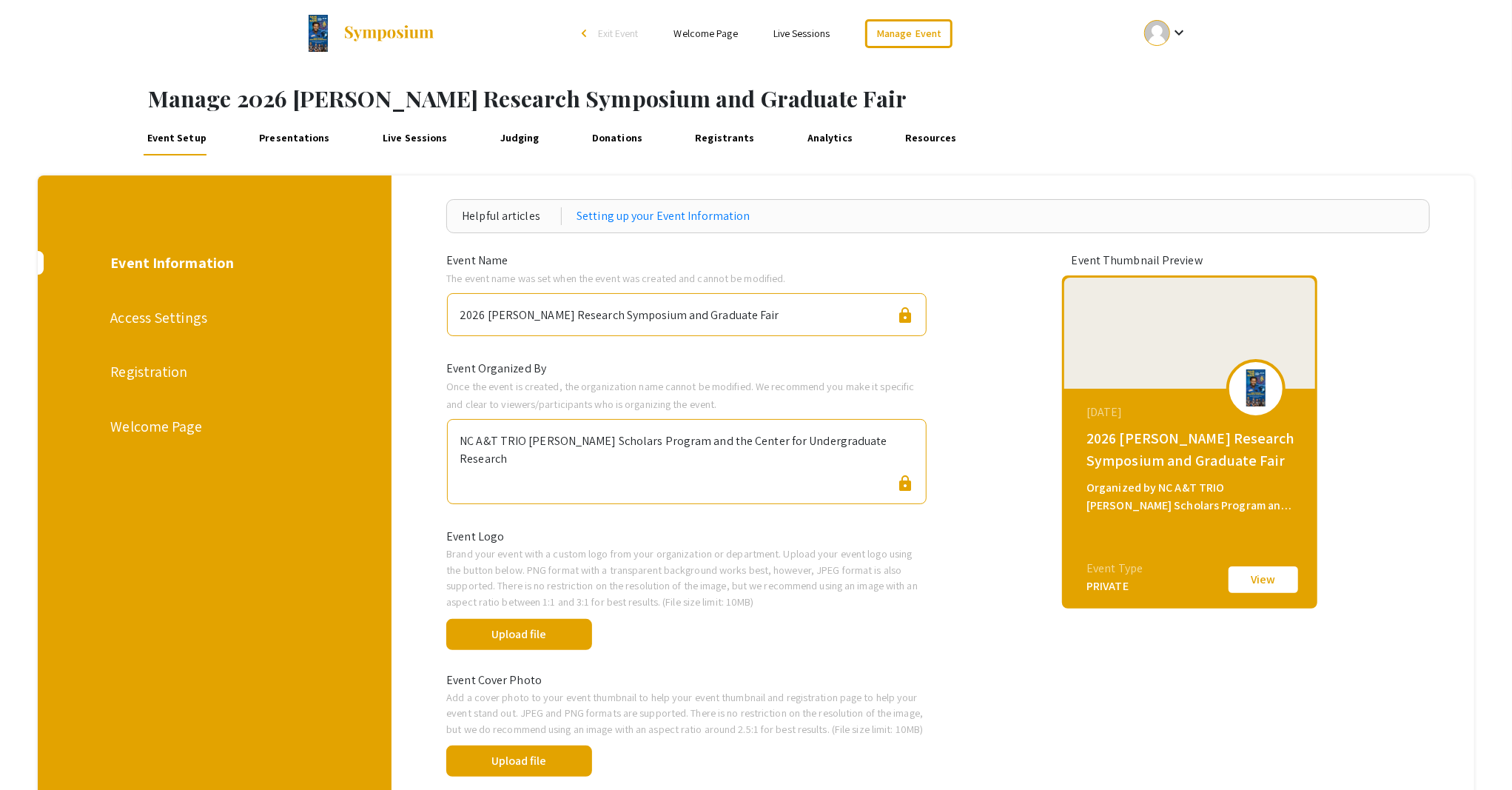
click at [180, 372] on div "Registration" at bounding box center [212, 371] width 206 height 22
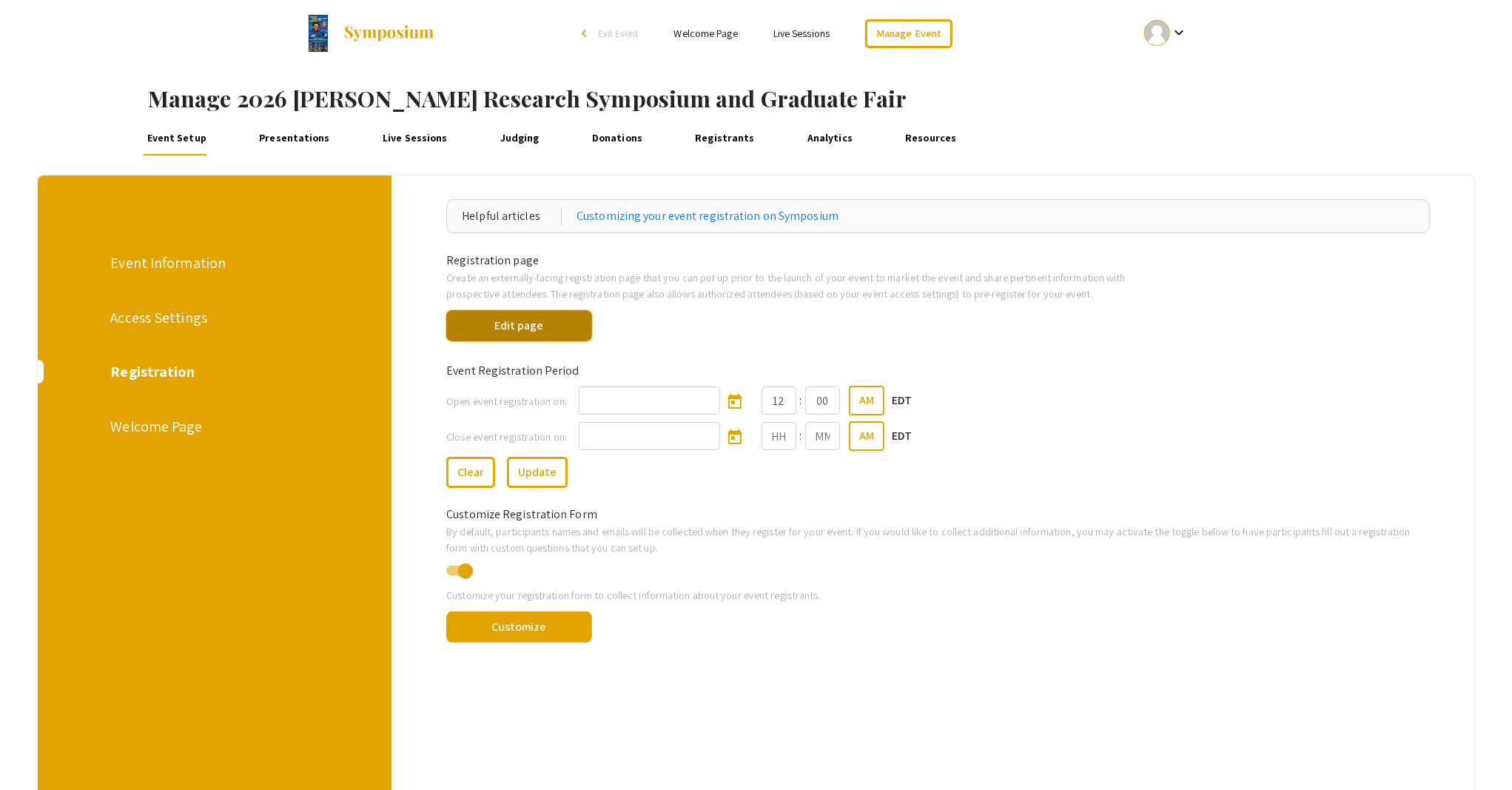
click at [554, 329] on button "Edit page" at bounding box center [519, 326] width 146 height 31
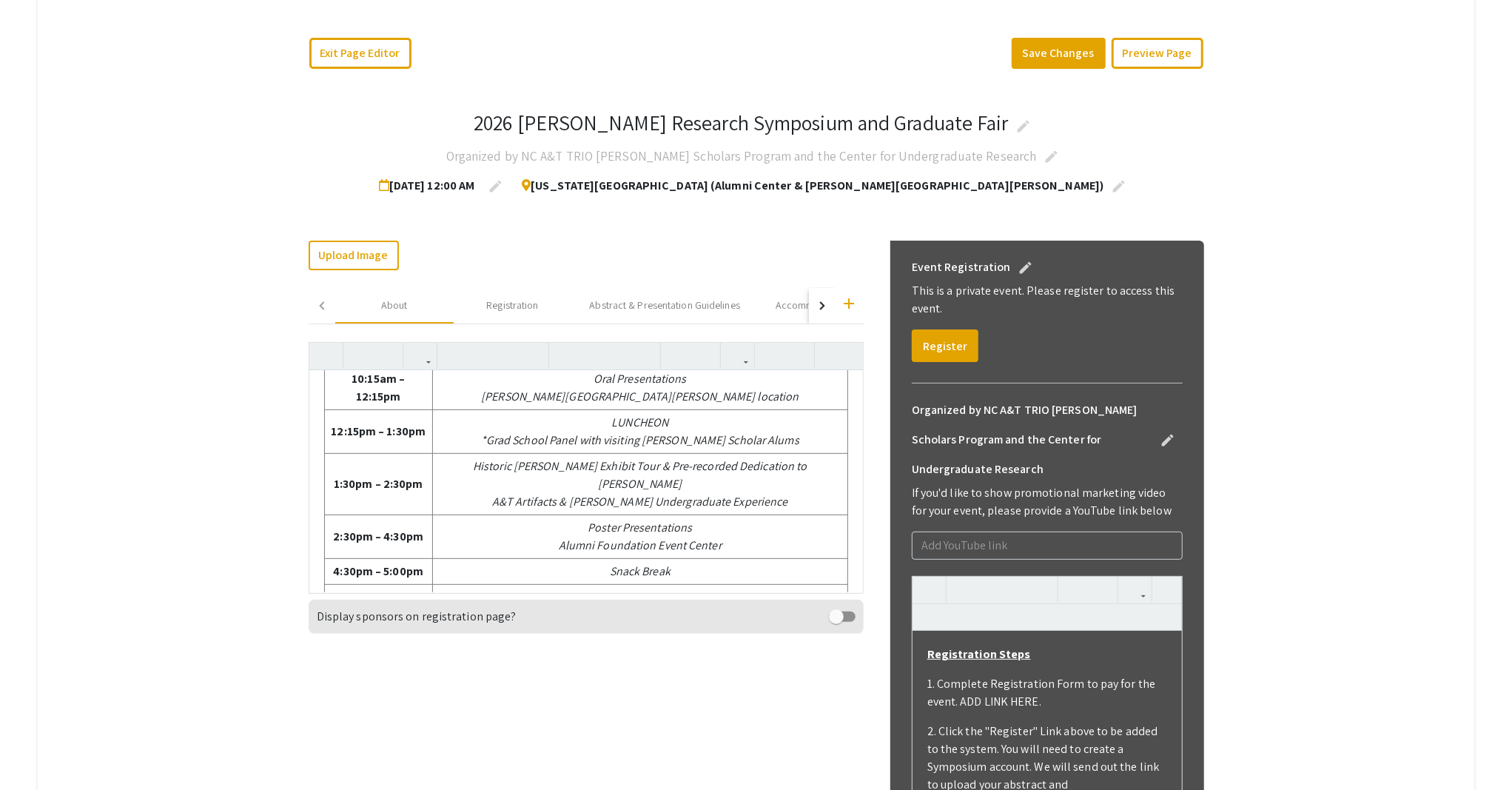
scroll to position [393, 0]
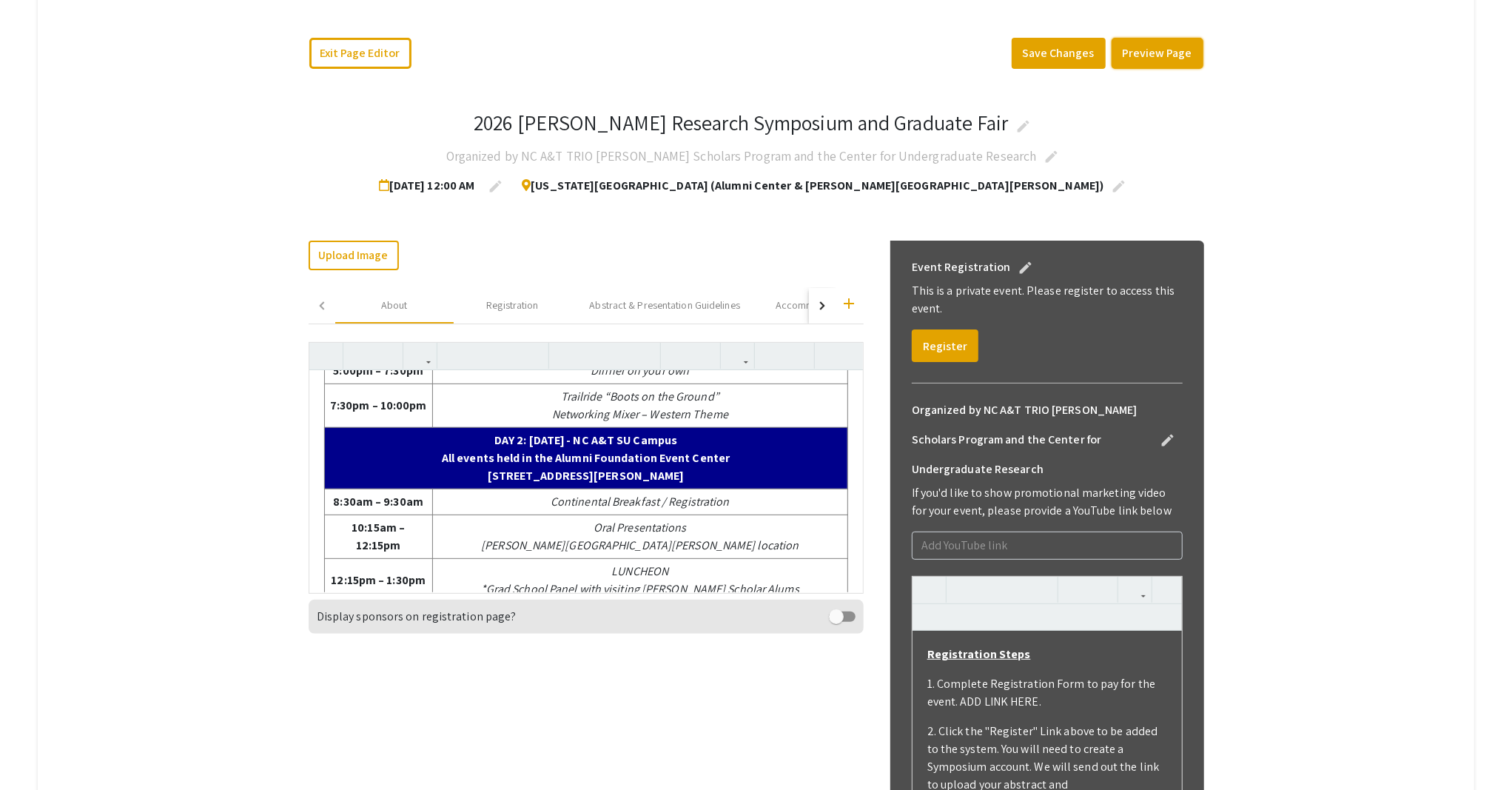
click at [1135, 46] on button "Preview Page" at bounding box center [1156, 54] width 91 height 31
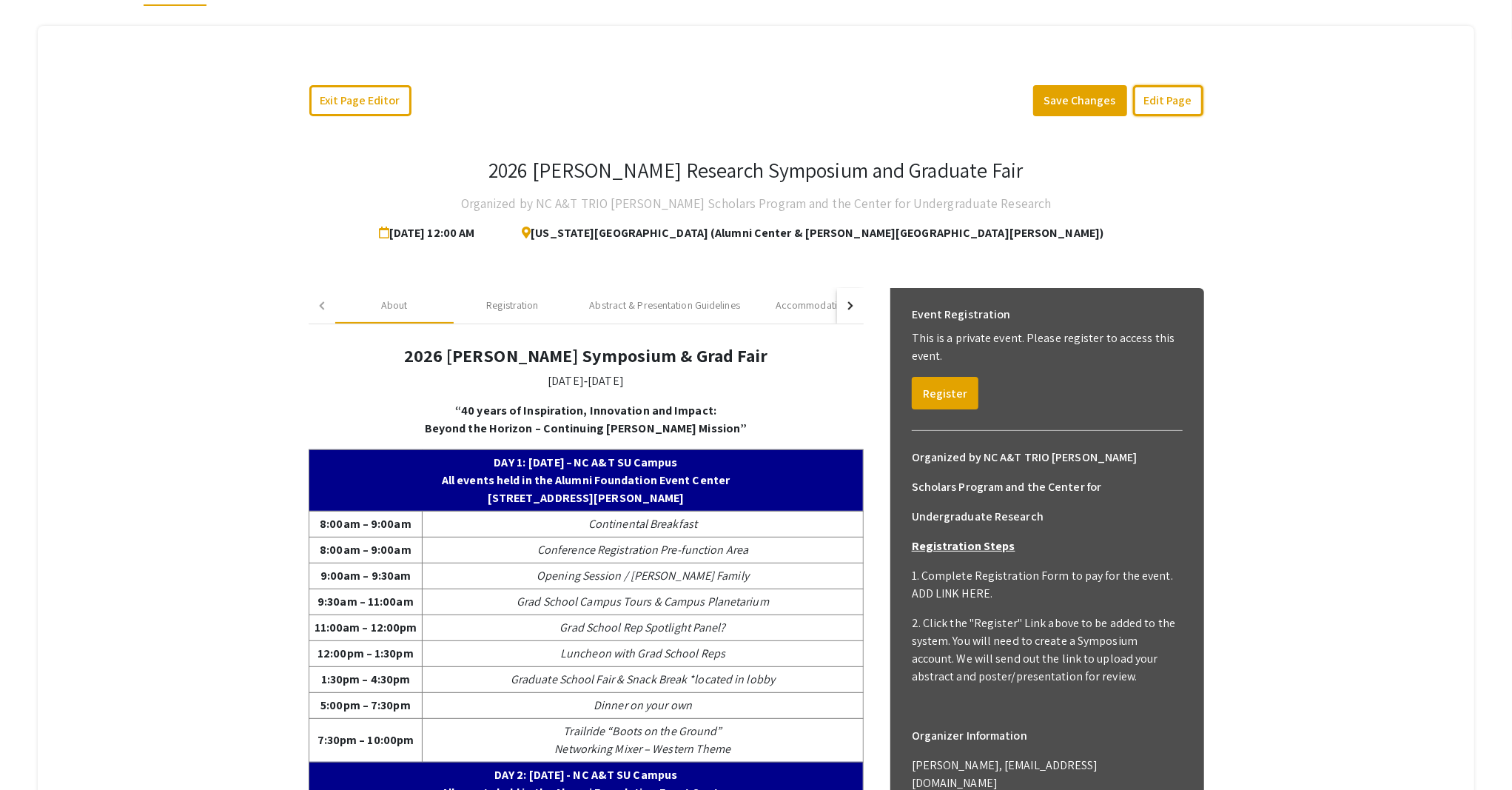
scroll to position [107, 0]
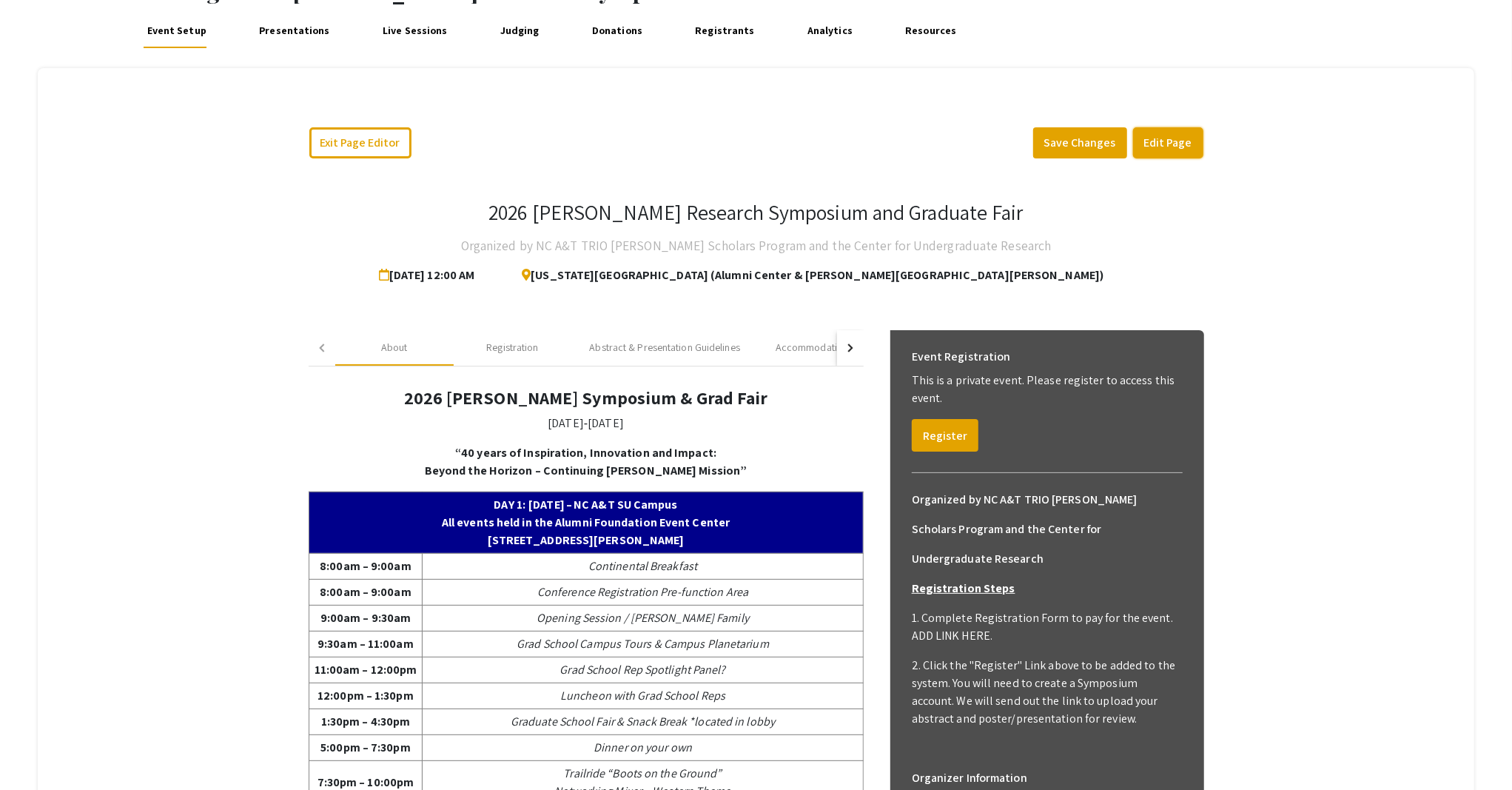
click at [1179, 140] on button "Edit Page" at bounding box center [1167, 143] width 70 height 31
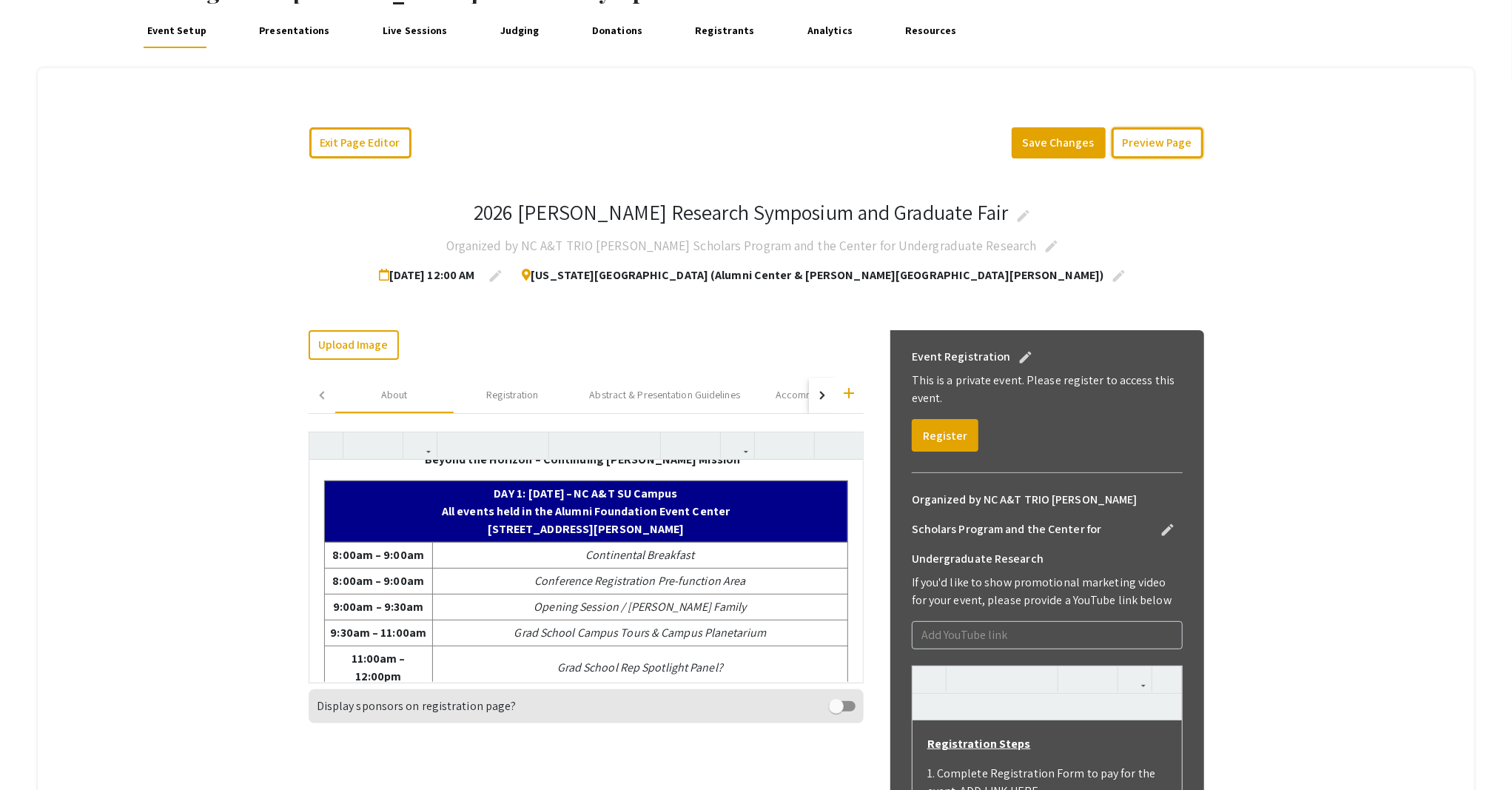
scroll to position [197, 0]
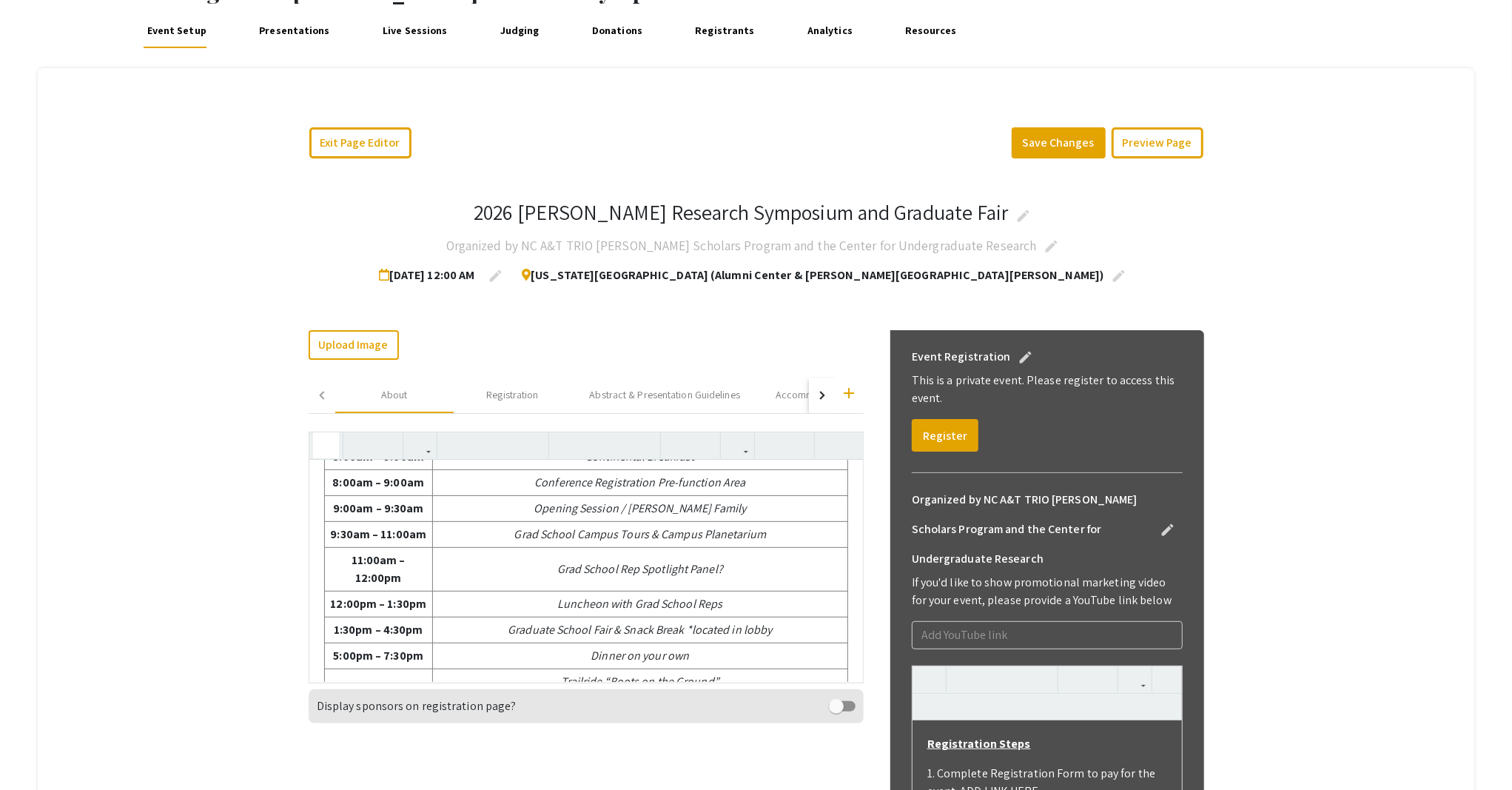
click at [338, 446] on button "button" at bounding box center [326, 445] width 26 height 26
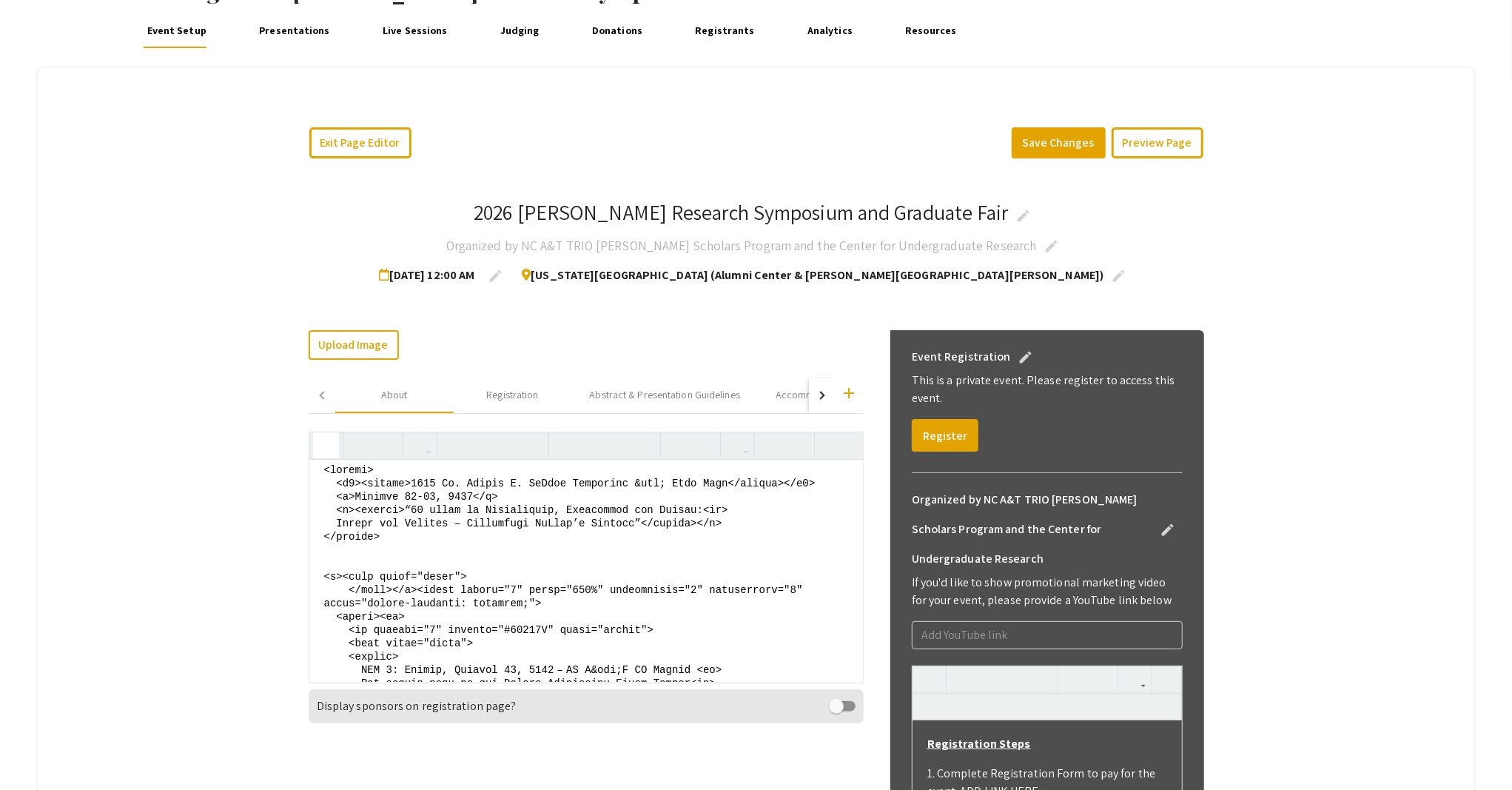
scroll to position [0, 0]
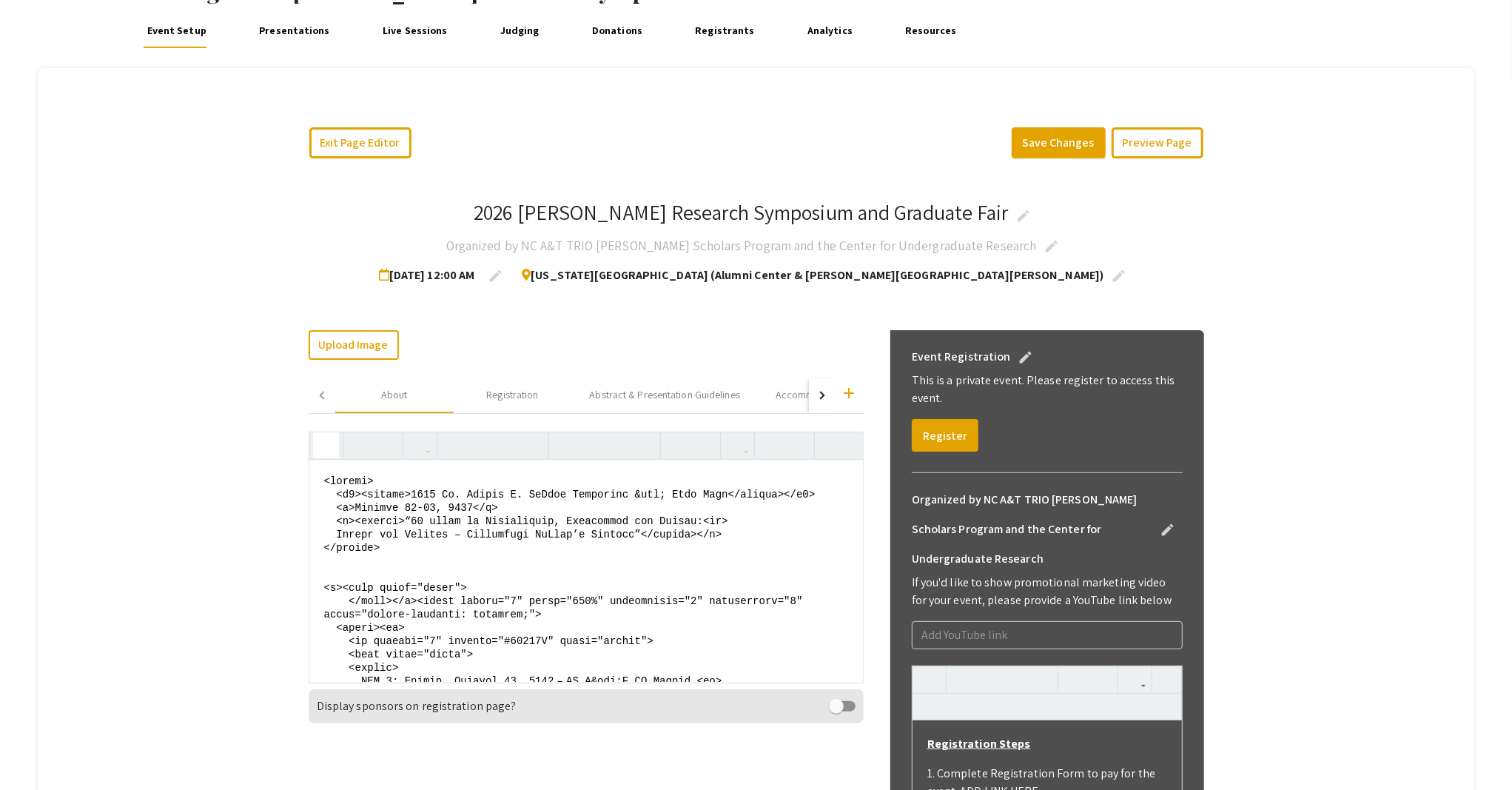
click at [330, 451] on icon "button" at bounding box center [326, 445] width 13 height 24
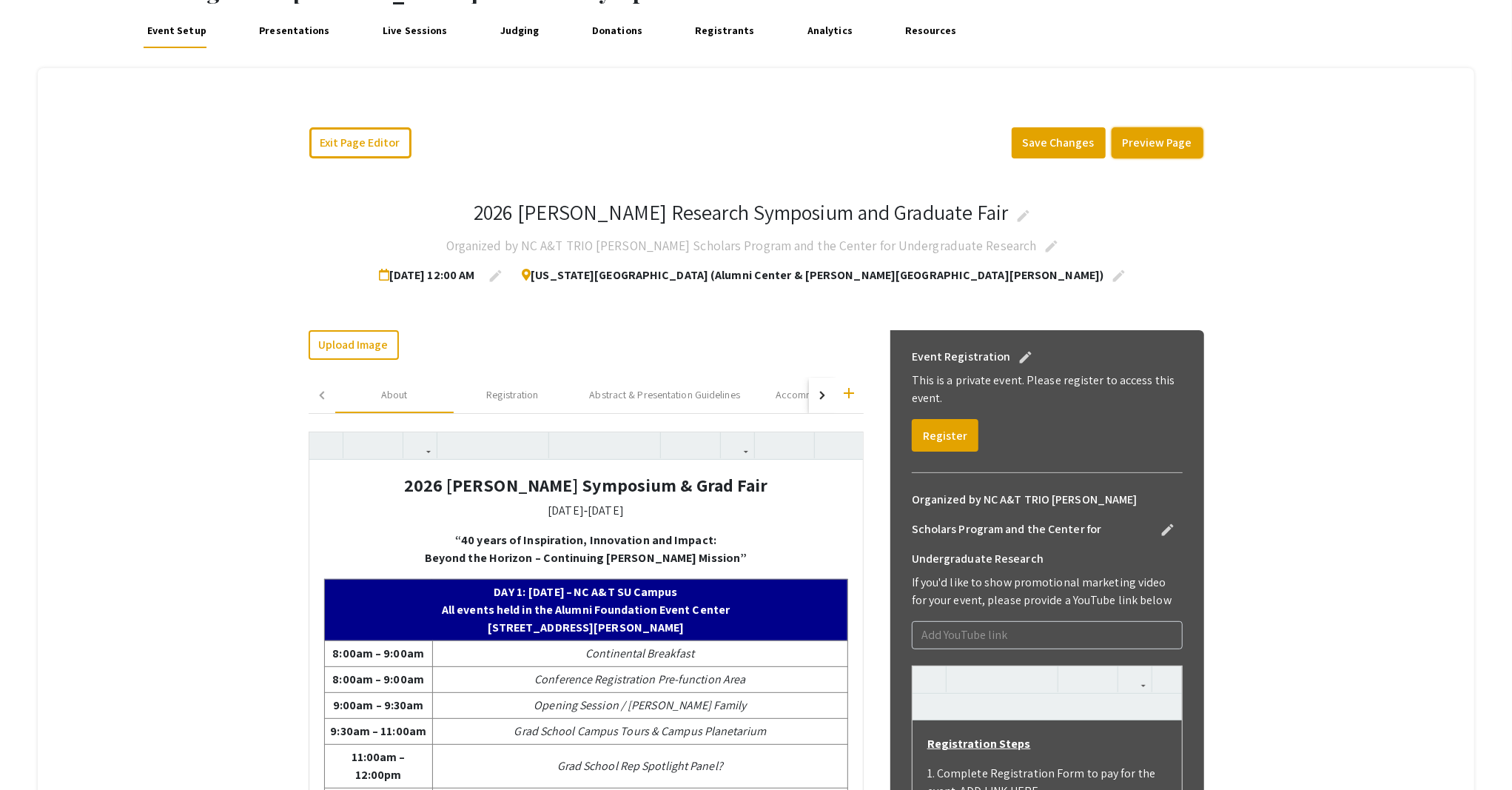
click at [1144, 147] on button "Preview Page" at bounding box center [1156, 143] width 91 height 31
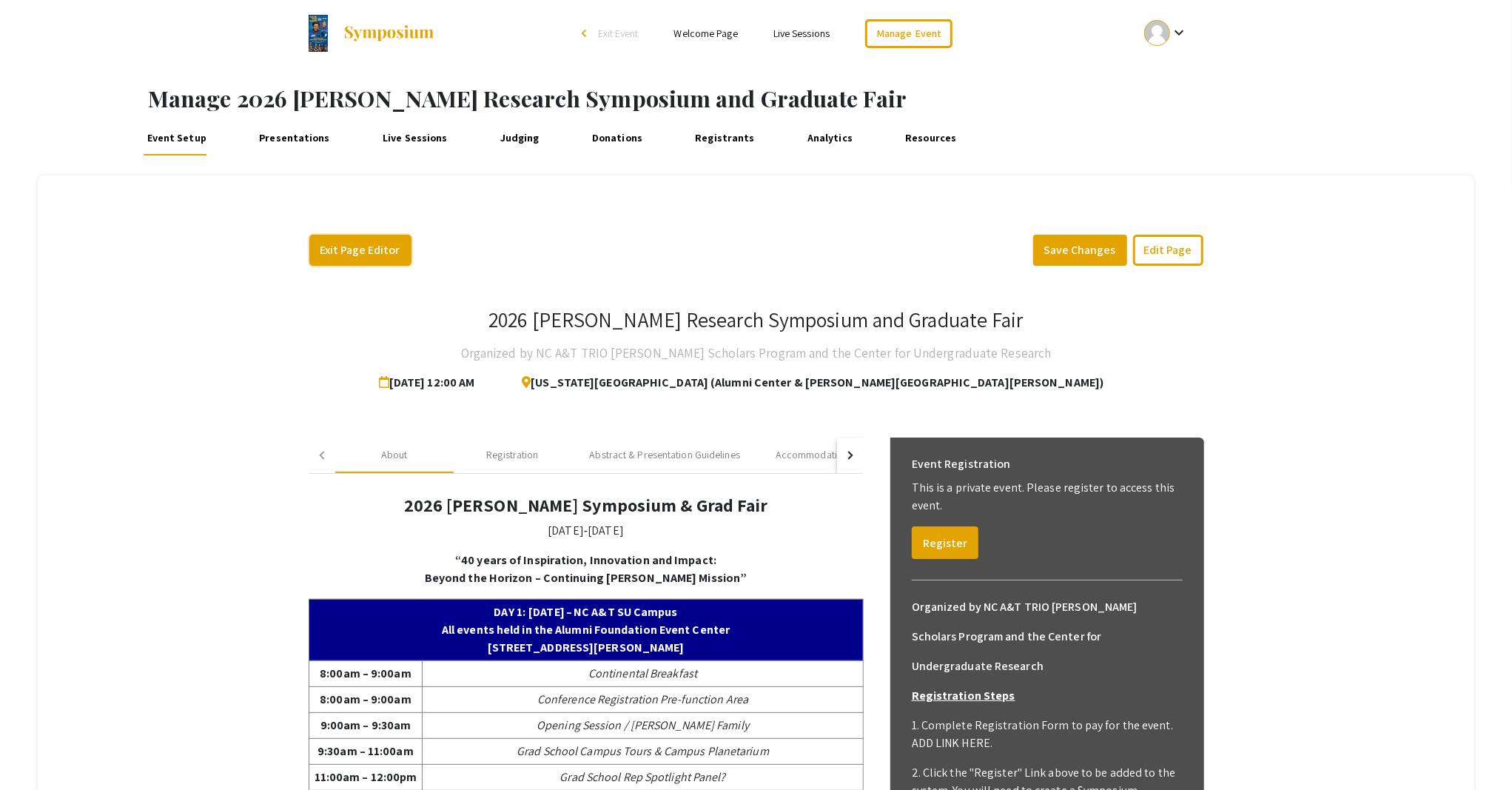
click at [392, 247] on button "Exit Page Editor" at bounding box center [360, 250] width 103 height 31
